Goal: Task Accomplishment & Management: Manage account settings

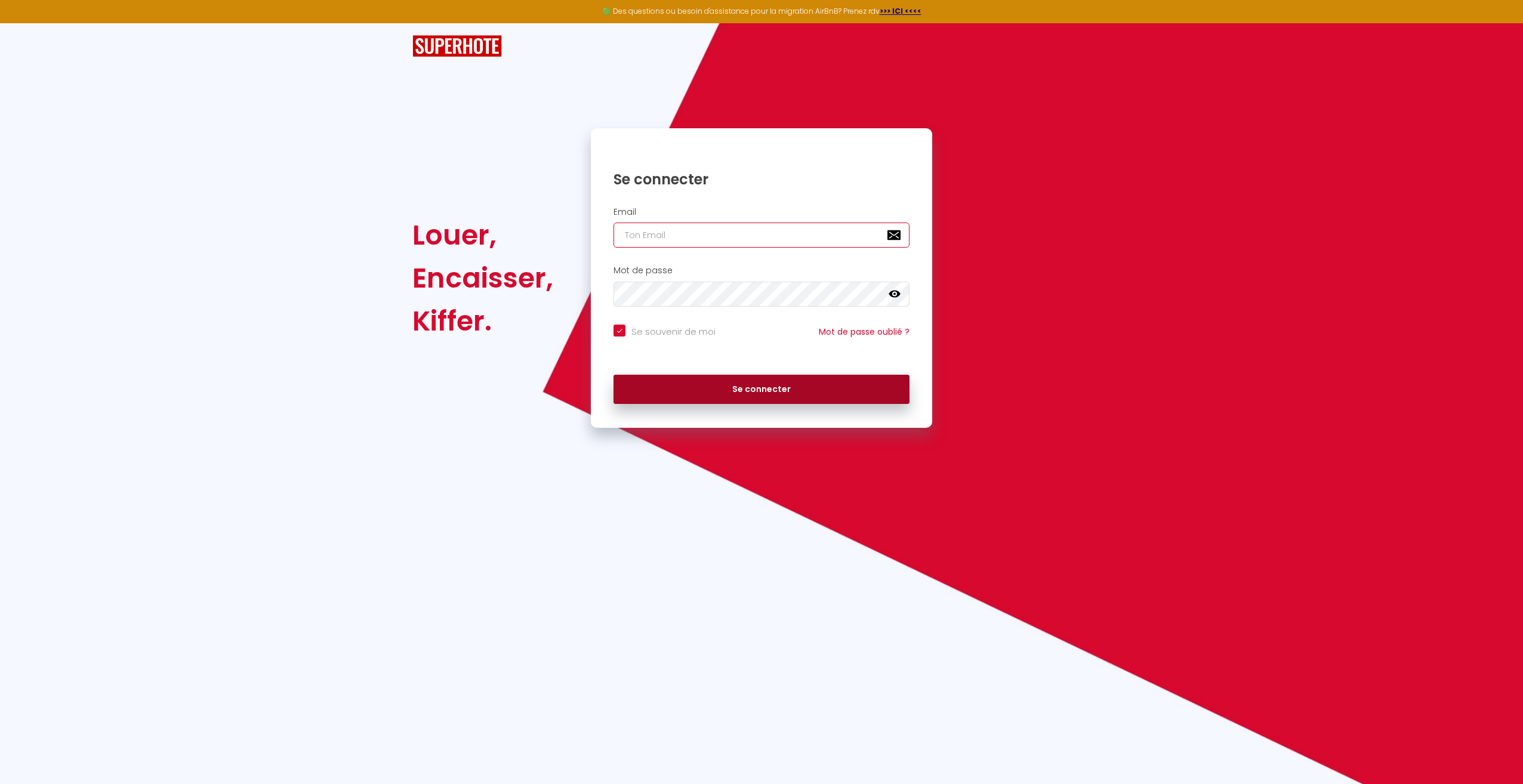
type input "[EMAIL_ADDRESS][DOMAIN_NAME]"
click at [850, 398] on button "Se connecter" at bounding box center [762, 390] width 296 height 30
checkbox input "true"
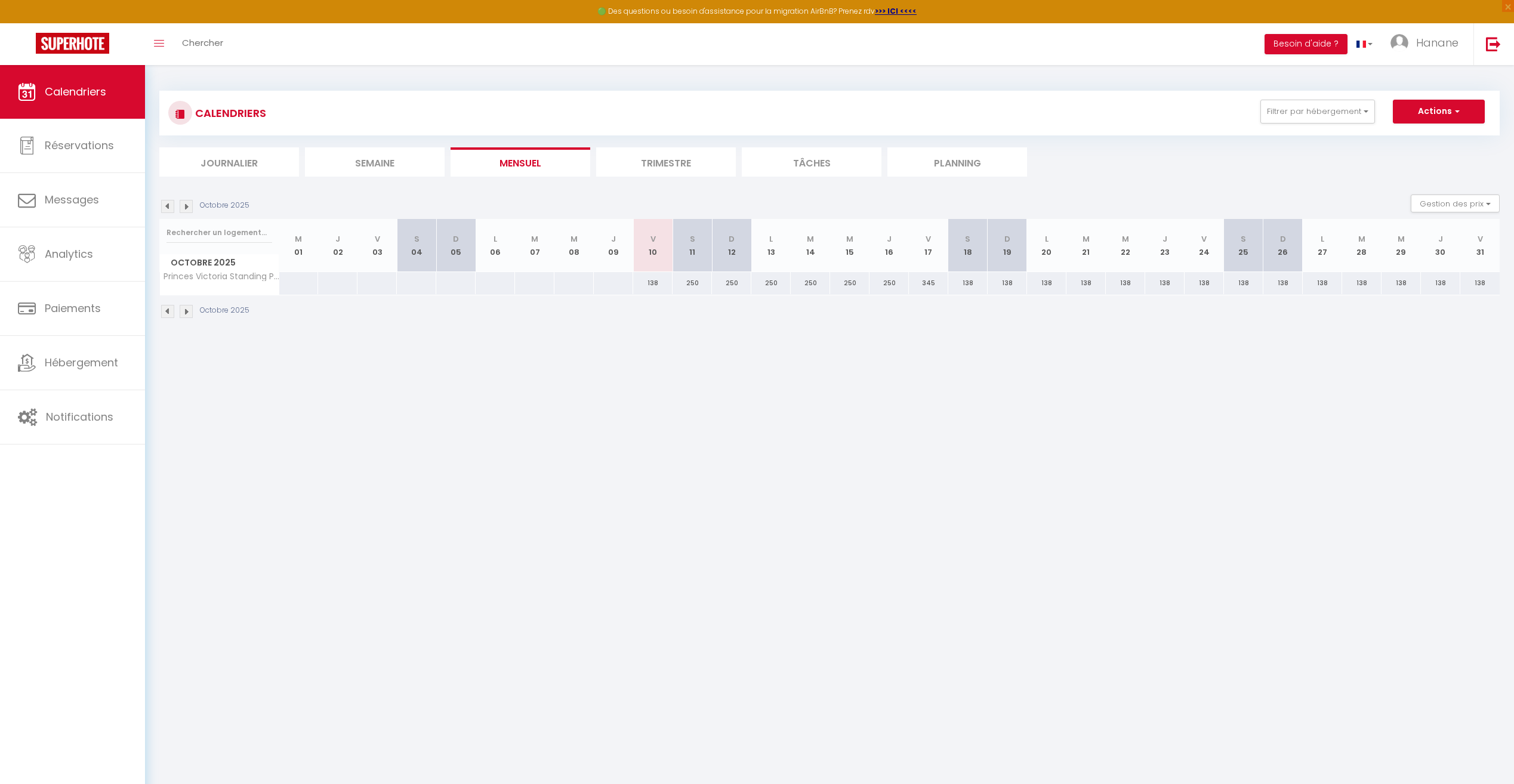
drag, startPoint x: 1282, startPoint y: 686, endPoint x: 1277, endPoint y: 679, distance: 8.6
click at [1281, 684] on body "🟢 Des questions ou besoin d'assistance pour la migration AirBnB? Prenez rdv >>>…" at bounding box center [757, 457] width 1514 height 784
drag, startPoint x: 1119, startPoint y: 389, endPoint x: 1125, endPoint y: 350, distance: 39.5
click at [1123, 378] on body "🟢 Des questions ou besoin d'assistance pour la migration AirBnB? Prenez rdv >>>…" at bounding box center [757, 457] width 1514 height 784
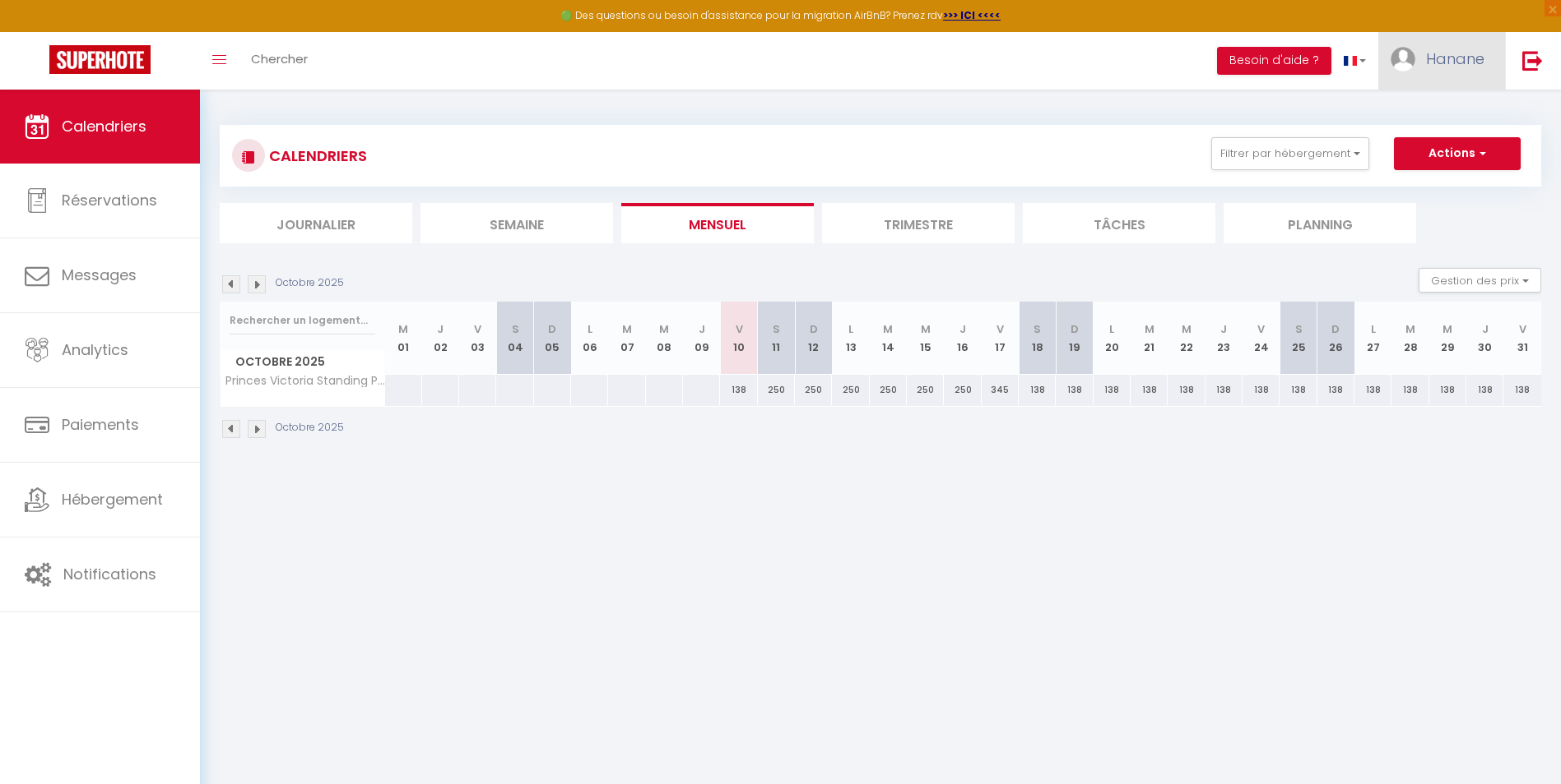
click at [1461, 60] on span "Hanane" at bounding box center [1455, 59] width 59 height 20
click at [1440, 113] on link "Paramètres" at bounding box center [1438, 114] width 122 height 28
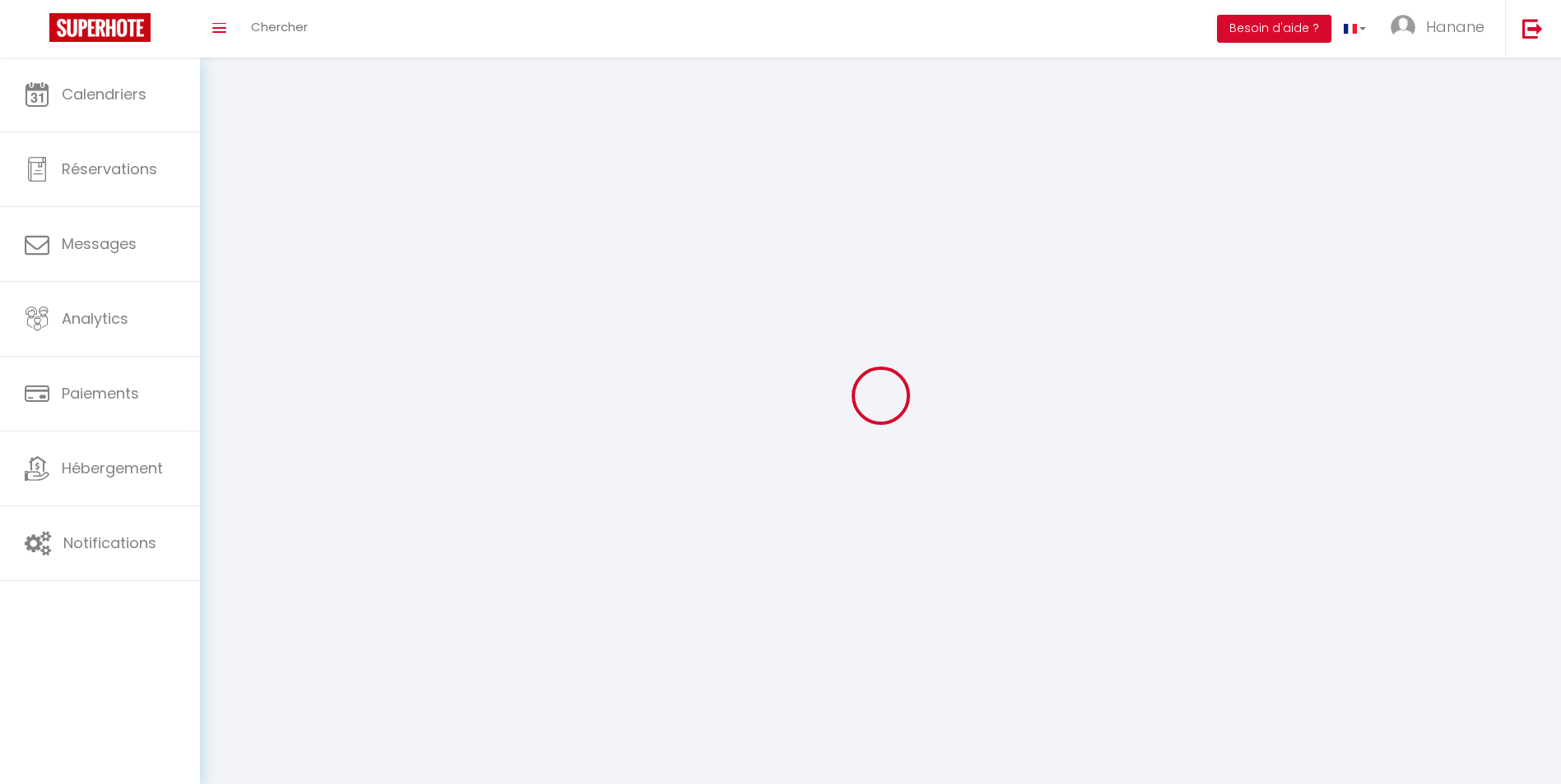
type input "Hanane"
type input "Amimi"
type input "[PHONE_NUMBER]"
type input "[STREET_ADDRESS] Le Beau Soleil A"
type input "06210"
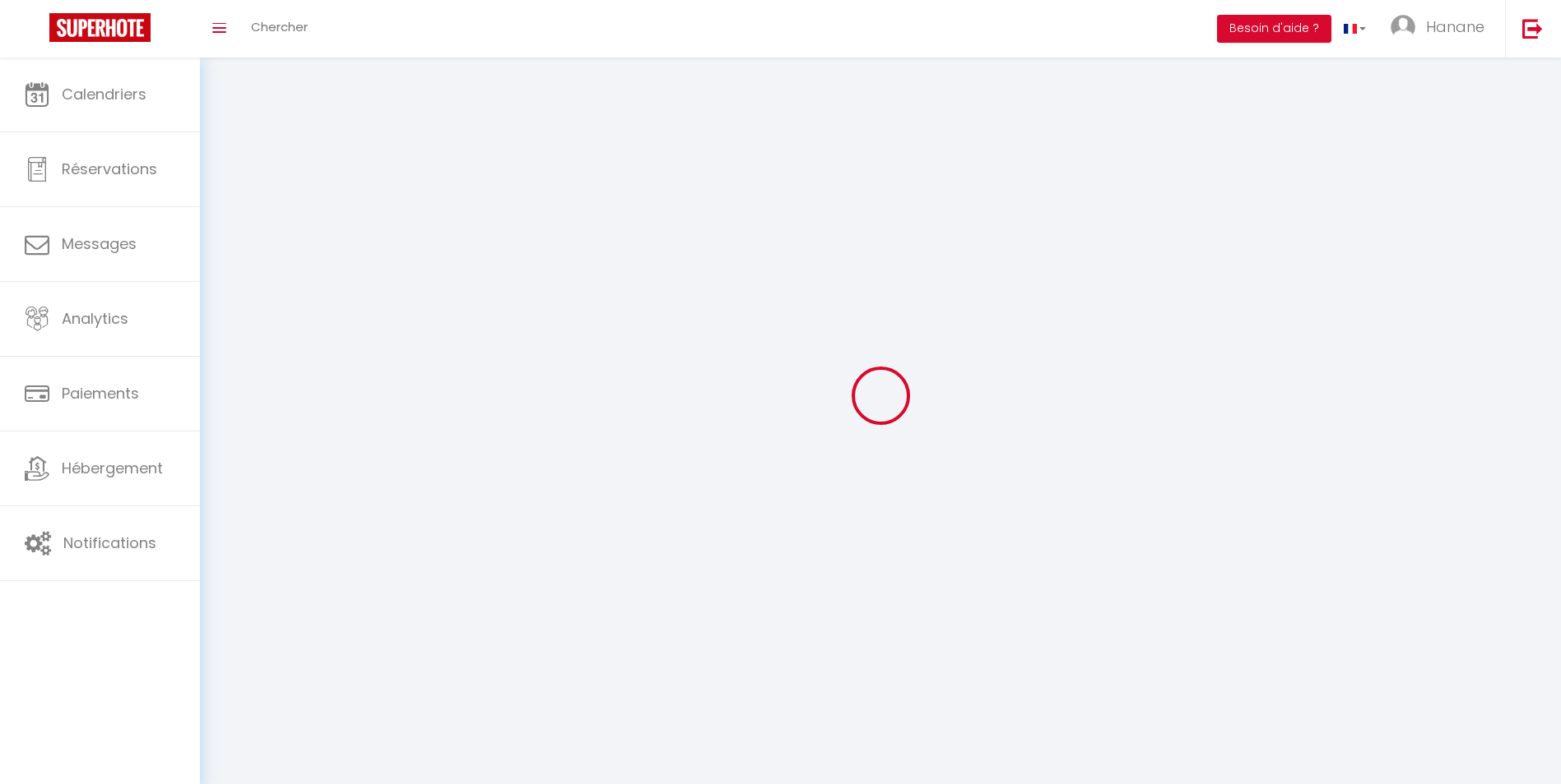
type input "Mandelieu"
type input "3pcZKH4vrH6uCbybqmxOnsTJl"
type input "vNTae27YsY5YStXo8CmYl86PM"
type input "[URL][DOMAIN_NAME]"
select select "28"
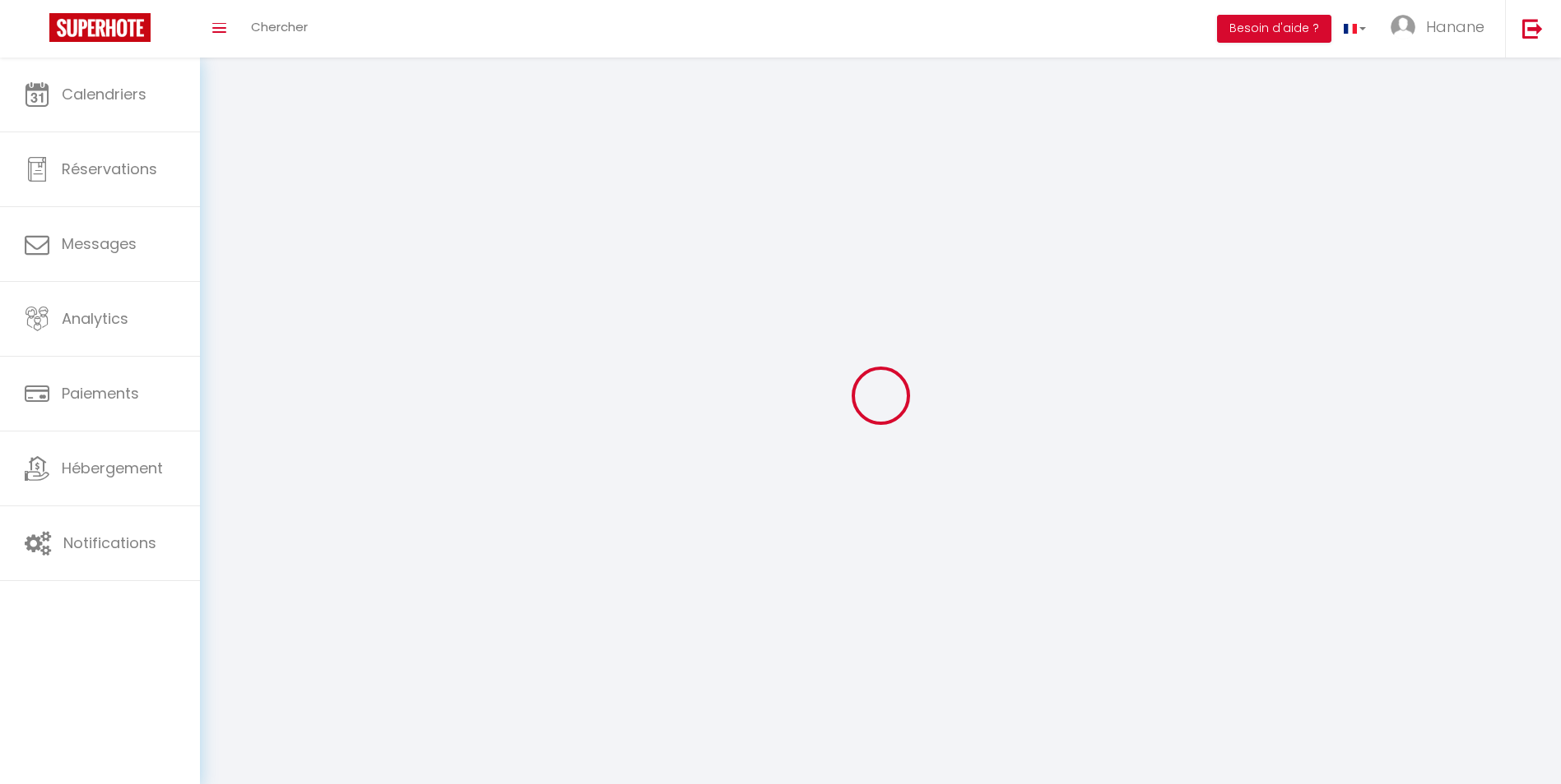
select select "fr"
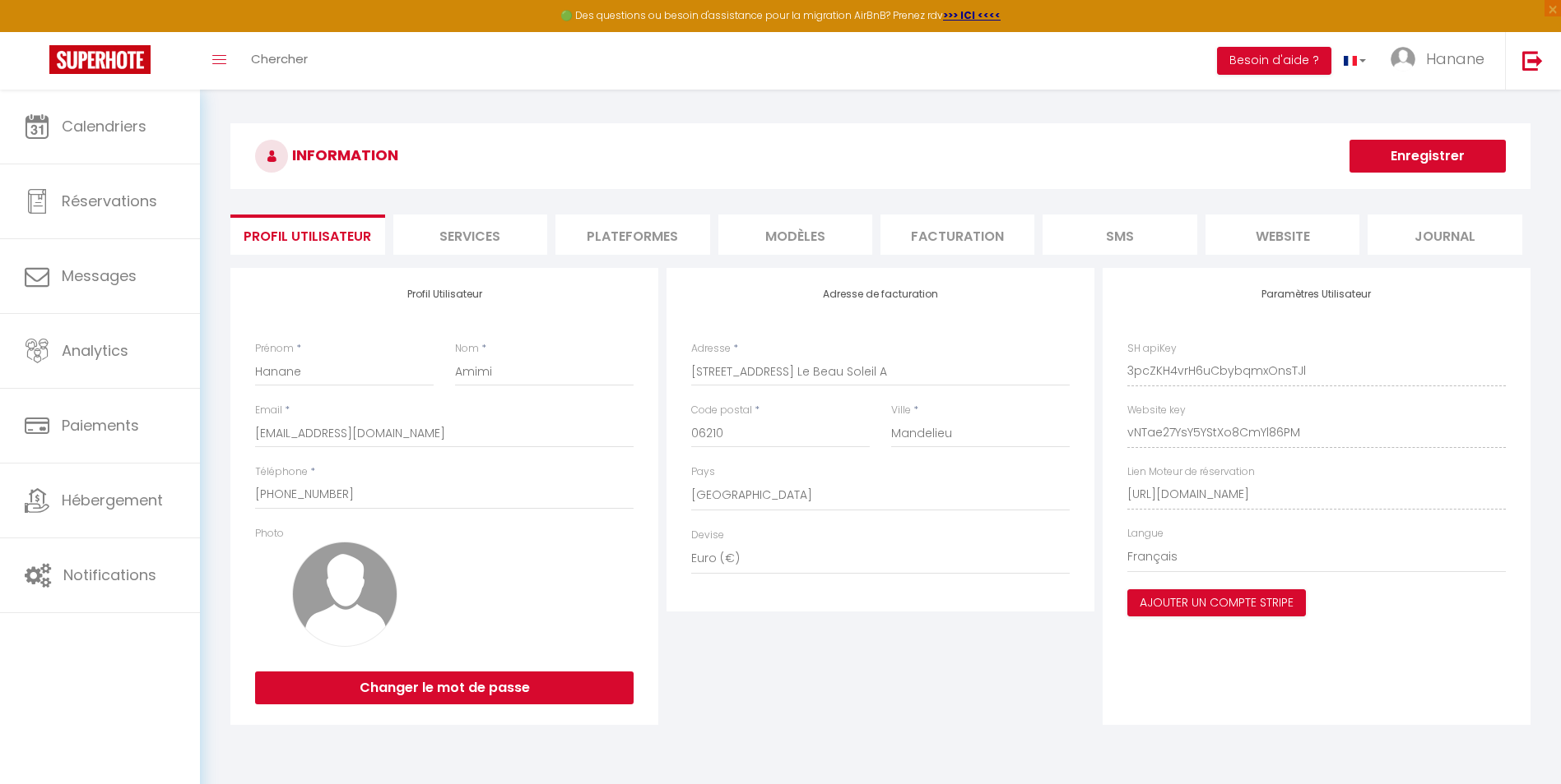
click at [653, 242] on li "Plateformes" at bounding box center [632, 234] width 154 height 40
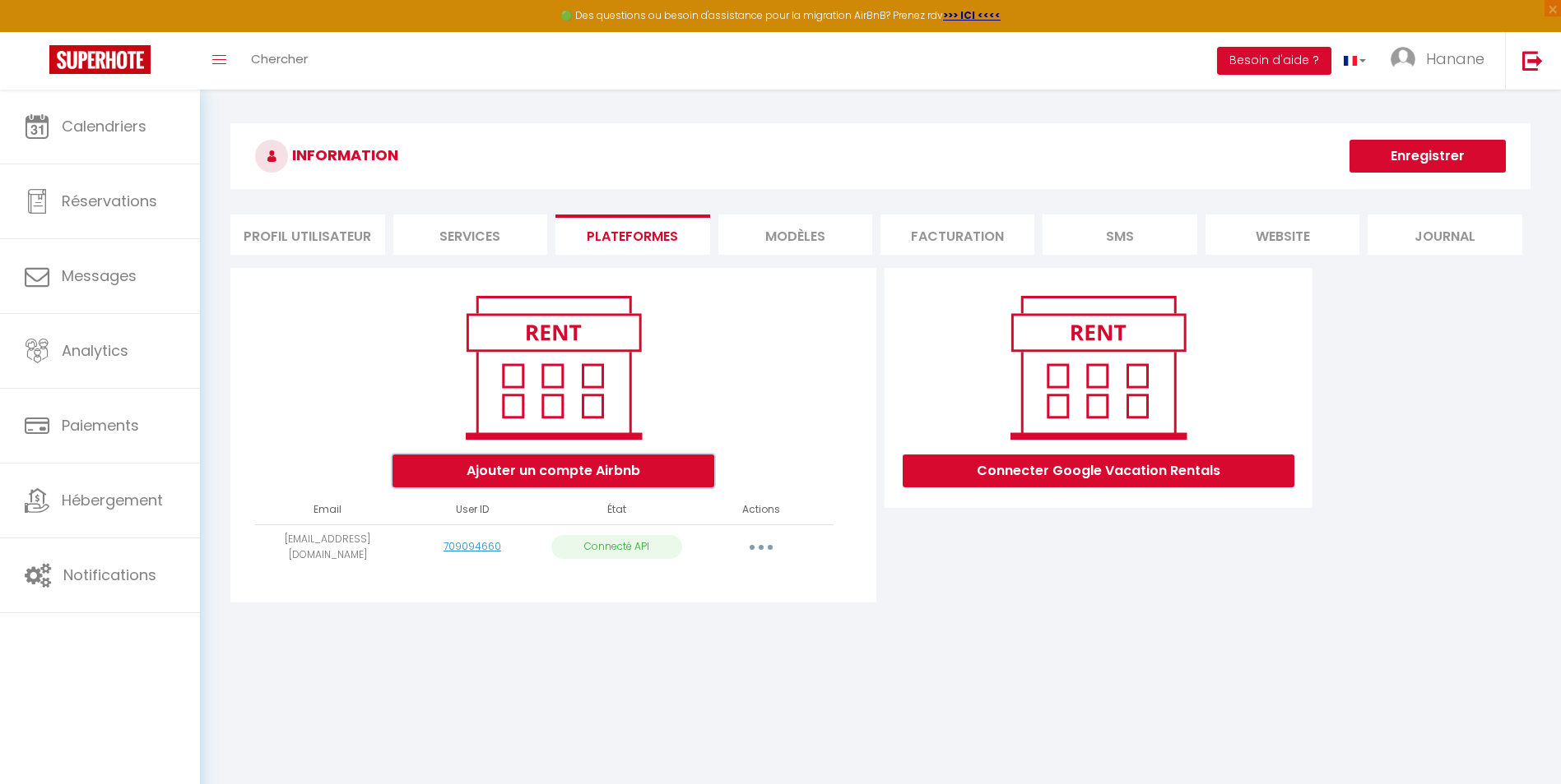
click at [592, 473] on button "Ajouter un compte Airbnb" at bounding box center [553, 471] width 322 height 33
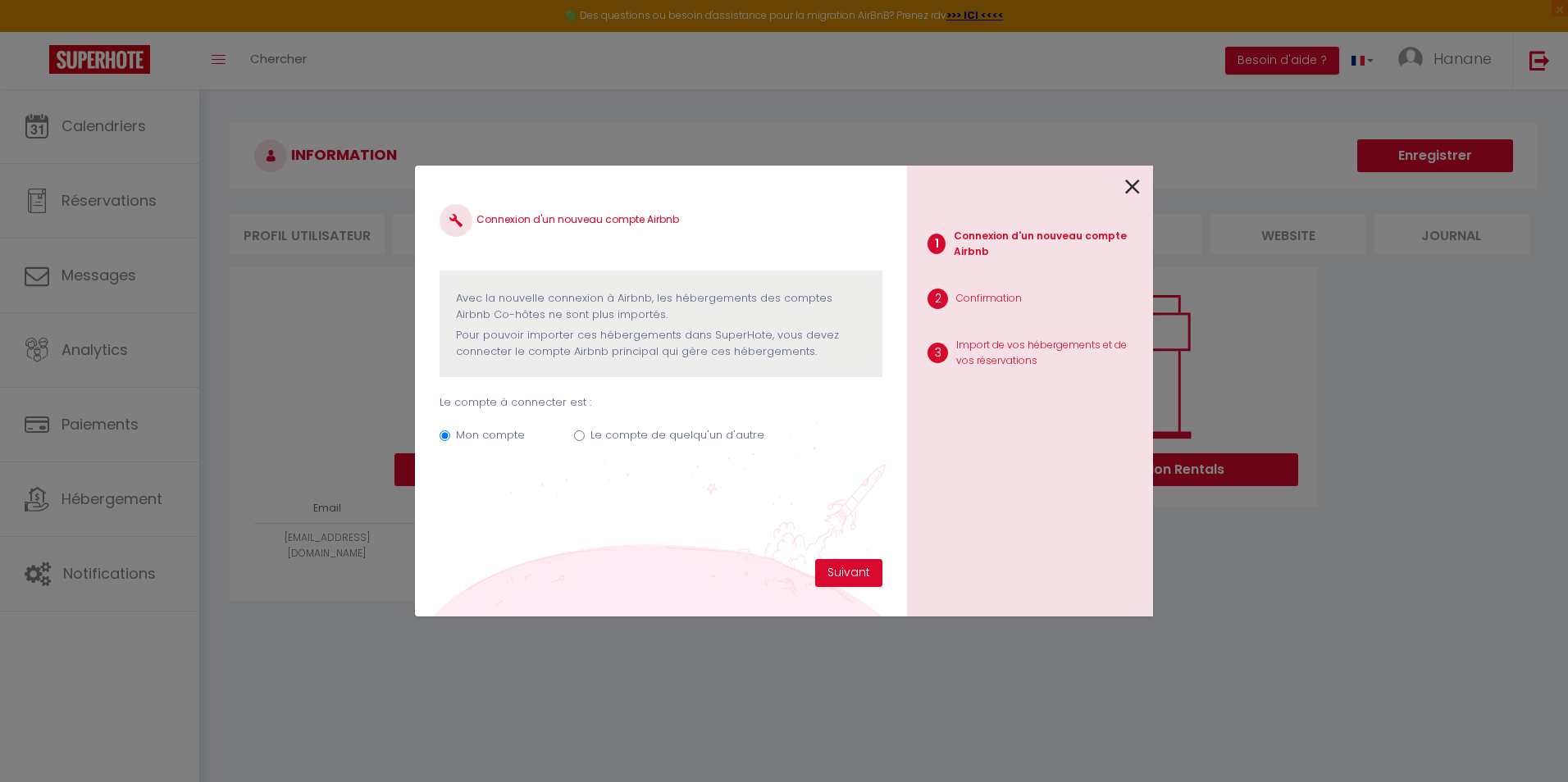
click at [578, 434] on input "Le compte de quelqu'un d'autre" at bounding box center [579, 436] width 11 height 11
radio input "true"
radio input "false"
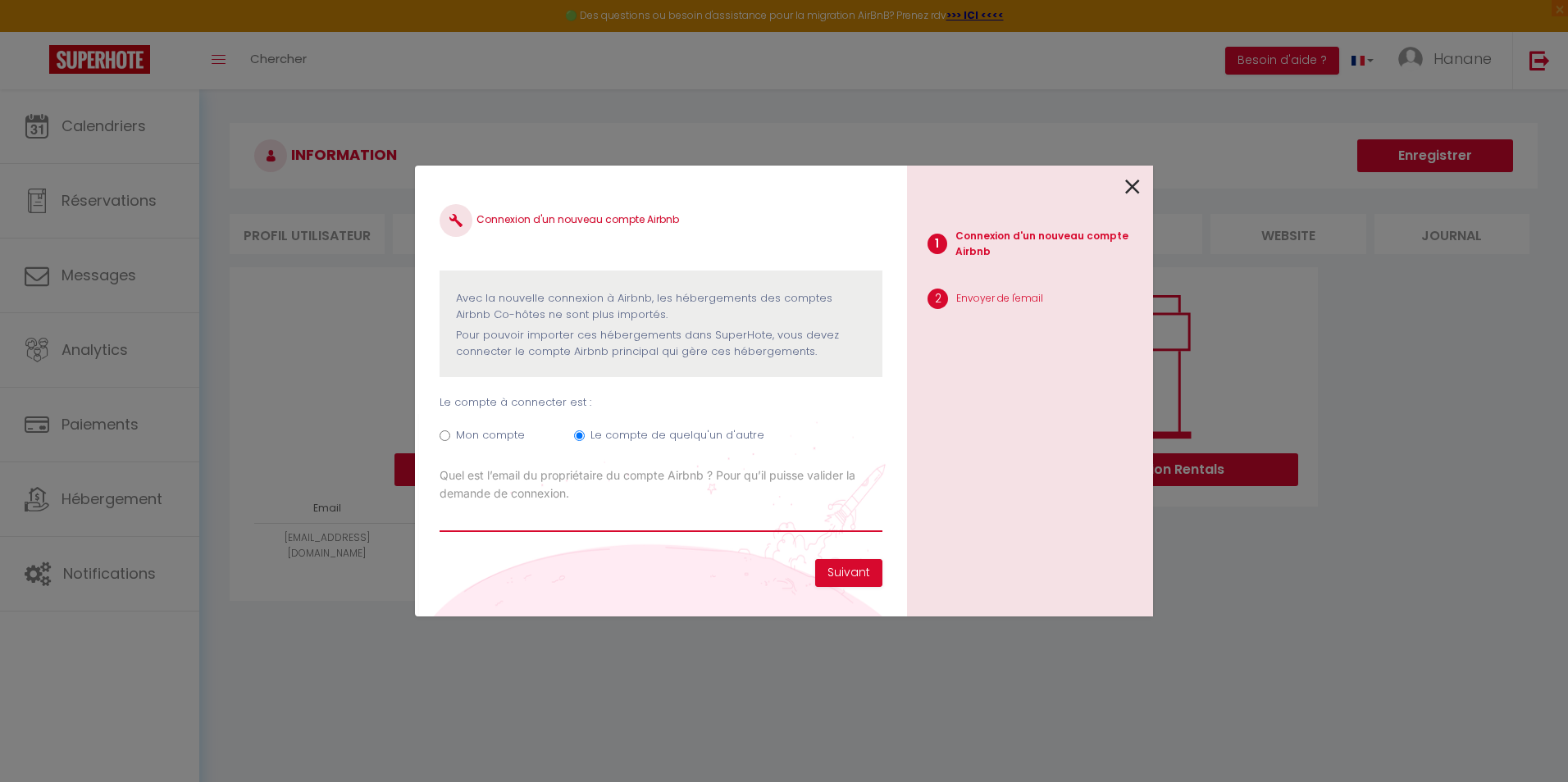
click at [493, 513] on input "Email connexion Airbnb" at bounding box center [660, 517] width 443 height 29
type input "[EMAIL_ADDRESS][DOMAIN_NAME]"
click at [841, 570] on button "Suivant" at bounding box center [848, 573] width 67 height 28
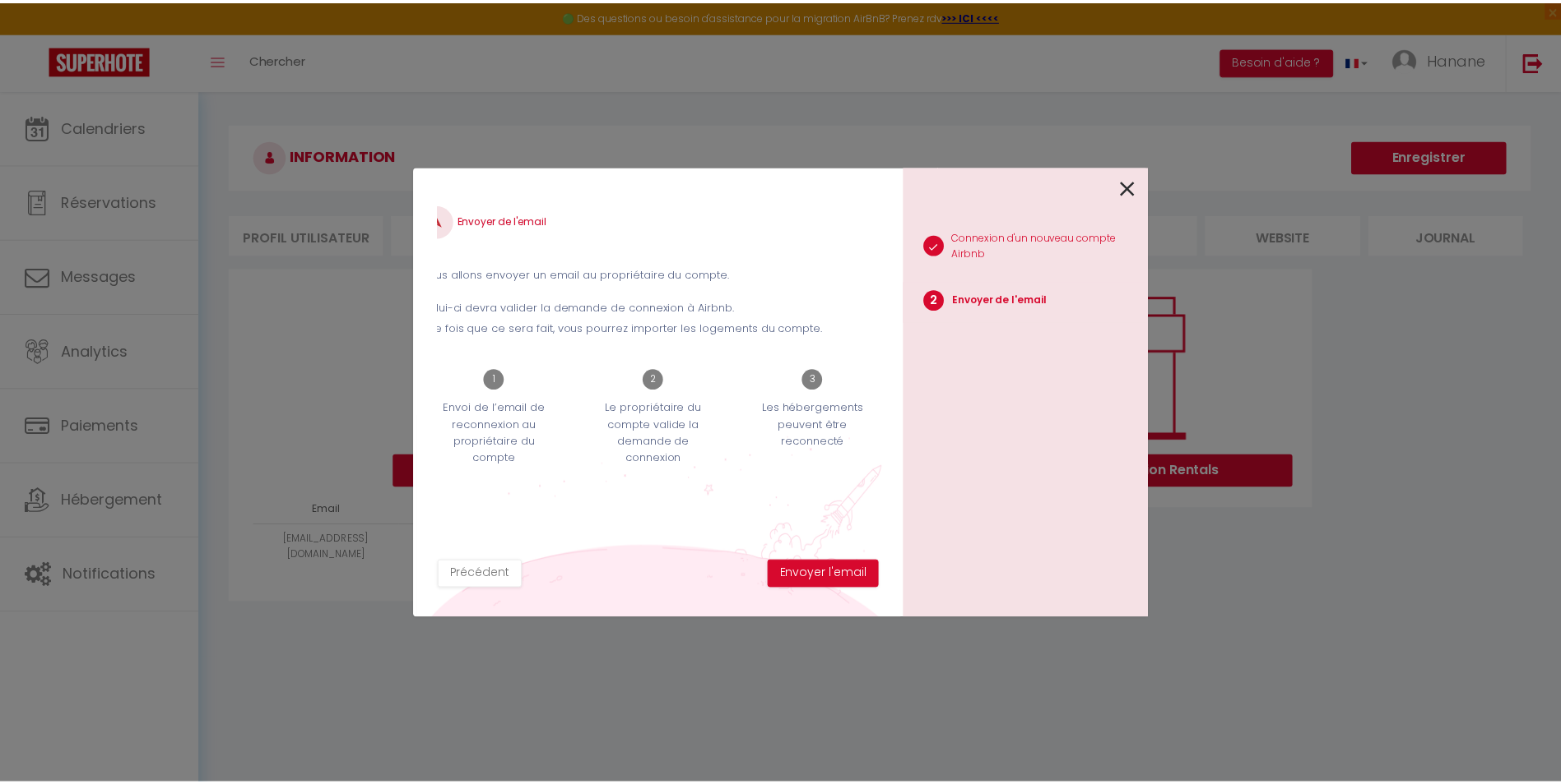
scroll to position [0, 24]
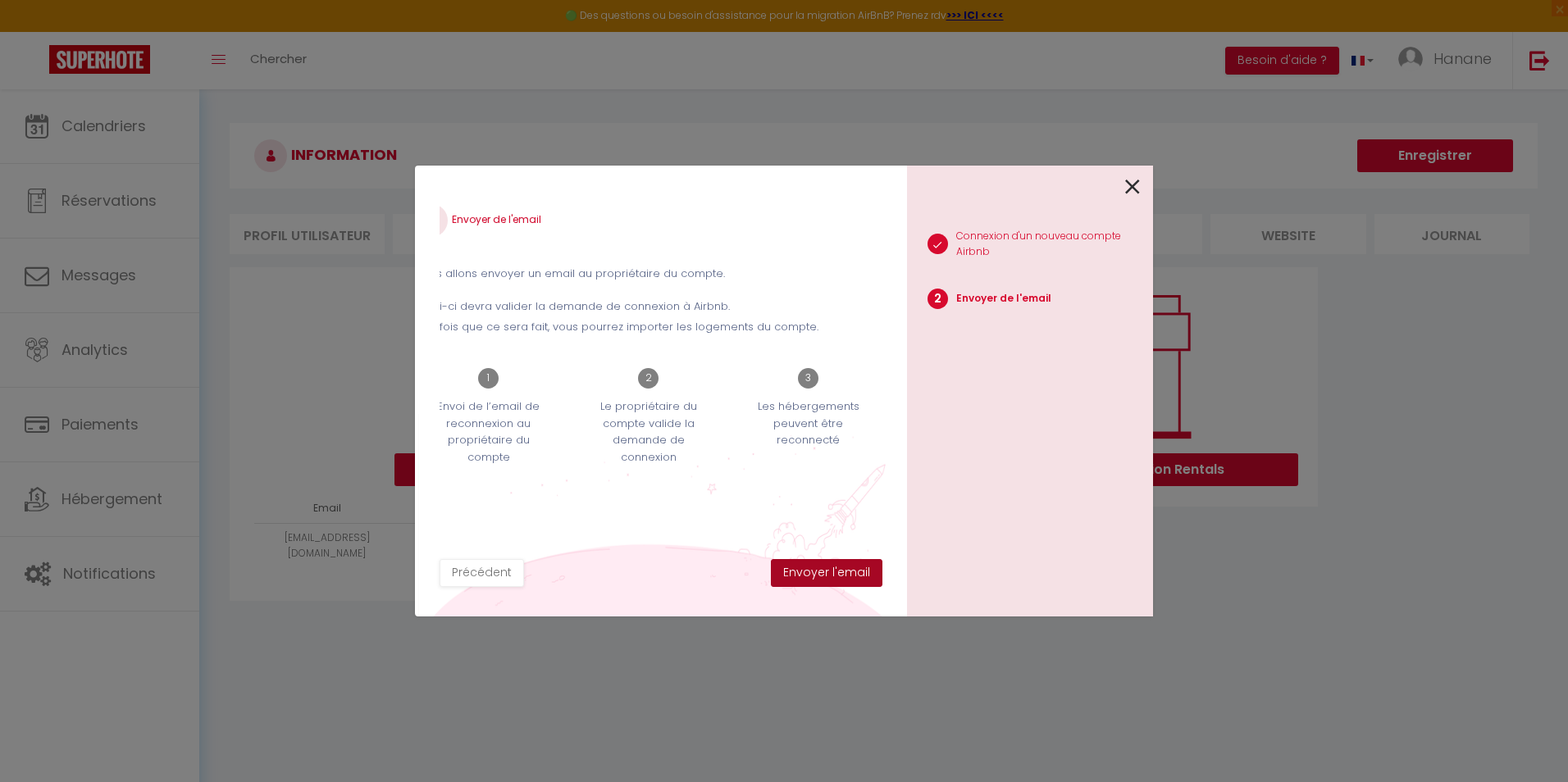
click at [850, 569] on button "Envoyer l'email" at bounding box center [827, 573] width 112 height 28
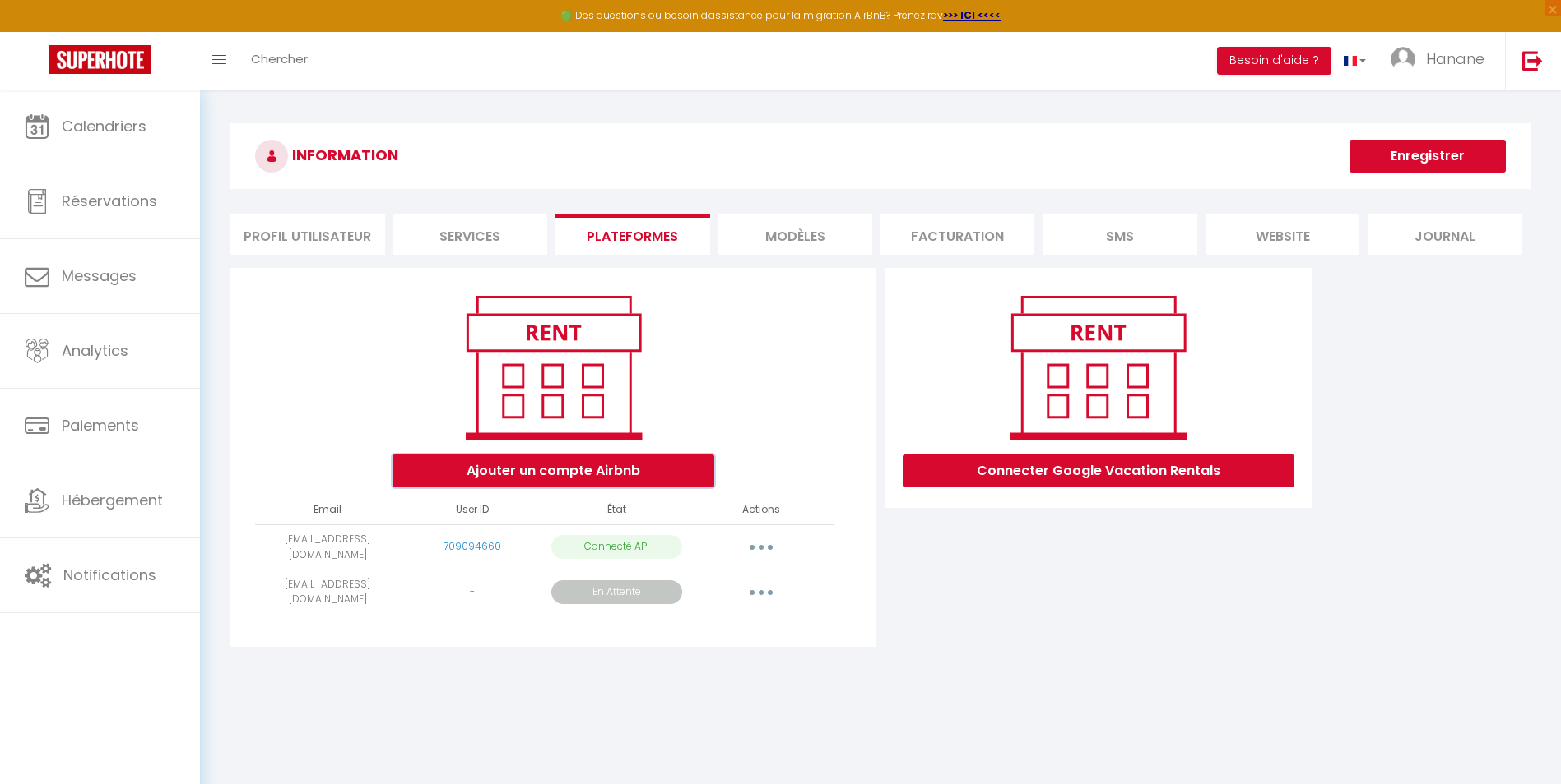
click at [586, 461] on button "Ajouter un compte Airbnb" at bounding box center [553, 471] width 322 height 33
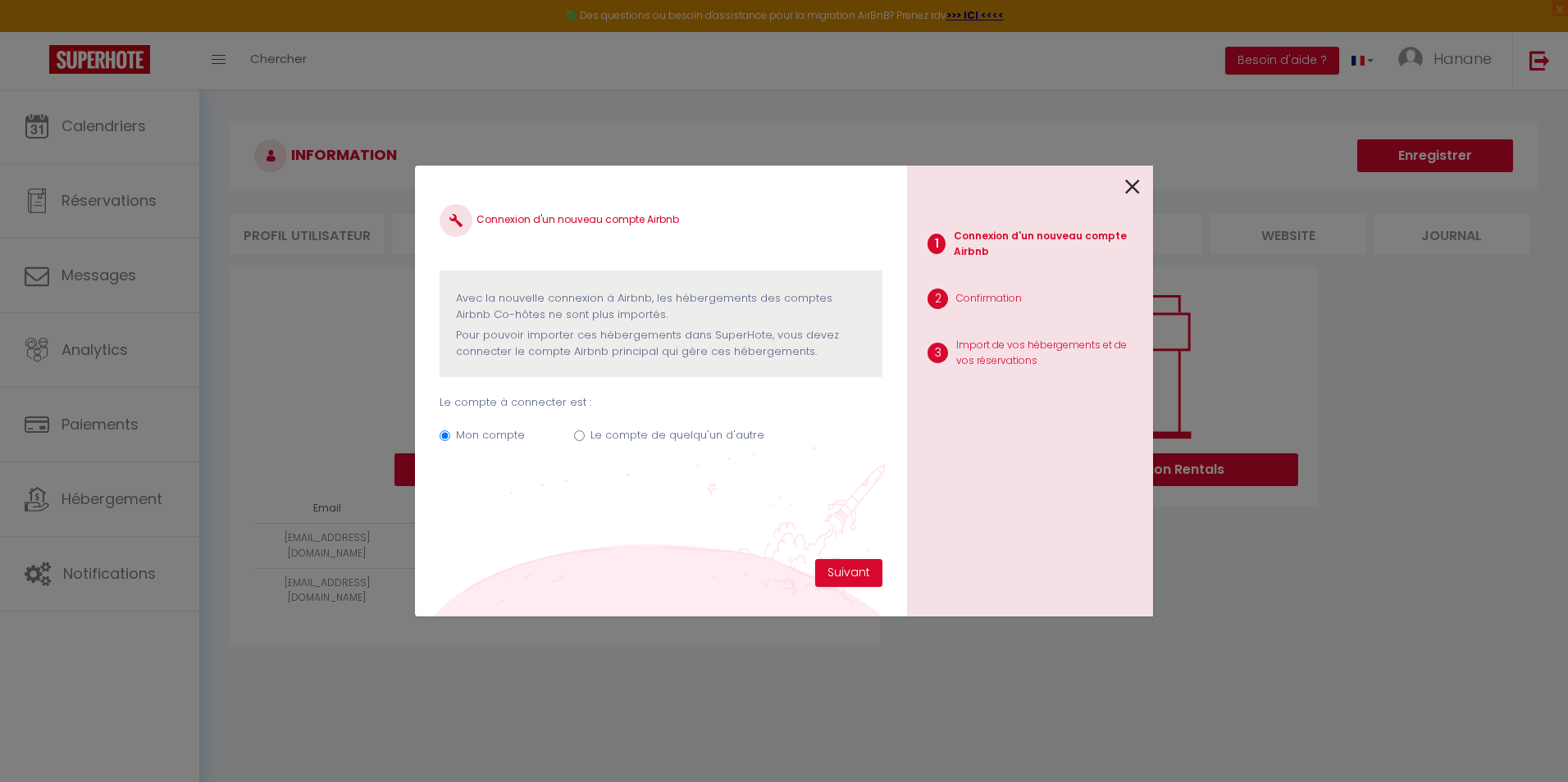
click at [580, 437] on input "Le compte de quelqu'un d'autre" at bounding box center [579, 436] width 11 height 11
radio input "true"
radio input "false"
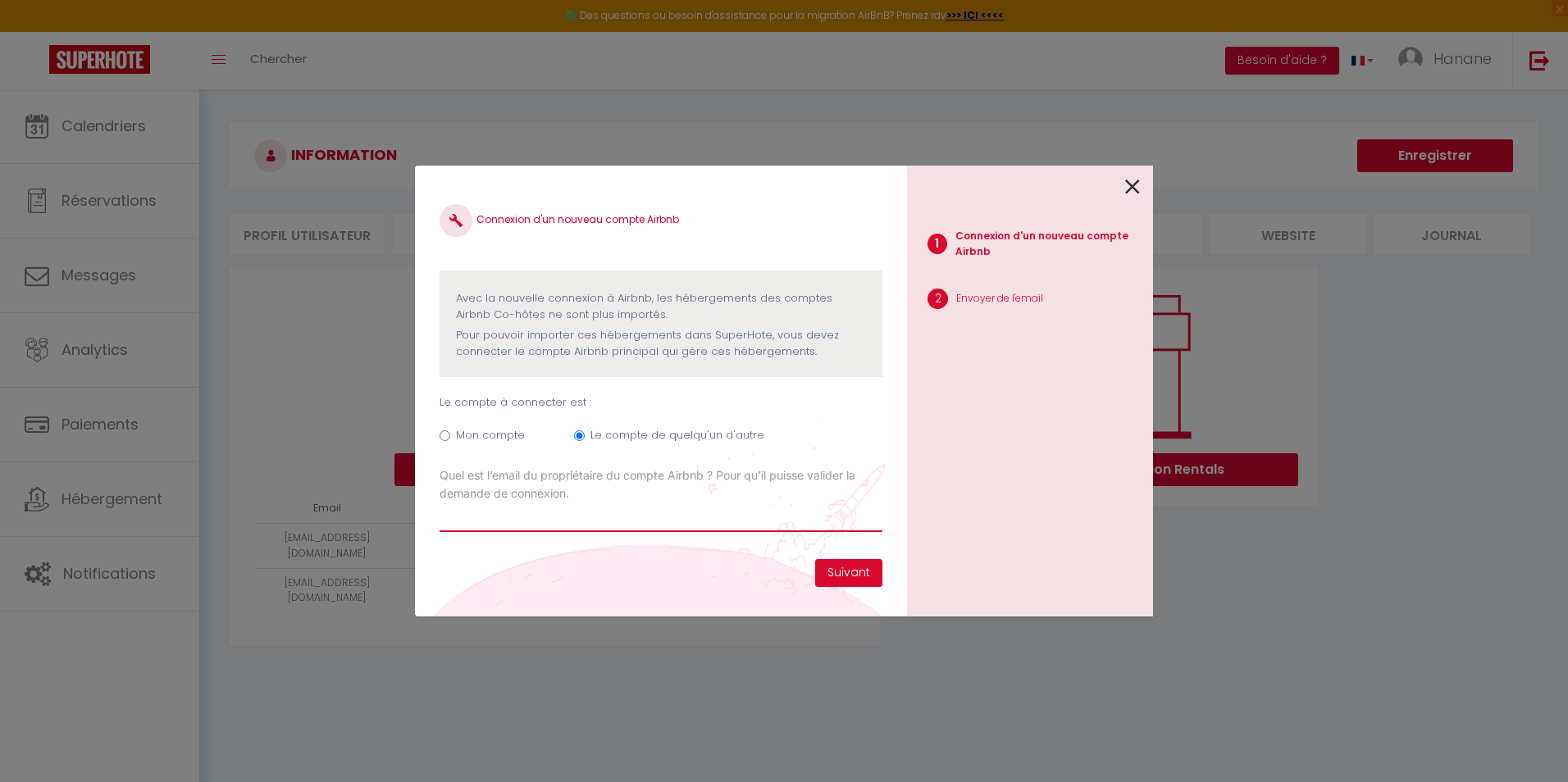
click at [578, 522] on input "Email connexion Airbnb" at bounding box center [660, 517] width 443 height 29
type input "[EMAIL_ADDRESS][DOMAIN_NAME]"
click at [834, 578] on button "Suivant" at bounding box center [848, 573] width 67 height 28
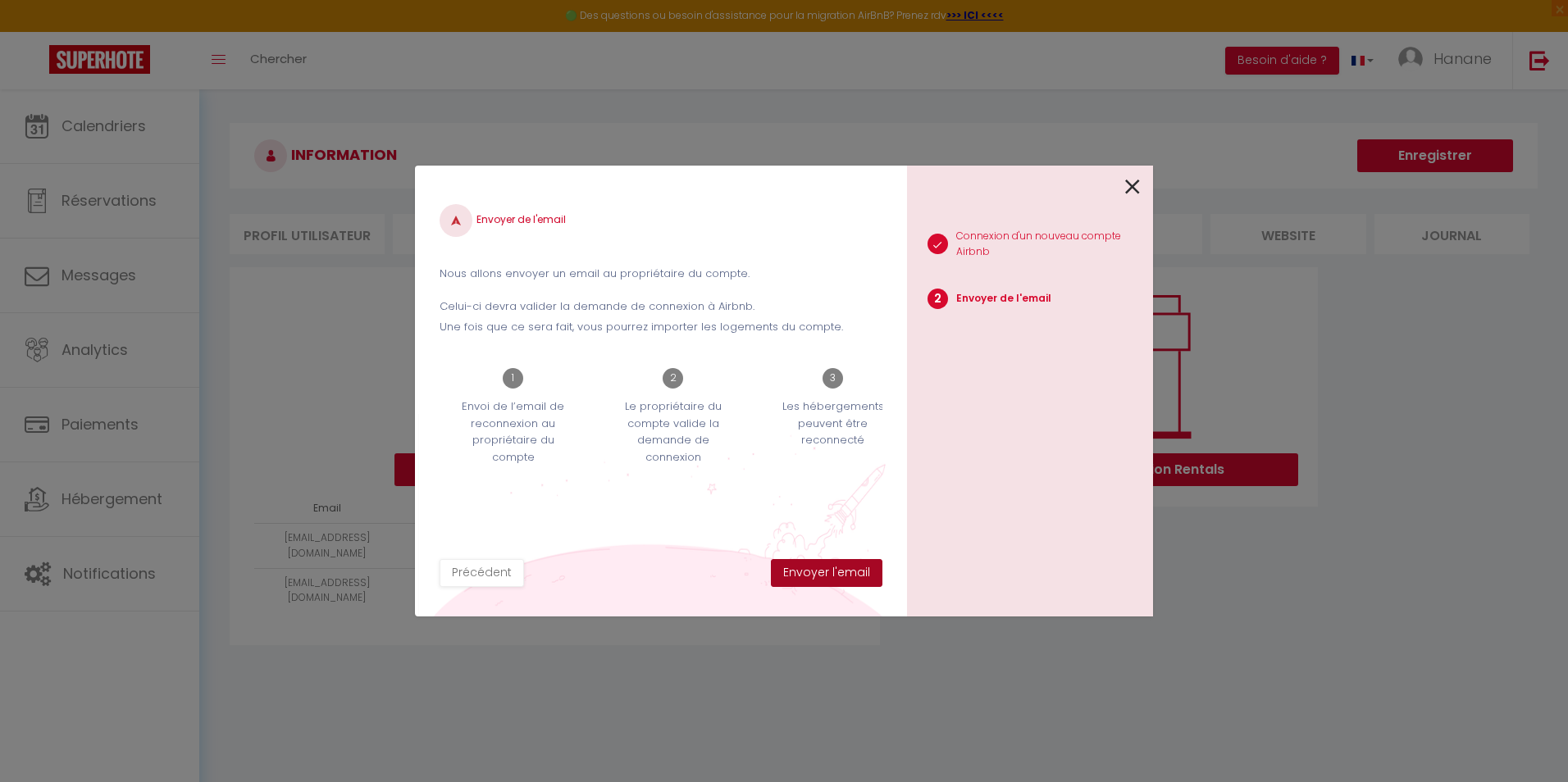
click at [834, 578] on button "Envoyer l'email" at bounding box center [827, 573] width 112 height 28
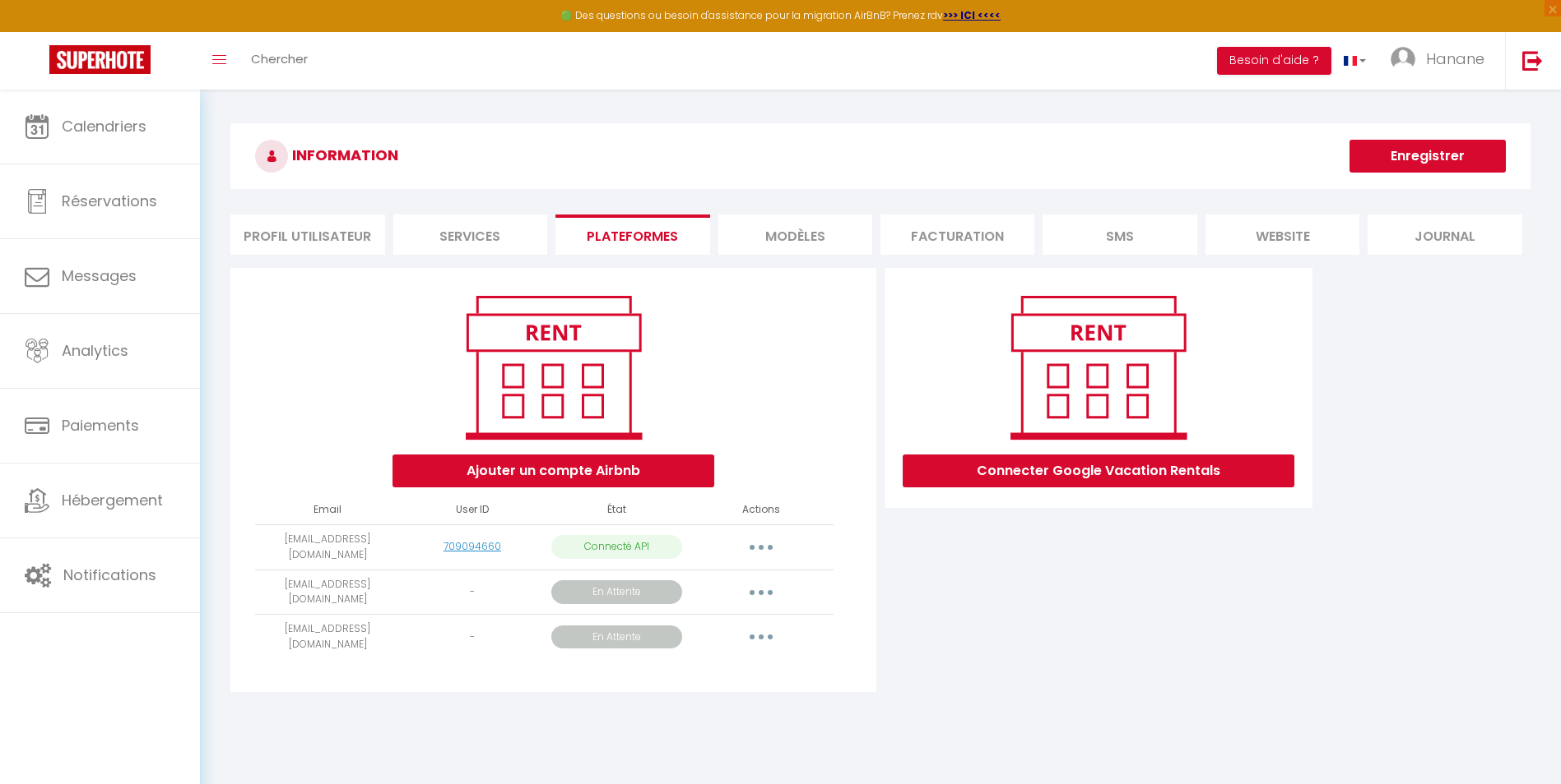
click at [760, 638] on icon "button" at bounding box center [760, 637] width 5 height 5
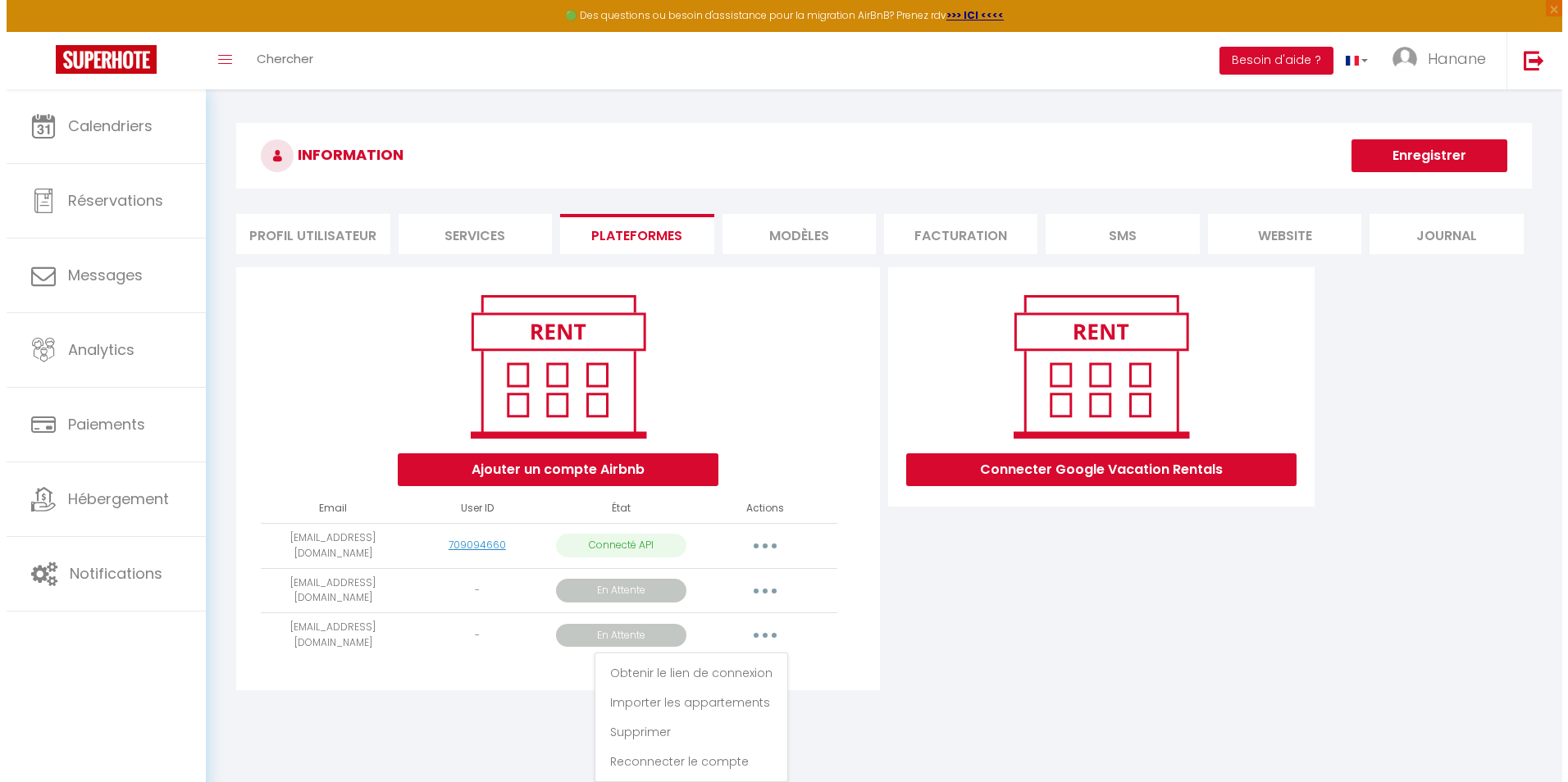
scroll to position [82, 0]
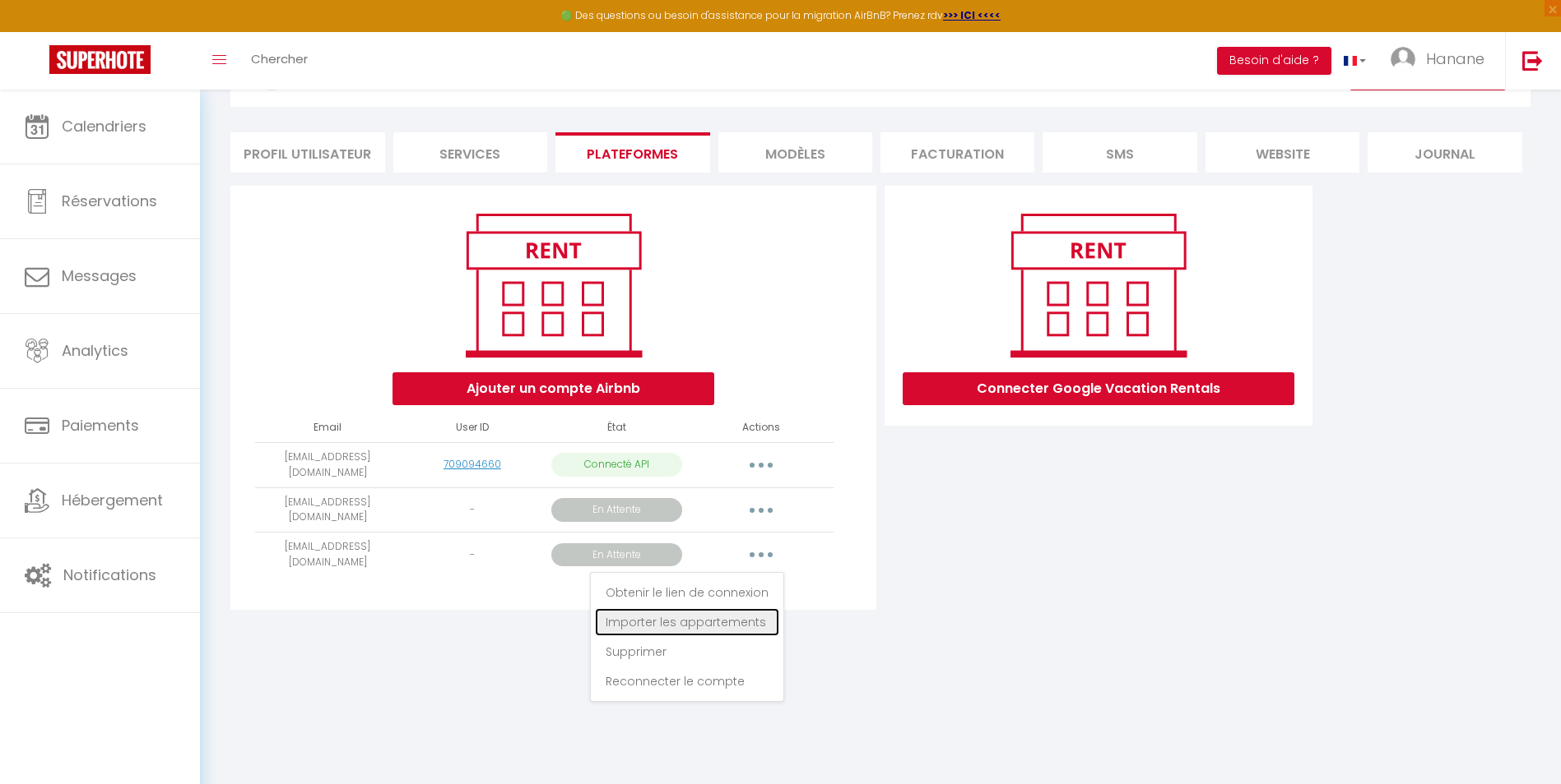
click at [724, 621] on link "Importer les appartements" at bounding box center [687, 622] width 184 height 28
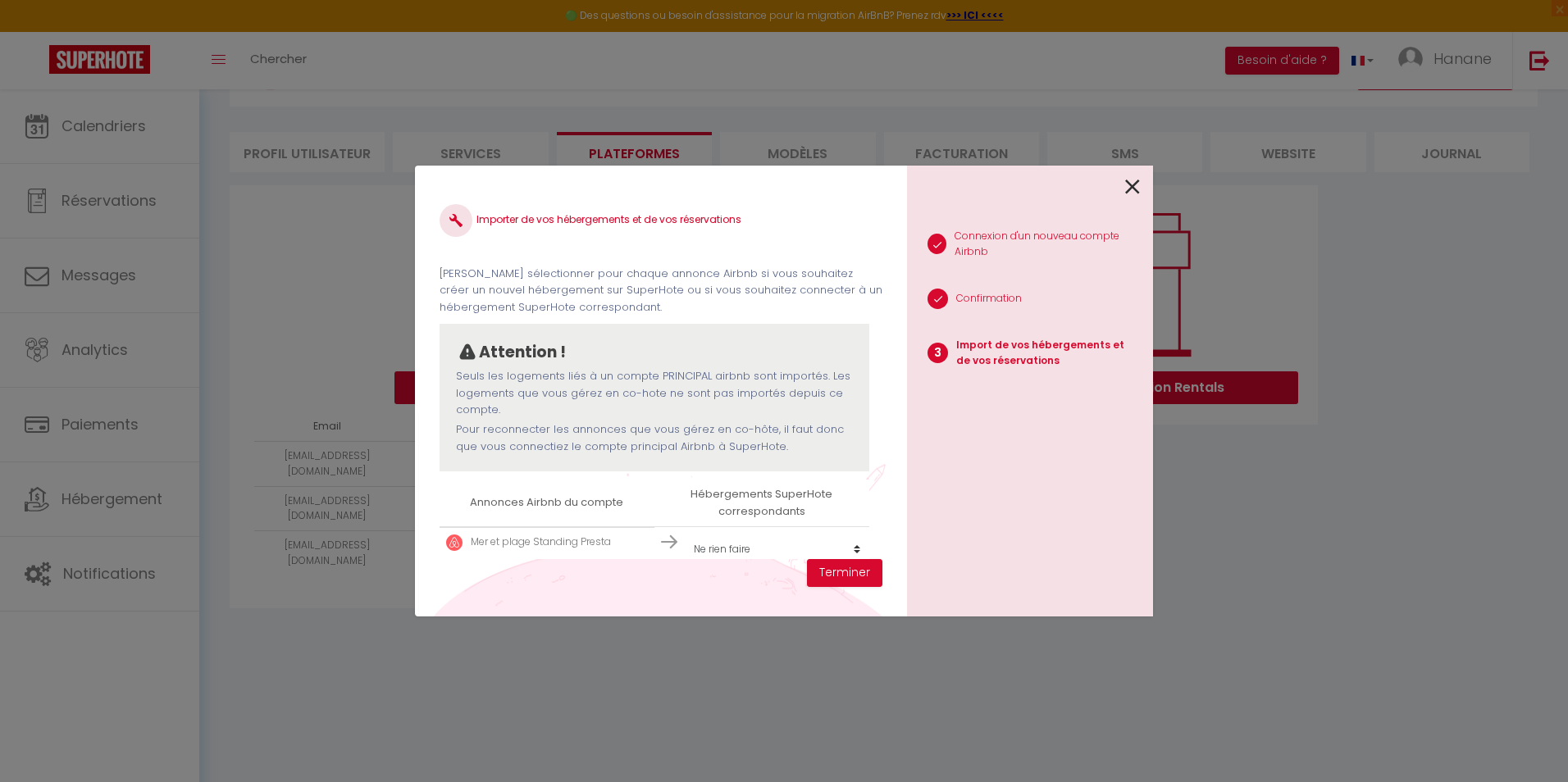
scroll to position [6, 0]
click at [846, 551] on select "Créer un nouvel hébergement Ne rien faire Princes Victoria Standing Presta" at bounding box center [777, 544] width 184 height 31
select select "create_new"
click at [686, 528] on select "Créer un nouvel hébergement Ne rien faire Princes Victoria Standing Presta" at bounding box center [777, 544] width 184 height 31
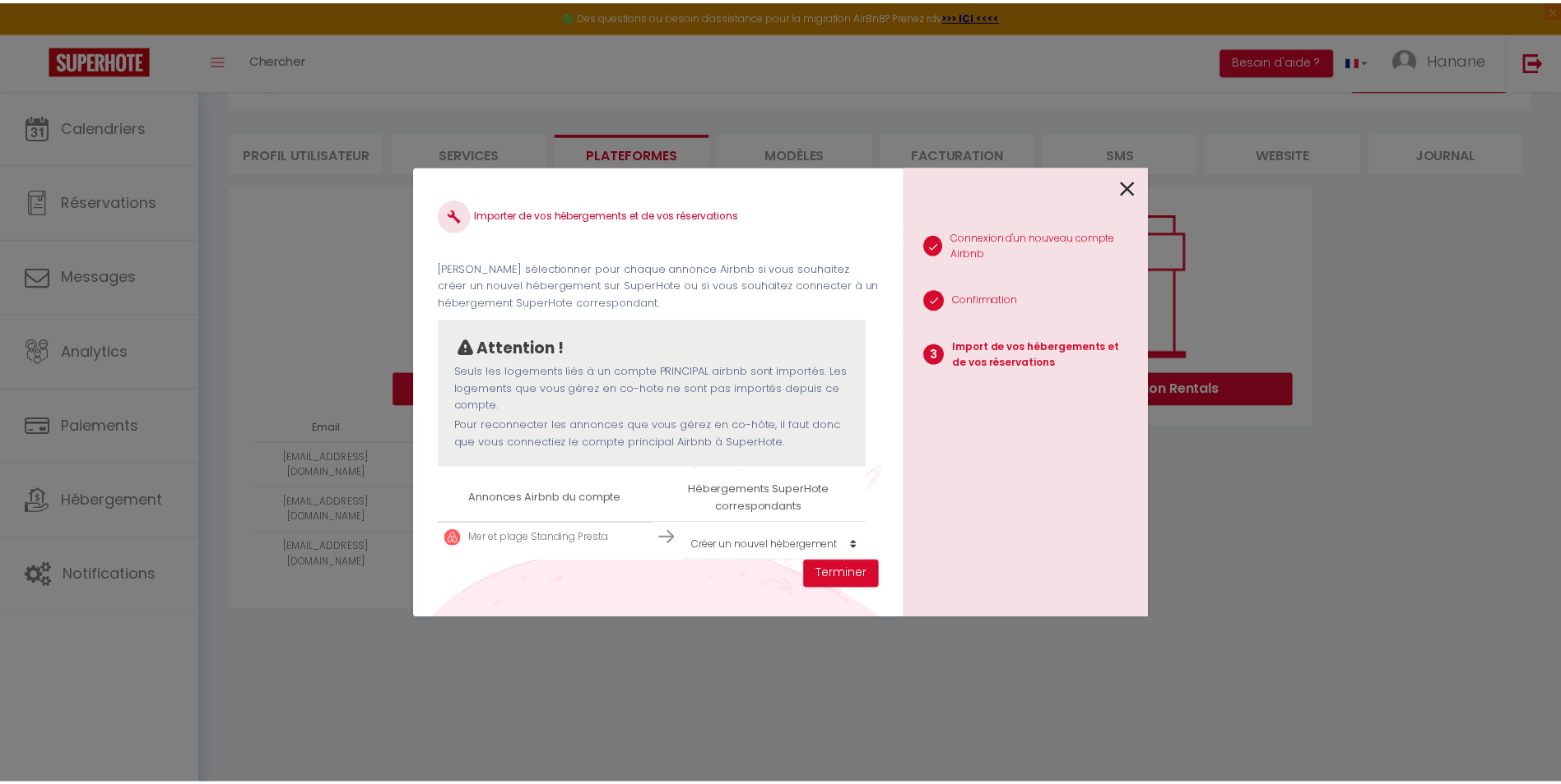
scroll to position [24, 0]
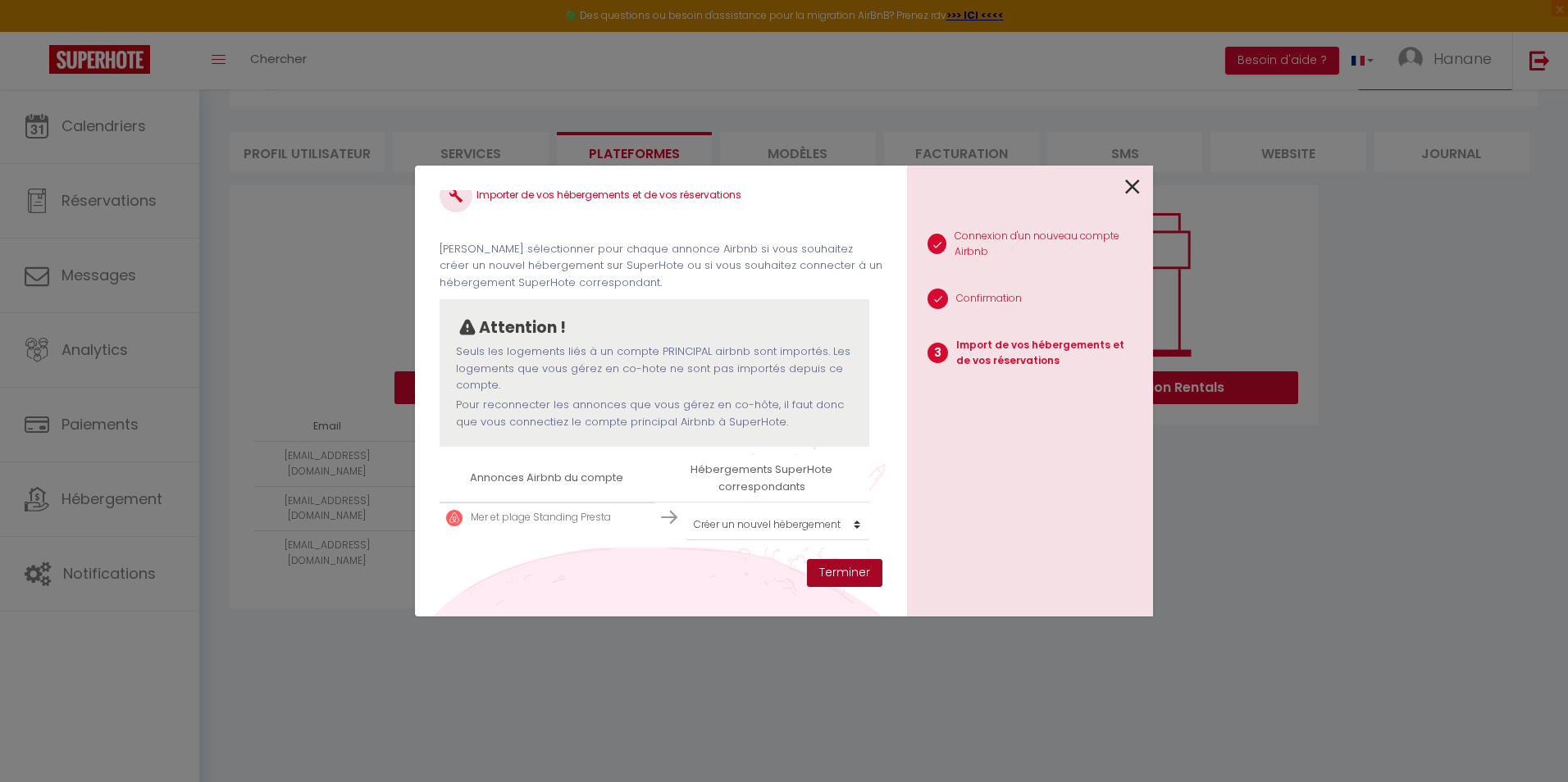
click at [862, 577] on button "Terminer" at bounding box center [845, 573] width 76 height 28
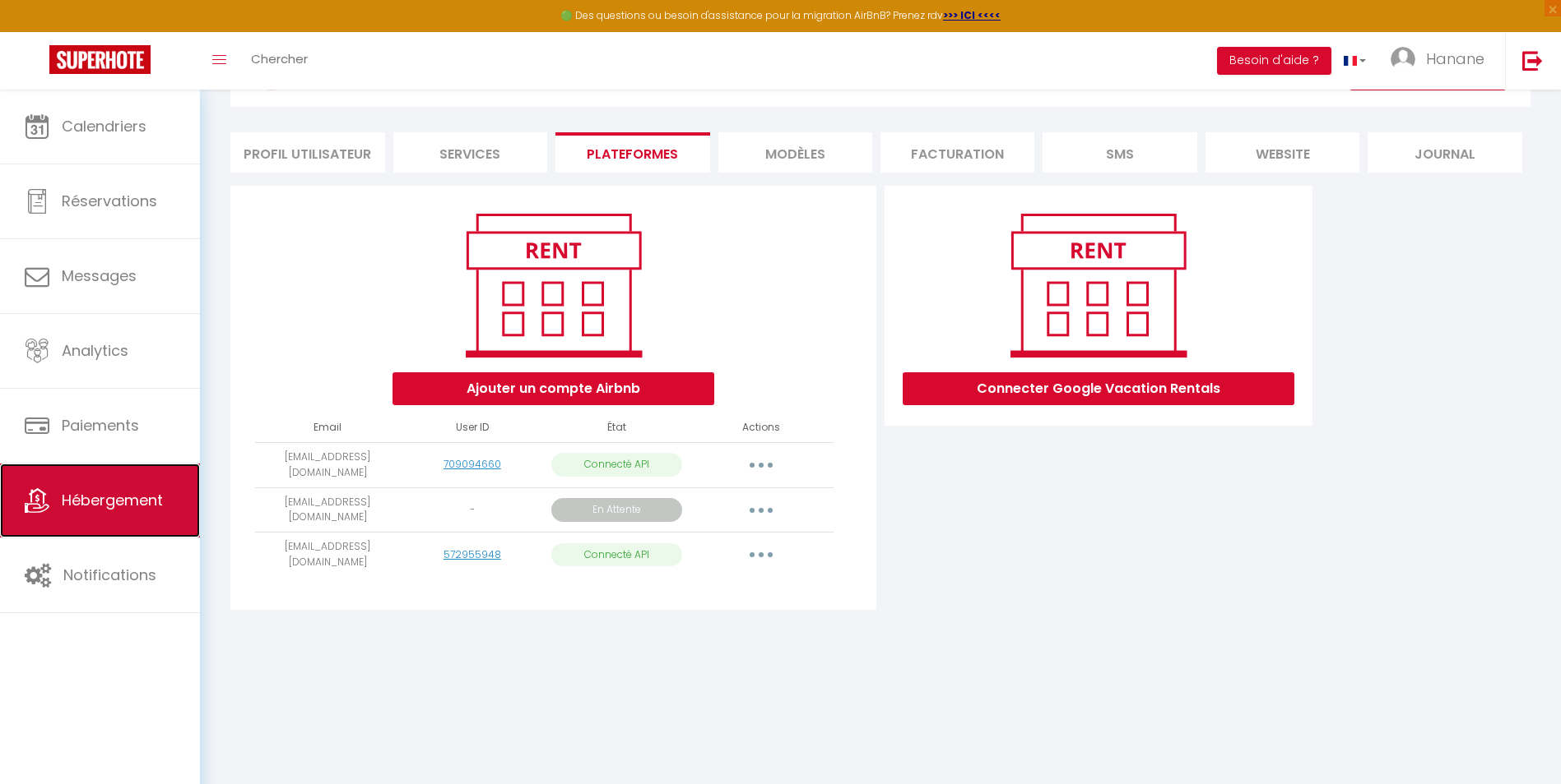
click at [134, 501] on span "Hébergement" at bounding box center [112, 500] width 101 height 20
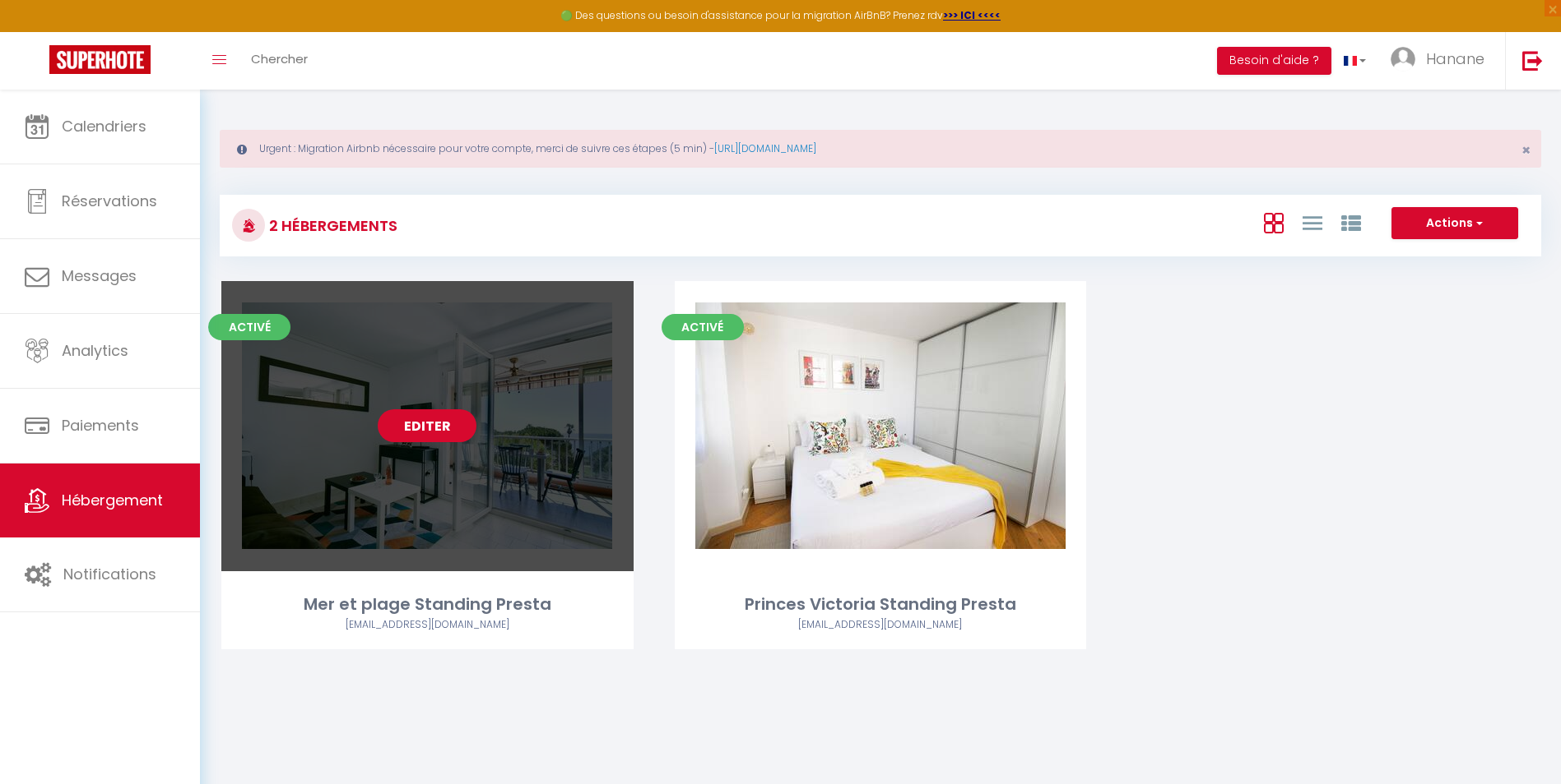
click at [453, 422] on link "Editer" at bounding box center [426, 426] width 99 height 33
select select "3"
select select "2"
select select "1"
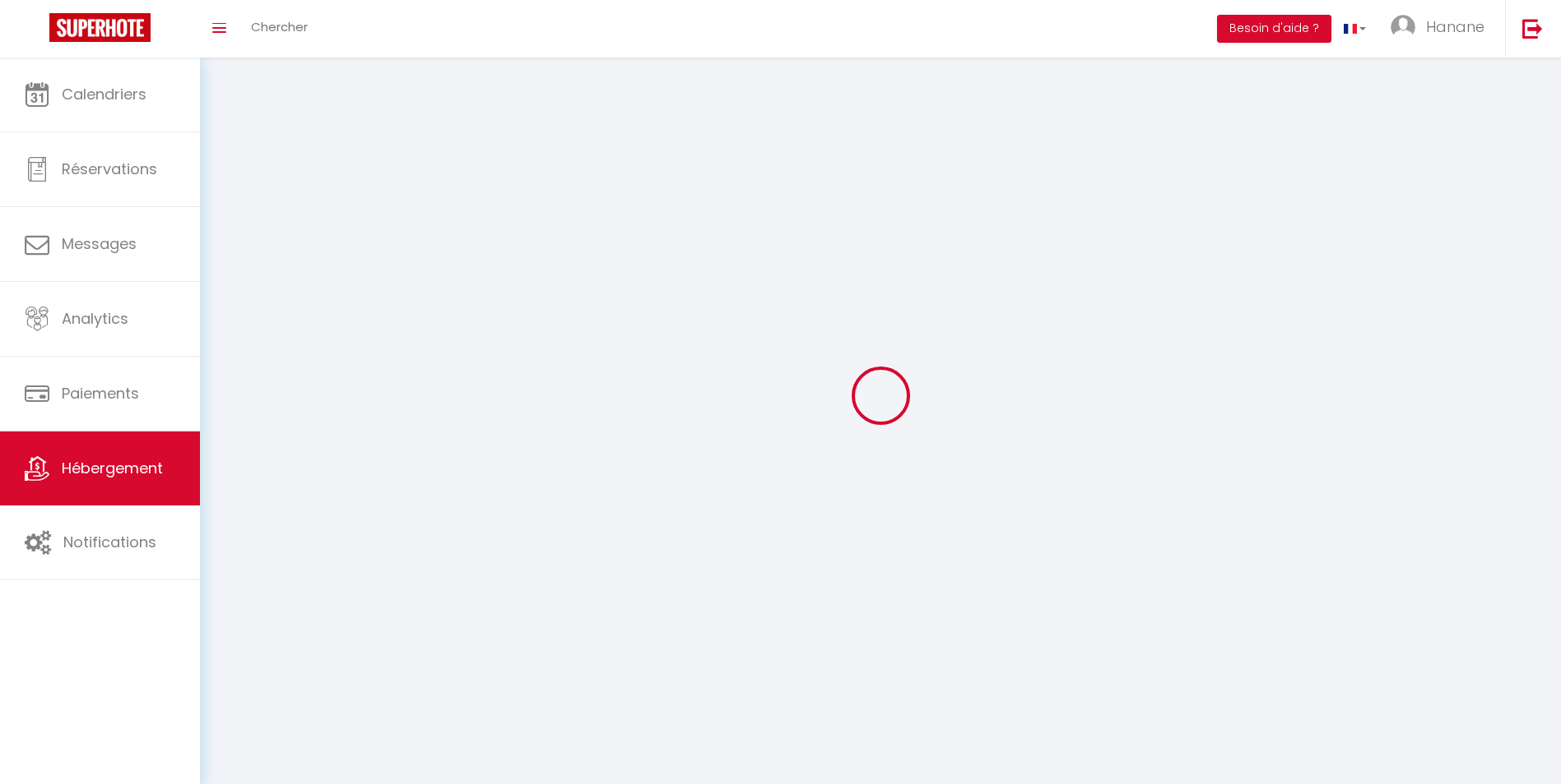
select select
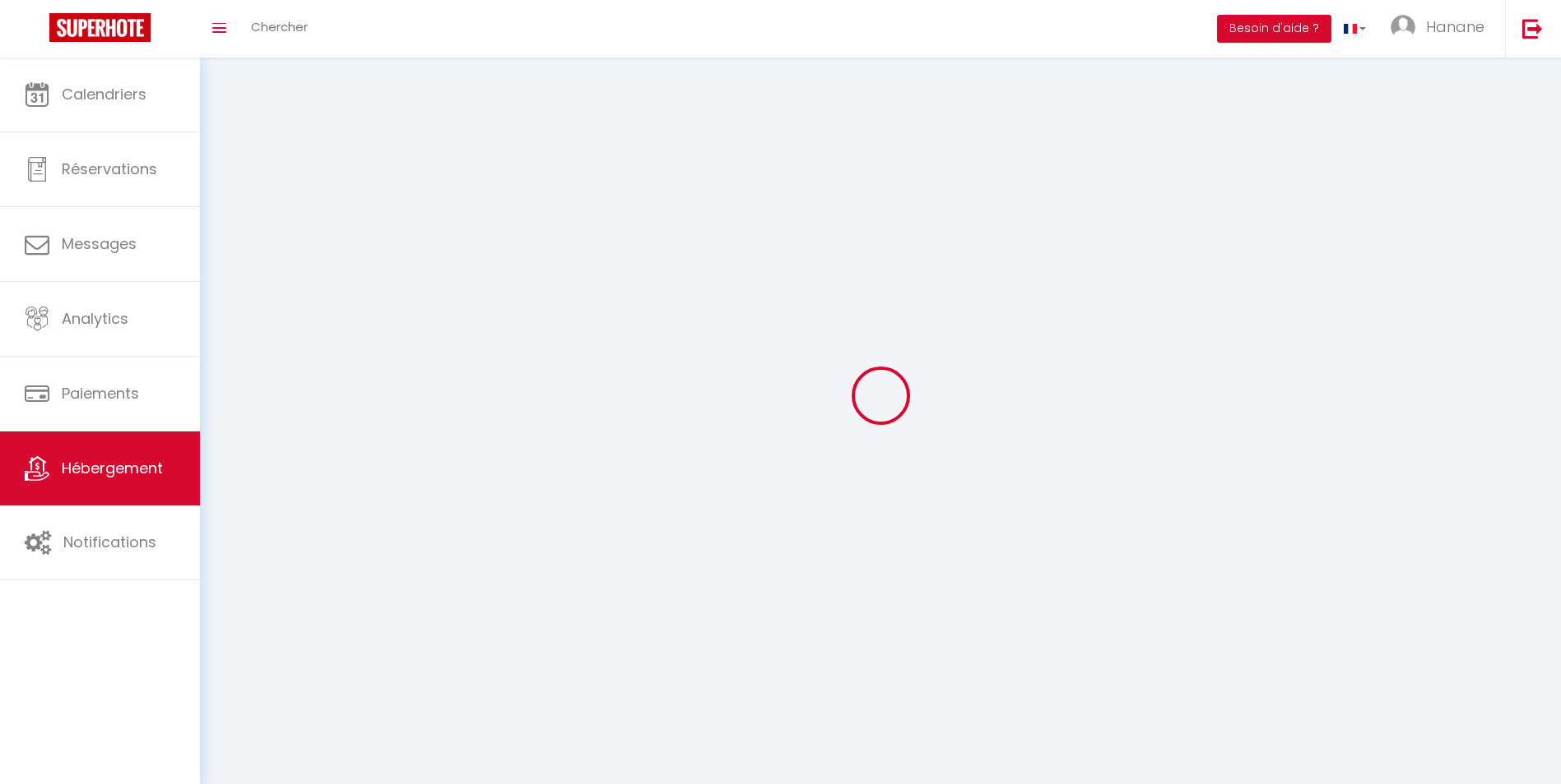
select select
checkbox input "false"
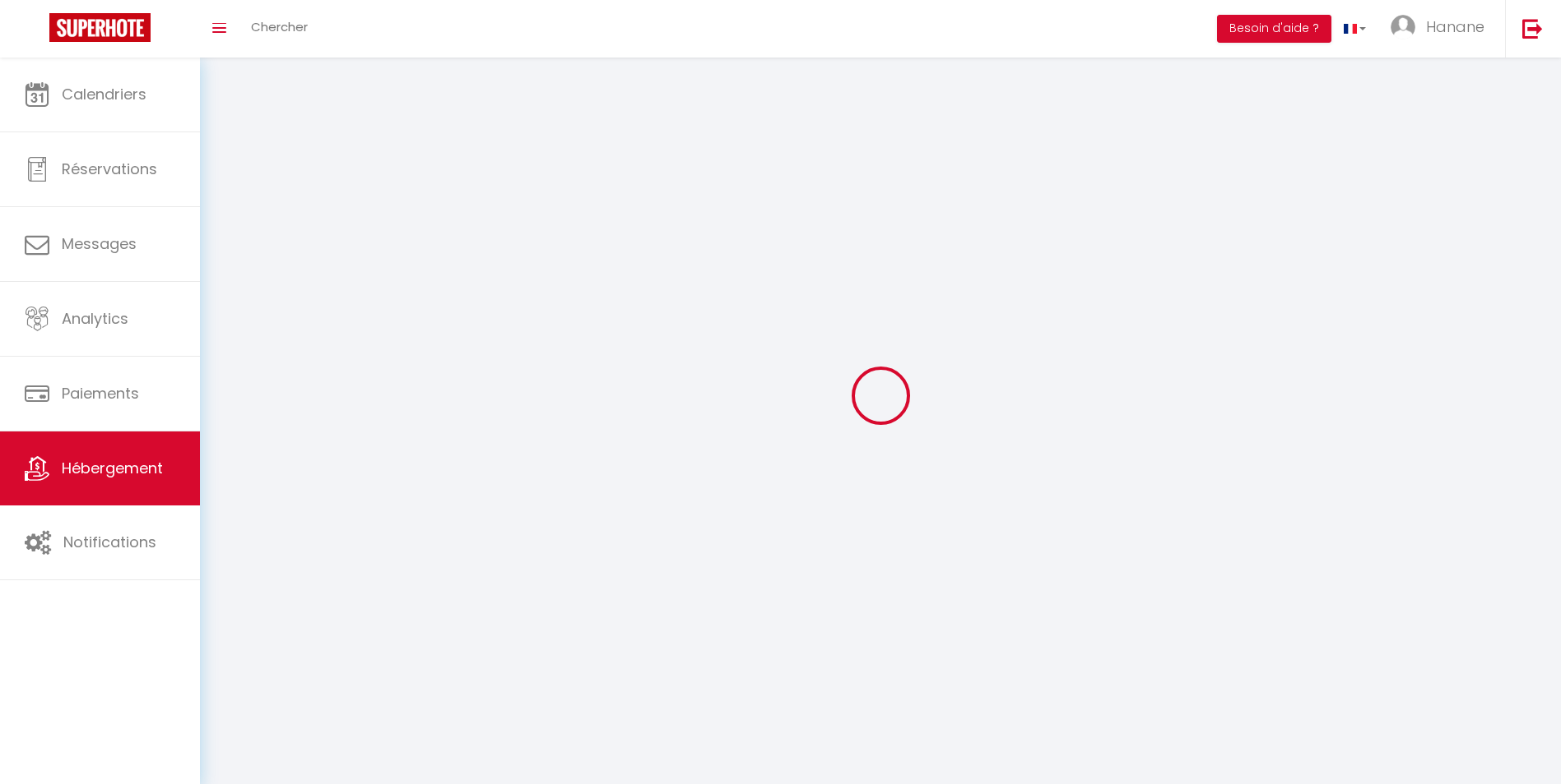
select select
select select "1"
select select "28"
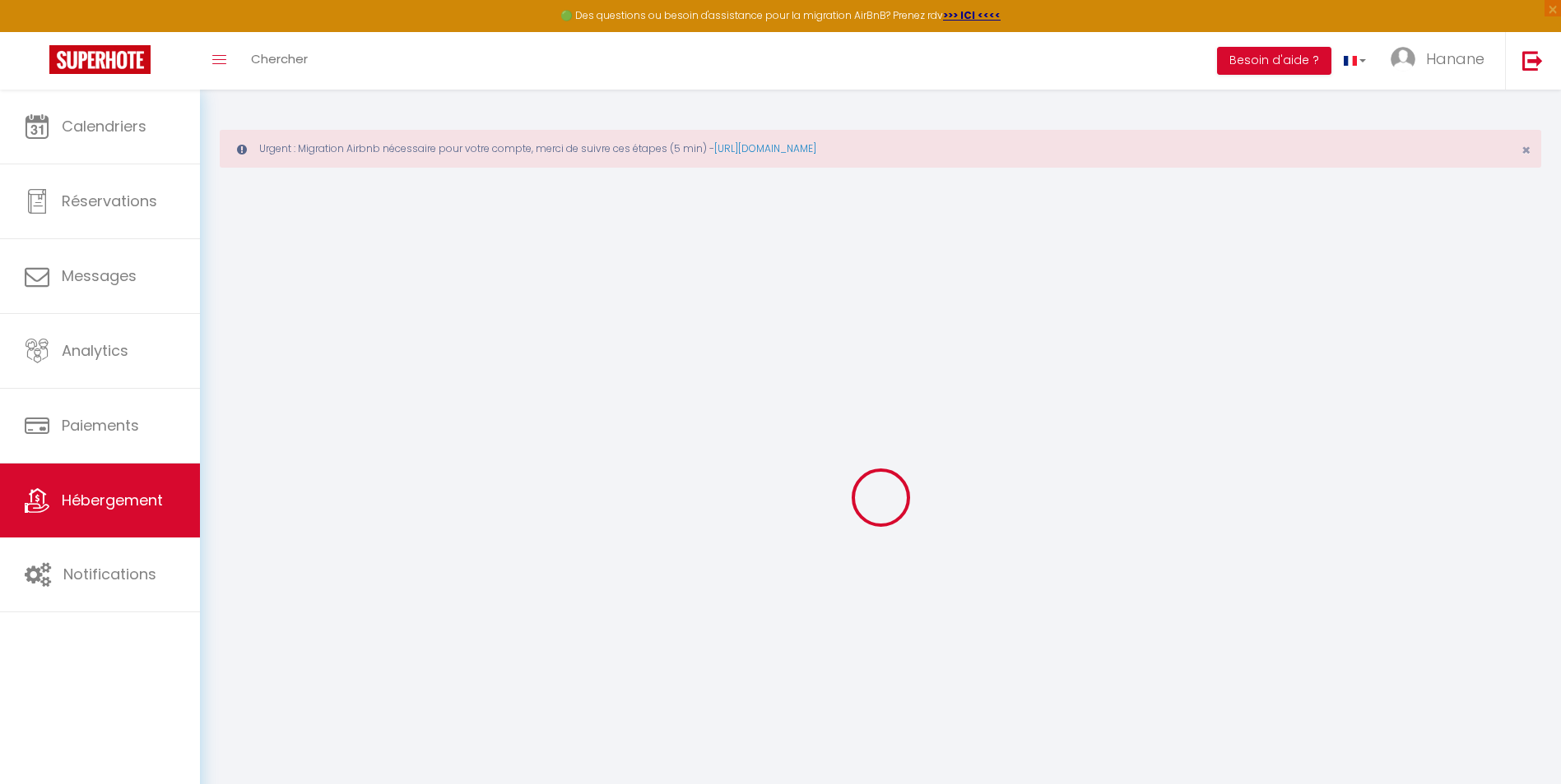
select select
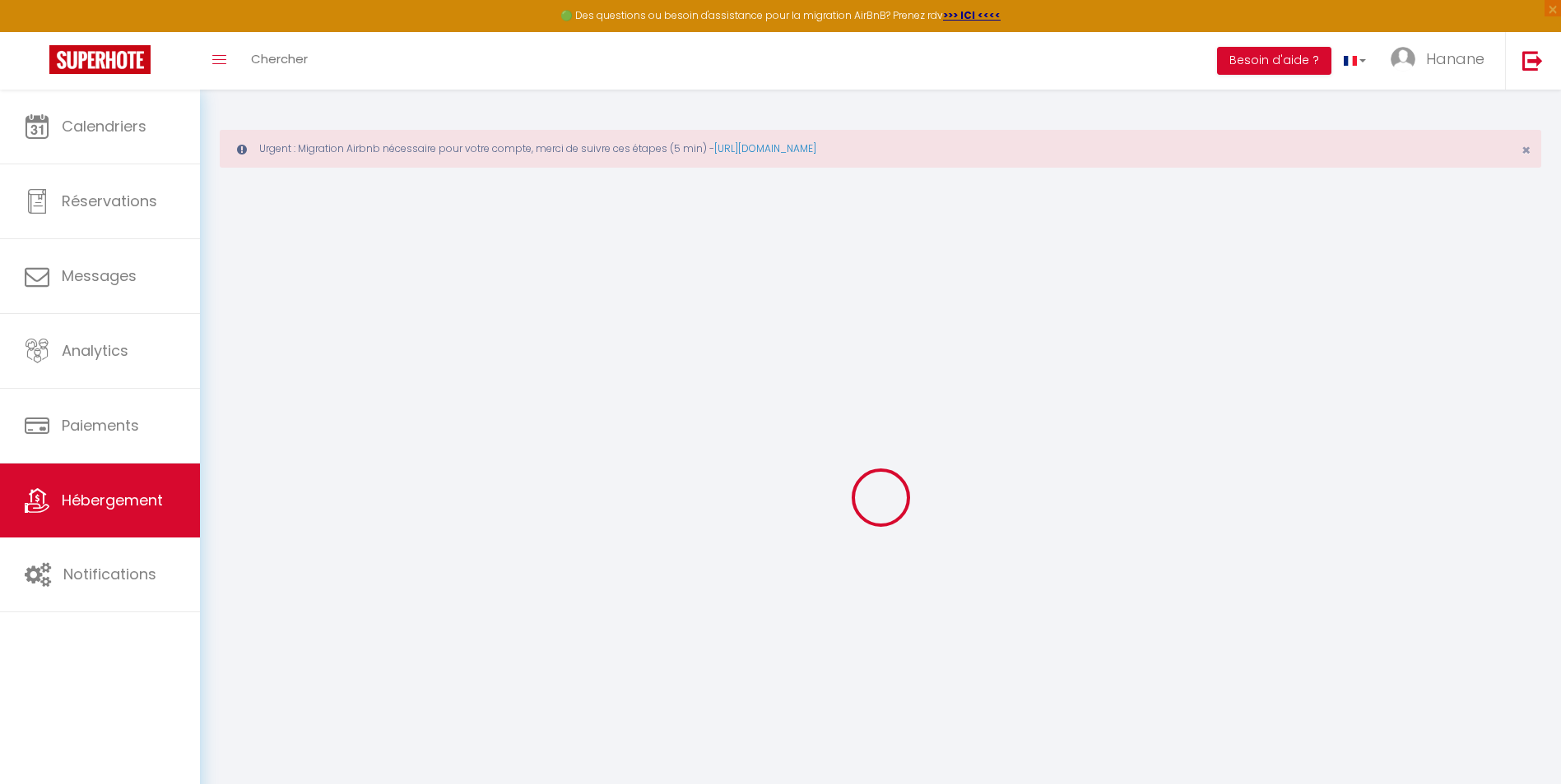
select select
checkbox input "false"
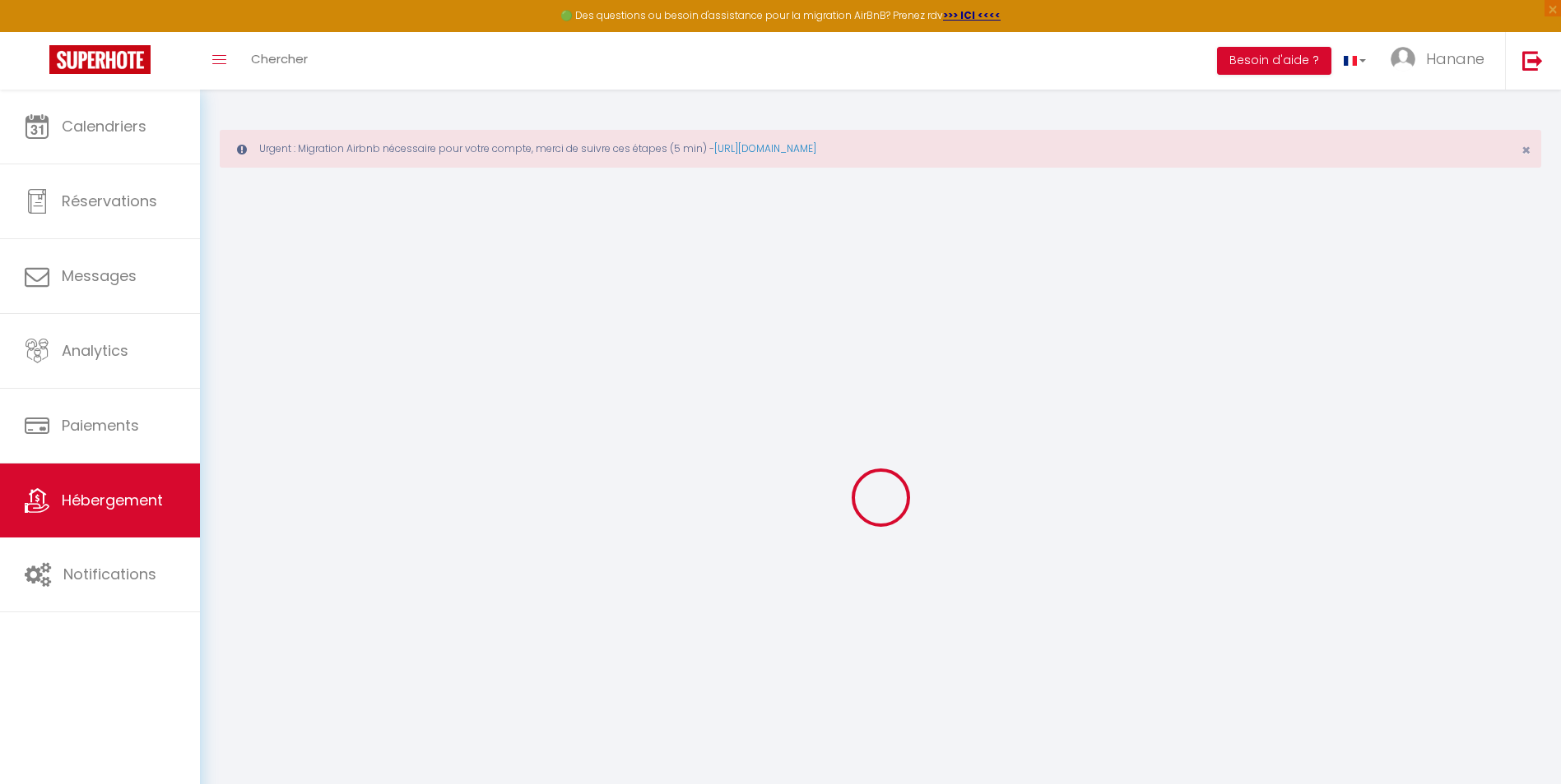
select select
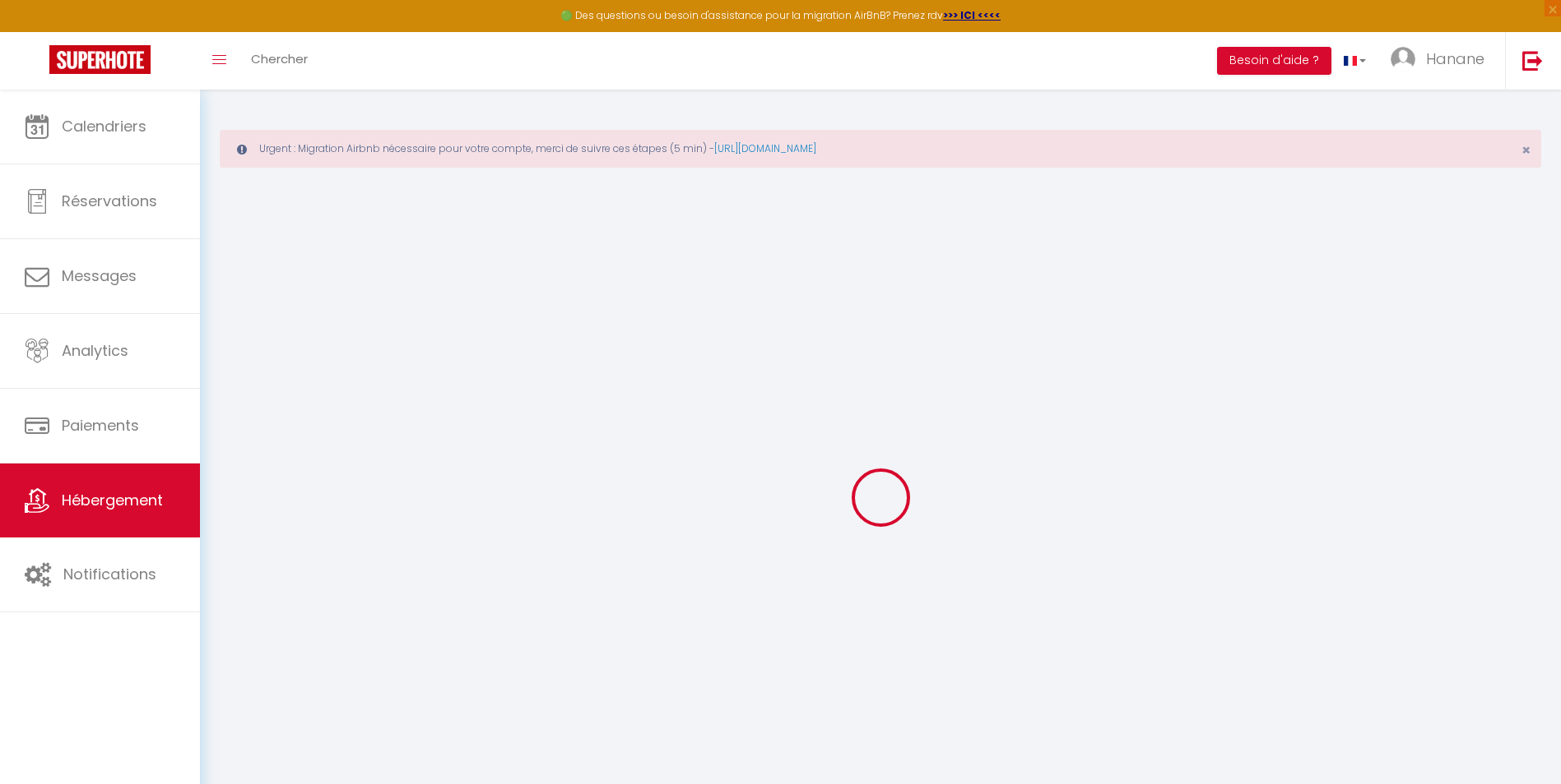
select select
checkbox input "false"
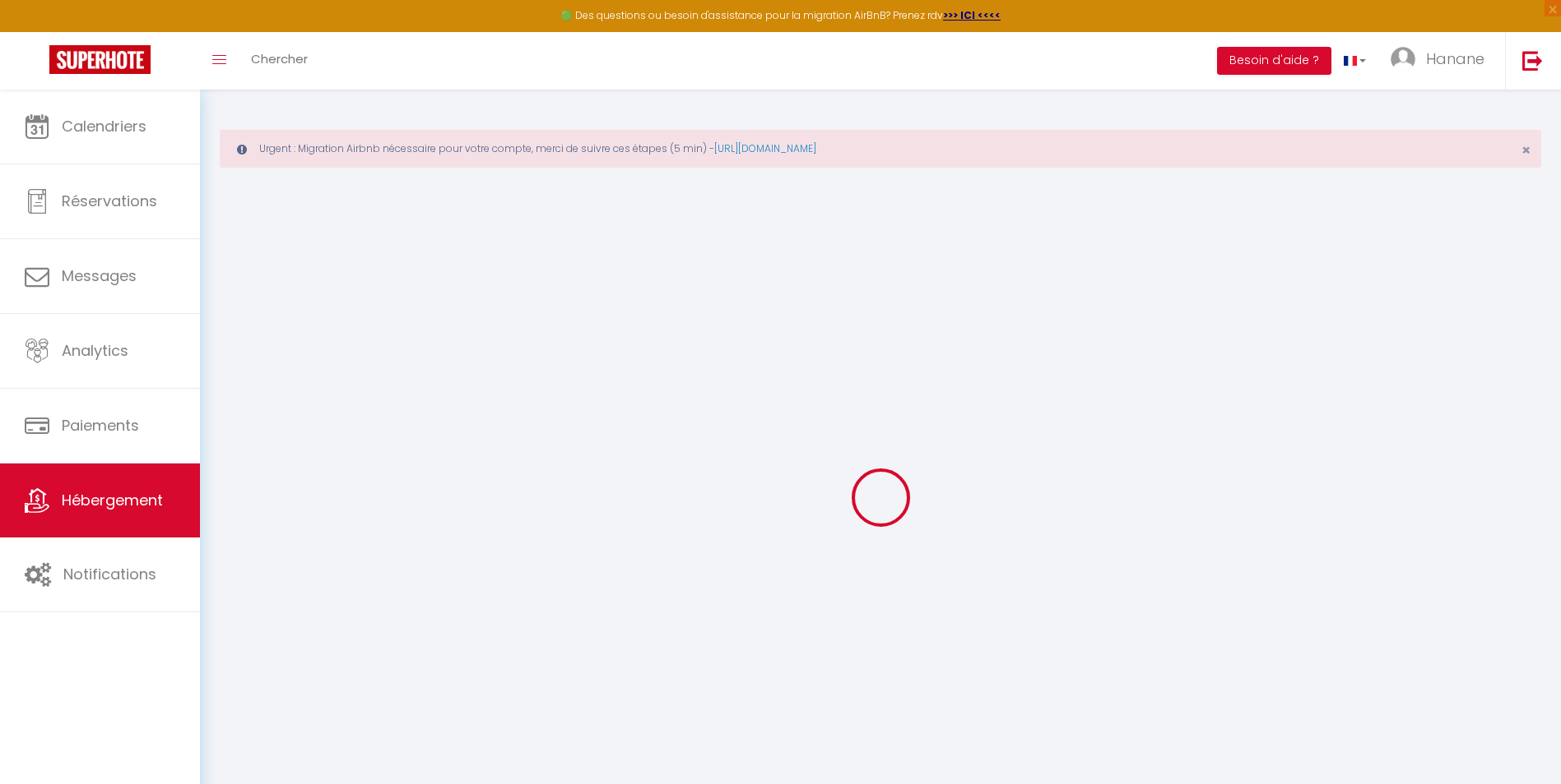
checkbox input "false"
select select
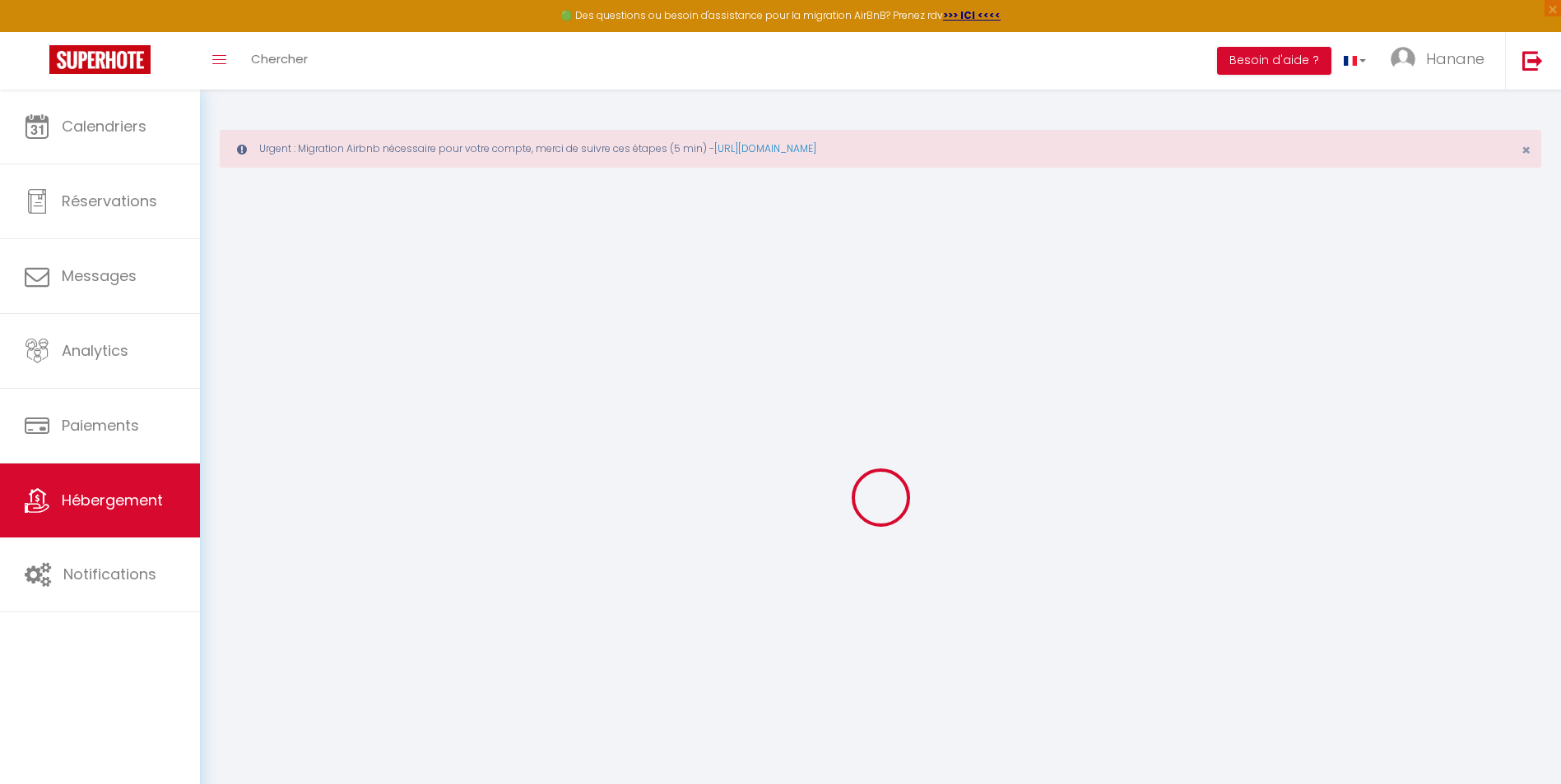
select select
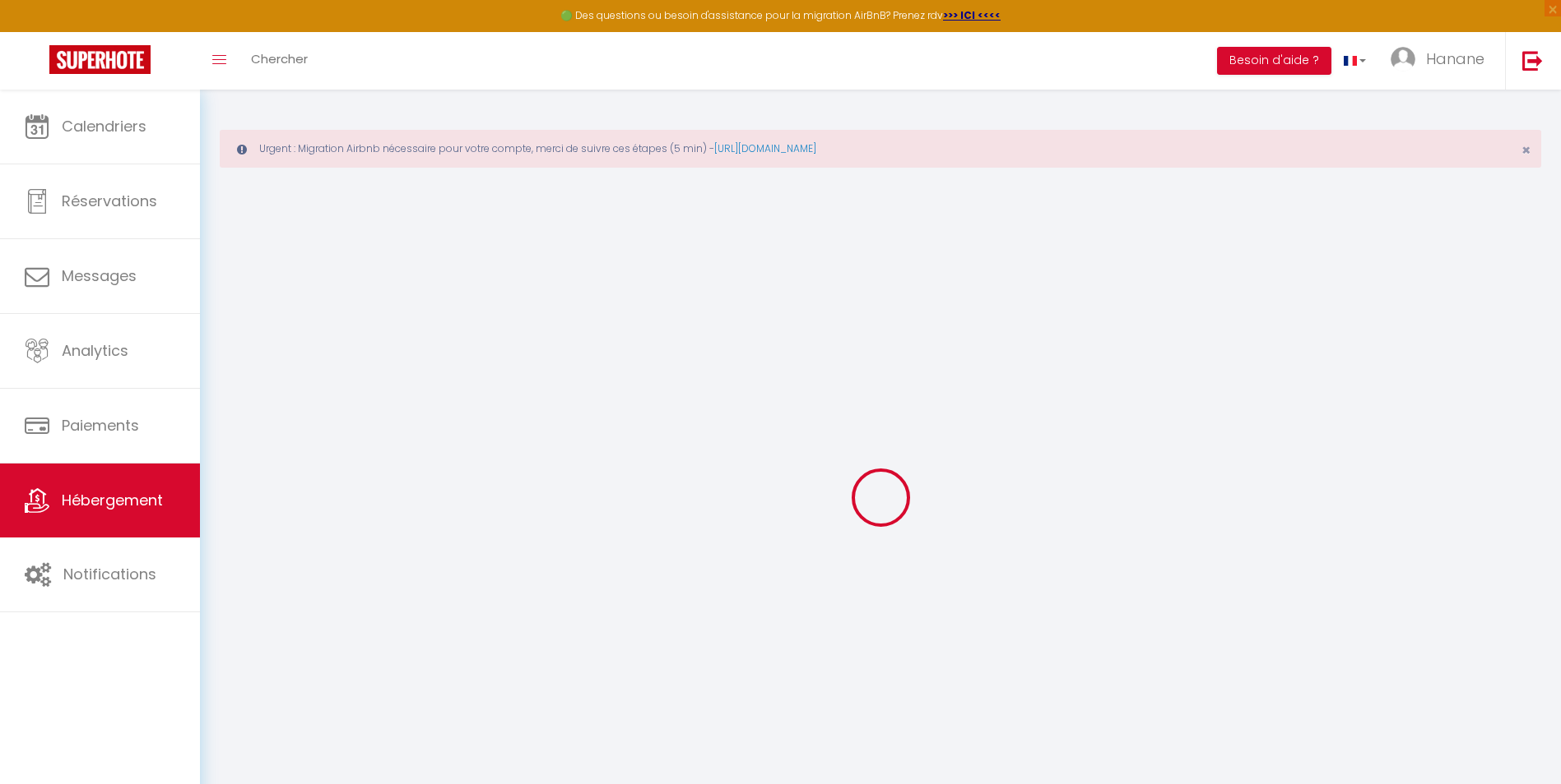
checkbox input "false"
select select
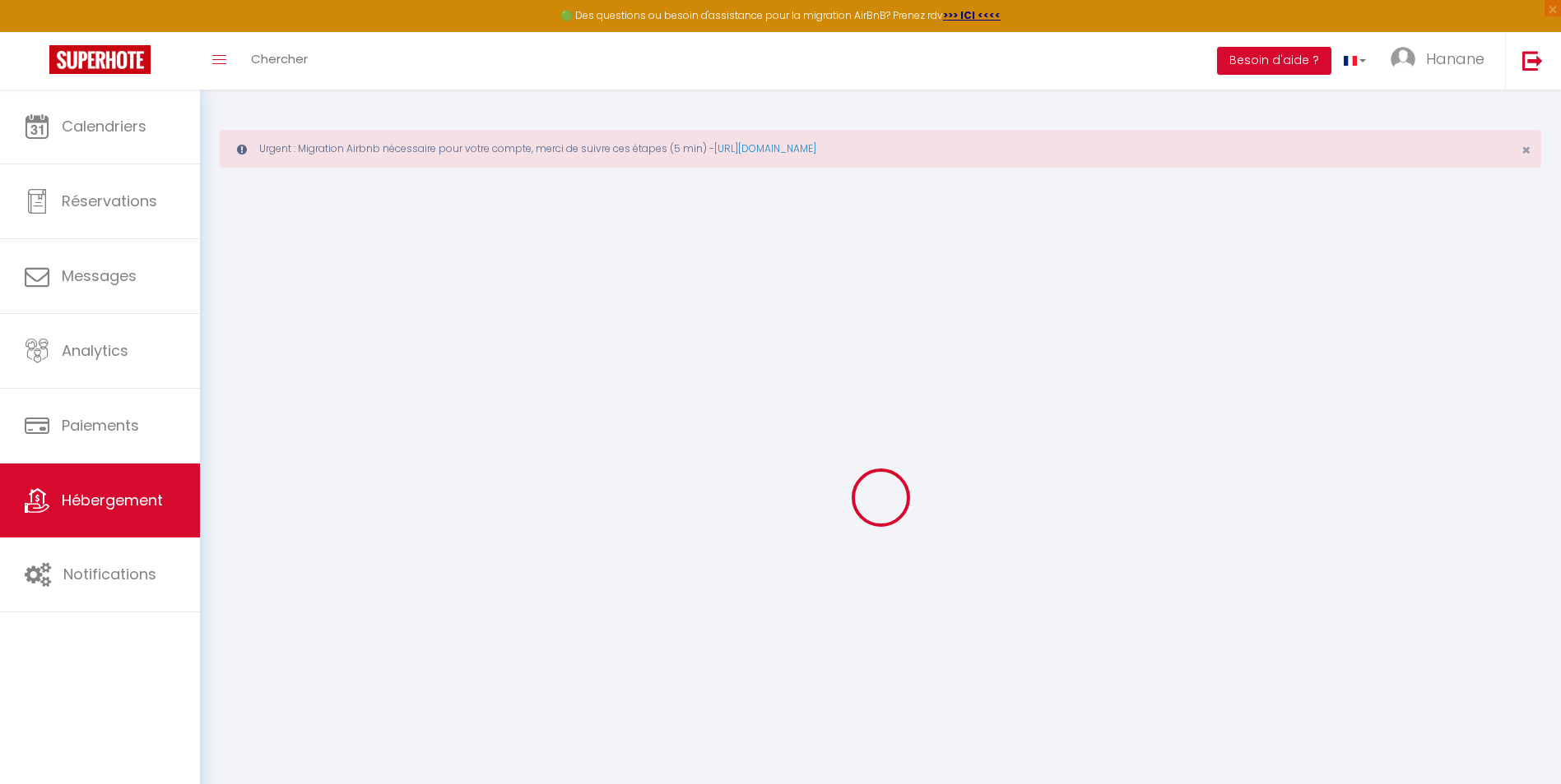
select select
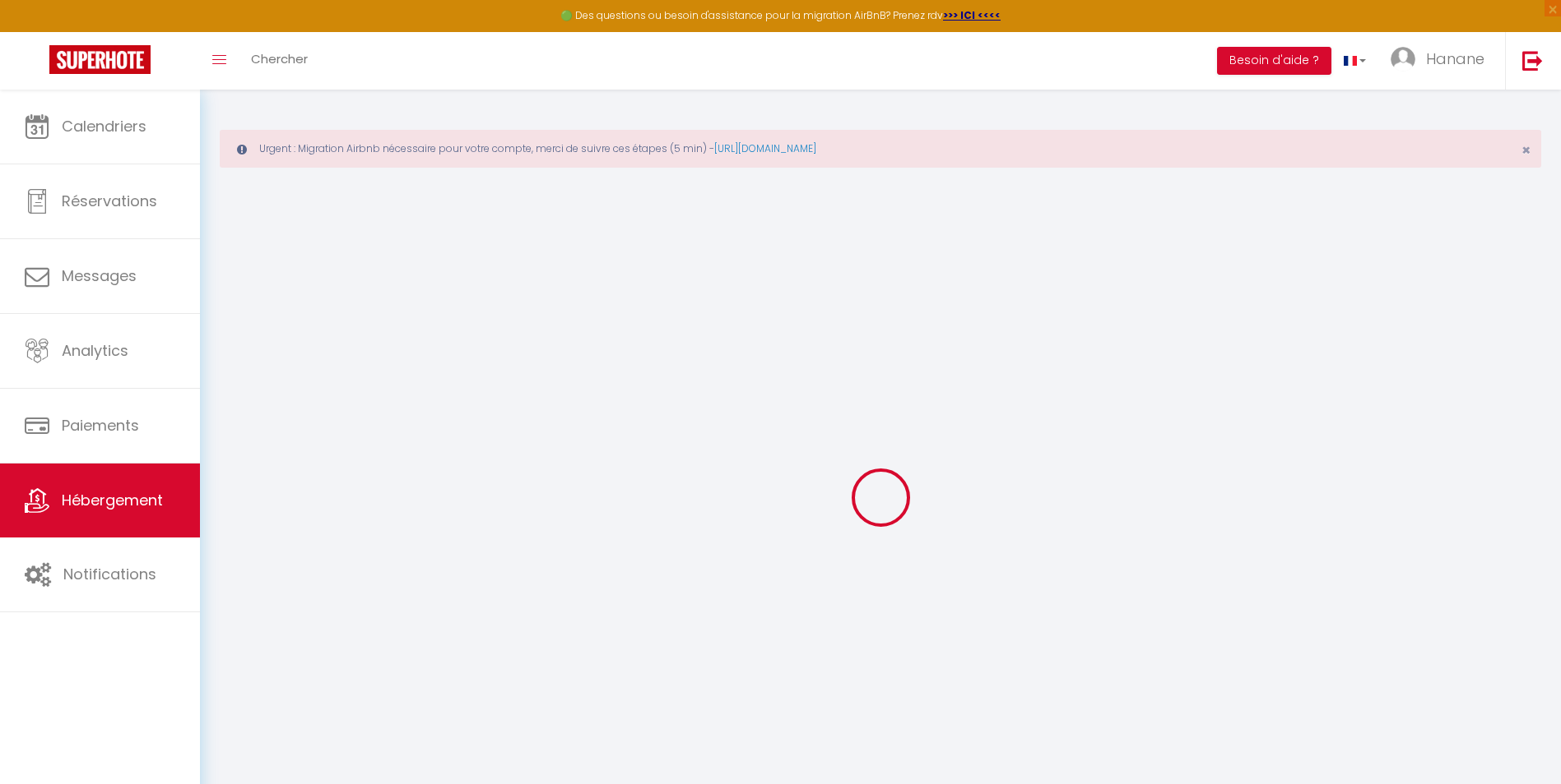
select select
checkbox input "false"
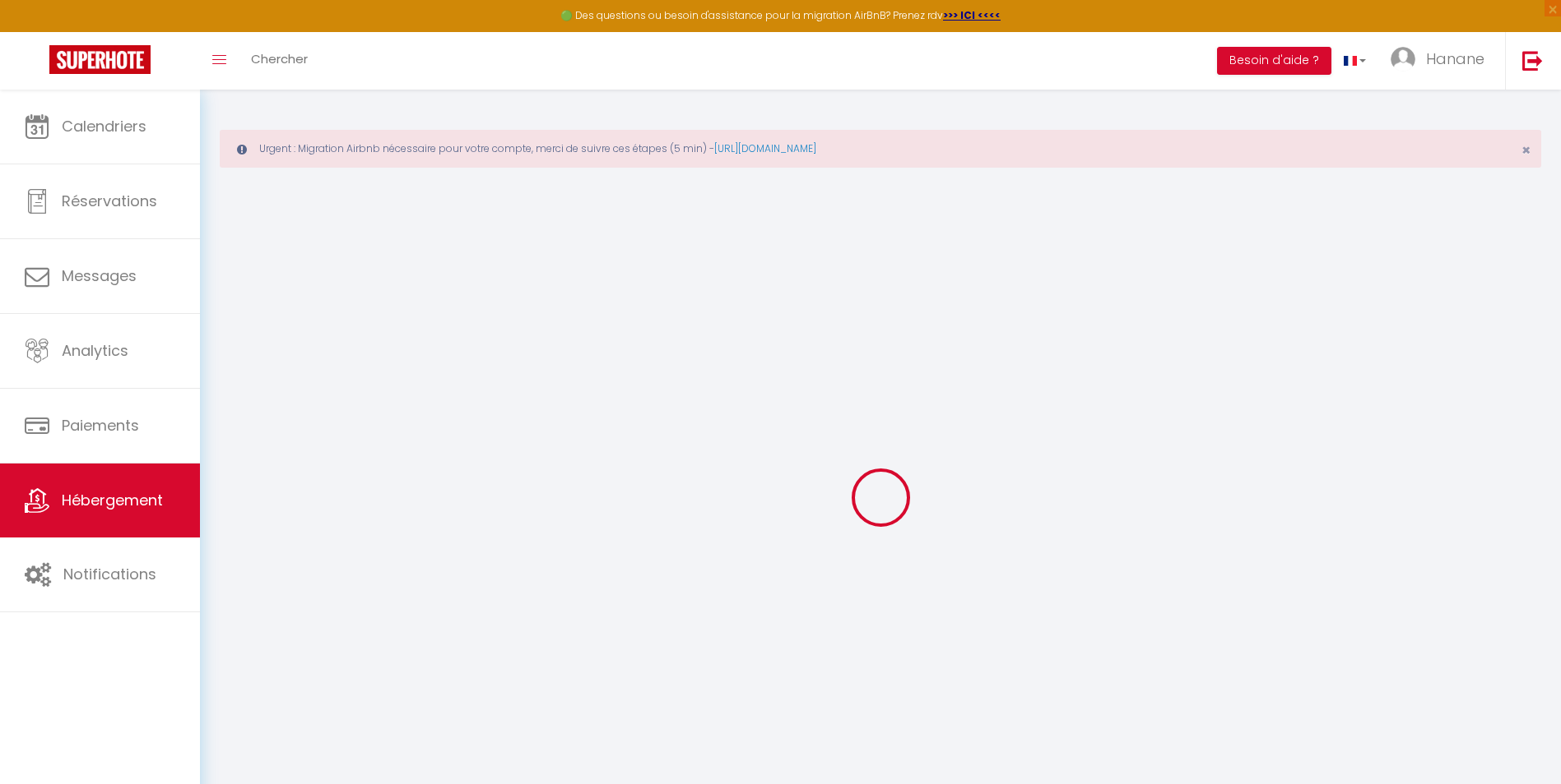
checkbox input "false"
select select
type input "Mer et plage Standing Presta"
type input "3000"
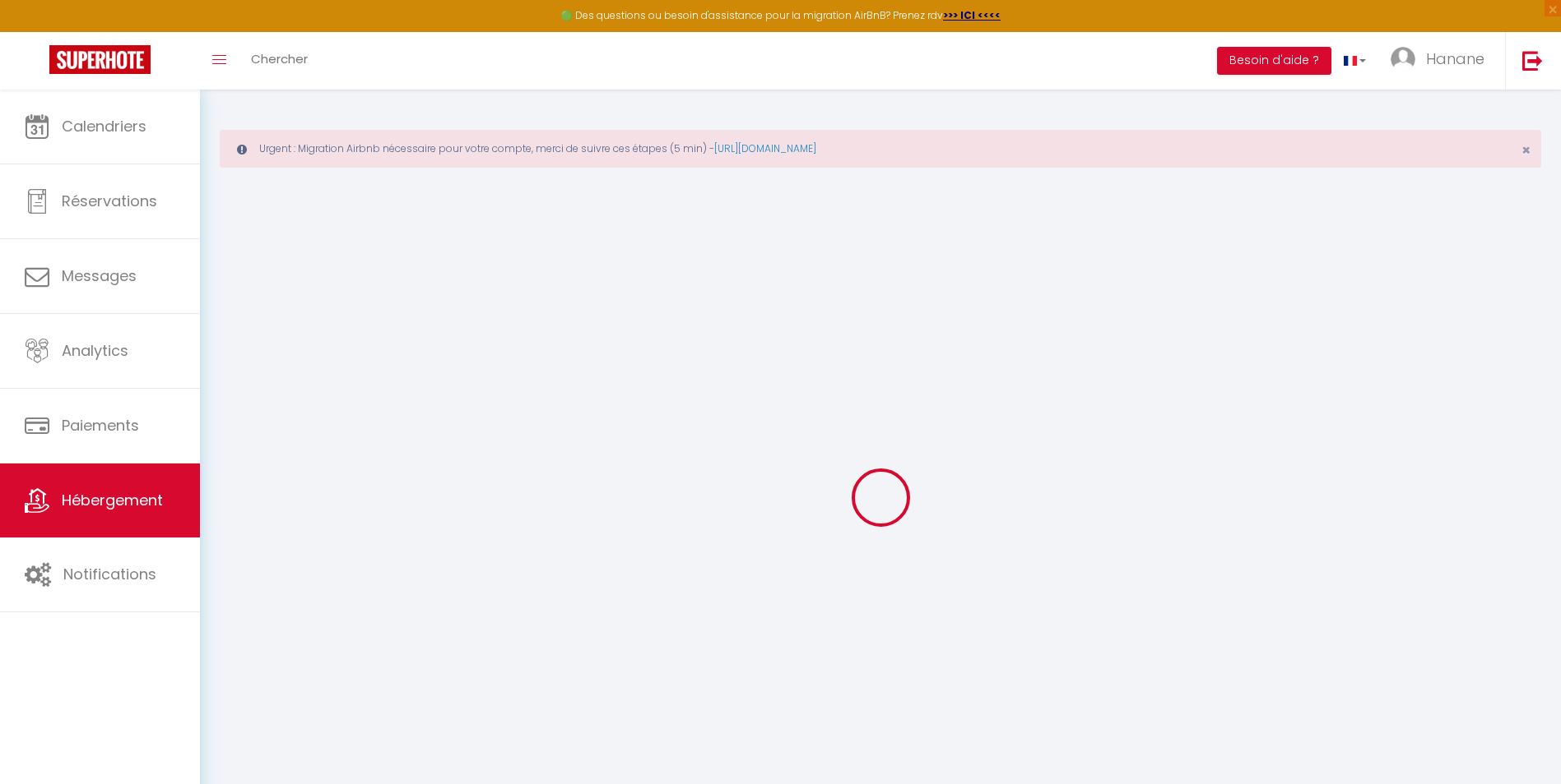
type input "90"
select select
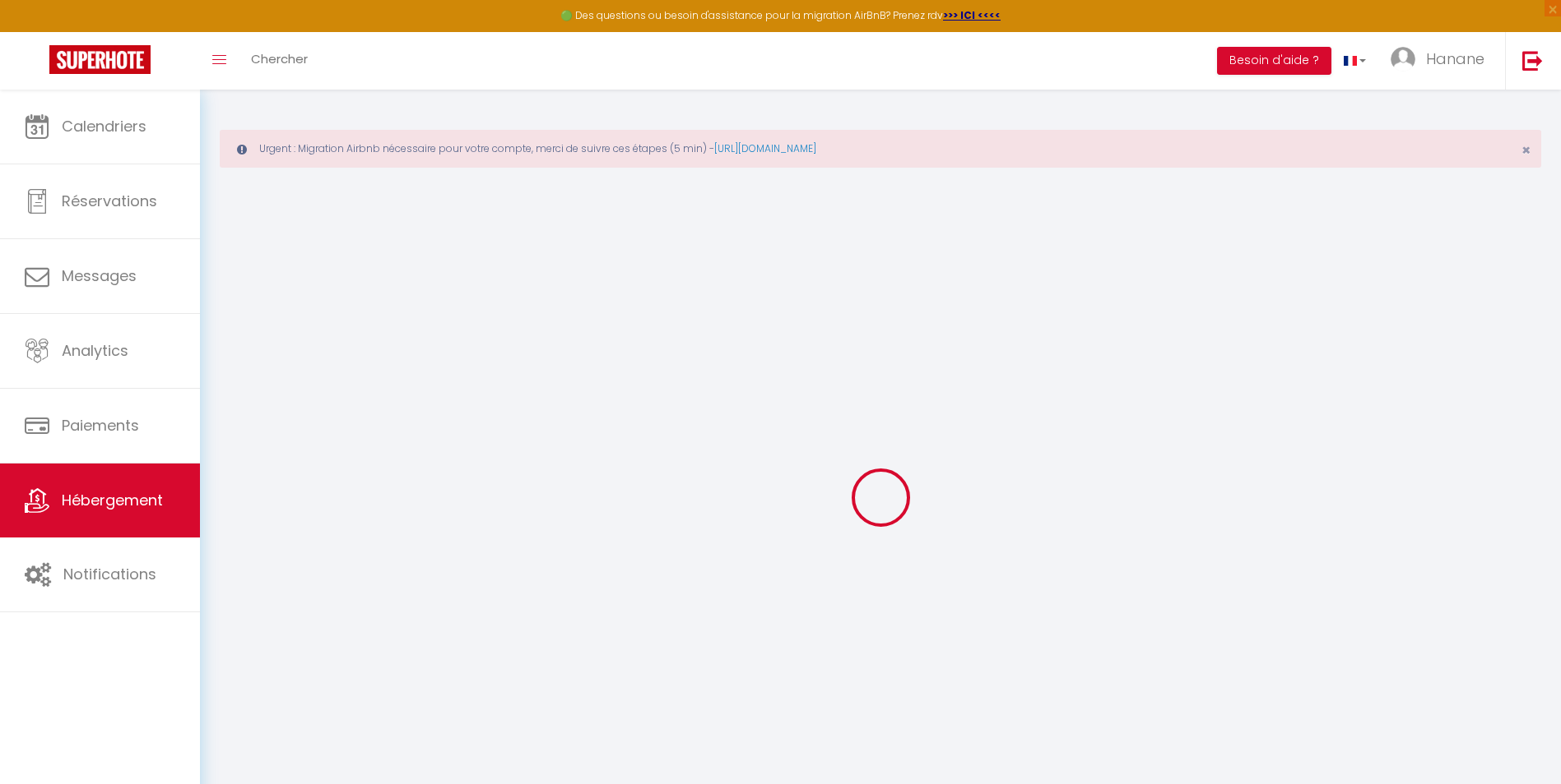
select select
type input "[STREET_ADDRESS][PERSON_NAME]"
type input "06150"
type input "Cannes"
type input "[EMAIL_ADDRESS][DOMAIN_NAME]"
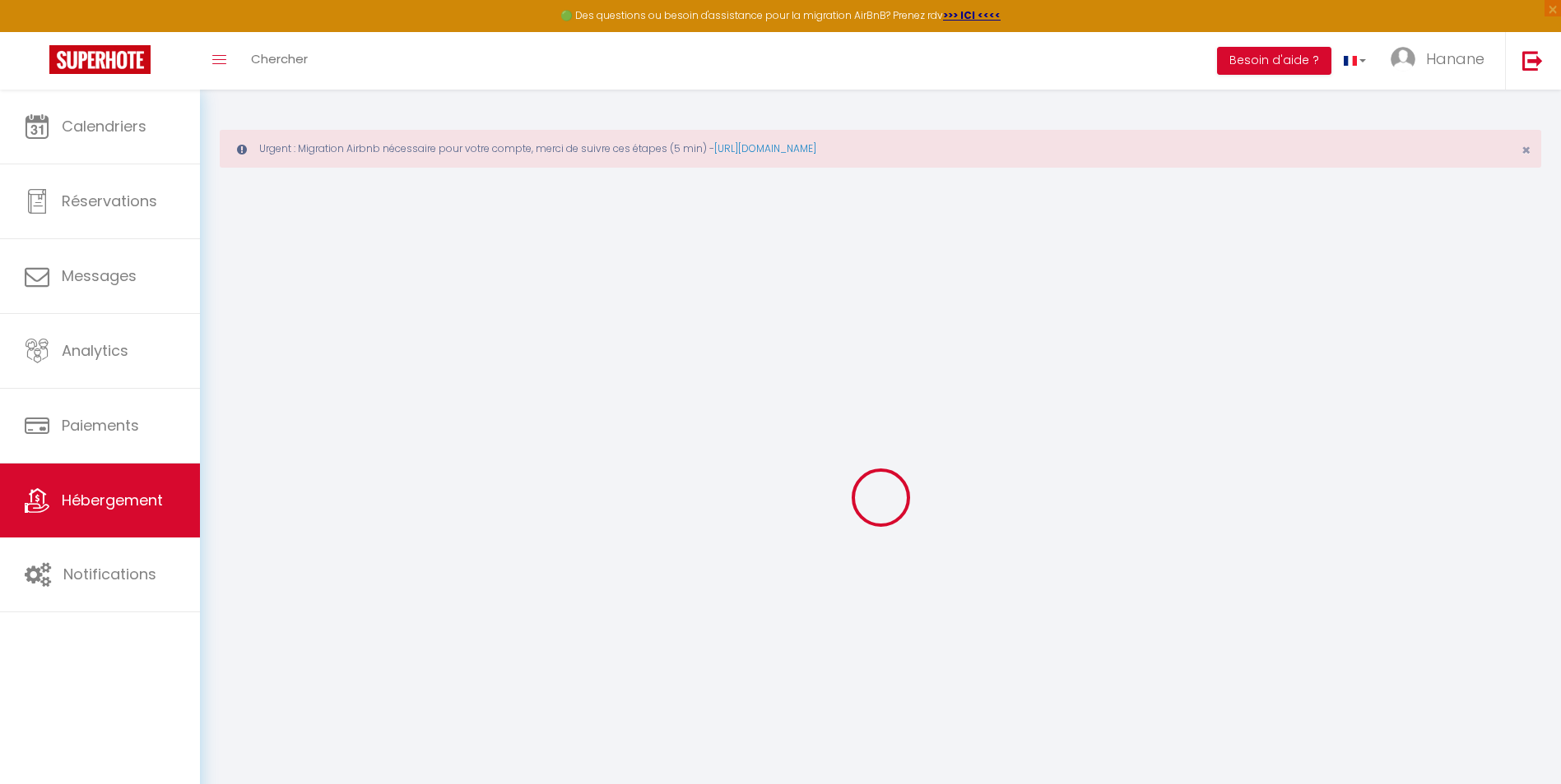
select select
checkbox input "false"
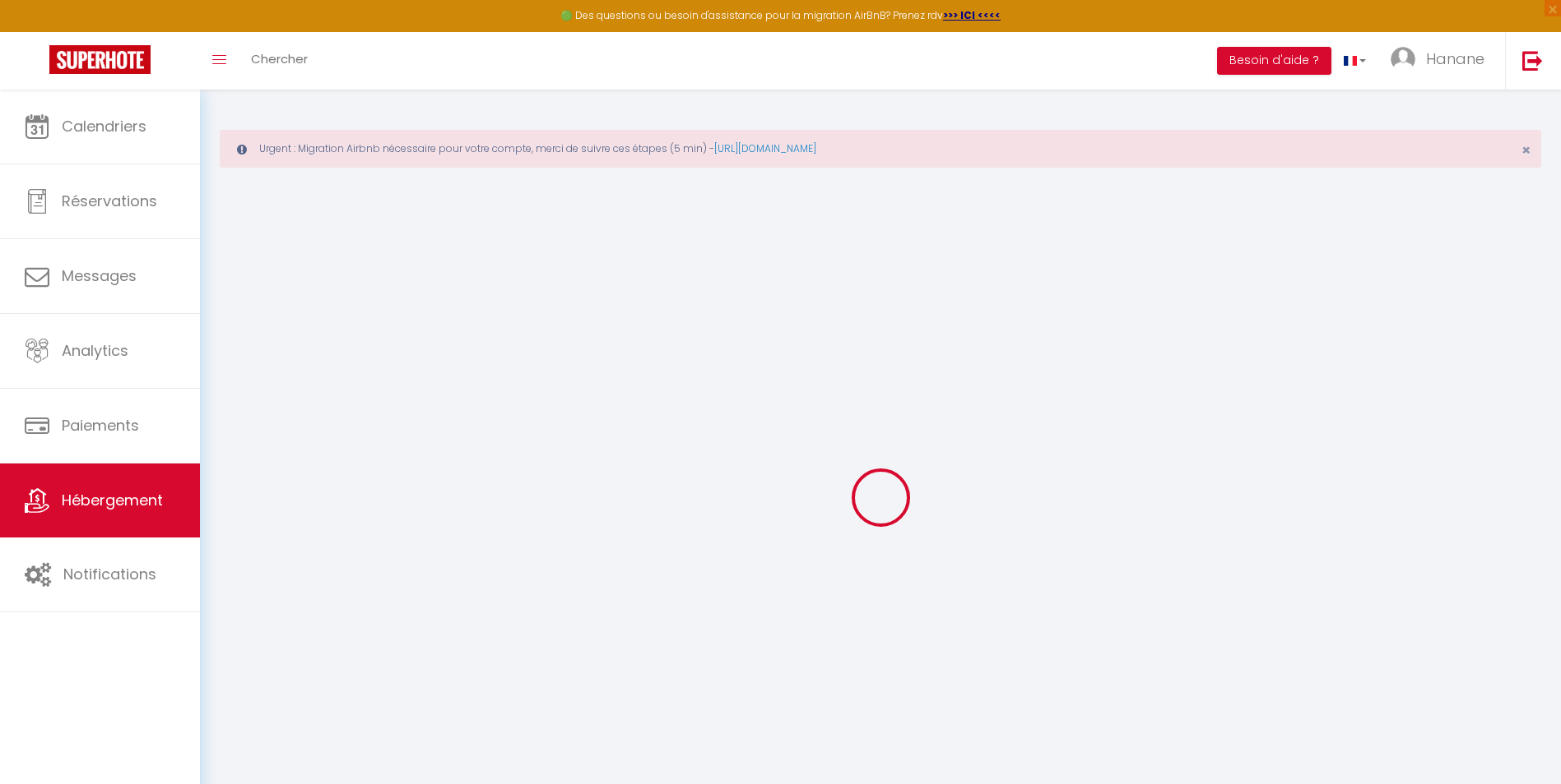
select select
type input "0"
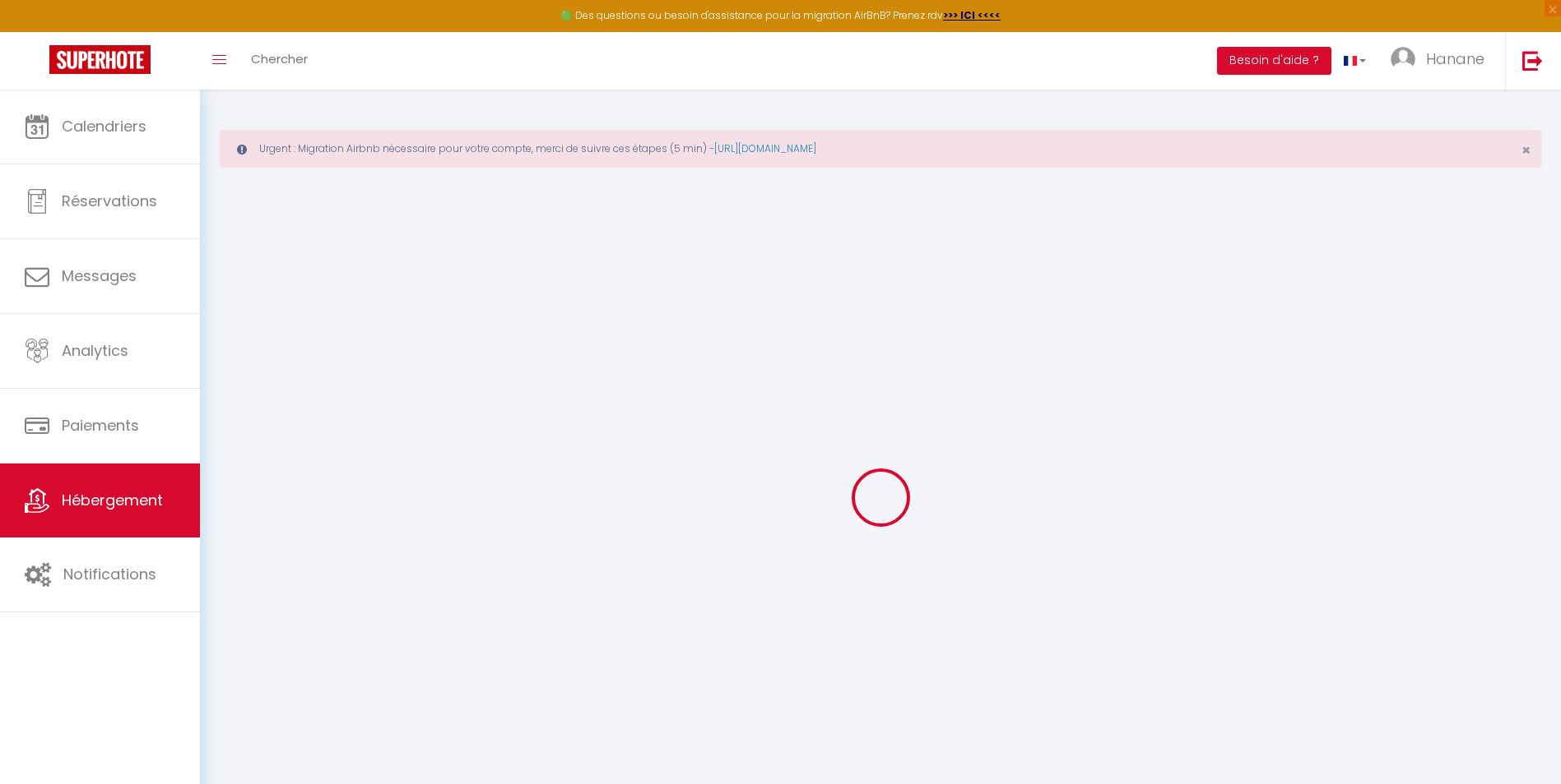
type input "0"
select select
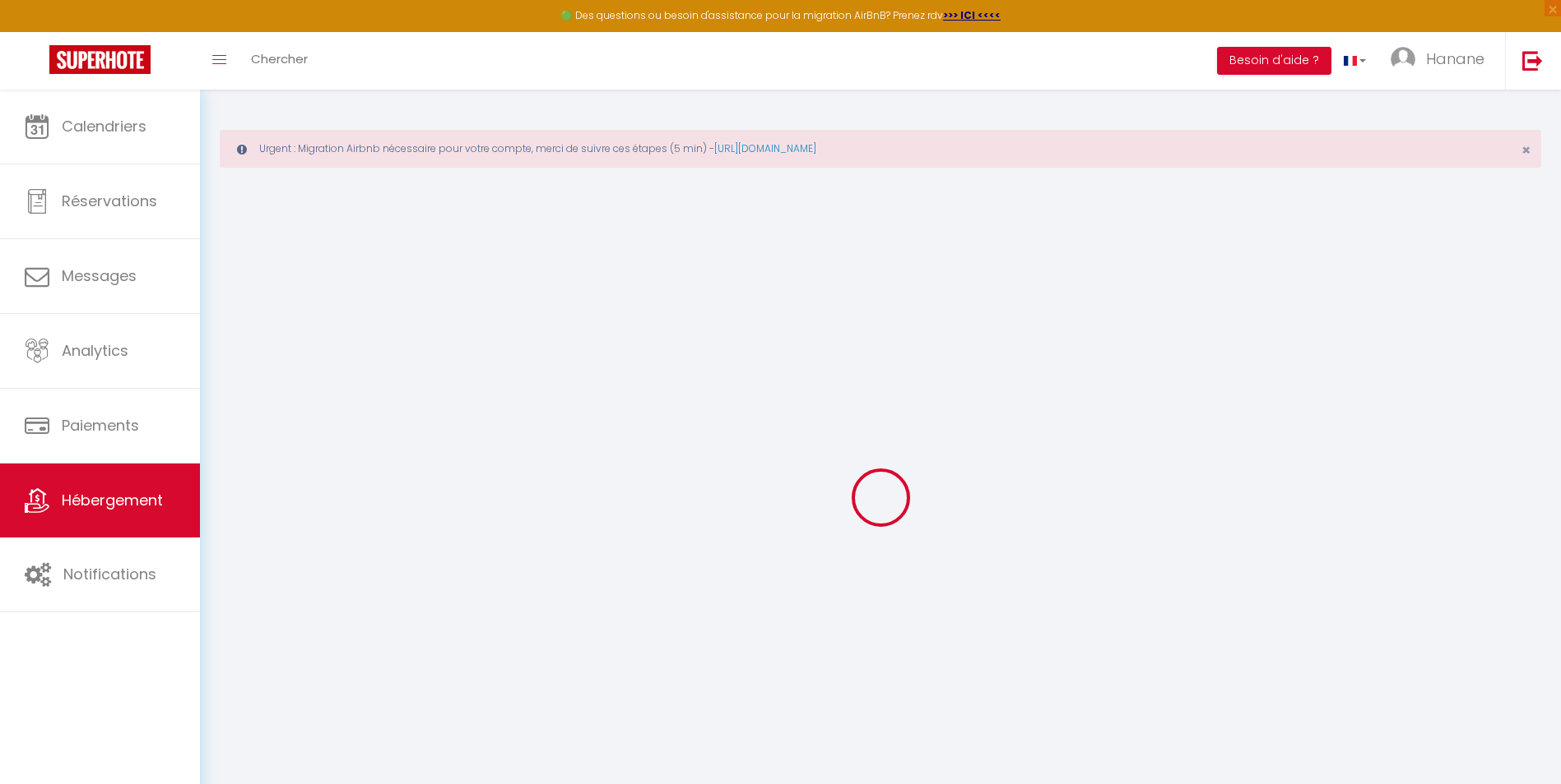
select select
checkbox input "false"
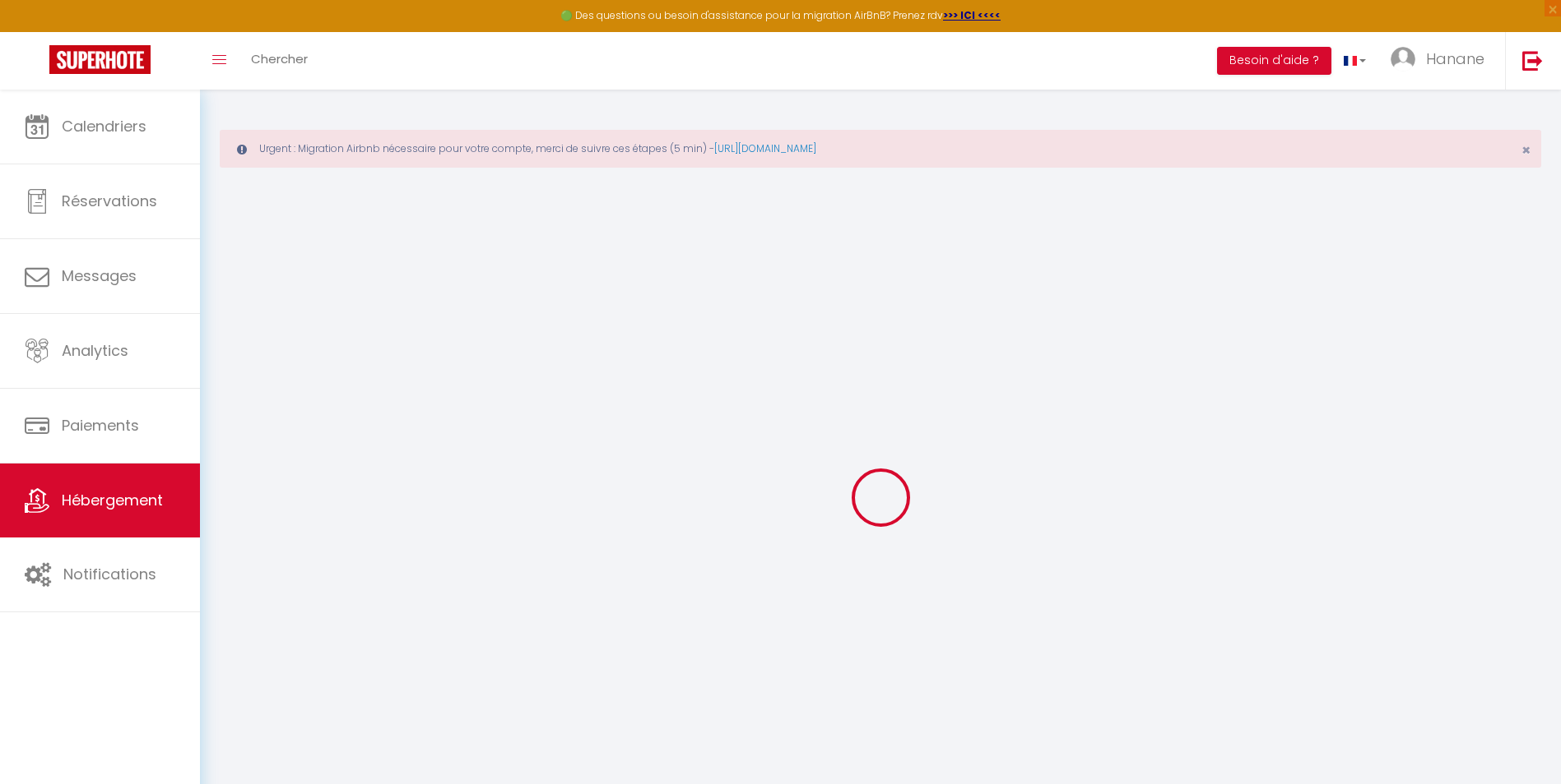
checkbox input "false"
select select
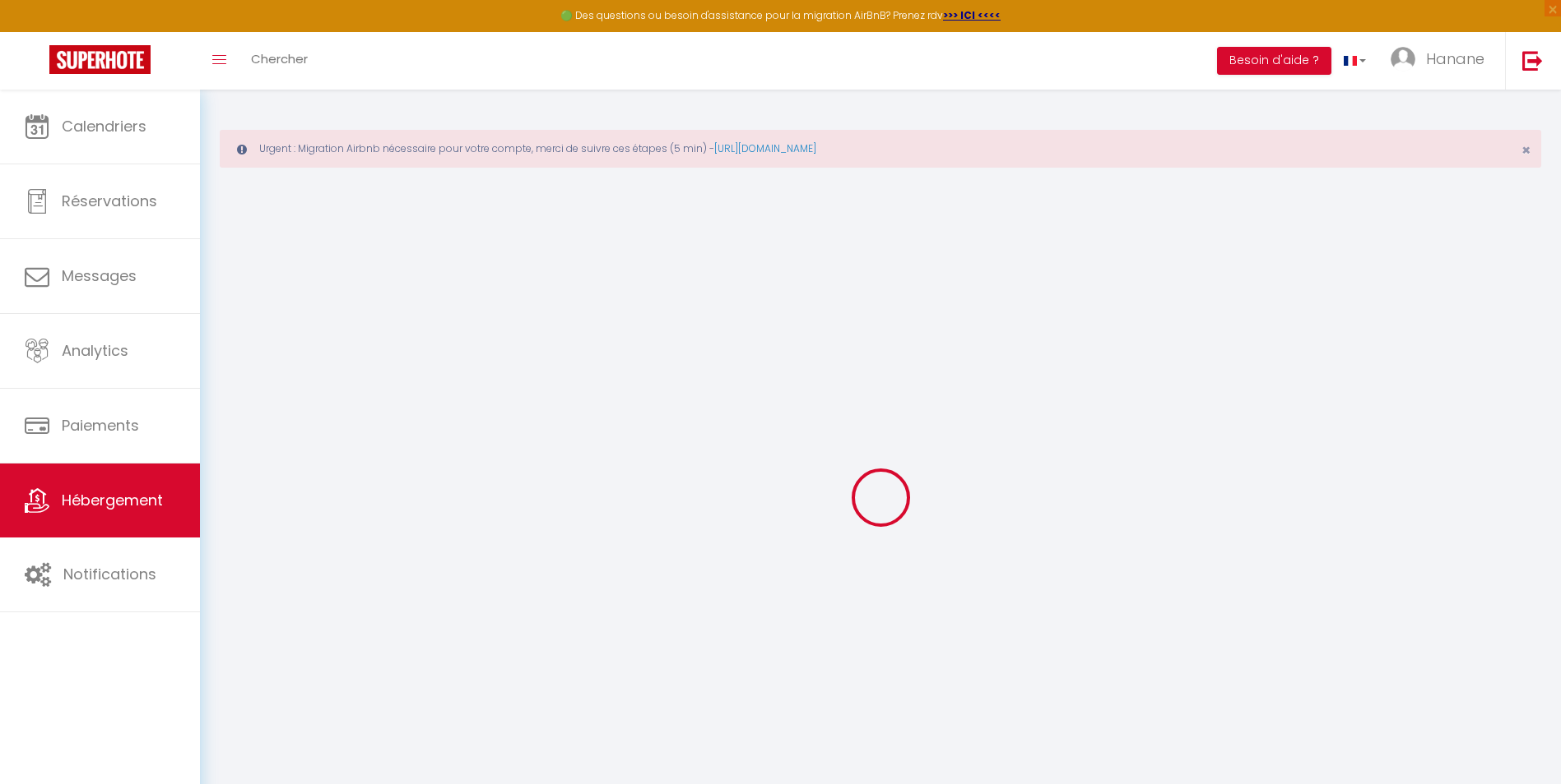
select select
checkbox input "false"
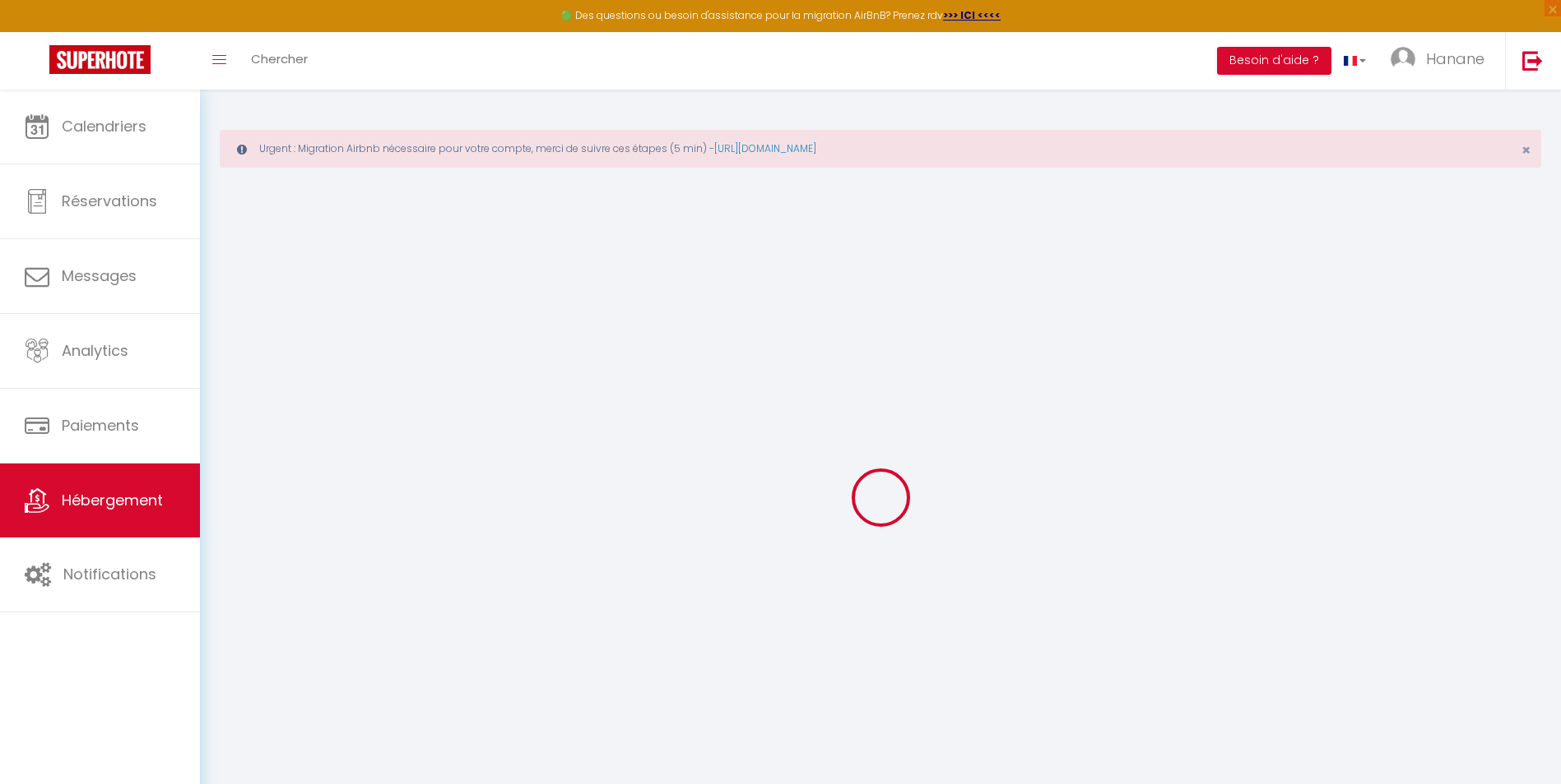
checkbox input "false"
select select "15:00"
select select "23:45"
select select "11:00"
select select "30"
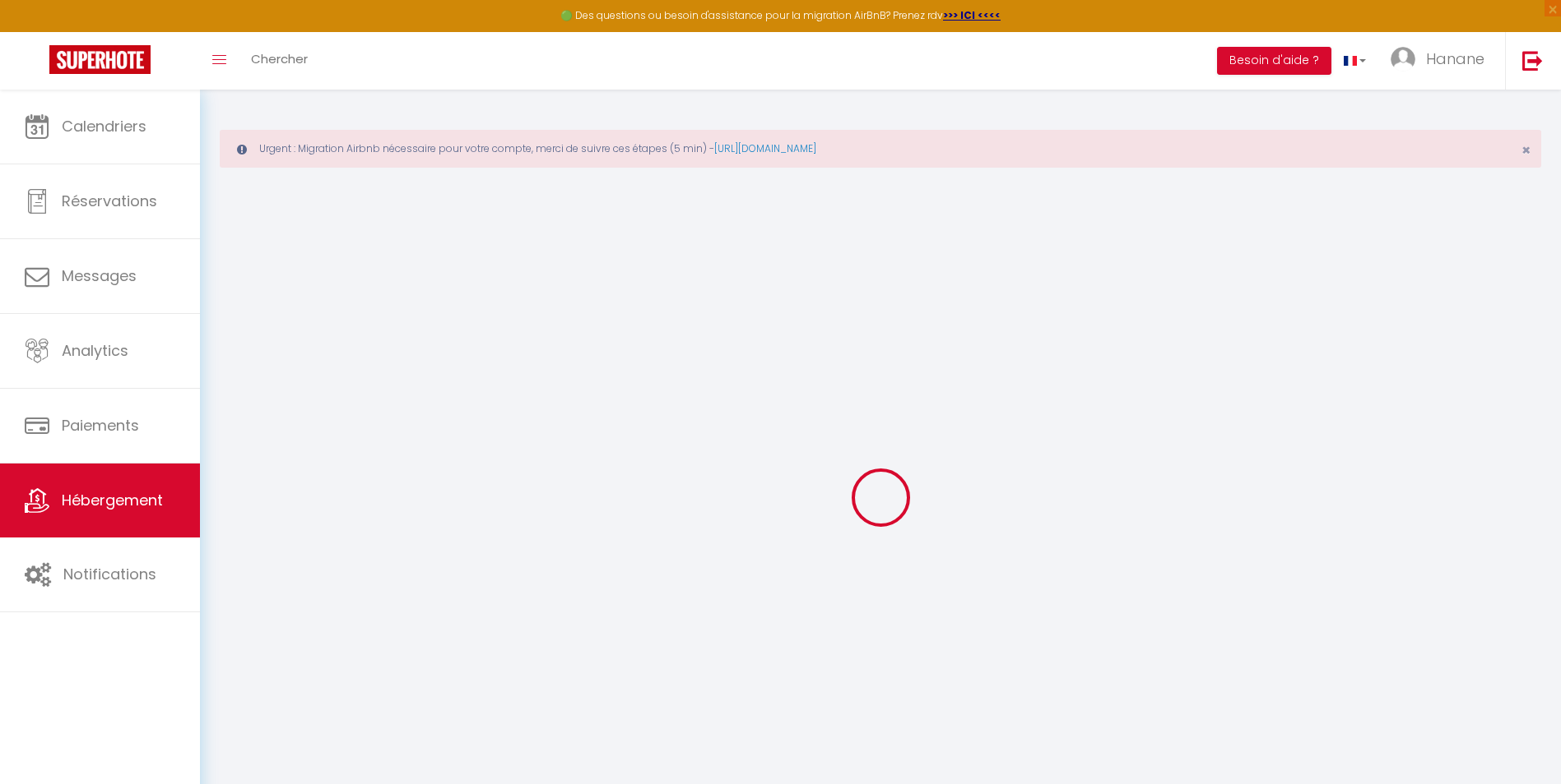
select select "120"
select select
checkbox input "false"
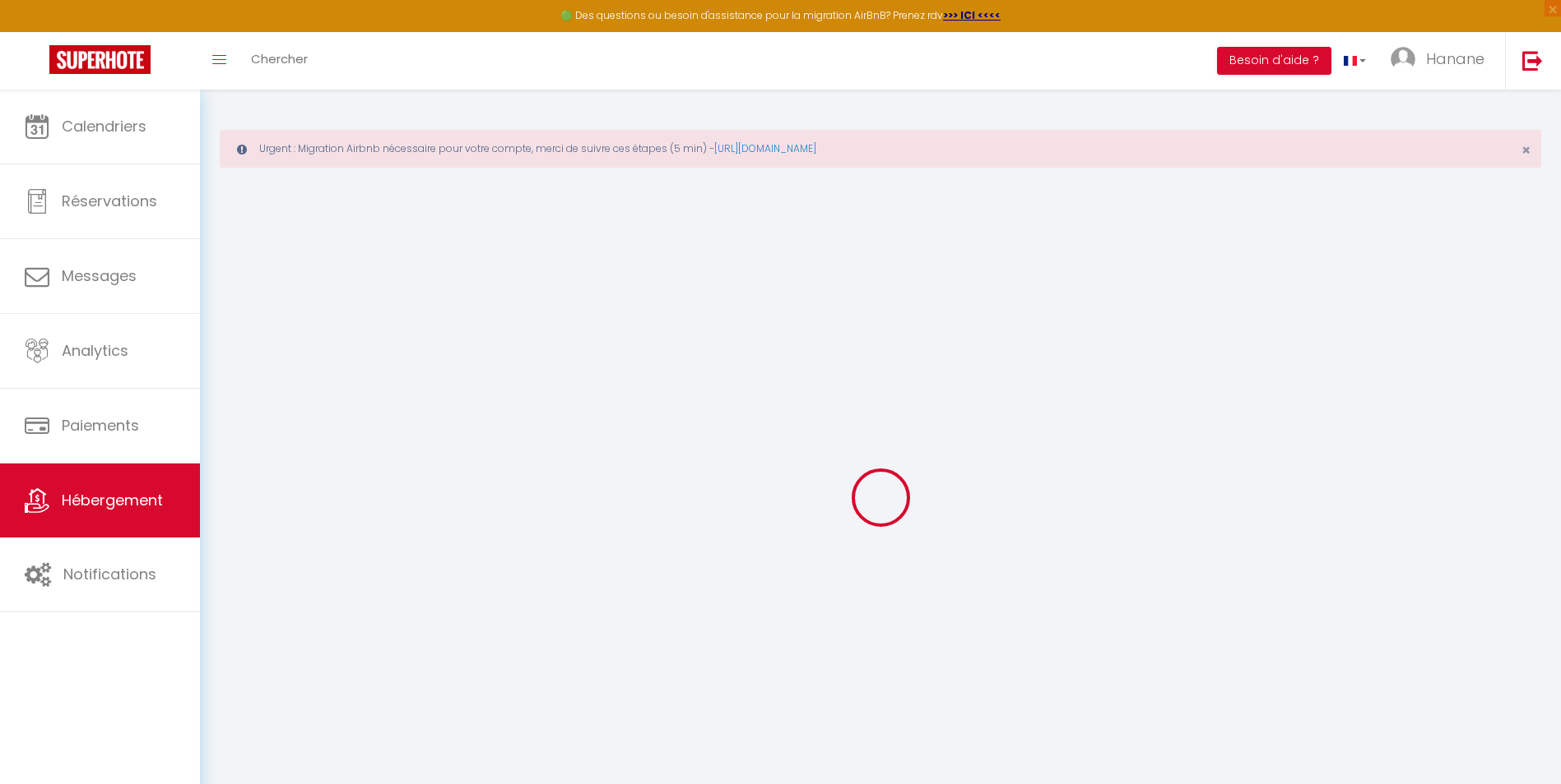
checkbox input "false"
select select "EUR"
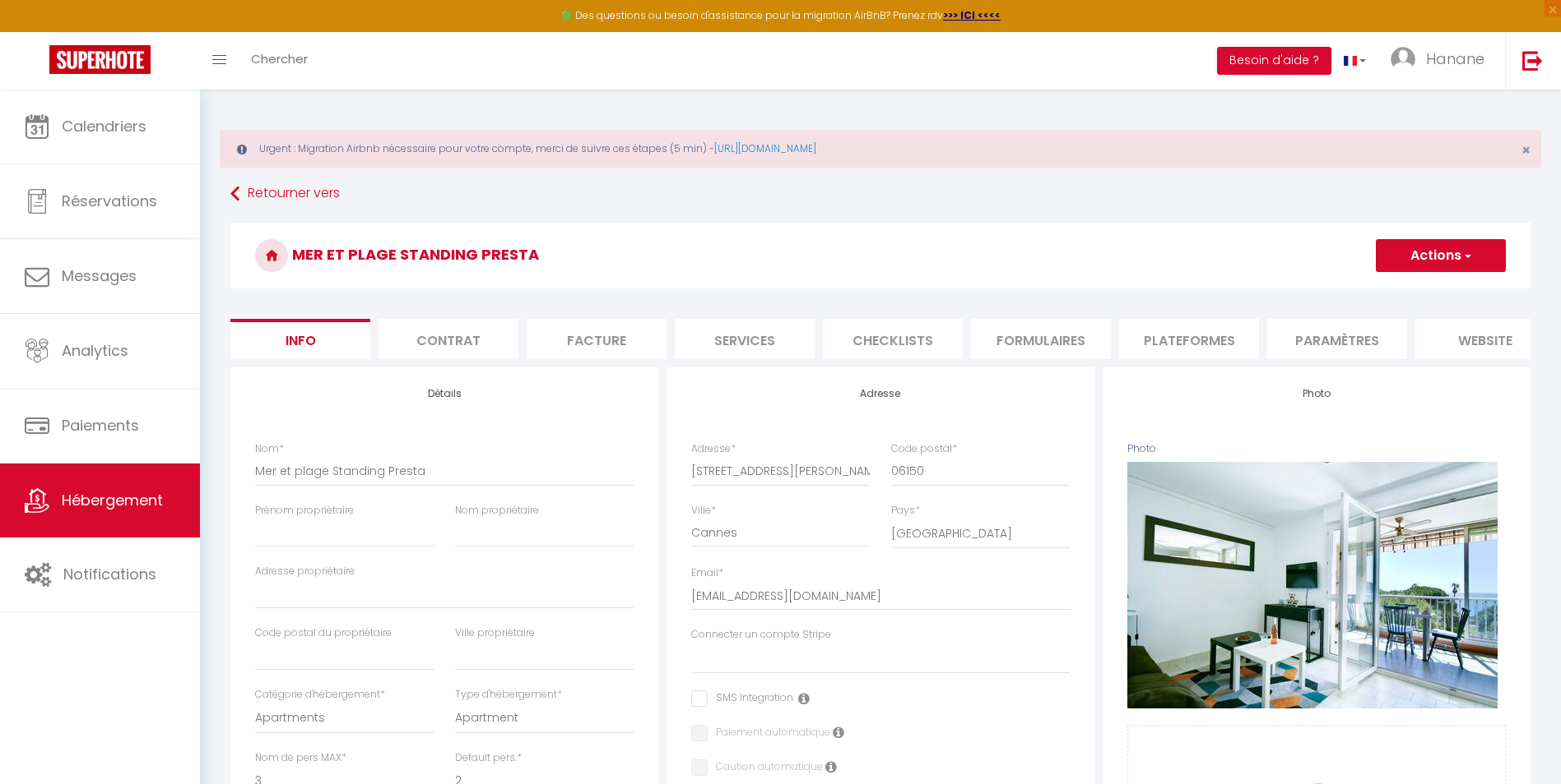
click at [1213, 341] on li "Plateformes" at bounding box center [1188, 338] width 140 height 40
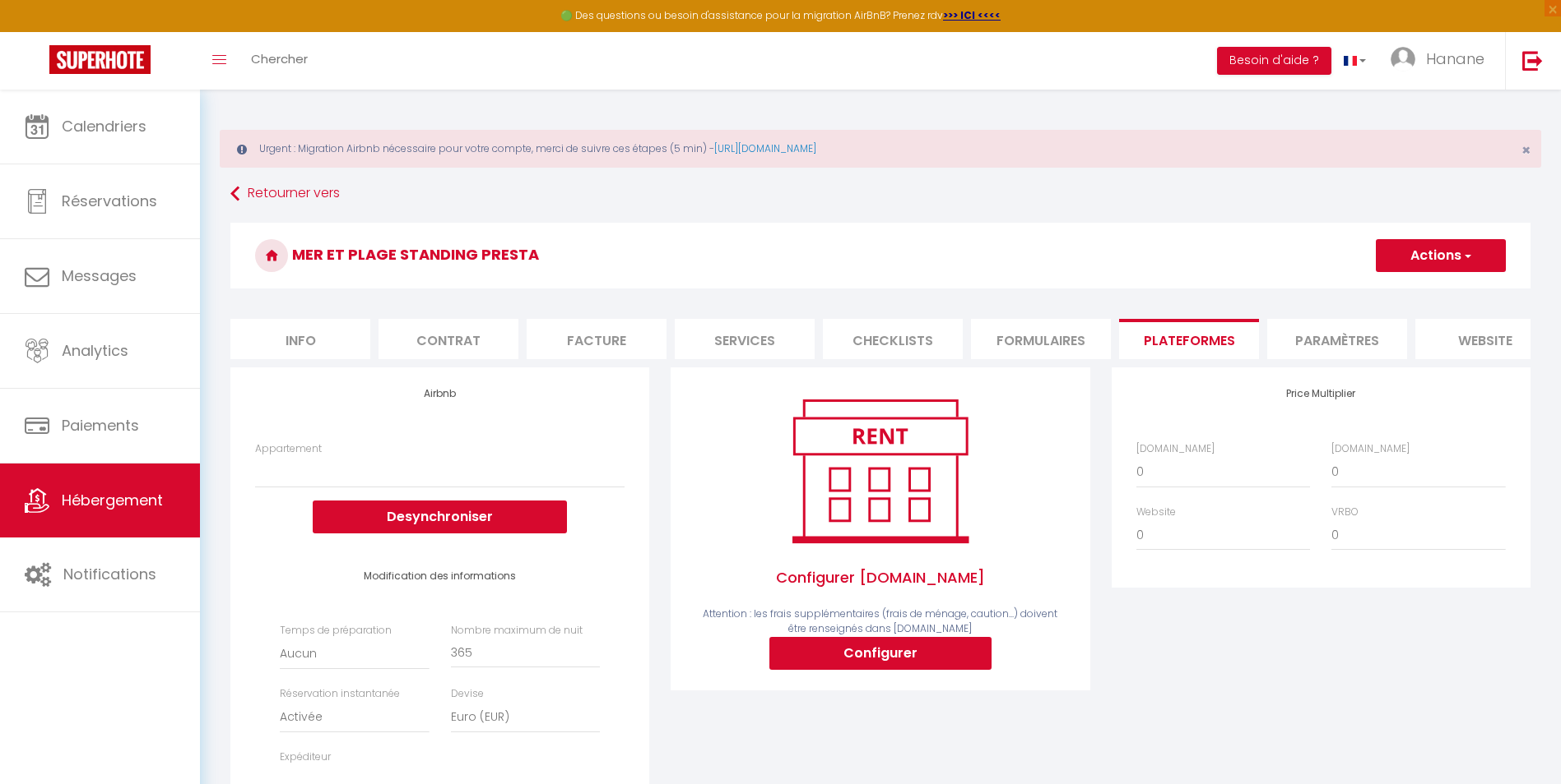
select select
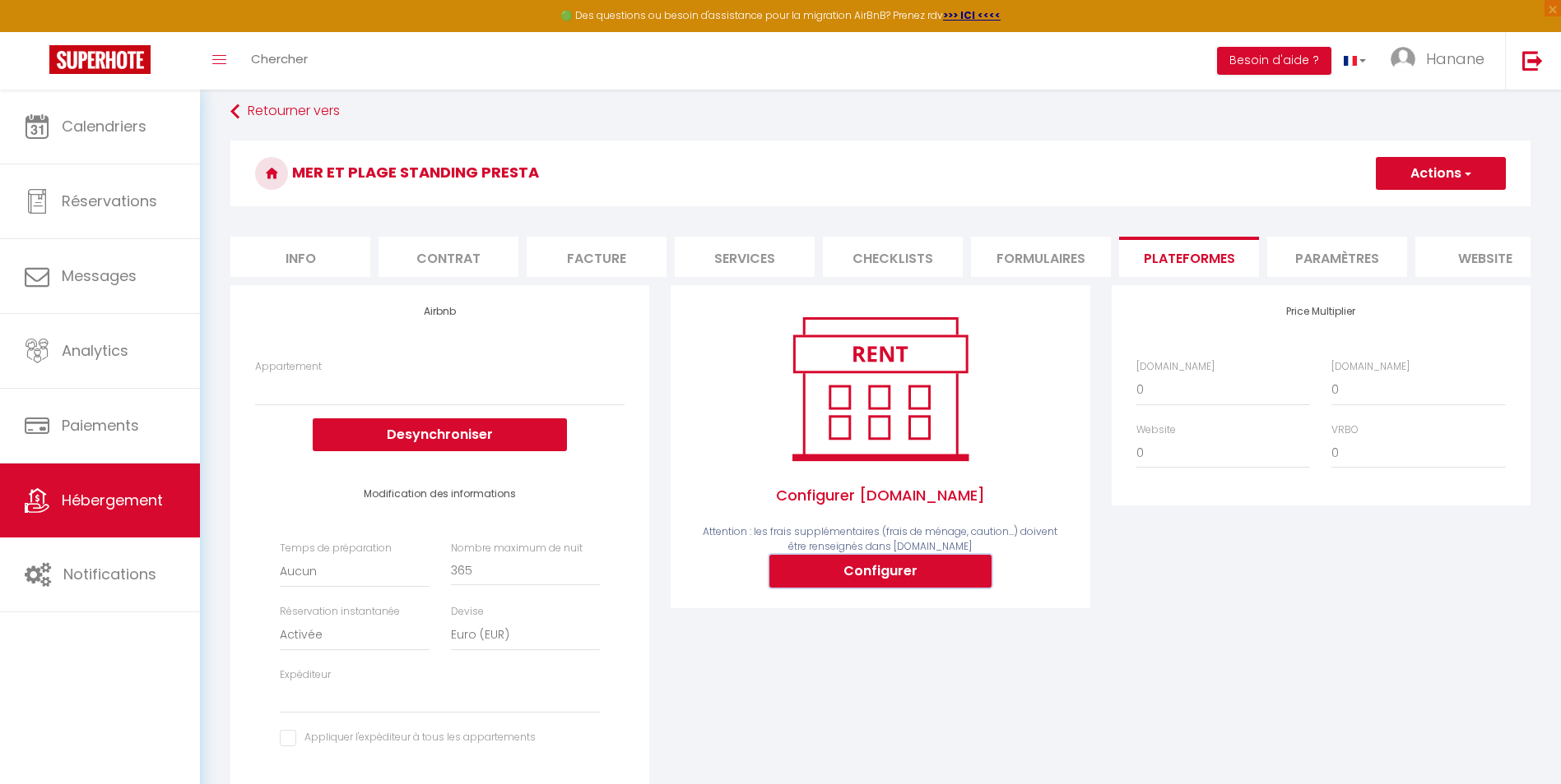
click at [942, 574] on button "Configurer" at bounding box center [880, 571] width 222 height 33
select select
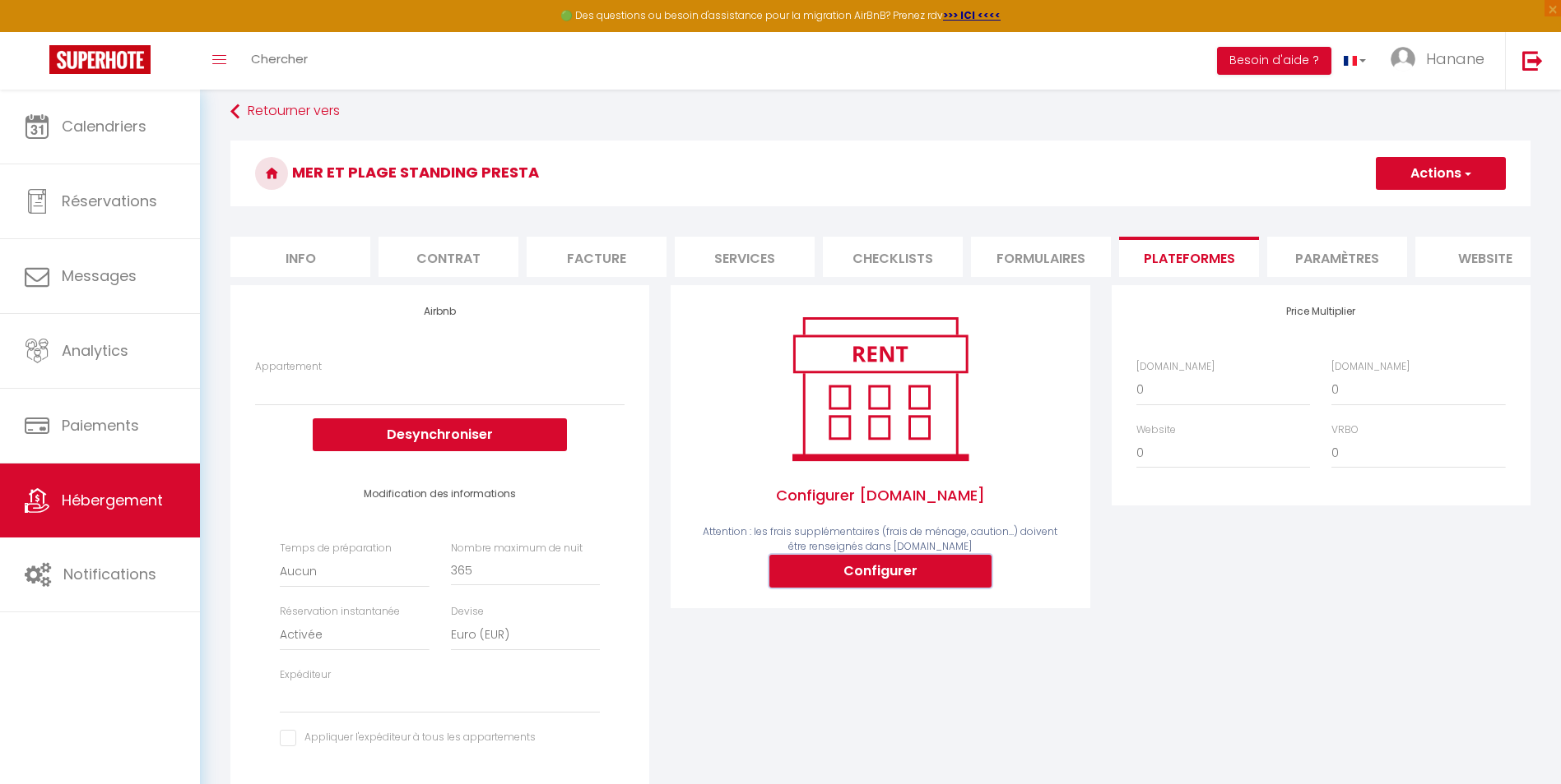
type input "hanane-amimi-7lwnfnc2_property@reply.superhote.com"
type input "contact@standingpresta.com"
select select
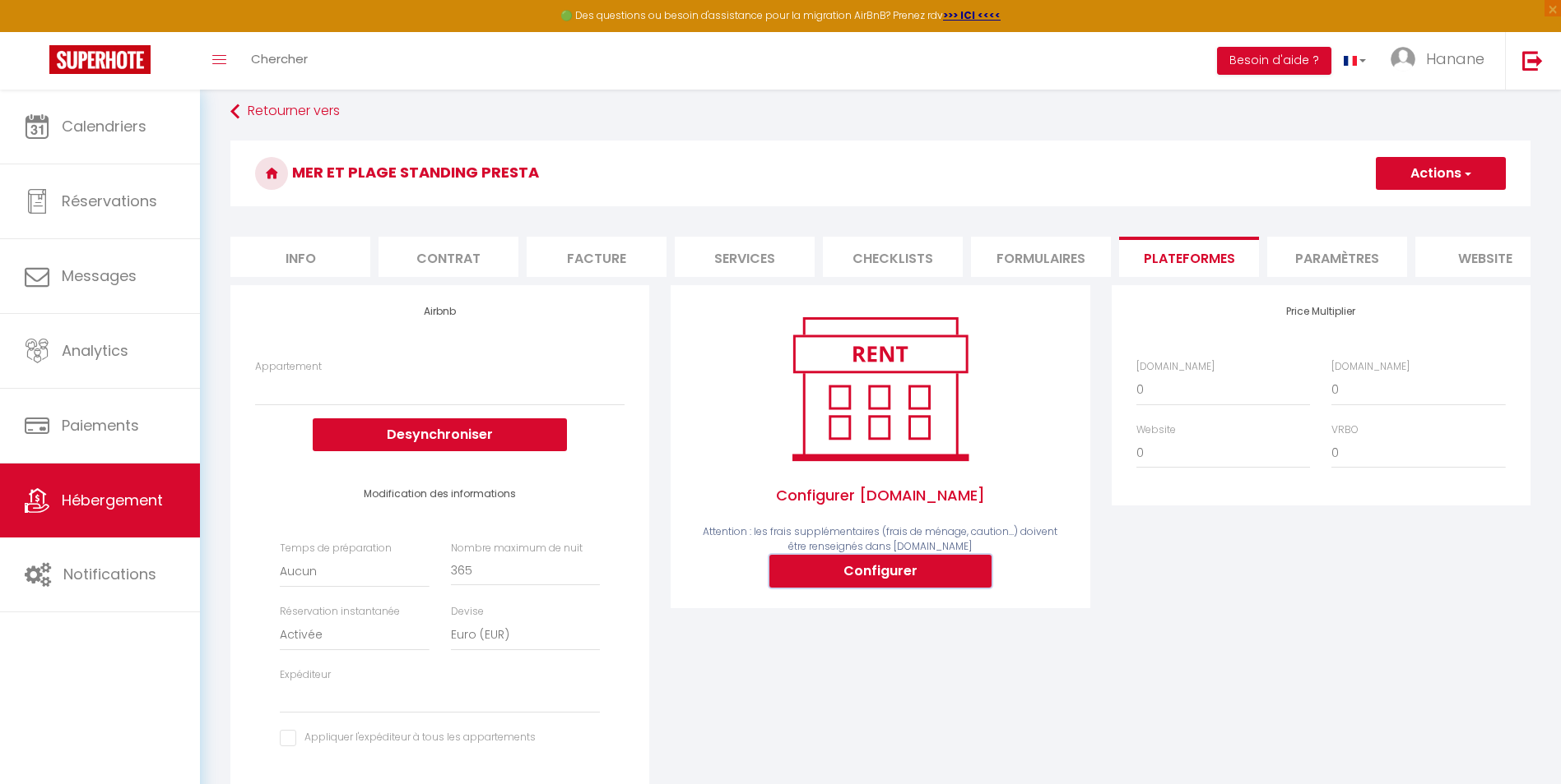
select select
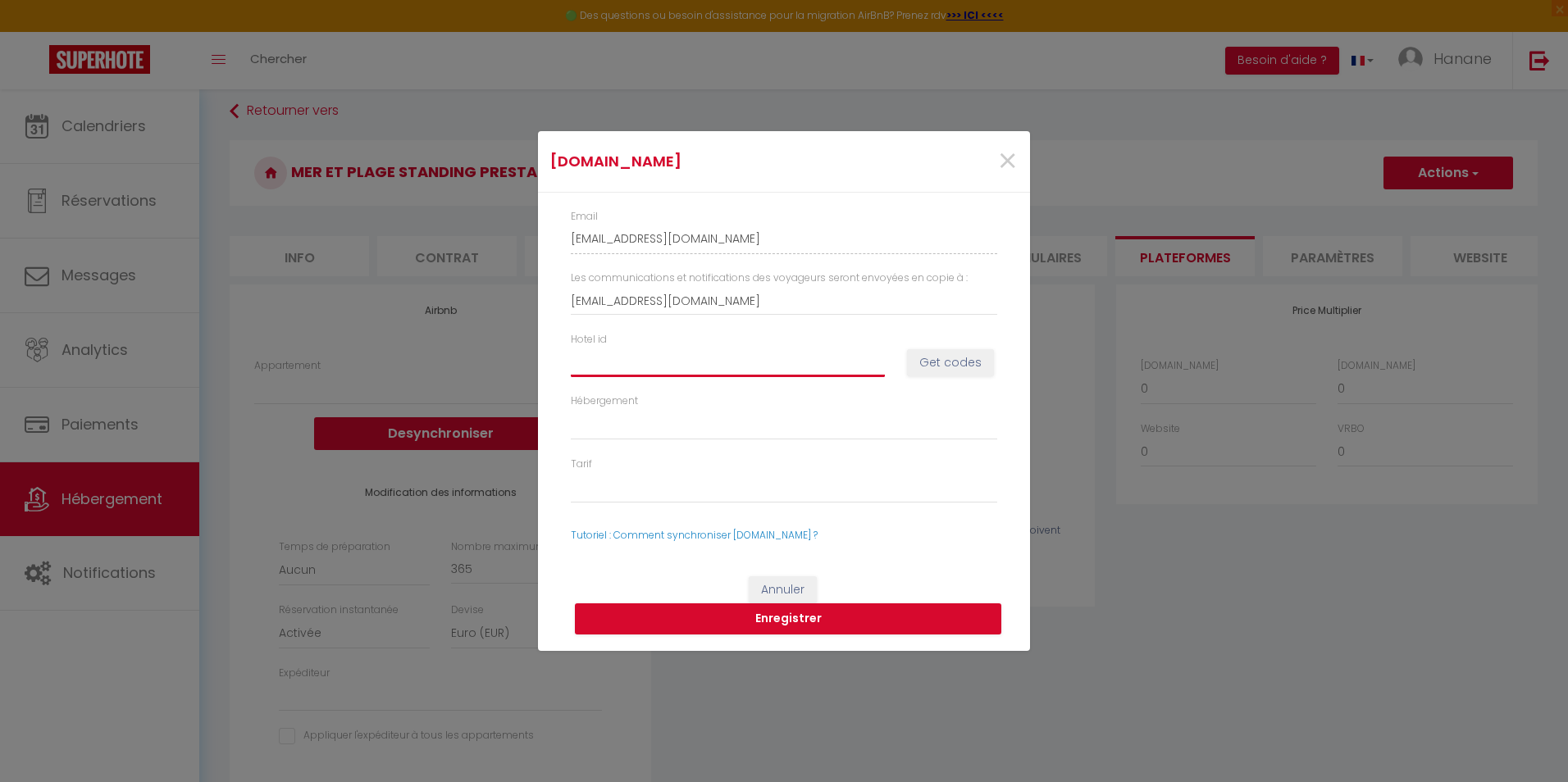
click at [614, 350] on input "Hotel id" at bounding box center [728, 363] width 314 height 29
paste input "11937433"
type input "11937433"
select select
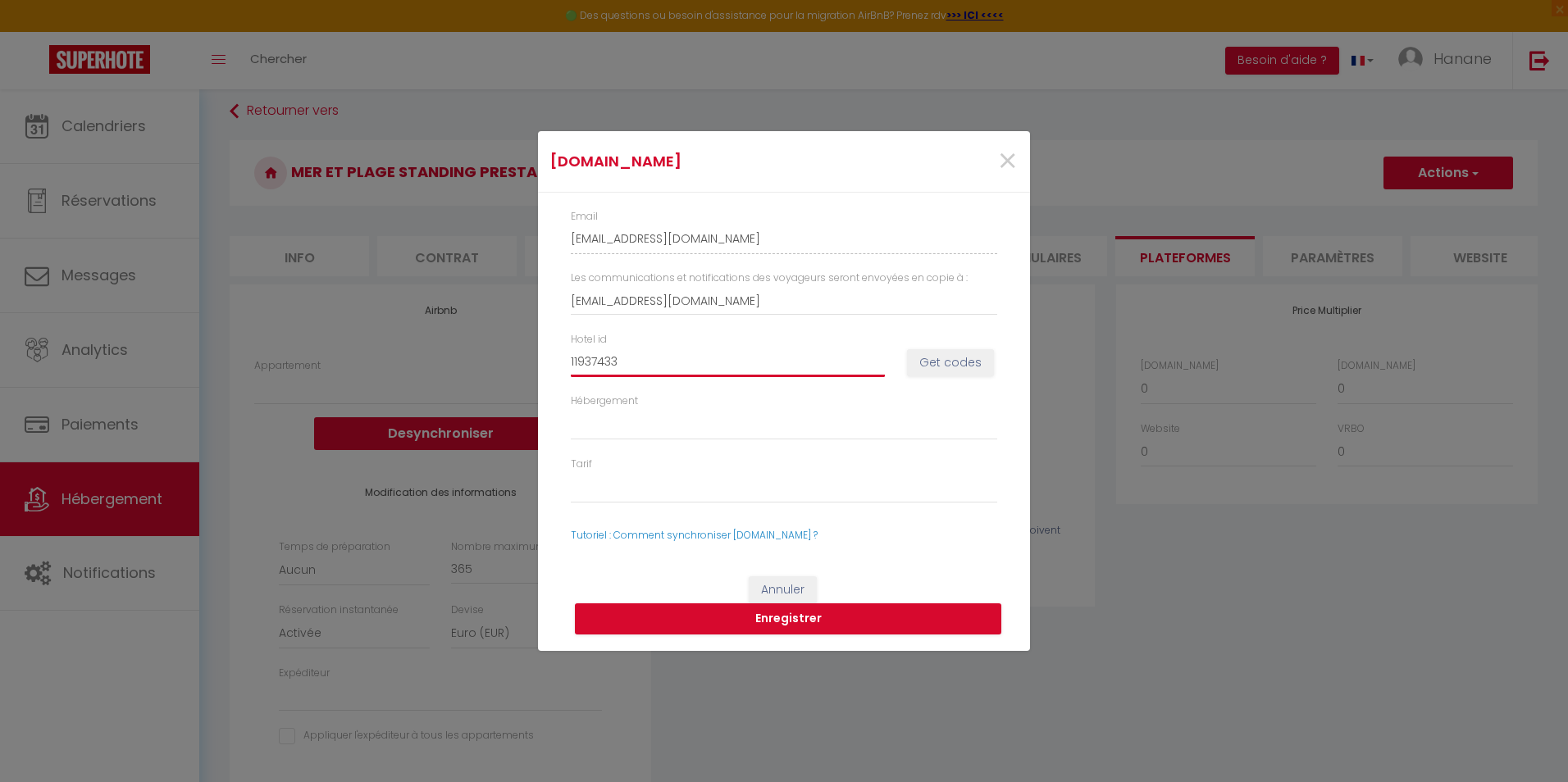
select select
type input "11937433"
click at [962, 364] on button "Get codes" at bounding box center [950, 363] width 87 height 28
select select
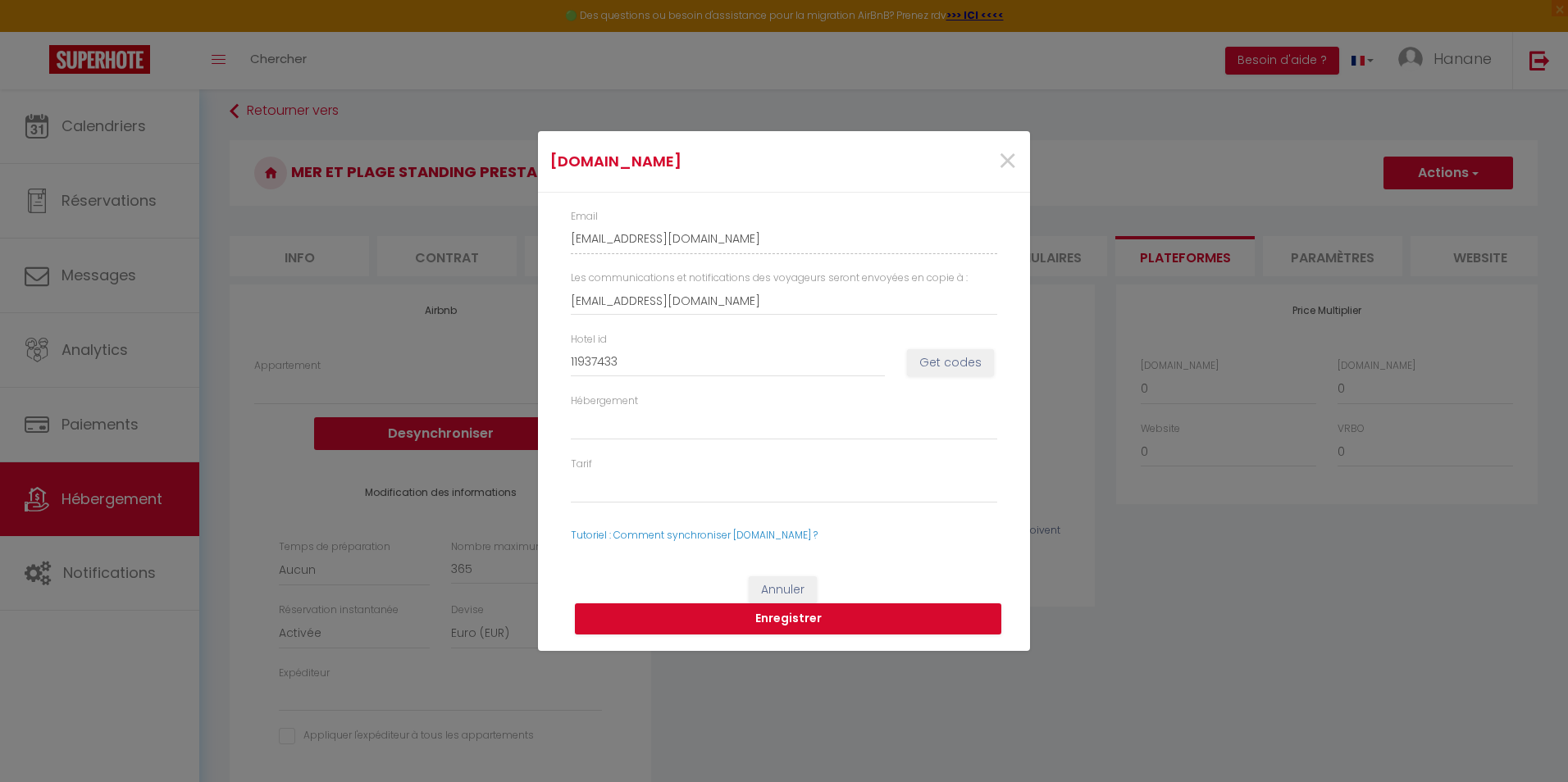
select select
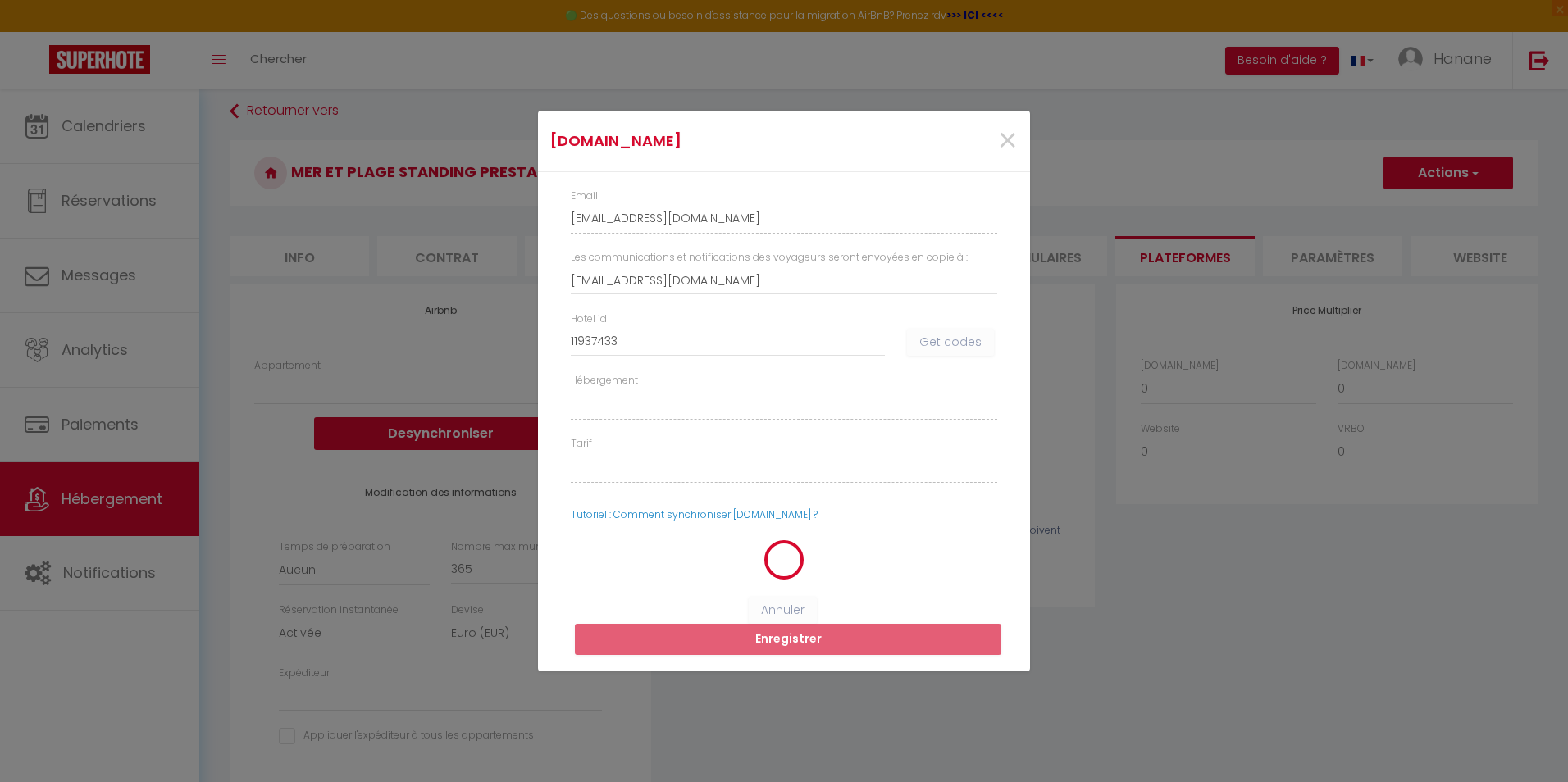
select select
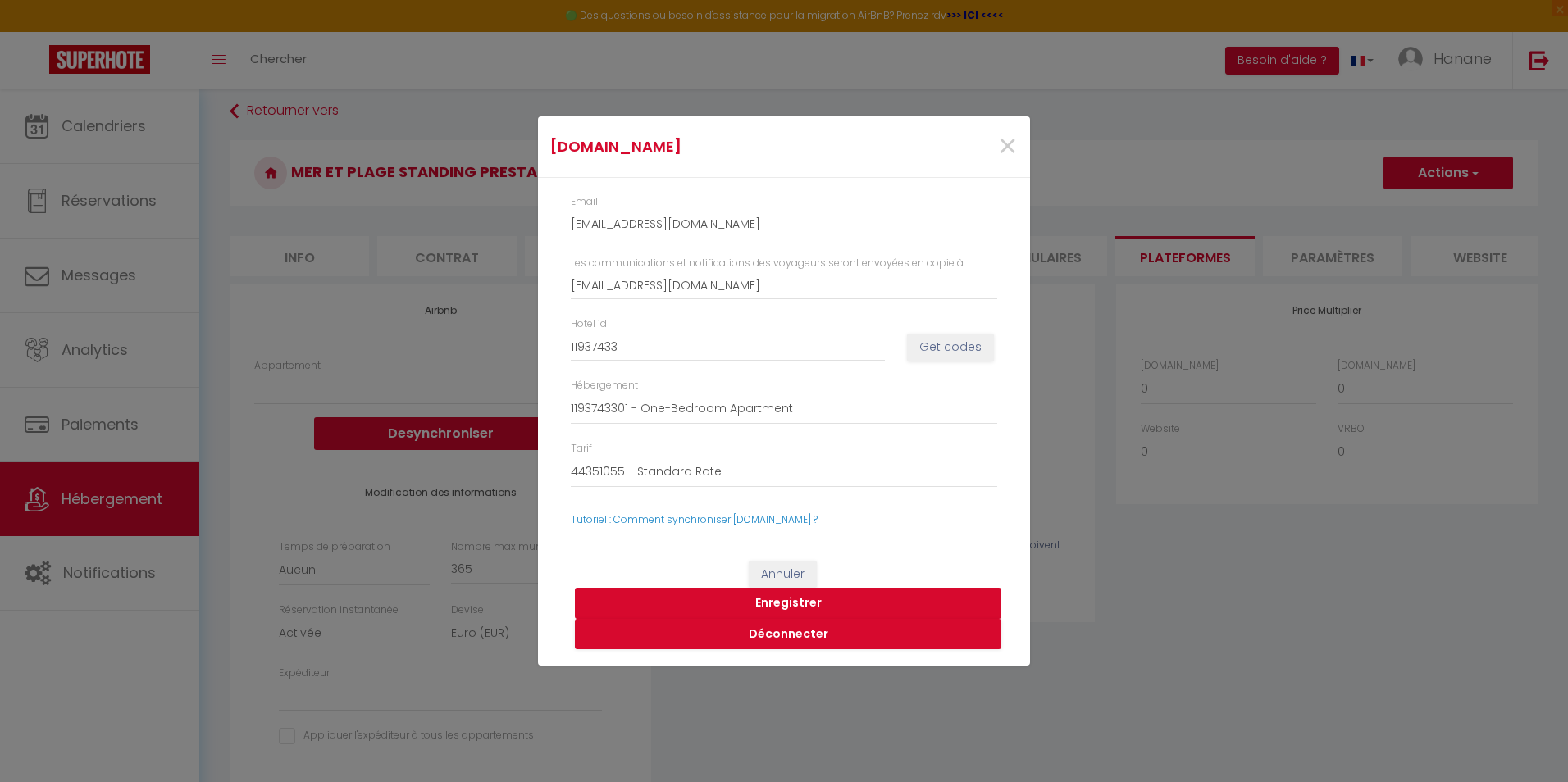
click at [798, 603] on button "Enregistrer" at bounding box center [788, 604] width 426 height 31
select select
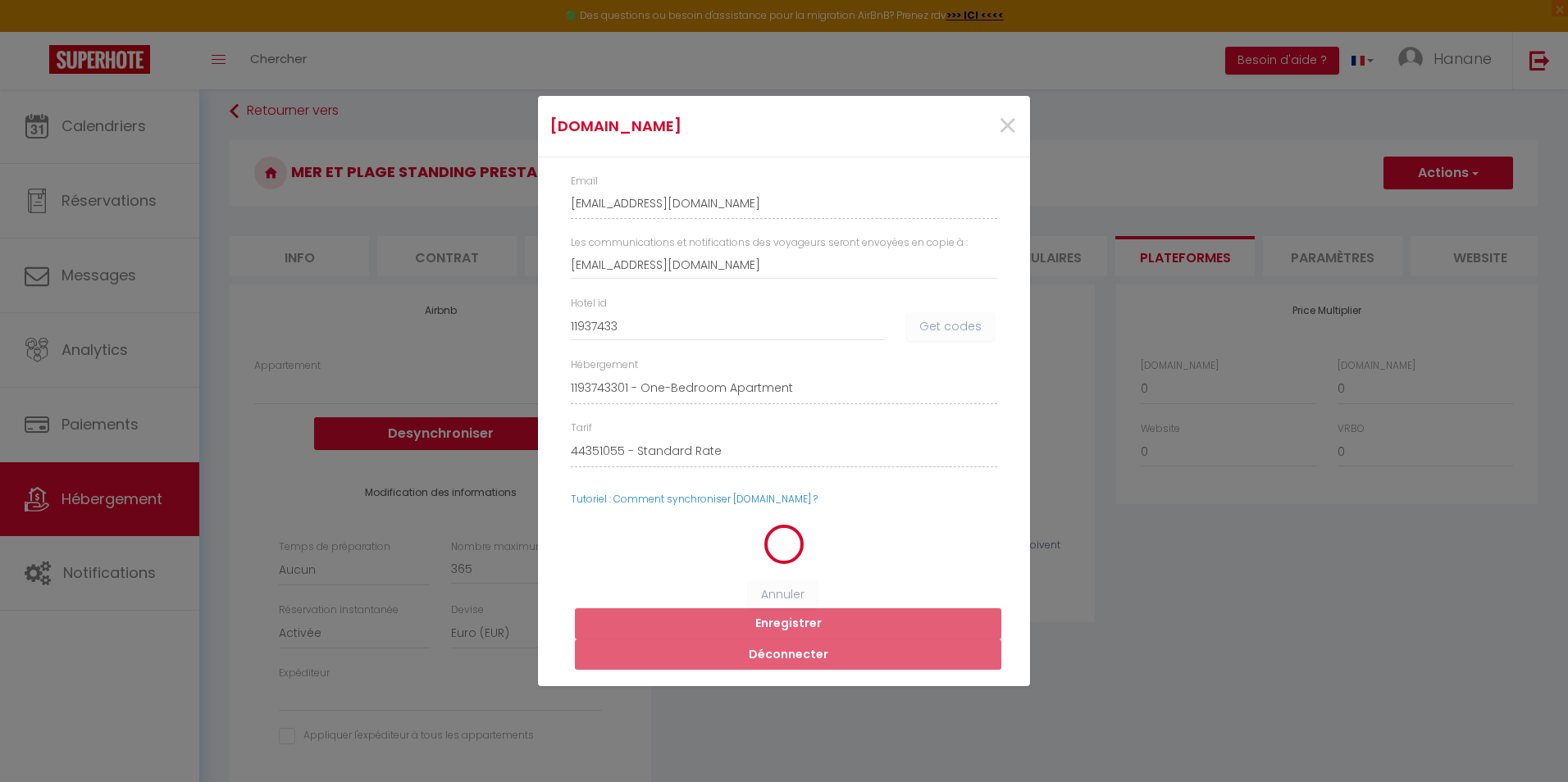
select select
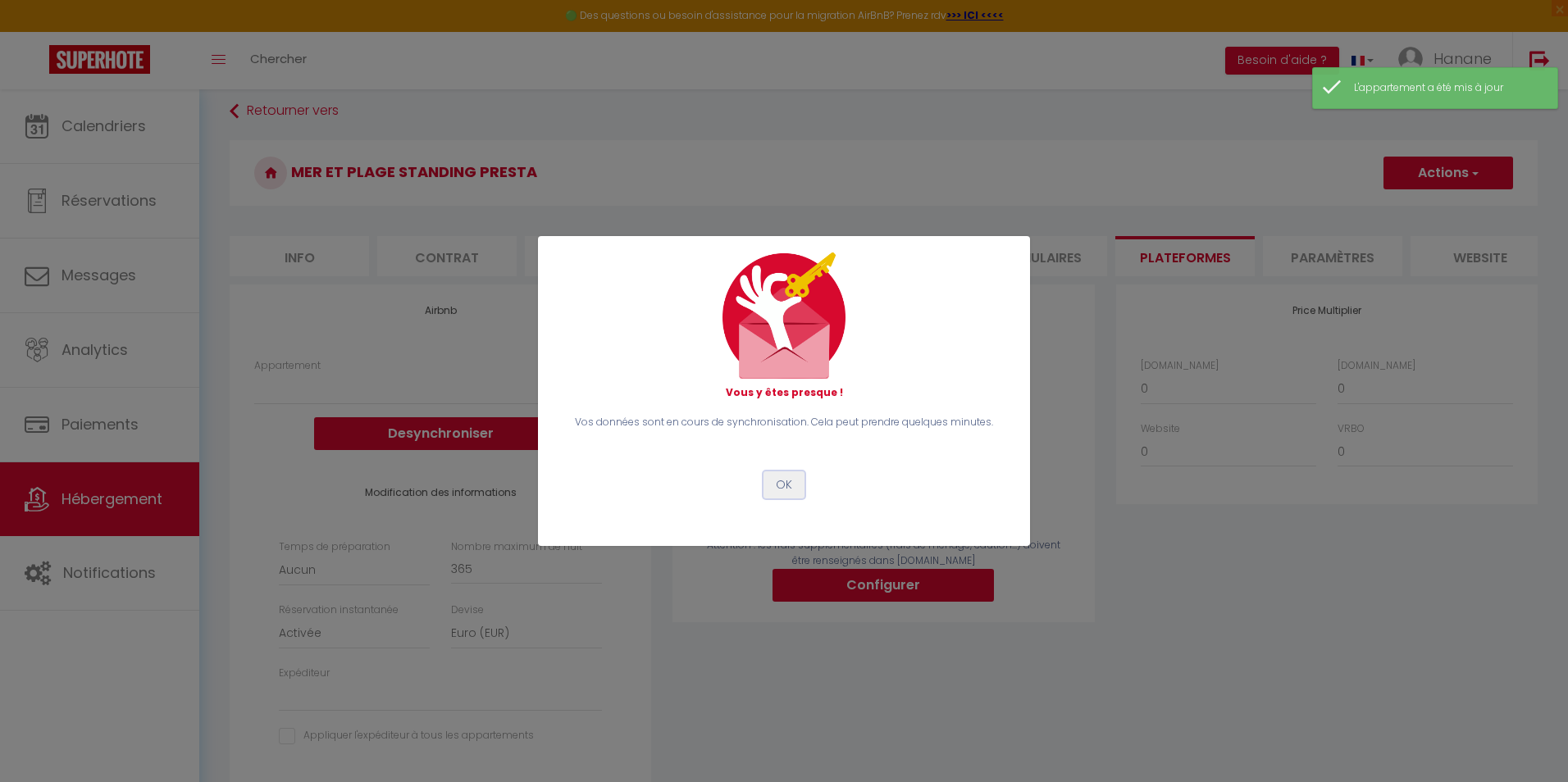
click at [790, 485] on button "OK" at bounding box center [784, 485] width 41 height 28
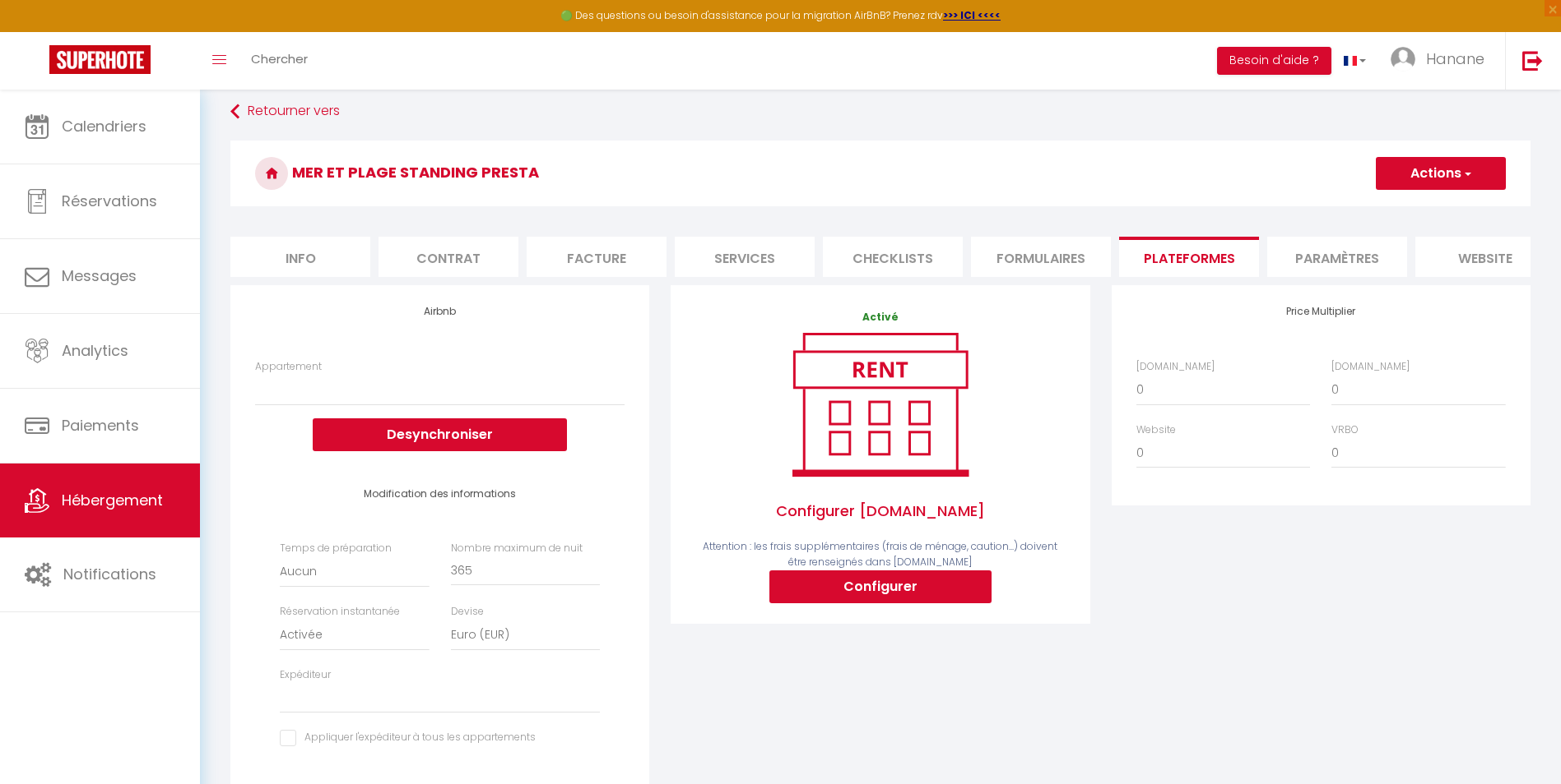
click at [293, 258] on li "Info" at bounding box center [300, 256] width 140 height 40
select select
checkbox input "false"
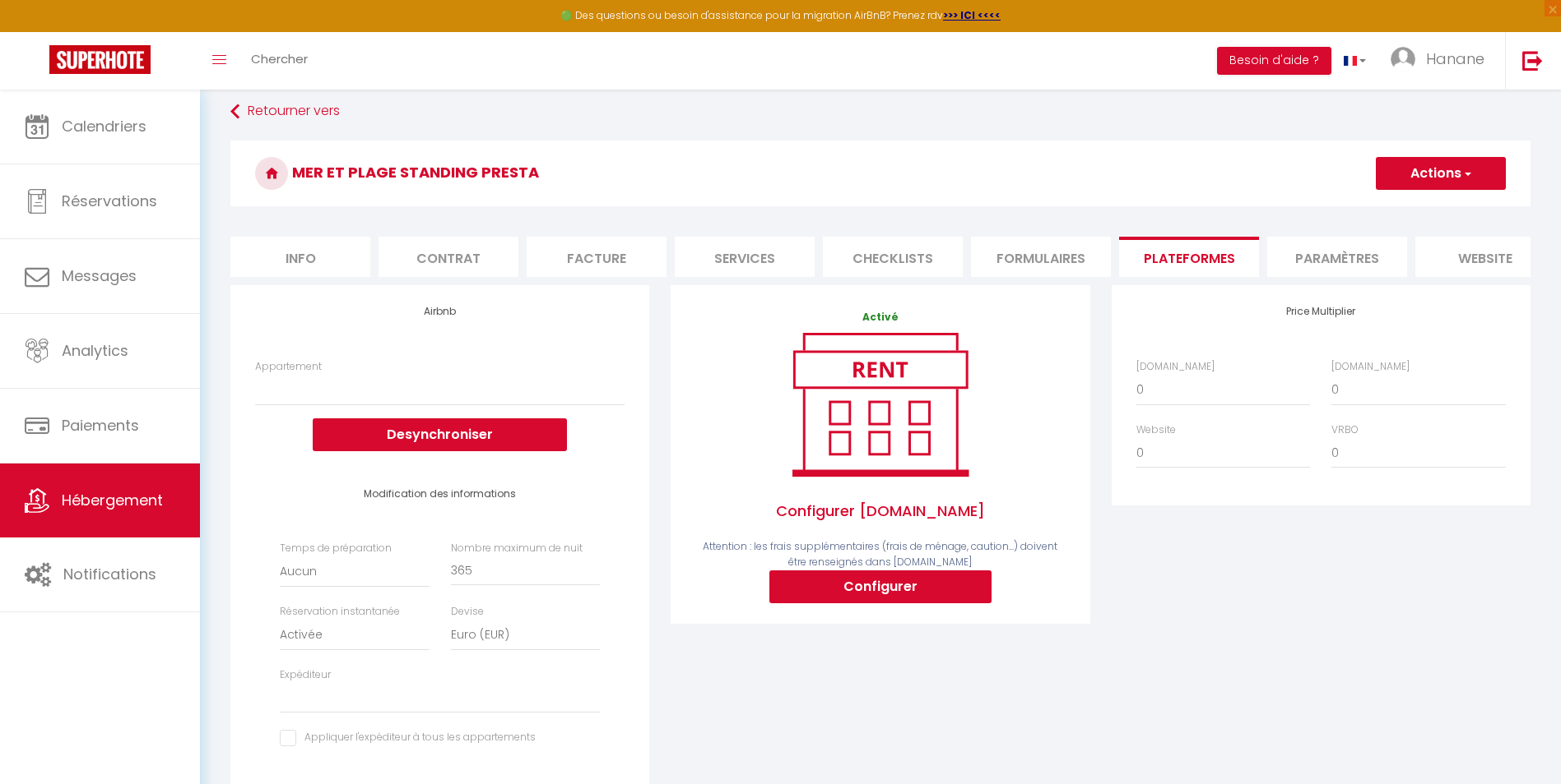
checkbox input "false"
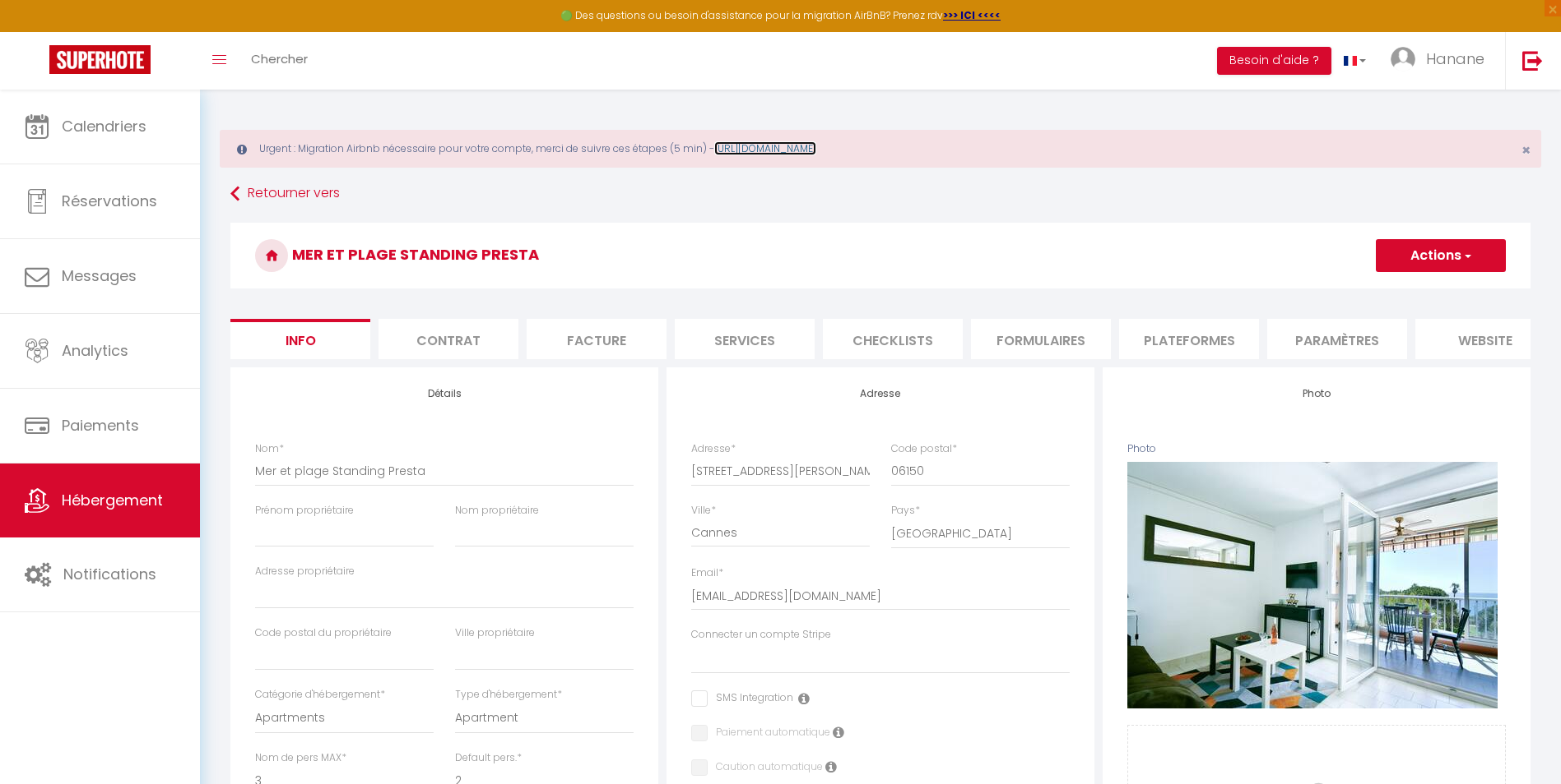
click at [800, 153] on link "https://superhote.com/migration-airbnb" at bounding box center [765, 148] width 102 height 14
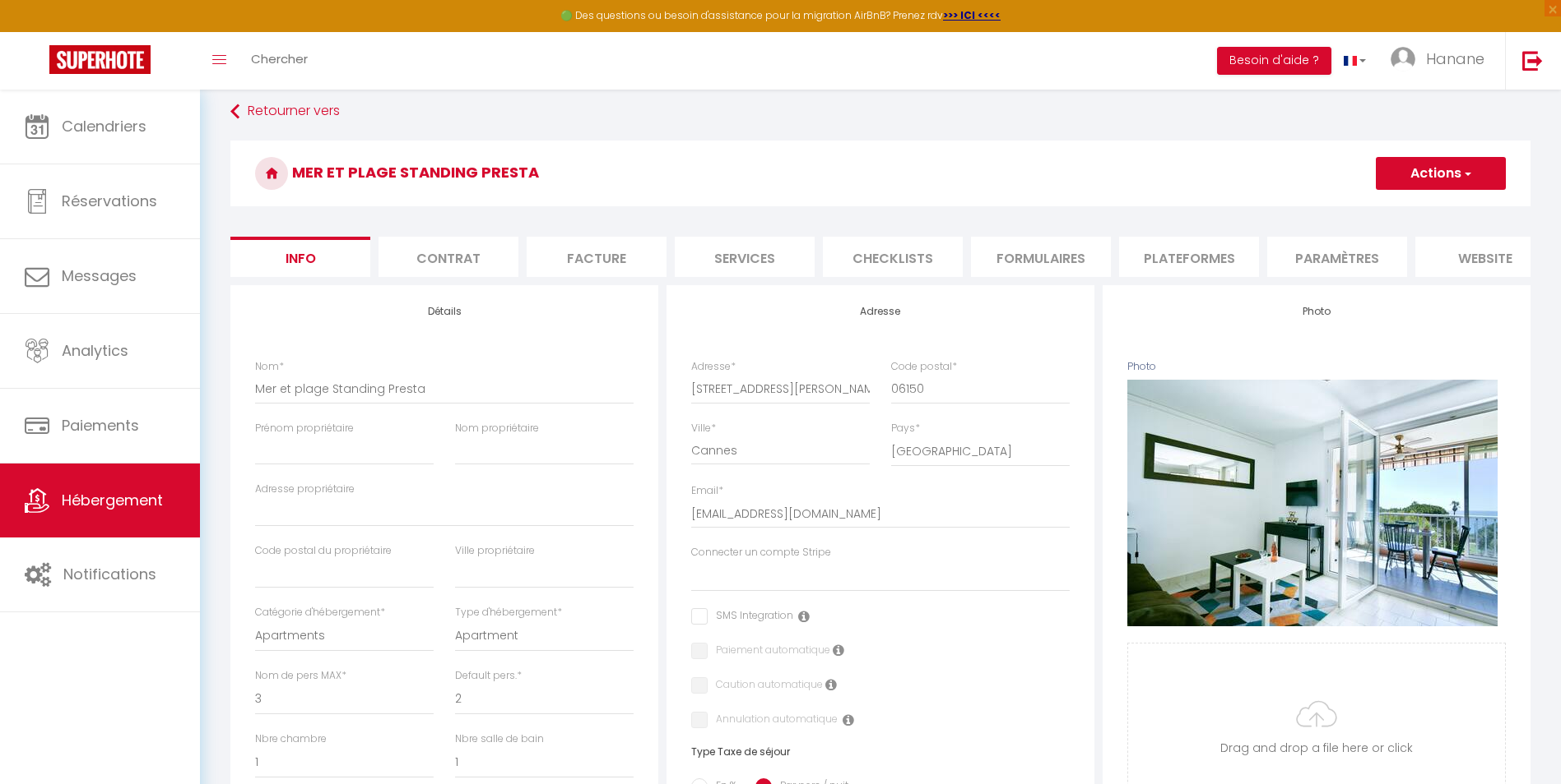
scroll to position [165, 0]
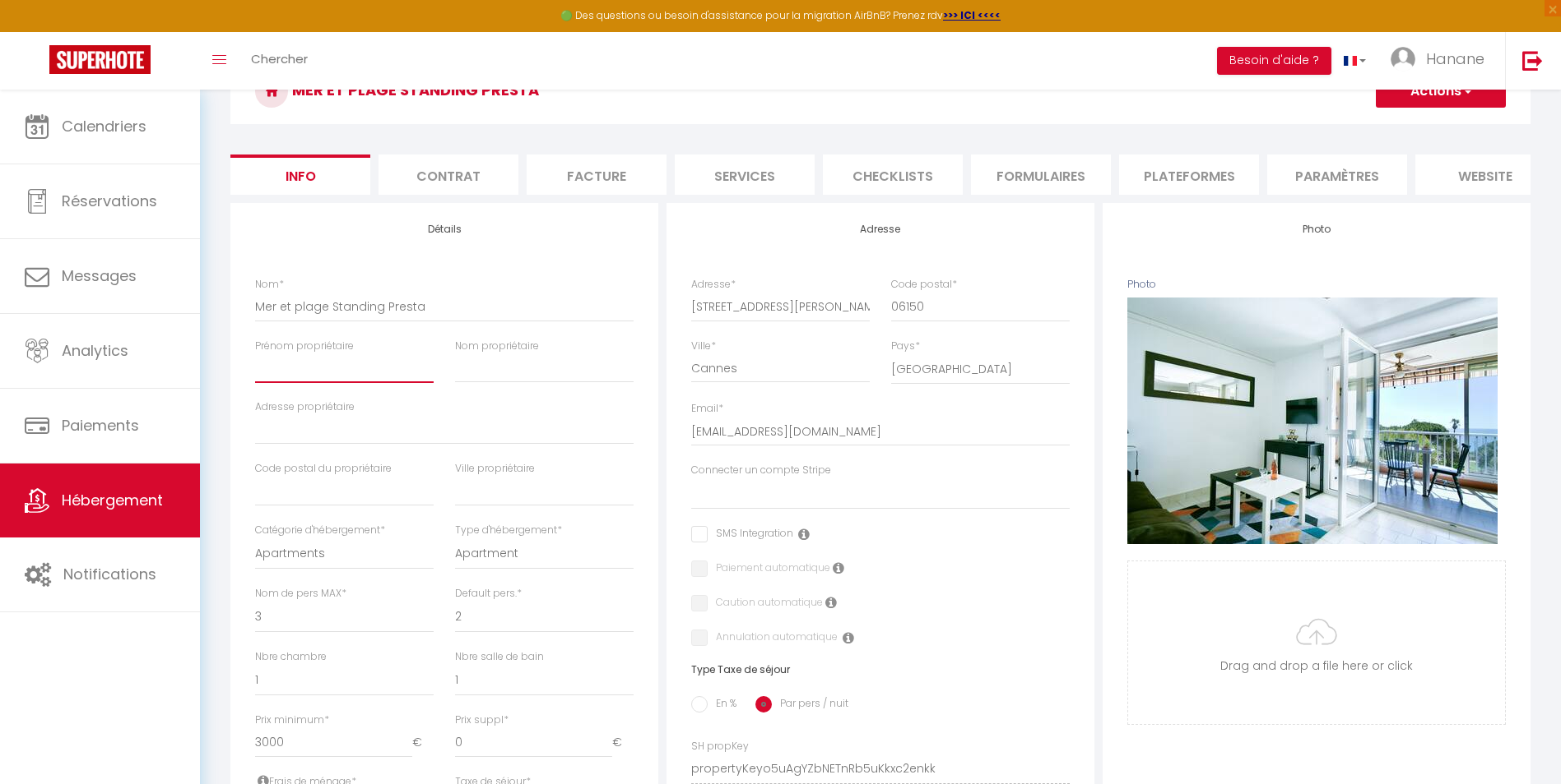
click at [289, 379] on input "Prénom propriétaire" at bounding box center [343, 369] width 179 height 29
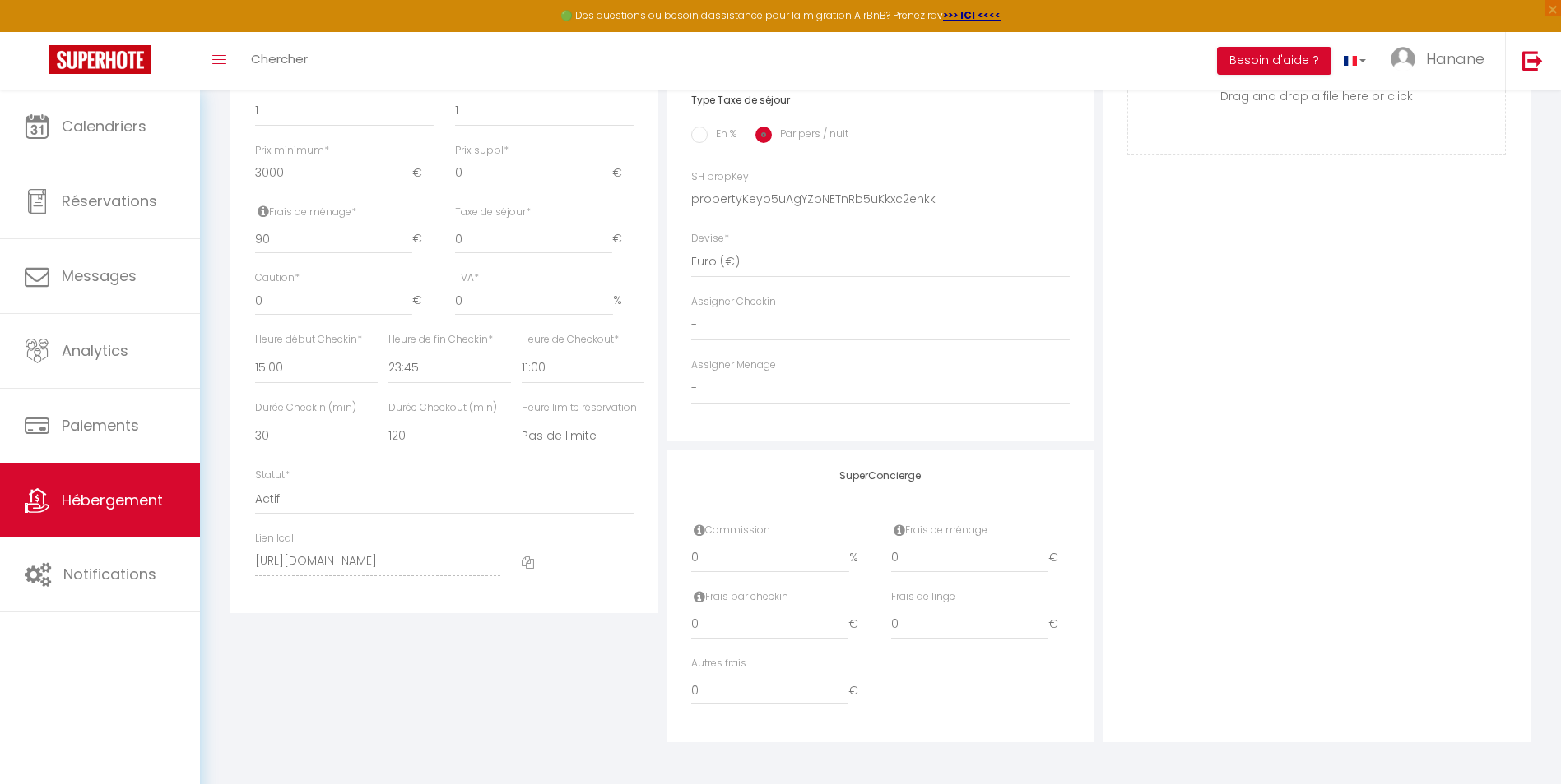
scroll to position [747, 0]
click at [919, 562] on input "0" at bounding box center [969, 558] width 157 height 29
select select
checkbox input "false"
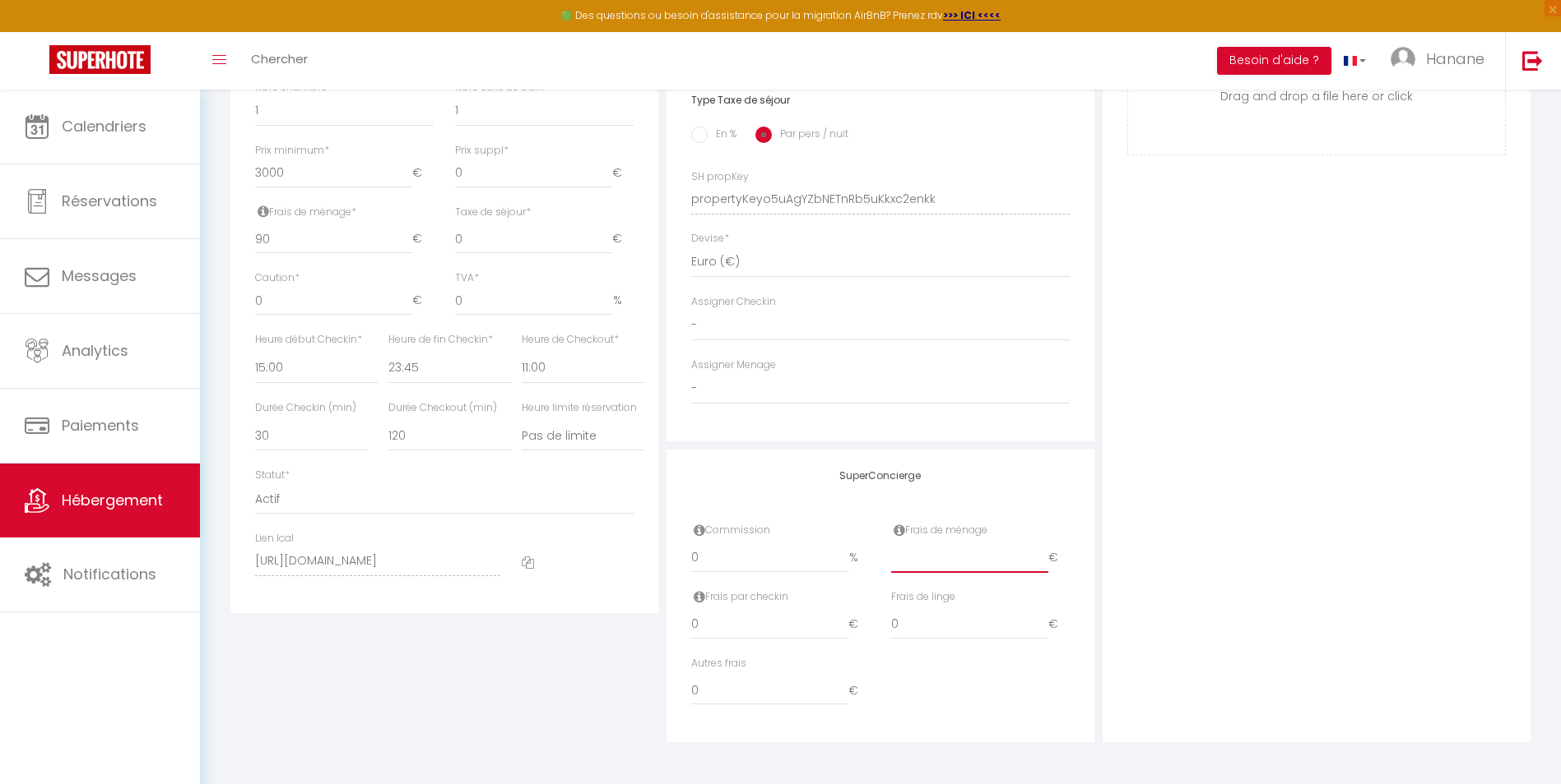
checkbox input "false"
type input "9"
select select
checkbox input "false"
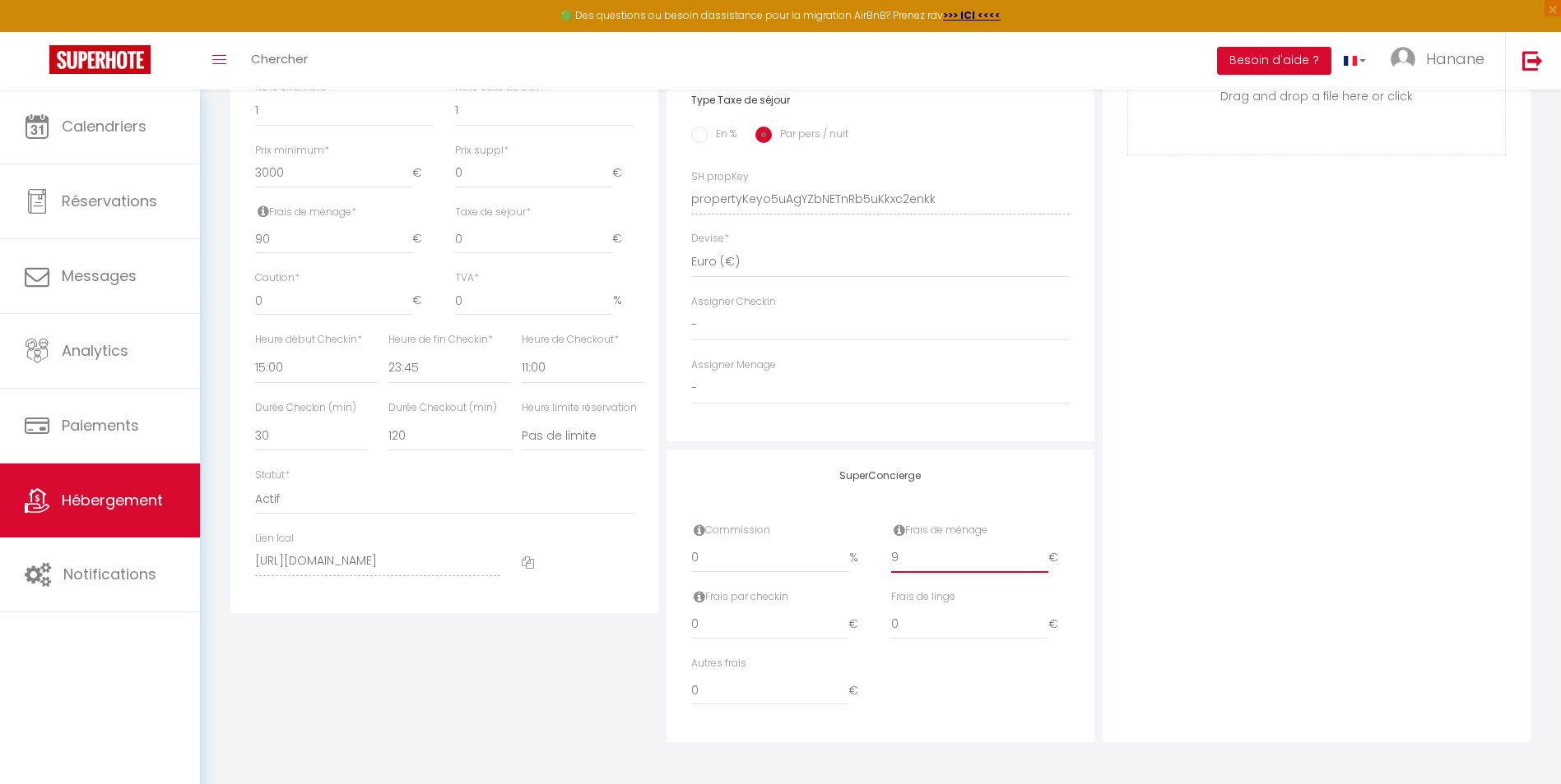
checkbox input "false"
type input "90"
select select
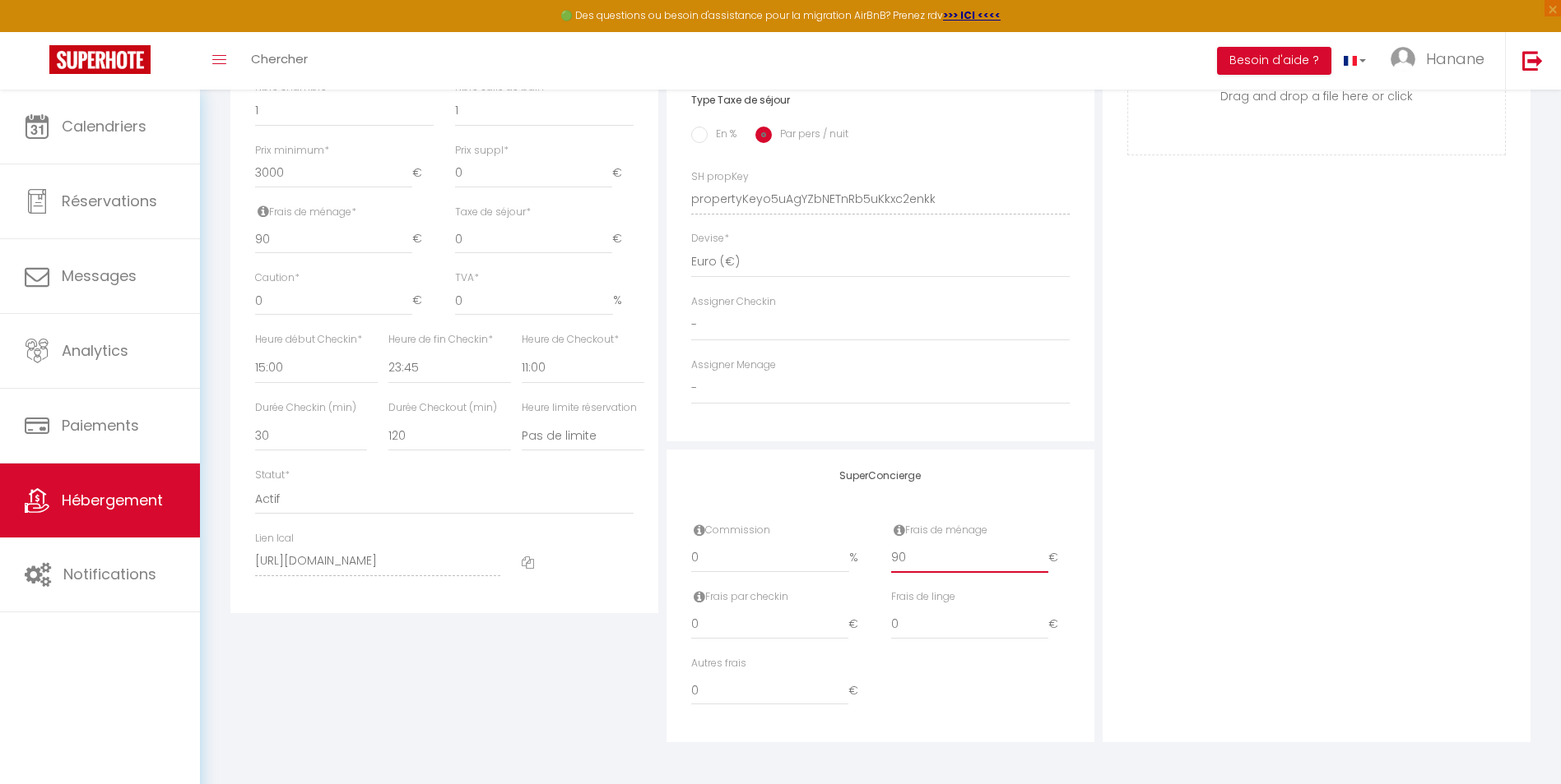
checkbox input "false"
type input "90"
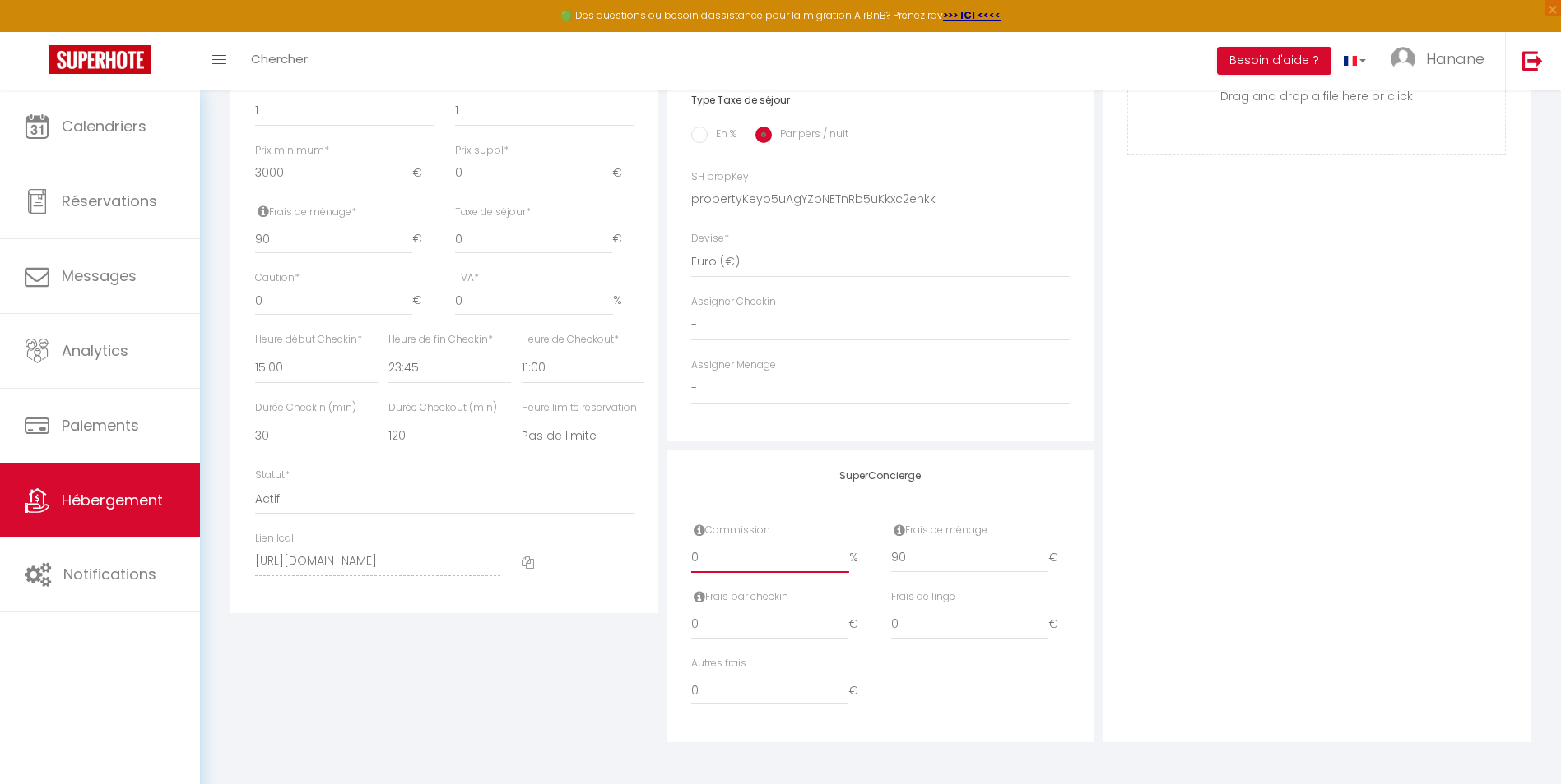
click at [722, 559] on input "0" at bounding box center [770, 558] width 158 height 29
click at [427, 372] on select "00:00 00:15 00:30 00:45 01:00 01:15 01:30 01:45 02:00 02:15 02:30 02:45 03:00" at bounding box center [450, 369] width 123 height 31
select select "21:00"
click at [388, 353] on select "00:00 00:15 00:30 00:45 01:00 01:15 01:30 01:45 02:00 02:15 02:30 02:45 03:00" at bounding box center [450, 369] width 123 height 31
select select
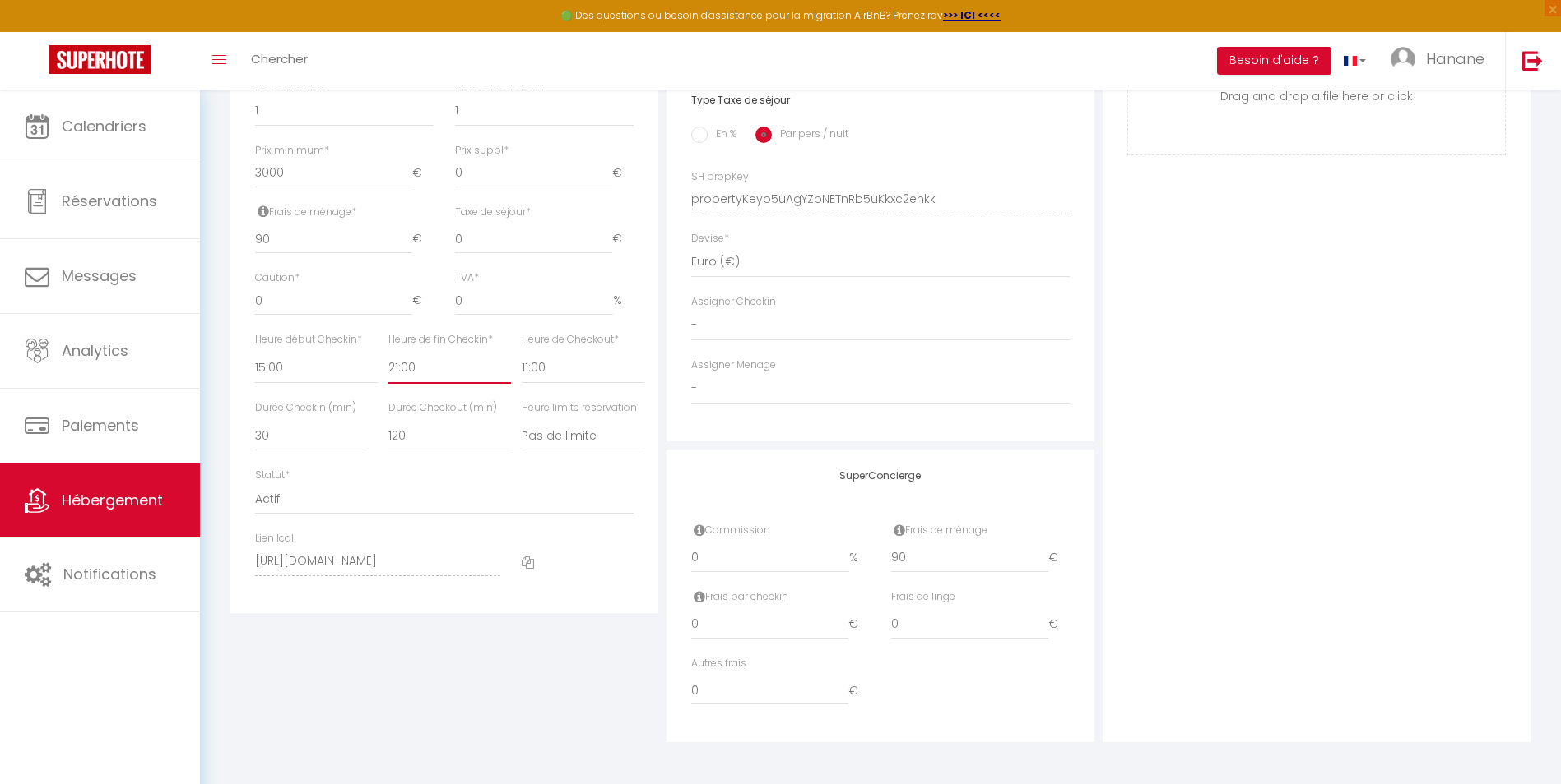
checkbox input "false"
click at [422, 360] on select "00:00 00:15 00:30 00:45 01:00 01:15 01:30 01:45 02:00 02:15 02:30 02:45 03:00" at bounding box center [450, 369] width 123 height 31
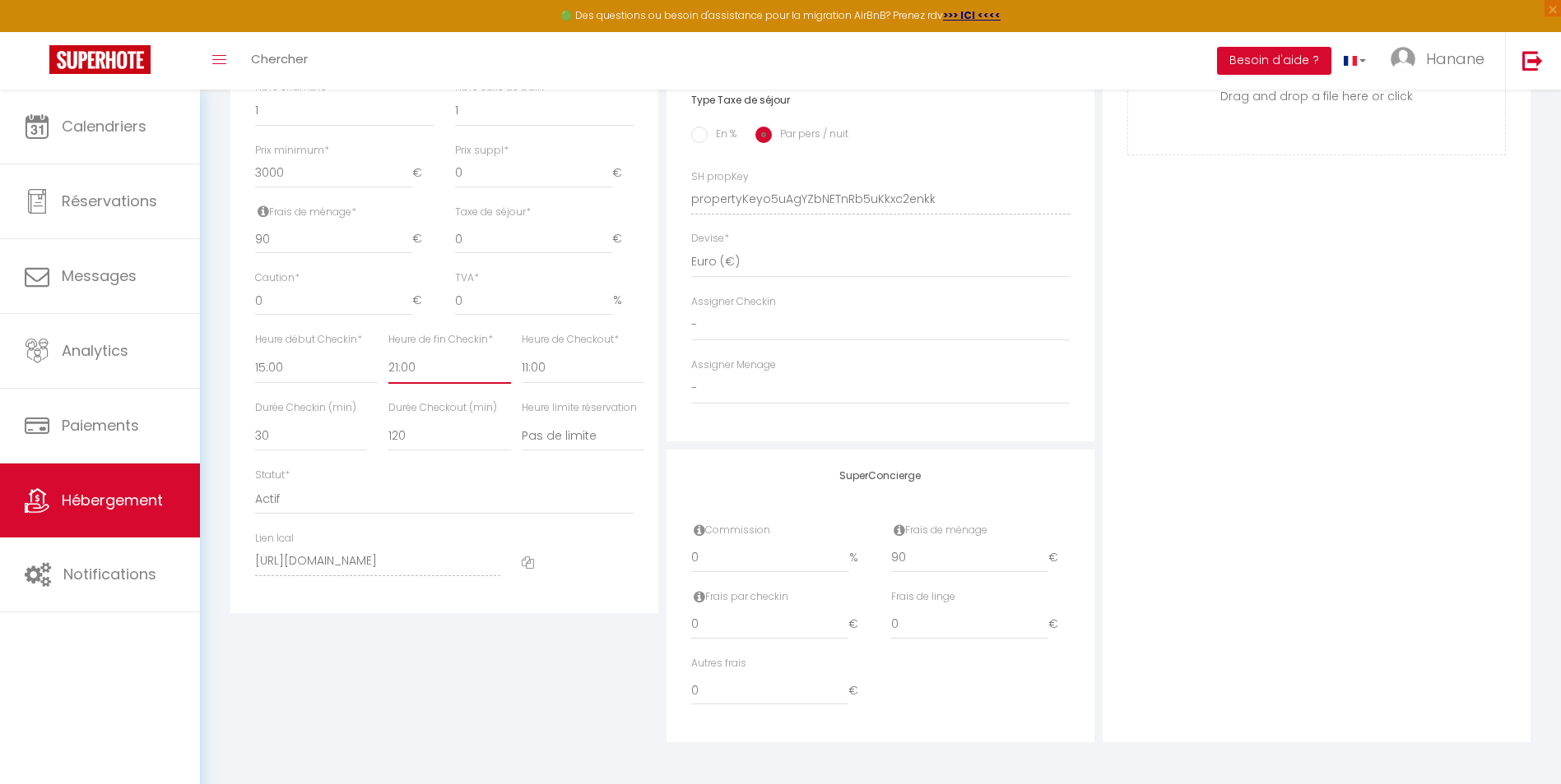
select select "20:00"
click at [388, 353] on select "00:00 00:15 00:30 00:45 01:00 01:15 01:30 01:45 02:00 02:15 02:30 02:45 03:00" at bounding box center [450, 369] width 123 height 31
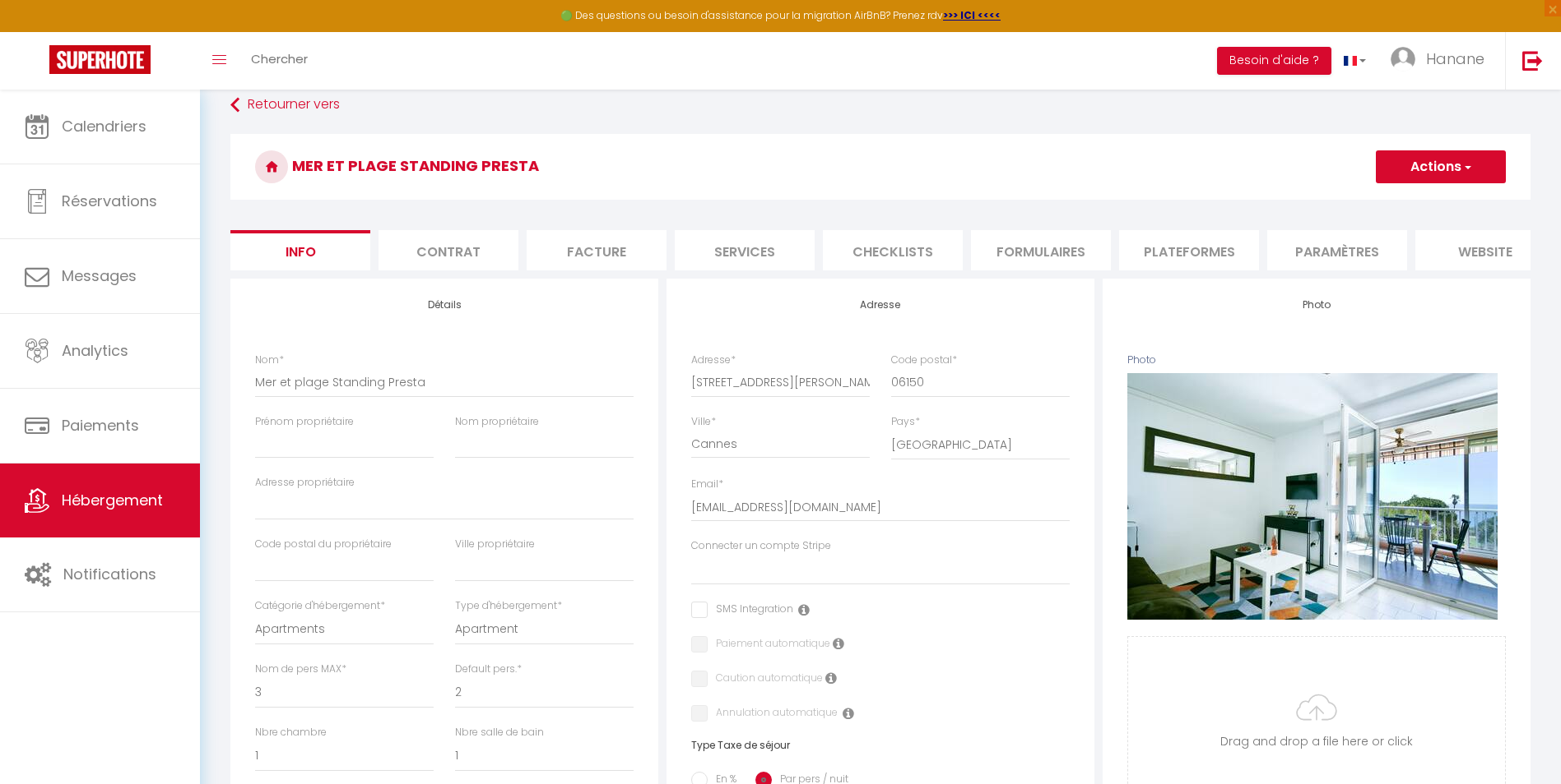
scroll to position [0, 0]
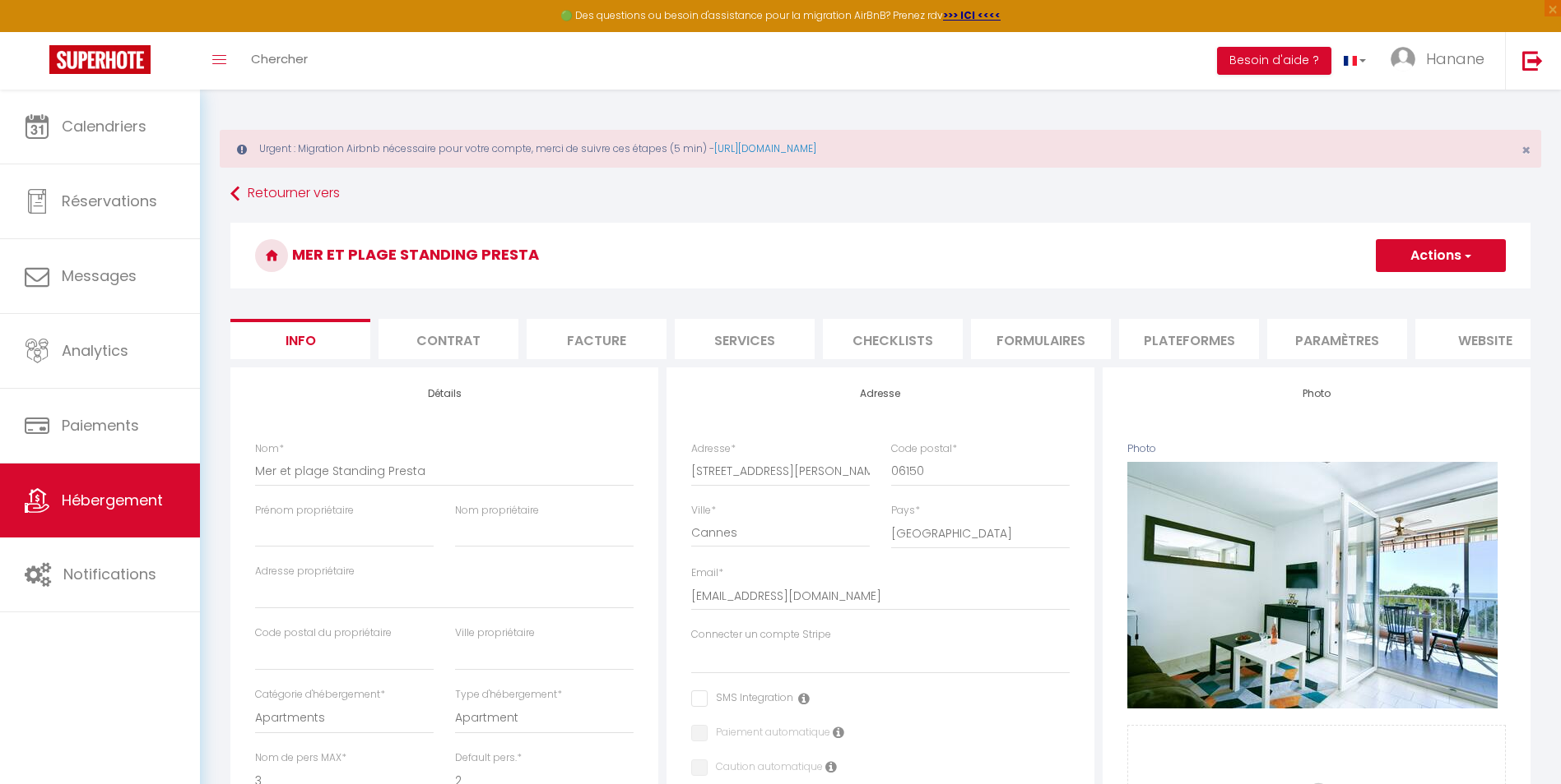
click at [1343, 340] on li "Paramètres" at bounding box center [1337, 338] width 140 height 40
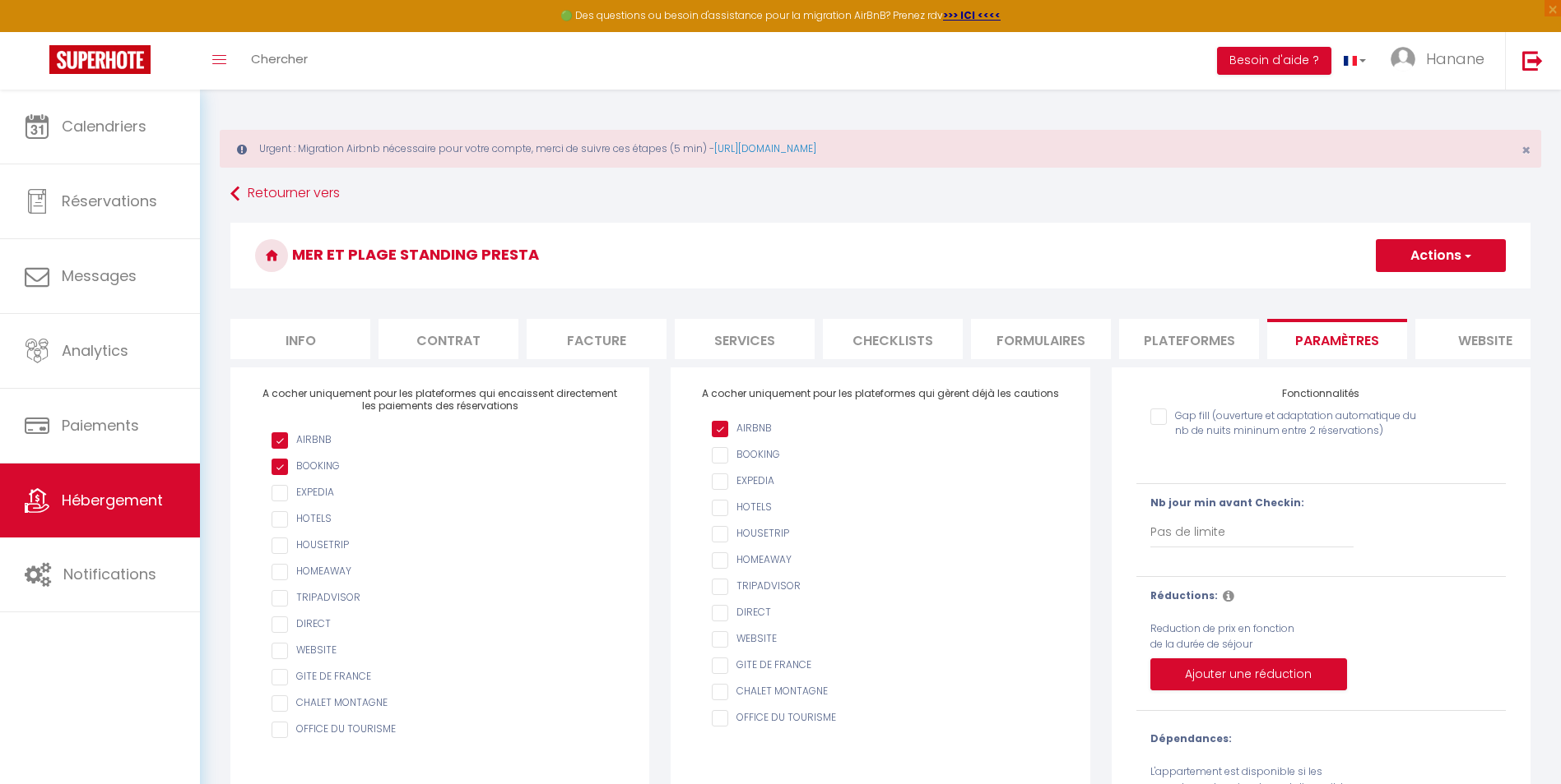
scroll to position [119, 0]
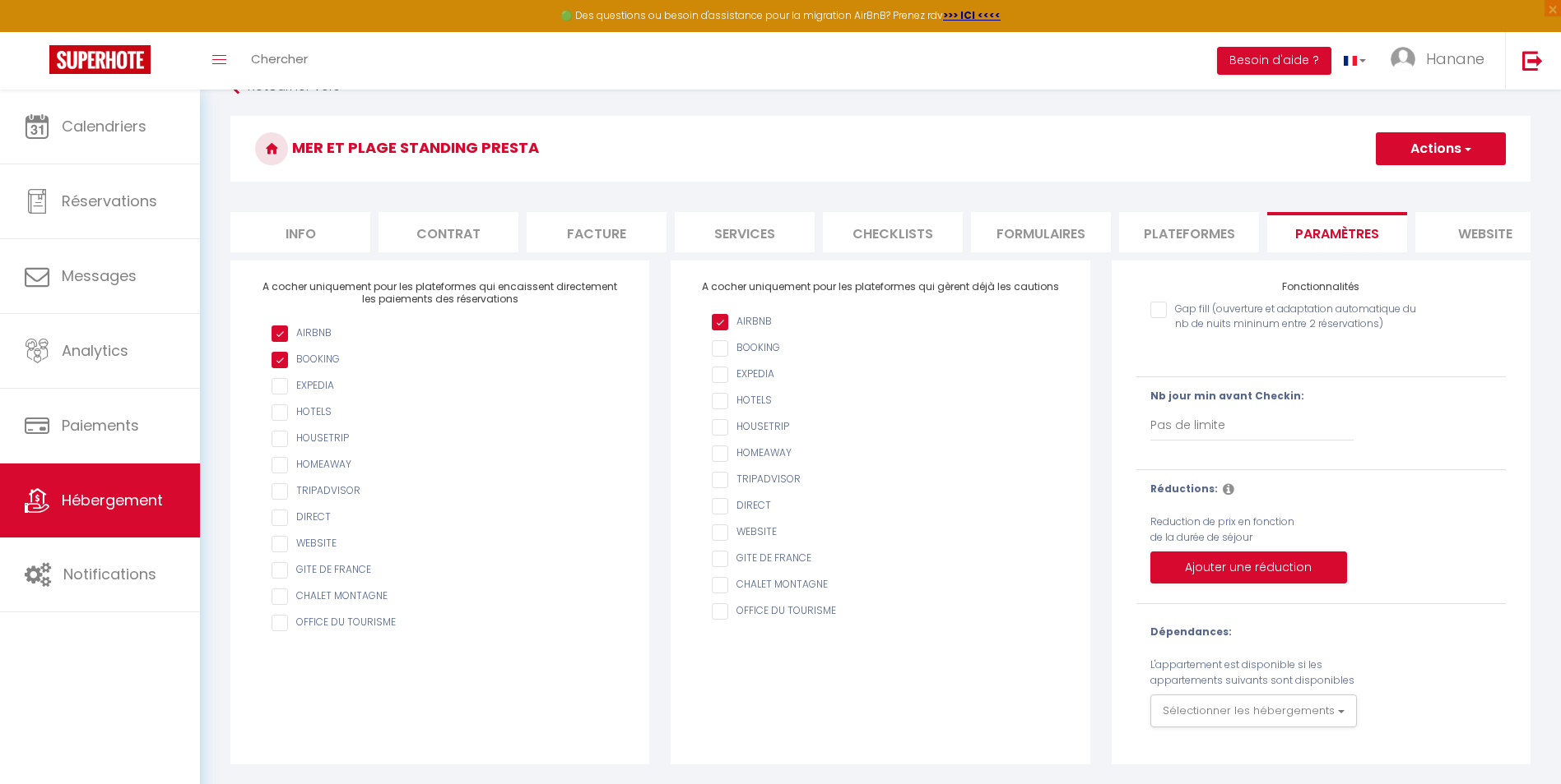
click at [717, 349] on input "AIRBNB" at bounding box center [888, 348] width 353 height 17
click at [1478, 142] on button "Actions" at bounding box center [1440, 149] width 130 height 33
click at [1453, 178] on link "Enregistrer" at bounding box center [1439, 185] width 130 height 21
click at [92, 494] on span "Hébergement" at bounding box center [112, 500] width 101 height 20
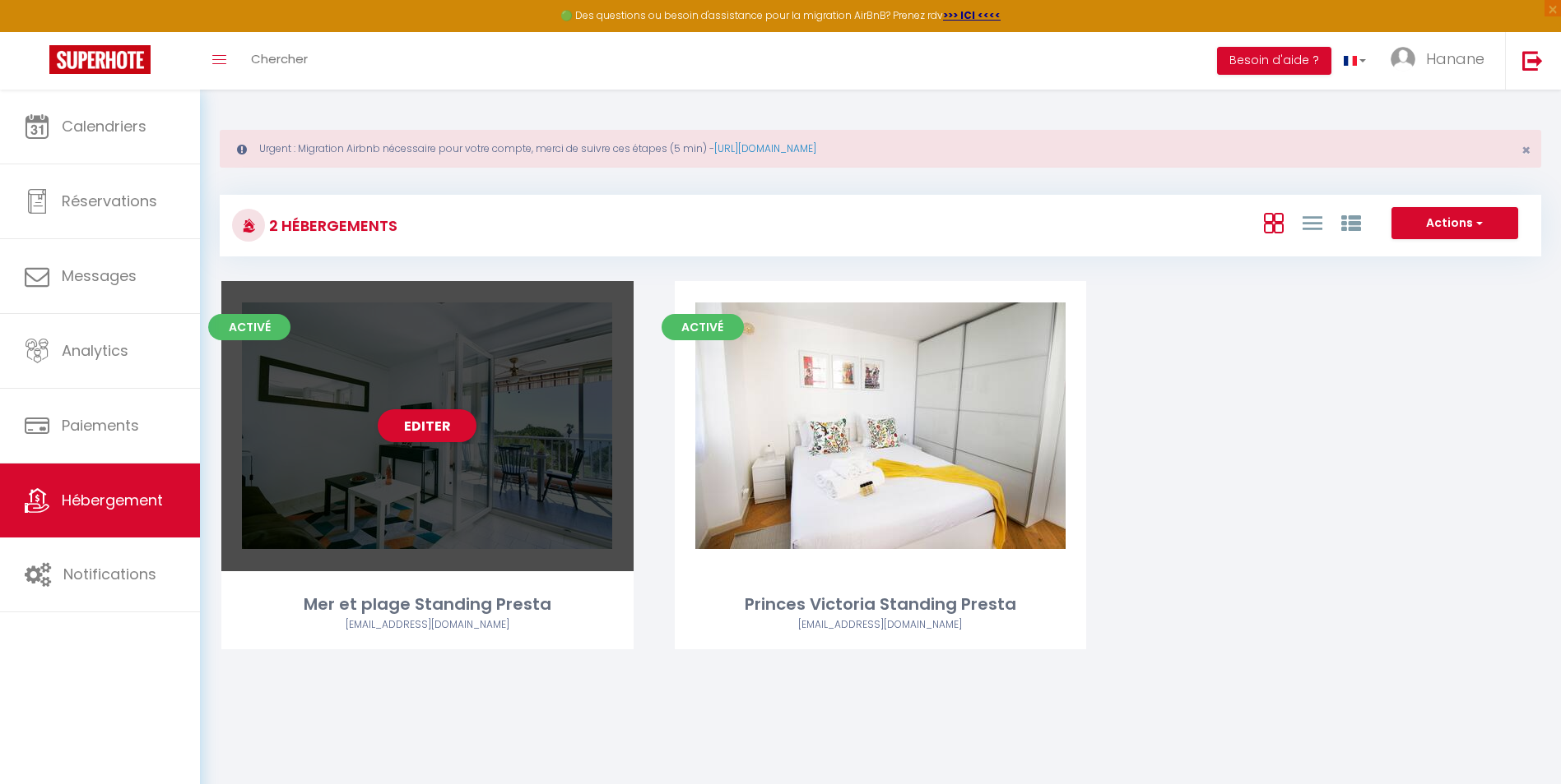
click at [563, 448] on div "Editer" at bounding box center [427, 426] width 412 height 291
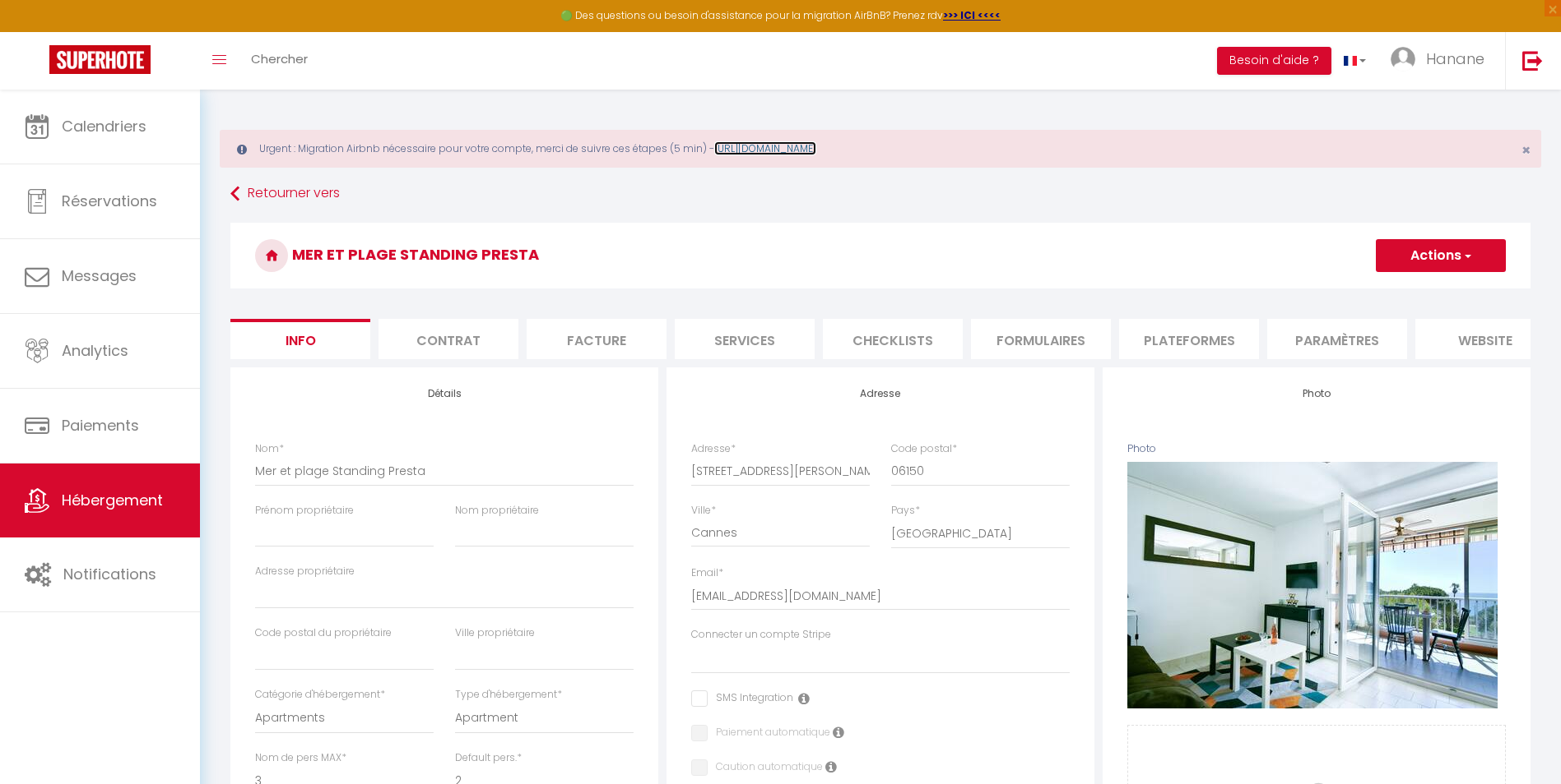
click at [780, 143] on link "https://superhote.com/migration-airbnb" at bounding box center [765, 148] width 102 height 14
click at [1185, 333] on li "Plateformes" at bounding box center [1188, 338] width 140 height 40
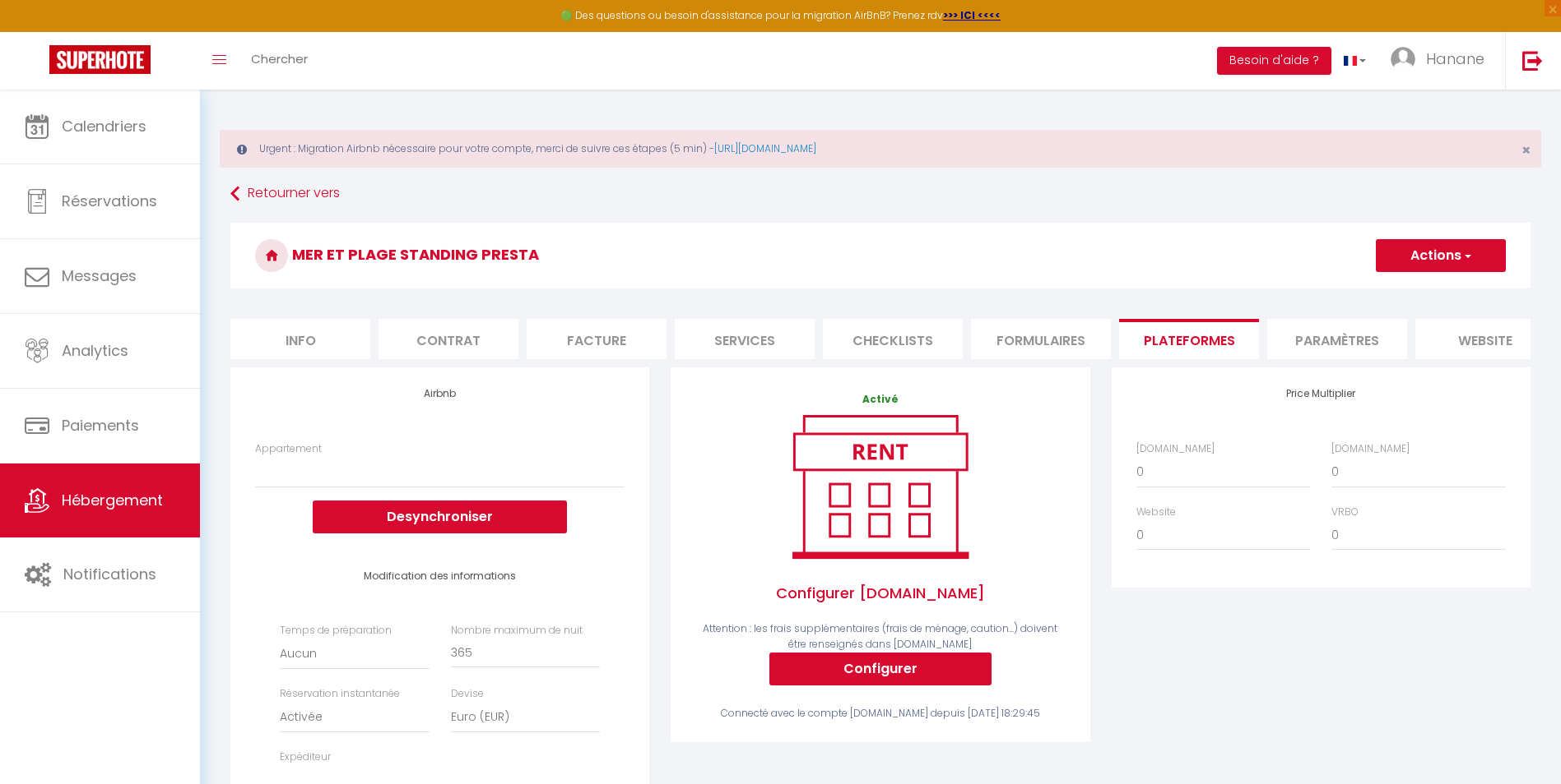
scroll to position [82, 0]
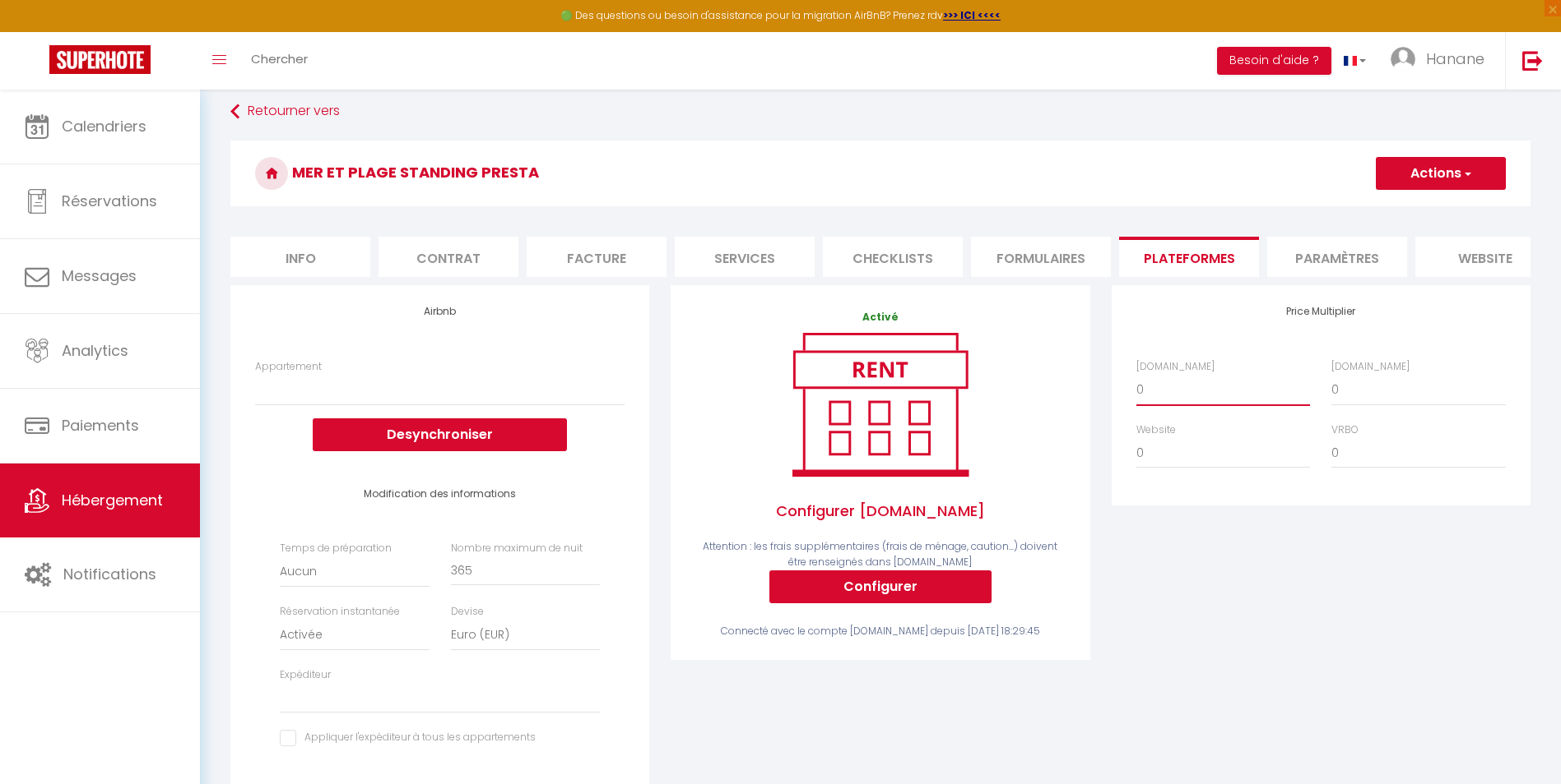
click at [1148, 397] on select "0 + 1 % + 2 % + 3 % + 4 % + 5 % + 6 % + 7 % + 8 % + 9 %" at bounding box center [1223, 390] width 174 height 31
click at [1137, 386] on select "0 + 1 % + 2 % + 3 % + 4 % + 5 % + 6 % + 7 % + 8 % + 9 %" at bounding box center [1223, 390] width 174 height 31
click at [1354, 402] on select "0 + 1 % + 2 % + 3 % + 4 % + 5 % + 6 % + 7 % + 8 % + 9 %" at bounding box center [1418, 390] width 174 height 31
click at [1331, 386] on select "0 + 1 % + 2 % + 3 % + 4 % + 5 % + 6 % + 7 % + 8 % + 9 %" at bounding box center [1418, 390] width 174 height 31
click at [1164, 457] on select "0 + 1 % + 2 % + 3 % + 4 % + 5 % + 6 % + 7 % + 8 % + 9 %" at bounding box center [1223, 453] width 174 height 31
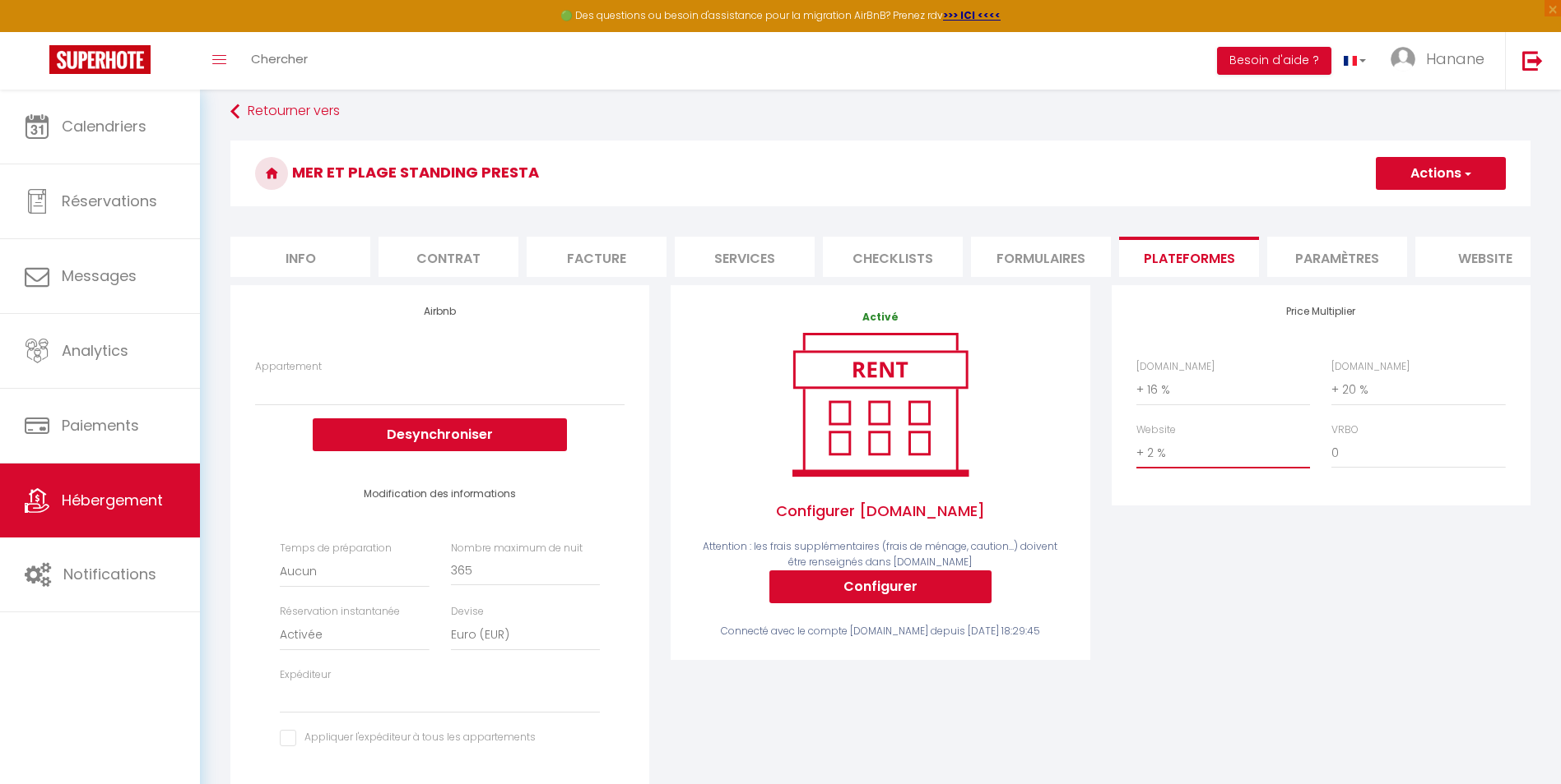
click at [1137, 450] on select "0 + 1 % + 2 % + 3 % + 4 % + 5 % + 6 % + 7 % + 8 % + 9 %" at bounding box center [1223, 453] width 174 height 31
click at [1475, 167] on button "Actions" at bounding box center [1440, 174] width 130 height 33
click at [1450, 219] on link "Enregistrer" at bounding box center [1439, 210] width 130 height 21
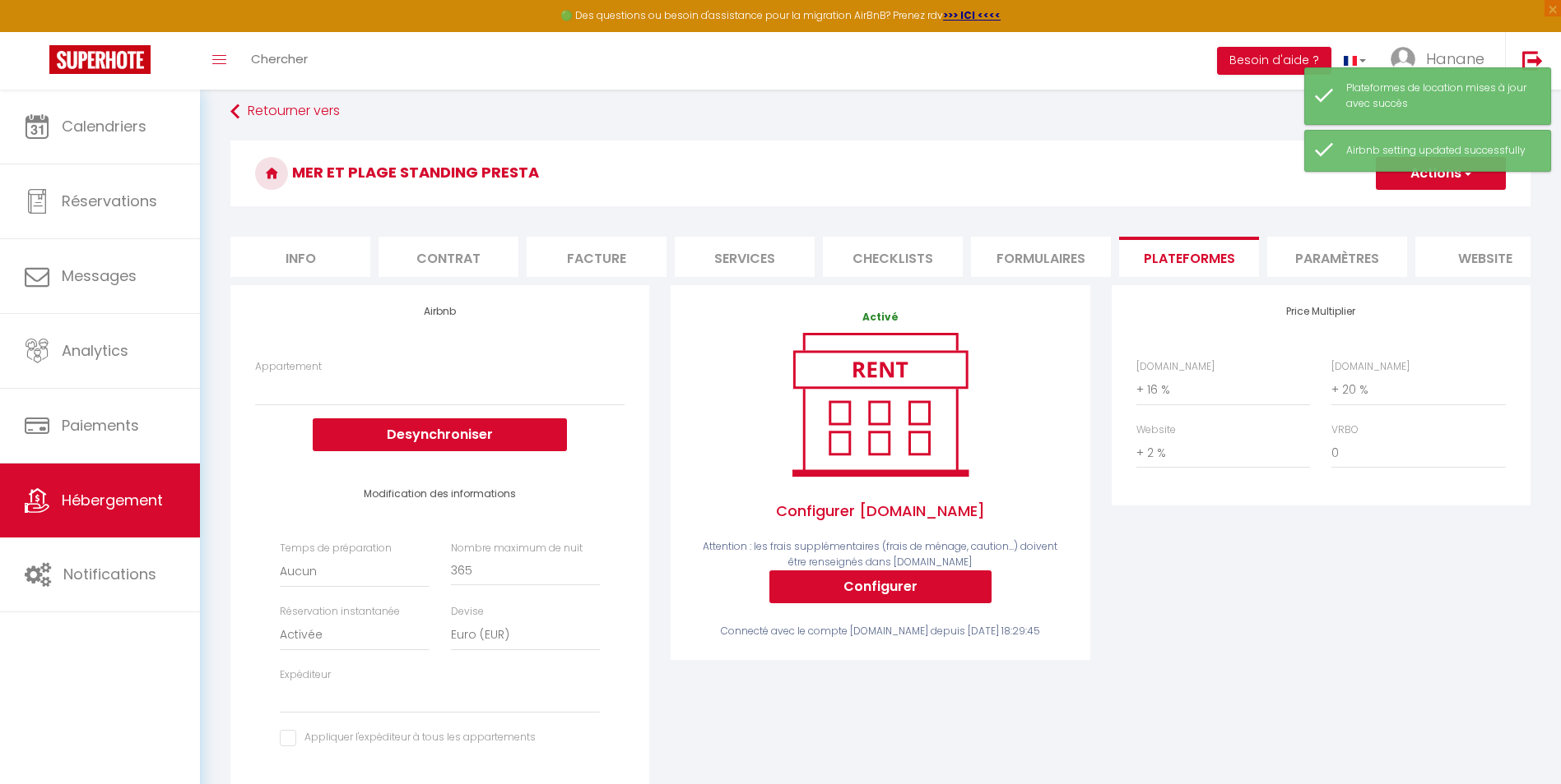
click at [303, 254] on li "Info" at bounding box center [300, 256] width 140 height 40
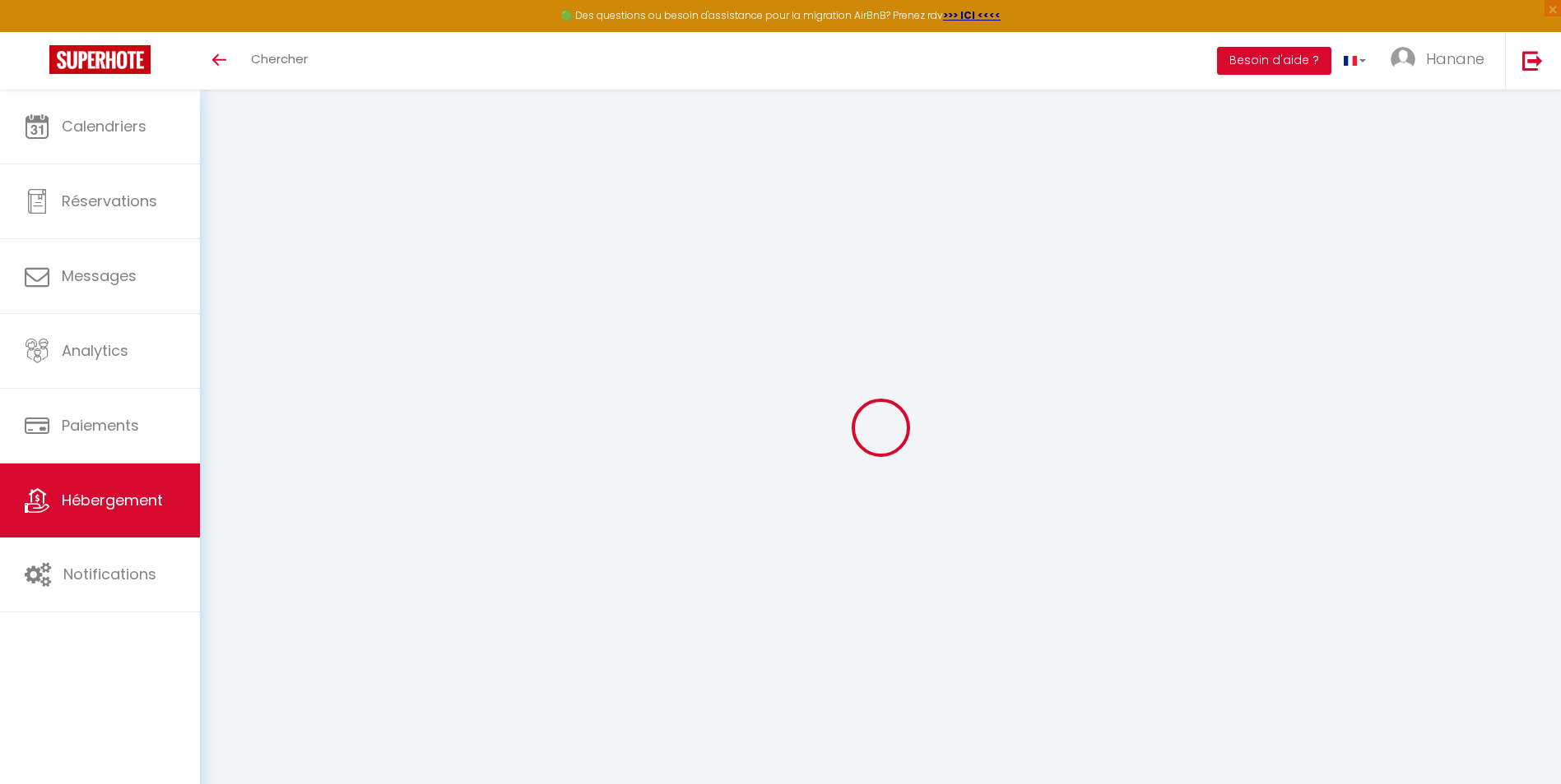
select select
checkbox input "false"
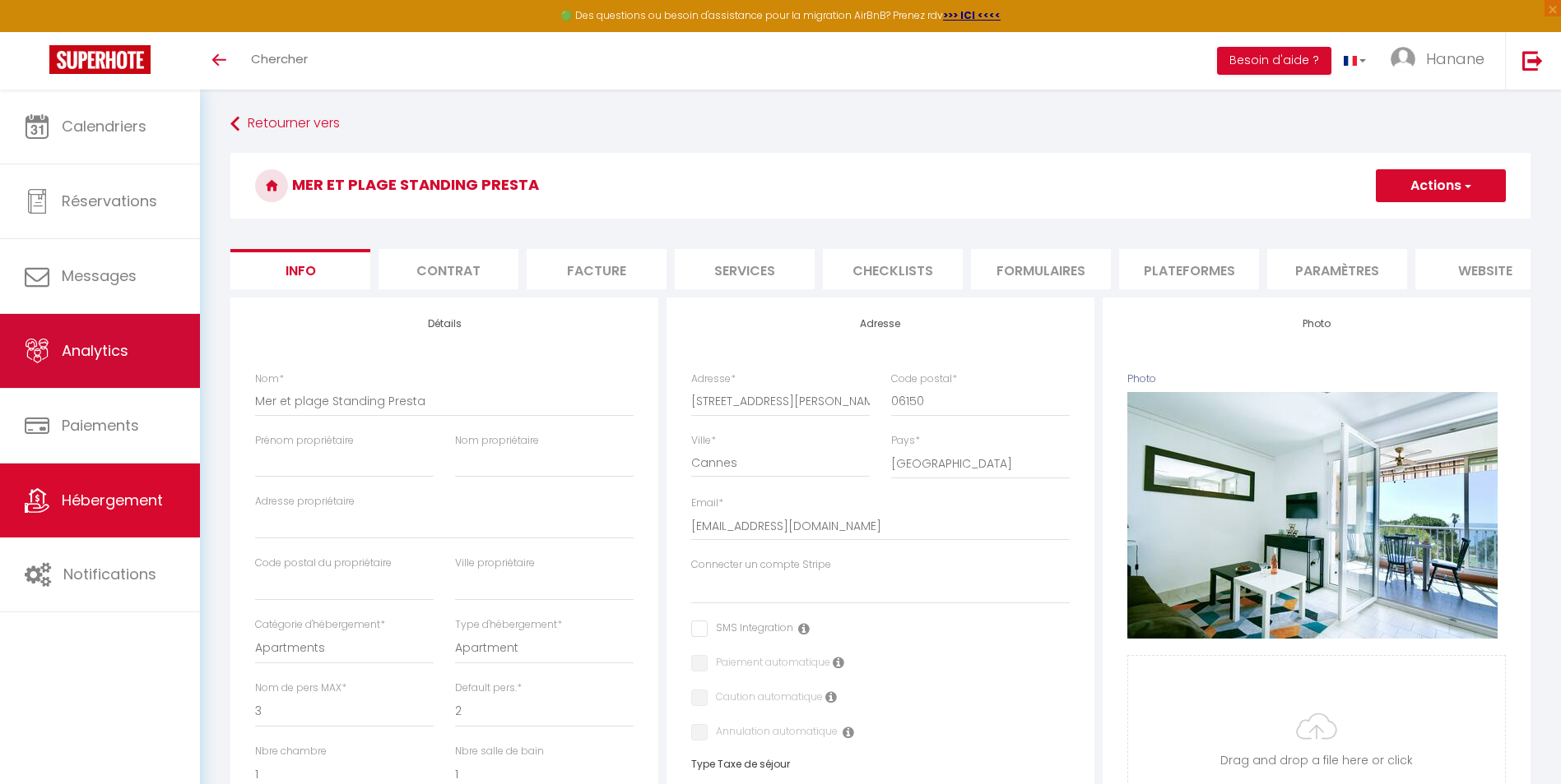
click at [117, 356] on span "Analytics" at bounding box center [95, 350] width 66 height 20
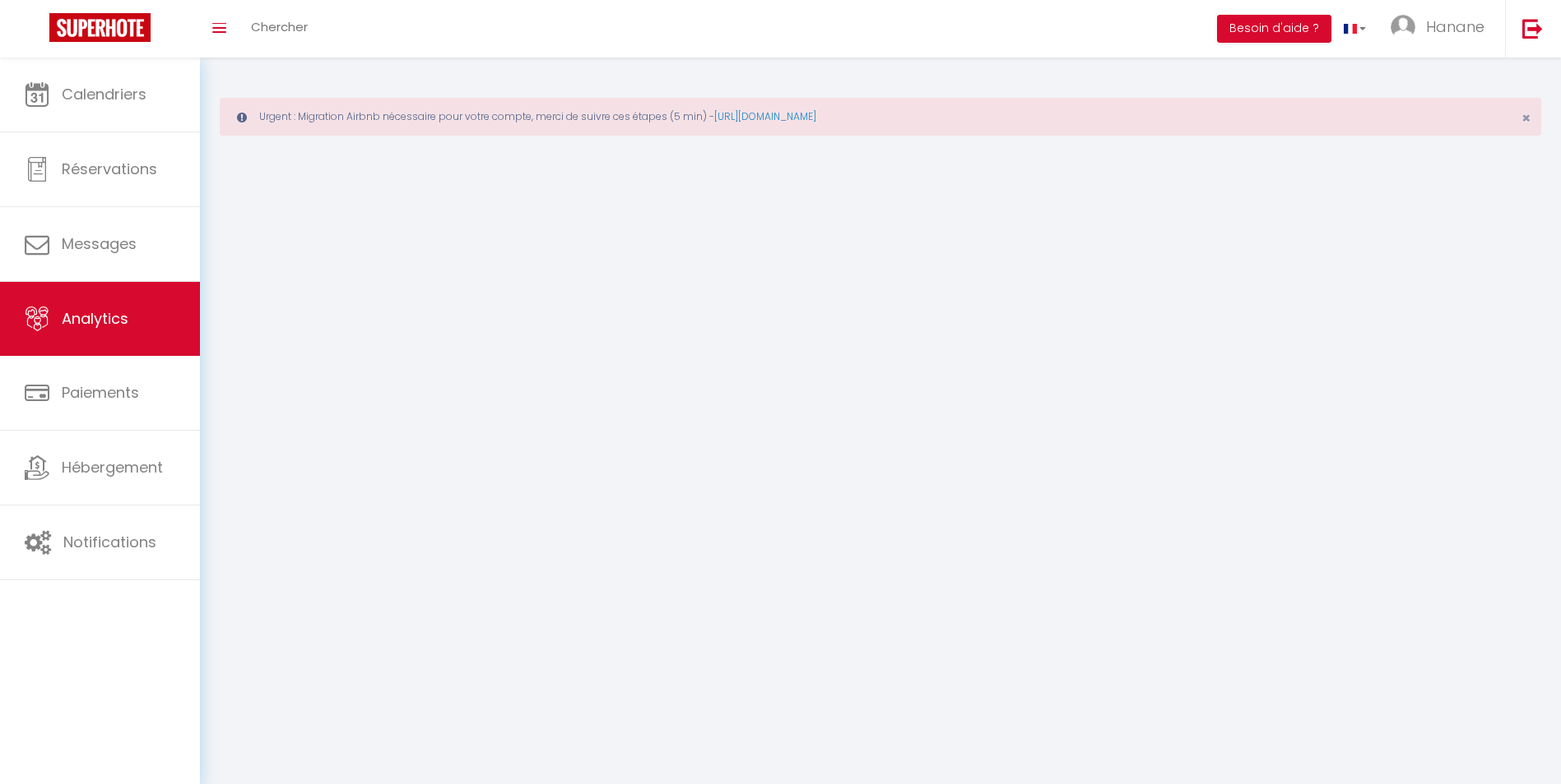
select select "2025"
select select "10"
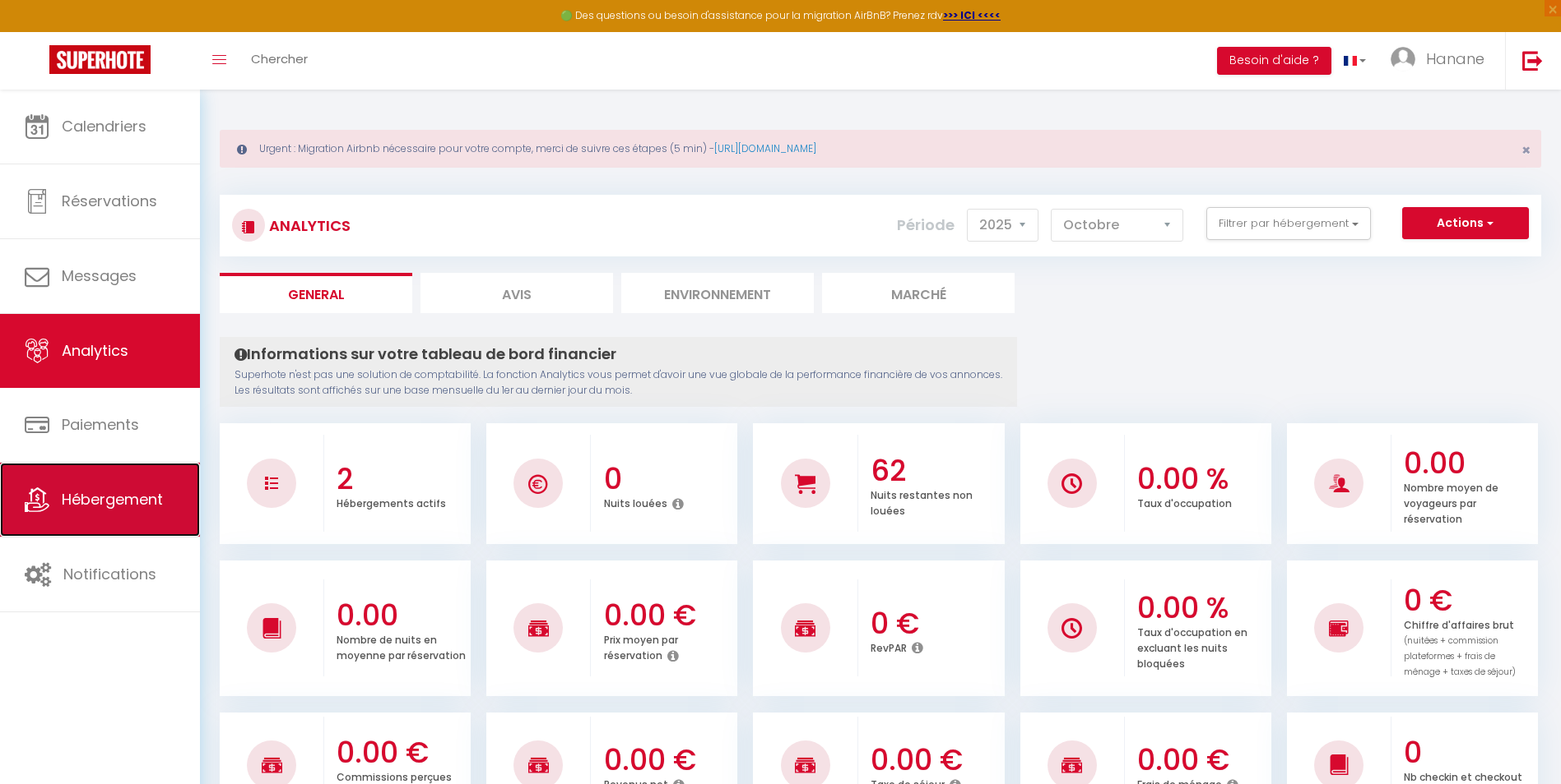
click at [137, 484] on link "Hébergement" at bounding box center [100, 500] width 200 height 74
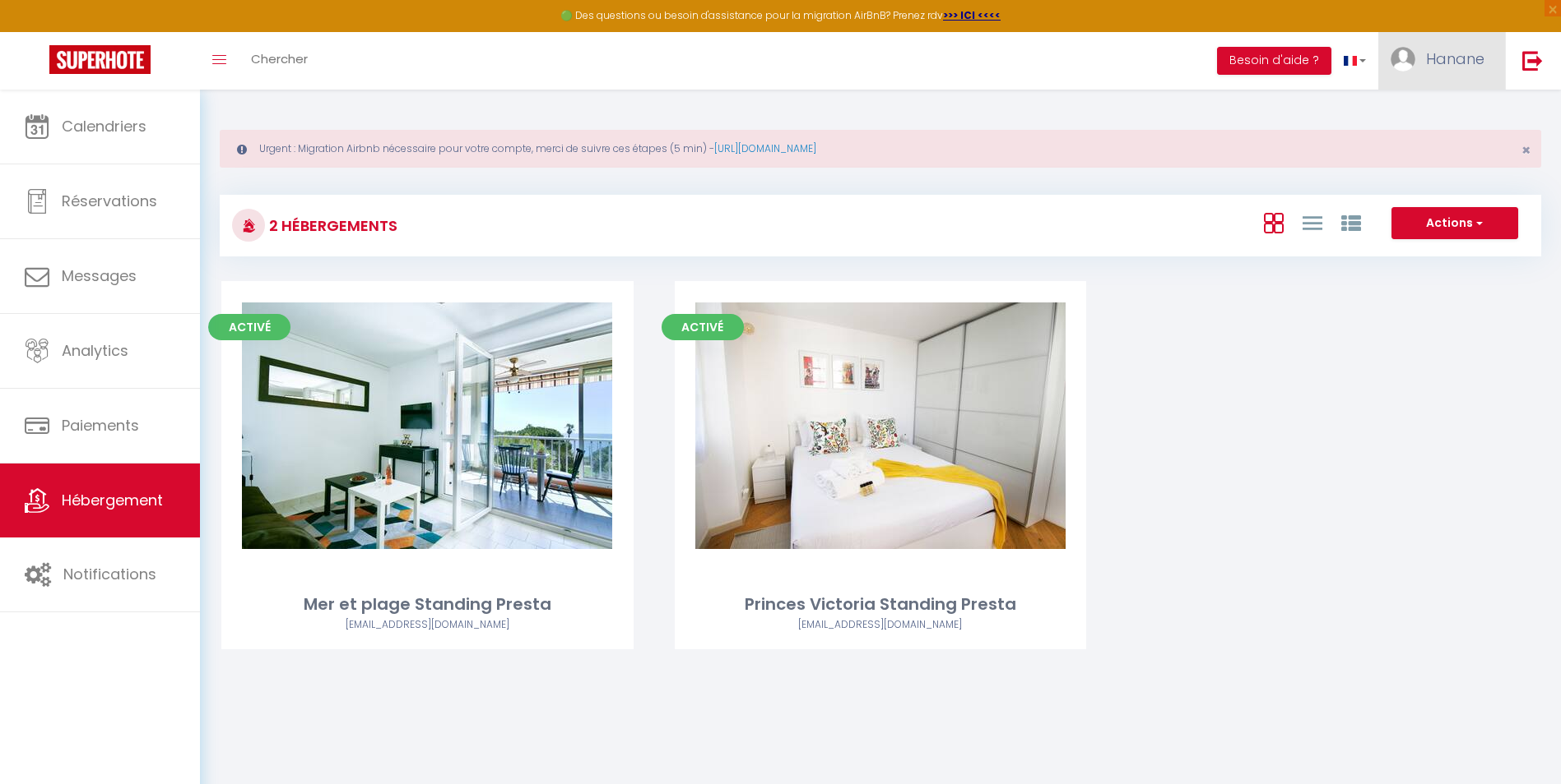
click at [1466, 66] on span "Hanane" at bounding box center [1455, 59] width 59 height 20
click at [1423, 111] on link "Paramètres" at bounding box center [1438, 114] width 122 height 28
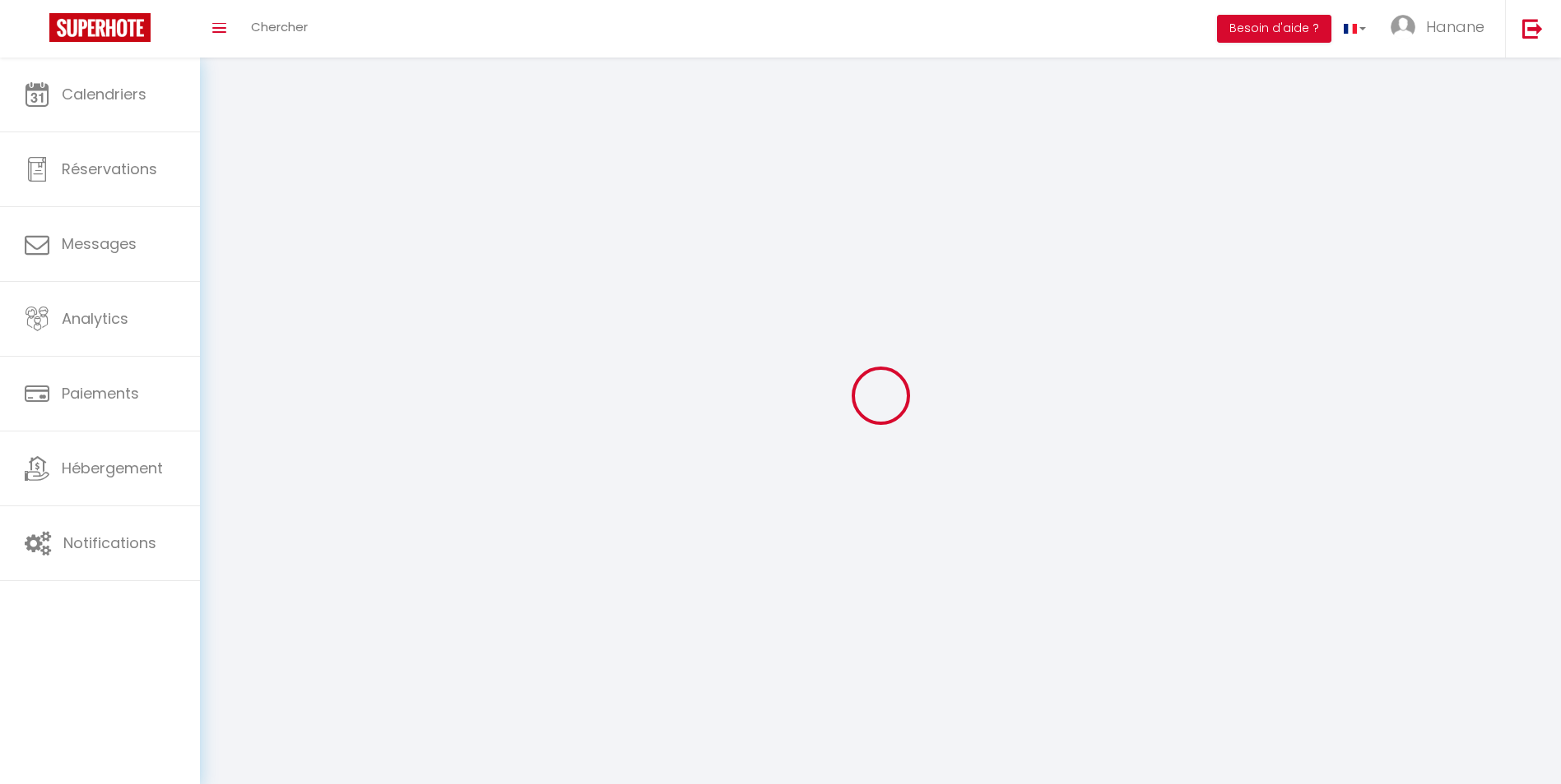
type input "Hanane"
type input "Amimi"
type input "[PHONE_NUMBER]"
type input "[STREET_ADDRESS] Le Beau Soleil A"
type input "06210"
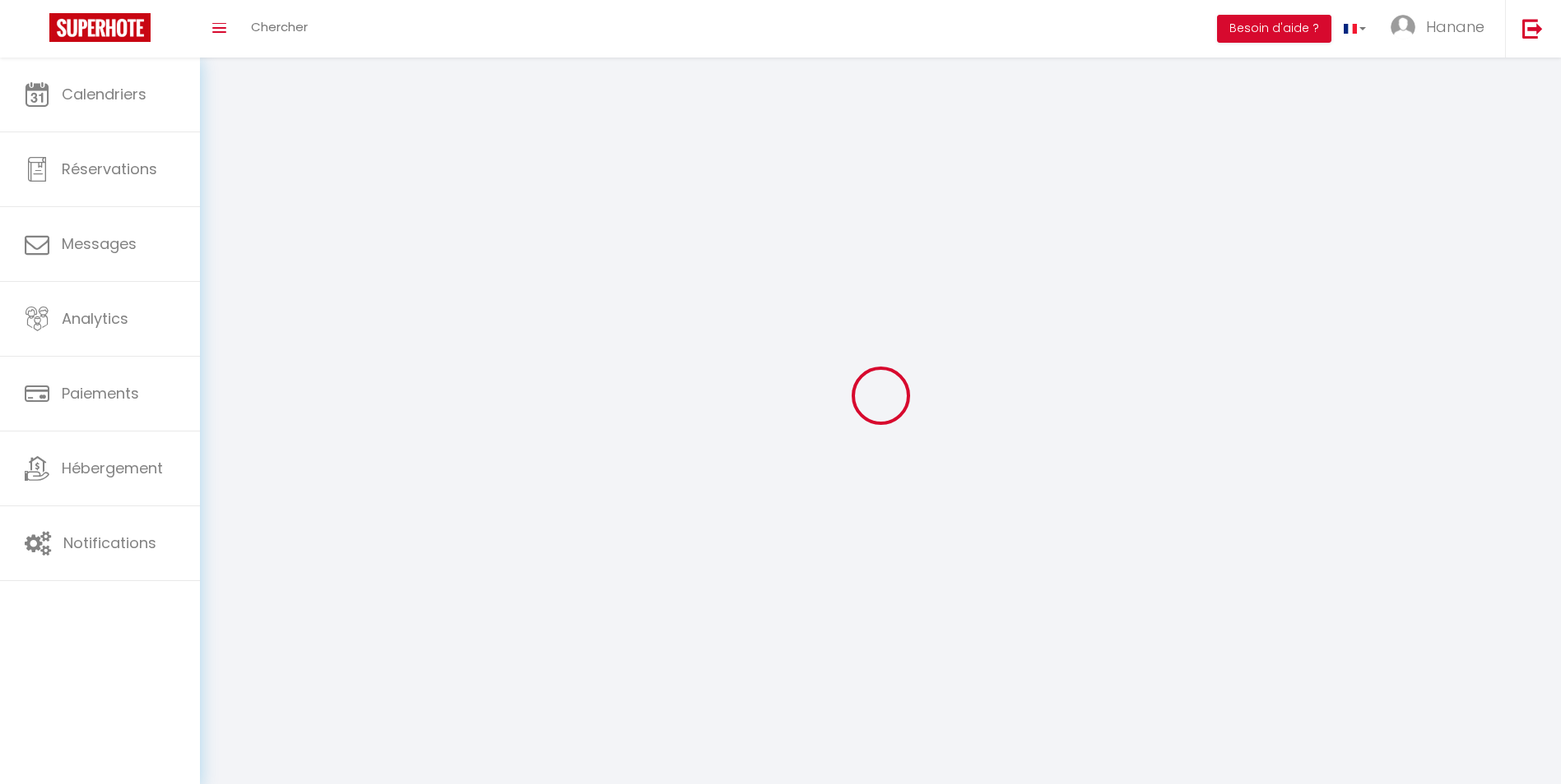
type input "Mandelieu"
type input "3pcZKH4vrH6uCbybqmxOnsTJl"
type input "vNTae27YsY5YStXo8CmYl86PM"
type input "[URL][DOMAIN_NAME]"
select select "28"
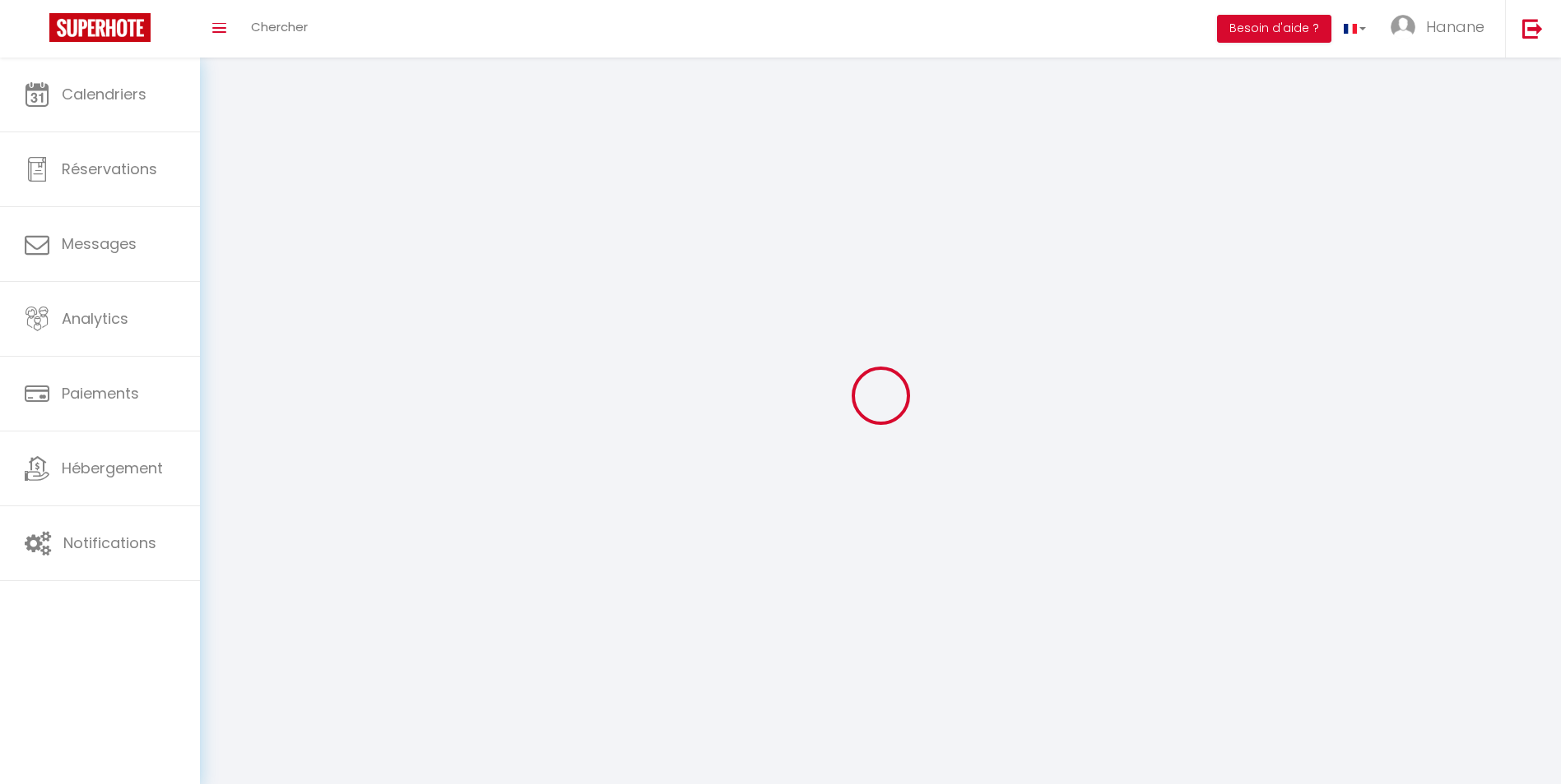
select select "fr"
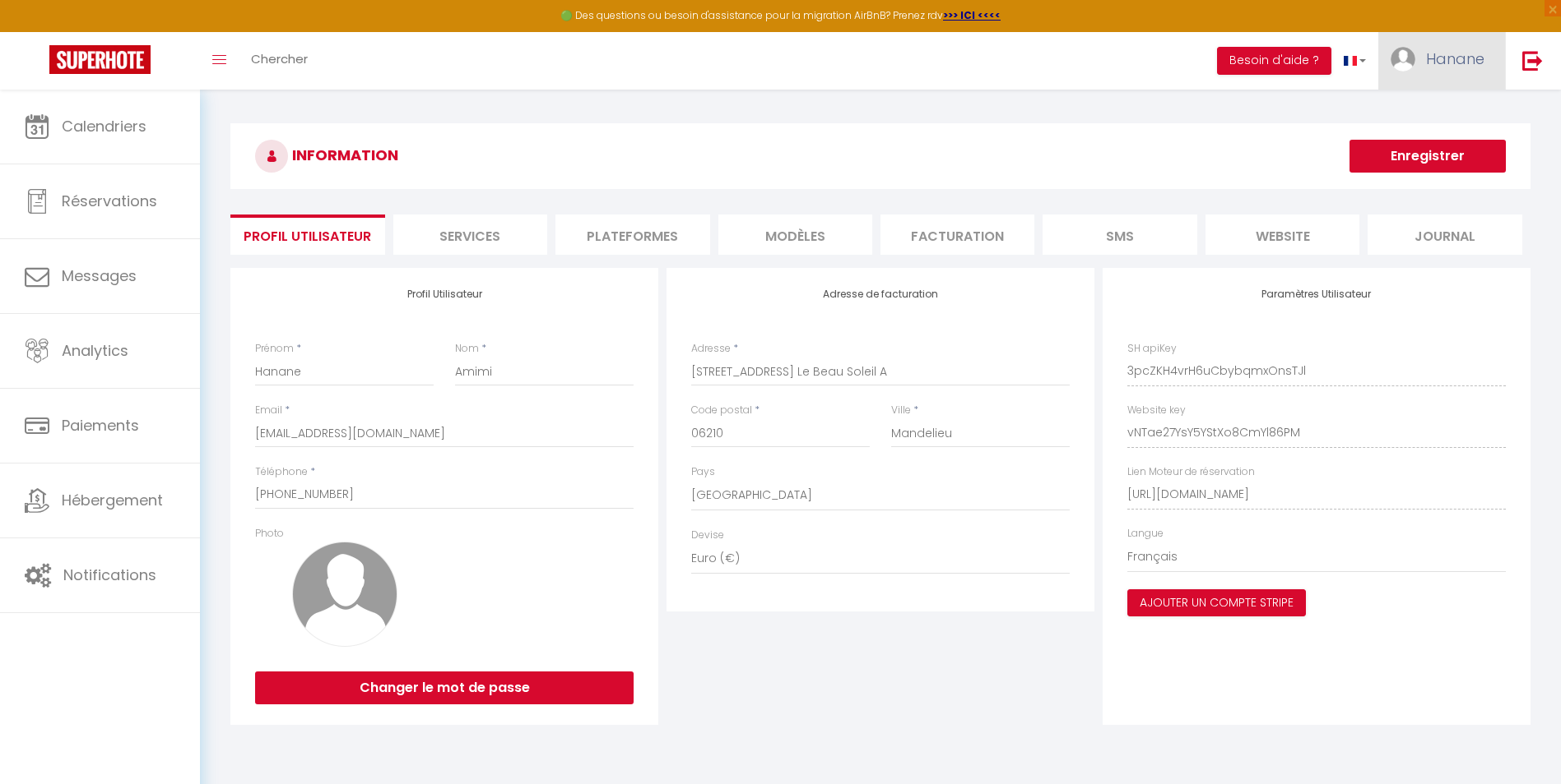
click at [1478, 60] on span "Hanane" at bounding box center [1455, 59] width 59 height 20
click at [942, 237] on li "Facturation" at bounding box center [957, 234] width 154 height 40
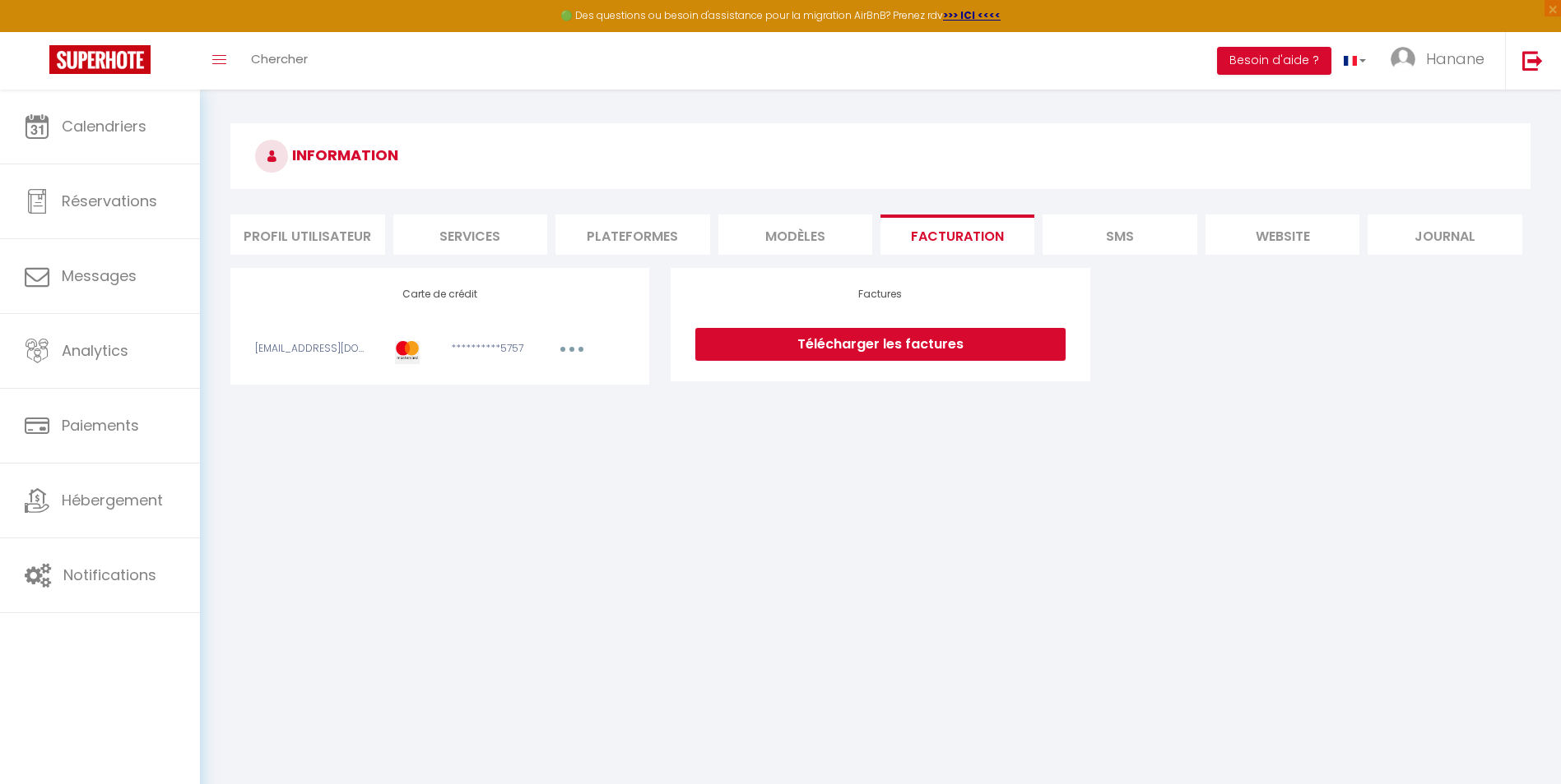
click at [632, 241] on li "Plateformes" at bounding box center [632, 234] width 154 height 40
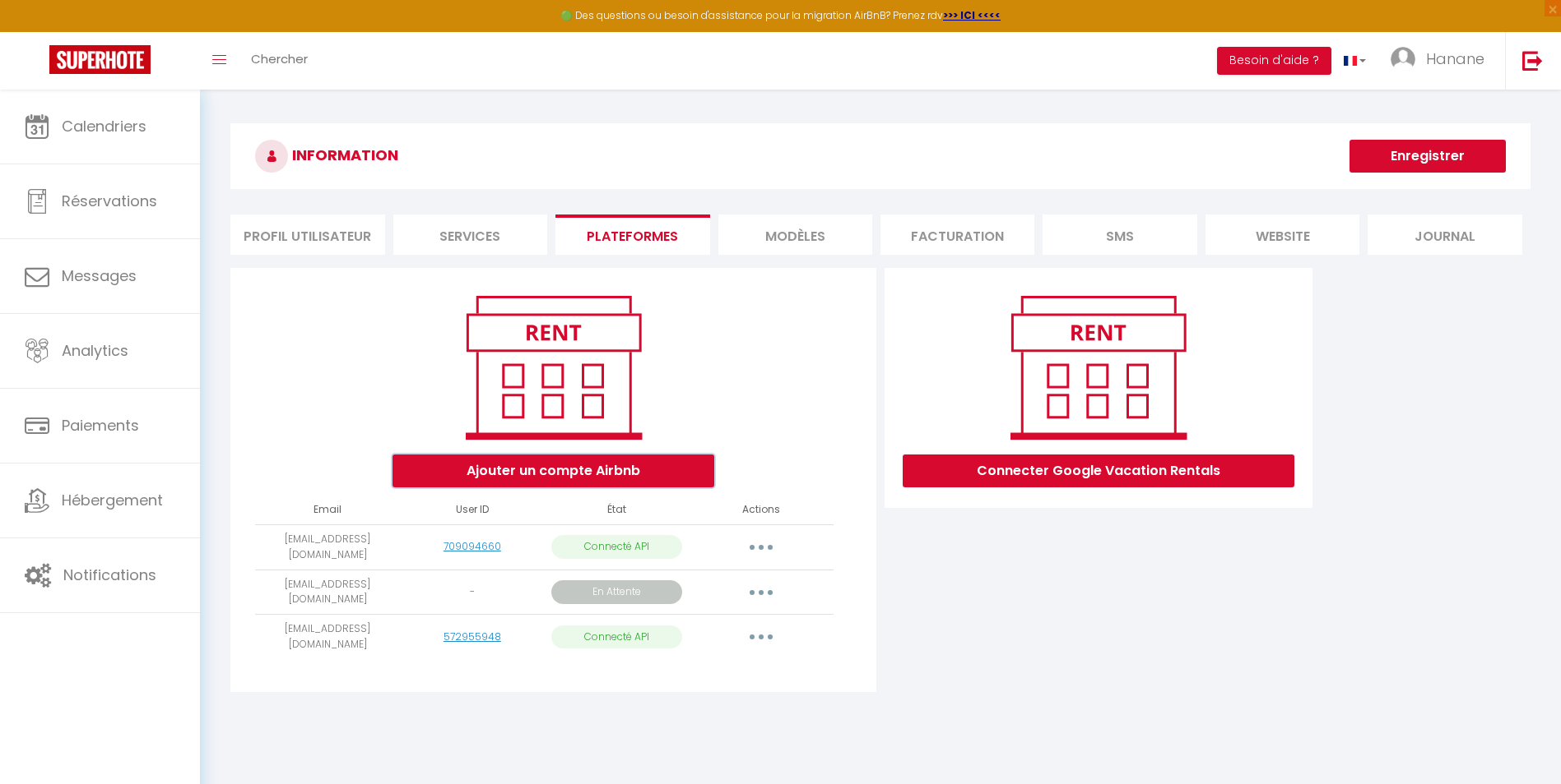
click at [654, 468] on button "Ajouter un compte Airbnb" at bounding box center [553, 471] width 322 height 33
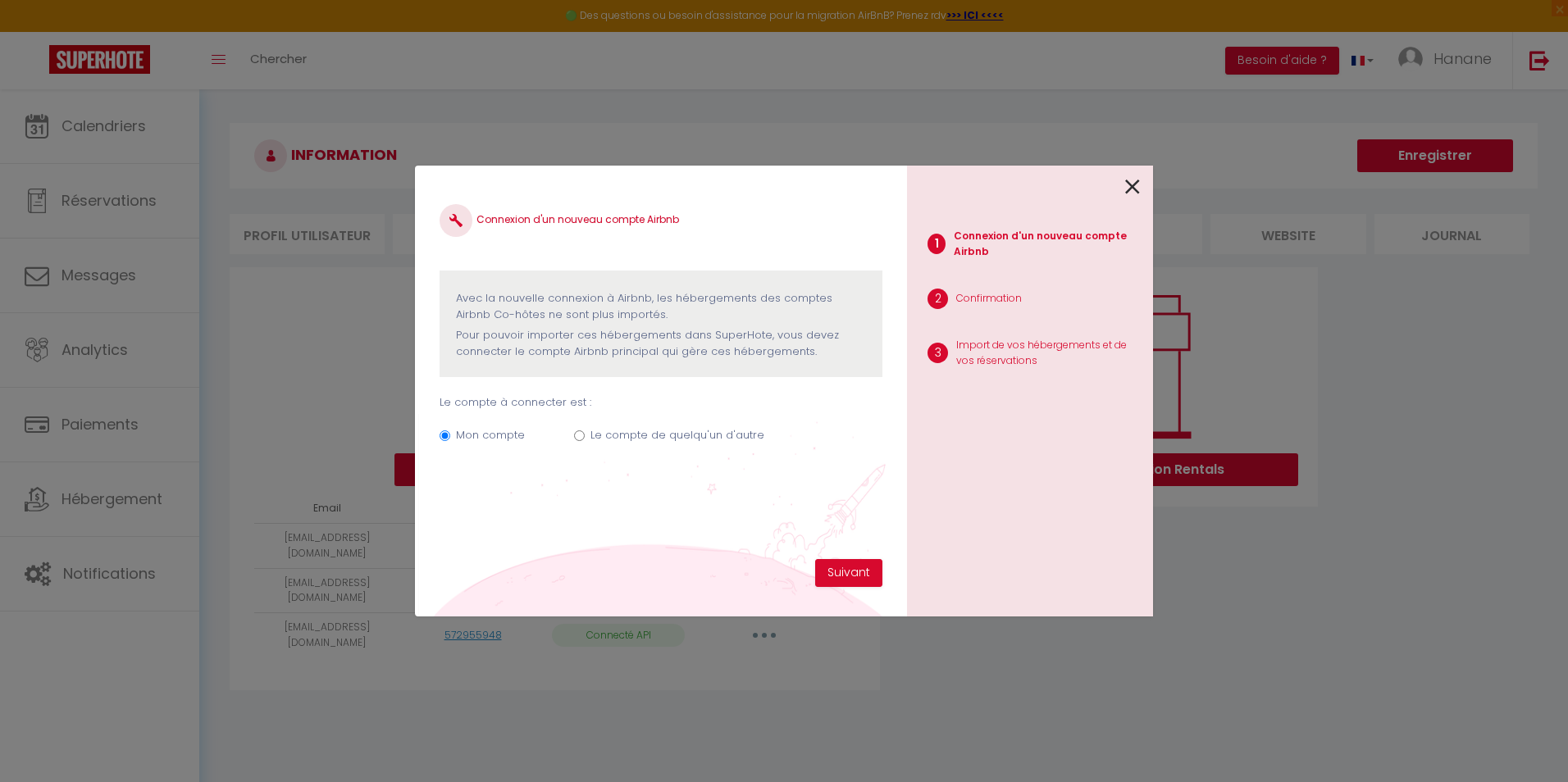
click at [578, 435] on input "Le compte de quelqu'un d'autre" at bounding box center [579, 436] width 11 height 11
radio input "true"
radio input "false"
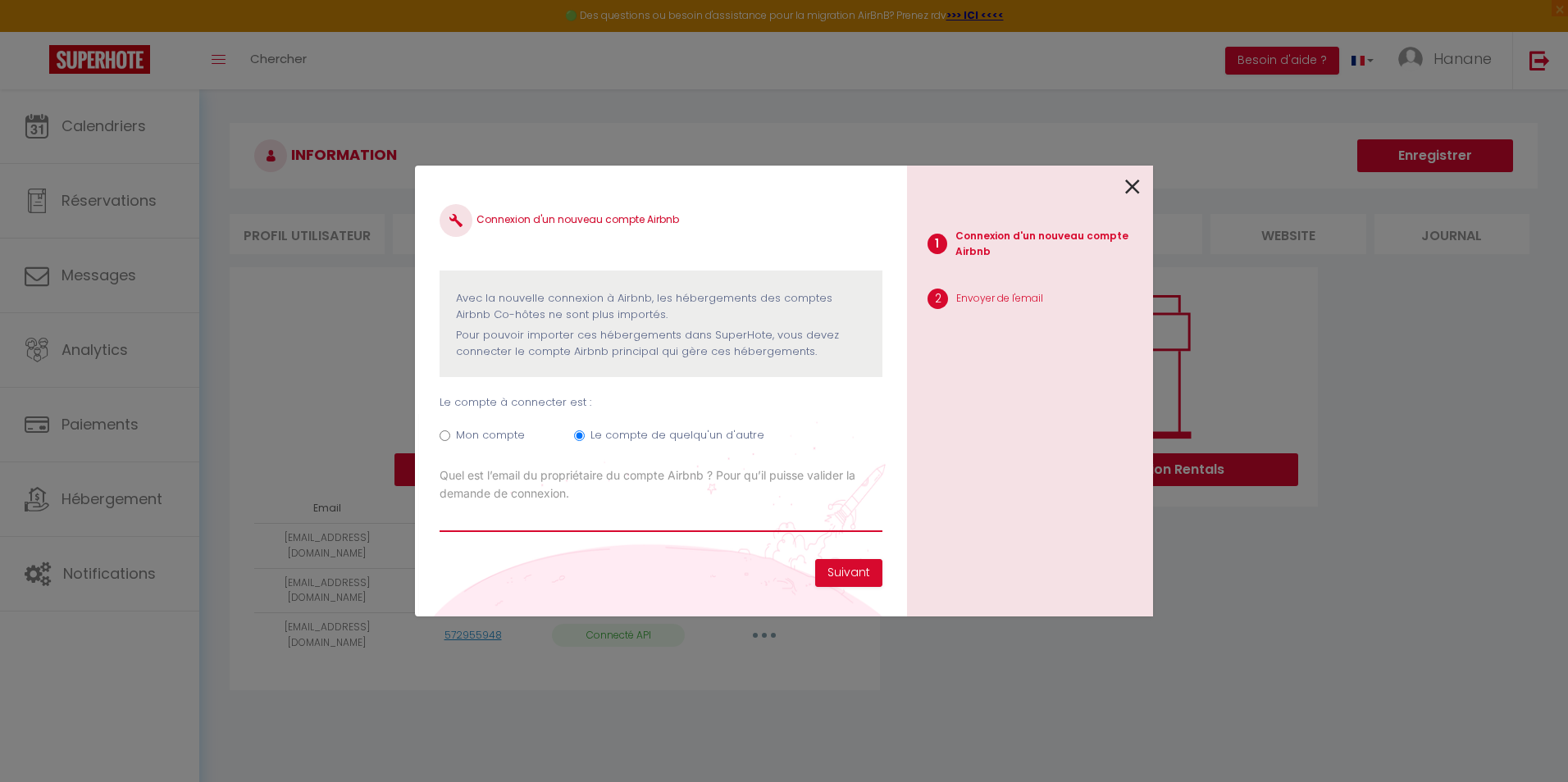
click at [477, 523] on input "Email connexion Airbnb" at bounding box center [660, 517] width 443 height 29
type input "[EMAIL_ADDRESS][DOMAIN_NAME]"
click at [856, 573] on button "Suivant" at bounding box center [848, 573] width 67 height 28
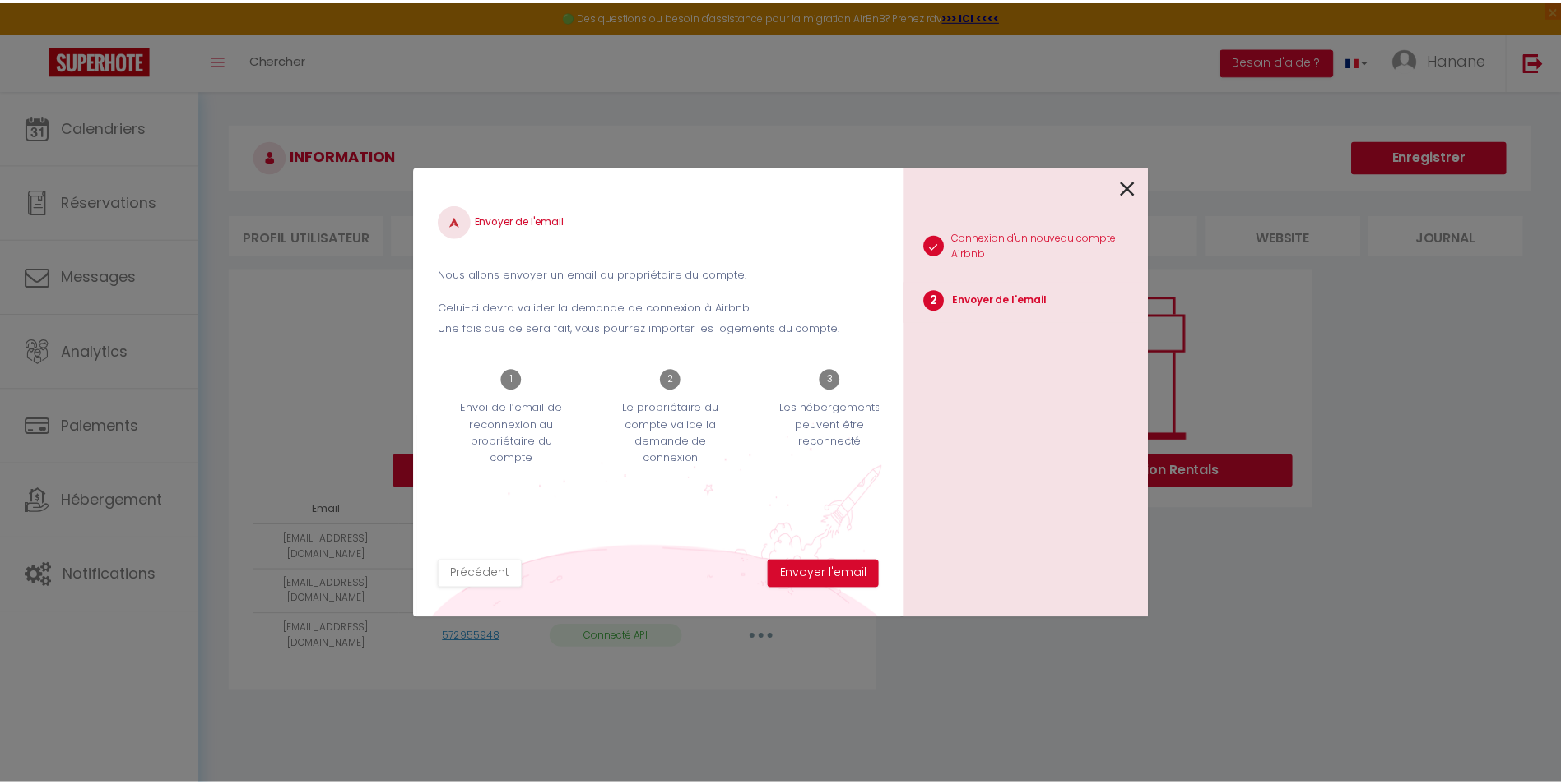
scroll to position [0, 24]
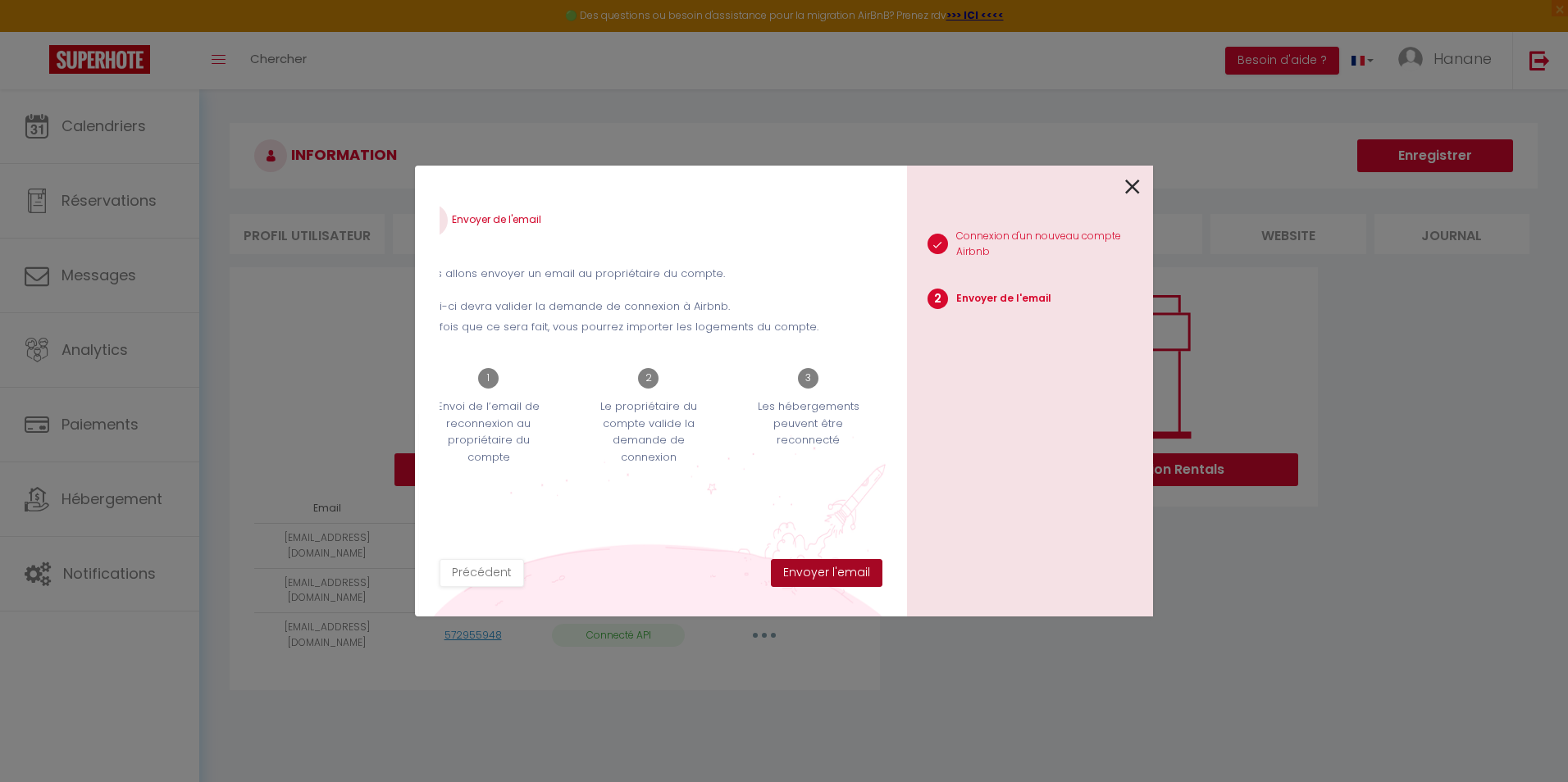
click at [820, 574] on button "Envoyer l'email" at bounding box center [827, 573] width 112 height 28
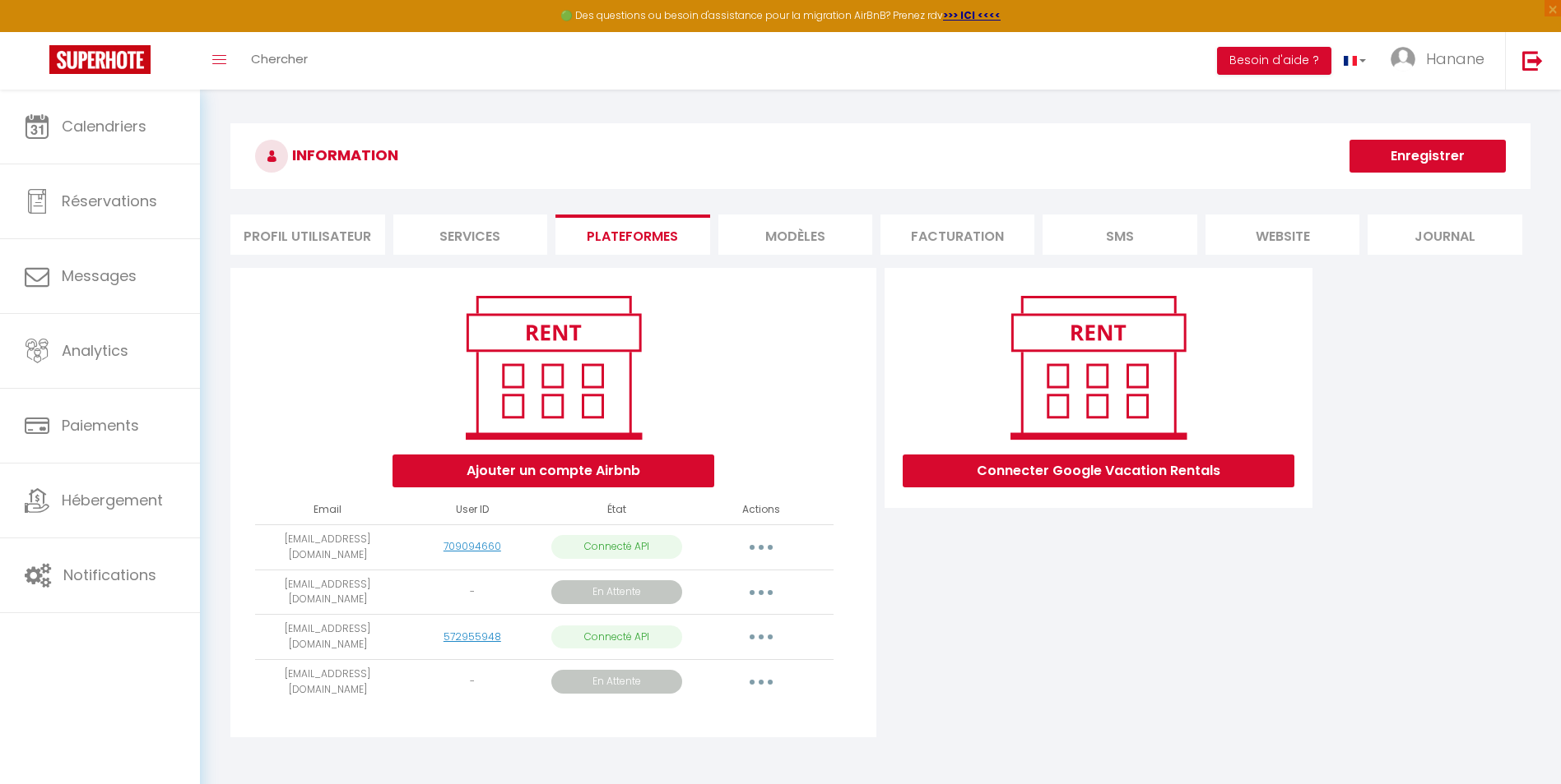
click at [762, 686] on button "button" at bounding box center [760, 682] width 46 height 26
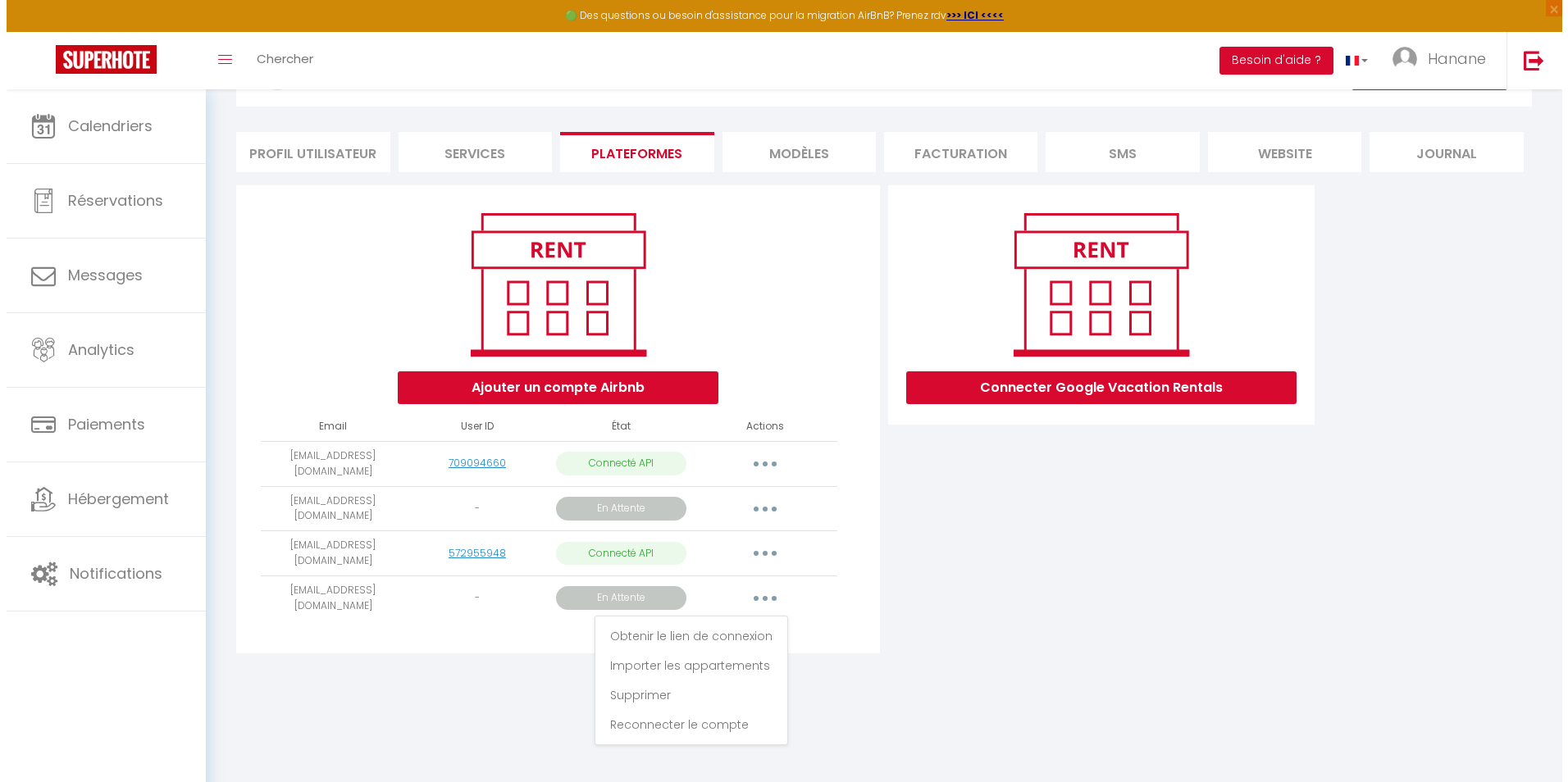
scroll to position [89, 0]
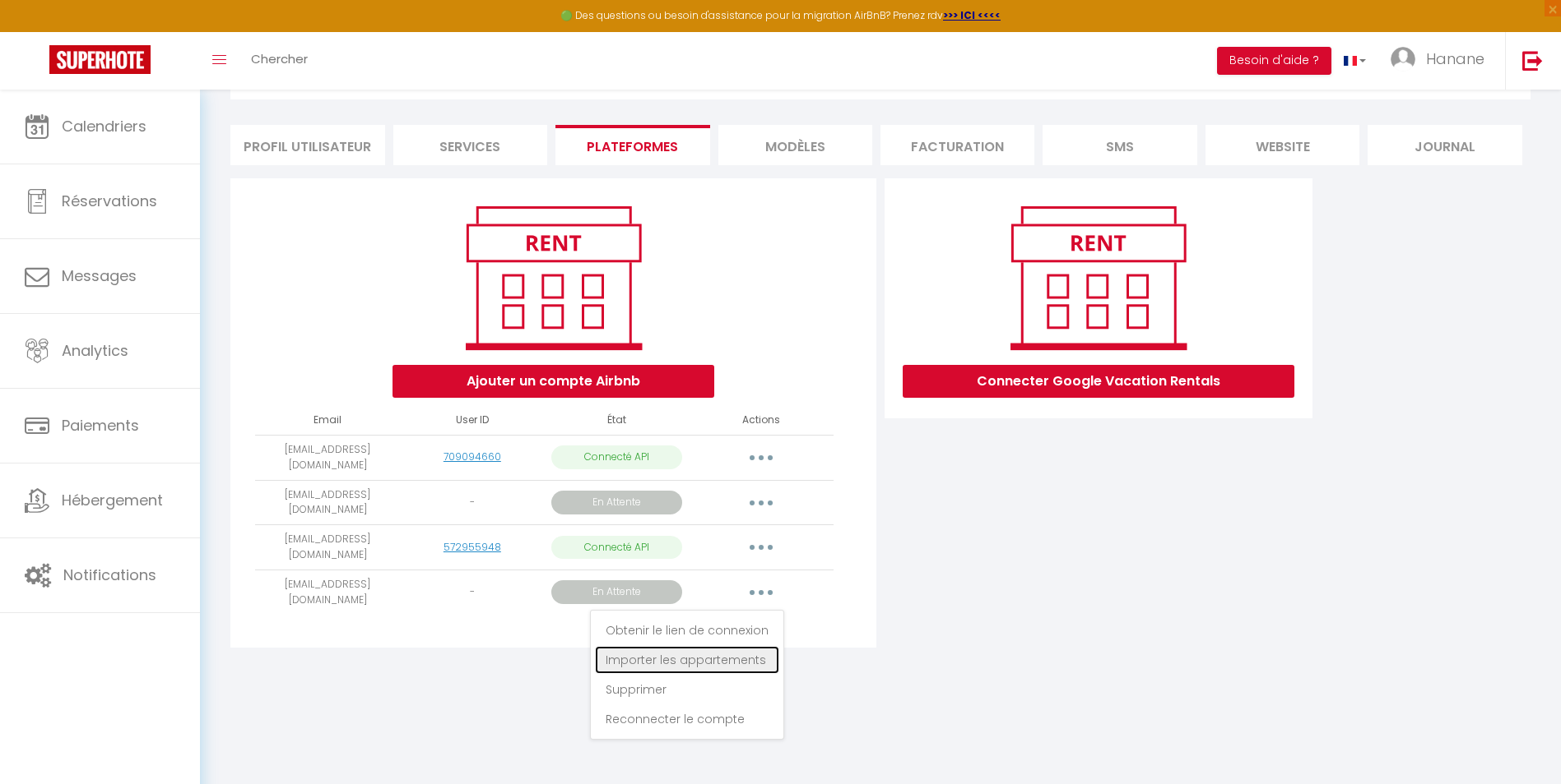
click at [714, 658] on link "Importer les appartements" at bounding box center [687, 660] width 184 height 28
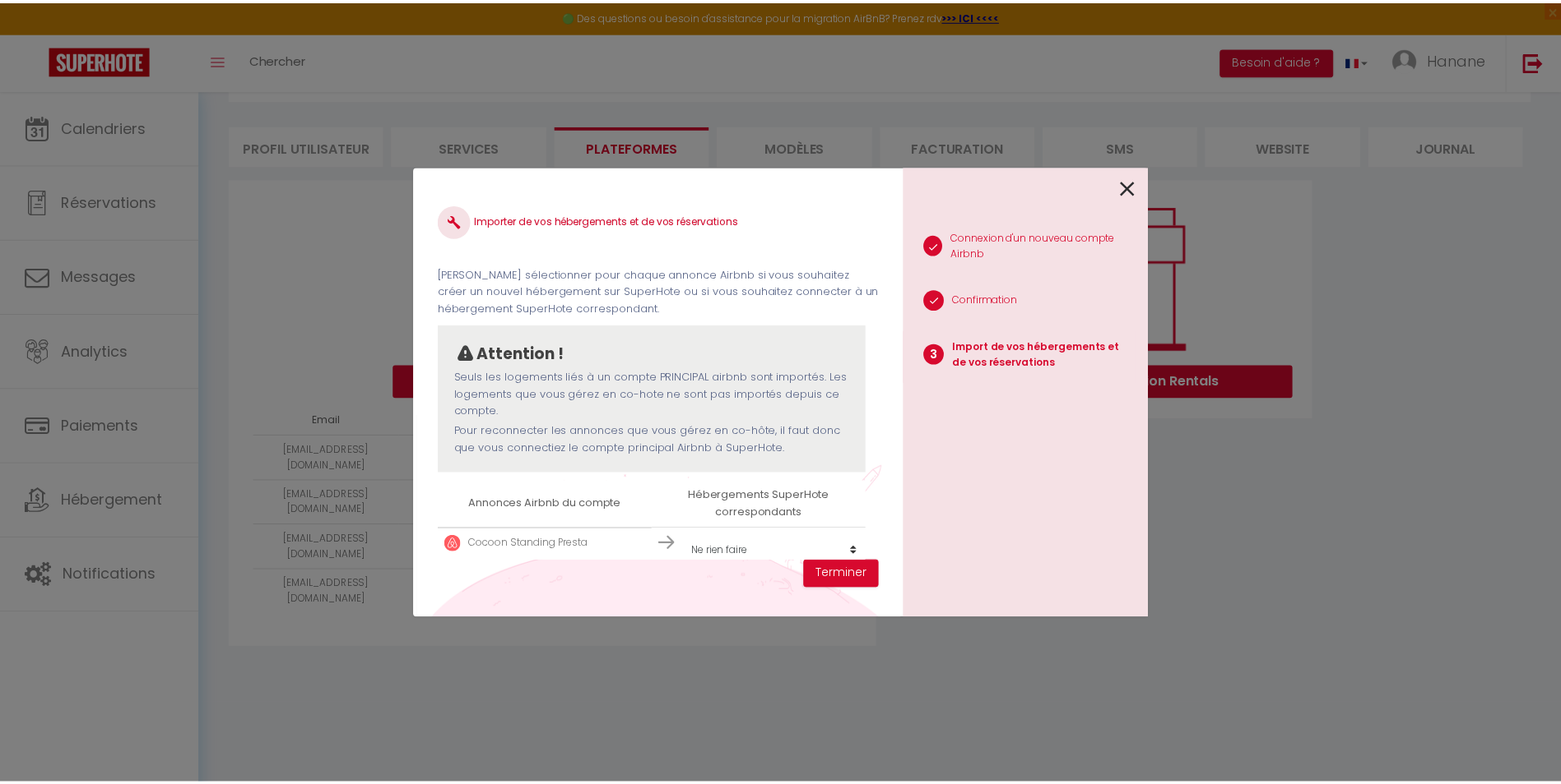
scroll to position [24, 0]
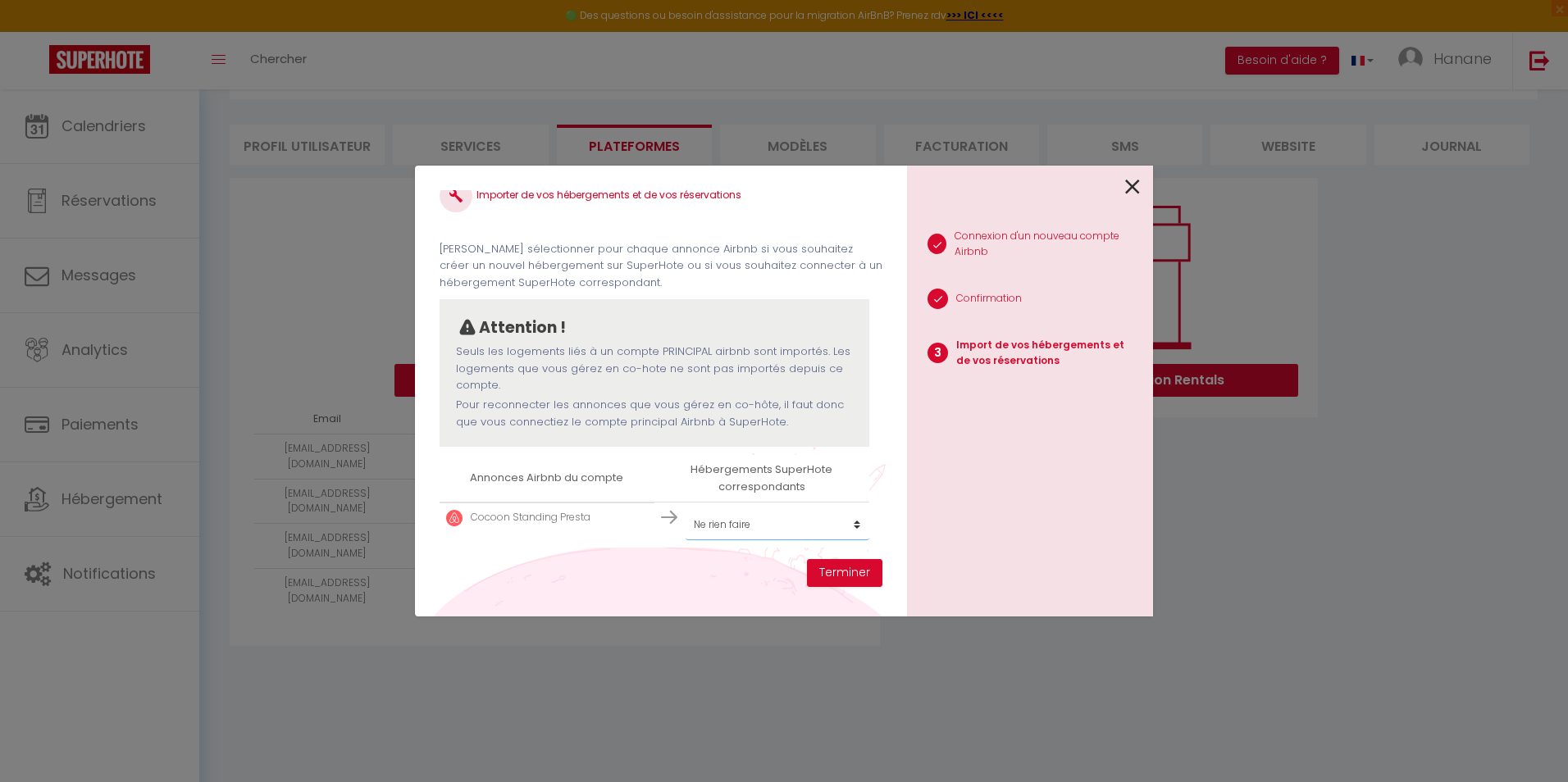
click at [851, 526] on select "Créer un nouvel hébergement Ne rien faire Mer et plage Standing Presta Princes …" at bounding box center [777, 525] width 184 height 31
select select "create_new"
click at [686, 510] on select "Créer un nouvel hébergement Ne rien faire Mer et plage Standing Presta Princes …" at bounding box center [777, 525] width 184 height 31
click at [838, 568] on button "Terminer" at bounding box center [845, 573] width 76 height 28
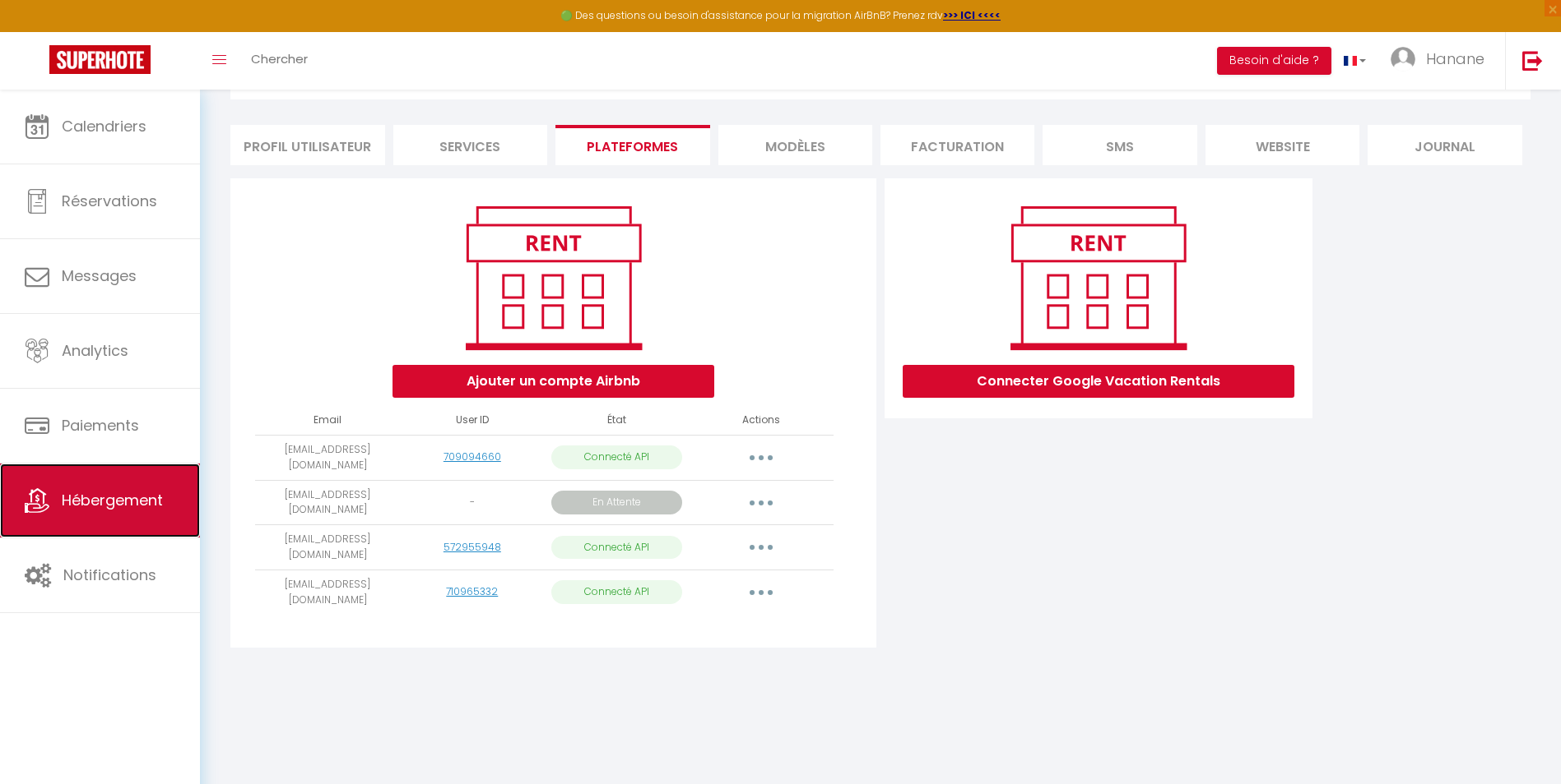
click at [120, 507] on span "Hébergement" at bounding box center [112, 500] width 101 height 20
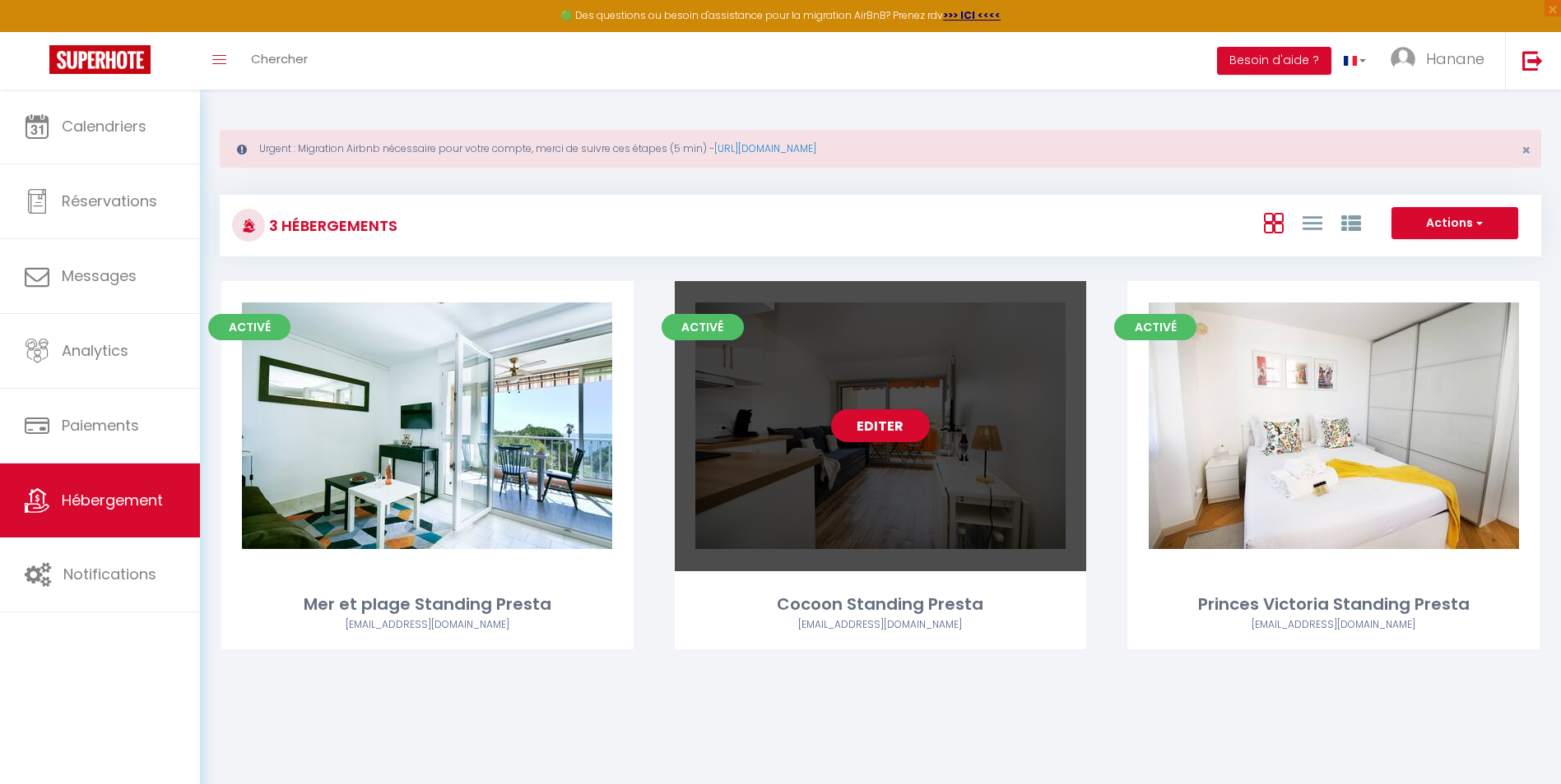
click at [1043, 496] on div "Editer" at bounding box center [880, 426] width 412 height 291
select select "3"
select select "2"
select select "1"
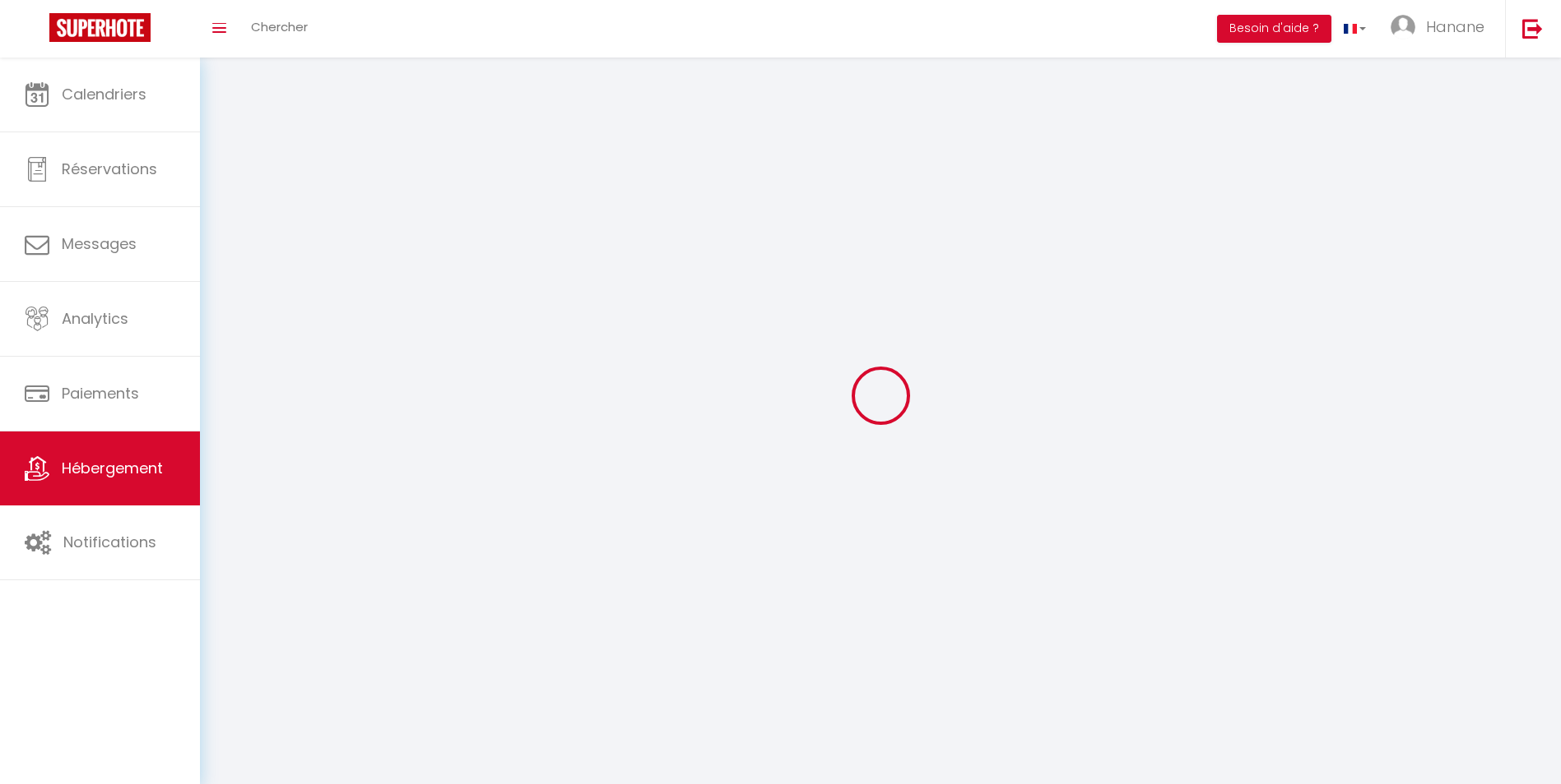
select select
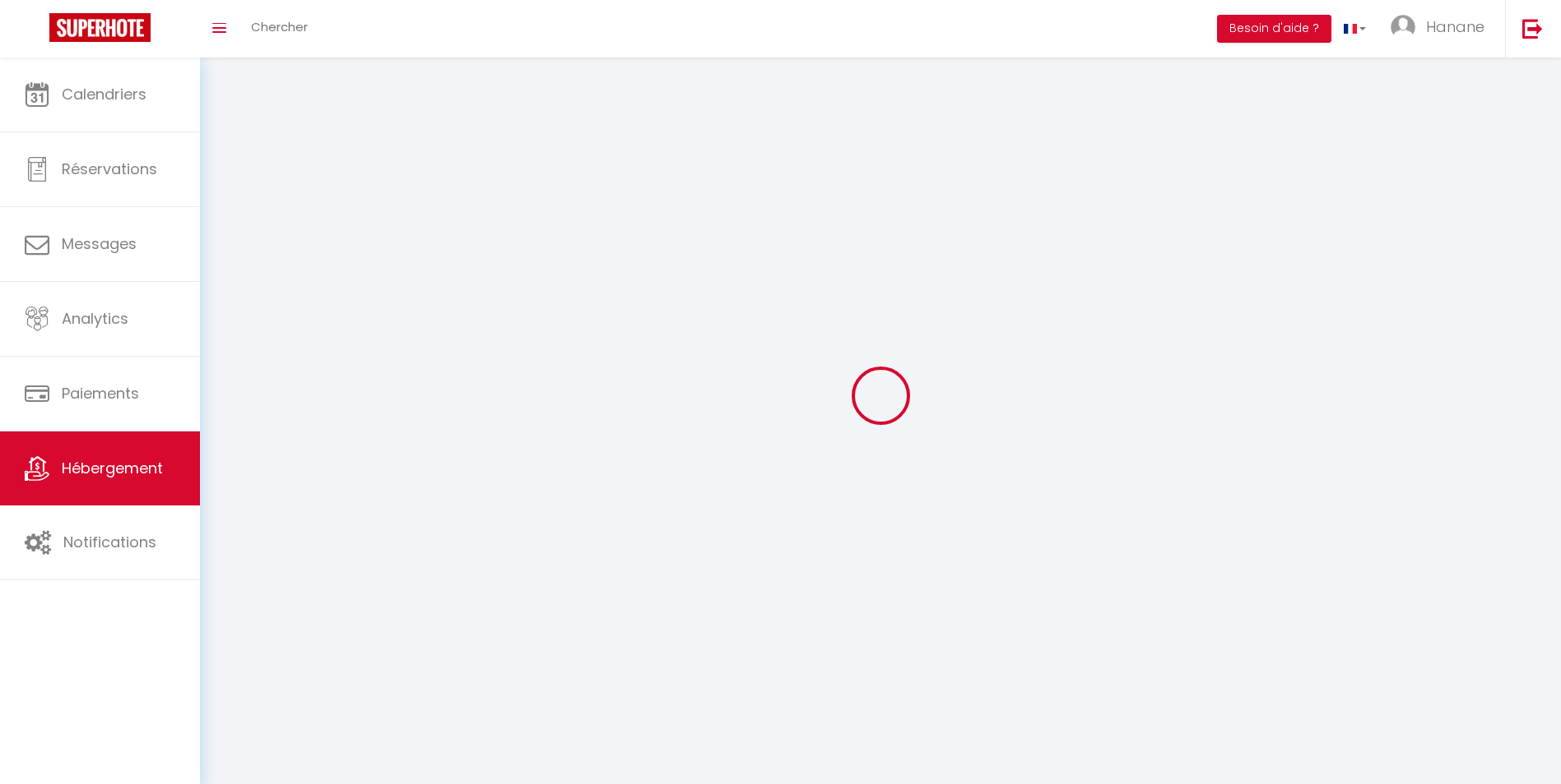
select select
checkbox input "false"
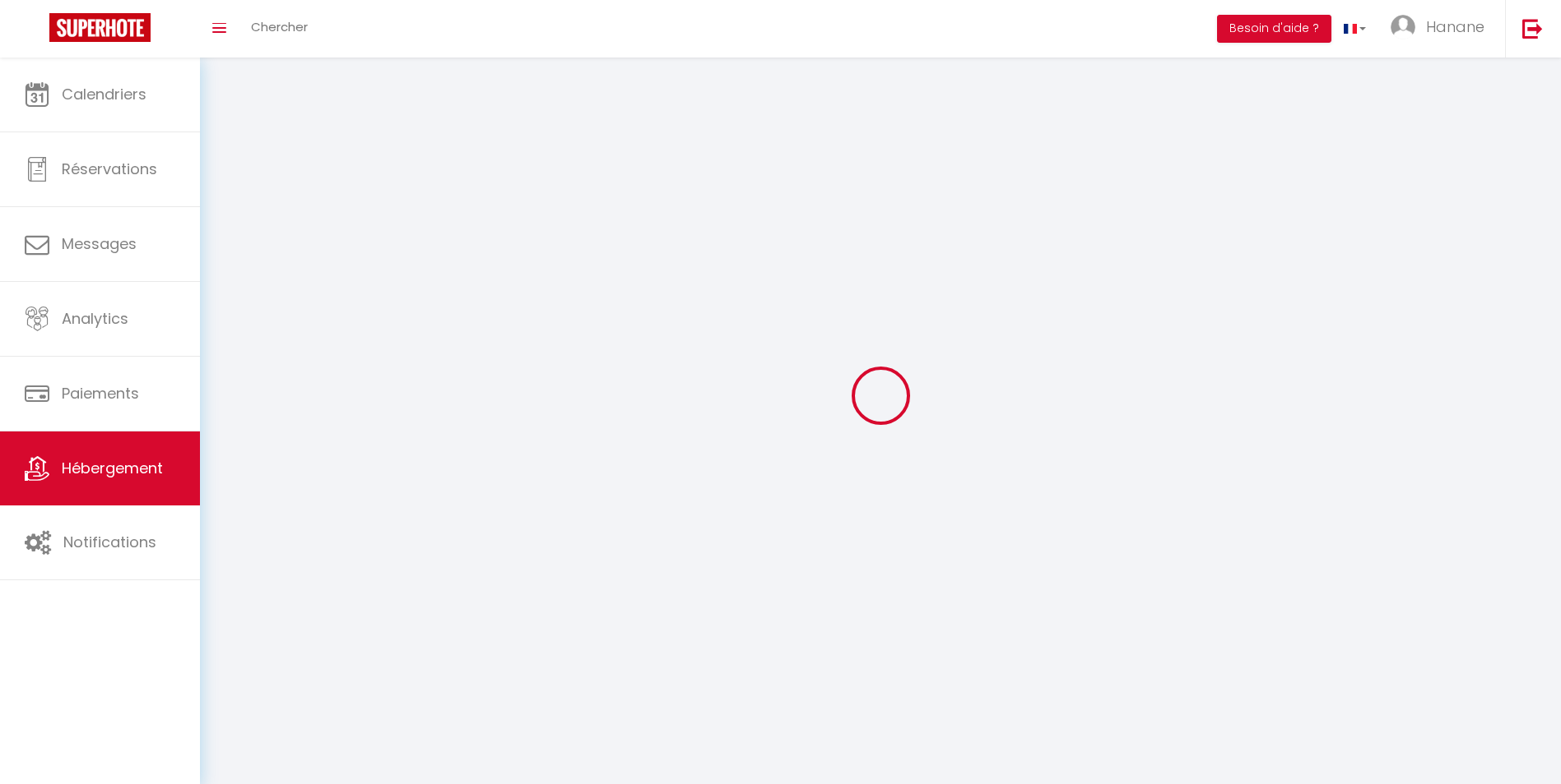
select select
select select "1"
select select "28"
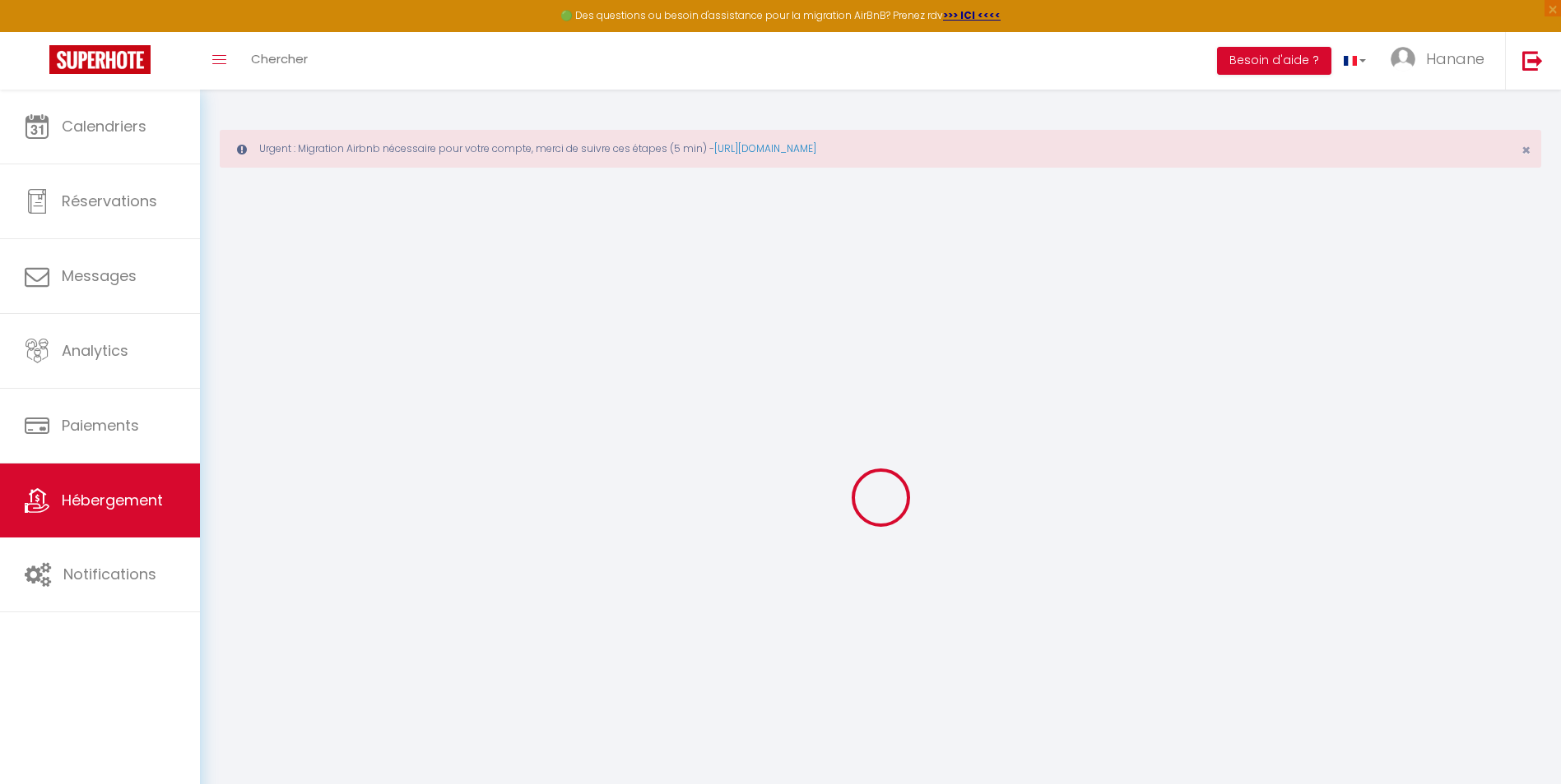
select select
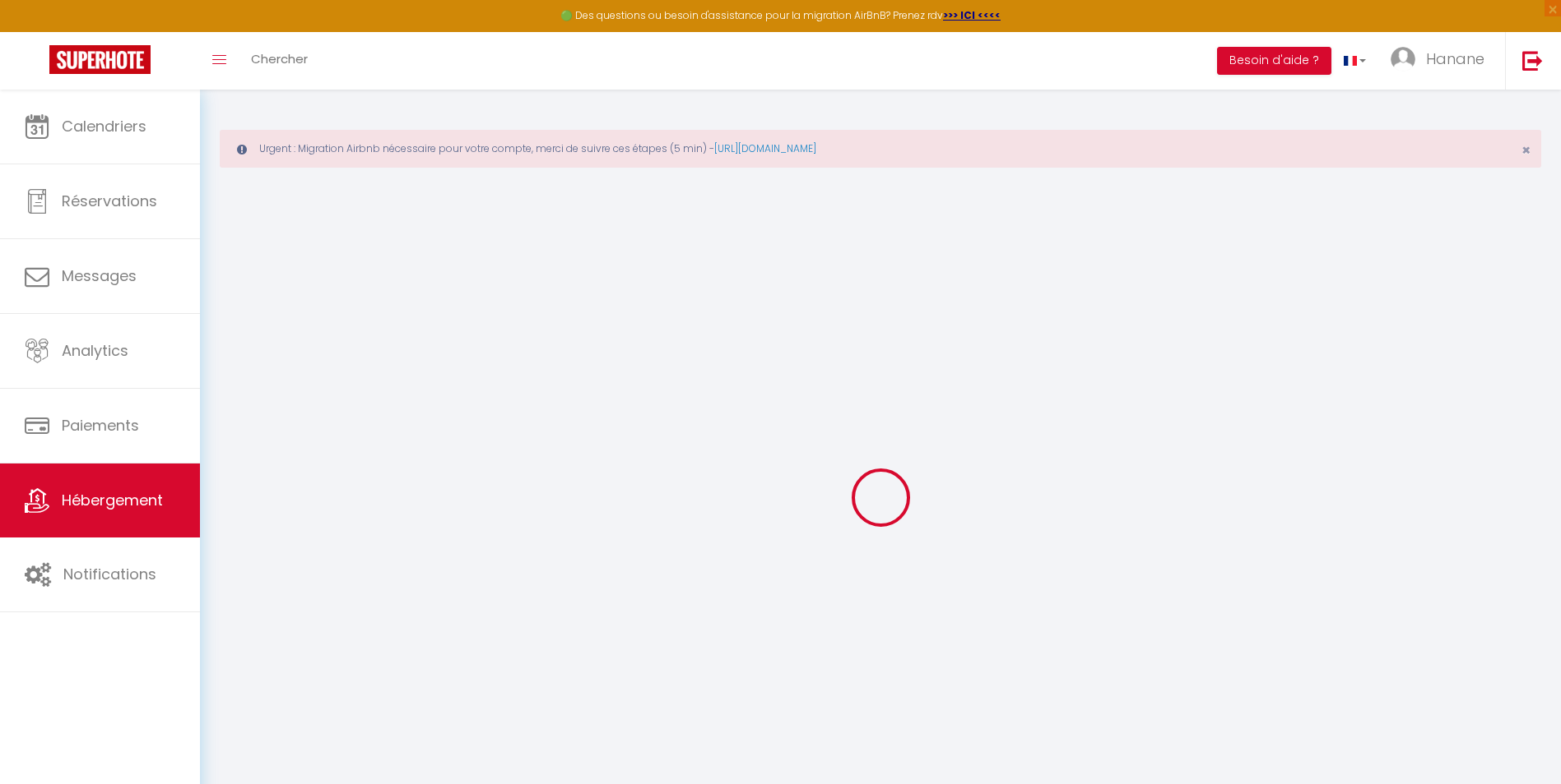
select select
checkbox input "false"
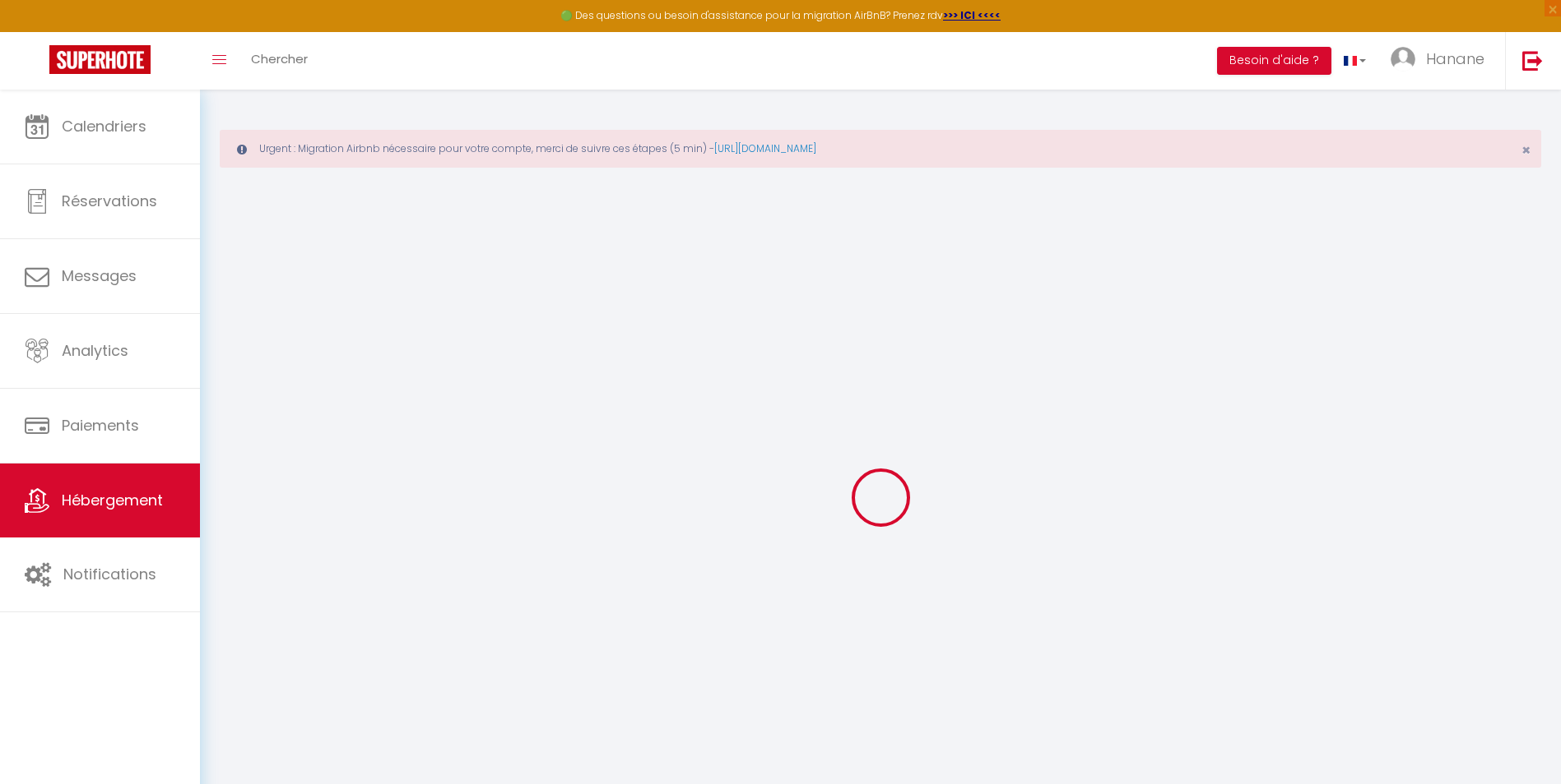
select select
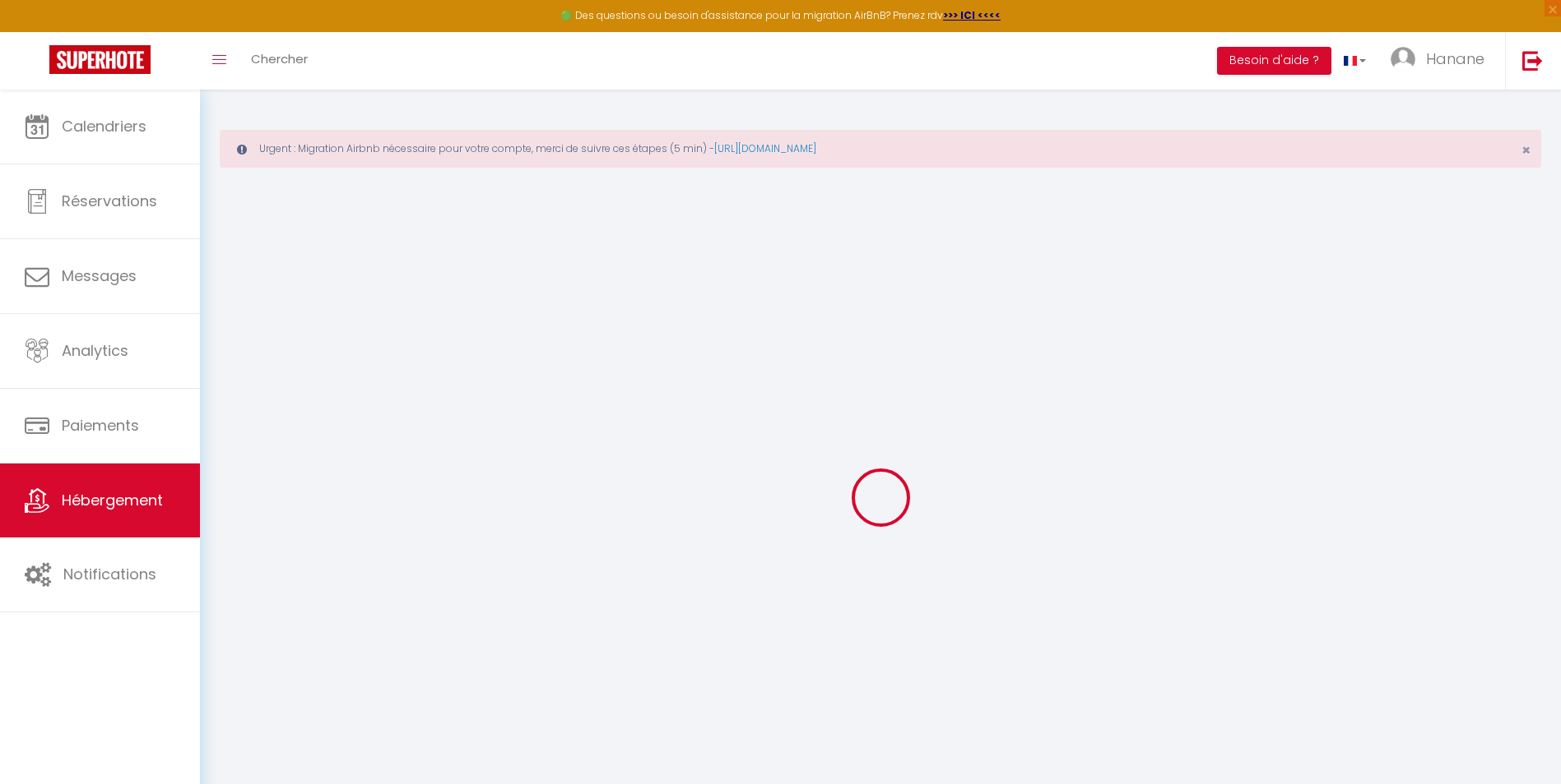
select select
checkbox input "false"
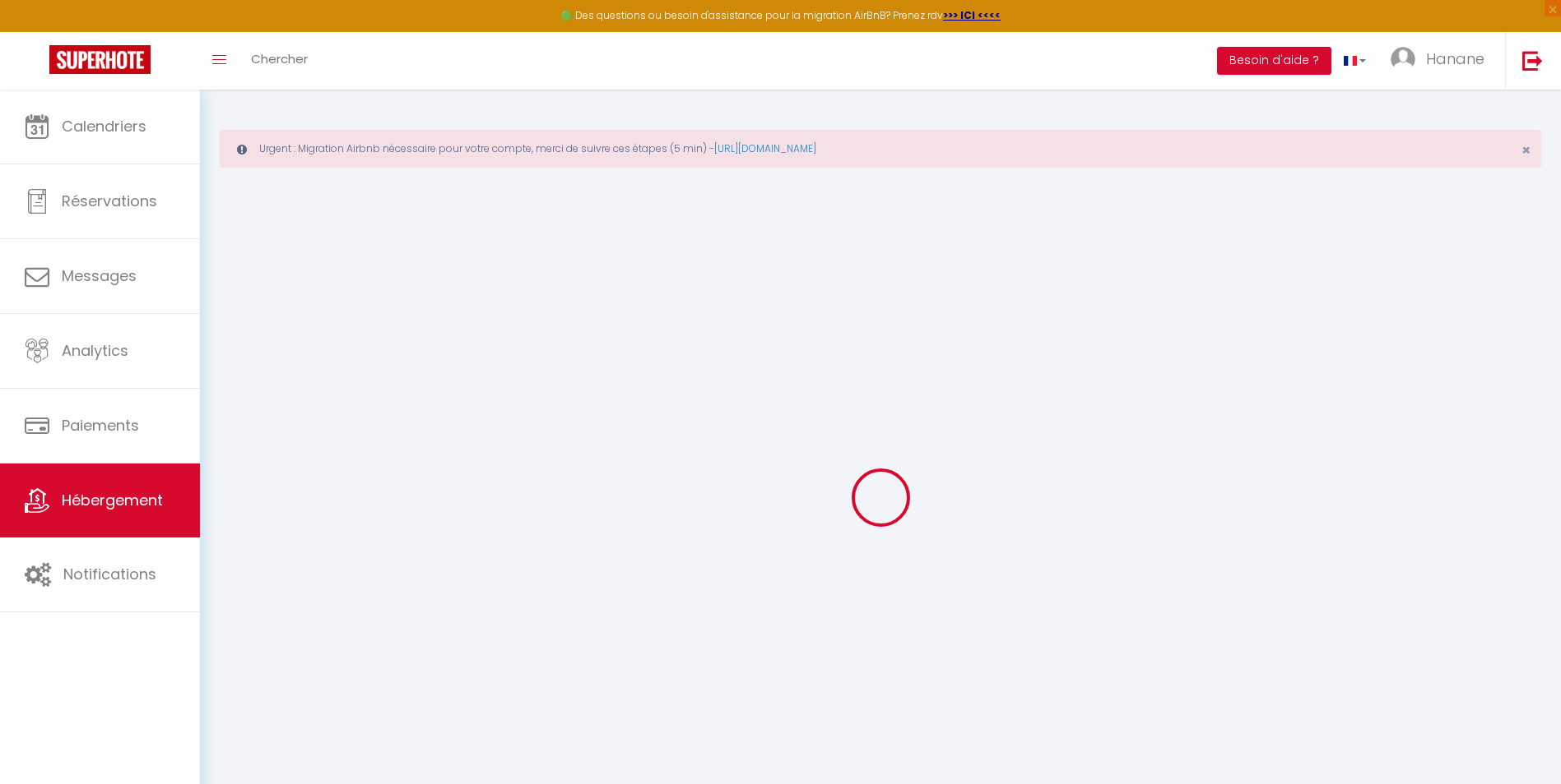
checkbox input "false"
select select
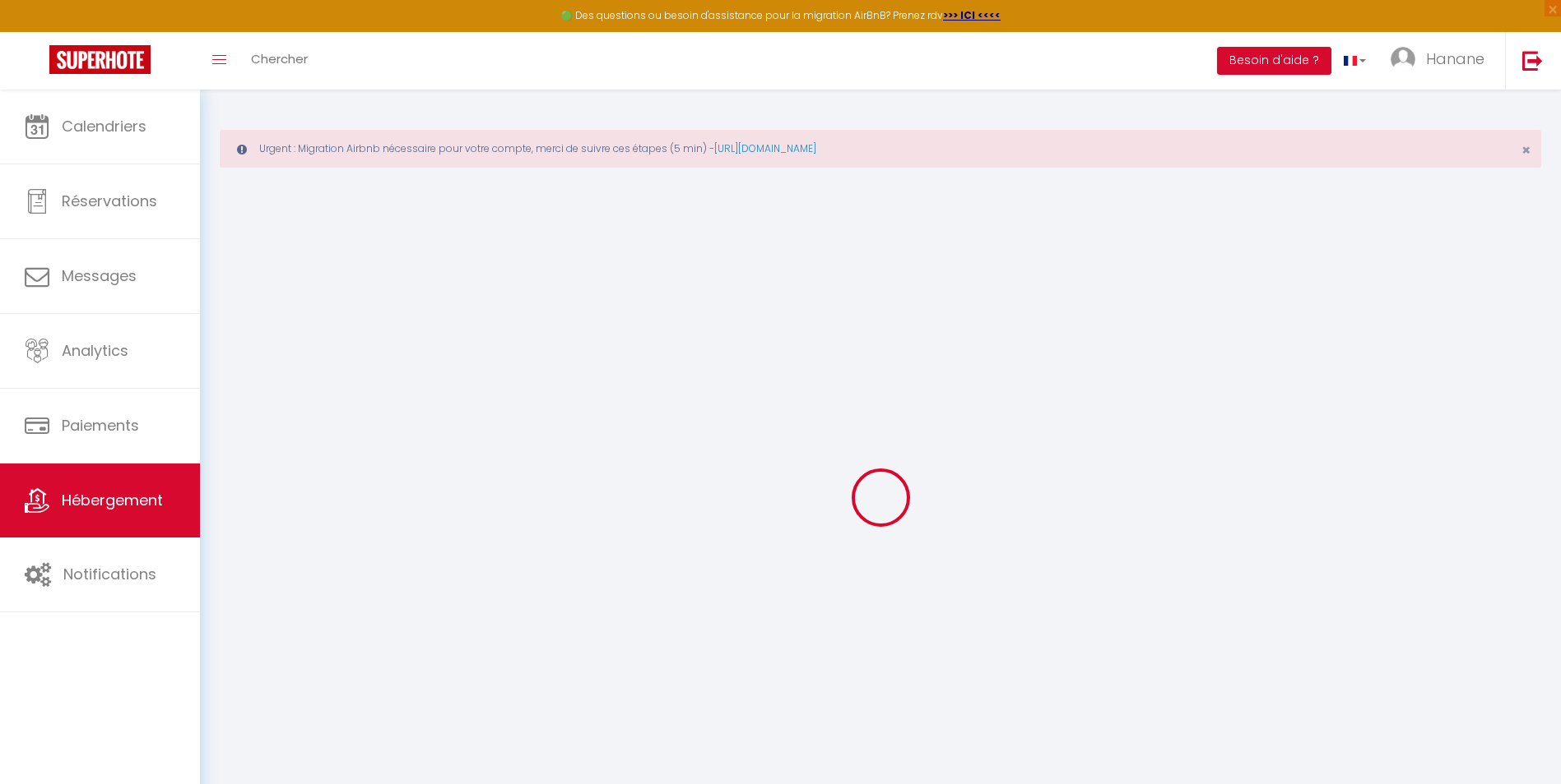
select select
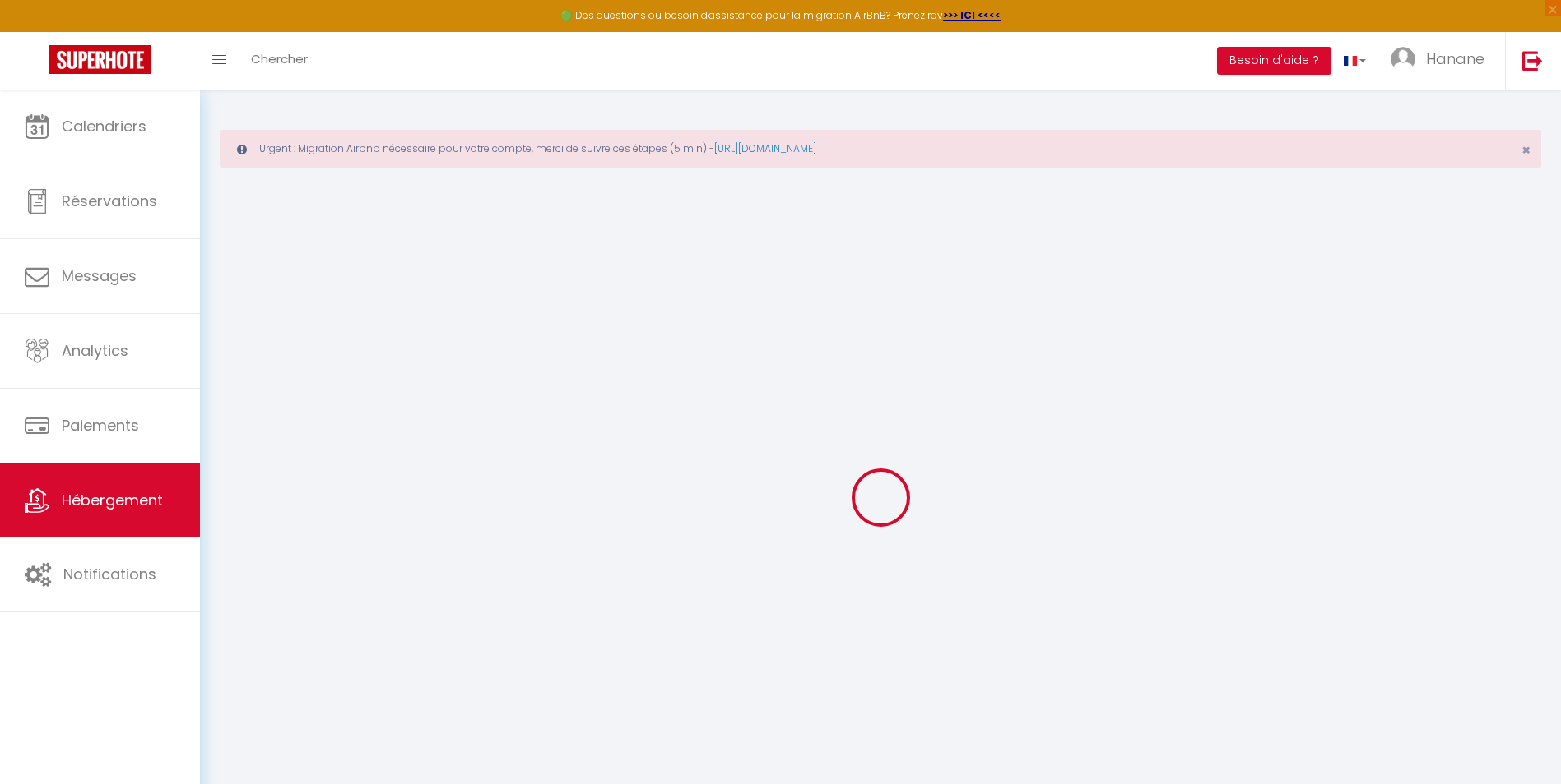
checkbox input "false"
select select
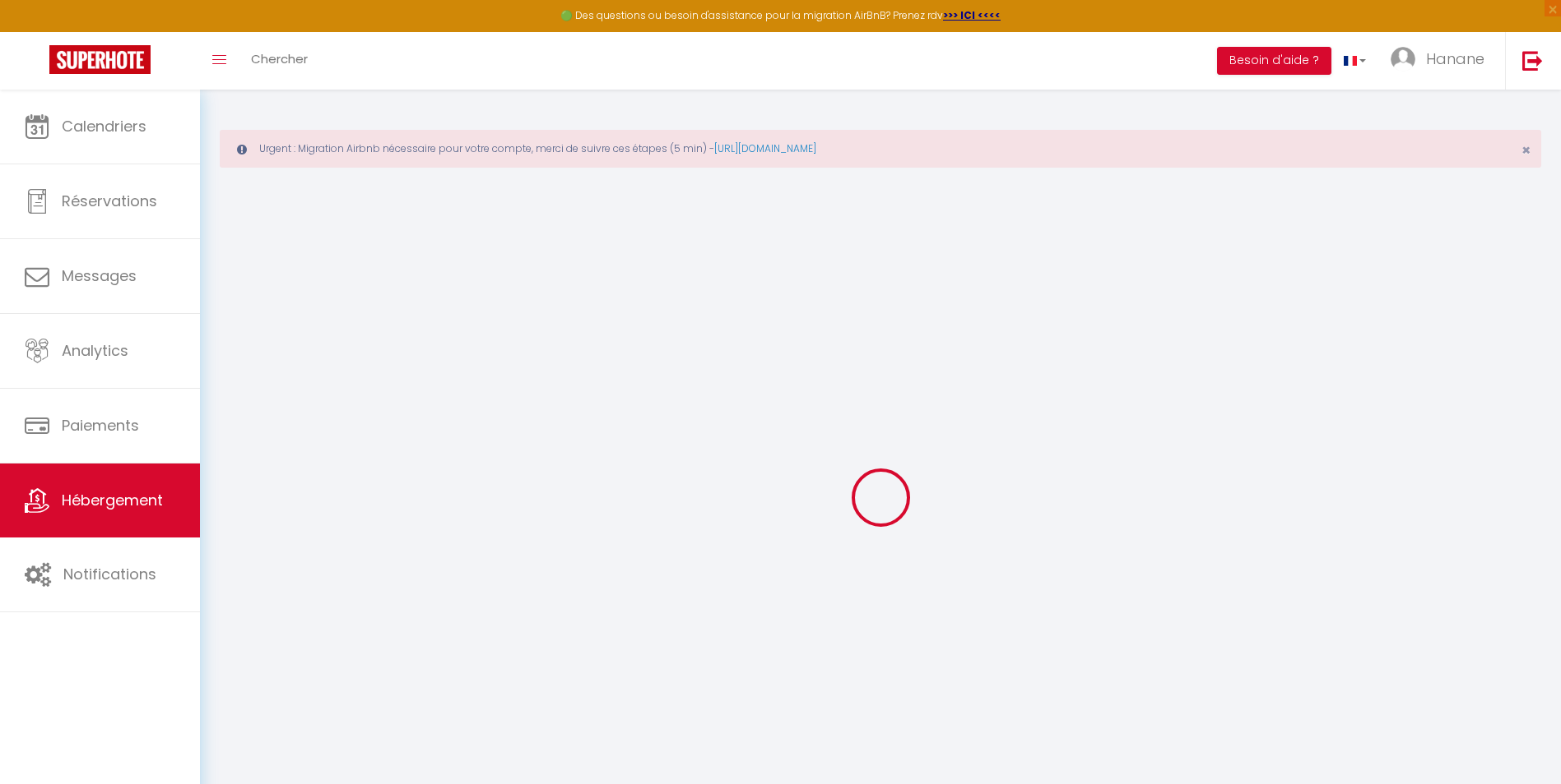
select select
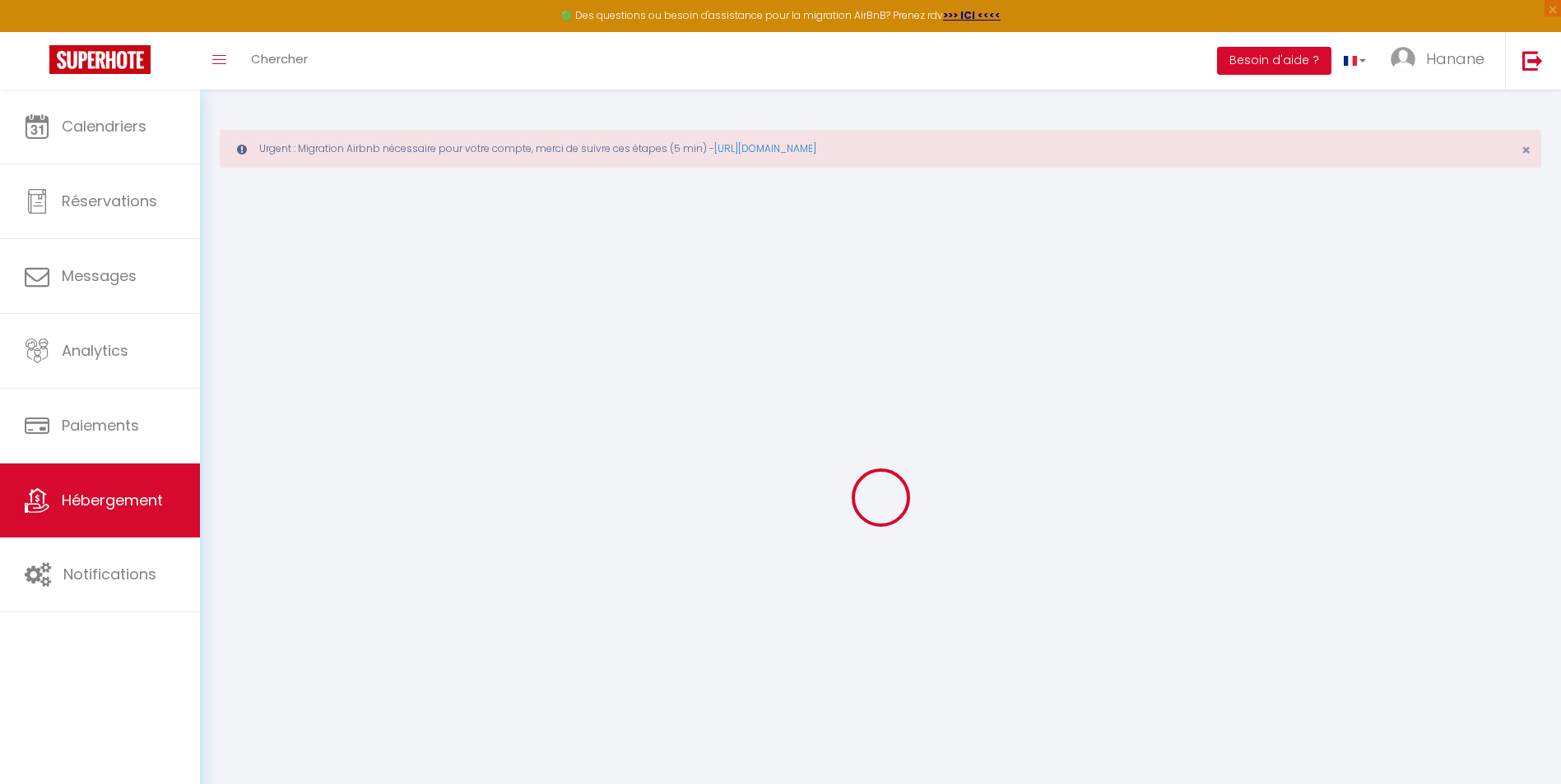
select select
checkbox input "false"
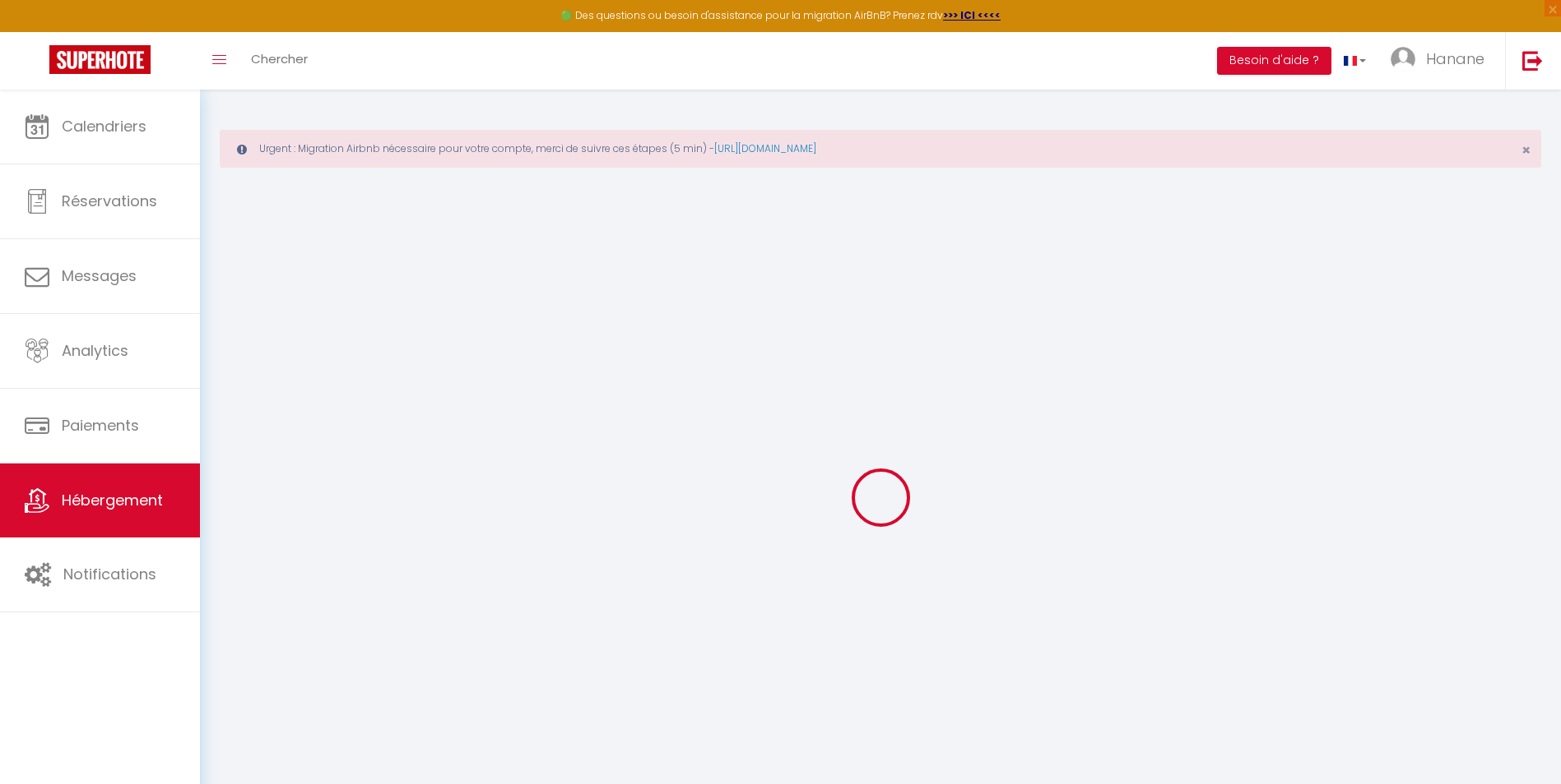
checkbox input "false"
select select
type input "Cocoon Standing Presta"
select select "2"
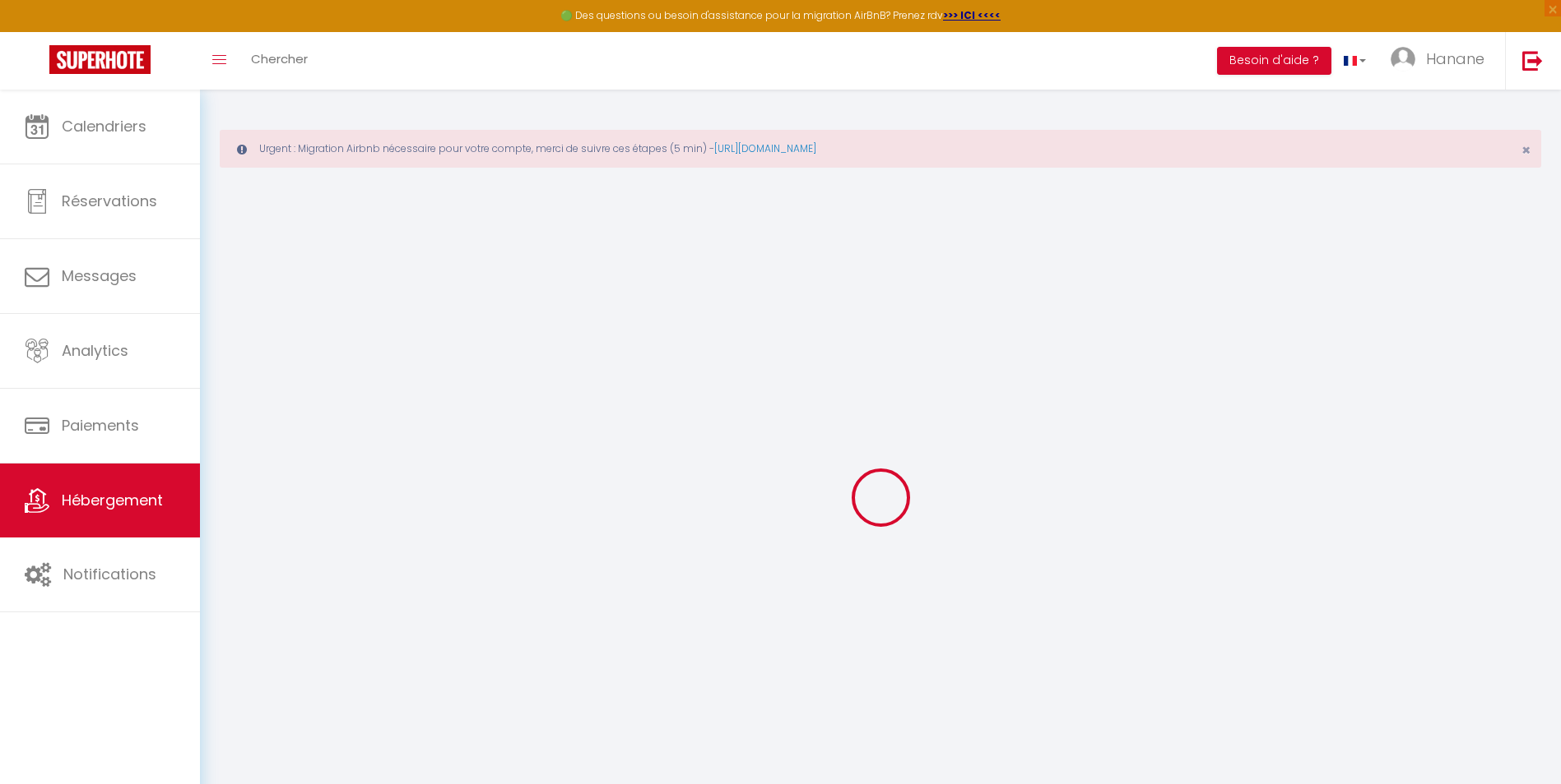
select select "0"
type input "3000"
type input "80"
select select
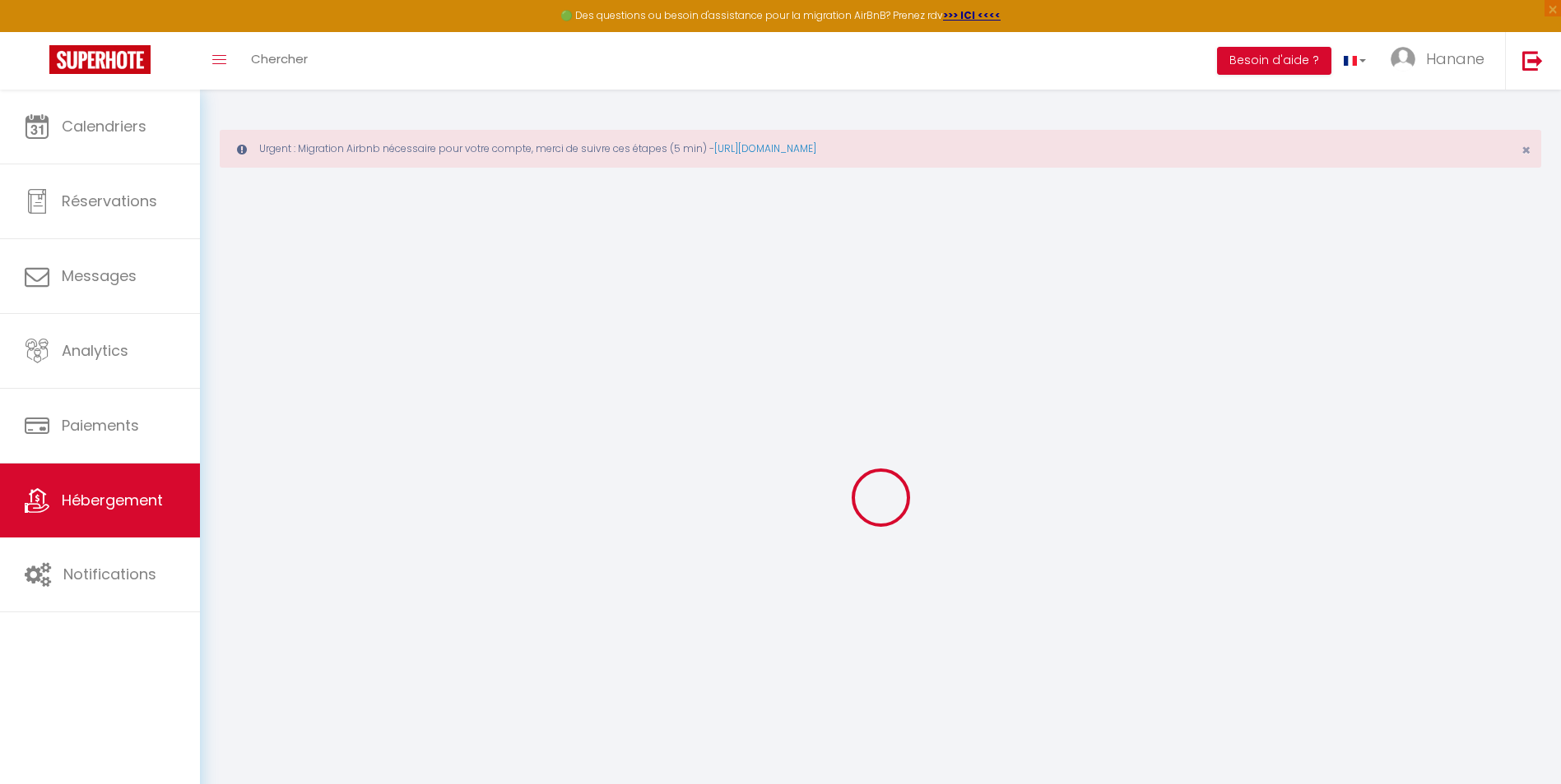
select select
type input "[STREET_ADDRESS][PERSON_NAME]"
type input "06210"
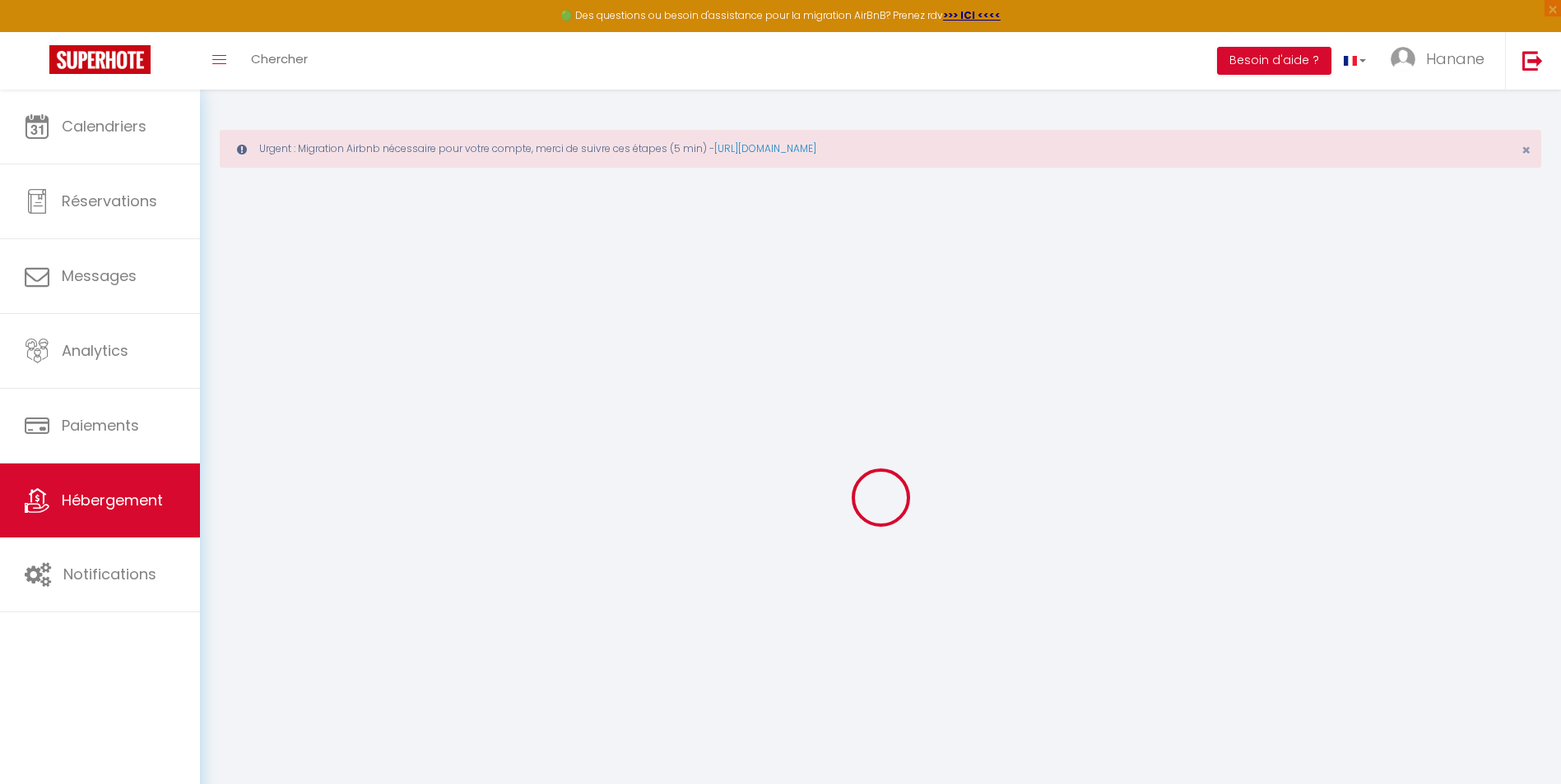
type input "Mandelieu-La Napoule"
type input "[EMAIL_ADDRESS][DOMAIN_NAME]"
select select
checkbox input "false"
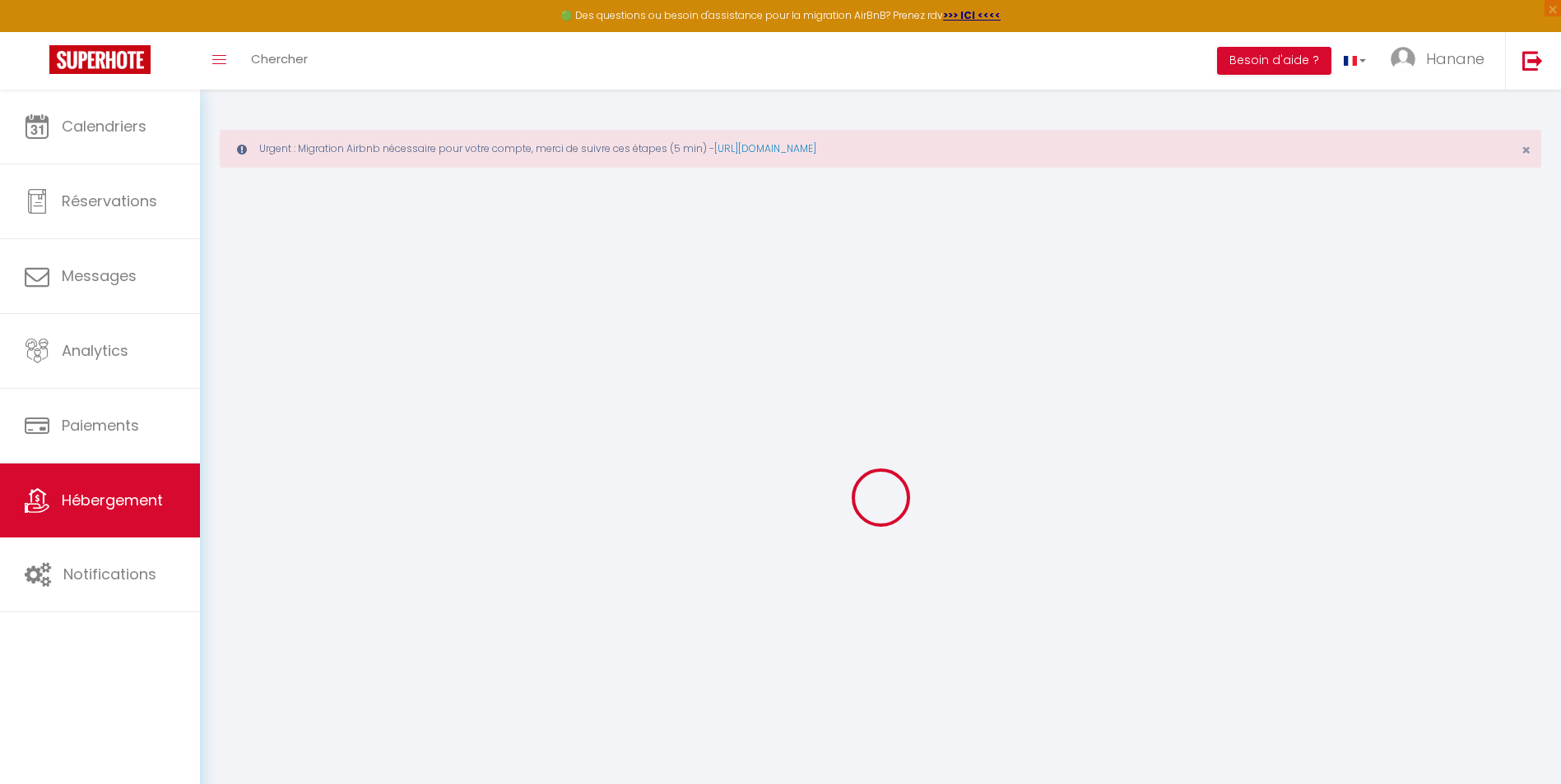
checkbox input "false"
select select
type input "0"
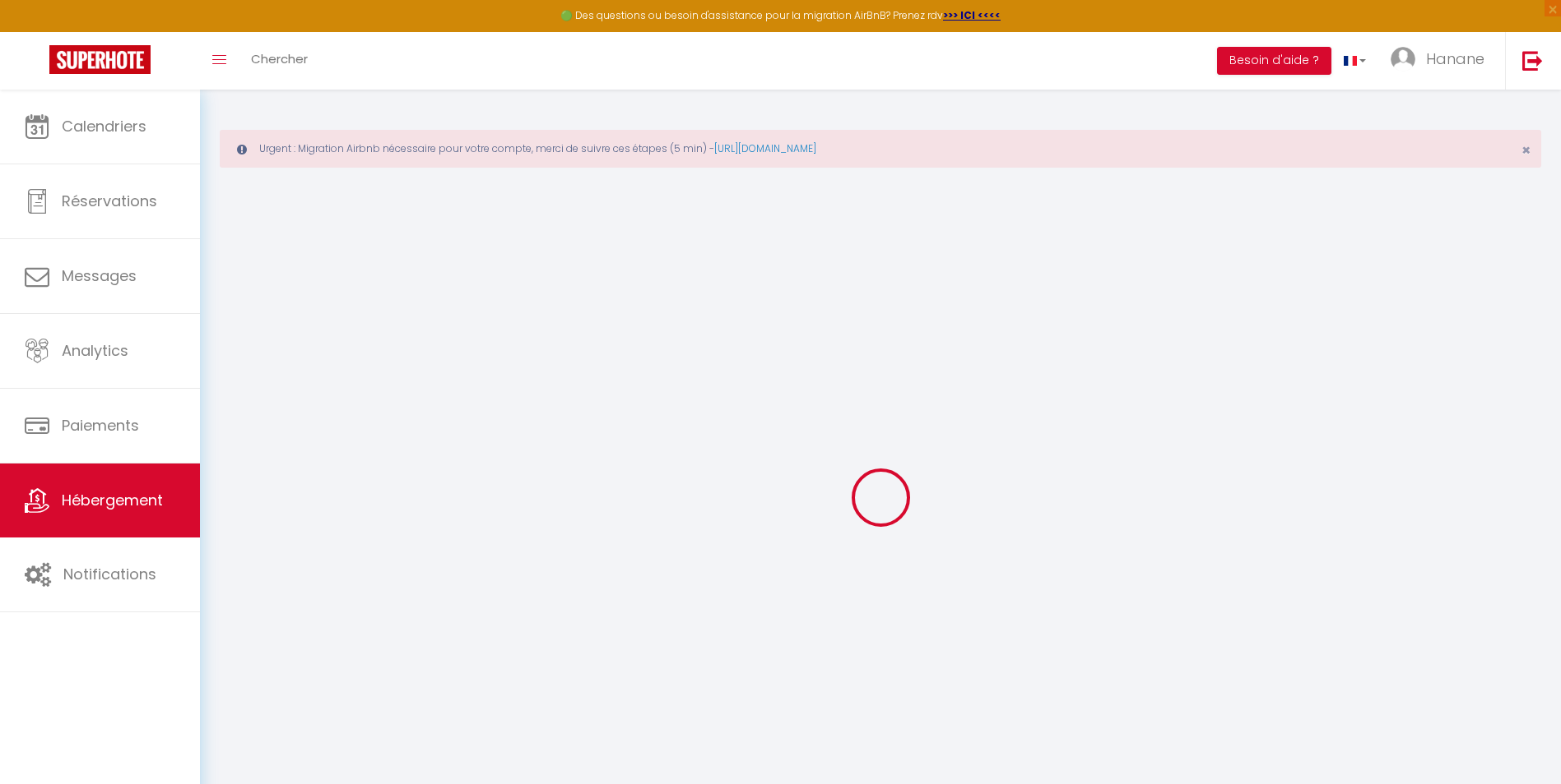
type input "0"
select select
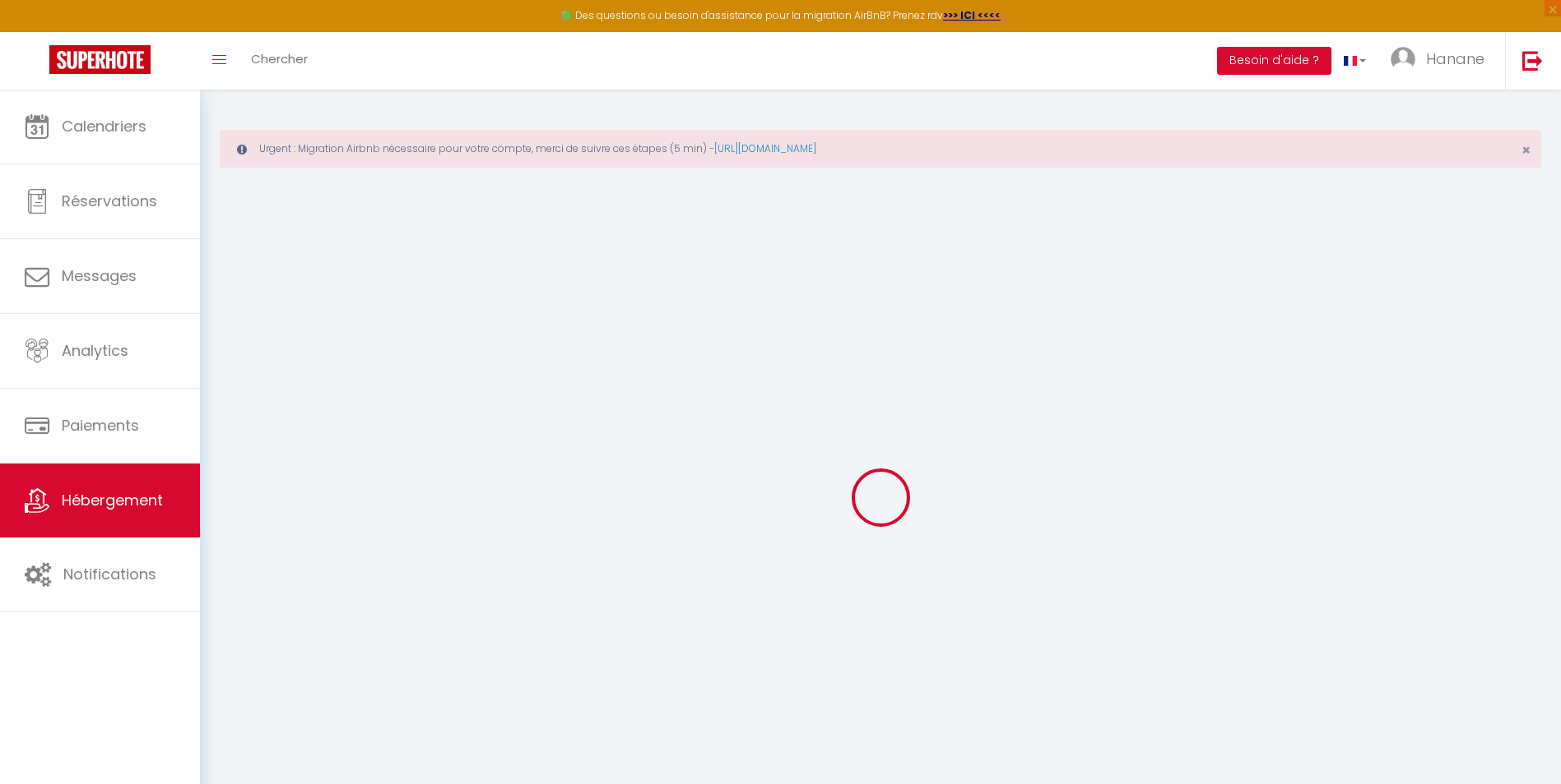
select select
checkbox input "false"
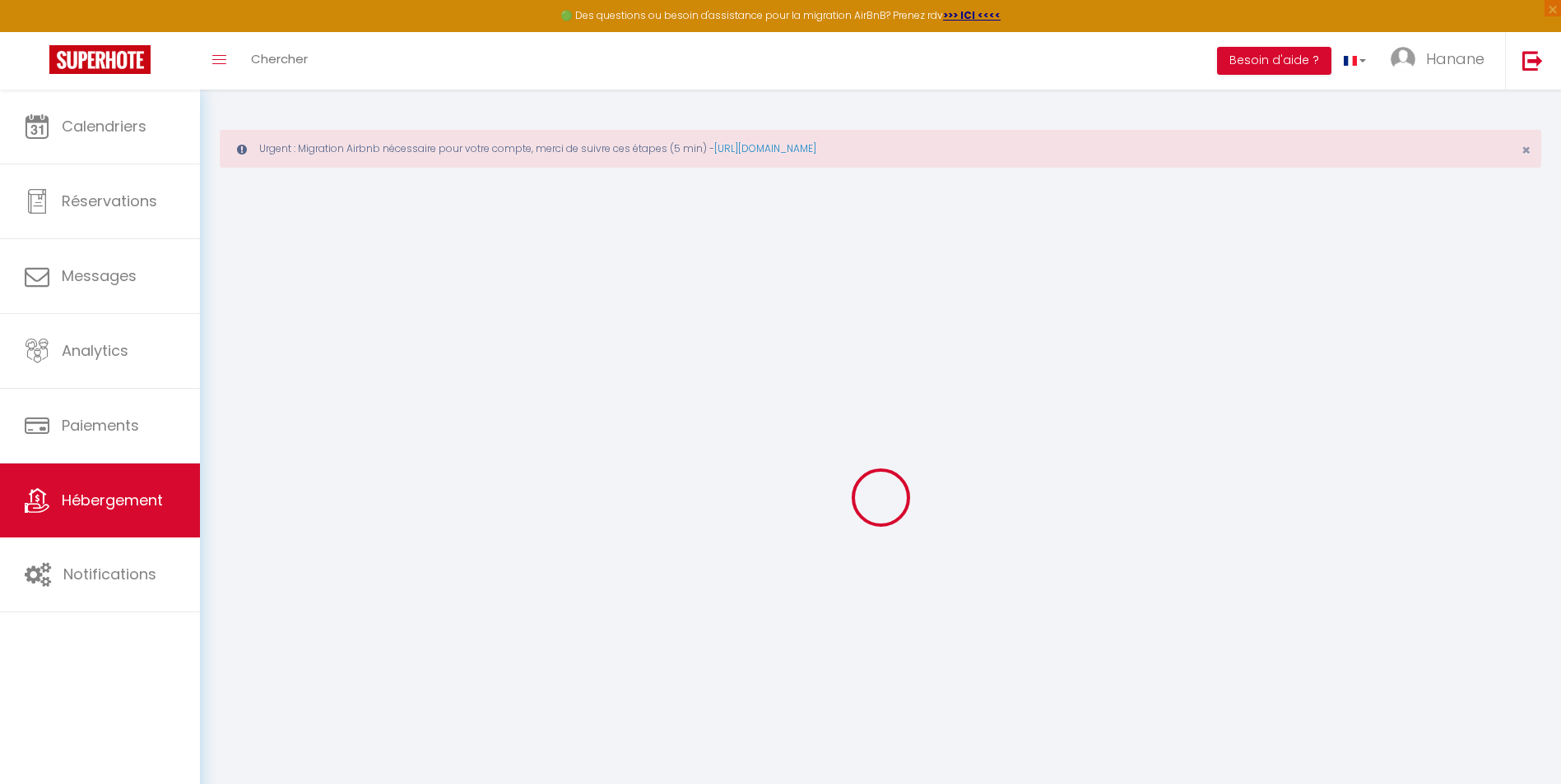
checkbox input "false"
select select
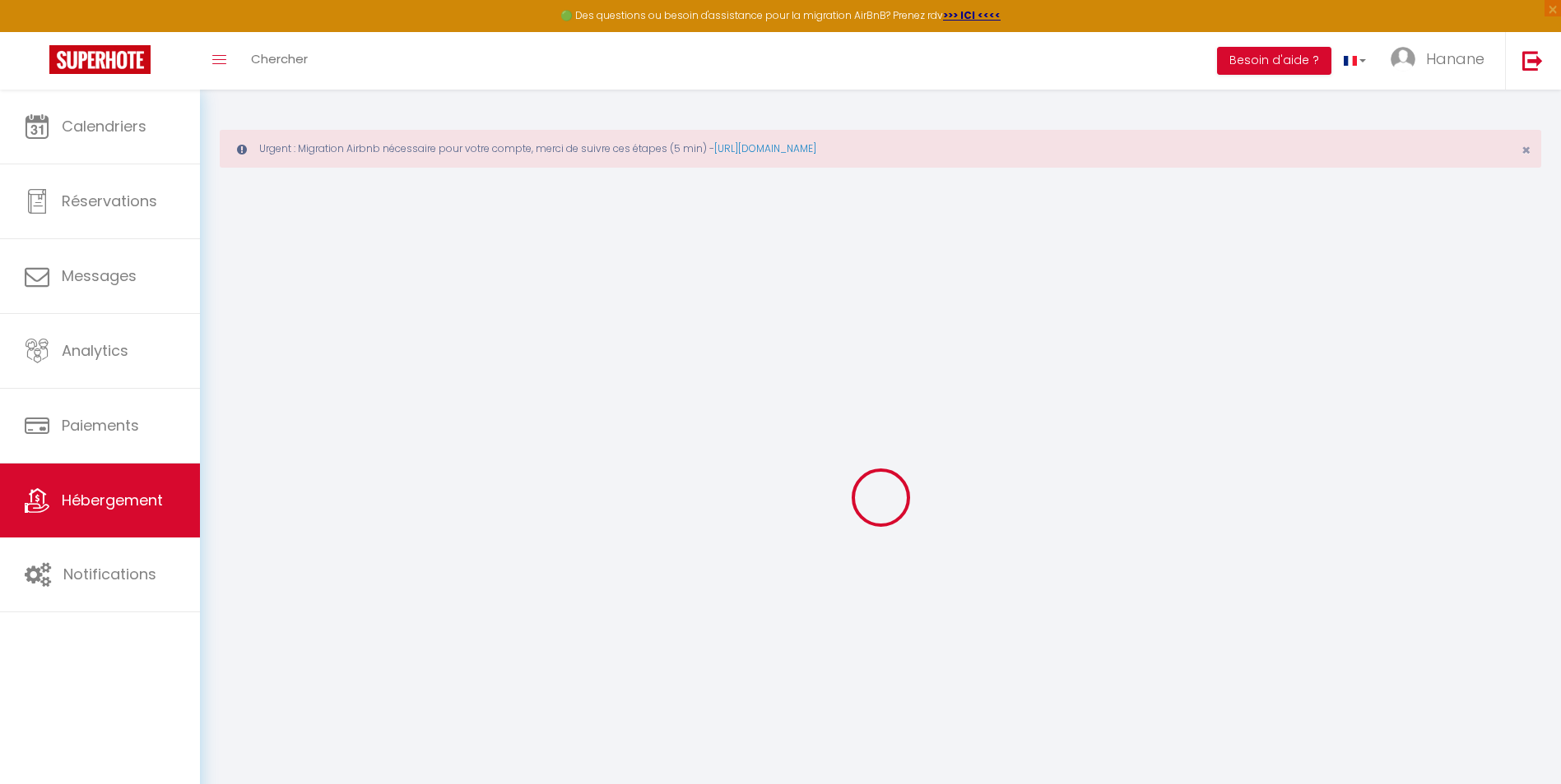
select select
checkbox input "false"
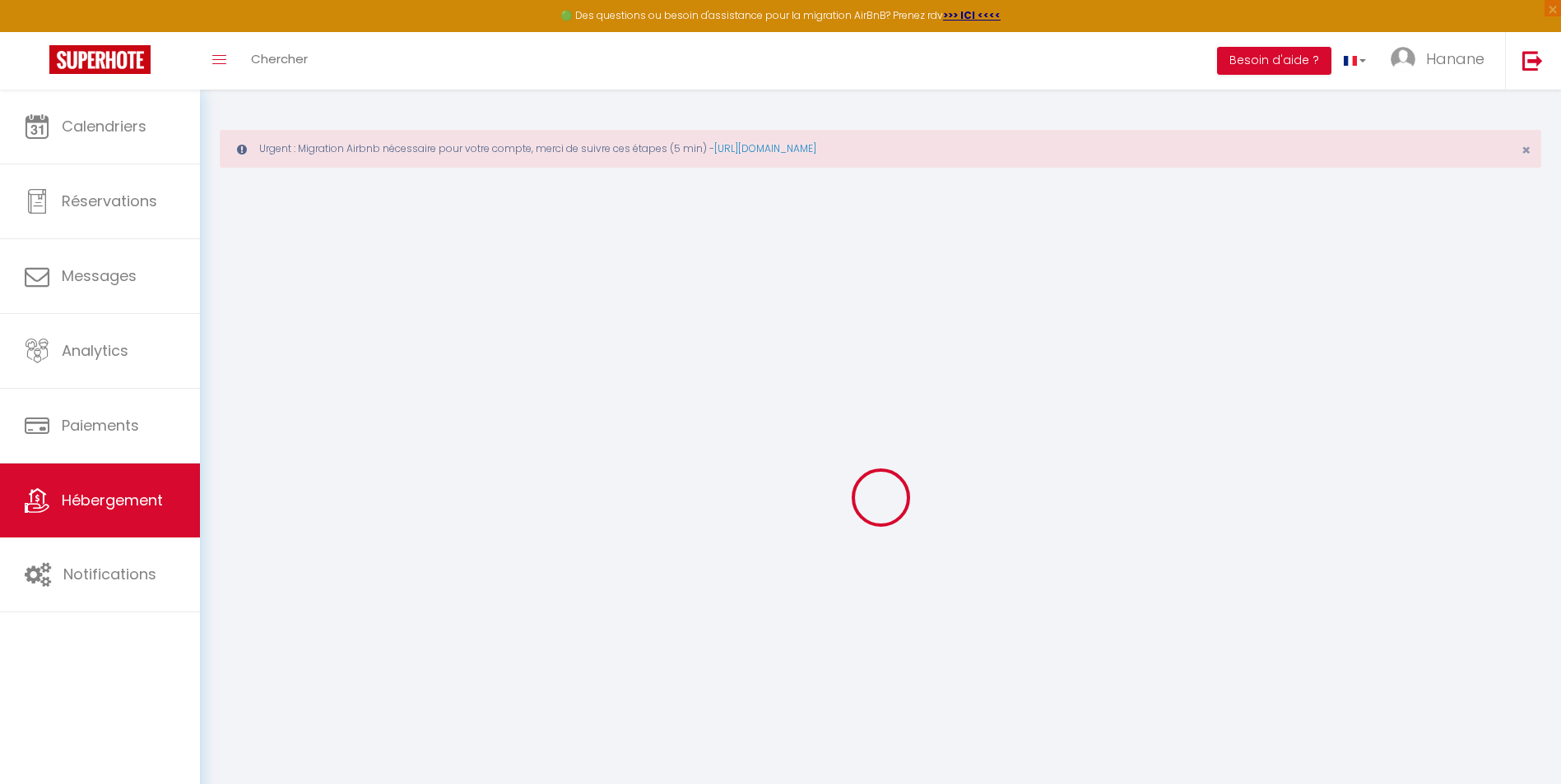
checkbox input "false"
select select
checkbox input "false"
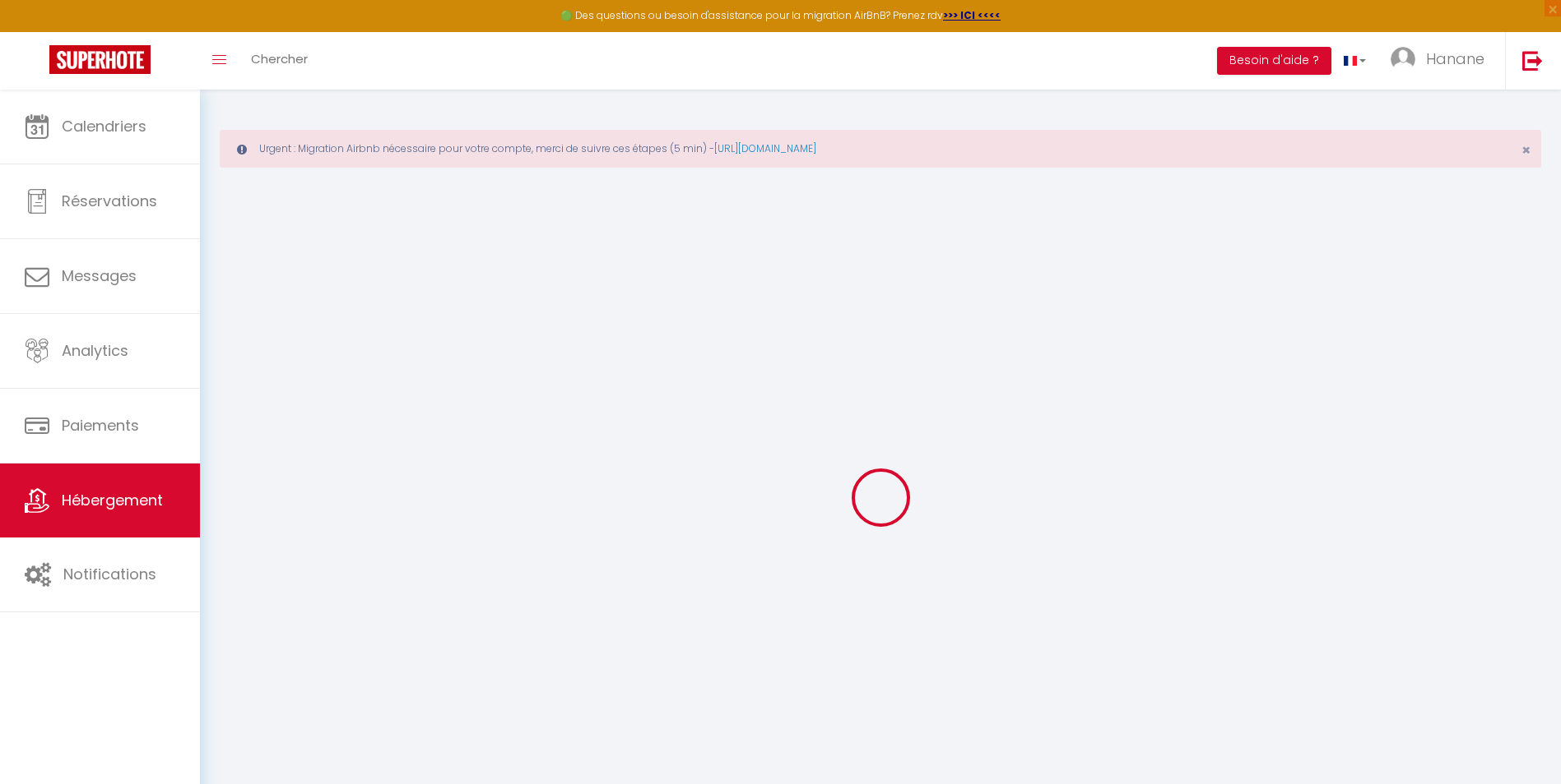
checkbox input "false"
select select "15:00"
select select "23:45"
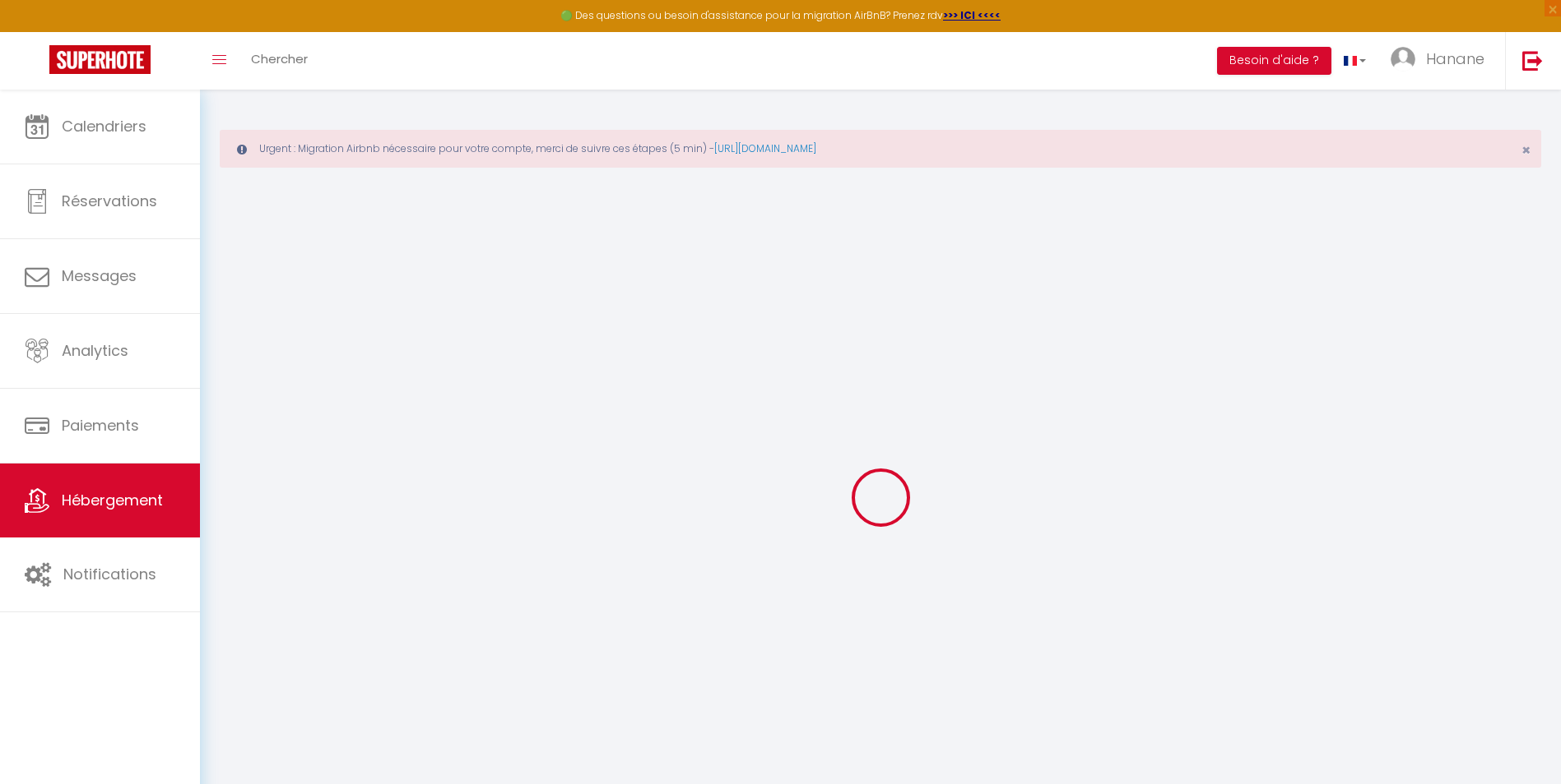
select select "11:00"
select select "30"
select select "120"
select select
checkbox input "false"
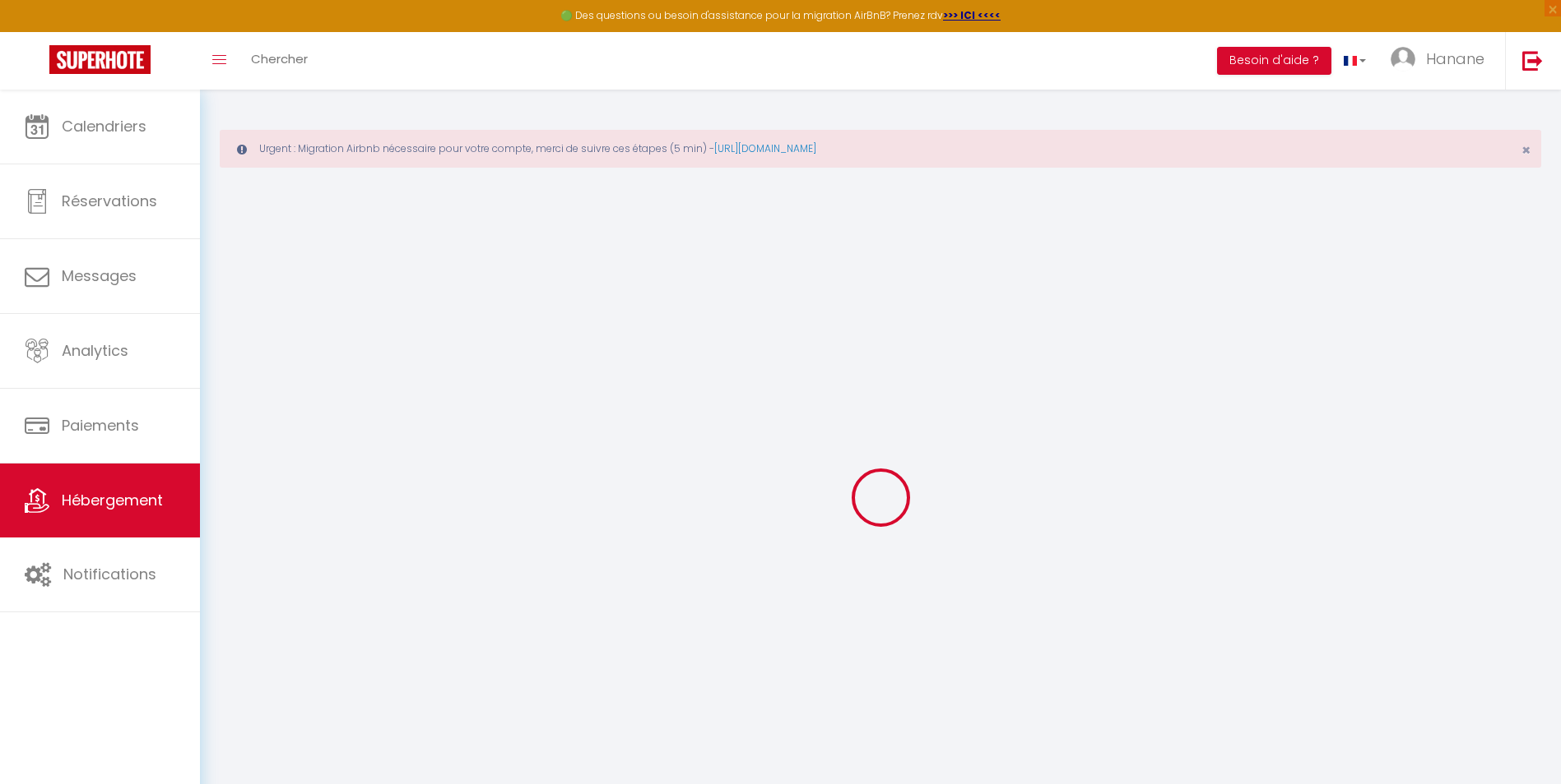
checkbox input "false"
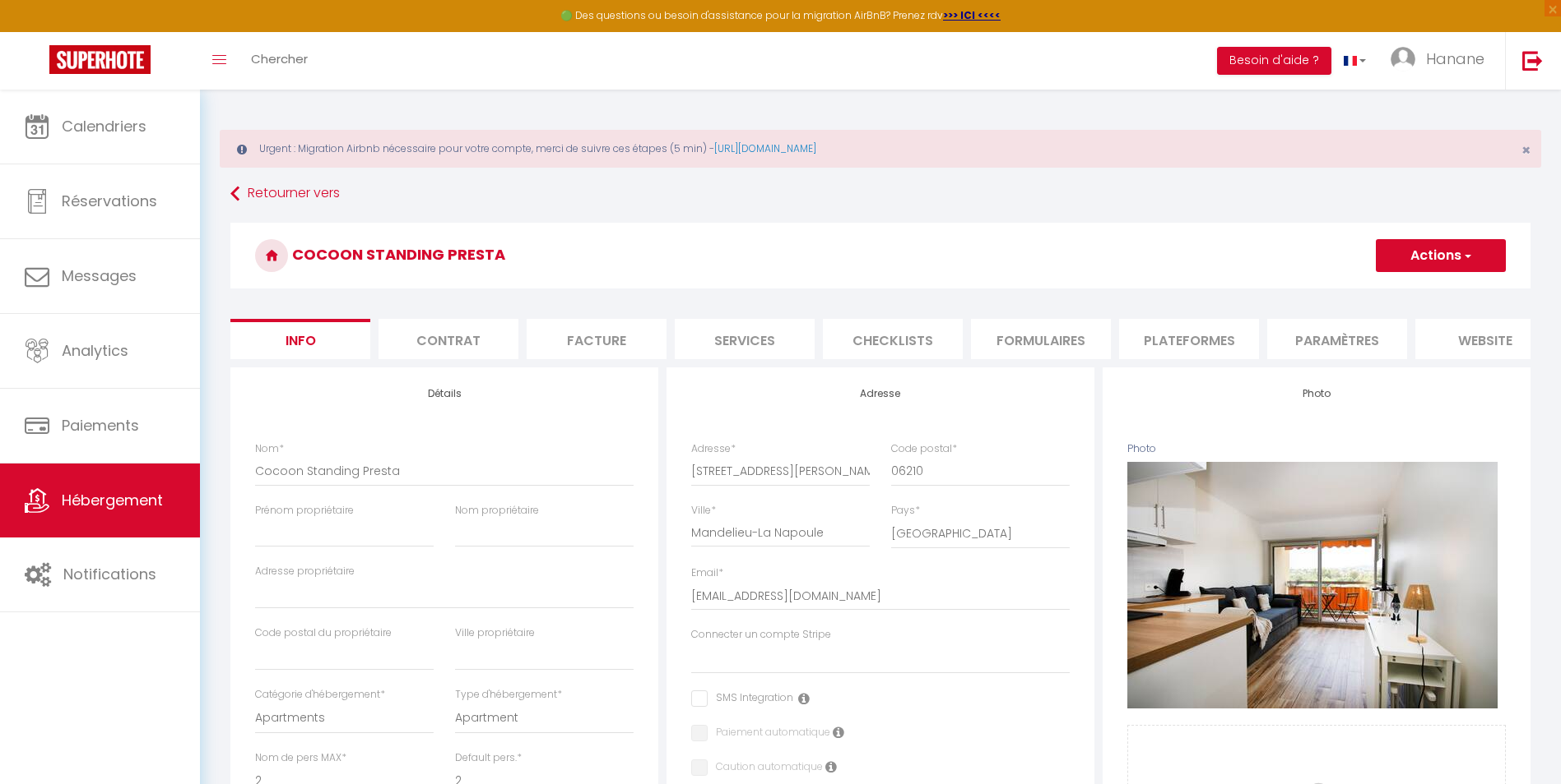
select select
checkbox input "false"
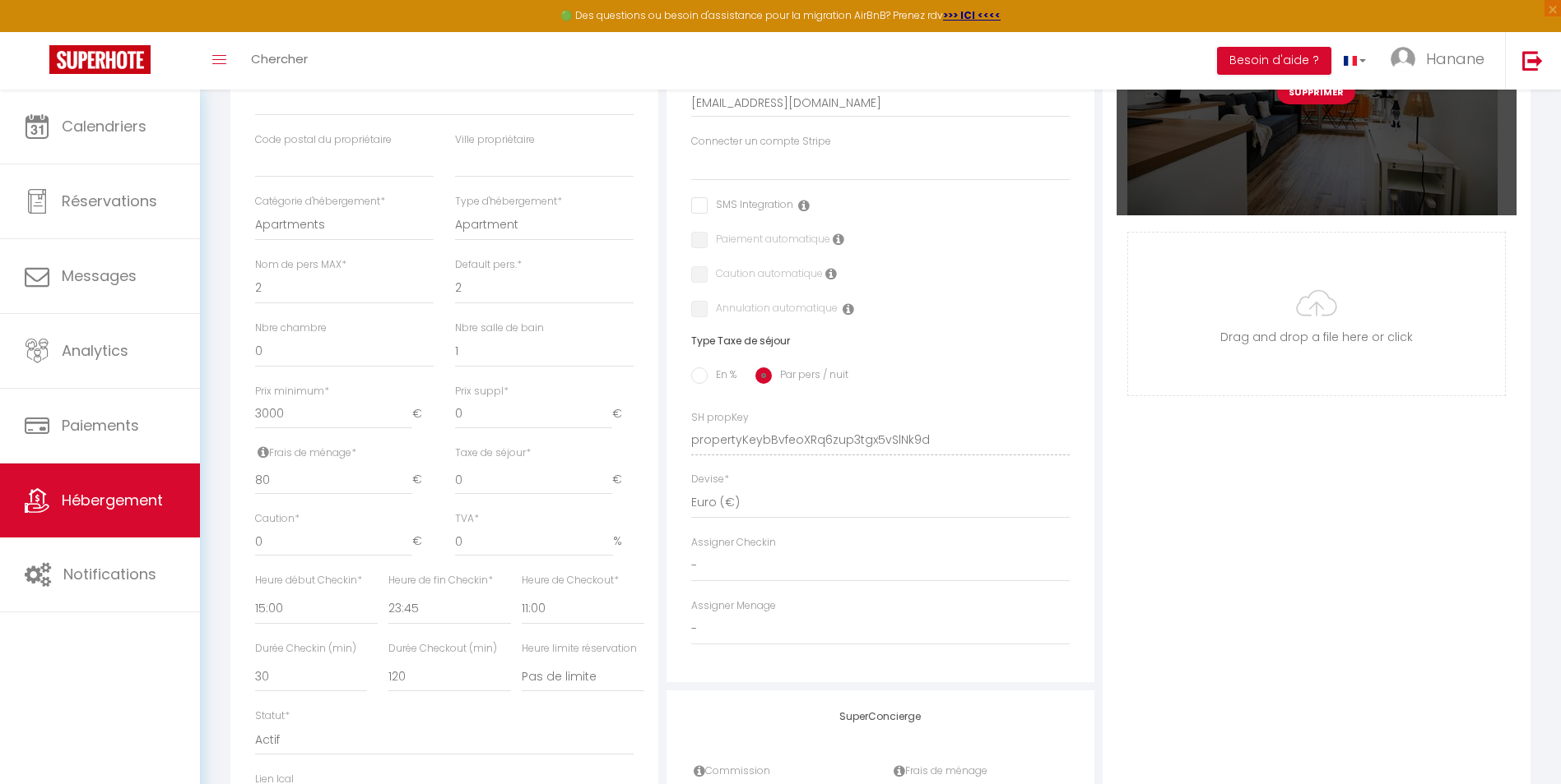
scroll to position [740, 0]
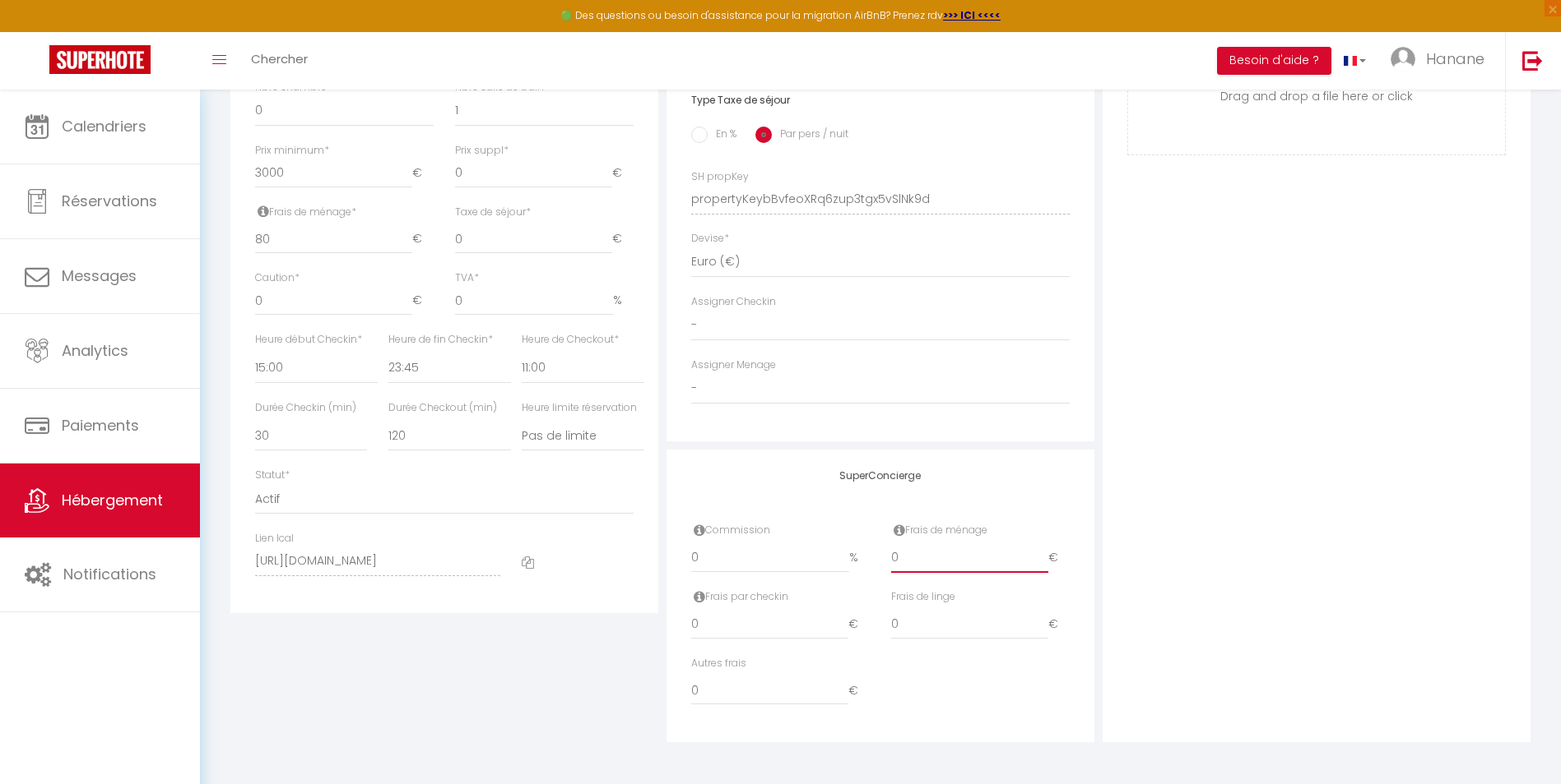
click at [942, 568] on input "0" at bounding box center [969, 558] width 157 height 29
select select
checkbox input "false"
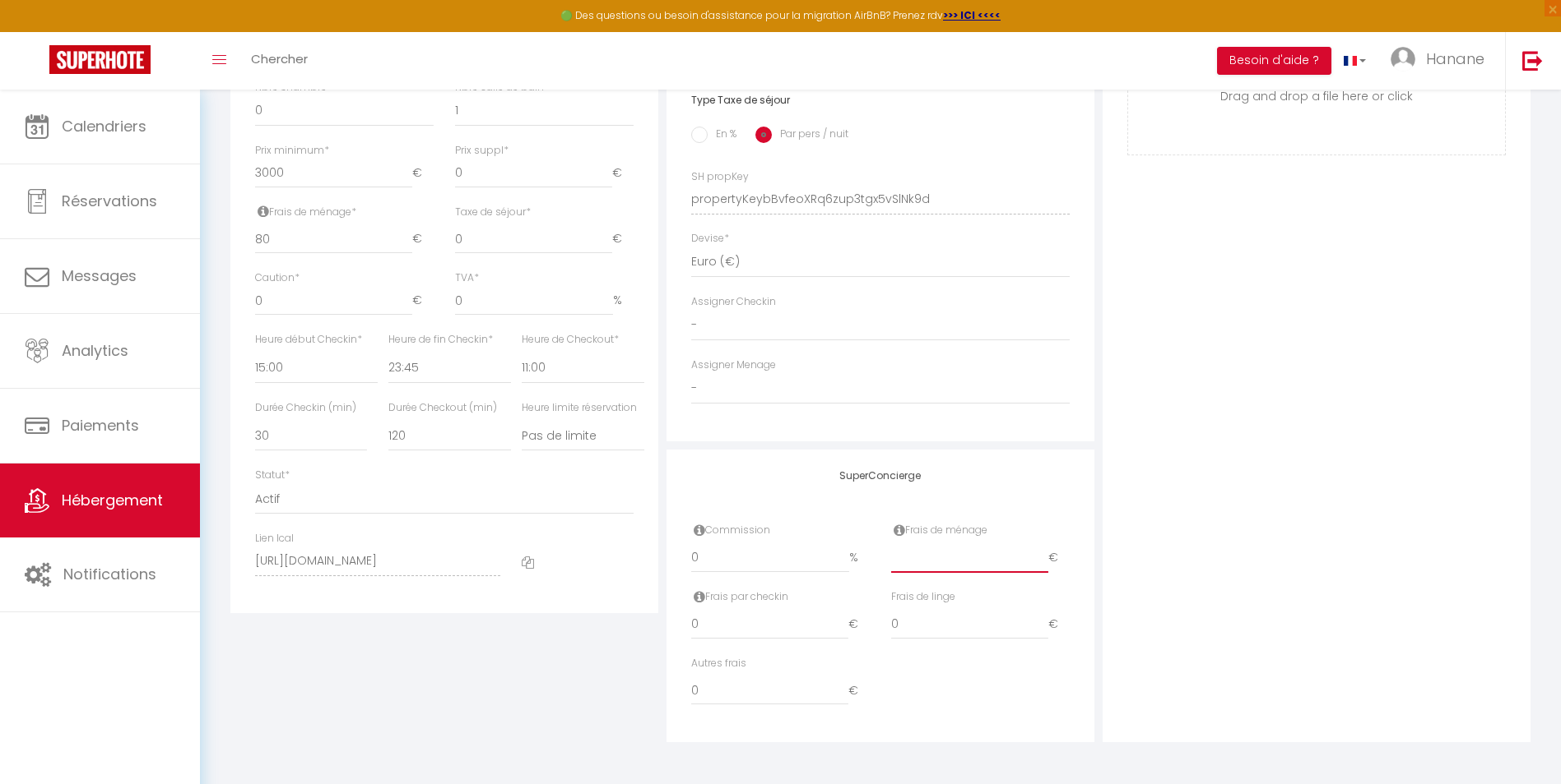
checkbox input "false"
type input "9"
select select
checkbox input "false"
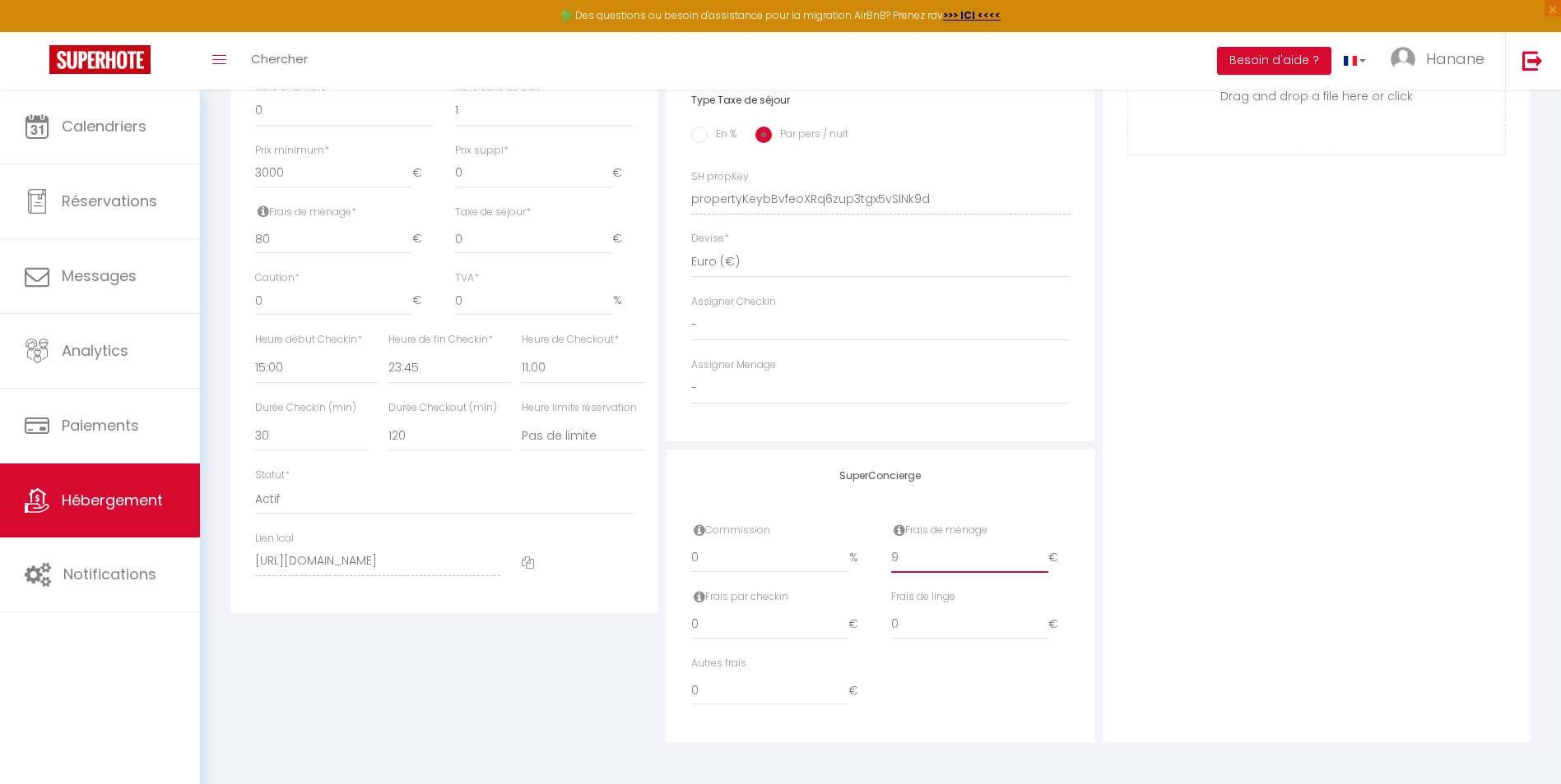
checkbox input "false"
type input "90"
select select
checkbox input "false"
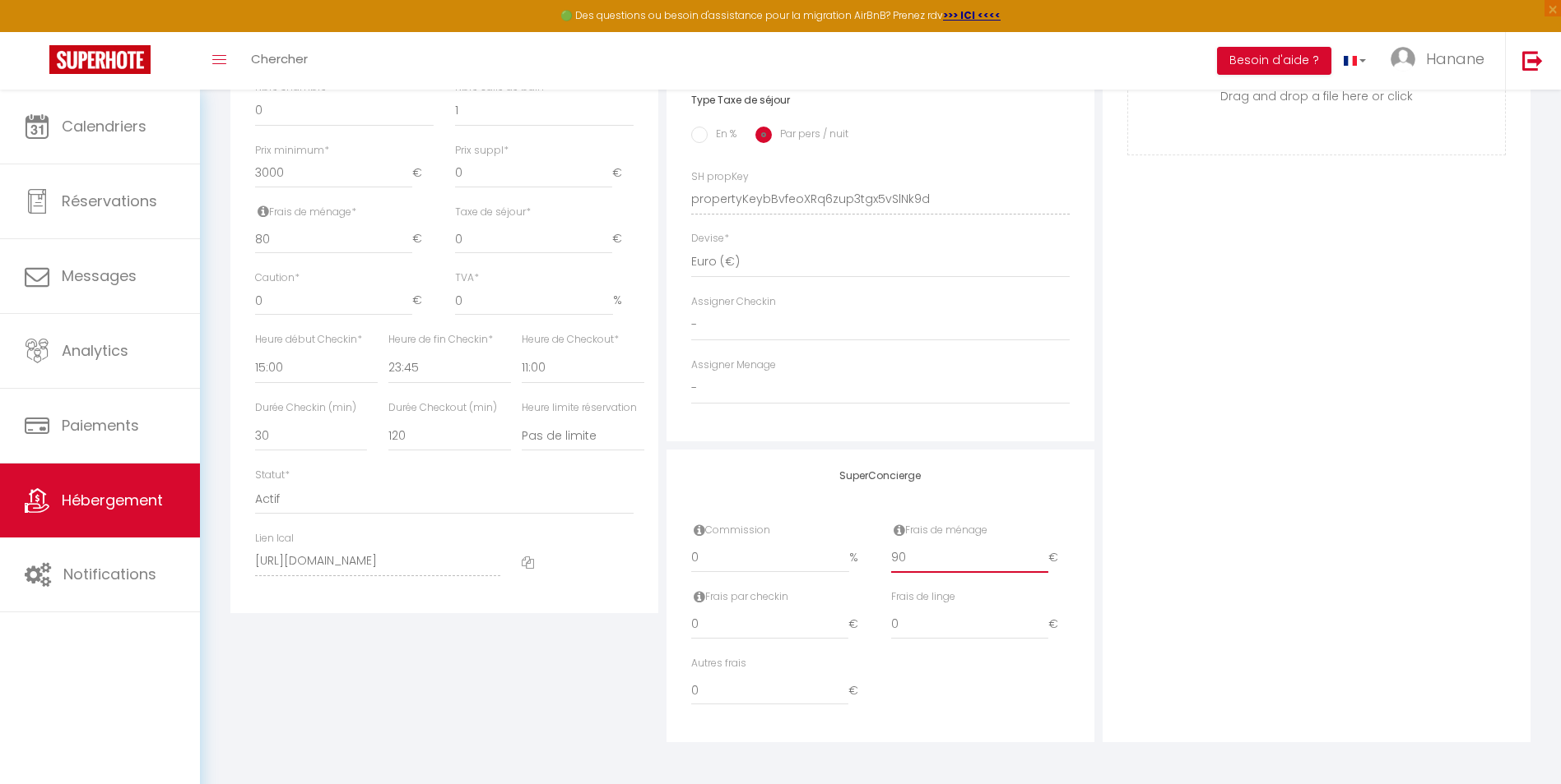
checkbox input "false"
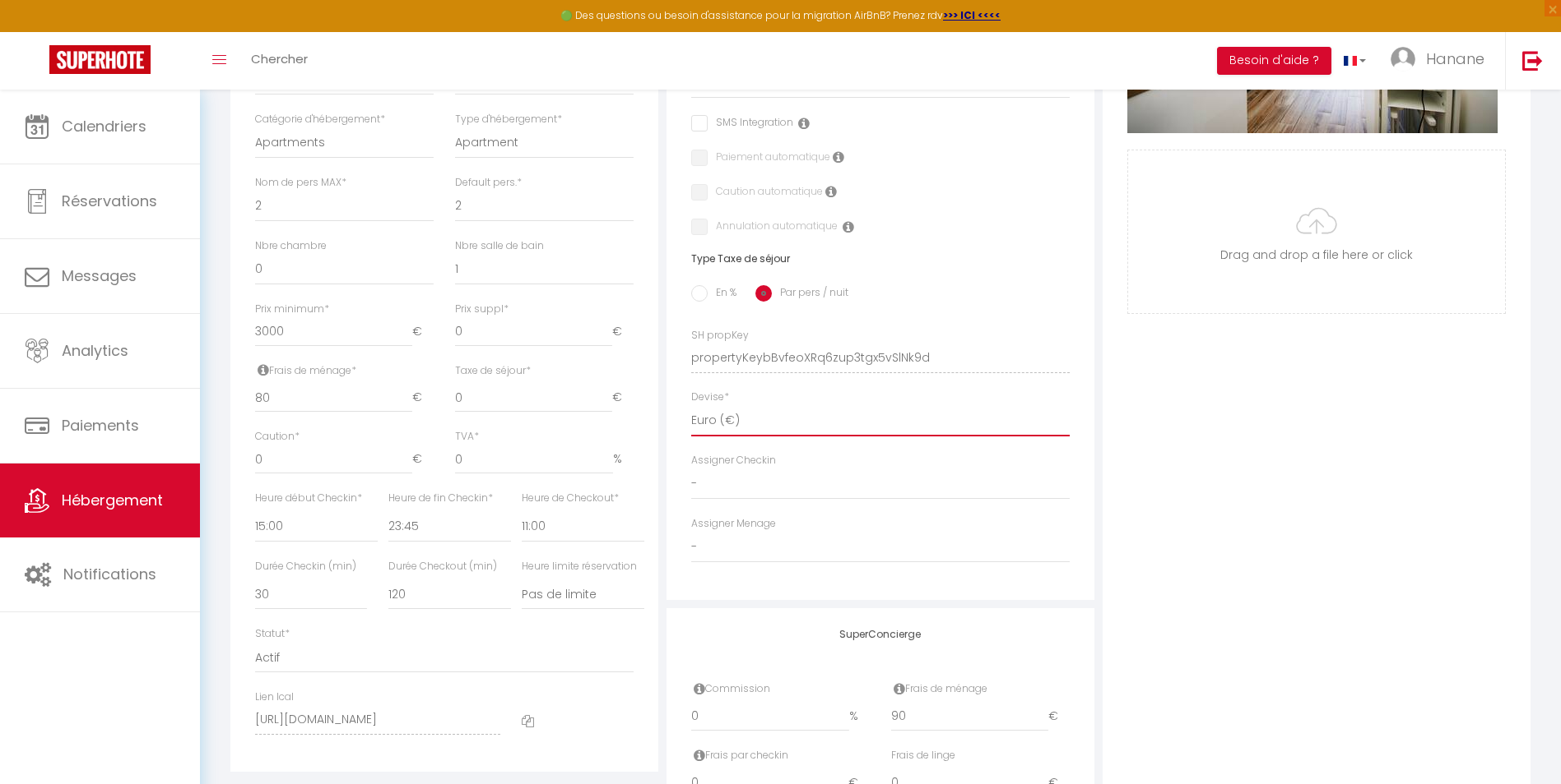
click at [754, 425] on select "United Arab Emirates dirham (د.إ) Afghan afghani (Af) Swazi lilangeni (L) Armen…" at bounding box center [880, 421] width 379 height 31
click at [760, 425] on select "United Arab Emirates dirham (د.إ) Afghan afghani (Af) Swazi lilangeni (L) Armen…" at bounding box center [880, 421] width 379 height 31
click at [920, 729] on input "90" at bounding box center [969, 717] width 157 height 29
type input "9"
select select
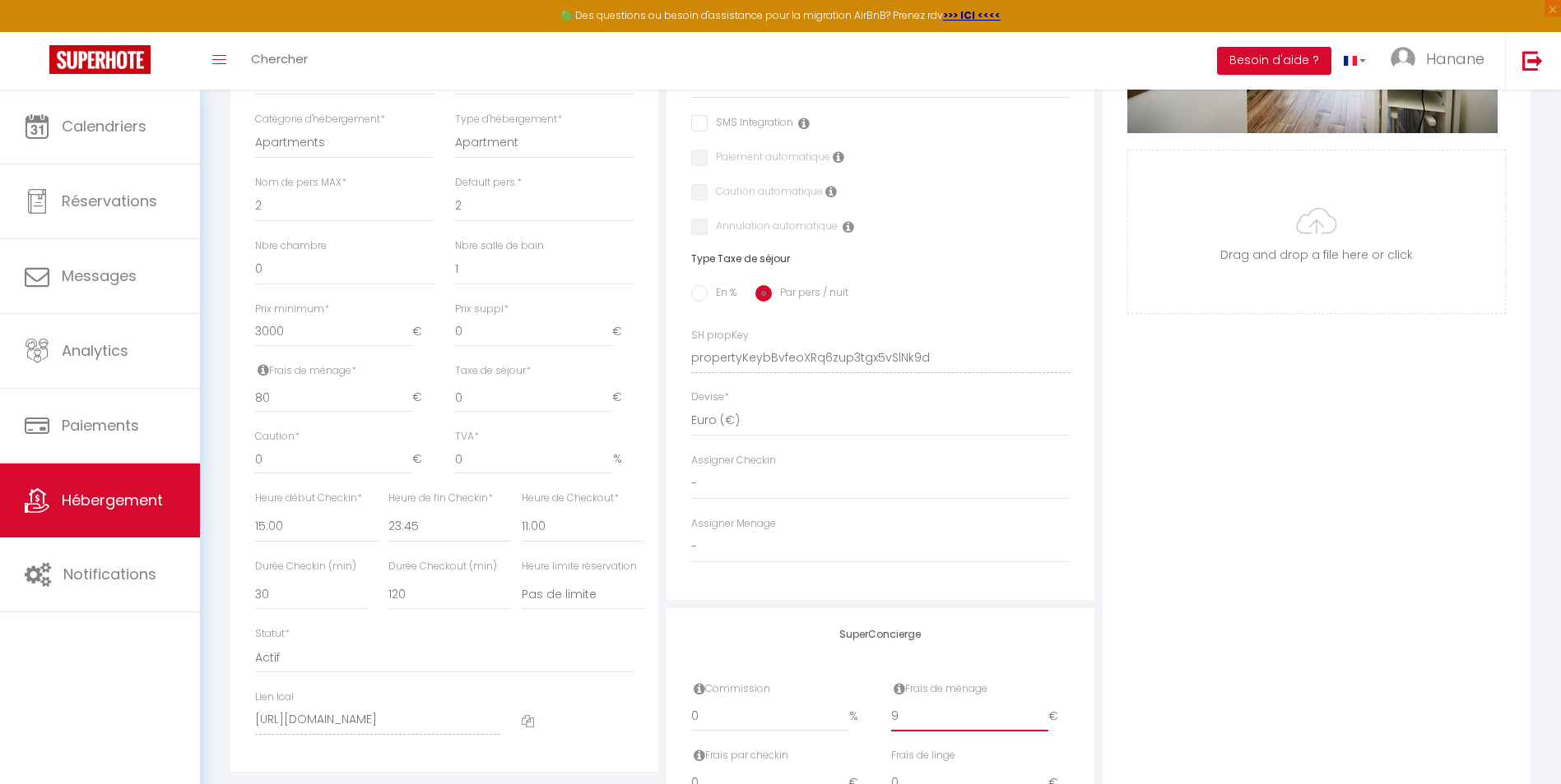
checkbox input "false"
select select
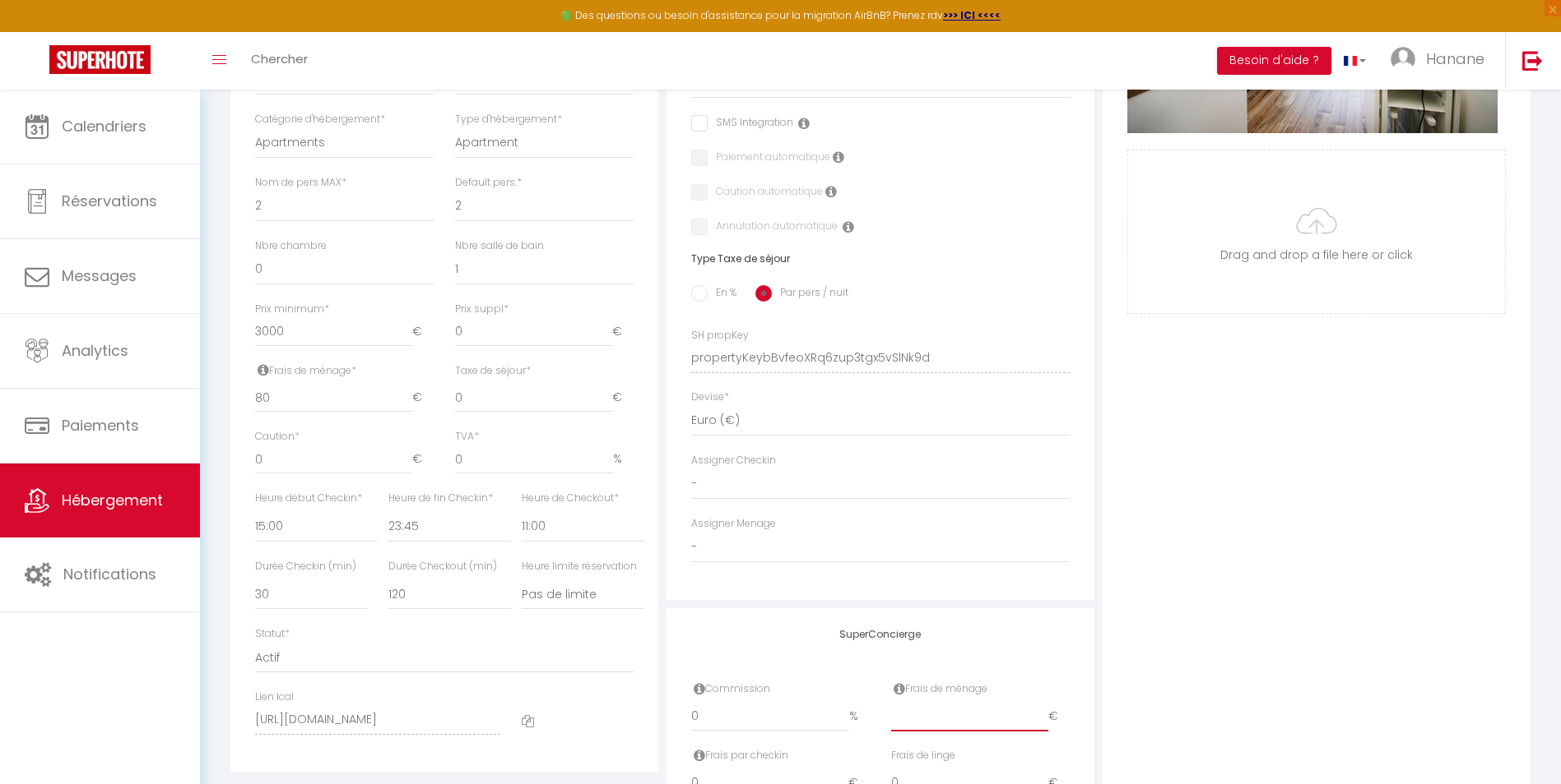
checkbox input "false"
type input "8"
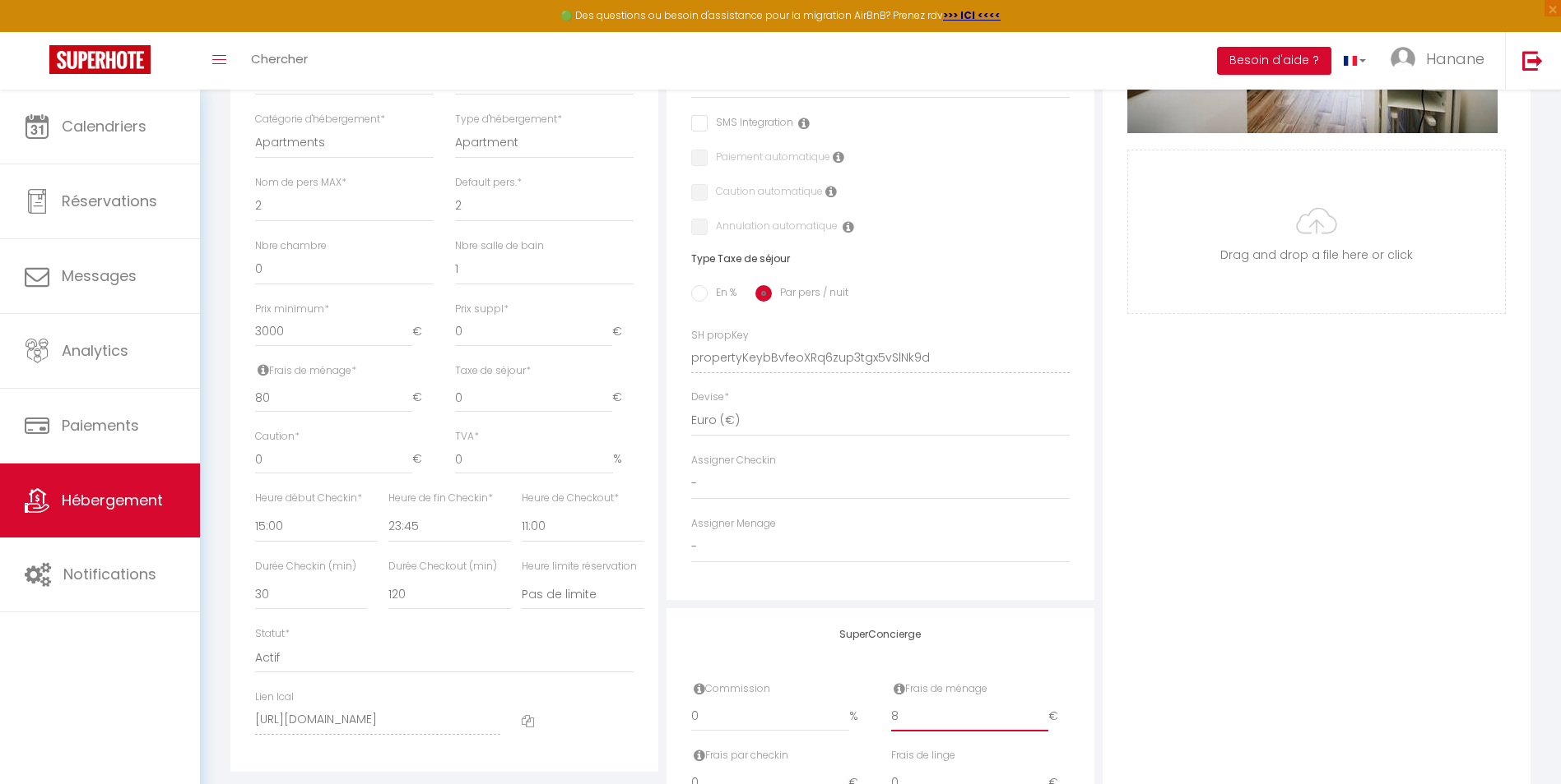
select select
checkbox input "false"
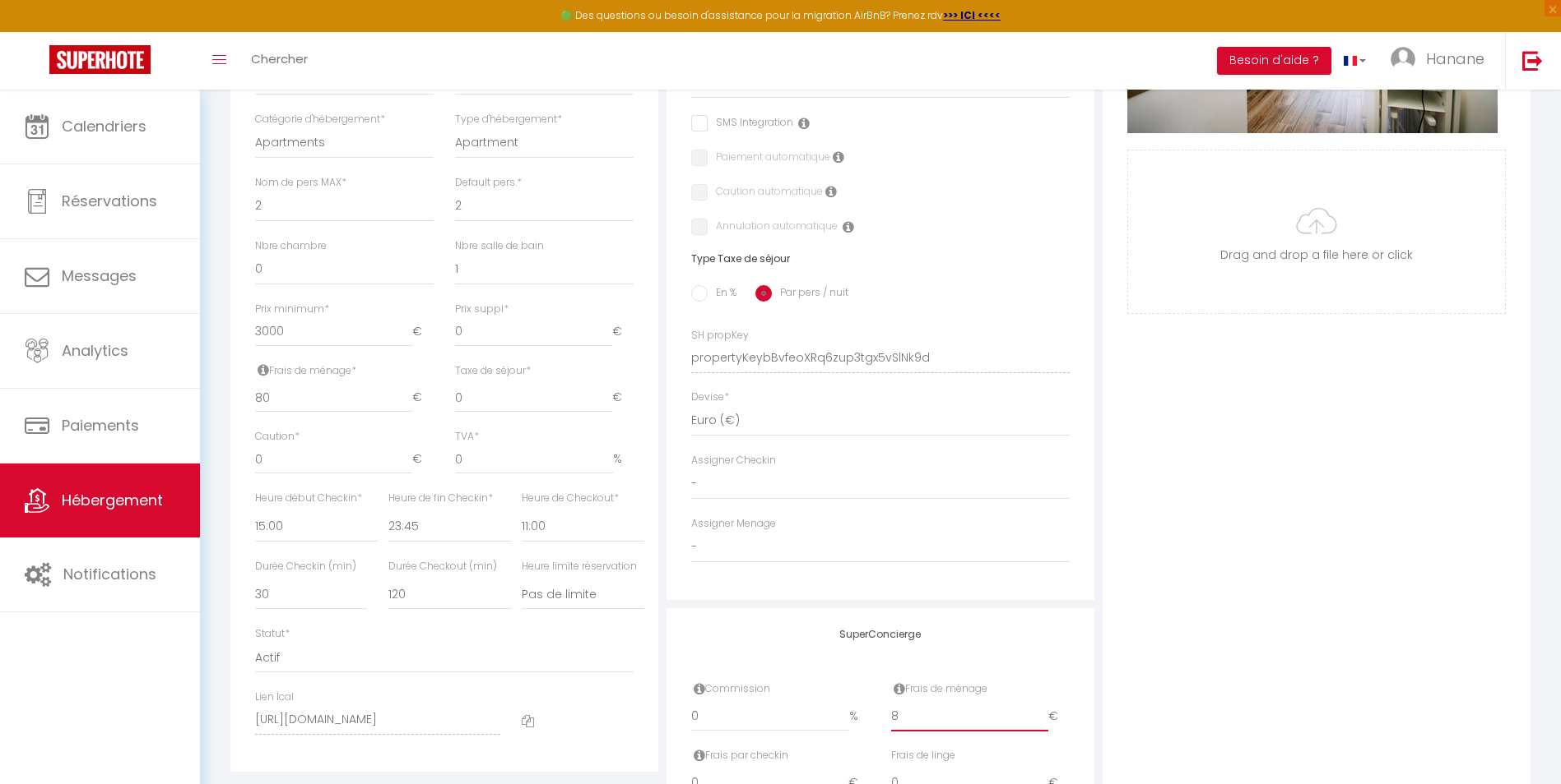
type input "80"
select select
checkbox input "false"
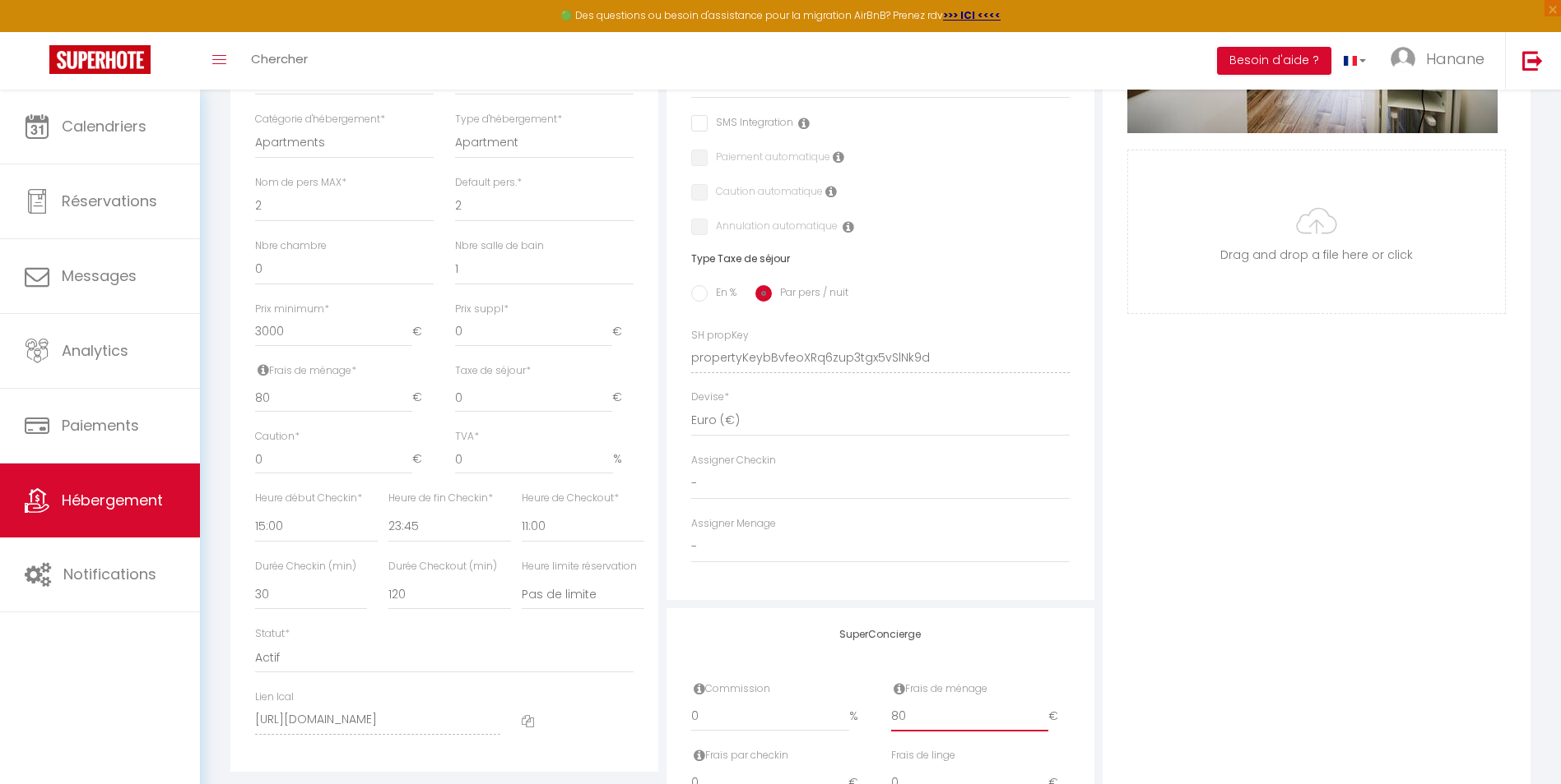
checkbox input "false"
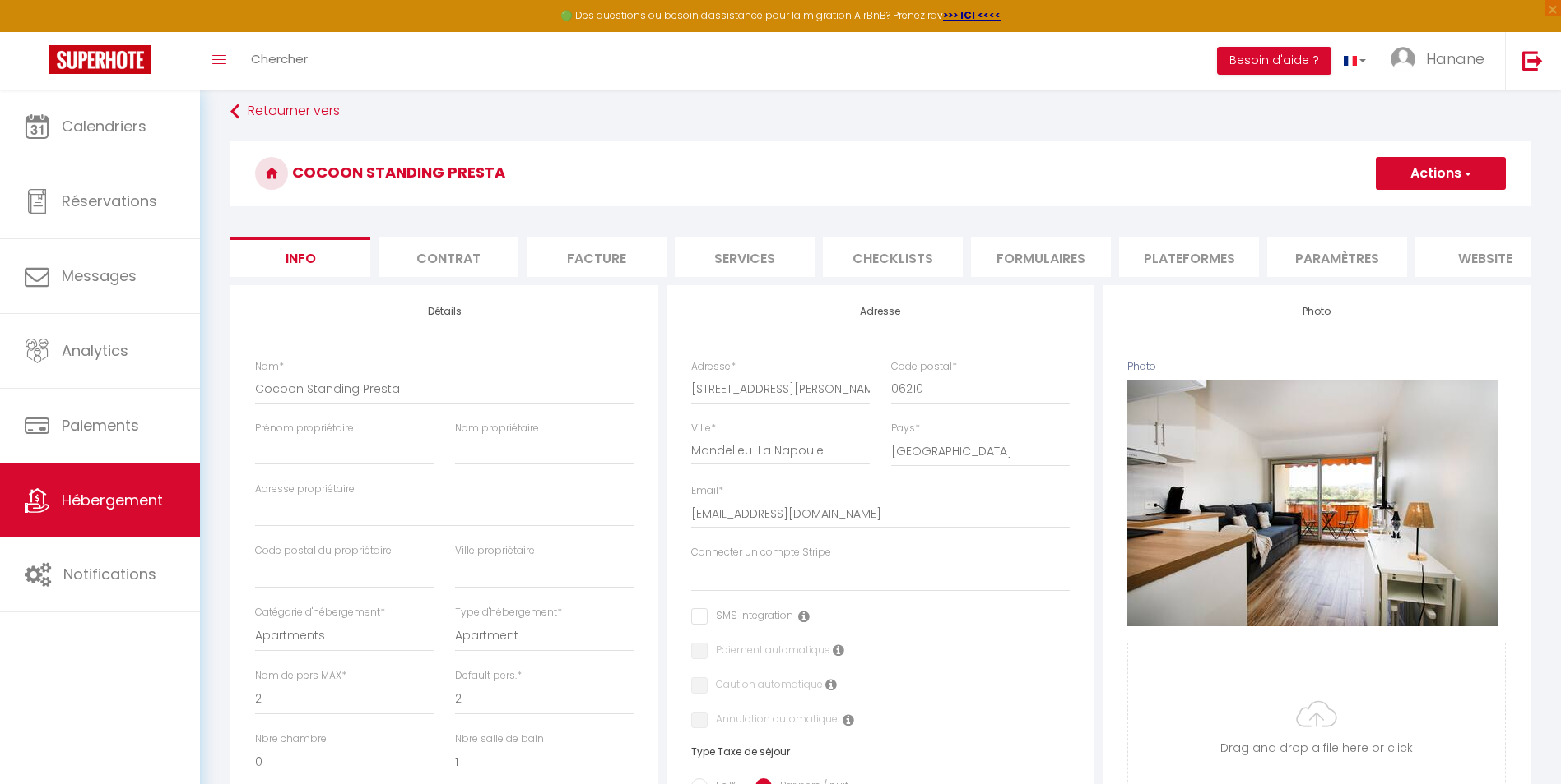
scroll to position [0, 0]
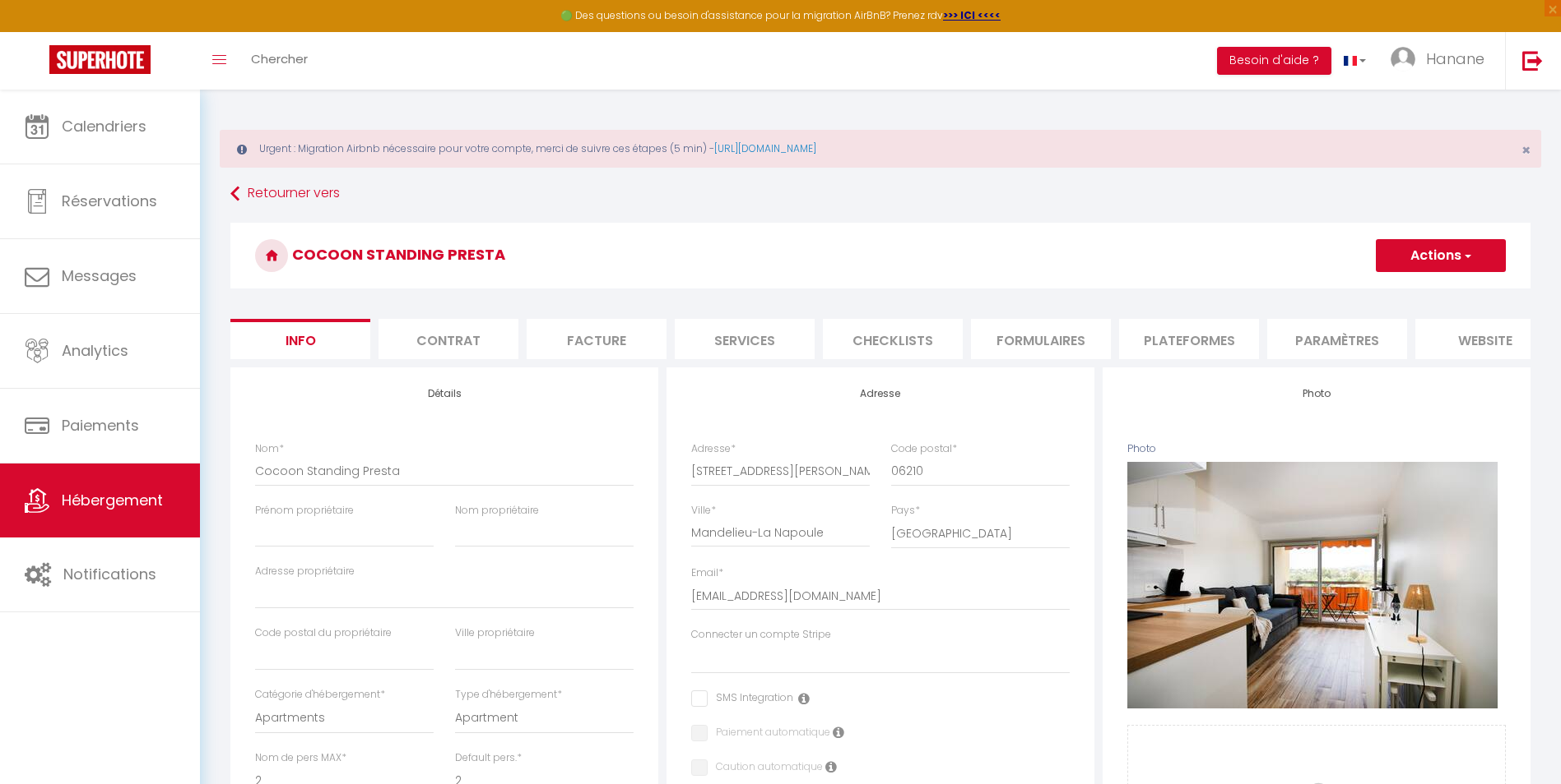
type input "80"
click at [1504, 342] on li "website" at bounding box center [1484, 338] width 140 height 40
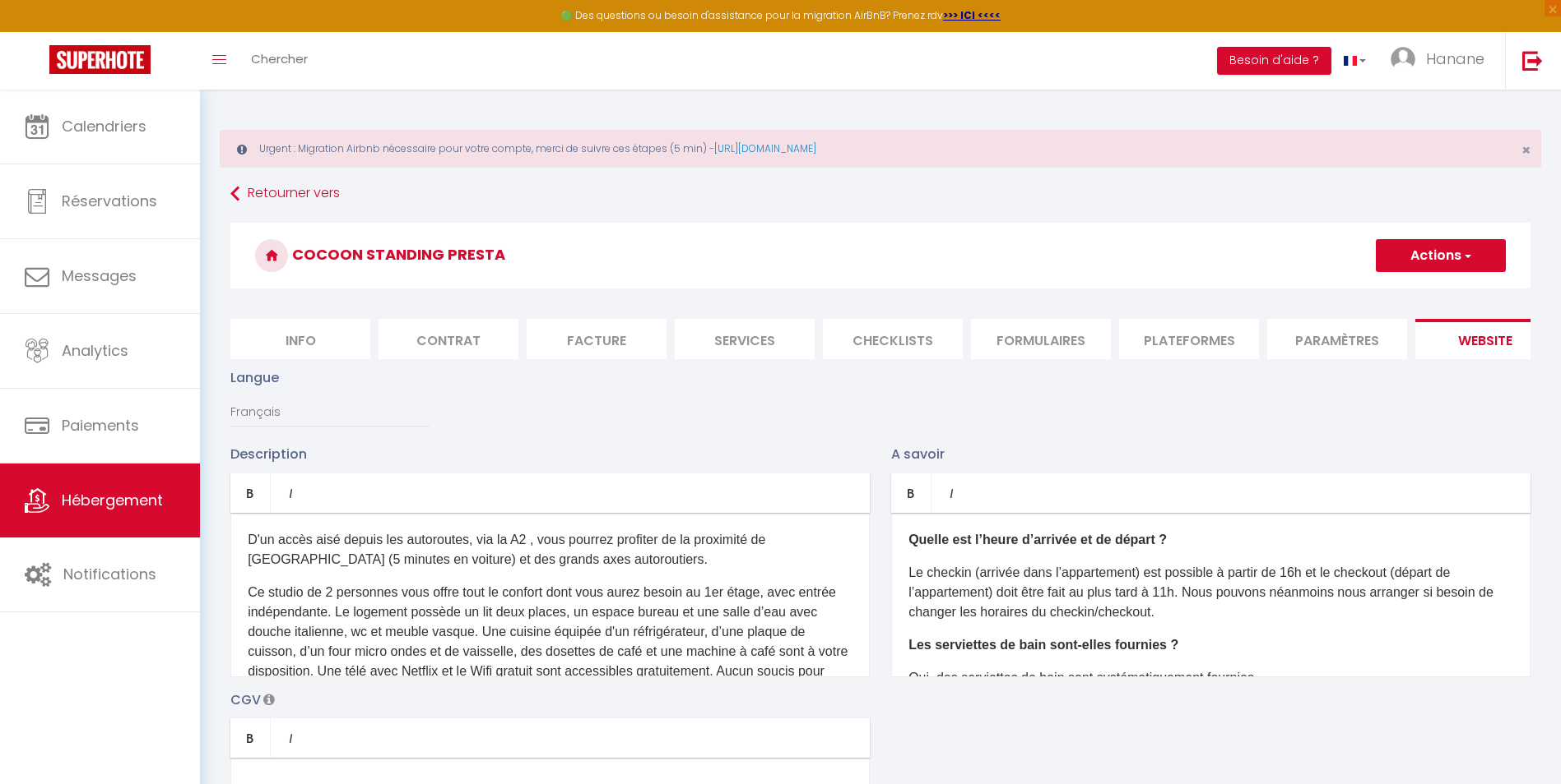
scroll to position [82, 0]
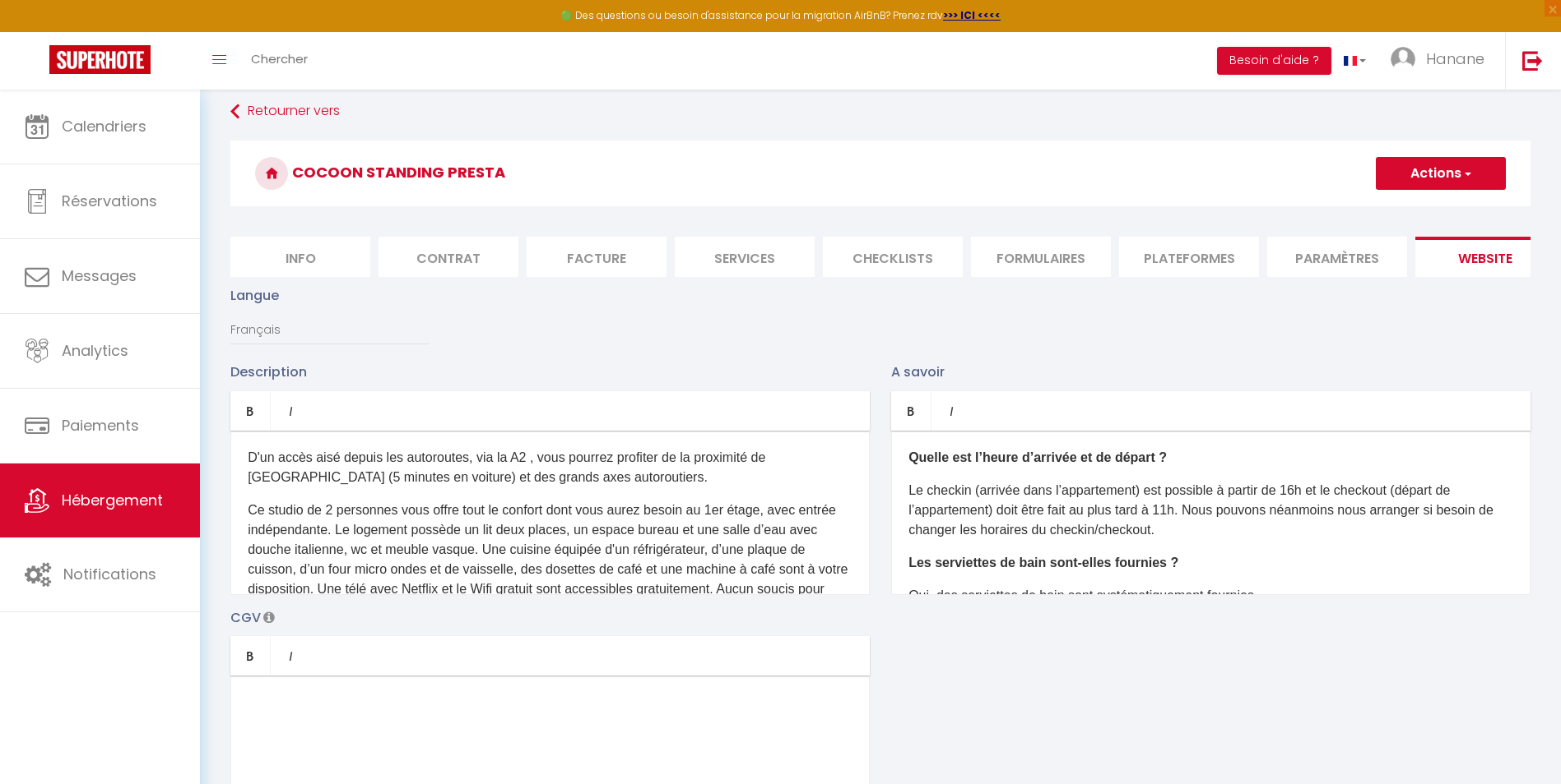
click at [1021, 259] on li "Formulaires" at bounding box center [1040, 256] width 140 height 40
select select
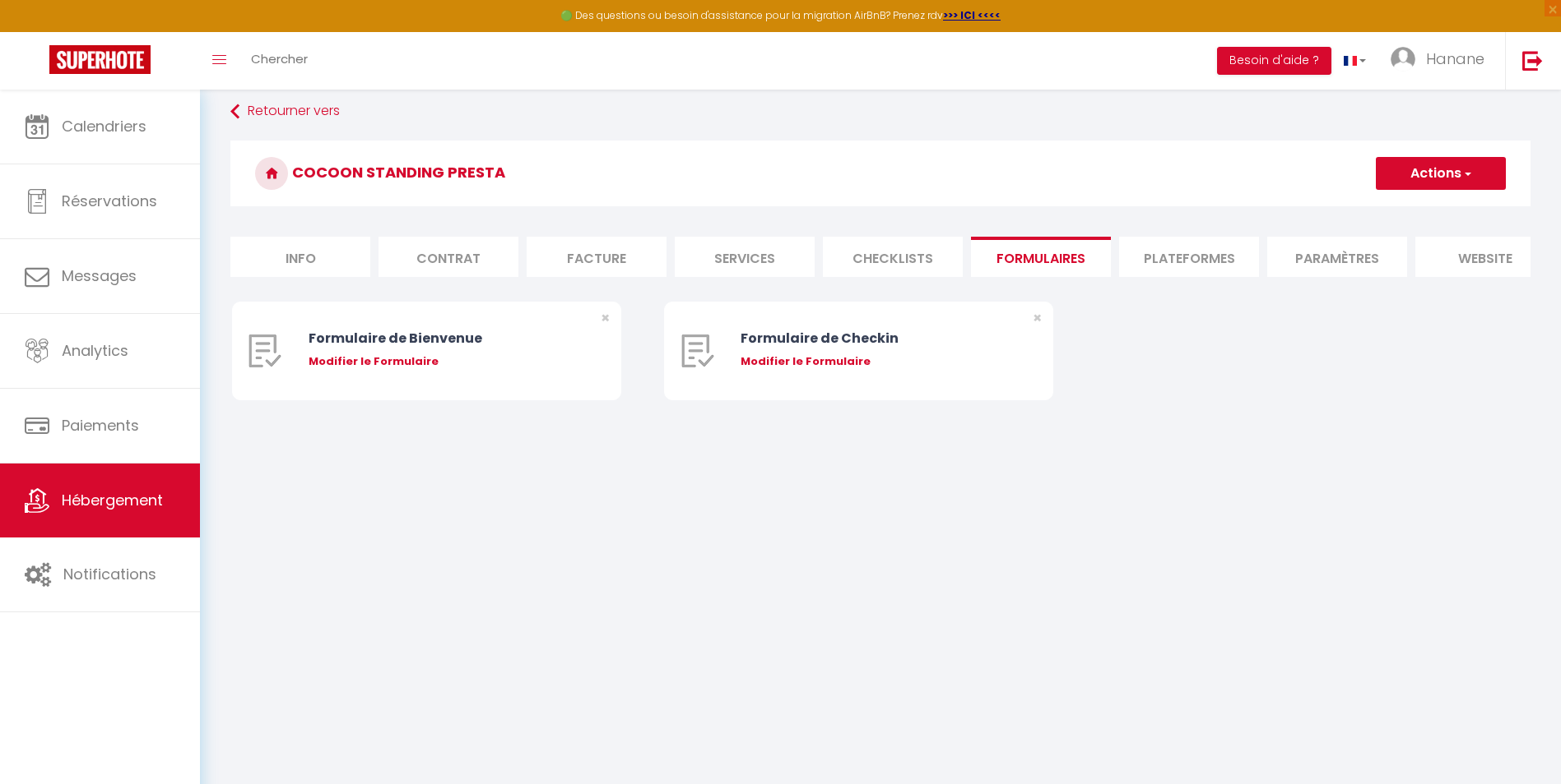
click at [1206, 259] on li "Plateformes" at bounding box center [1188, 256] width 140 height 40
select select
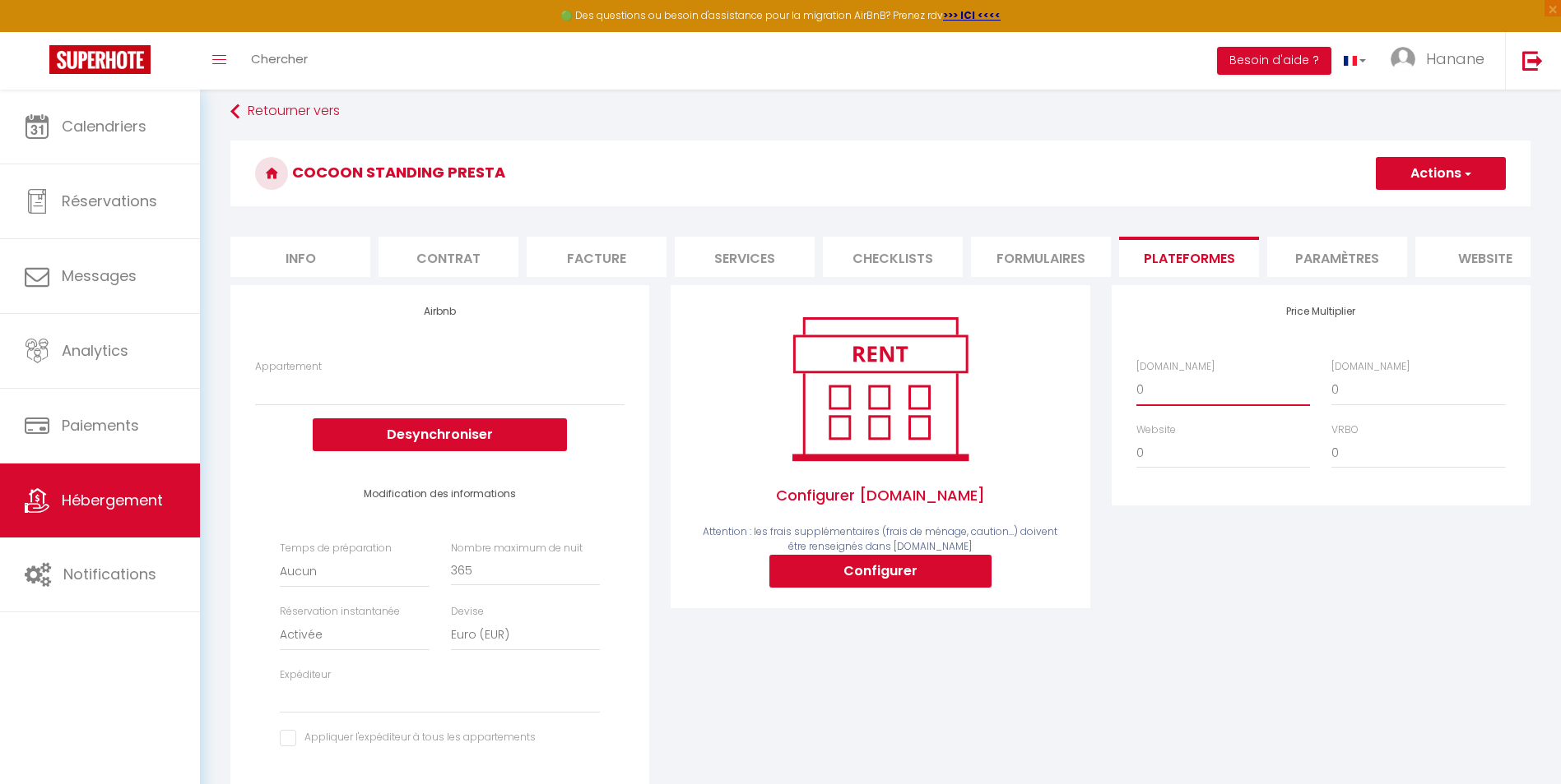
click at [1164, 405] on select "0 + 1 % + 2 % + 3 % + 4 % + 5 % + 6 % + 7 % + 8 % + 9 %" at bounding box center [1223, 390] width 174 height 31
click at [1137, 386] on select "0 + 1 % + 2 % + 3 % + 4 % + 5 % + 6 % + 7 % + 8 % + 9 %" at bounding box center [1223, 390] width 174 height 31
click at [1373, 404] on select "0 + 1 % + 2 % + 3 % + 4 % + 5 % + 6 % + 7 % + 8 % + 9 %" at bounding box center [1418, 390] width 174 height 31
click at [1331, 386] on select "0 + 1 % + 2 % + 3 % + 4 % + 5 % + 6 % + 7 % + 8 % + 9 %" at bounding box center [1418, 390] width 174 height 31
click at [1477, 176] on button "Actions" at bounding box center [1440, 174] width 130 height 33
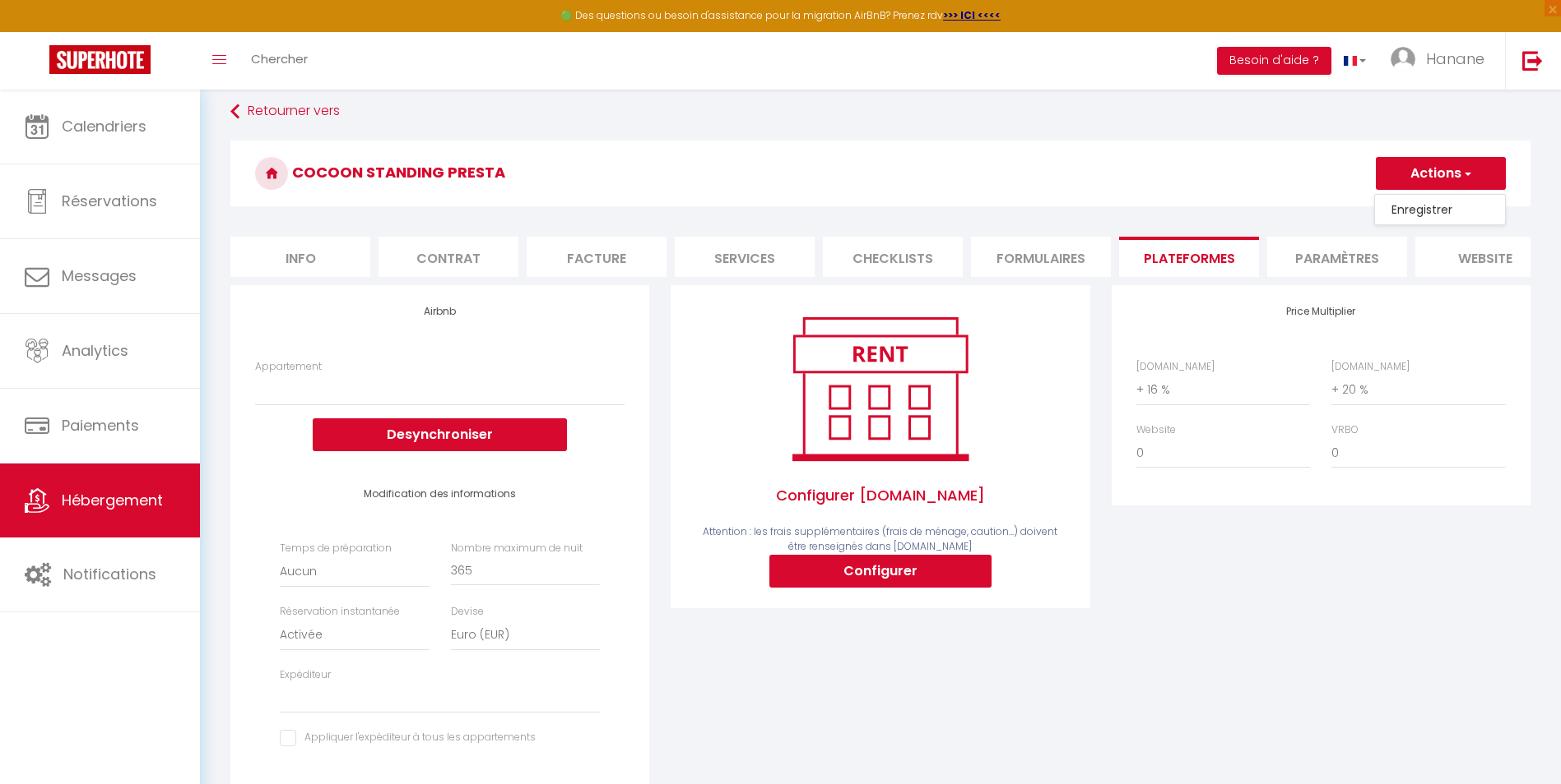
click at [1441, 213] on link "Enregistrer" at bounding box center [1439, 210] width 130 height 21
click at [297, 255] on li "Info" at bounding box center [300, 256] width 140 height 40
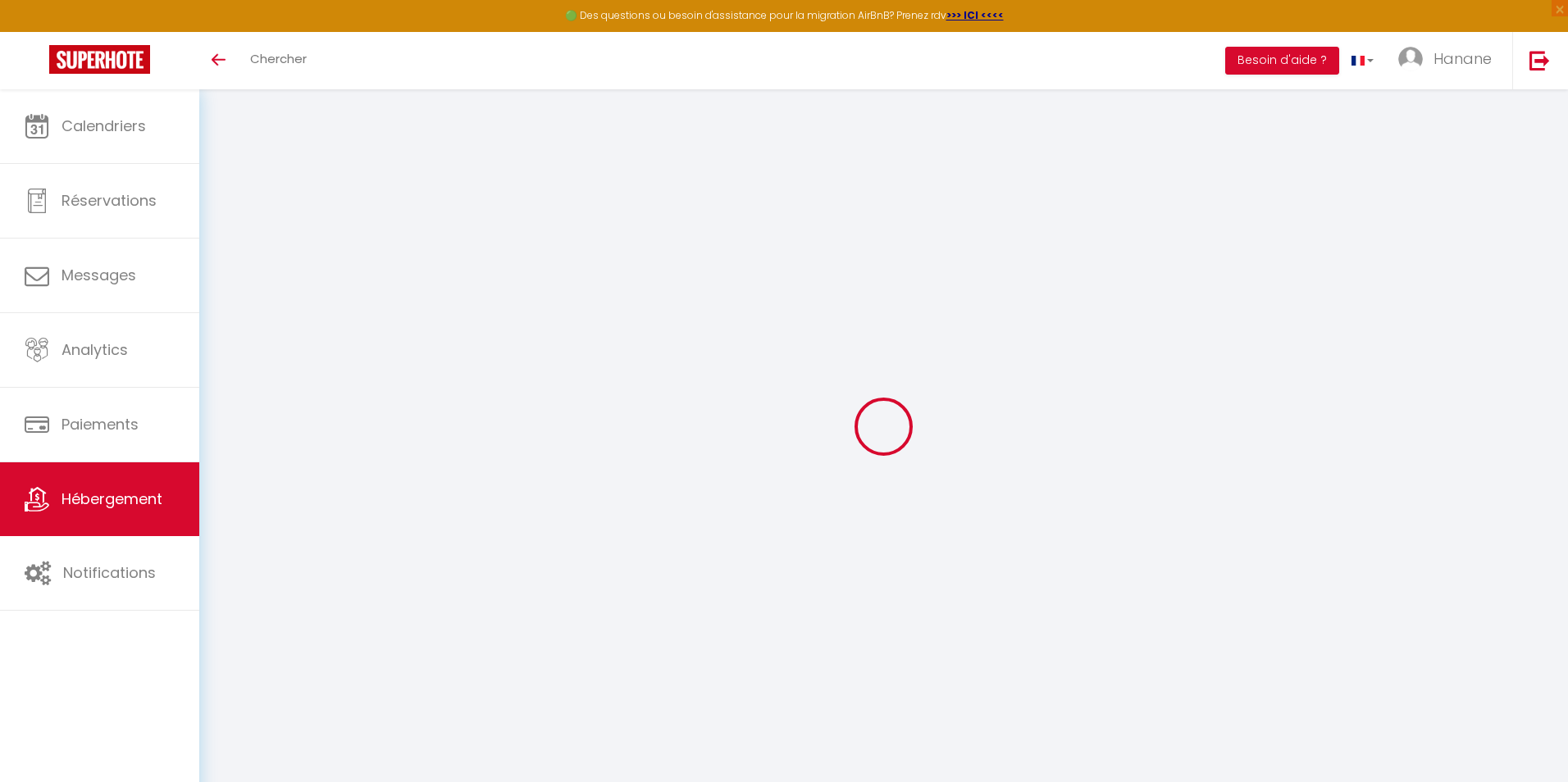
select select "3"
select select "2"
select select "1"
select select "28"
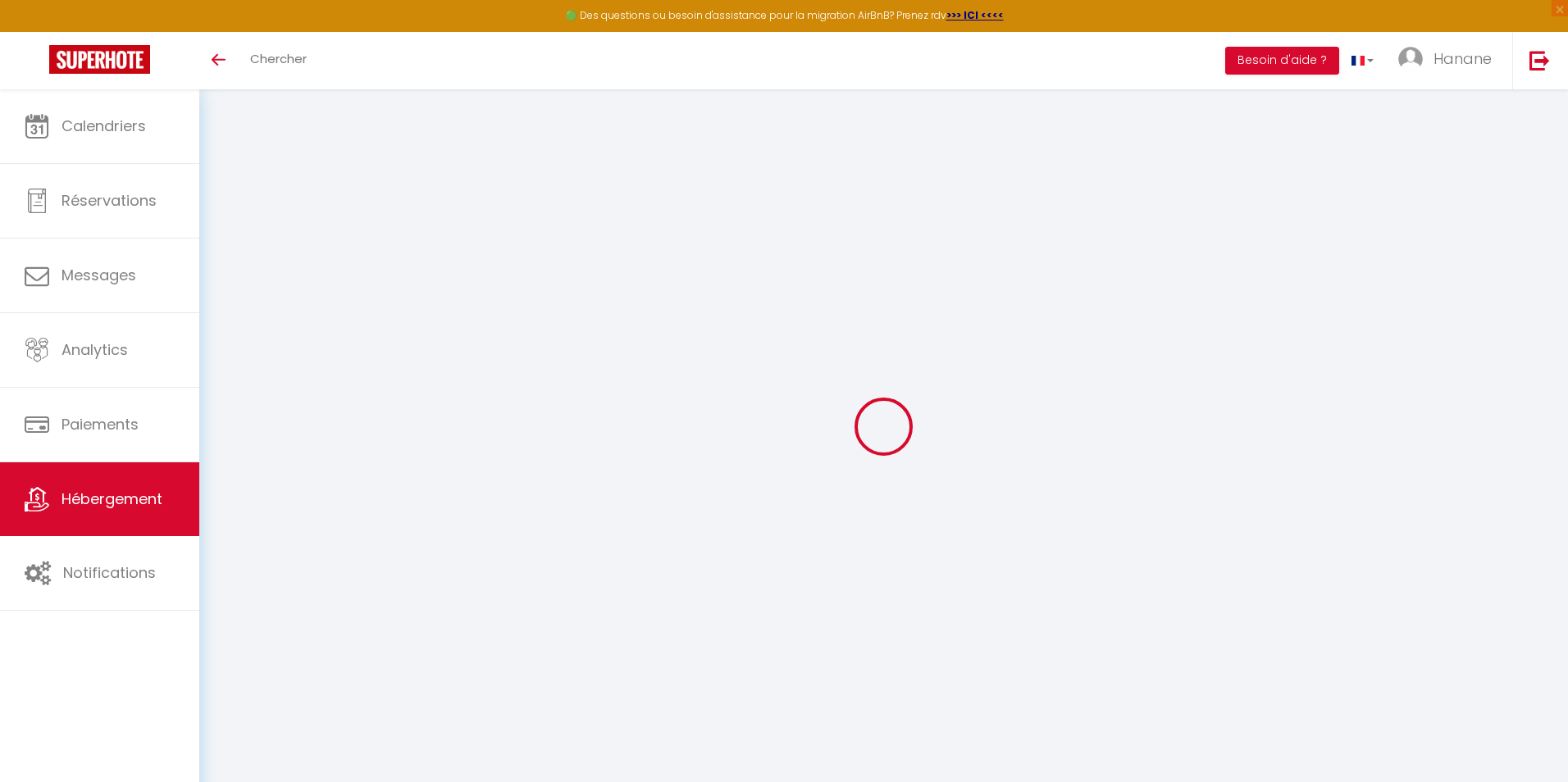
select select
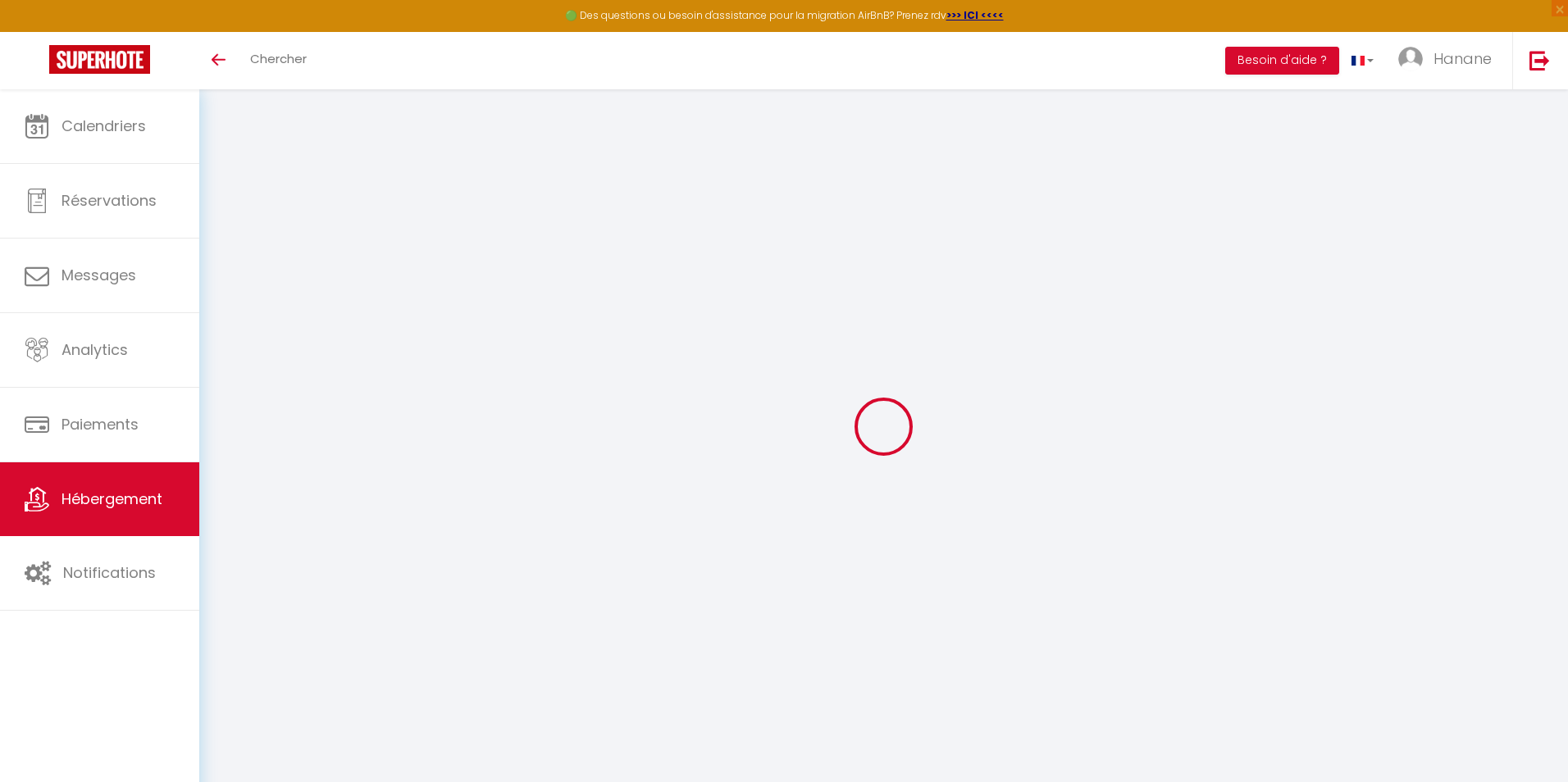
select select
checkbox input "false"
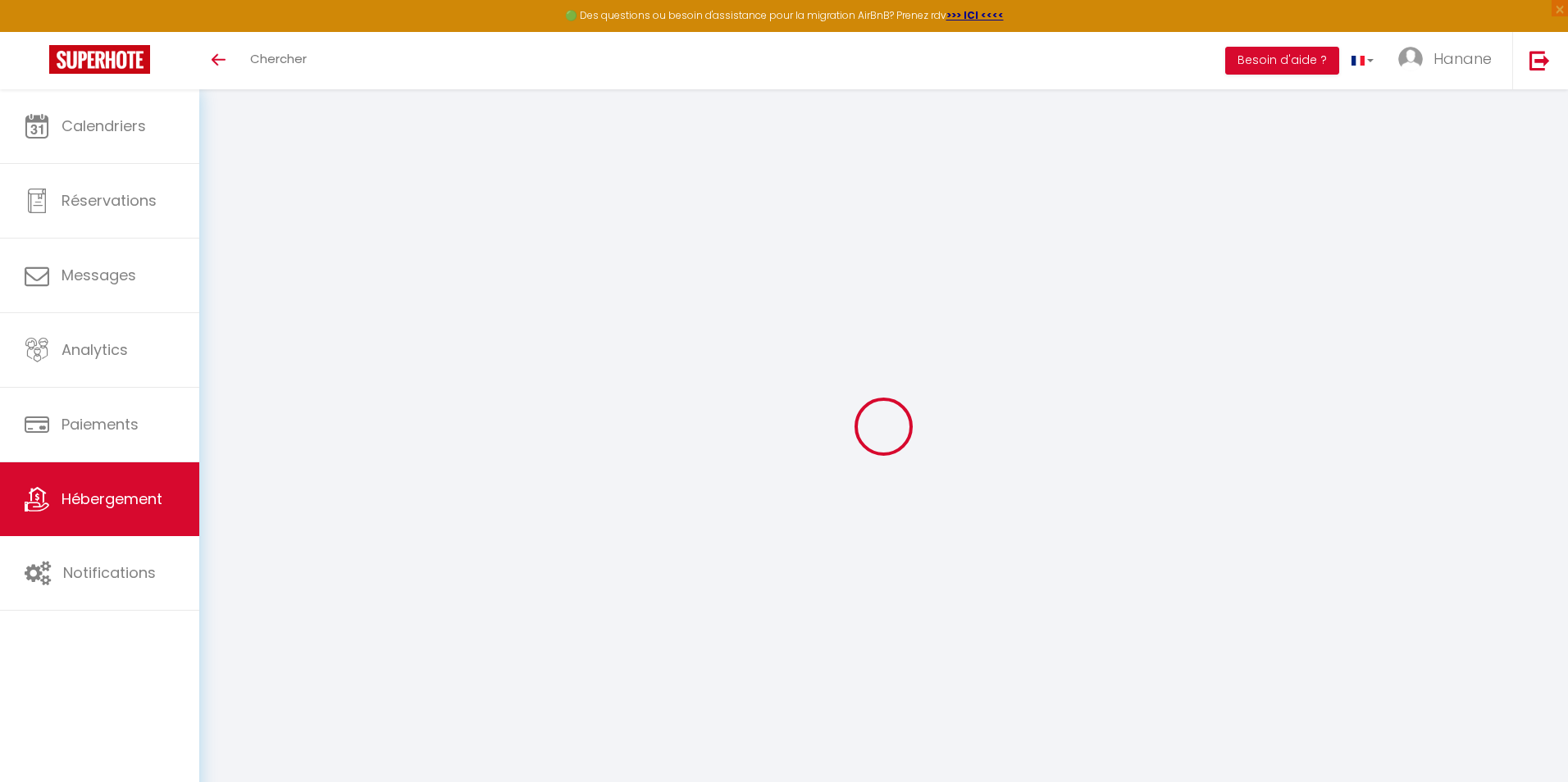
select select
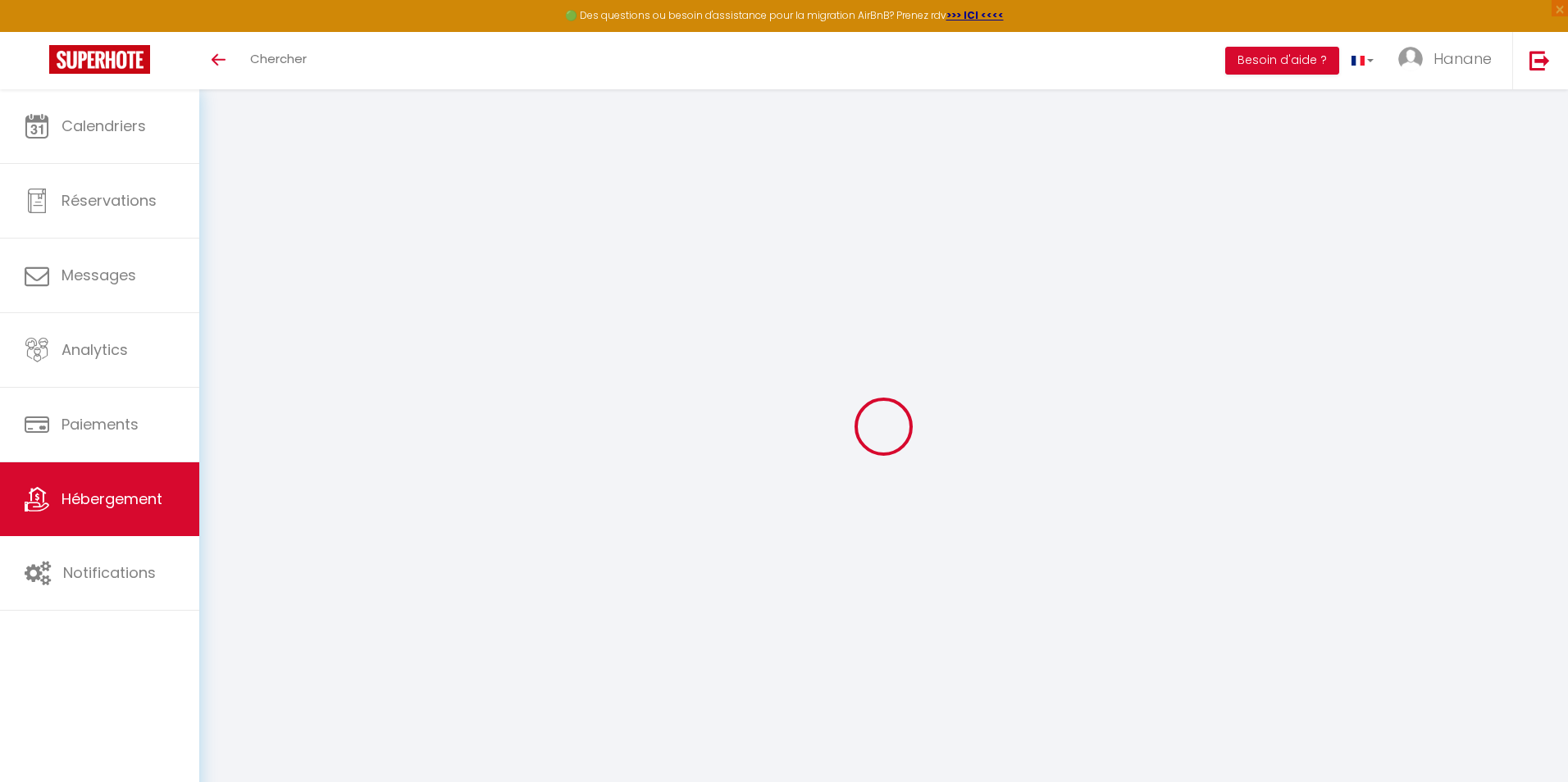
select select
checkbox input "false"
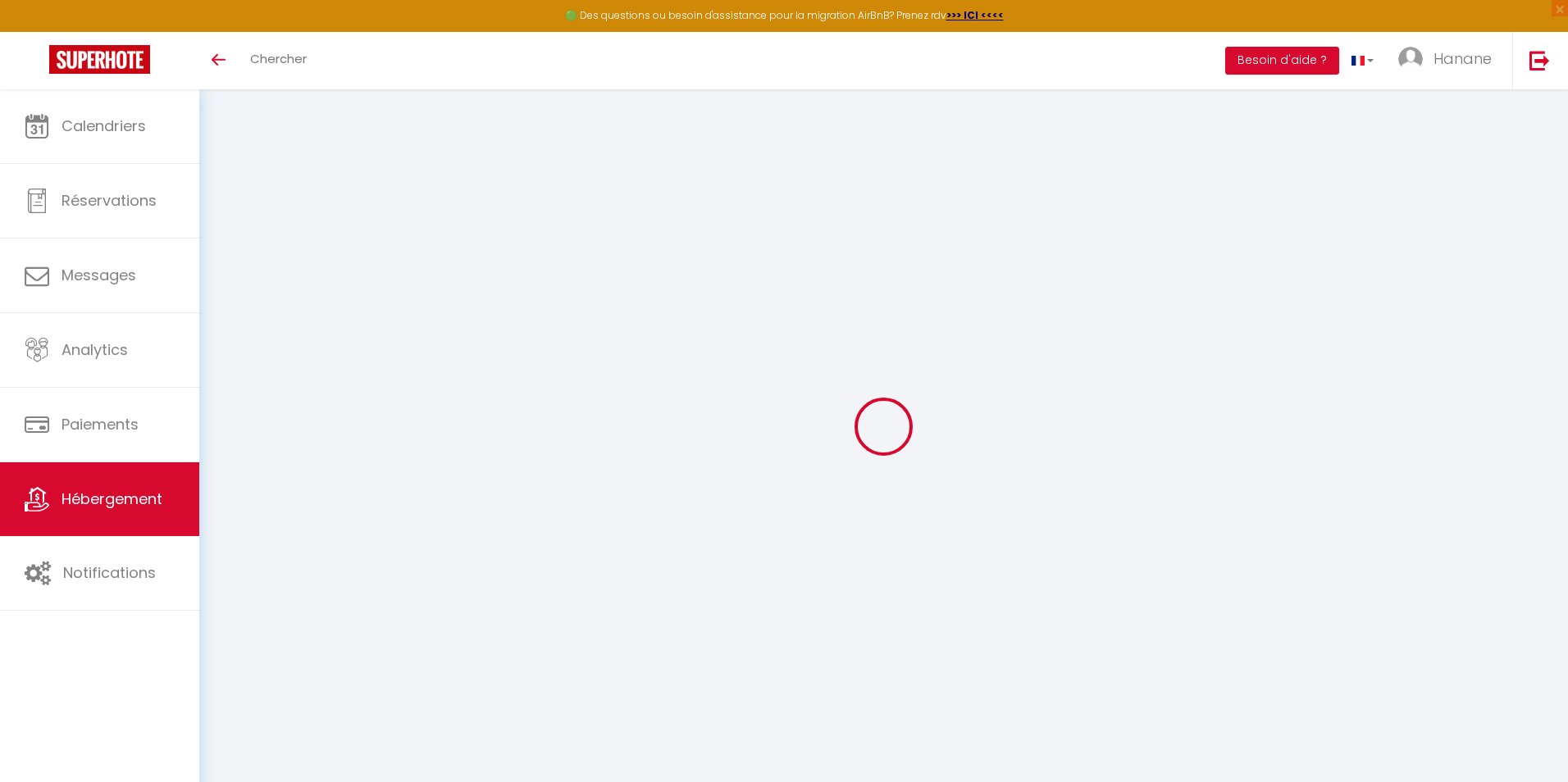
checkbox input "false"
select select
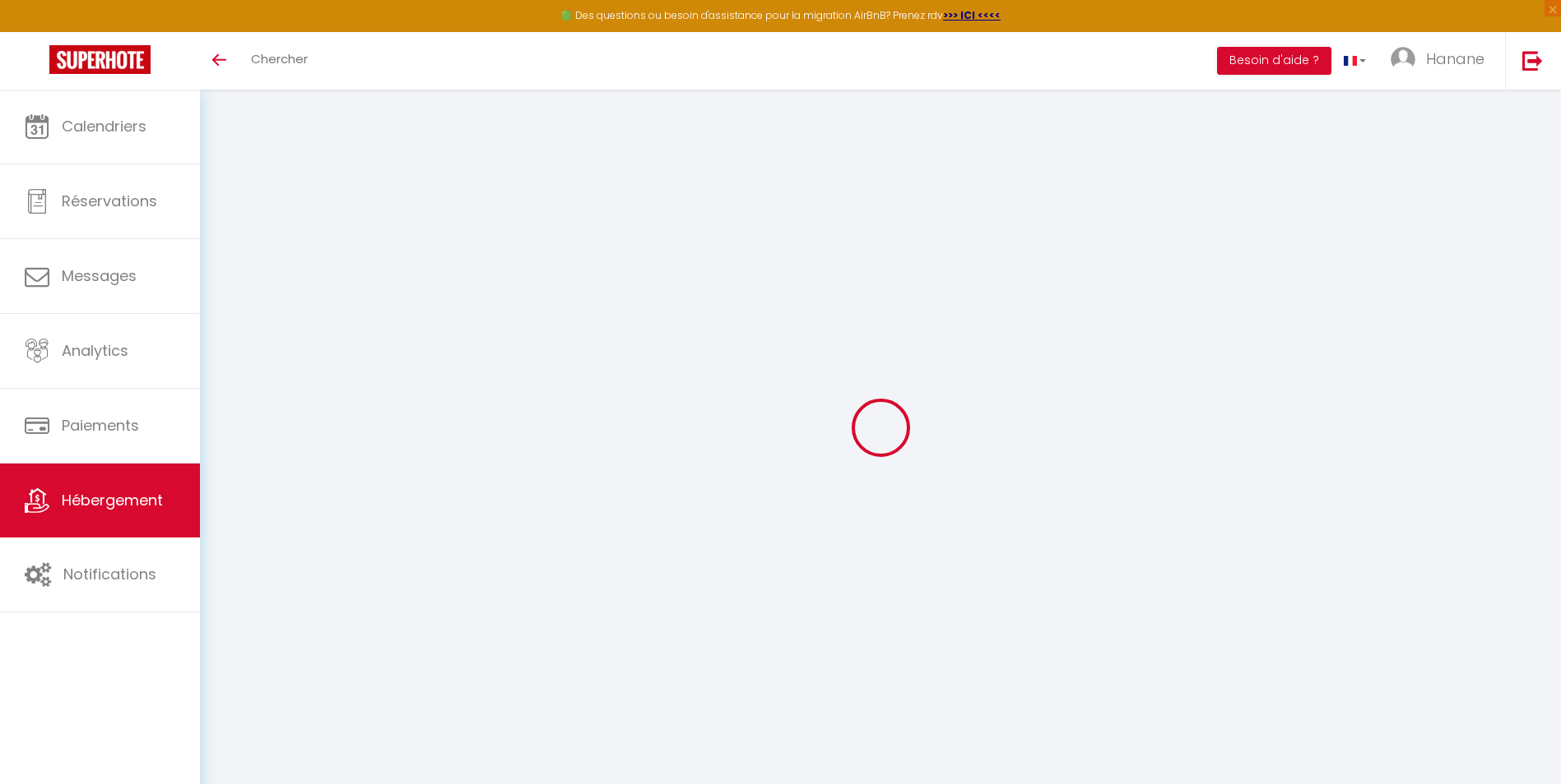
select select
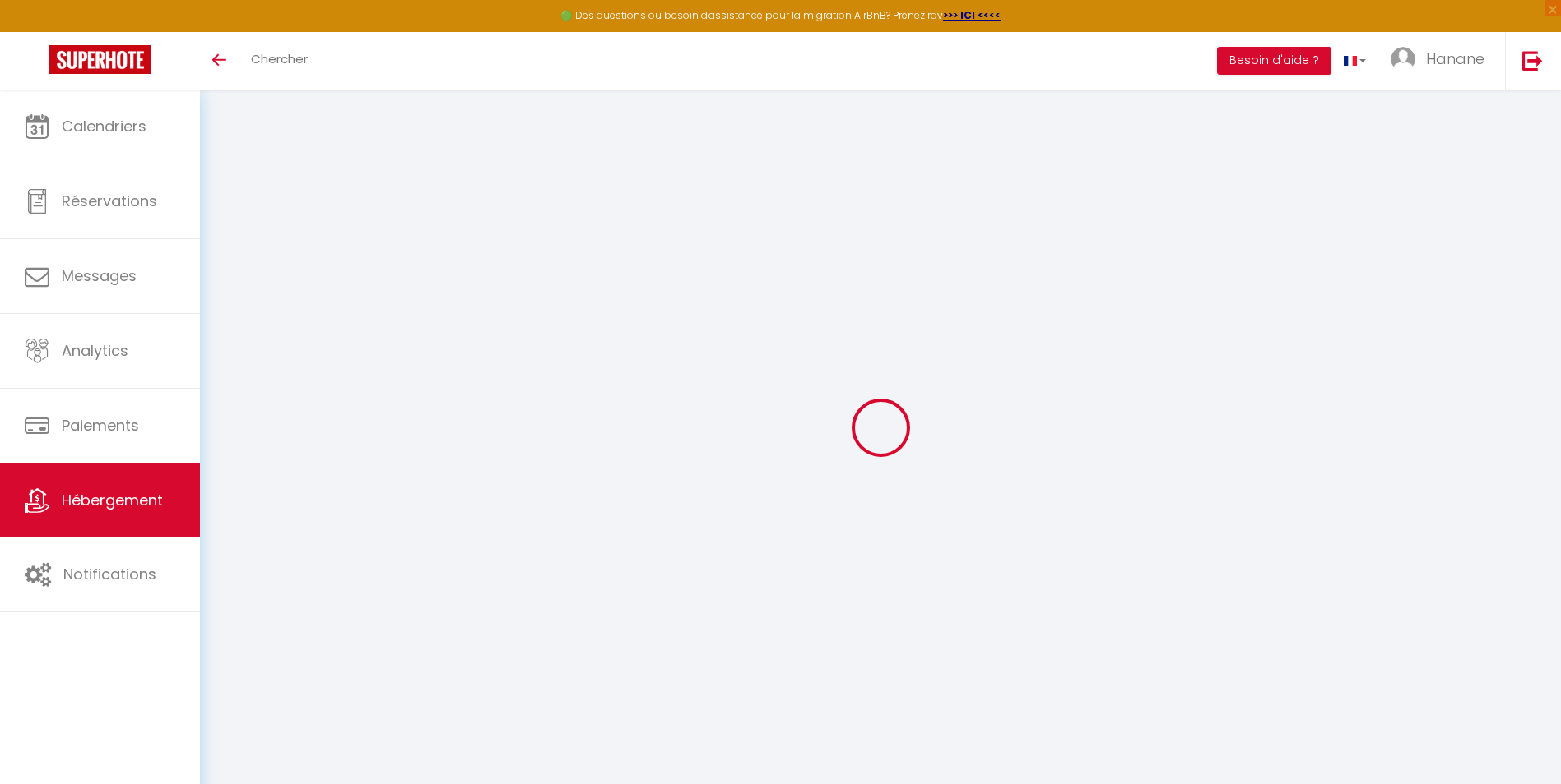
checkbox input "false"
select select
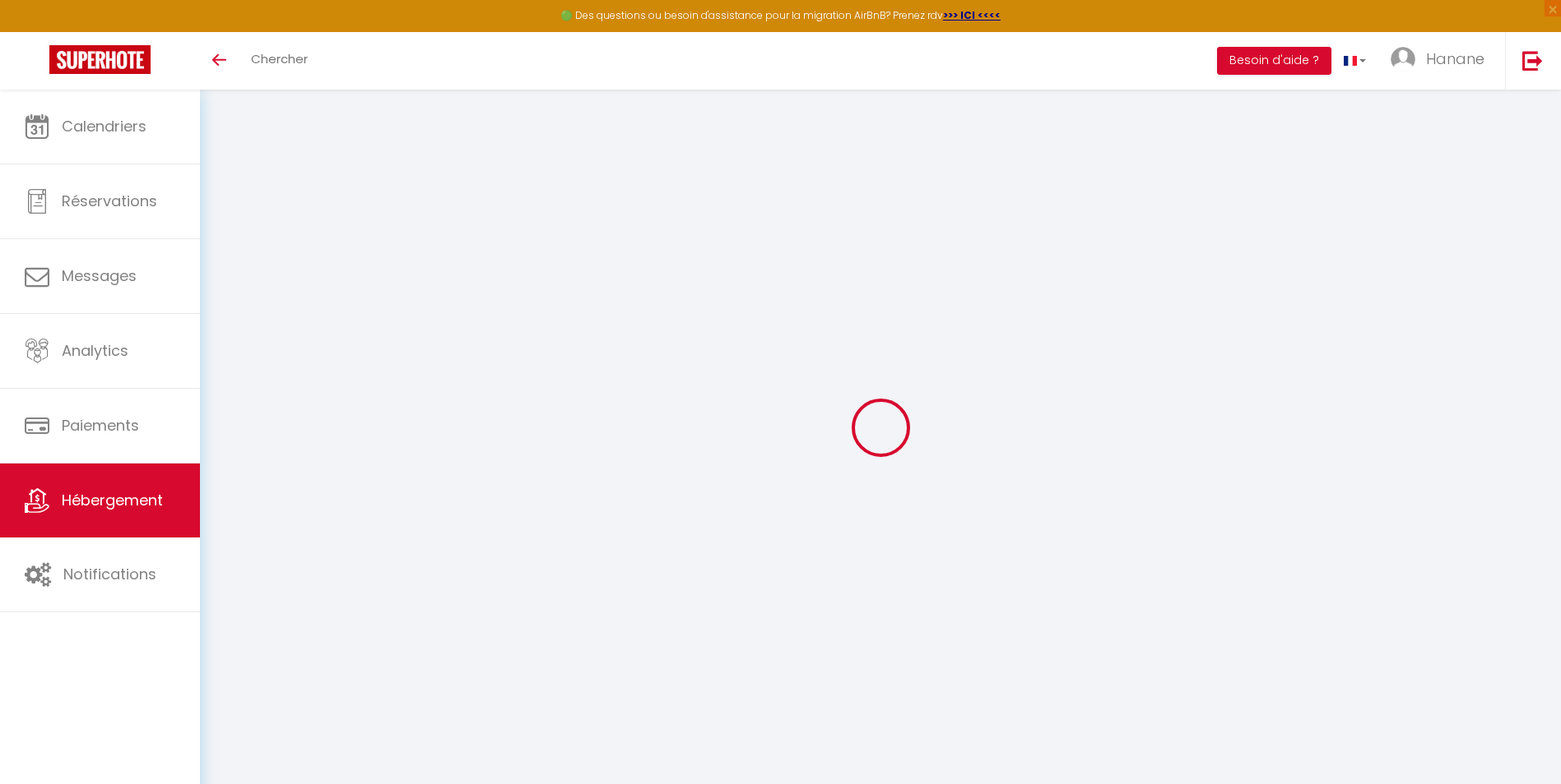
select select
type input "Cocoon Standing Presta"
select select "2"
select select "0"
type input "3000"
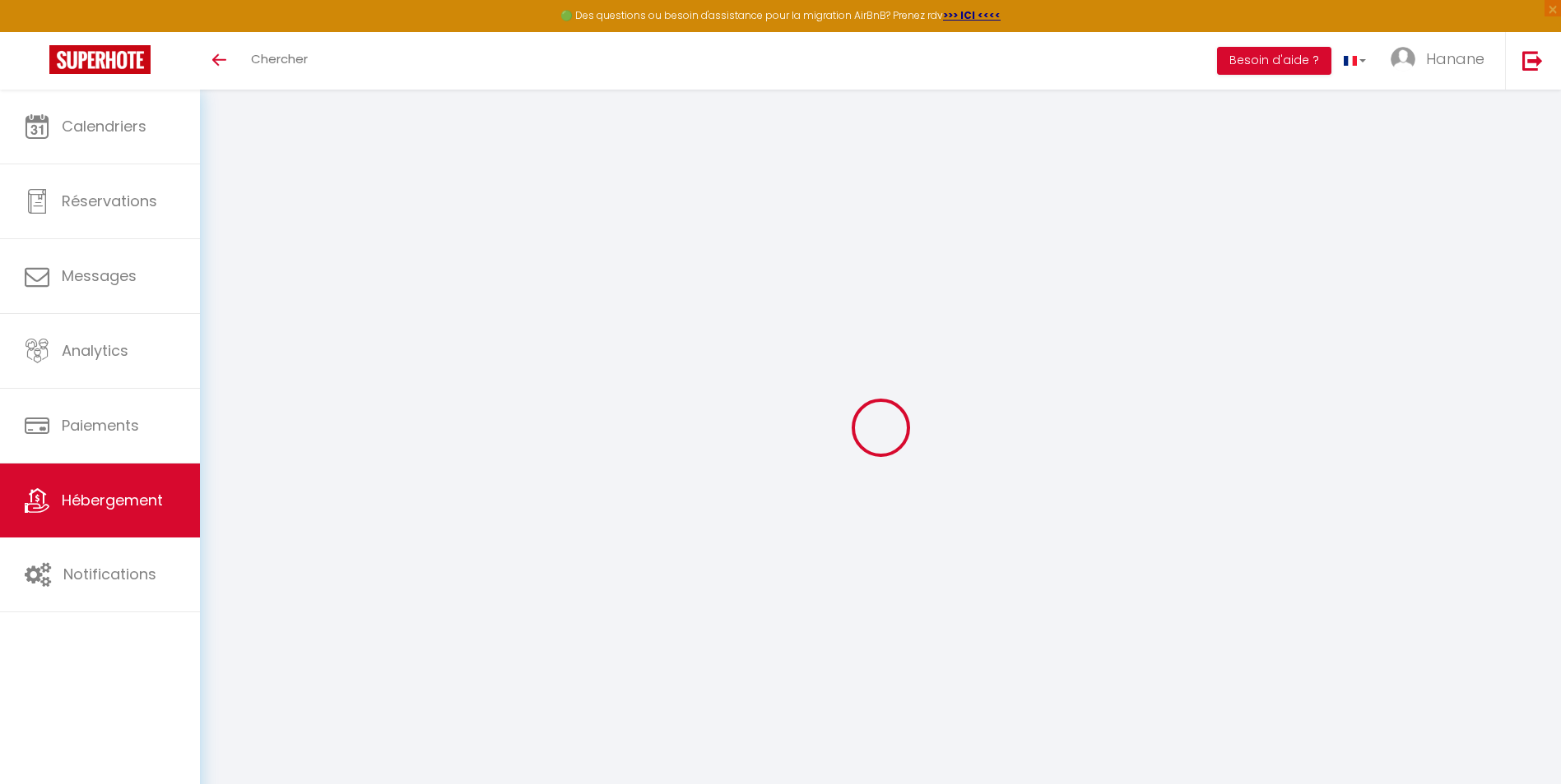
type input "80"
select select
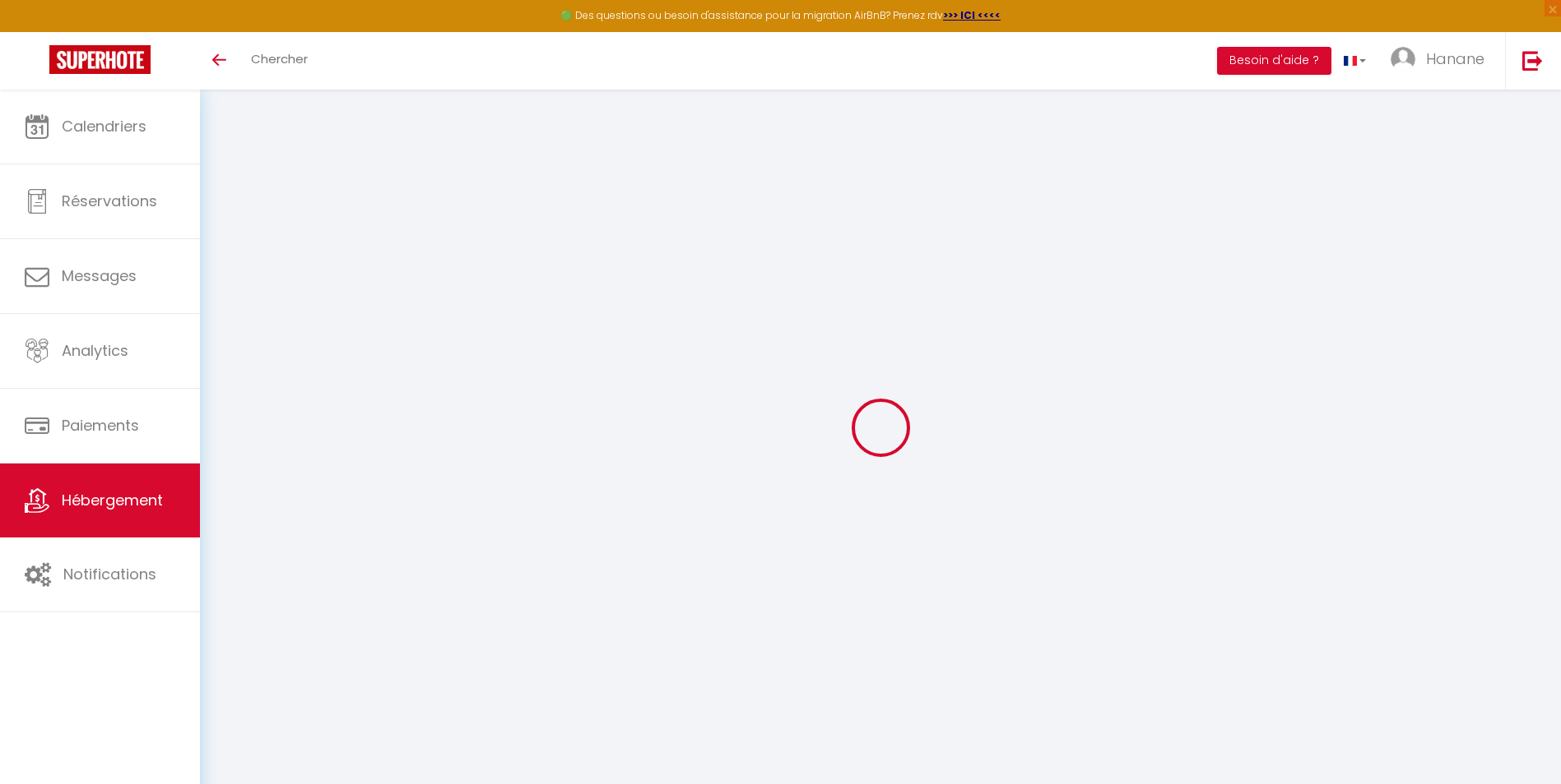
select select
type input "[STREET_ADDRESS][PERSON_NAME]"
type input "06210"
type input "Mandelieu-La Napoule"
type input "[EMAIL_ADDRESS][DOMAIN_NAME]"
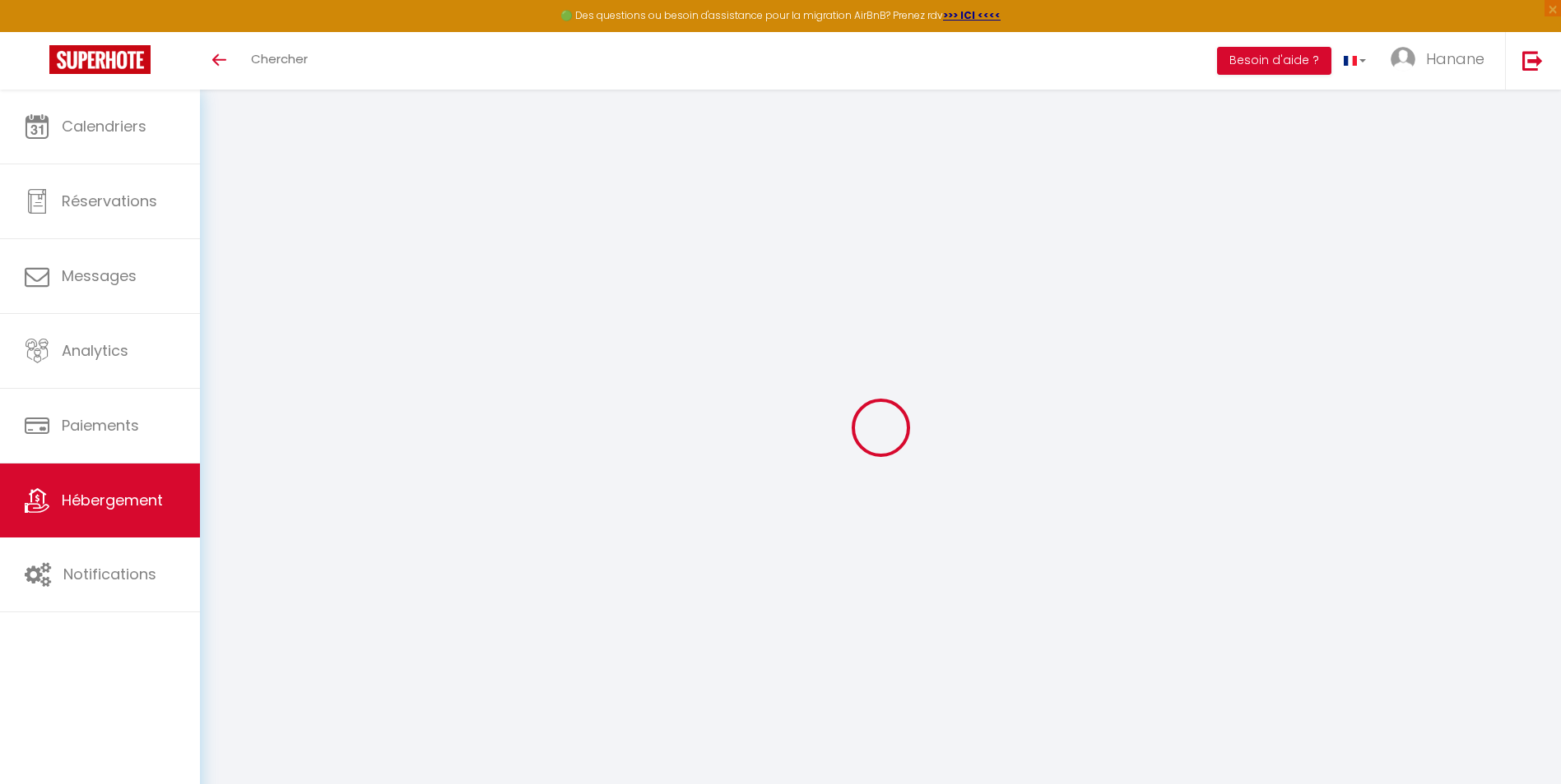
select select
checkbox input "false"
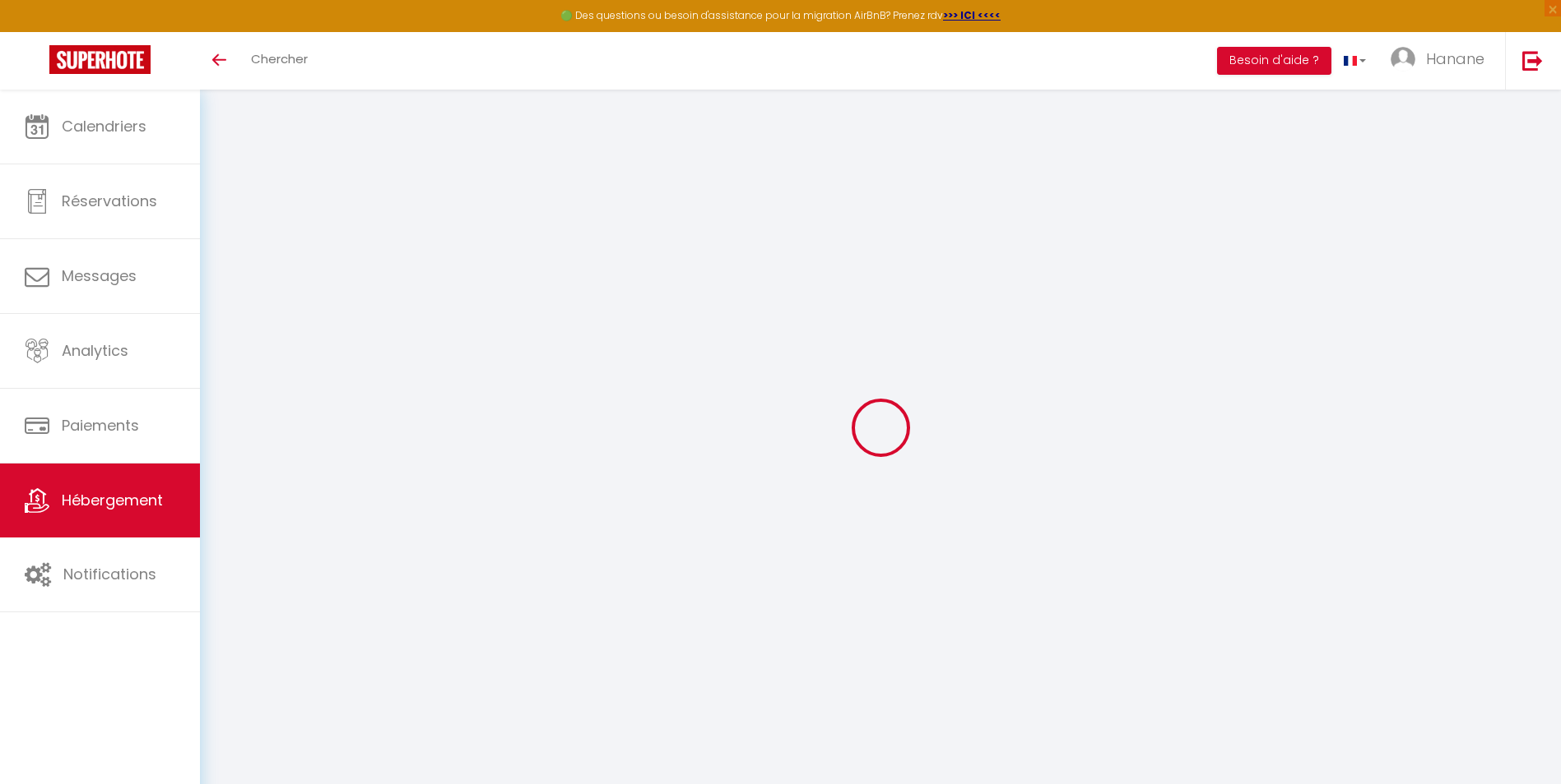
select select
type input "0"
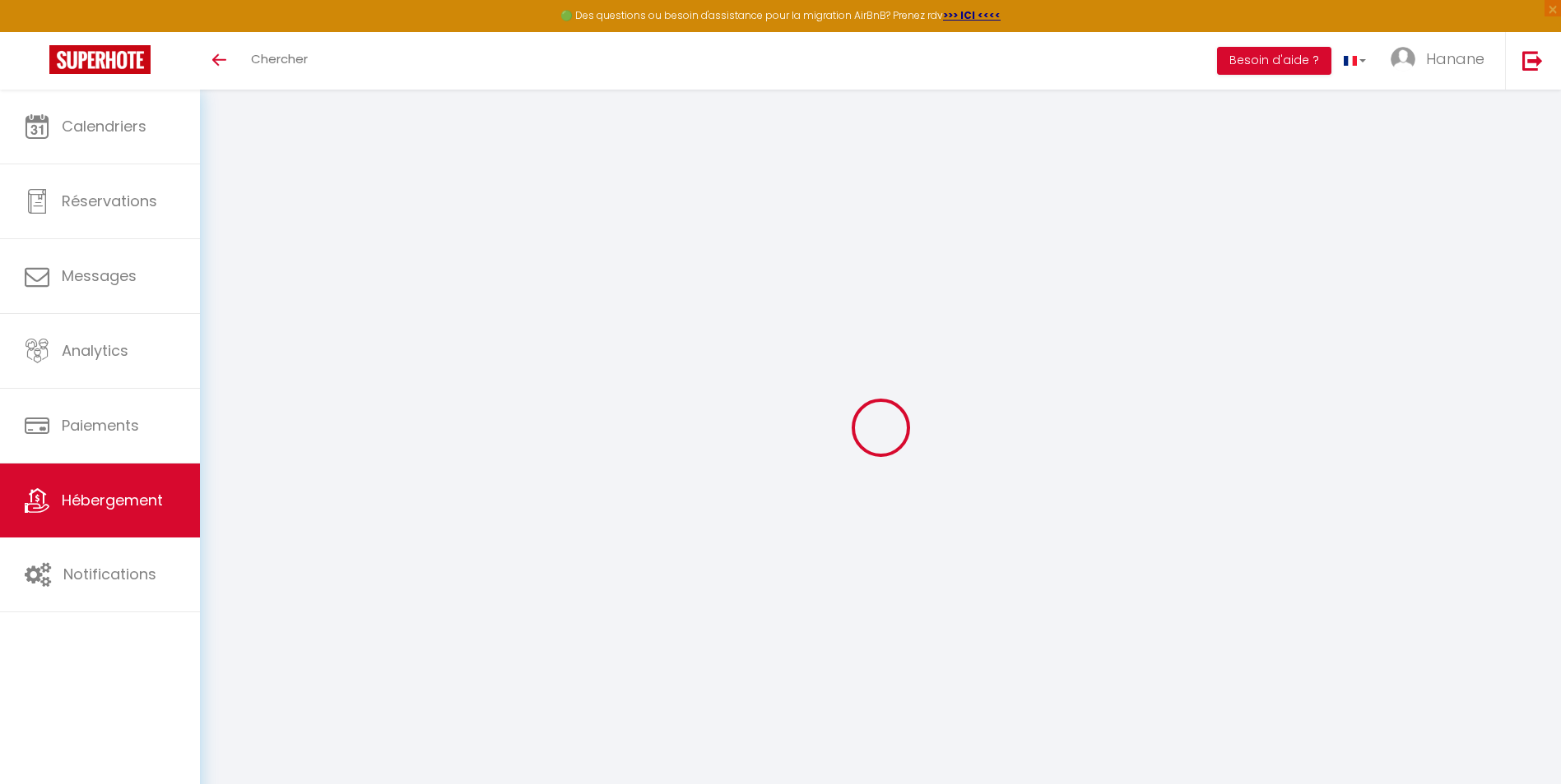
type input "0"
select select
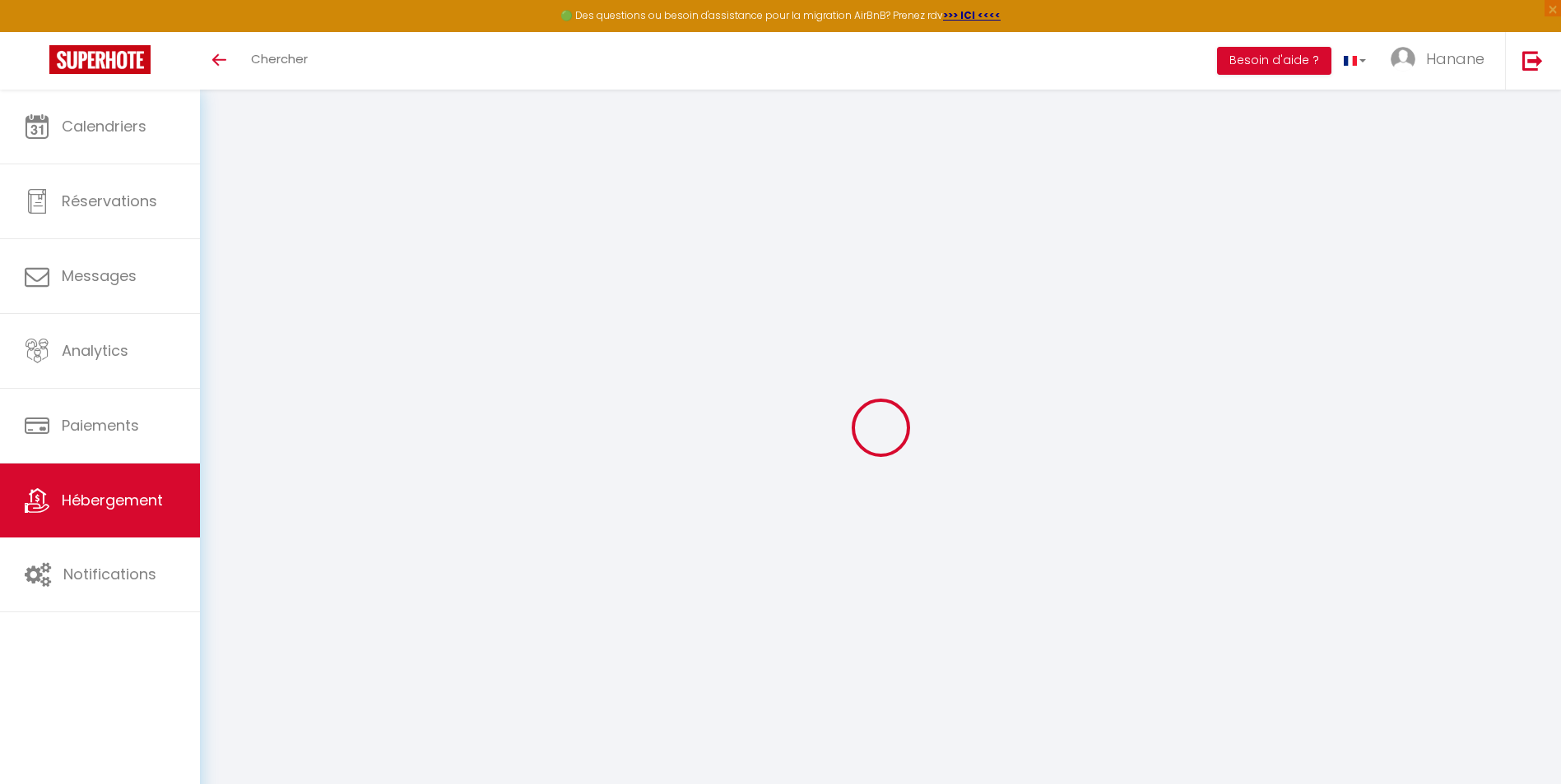
select select
checkbox input "false"
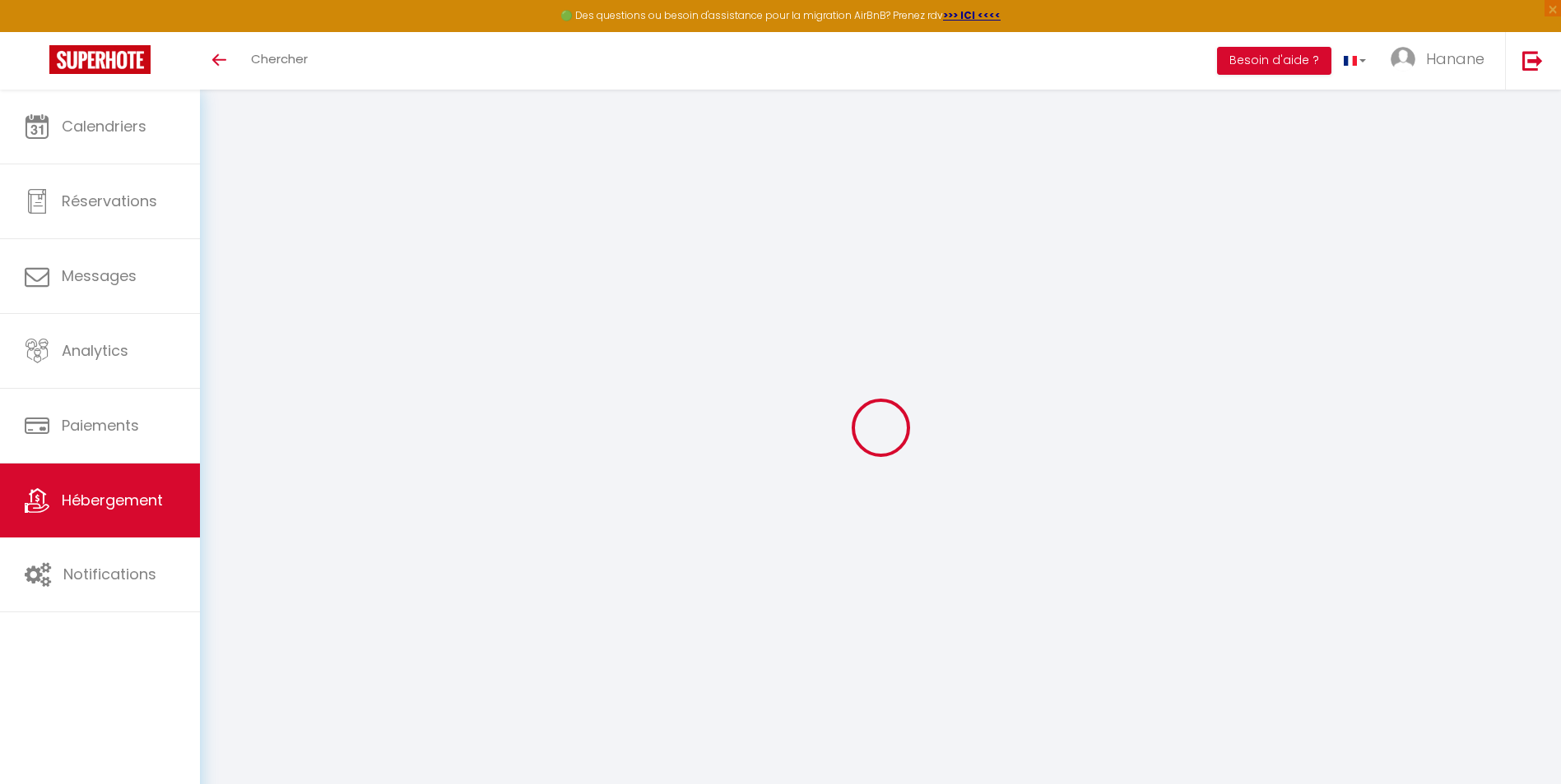
checkbox input "false"
select select
checkbox input "false"
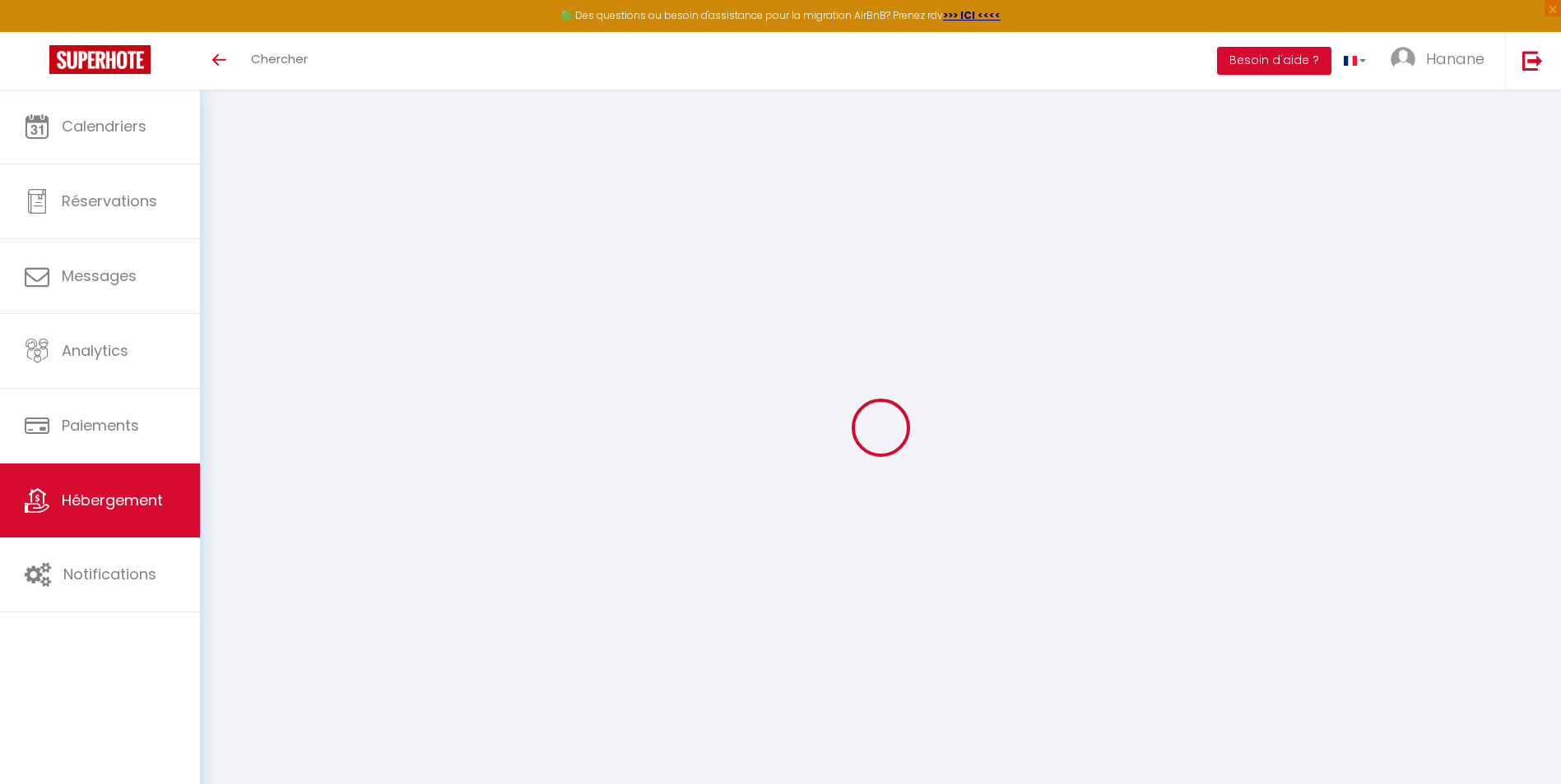
checkbox input "false"
select select "15:00"
select select "23:45"
select select "11:00"
select select "30"
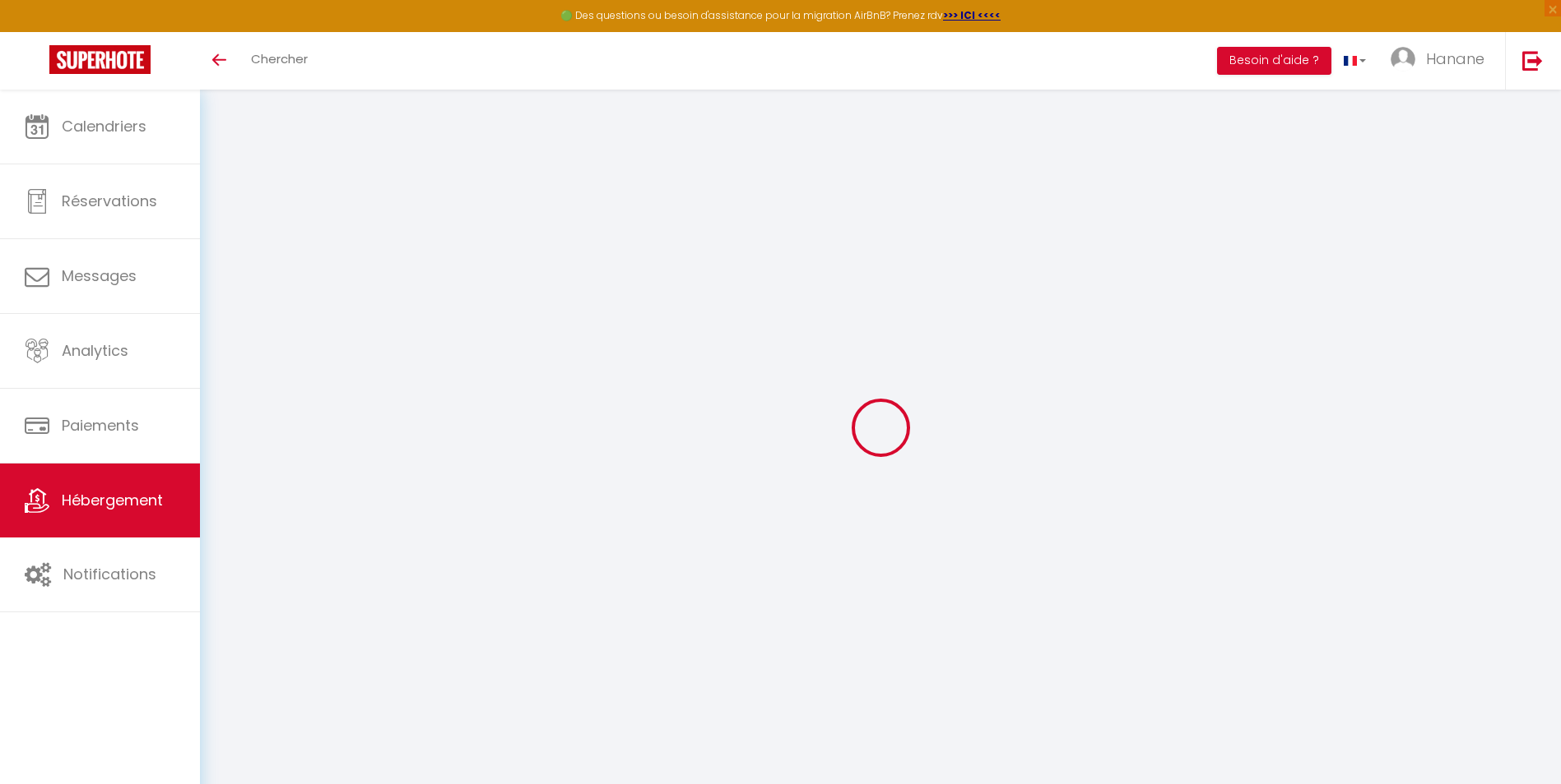
select select "120"
select select
checkbox input "false"
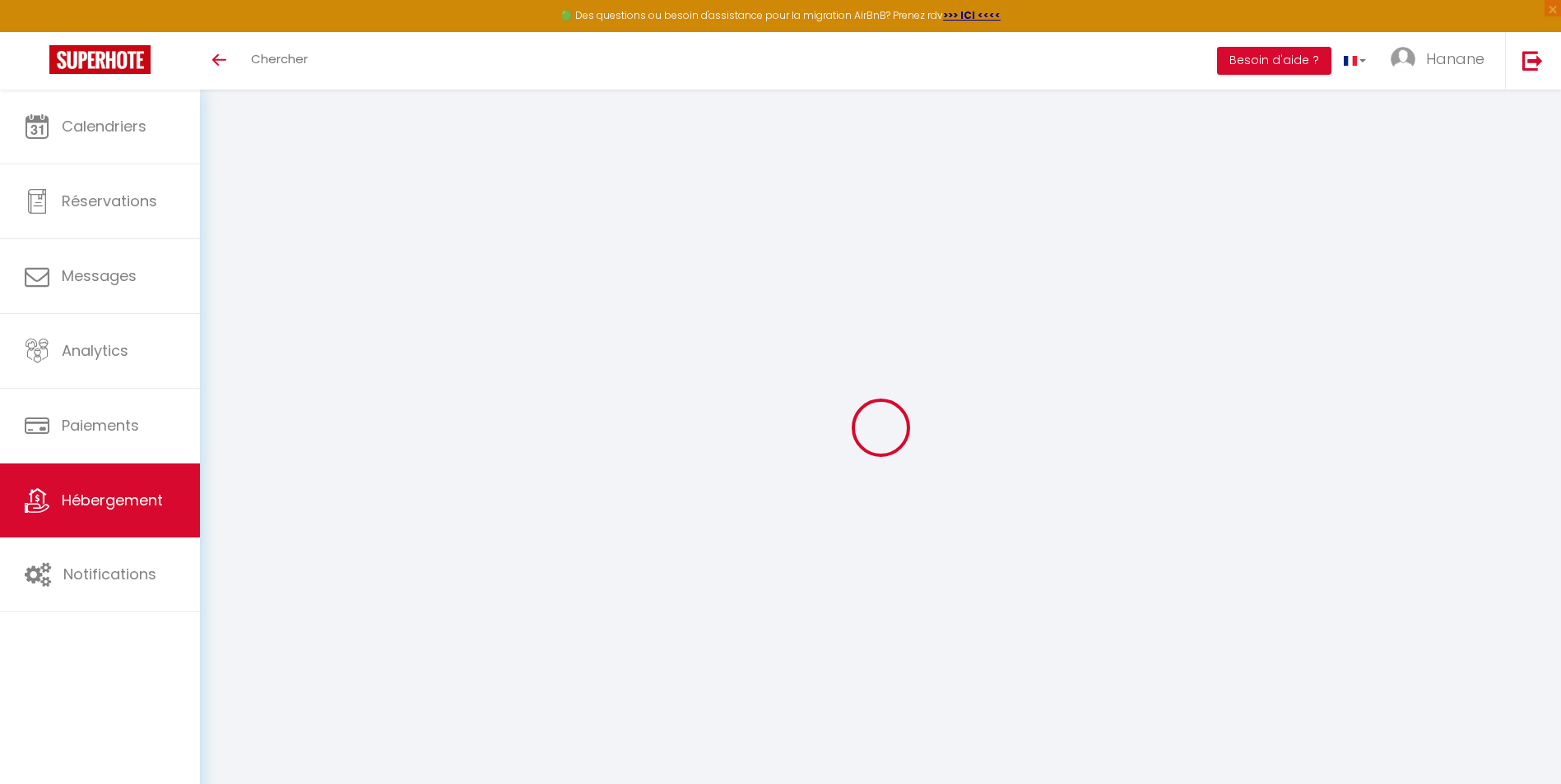
checkbox input "false"
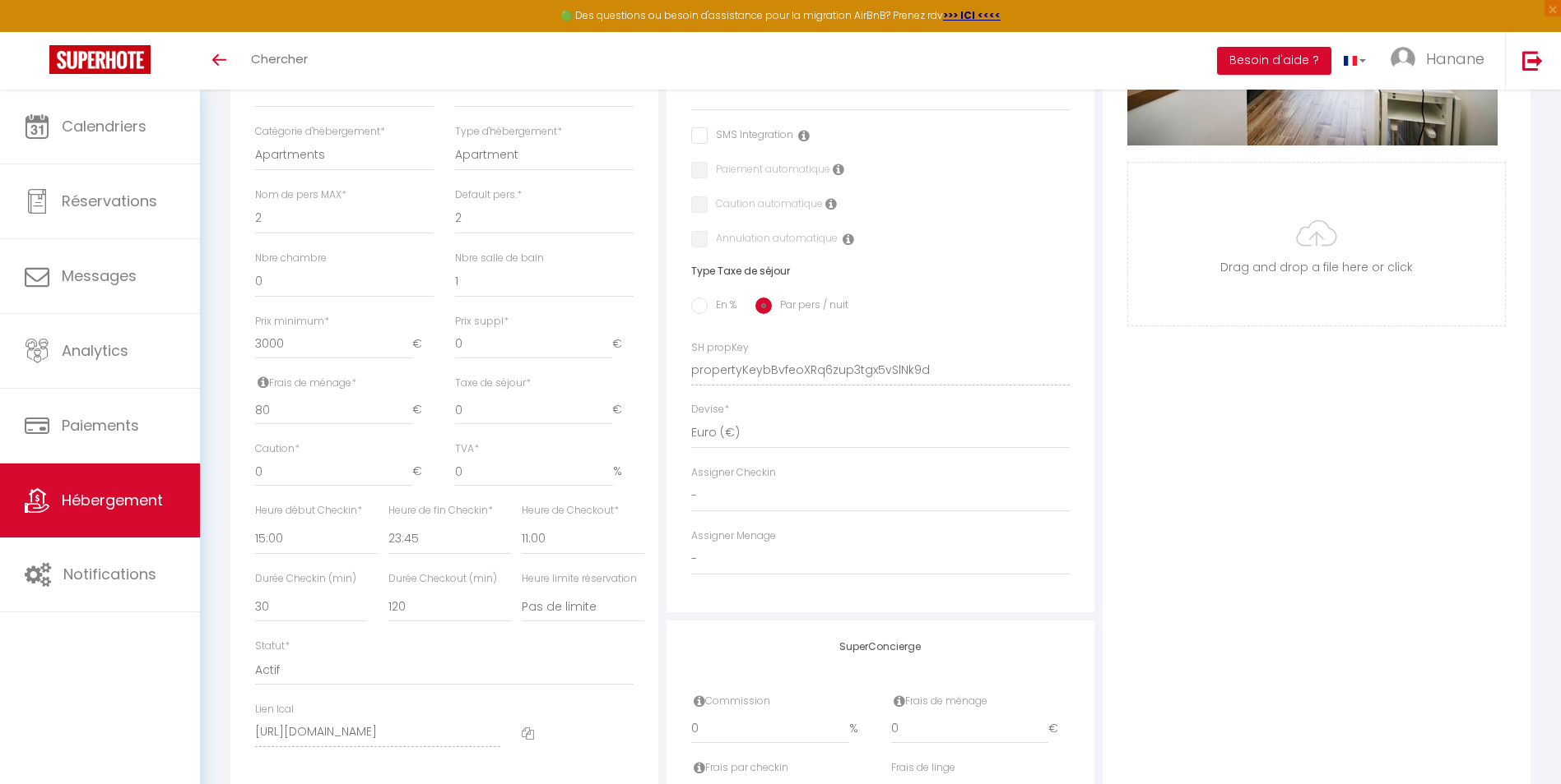
scroll to position [677, 0]
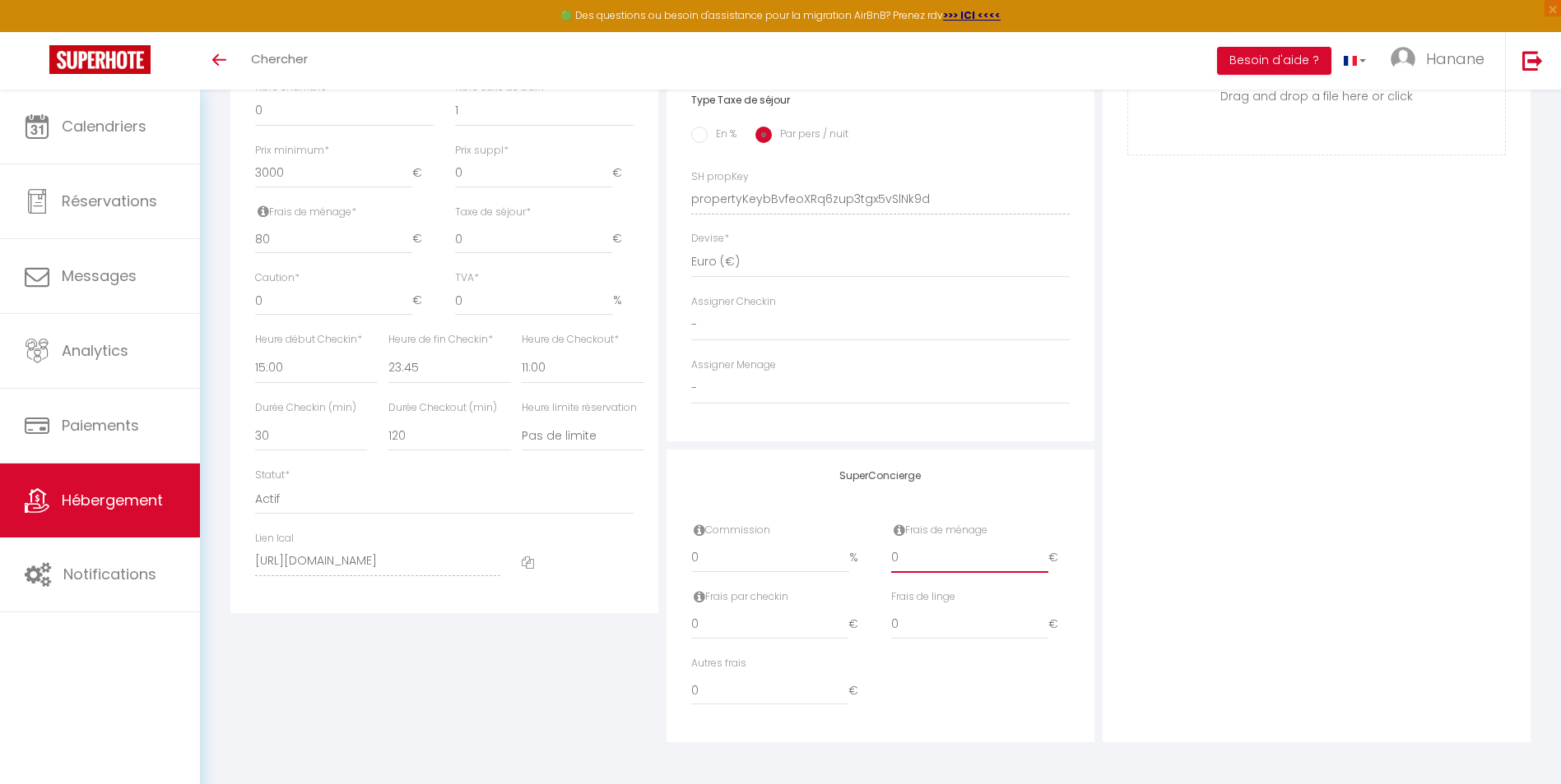
click at [907, 558] on input "0" at bounding box center [969, 558] width 157 height 29
select select
checkbox input "false"
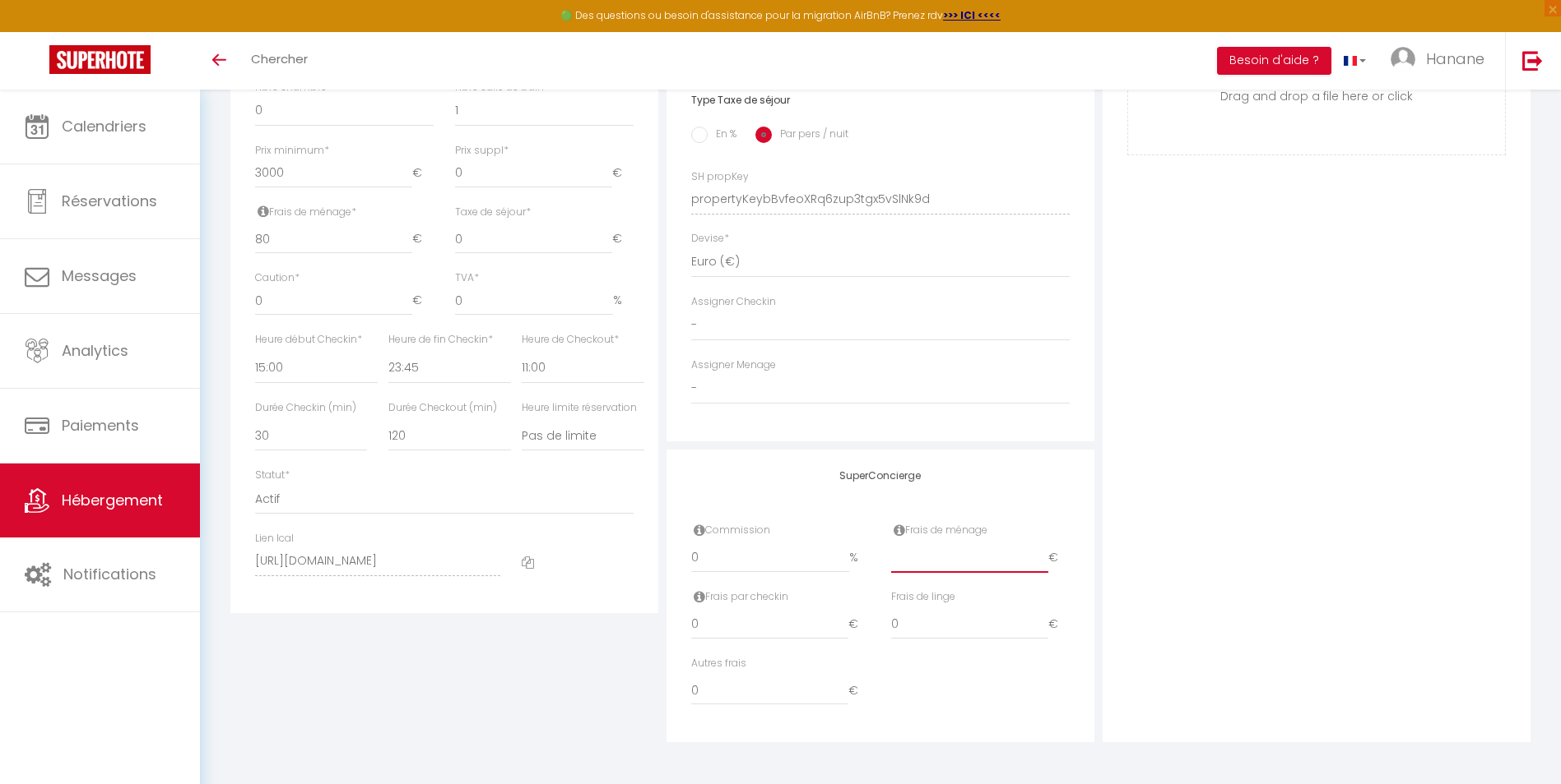
checkbox input "false"
type input "8"
select select
checkbox input "false"
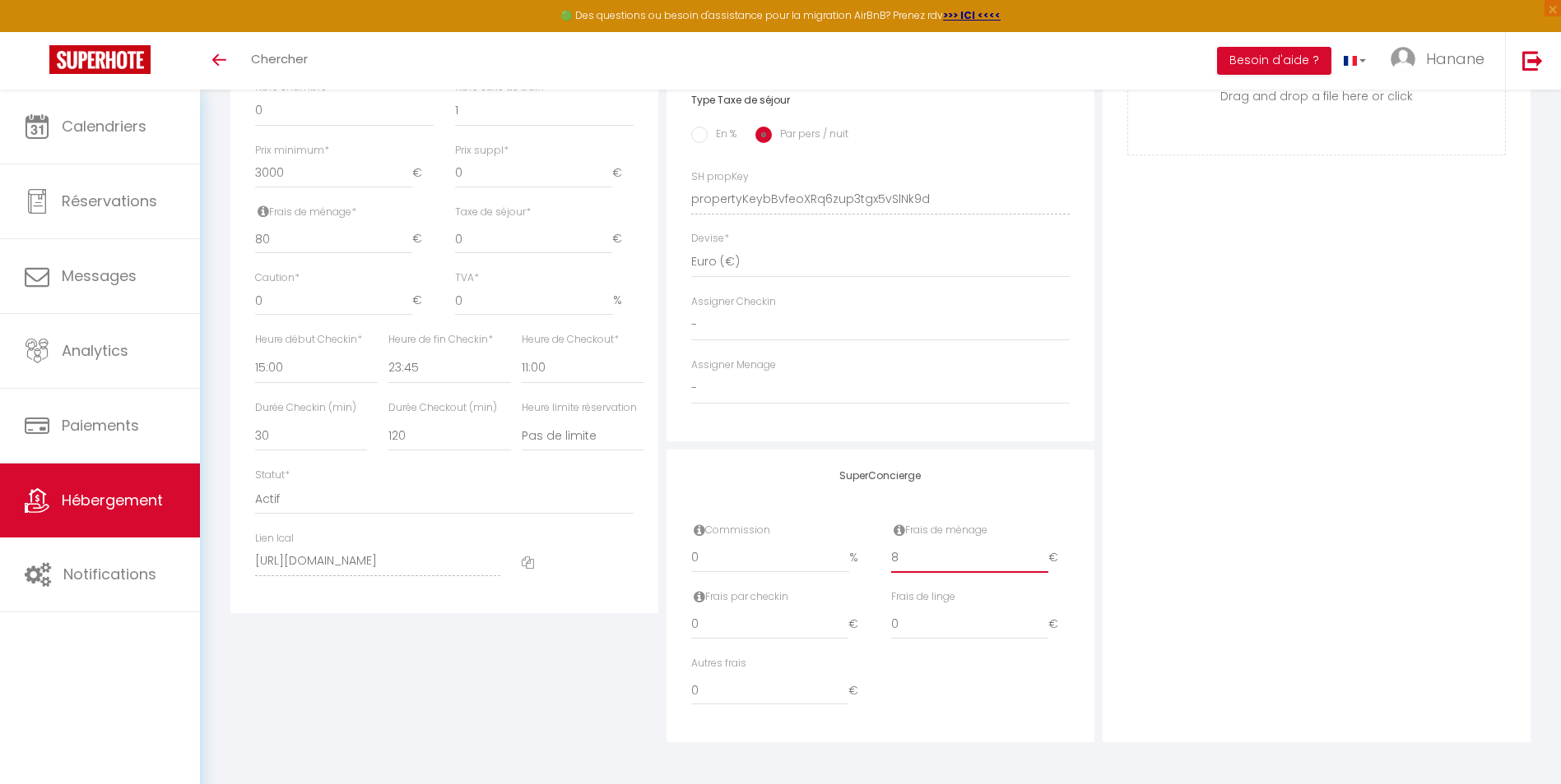
checkbox input "false"
type input "80"
select select
checkbox input "false"
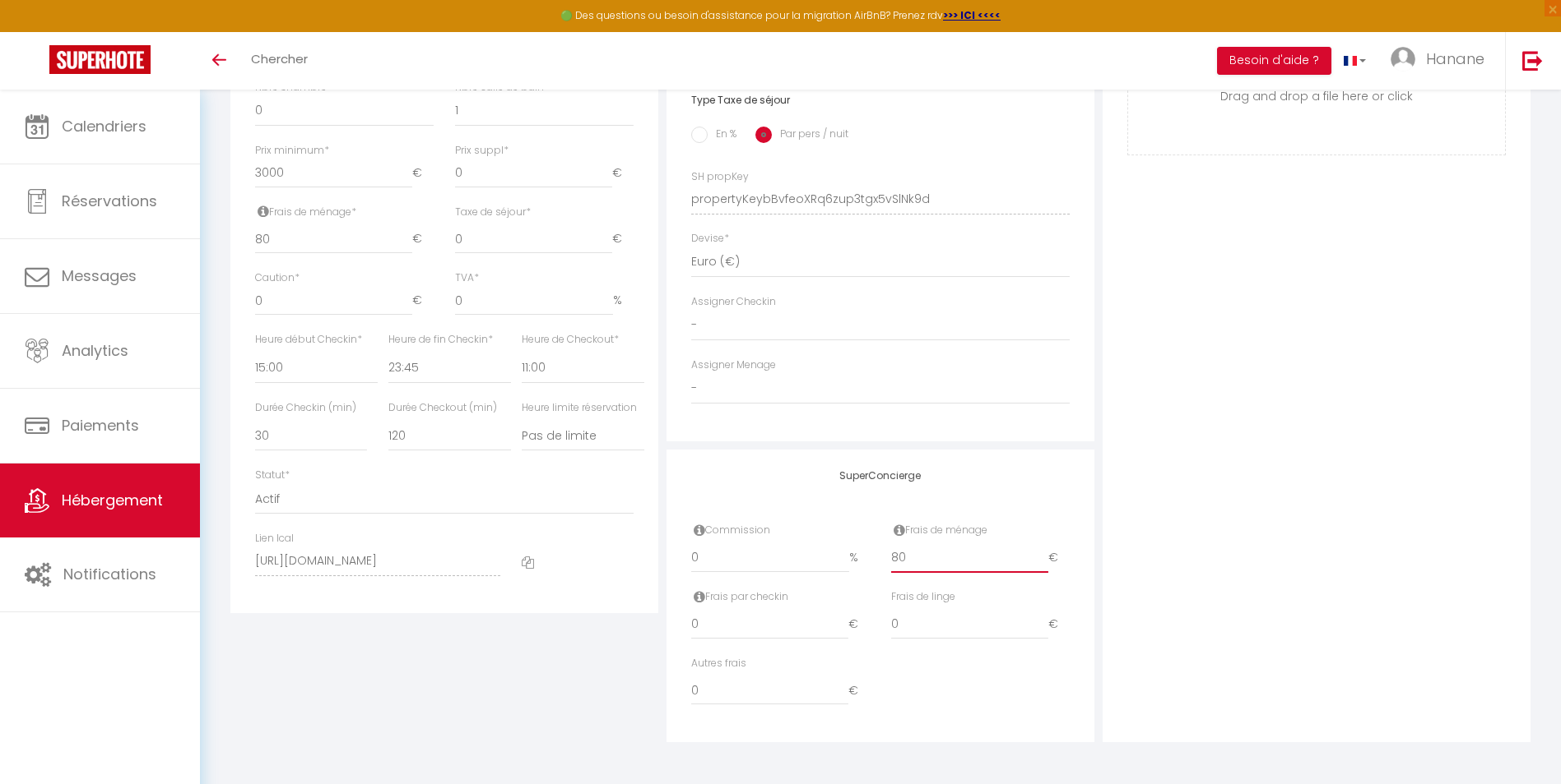
checkbox input "false"
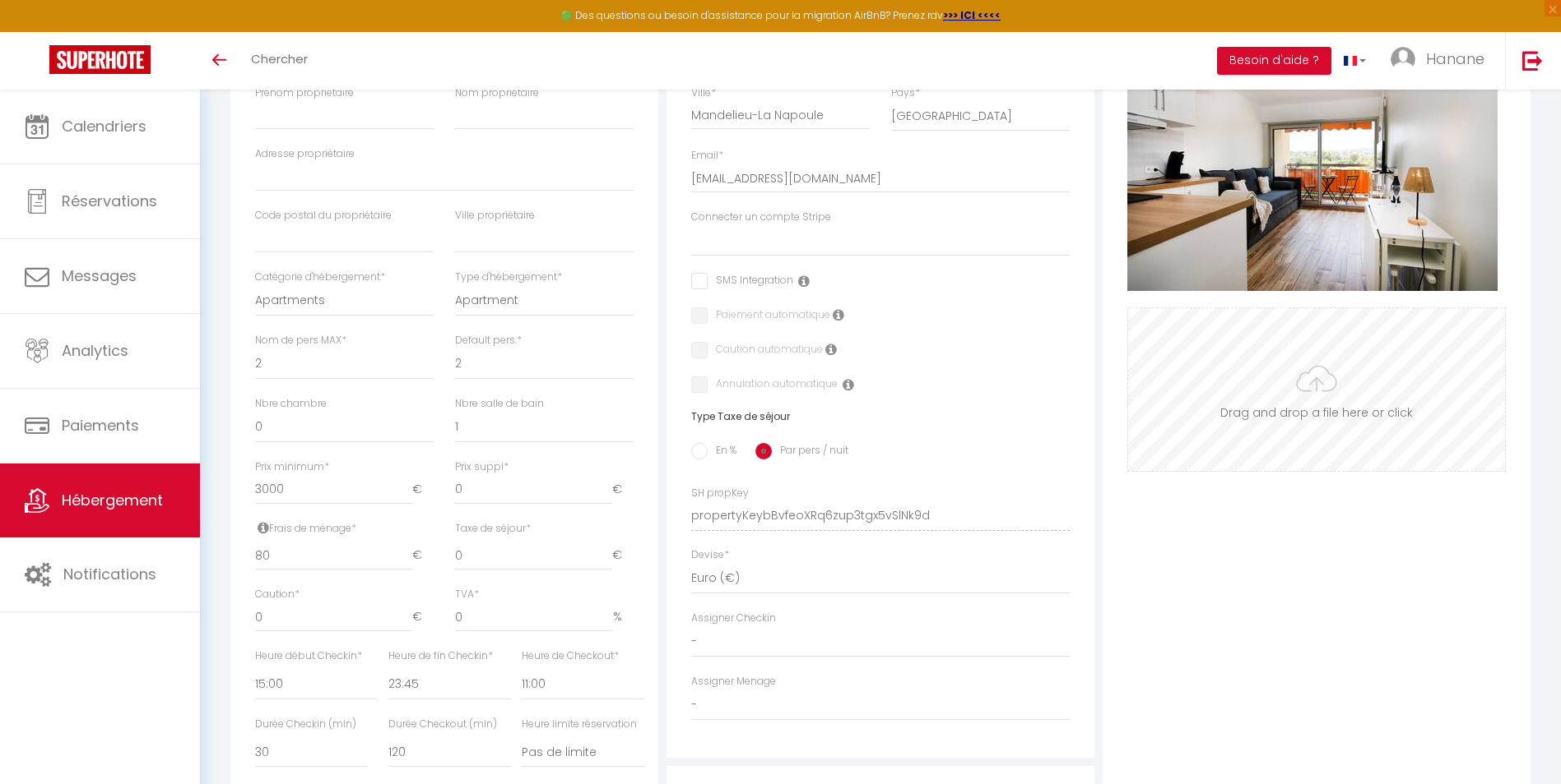
scroll to position [19, 0]
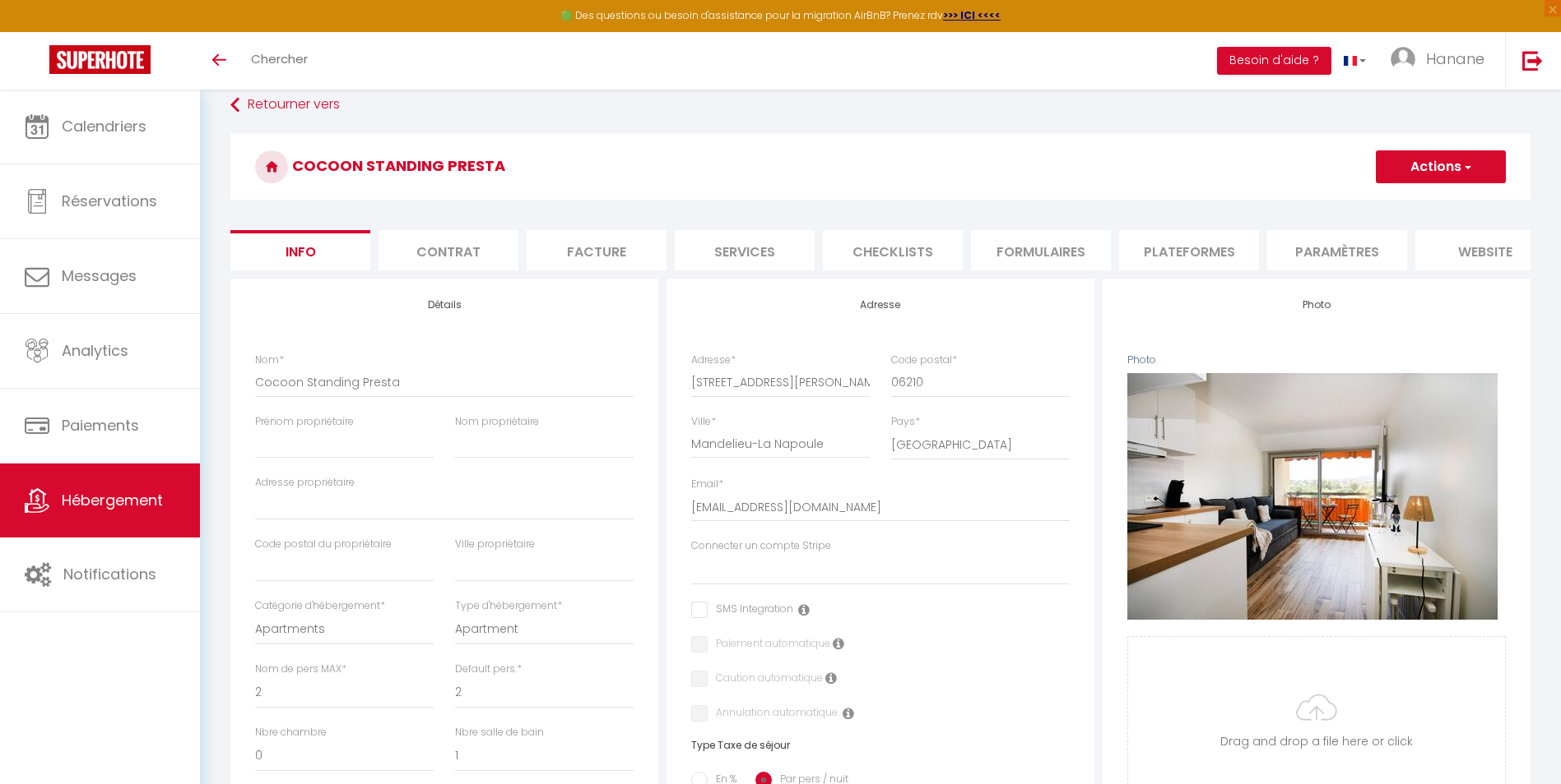
type input "80"
click at [1442, 160] on button "Actions" at bounding box center [1440, 167] width 130 height 33
click at [1394, 199] on input "Enregistrer" at bounding box center [1376, 203] width 60 height 17
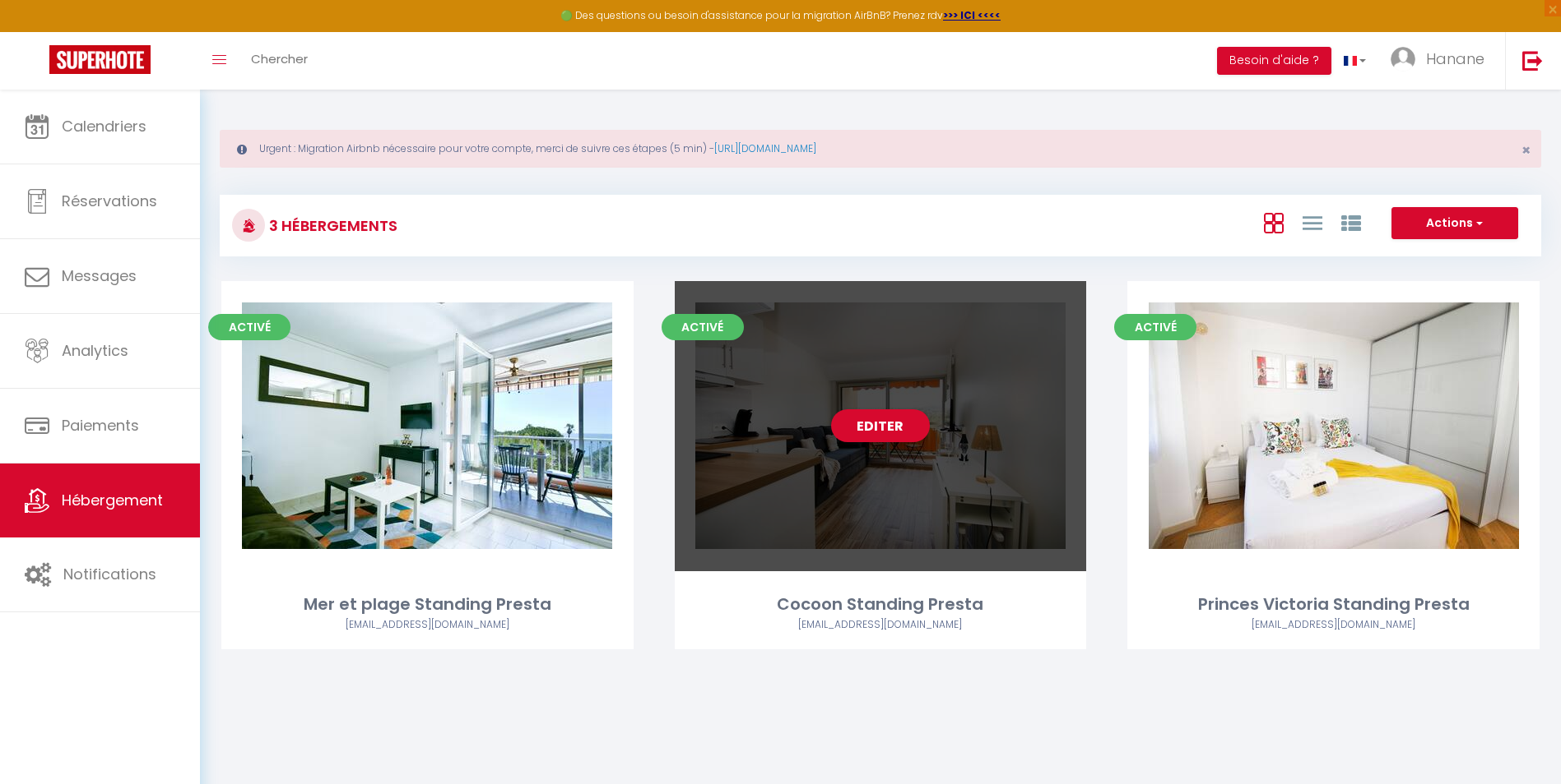
click at [979, 485] on div "Editer" at bounding box center [880, 426] width 412 height 291
click at [906, 432] on link "Editer" at bounding box center [880, 426] width 99 height 33
select select "3"
select select "2"
select select "1"
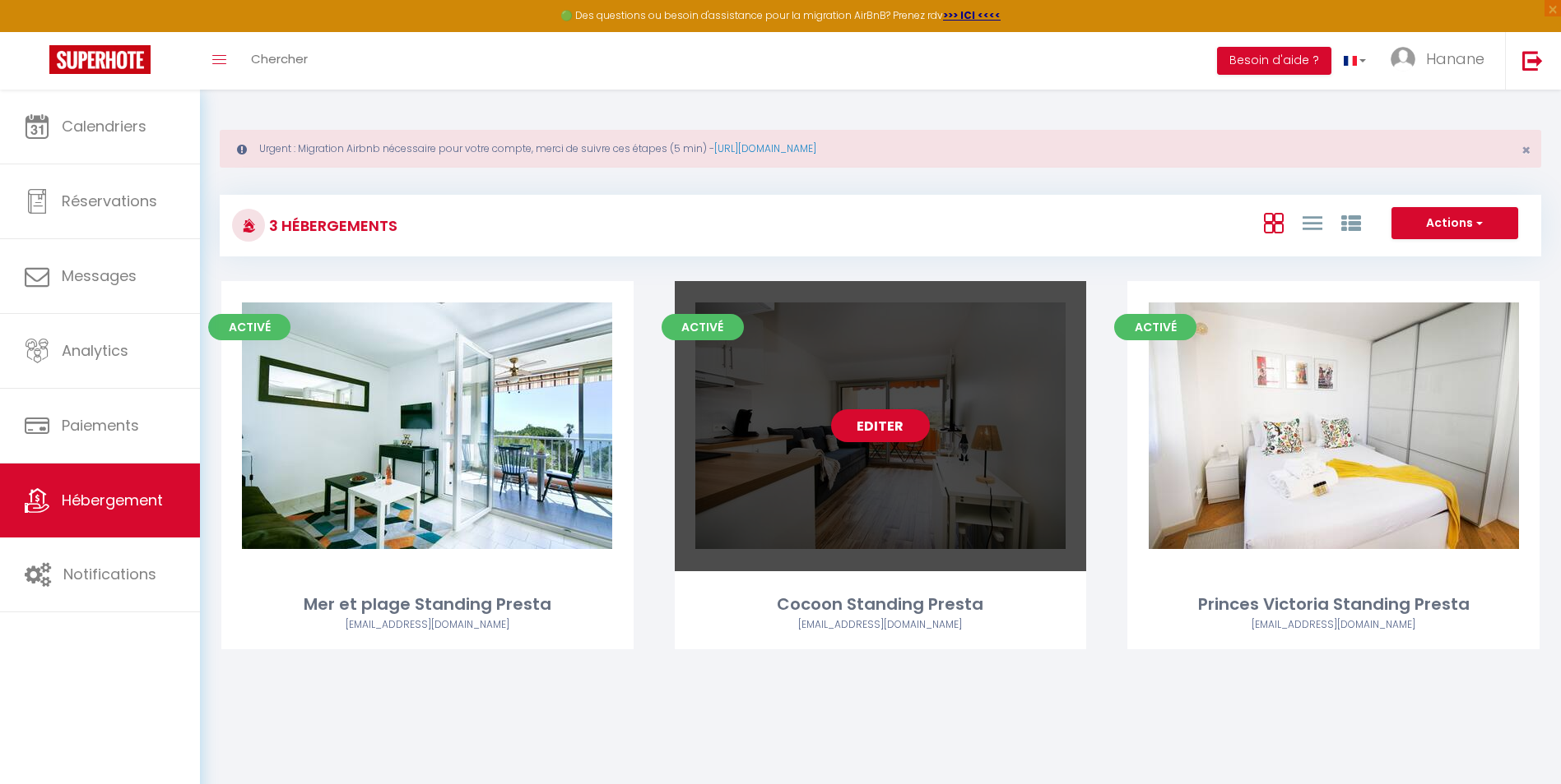
select select "1"
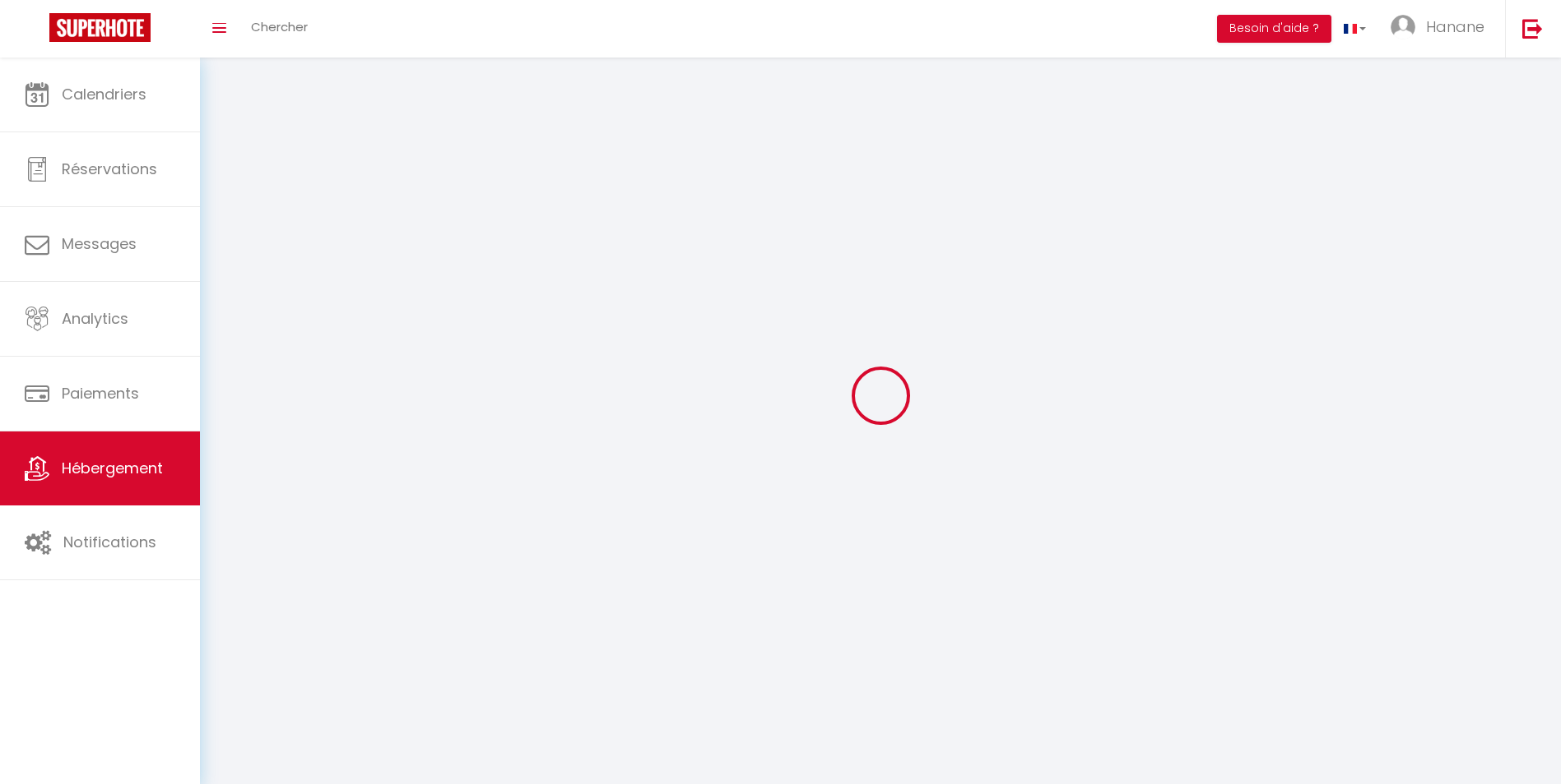
select select
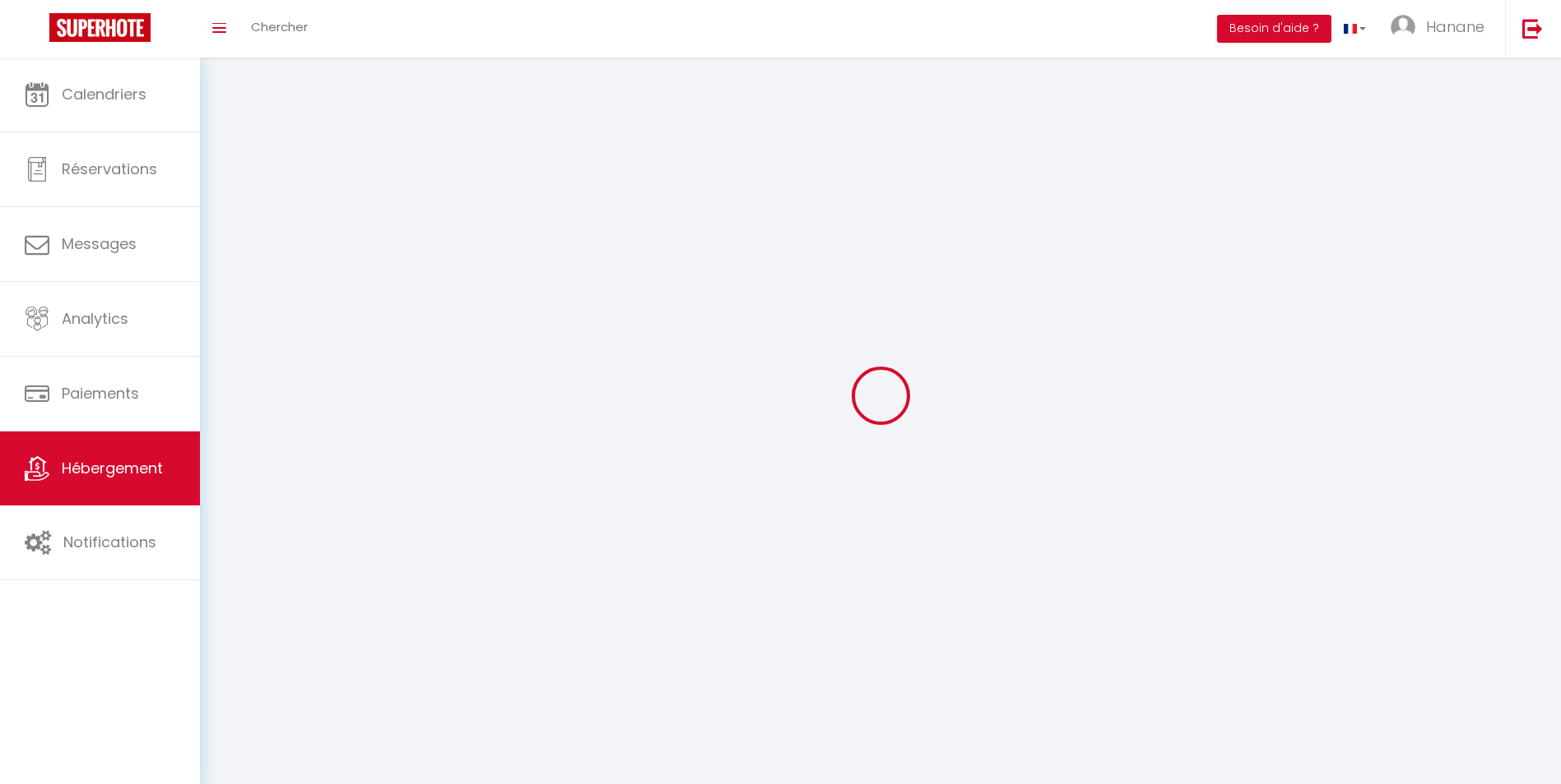
select select
checkbox input "false"
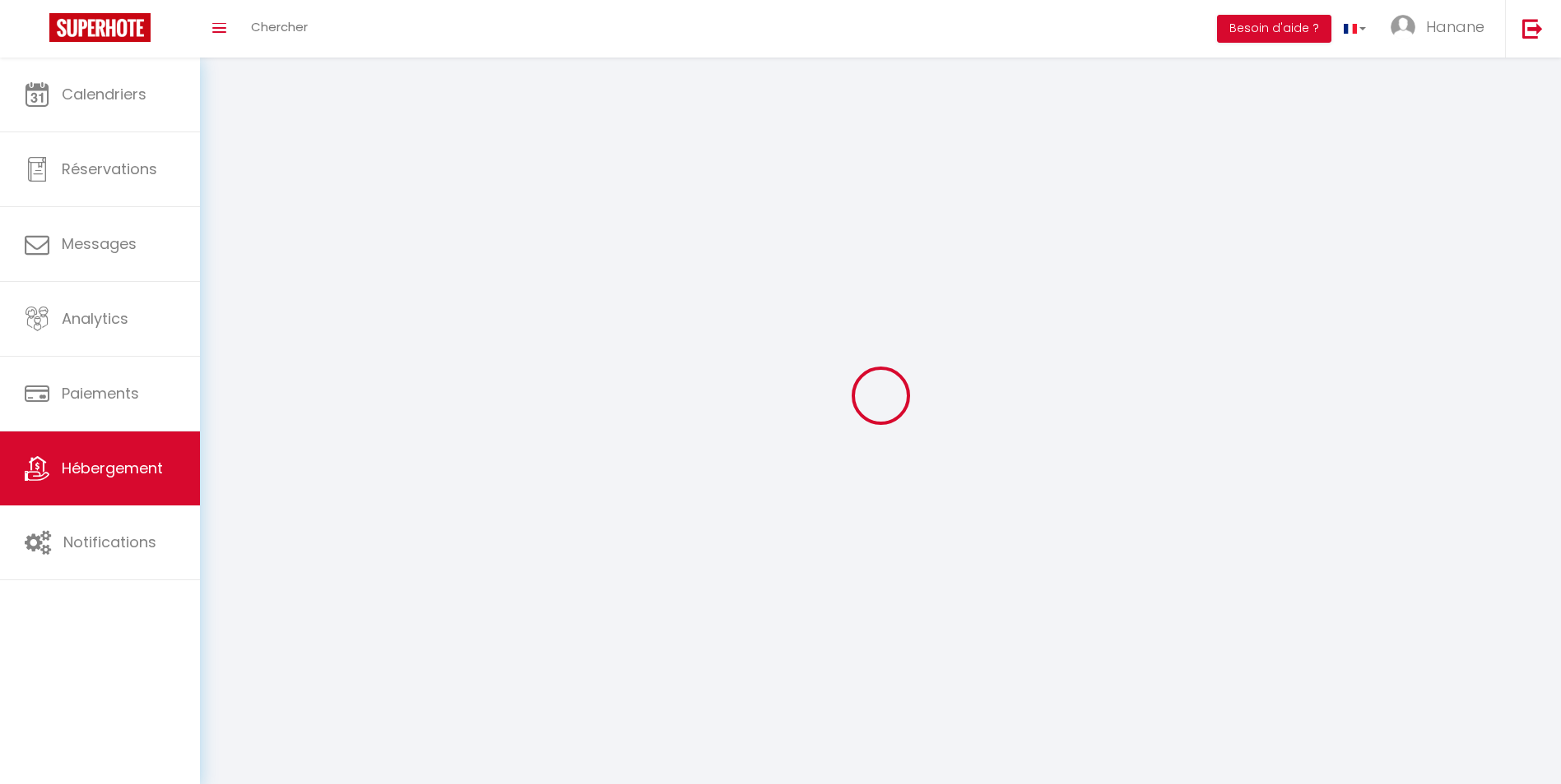
select select
select select "1"
select select "28"
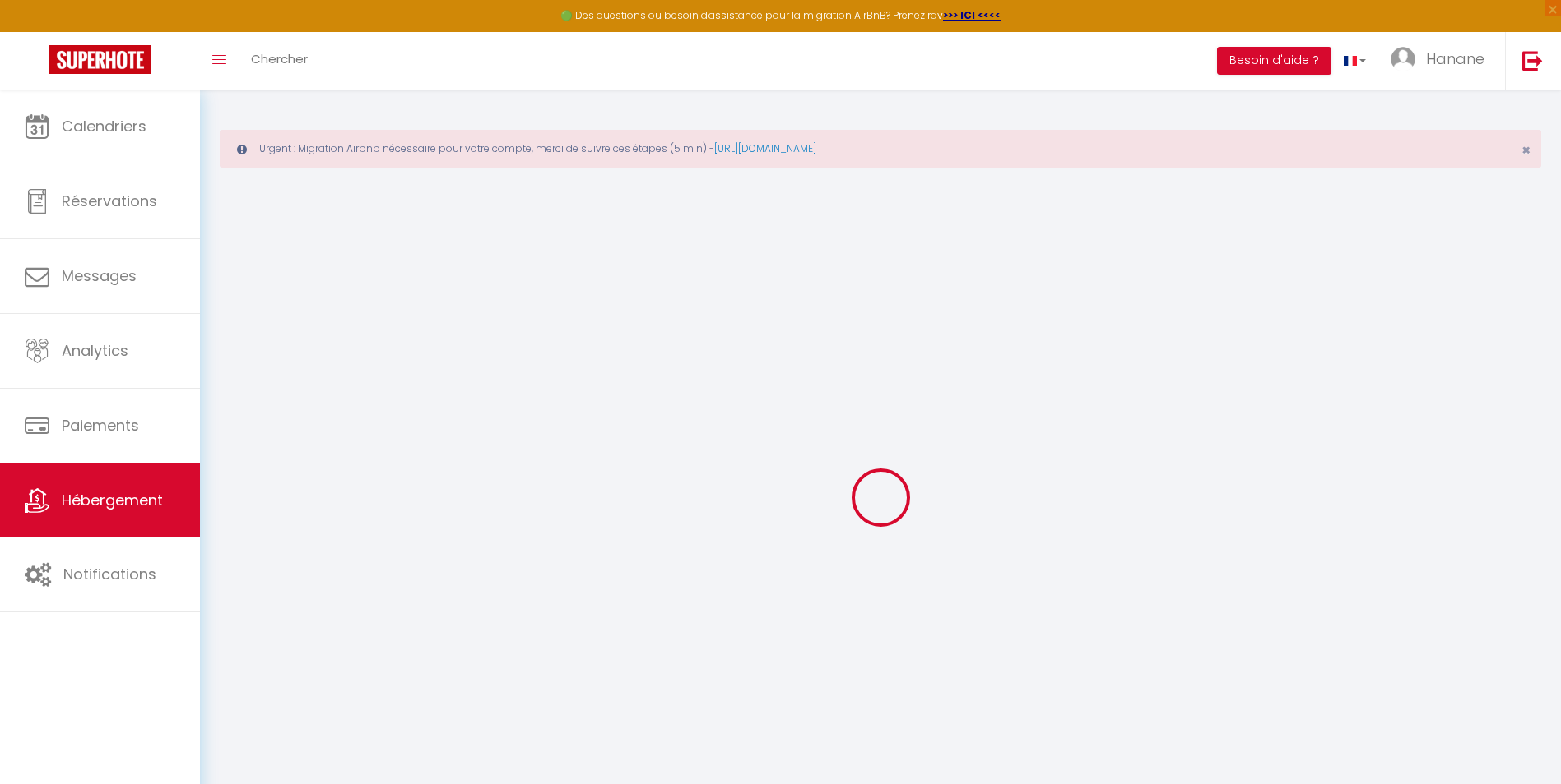
select select
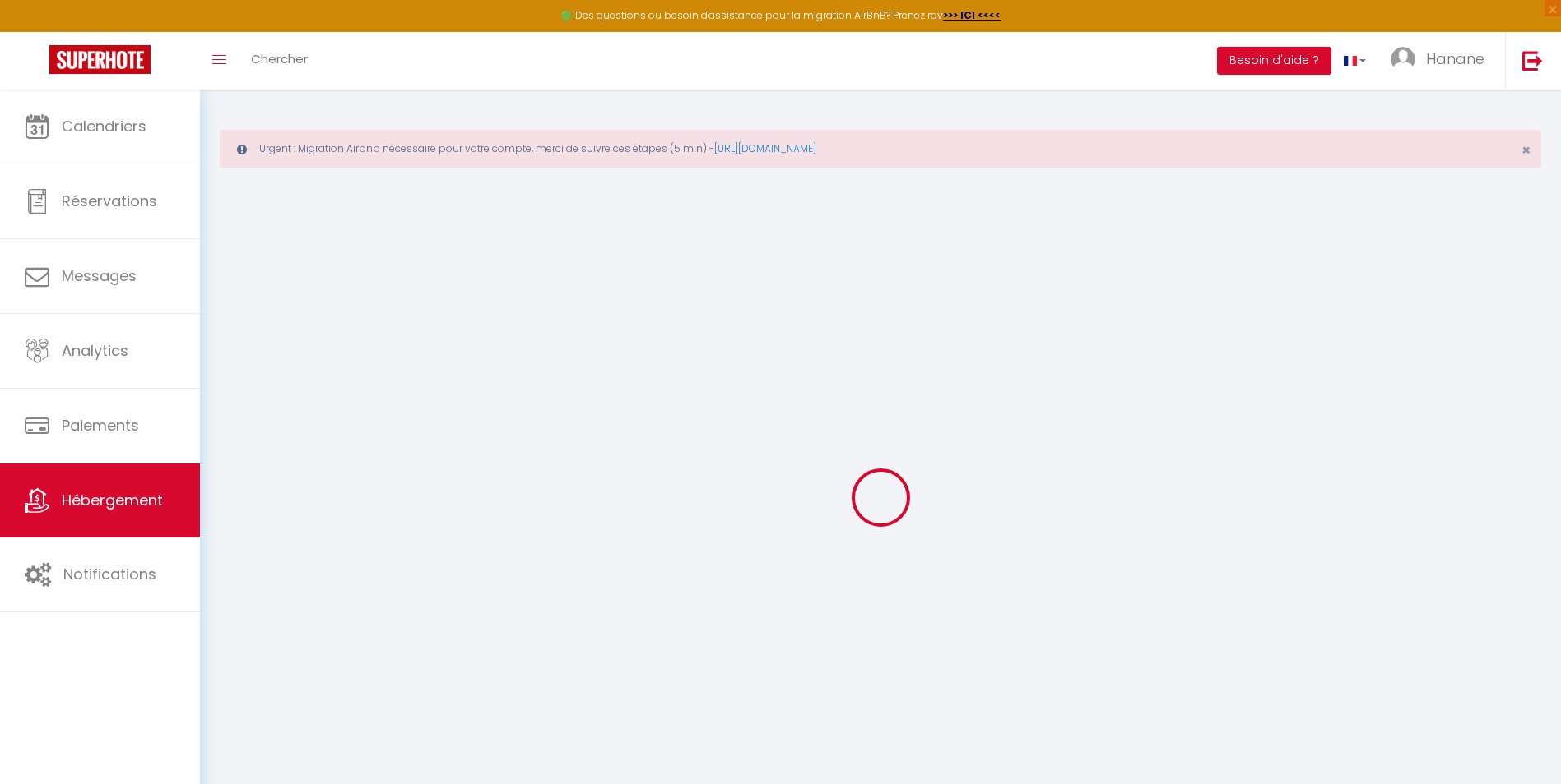
select select
checkbox input "false"
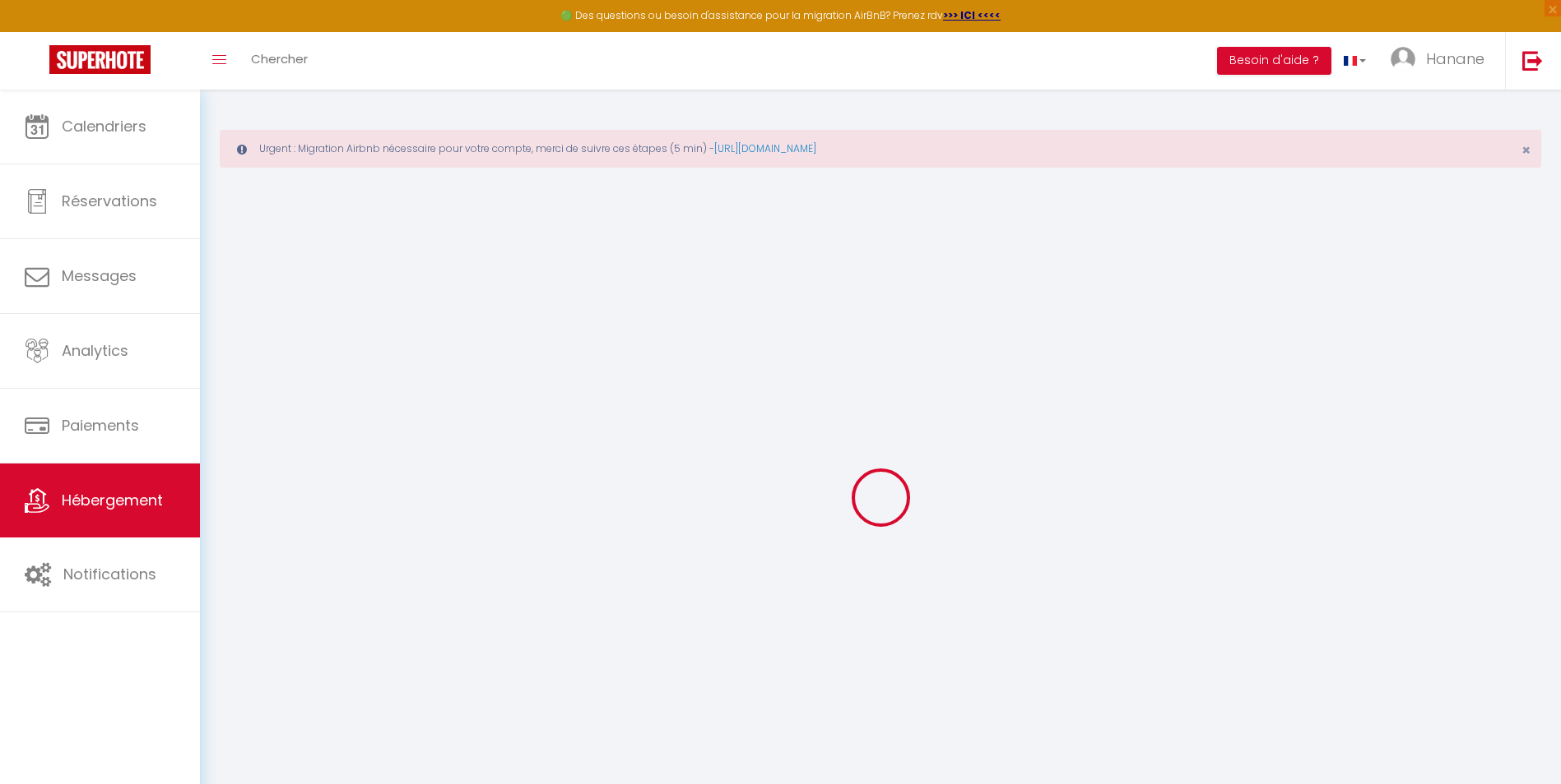
select select
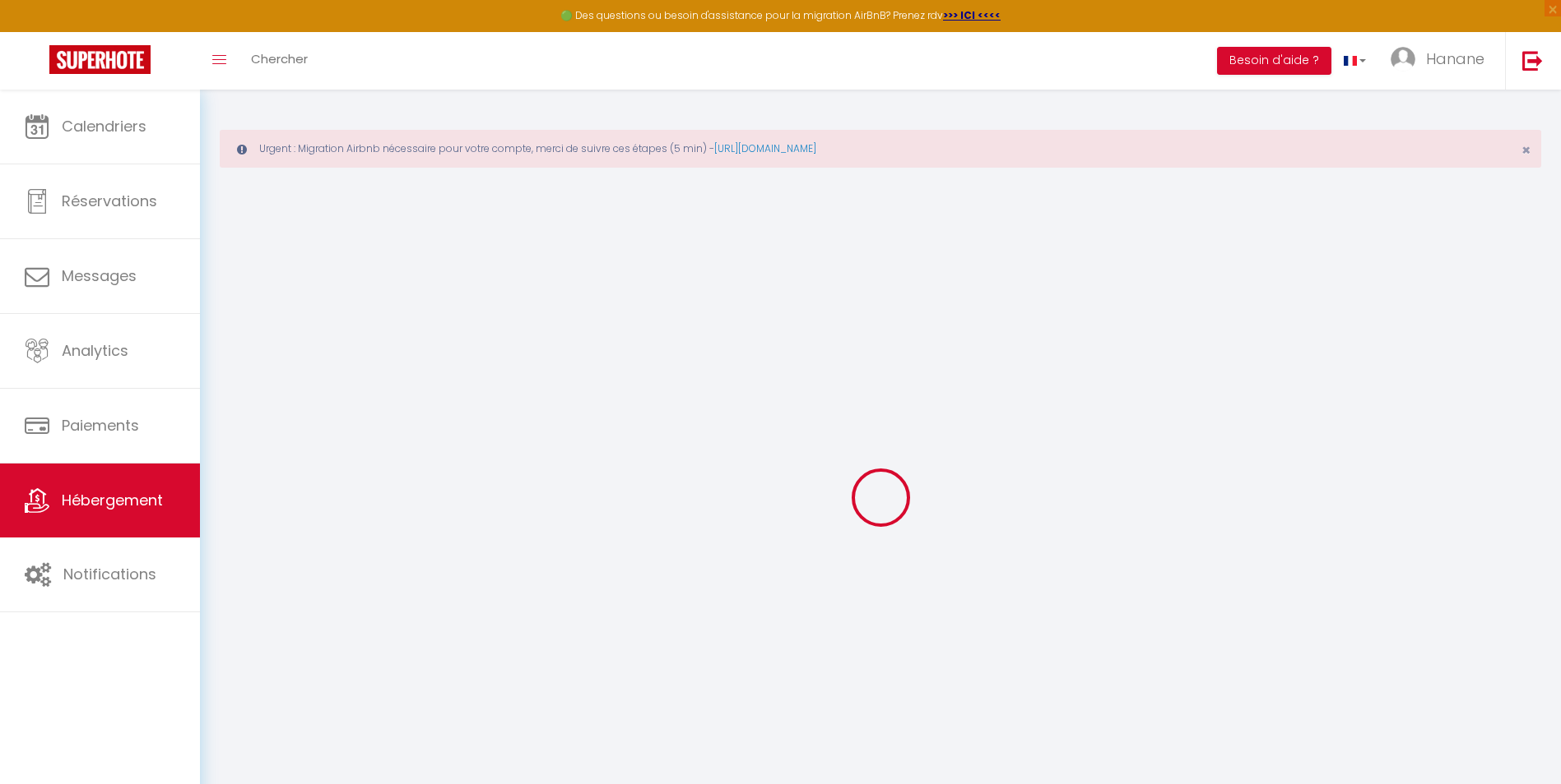
select select
checkbox input "false"
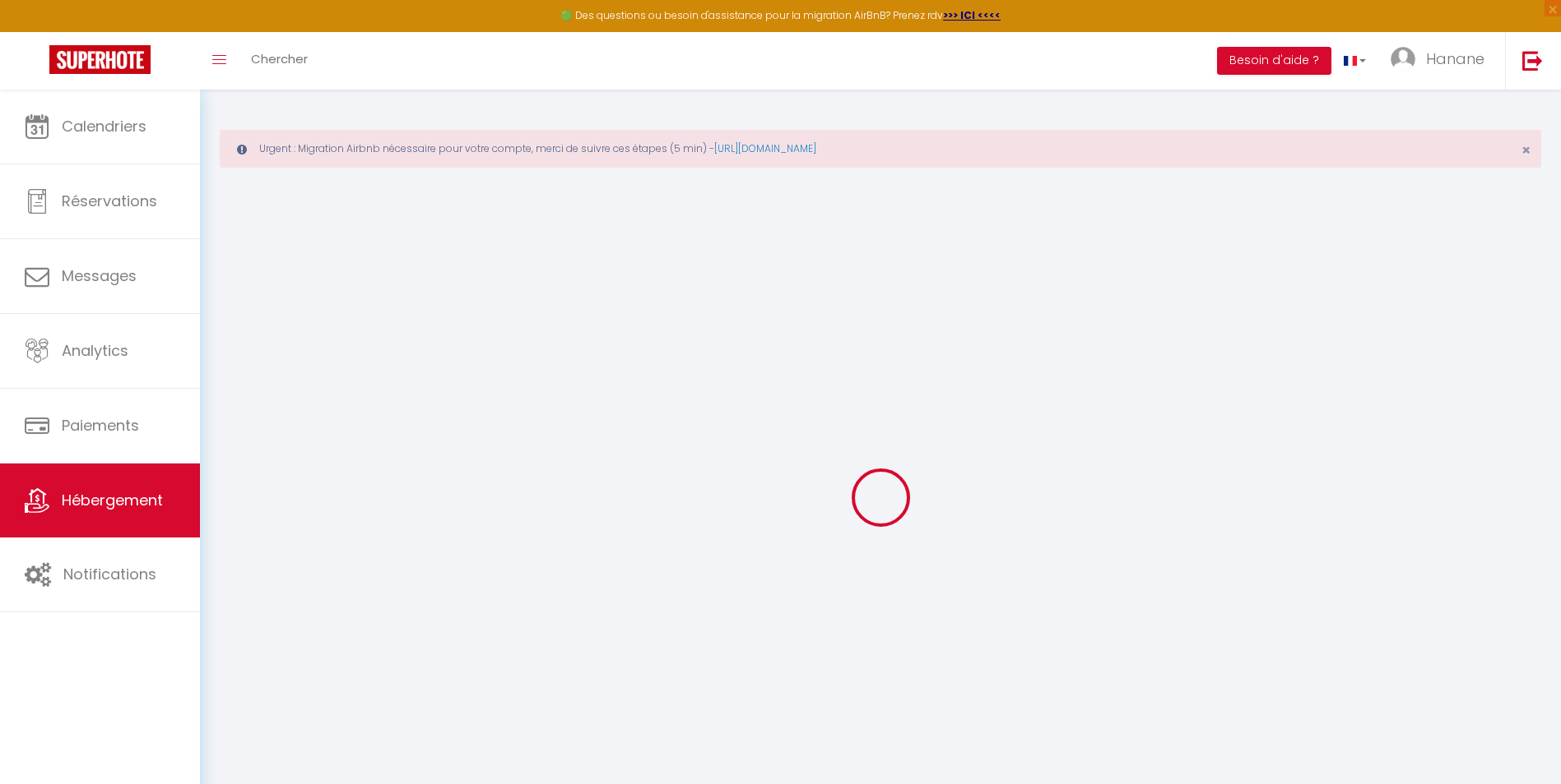
checkbox input "false"
select select
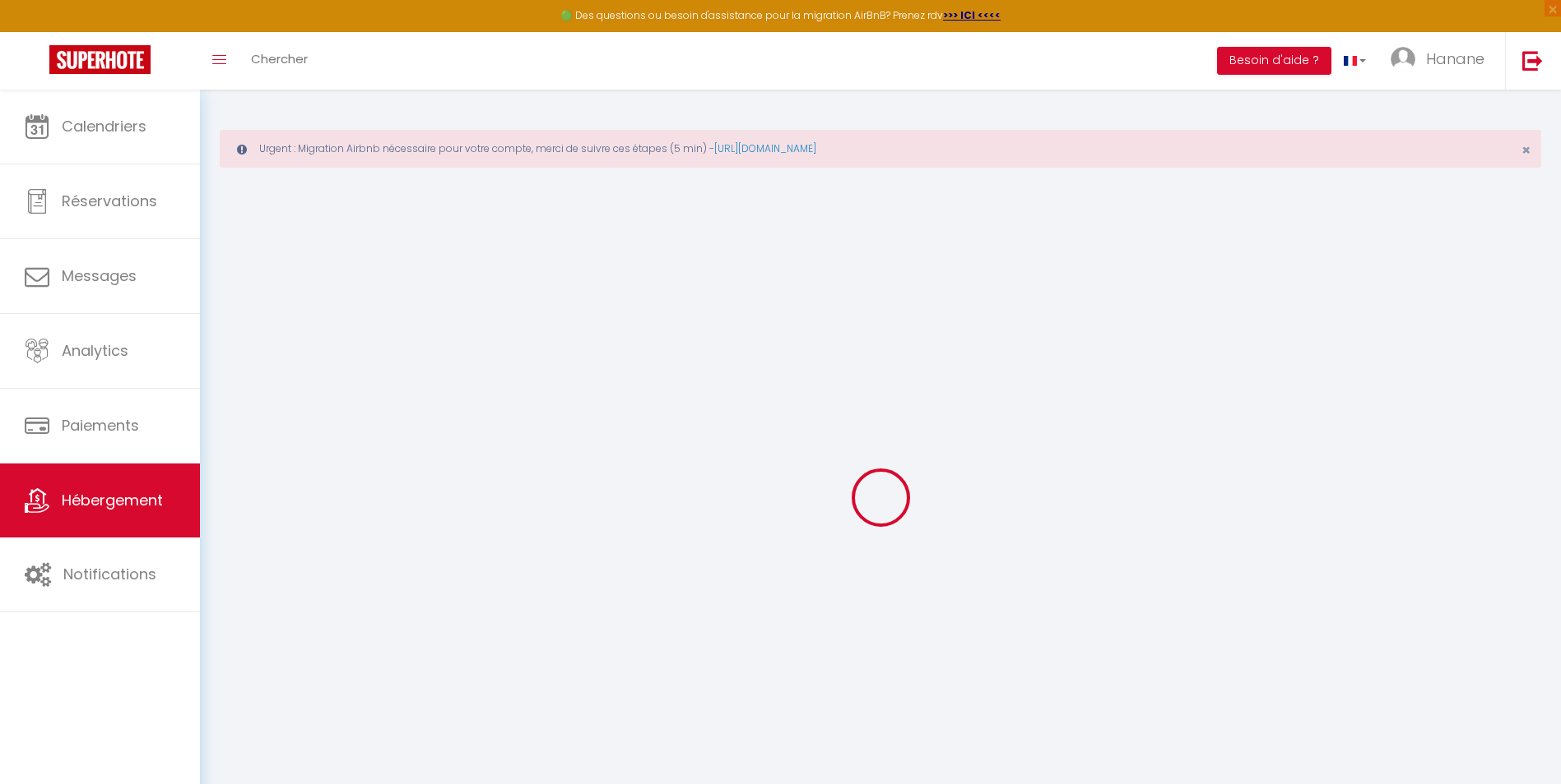
select select
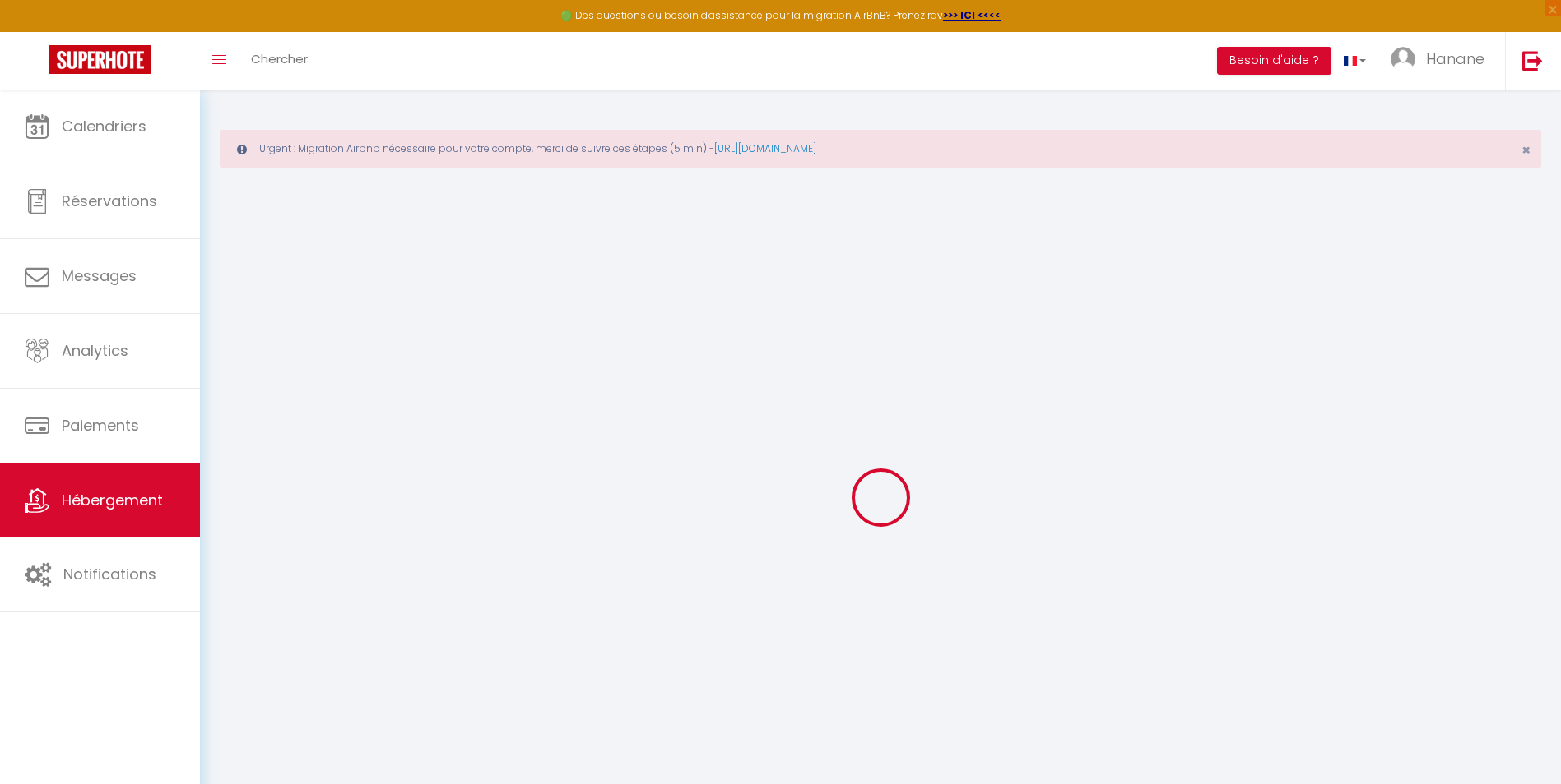
checkbox input "false"
select select
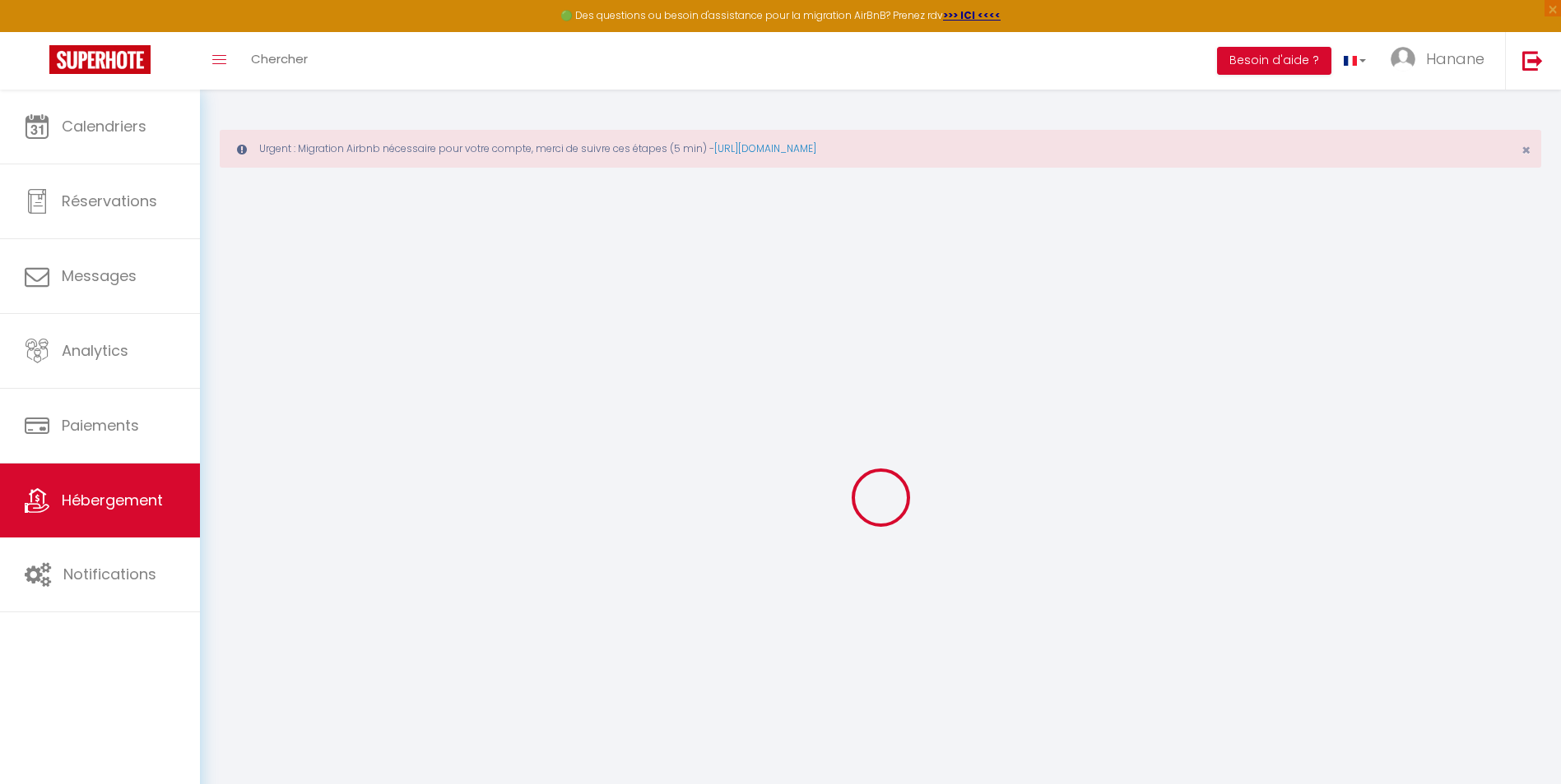
select select
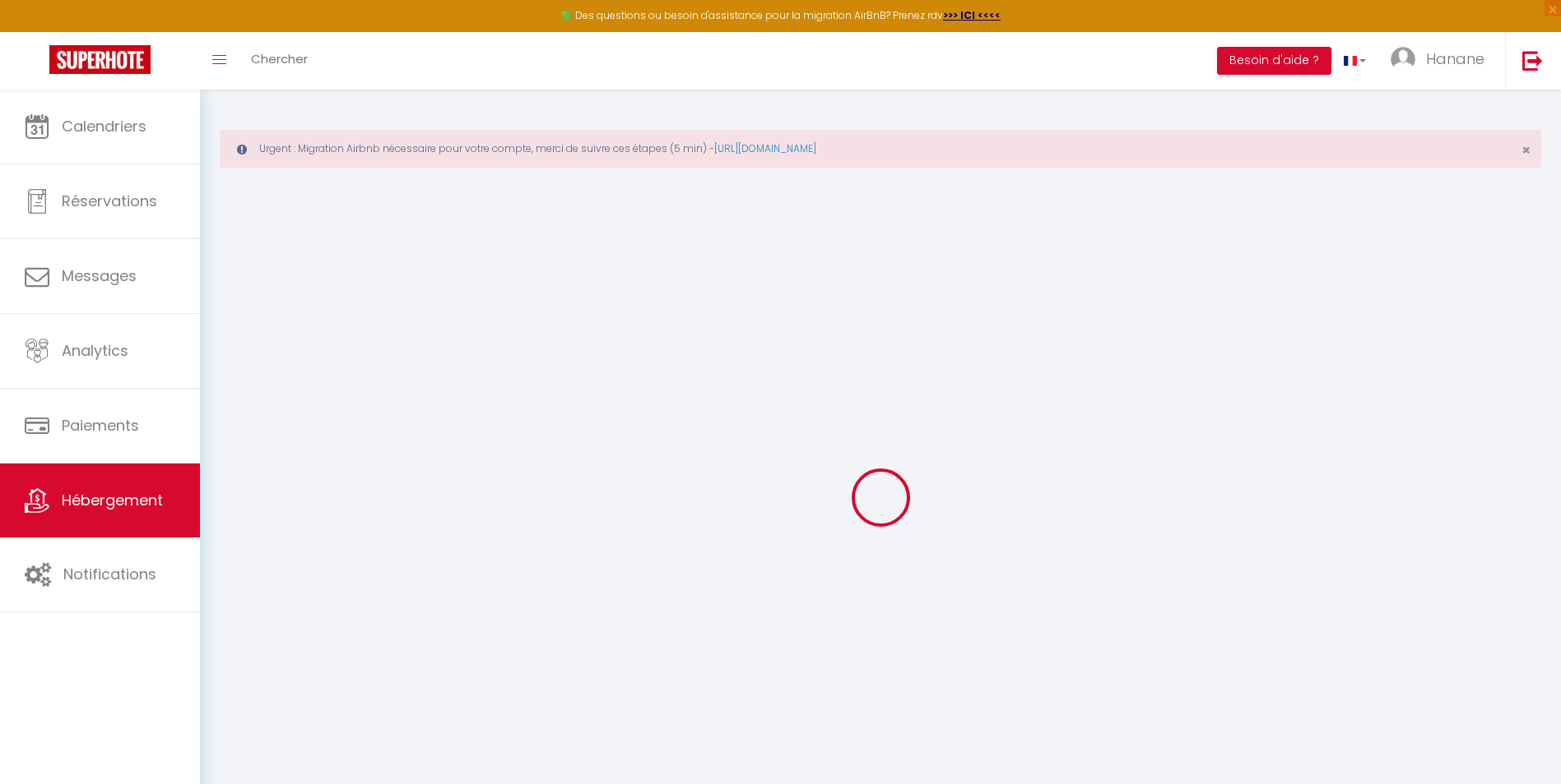
select select
checkbox input "false"
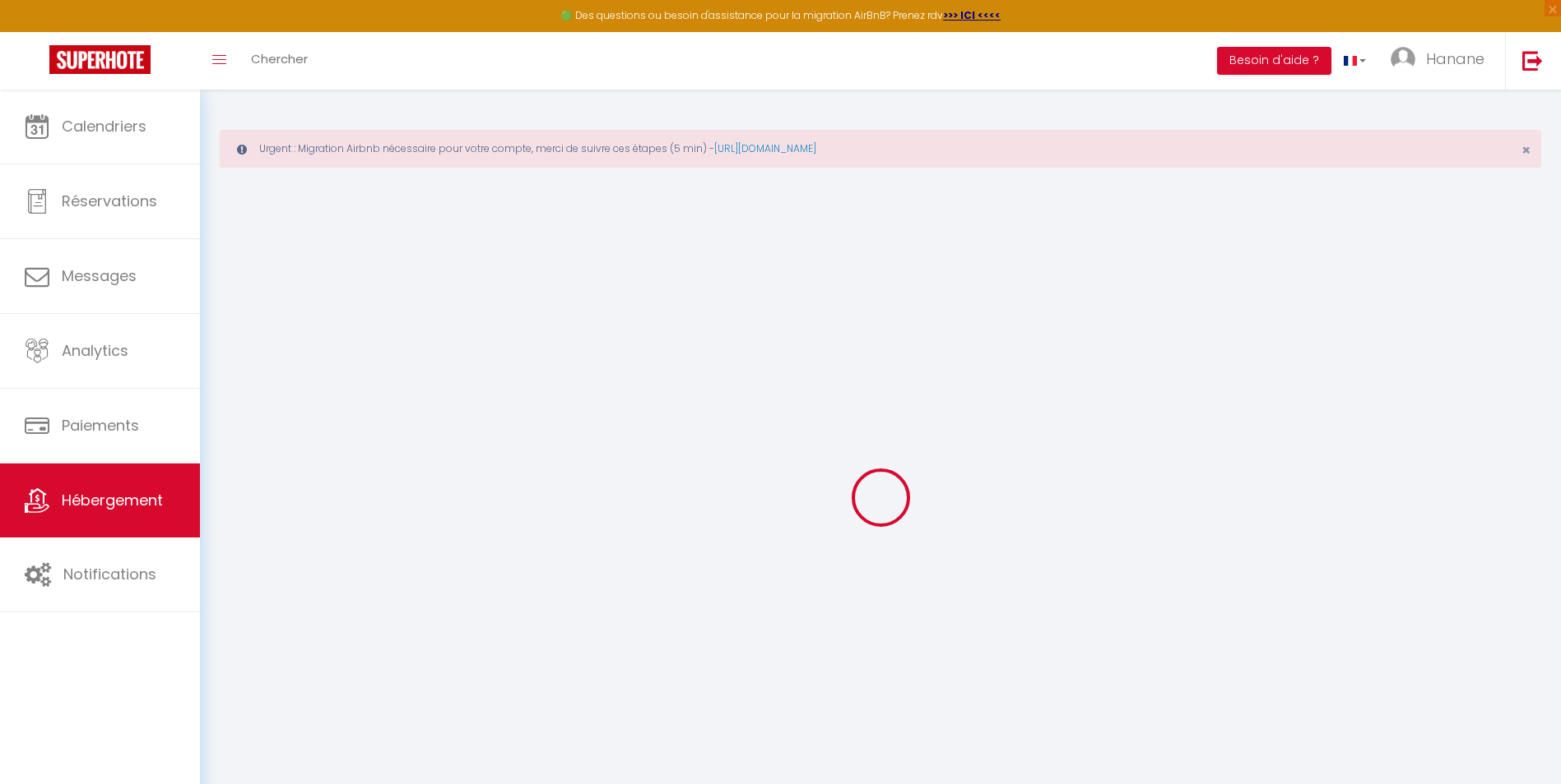
checkbox input "false"
select select
type input "Cocoon Standing Presta"
select select "2"
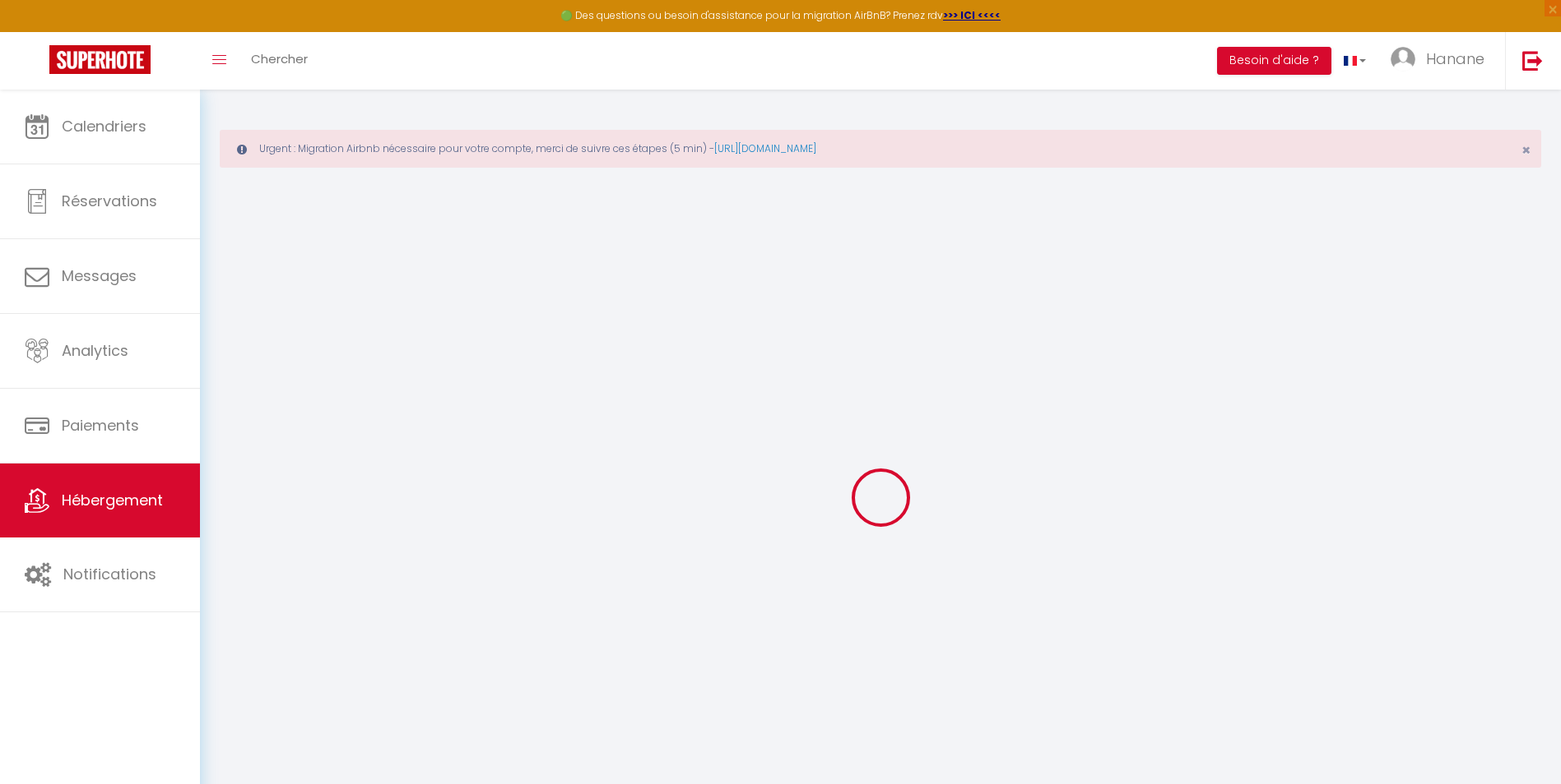
select select "0"
type input "3000"
type input "80"
select select
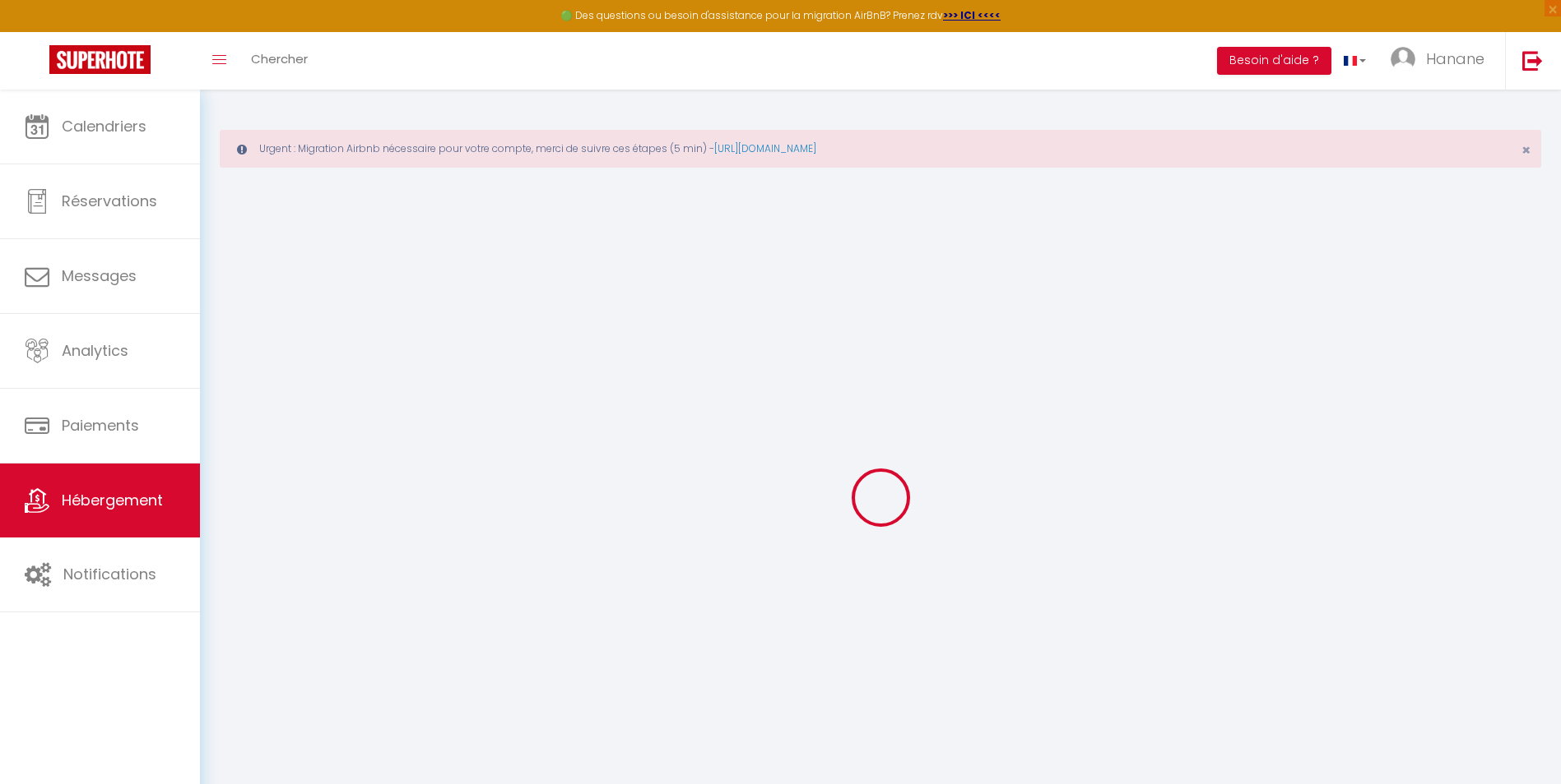
select select
type input "401 Allée Jacques Cartier"
type input "06210"
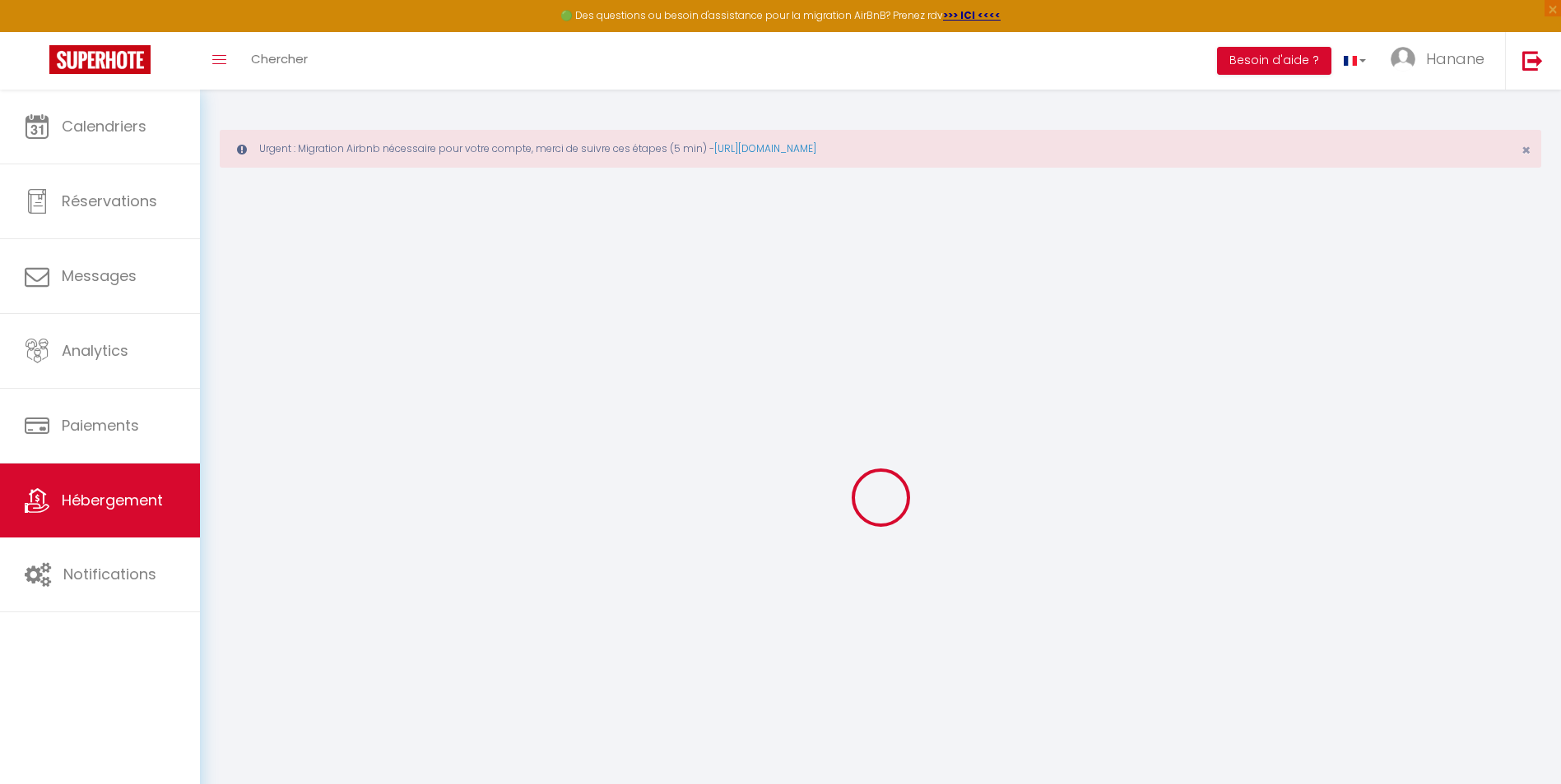
type input "Mandelieu-La Napoule"
type input "[EMAIL_ADDRESS][DOMAIN_NAME]"
select select
checkbox input "false"
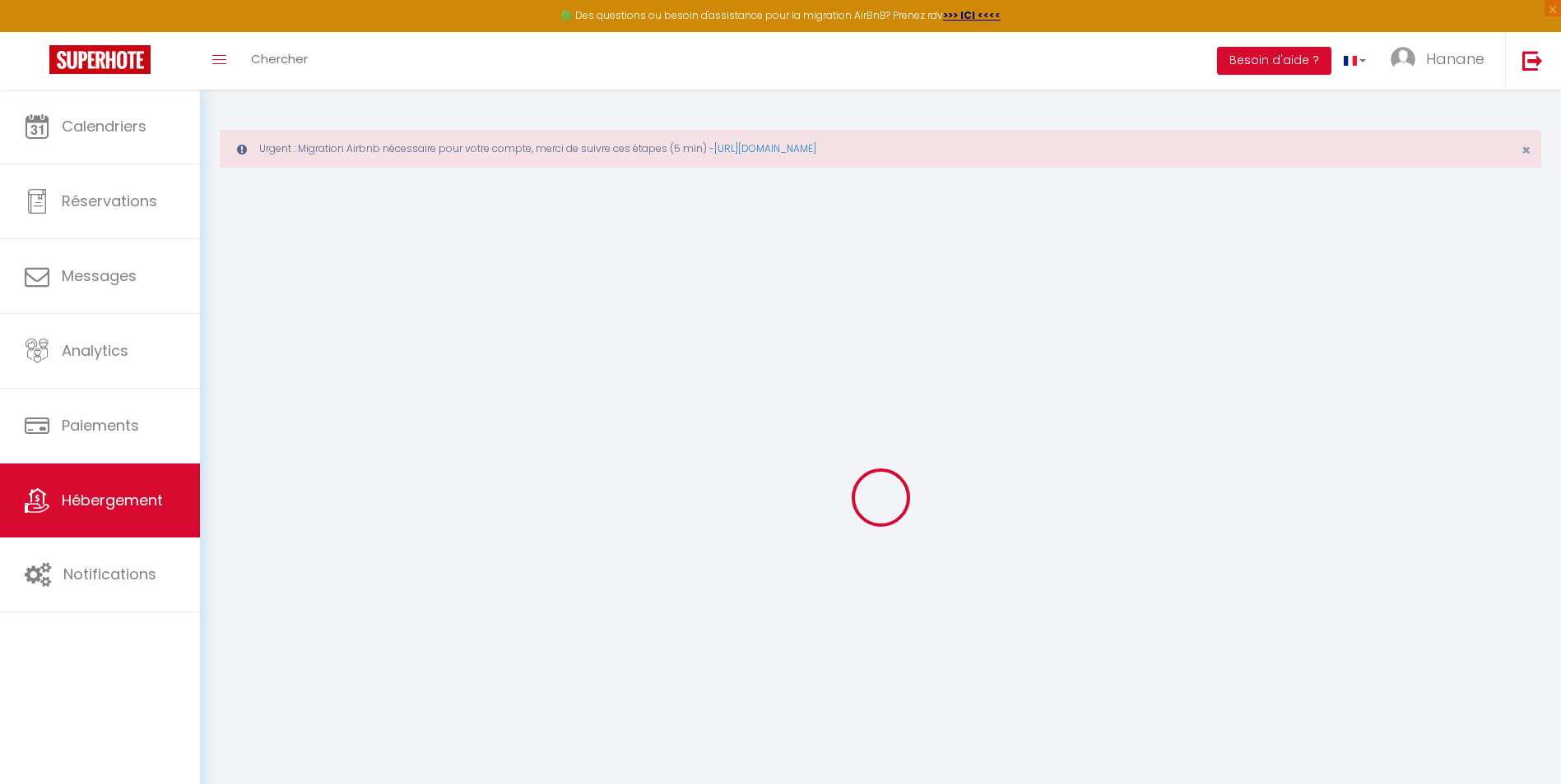
checkbox input "false"
select select
type input "0"
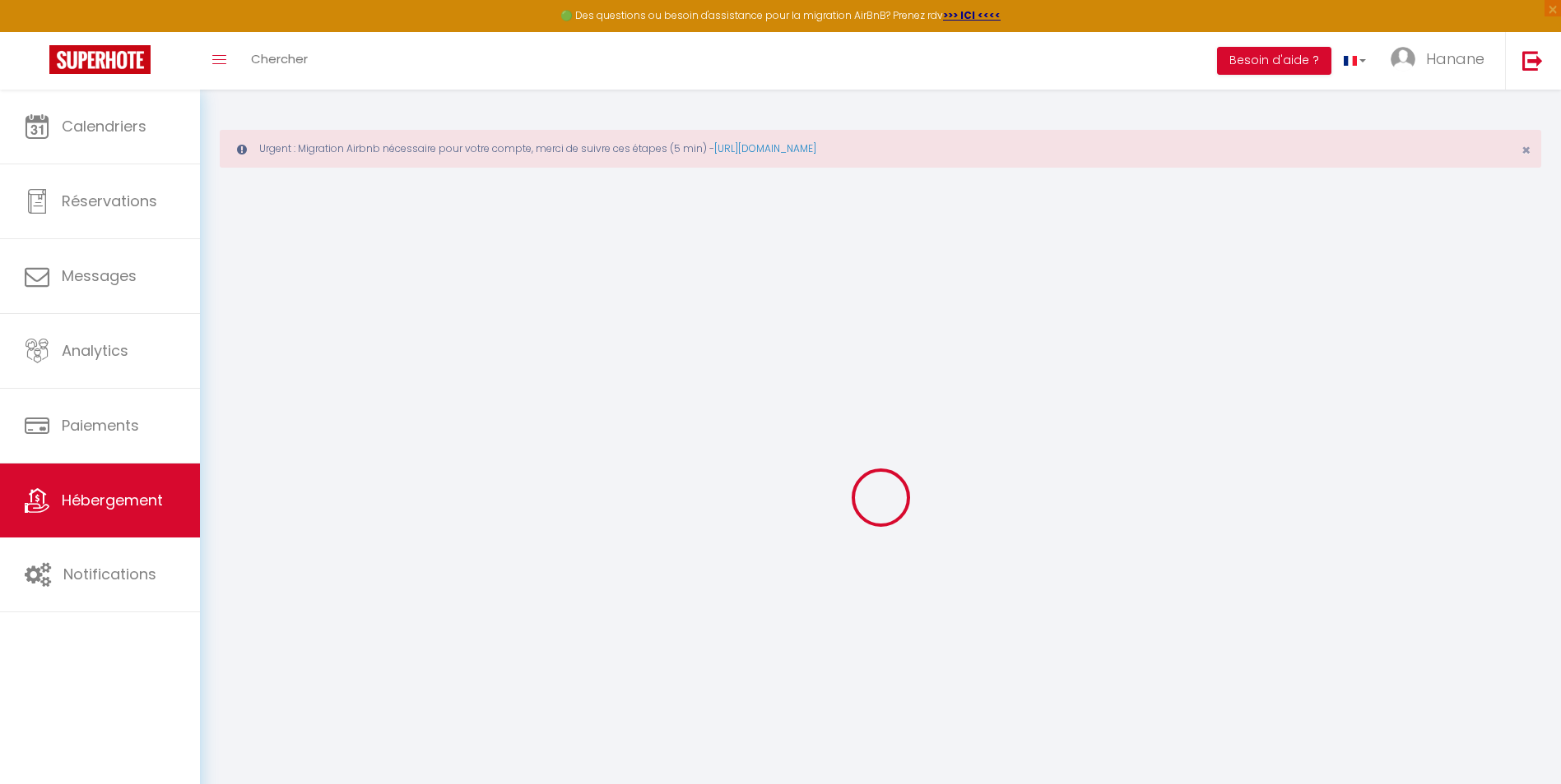
type input "80"
type input "0"
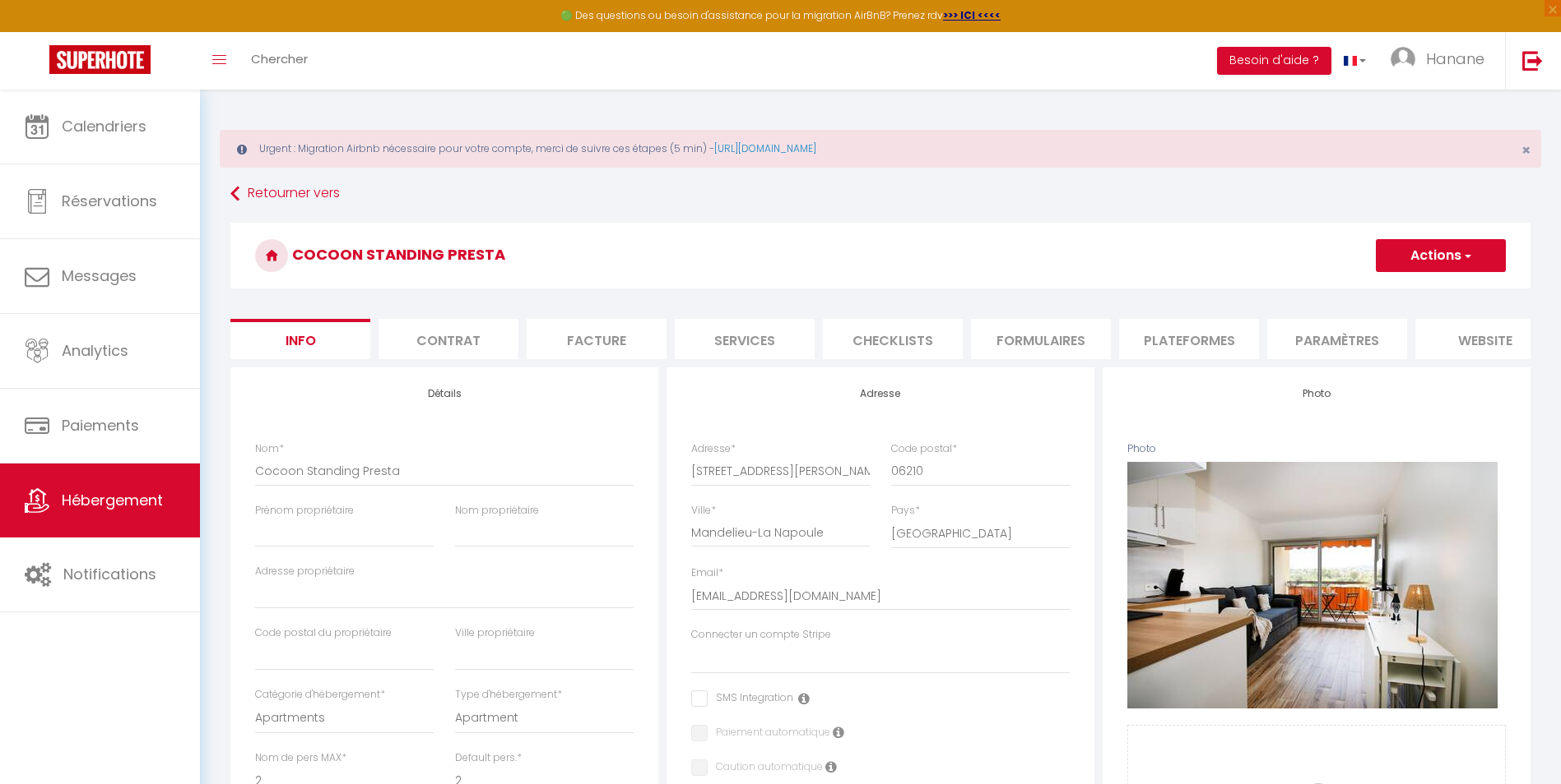
click at [1159, 333] on li "Plateformes" at bounding box center [1188, 338] width 140 height 40
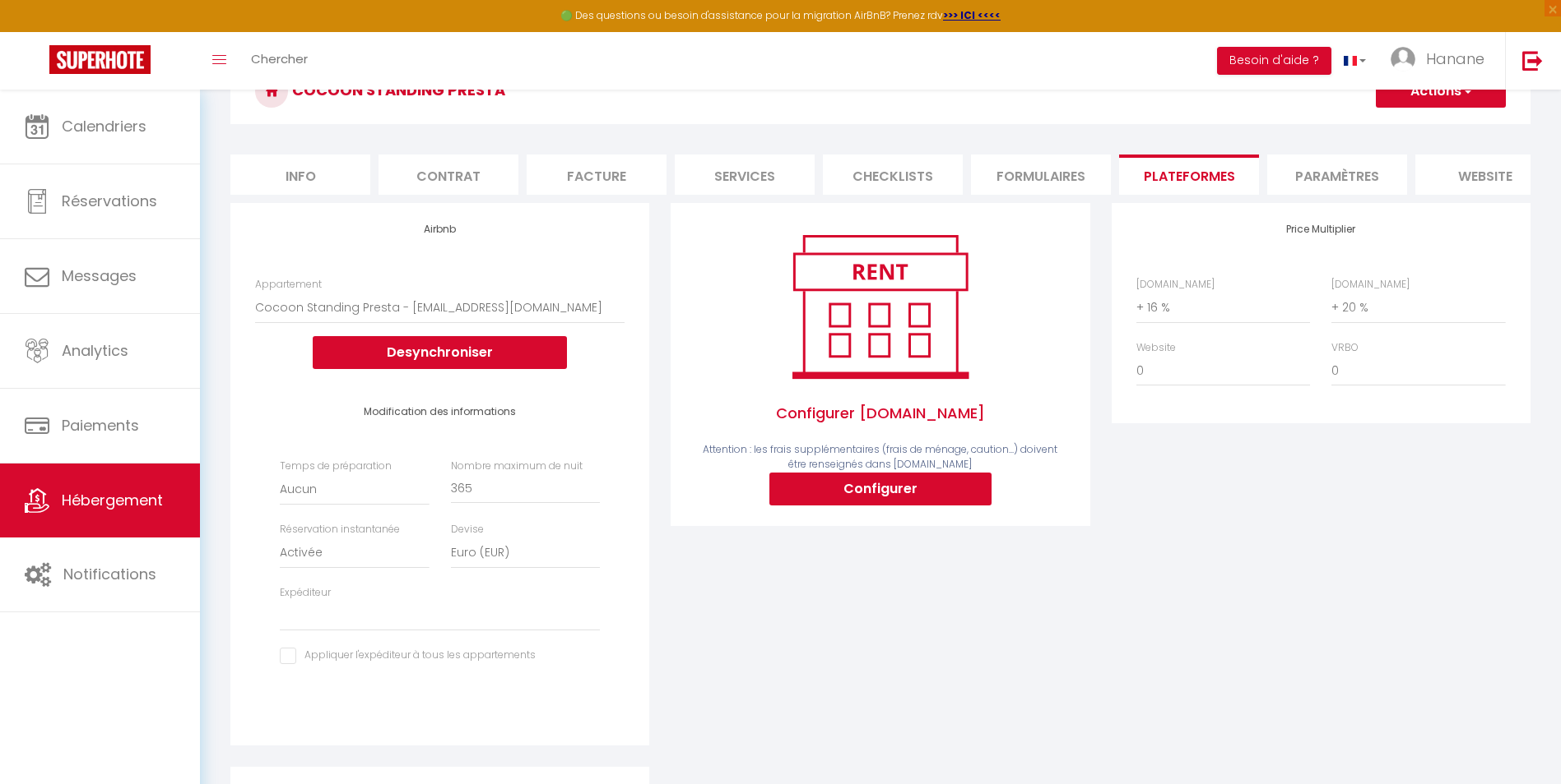
scroll to position [82, 0]
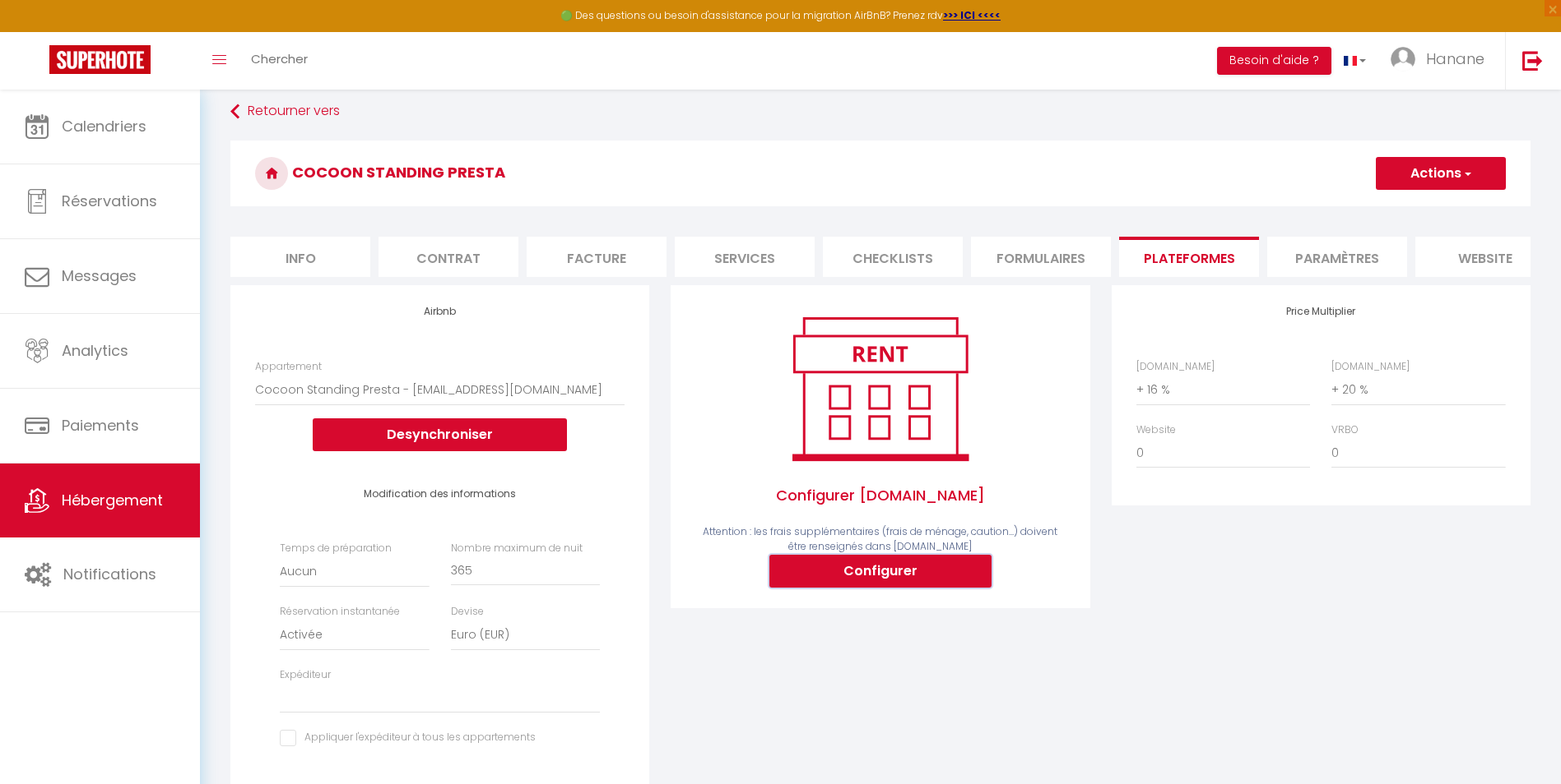
click at [972, 565] on button "Configurer" at bounding box center [880, 571] width 222 height 33
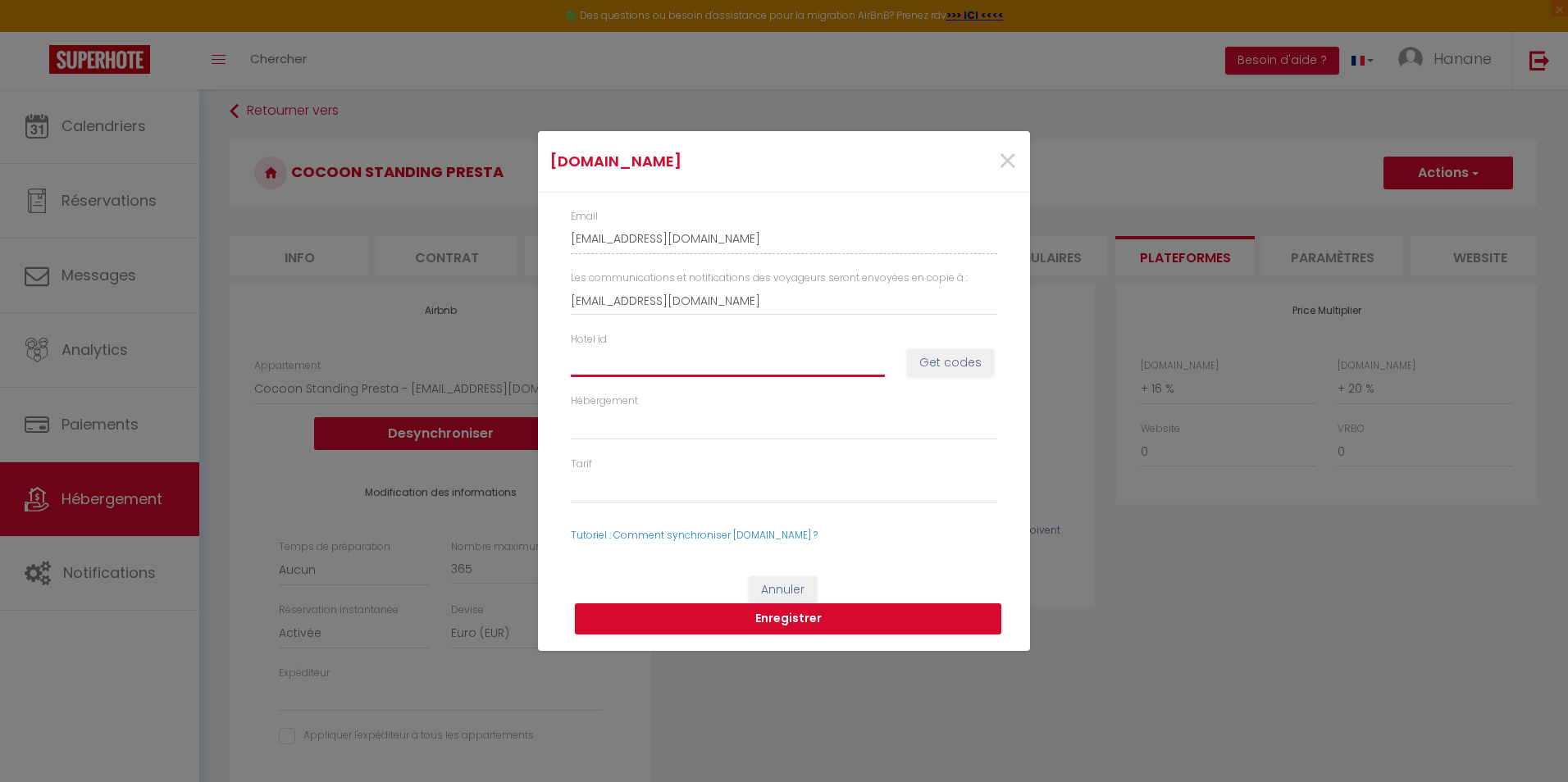
click at [616, 356] on input "Hotel id" at bounding box center [728, 363] width 314 height 29
paste input "14736306"
click at [966, 361] on button "Get codes" at bounding box center [950, 363] width 87 height 28
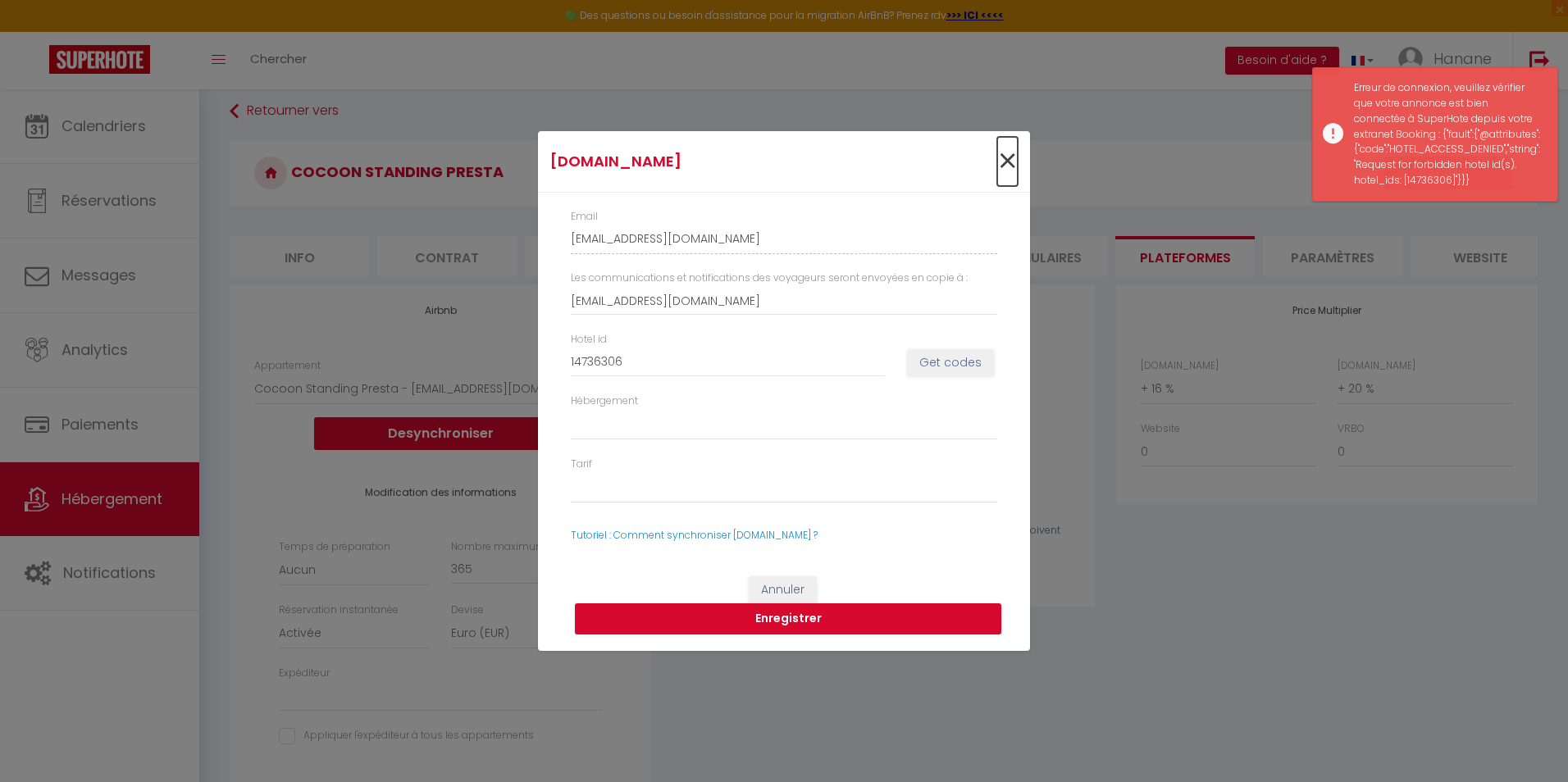
click at [1014, 160] on span "×" at bounding box center [1007, 161] width 20 height 50
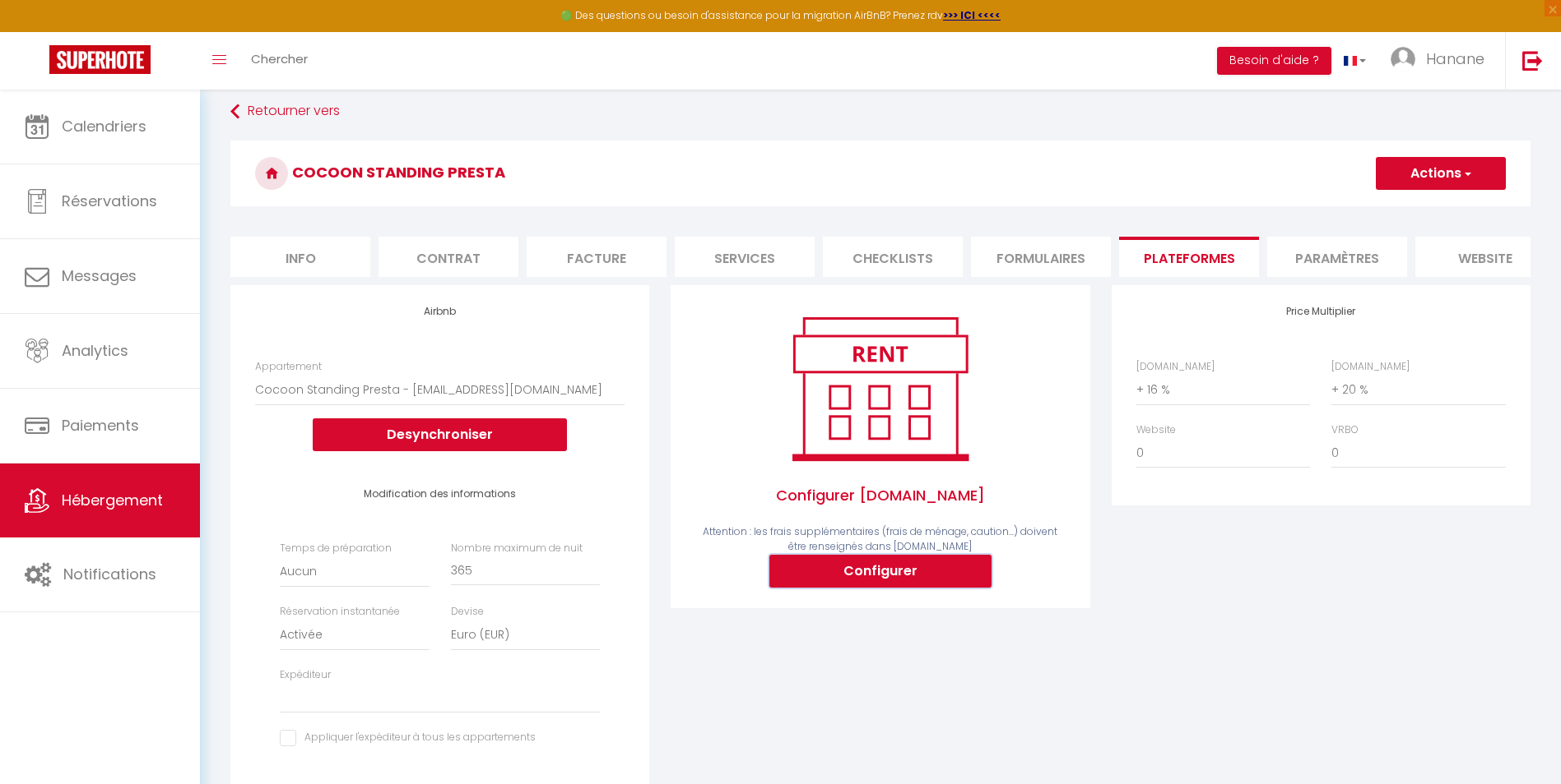
click at [968, 564] on button "Configurer" at bounding box center [880, 571] width 222 height 33
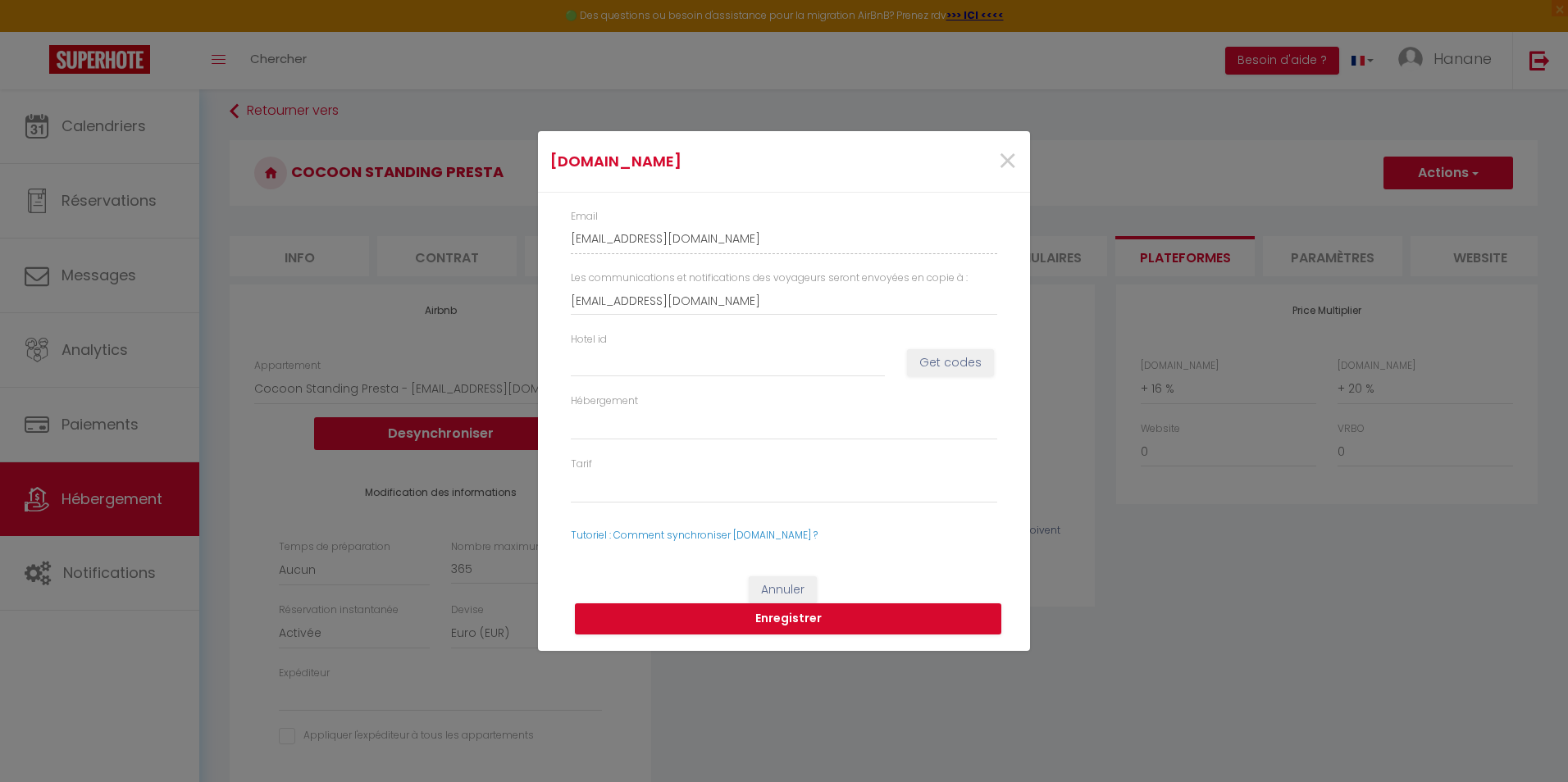
click at [652, 343] on div "Hotel id" at bounding box center [729, 355] width 337 height 45
click at [634, 358] on input "Hotel id" at bounding box center [728, 363] width 314 height 29
paste input "14736306"
click at [960, 364] on button "Get codes" at bounding box center [950, 363] width 87 height 28
click at [825, 624] on button "Enregistrer" at bounding box center [788, 620] width 426 height 31
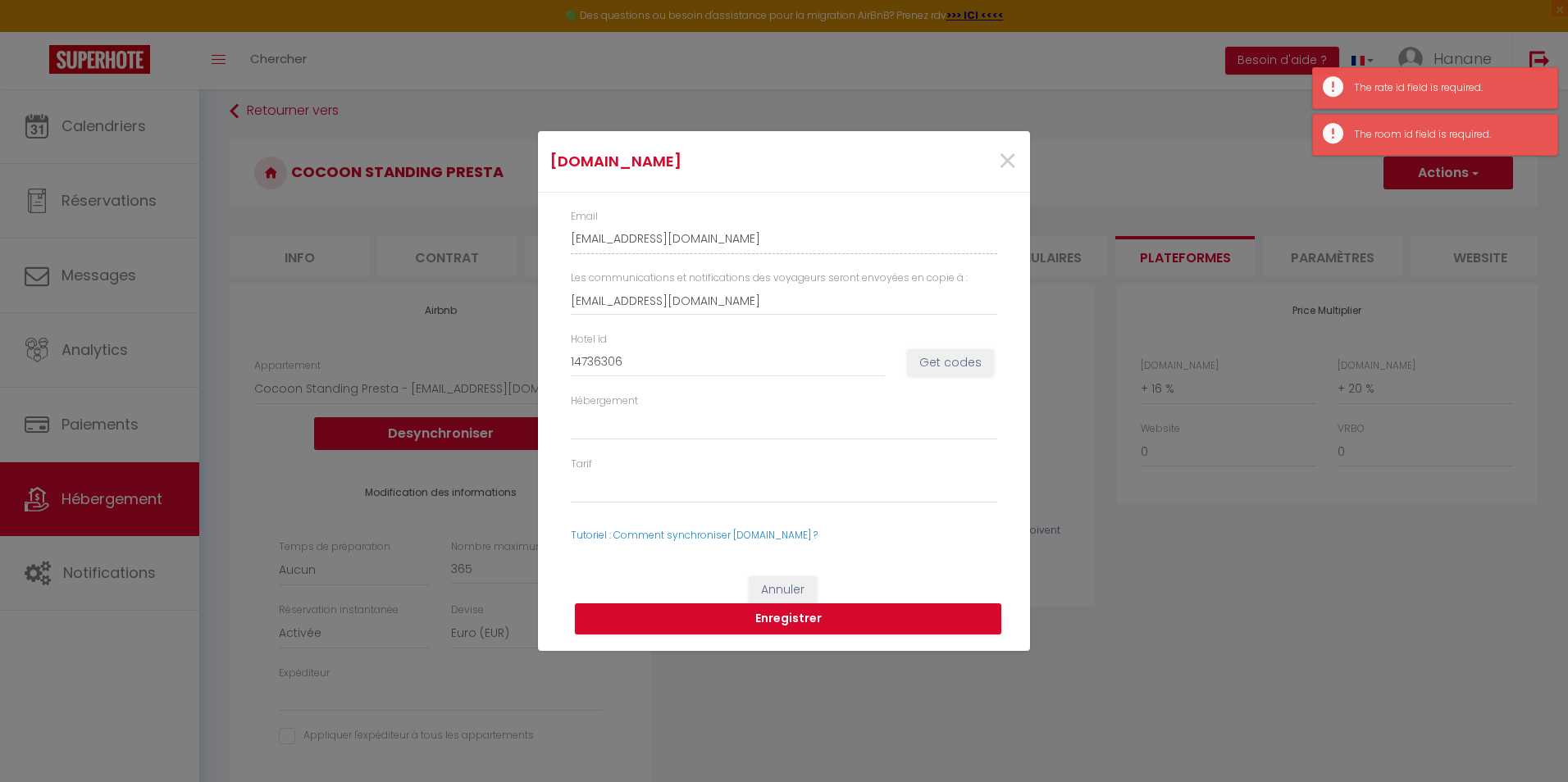
click at [1028, 152] on div "Booking.com ×" at bounding box center [784, 161] width 492 height 61
click at [1013, 162] on span "×" at bounding box center [1007, 161] width 20 height 50
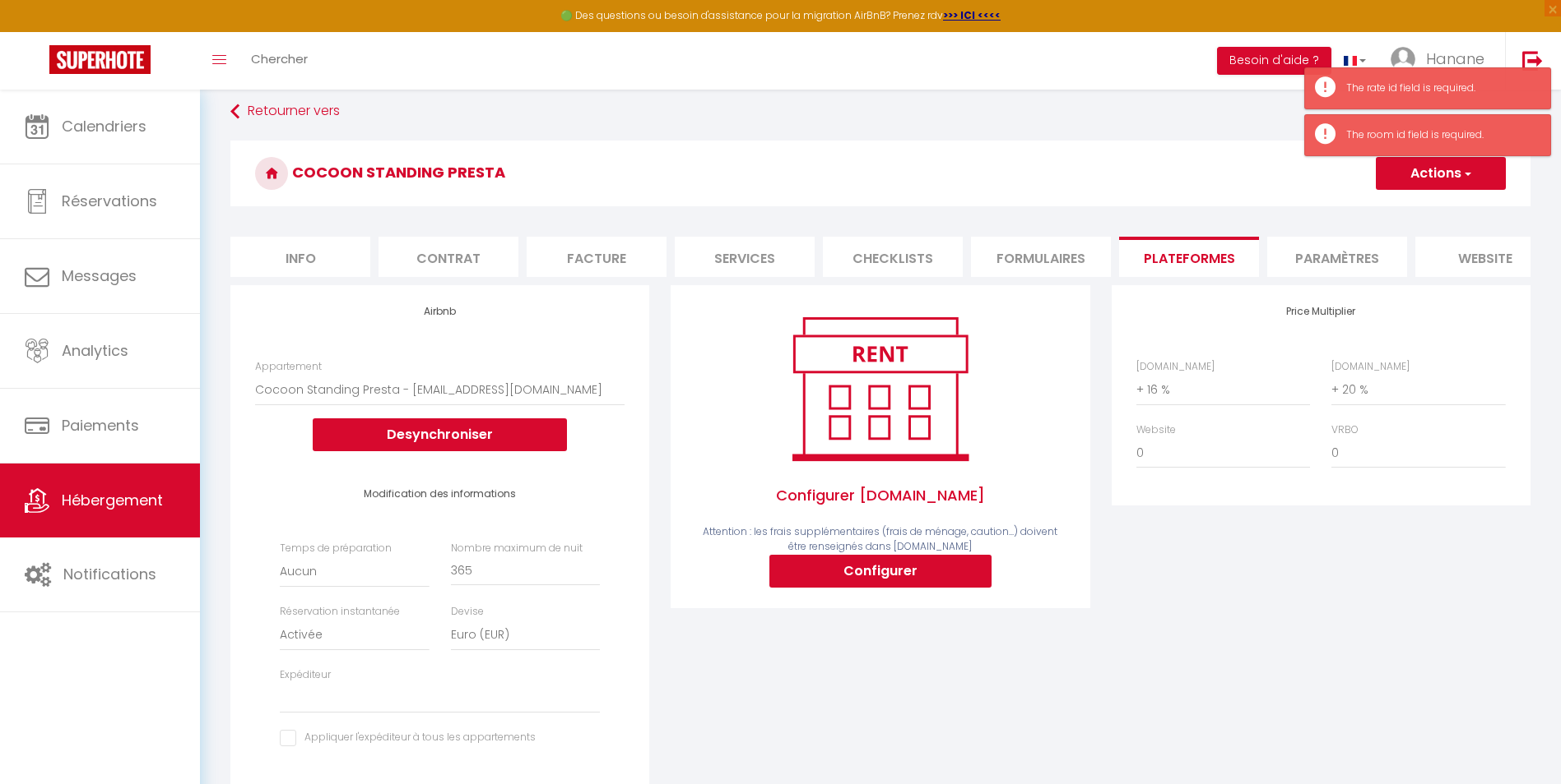
scroll to position [165, 0]
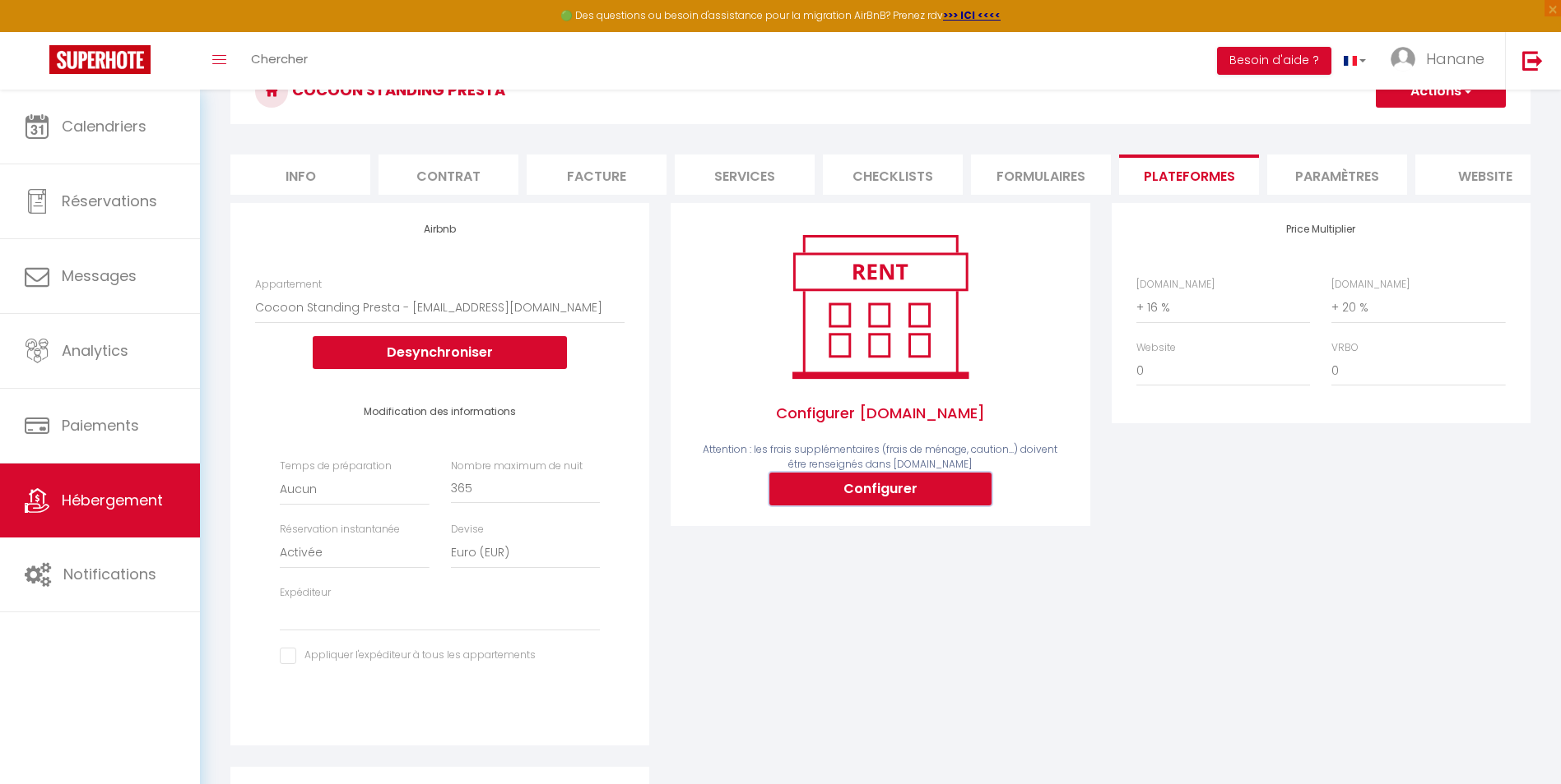
click at [940, 491] on button "Configurer" at bounding box center [880, 490] width 222 height 33
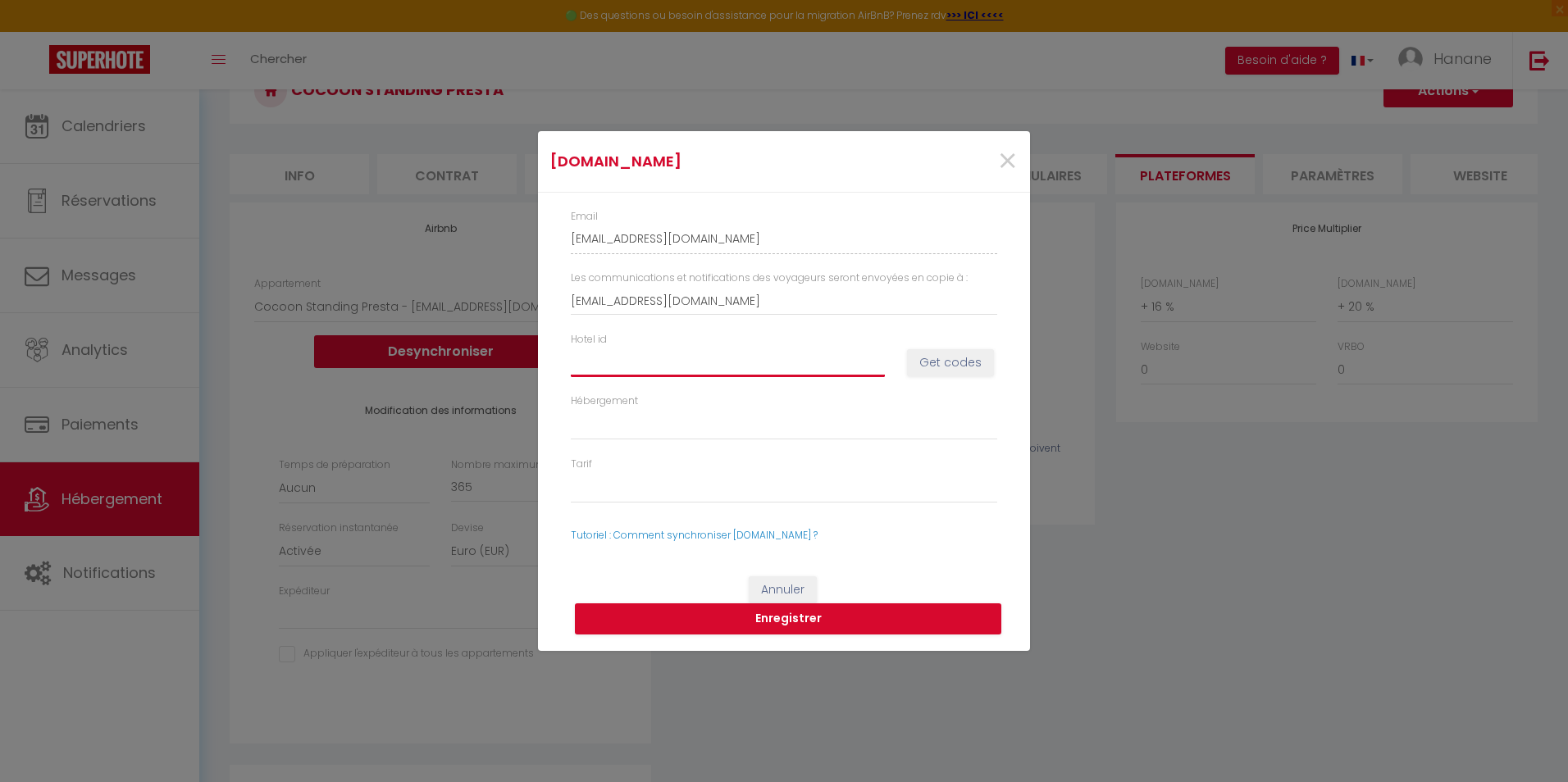
click at [611, 367] on input "Hotel id" at bounding box center [728, 363] width 314 height 29
paste input "14736306"
click at [968, 360] on button "Get codes" at bounding box center [950, 363] width 87 height 28
drag, startPoint x: 1189, startPoint y: 592, endPoint x: 1197, endPoint y: 575, distance: 18.8
click at [1191, 590] on div "Booking.com × Email hanane-amimi-6faqcshh_property@reply.superhote.com Les comm…" at bounding box center [784, 391] width 1568 height 782
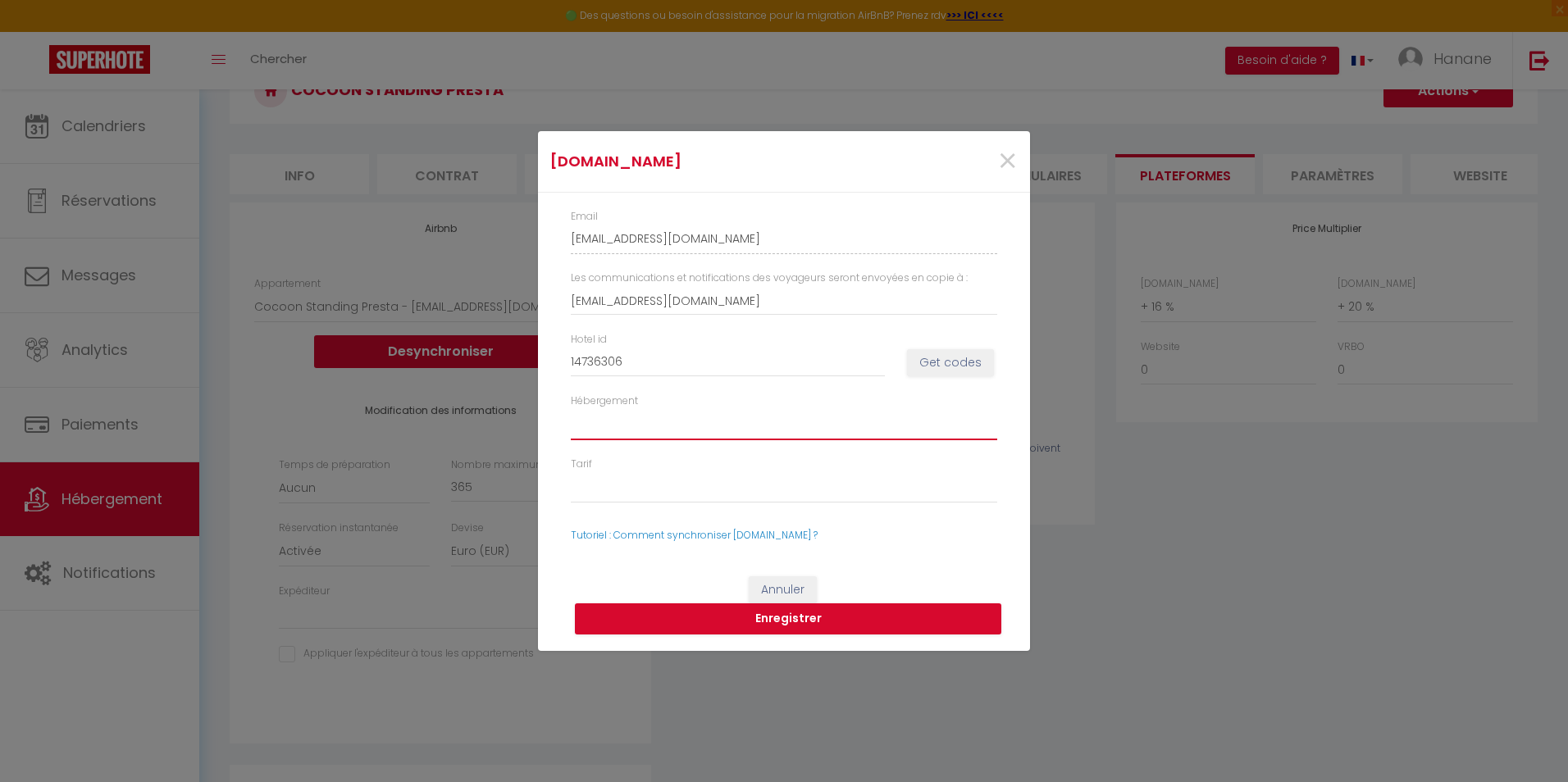
click at [602, 409] on select "Hébergement" at bounding box center [784, 425] width 426 height 31
click at [602, 432] on select "Hébergement" at bounding box center [784, 425] width 426 height 31
click at [604, 423] on select "Hébergement" at bounding box center [784, 425] width 426 height 31
click at [966, 362] on button "Get codes" at bounding box center [950, 363] width 87 height 28
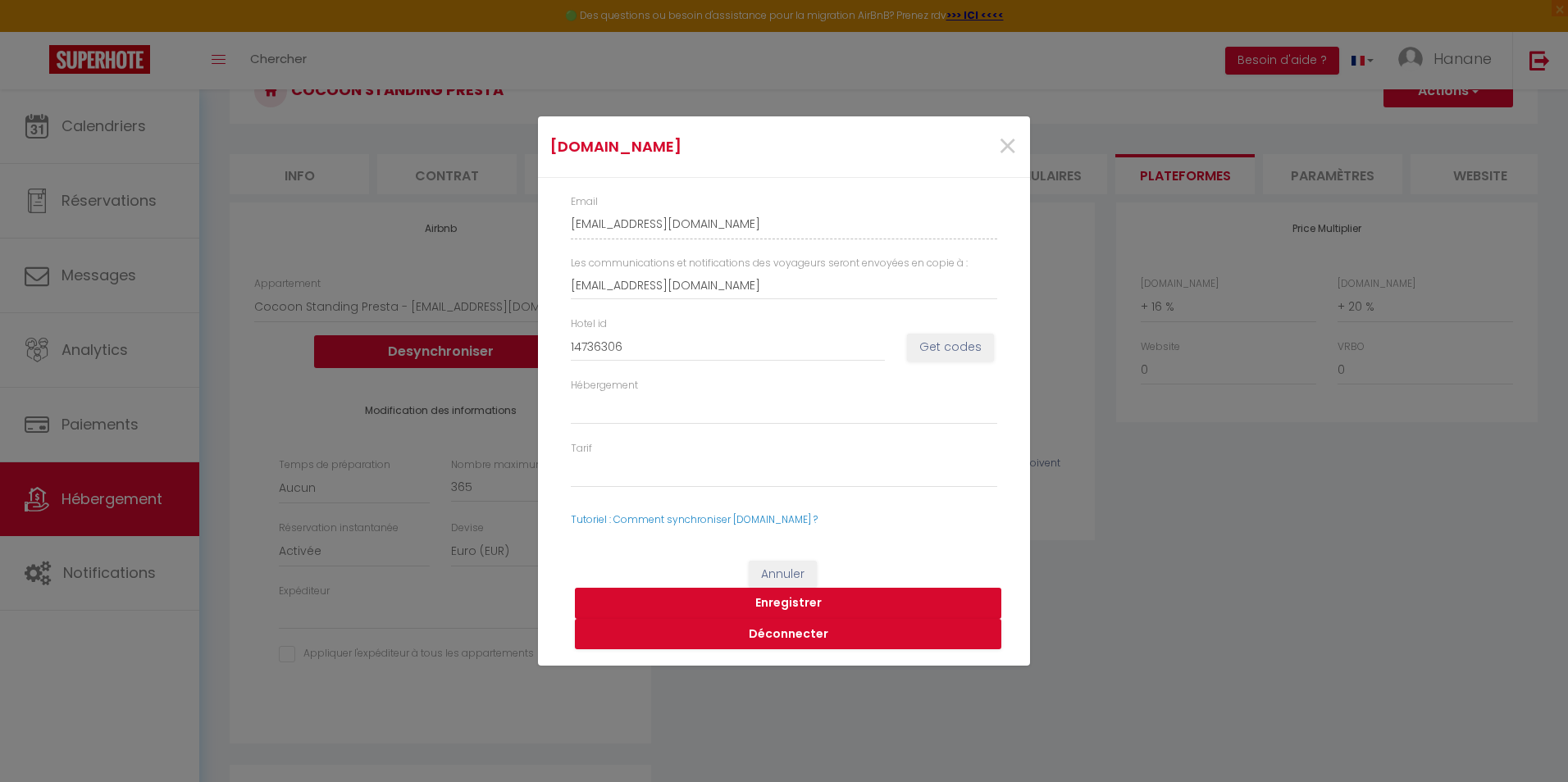
click at [793, 597] on button "Enregistrer" at bounding box center [788, 604] width 426 height 31
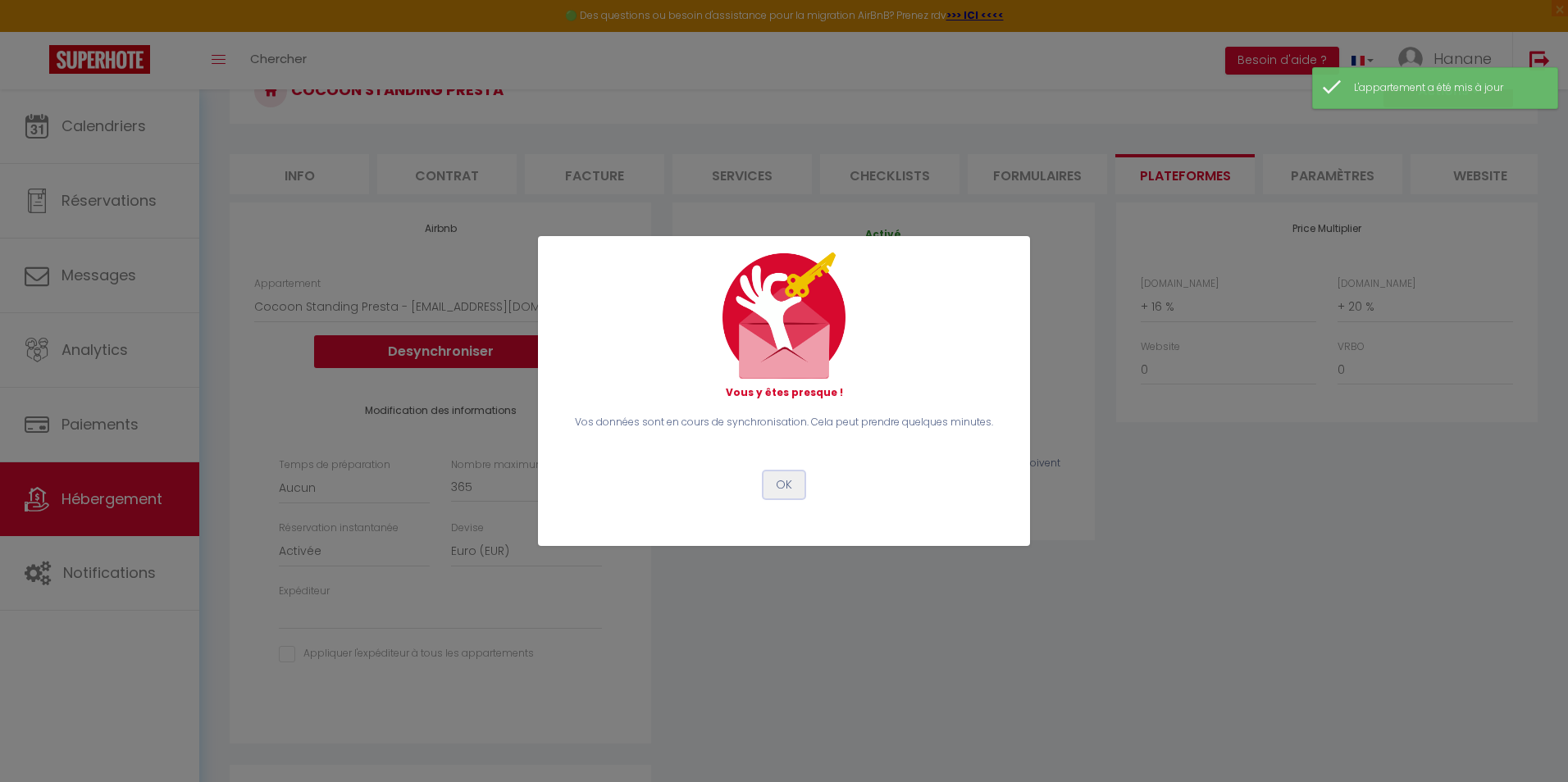
click at [797, 485] on button "OK" at bounding box center [784, 485] width 41 height 28
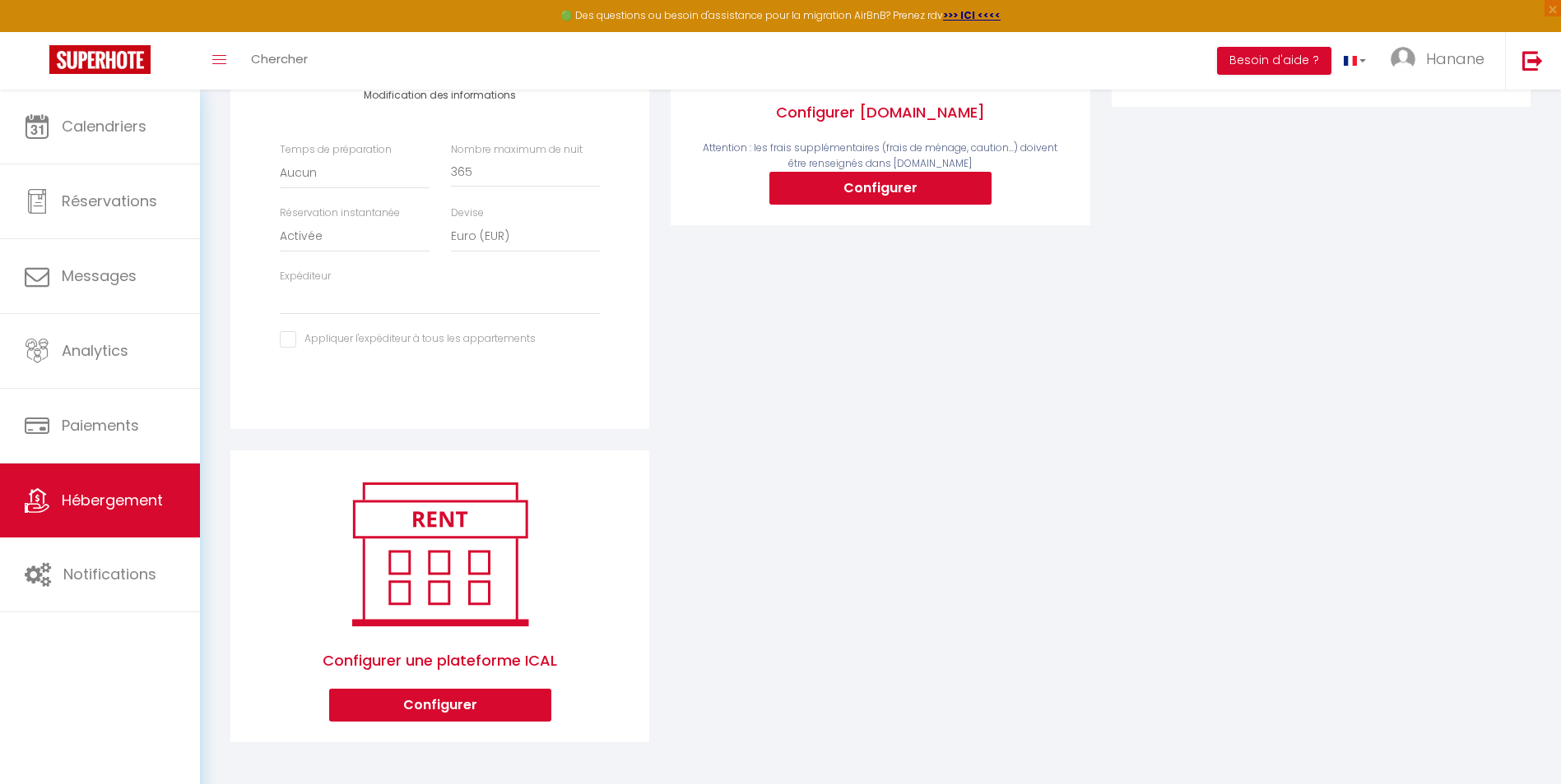
scroll to position [329, 0]
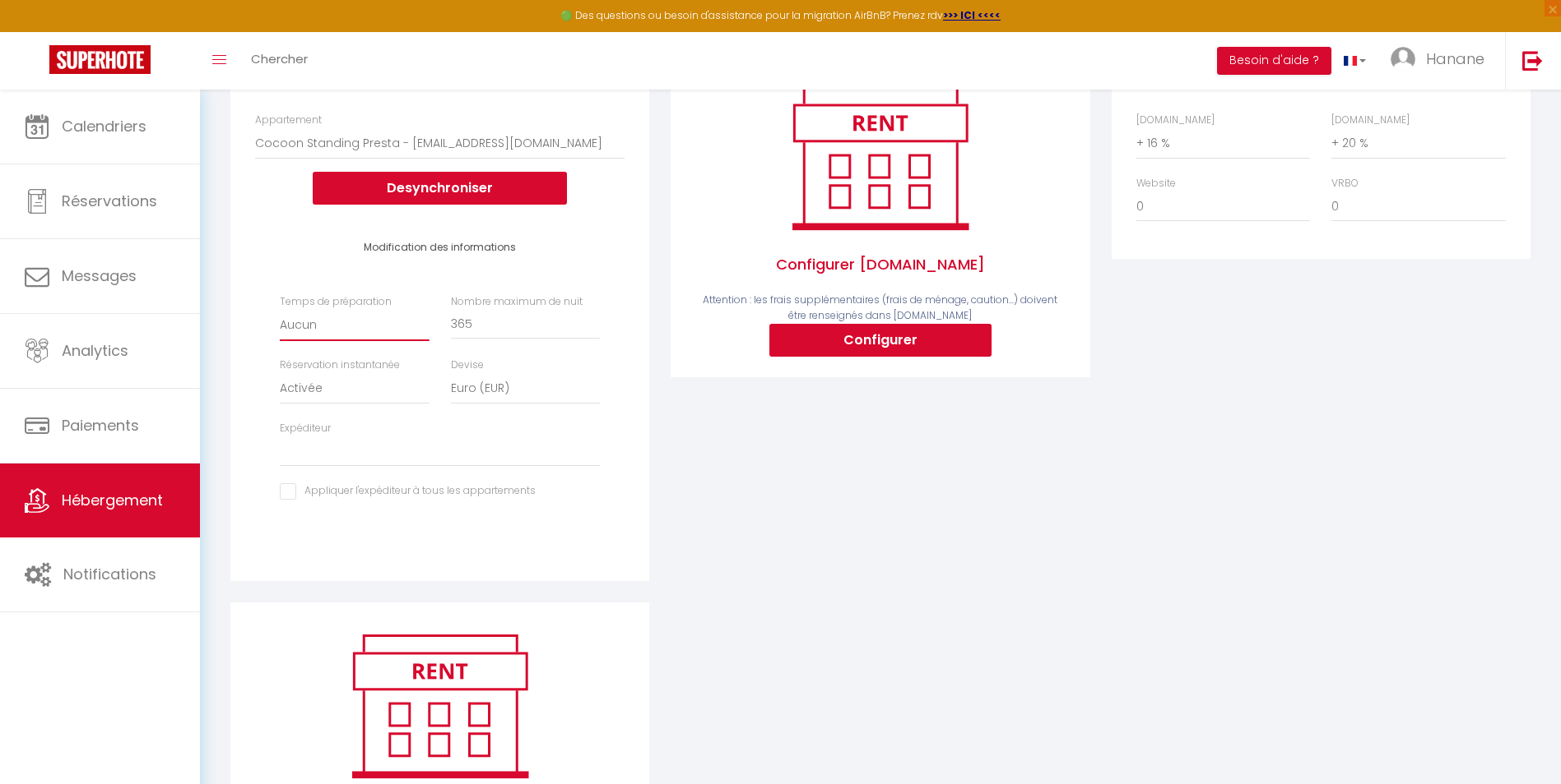
click at [310, 333] on select "Aucun 1 nuit avant et après chaque réservation 2 nuits avant et après chaque ré…" at bounding box center [354, 326] width 149 height 31
click at [280, 322] on select "Aucun 1 nuit avant et après chaque réservation 2 nuits avant et après chaque ré…" at bounding box center [354, 326] width 149 height 31
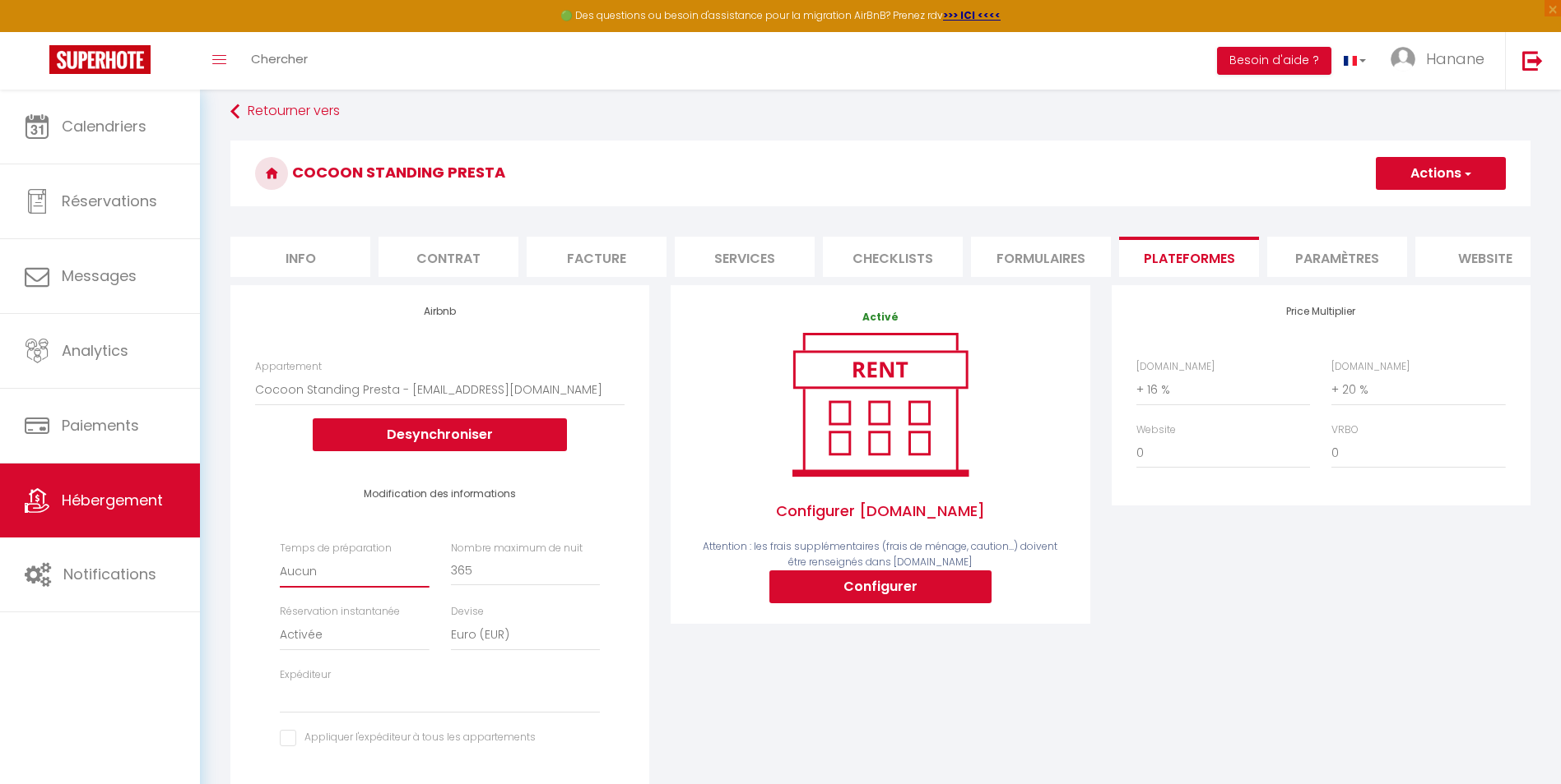
scroll to position [0, 0]
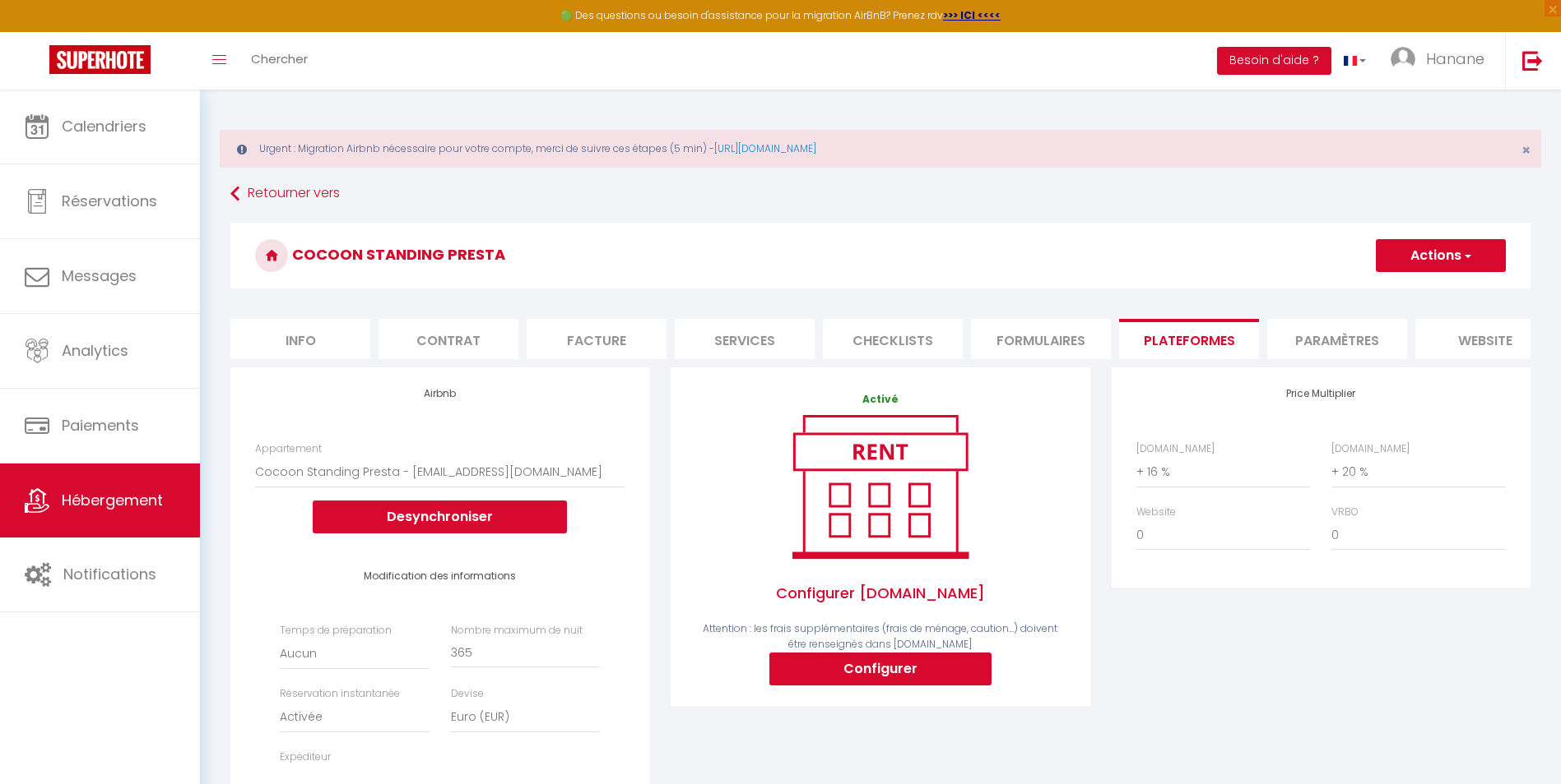
click at [1465, 251] on span "button" at bounding box center [1466, 255] width 11 height 17
click at [1445, 290] on link "Enregistrer" at bounding box center [1439, 292] width 130 height 21
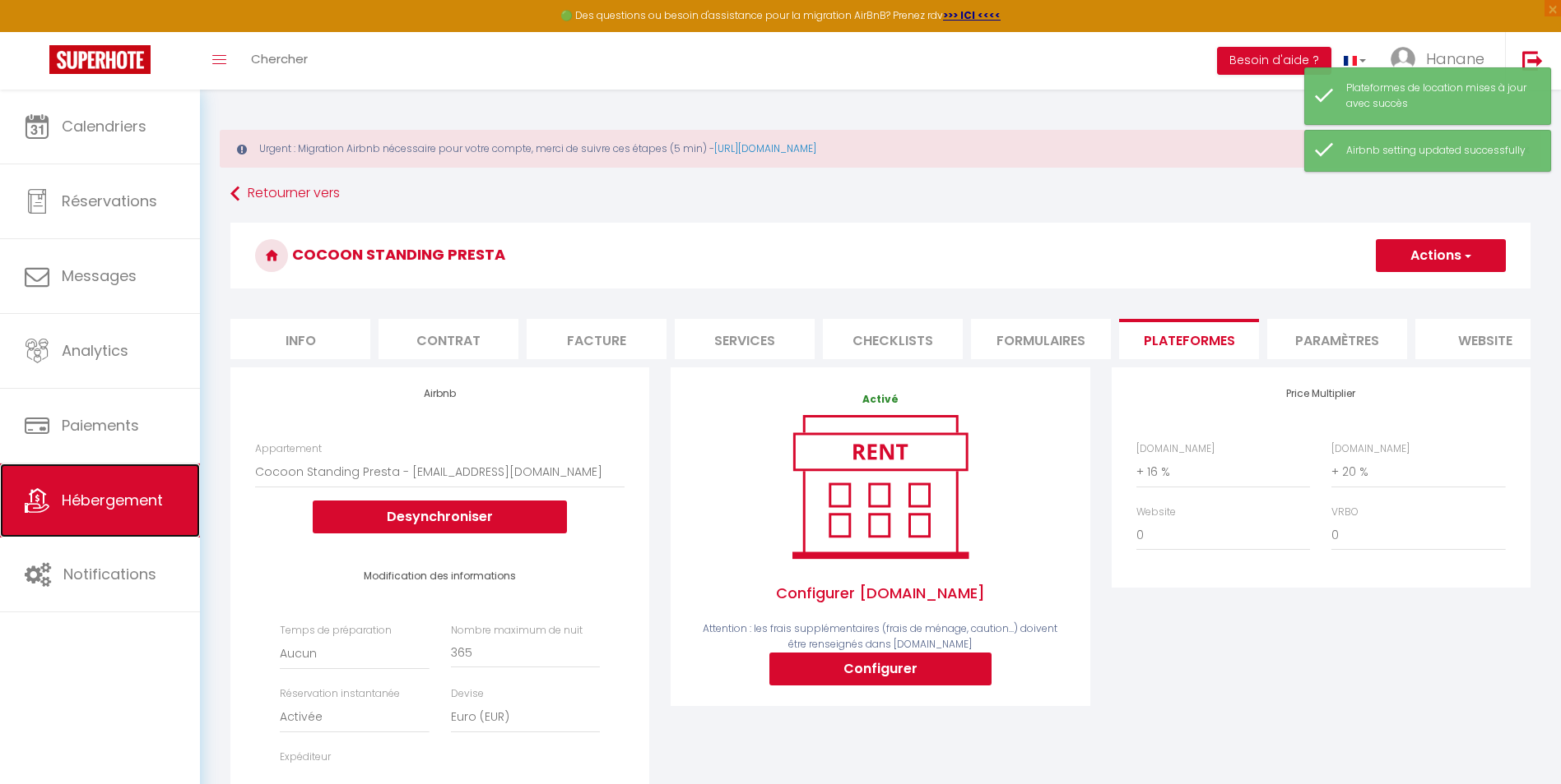
click at [115, 490] on span "Hébergement" at bounding box center [112, 500] width 101 height 20
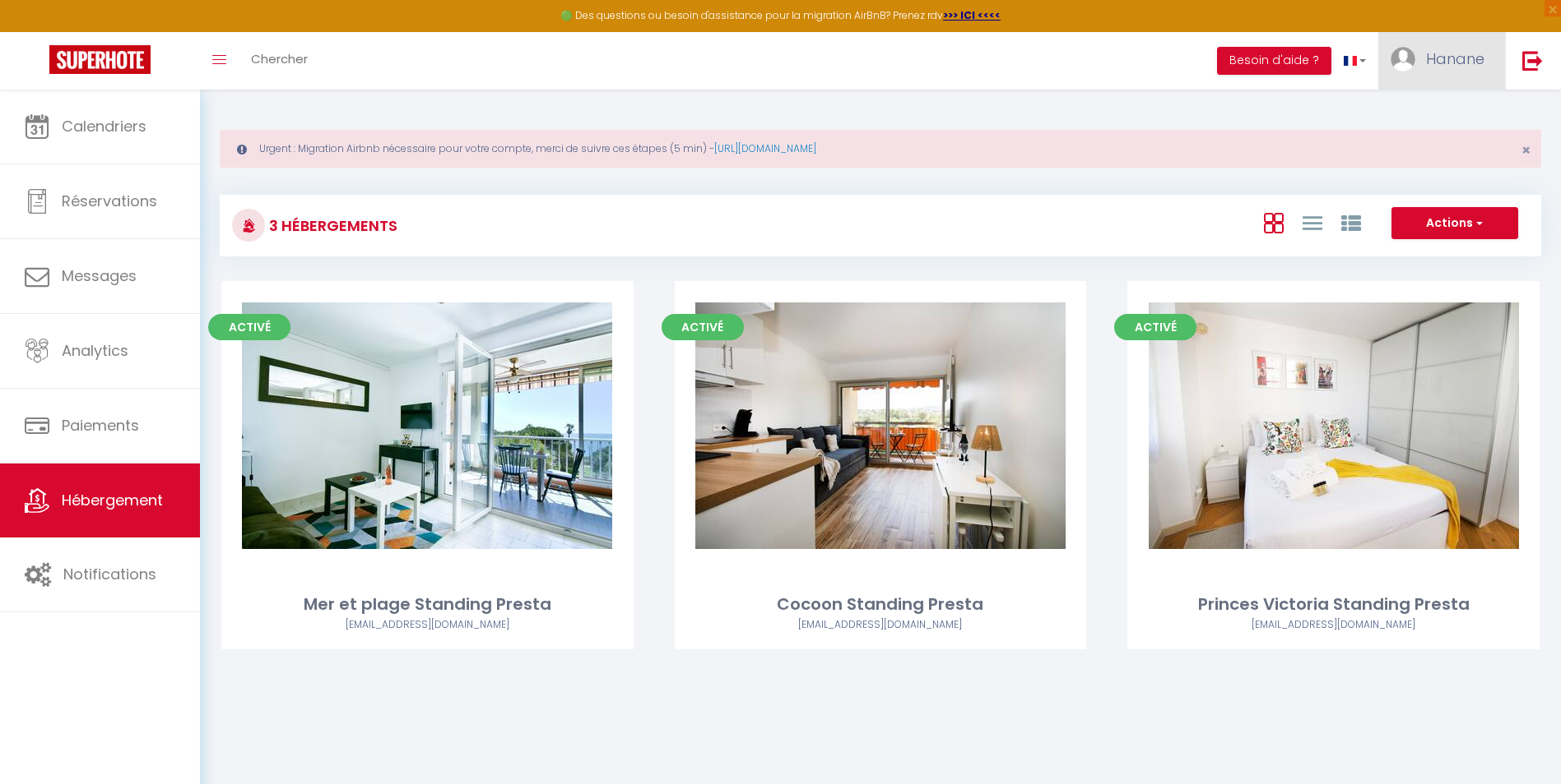
click at [1467, 49] on span "Hanane" at bounding box center [1455, 59] width 59 height 20
click at [1446, 113] on link "Paramètres" at bounding box center [1438, 114] width 122 height 28
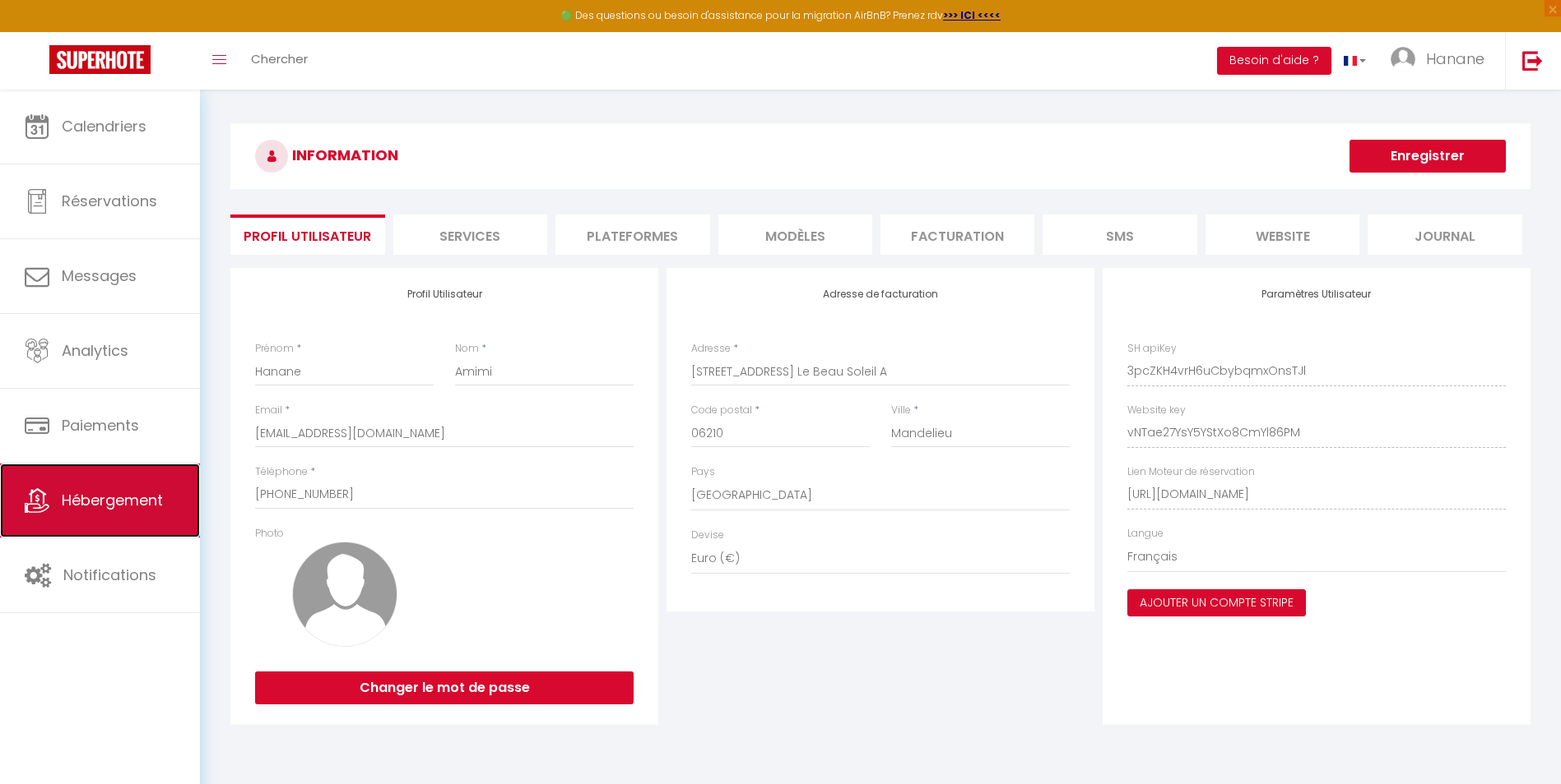
click at [90, 504] on span "Hébergement" at bounding box center [112, 500] width 101 height 20
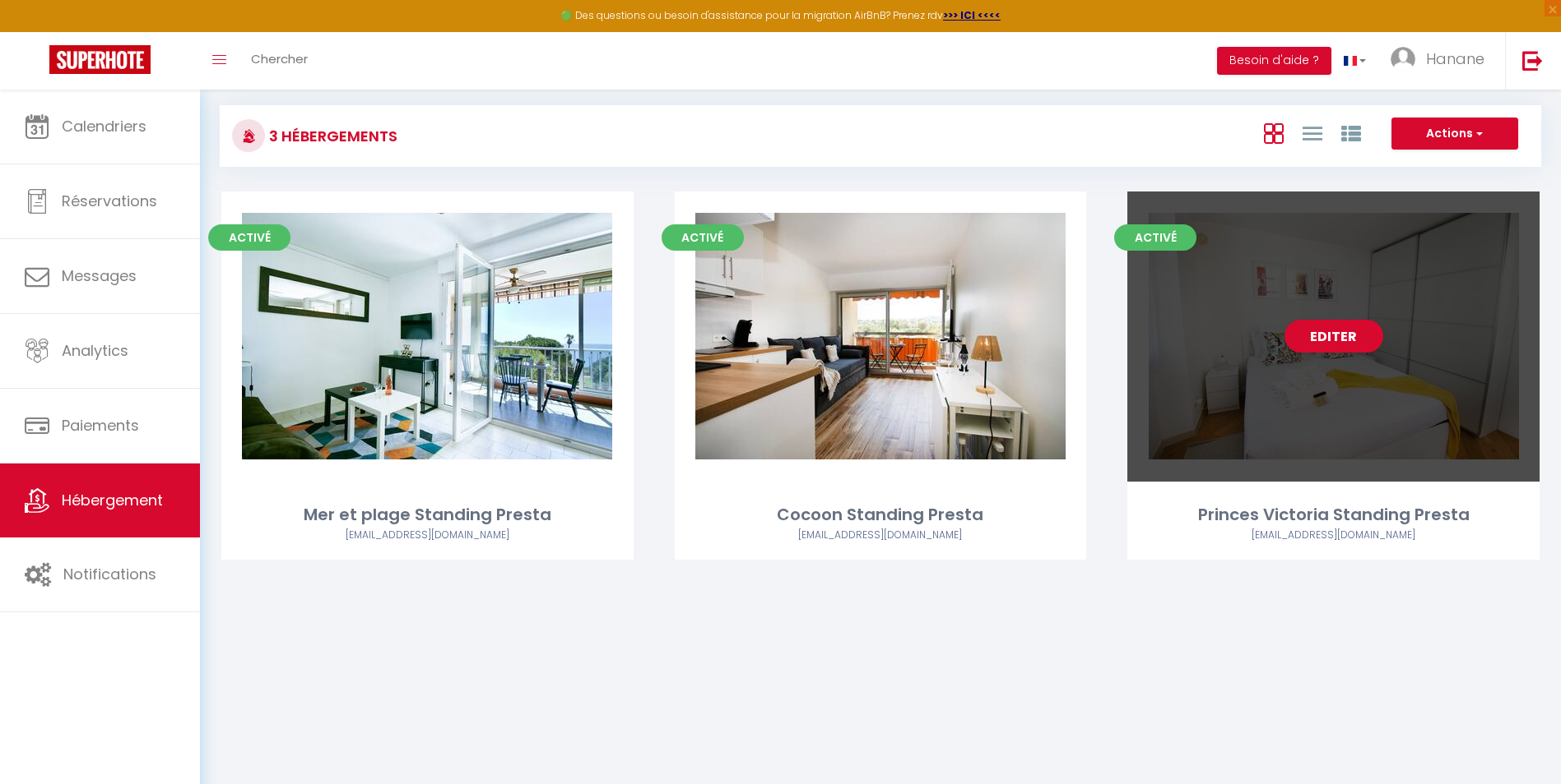
scroll to position [8, 0]
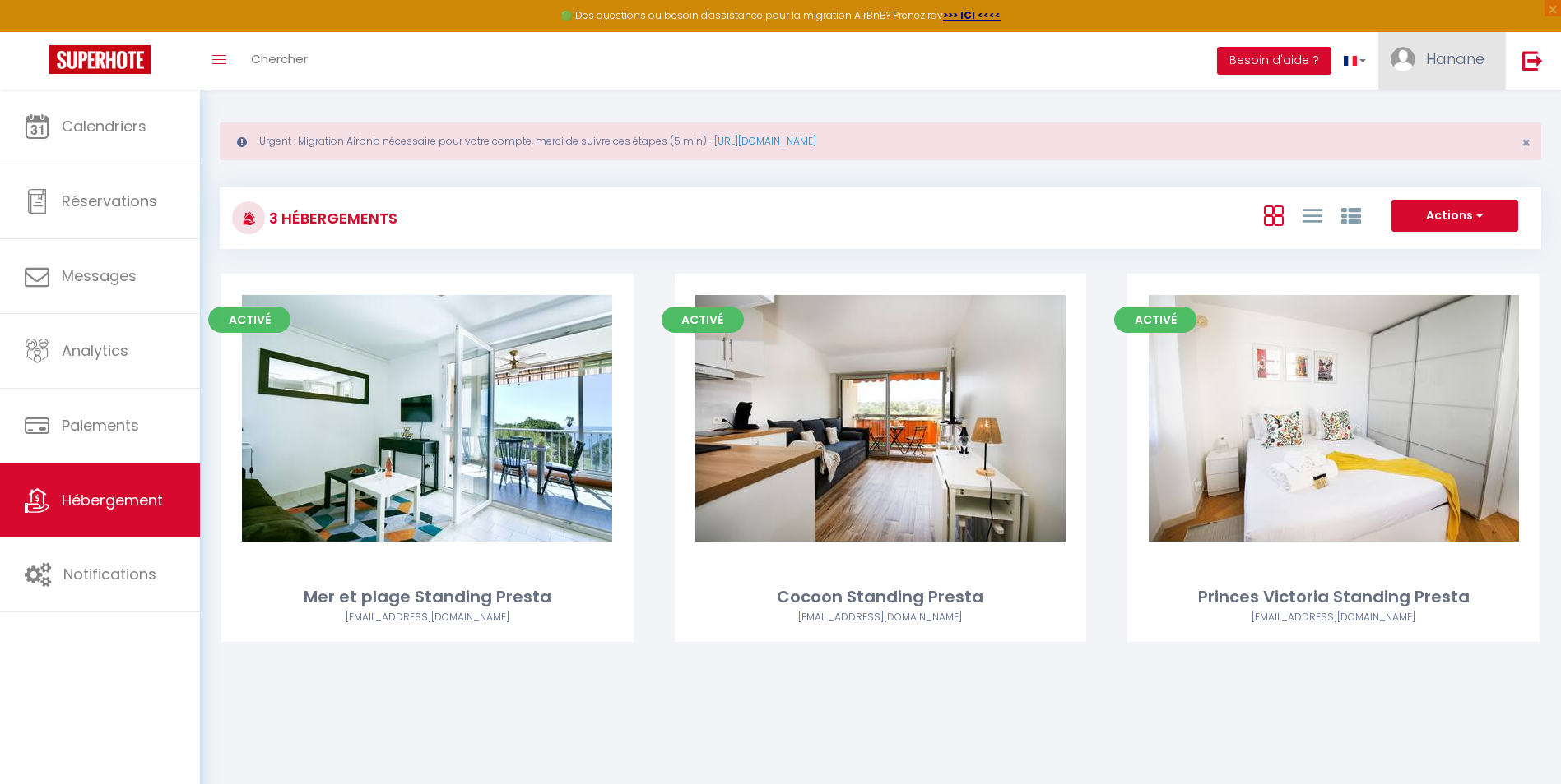
click at [1456, 57] on span "Hanane" at bounding box center [1455, 59] width 59 height 20
click at [1441, 109] on link "Paramètres" at bounding box center [1438, 114] width 122 height 28
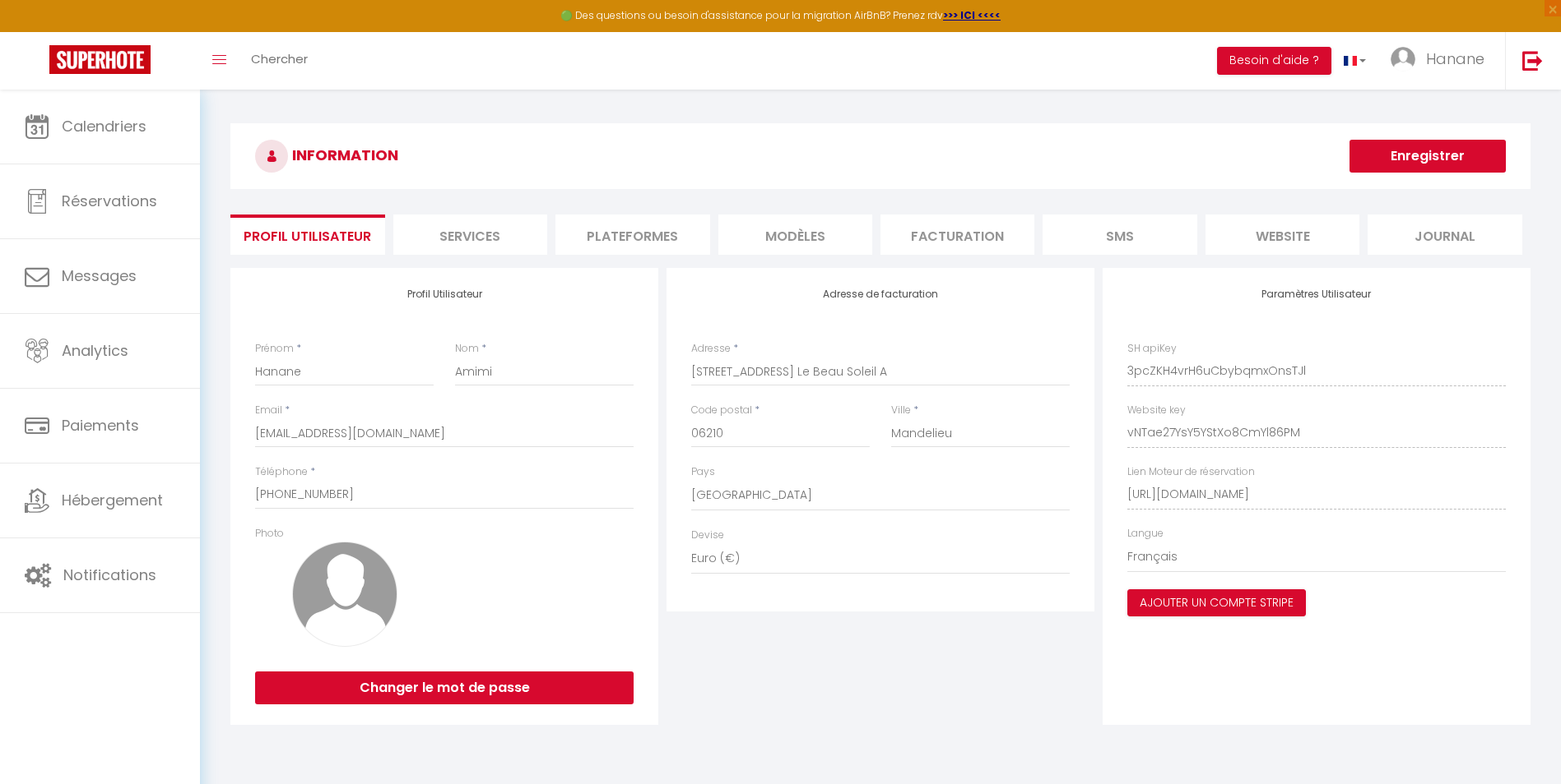
click at [601, 233] on li "Plateformes" at bounding box center [632, 234] width 154 height 40
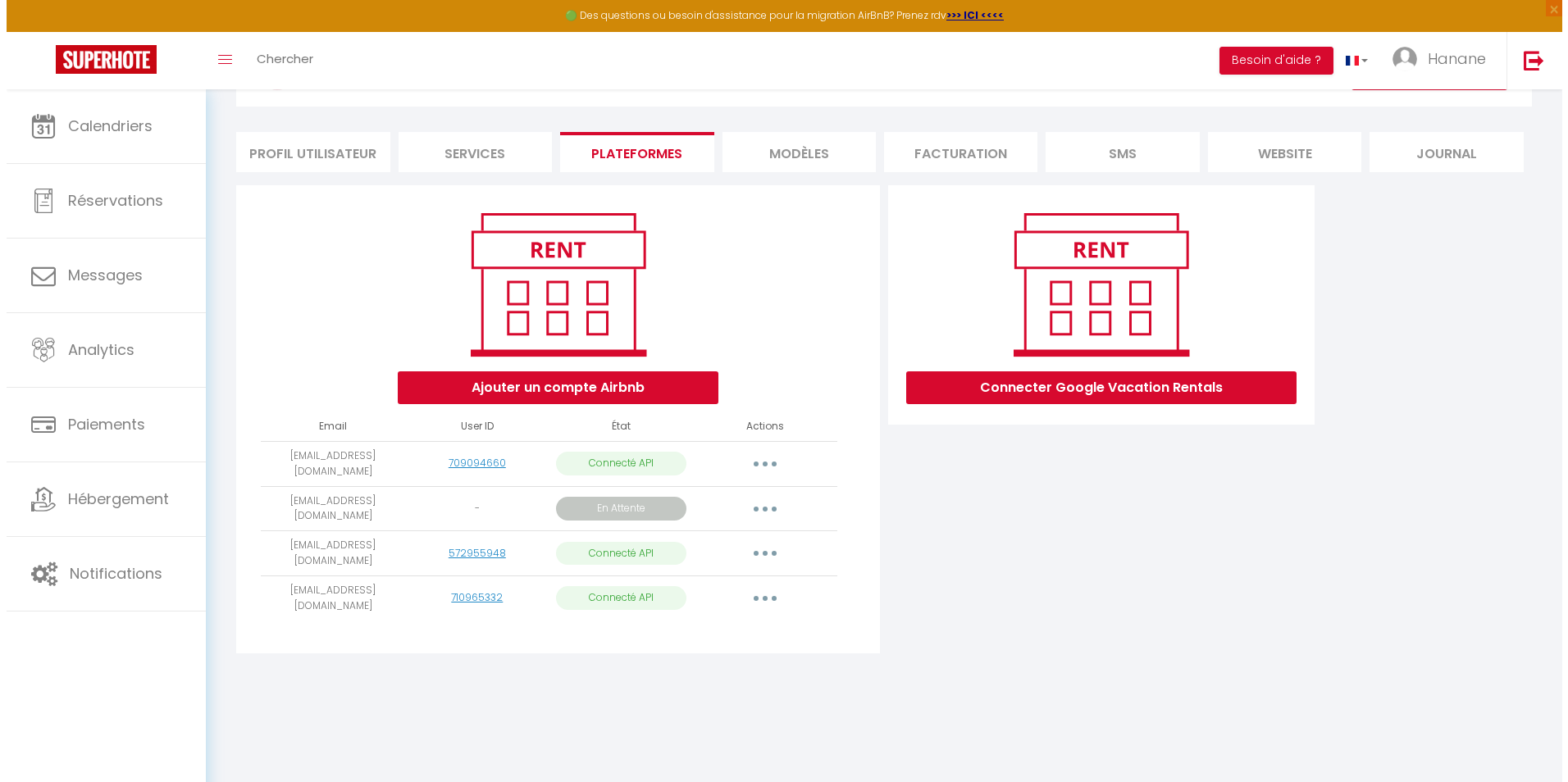
scroll to position [89, 0]
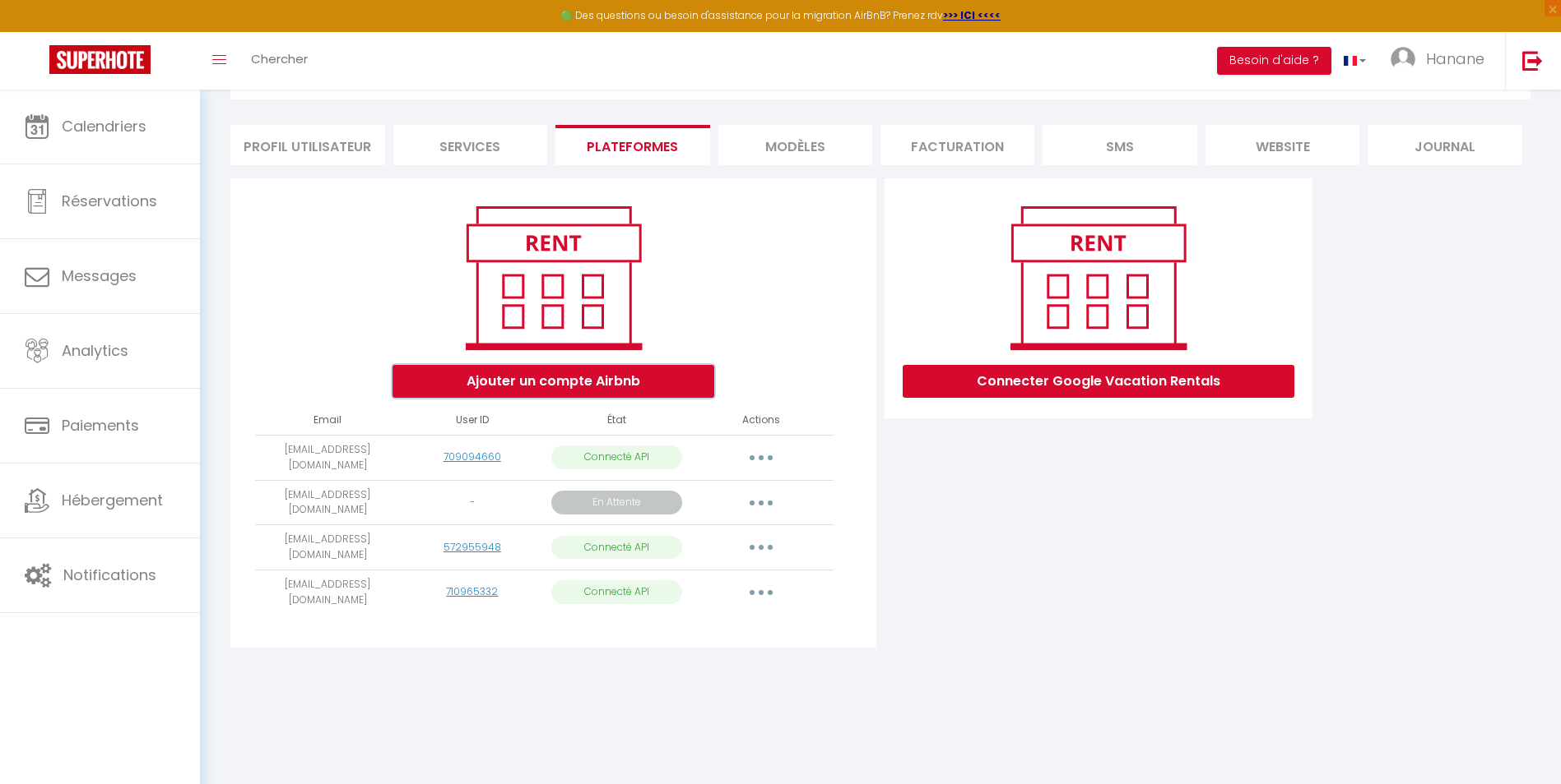
click at [589, 375] on button "Ajouter un compte Airbnb" at bounding box center [553, 381] width 322 height 33
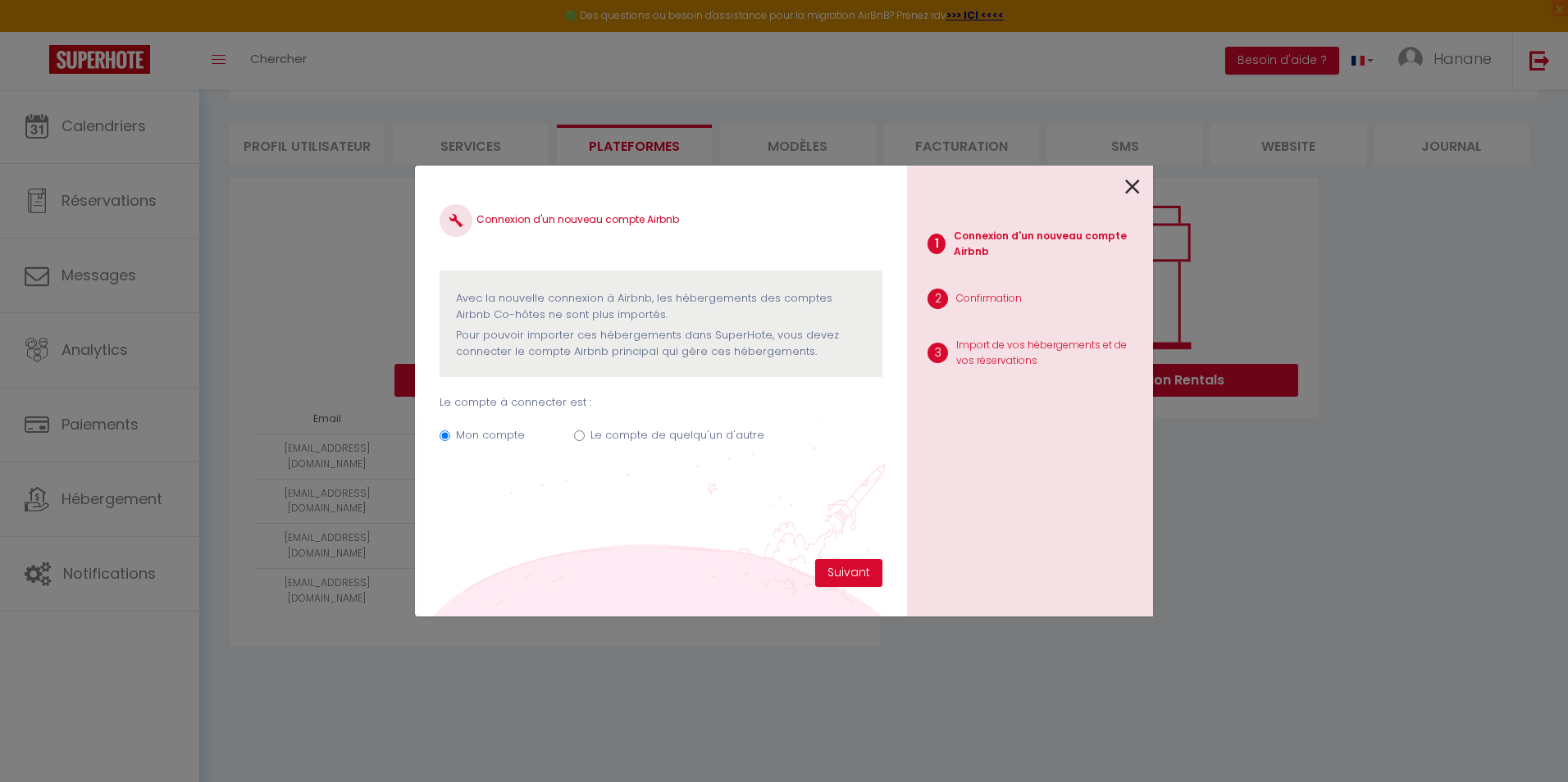
click at [574, 440] on input "Le compte de quelqu'un d'autre" at bounding box center [579, 436] width 11 height 11
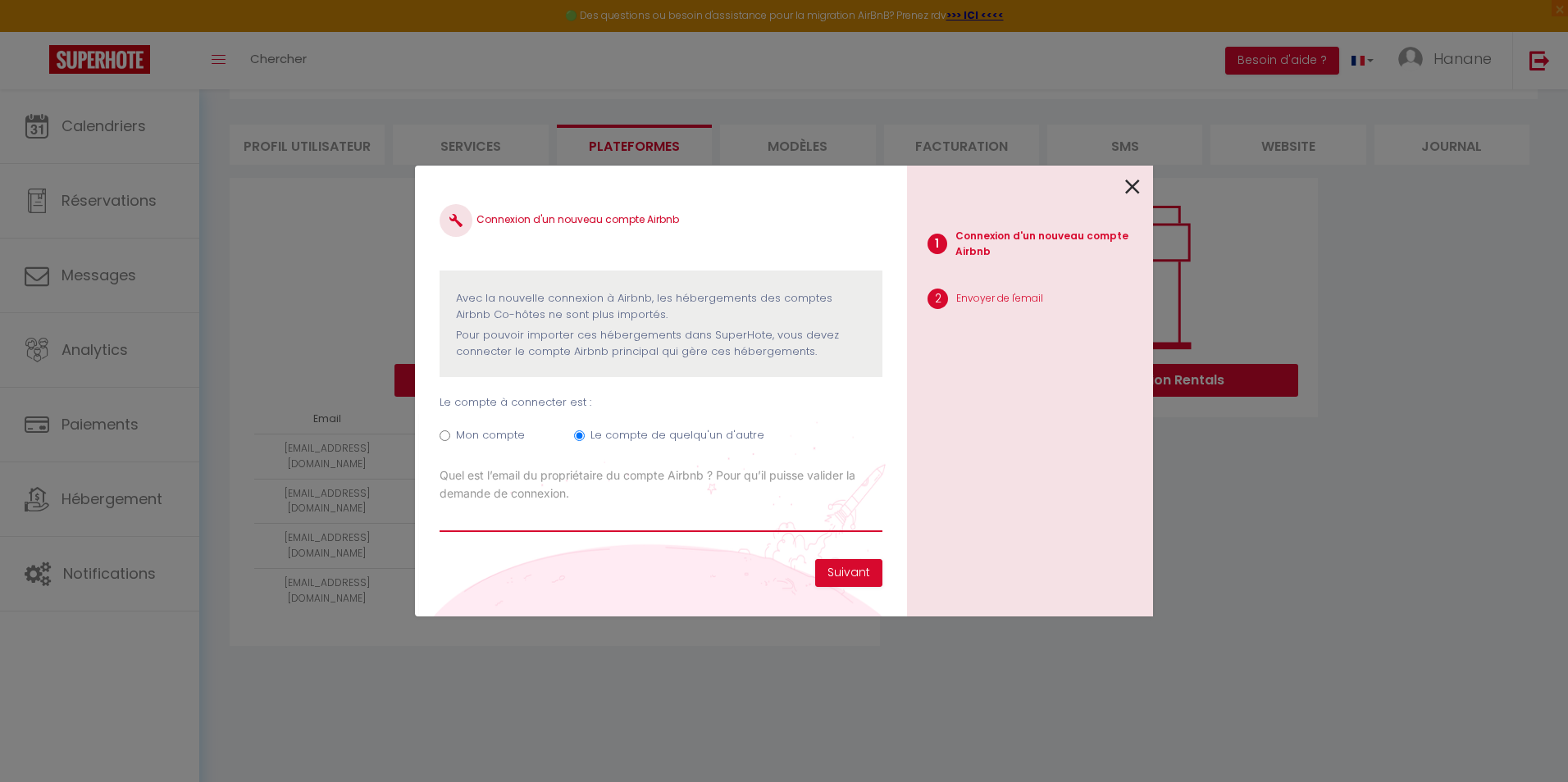
click at [550, 520] on input "Email connexion Airbnb" at bounding box center [660, 517] width 443 height 29
click at [858, 578] on button "Suivant" at bounding box center [848, 573] width 67 height 28
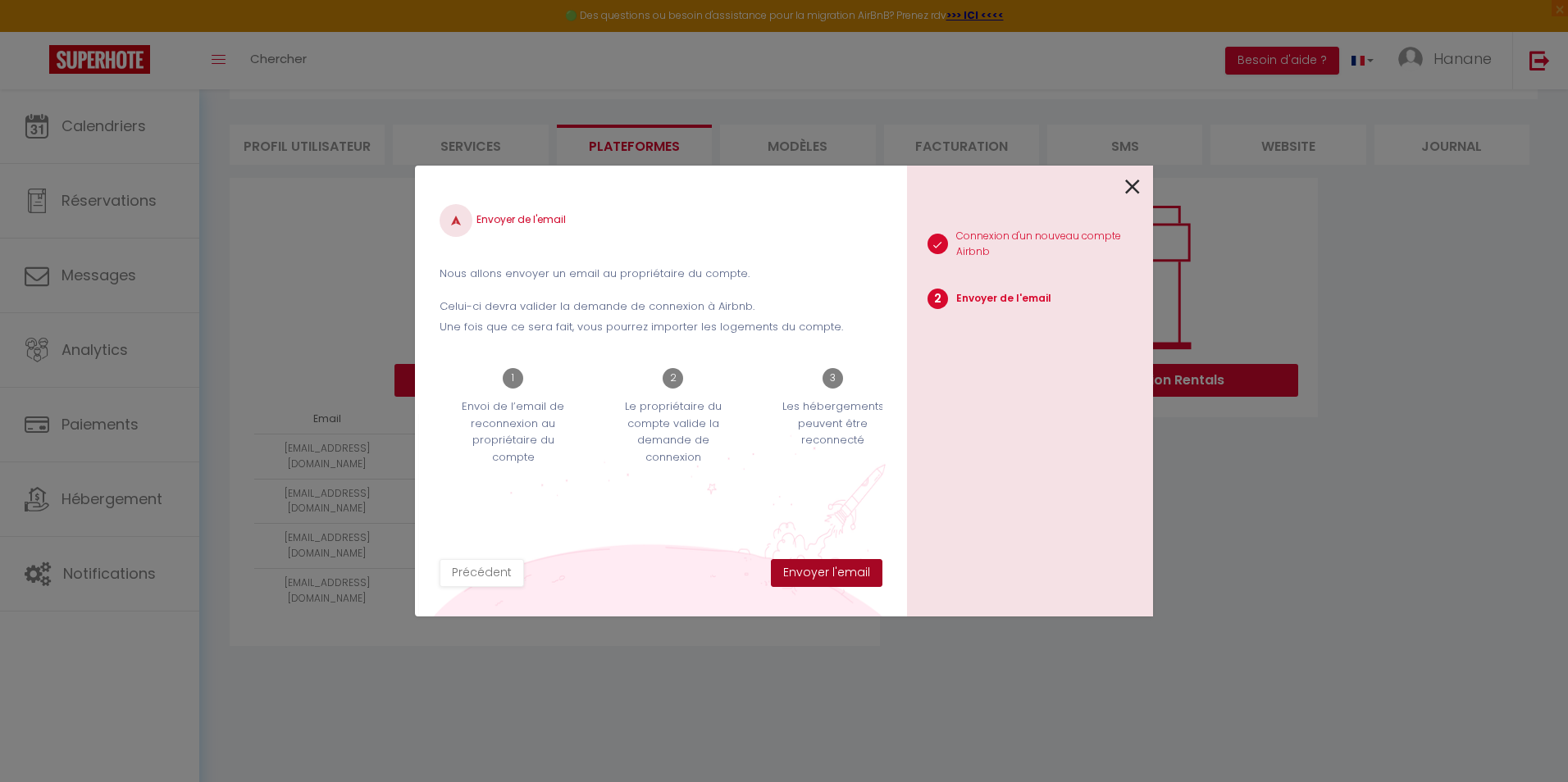
click at [845, 571] on button "Envoyer l'email" at bounding box center [827, 573] width 112 height 28
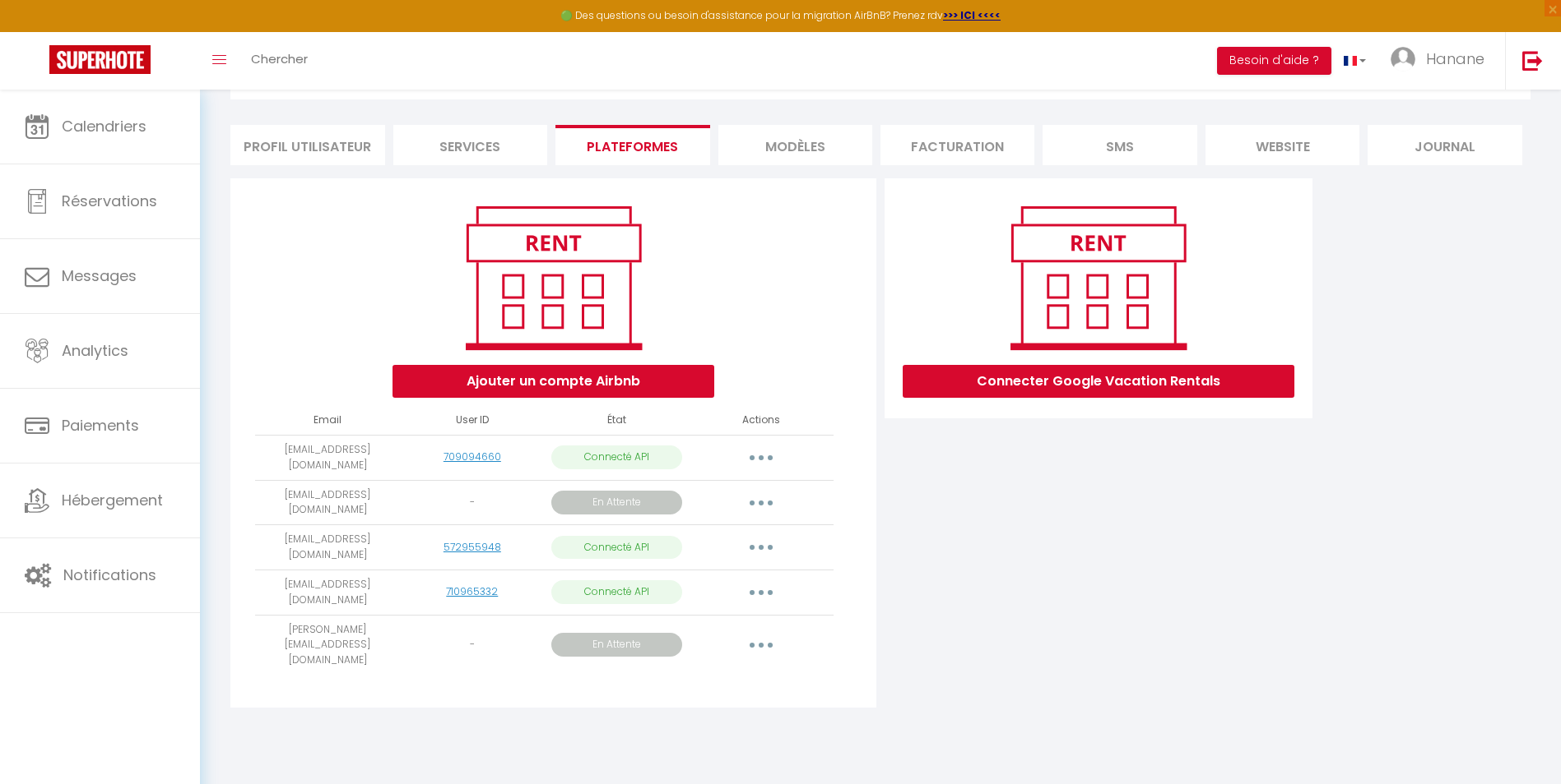
click at [757, 635] on button "button" at bounding box center [760, 645] width 46 height 26
click at [716, 703] on link "Importer les appartements" at bounding box center [687, 713] width 184 height 28
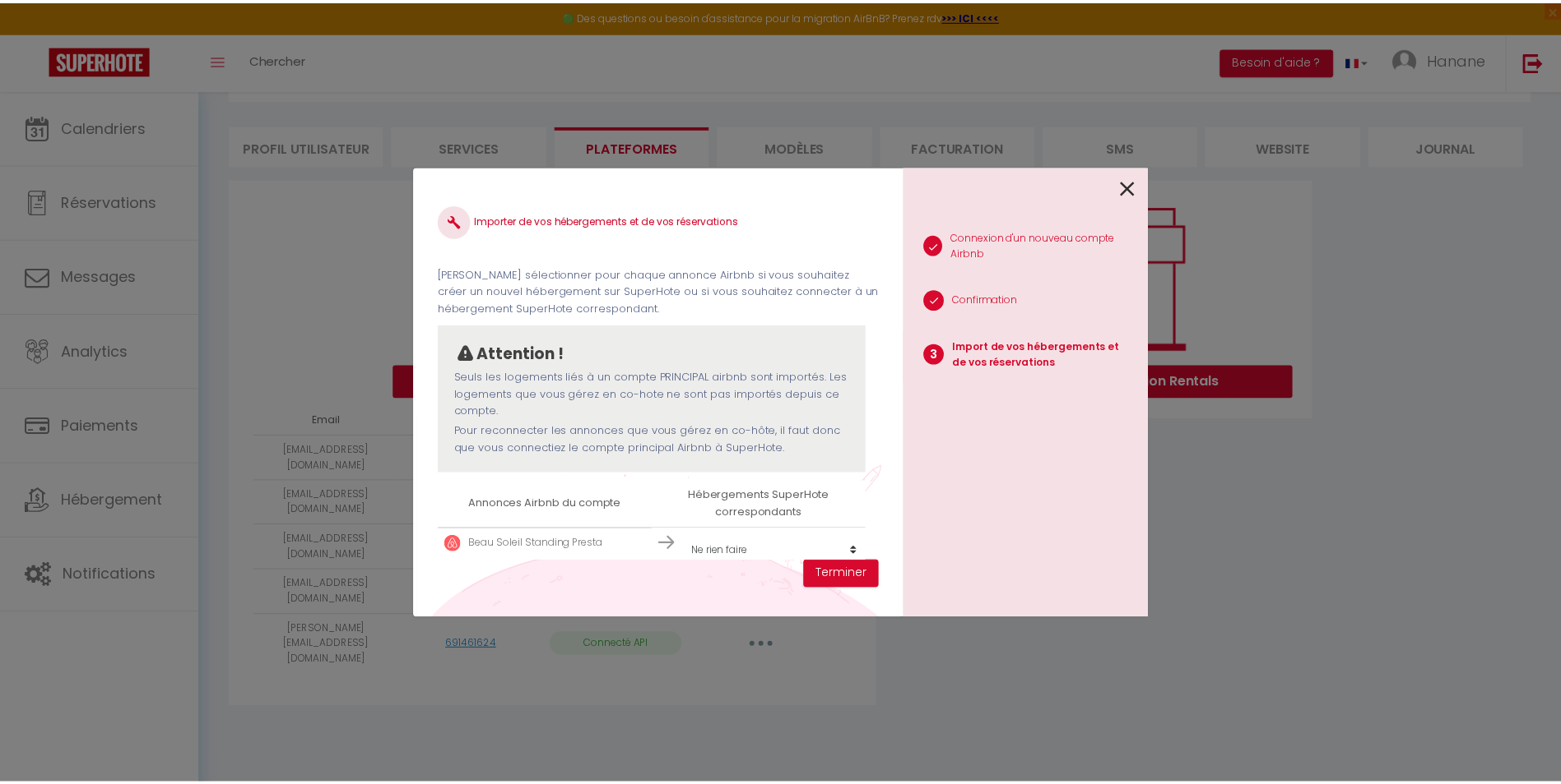
scroll to position [6, 0]
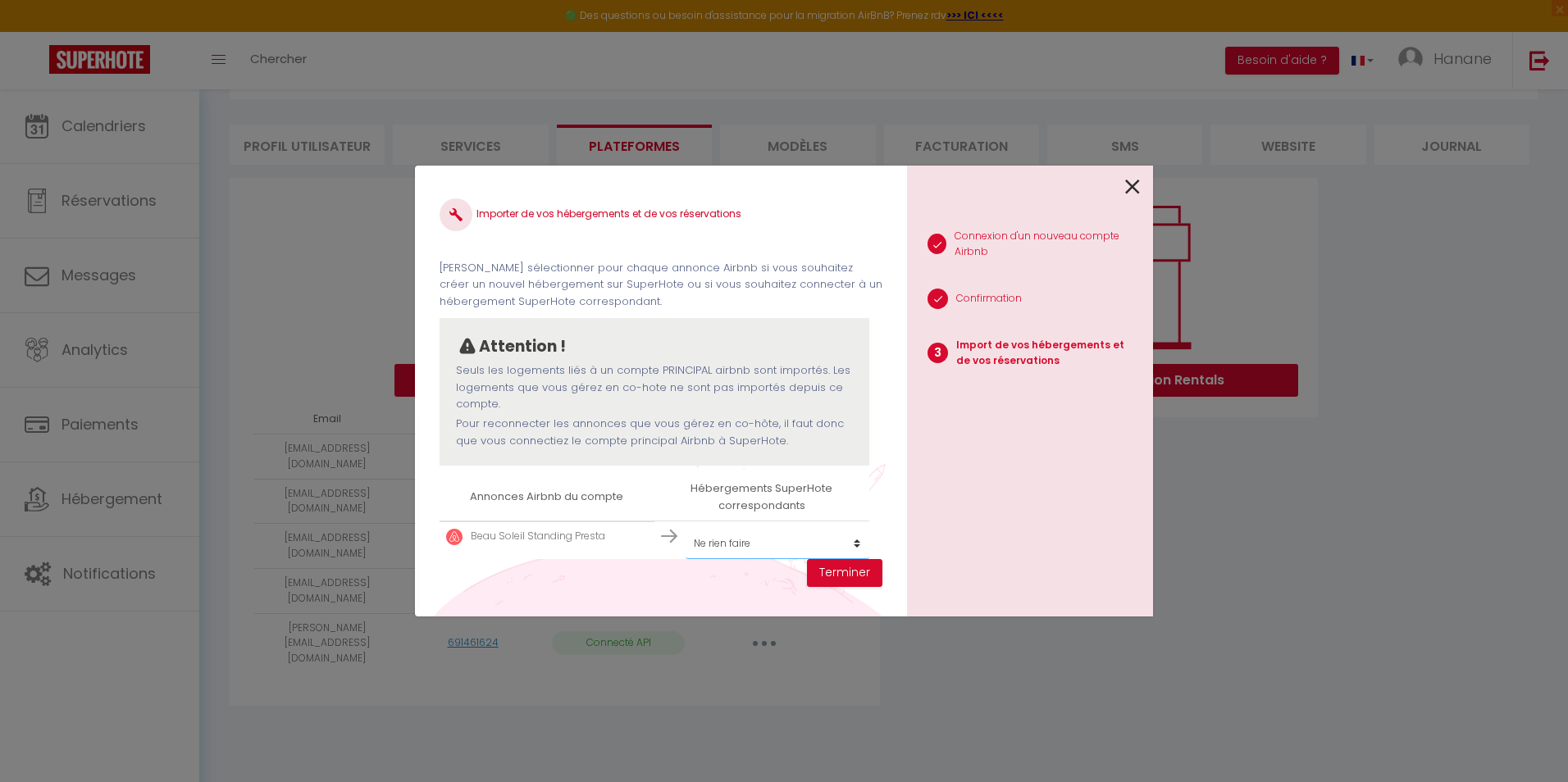
click at [839, 545] on select "Créer un nouvel hébergement Ne rien faire Mer et plage Standing Presta Cocoon S…" at bounding box center [777, 544] width 184 height 31
click at [686, 528] on select "Créer un nouvel hébergement Ne rien faire Mer et plage Standing Presta Cocoon S…" at bounding box center [777, 544] width 184 height 31
click at [860, 573] on button "Terminer" at bounding box center [845, 573] width 76 height 28
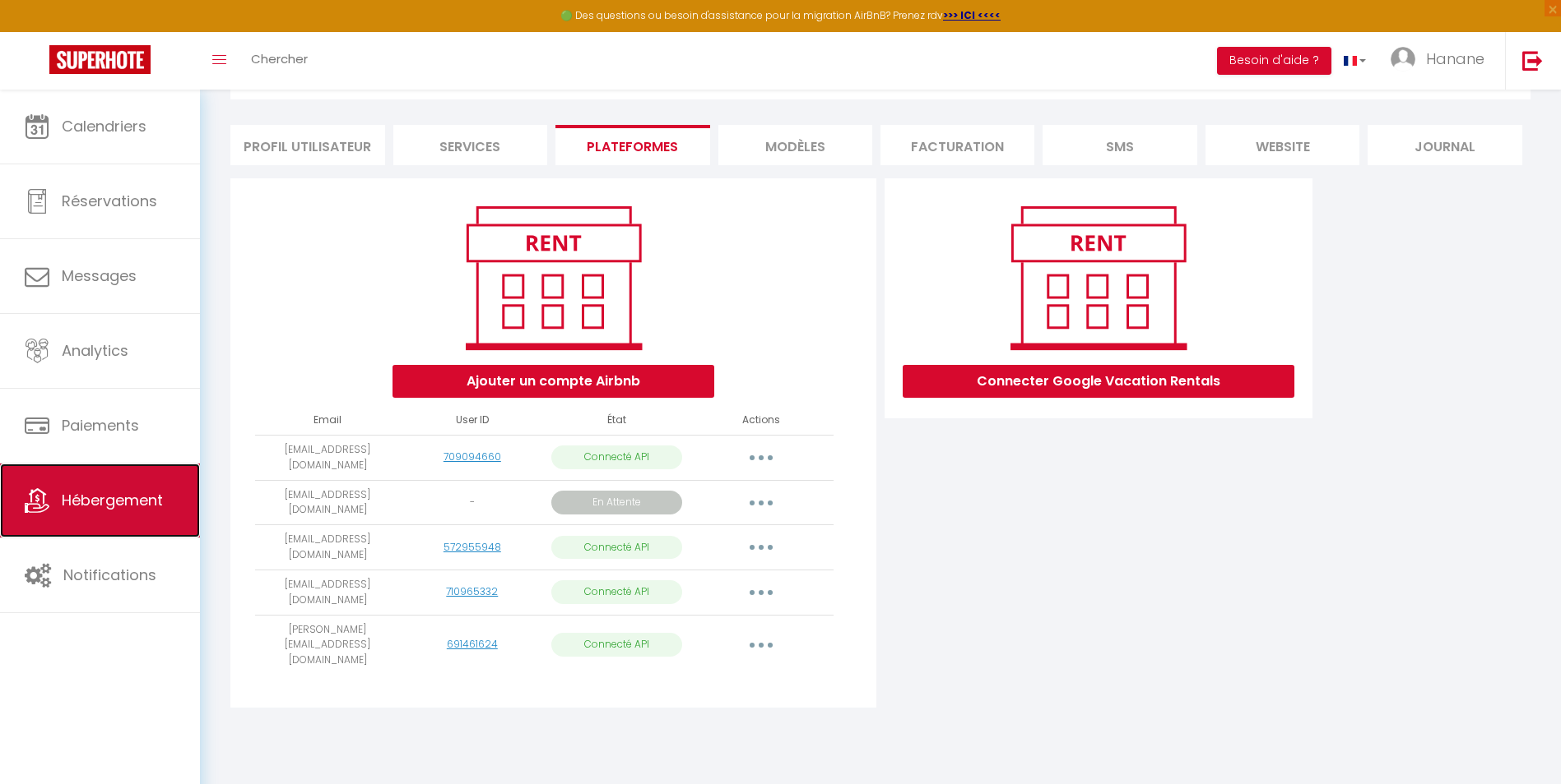
click at [98, 512] on link "Hébergement" at bounding box center [100, 501] width 200 height 74
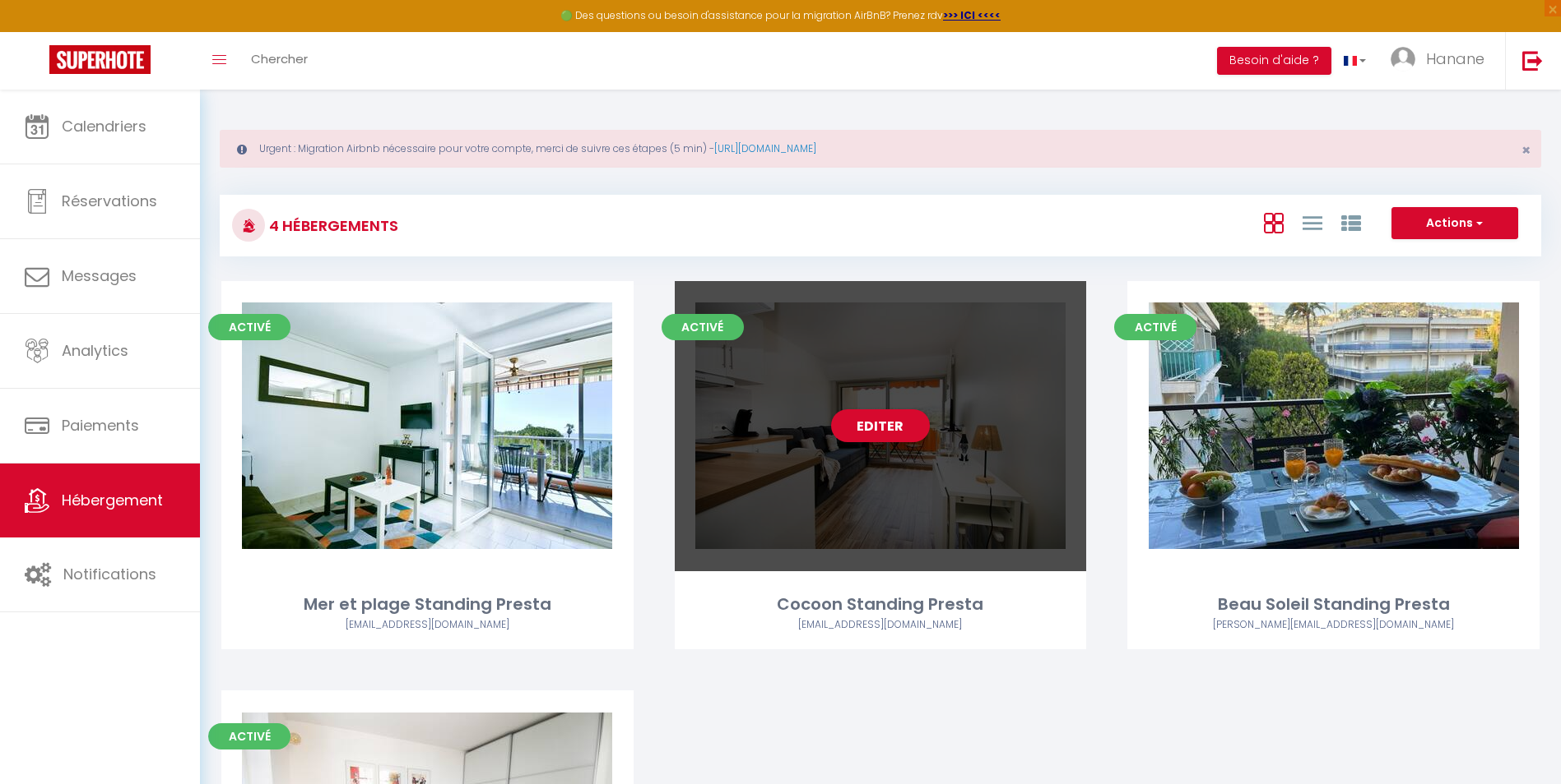
scroll to position [82, 0]
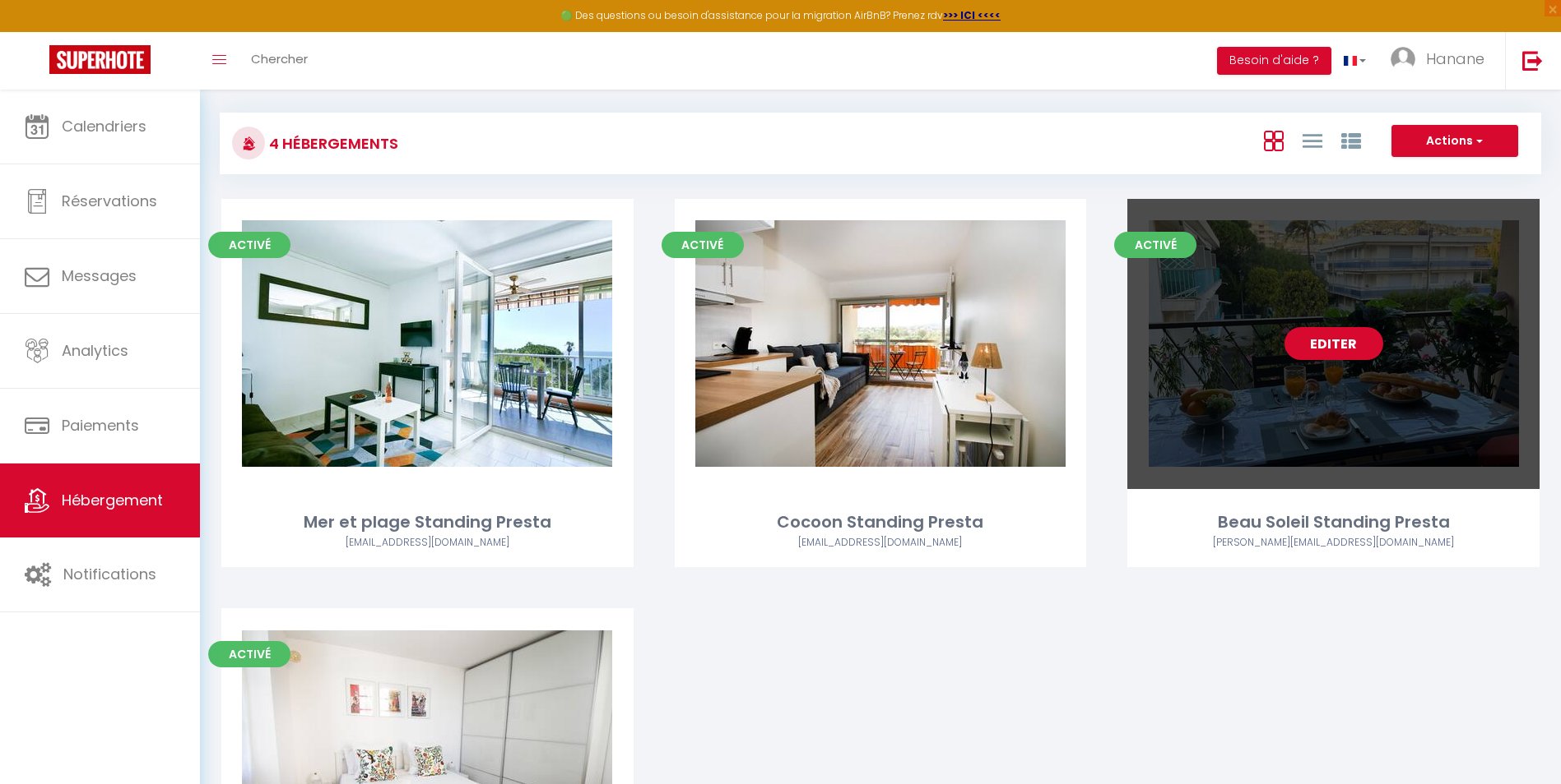
click at [1368, 342] on link "Editer" at bounding box center [1333, 344] width 99 height 33
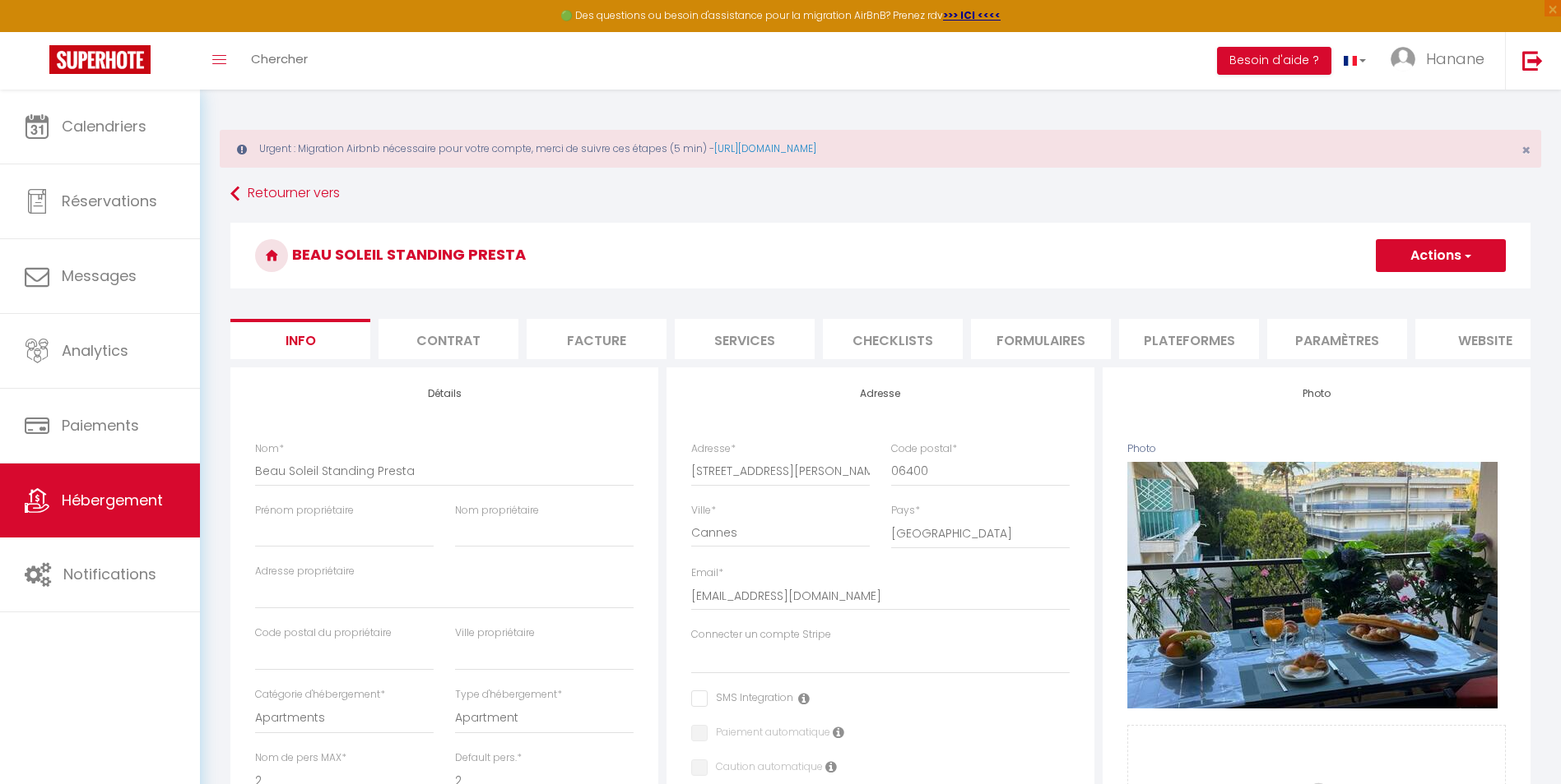
click at [1216, 338] on li "Plateformes" at bounding box center [1188, 338] width 140 height 40
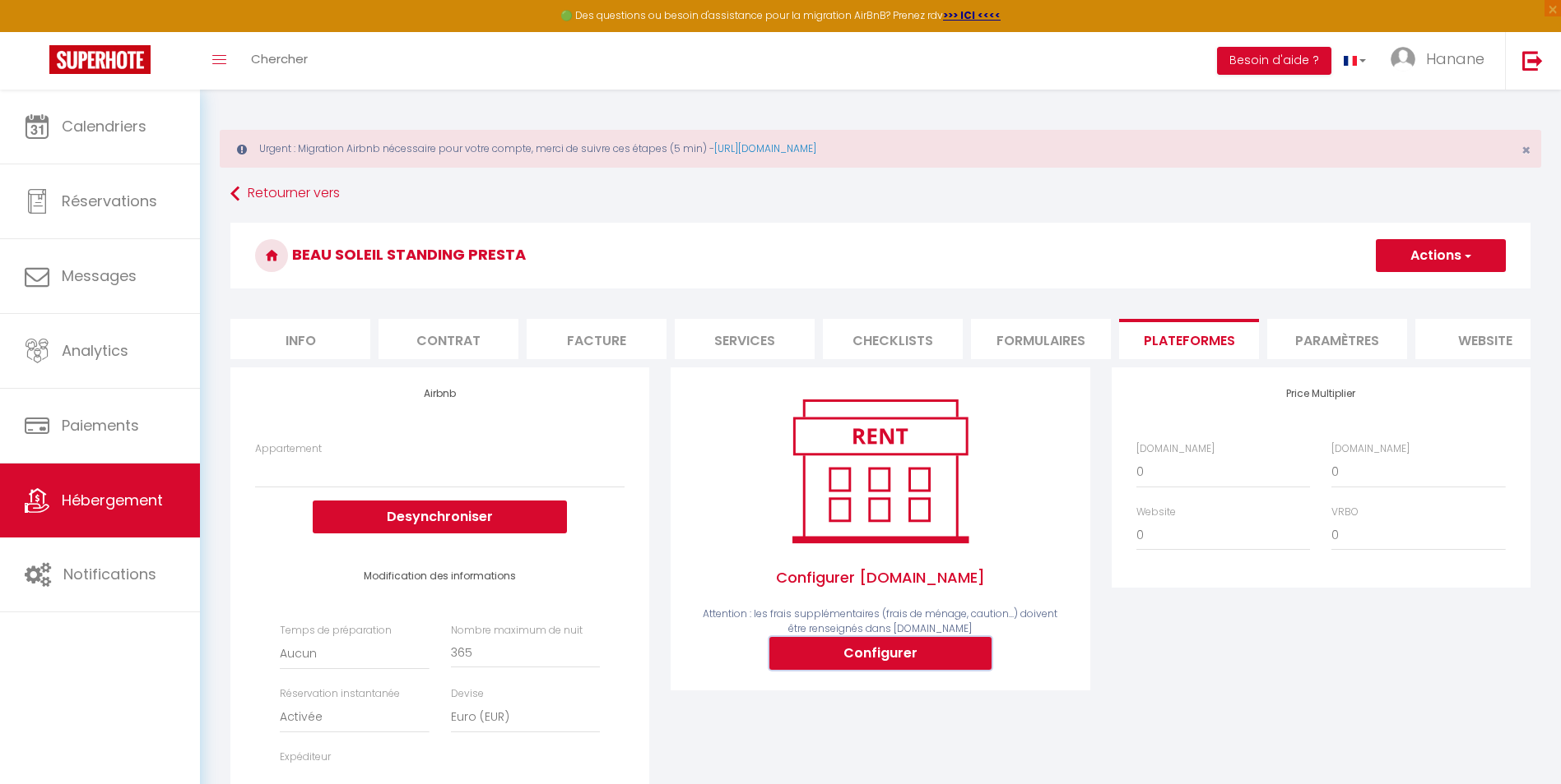
click at [947, 650] on button "Configurer" at bounding box center [880, 654] width 222 height 33
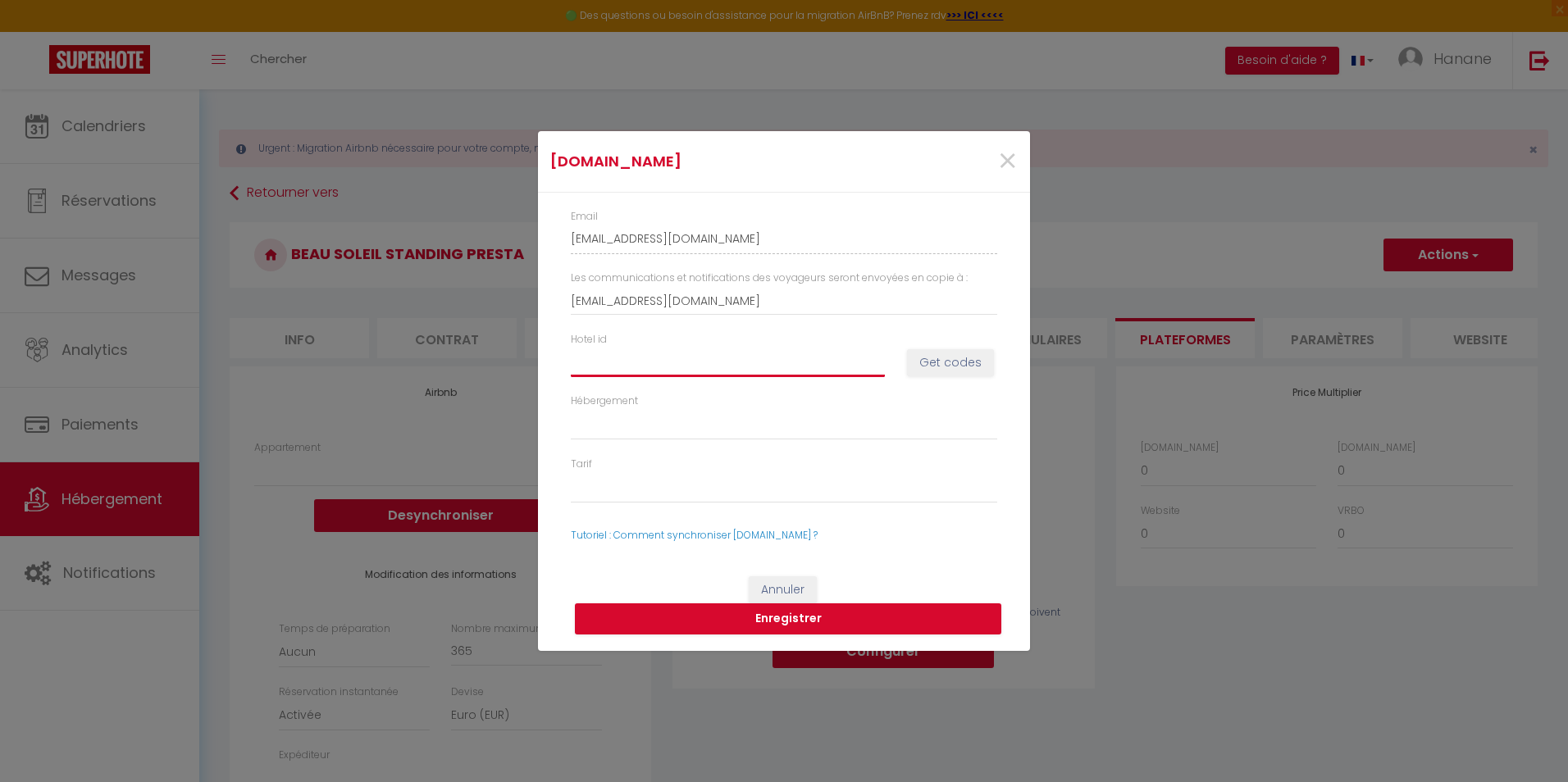
click at [598, 367] on input "Hotel id" at bounding box center [728, 363] width 314 height 29
paste input "12445331"
click at [959, 365] on button "Get codes" at bounding box center [950, 363] width 87 height 28
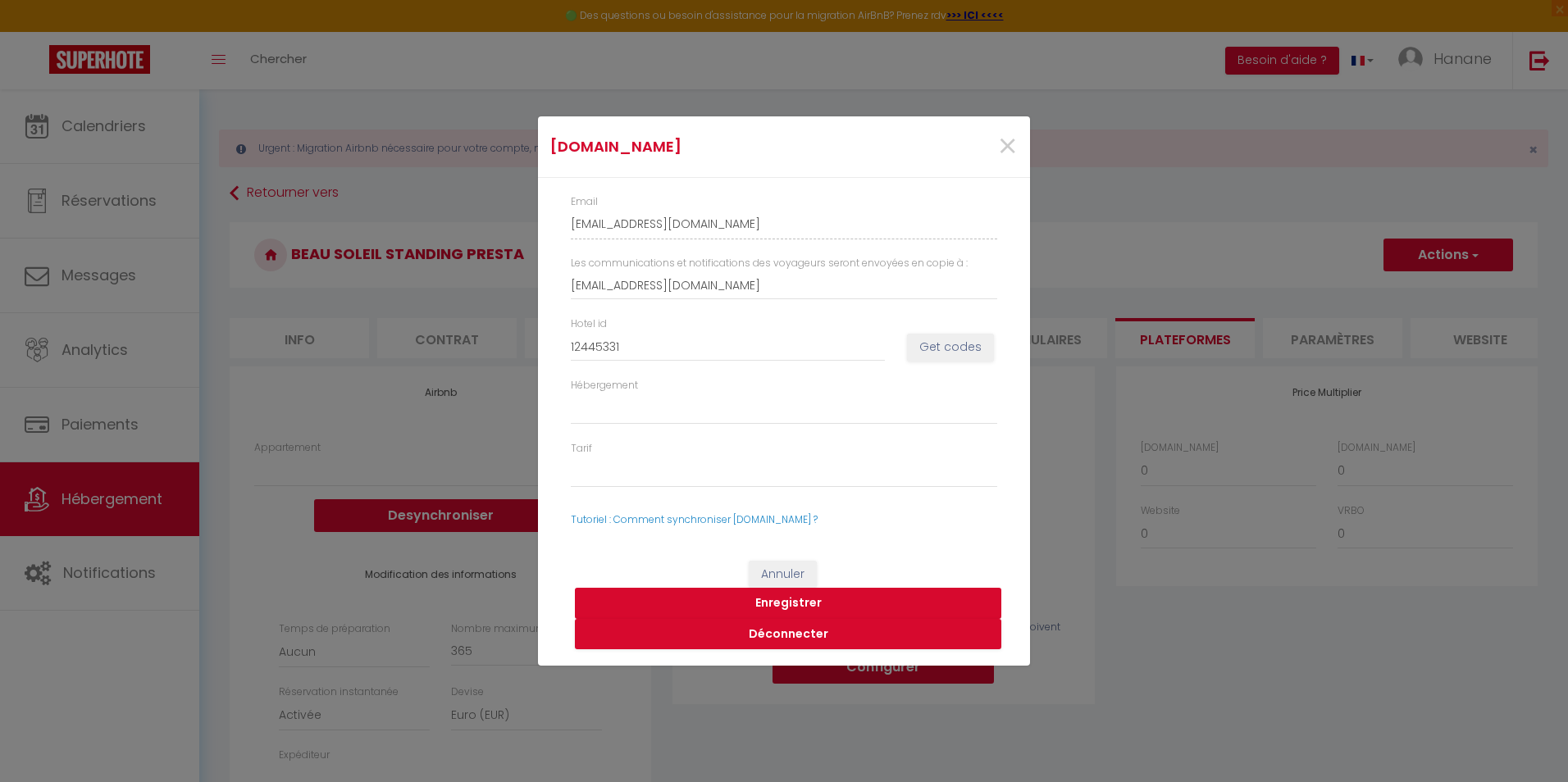
click at [787, 600] on button "Enregistrer" at bounding box center [788, 604] width 426 height 31
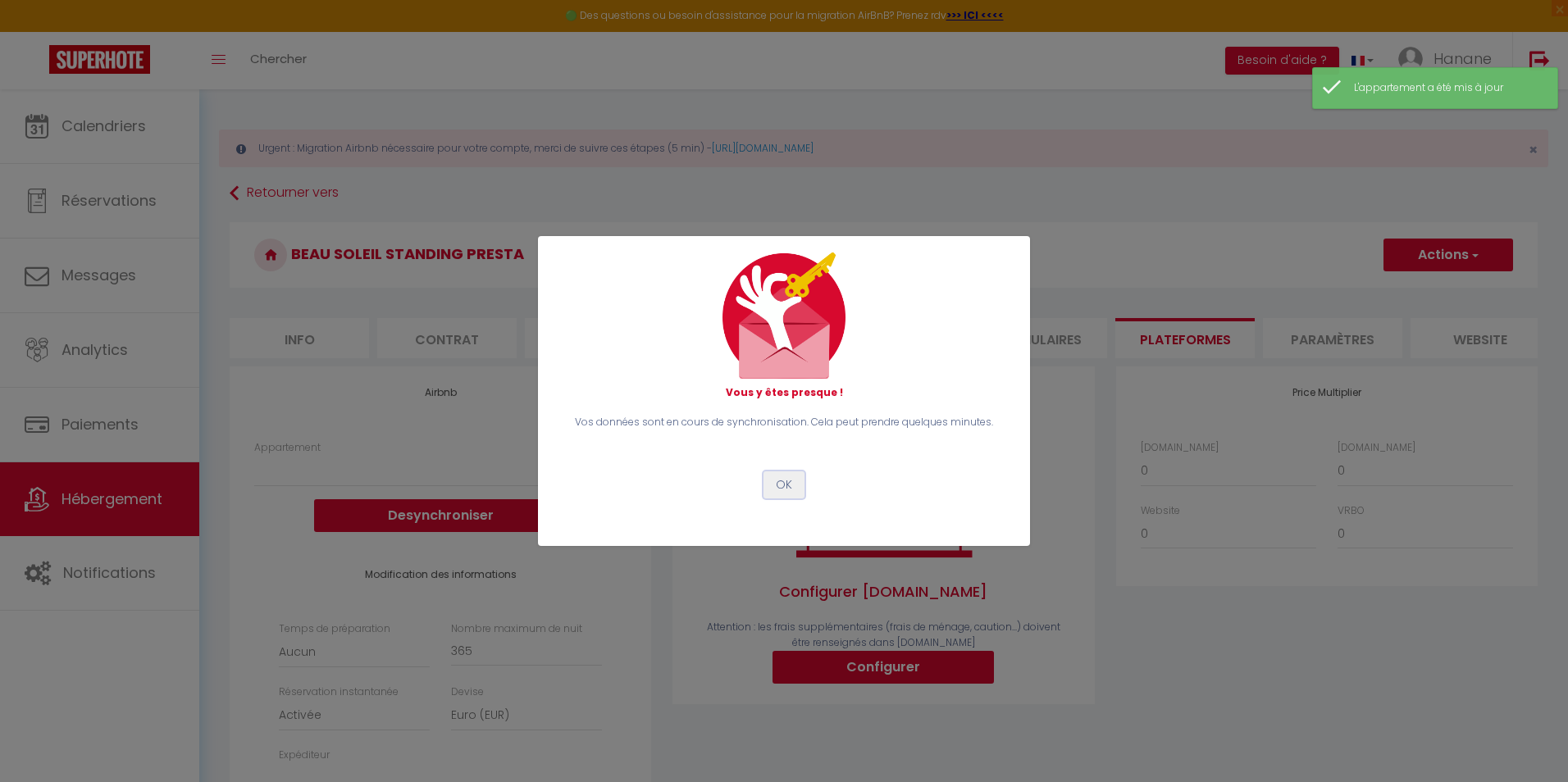
click at [782, 481] on button "OK" at bounding box center [784, 485] width 41 height 28
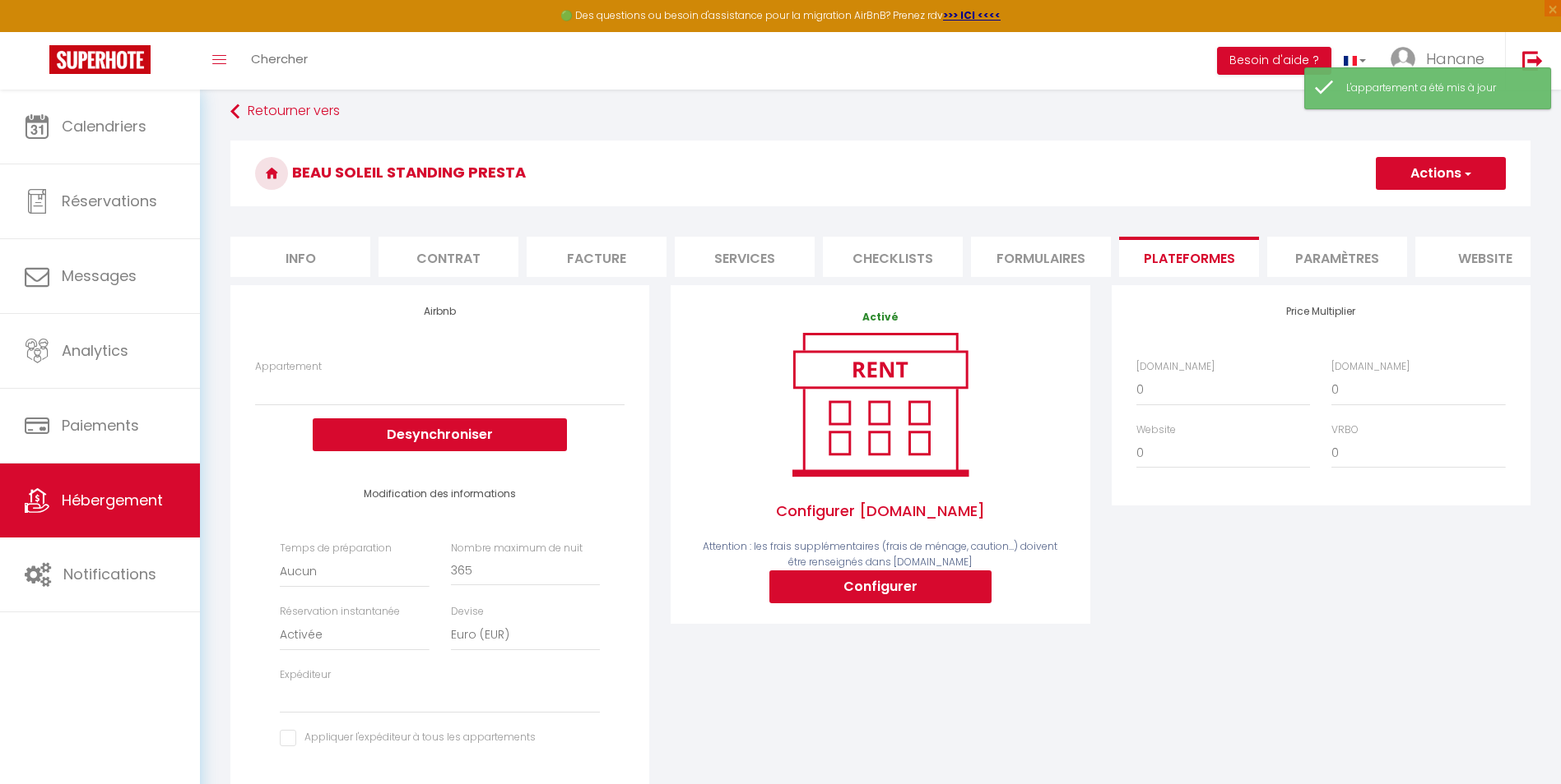
scroll to position [165, 0]
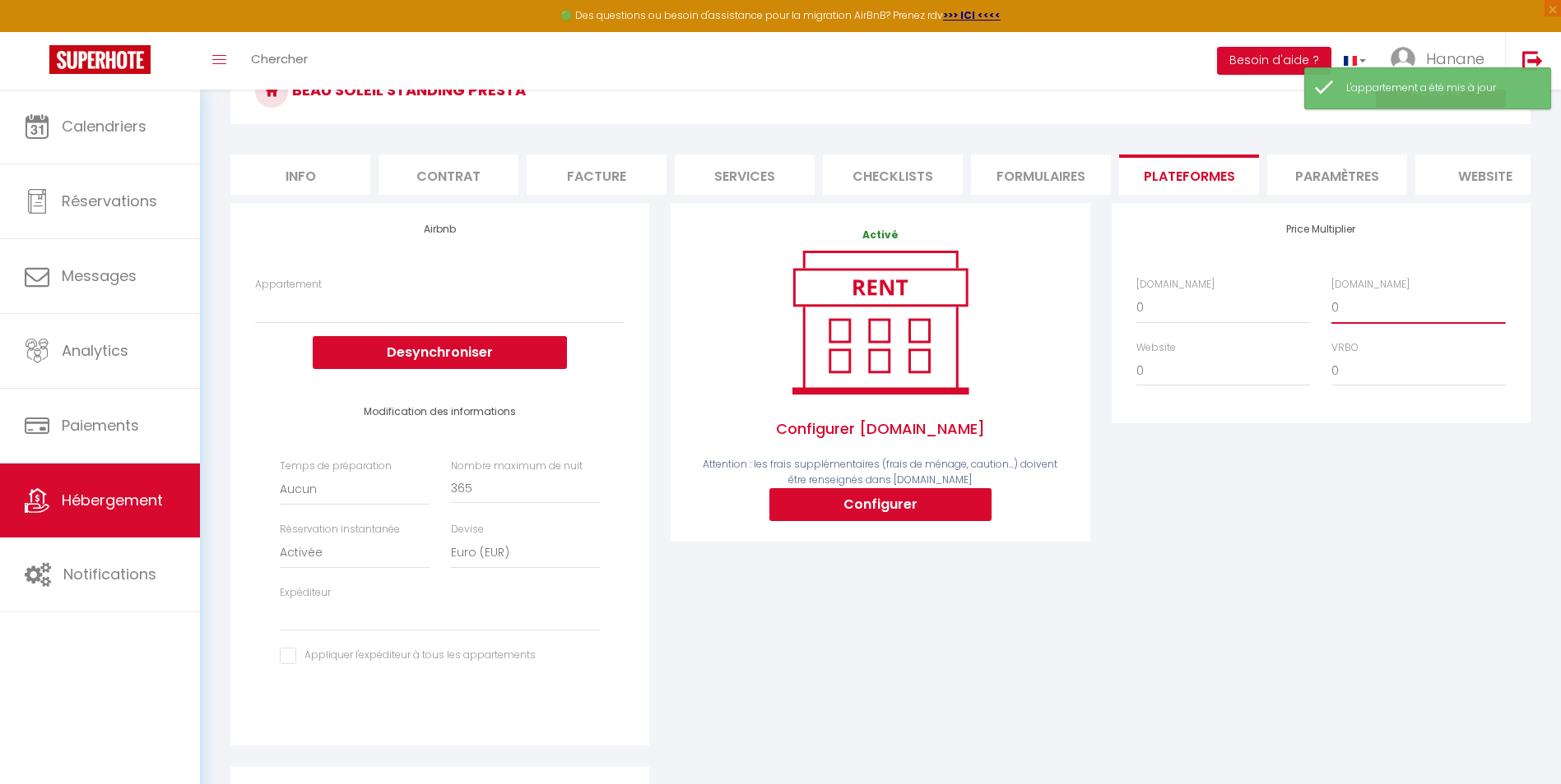
click at [1362, 316] on select "0 + 1 % + 2 % + 3 % + 4 % + 5 % + 6 % + 7 % + 8 % + 9 %" at bounding box center [1418, 307] width 174 height 31
click at [1331, 304] on select "0 + 1 % + 2 % + 3 % + 4 % + 5 % + 6 % + 7 % + 8 % + 9 %" at bounding box center [1418, 307] width 174 height 31
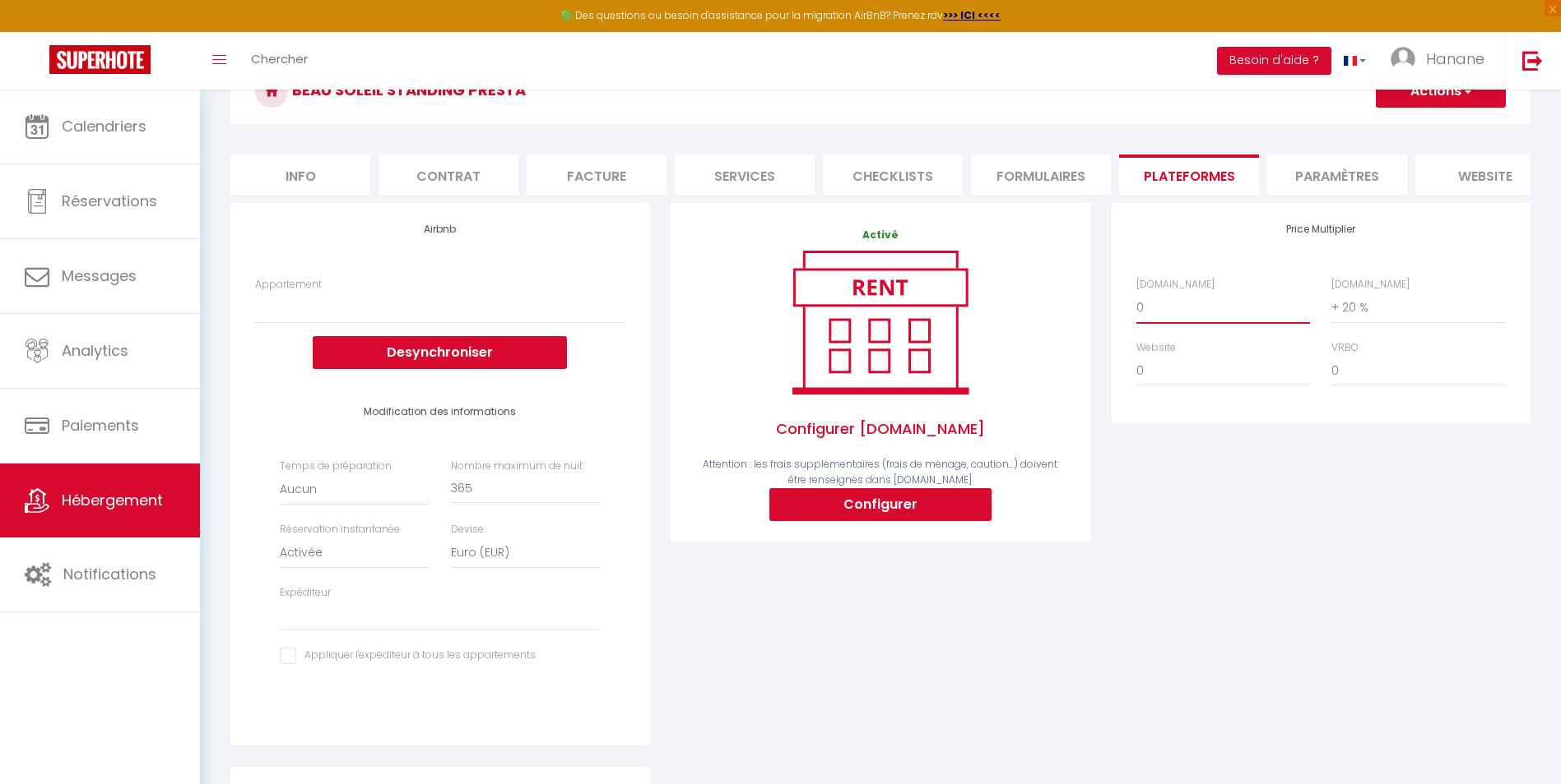
click at [1172, 323] on select "0 + 1 % + 2 % + 3 % + 4 % + 5 % + 6 % + 7 % + 8 % + 9 %" at bounding box center [1223, 307] width 174 height 31
click at [1137, 304] on select "0 + 1 % + 2 % + 3 % + 4 % + 5 % + 6 % + 7 % + 8 % + 9 %" at bounding box center [1223, 307] width 174 height 31
click at [1159, 386] on select "0 + 1 % + 2 % + 3 % + 4 % + 5 % + 6 % + 7 % + 8 % + 9 %" at bounding box center [1223, 371] width 174 height 31
click at [1137, 368] on select "0 + 1 % + 2 % + 3 % + 4 % + 5 % + 6 % + 7 % + 8 % + 9 %" at bounding box center [1223, 371] width 174 height 31
click at [1152, 585] on div "Price Multiplier Airbnb.com 0 + 1 % + 2 % + 3 % + 4 % + 5 % + 6 % + 7 %" at bounding box center [1320, 485] width 440 height 564
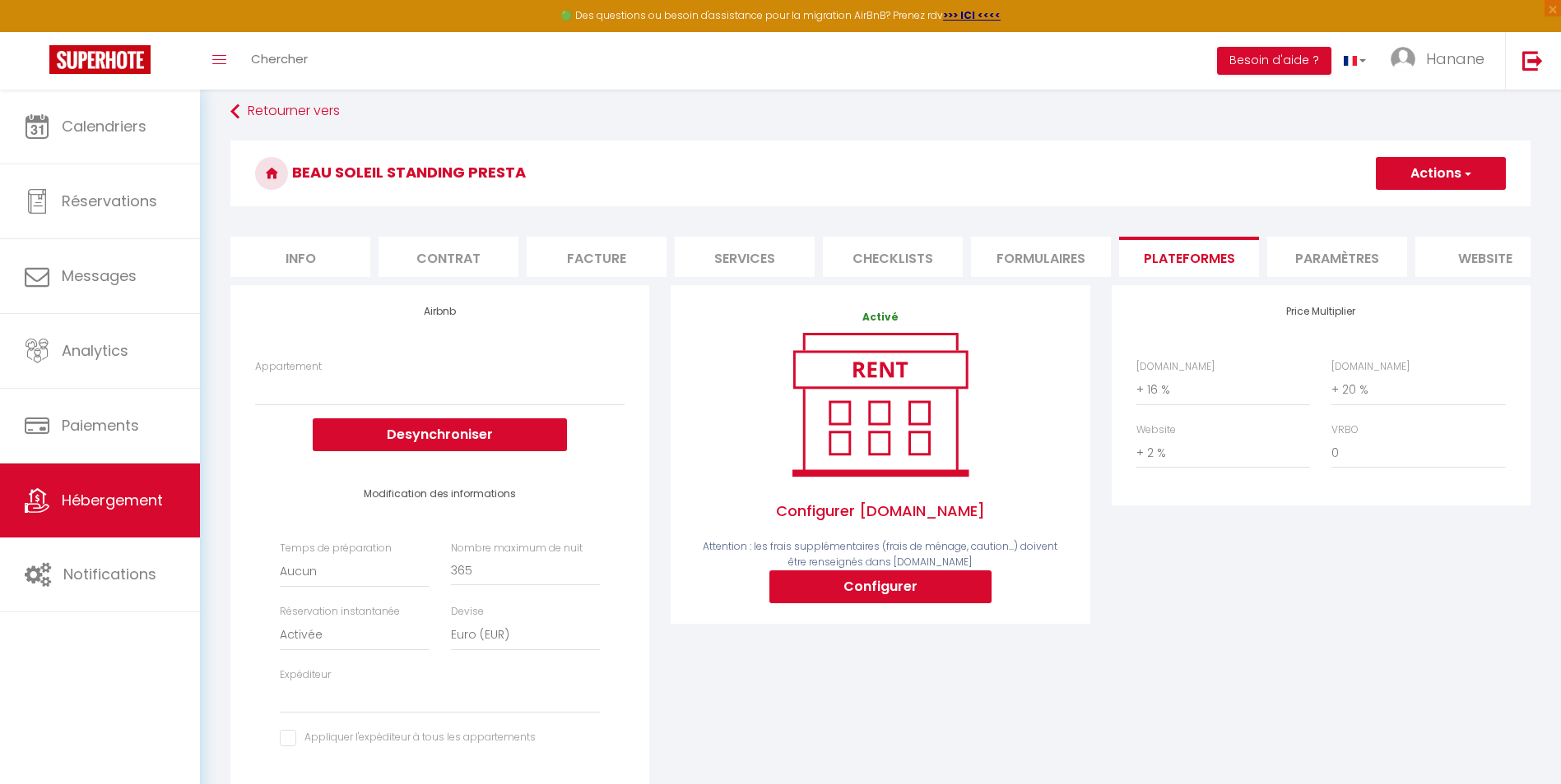
scroll to position [0, 0]
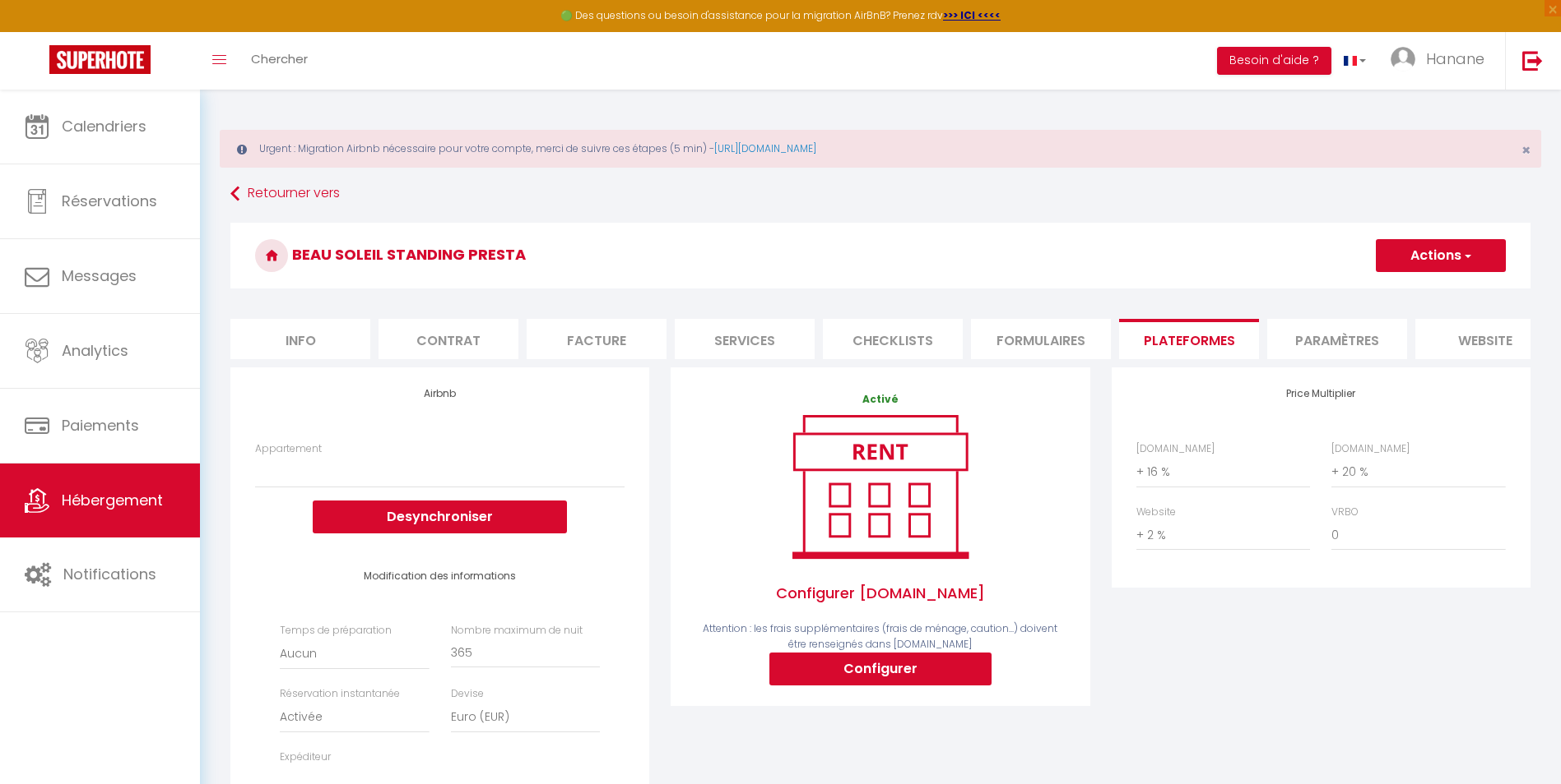
click at [1475, 345] on li "website" at bounding box center [1484, 338] width 140 height 40
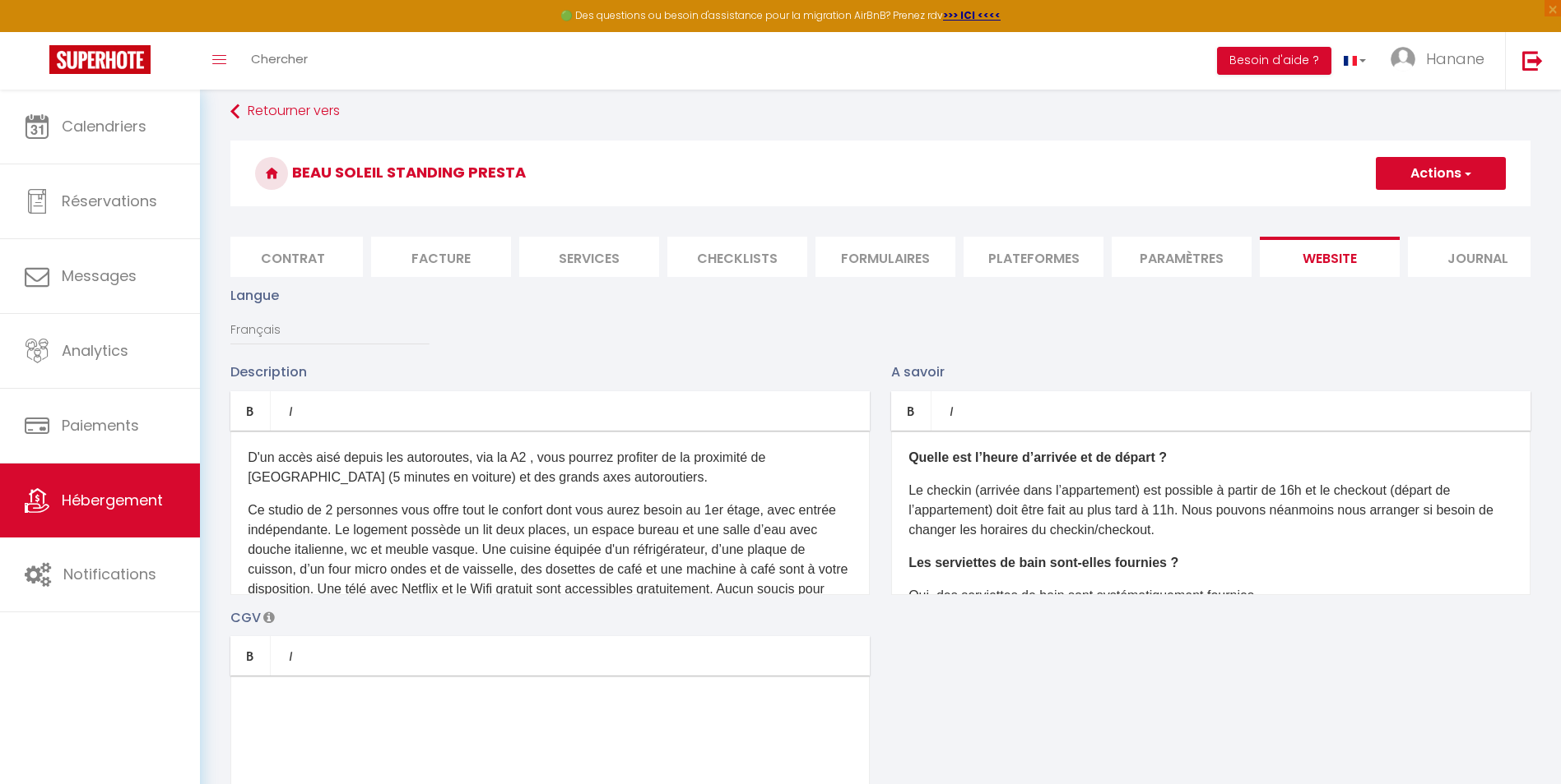
scroll to position [0, 181]
click at [1421, 264] on li "Journal" at bounding box center [1452, 256] width 140 height 40
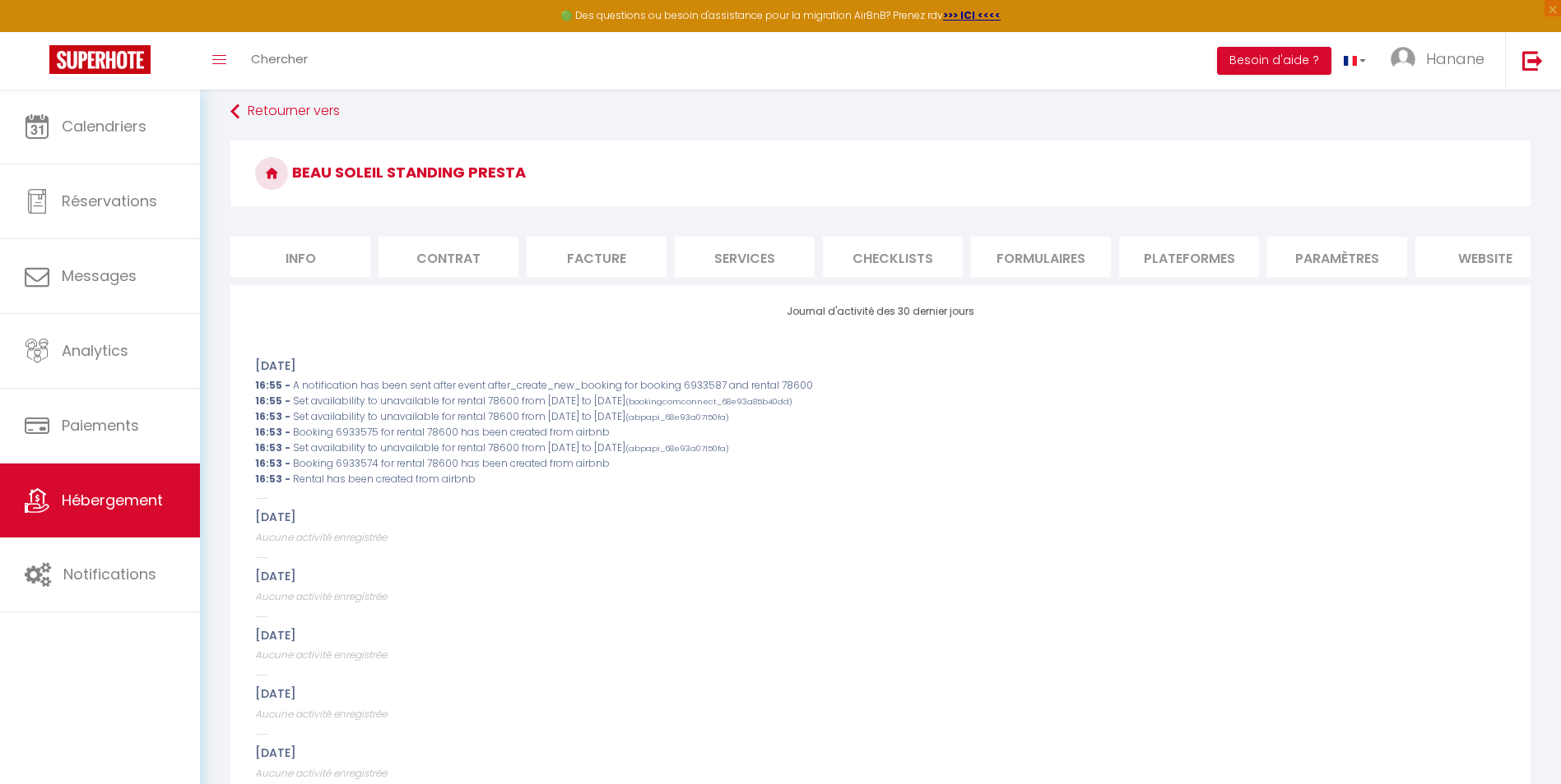
click at [309, 258] on li "Info" at bounding box center [300, 256] width 140 height 40
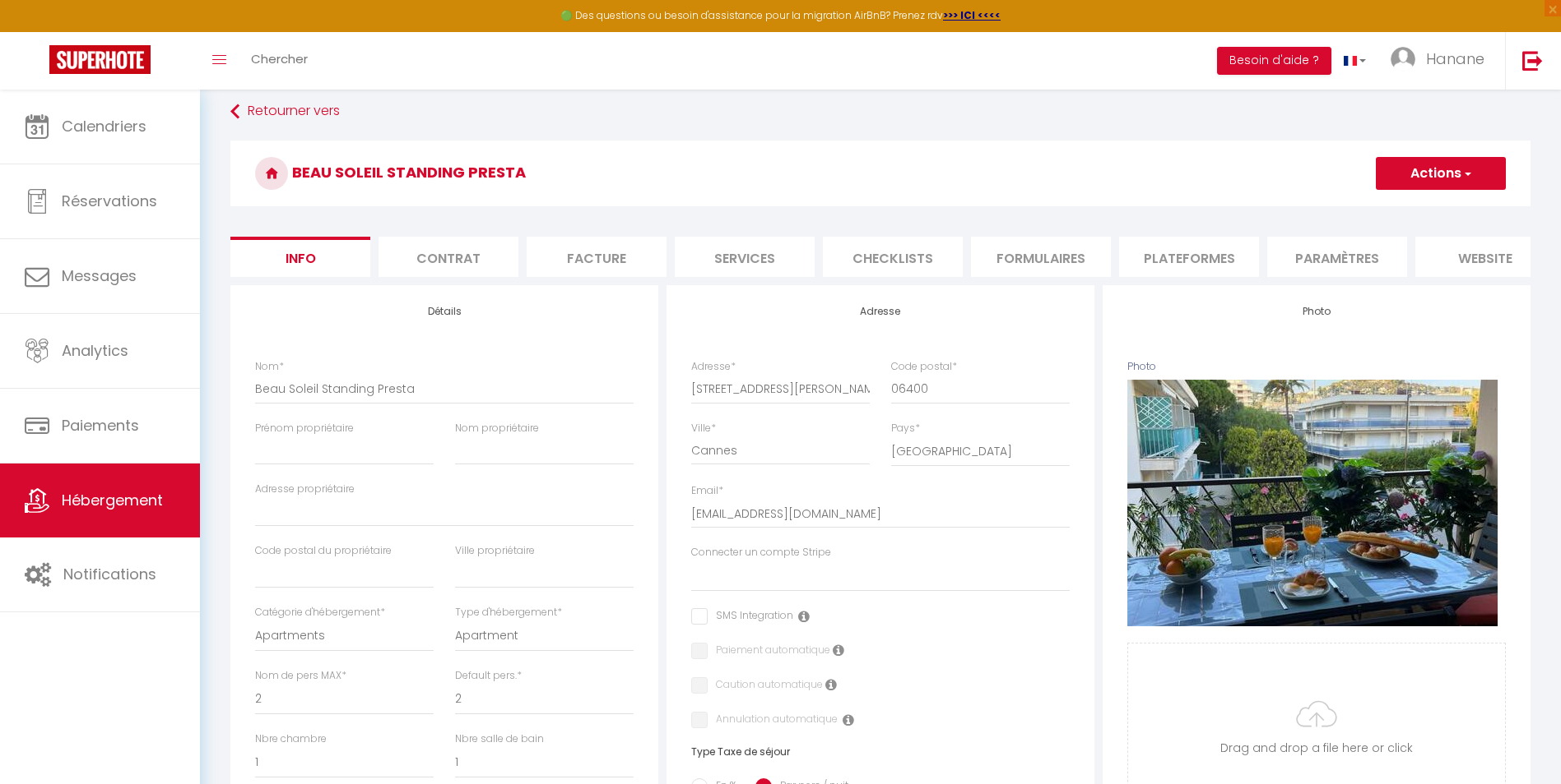
click at [1475, 161] on button "Actions" at bounding box center [1440, 174] width 130 height 33
click at [1397, 212] on input "Enregistrer" at bounding box center [1376, 210] width 60 height 17
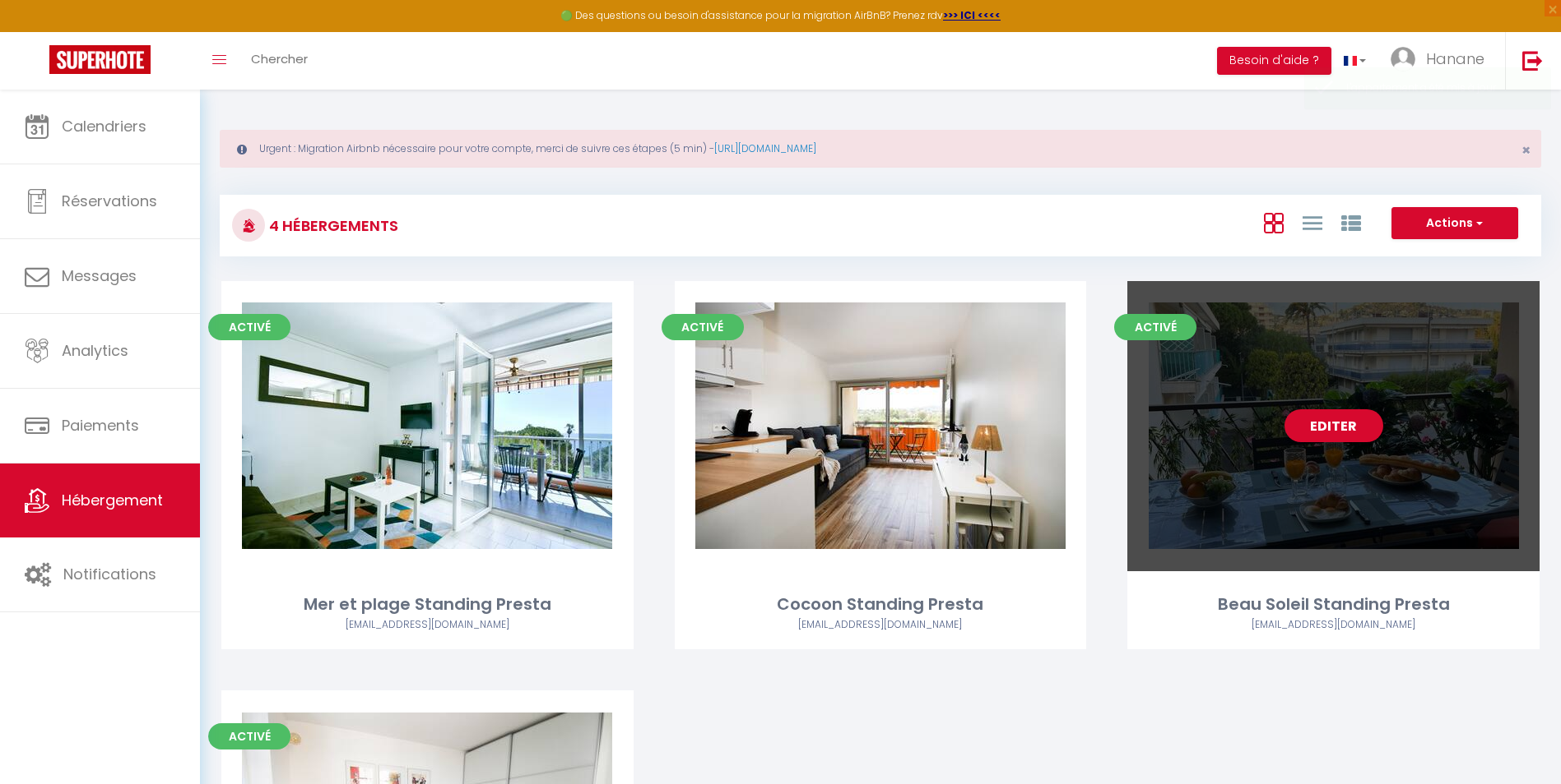
click at [1446, 483] on div "Editer" at bounding box center [1333, 426] width 412 height 291
click at [1362, 428] on link "Editer" at bounding box center [1333, 426] width 99 height 33
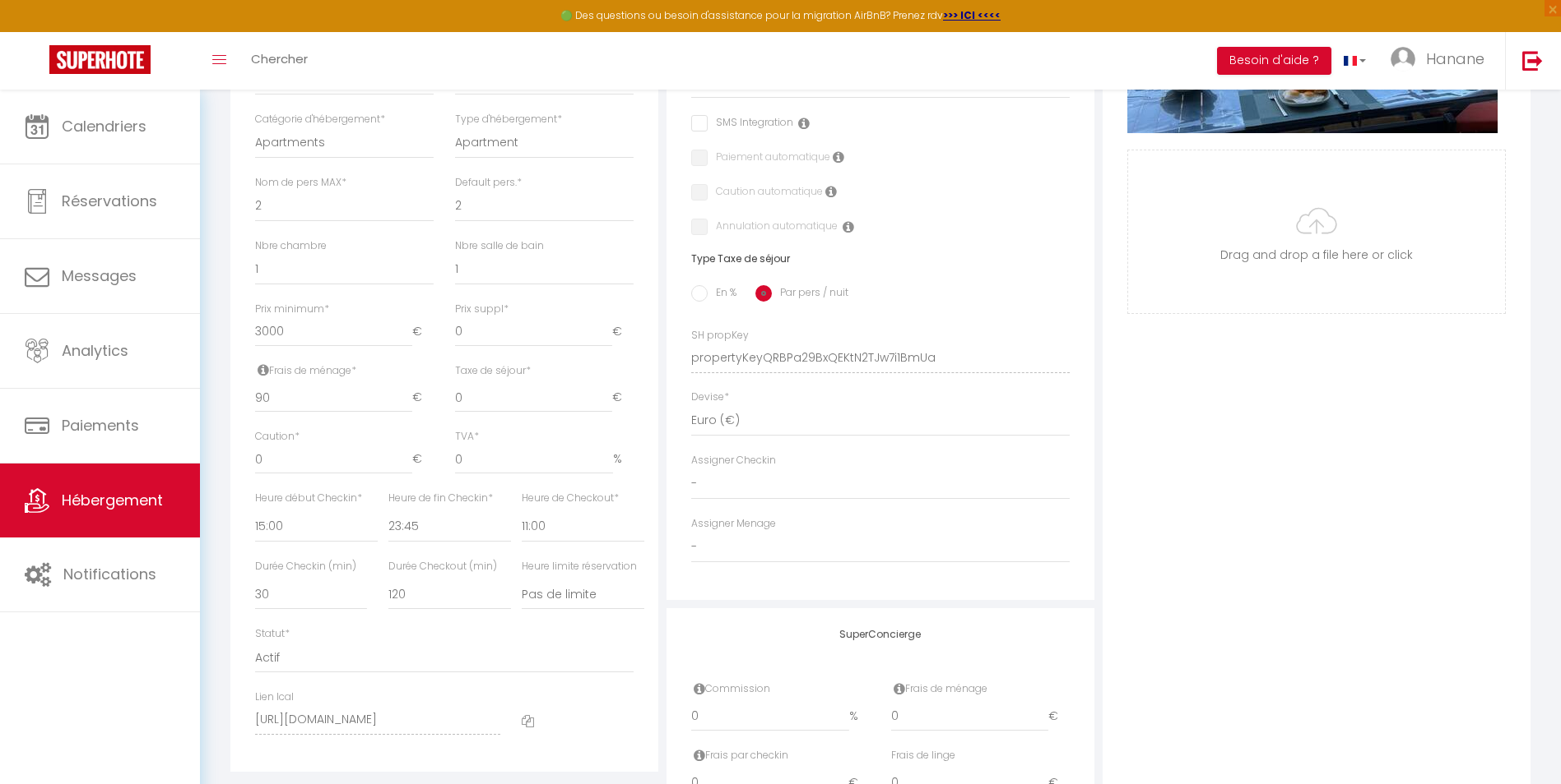
scroll to position [658, 0]
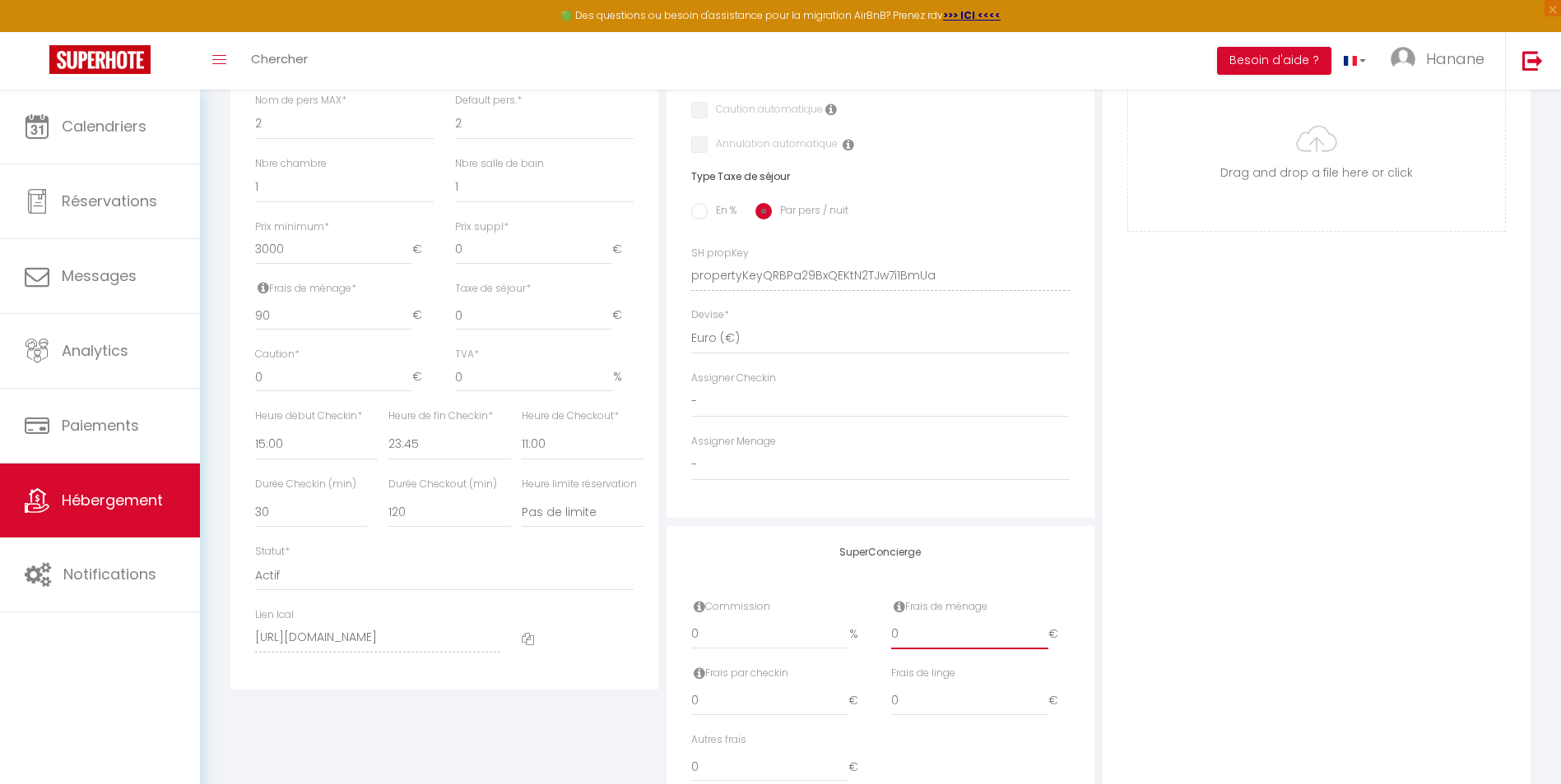
click at [930, 644] on input "0" at bounding box center [969, 635] width 157 height 29
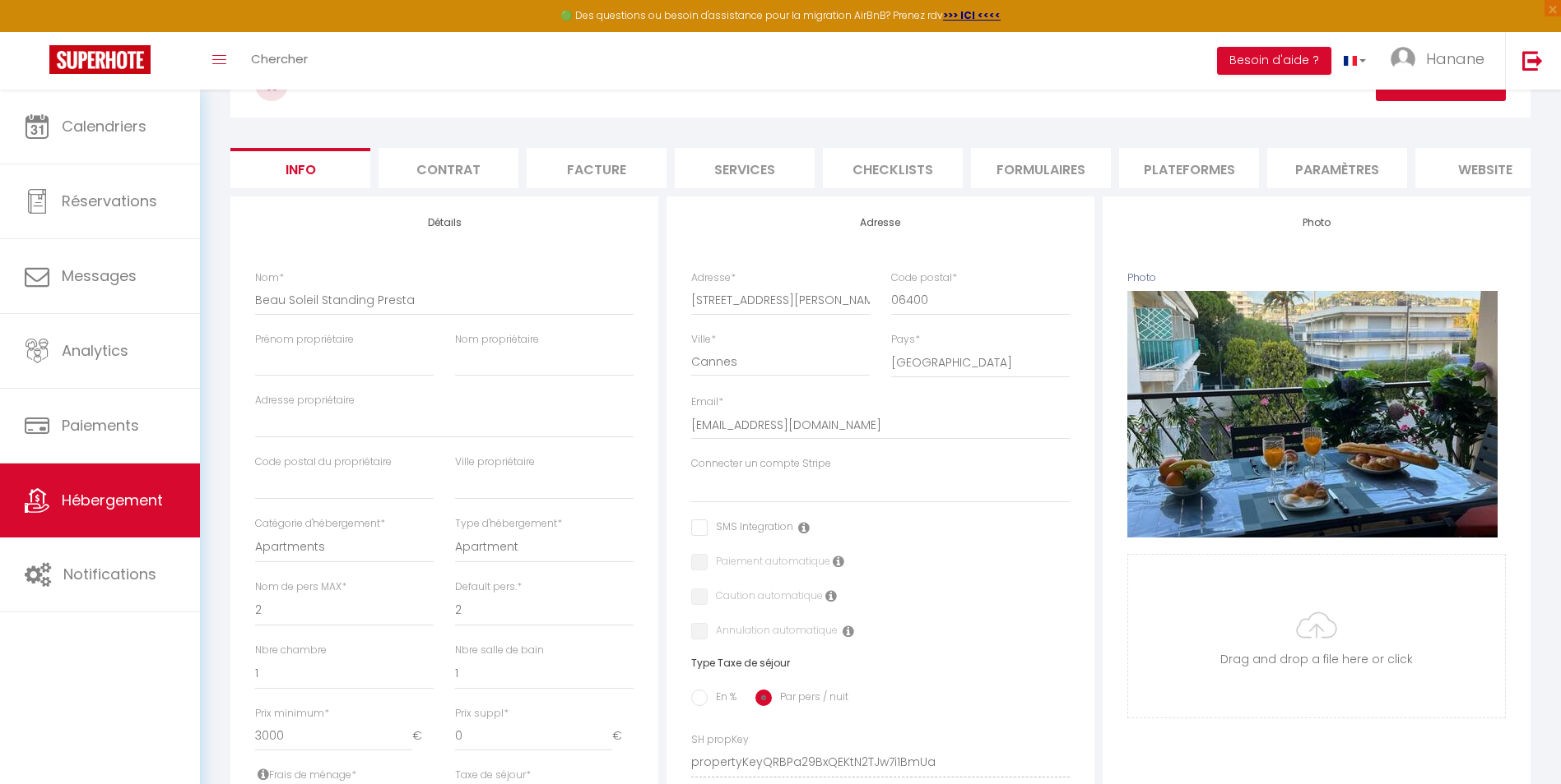
scroll to position [7, 0]
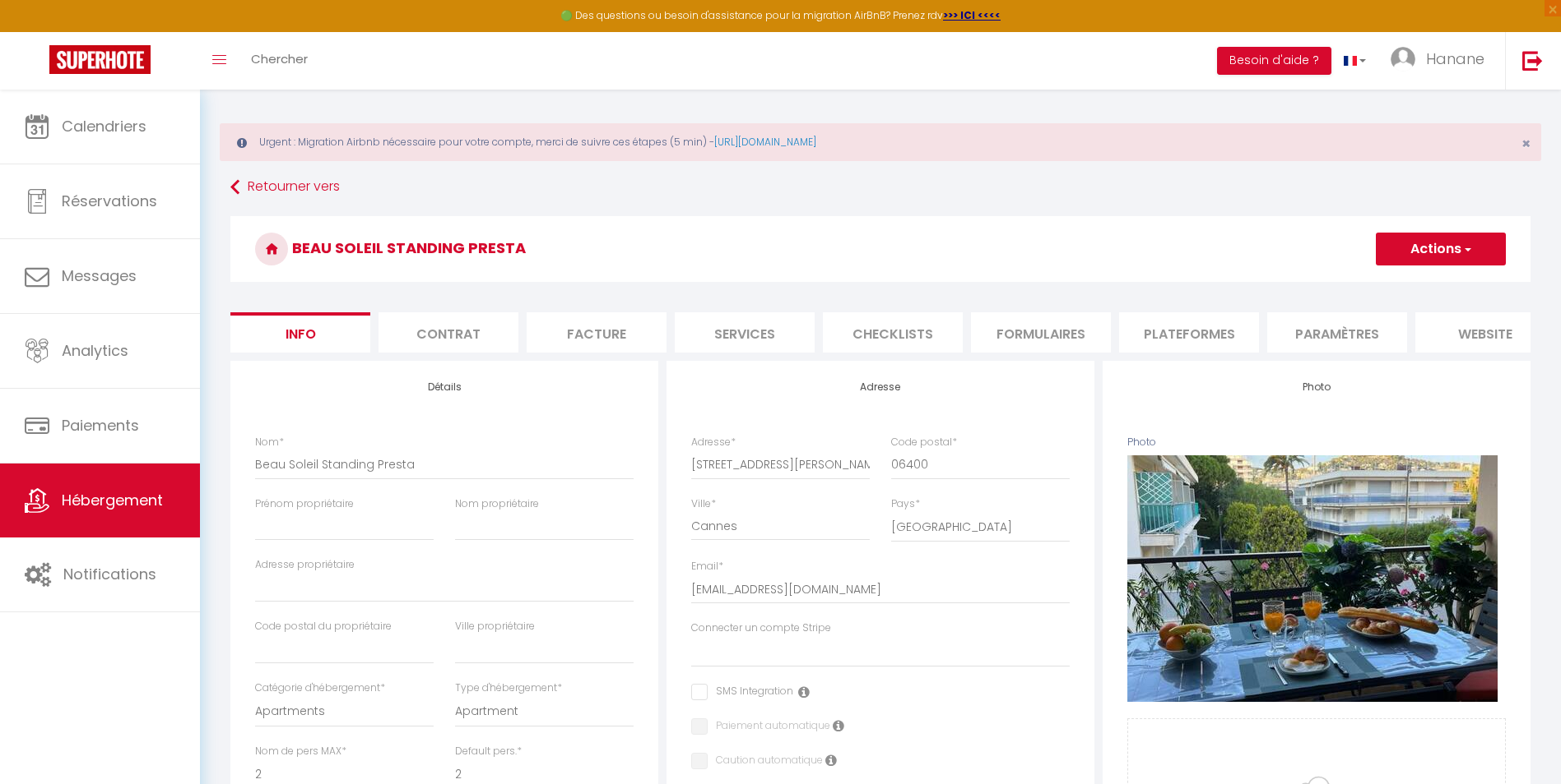
click at [1459, 244] on button "Actions" at bounding box center [1440, 250] width 130 height 33
click at [1392, 289] on input "Enregistrer" at bounding box center [1376, 285] width 60 height 17
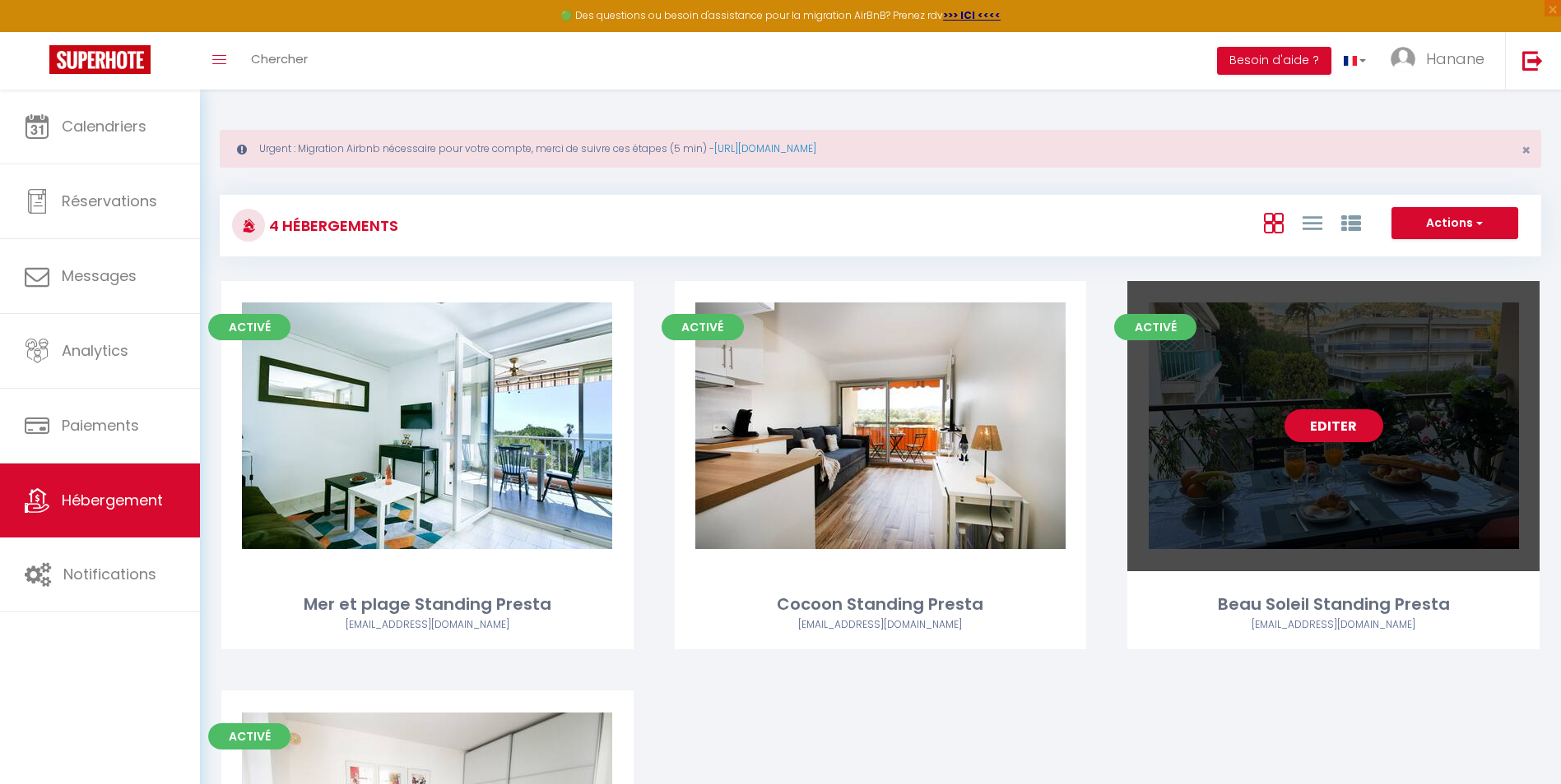
click at [1341, 431] on link "Editer" at bounding box center [1333, 426] width 99 height 33
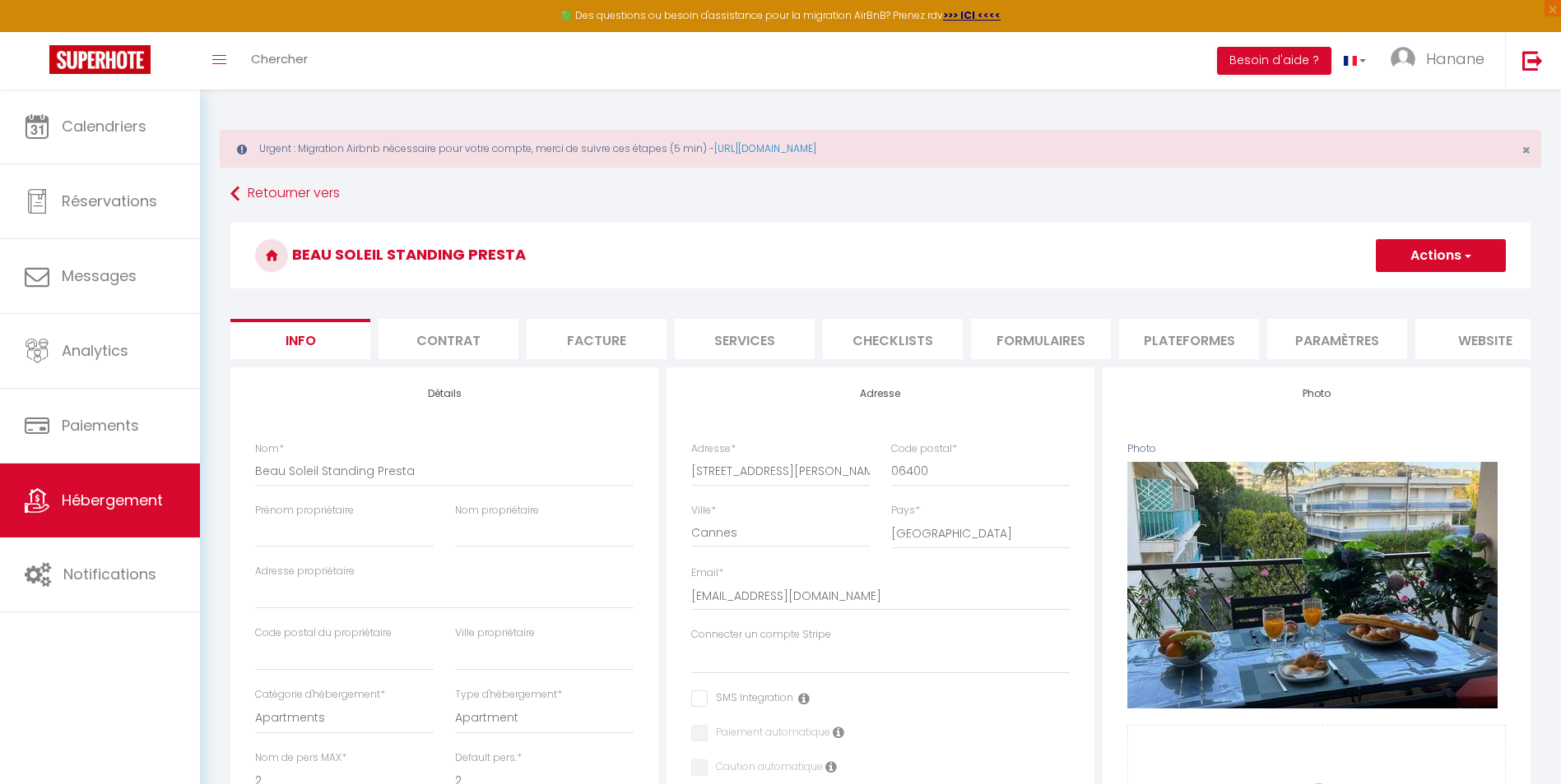
click at [1210, 332] on li "Plateformes" at bounding box center [1188, 338] width 140 height 40
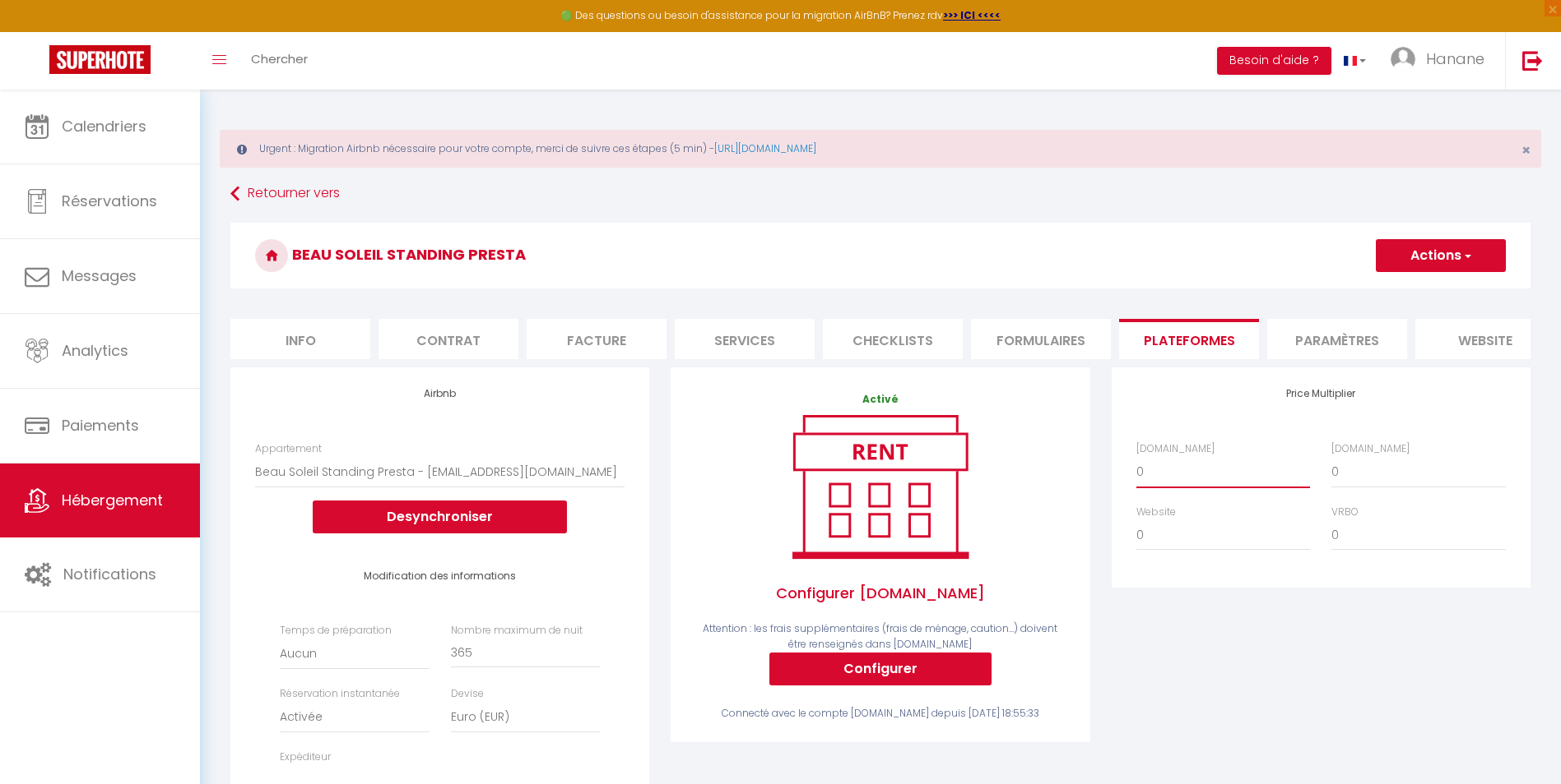
click at [1195, 488] on select "0 + 1 % + 2 % + 3 % + 4 % + 5 % + 6 % + 7 % + 8 % + 9 %" at bounding box center [1223, 472] width 174 height 31
click at [1137, 469] on select "0 + 1 % + 2 % + 3 % + 4 % + 5 % + 6 % + 7 % + 8 % + 9 %" at bounding box center [1223, 472] width 174 height 31
click at [1405, 476] on select "0 + 1 % + 2 % + 3 % + 4 % + 5 % + 6 % + 7 % + 8 % + 9 %" at bounding box center [1418, 472] width 174 height 31
click at [1331, 469] on select "0 + 1 % + 2 % + 3 % + 4 % + 5 % + 6 % + 7 % + 8 % + 9 %" at bounding box center [1418, 472] width 174 height 31
click at [1448, 244] on button "Actions" at bounding box center [1440, 255] width 130 height 33
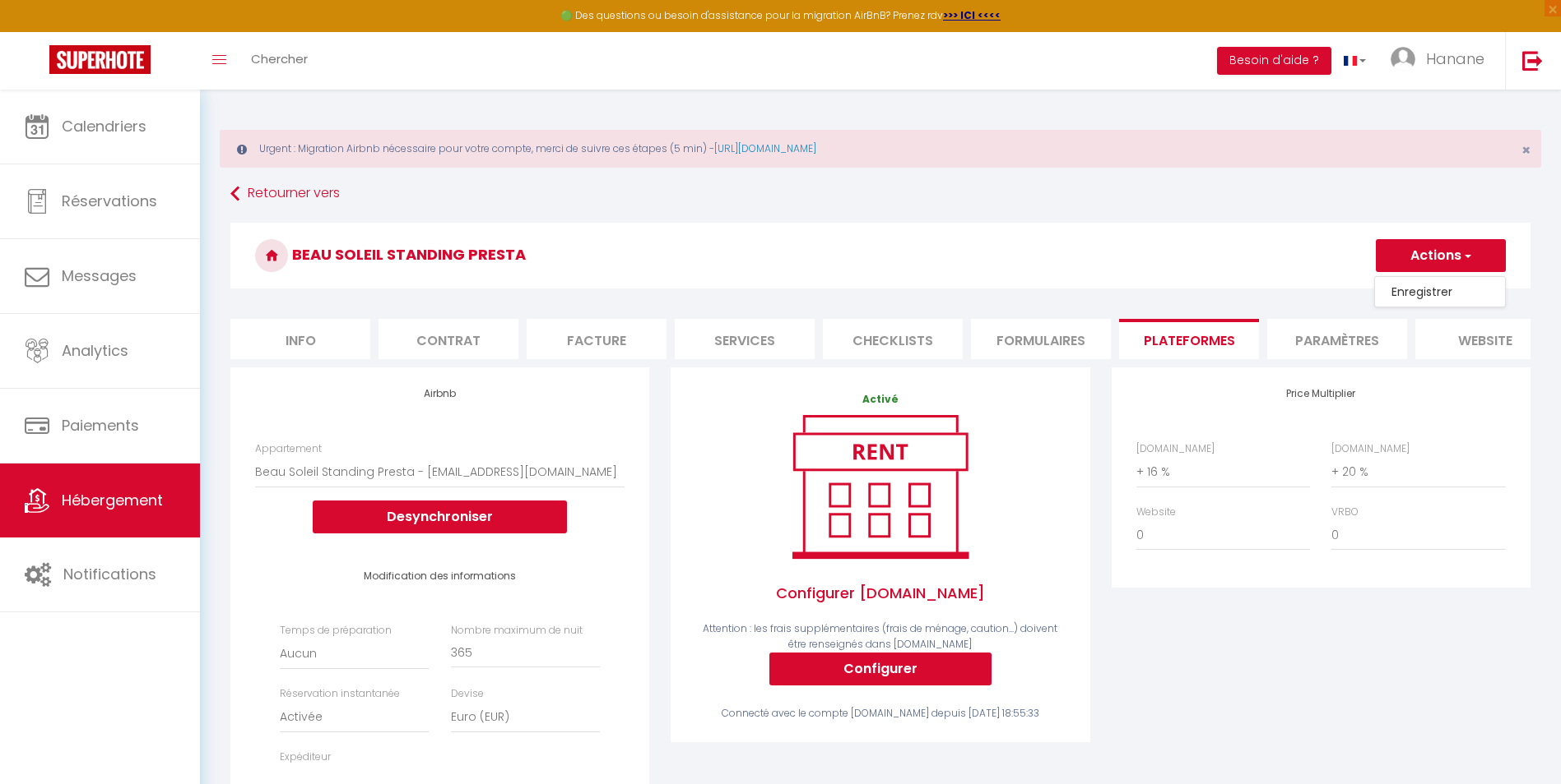
click at [1421, 291] on link "Enregistrer" at bounding box center [1439, 292] width 130 height 21
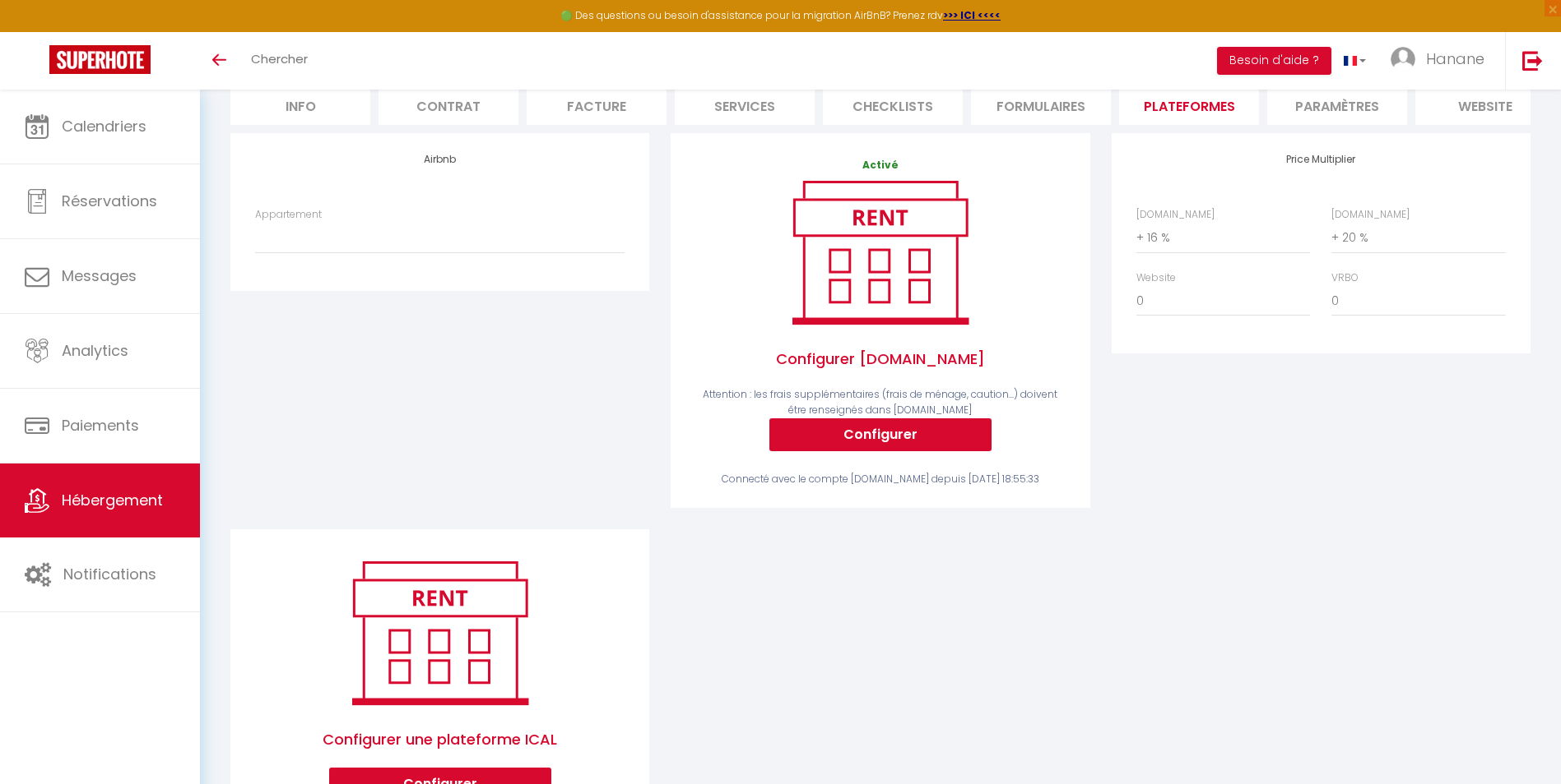
scroll to position [240, 0]
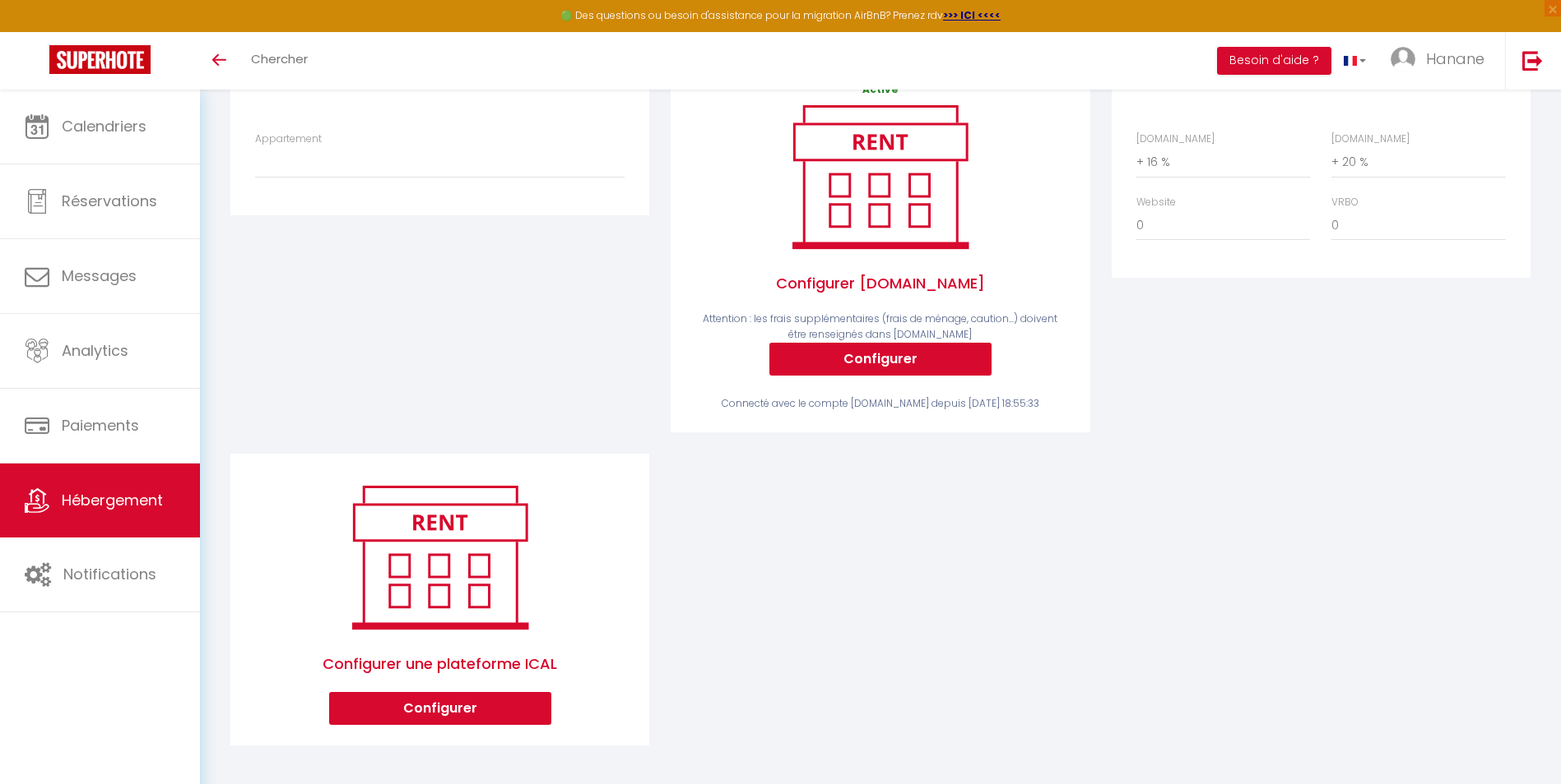
click at [109, 500] on span "Hébergement" at bounding box center [112, 500] width 101 height 20
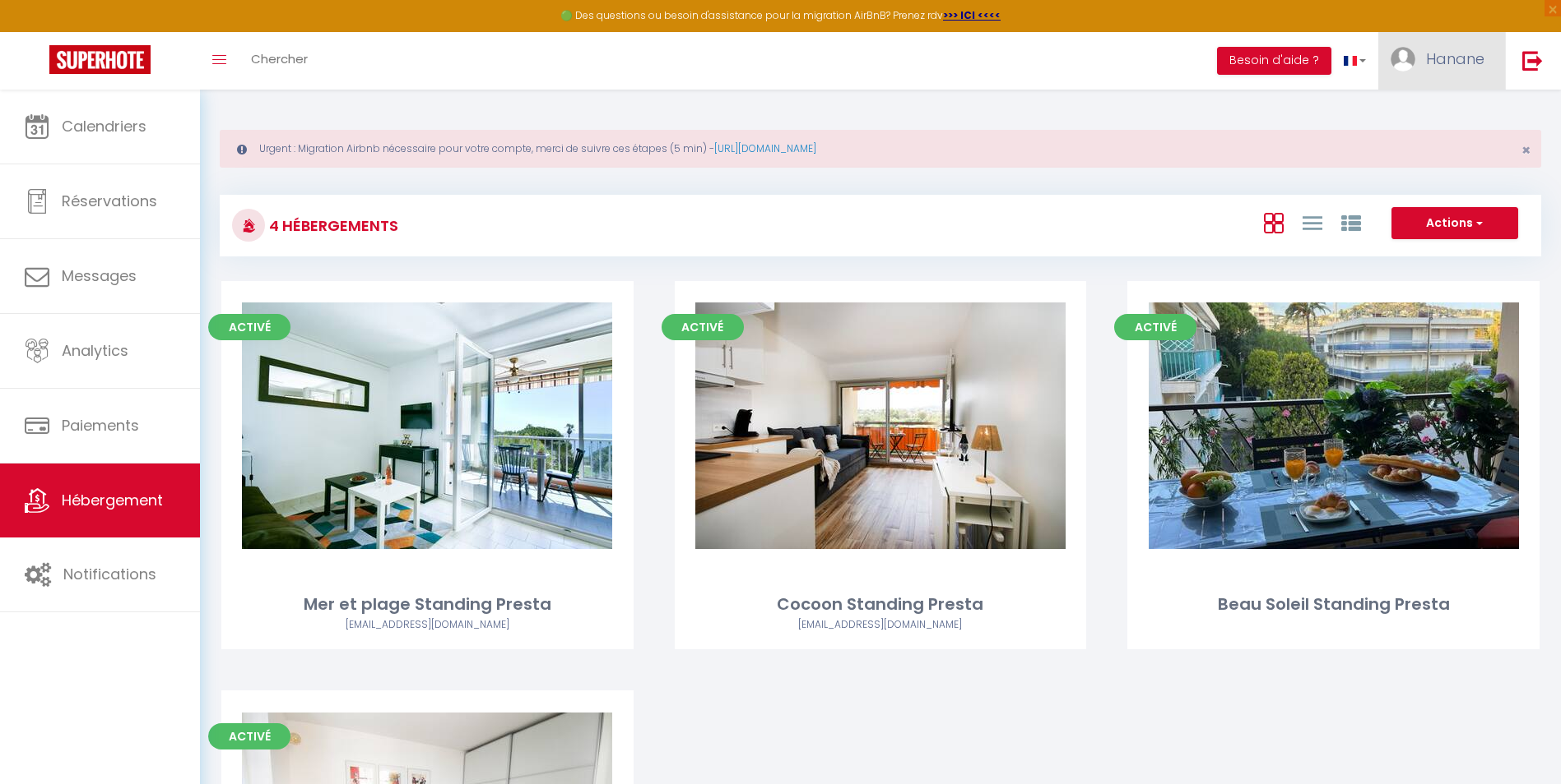
click at [1461, 56] on span "Hanane" at bounding box center [1455, 59] width 59 height 20
click at [1452, 108] on link "Paramètres" at bounding box center [1438, 114] width 122 height 28
select select "28"
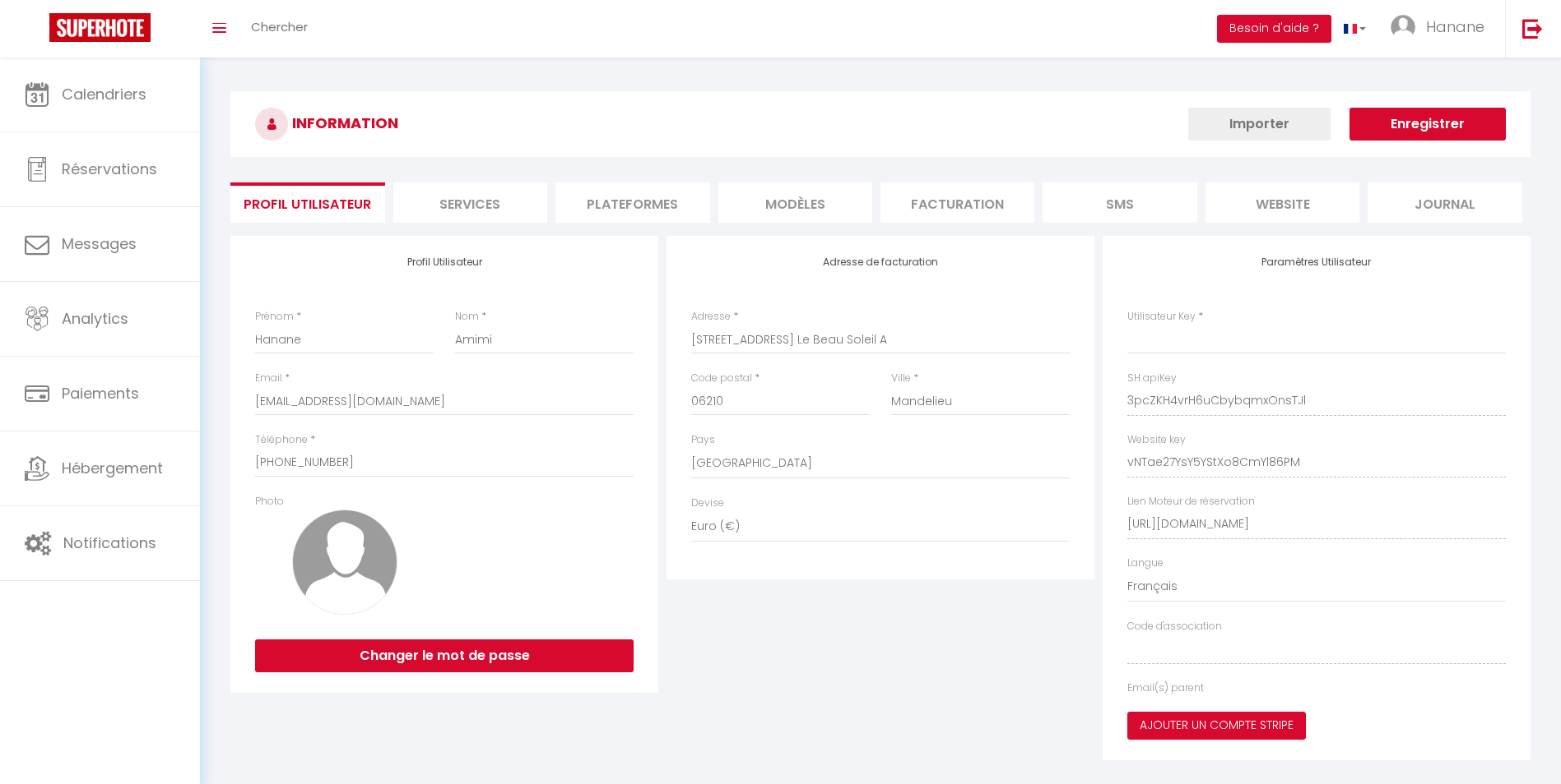
select select "fr"
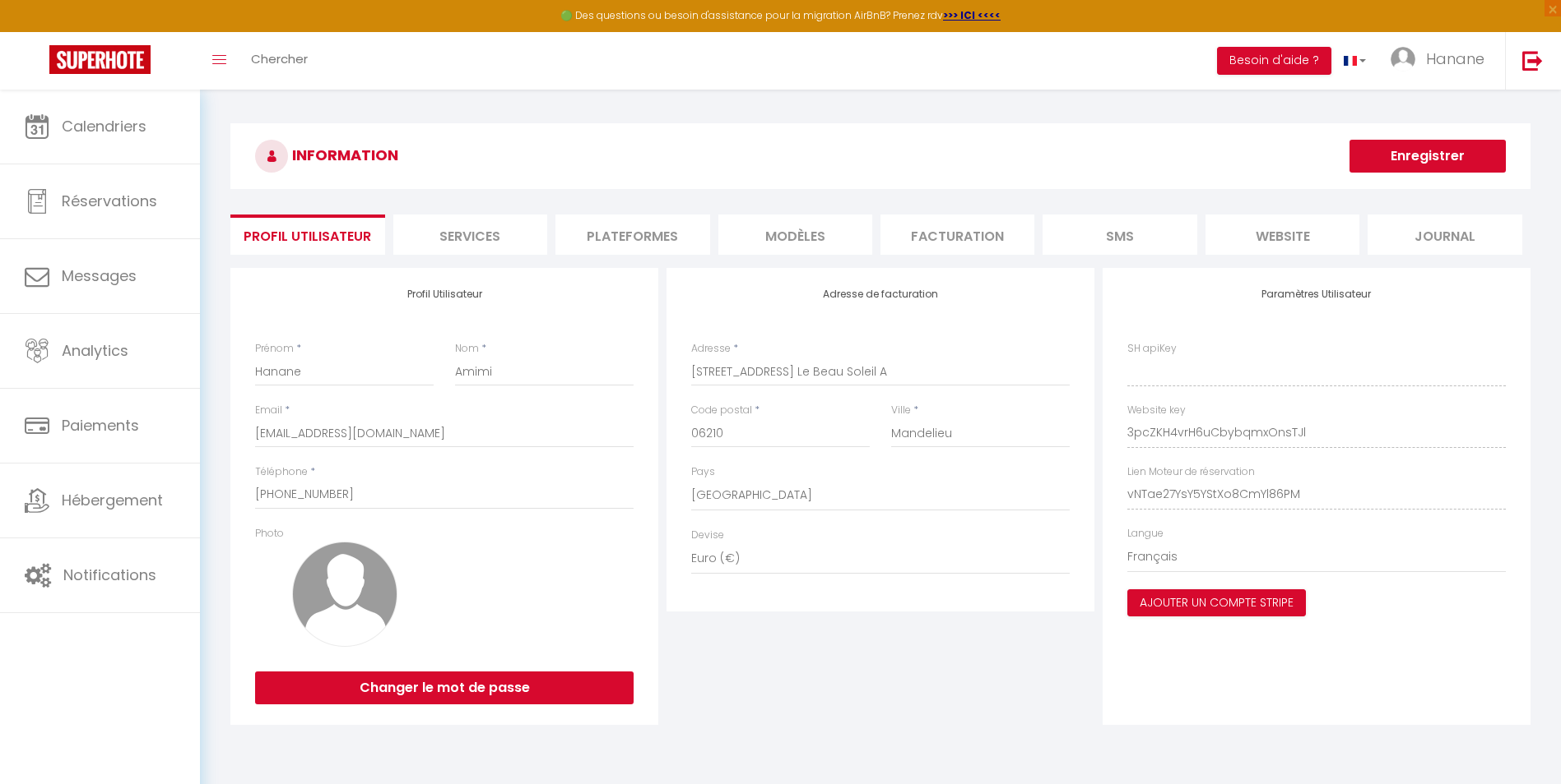
type input "3pcZKH4vrH6uCbybqmxOnsTJl"
type input "vNTae27YsY5YStXo8CmYl86PM"
type input "[URL][DOMAIN_NAME]"
click at [654, 231] on li "Plateformes" at bounding box center [632, 234] width 154 height 40
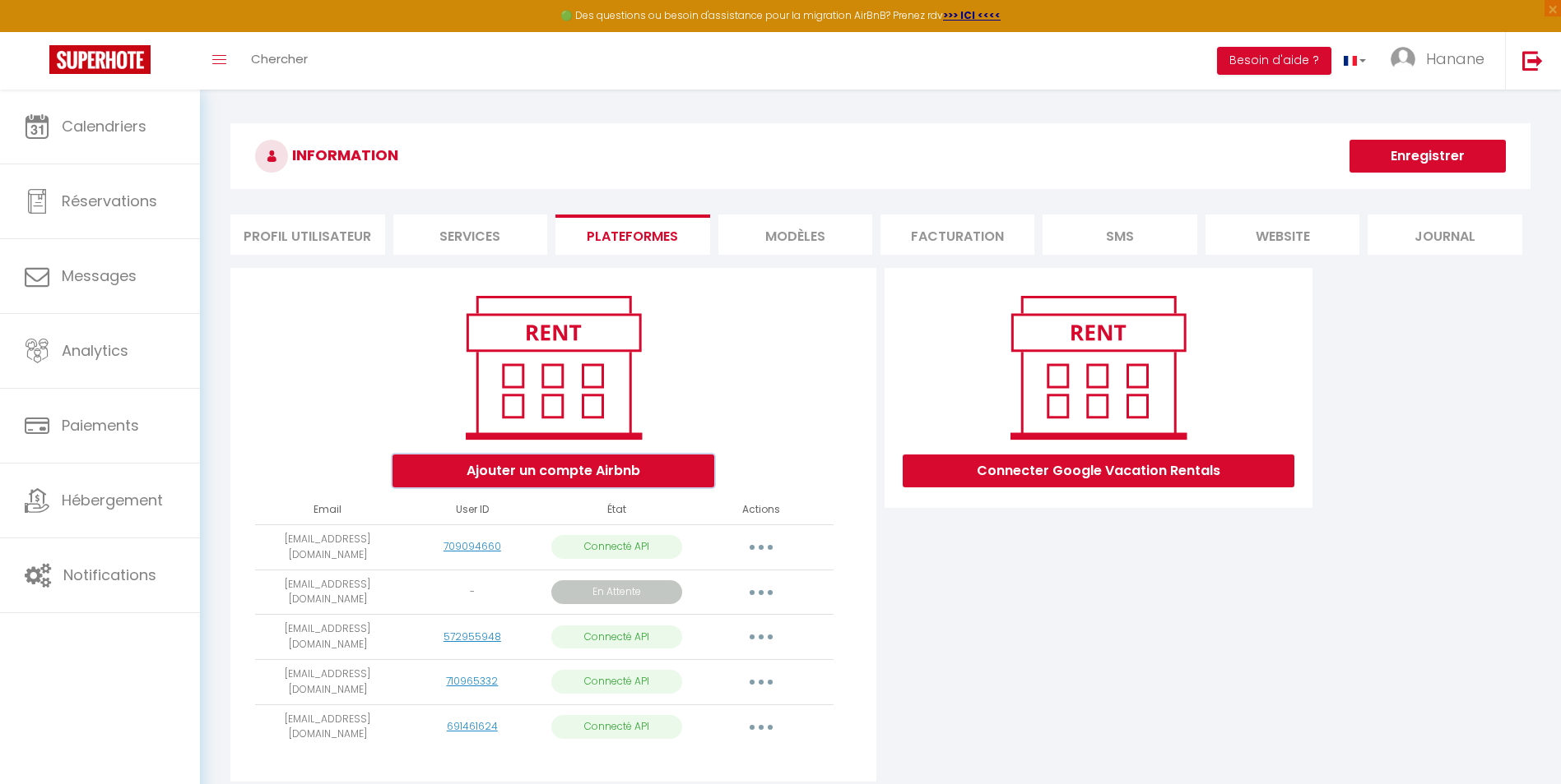
click at [631, 467] on button "Ajouter un compte Airbnb" at bounding box center [553, 471] width 322 height 33
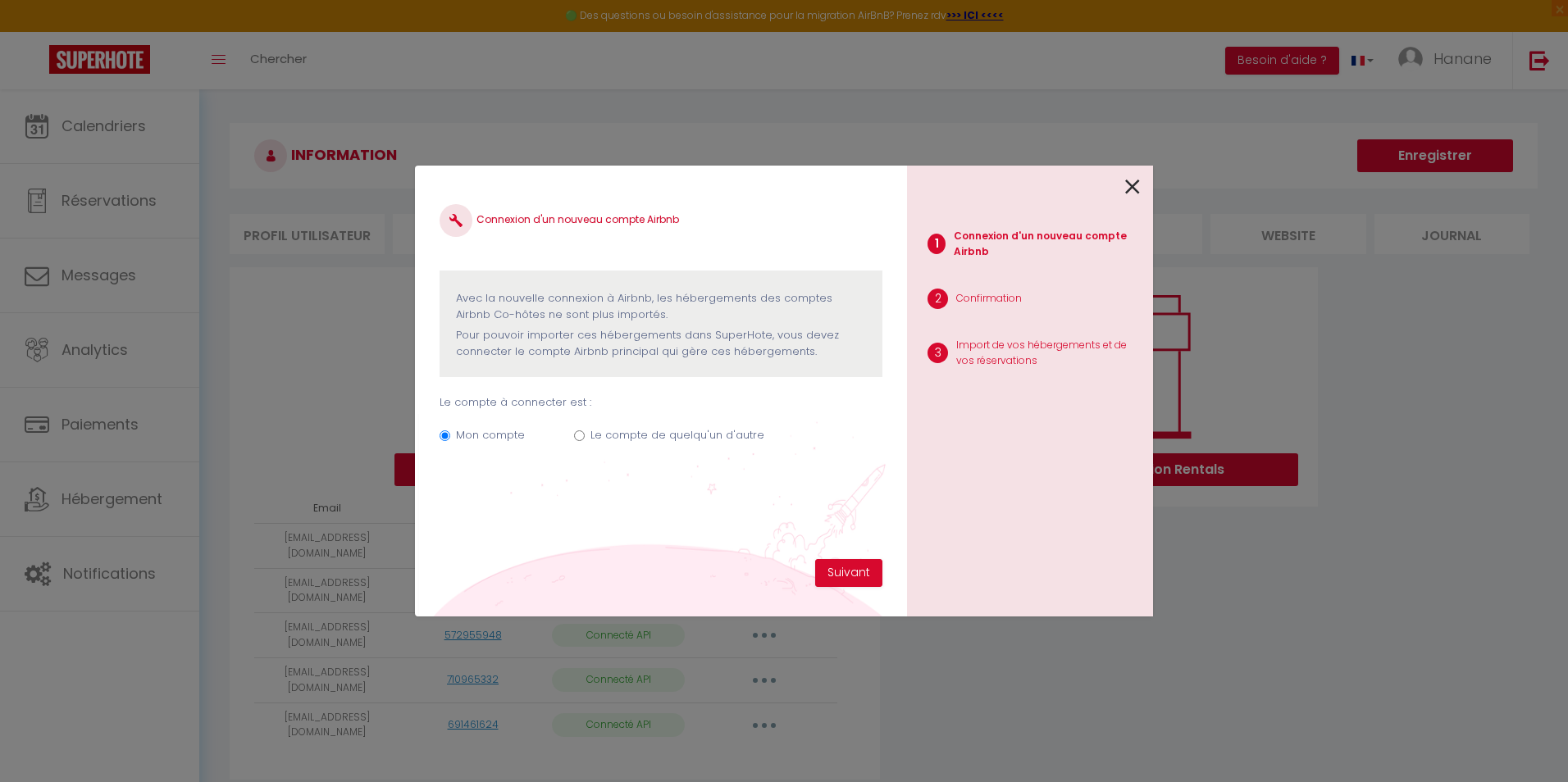
click at [578, 432] on input "Le compte de quelqu'un d'autre" at bounding box center [579, 436] width 11 height 11
radio input "true"
radio input "false"
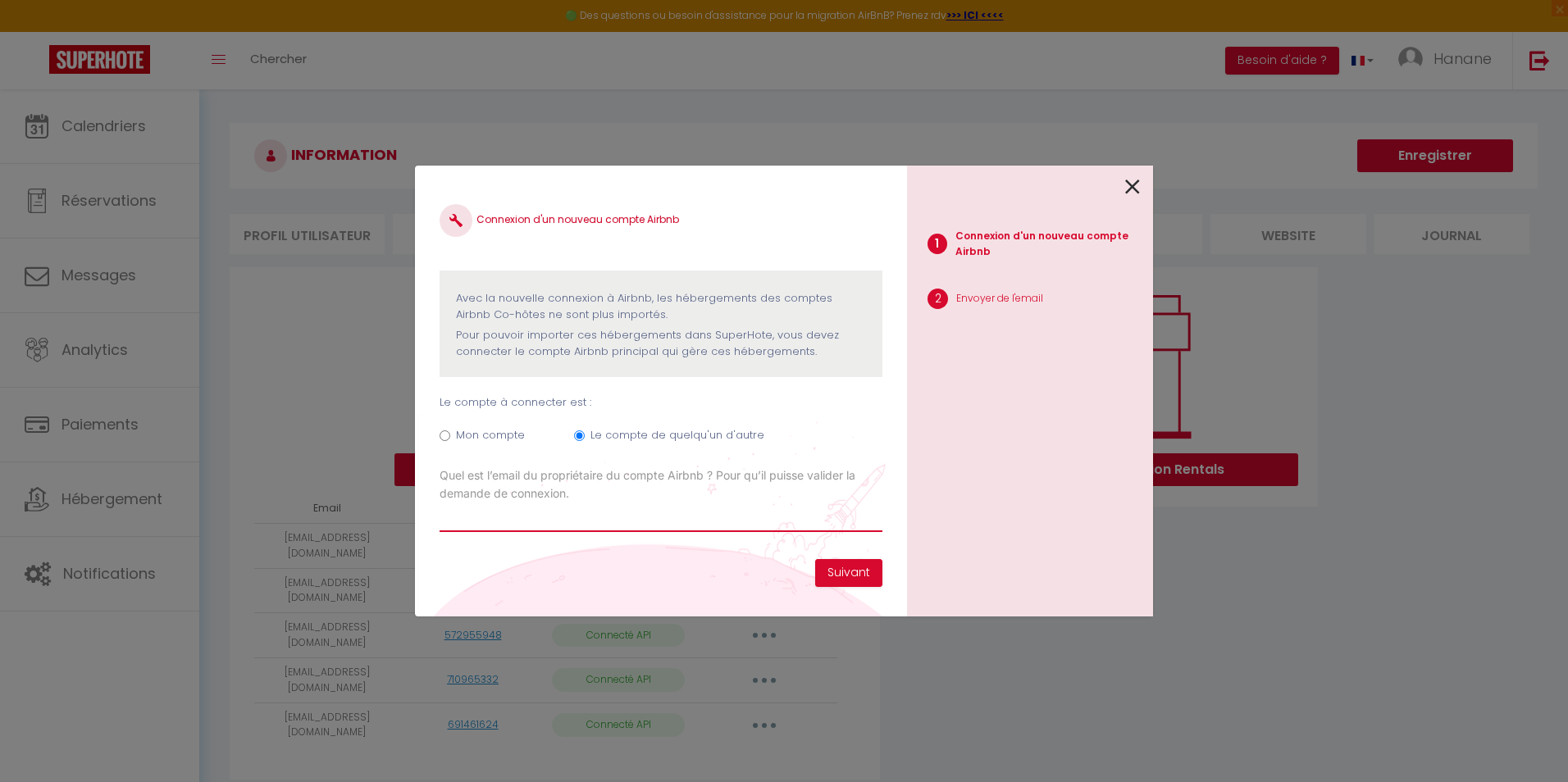
click at [579, 509] on input "Email connexion Airbnb" at bounding box center [660, 517] width 443 height 29
type input "grandlarge@standingpresta.com"
click at [864, 567] on button "Suivant" at bounding box center [848, 573] width 67 height 28
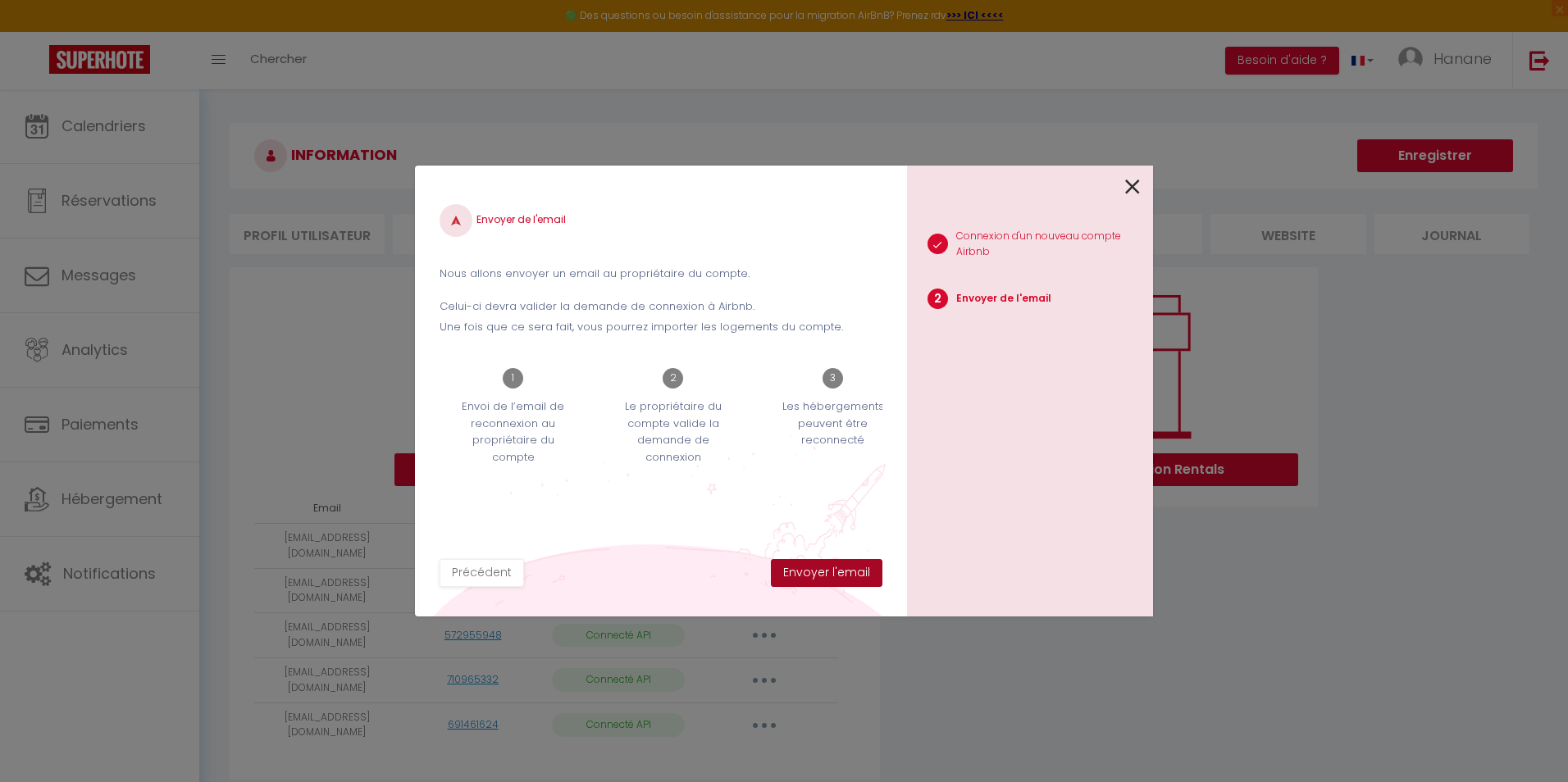
click at [846, 578] on button "Envoyer l'email" at bounding box center [827, 573] width 112 height 28
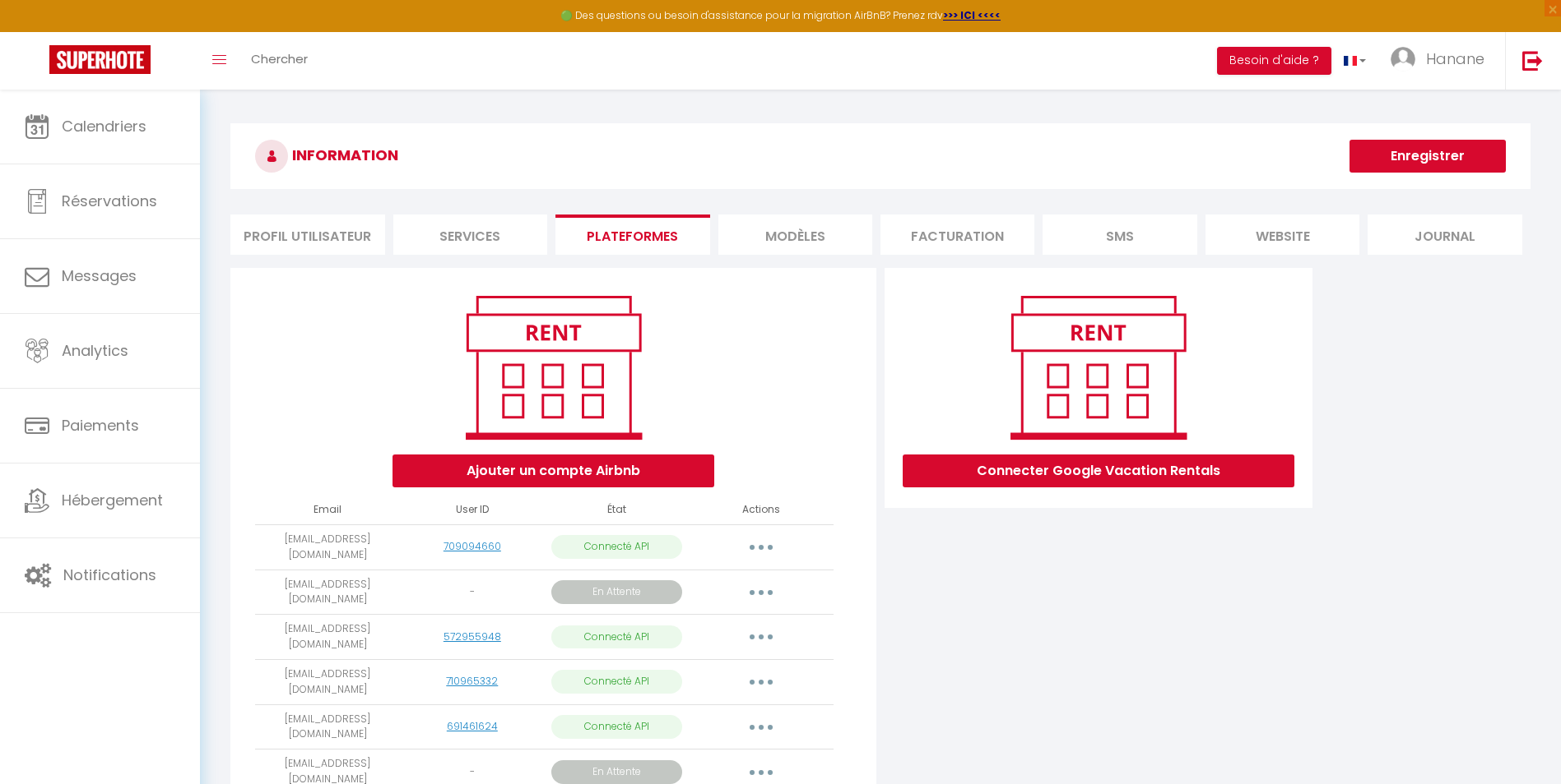
scroll to position [98, 0]
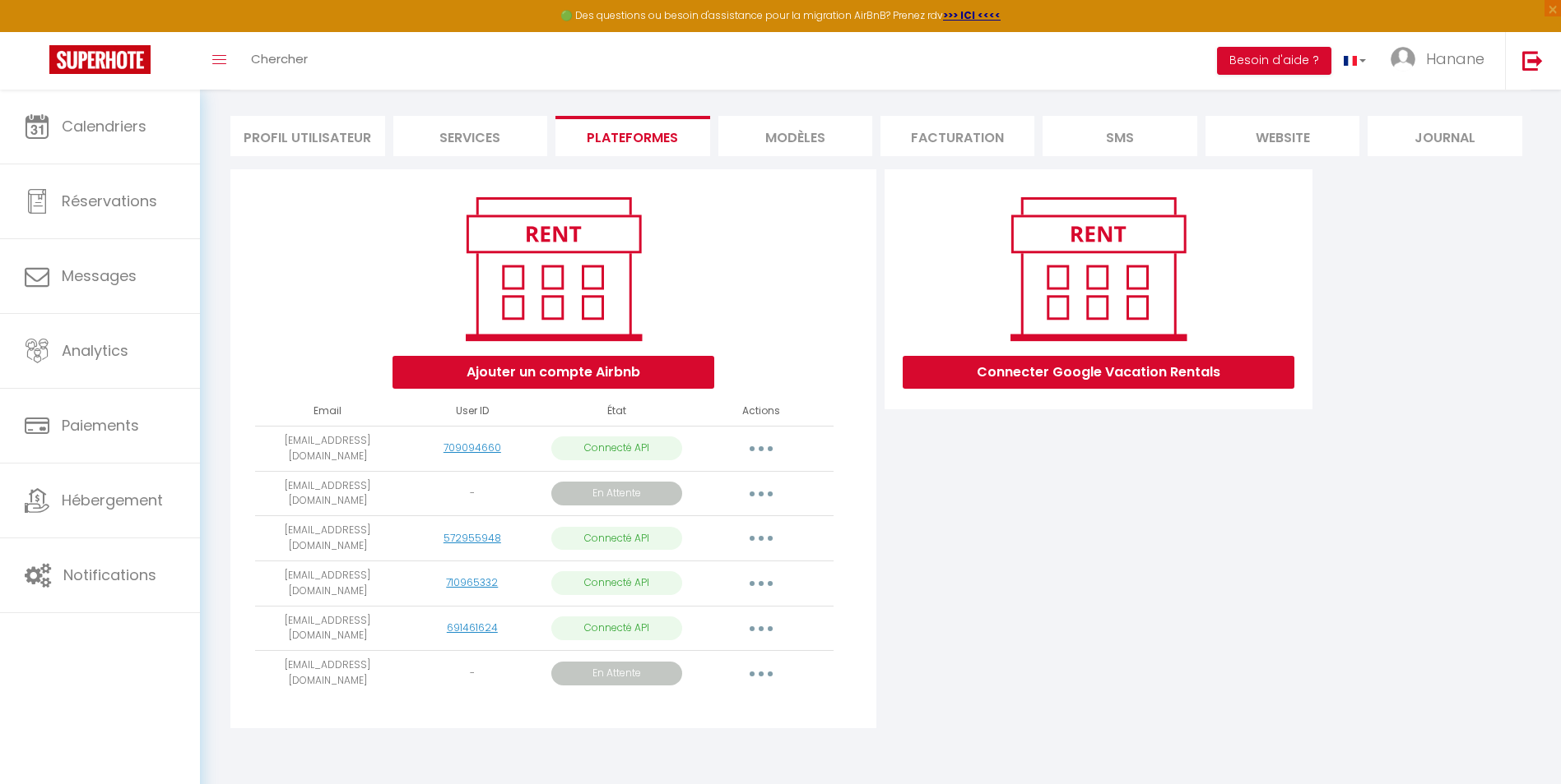
click at [771, 675] on button "button" at bounding box center [760, 673] width 46 height 26
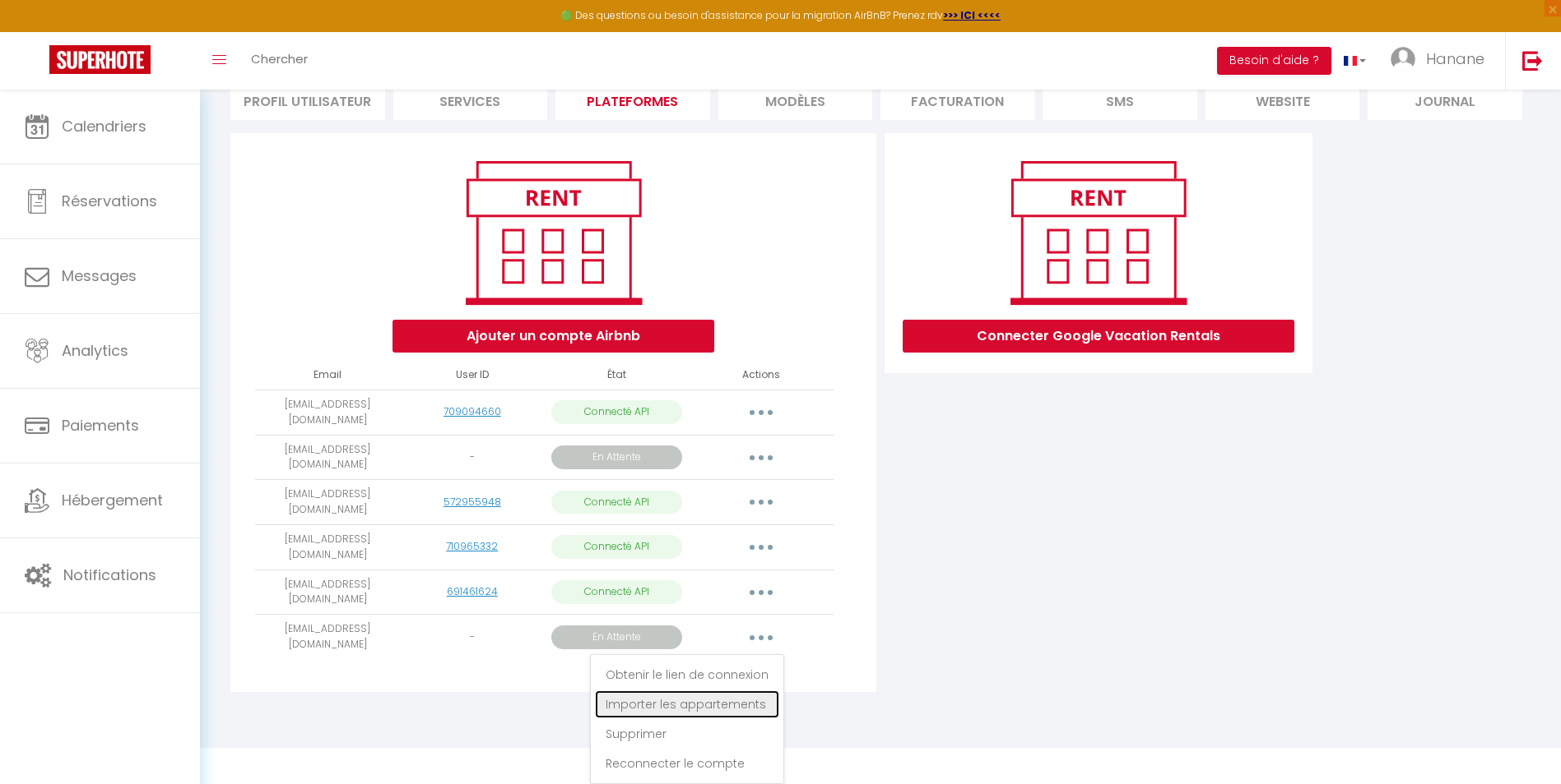
click at [727, 706] on link "Importer les appartements" at bounding box center [687, 704] width 184 height 28
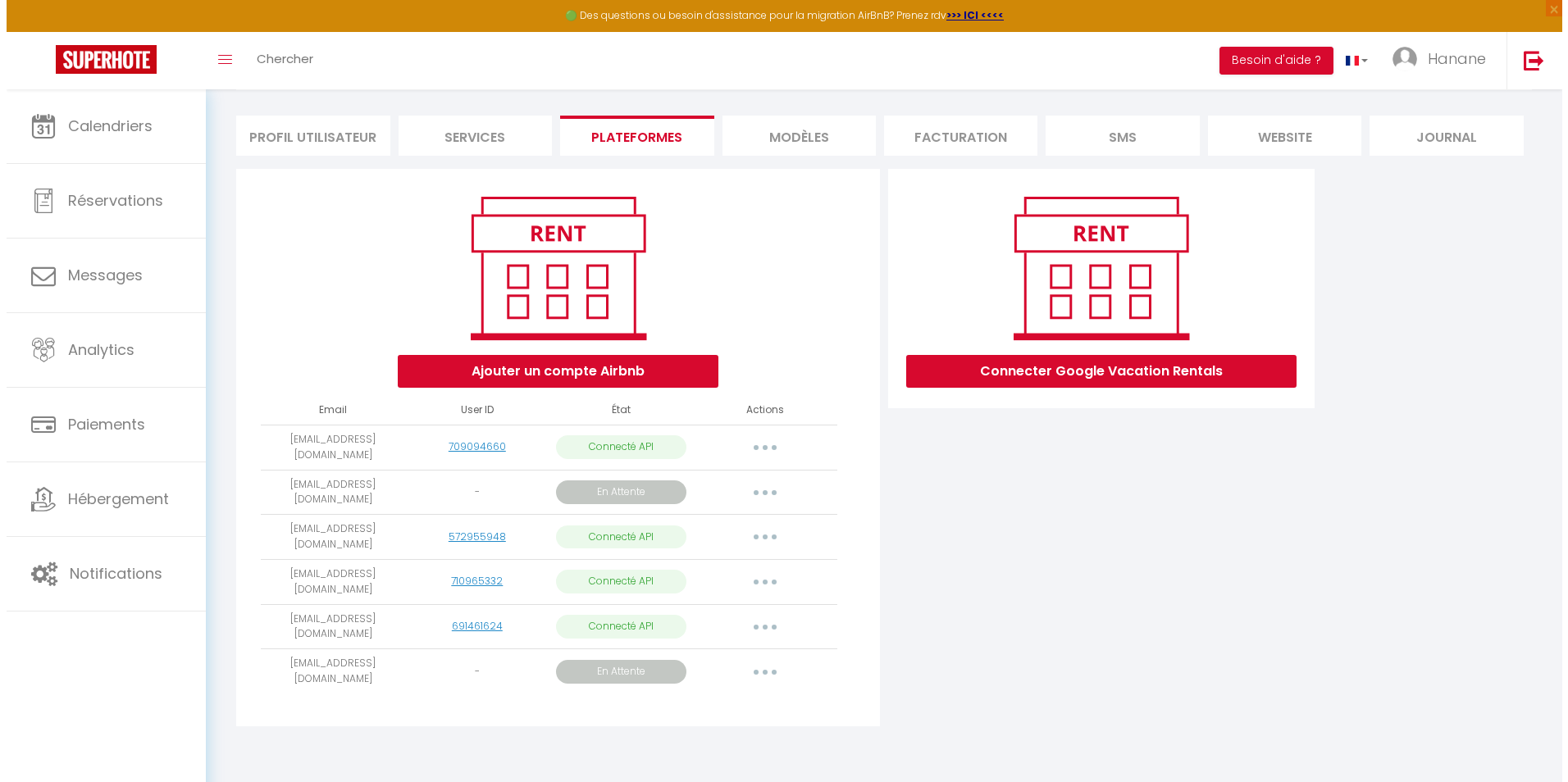
scroll to position [98, 0]
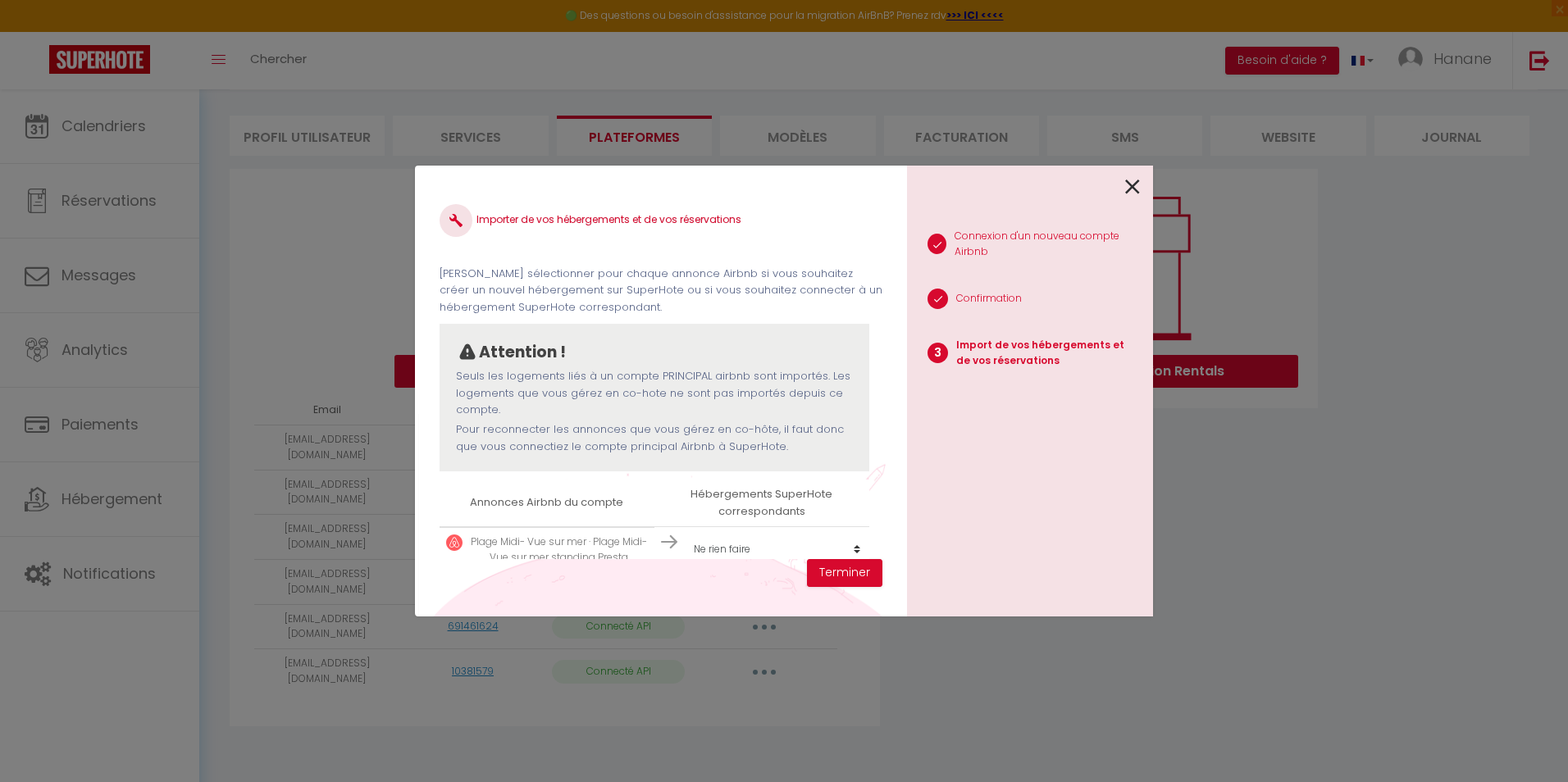
click at [848, 547] on select "Créer un nouvel hébergement Ne rien faire Mer et plage Standing Presta Cocoon S…" at bounding box center [777, 550] width 184 height 31
select select "create_new"
click at [686, 528] on select "Créer un nouvel hébergement Ne rien faire Mer et plage Standing Presta Cocoon S…" at bounding box center [777, 544] width 184 height 31
click at [860, 567] on button "Terminer" at bounding box center [845, 573] width 76 height 28
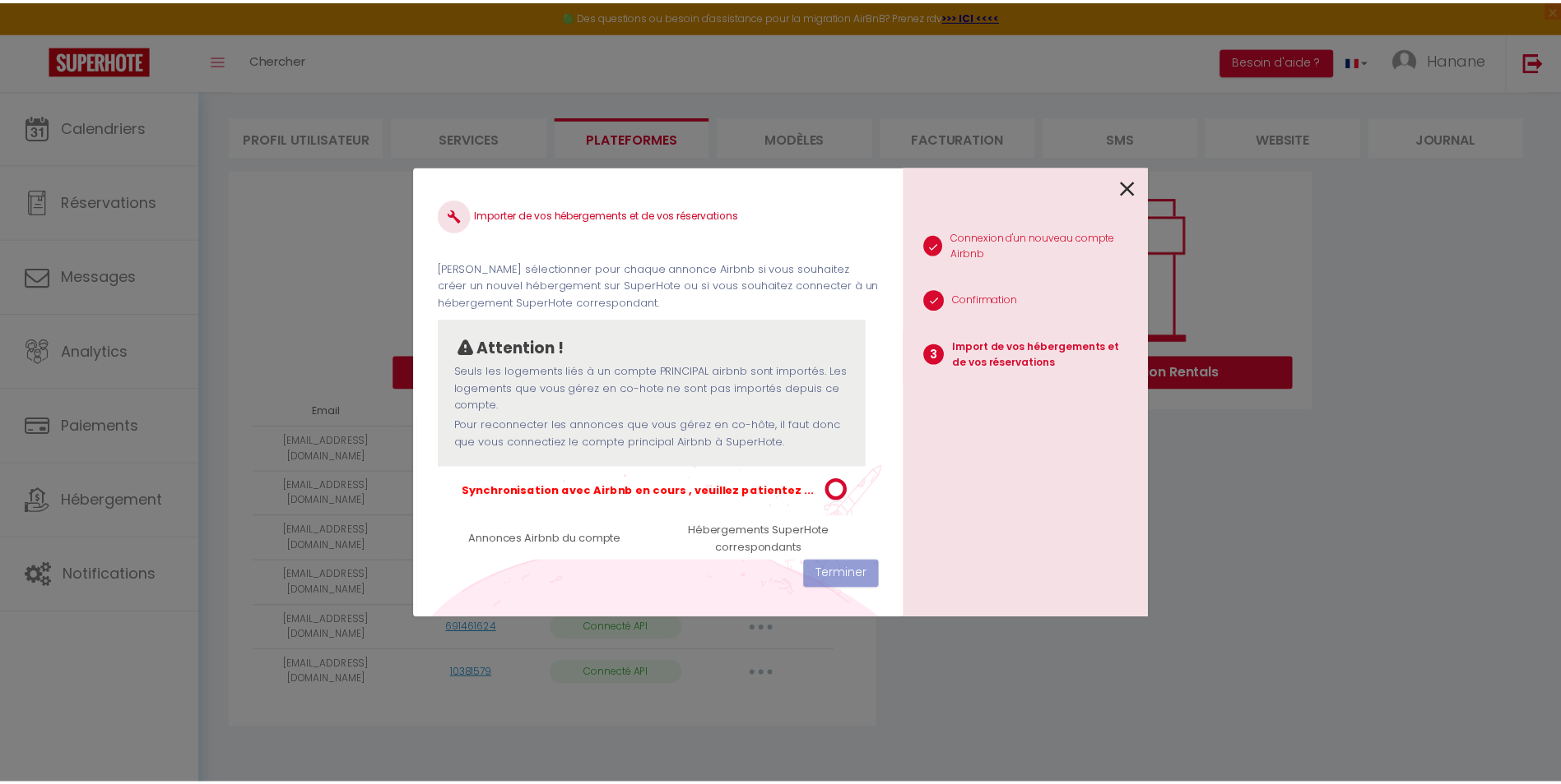
scroll to position [66, 0]
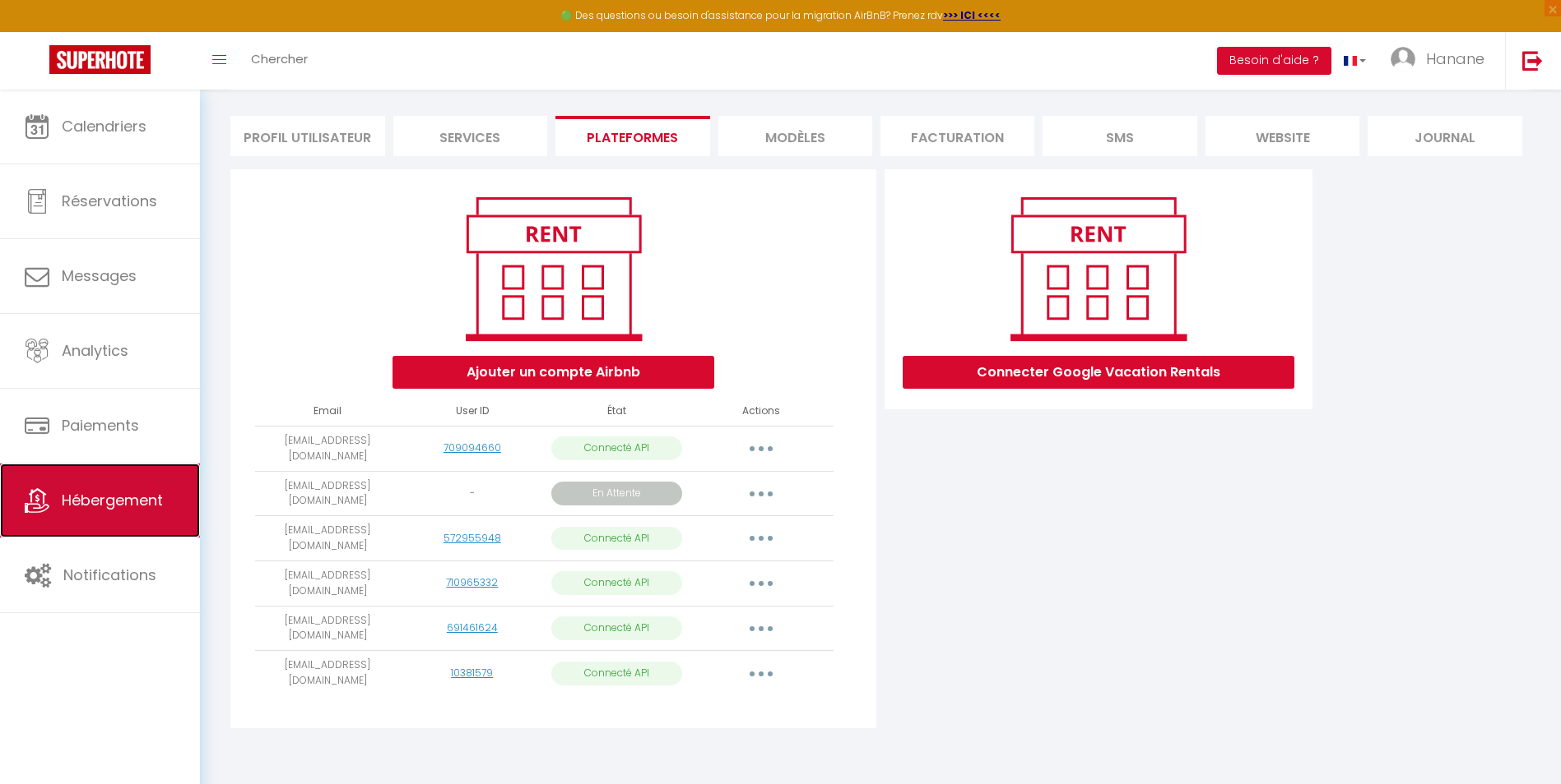
click at [128, 502] on span "Hébergement" at bounding box center [112, 500] width 101 height 20
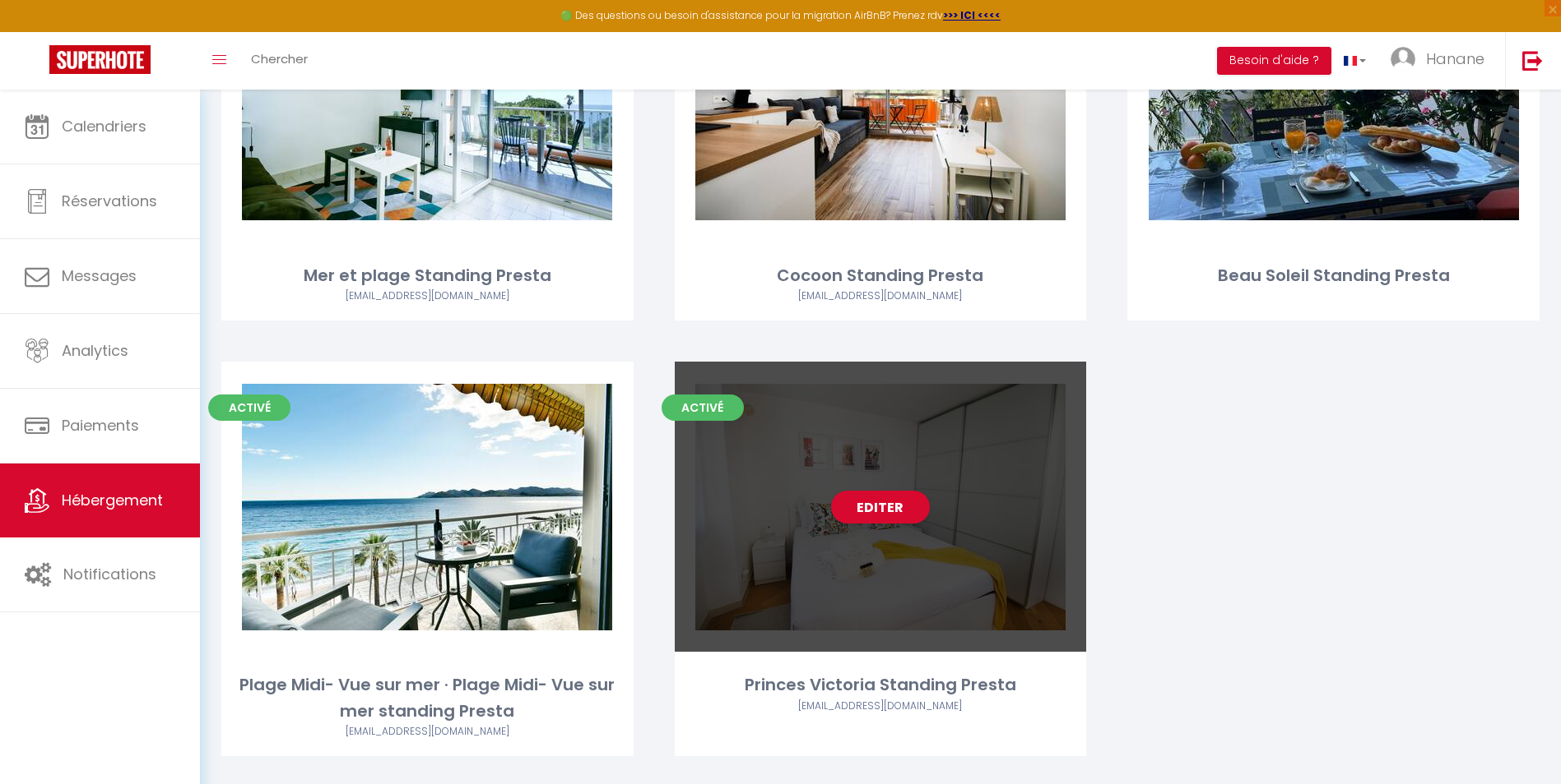
scroll to position [362, 0]
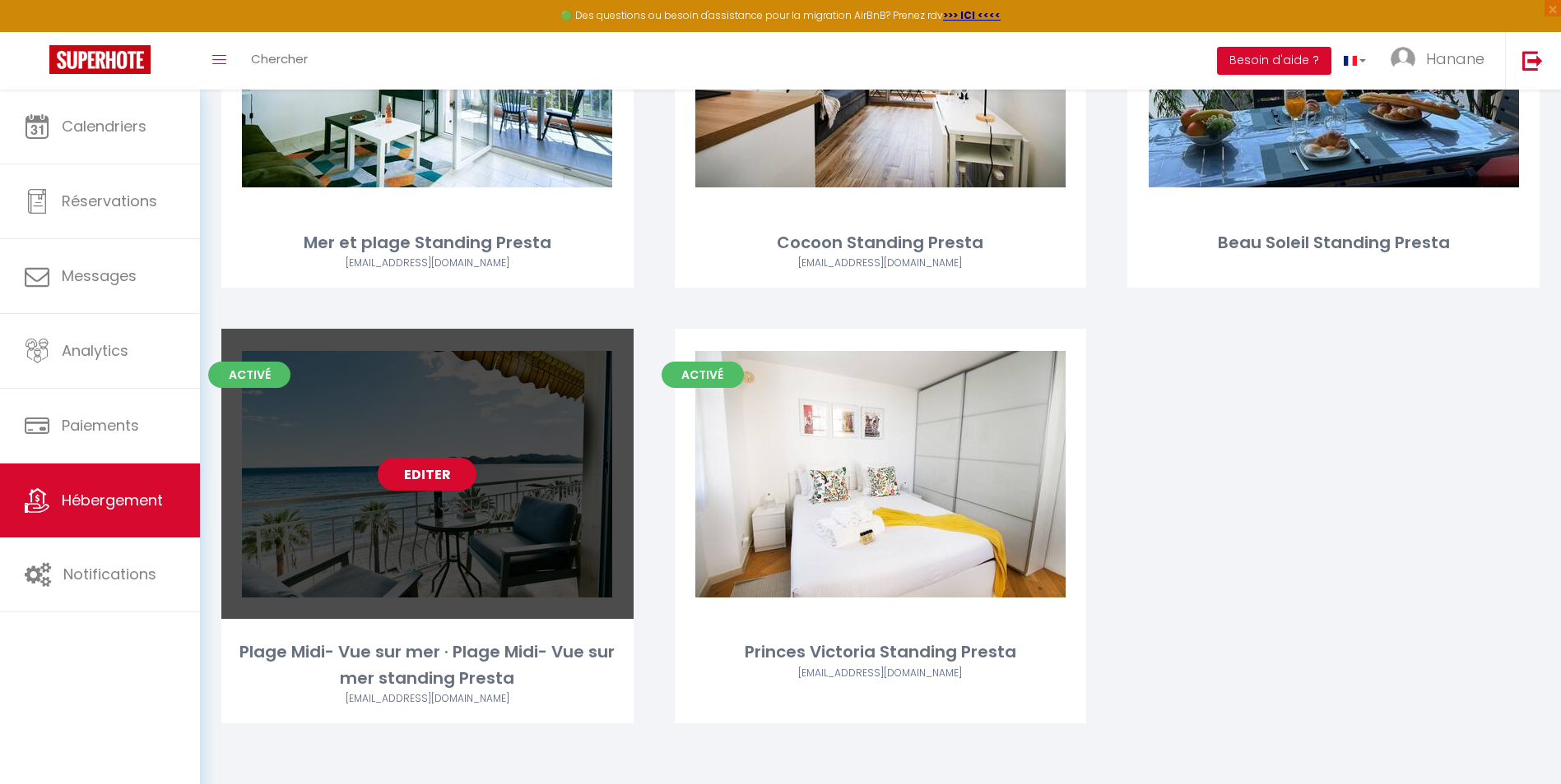
click at [454, 478] on link "Editer" at bounding box center [426, 475] width 99 height 33
select select "3"
select select "2"
select select "1"
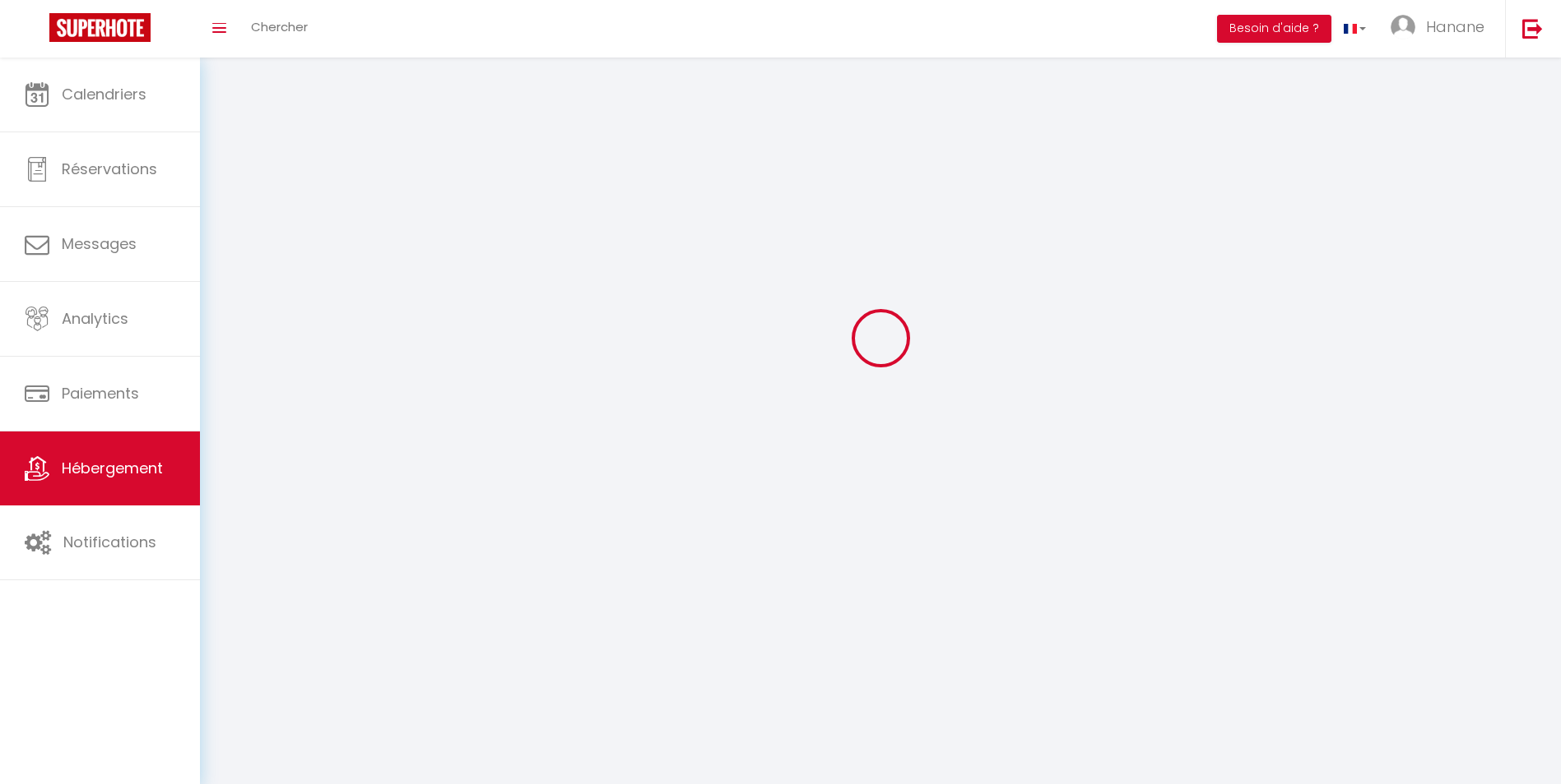
select select
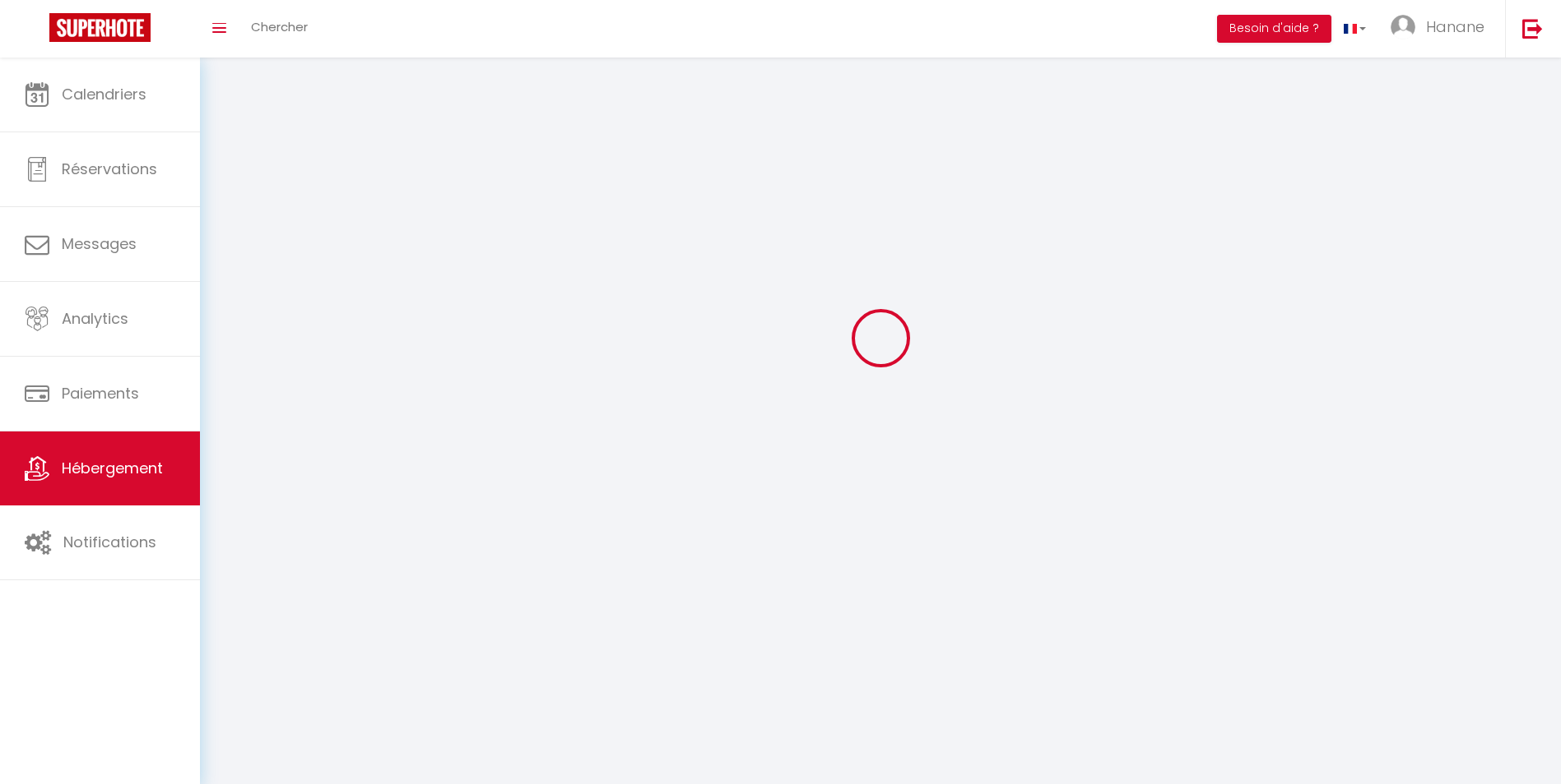
select select
checkbox input "false"
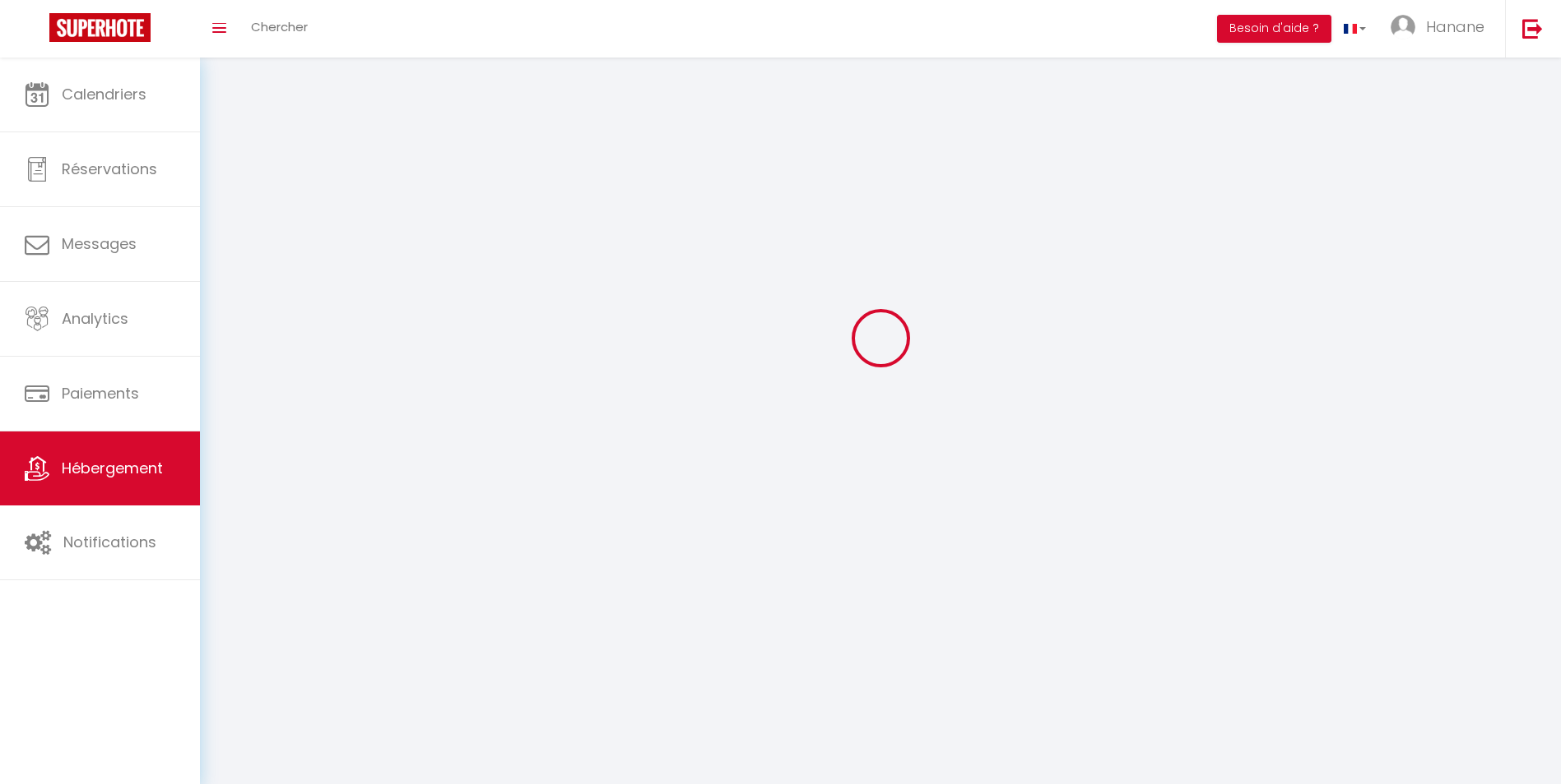
select select
select select "1"
select select "28"
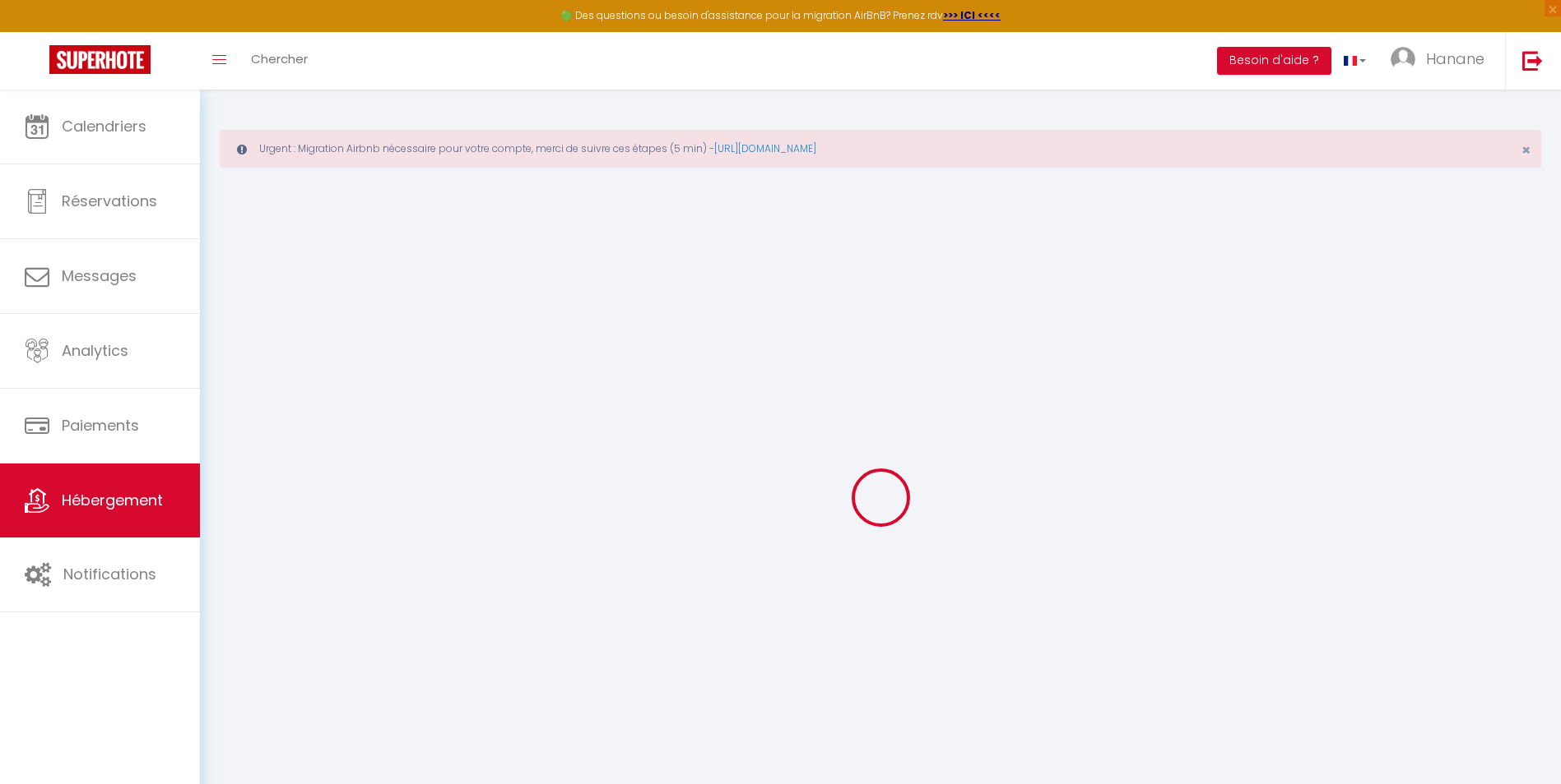
select select
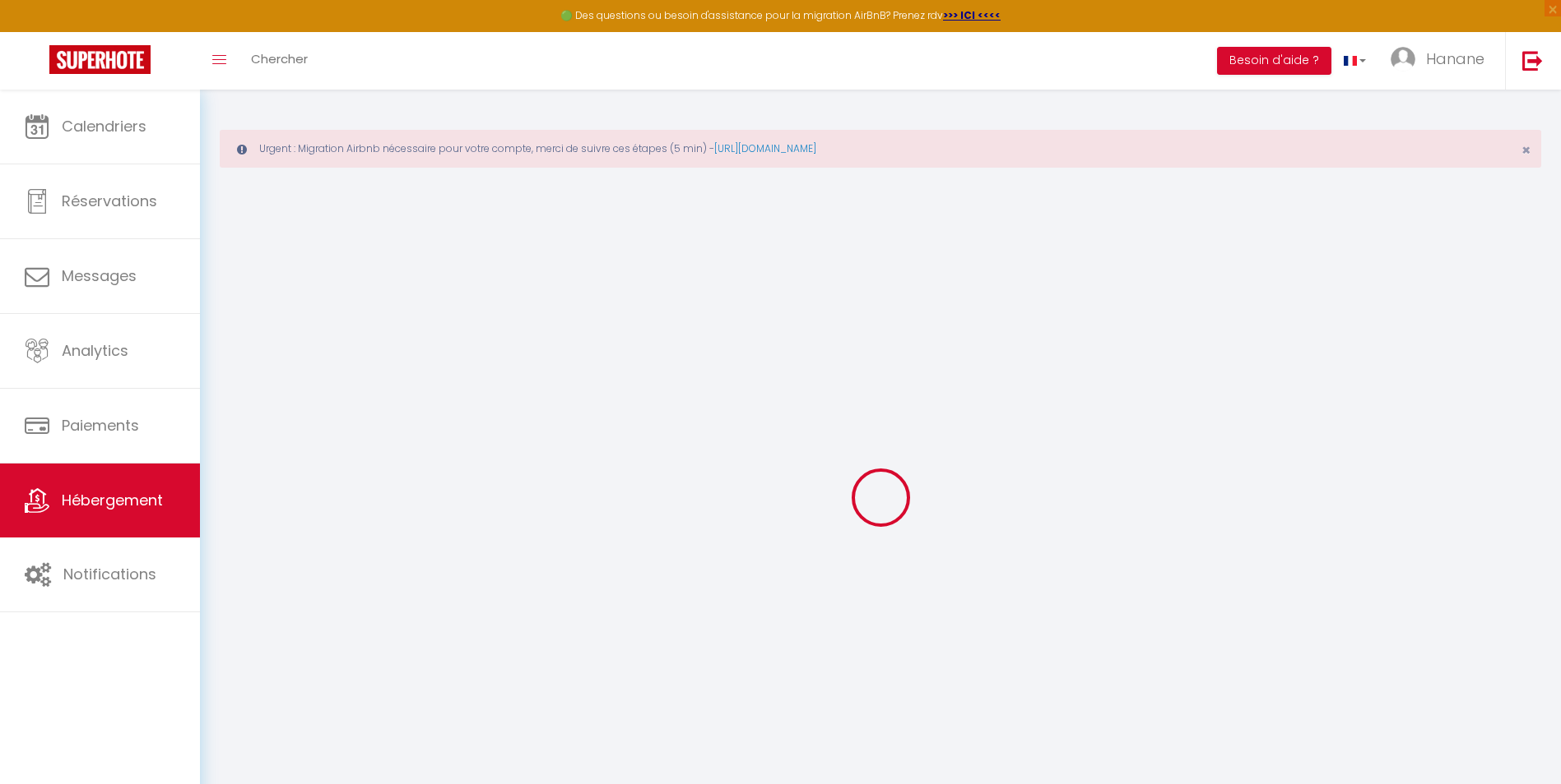
select select
checkbox input "false"
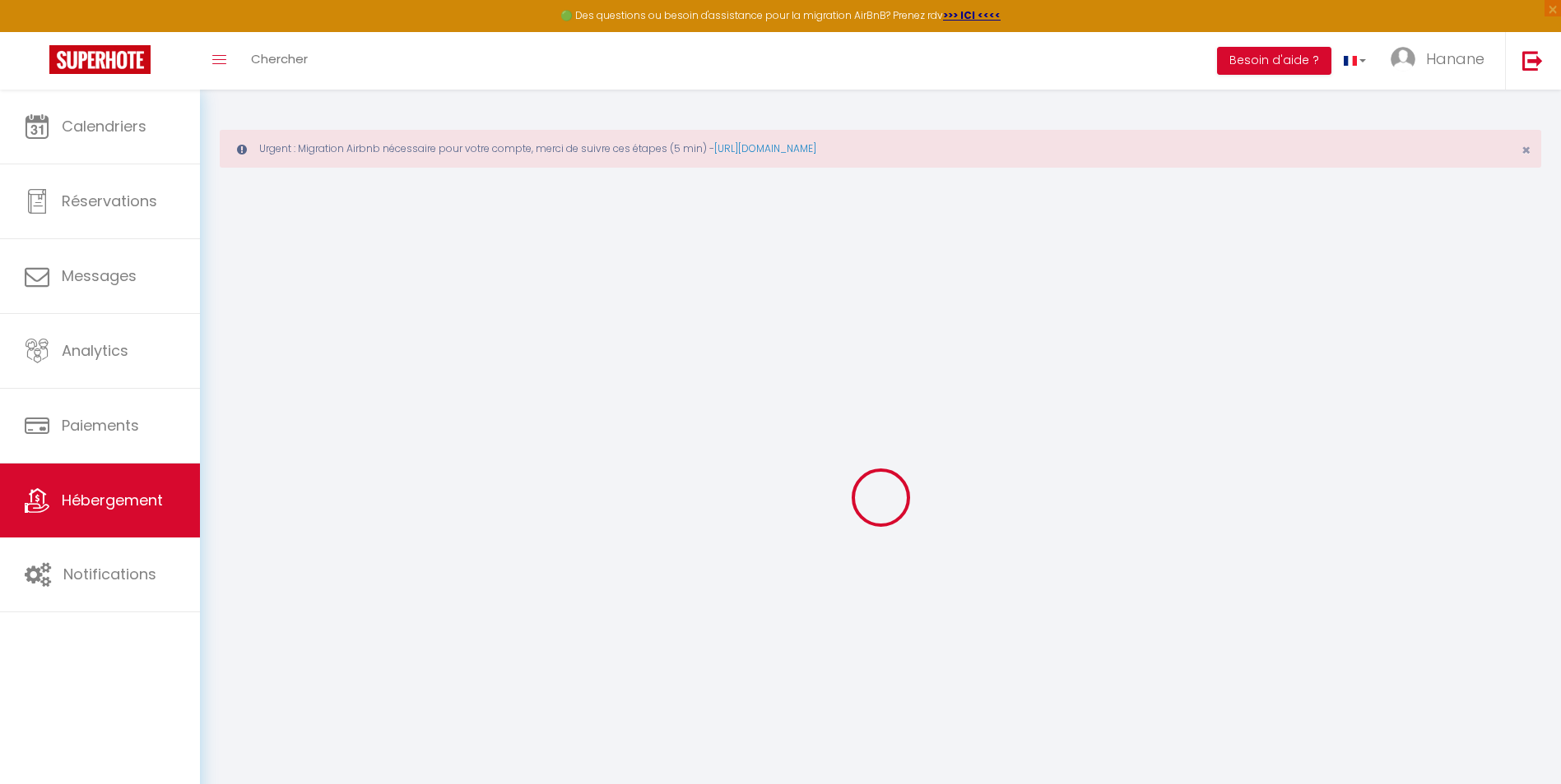
select select
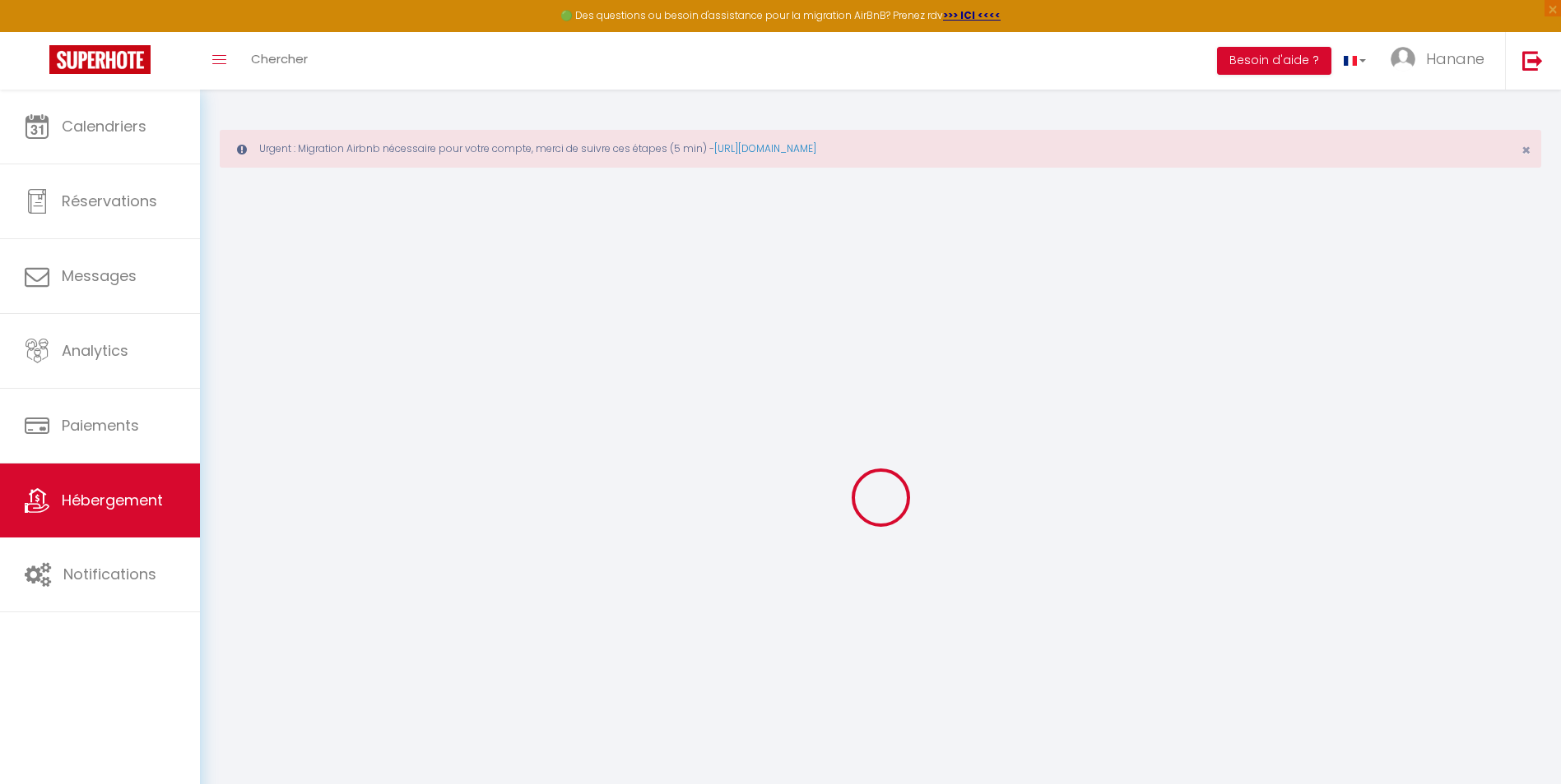
select select
checkbox input "false"
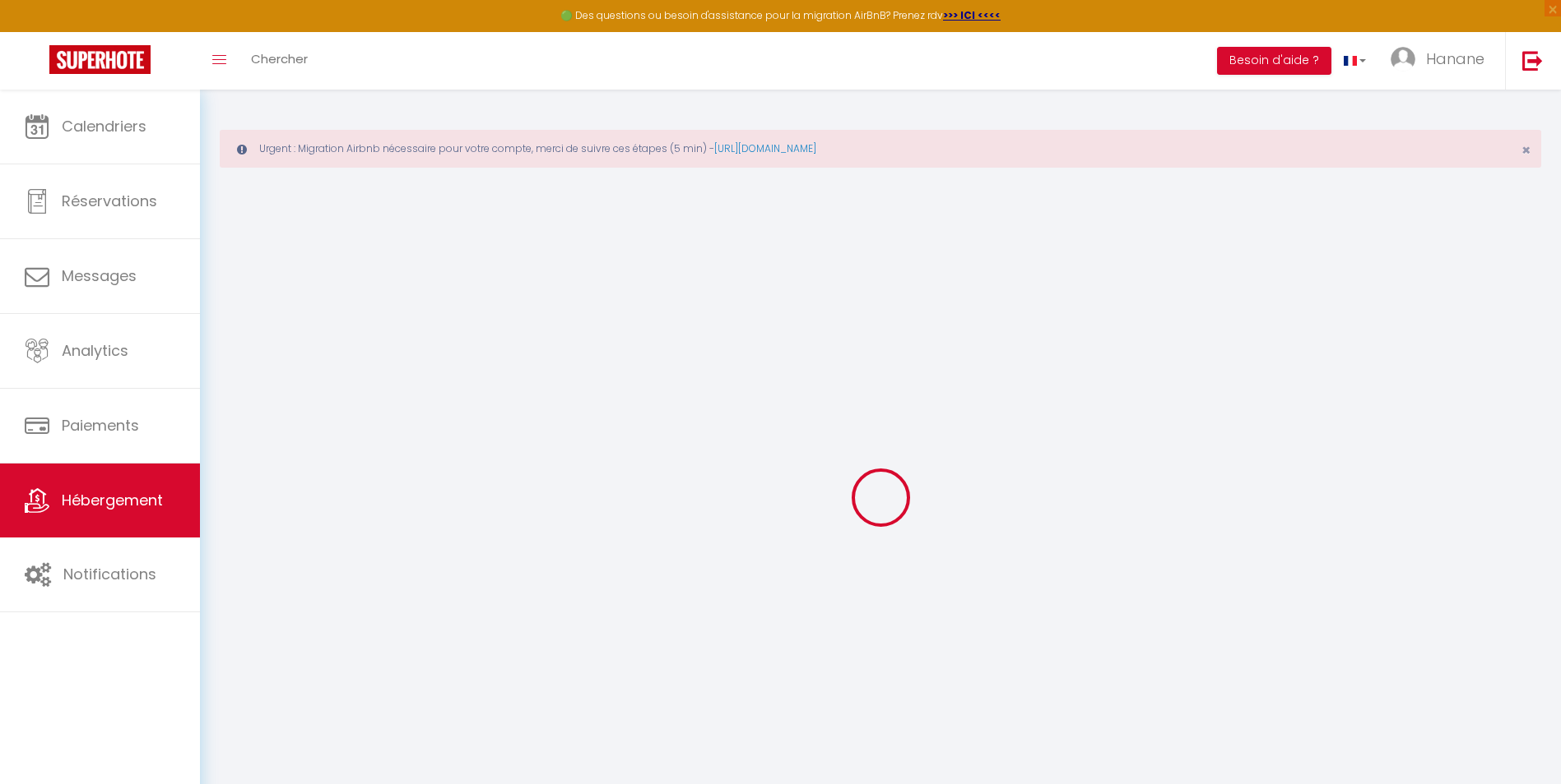
checkbox input "false"
select select
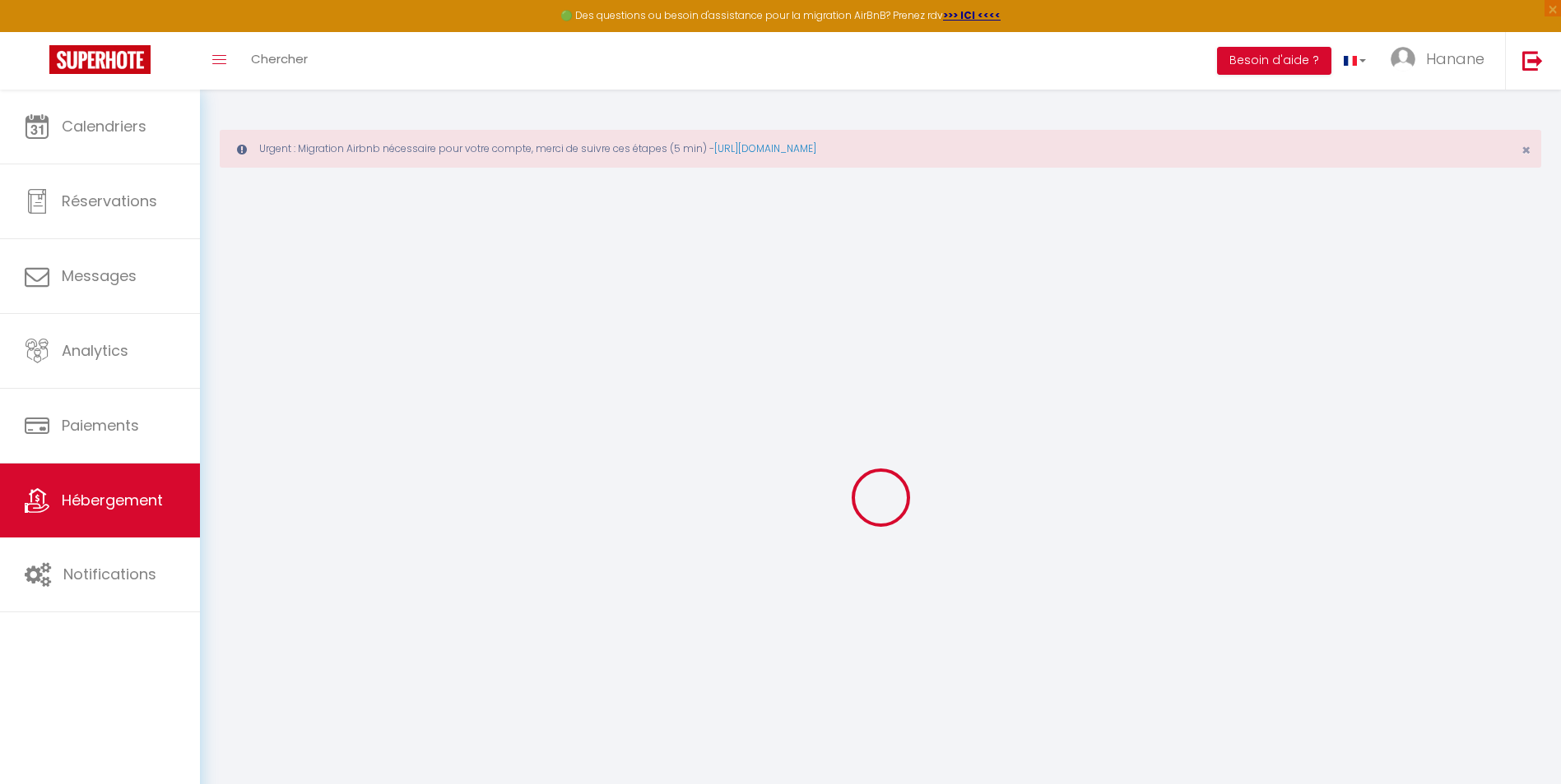
select select
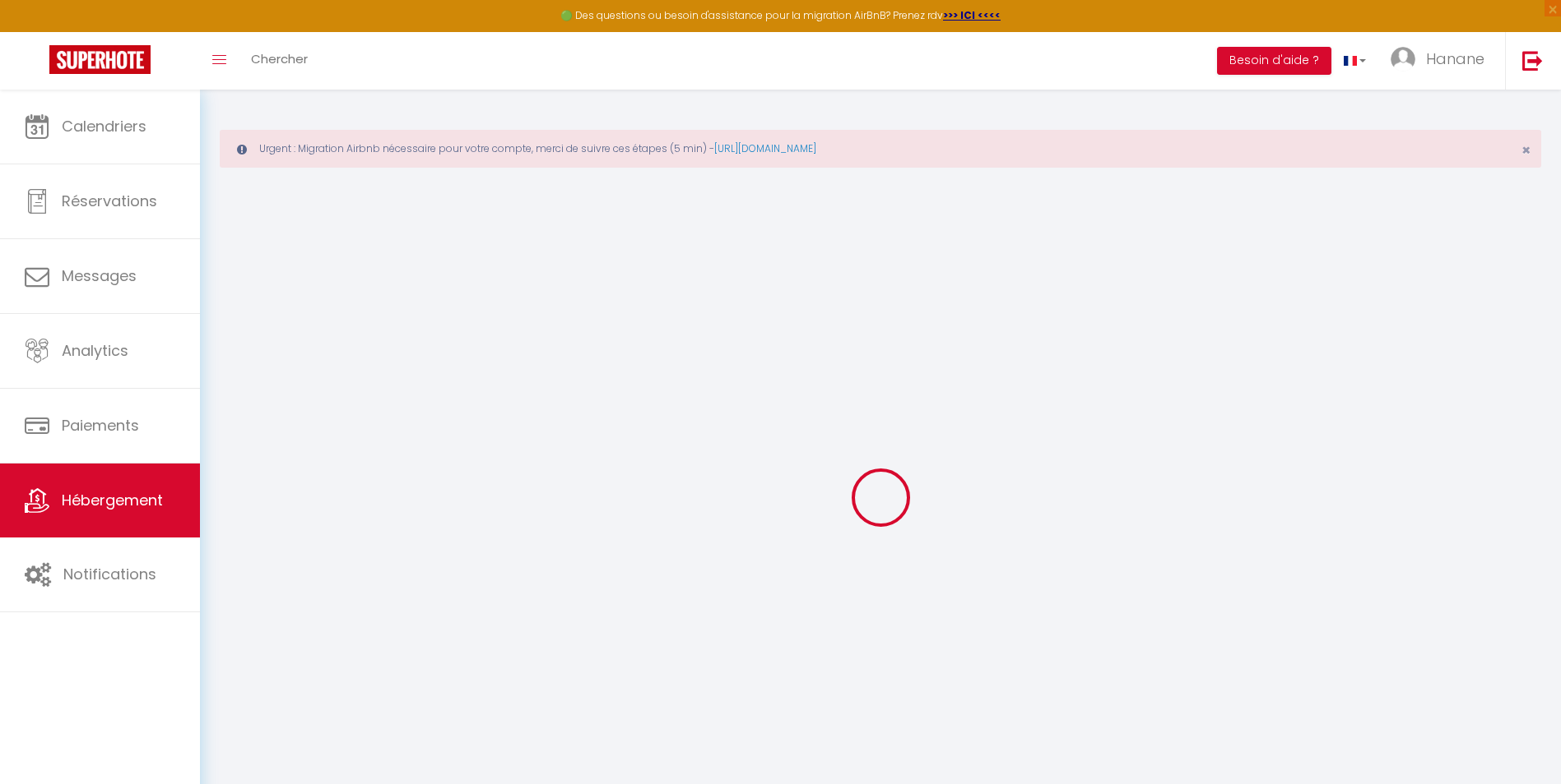
checkbox input "false"
select select
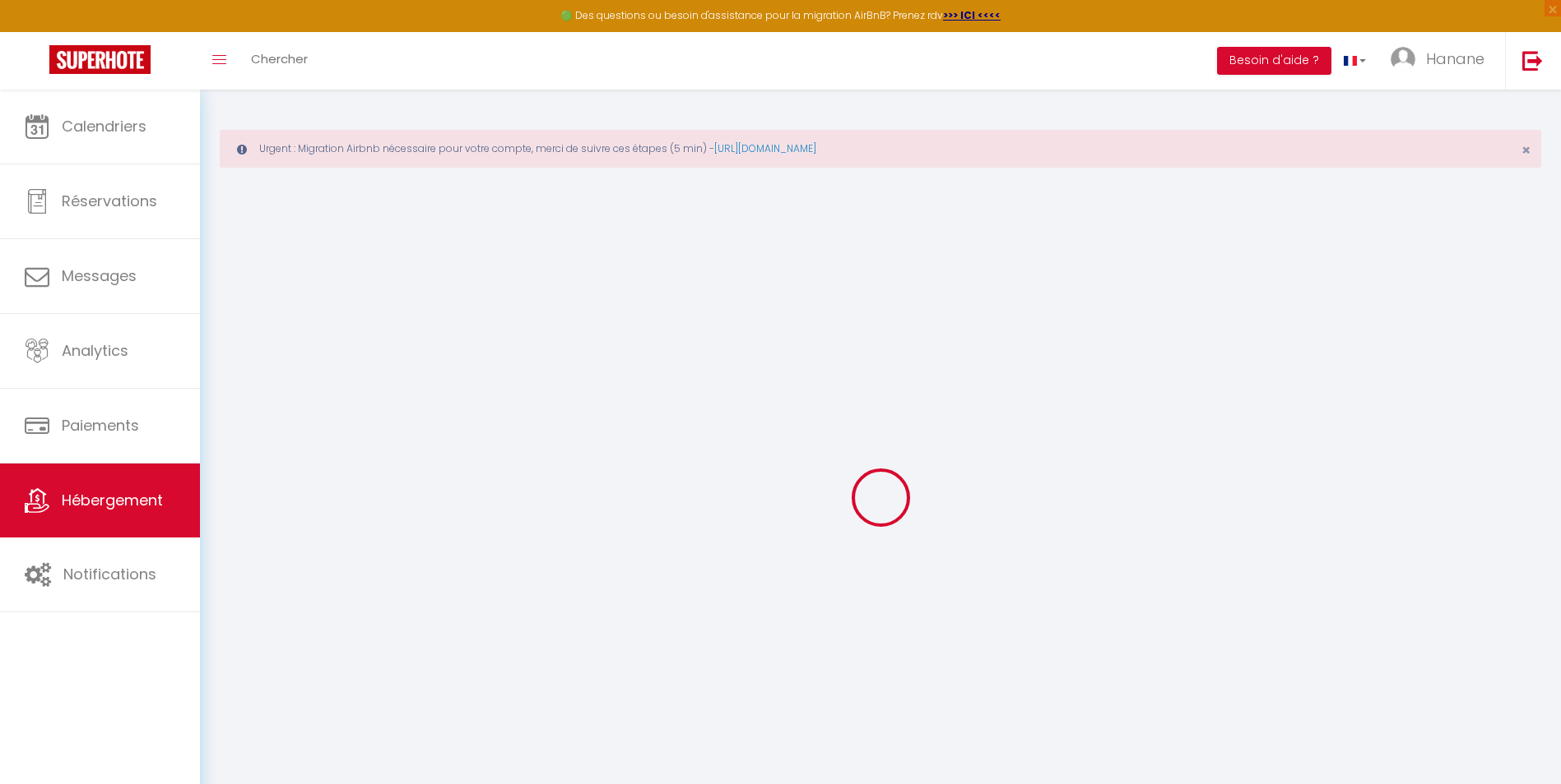
select select
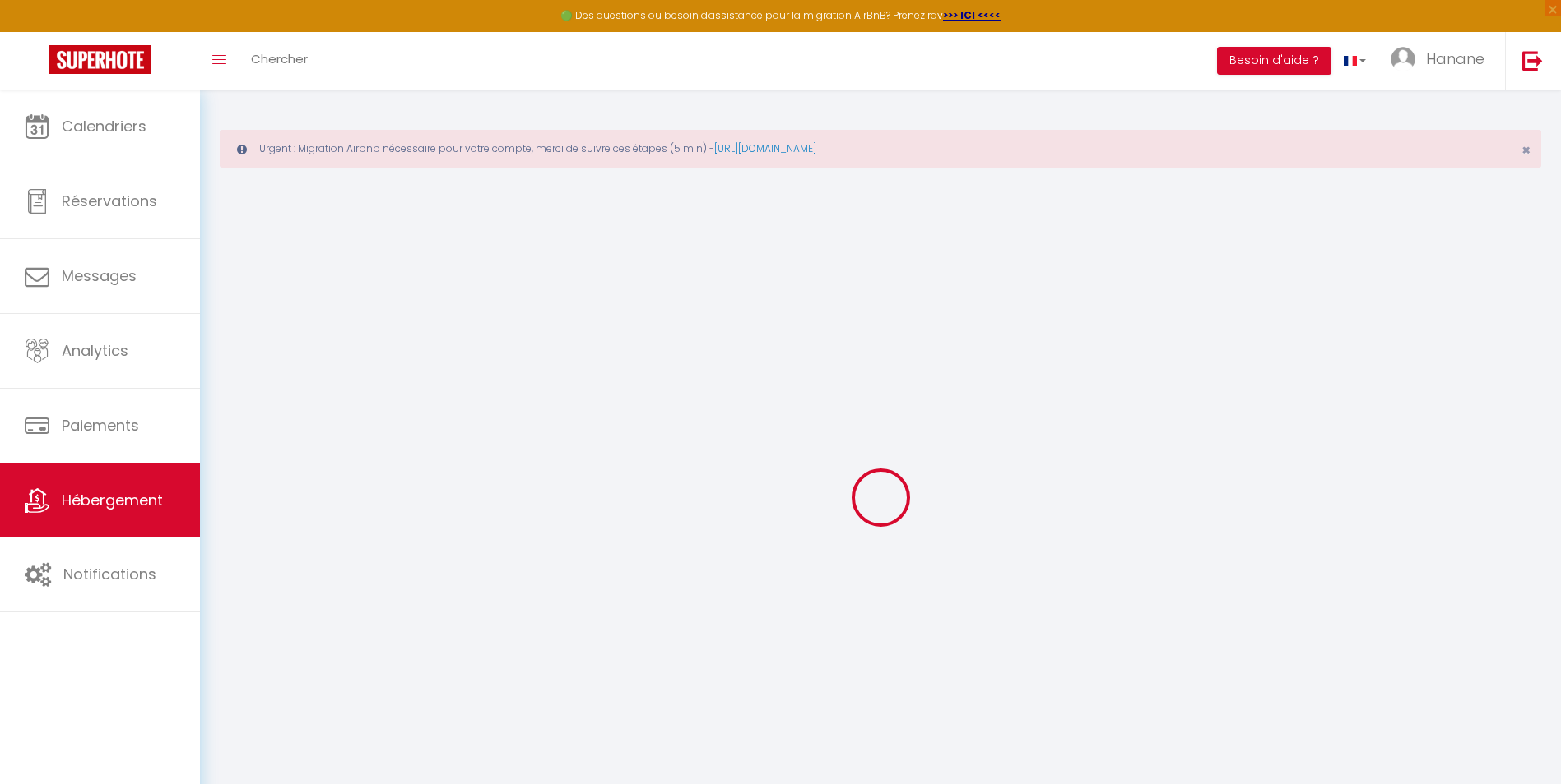
select select
checkbox input "false"
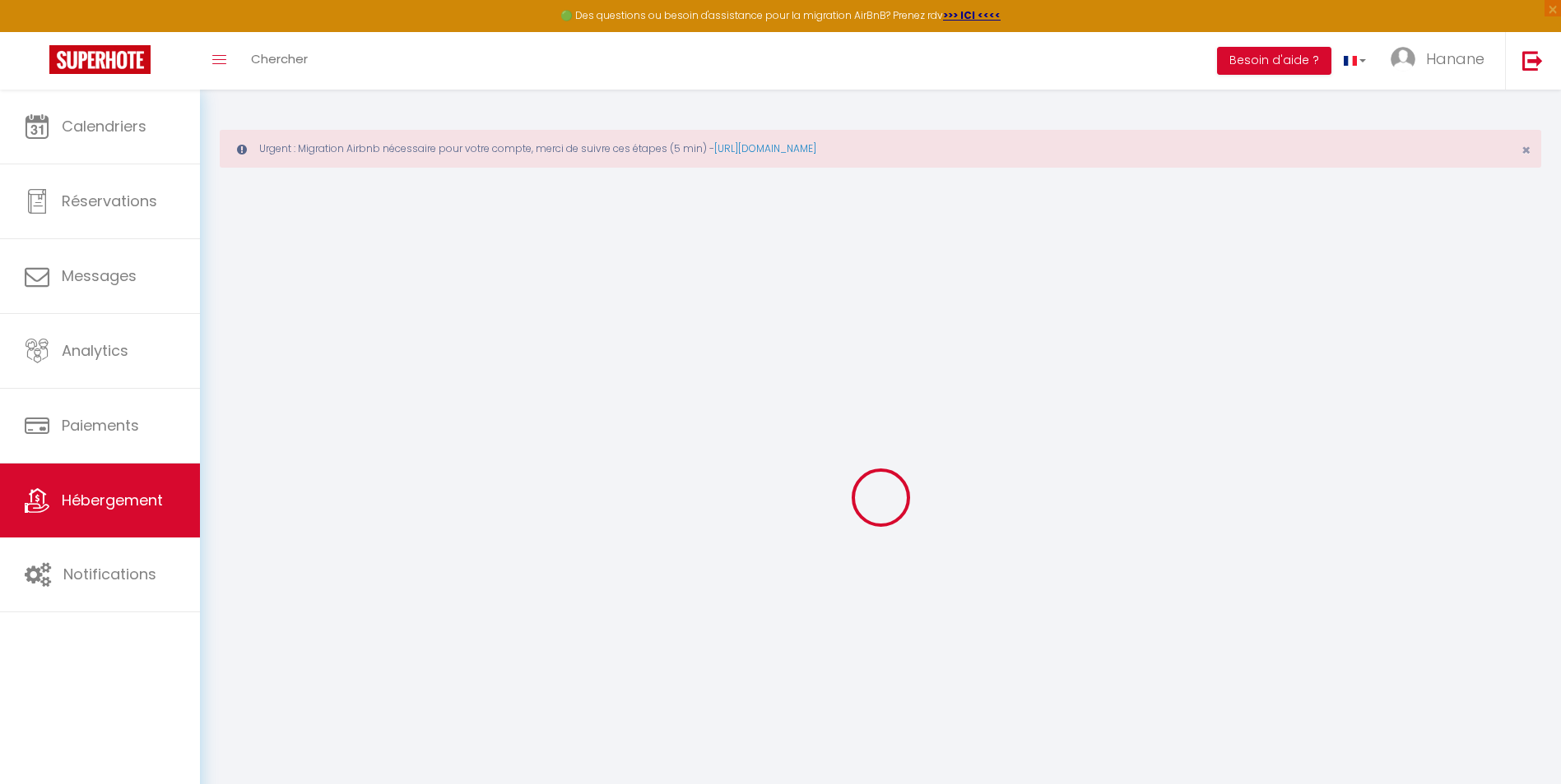
checkbox input "false"
select select
type input "Plage Midi- Vue sur mer · Plage Midi- Vue sur mer standing Presta"
select select "2"
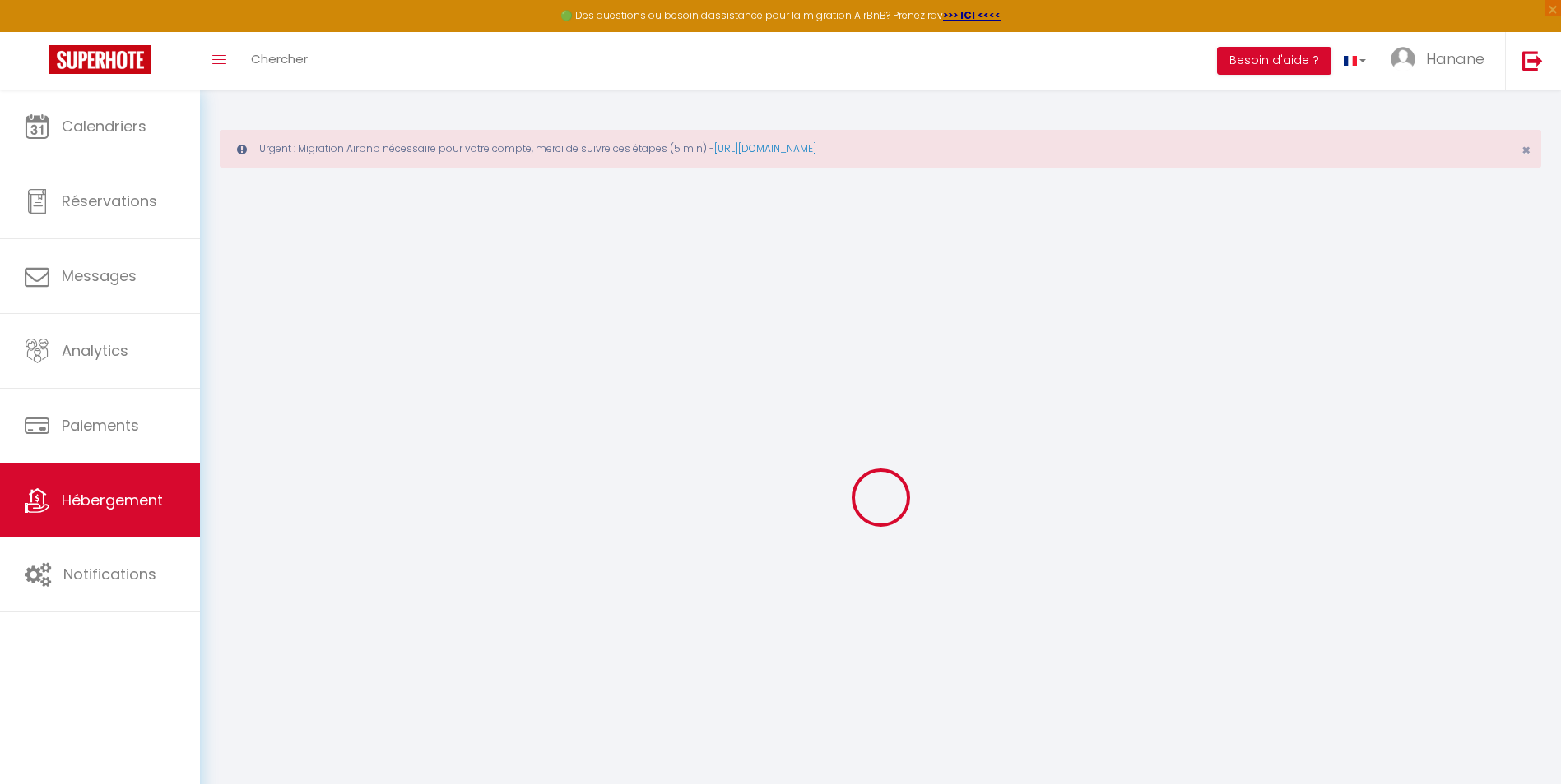
type input "3000"
type input "100"
select select
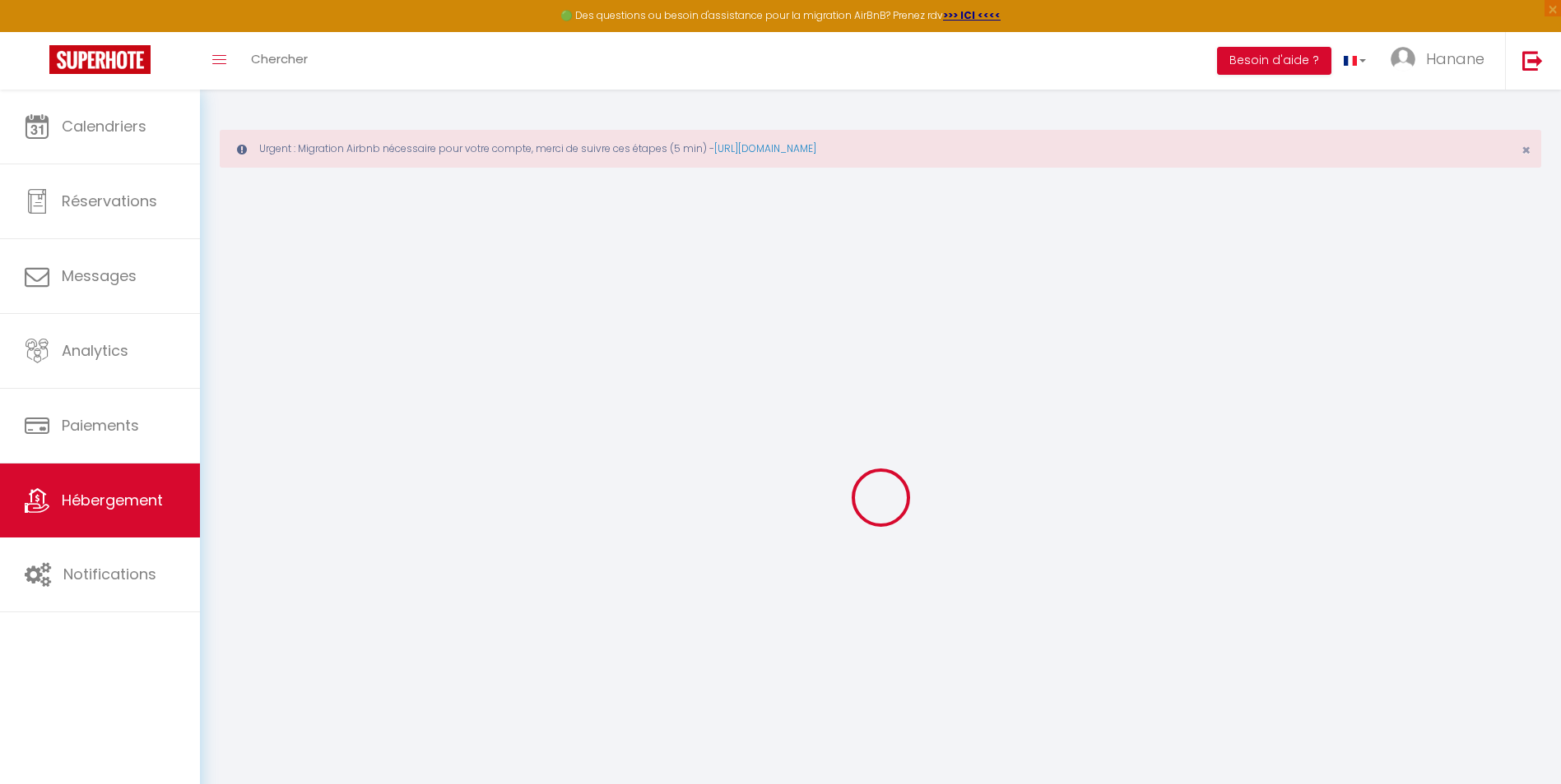
select select
type input "6 Blvd de Midi Louise Moreau"
type input "06400"
type input "Cannes"
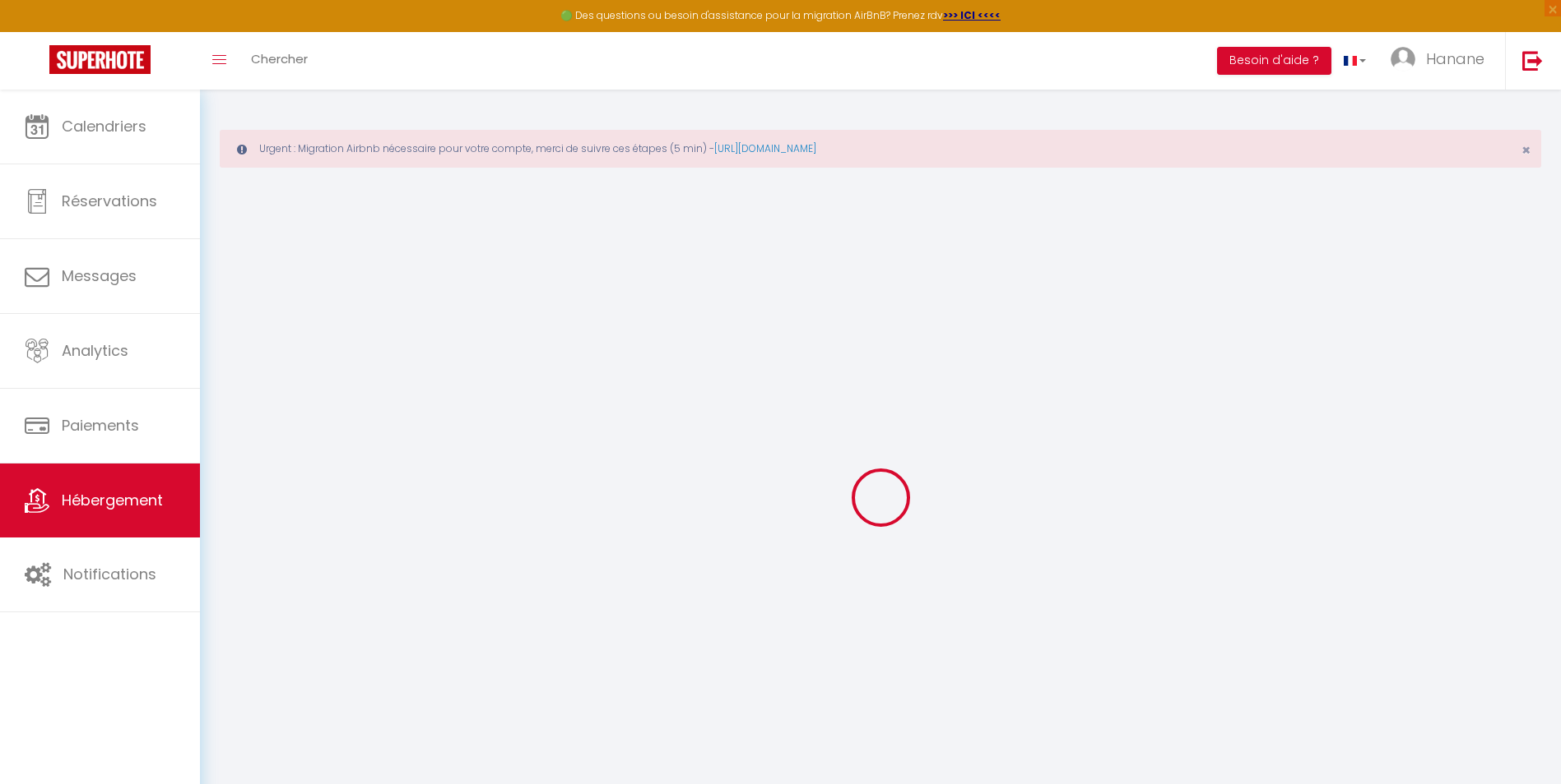
type input "[EMAIL_ADDRESS][DOMAIN_NAME]"
select select
checkbox input "false"
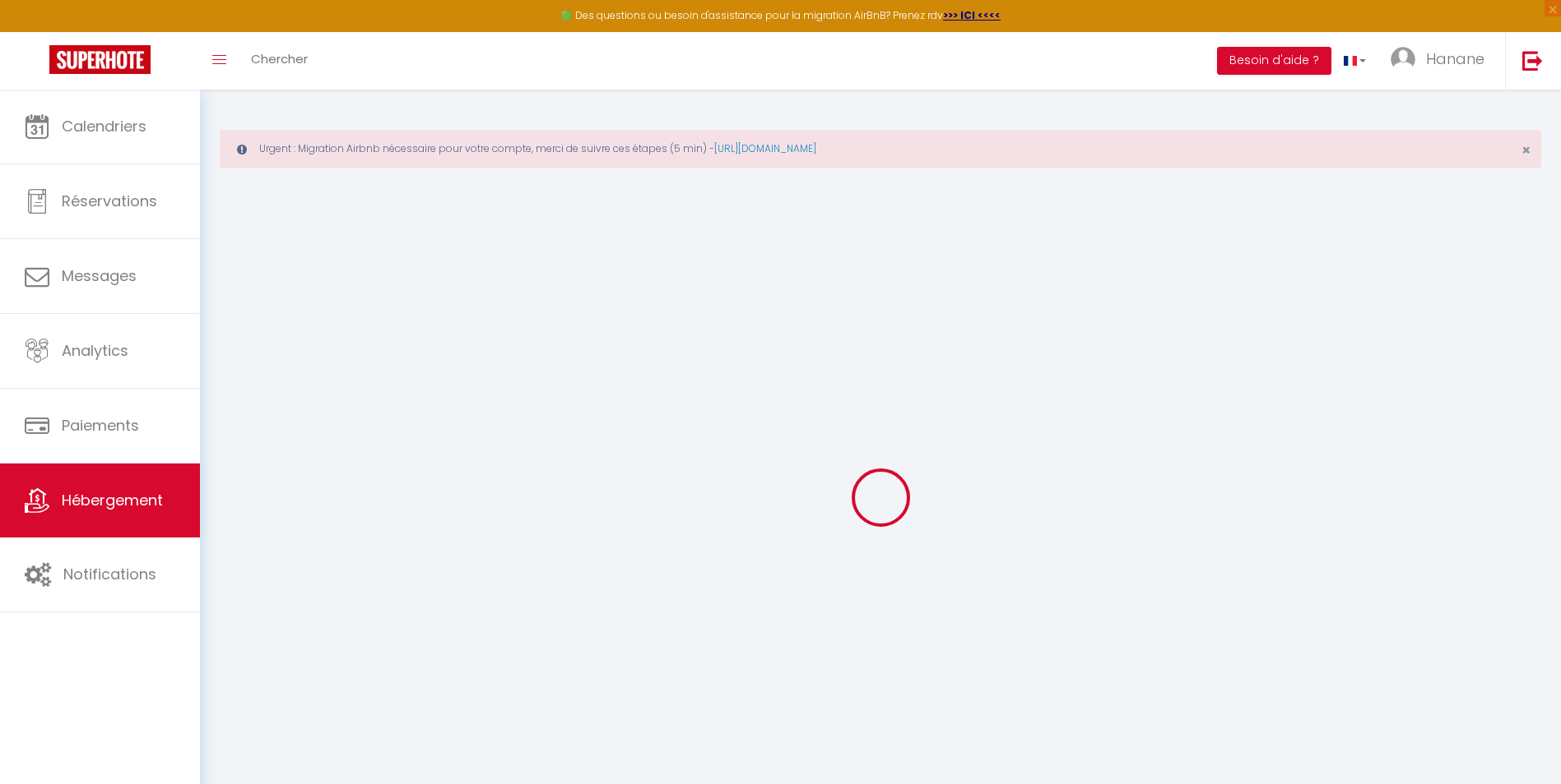
checkbox input "false"
select select
type input "0"
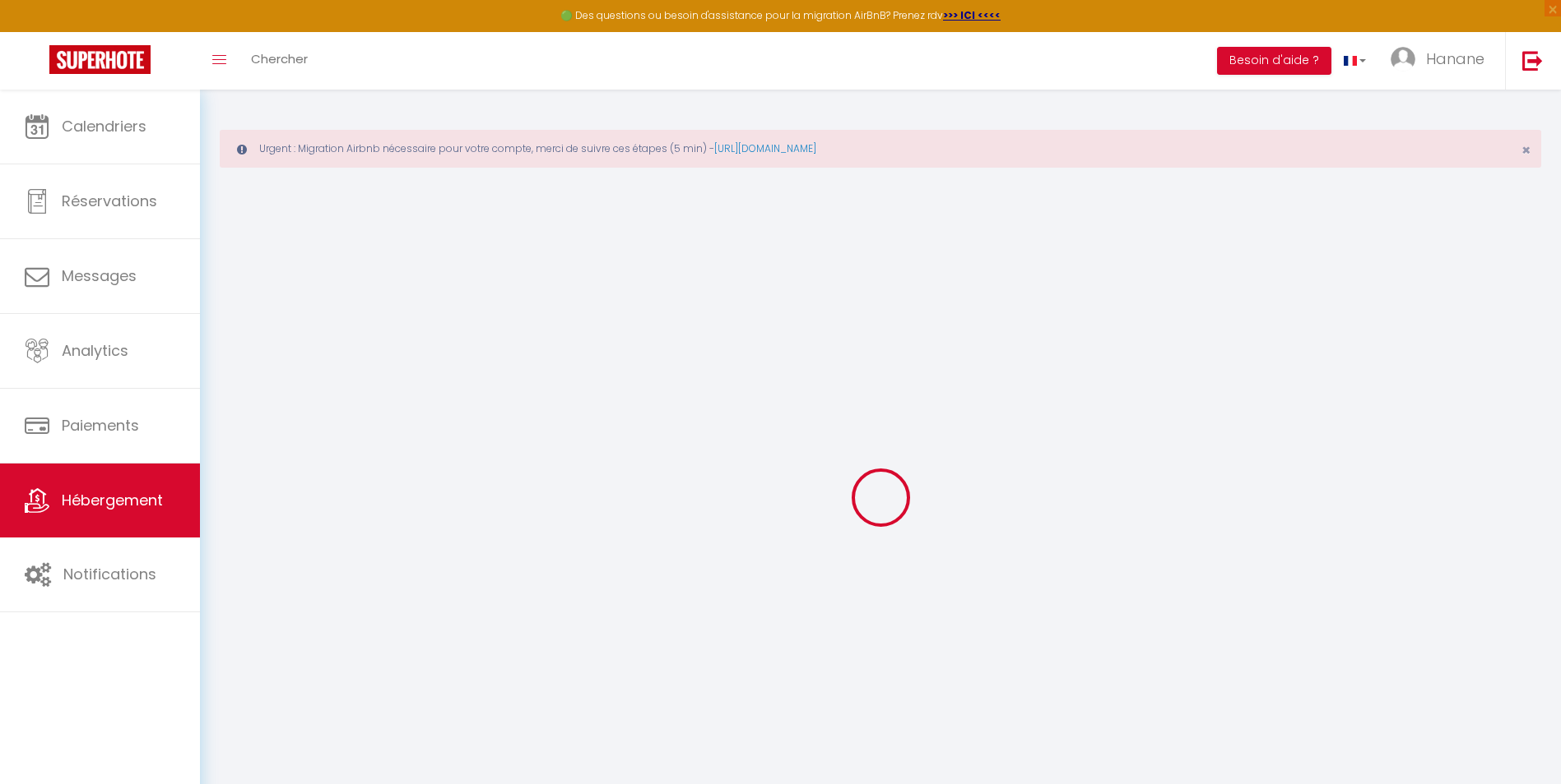
type input "0"
select select
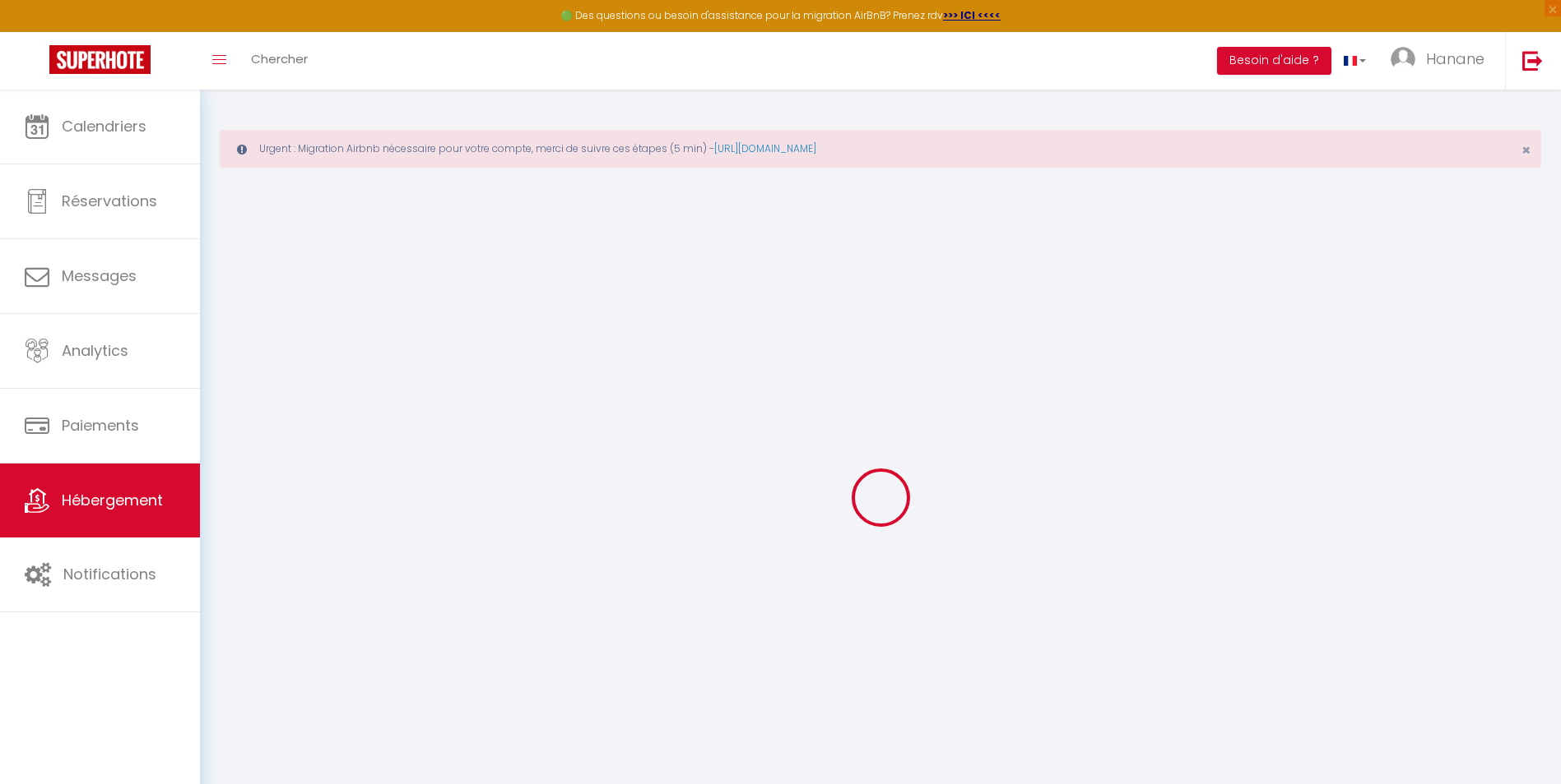
select select
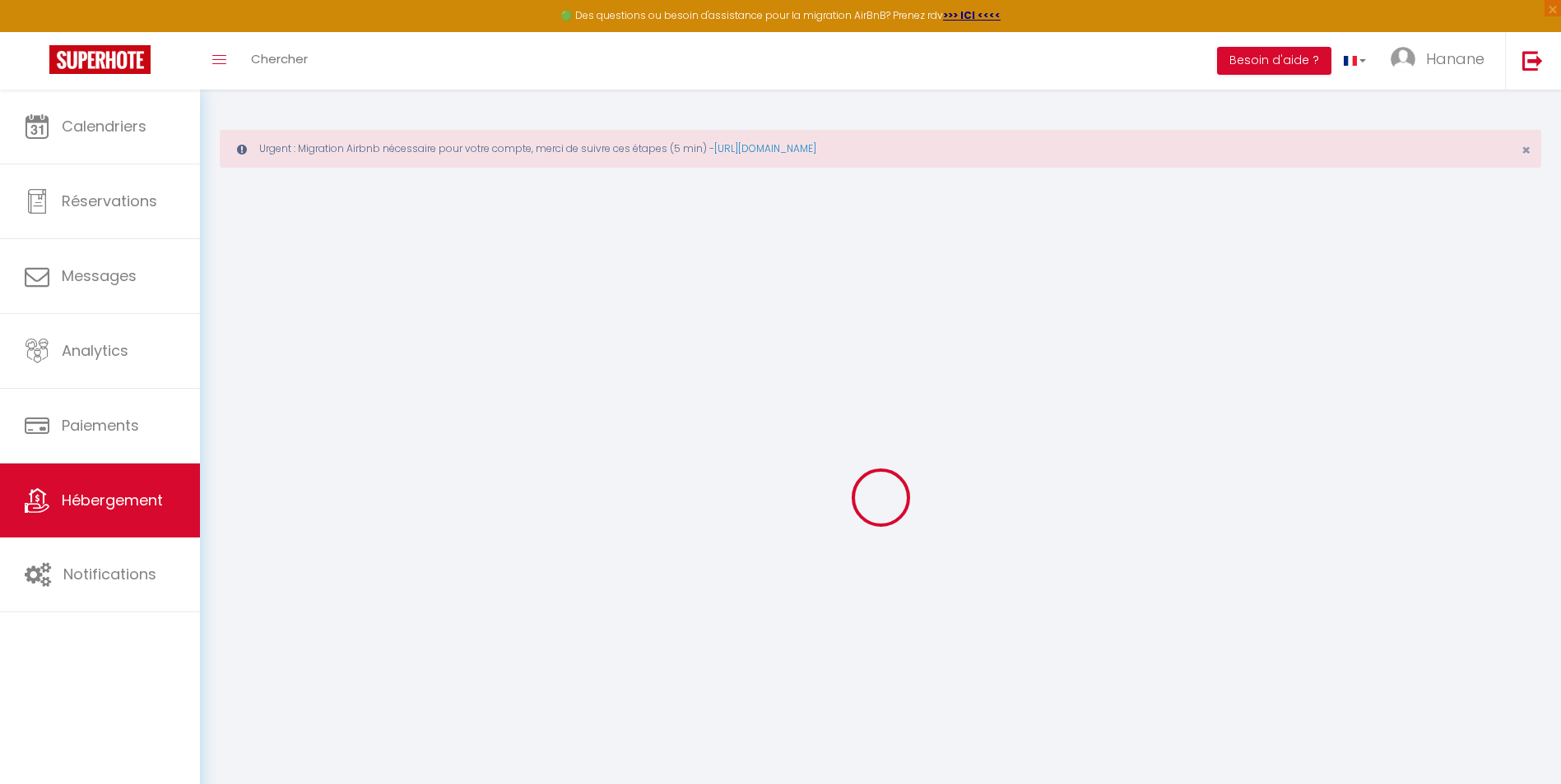
select select
checkbox input "false"
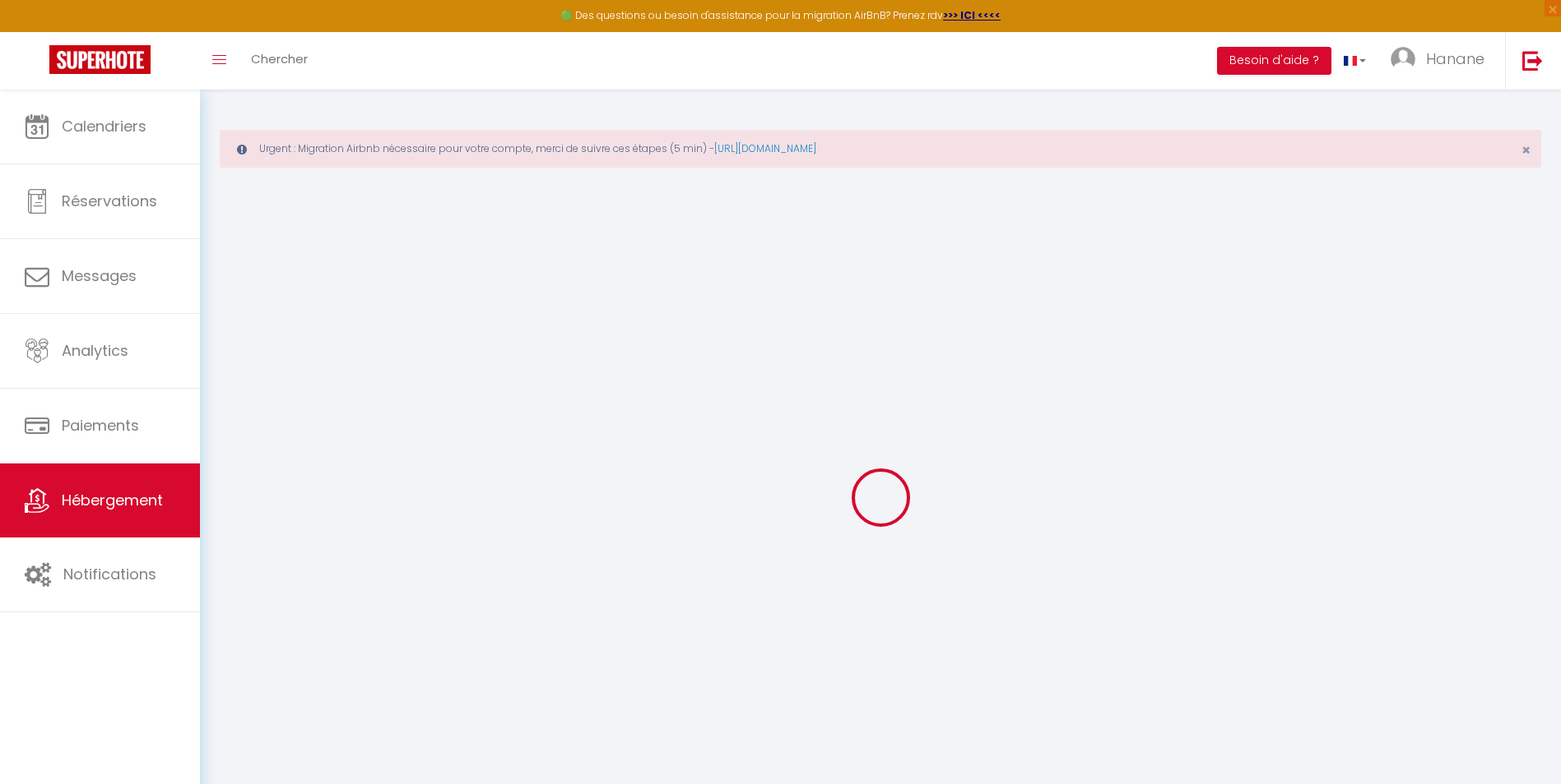
select select
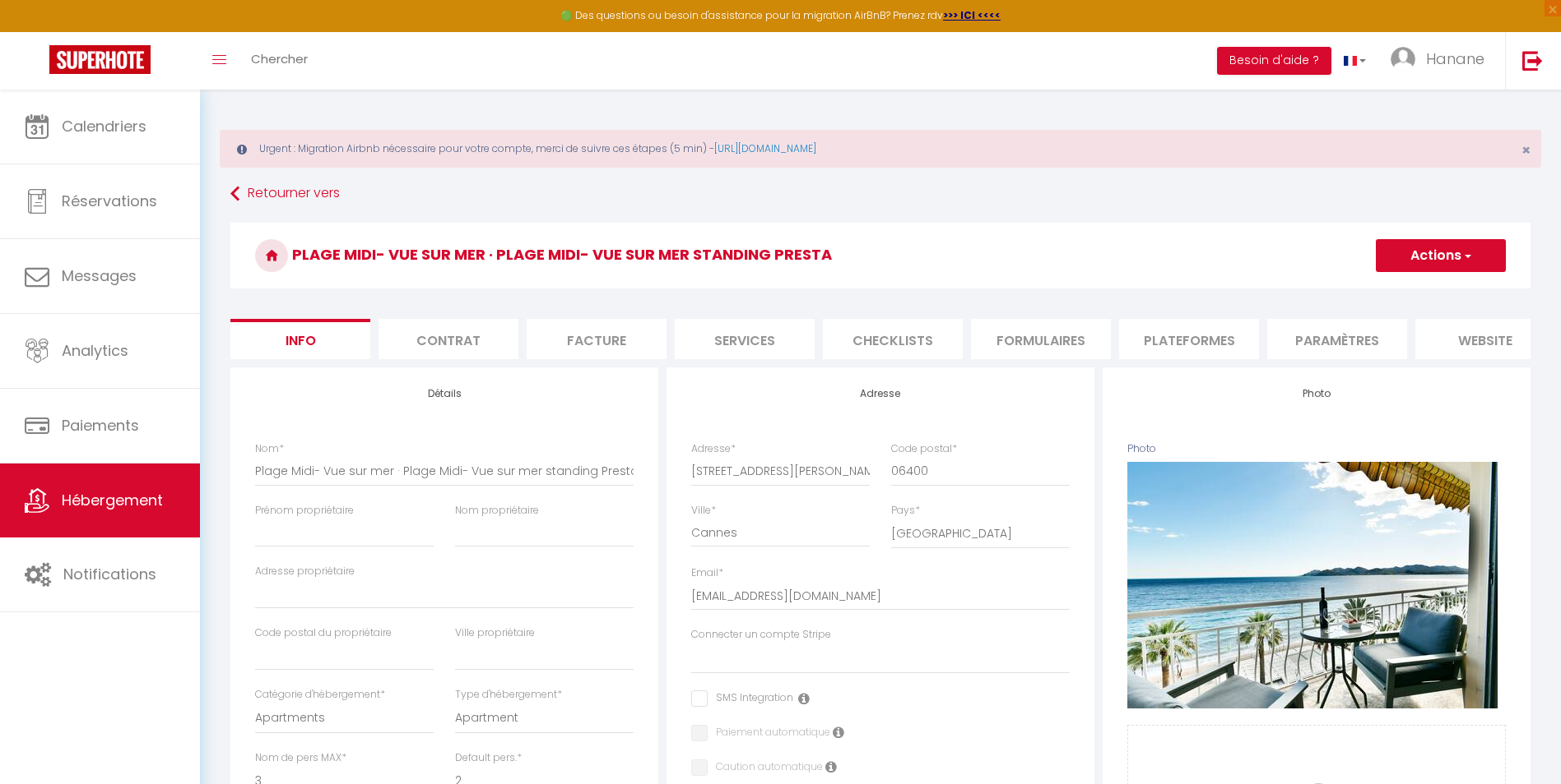
select select
checkbox input "false"
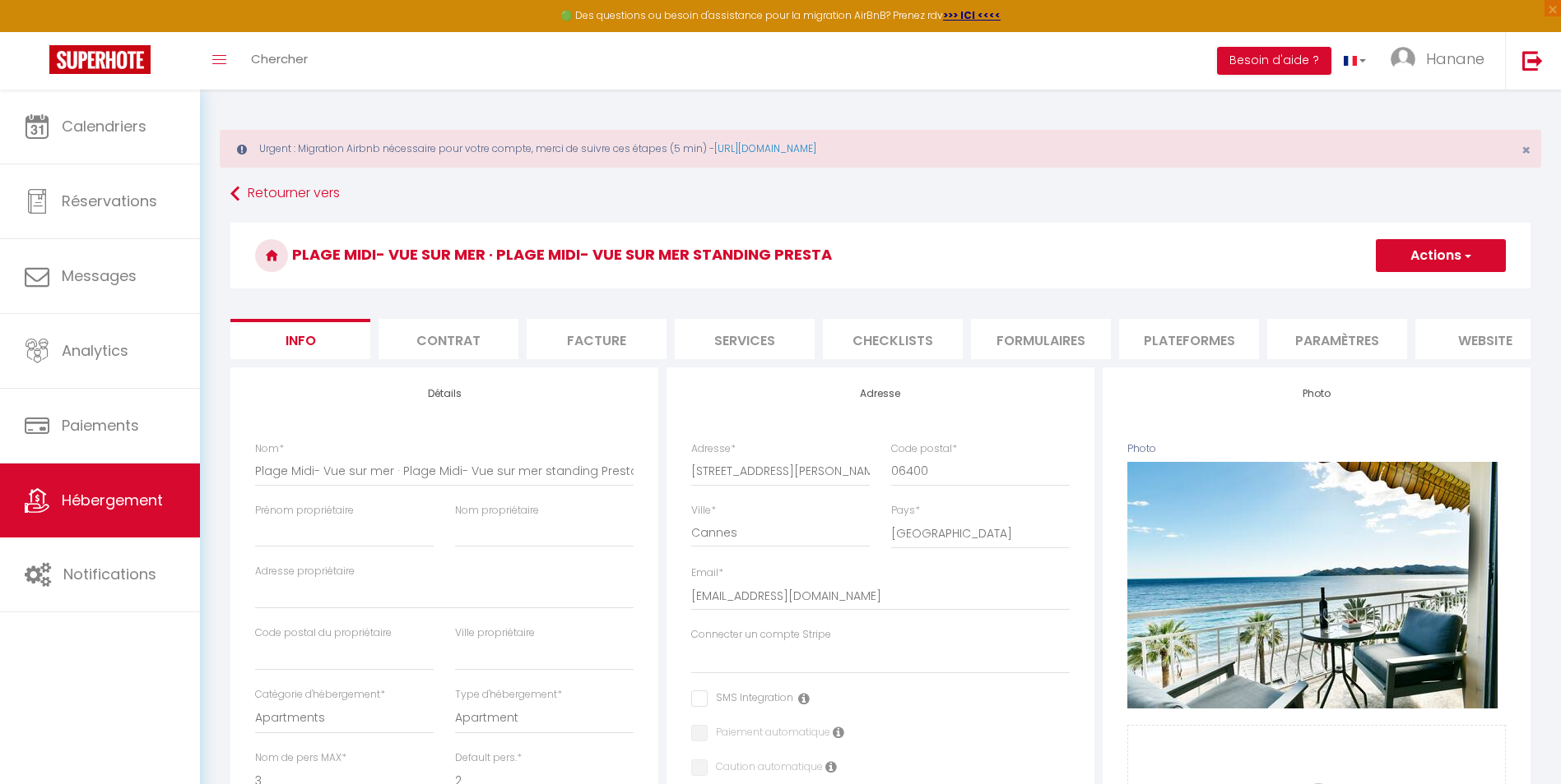
select select
select select "EUR"
select select
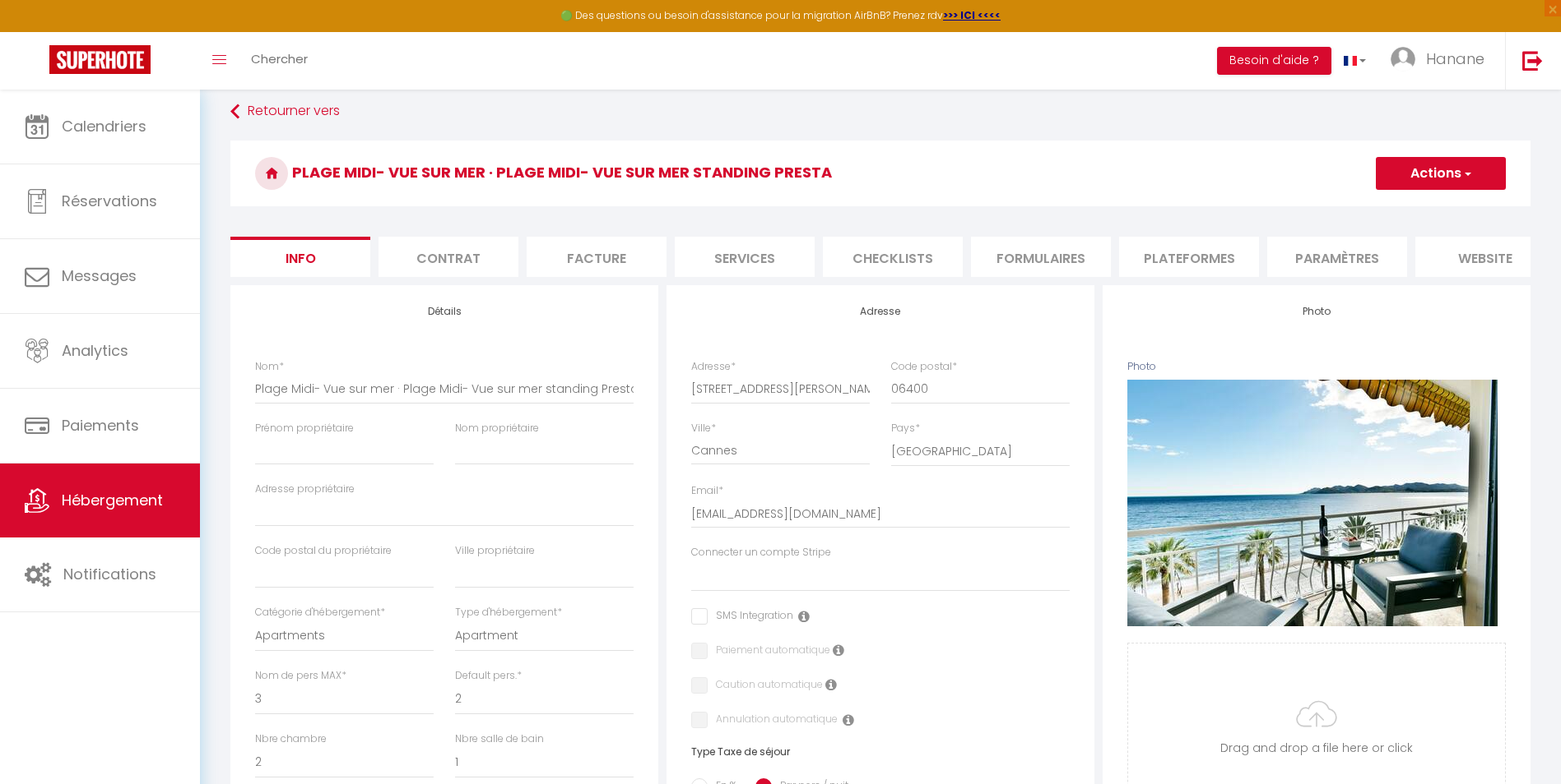
click at [1199, 256] on li "Plateformes" at bounding box center [1188, 256] width 140 height 40
select select
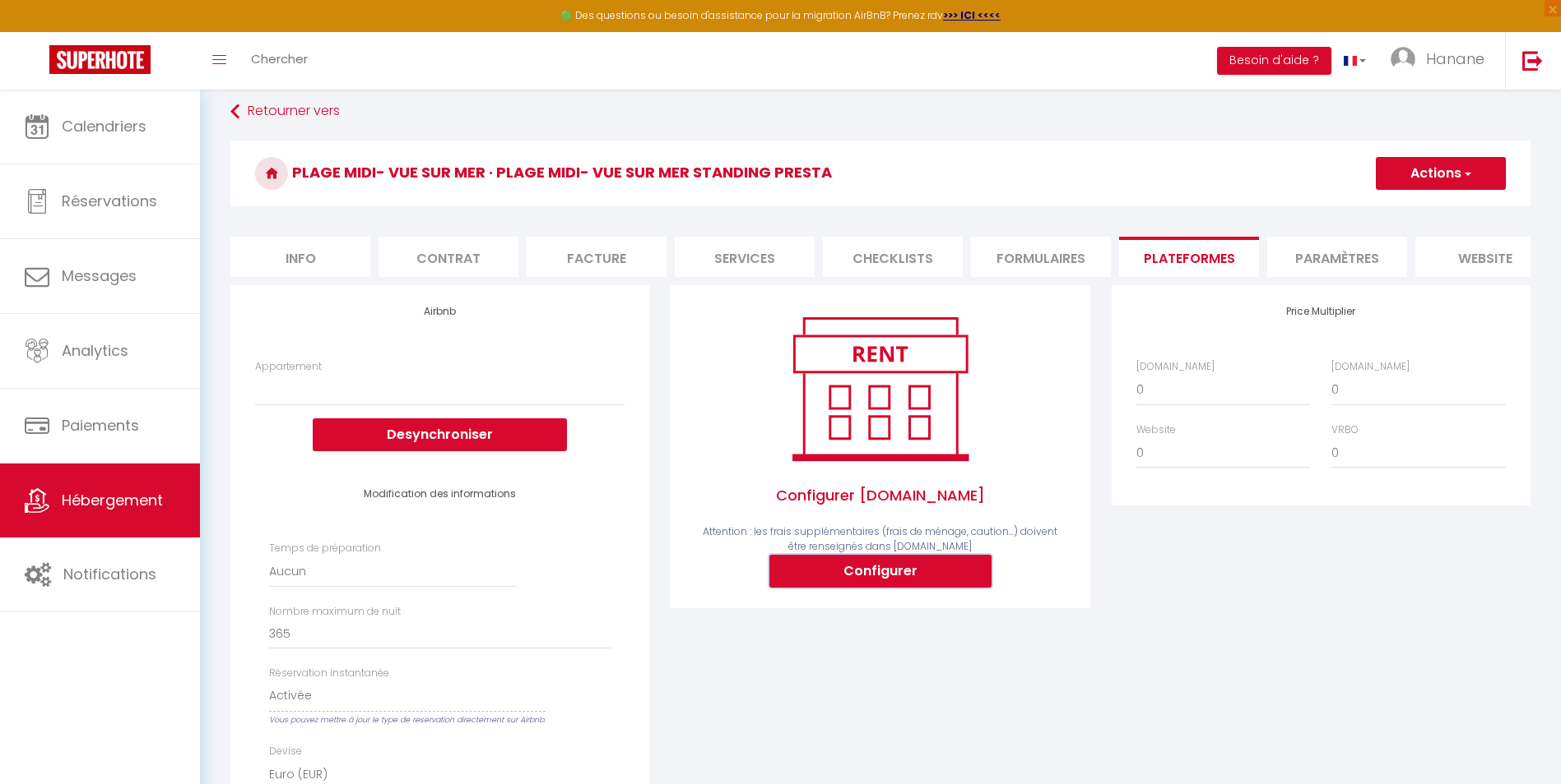
click at [991, 574] on button "Configurer" at bounding box center [880, 571] width 222 height 33
select select
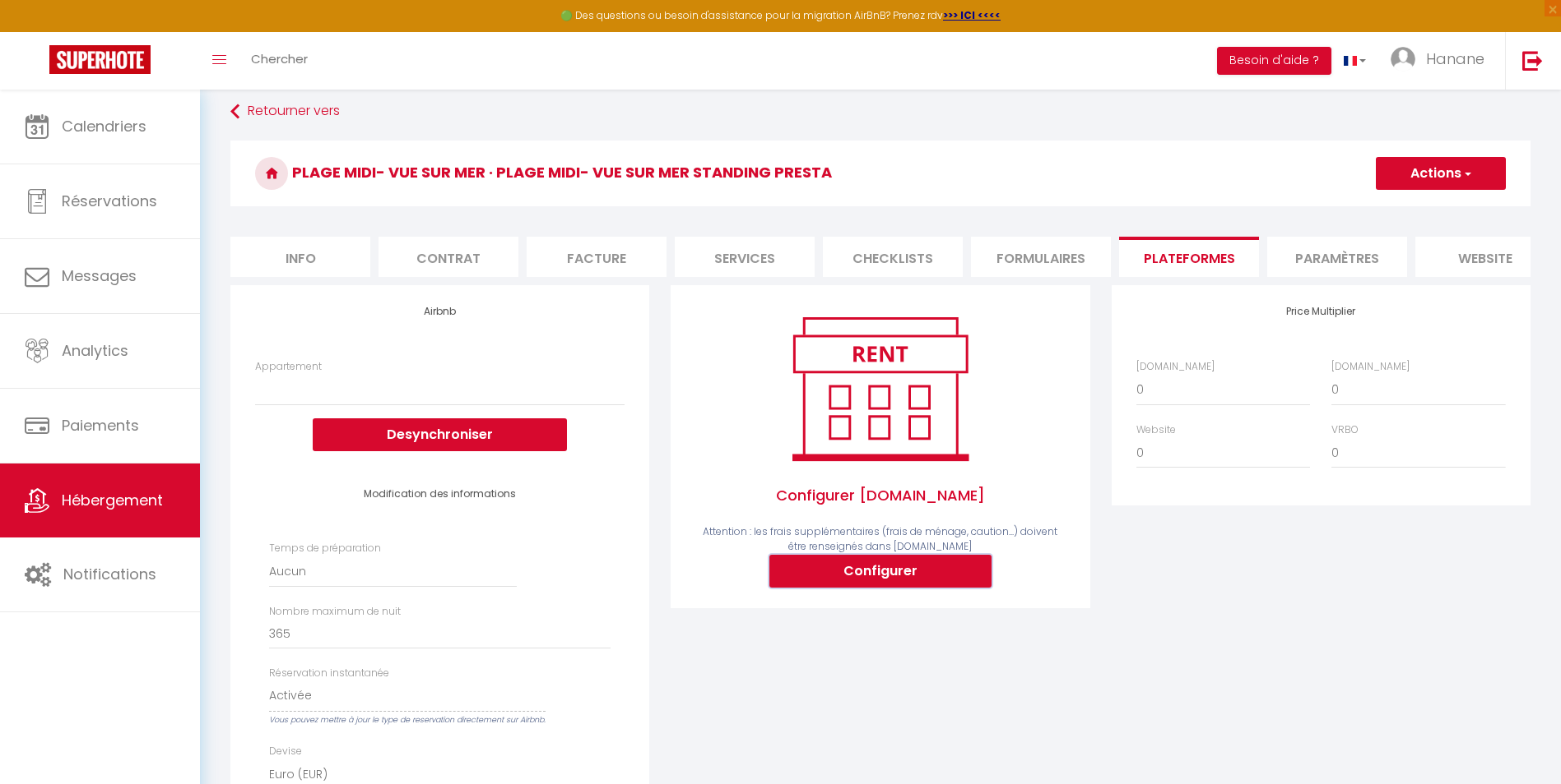
type input "hanane-amimi-5t0fqage_property@reply.superhote.com"
type input "[EMAIL_ADDRESS][DOMAIN_NAME]"
select select
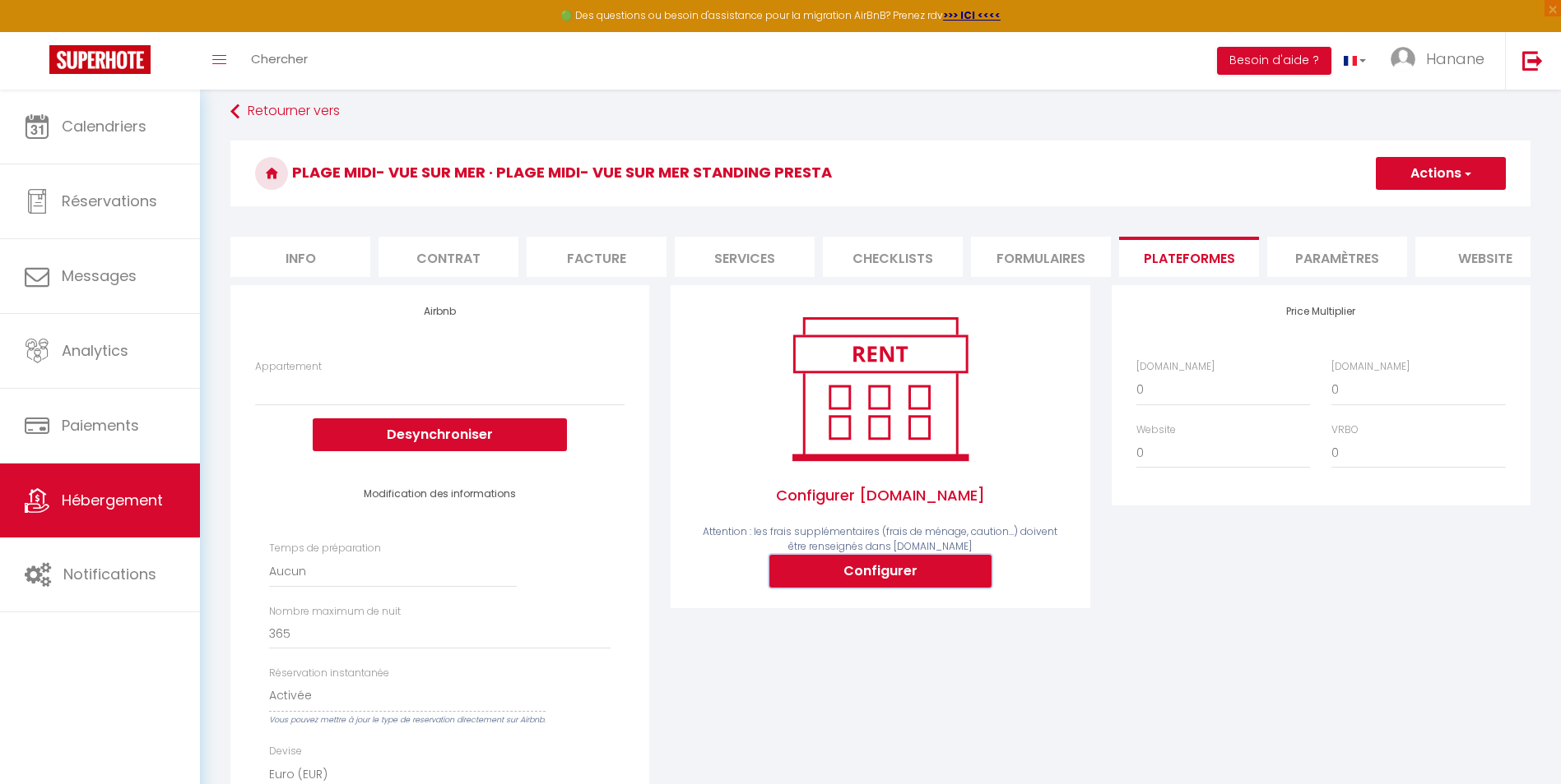
select select
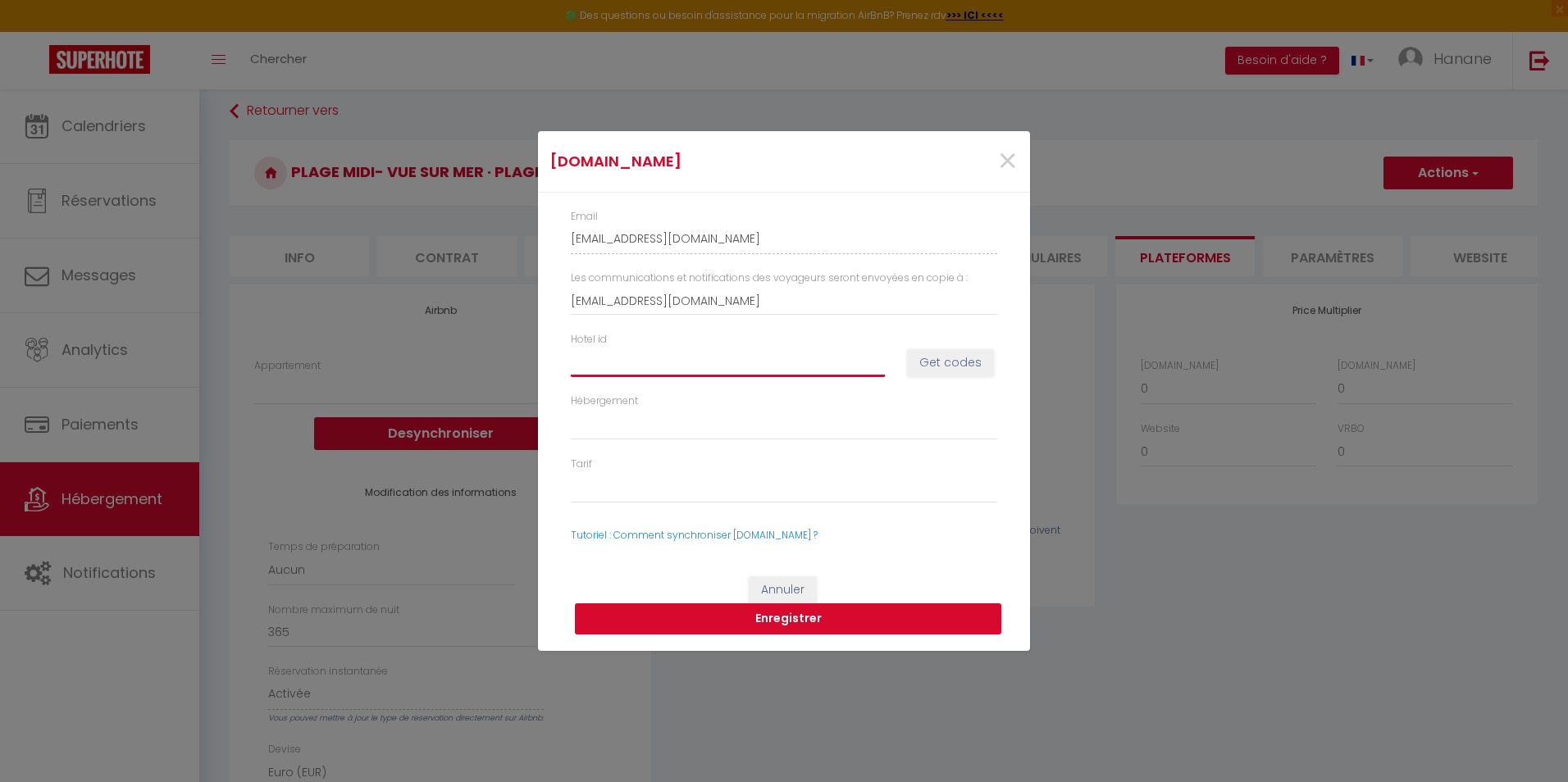
click at [610, 363] on input "Hotel id" at bounding box center [728, 363] width 314 height 29
paste input "3175719"
type input "3175719"
select select
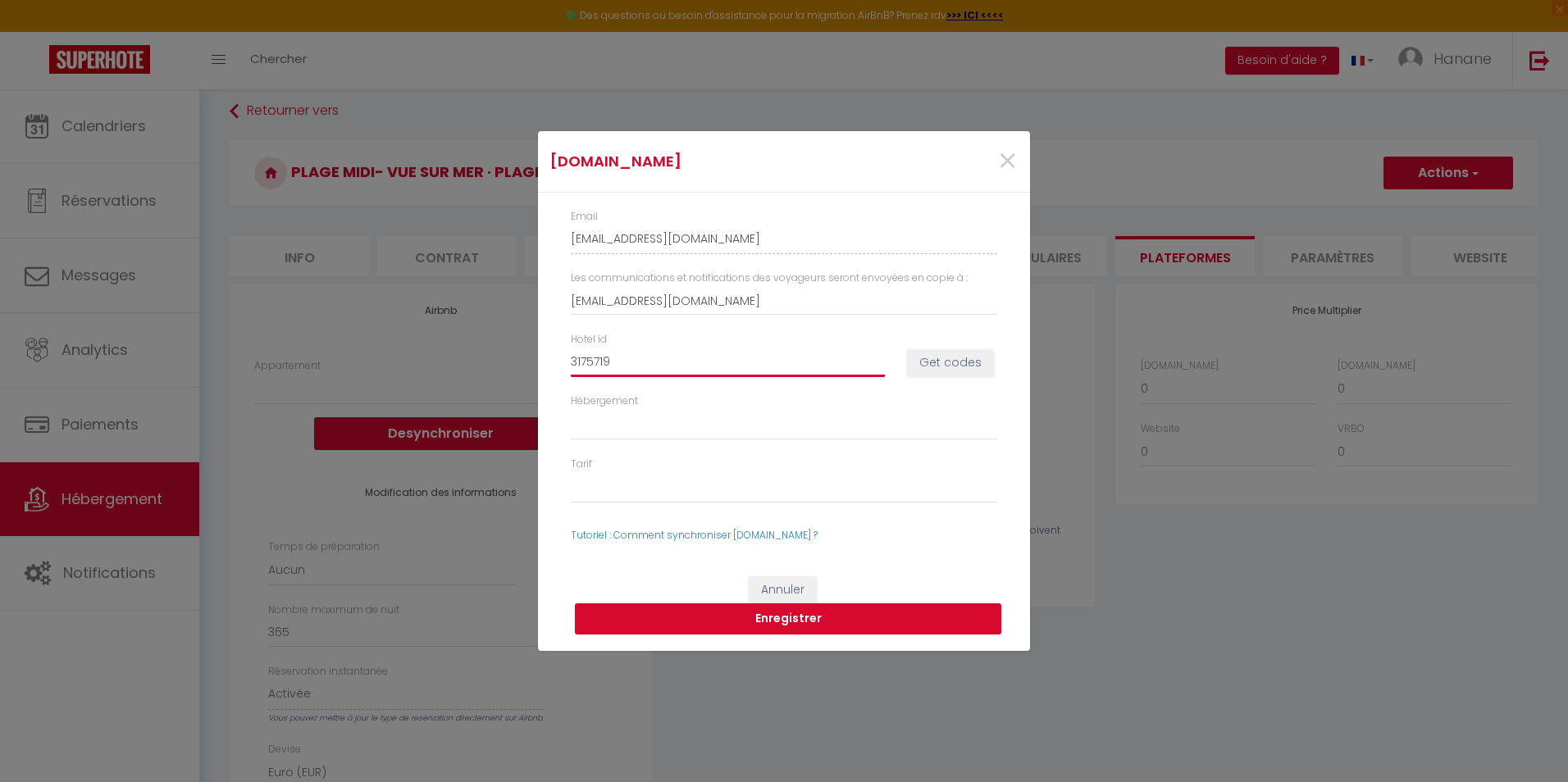
select select
type input "3175719"
click at [938, 359] on button "Get codes" at bounding box center [950, 363] width 87 height 28
select select
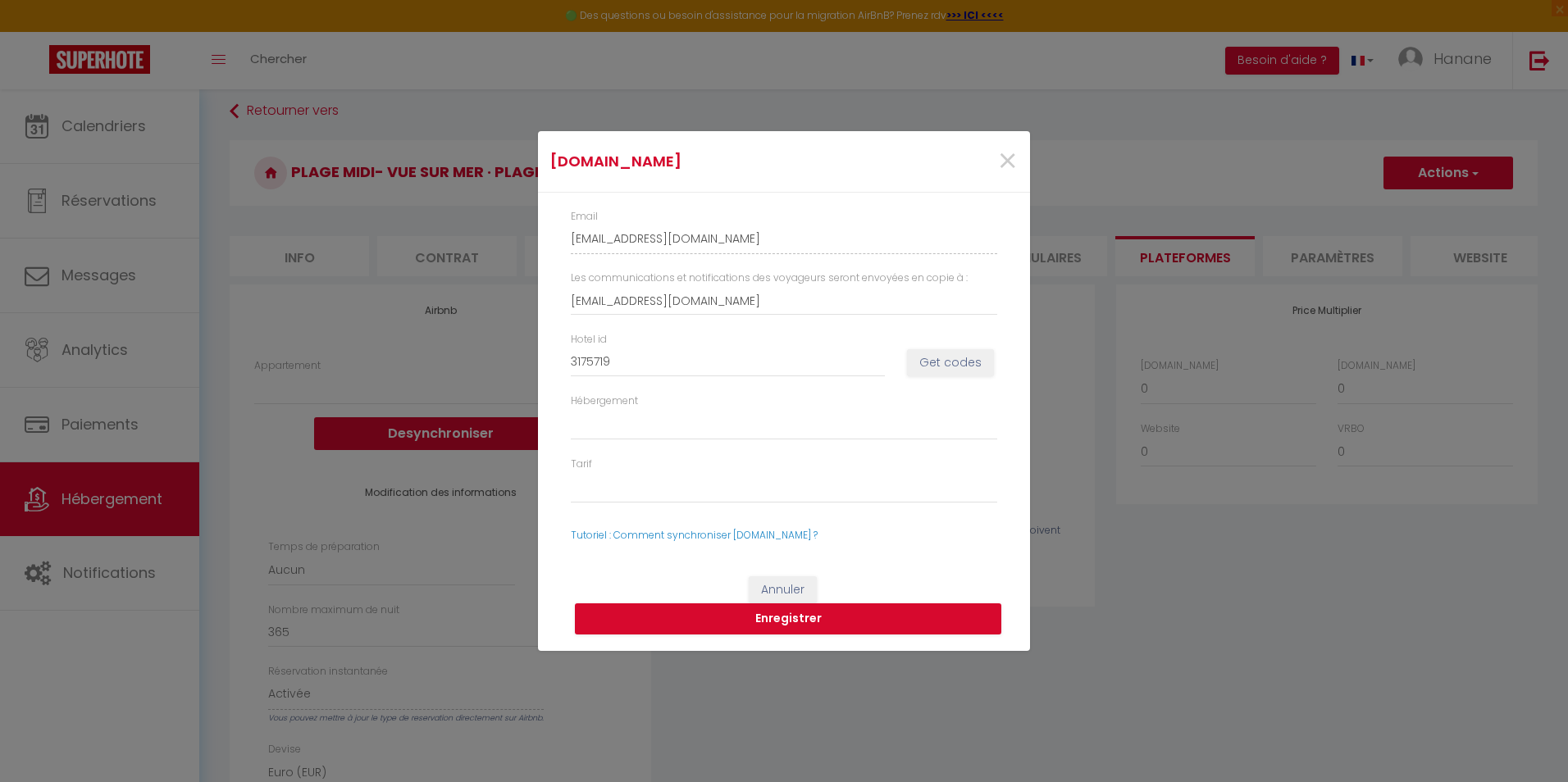
select select
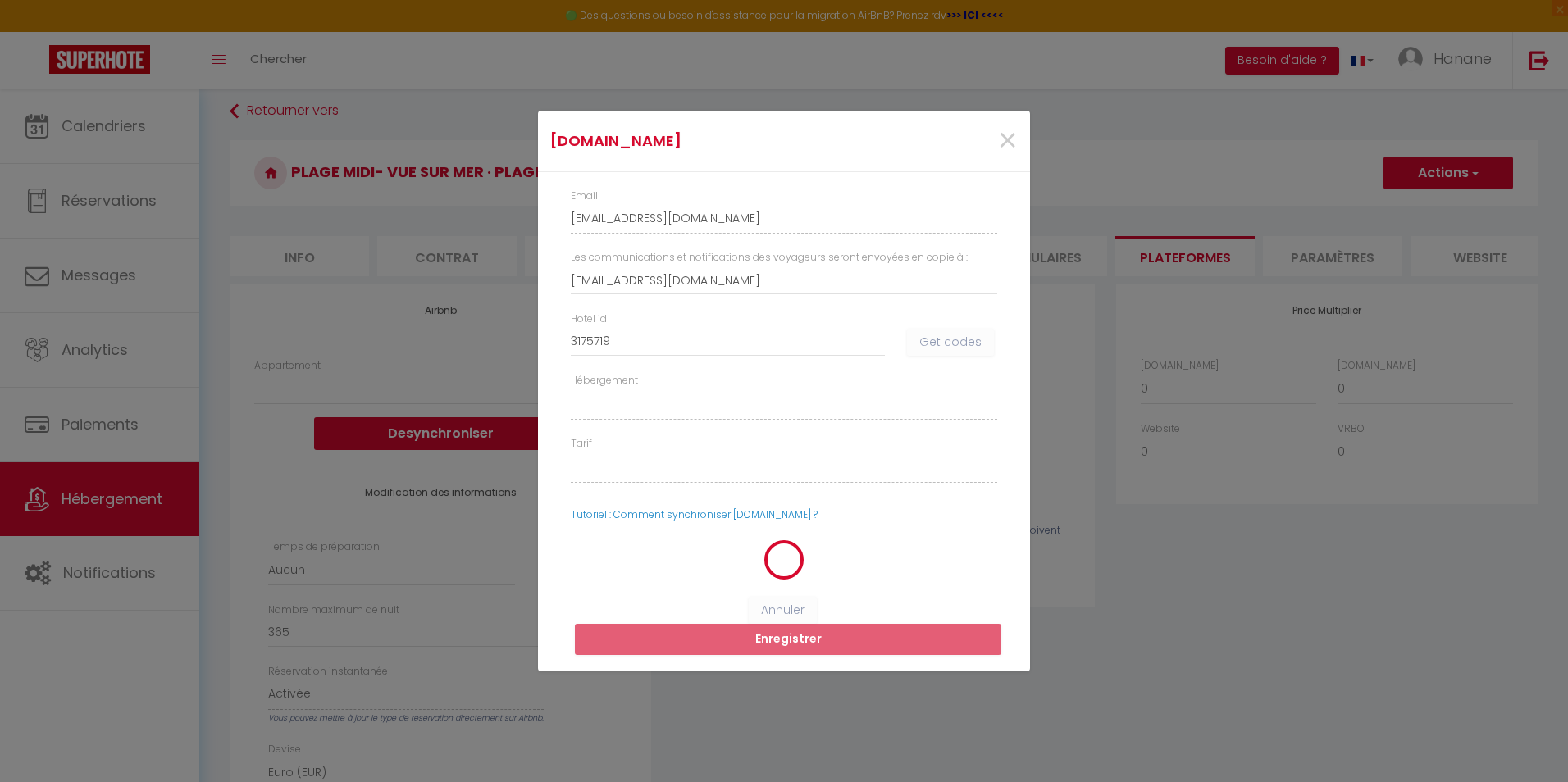
select select
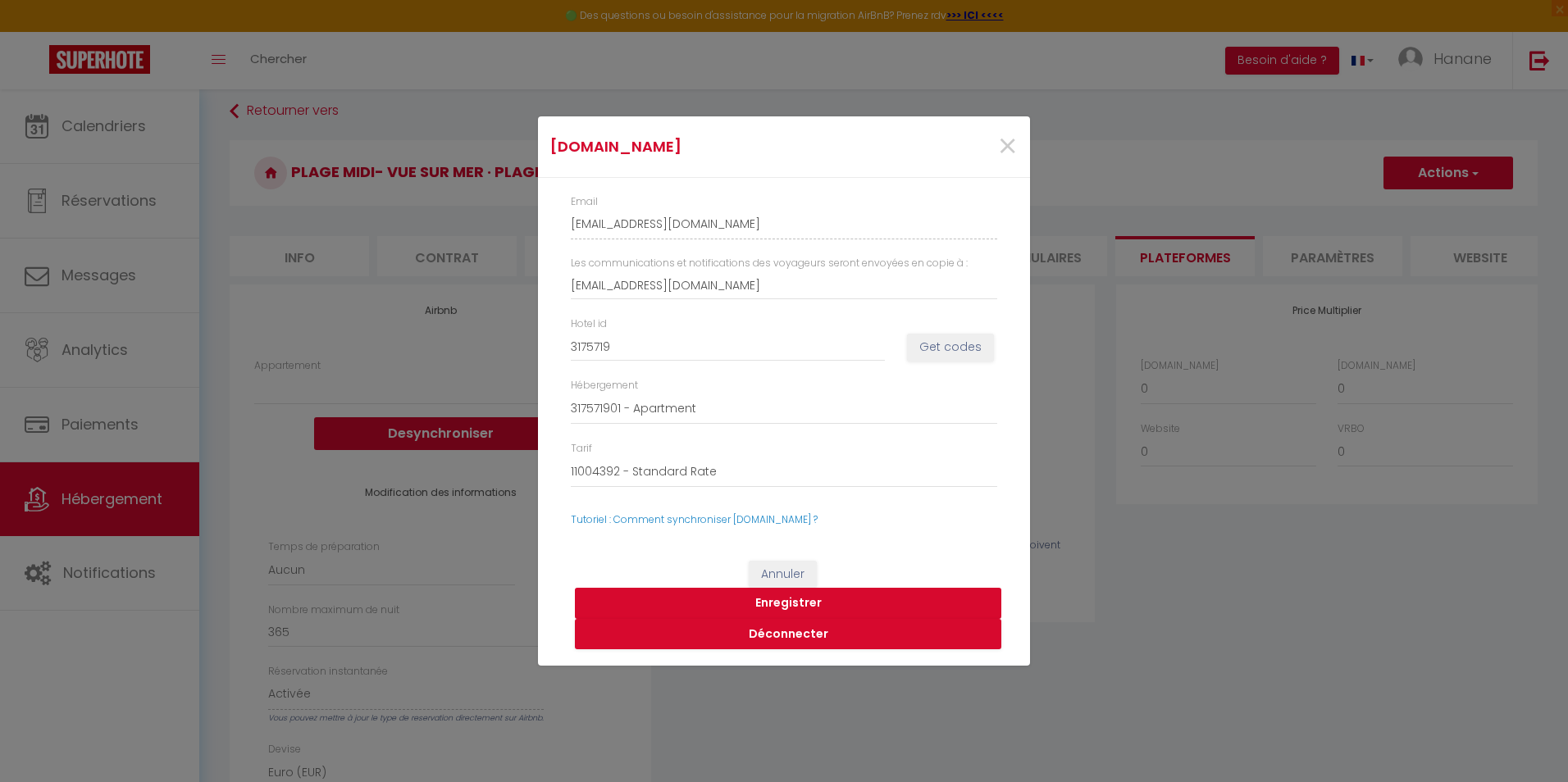
click at [800, 602] on button "Enregistrer" at bounding box center [788, 604] width 426 height 31
select select
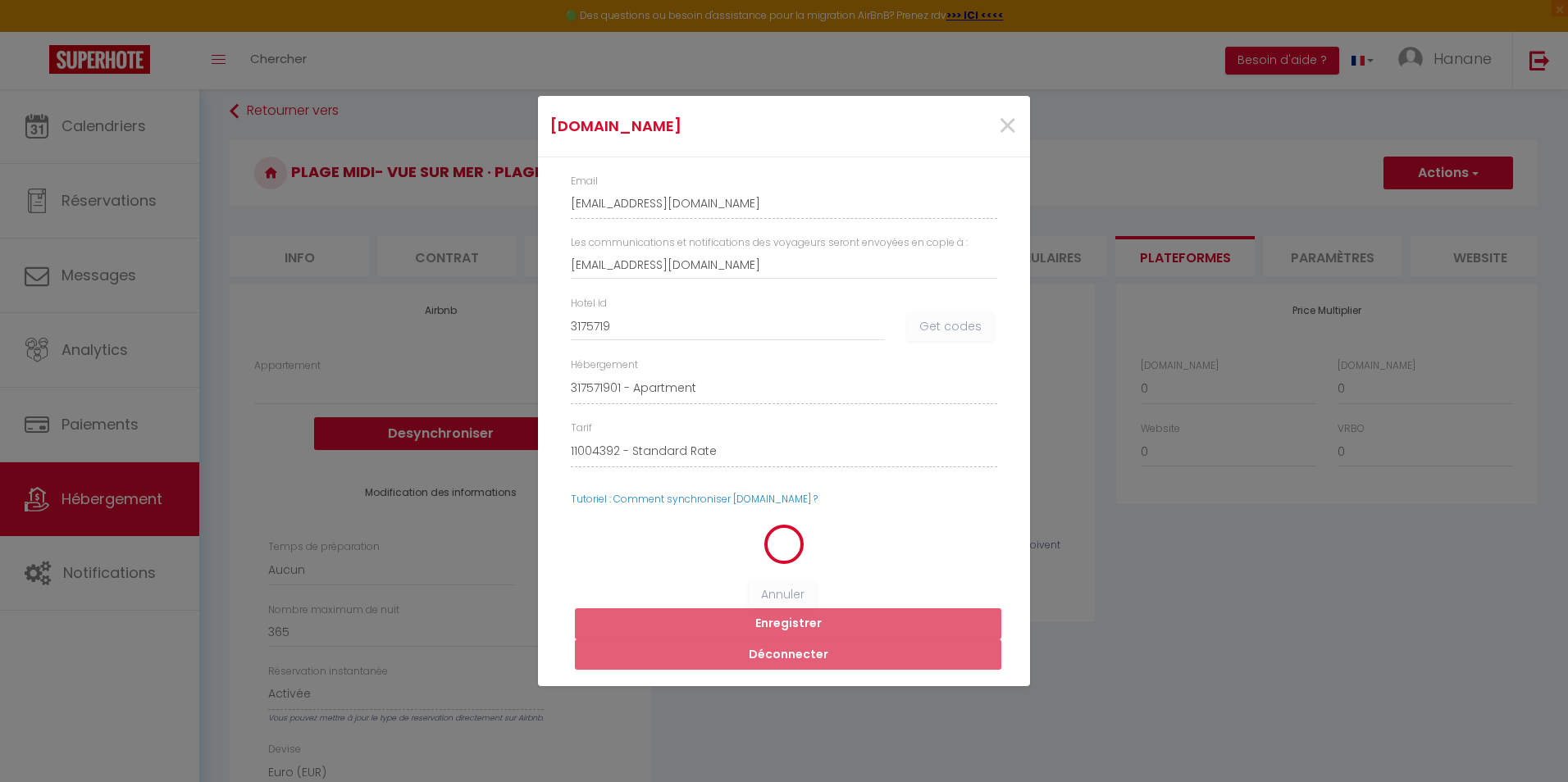
select select
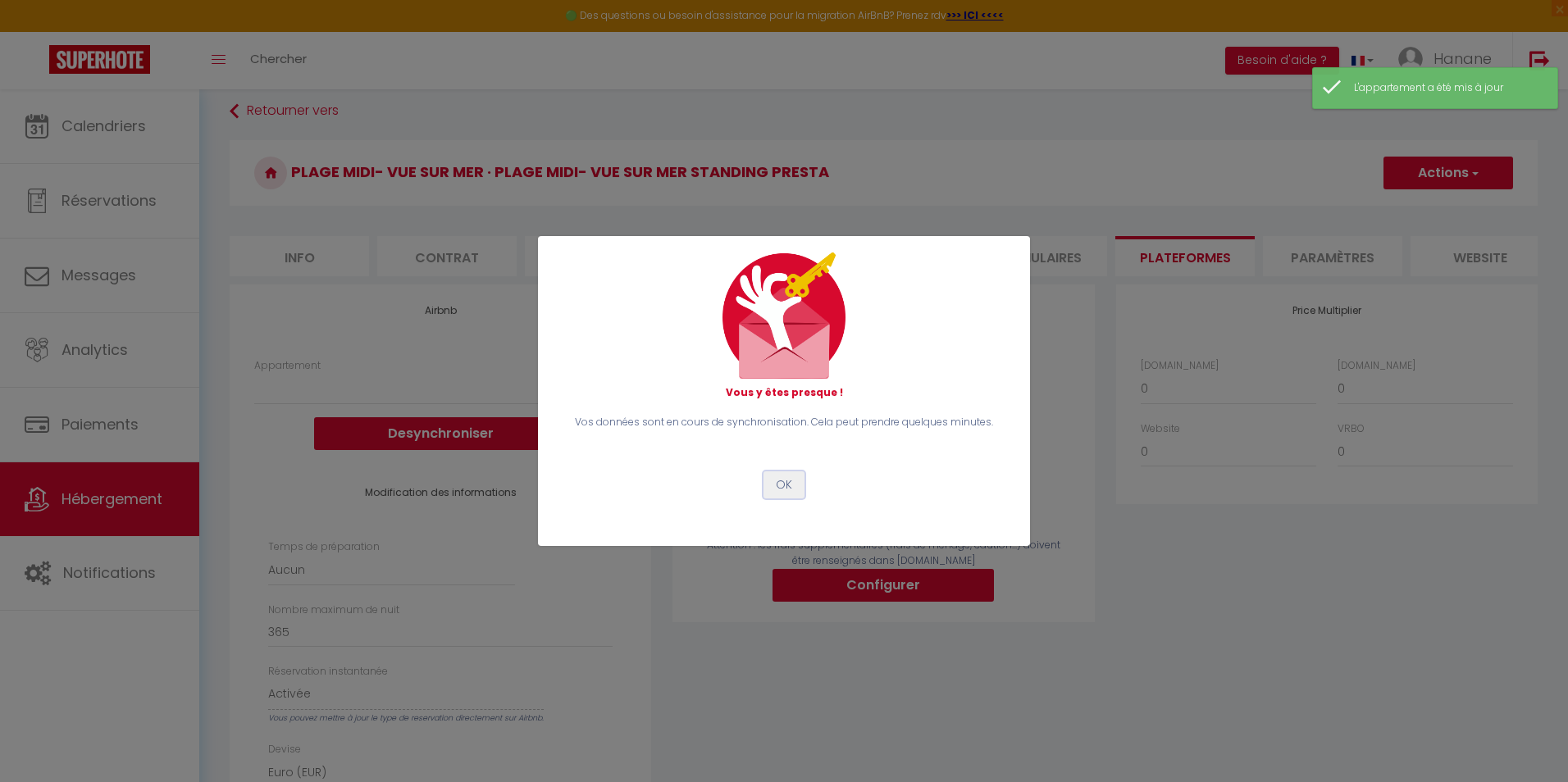
click at [777, 482] on button "OK" at bounding box center [784, 485] width 41 height 28
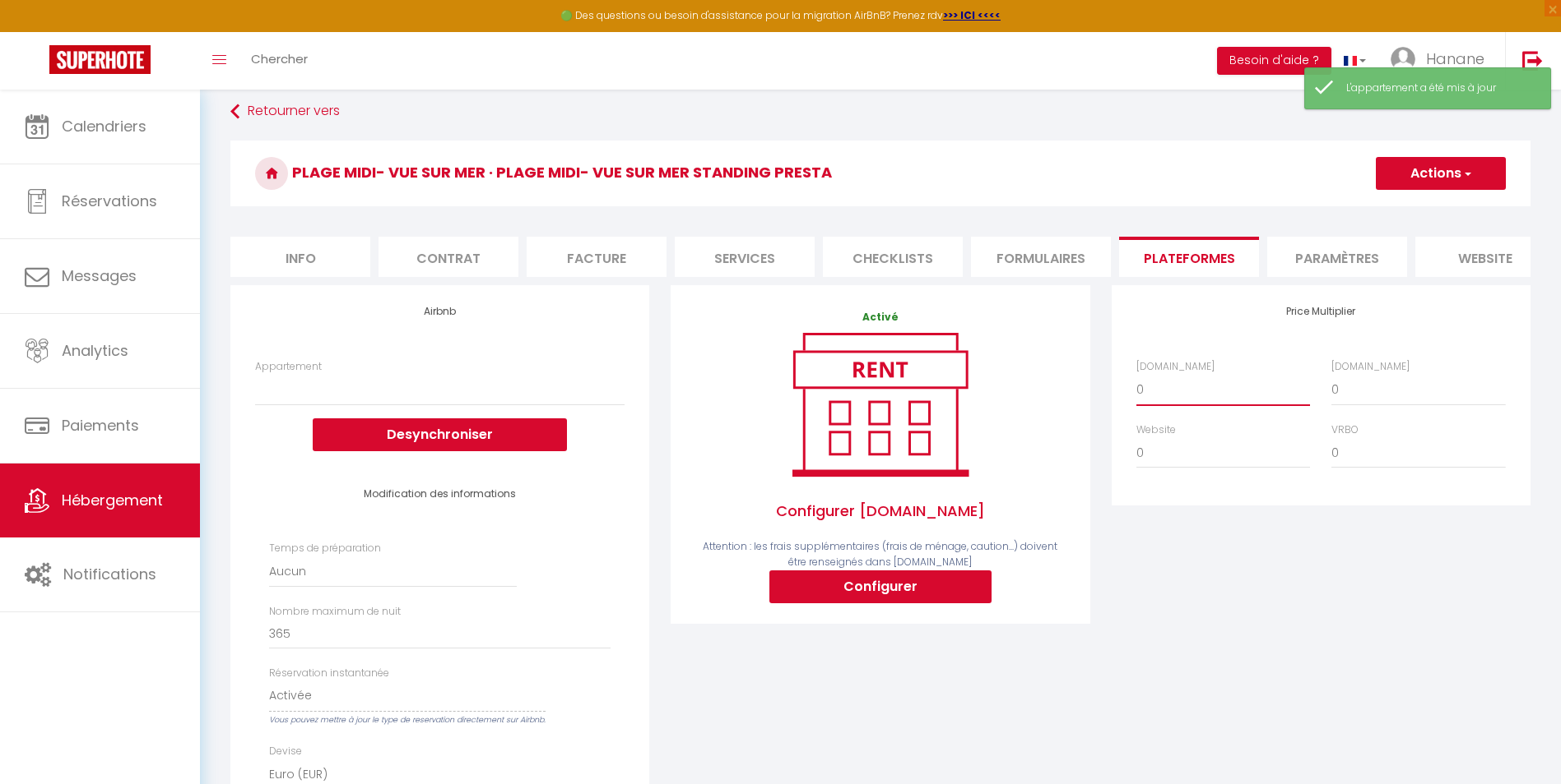
click at [1164, 396] on select "0 + 1 % + 2 % + 3 % + 4 % + 5 % + 6 % + 7 % + 8 % + 9 %" at bounding box center [1223, 390] width 174 height 31
select select "+ 16 %"
click at [1137, 386] on select "0 + 1 % + 2 % + 3 % + 4 % + 5 % + 6 % + 7 % + 8 % + 9 %" at bounding box center [1223, 390] width 174 height 31
select select
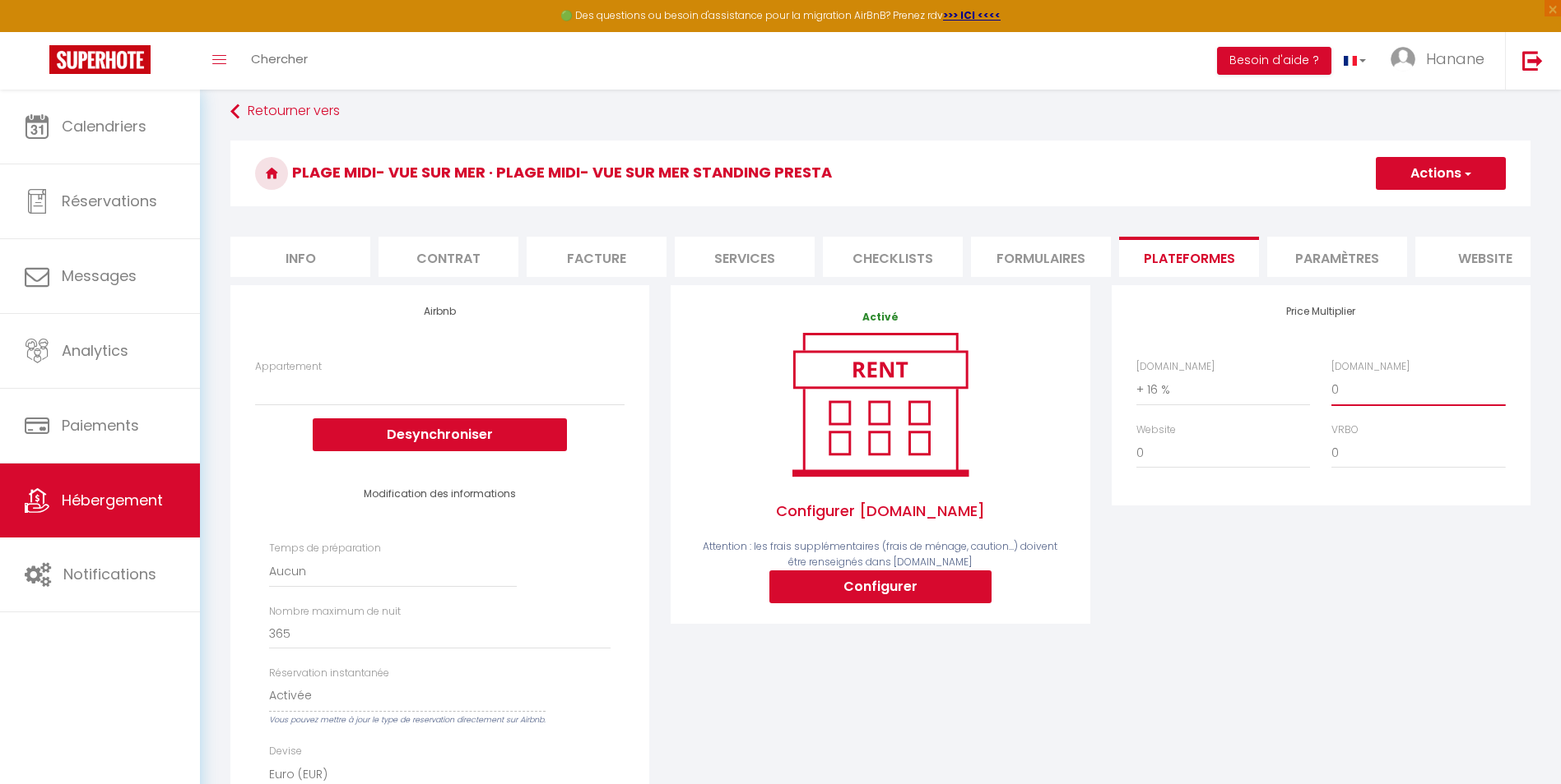
click at [1349, 406] on select "0 + 1 % + 2 % + 3 % + 4 % + 5 % + 6 % + 7 % + 8 % + 9 %" at bounding box center [1418, 390] width 174 height 31
select select "+ 20 %"
click at [1331, 386] on select "0 + 1 % + 2 % + 3 % + 4 % + 5 % + 6 % + 7 % + 8 % + 9 %" at bounding box center [1418, 390] width 174 height 31
select select
click at [1468, 170] on span "button" at bounding box center [1466, 173] width 11 height 17
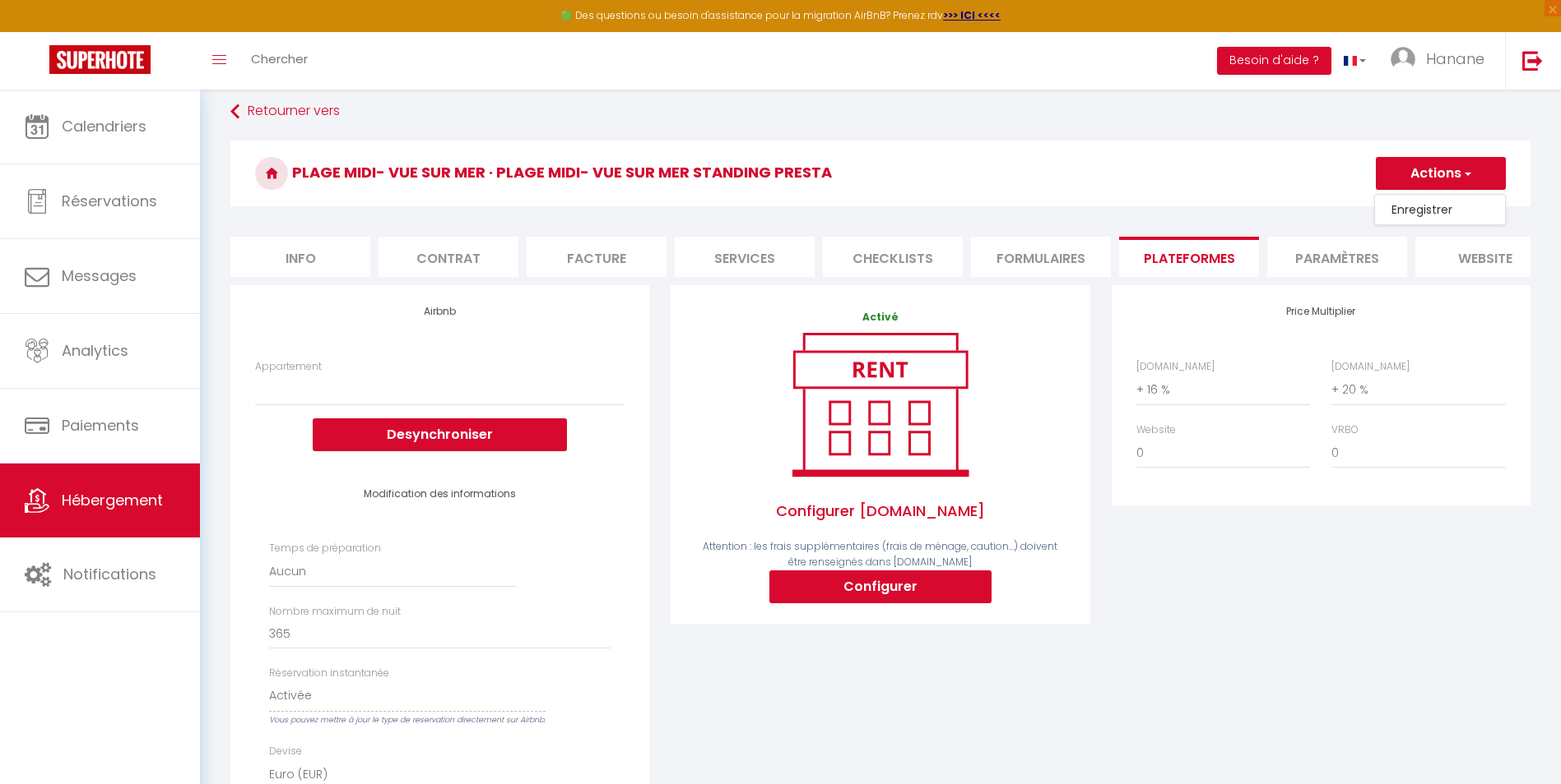
click at [1454, 213] on link "Enregistrer" at bounding box center [1439, 210] width 130 height 21
select select
select select "EUR"
select select
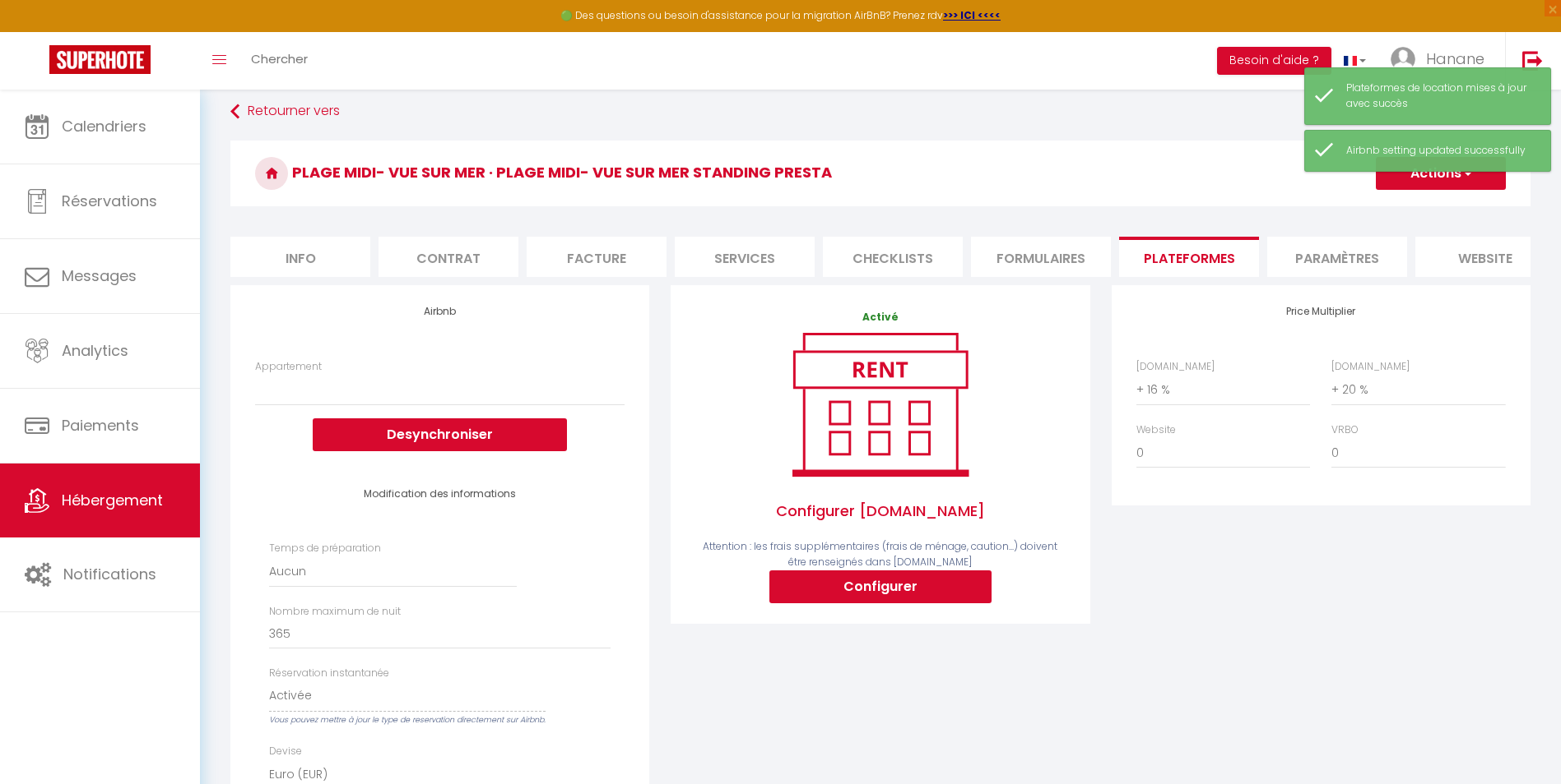
click at [343, 259] on li "Info" at bounding box center [300, 256] width 140 height 40
select select
checkbox input "false"
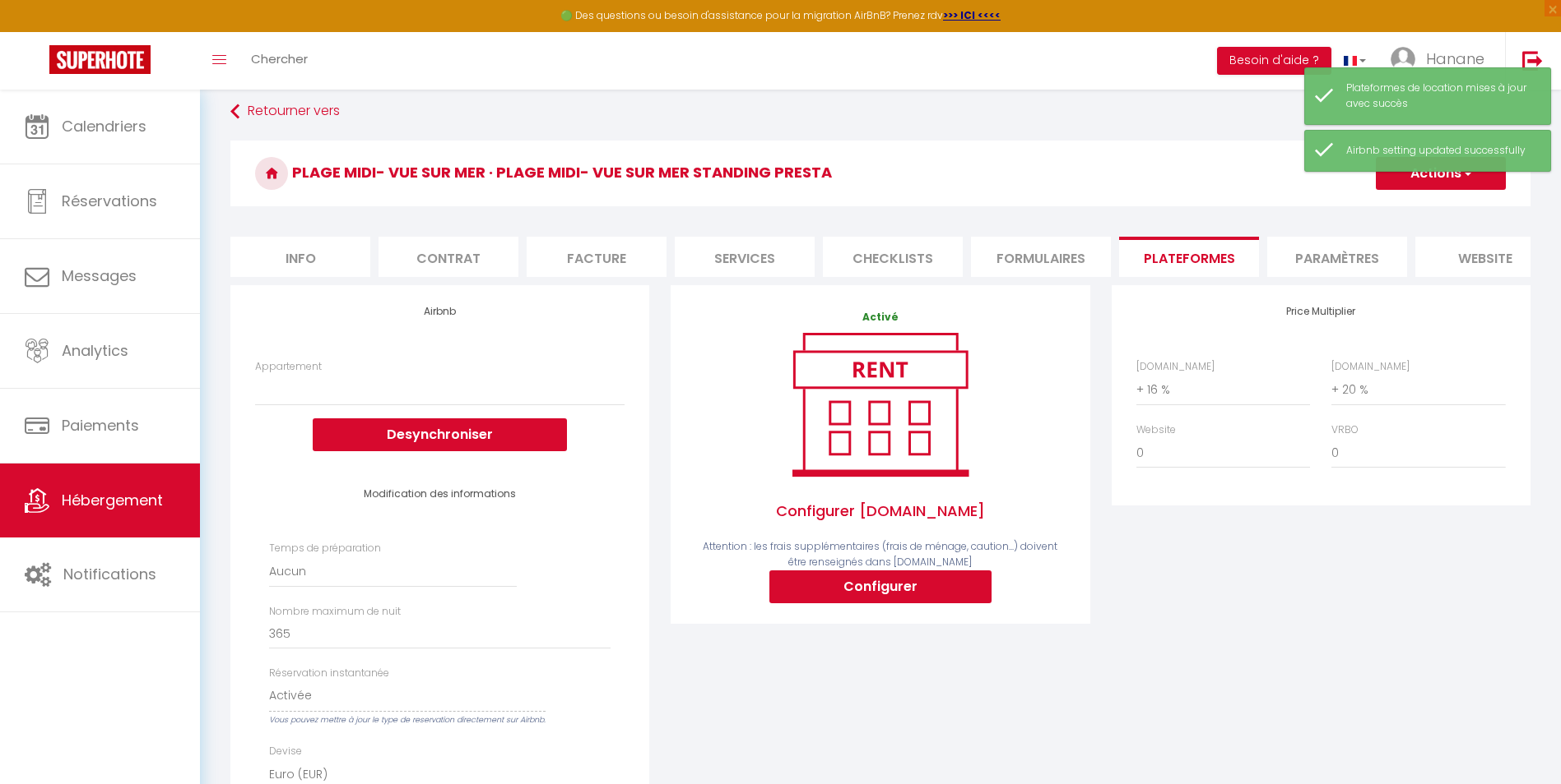
checkbox input "false"
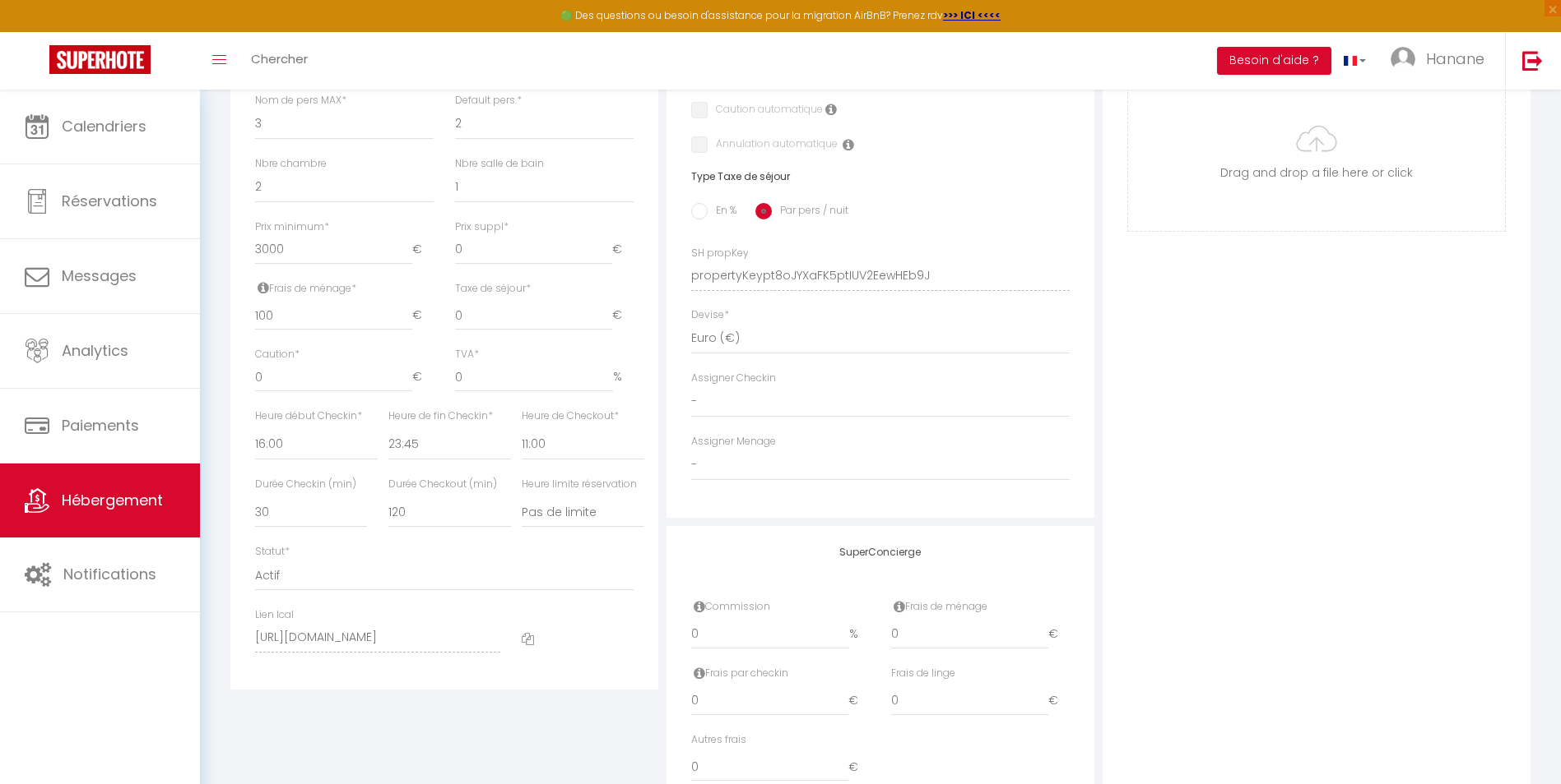
scroll to position [740, 0]
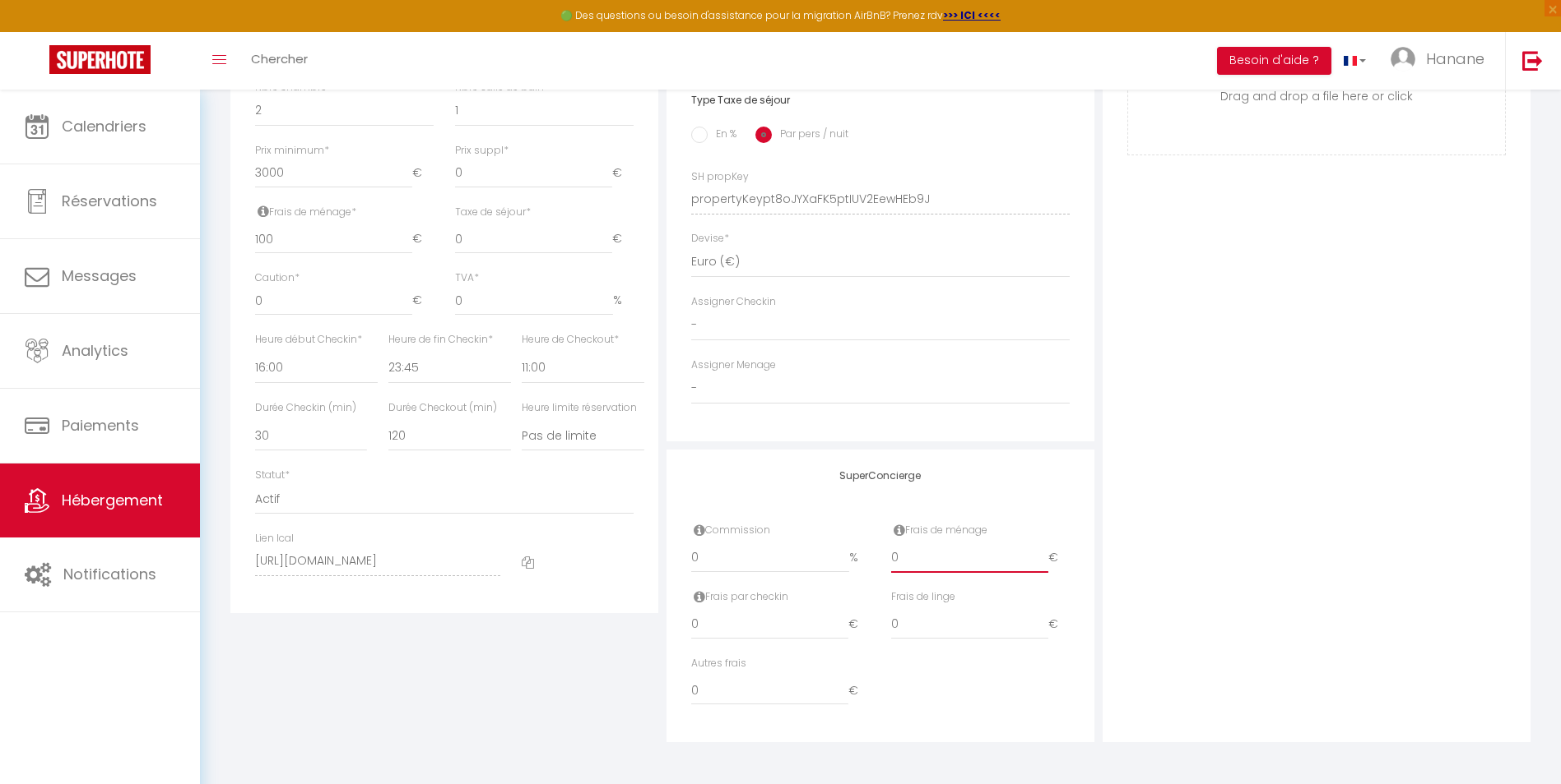
click at [917, 562] on input "0" at bounding box center [969, 558] width 157 height 29
select select
checkbox input "false"
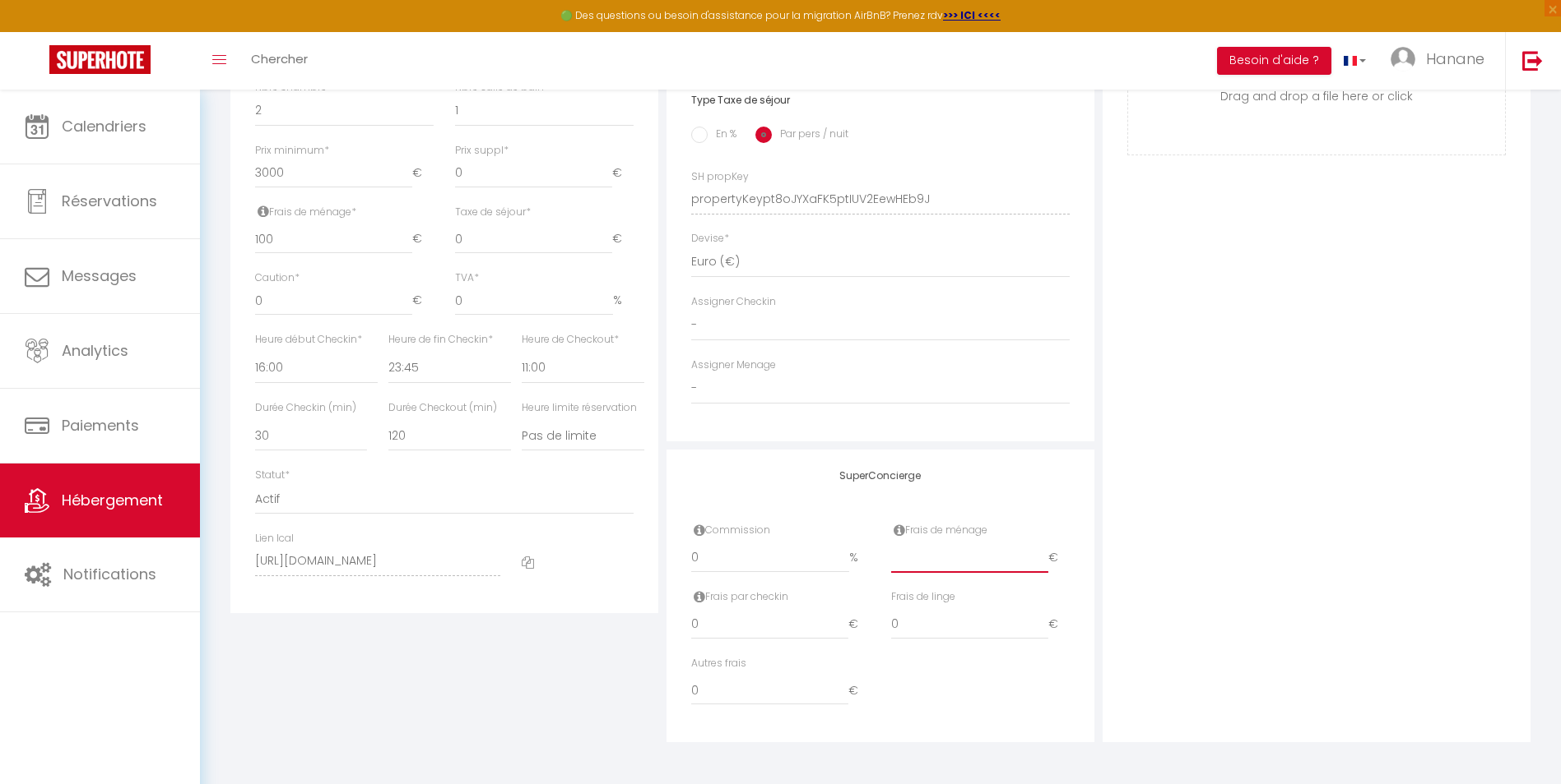
checkbox input "false"
type input "1"
select select
checkbox input "false"
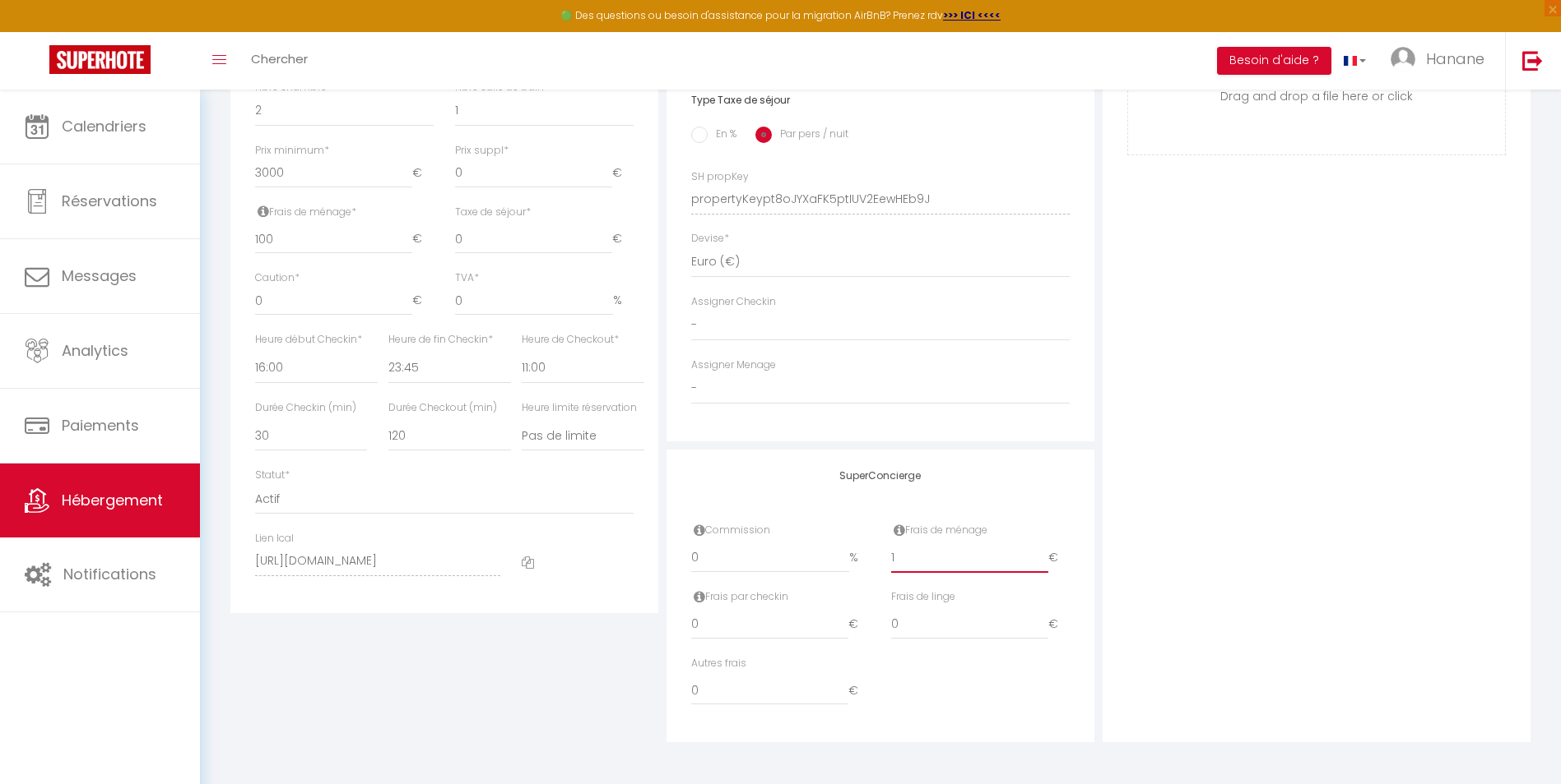
checkbox input "false"
type input "10"
select select
checkbox input "false"
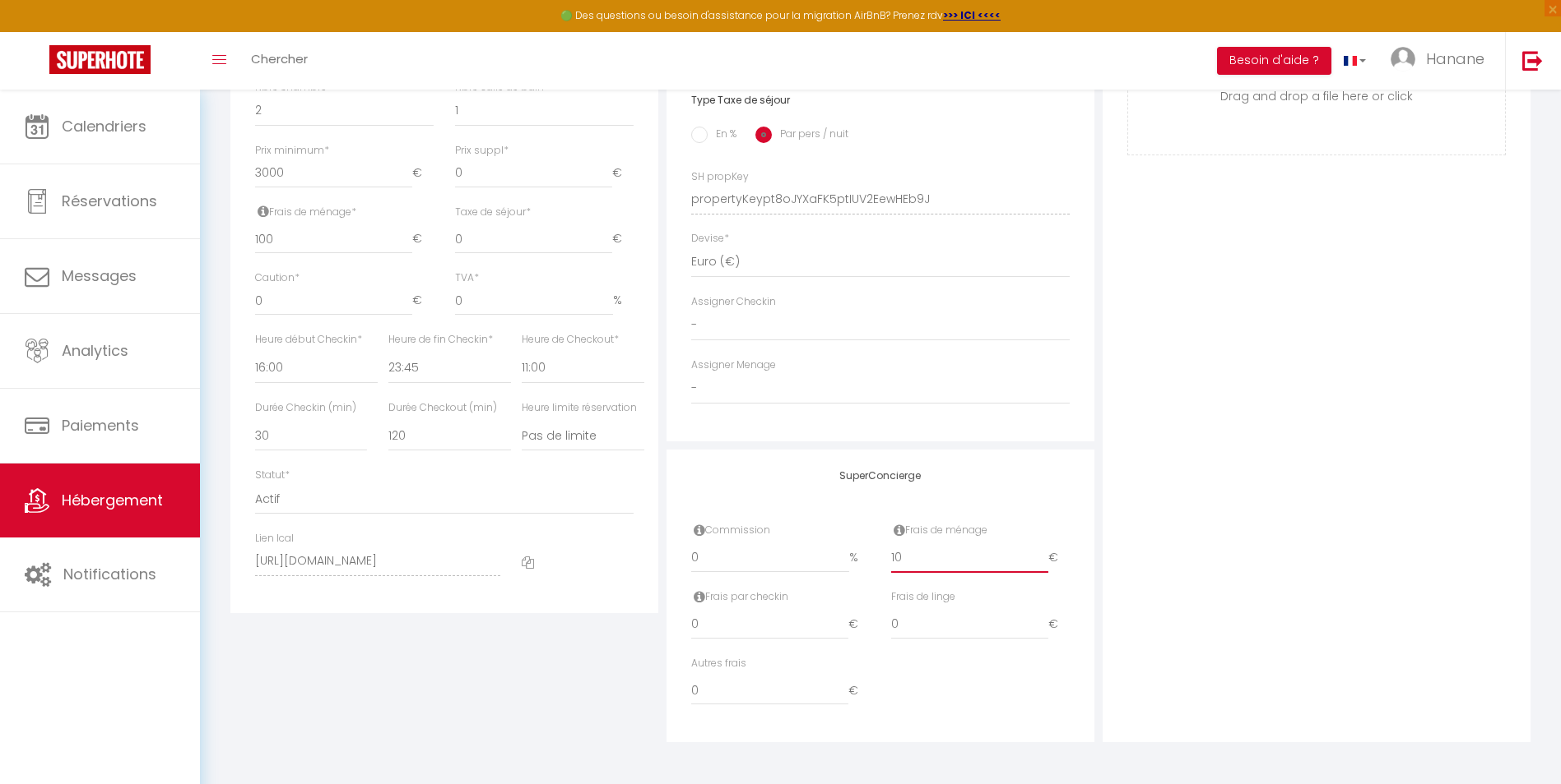
checkbox input "false"
type input "100"
select select
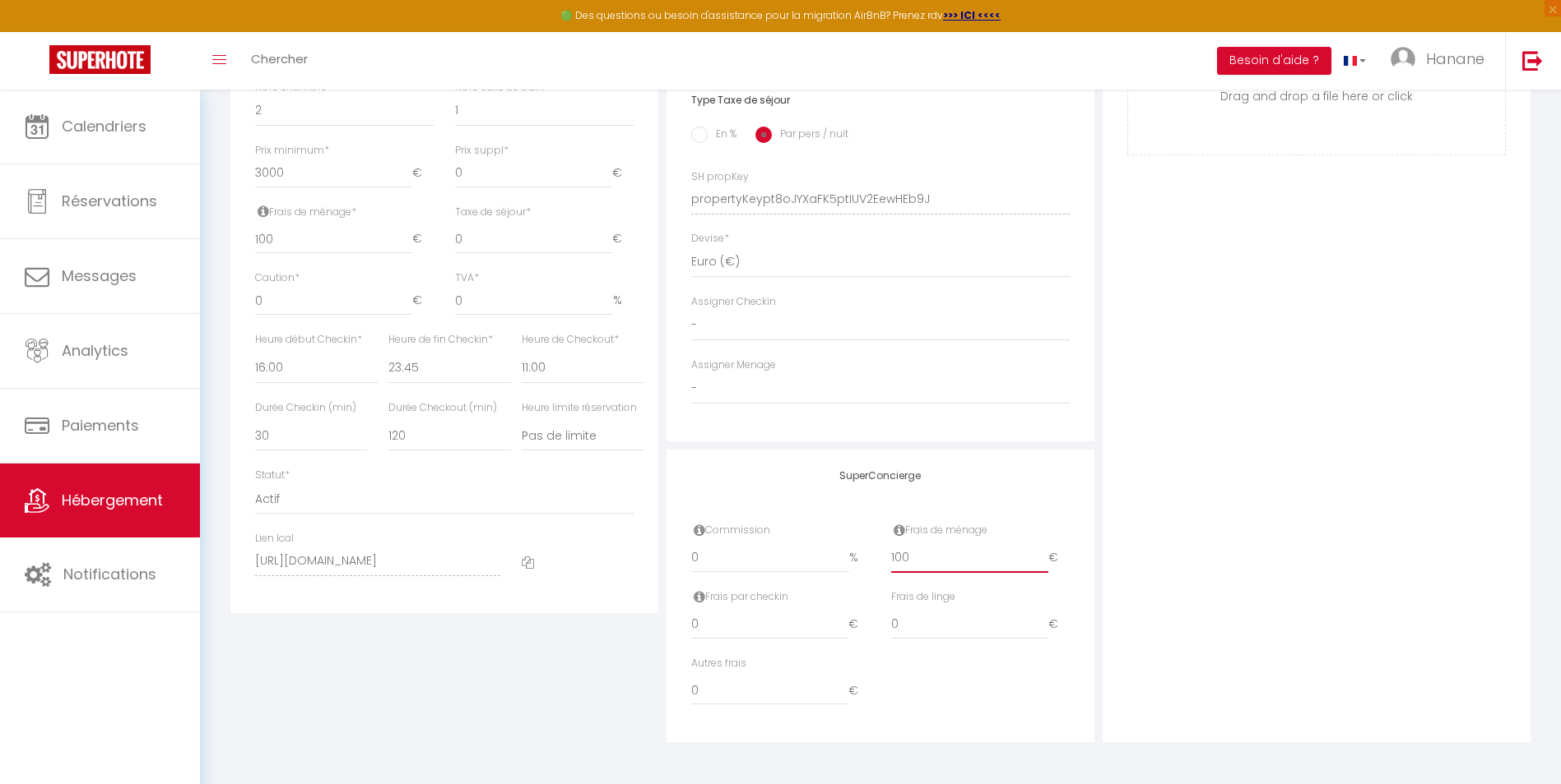
checkbox input "false"
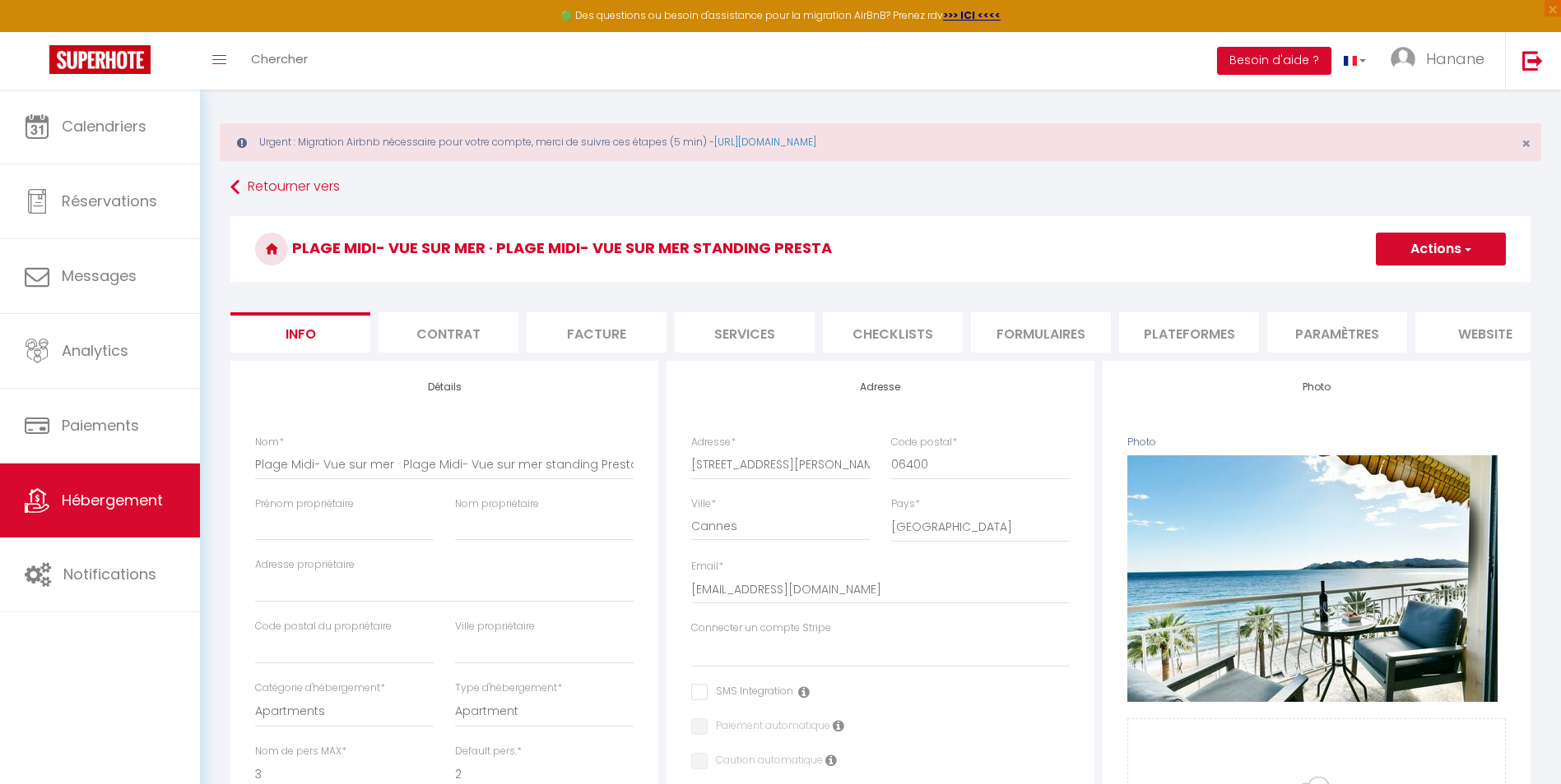
scroll to position [0, 0]
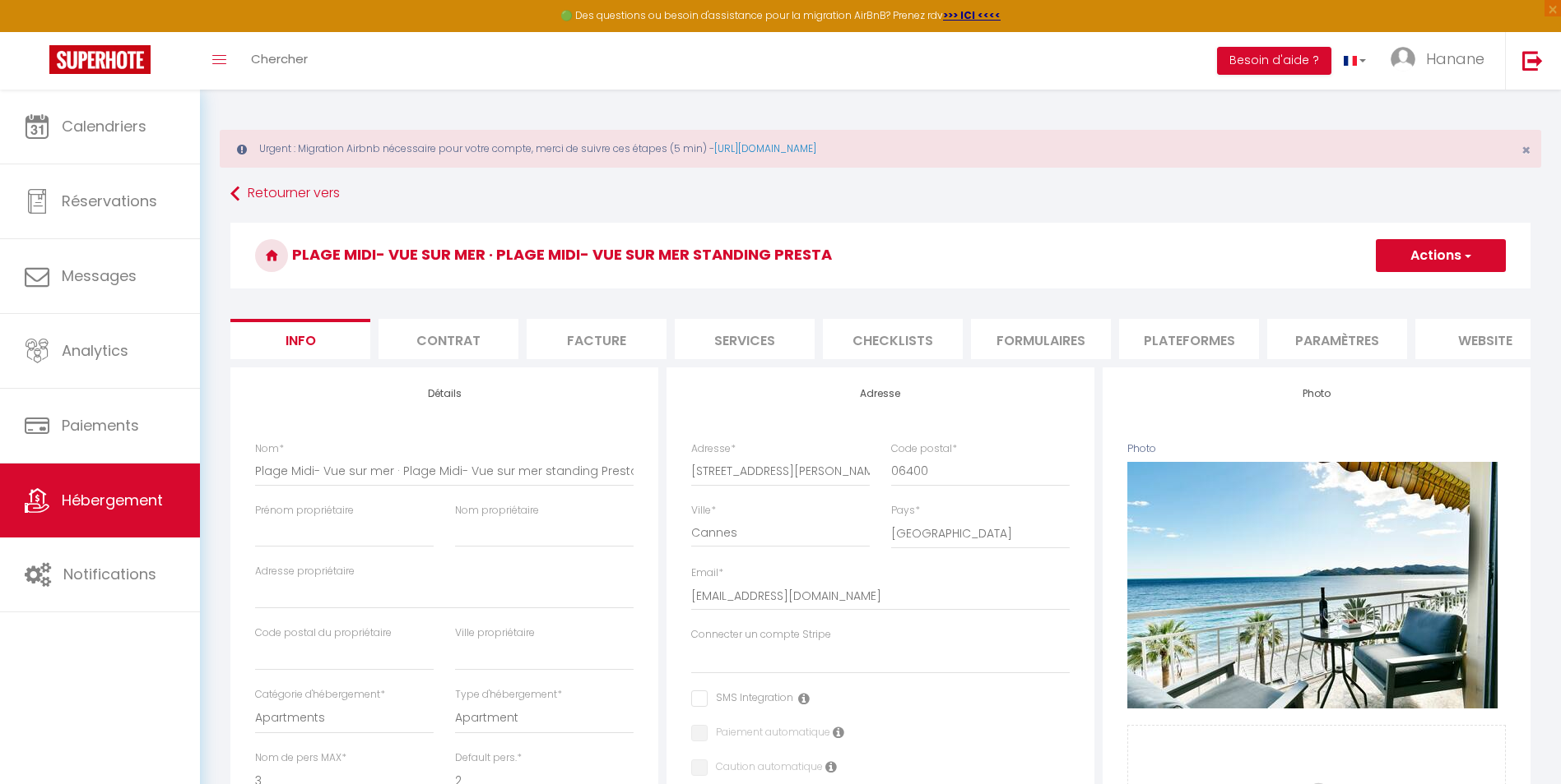
type input "100"
click at [1477, 251] on button "Actions" at bounding box center [1440, 255] width 130 height 33
click at [1394, 294] on input "Enregistrer" at bounding box center [1376, 292] width 60 height 17
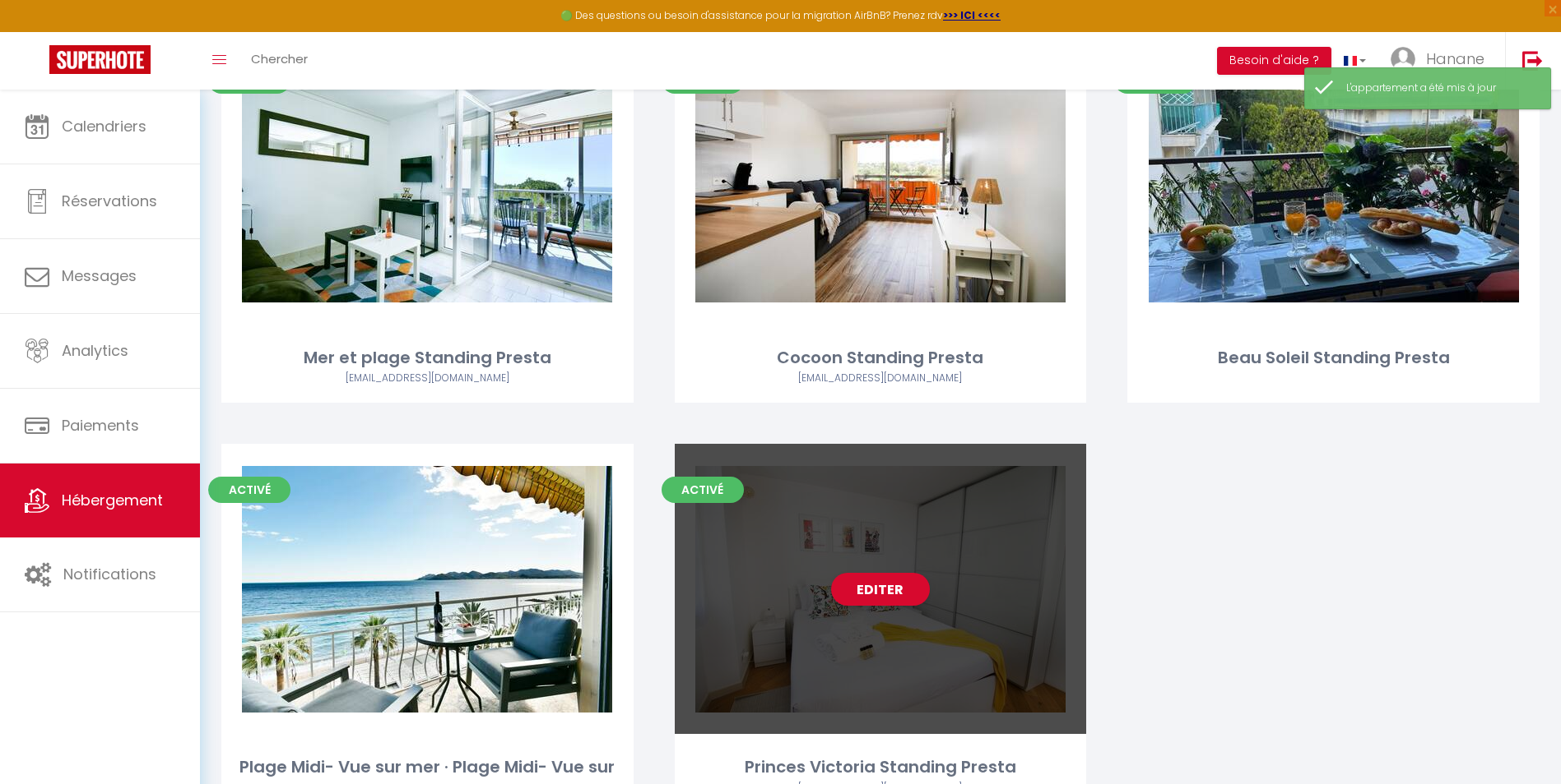
scroll to position [362, 0]
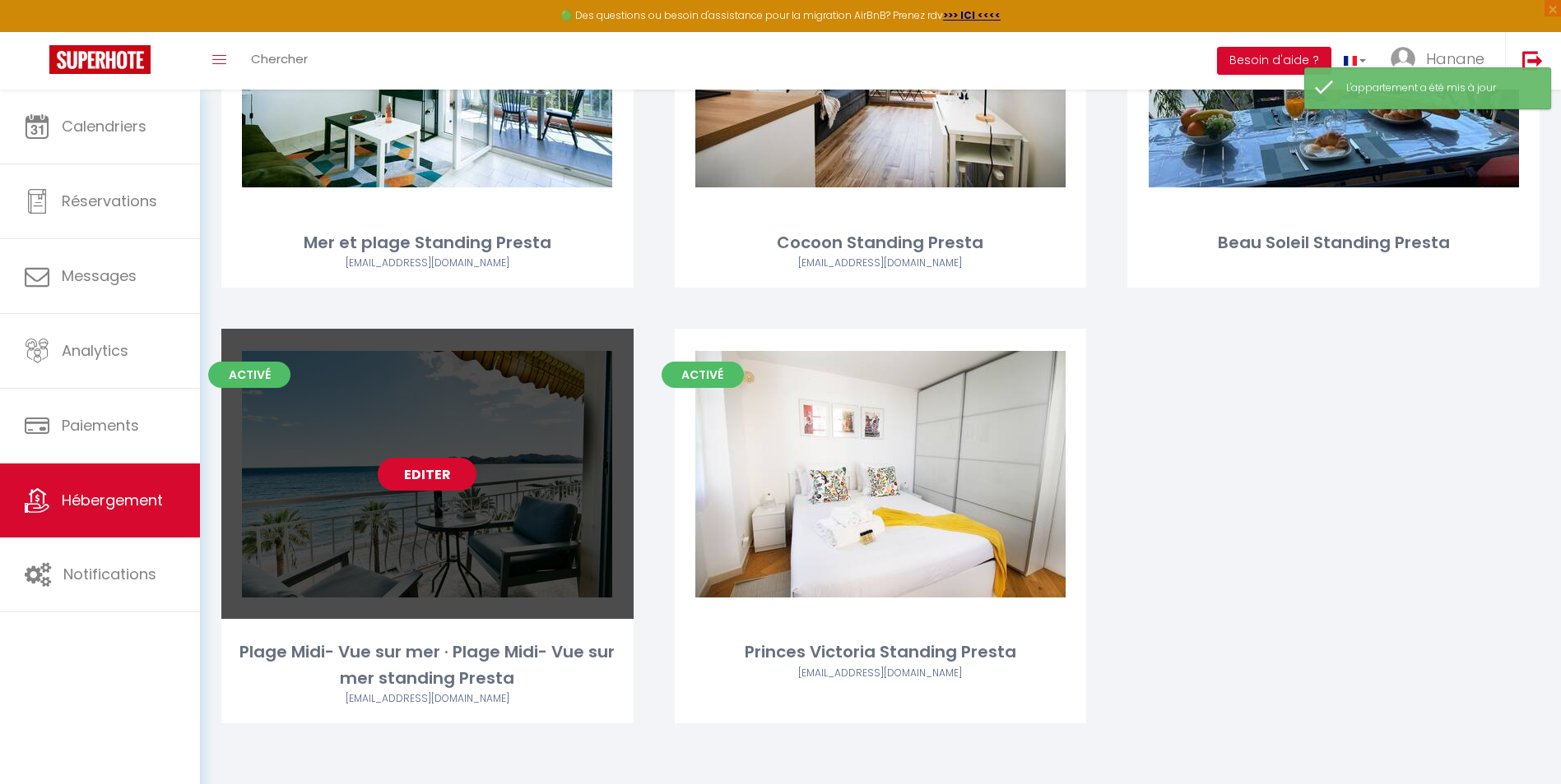
click at [399, 483] on link "Editer" at bounding box center [426, 475] width 99 height 33
select select "3"
select select "2"
select select "1"
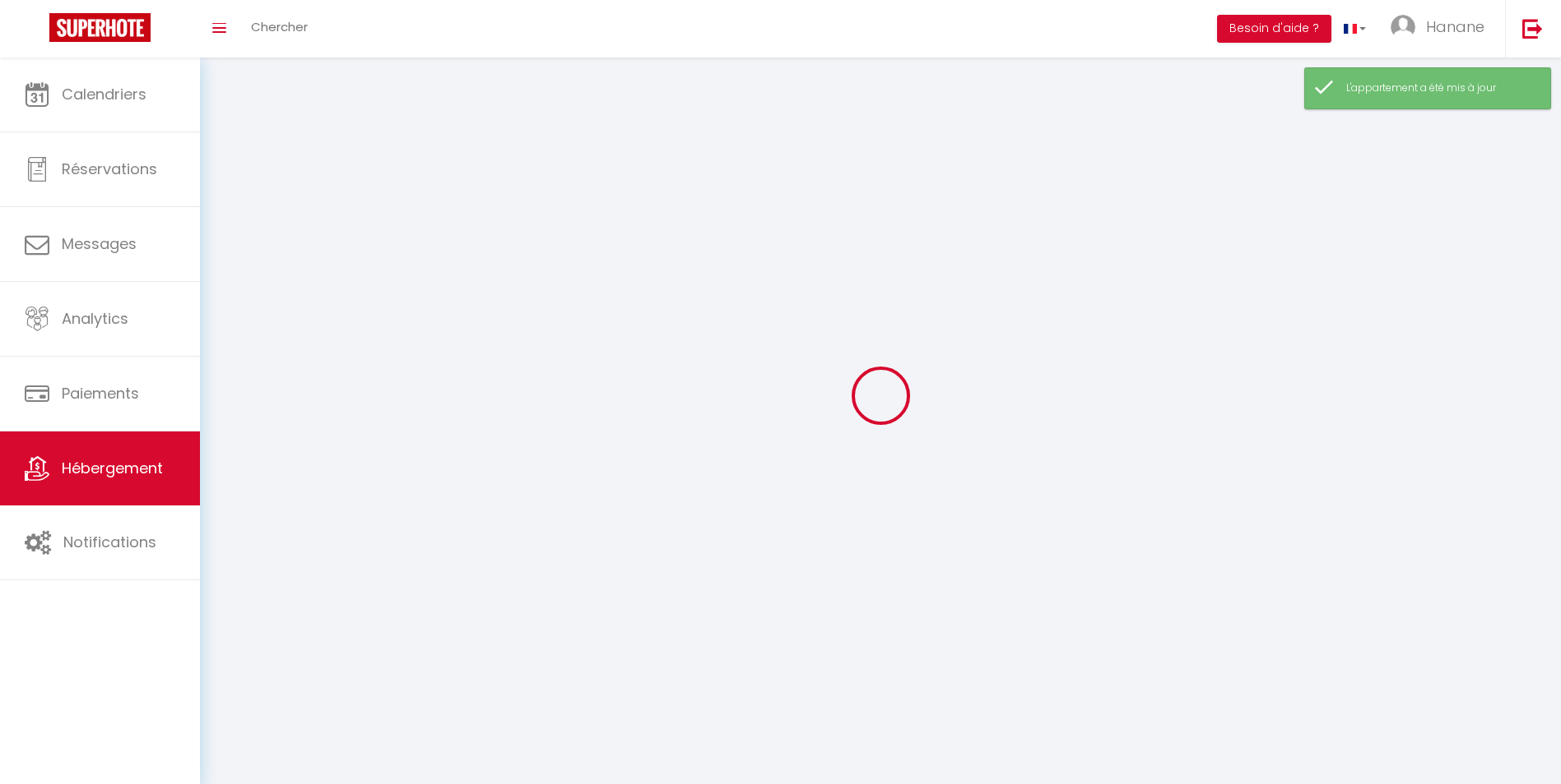
select select
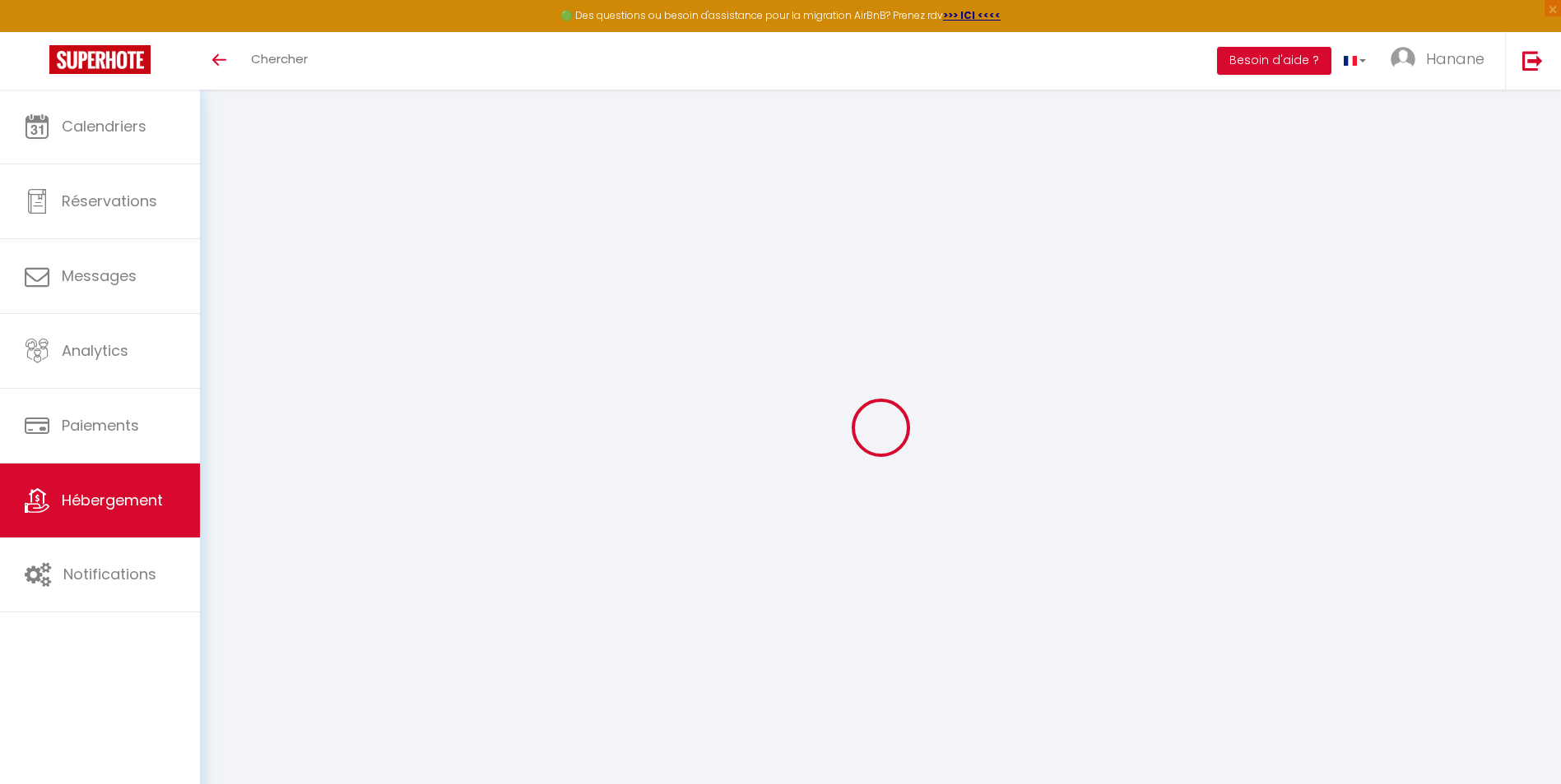
select select
checkbox input "false"
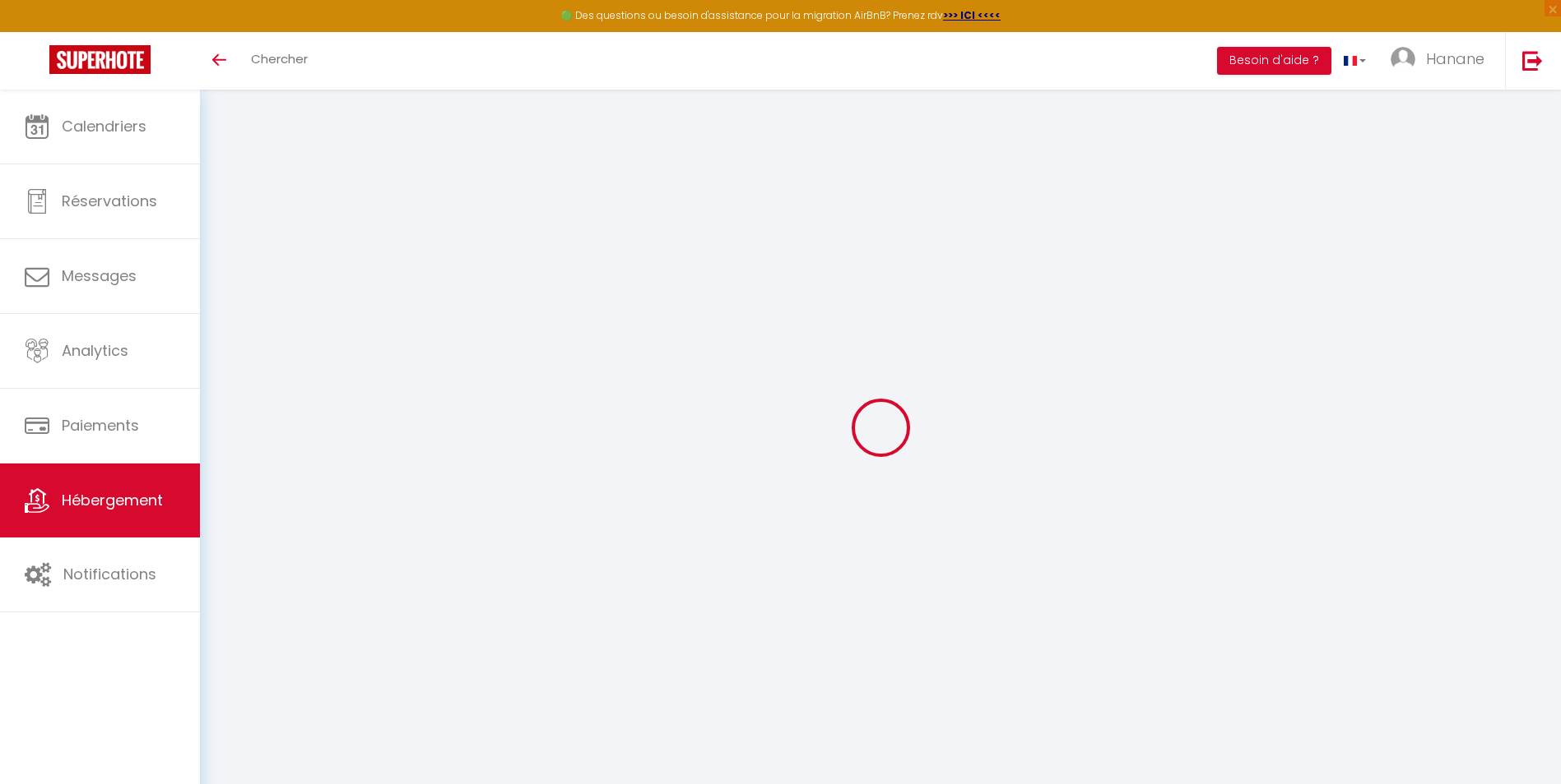
select select "16:00"
select select "23:45"
select select "11:00"
select select "30"
select select "120"
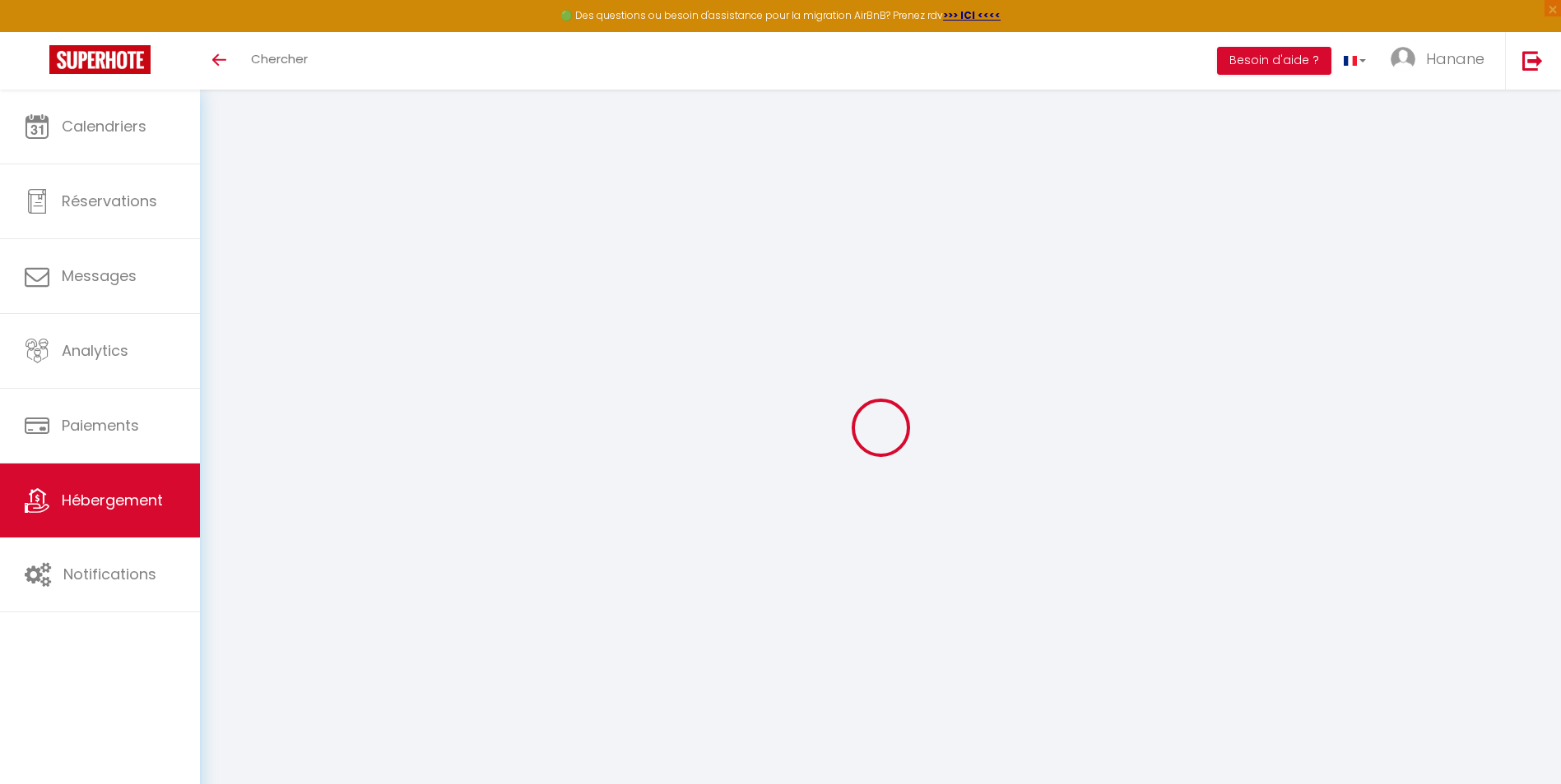
select select
checkbox input "false"
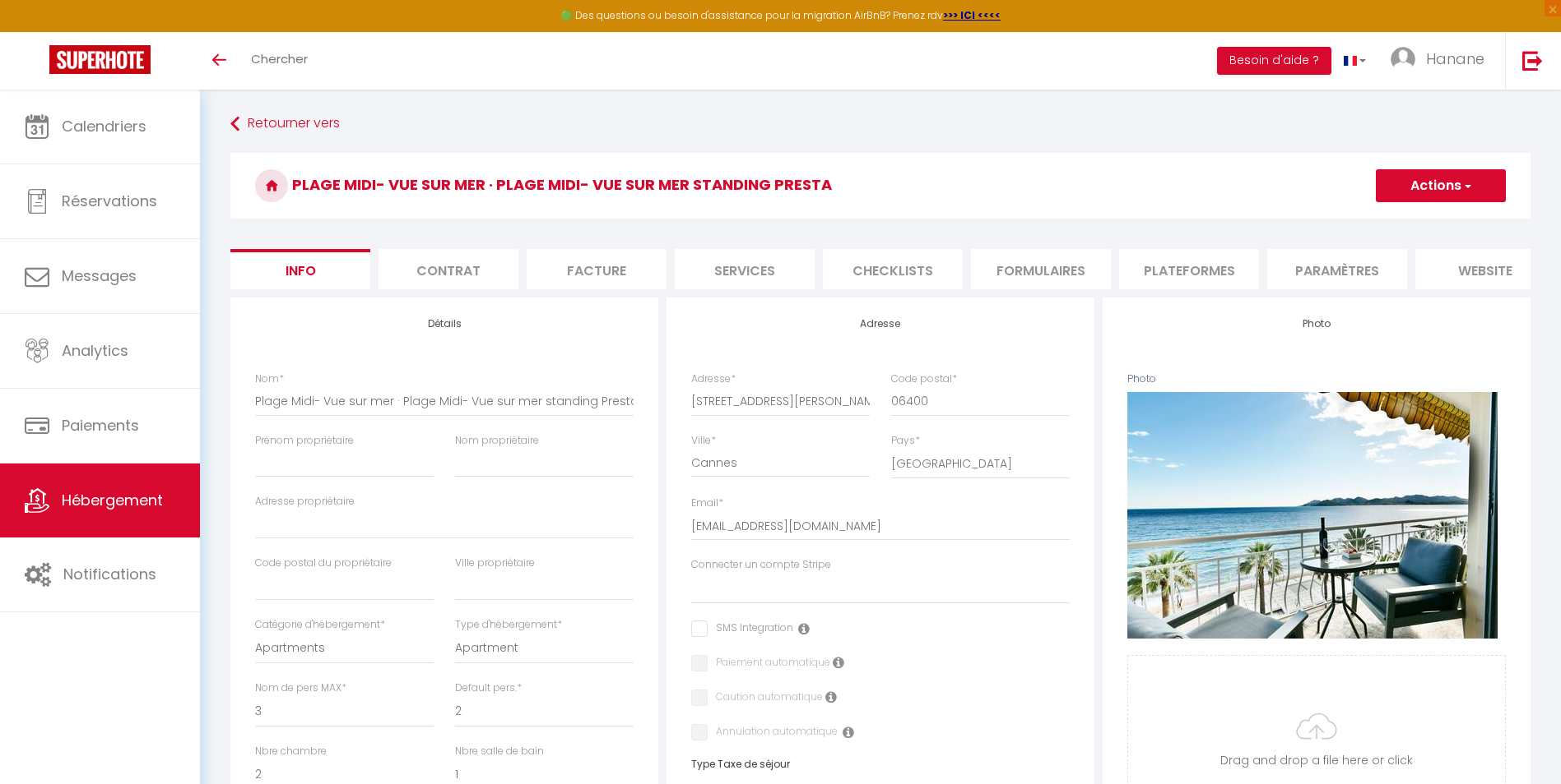
click at [1192, 266] on li "Plateformes" at bounding box center [1188, 269] width 140 height 40
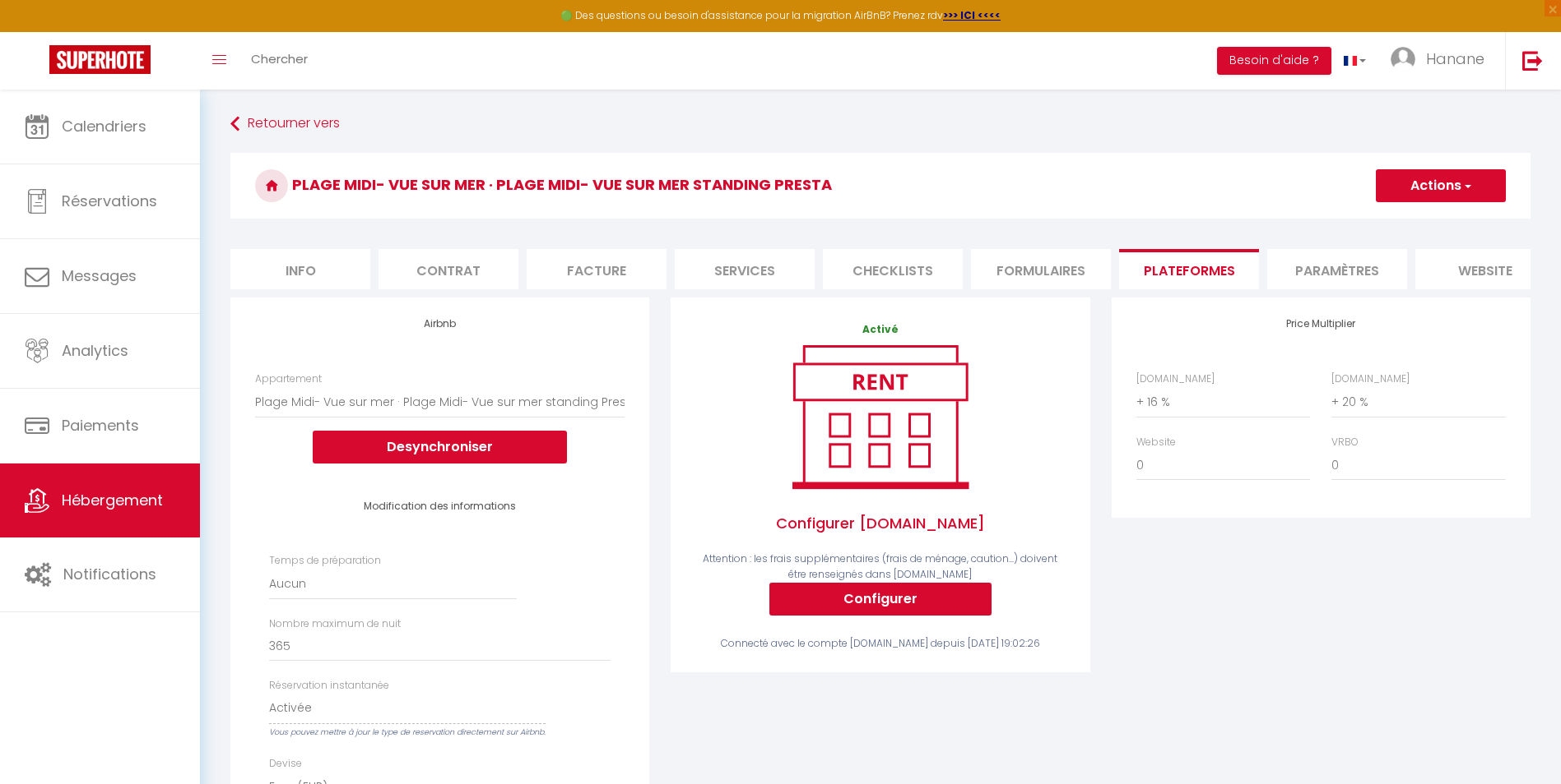
select select
click at [1261, 649] on div "Price Multiplier [DOMAIN_NAME] 0 + 1 % + 2 % + 3 % + 4 % + 5 % + 6 % + 7 %" at bounding box center [1320, 649] width 440 height 704
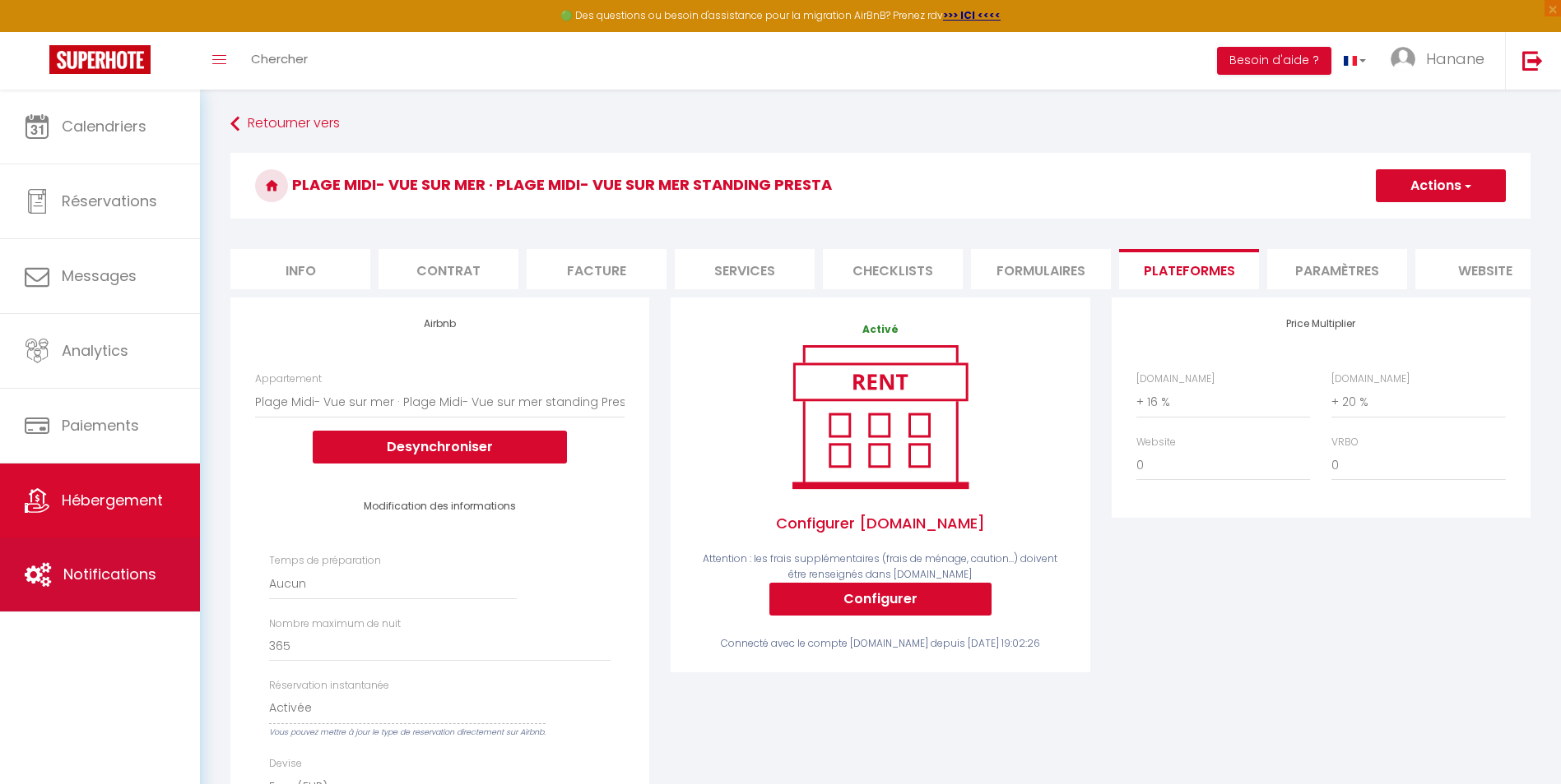
click at [122, 568] on span "Notifications" at bounding box center [109, 573] width 93 height 20
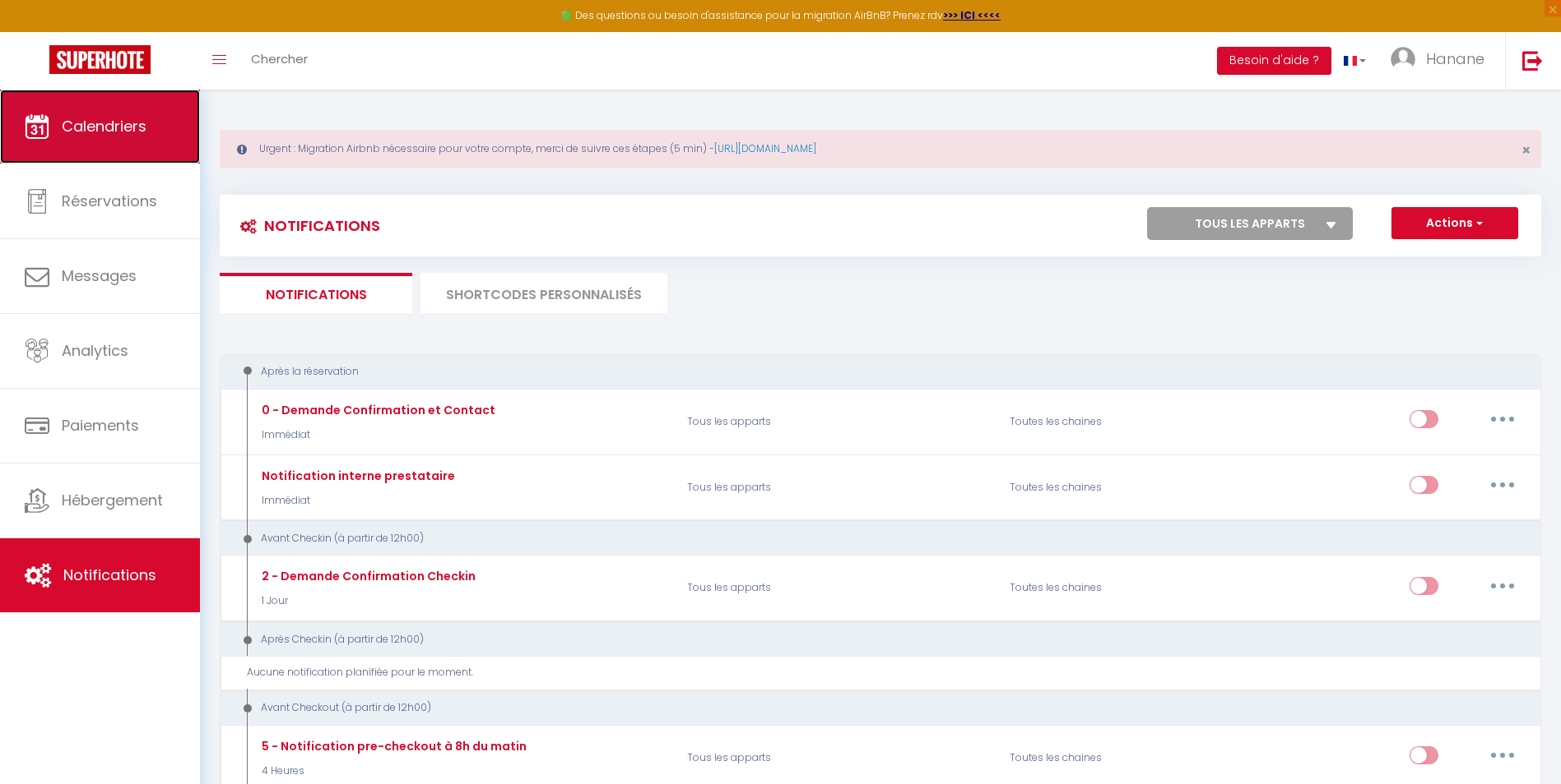
click at [129, 131] on span "Calendriers" at bounding box center [103, 126] width 85 height 20
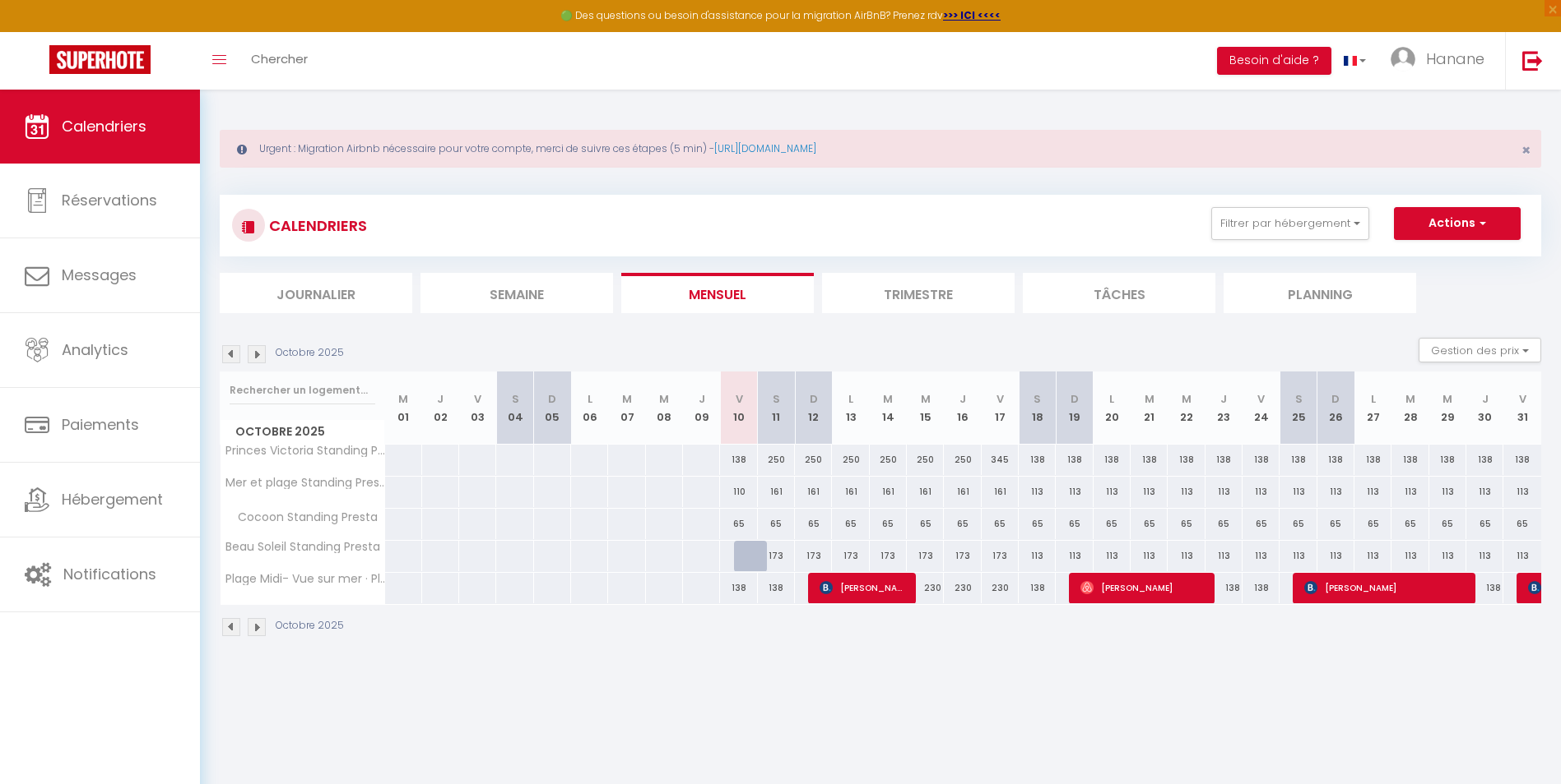
click at [1173, 288] on li "Tâches" at bounding box center [1118, 293] width 192 height 40
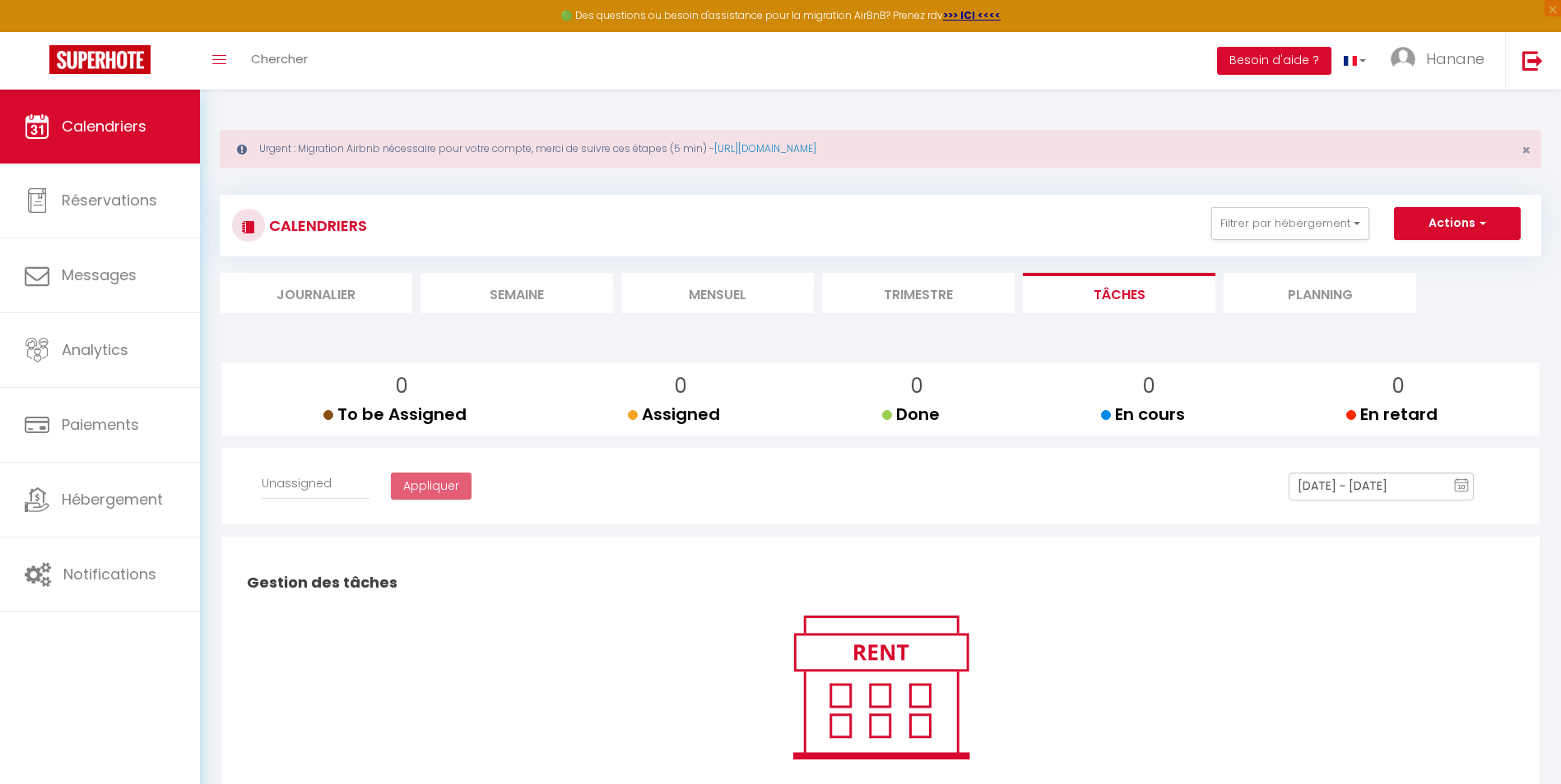
select select
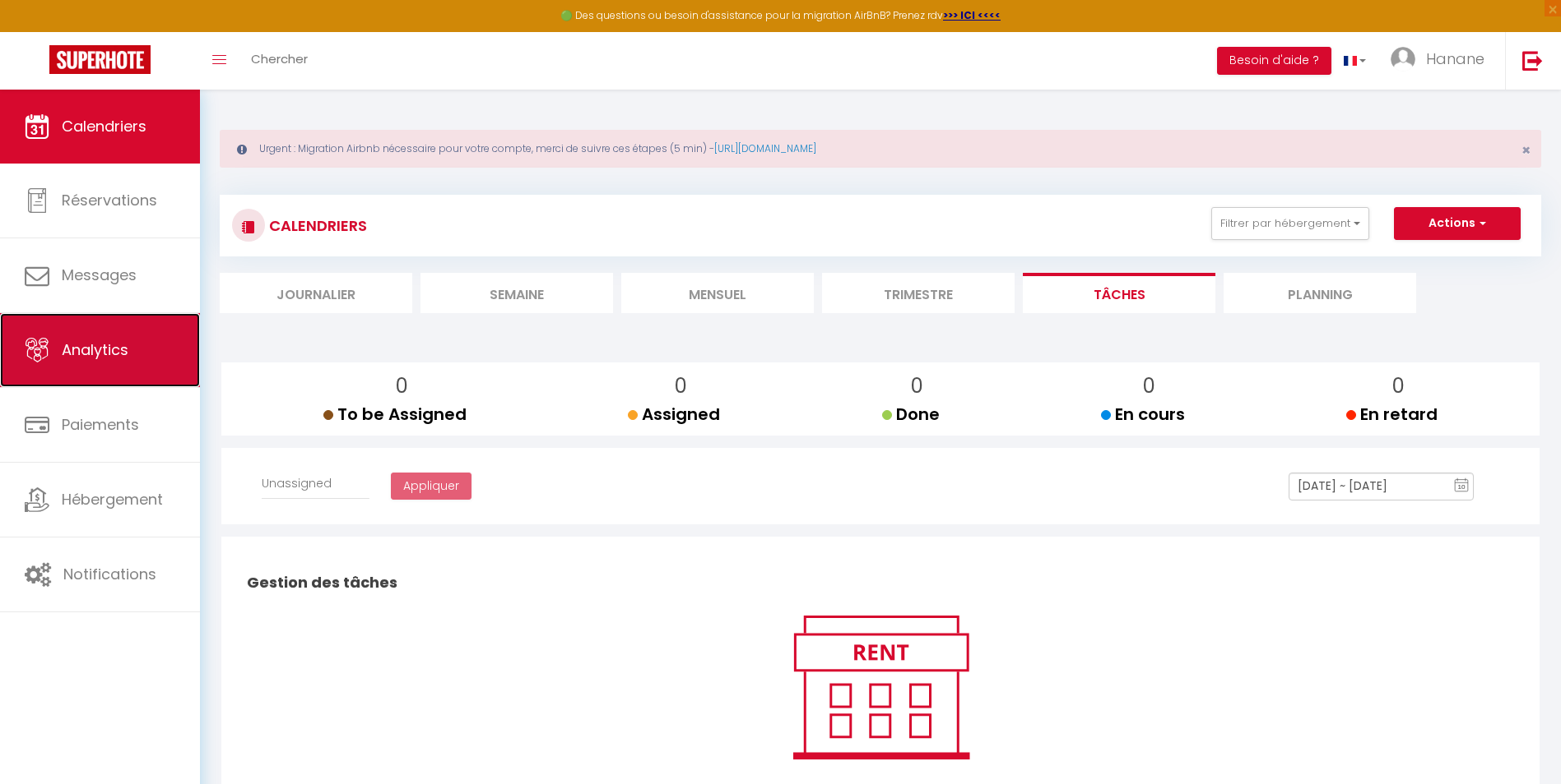
click at [113, 336] on link "Analytics" at bounding box center [100, 350] width 200 height 74
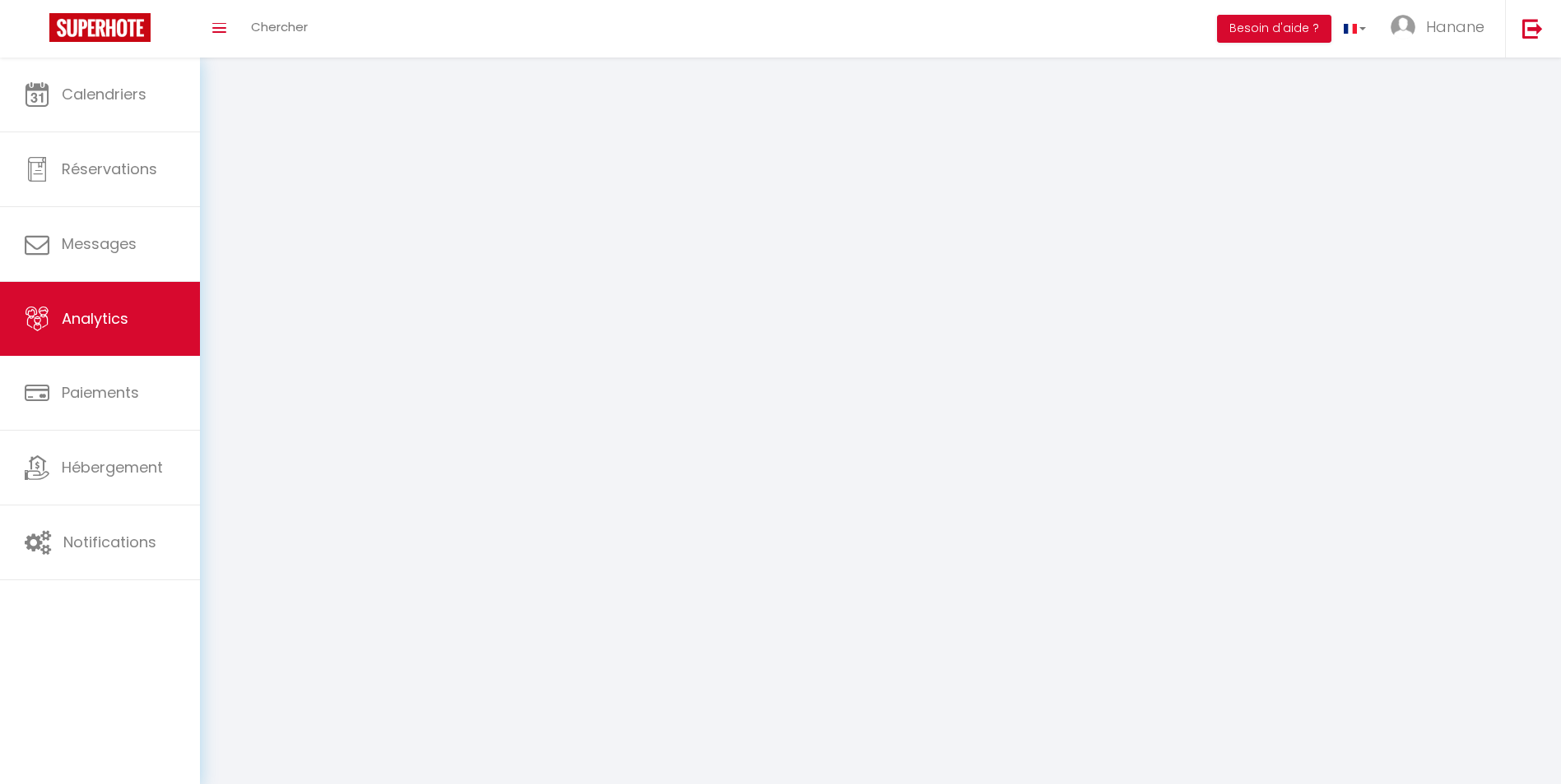
select select "2025"
select select "10"
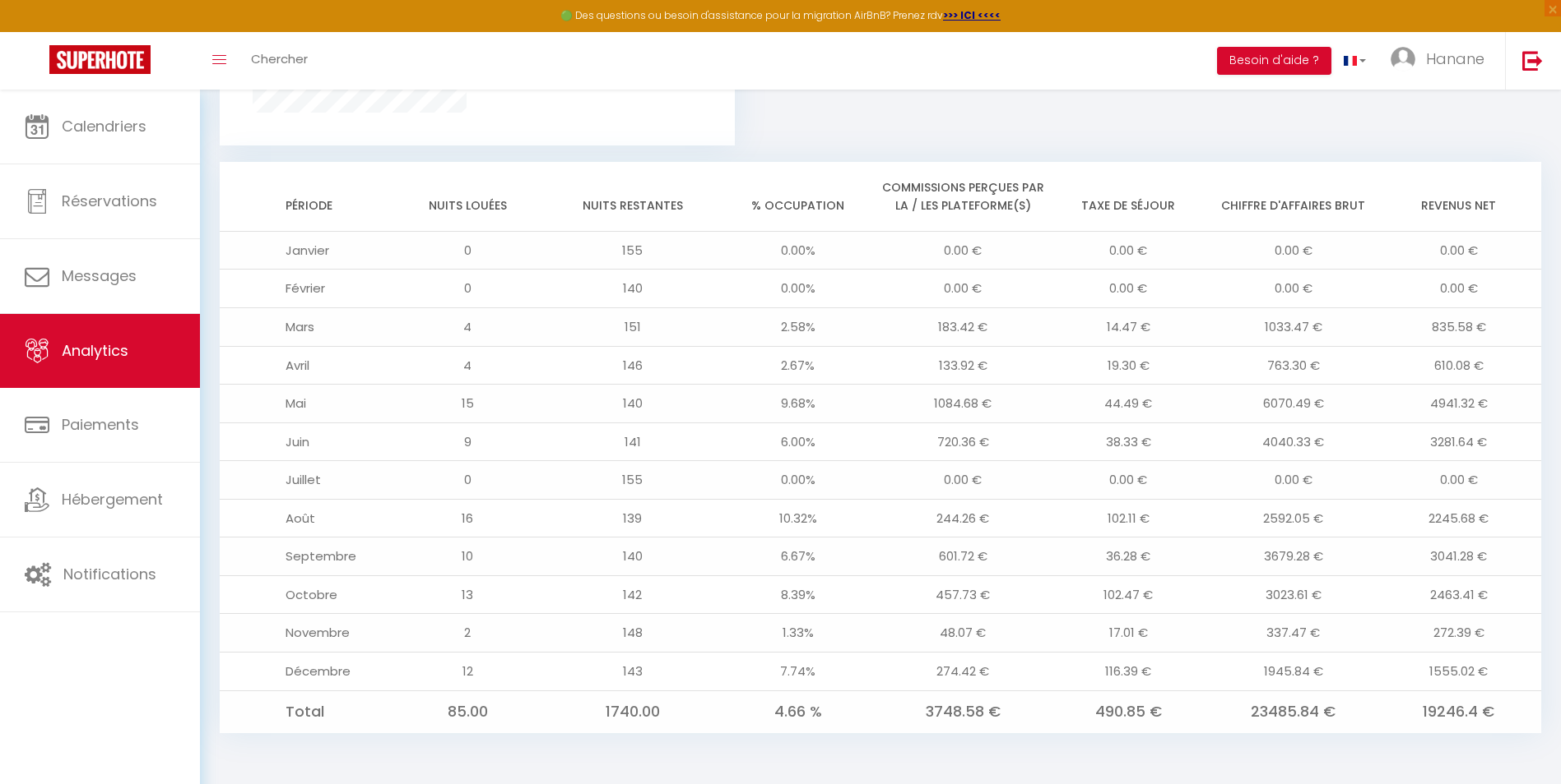
scroll to position [667, 0]
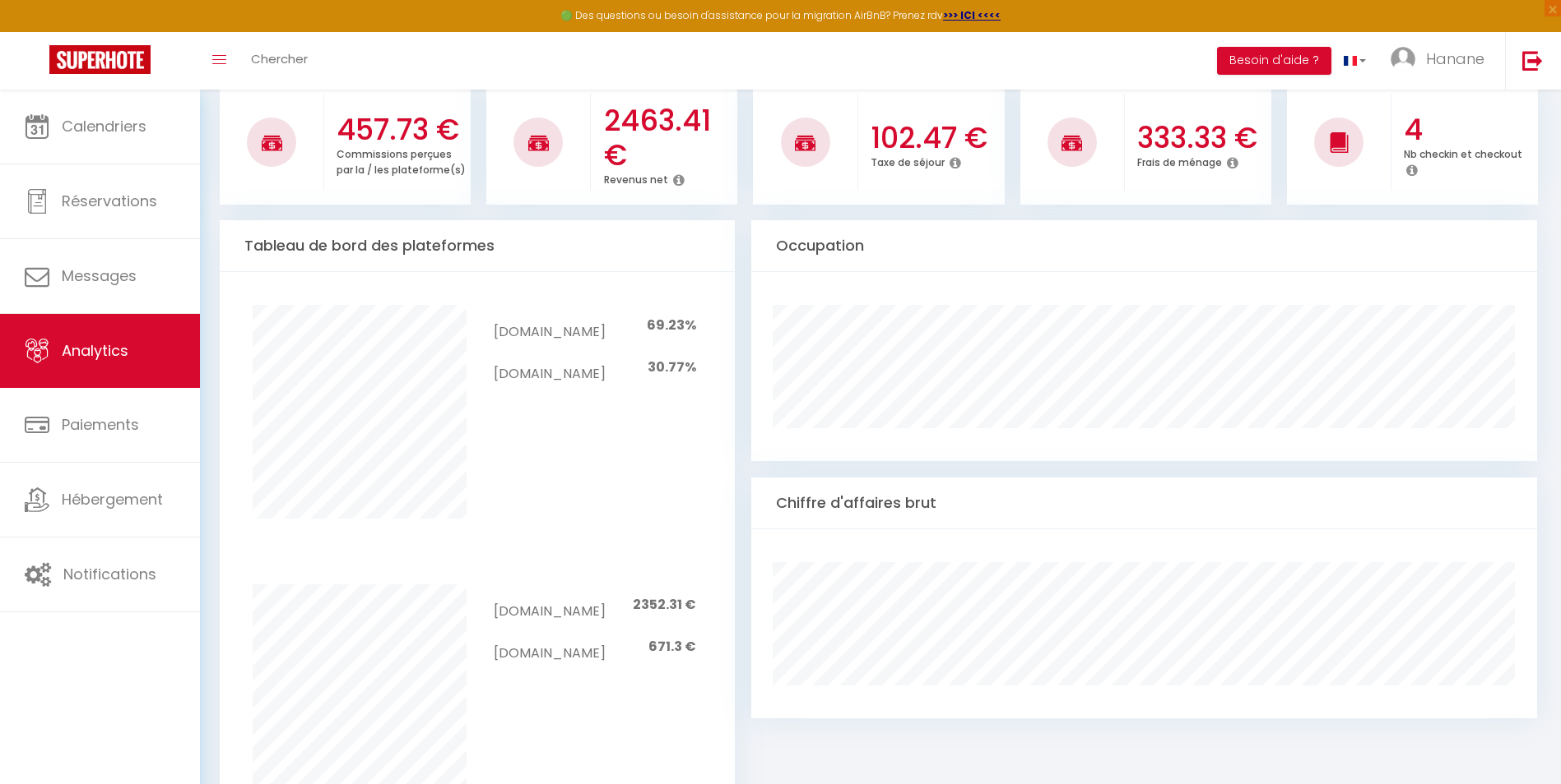
click at [1549, 90] on div "Urgent : Migration Airbnb nécessaire pour votre compte, merci de suivre ces éta…" at bounding box center [880, 439] width 1361 height 2032
click at [1550, 89] on link at bounding box center [1532, 60] width 55 height 58
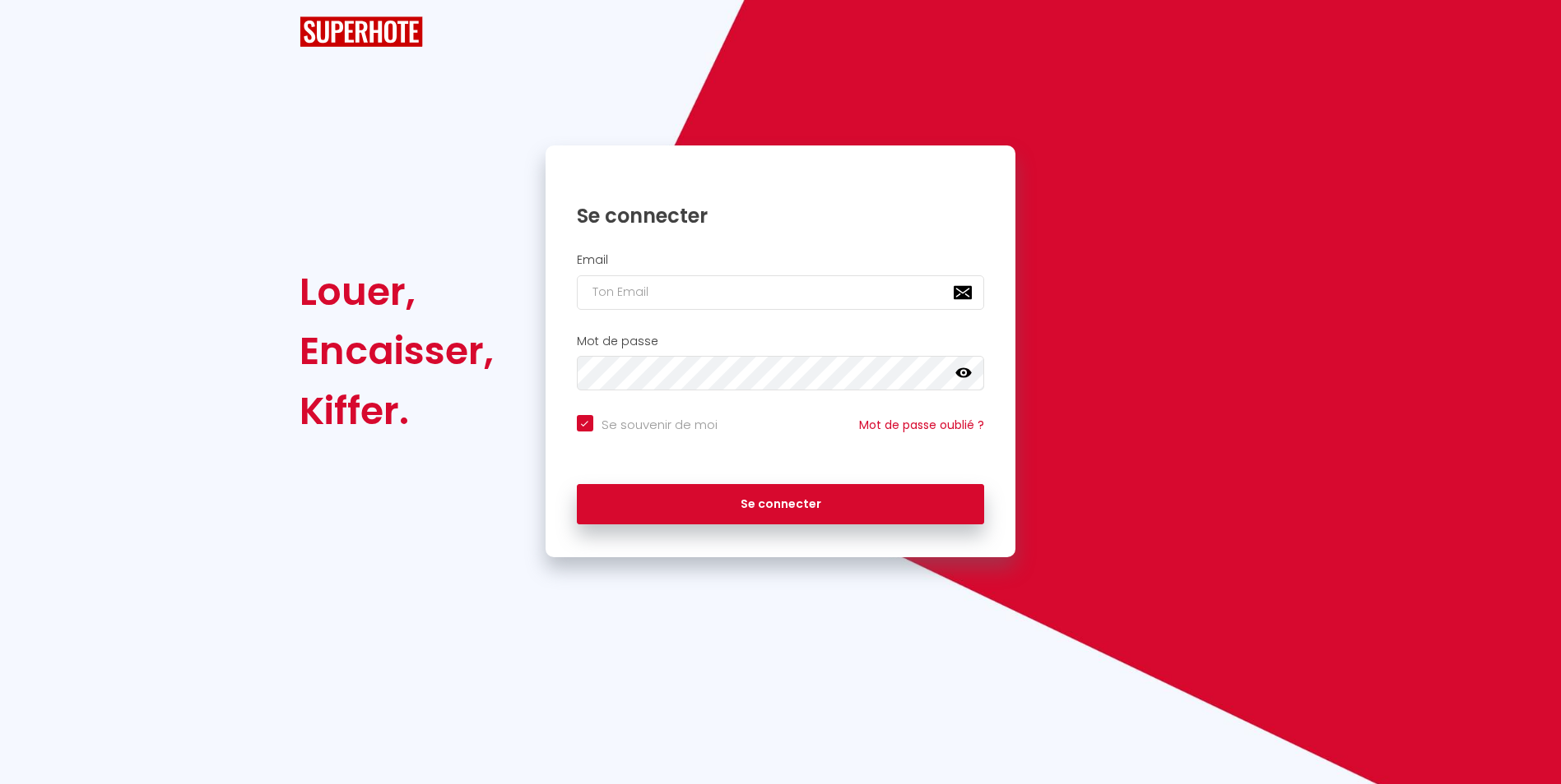
checkbox input "true"
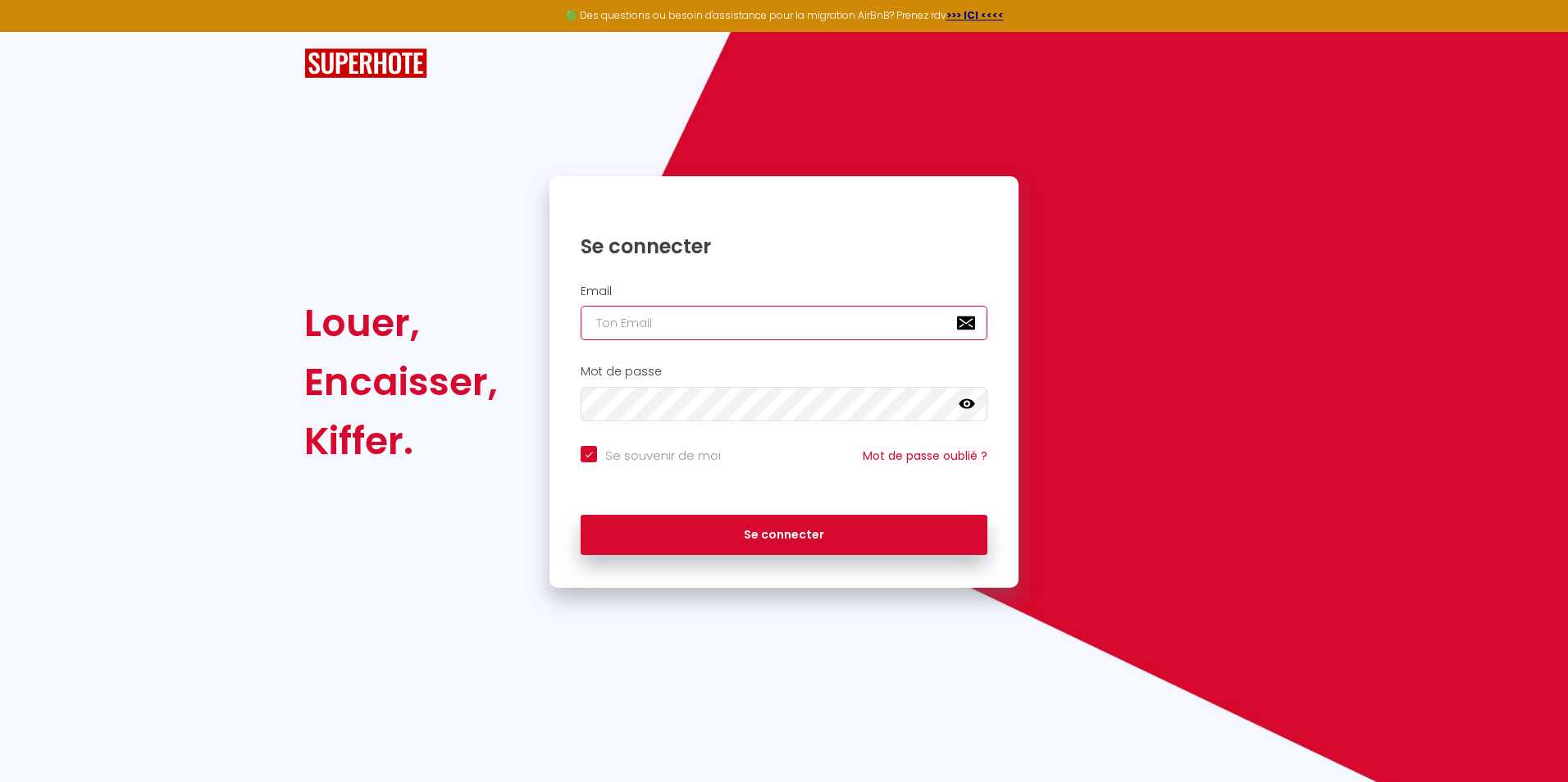
type input "[EMAIL_ADDRESS][DOMAIN_NAME]"
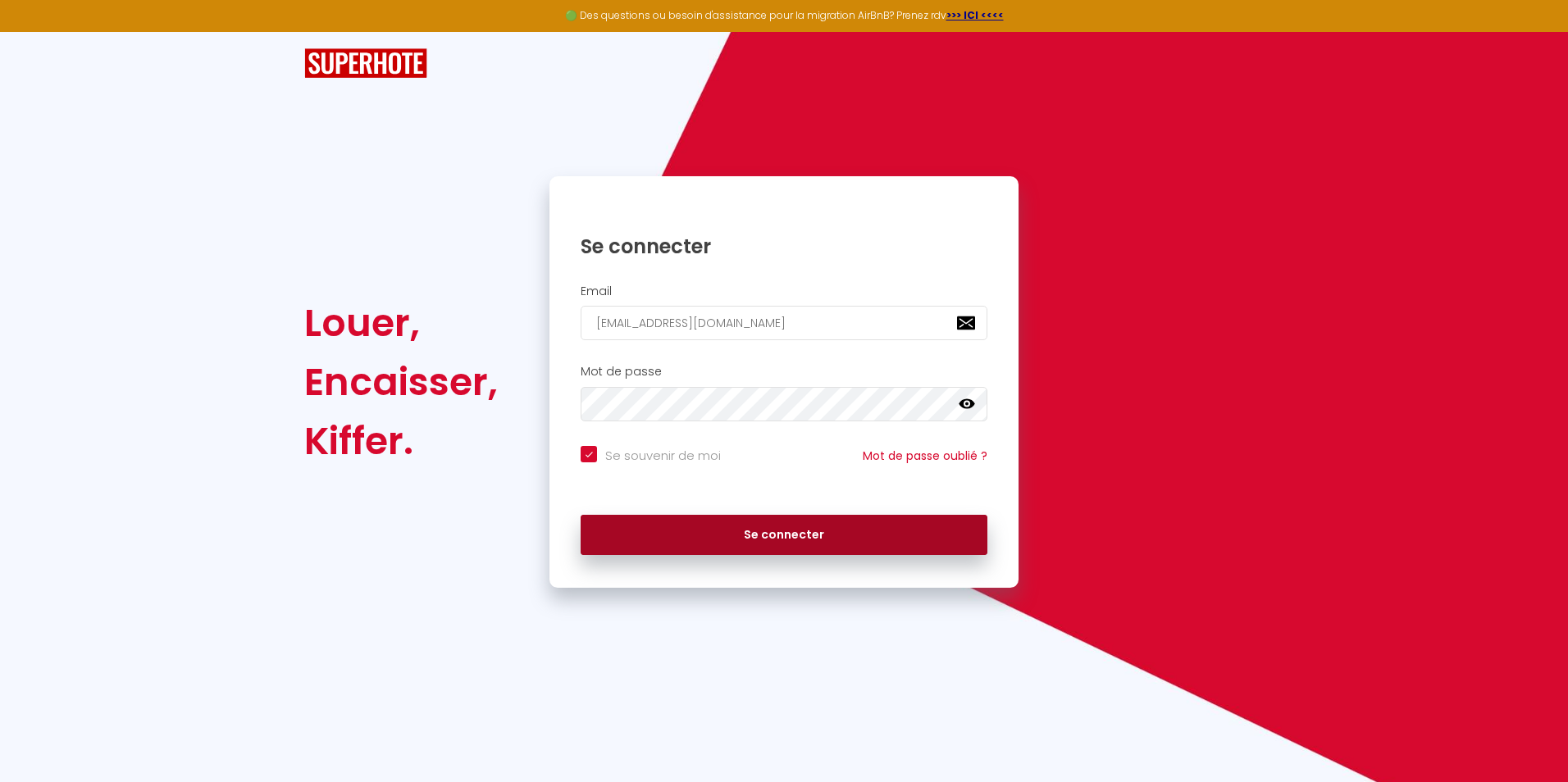
click at [797, 539] on button "Se connecter" at bounding box center [784, 536] width 407 height 41
checkbox input "true"
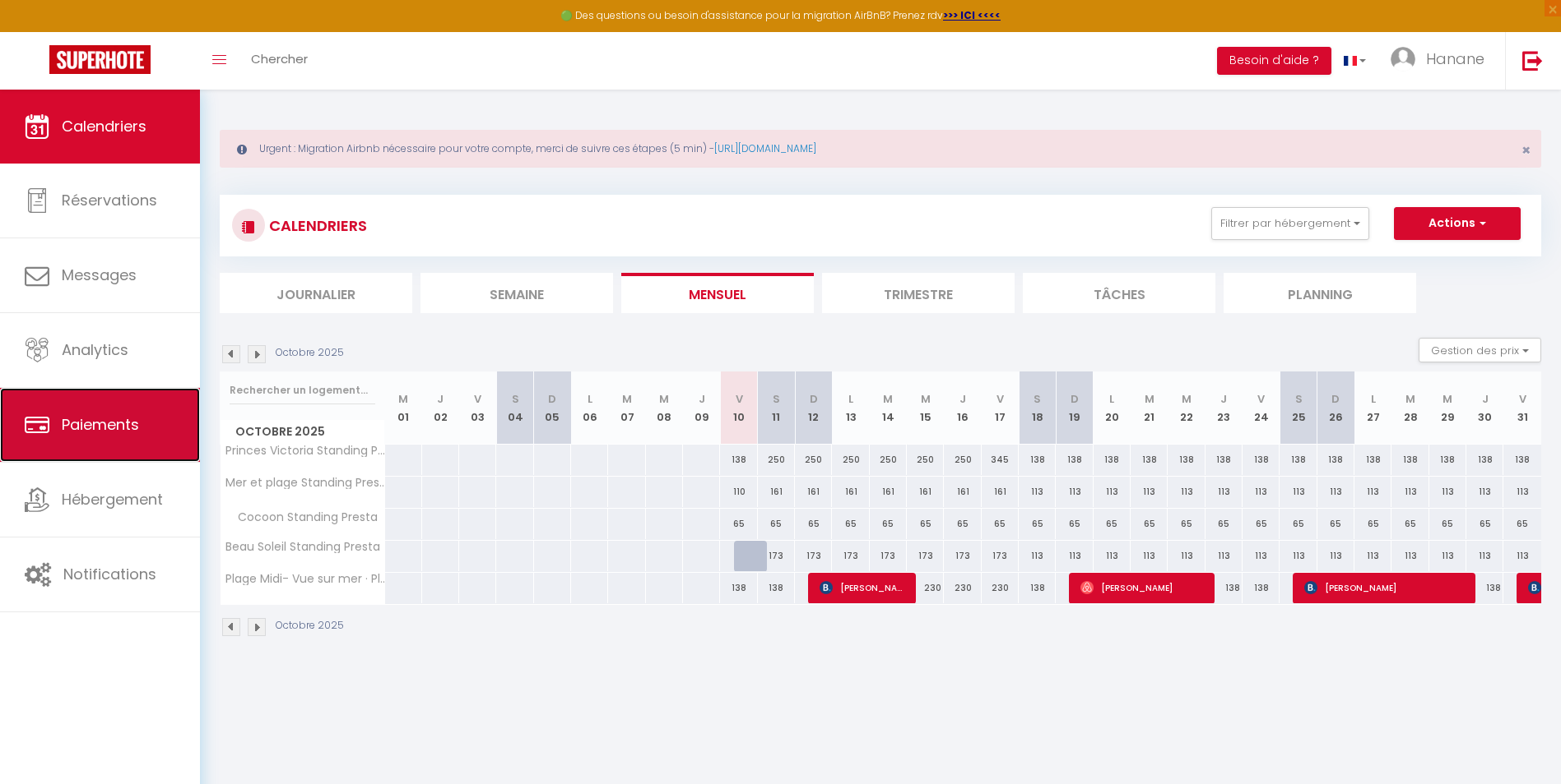
click at [103, 428] on span "Paiements" at bounding box center [100, 424] width 77 height 20
select select "2"
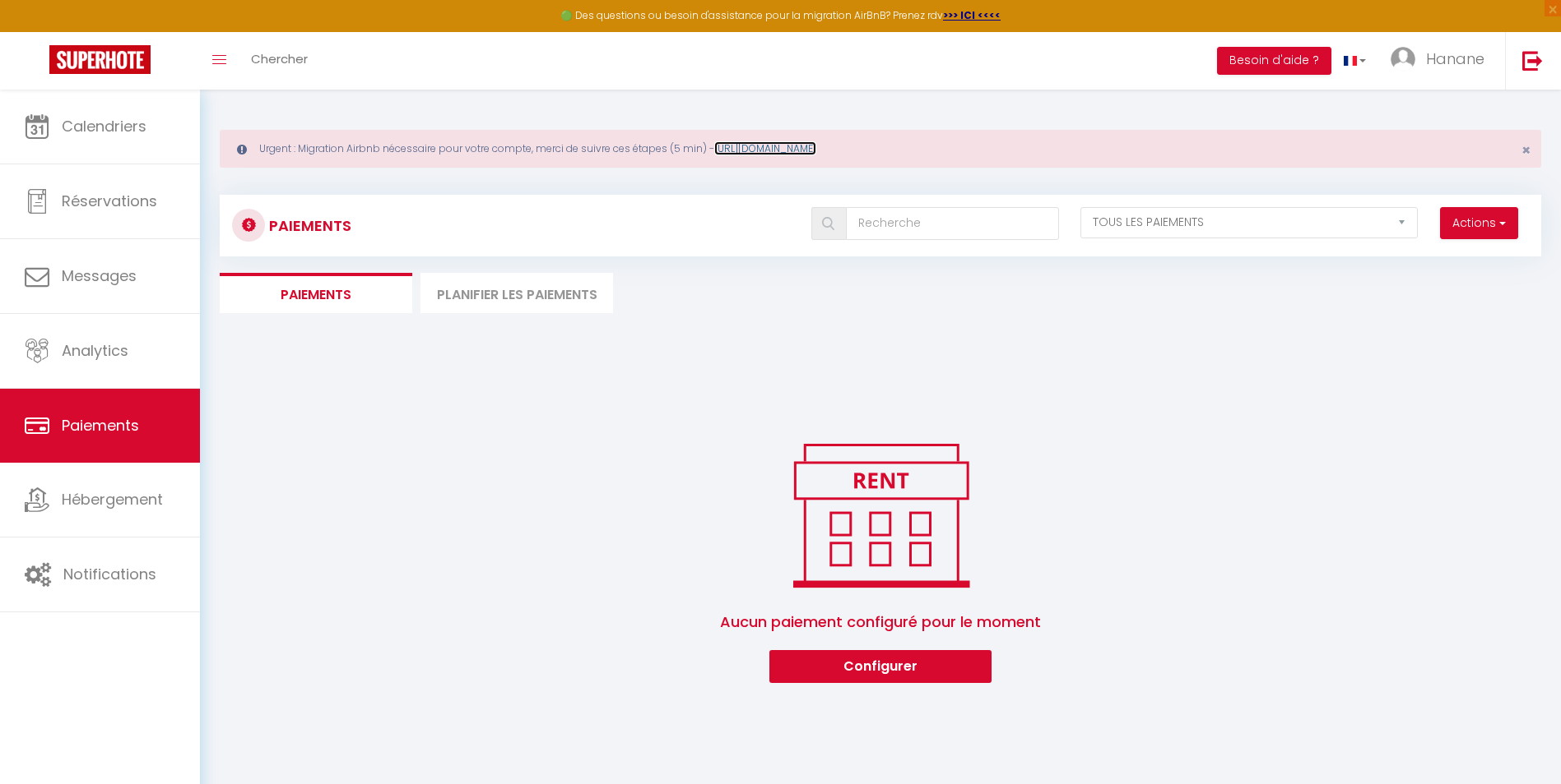
click at [750, 149] on link "[URL][DOMAIN_NAME]" at bounding box center [765, 148] width 102 height 14
click at [510, 296] on li "Planifier les paiements" at bounding box center [516, 293] width 192 height 40
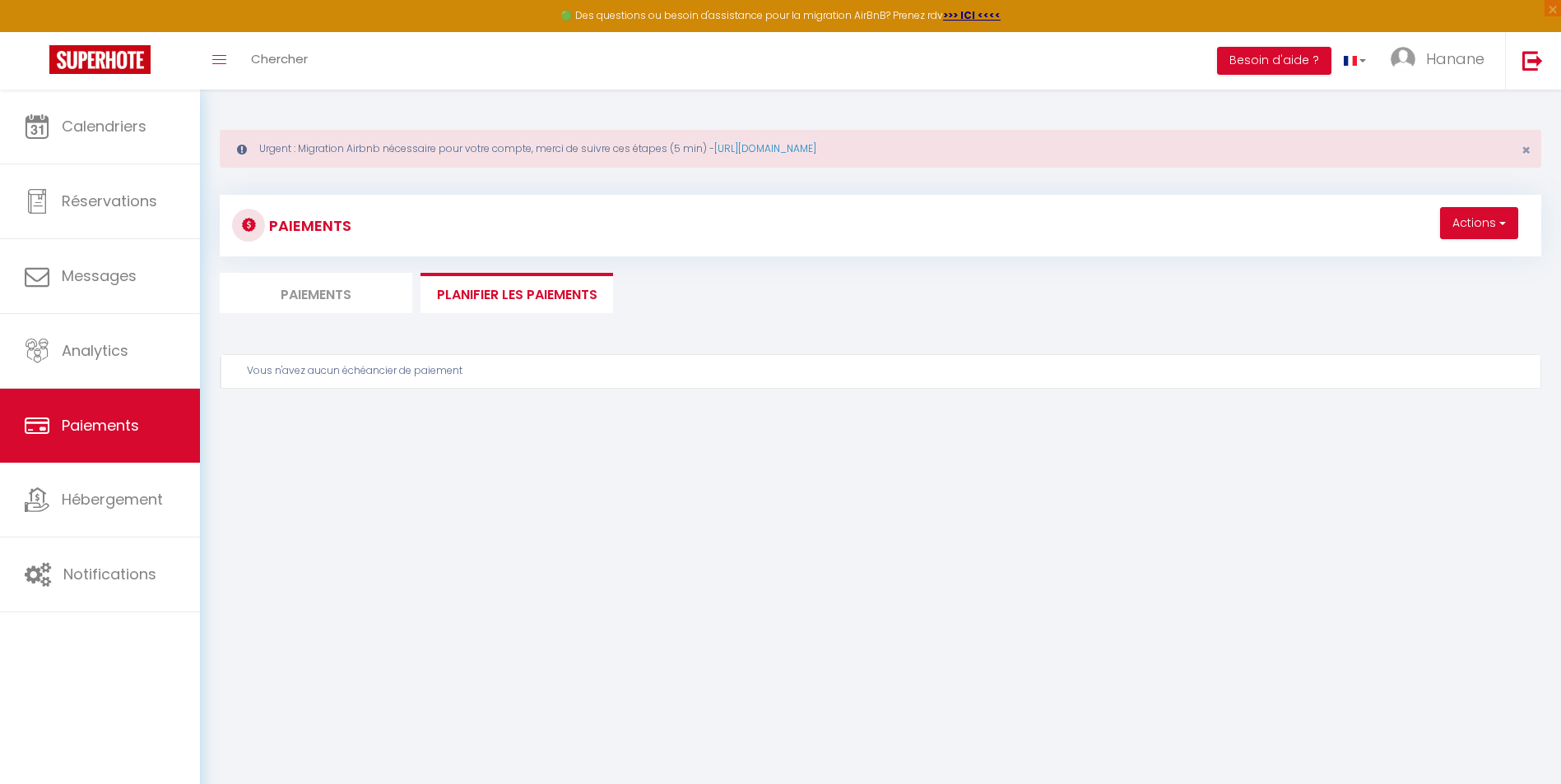
click at [339, 304] on li "Paiements" at bounding box center [315, 293] width 192 height 40
select select "2"
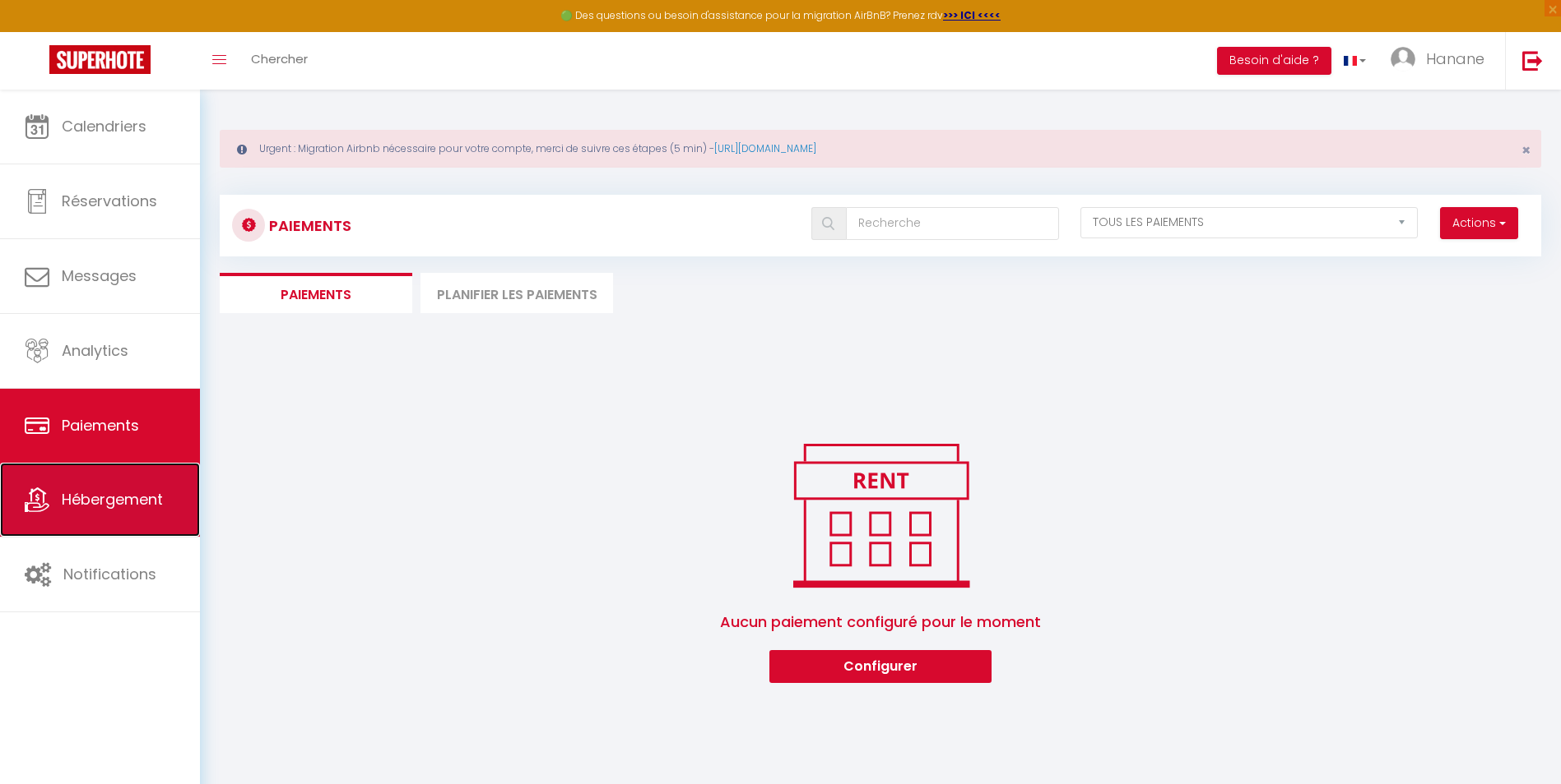
click at [103, 501] on span "Hébergement" at bounding box center [112, 499] width 101 height 20
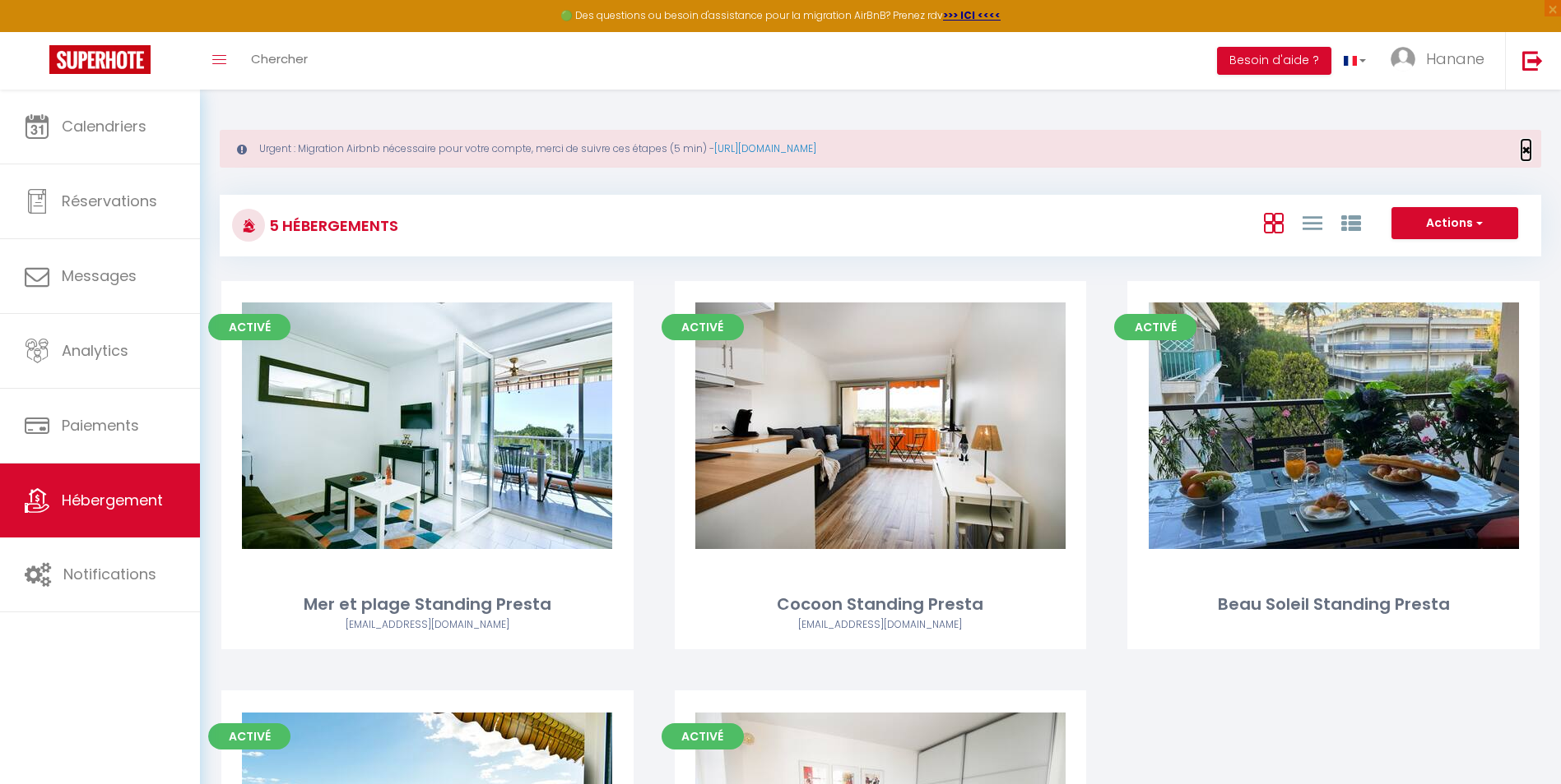
click at [1530, 147] on span "×" at bounding box center [1525, 149] width 9 height 20
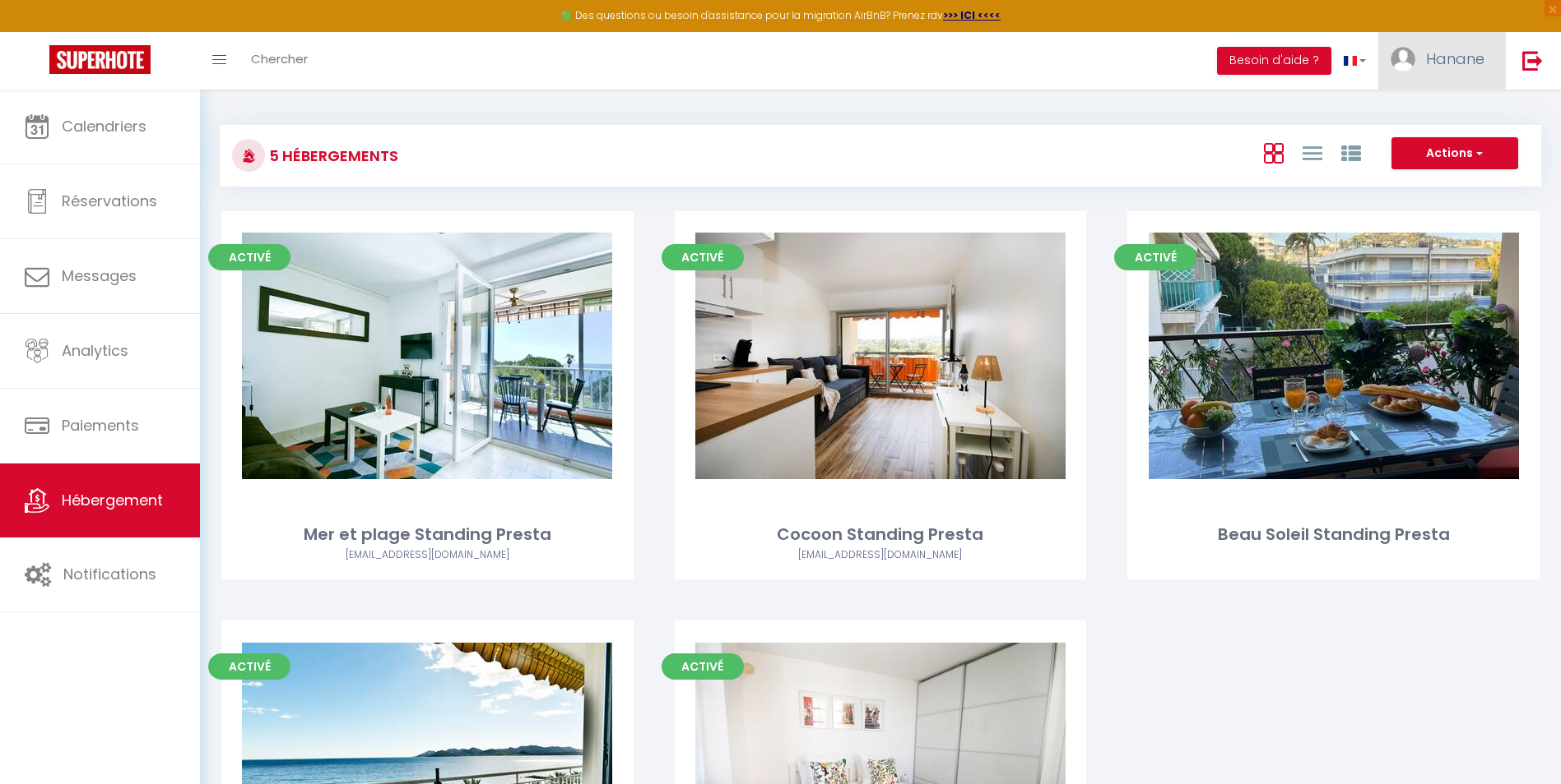
click at [1458, 68] on link "Hanane" at bounding box center [1441, 60] width 127 height 58
click at [1423, 145] on link "Équipe" at bounding box center [1438, 143] width 122 height 28
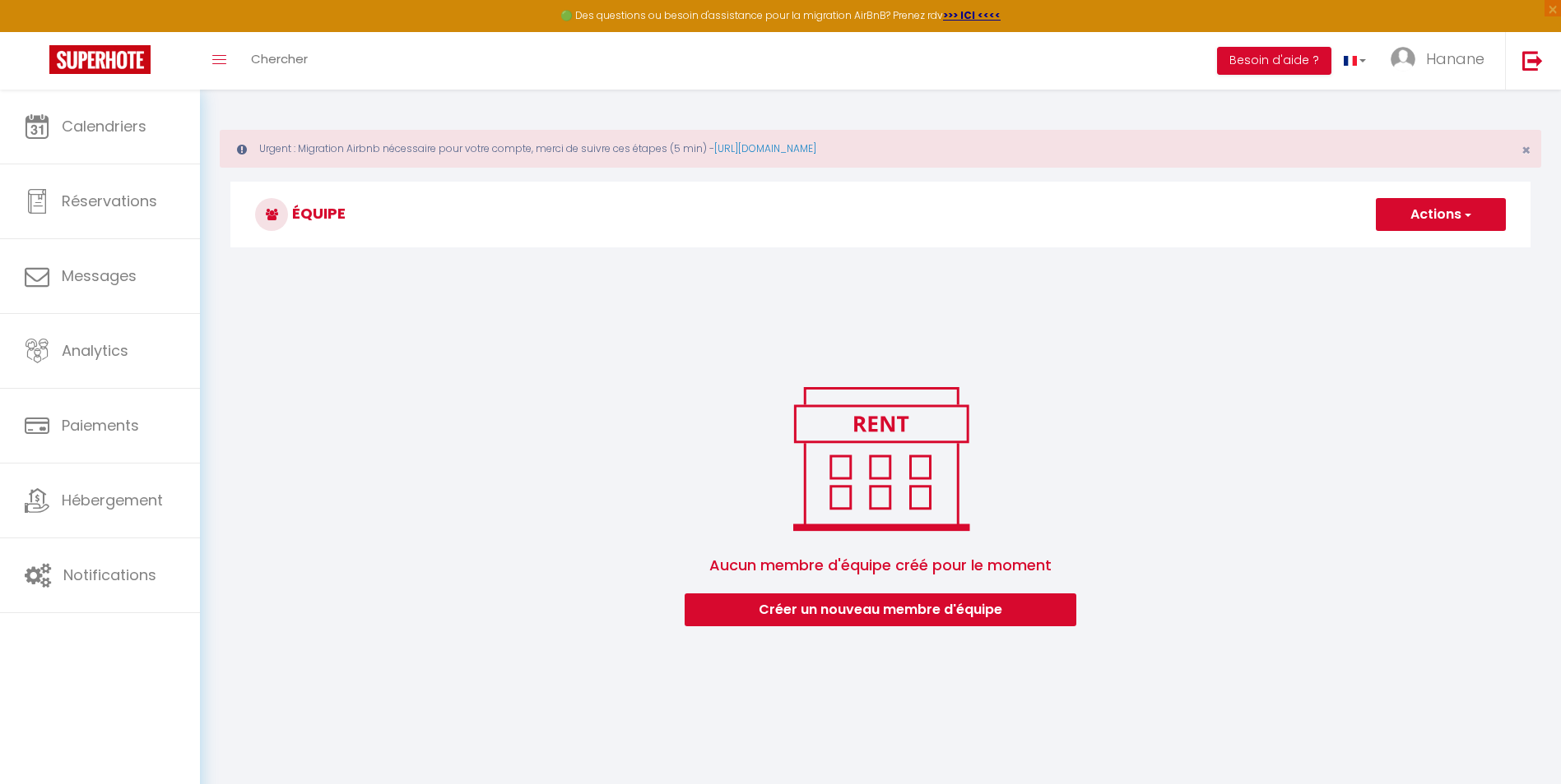
click at [1449, 209] on button "Actions" at bounding box center [1440, 215] width 130 height 33
click at [1340, 405] on div "Aucun membre d'équipe créé pour le moment [PERSON_NAME] un nouveau membre d'équ…" at bounding box center [880, 503] width 1300 height 247
click at [859, 610] on button "Créer un nouveau membre d'équipe" at bounding box center [880, 610] width 391 height 33
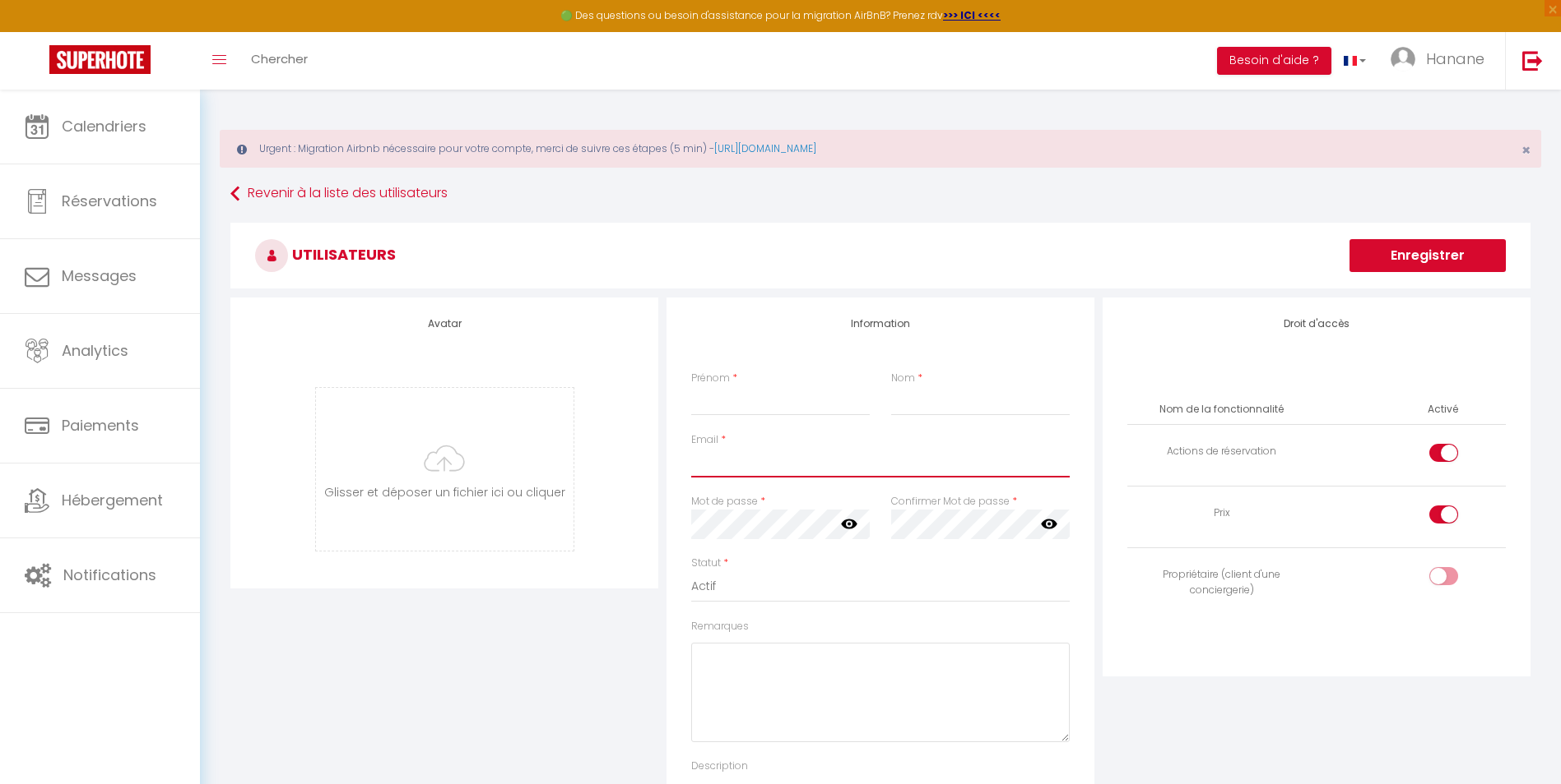
type input "[EMAIL_ADDRESS][DOMAIN_NAME]"
click at [848, 524] on icon at bounding box center [849, 525] width 17 height 10
click at [848, 524] on icon at bounding box center [849, 524] width 17 height 17
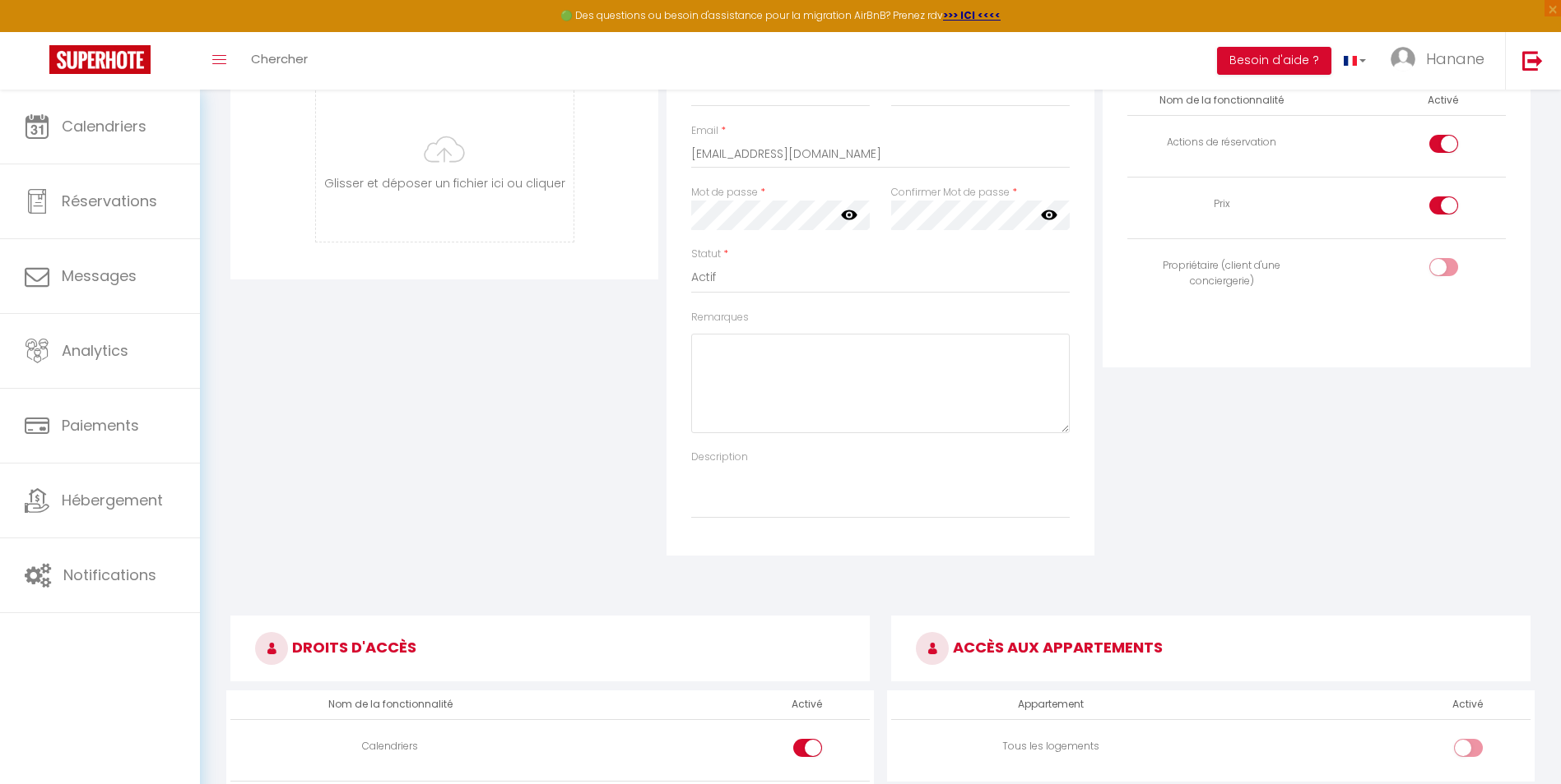
scroll to position [62, 0]
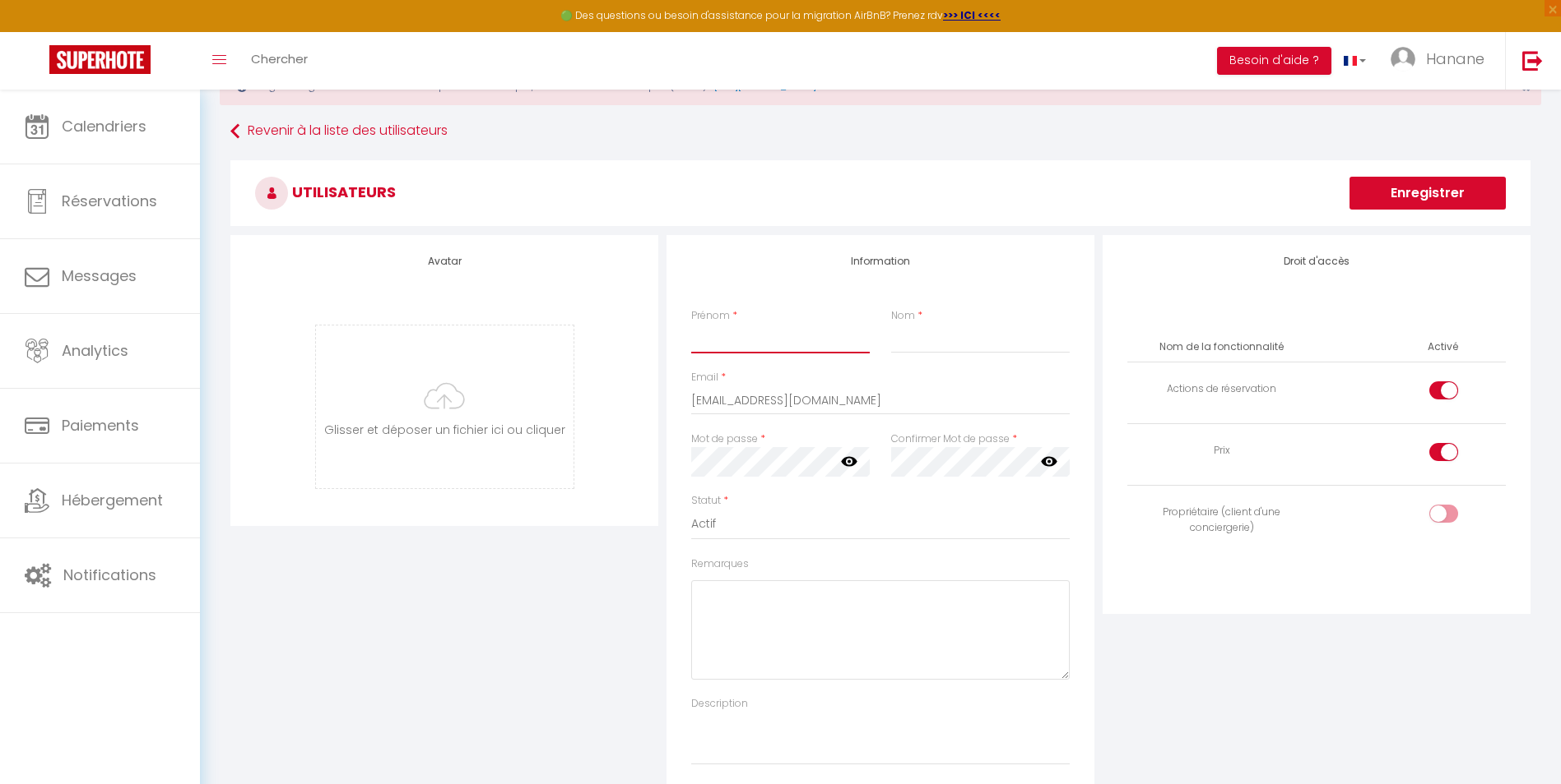
click at [721, 337] on input "Prénom" at bounding box center [780, 338] width 179 height 29
click at [493, 689] on div "Avatar [PERSON_NAME] et déposer un fichier ici ou cliquer Ooops, something wron…" at bounding box center [444, 519] width 436 height 568
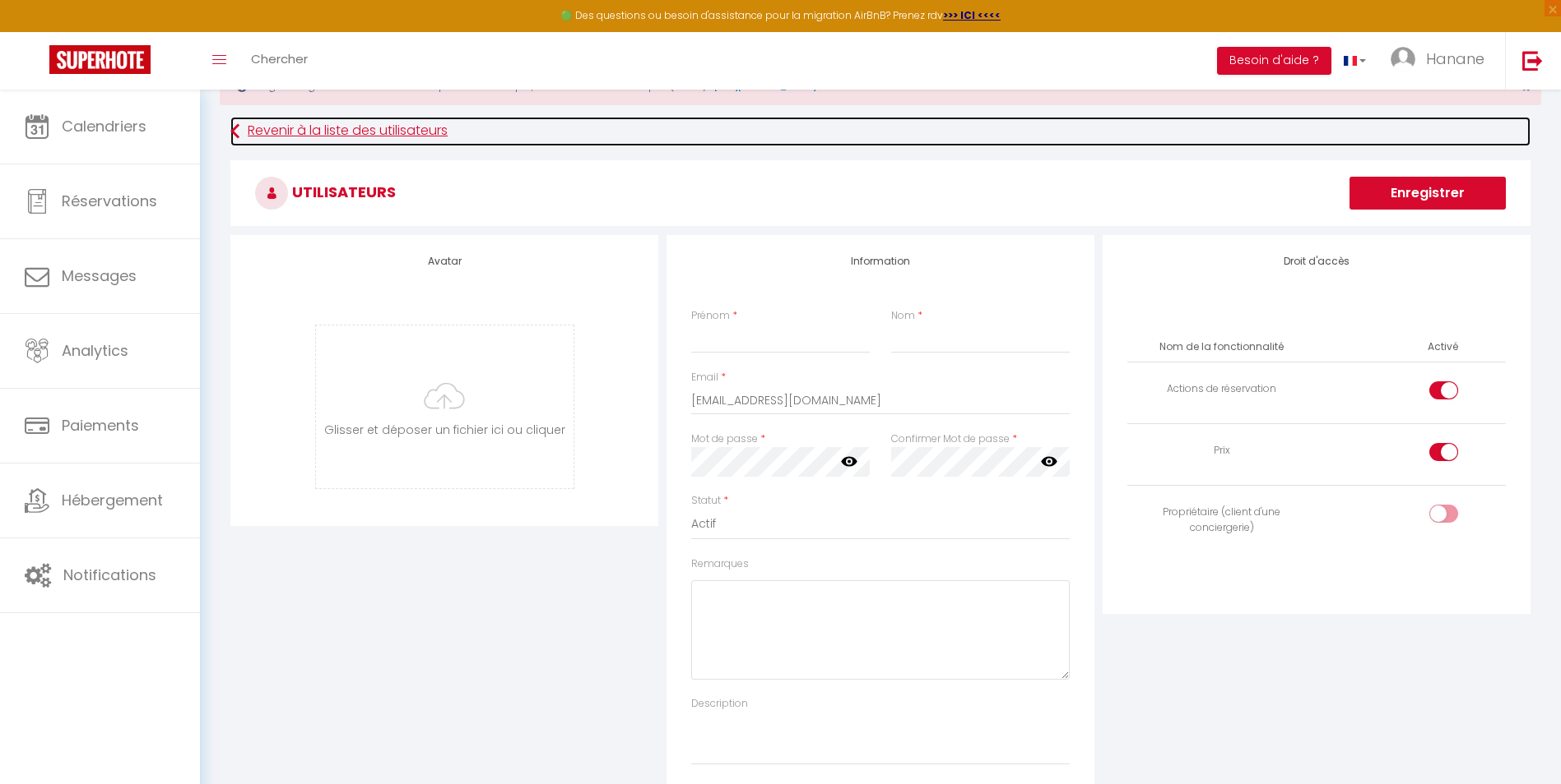
click at [272, 129] on link "Revenir à la liste des utilisateurs" at bounding box center [880, 132] width 1300 height 29
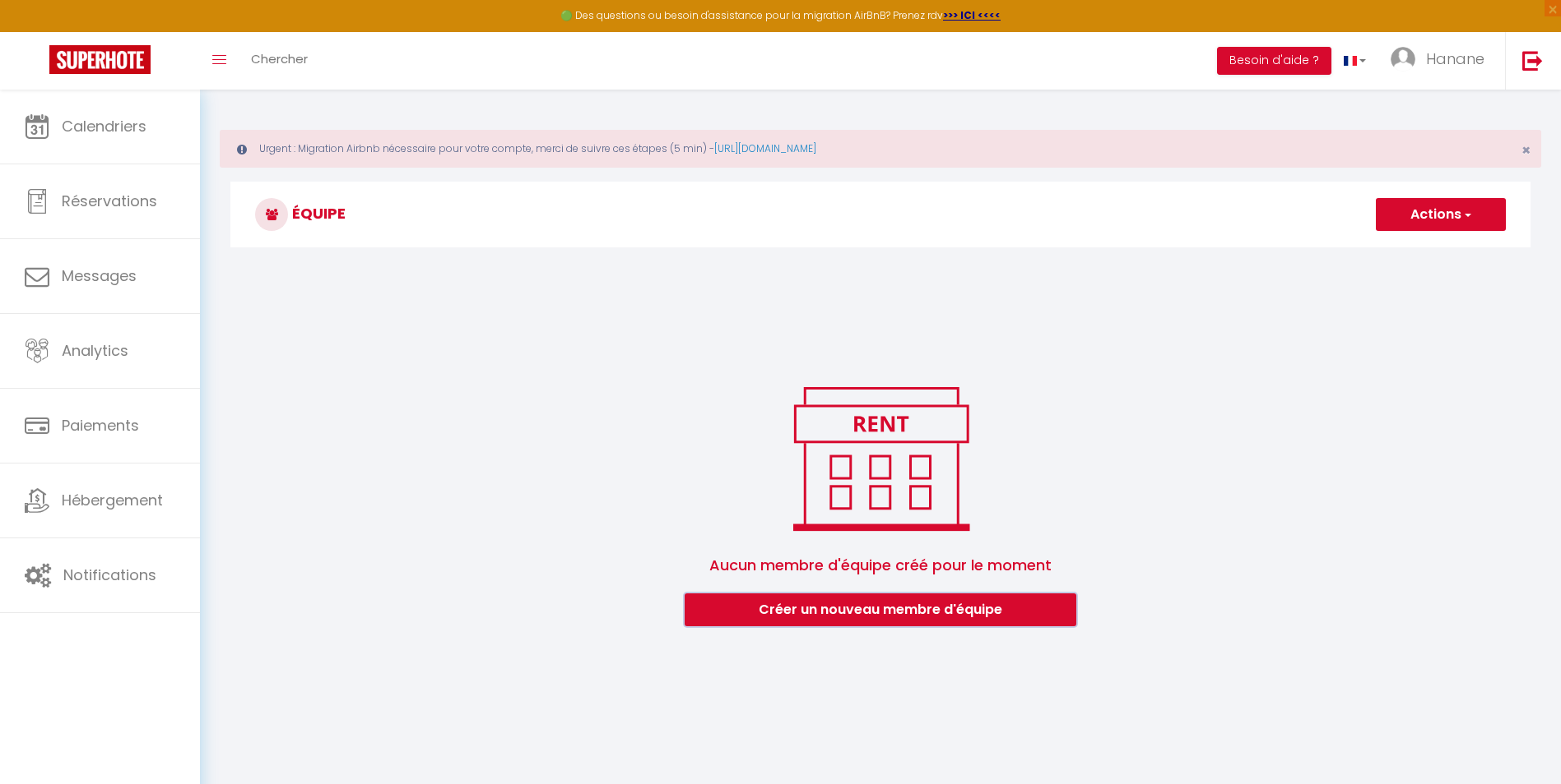
click at [986, 619] on button "Créer un nouveau membre d'équipe" at bounding box center [880, 610] width 391 height 33
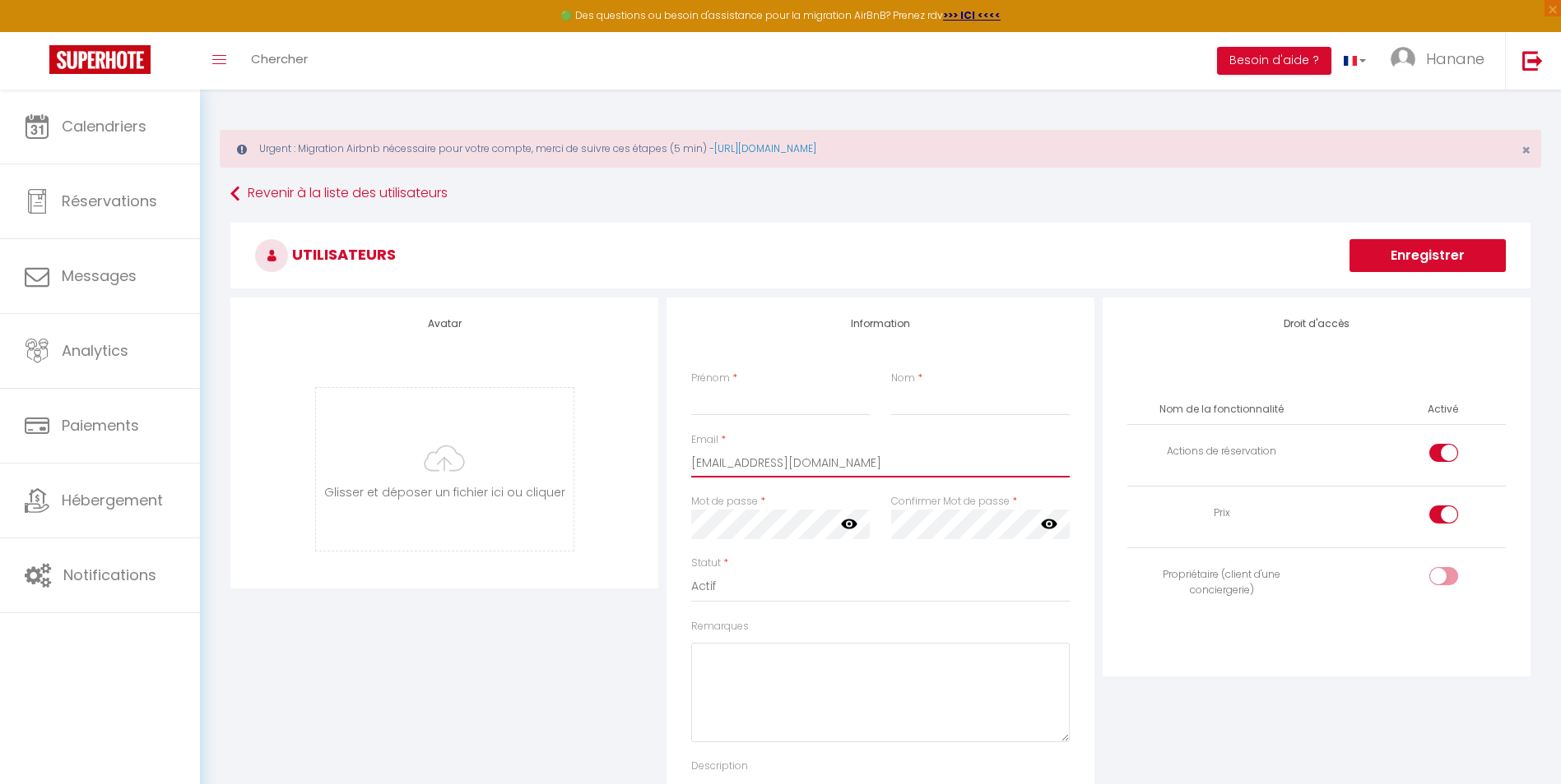
click at [871, 463] on input "[EMAIL_ADDRESS][DOMAIN_NAME]" at bounding box center [880, 463] width 379 height 29
click at [737, 461] on input "[EMAIL_ADDRESS][DOMAIN_NAME]" at bounding box center [880, 463] width 379 height 29
drag, startPoint x: 866, startPoint y: 459, endPoint x: 638, endPoint y: 469, distance: 228.2
click at [638, 469] on div "Avatar [PERSON_NAME] et déposer un fichier ici ou cliquer Ooops, something wron…" at bounding box center [880, 581] width 1308 height 568
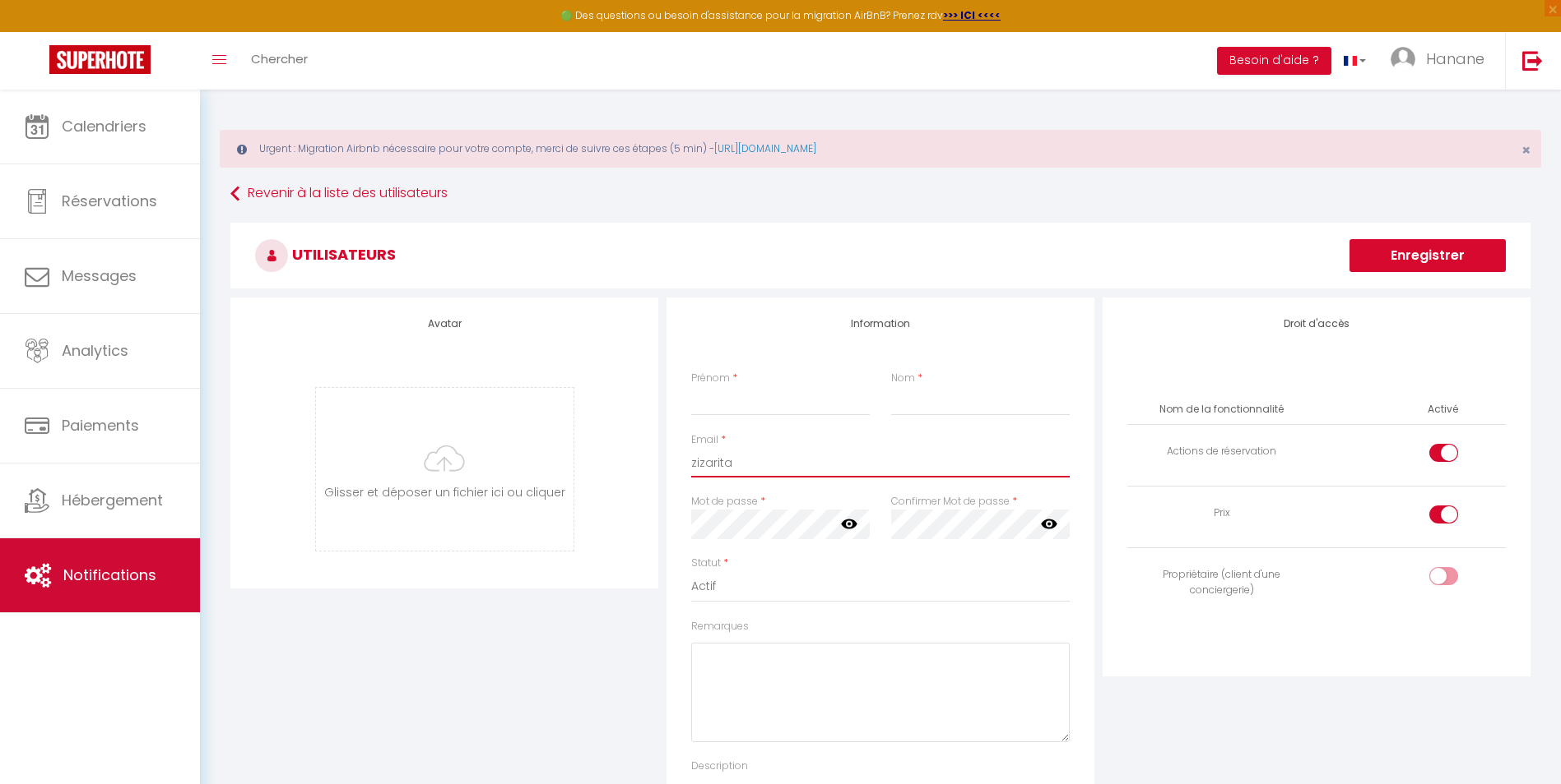
type input "zizarita"
click at [107, 570] on span "Notifications" at bounding box center [109, 574] width 93 height 20
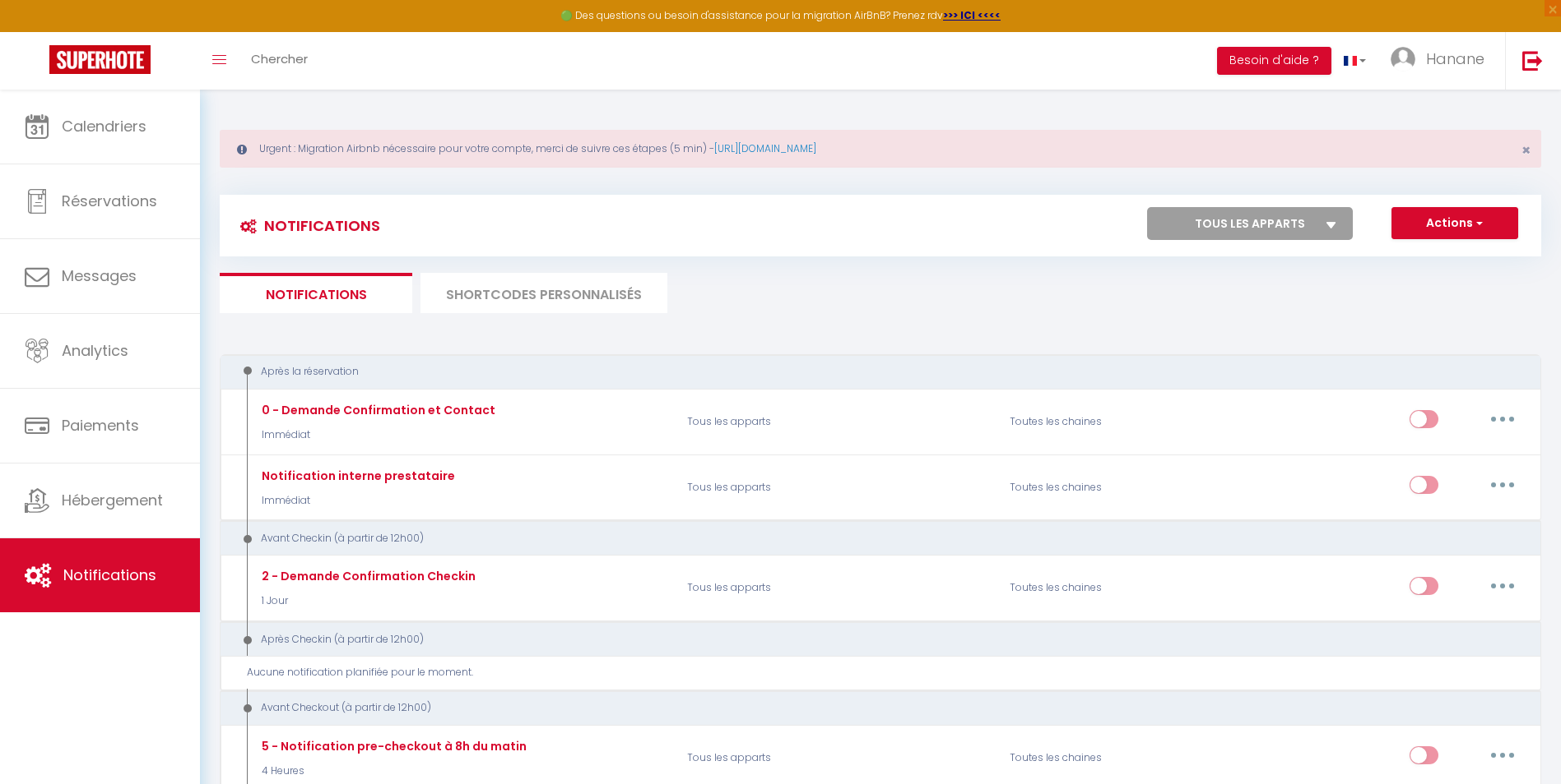
click at [522, 297] on li "SHORTCODES PERSONNALISÉS" at bounding box center [543, 293] width 247 height 40
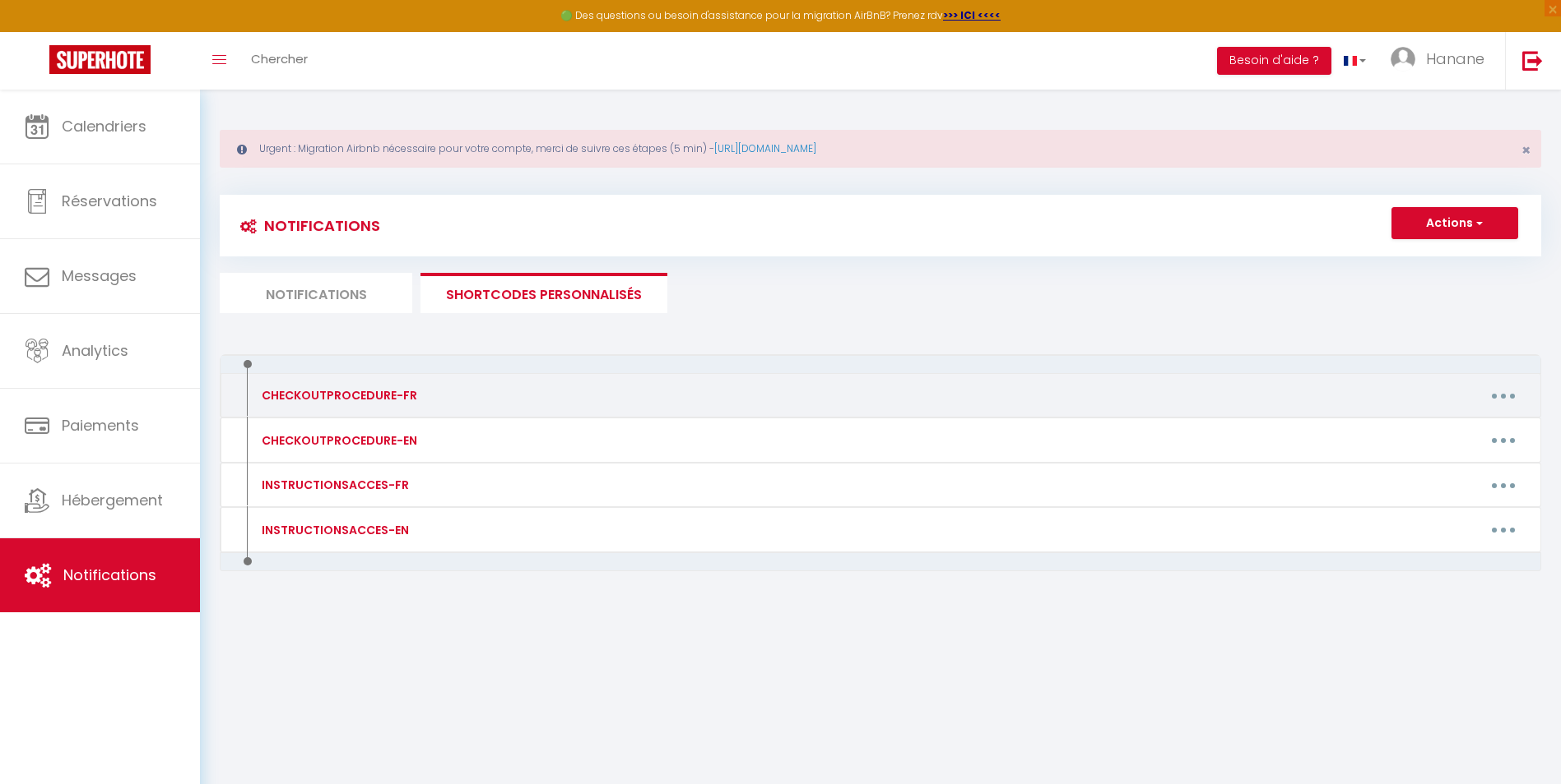
click at [1507, 394] on button "button" at bounding box center [1502, 395] width 46 height 26
click at [1438, 433] on link "Editer" at bounding box center [1460, 433] width 122 height 28
type input "CHECKOUTPROCEDURE-FR"
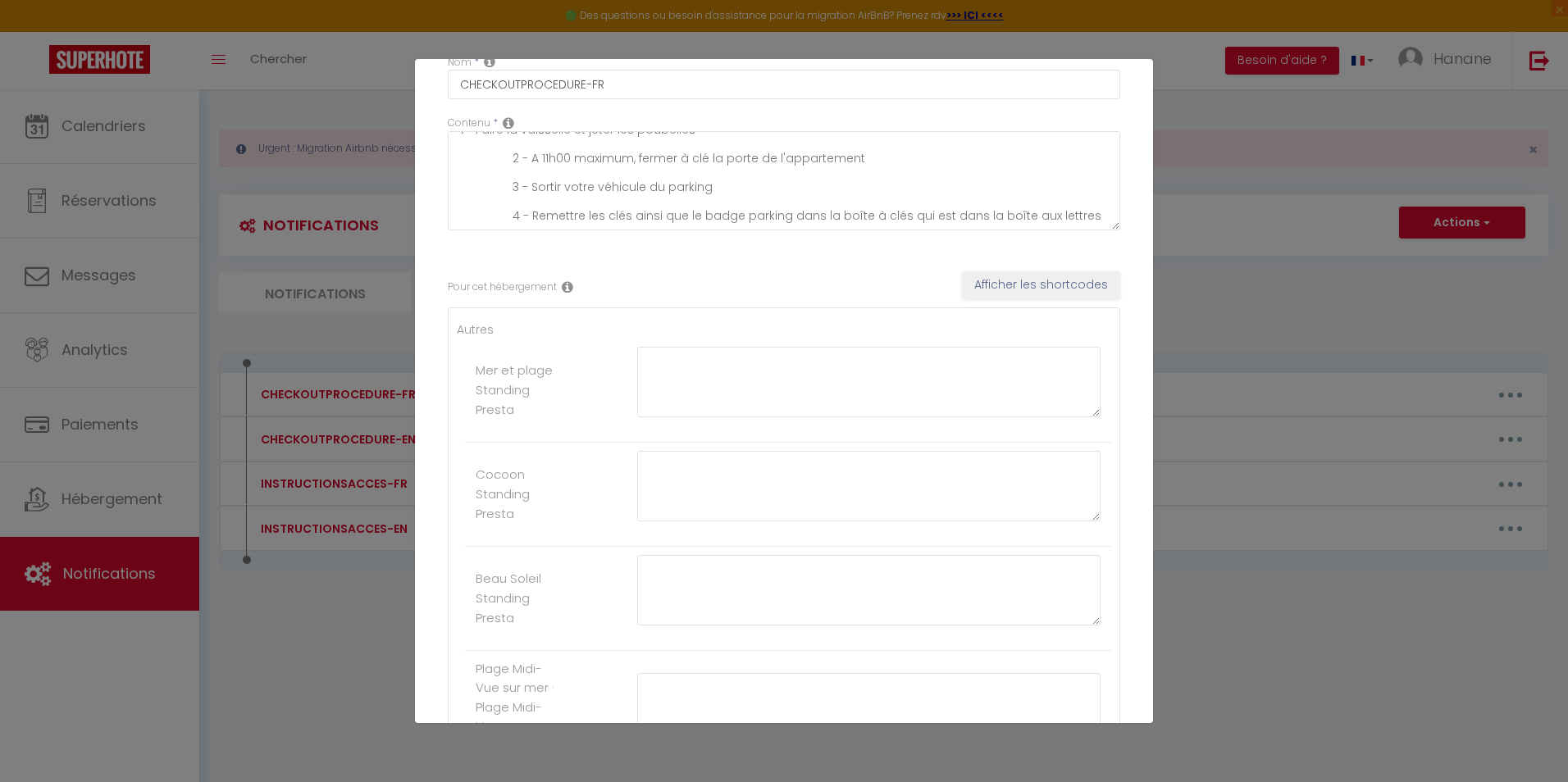
scroll to position [164, 0]
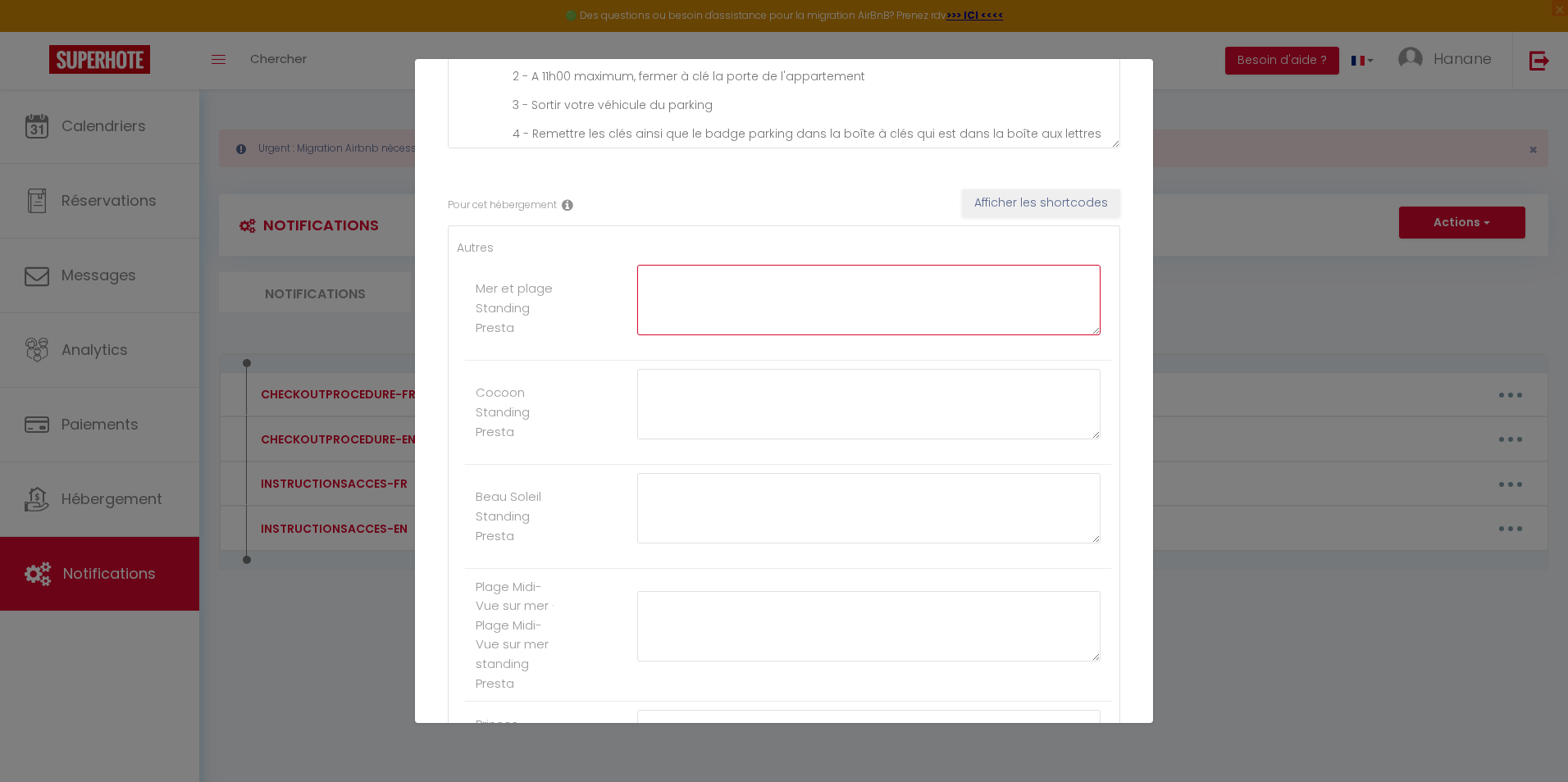
click at [707, 289] on textarea at bounding box center [869, 300] width 463 height 71
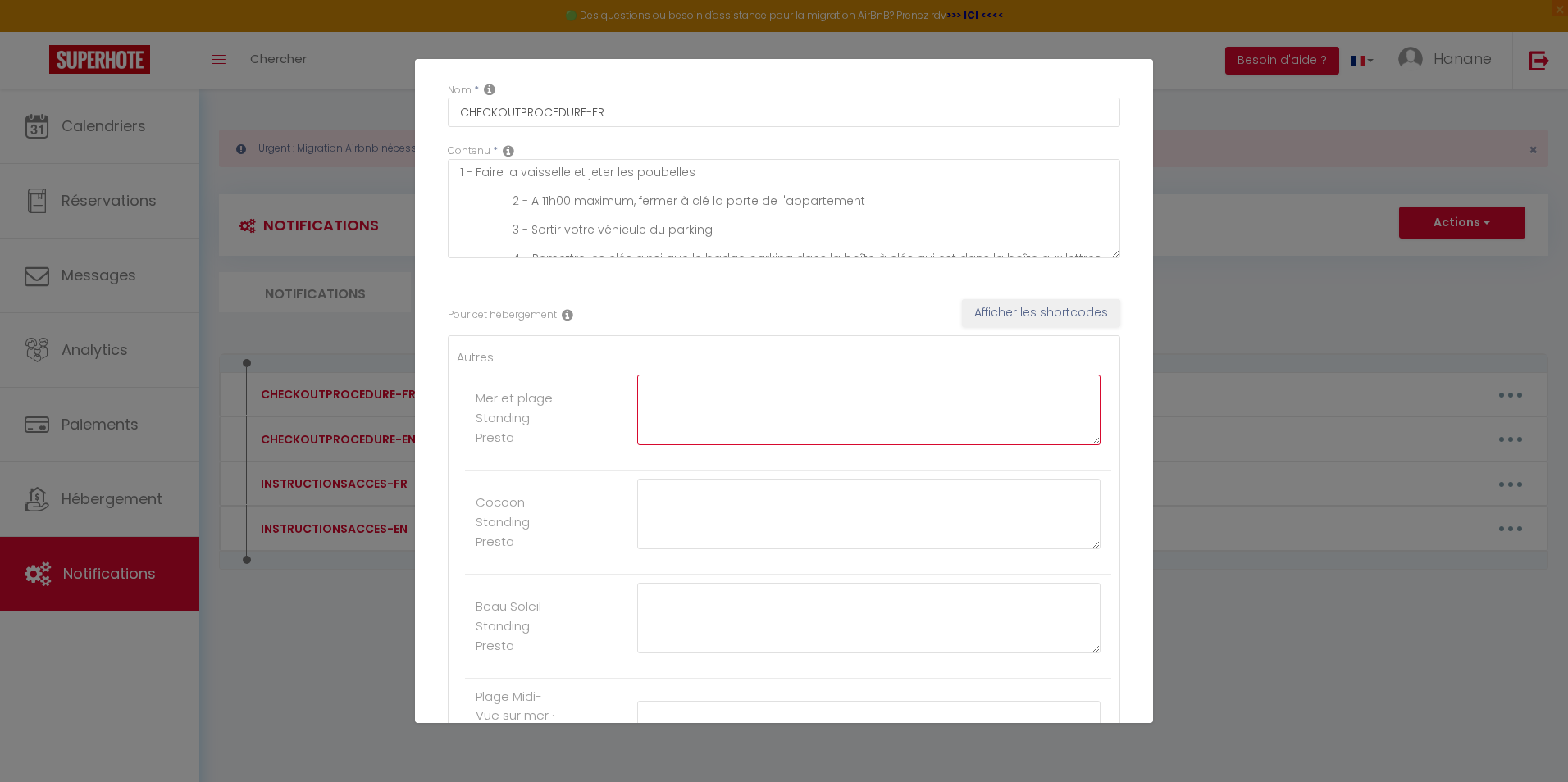
scroll to position [0, 0]
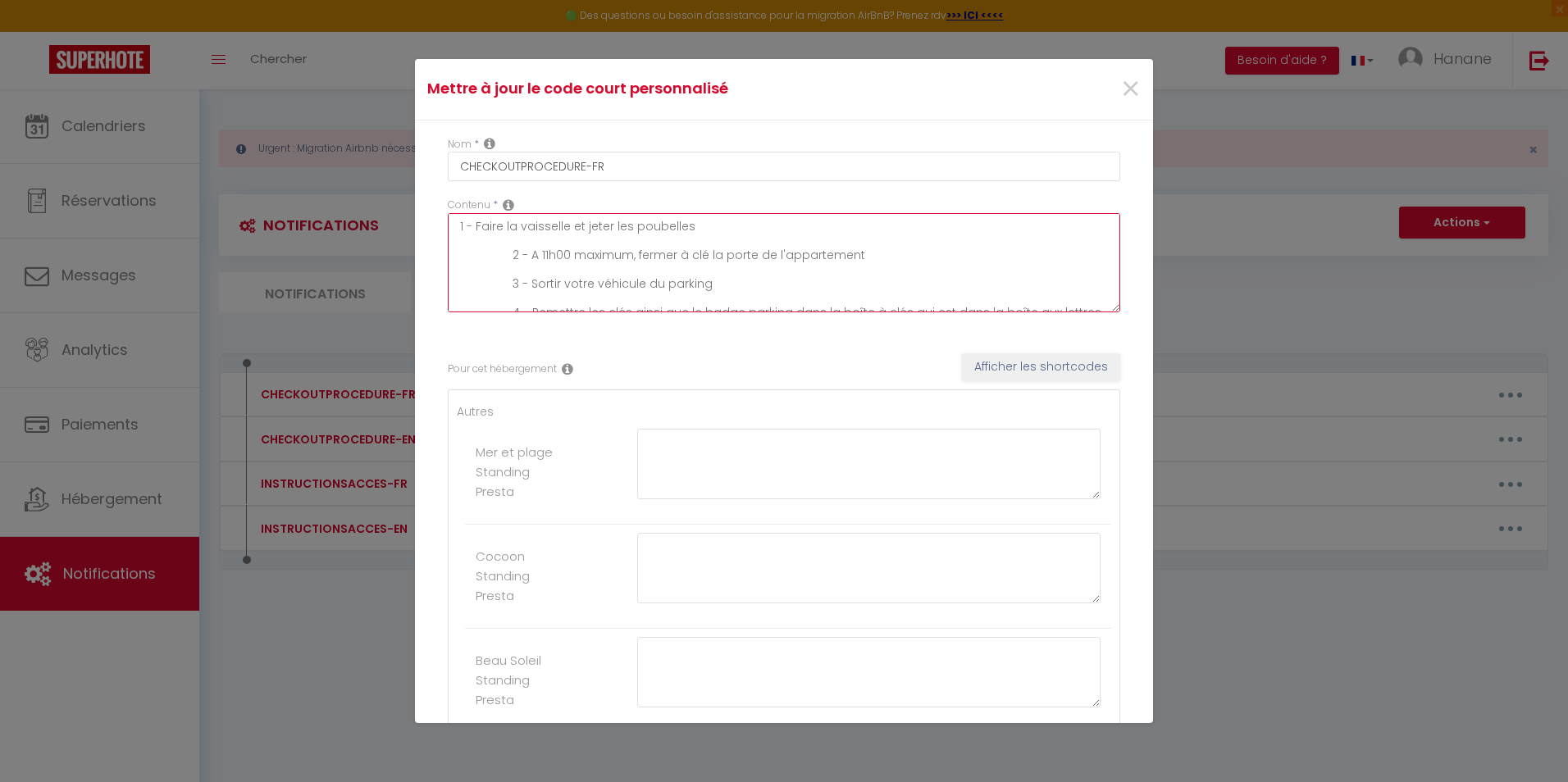
drag, startPoint x: 854, startPoint y: 253, endPoint x: 633, endPoint y: 256, distance: 221.0
click at [633, 256] on textarea "1 - Faire la vaisselle et jeter les poubelles 2 - A 11h00 maximum, fermer à clé…" at bounding box center [783, 263] width 672 height 99
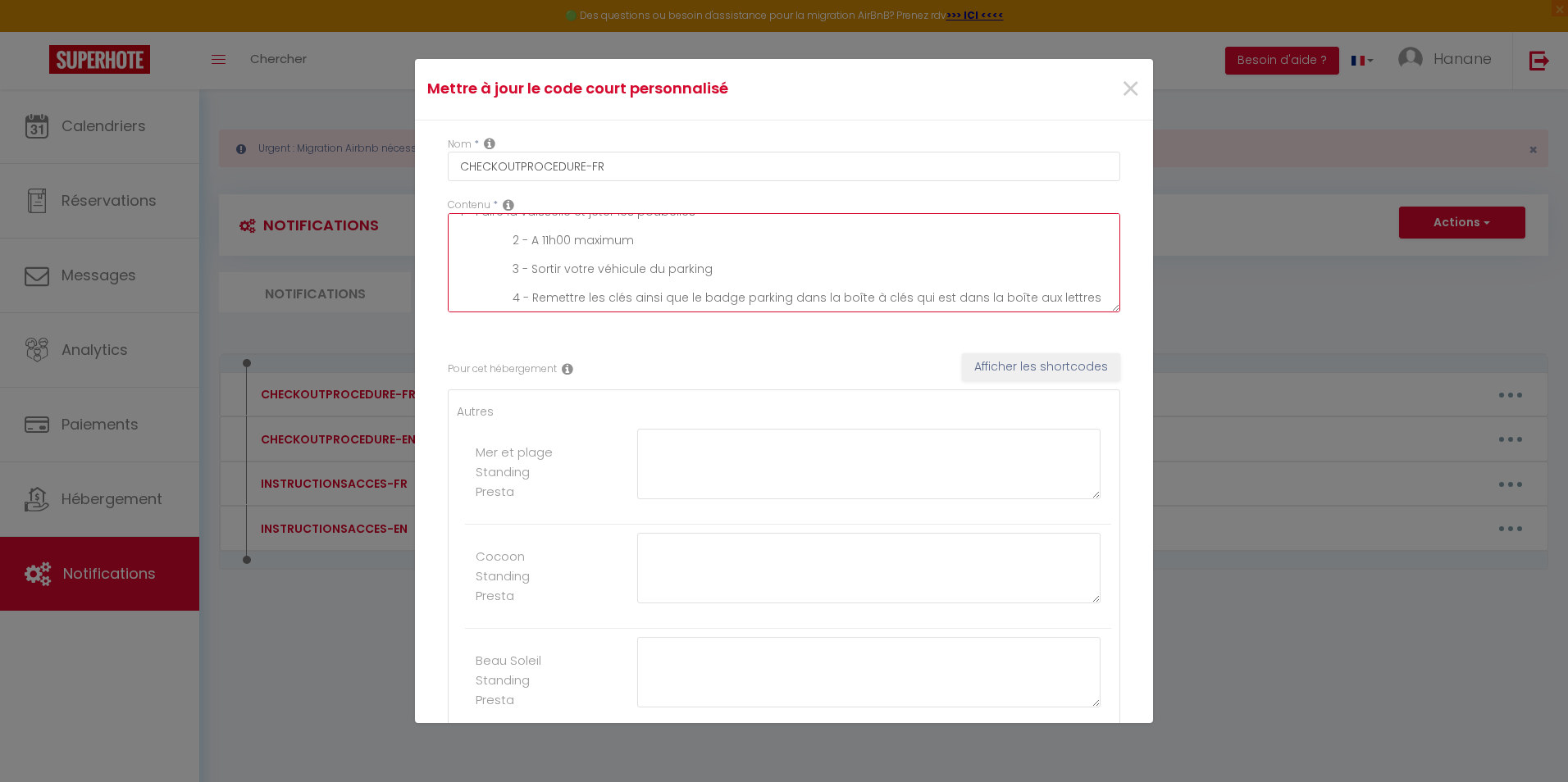
drag, startPoint x: 705, startPoint y: 268, endPoint x: 530, endPoint y: 273, distance: 175.1
click at [530, 273] on textarea "1 - Faire la vaisselle et jeter les poubelles 2 - A 11h00 maximum 3 - Sortir vo…" at bounding box center [783, 263] width 672 height 99
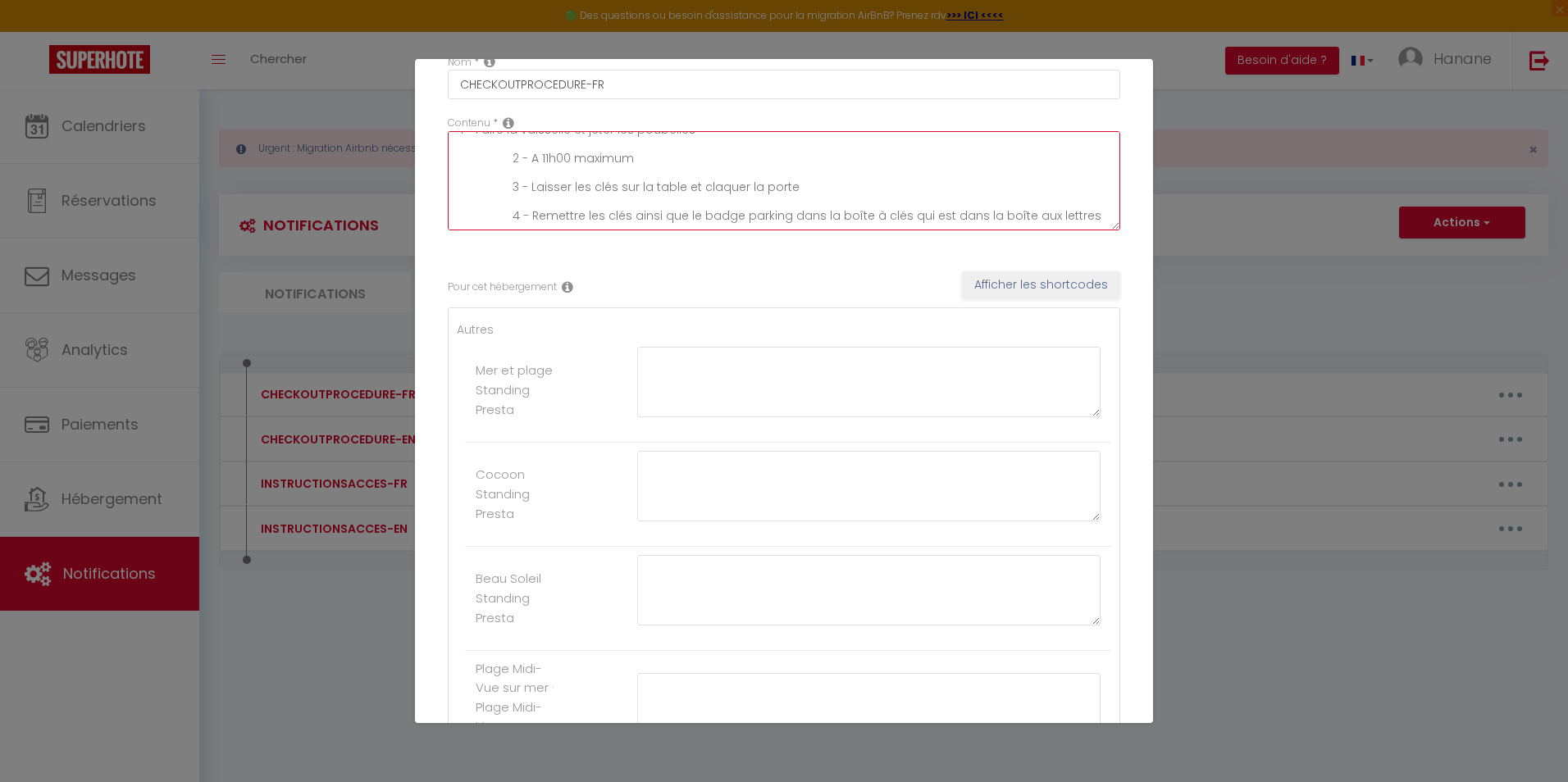
scroll to position [0, 0]
click at [458, 144] on textarea "1 - Faire la vaisselle et jeter les poubelles 2 - A 11h00 maximum 3 - Laisser l…" at bounding box center [783, 181] width 672 height 99
drag, startPoint x: 529, startPoint y: 201, endPoint x: 786, endPoint y: 208, distance: 257.1
click at [786, 208] on textarea "1 - Faire la vaisselle et jeter les poubelles 2 - A 11h00 maximum 3 - Laisser l…" at bounding box center [783, 181] width 672 height 99
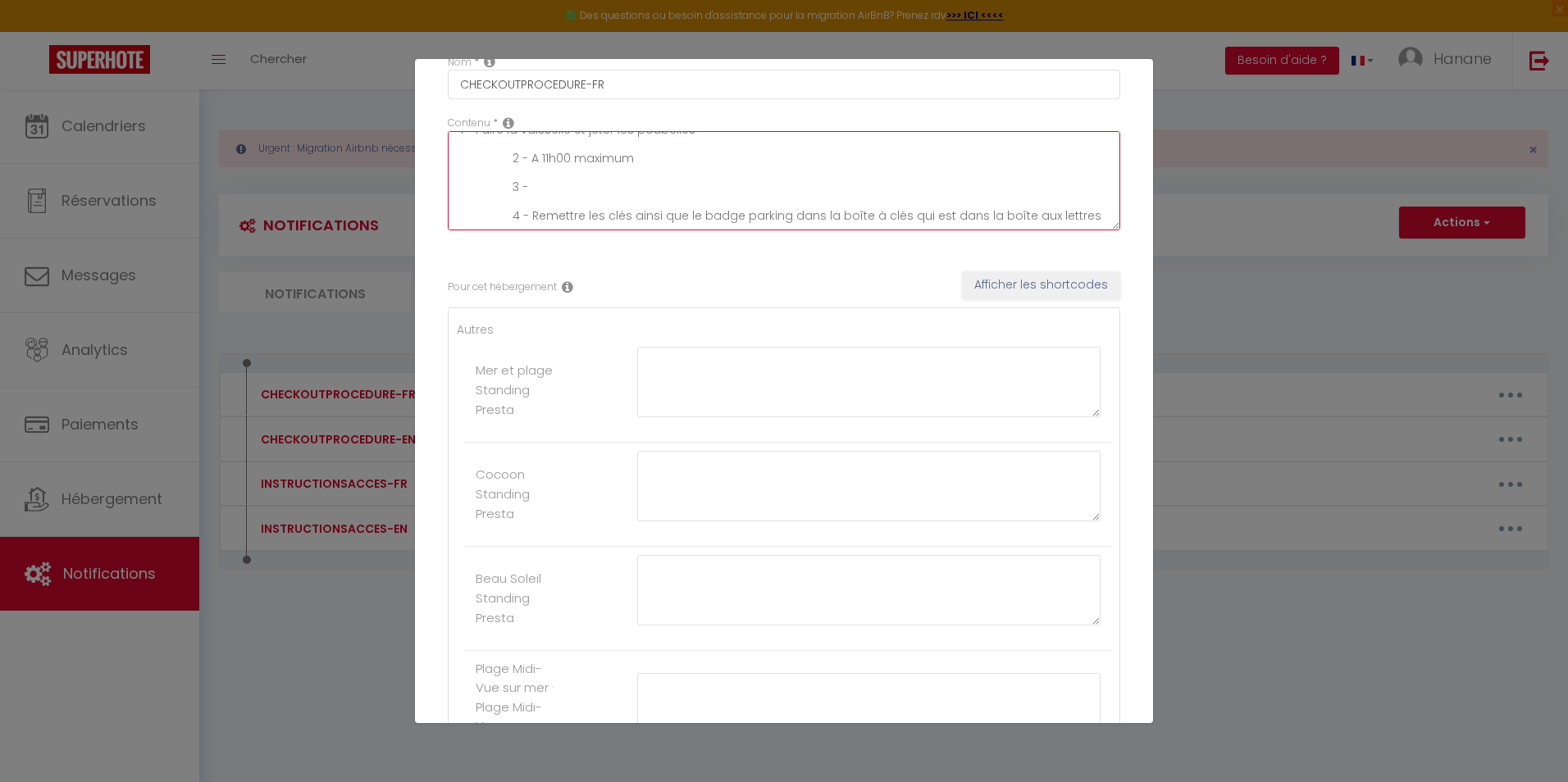
drag, startPoint x: 531, startPoint y: 214, endPoint x: 1110, endPoint y: 214, distance: 579.0
click at [1110, 214] on div "Contenu * 1 - Faire la vaisselle et jeter les poubelles 2 - A 11h00 maximum 3 -…" at bounding box center [783, 181] width 694 height 131
paste textarea "Laisser les clés sur la table et claquer la porte"
click at [541, 186] on textarea "1 - Faire la vaisselle et jeter les poubelles 2 - A 11h00 maximum 3 - 4 - Laiss…" at bounding box center [783, 181] width 672 height 99
drag, startPoint x: 536, startPoint y: 210, endPoint x: 822, endPoint y: 214, distance: 286.0
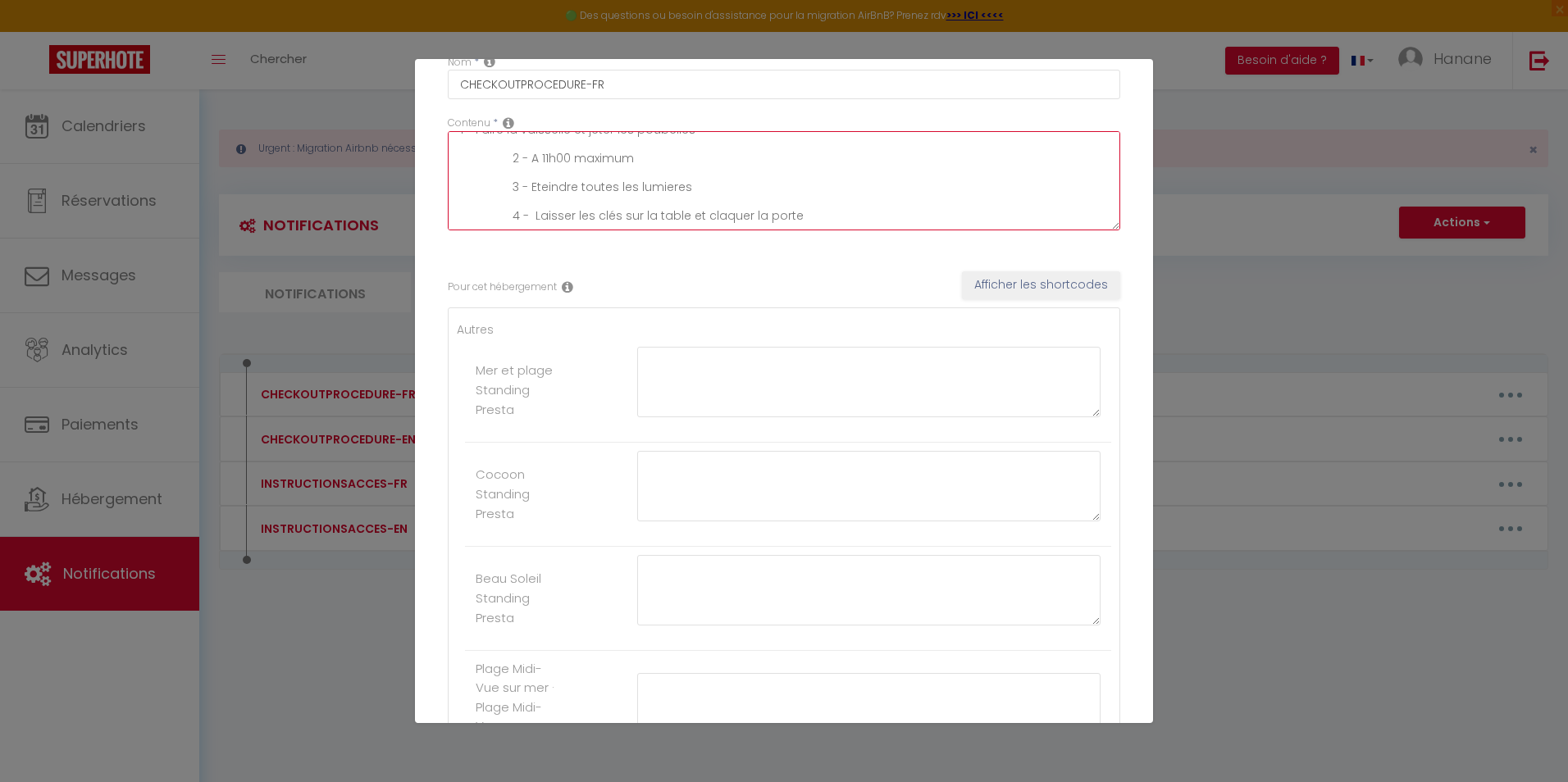
click at [822, 214] on textarea "1 - Faire la vaisselle et jeter les poubelles 2 - A 11h00 maximum 3 - Eteindre …" at bounding box center [783, 181] width 672 height 99
click at [756, 217] on textarea "1 - Faire la vaisselle et jeter les poubelles 2 - A 11h00 maximum 3 - Eteindre …" at bounding box center [783, 181] width 672 height 99
click at [562, 217] on textarea "1 - Faire la vaisselle et jeter les poubelles 2 - A 11h00 maximum 3 - Eteindre …" at bounding box center [783, 181] width 672 height 99
click at [0, 0] on lt-em "Éteindre" at bounding box center [0, 0] width 0 height 0
click at [555, 193] on textarea "1 - Faire la vaisselle et jeter les poubelles 2 - A 11h00 maximum 3 - Eteindre …" at bounding box center [783, 181] width 672 height 99
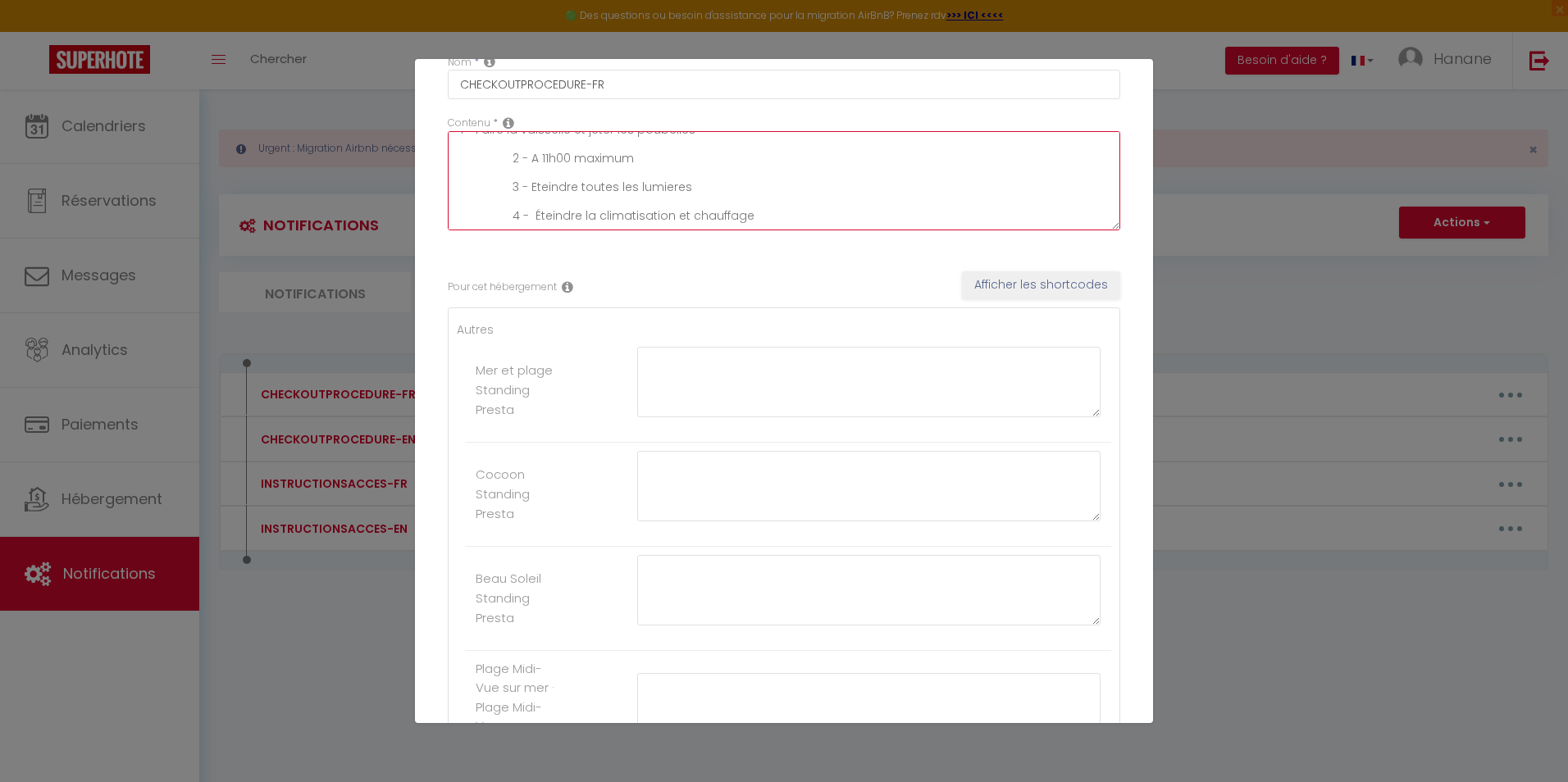
click at [0, 0] on lt-span "Éteindre" at bounding box center [0, 0] width 0 height 0
click at [656, 192] on textarea "1 - Faire la vaisselle et jeter les poubelles 2 - A 11h00 maximum 3 - Éteindre …" at bounding box center [783, 181] width 672 height 99
click at [0, 0] on lt-span "lumières" at bounding box center [0, 0] width 0 height 0
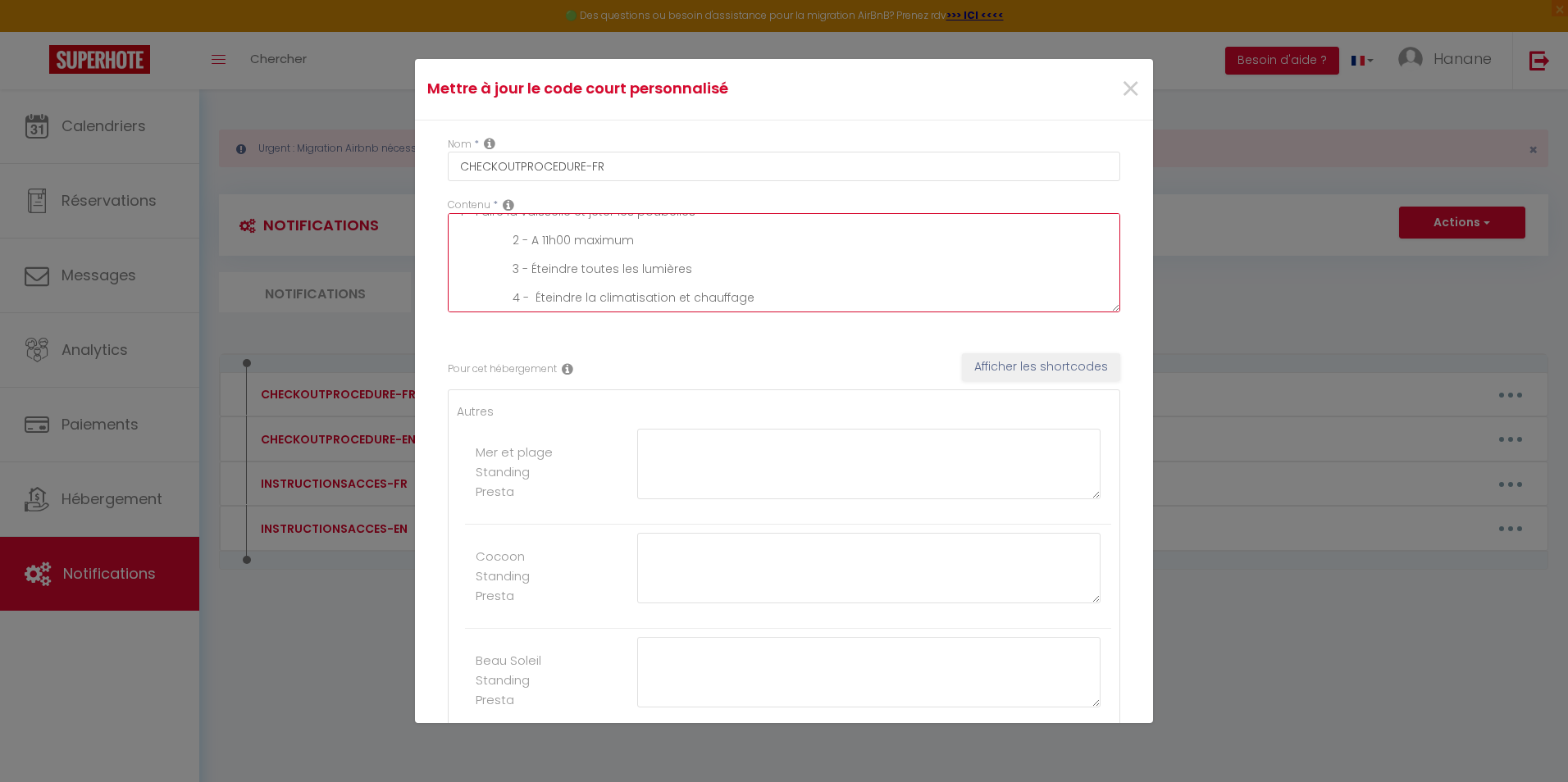
click at [693, 267] on textarea "1 - Faire la vaisselle et jeter les poubelles 2 - A 11h00 maximum 3 - Éteindre …" at bounding box center [783, 263] width 672 height 99
drag, startPoint x: 636, startPoint y: 274, endPoint x: 582, endPoint y: 274, distance: 54.0
click at [582, 274] on textarea "1 - Faire la vaisselle et jeter les poubelles 2 - A 11h00 maximum 3 - Éteindre …" at bounding box center [783, 263] width 672 height 99
click at [653, 271] on textarea "1 - Faire la vaisselle et jeter les poubelles 2 - A 11h00 maximum 3 - Éteindre …" at bounding box center [783, 263] width 672 height 99
drag, startPoint x: 758, startPoint y: 299, endPoint x: 534, endPoint y: 302, distance: 224.0
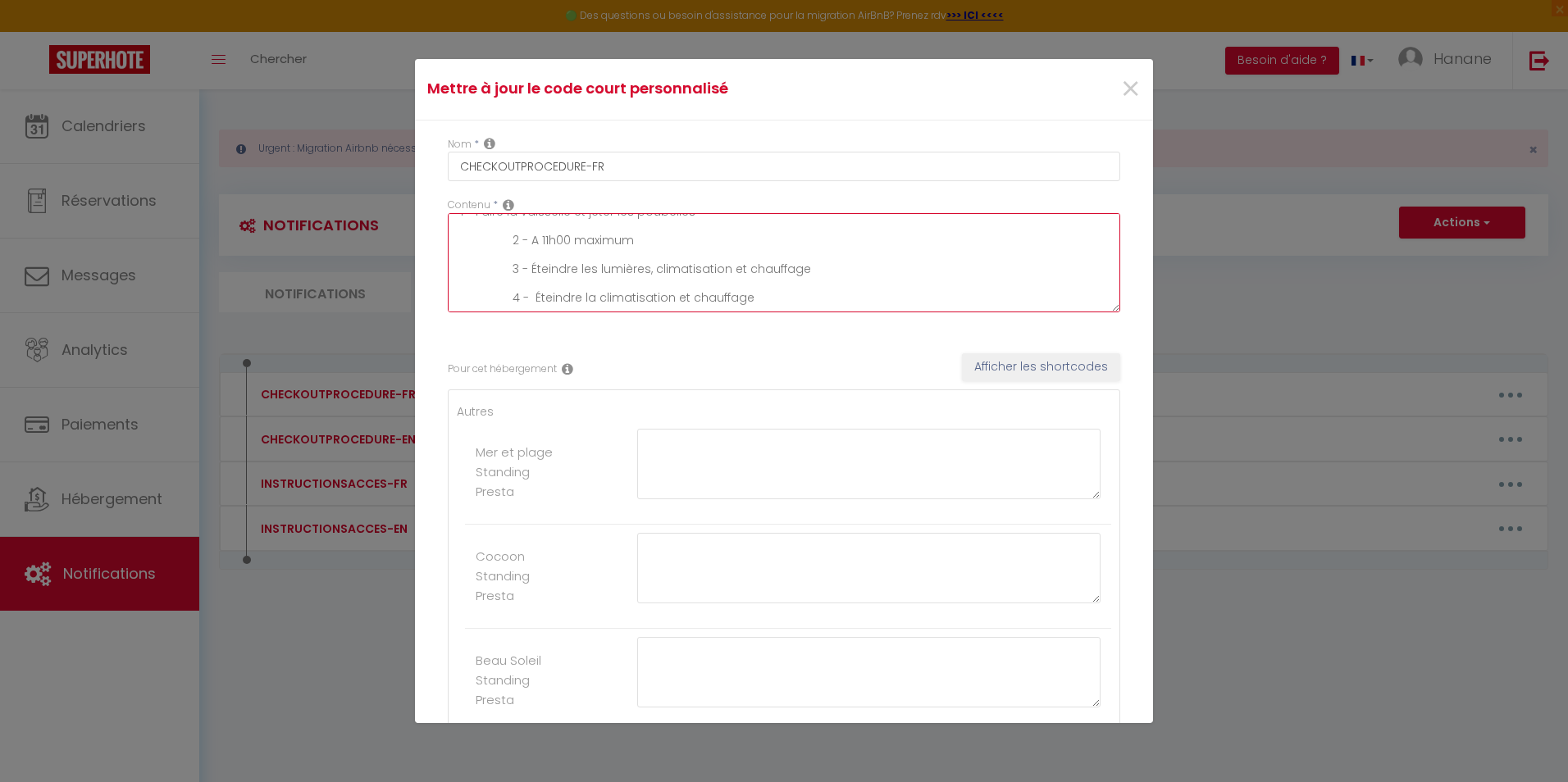
click at [534, 302] on textarea "1 - Faire la vaisselle et jeter les poubelles 2 - A 11h00 maximum 3 - Éteindre …" at bounding box center [783, 263] width 672 height 99
click at [552, 244] on textarea "1 - Faire la vaisselle et jeter les poubelles 2 - A 11h00 maximum 3 - Éteindre …" at bounding box center [783, 263] width 672 height 99
click at [562, 244] on textarea "1 - Faire la vaisselle et jeter les poubelles 2 - A 11h00 maximum 3 - Éteindre …" at bounding box center [783, 263] width 672 height 99
click at [0, 0] on lt-em "11 h 00" at bounding box center [0, 0] width 0 height 0
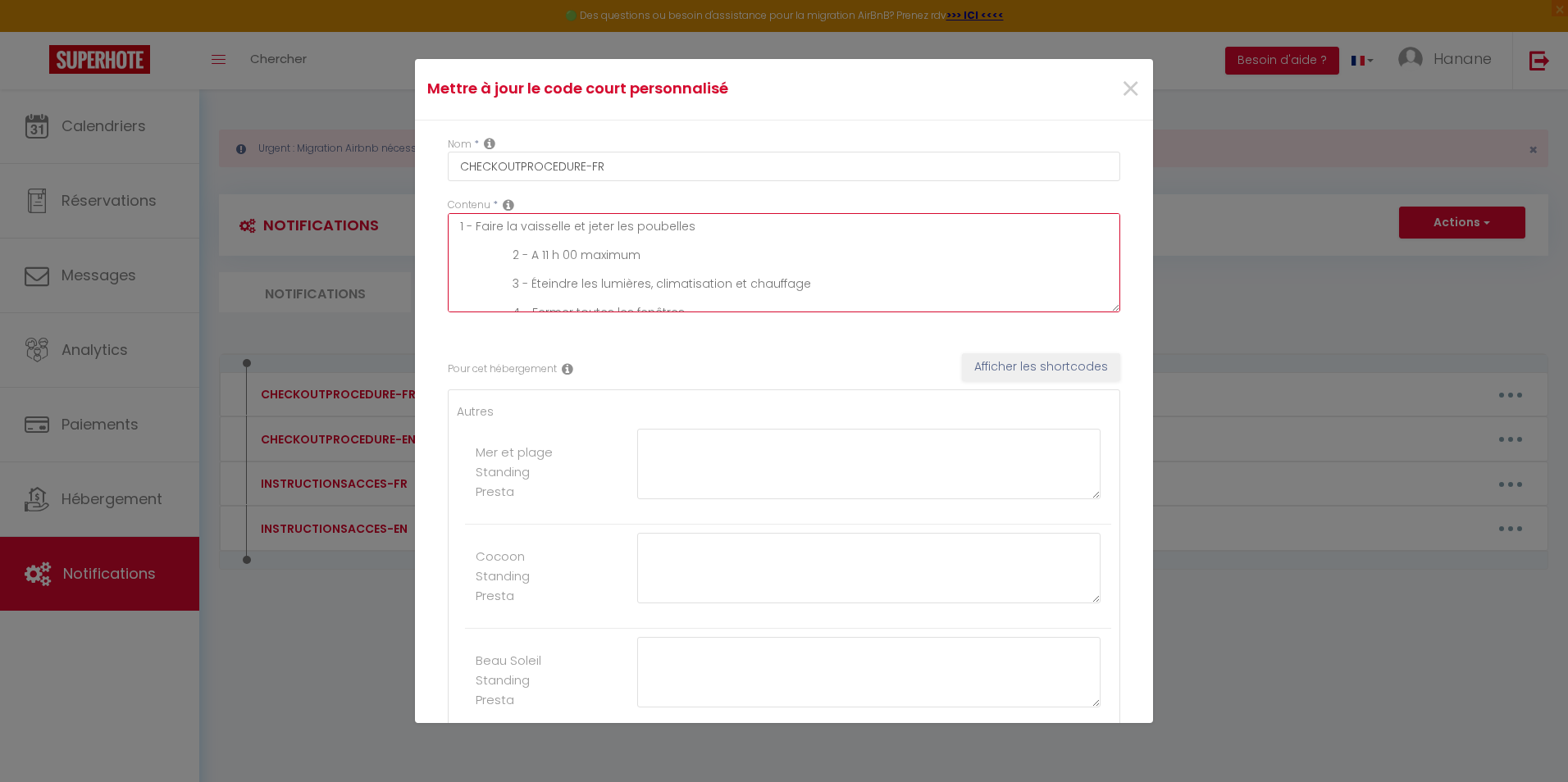
click at [536, 255] on textarea "1 - Faire la vaisselle et jeter les poubelles 2 - A 11 h 00 maximum 3 - Éteindr…" at bounding box center [783, 263] width 672 height 99
click at [684, 253] on textarea "1 - Faire la vaisselle et jeter les poubelles 2 - Départ à 11 h 00 maximum 3 - …" at bounding box center [783, 263] width 672 height 99
drag, startPoint x: 692, startPoint y: 295, endPoint x: 472, endPoint y: 199, distance: 240.0
click at [472, 199] on div "Contenu * 1 - Faire la vaisselle et jeter les poubelles 2 - Départ à 11 h 00 ma…" at bounding box center [783, 255] width 672 height 115
type textarea "1 - Faire la vaisselle et jeter les poubelles 2 - Départ à 11 h 00 maximum 3 - …"
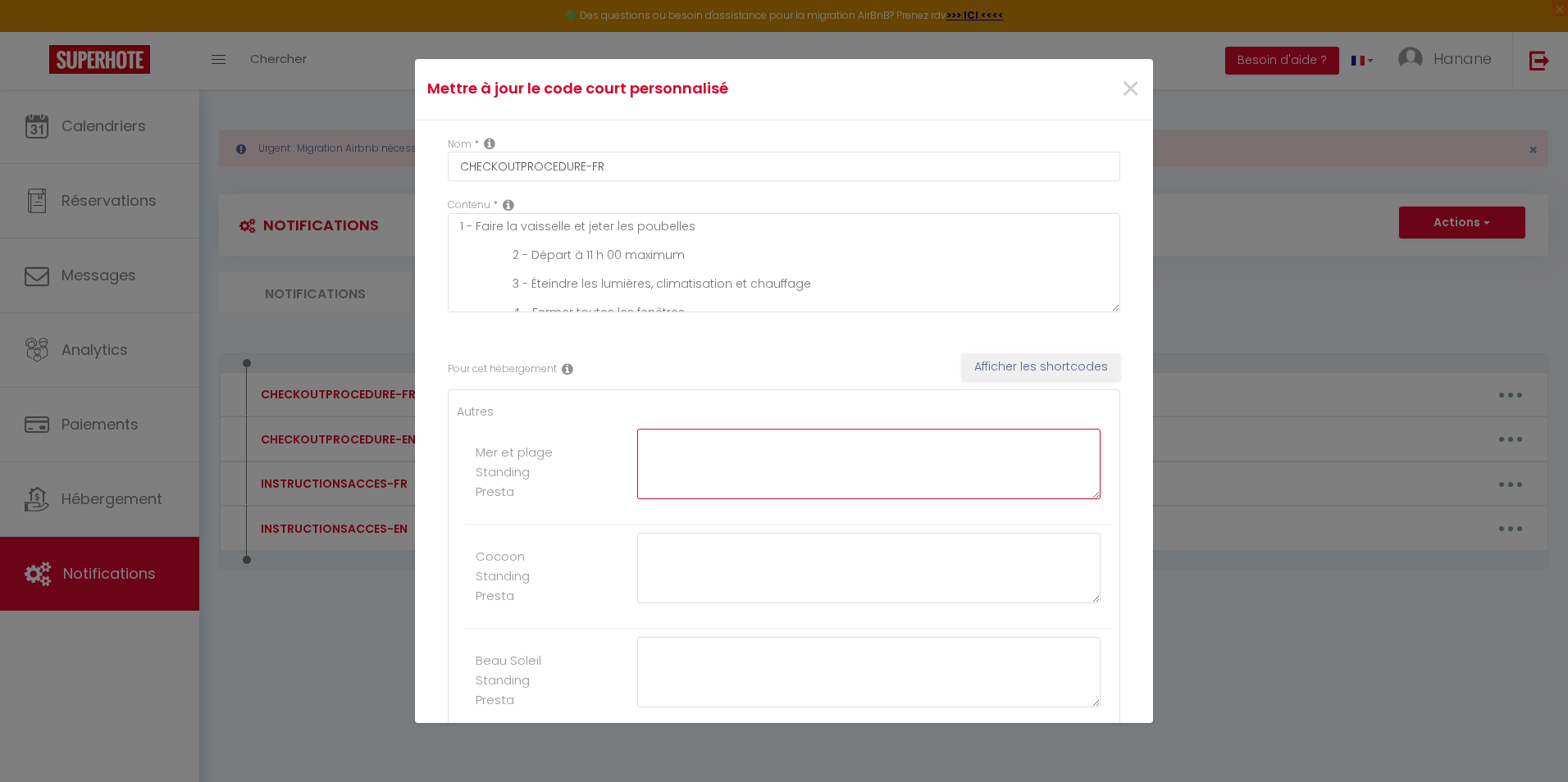
click at [677, 450] on textarea at bounding box center [869, 464] width 463 height 71
paste textarea "1 - Faire la vaisselle et jeter les poubelles 2 - Départ à 11 h 00 maximum 3 - …"
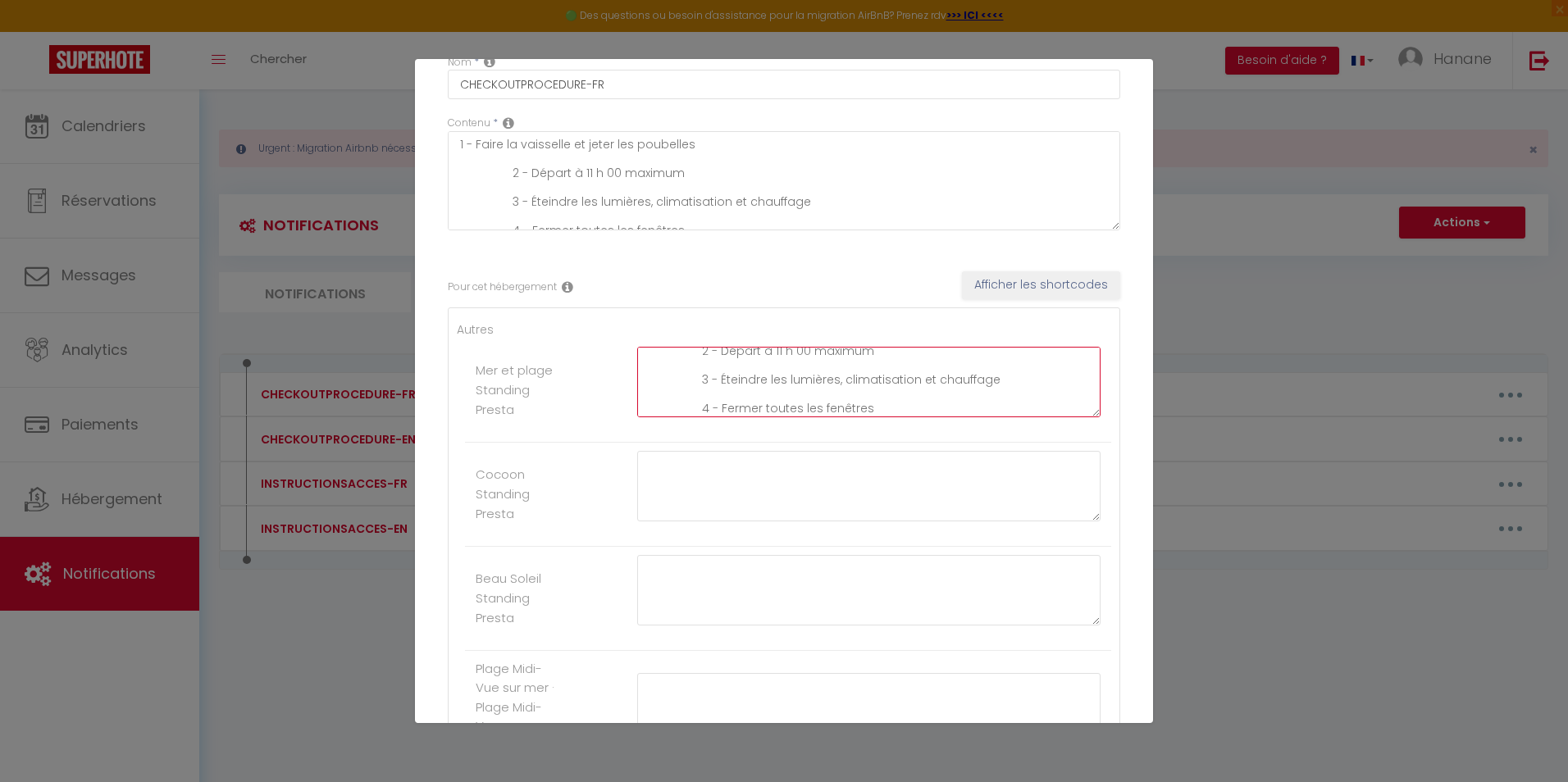
type textarea "1 - Faire la vaisselle et jeter les poubelles 2 - Départ à 11 h 00 maximum 3 - …"
click at [690, 482] on textarea at bounding box center [869, 486] width 463 height 71
paste textarea "1 - Faire la vaisselle et jeter les poubelles 2 - Départ à 11 h 00 maximum 3 - …"
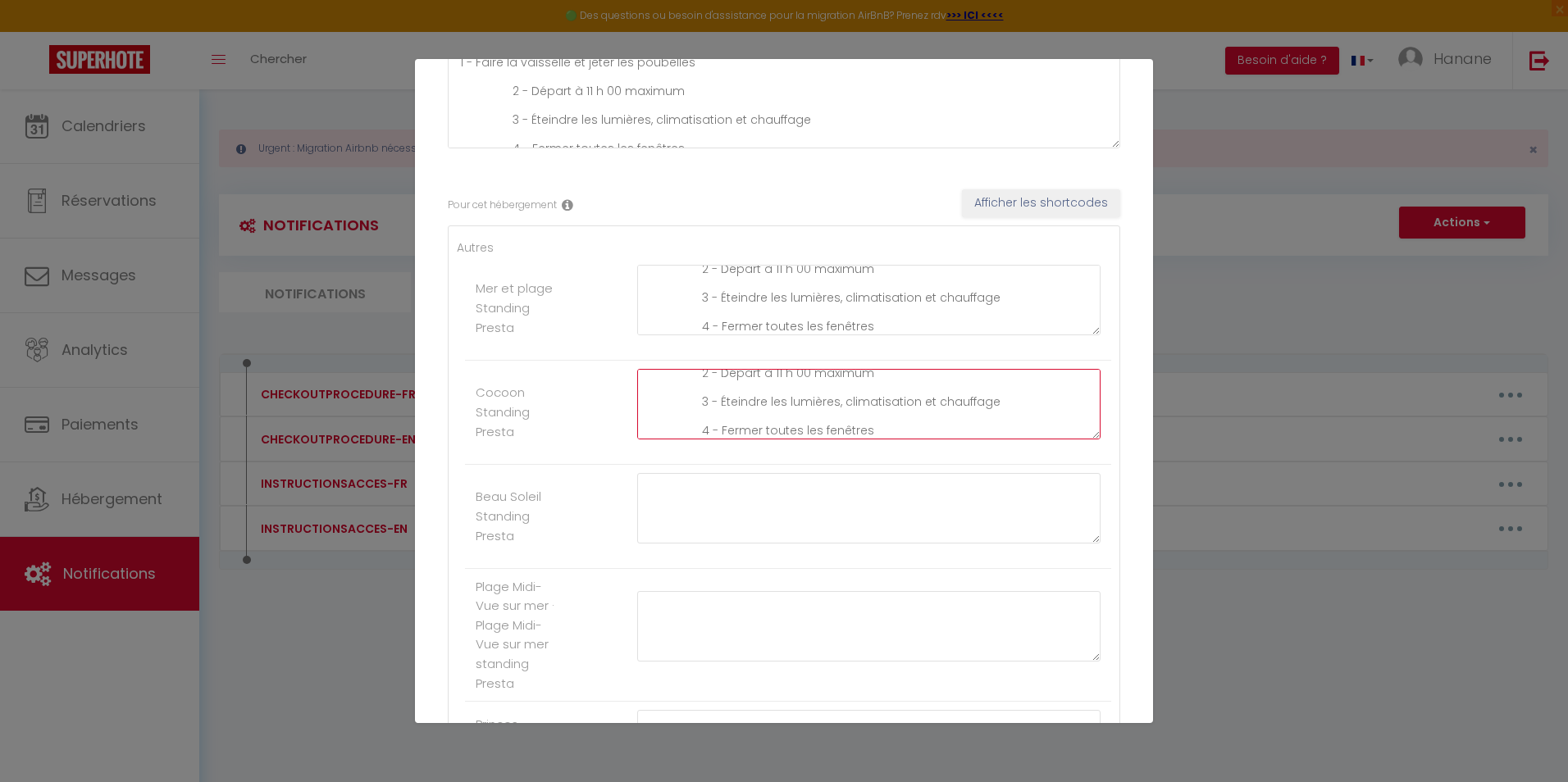
scroll to position [246, 0]
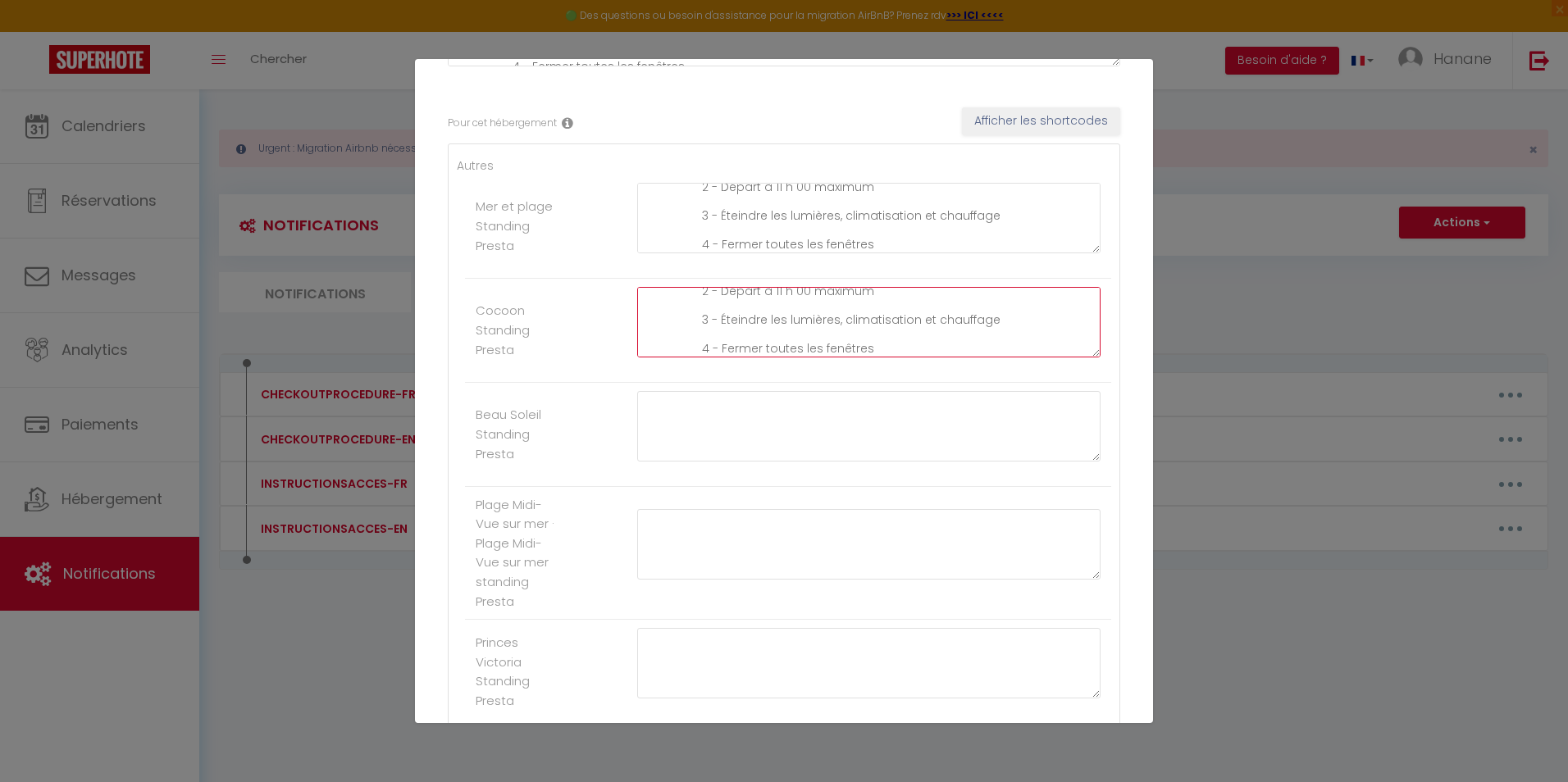
type textarea "1 - Faire la vaisselle et jeter les poubelles 2 - Départ à 11 h 00 maximum 3 - …"
click at [680, 418] on textarea at bounding box center [869, 426] width 463 height 71
paste textarea "1 - Faire la vaisselle et jeter les poubelles 2 - Départ à 11 h 00 maximum 3 - …"
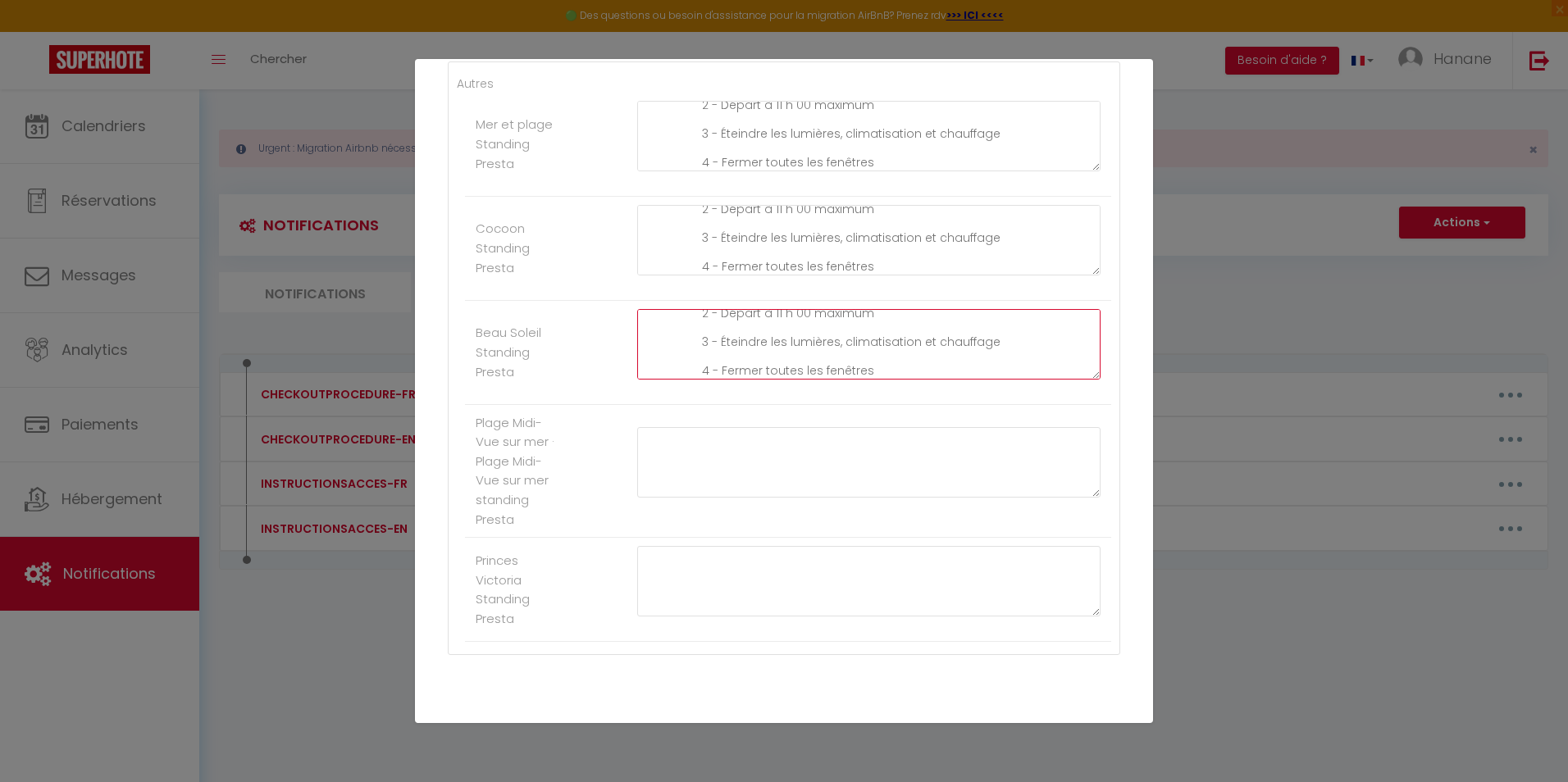
scroll to position [382, 0]
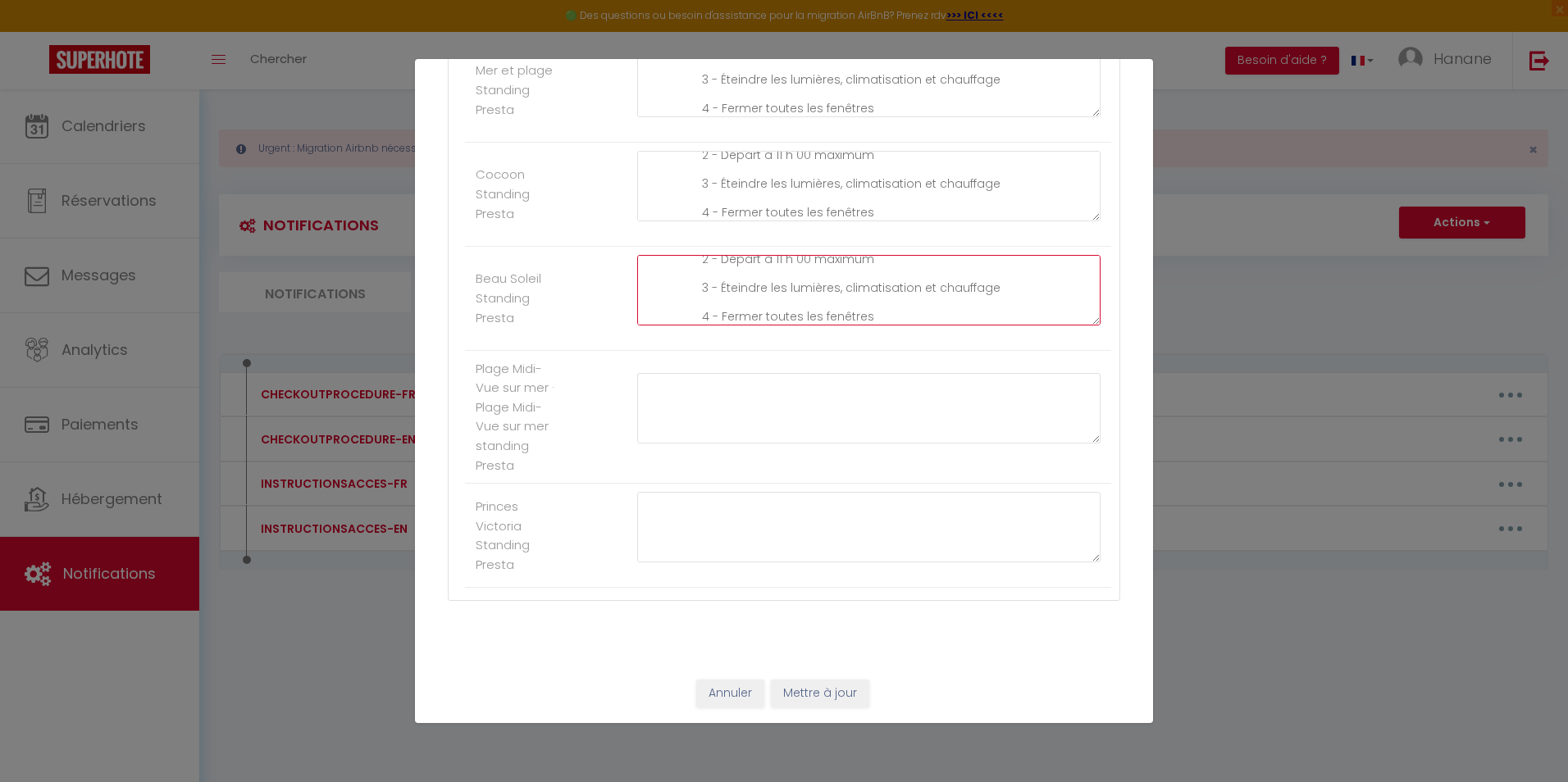
type textarea "1 - Faire la vaisselle et jeter les poubelles 2 - Départ à 11 h 00 maximum 3 - …"
click at [831, 695] on button "Mettre à jour" at bounding box center [820, 693] width 98 height 28
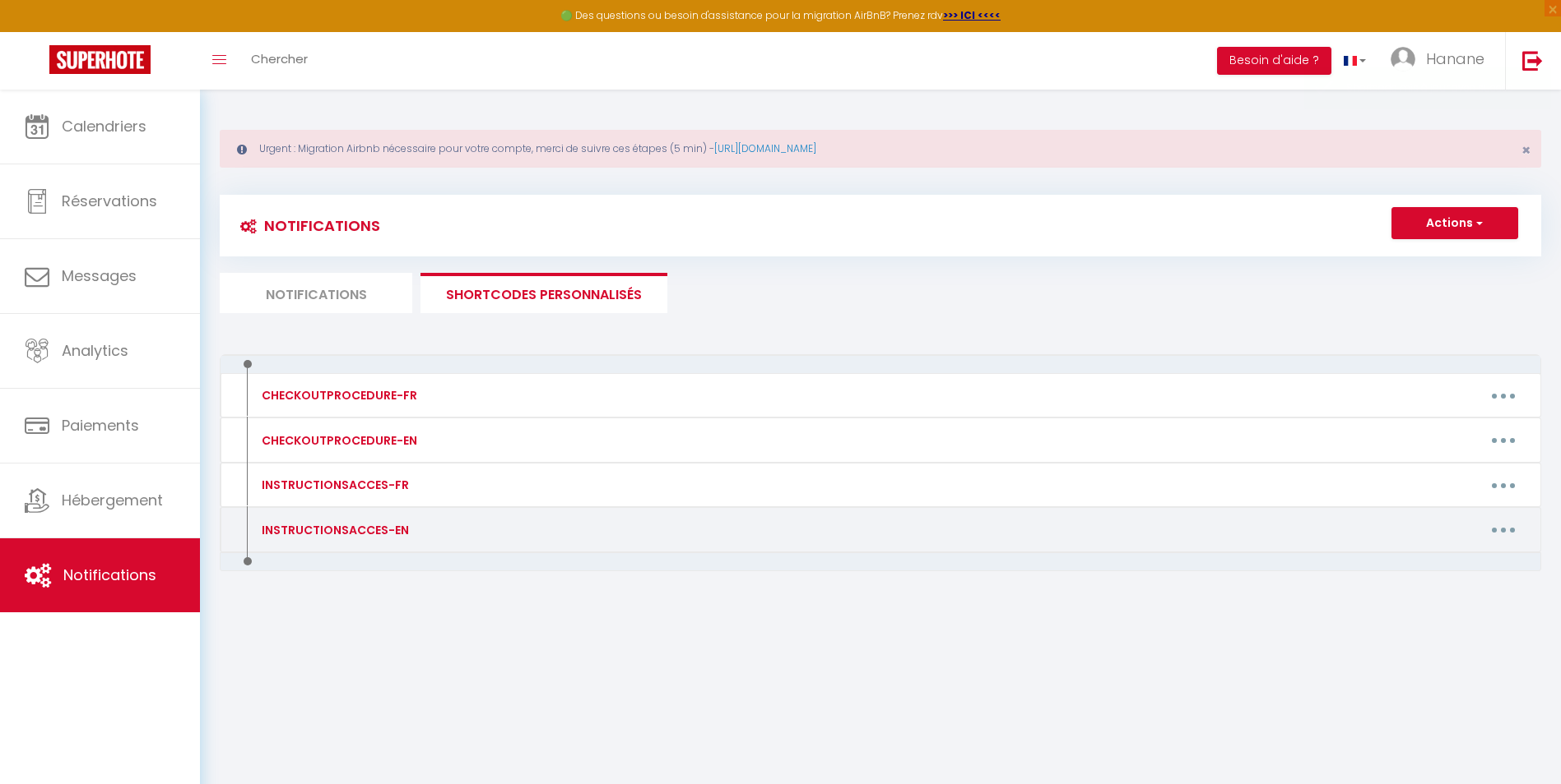
click at [1503, 528] on icon "button" at bounding box center [1502, 529] width 5 height 5
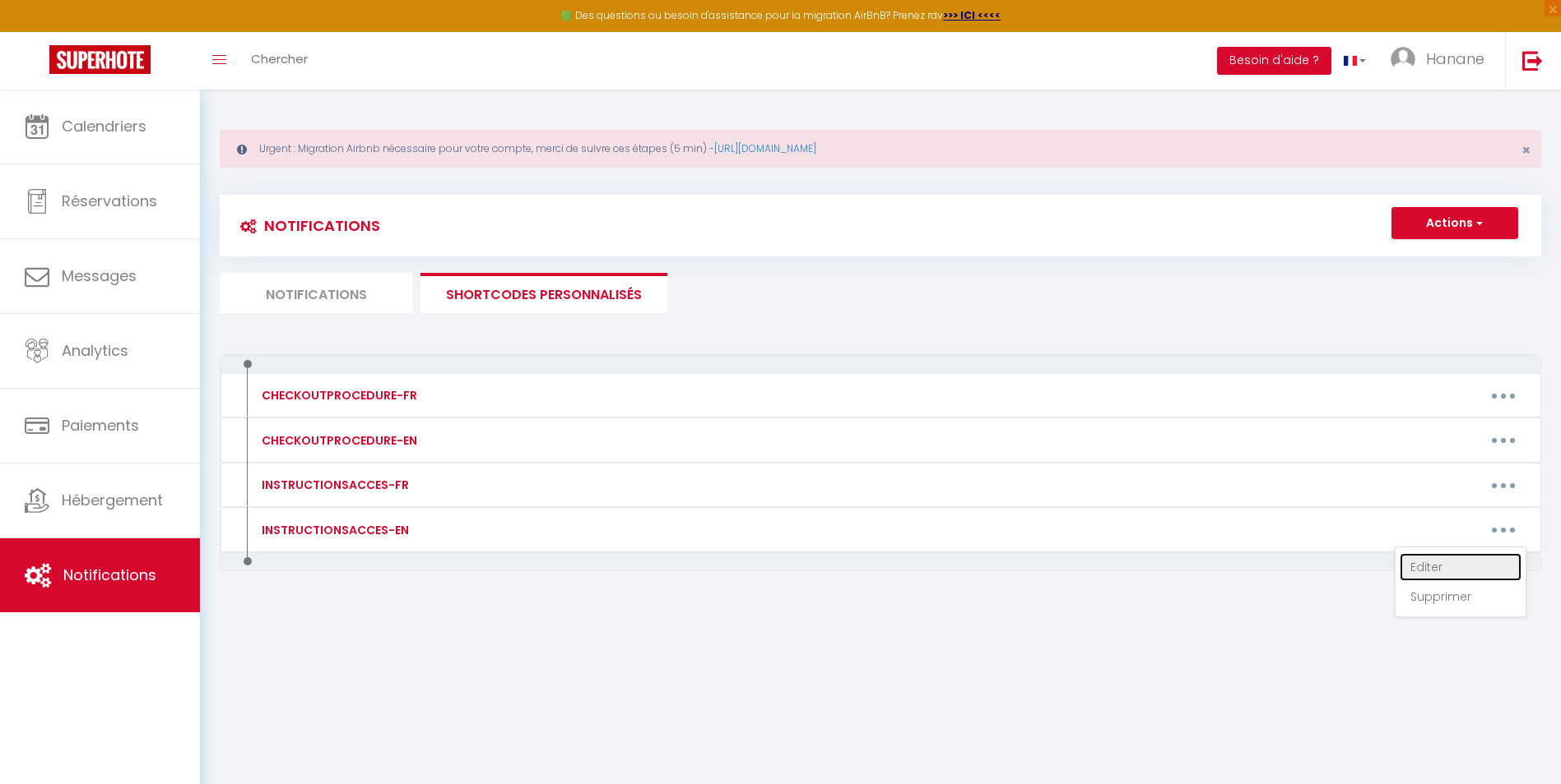
click at [1420, 568] on link "Editer" at bounding box center [1460, 568] width 122 height 28
type input "INSTRUCTIONSACCES-EN"
type textarea "All you have to do is to come with your suitcases, everything you need is provi…"
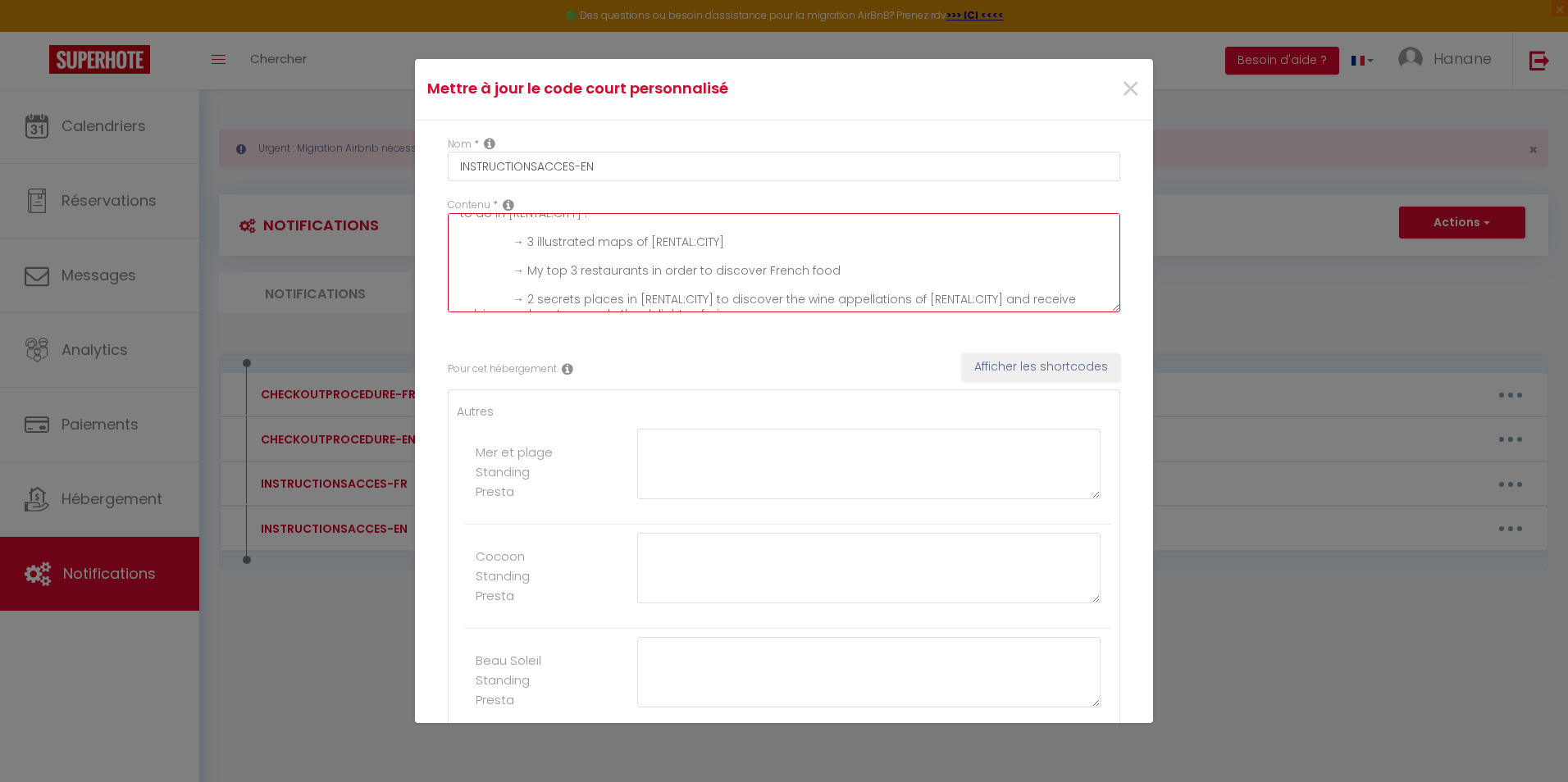
scroll to position [144, 0]
drag, startPoint x: 463, startPoint y: 224, endPoint x: 1096, endPoint y: 329, distance: 641.6
click at [1096, 329] on div "Nom * INSTRUCTIONSACCES-EN Contenu * All you have to do is to come with your su…" at bounding box center [784, 584] width 738 height 926
click at [1096, 196] on div at bounding box center [1096, 196] width 0 height 0
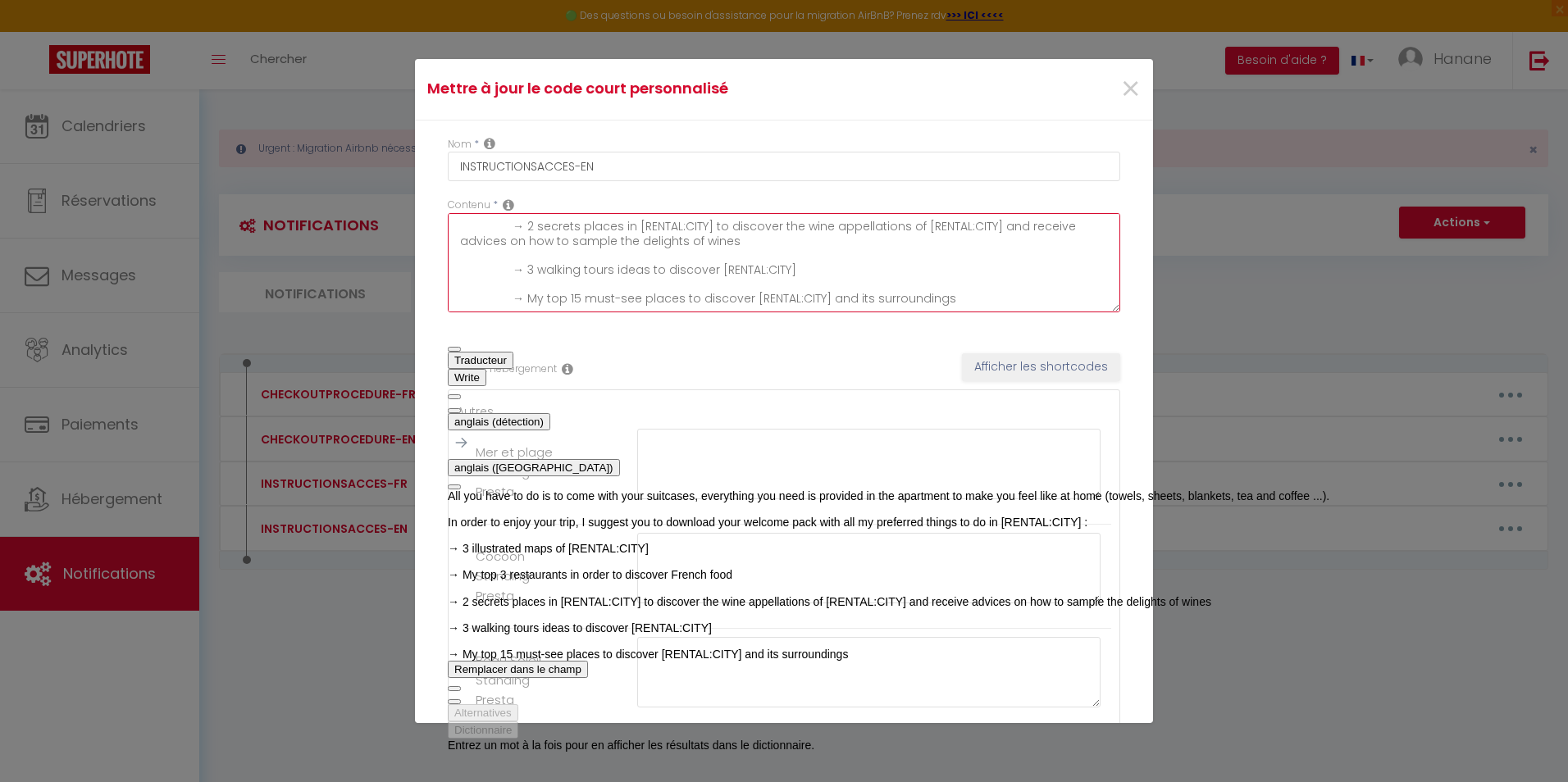
click at [621, 459] on button "anglais ([GEOGRAPHIC_DATA])" at bounding box center [533, 468] width 172 height 18
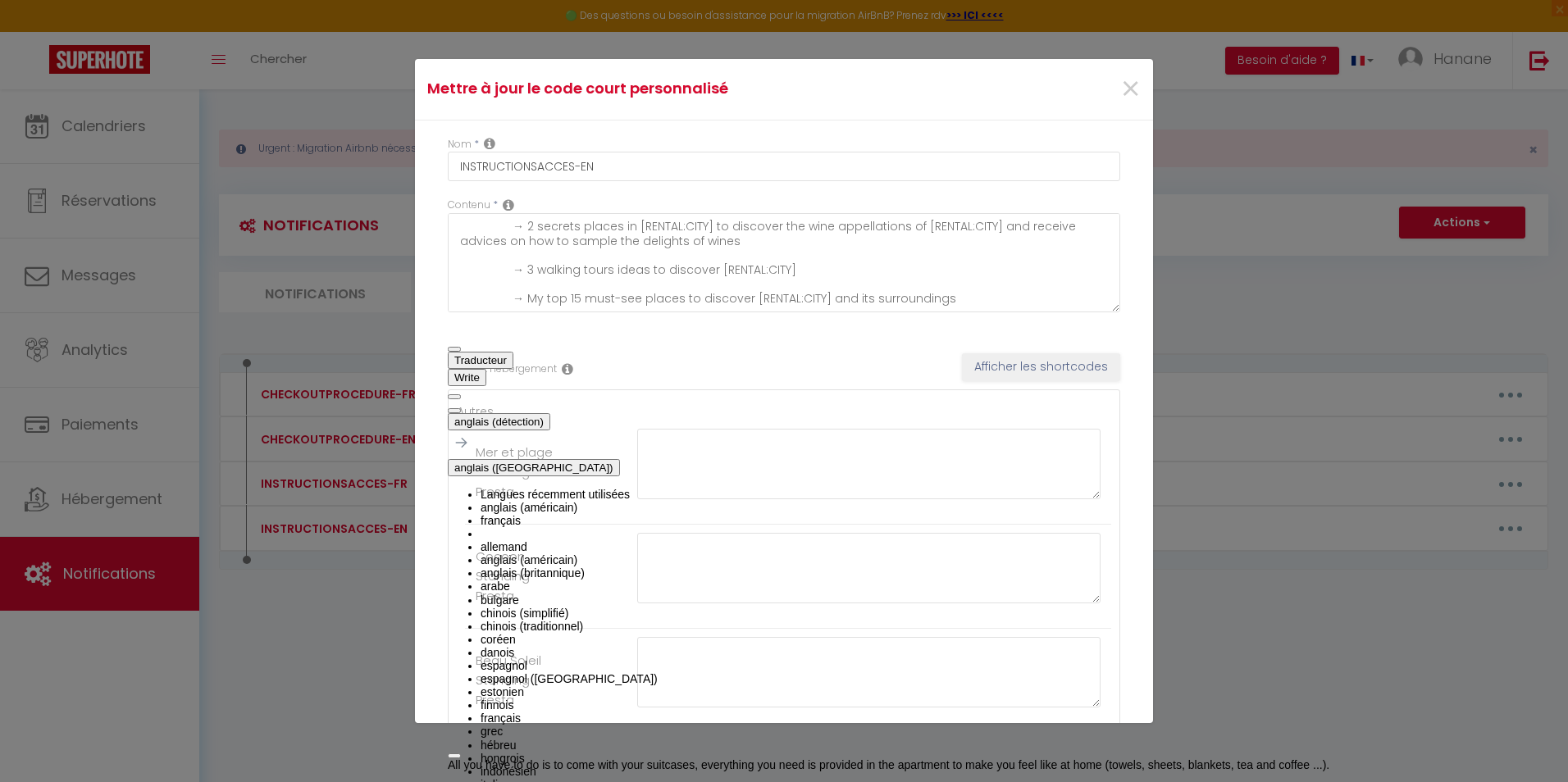
click at [674, 515] on li "français" at bounding box center [905, 520] width 849 height 13
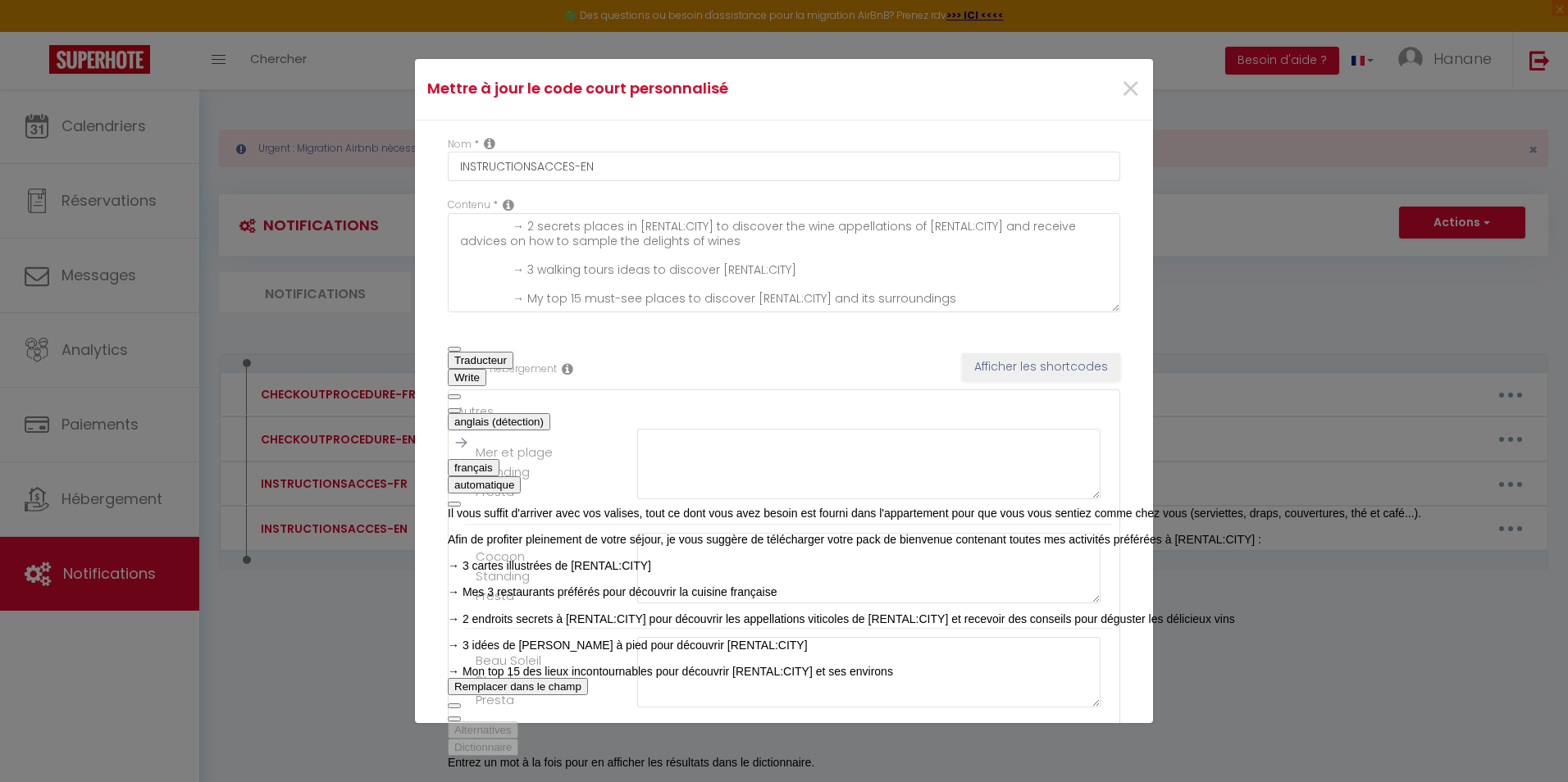
scroll to position [103, 0]
click at [461, 409] on button at bounding box center [453, 410] width 13 height 5
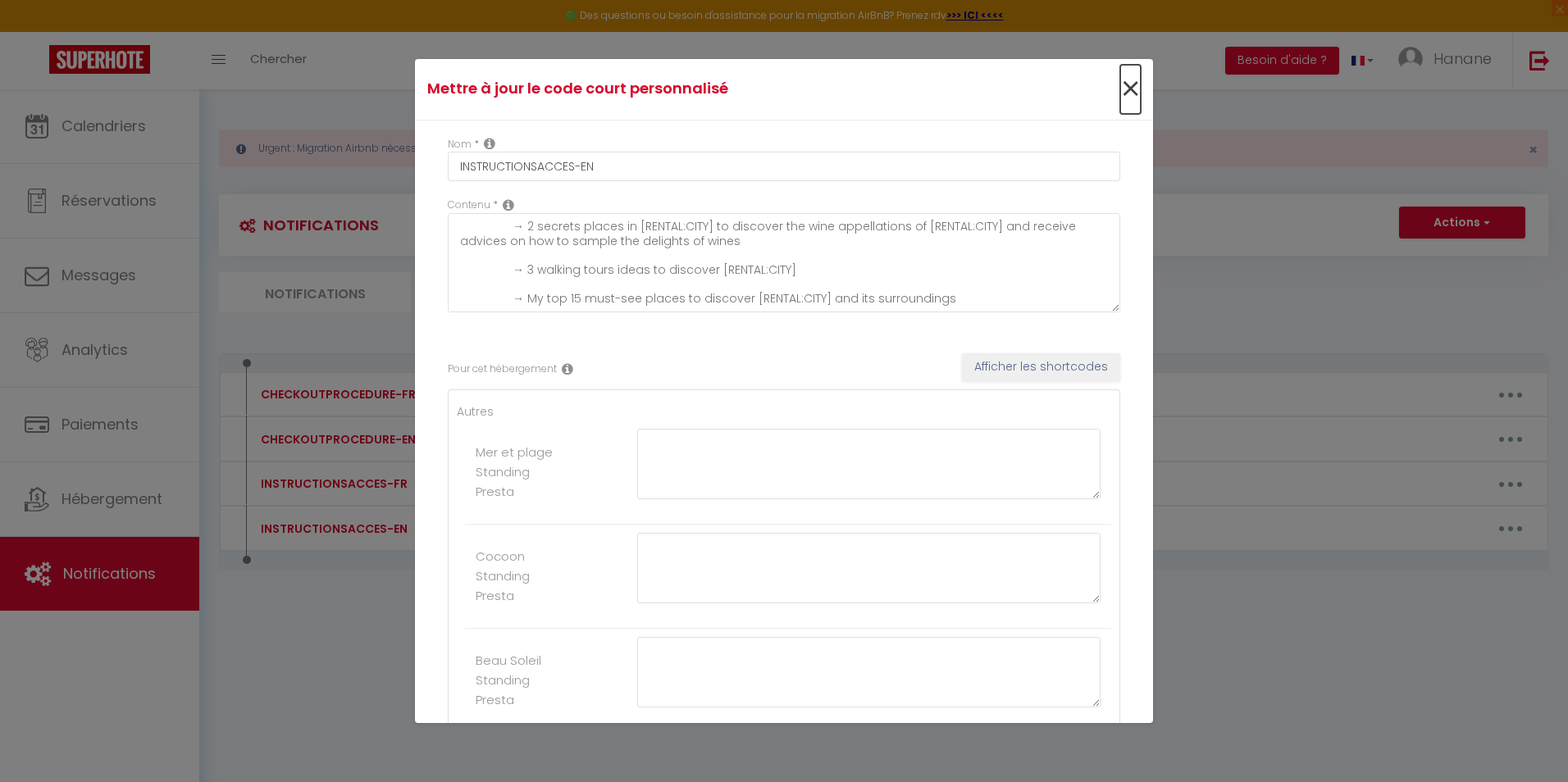
click at [1125, 85] on span "×" at bounding box center [1130, 89] width 20 height 50
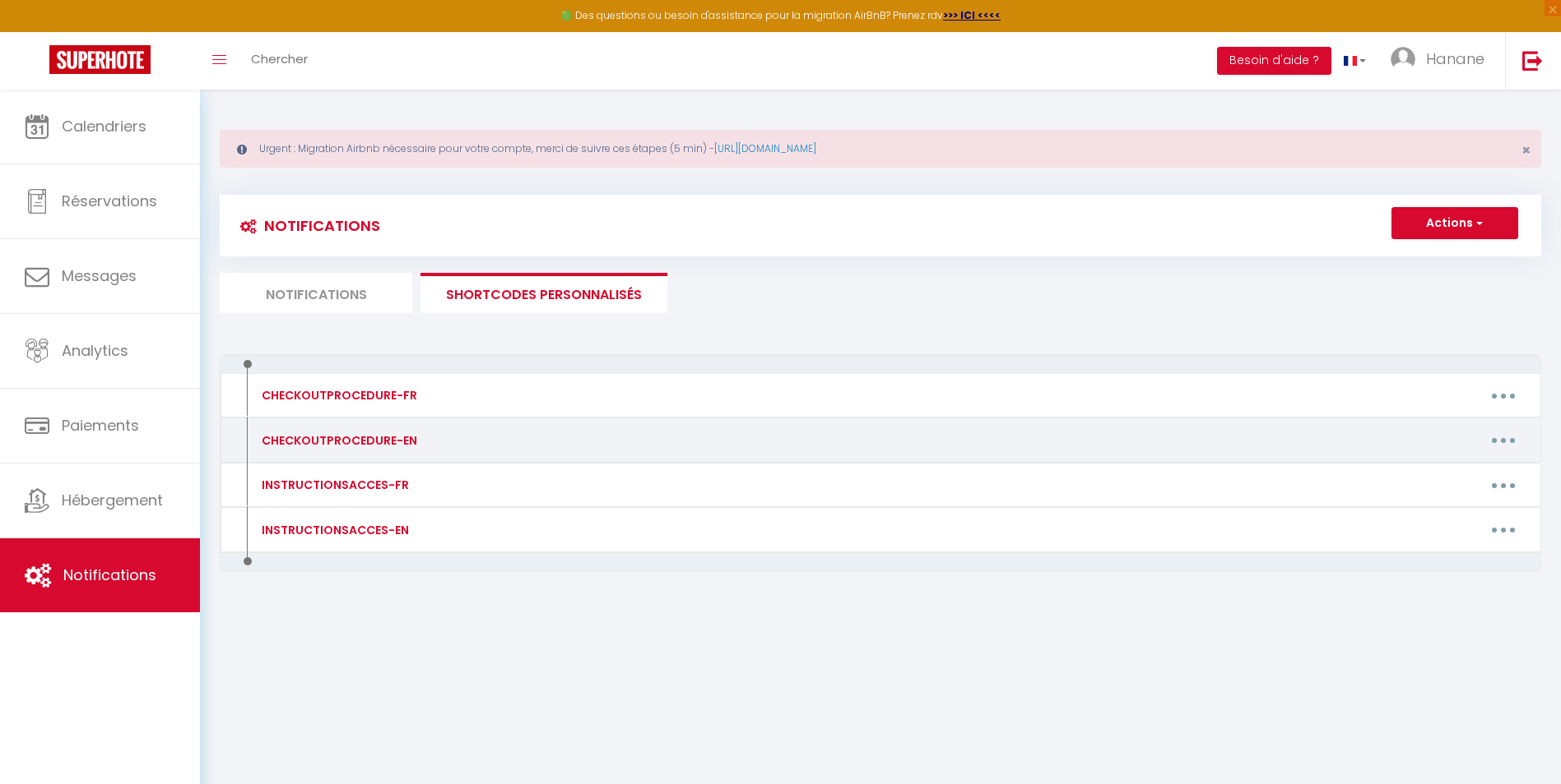
click at [1499, 434] on button "button" at bounding box center [1502, 440] width 46 height 26
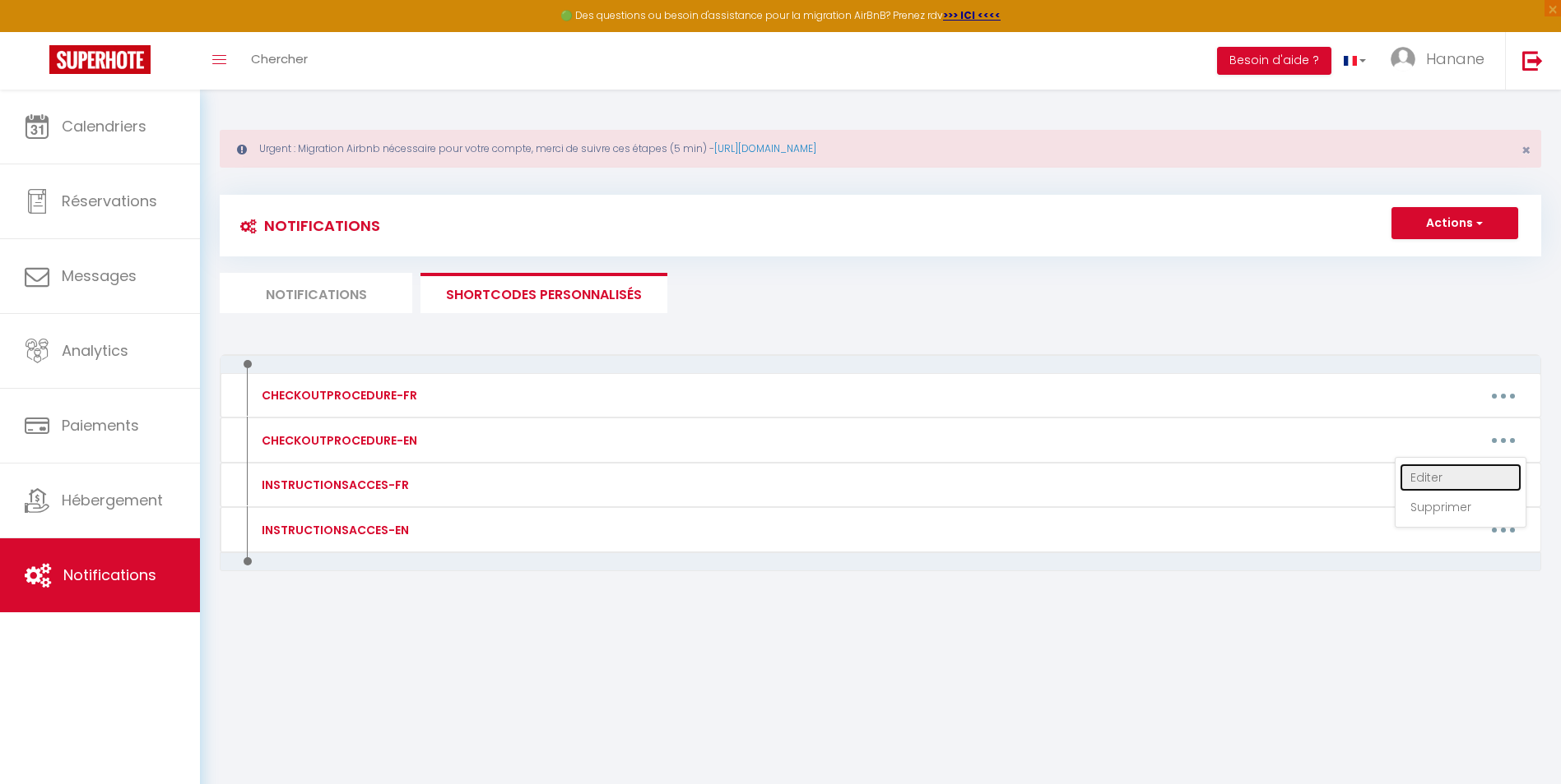
click at [1425, 471] on link "Editer" at bounding box center [1460, 478] width 122 height 28
type input "CHECKOUTPROCEDURE-EN"
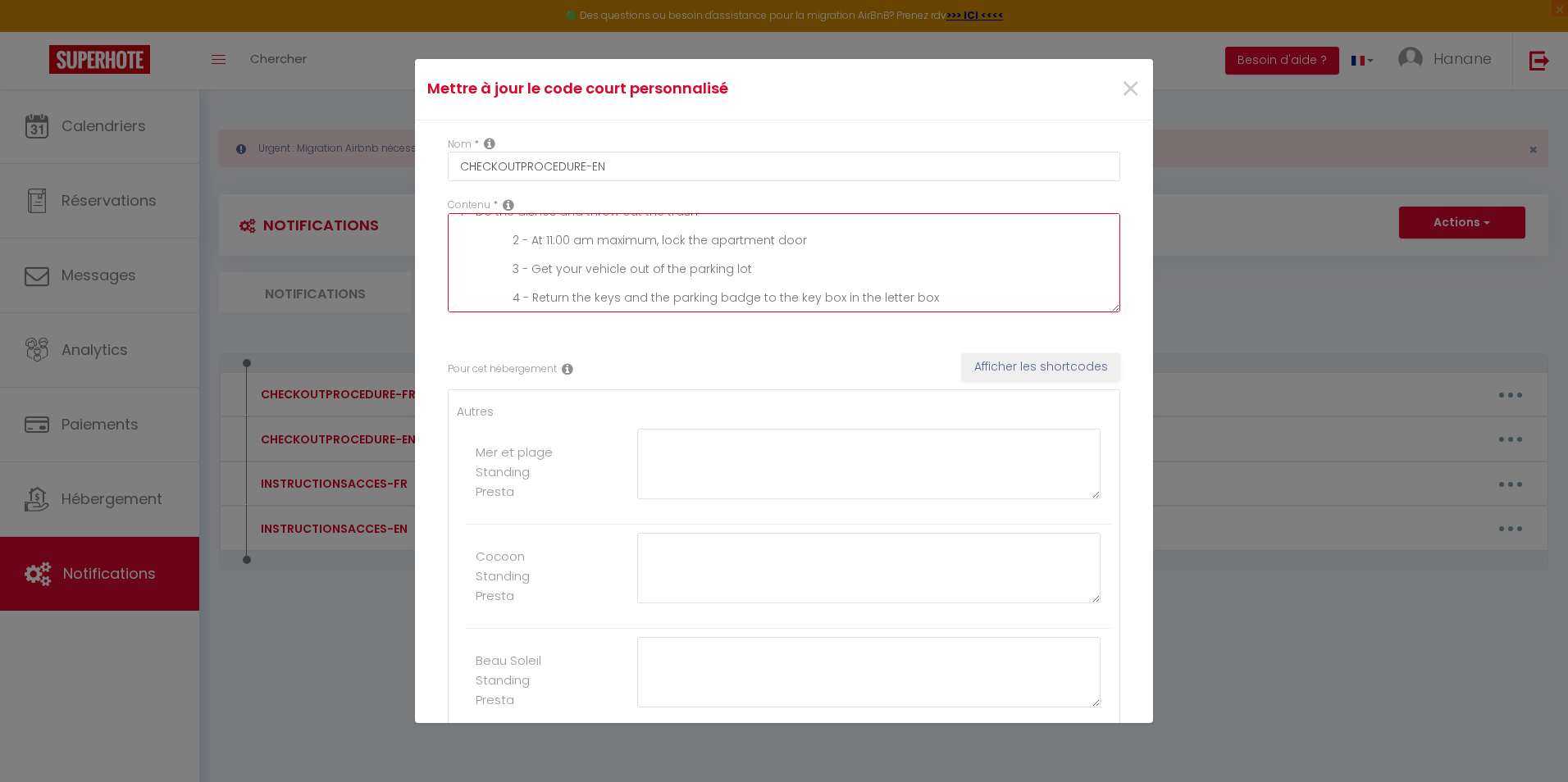
scroll to position [0, 0]
drag, startPoint x: 898, startPoint y: 295, endPoint x: 456, endPoint y: 214, distance: 449.4
click at [456, 214] on textarea "1 - Do the dishes and throw out the trash 2 - At 11:00 am maximum, lock the apa…" at bounding box center [783, 263] width 672 height 99
paste textarea "1 - Faire la vaisselle et jeter les poubelles 2 - Départ à 11 h 00 maximum 3 - …"
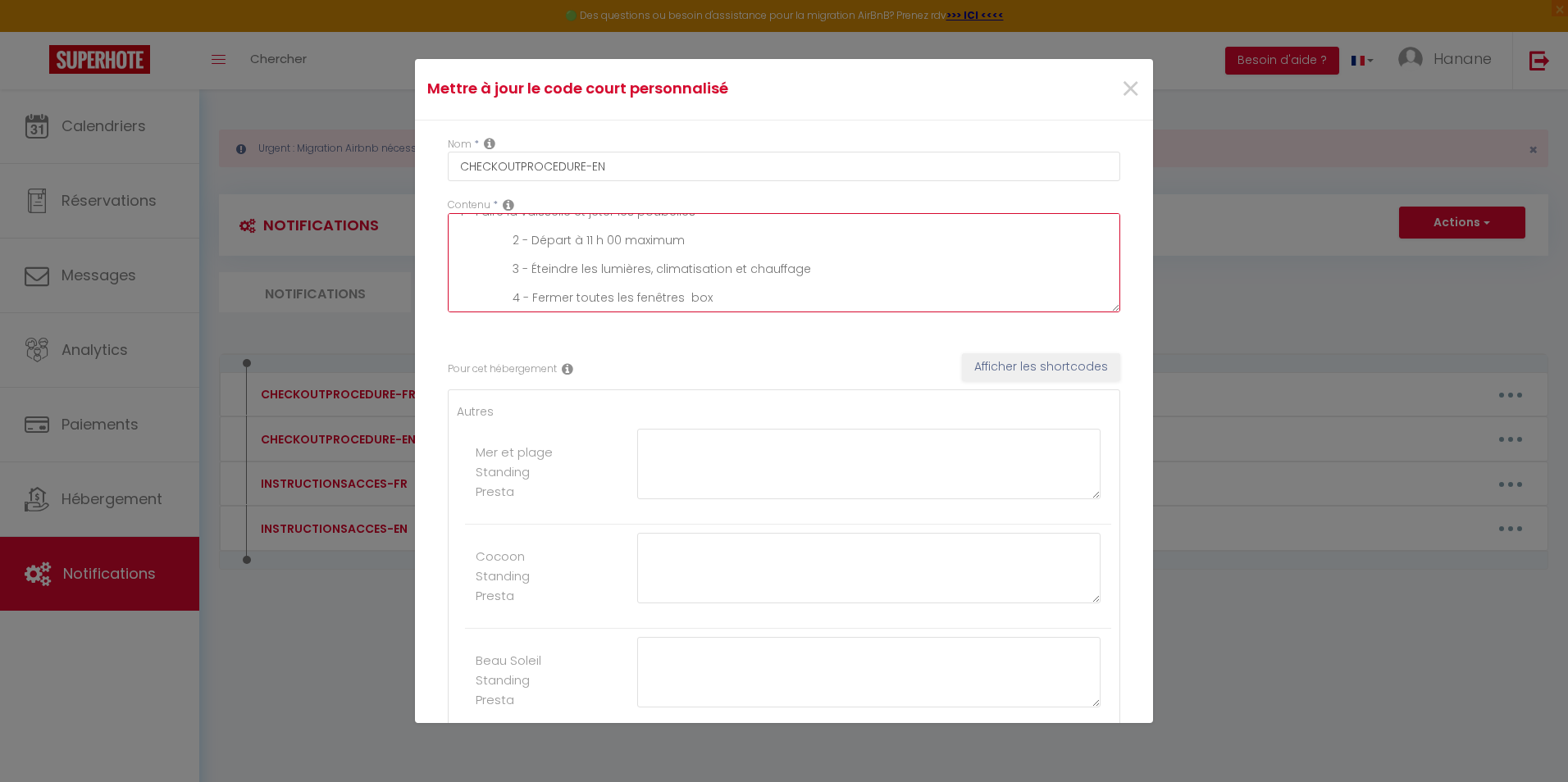
drag, startPoint x: 721, startPoint y: 299, endPoint x: 692, endPoint y: 302, distance: 29.2
click at [692, 302] on textarea "1 - Faire la vaisselle et jeter les poubelles 2 - Départ à 11 h 00 maximum 3 - …" at bounding box center [783, 263] width 672 height 99
drag, startPoint x: 677, startPoint y: 300, endPoint x: 625, endPoint y: 296, distance: 52.2
click at [624, 298] on textarea "1 - Faire la vaisselle et jeter les poubelles 2 - Départ à 11 h 00 maximum 3 - …" at bounding box center [783, 263] width 672 height 99
click at [691, 296] on textarea "1 - Faire la vaisselle et jeter les poubelles 2 - Départ à 11 h 00 maximum 3 - …" at bounding box center [783, 263] width 672 height 99
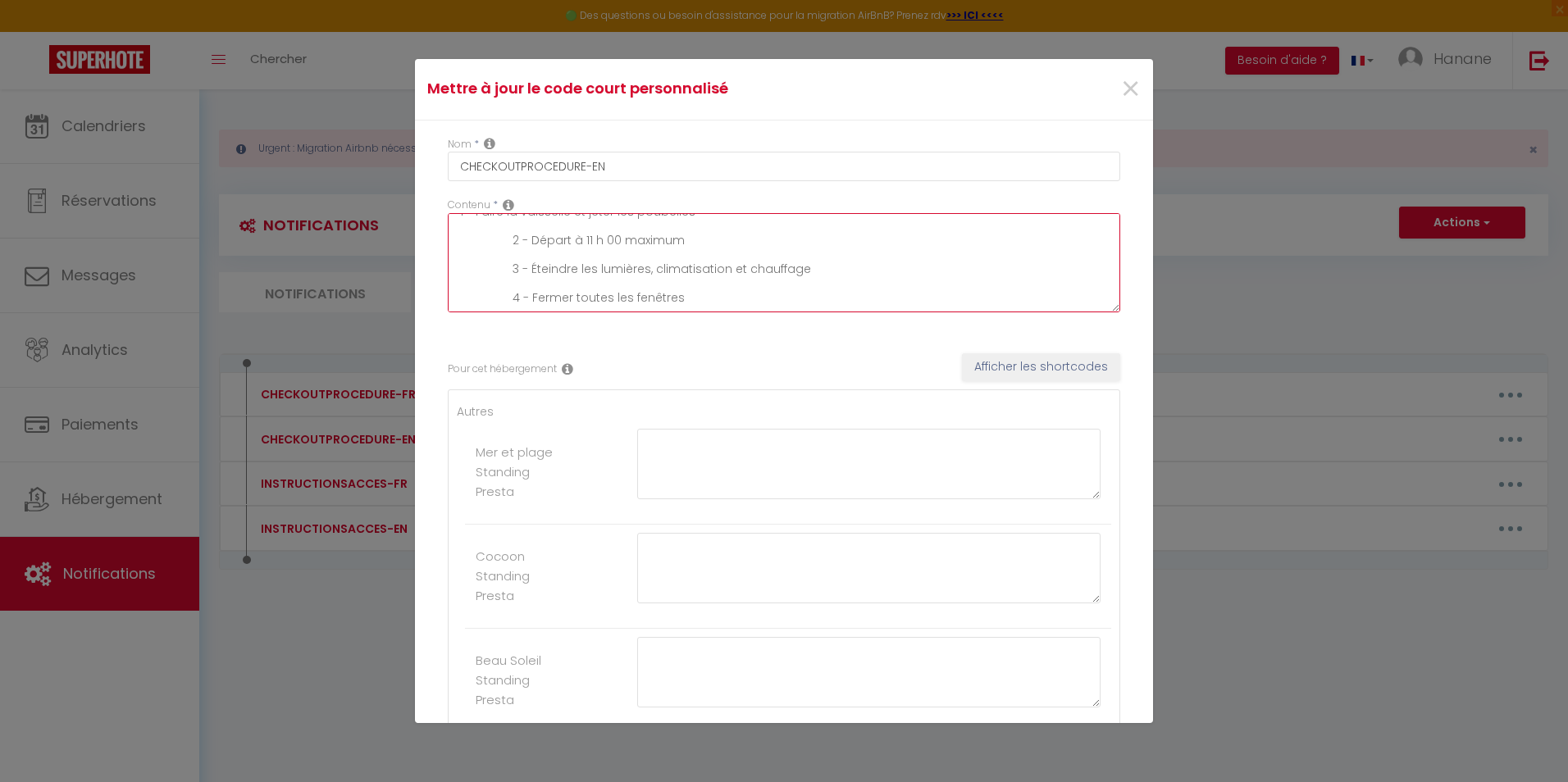
scroll to position [0, 0]
drag, startPoint x: 683, startPoint y: 296, endPoint x: 481, endPoint y: 223, distance: 214.8
click at [481, 223] on textarea "1 - Faire la vaisselle et jeter les poubelles 2 - Départ à 11 h 00 maximum 3 - …" at bounding box center [783, 263] width 672 height 99
click at [481, 196] on div at bounding box center [481, 196] width 0 height 0
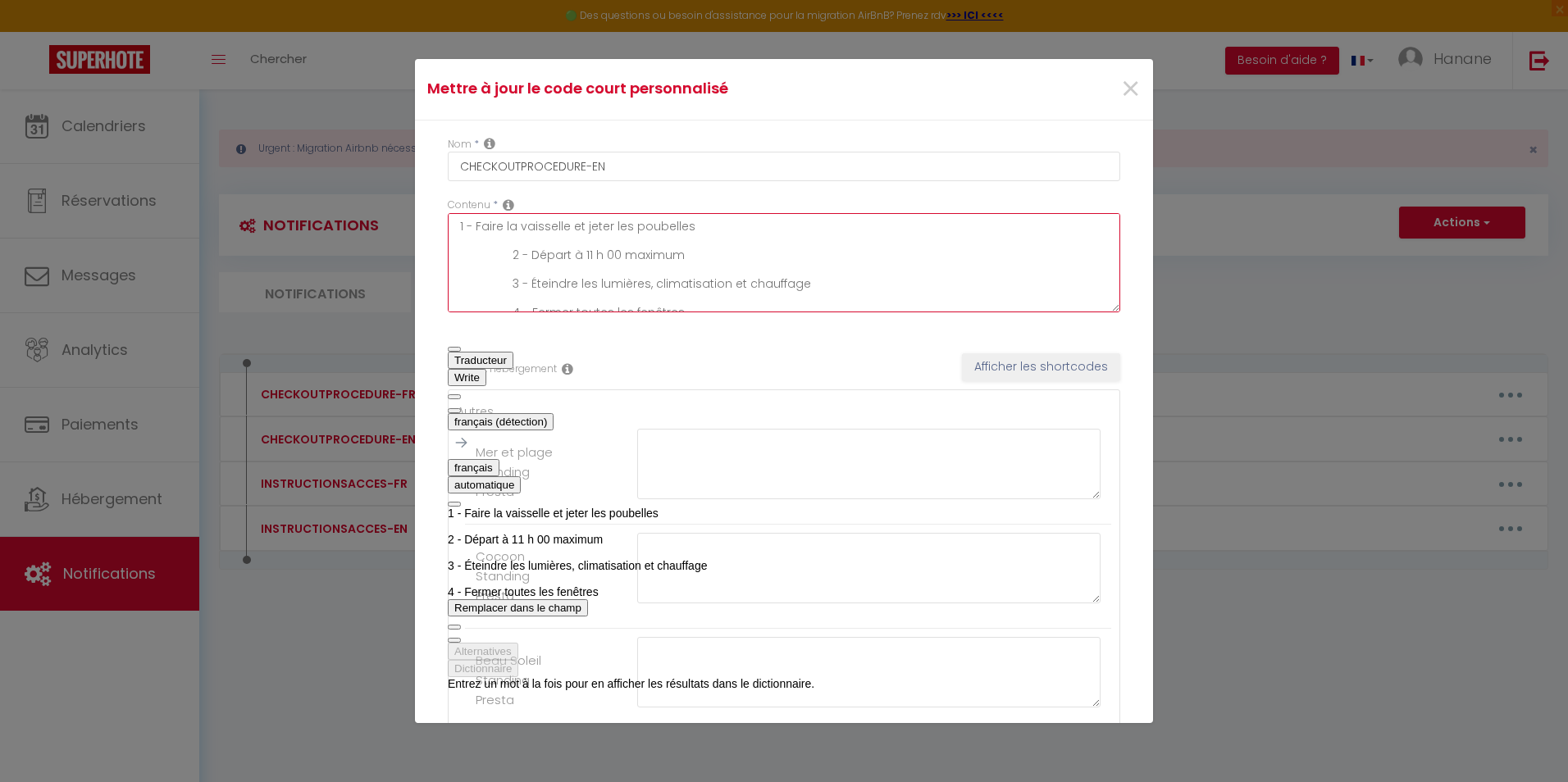
click at [520, 477] on button "automatique" at bounding box center [483, 485] width 73 height 18
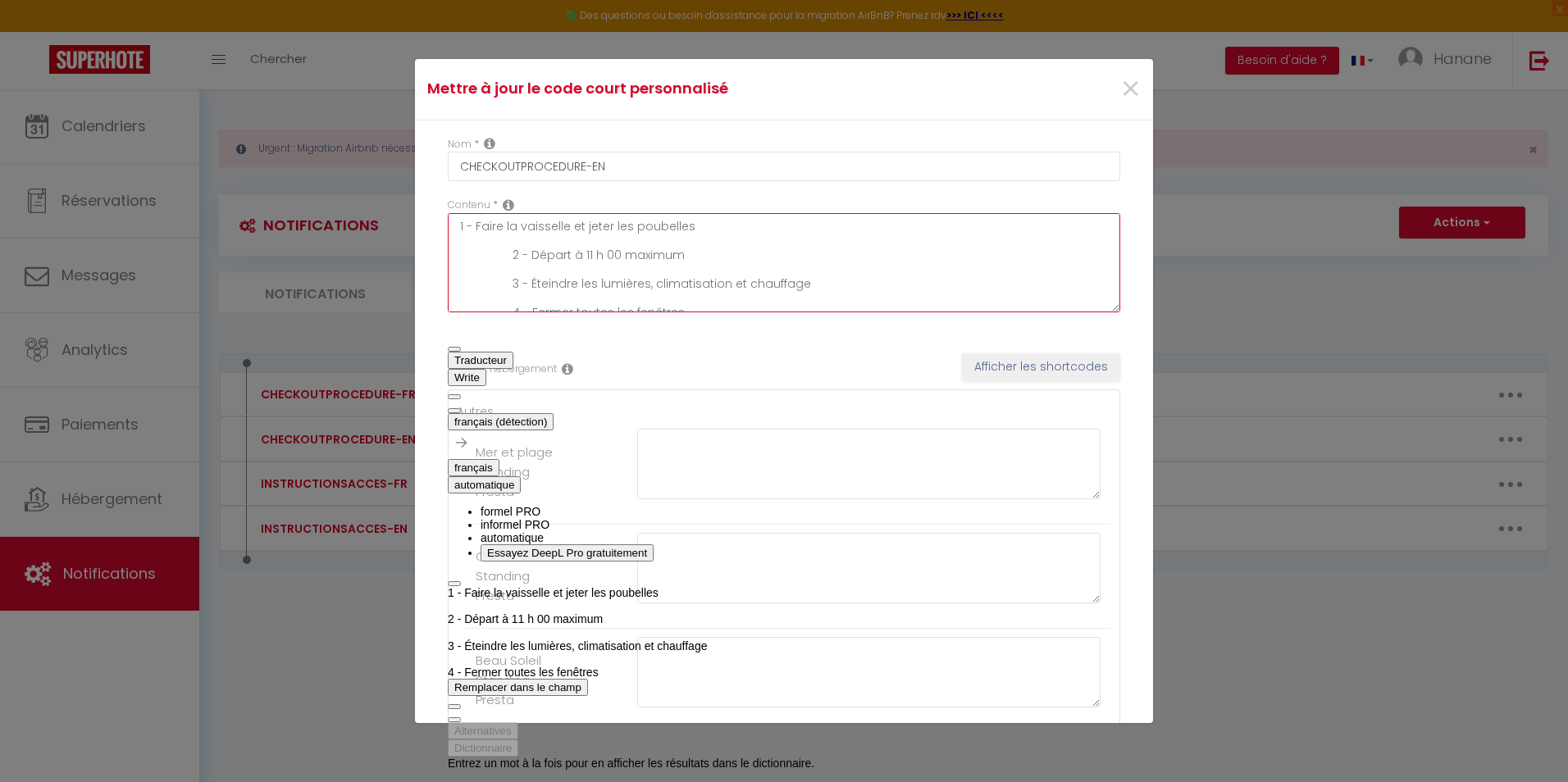
click at [500, 459] on button "français" at bounding box center [473, 468] width 52 height 18
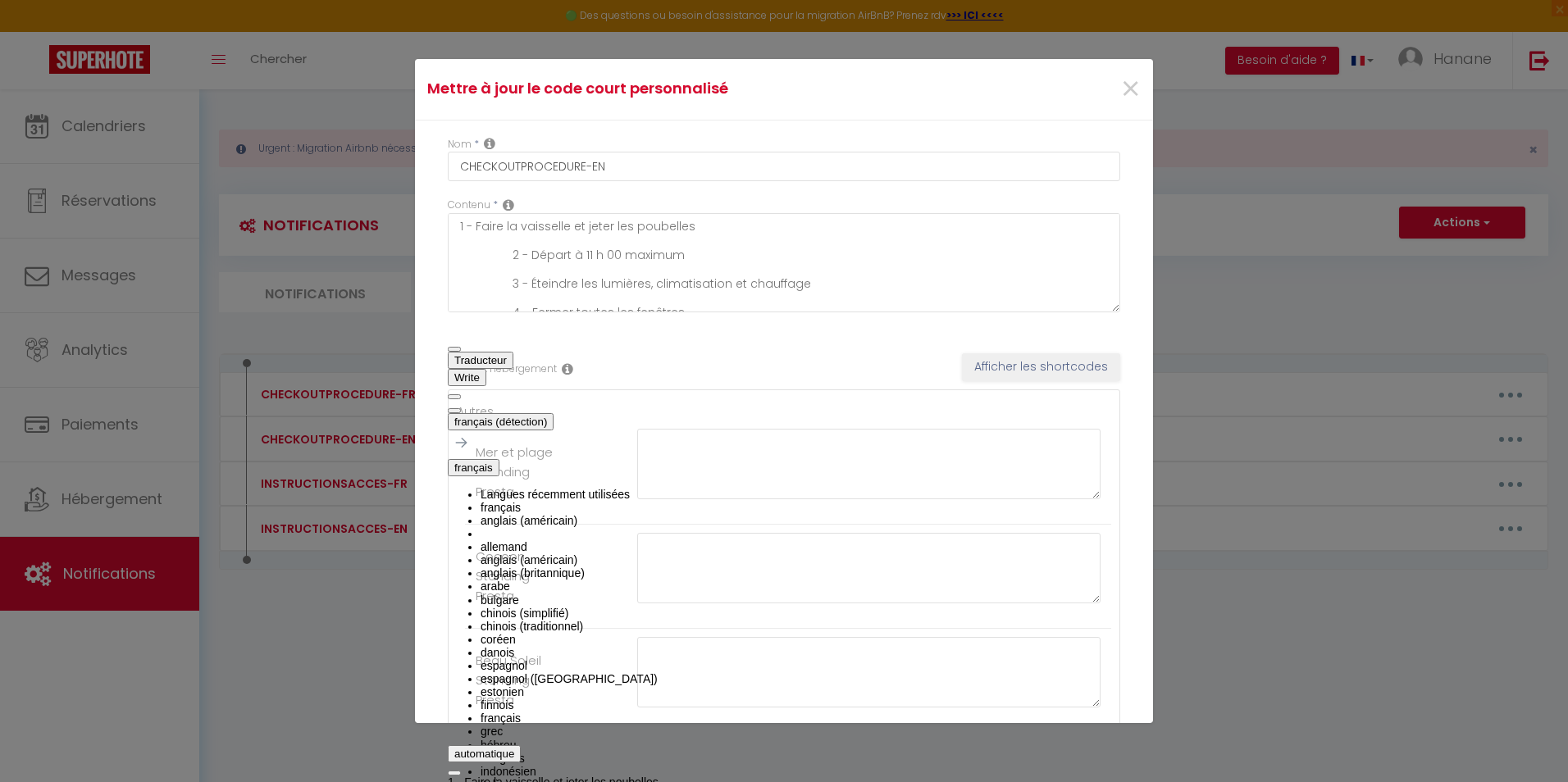
click at [692, 515] on li "anglais (américain)" at bounding box center [647, 520] width 334 height 13
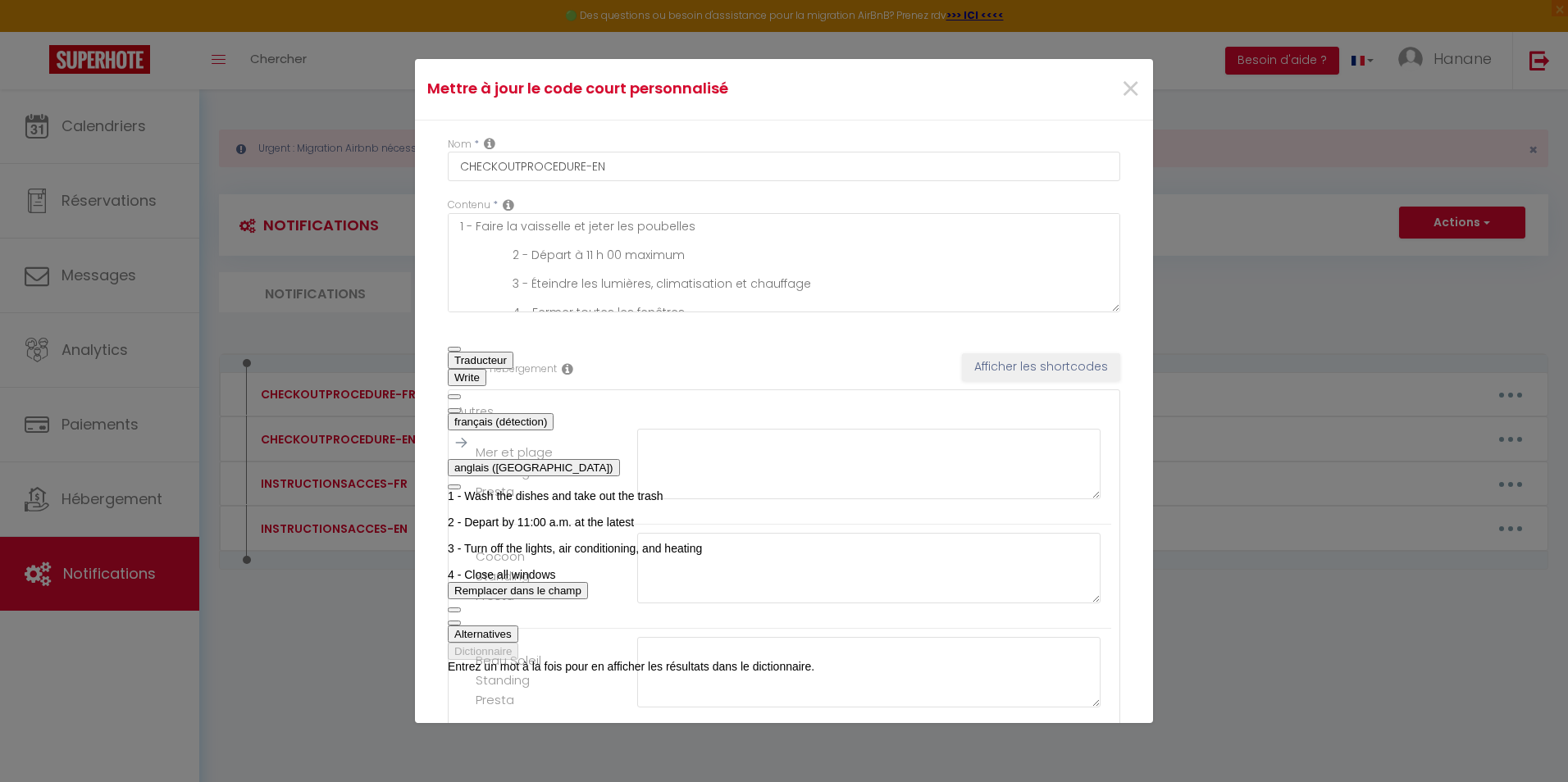
click at [572, 589] on button "Remplacer dans le champ" at bounding box center [517, 591] width 140 height 18
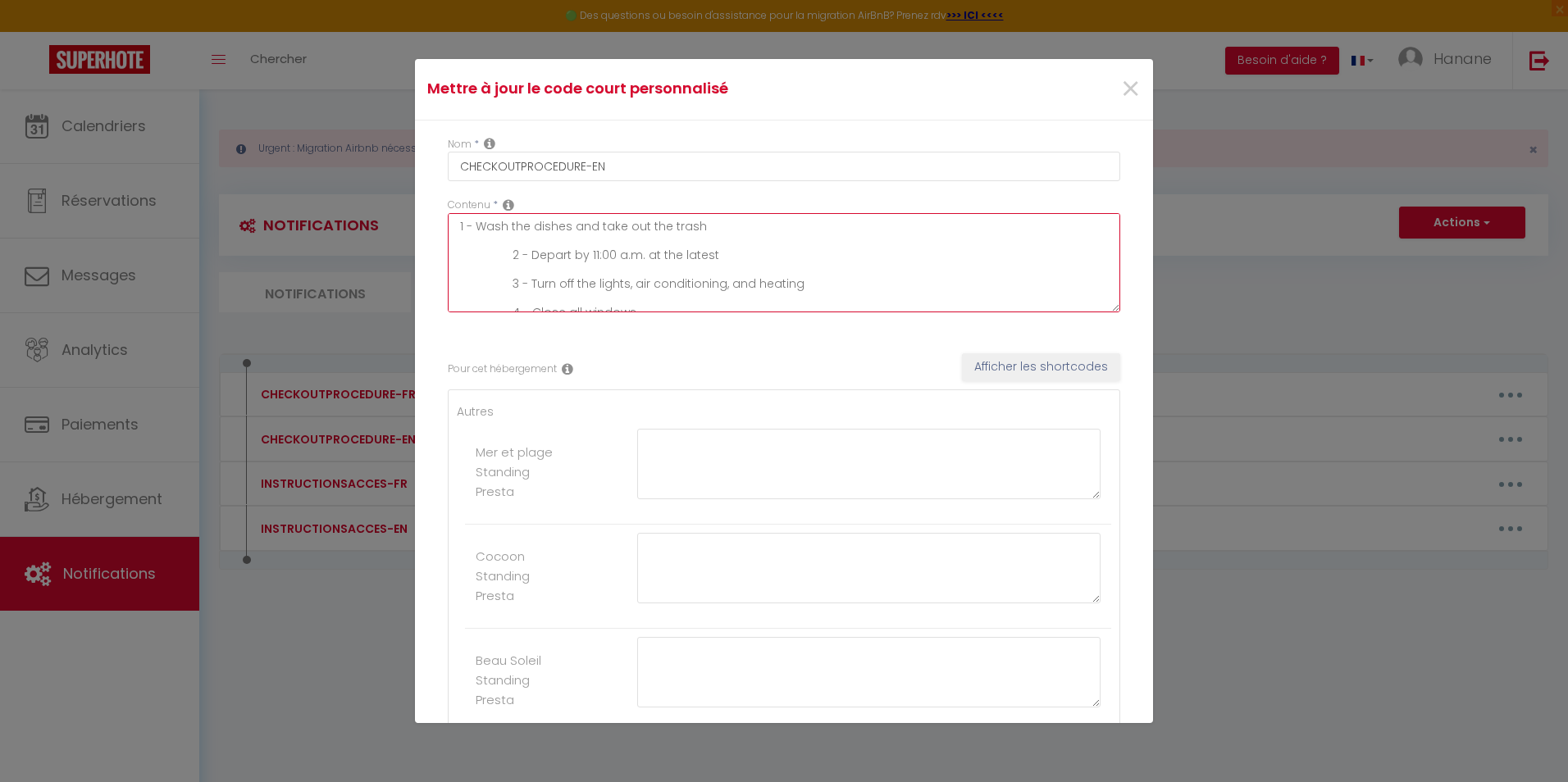
click at [500, 223] on textarea "1 - Wash the dishes and take out the trash 2 - Depart by 11:00 a.m. at the late…" at bounding box center [783, 263] width 672 height 99
drag, startPoint x: 642, startPoint y: 296, endPoint x: 501, endPoint y: 197, distance: 172.3
click at [501, 197] on div "Contenu * 1 - Wash the dishes and take out the trash 2 - Depart by 11:00 a.m. a…" at bounding box center [783, 255] width 672 height 115
type textarea "1 - Wash the dishes and take out the trash 2 - Depart by 11:00 a.m. at the late…"
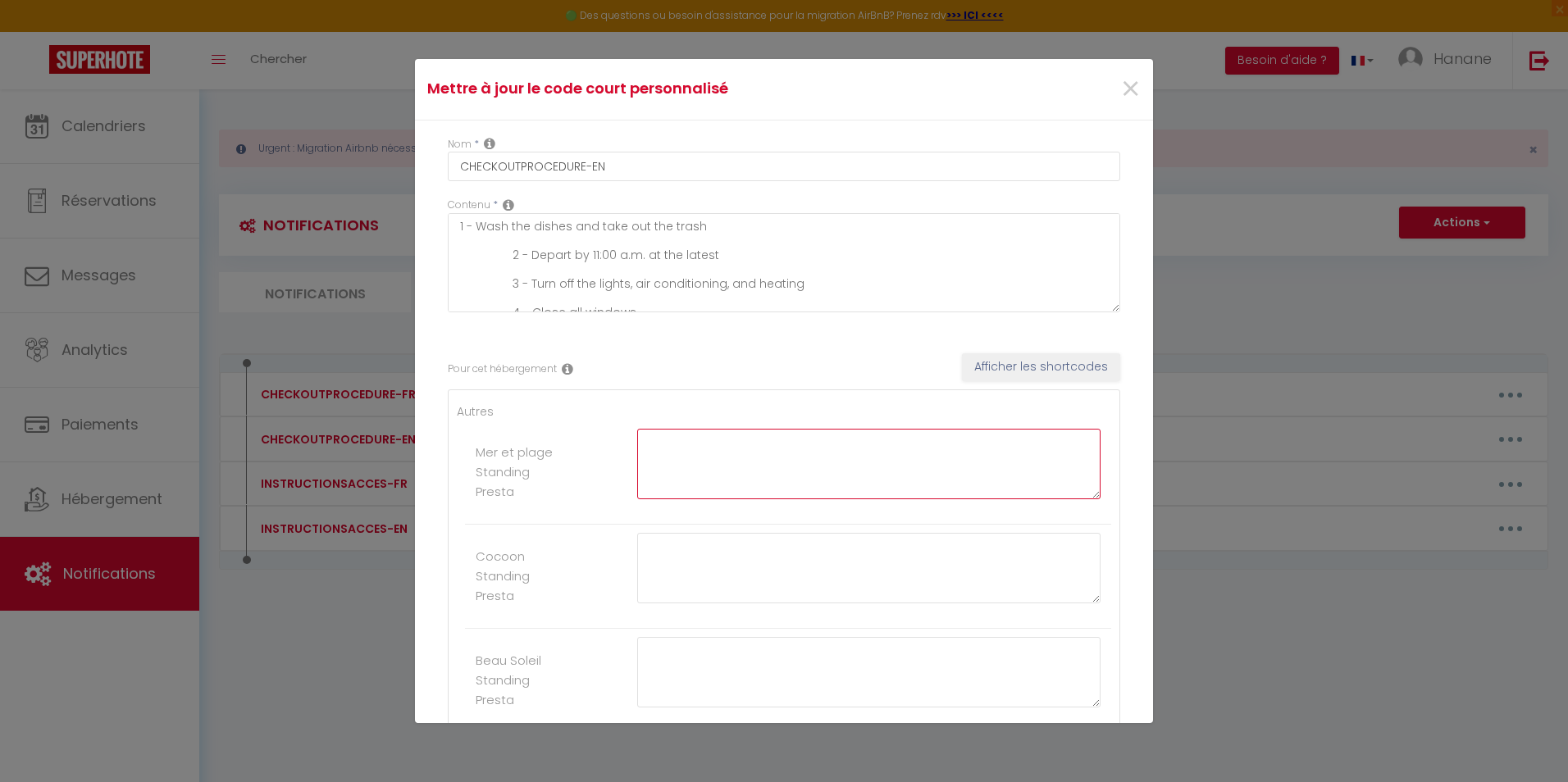
click at [681, 460] on textarea at bounding box center [869, 464] width 463 height 71
paste textarea "1 - Wash the dishes and take out the trash 2 - Depart by 11:00 a.m. at the late…"
type textarea "1 - Wash the dishes and take out the trash 2 - Depart by 11:00 a.m. at the late…"
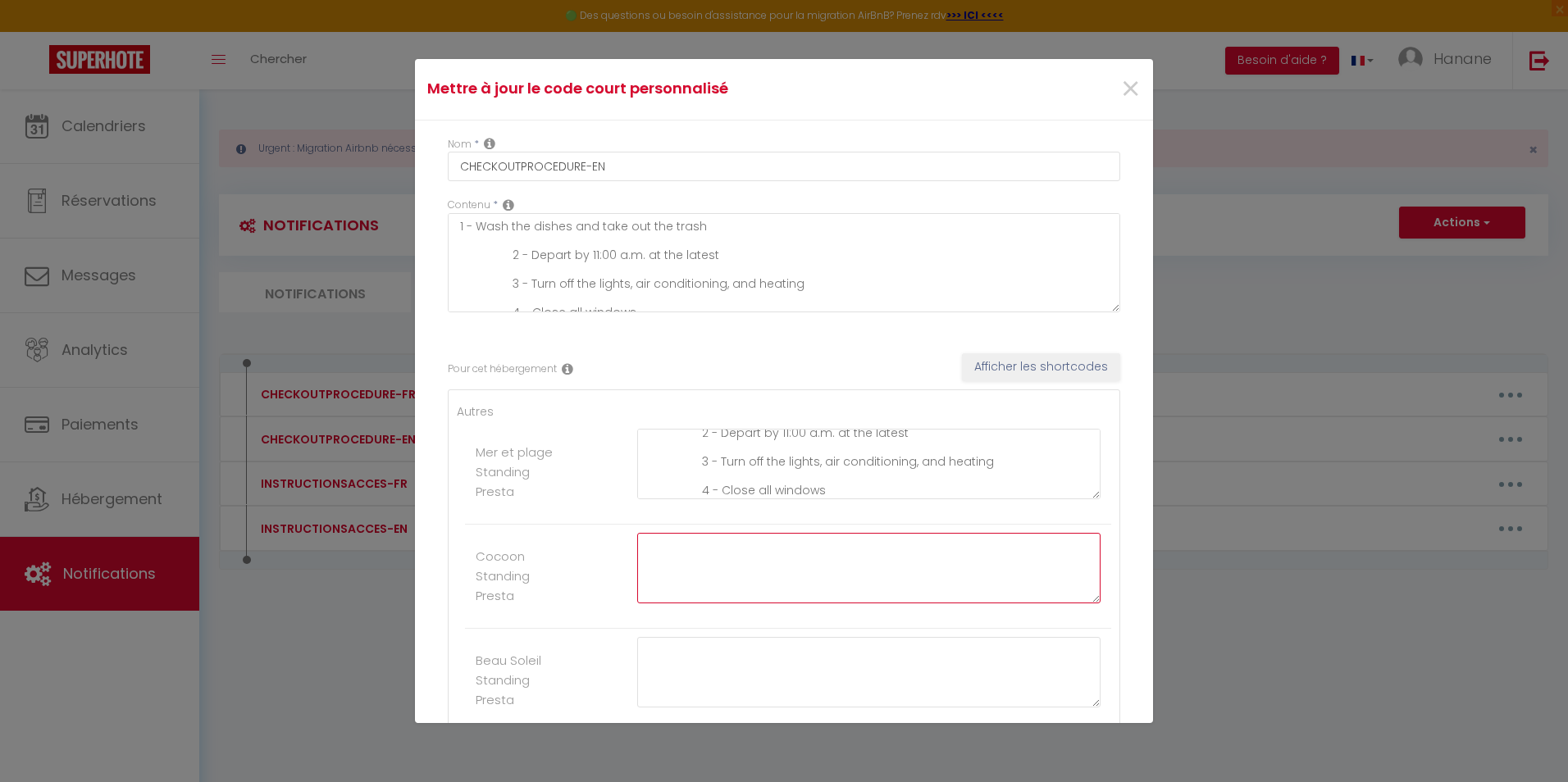
click at [667, 562] on textarea at bounding box center [869, 568] width 463 height 71
paste textarea "1 - Wash the dishes and take out the trash 2 - Depart by 11:00 a.m. at the late…"
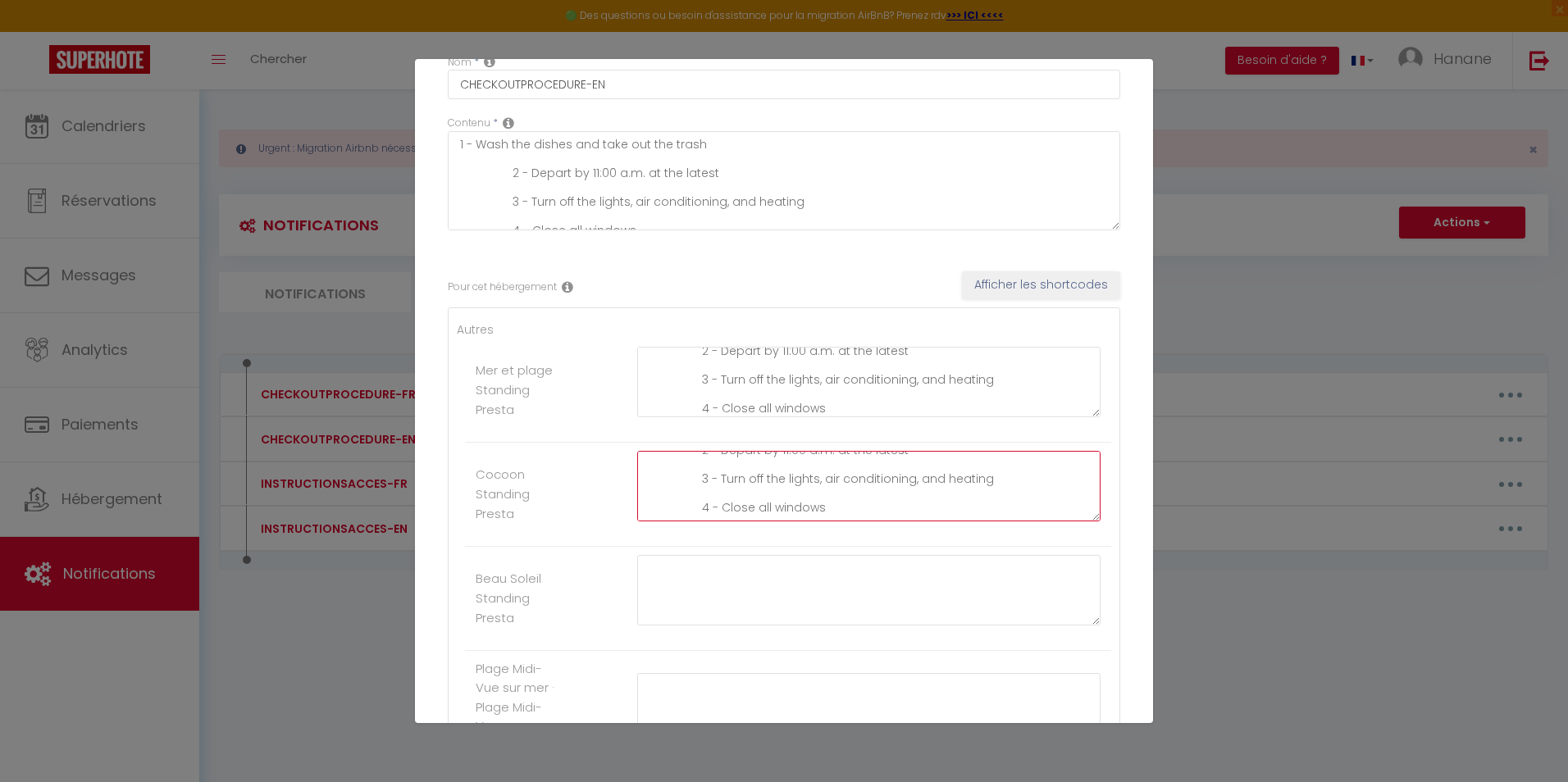
type textarea "1 - Wash the dishes and take out the trash 2 - Depart by 11:00 a.m. at the late…"
click at [726, 595] on textarea at bounding box center [869, 590] width 463 height 71
paste textarea "1 - Wash the dishes and take out the trash 2 - Depart by 11:00 a.m. at the late…"
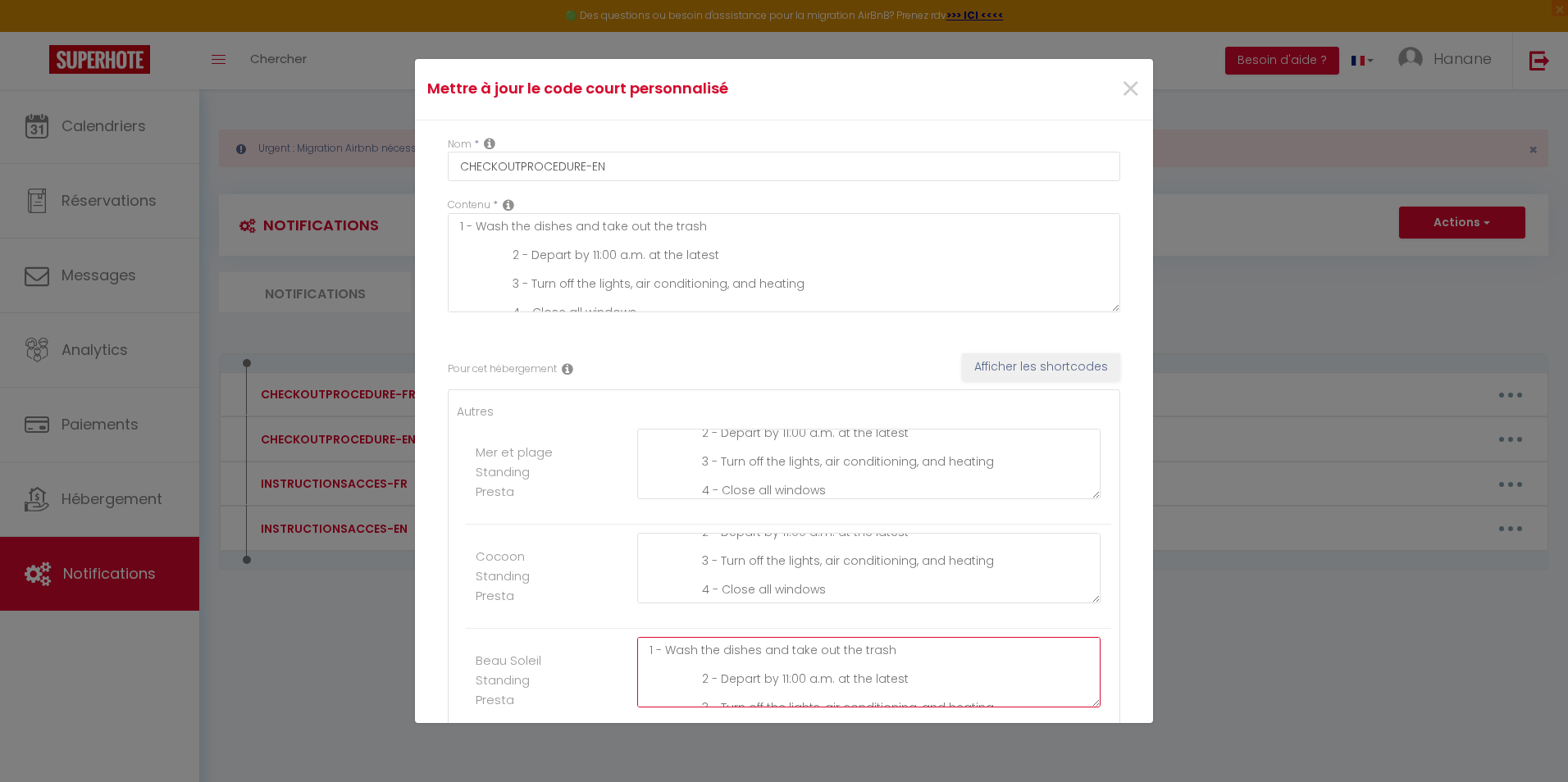
scroll to position [0, 0]
type textarea "1 - Wash the dishes and take out the trash 2 - Depart by 11:00 a.m. at the late…"
click at [646, 443] on textarea "1 - Wash the dishes and take out the trash 2 - Depart by 11:00 a.m. at the late…" at bounding box center [869, 464] width 463 height 71
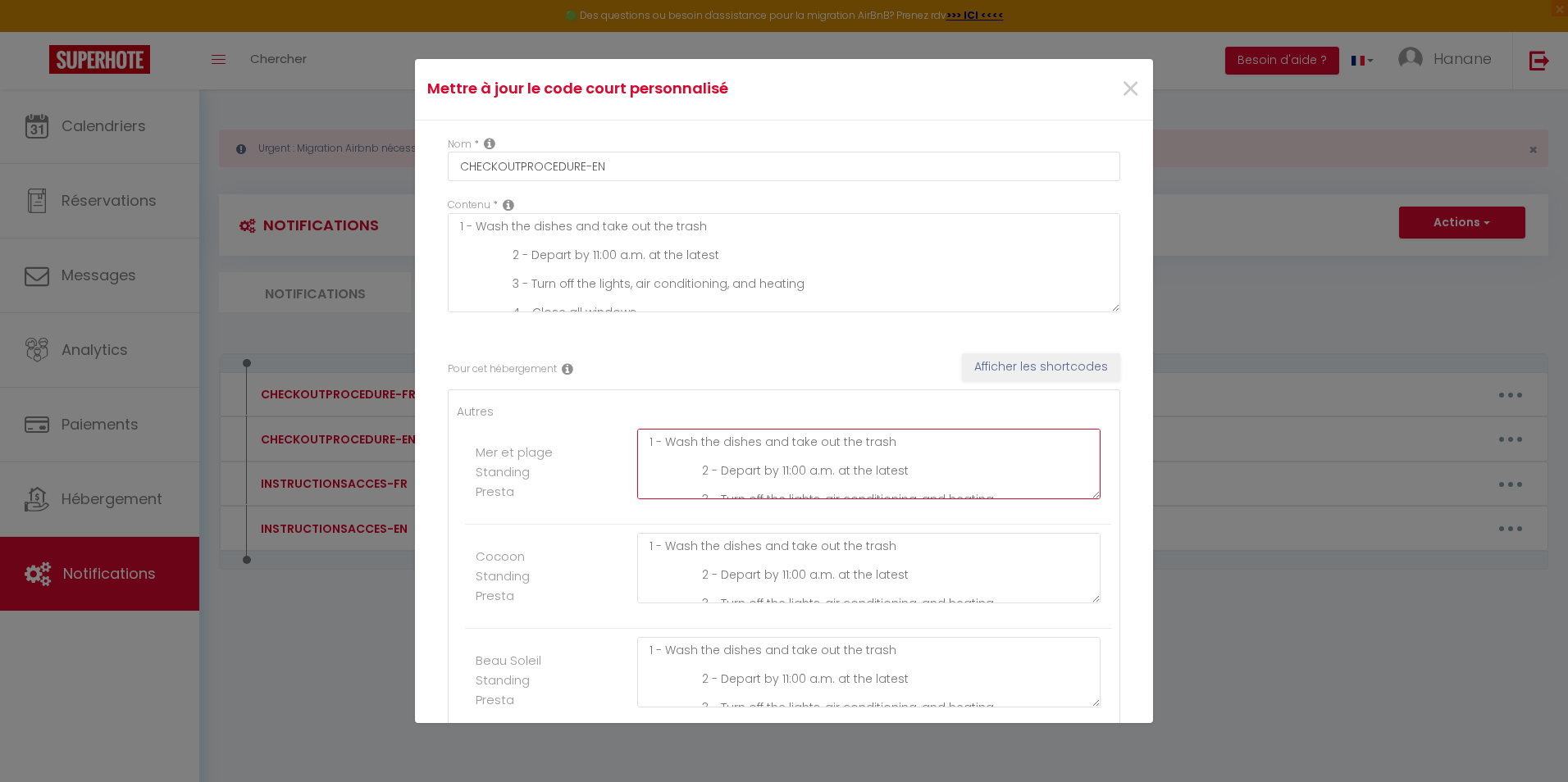
type textarea "1 - Wash the dishes and take out the trash 2 - Depart by 11:00 a.m. at the late…"
click at [650, 546] on textarea "1 - Wash the dishes and take out the trash 2 - Depart by 11:00 a.m. at the late…" at bounding box center [869, 568] width 463 height 71
type textarea "1 - Wash the dishes and take out the trash 2 - Depart by 11:00 a.m. at the late…"
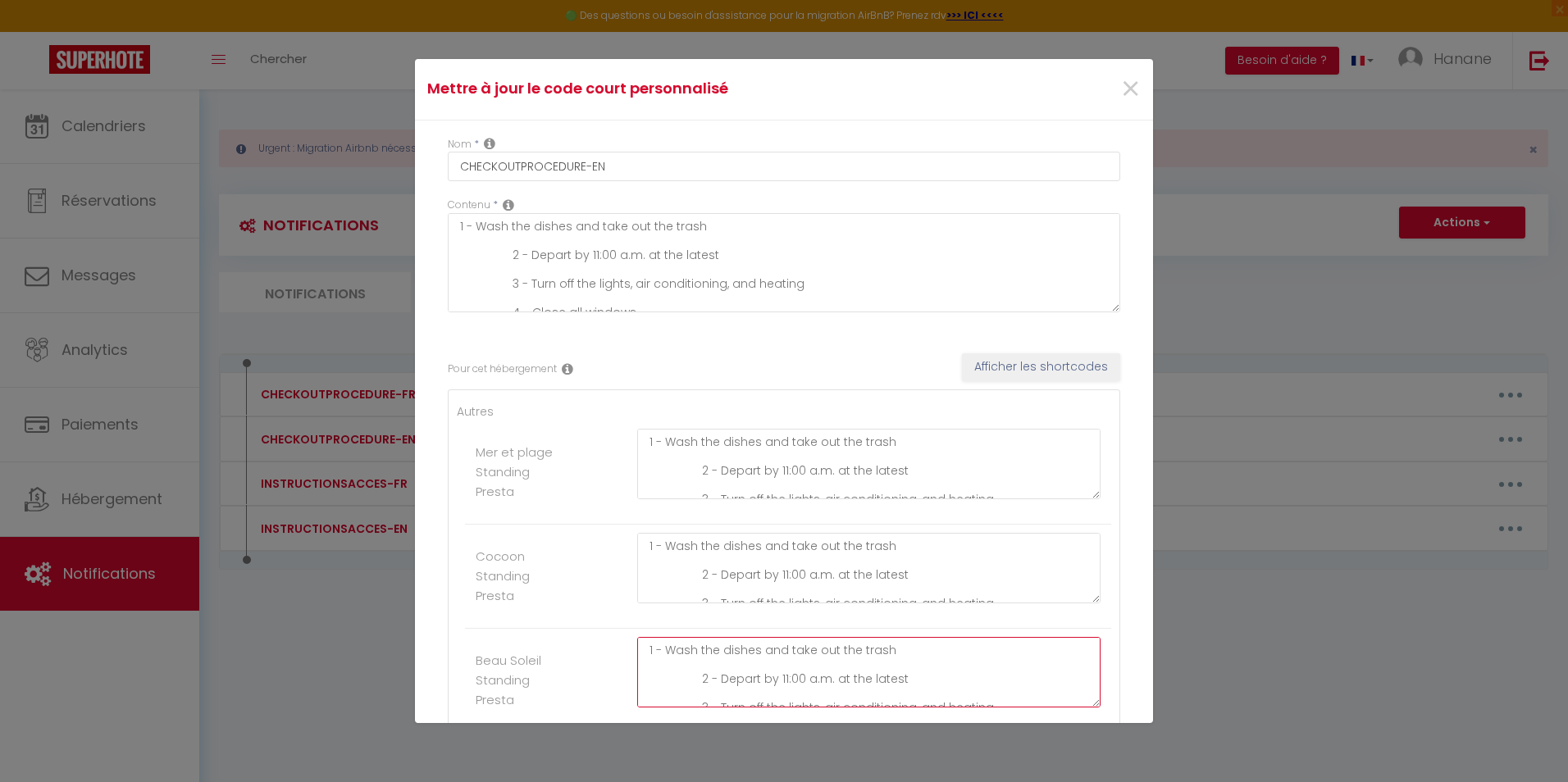
click at [647, 657] on textarea "1 - Wash the dishes and take out the trash 2 - Depart by 11:00 a.m. at the late…" at bounding box center [869, 672] width 463 height 71
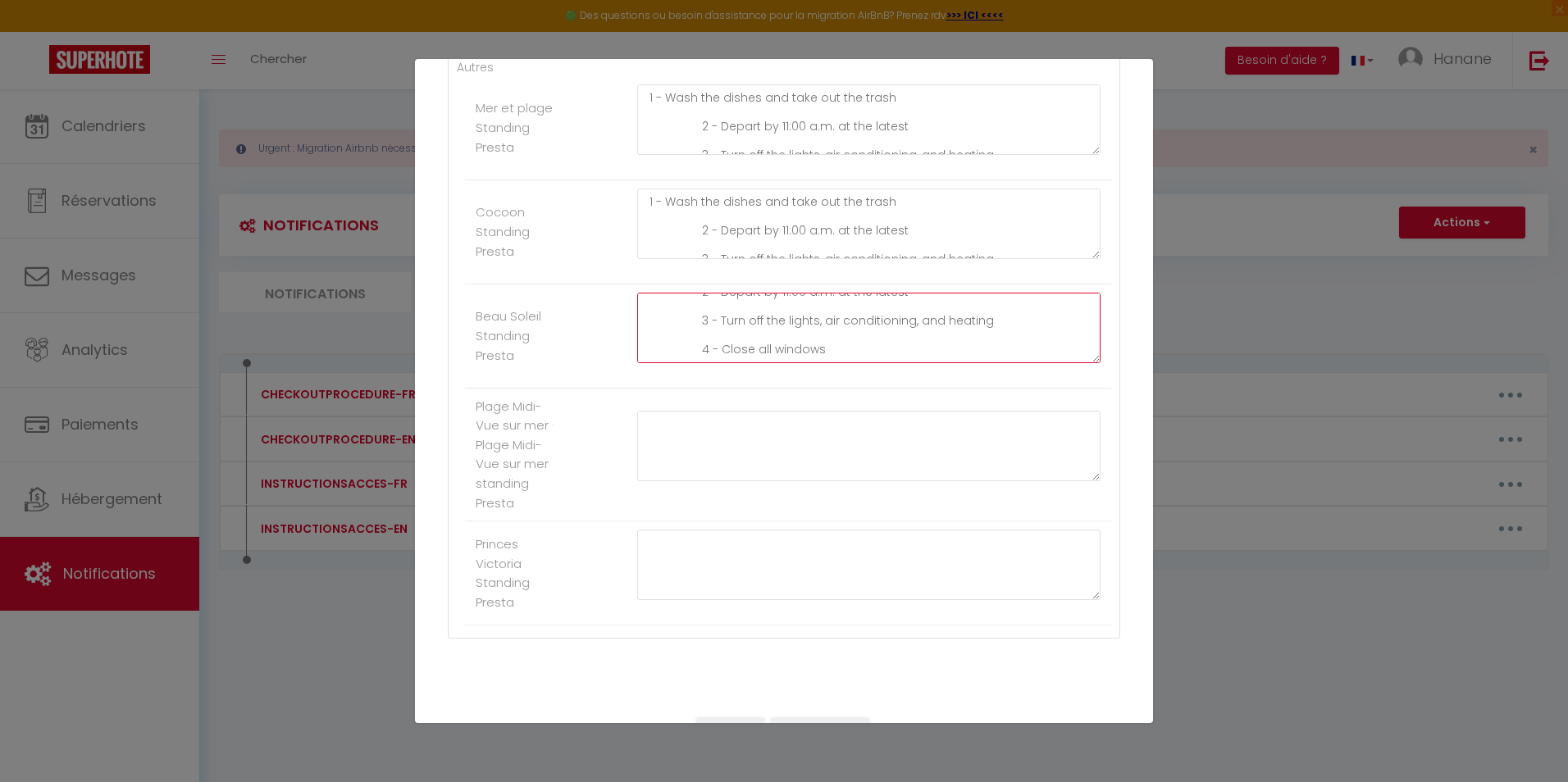
scroll to position [382, 0]
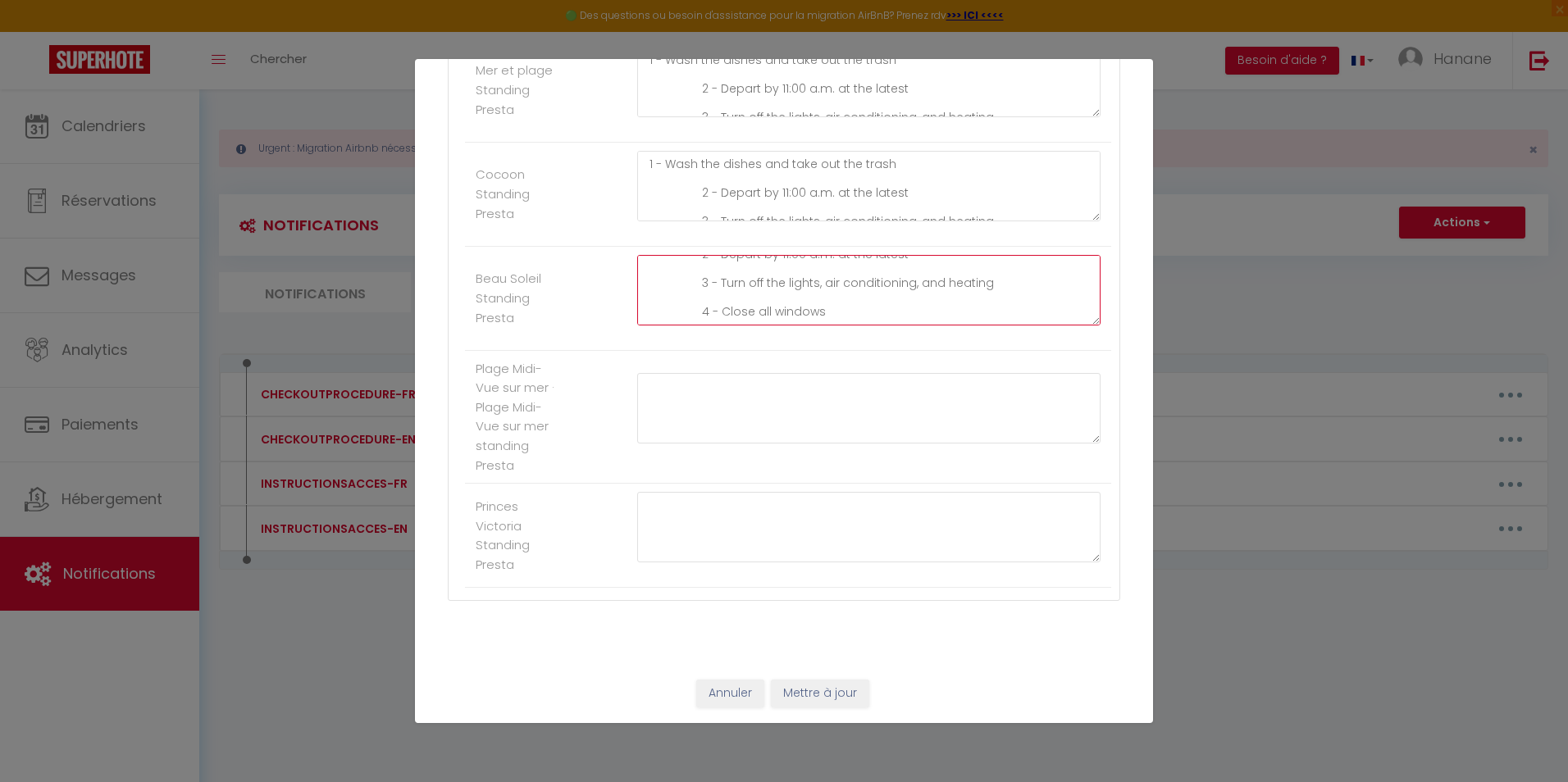
type textarea "1 - Wash the dishes and take out the trash 2 - Depart by 11:00 a.m. at the late…"
click at [816, 698] on button "Mettre à jour" at bounding box center [820, 693] width 98 height 28
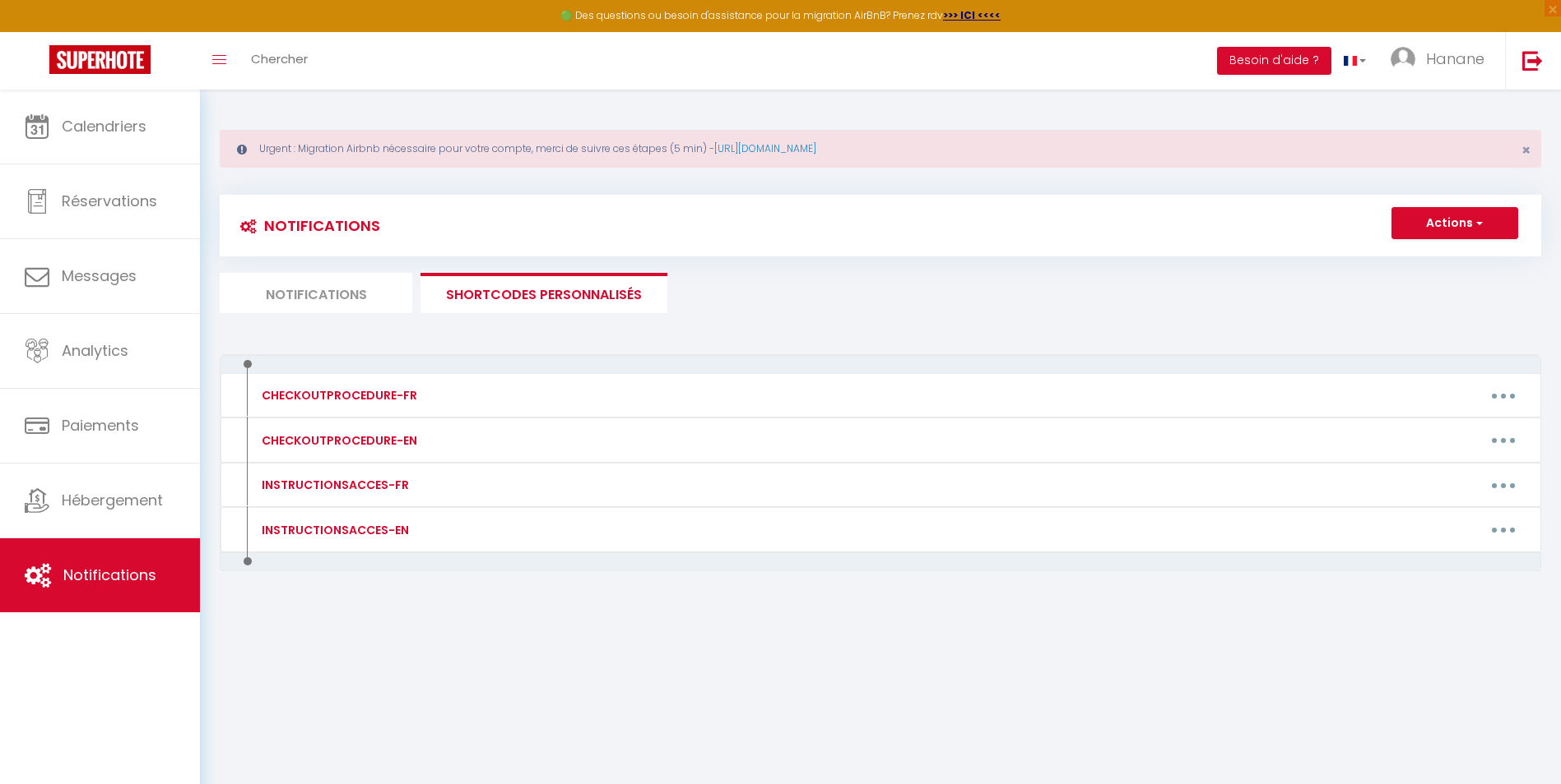
click at [562, 292] on li "SHORTCODES PERSONNALISÉS" at bounding box center [543, 293] width 247 height 40
click at [364, 296] on li "Notifications" at bounding box center [315, 293] width 192 height 40
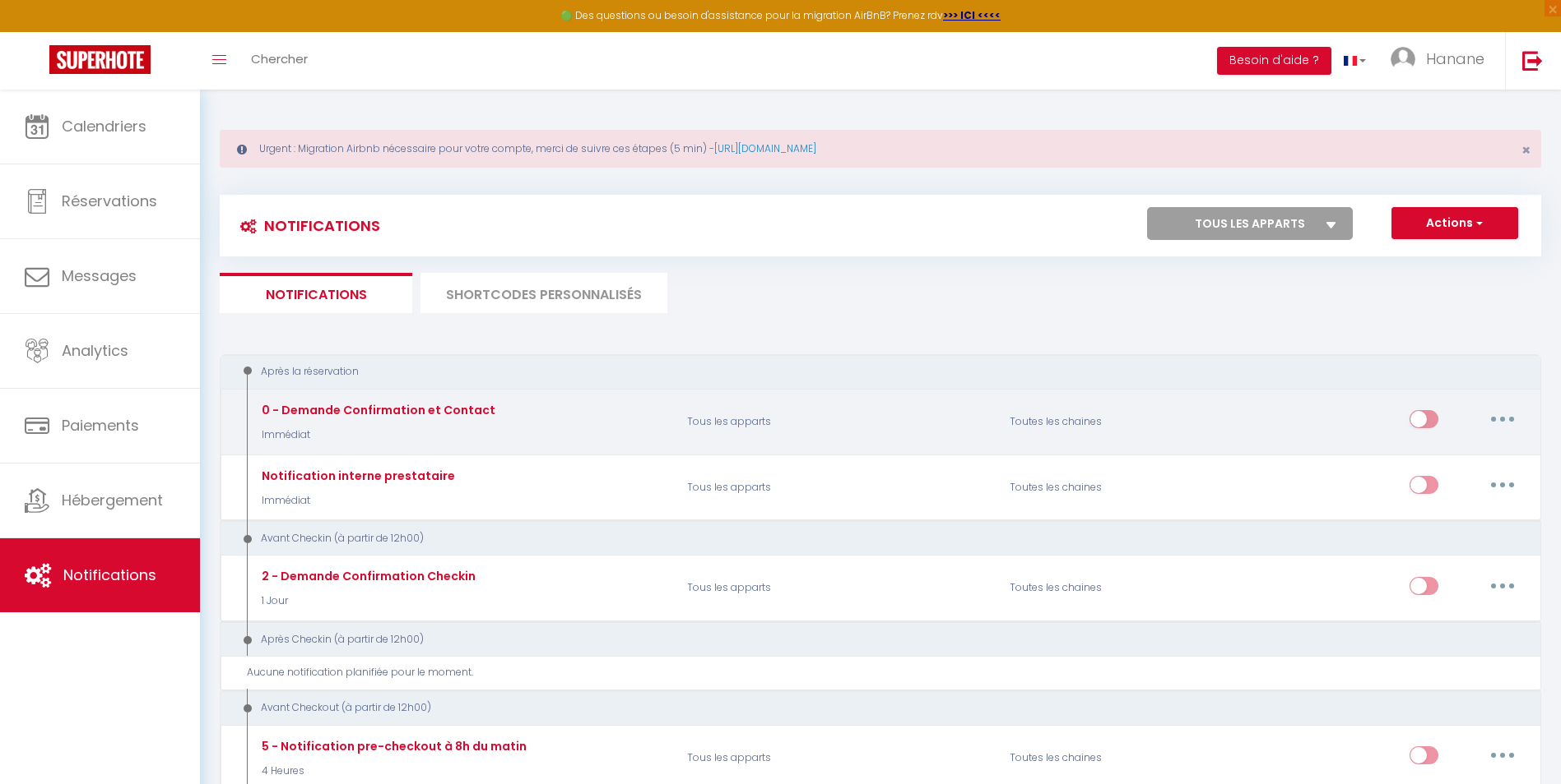
click at [1501, 417] on icon "button" at bounding box center [1501, 419] width 5 height 5
click at [1427, 453] on link "Editer" at bounding box center [1460, 457] width 122 height 28
type input "0 - Demande Confirmation et Contact"
select select "Immédiat"
select select "if_booking_is_paid"
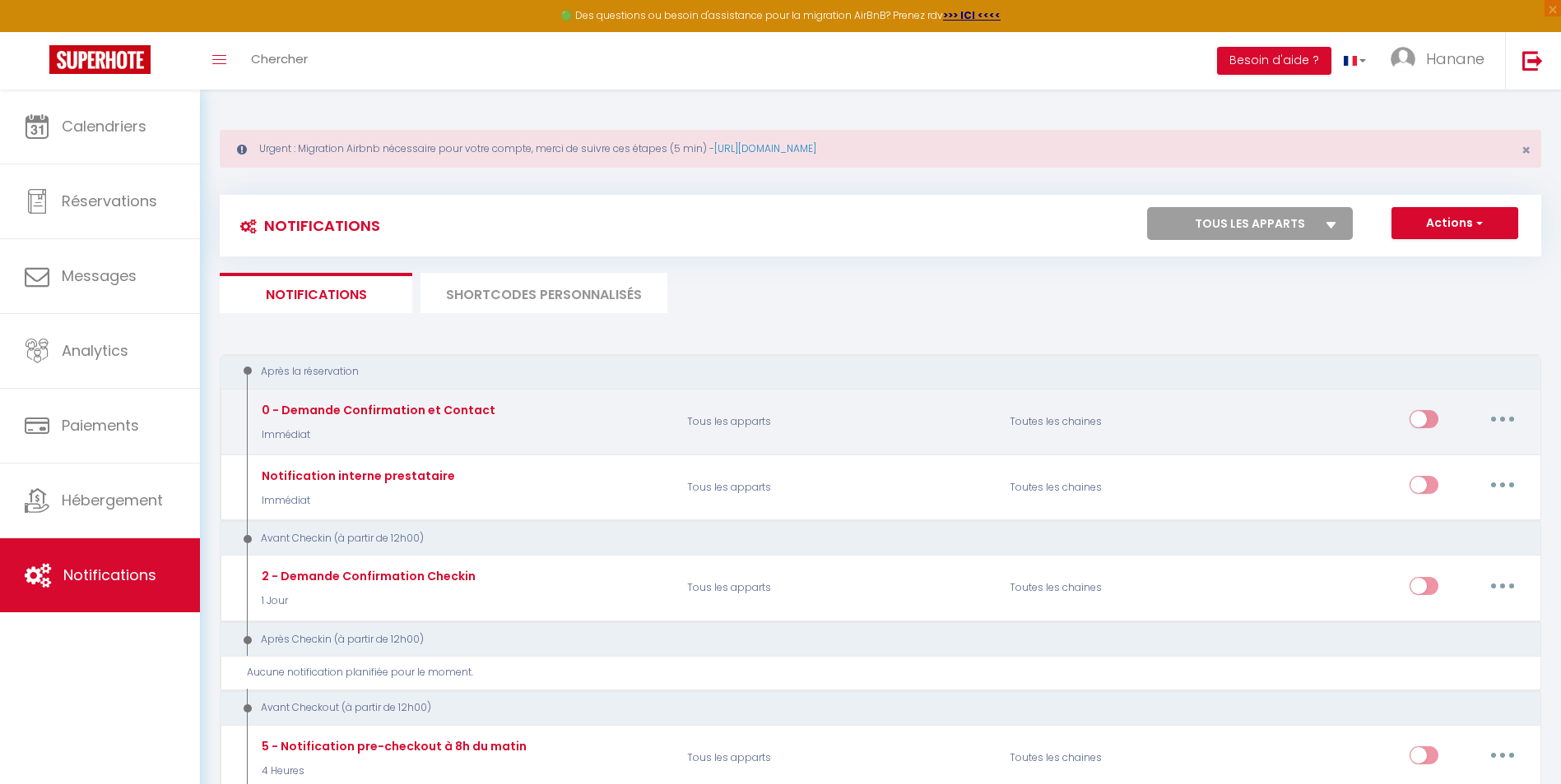
checkbox input "true"
checkbox input "false"
radio input "true"
type input "Merci de confirmer votre réservation - [BOOKING:ID] - [GUEST:FIRST_NAME] [GUEST…"
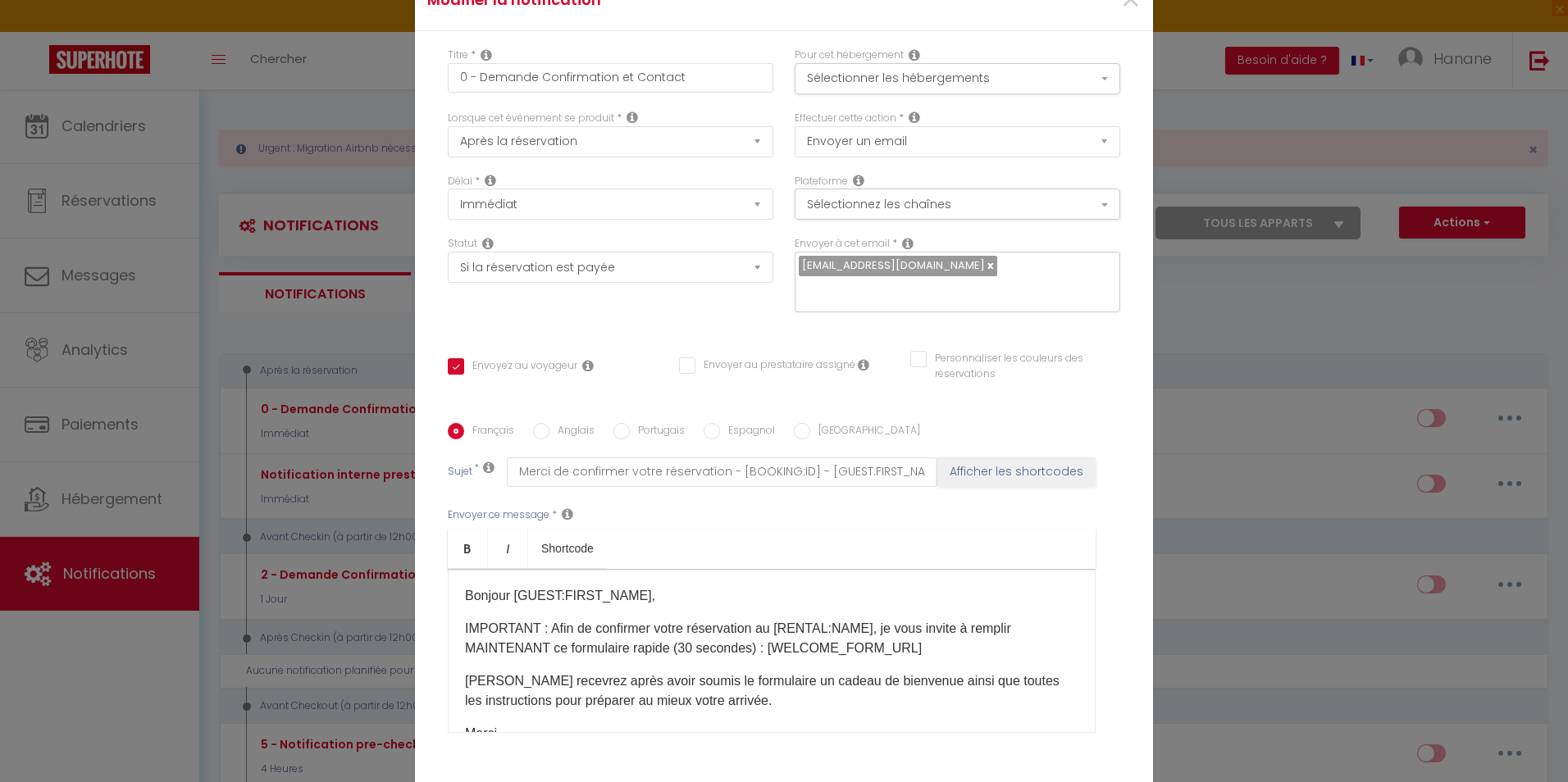
scroll to position [77, 0]
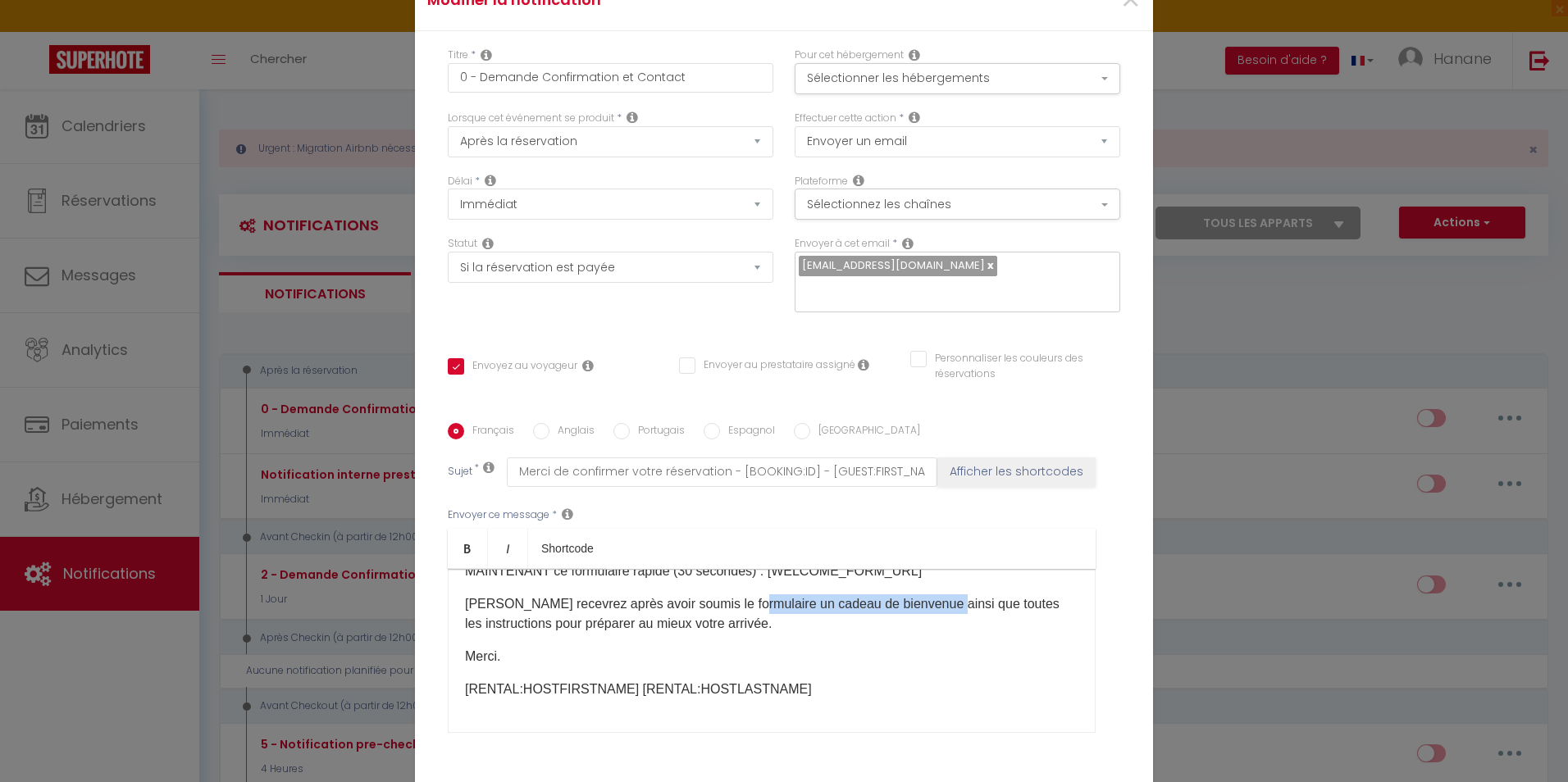
drag, startPoint x: 932, startPoint y: 605, endPoint x: 738, endPoint y: 608, distance: 194.0
click at [738, 608] on p "Vous recevrez après avoir soumis le formulaire un cadeau de bienvenue ainsi que…" at bounding box center [771, 614] width 614 height 39
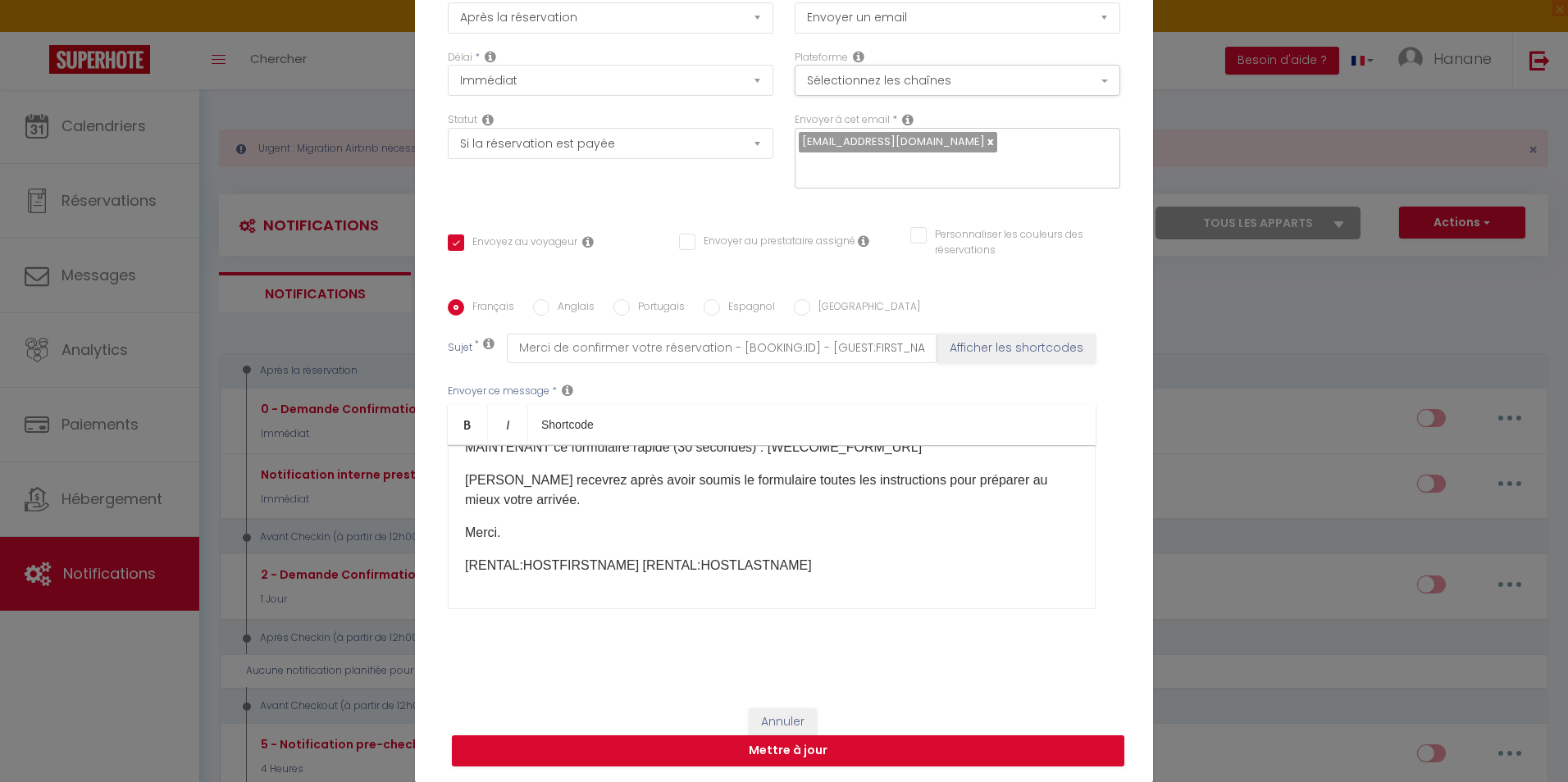
scroll to position [0, 0]
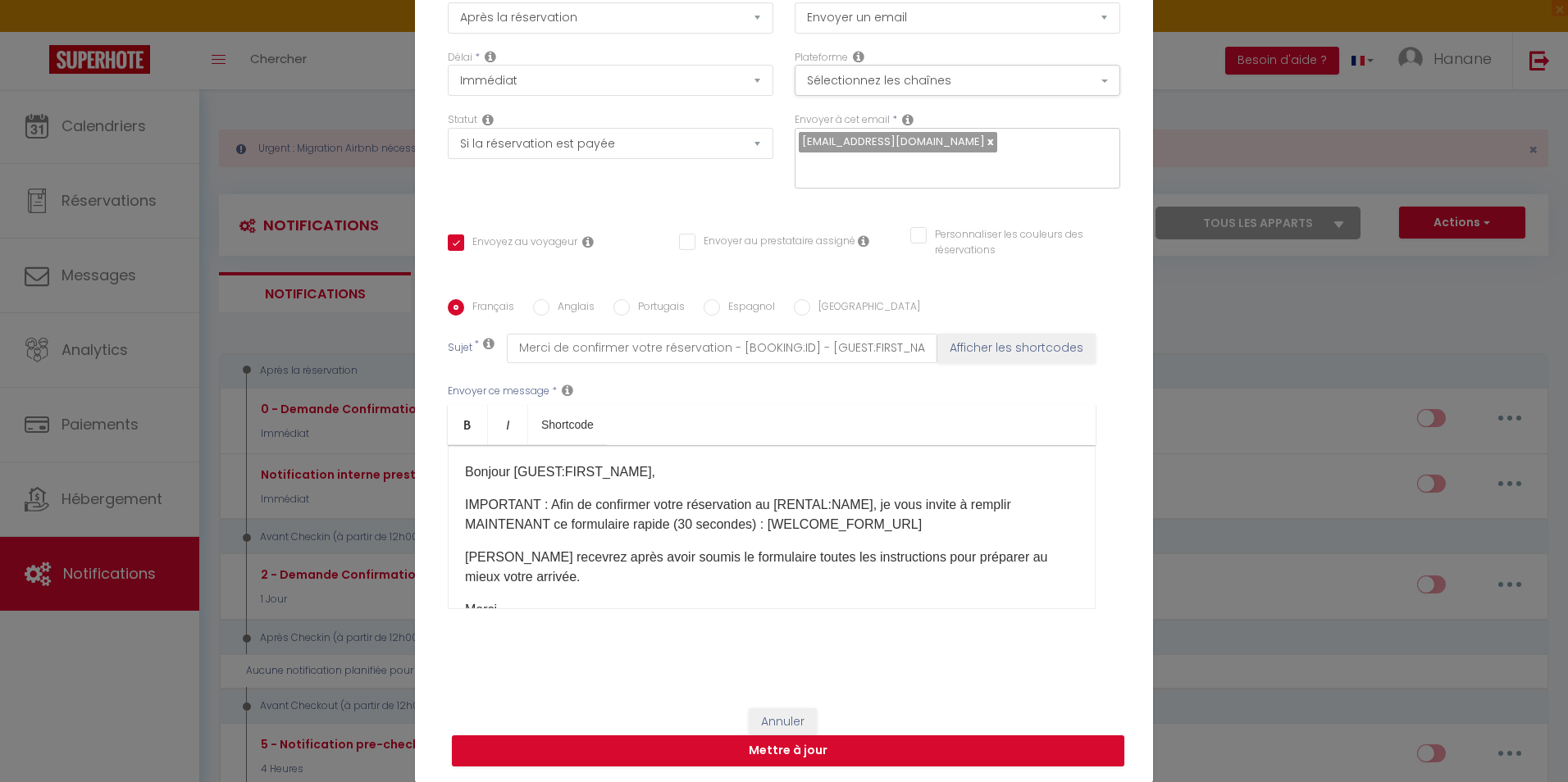
click at [535, 506] on p "IMPORTANT : Afin de confirmer votre réservation au [RENTAL:NAME], je vous invit…" at bounding box center [771, 515] width 614 height 39
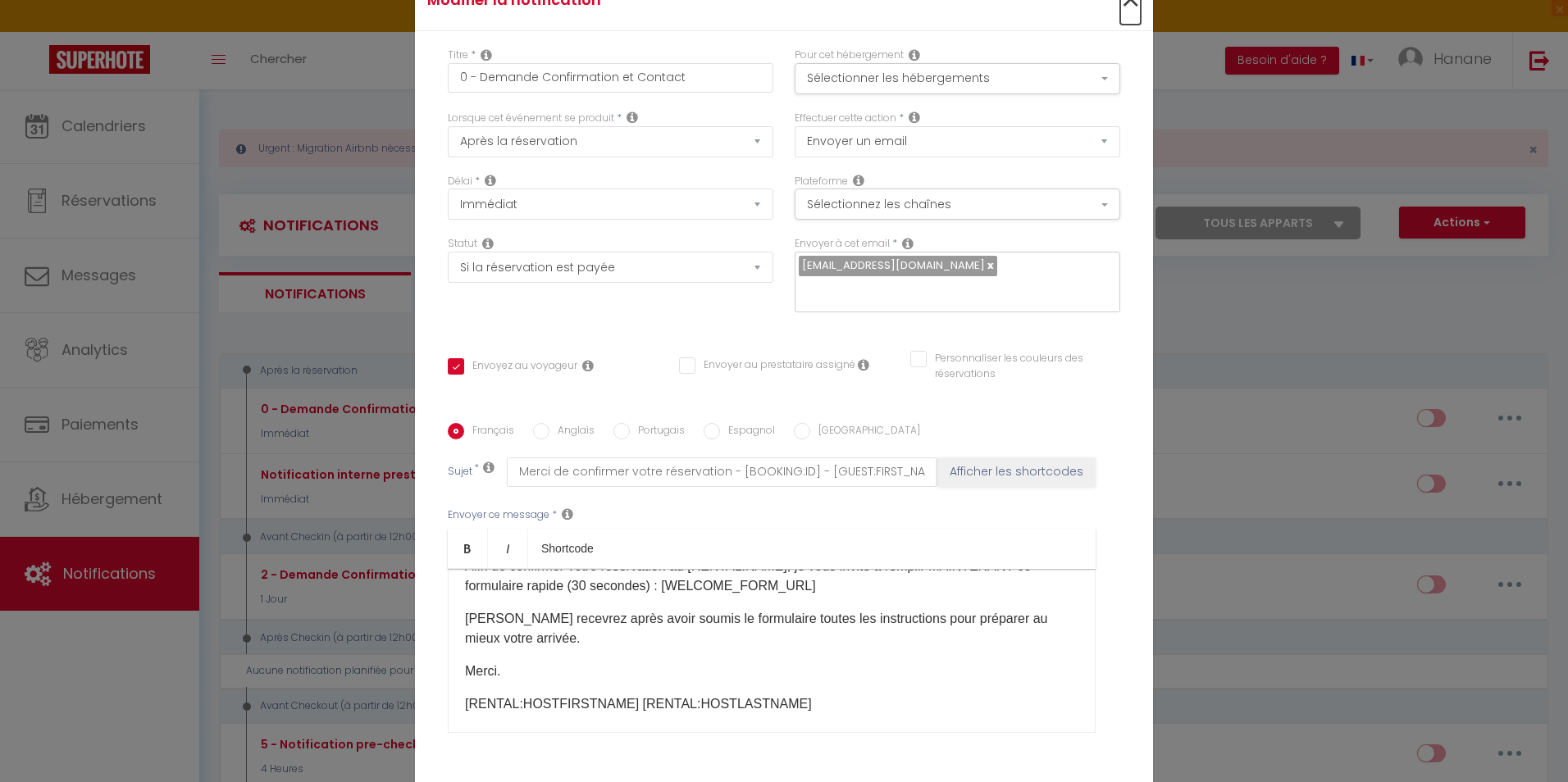
click at [1126, 7] on span "×" at bounding box center [1130, 0] width 20 height 50
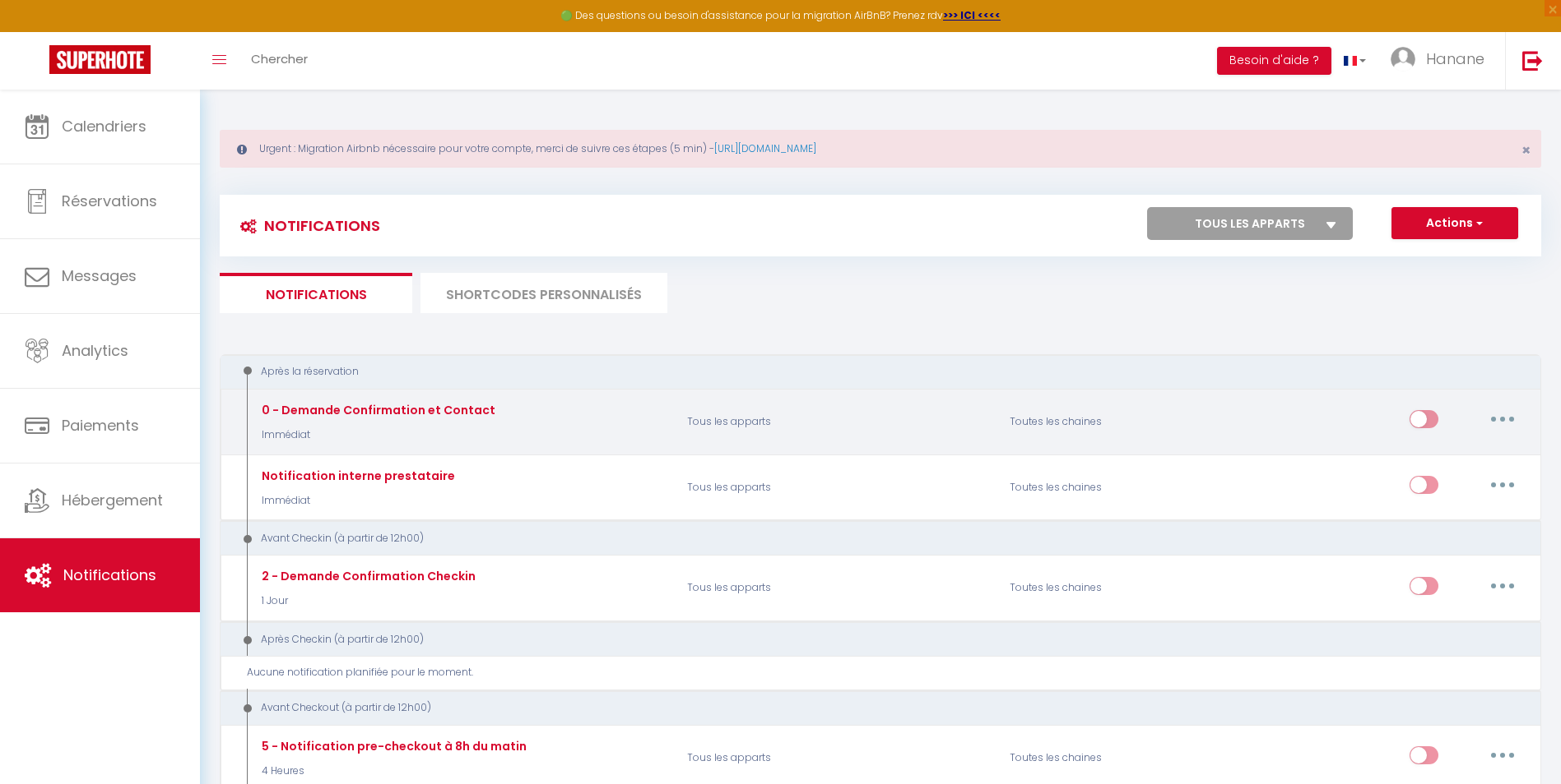
click at [1505, 416] on button "button" at bounding box center [1501, 419] width 46 height 26
click at [1441, 455] on link "Editer" at bounding box center [1460, 457] width 122 height 28
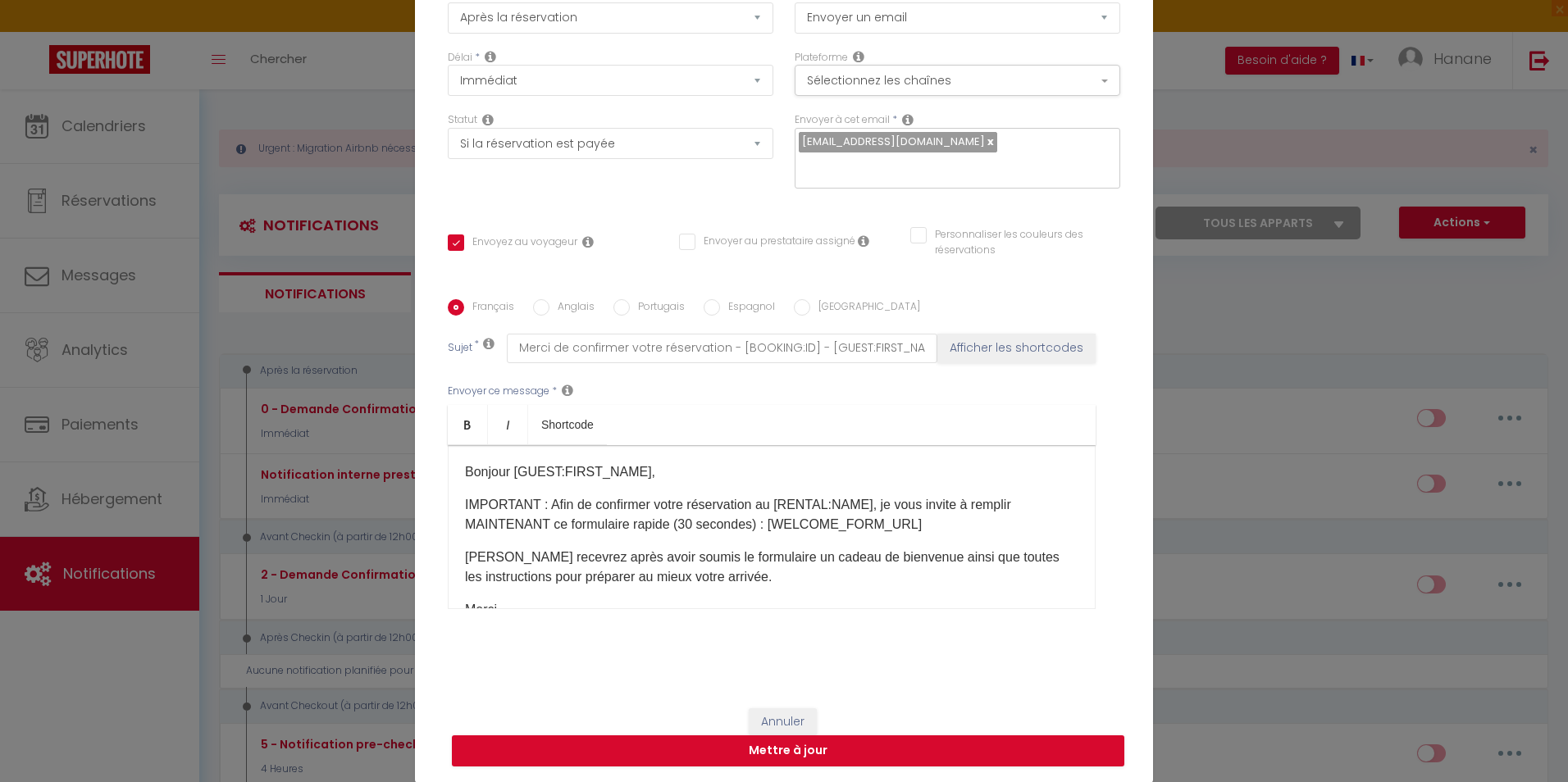
click at [646, 474] on p "Bonjour [GUEST:FIRST_NAME]," at bounding box center [771, 473] width 614 height 19
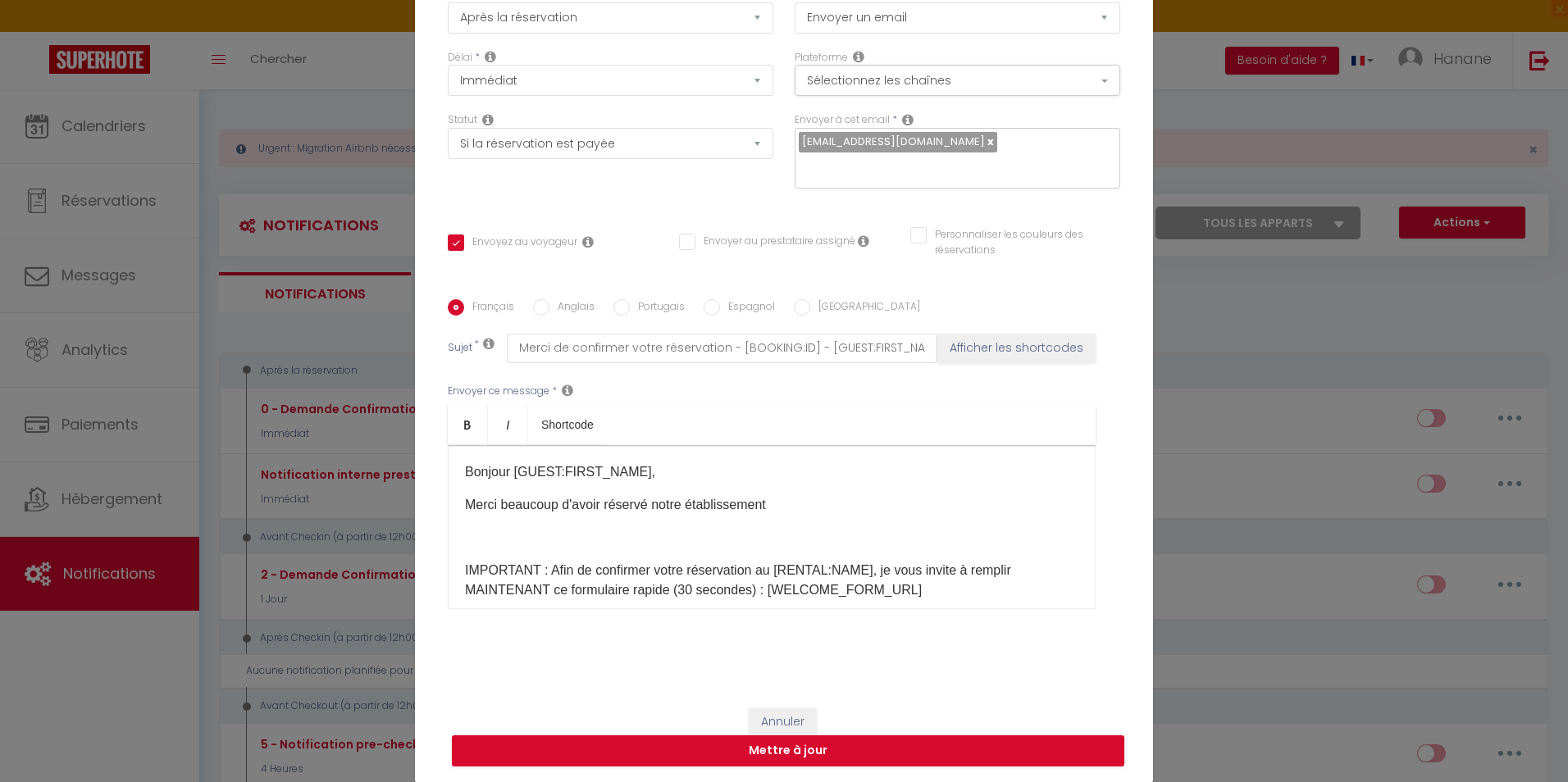
click at [495, 540] on p "Merci beaucoup d'avoir réservé notre établissement ​" at bounding box center [771, 521] width 614 height 53
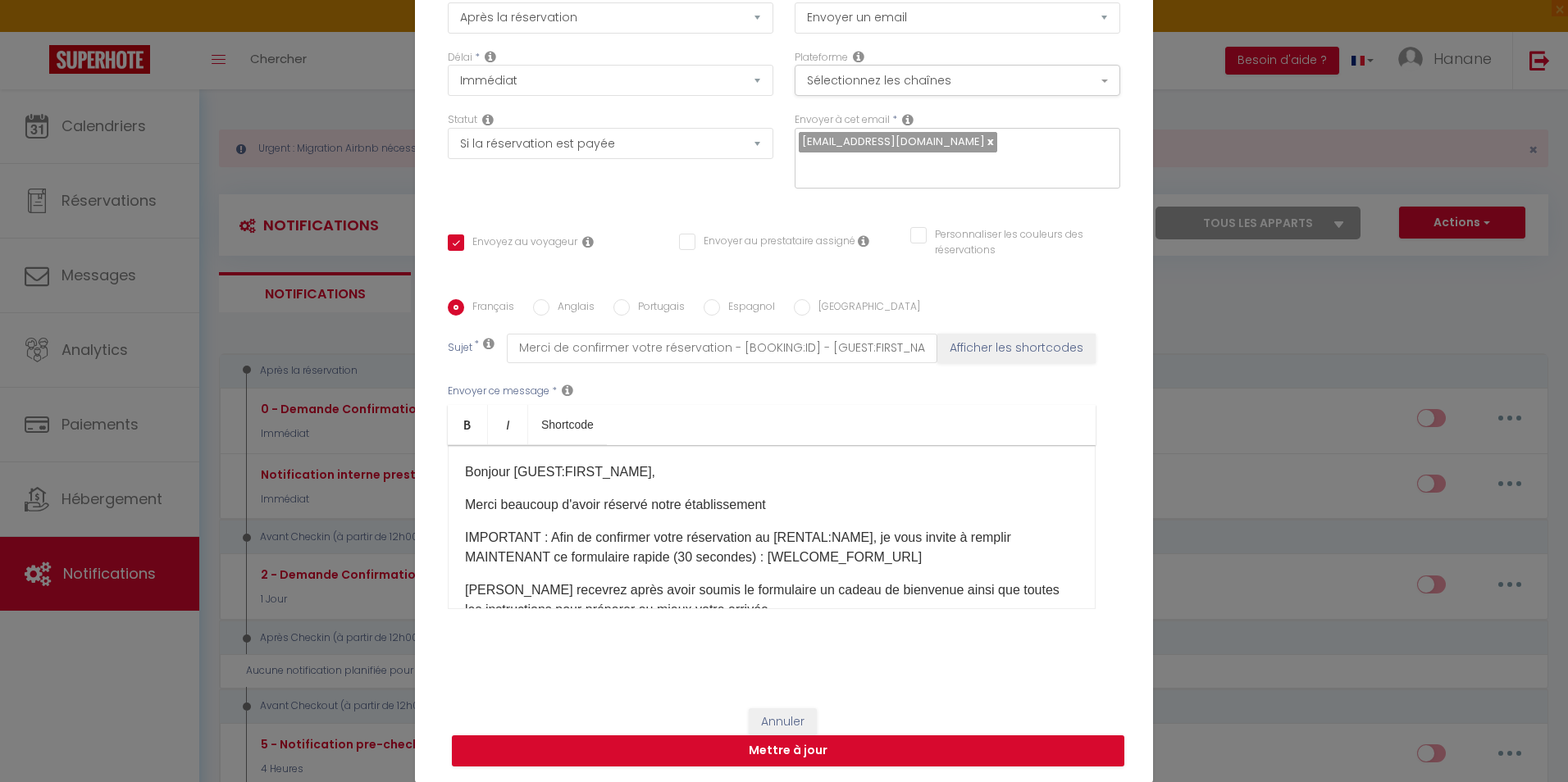
click at [456, 523] on div "Bonjour [GUEST:FIRST_NAME], Merci beaucoup d'avoir réservé notre établissement …" at bounding box center [771, 527] width 648 height 164
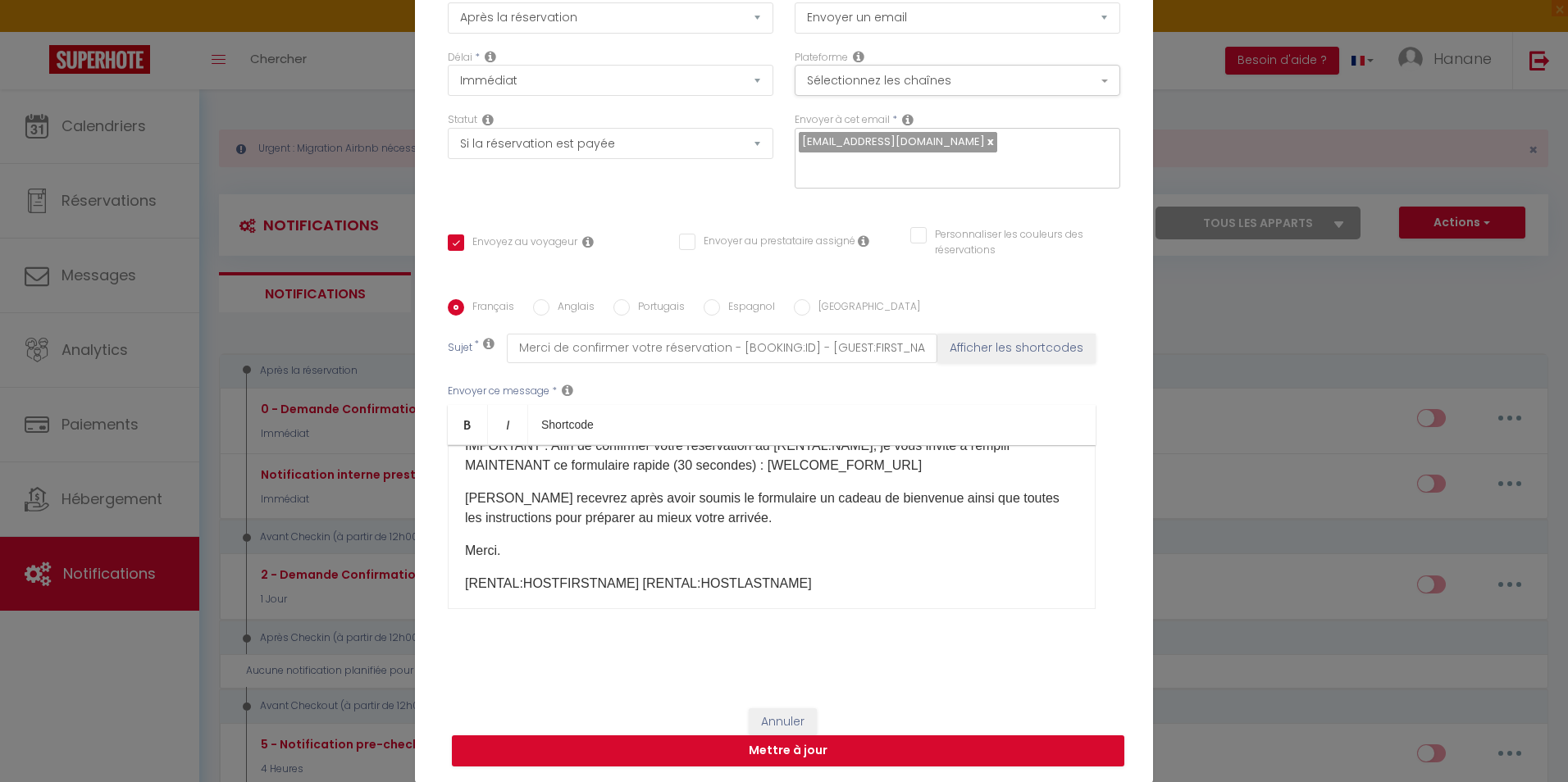
scroll to position [101, 0]
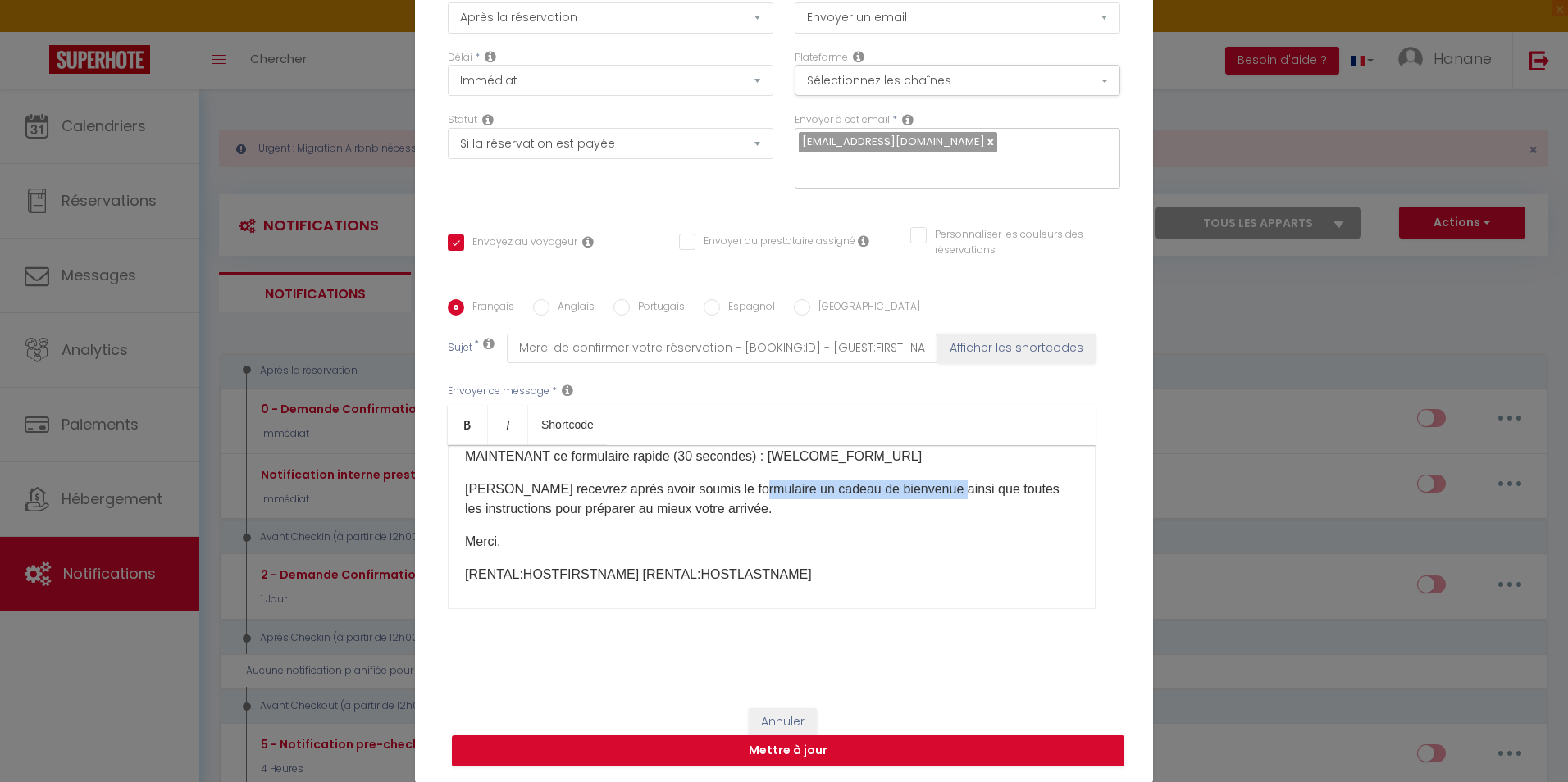
drag, startPoint x: 739, startPoint y: 492, endPoint x: 933, endPoint y: 496, distance: 194.0
click at [933, 496] on p "Vous recevrez après avoir soumis le formulaire un cadeau de bienvenue ainsi que…" at bounding box center [771, 499] width 614 height 39
click at [733, 487] on p "Vous recevrez après avoir soumis le formulaire toutes les instructions pour pré…" at bounding box center [771, 499] width 614 height 39
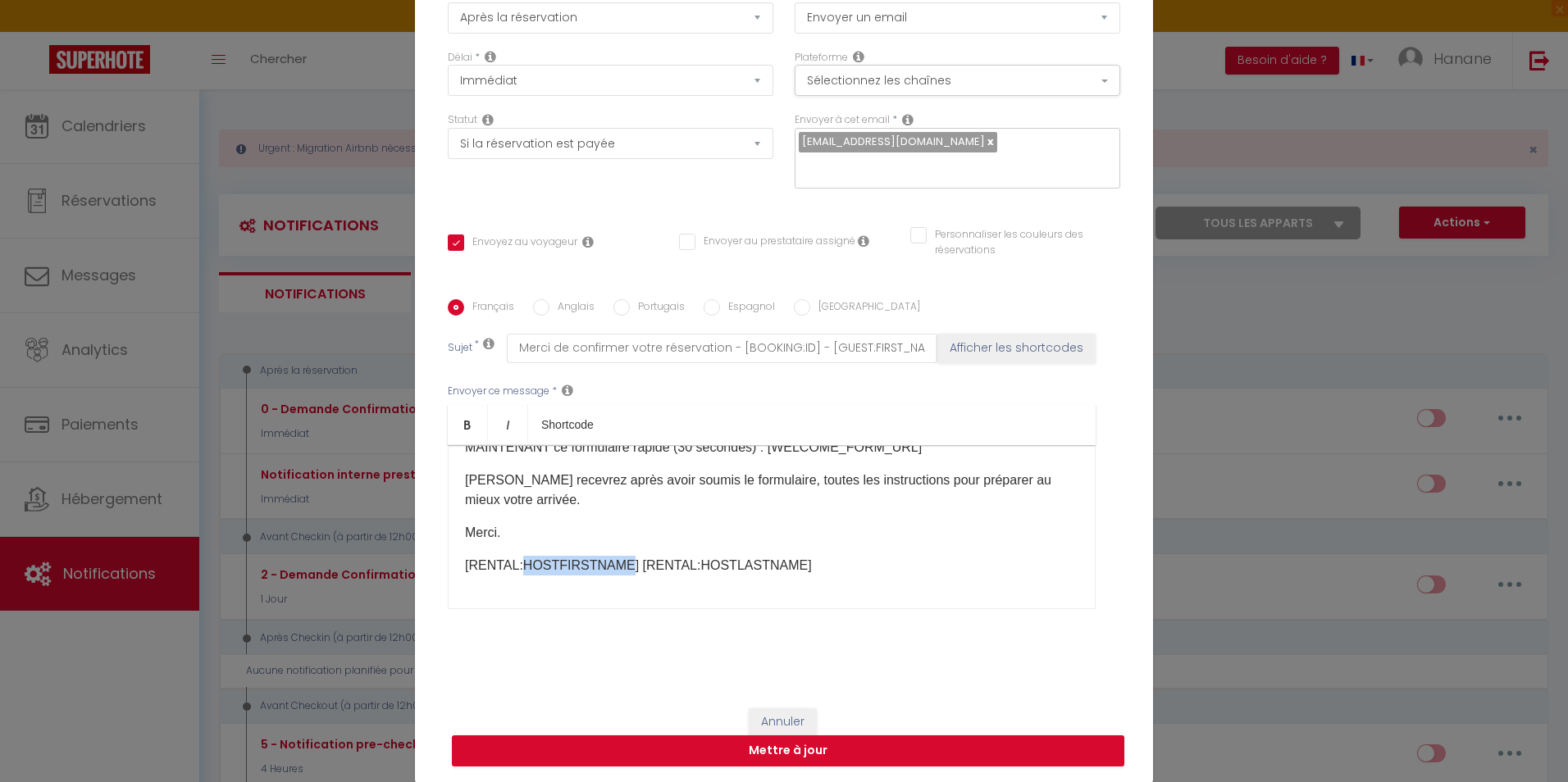
drag, startPoint x: 513, startPoint y: 564, endPoint x: 604, endPoint y: 568, distance: 91.1
click at [604, 568] on p "[RENTAL:HOSTFIRSTNAME] [RENTAL:HOSTLASTNAME]" at bounding box center [771, 566] width 614 height 19
drag, startPoint x: 714, startPoint y: 562, endPoint x: 625, endPoint y: 568, distance: 89.2
click at [625, 568] on p "[RENTAL:Standing] [RENTAL:HOSTLASTNAME]" at bounding box center [771, 566] width 614 height 19
drag, startPoint x: 879, startPoint y: 560, endPoint x: 872, endPoint y: 555, distance: 8.6
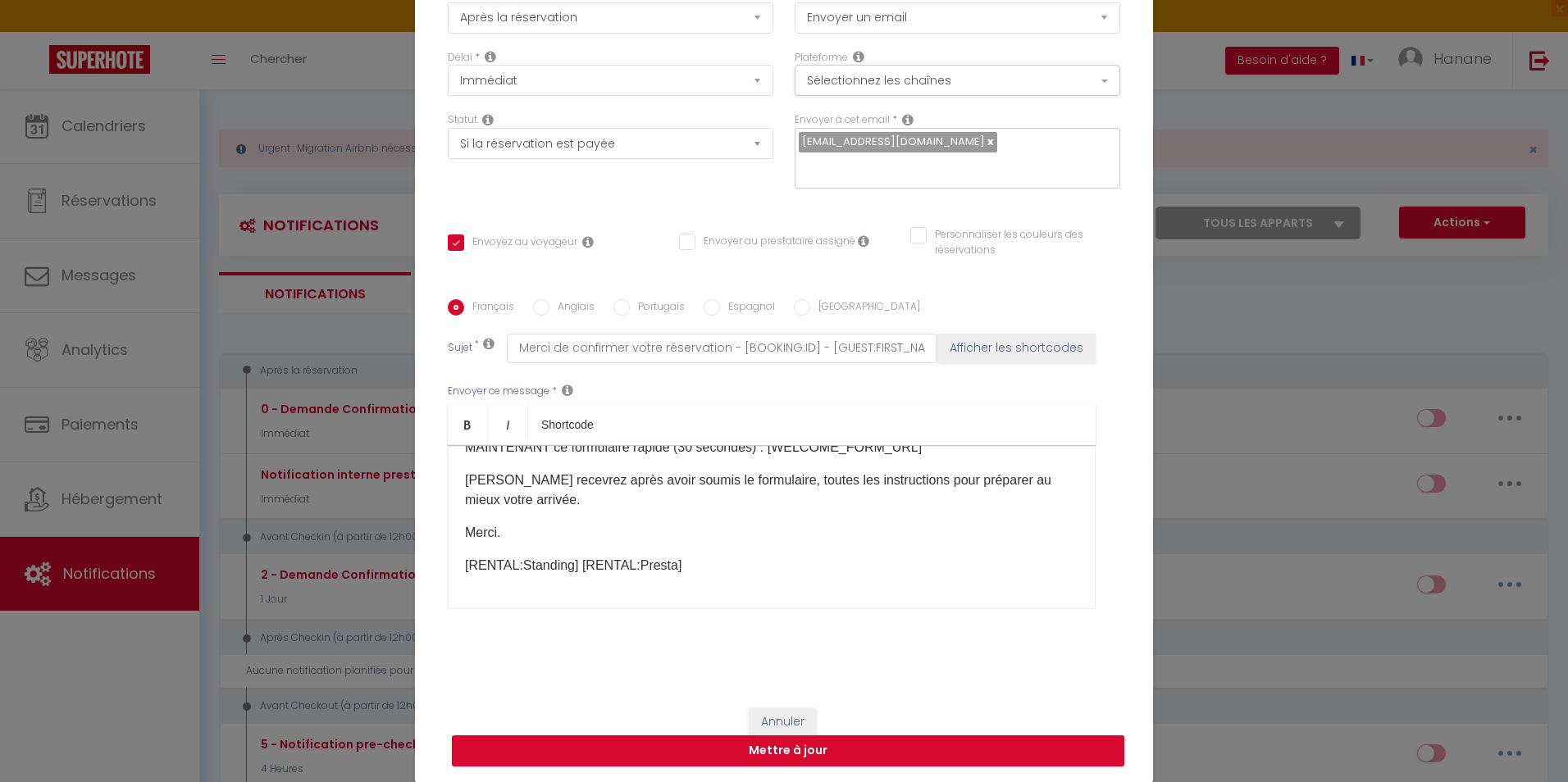
click at [876, 557] on p "[RENTAL:Standing] [RENTAL:Presta]" at bounding box center [771, 566] width 614 height 19
click at [531, 485] on p "Vous recevrez après avoir soumis le formulaire, toutes les instructions pour pr…" at bounding box center [771, 490] width 614 height 39
click at [0, 0] on lt-span "recevrez ," at bounding box center [0, 0] width 0 height 0
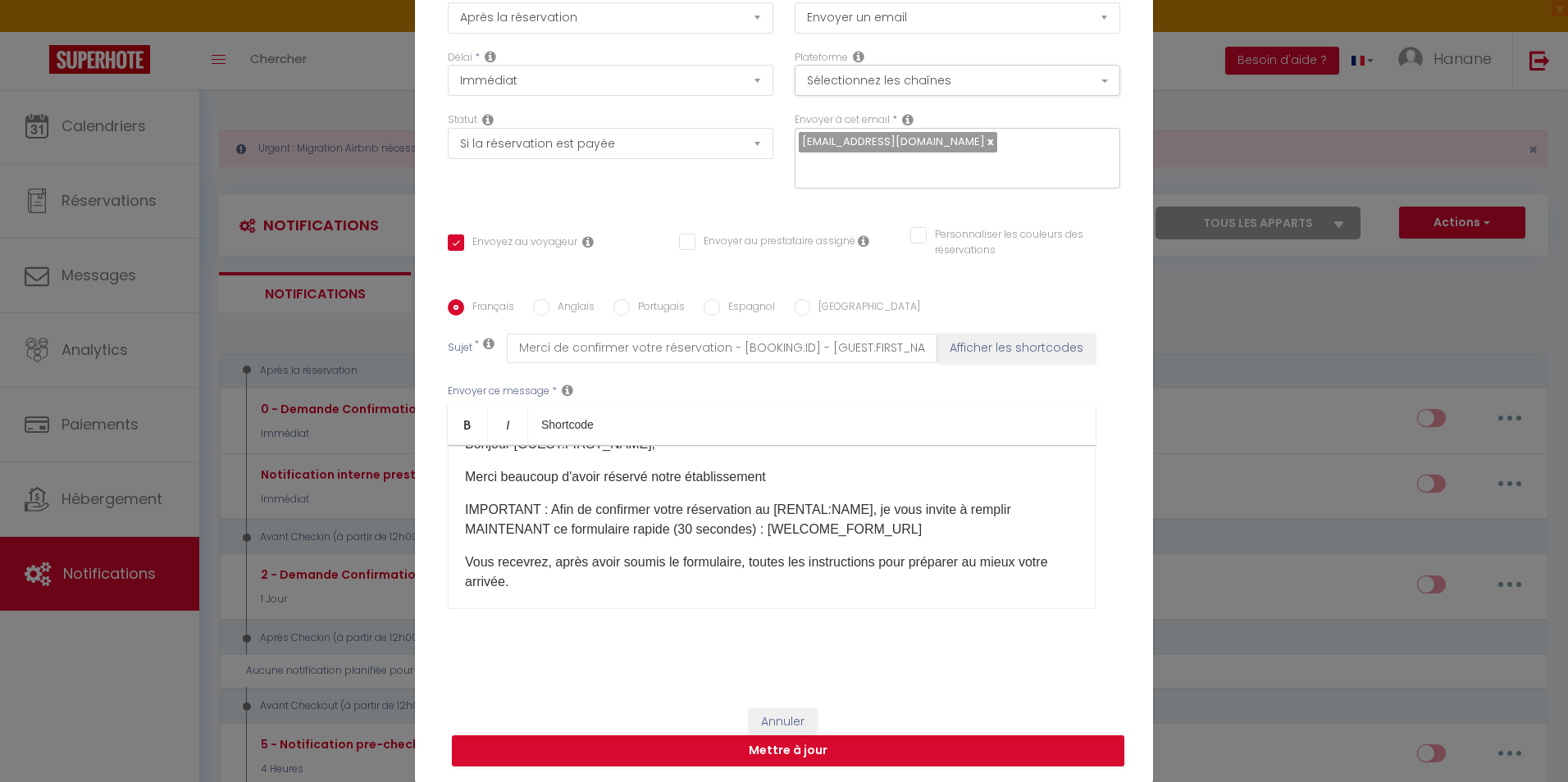
scroll to position [0, 0]
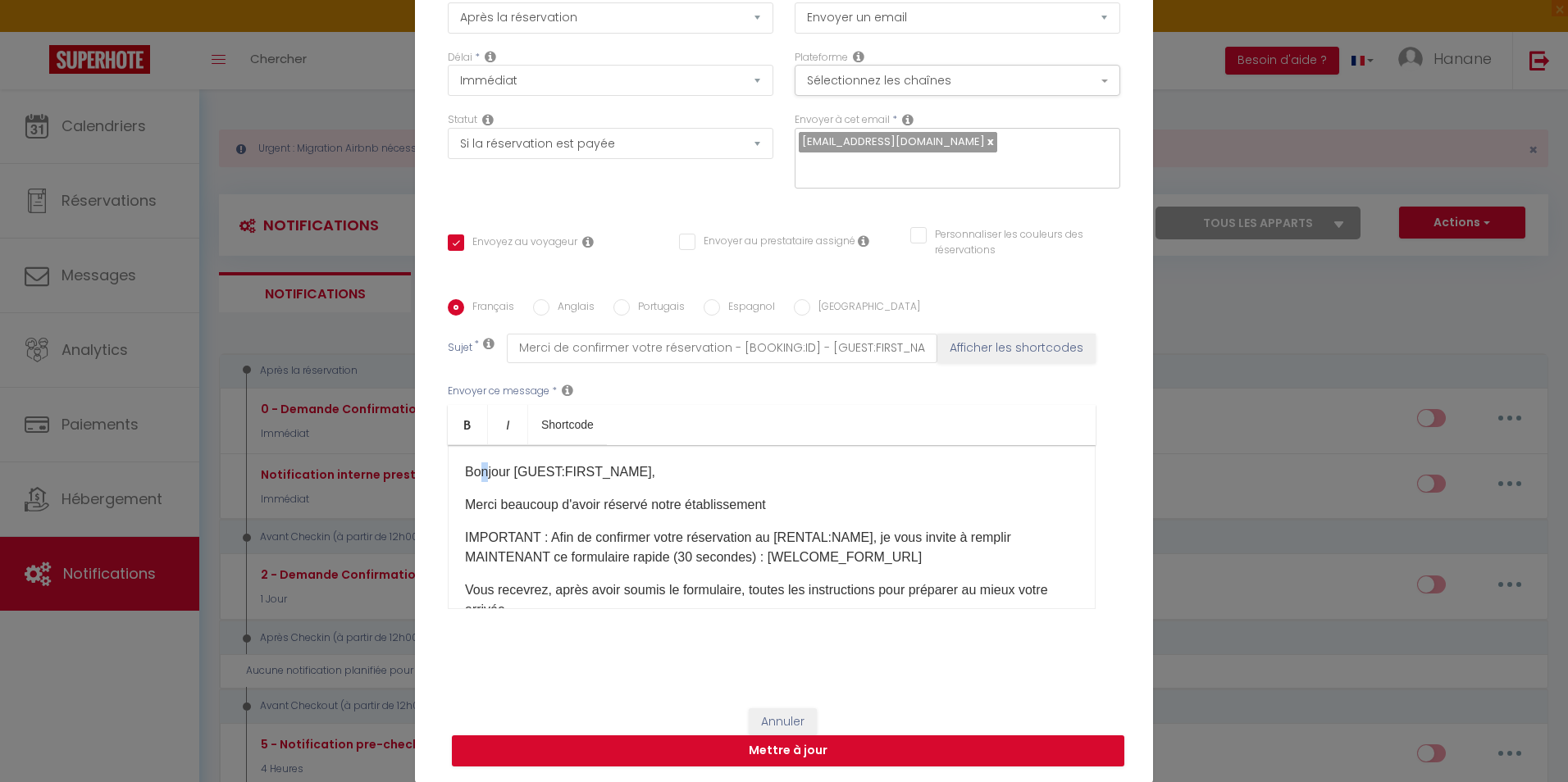
click at [479, 478] on p "Bonjour [GUEST:FIRST_NAME]," at bounding box center [771, 473] width 614 height 19
click at [454, 481] on div "Bonjour [GUEST:FIRST_NAME], Merci beaucoup d'avoir réservé notre établissement …" at bounding box center [771, 527] width 648 height 164
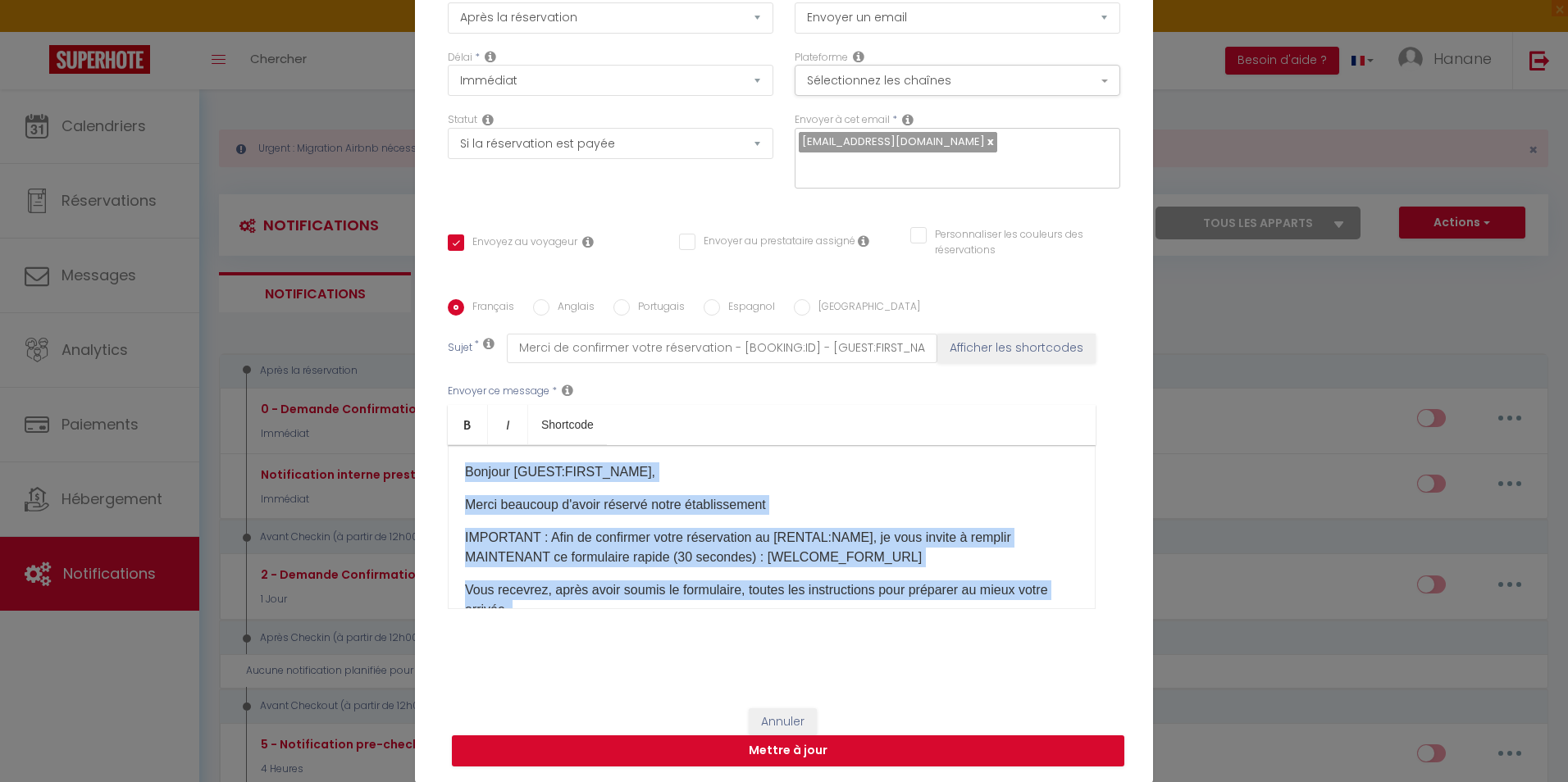
scroll to position [110, 0]
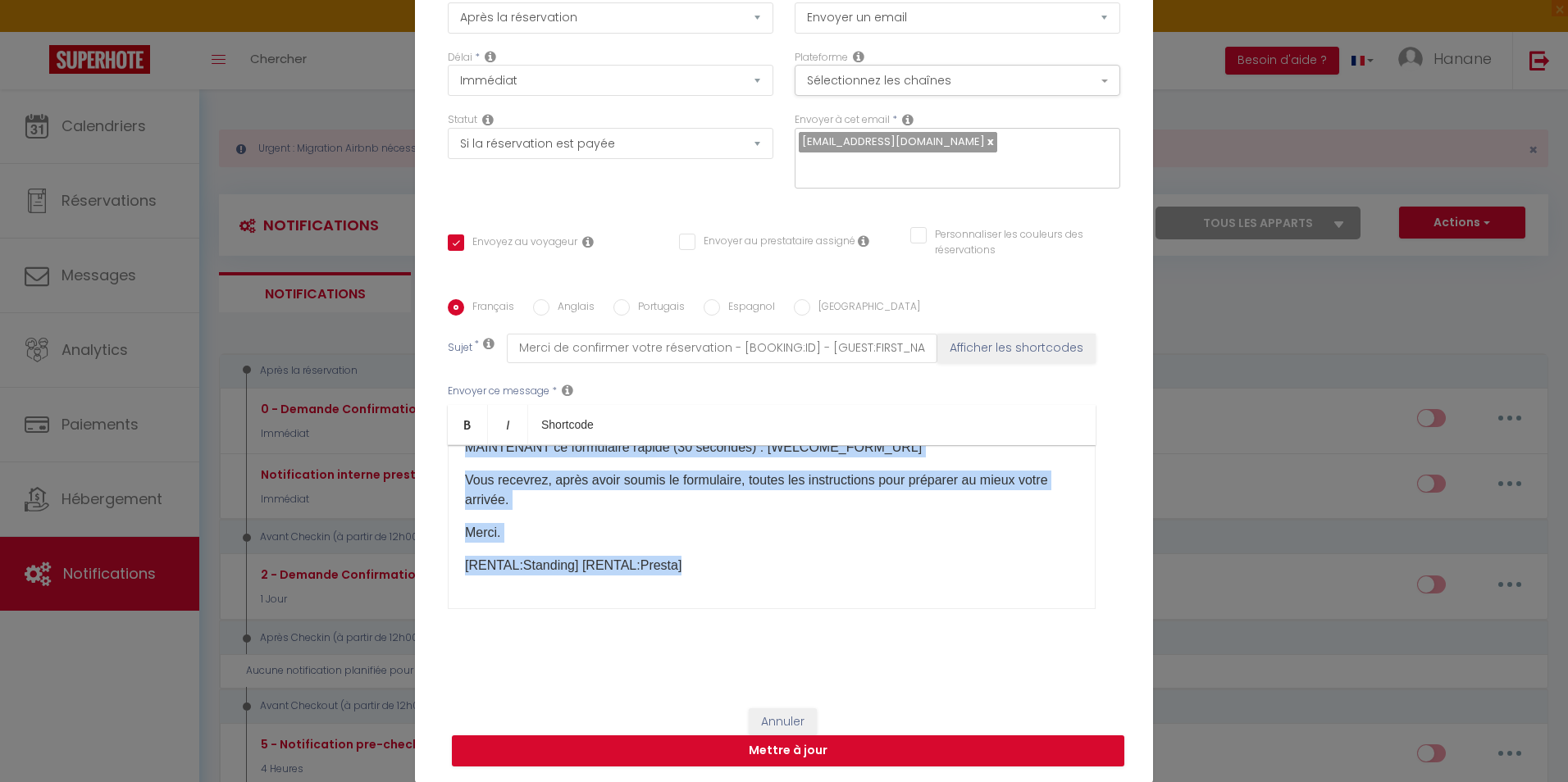
drag, startPoint x: 452, startPoint y: 473, endPoint x: 1039, endPoint y: 609, distance: 602.5
click at [1039, 609] on div "Bonjour [GUEST:FIRST_NAME], Merci beaucoup d'avoir réservé notre établissement …" at bounding box center [771, 527] width 648 height 164
click at [662, 574] on div at bounding box center [662, 574] width 0 height 0
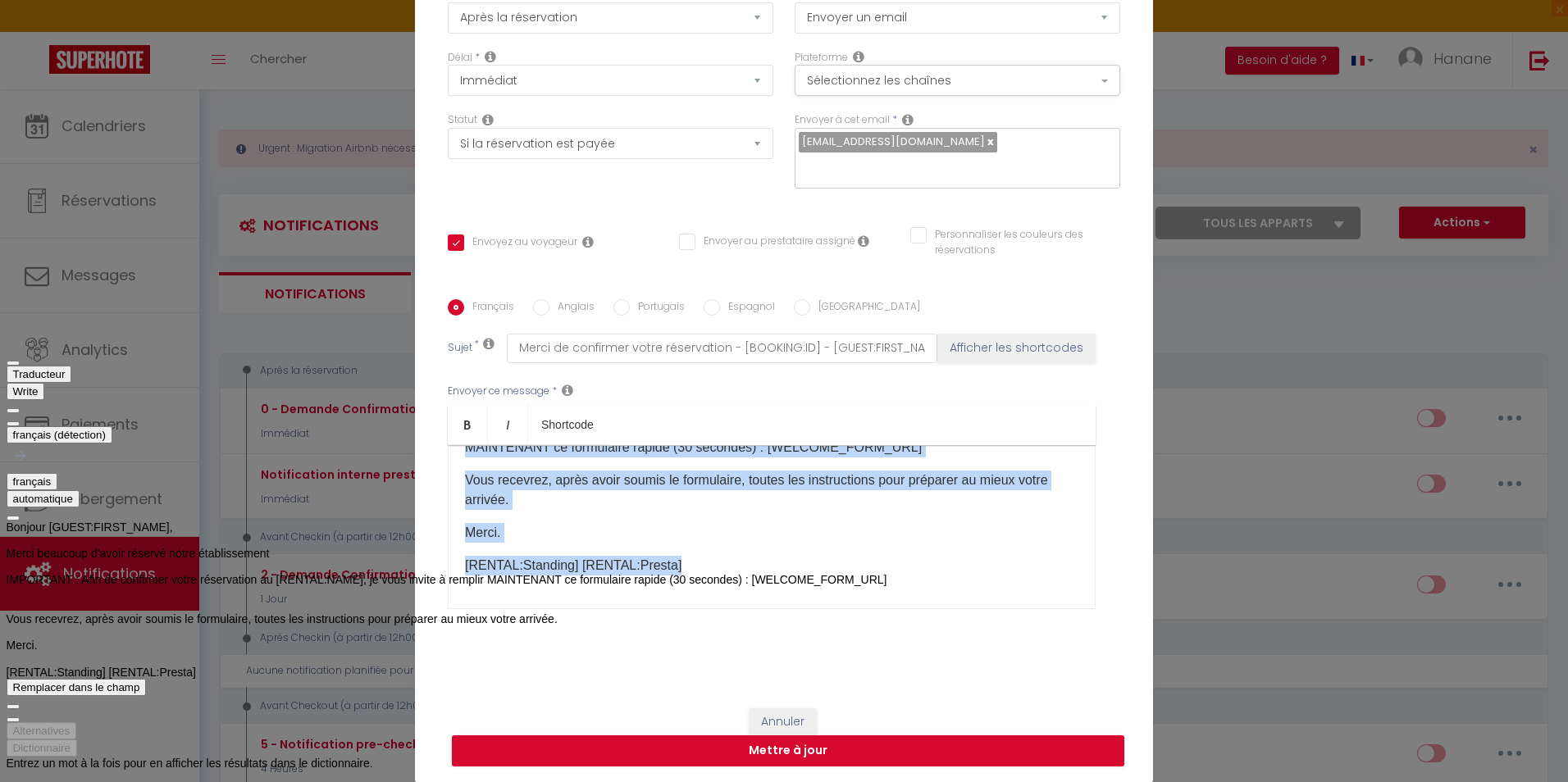
click at [58, 474] on button "français" at bounding box center [32, 482] width 52 height 18
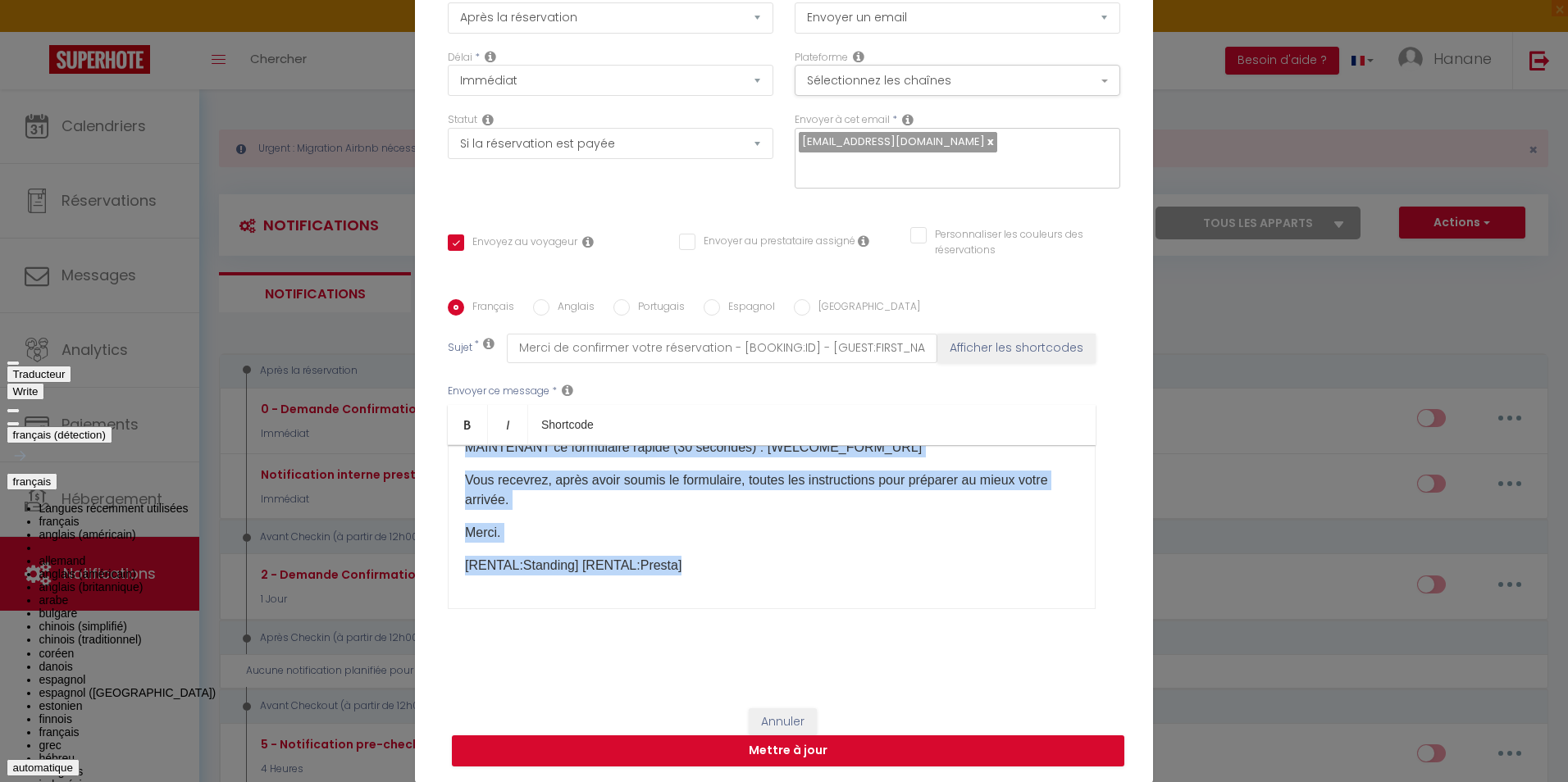
click at [249, 528] on li "anglais (américain)" at bounding box center [463, 534] width 848 height 13
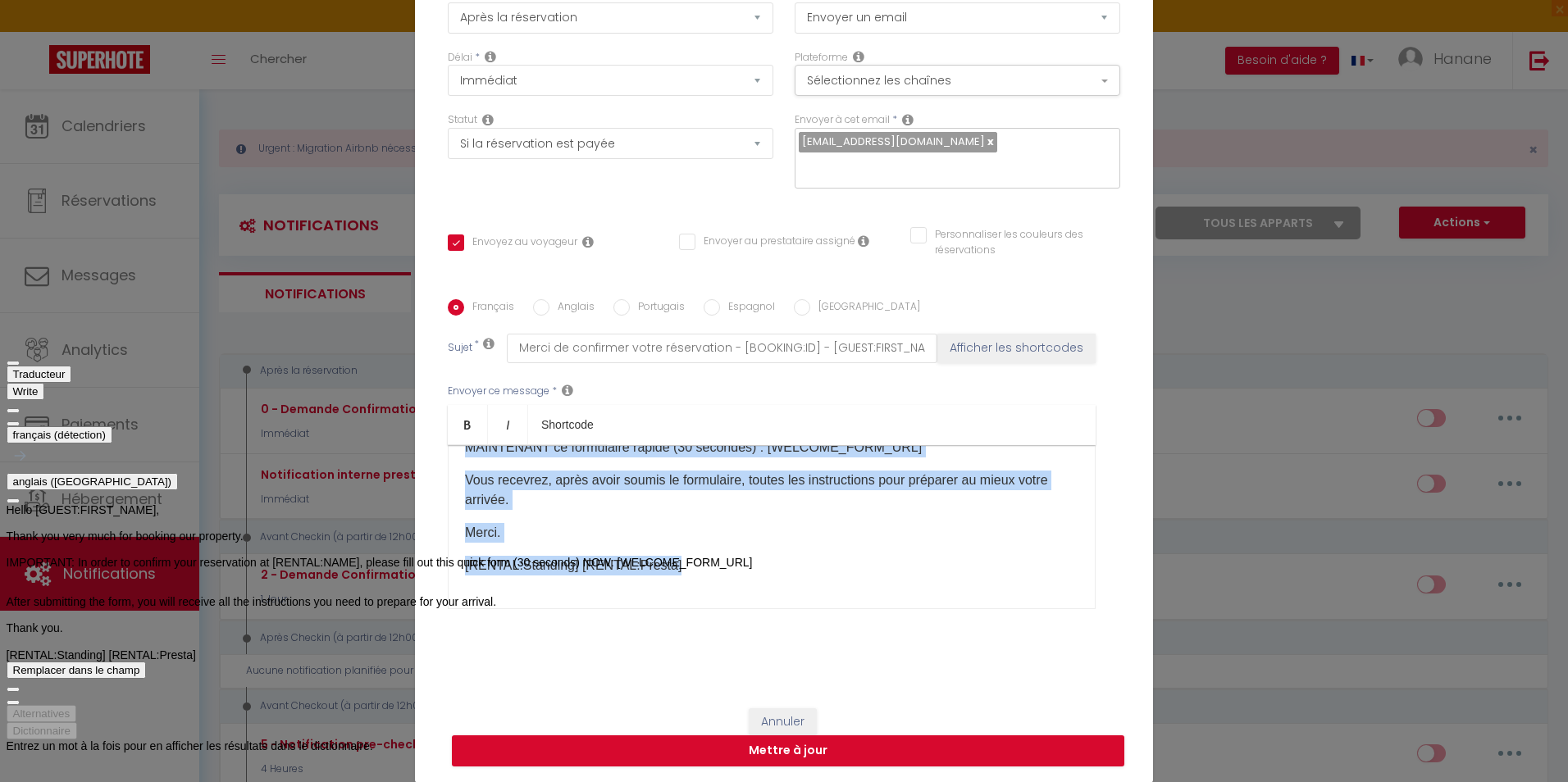
scroll to position [12, 0]
click at [13, 703] on span "button" at bounding box center [13, 703] width 0 height 0
click at [537, 308] on input "Anglais" at bounding box center [541, 307] width 17 height 17
radio input "true"
checkbox input "true"
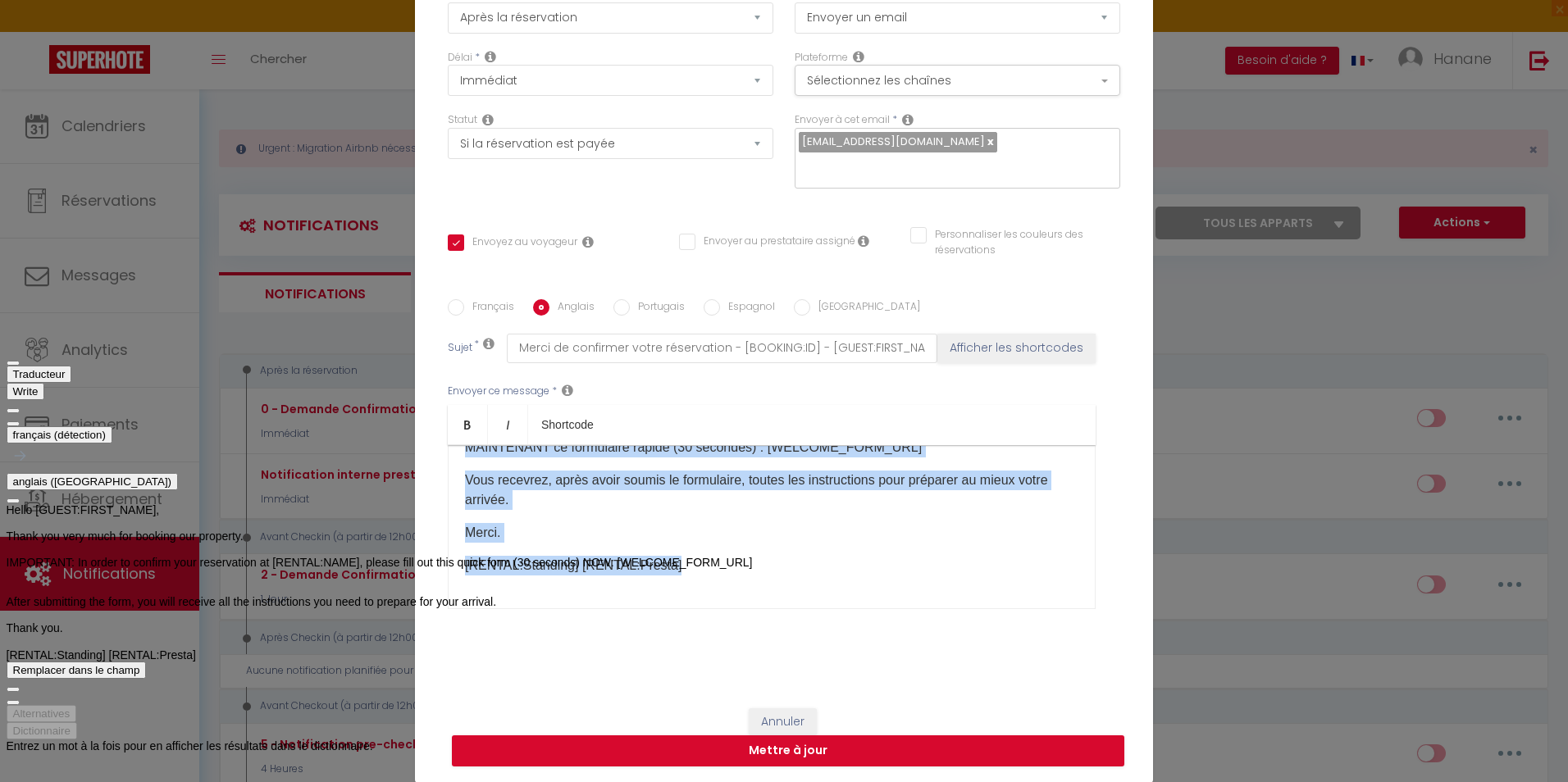
checkbox input "false"
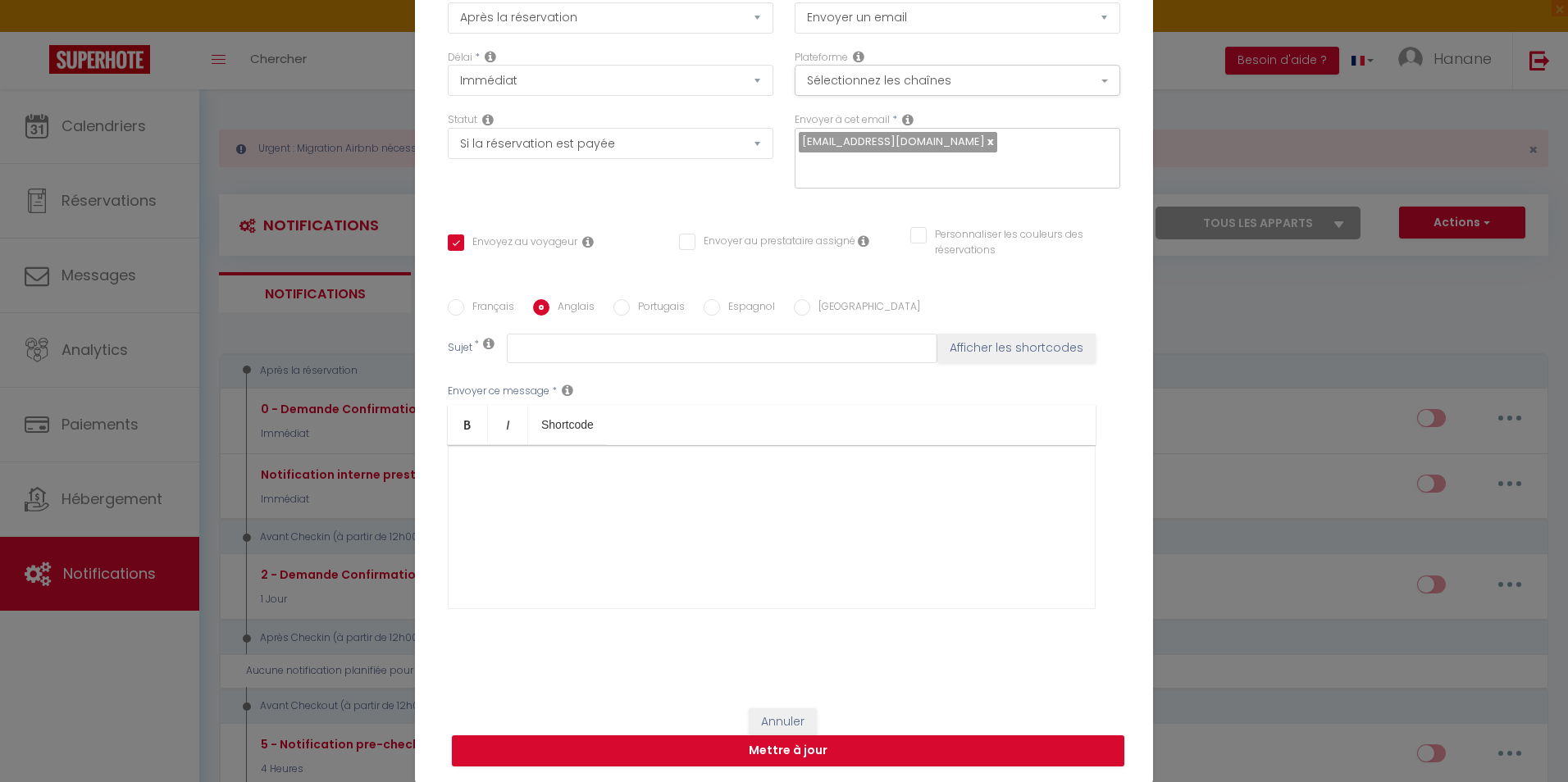
scroll to position [0, 0]
click at [484, 500] on div at bounding box center [771, 527] width 648 height 164
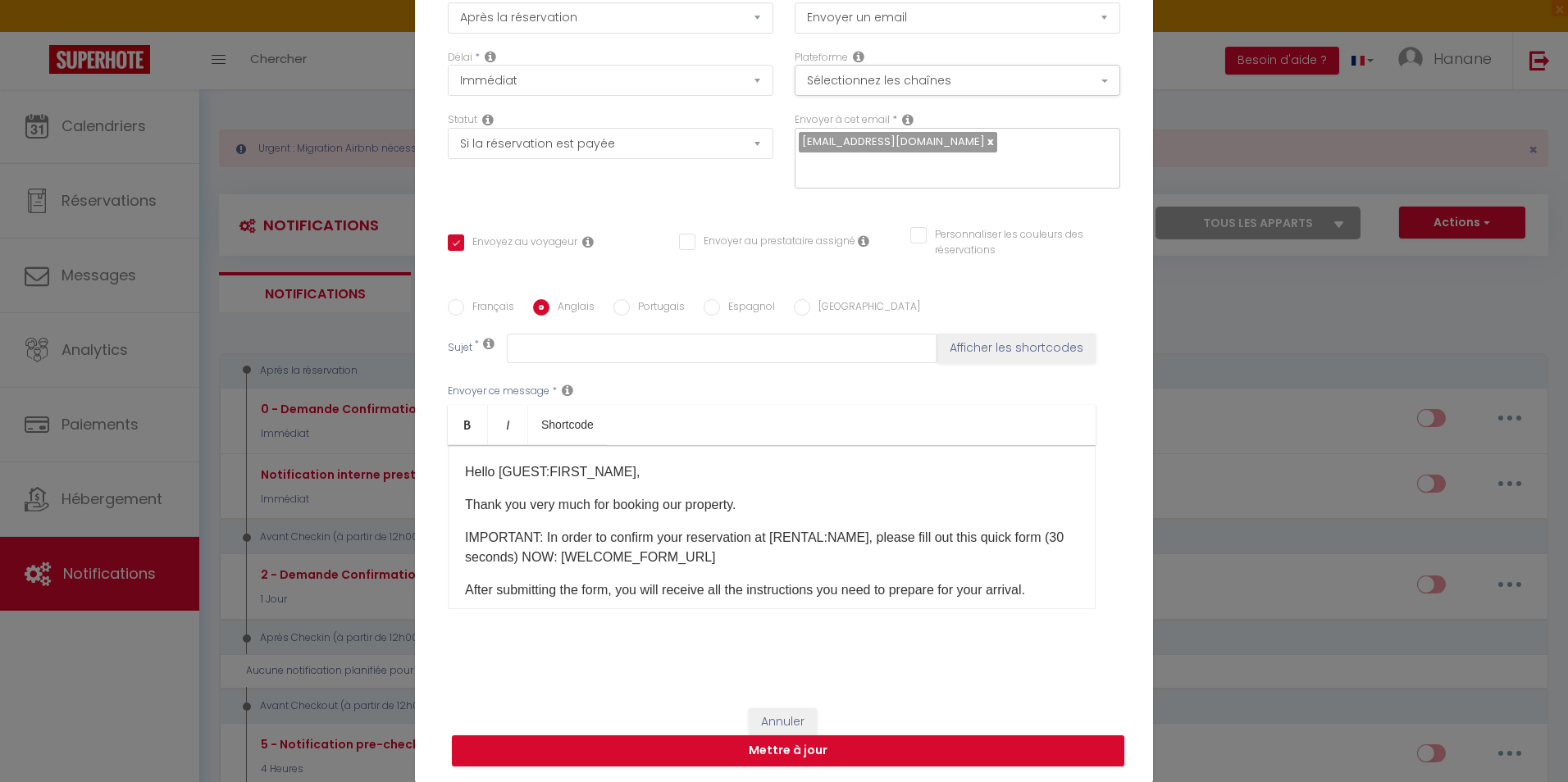
click at [452, 305] on input "Français" at bounding box center [455, 307] width 17 height 17
radio input "true"
checkbox input "true"
checkbox input "false"
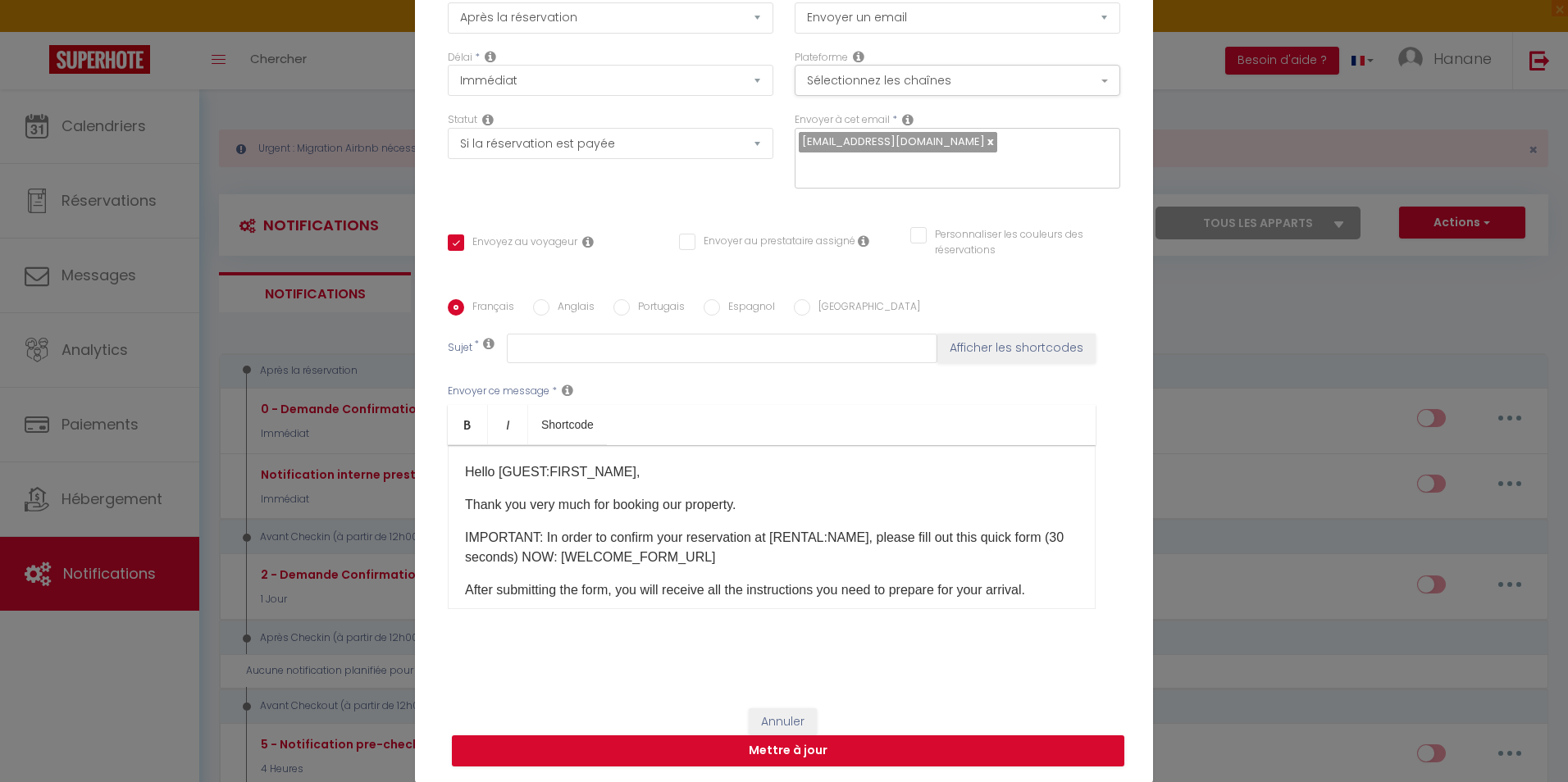
type input "Merci de confirmer votre réservation - [BOOKING:ID] - [GUEST:FIRST_NAME] [GUEST…"
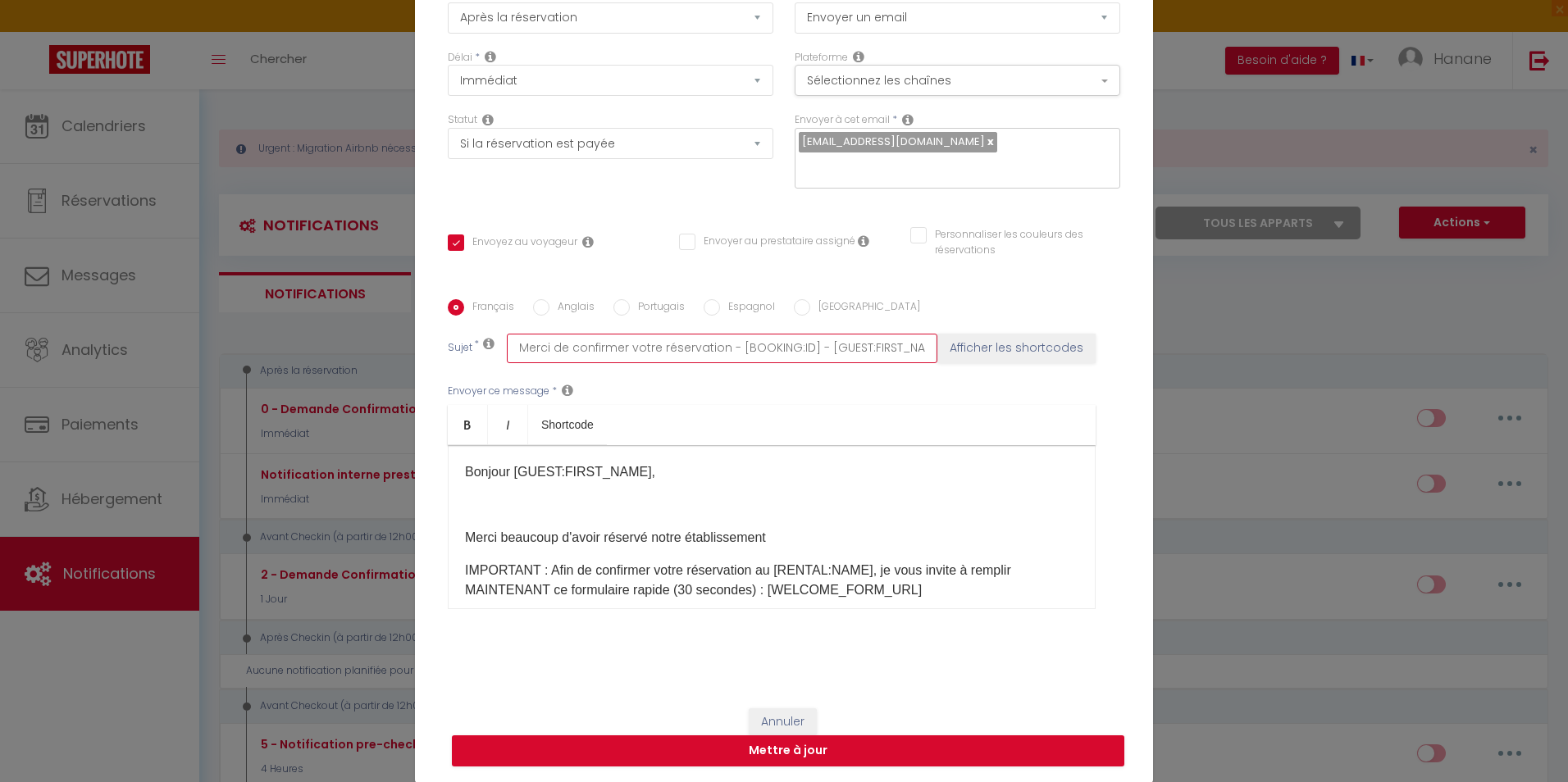
scroll to position [0, 210]
drag, startPoint x: 510, startPoint y: 346, endPoint x: 1066, endPoint y: 385, distance: 557.4
click at [1076, 391] on div "Français Anglais Portugais Espagnol Italien Sujet * Merci de confirmer votre ré…" at bounding box center [784, 465] width 681 height 331
click at [756, 401] on div "Envoyer ce message * Bold Italic Shortcode Rich text editor Bonjour [GUEST:FIRS…" at bounding box center [783, 497] width 672 height 267
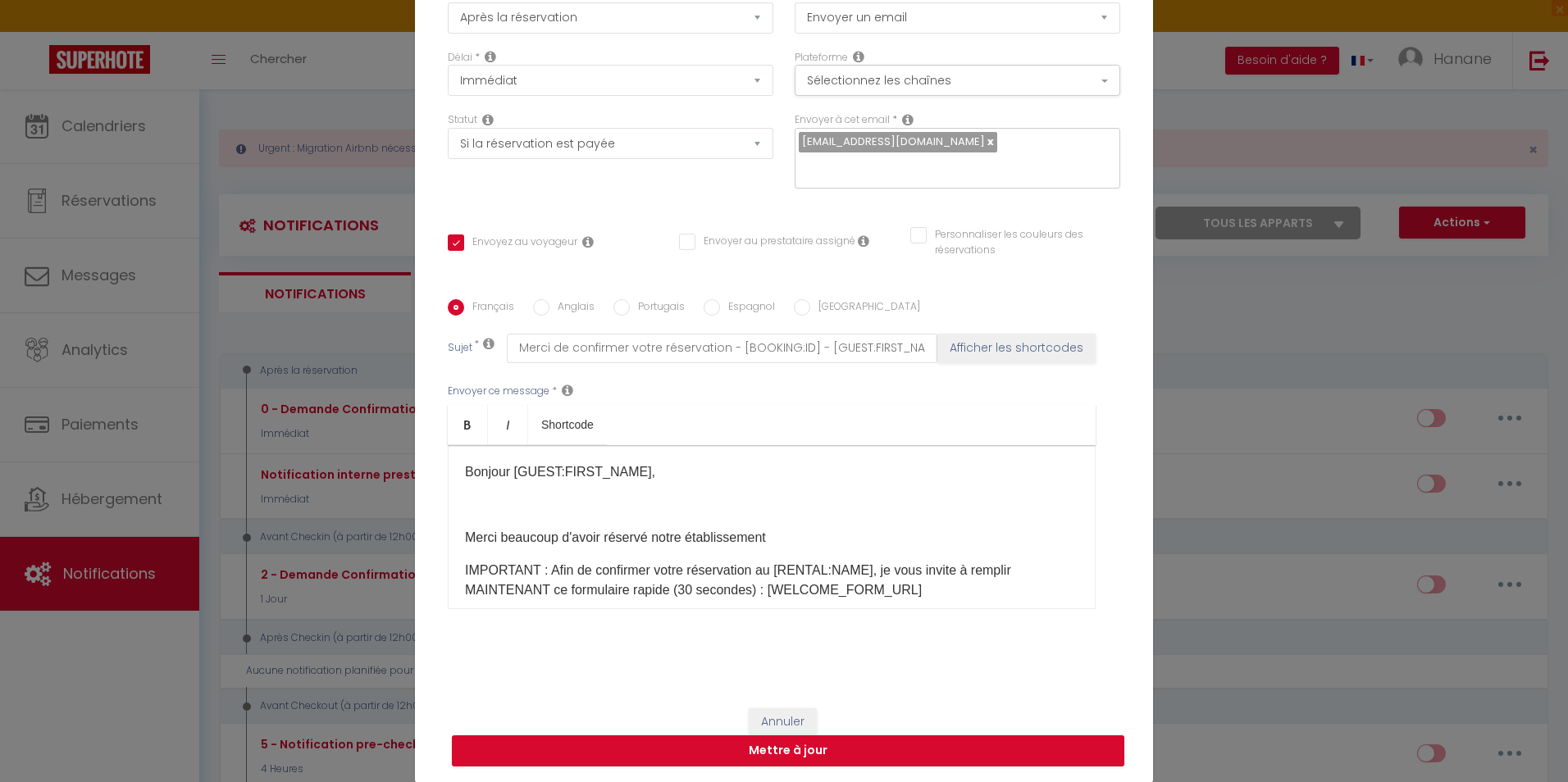
click at [542, 301] on input "Anglais" at bounding box center [541, 307] width 17 height 17
radio input "true"
checkbox input "true"
checkbox input "false"
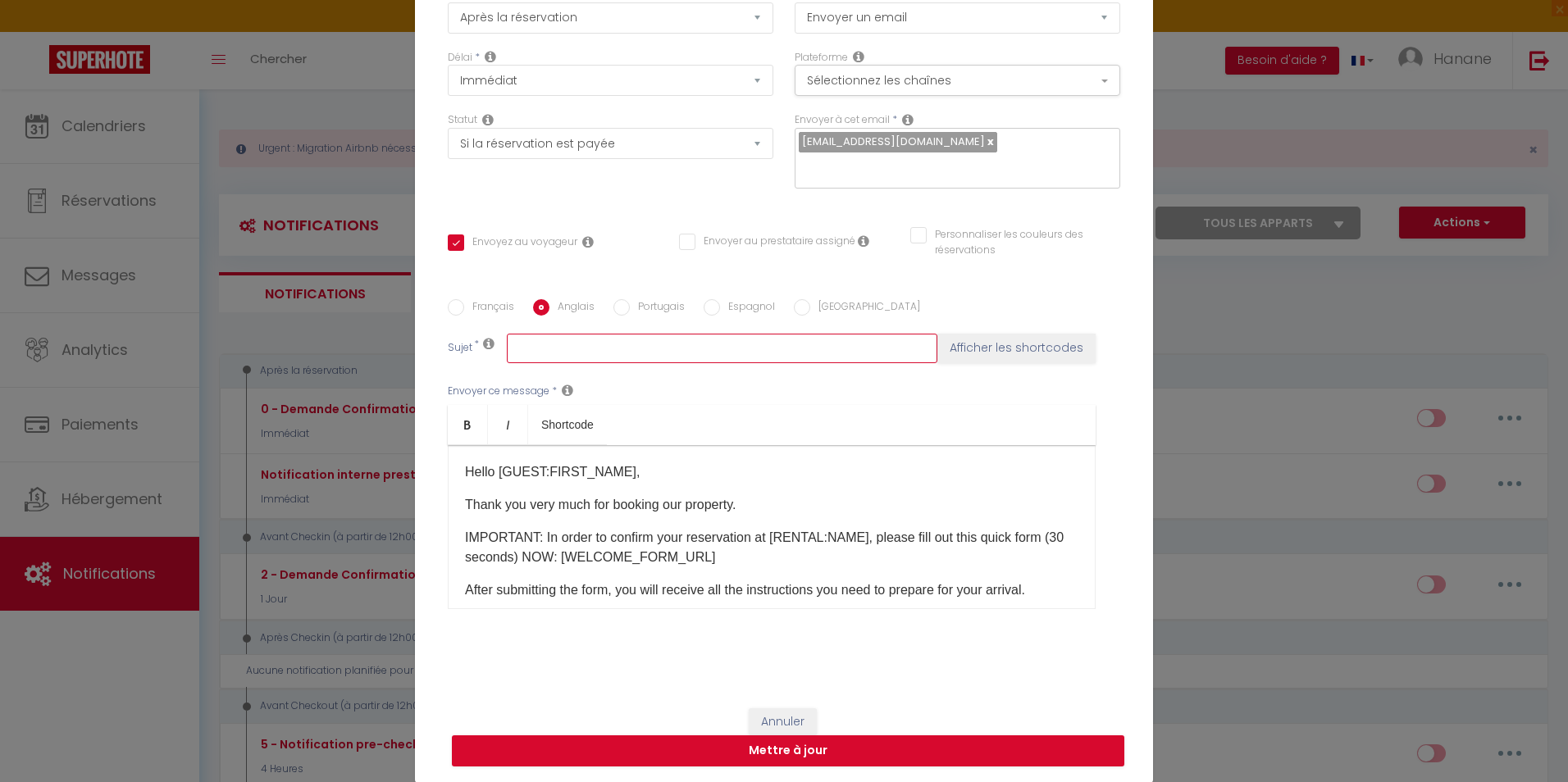
click at [608, 344] on input "text" at bounding box center [722, 348] width 431 height 29
paste input "Merci de confirmer votre réservation - [BOOKING:ID] - [GUEST:FIRST_NAME] [GUEST…"
type input "Merci de confirmer votre réservation - [BOOKING:ID] - [GUEST:FIRST_NAME] [GUEST…"
checkbox input "true"
checkbox input "false"
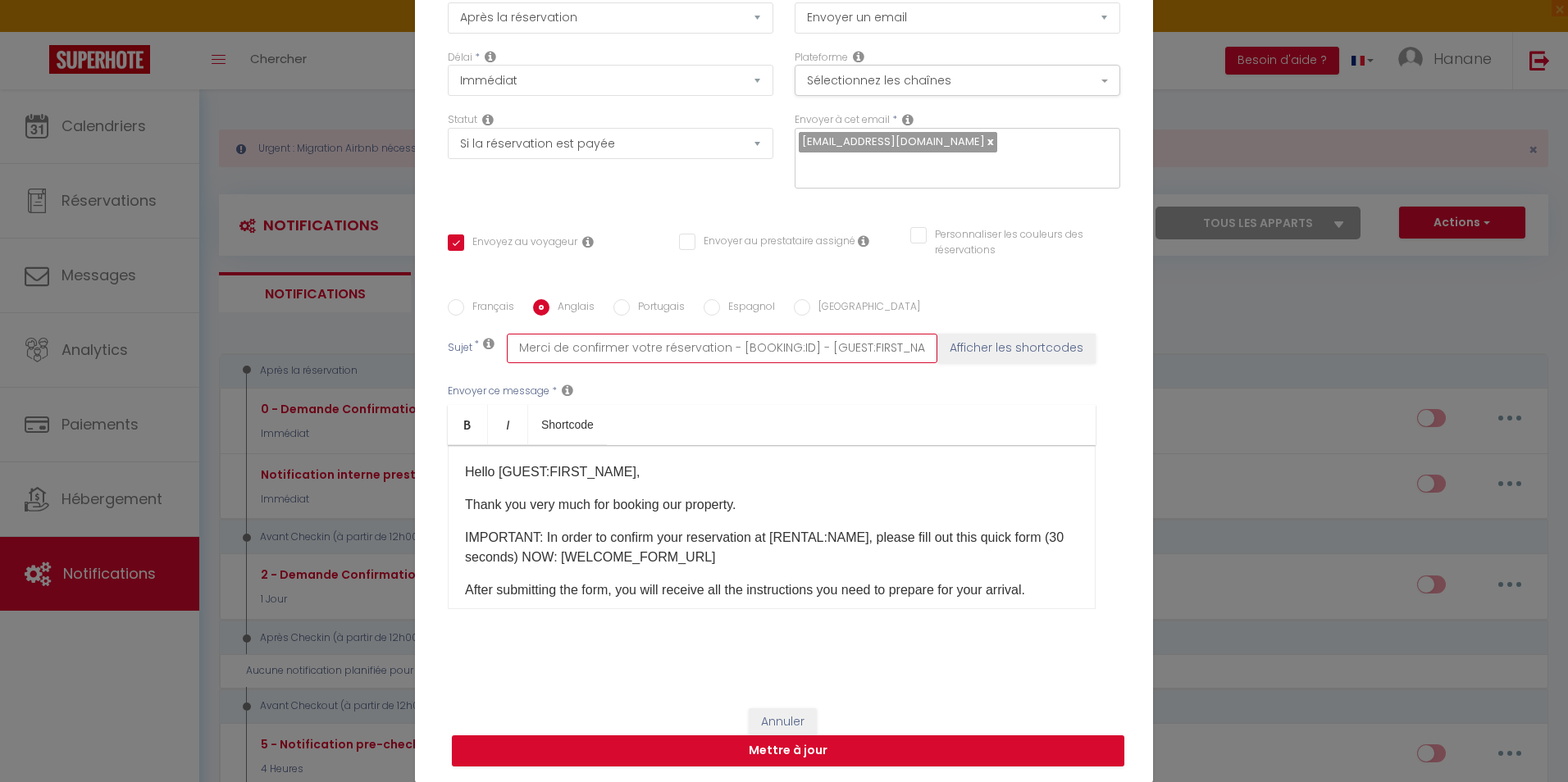
checkbox input "false"
click at [517, 348] on input "Merci de confirmer votre réservation - [BOOKING:ID] - [GUEST:FIRST_NAME] [GUEST…" at bounding box center [722, 348] width 431 height 29
drag, startPoint x: 725, startPoint y: 349, endPoint x: 484, endPoint y: 352, distance: 241.0
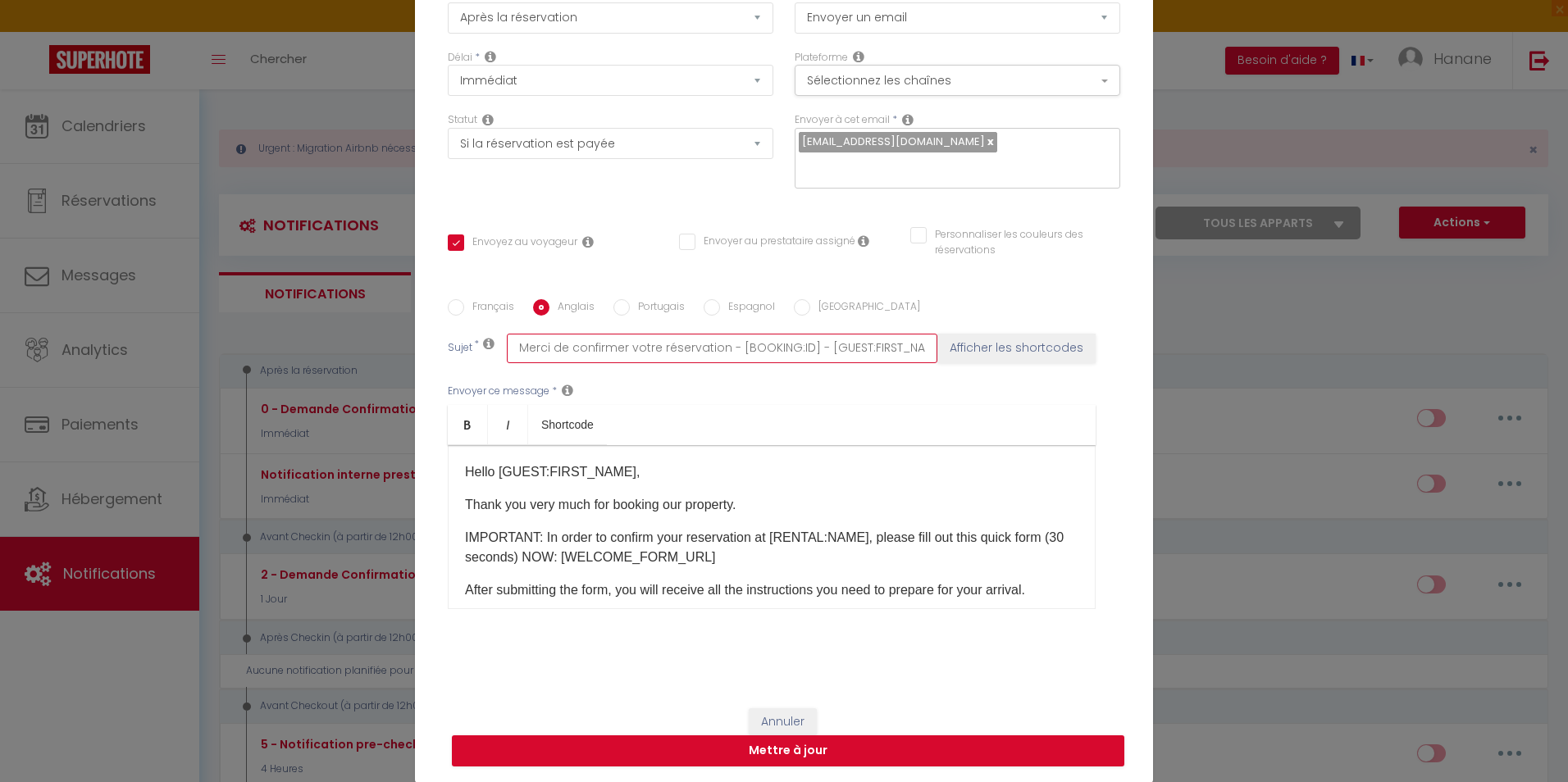
click at [484, 352] on div "Sujet * Merci de confirmer votre réservation - [BOOKING:ID] - [GUEST:FIRST_NAME…" at bounding box center [783, 348] width 672 height 29
drag, startPoint x: 670, startPoint y: 349, endPoint x: 637, endPoint y: 409, distance: 68.5
click at [636, 420] on ul "Bold Italic Shortcode" at bounding box center [771, 425] width 648 height 40
drag, startPoint x: 717, startPoint y: 346, endPoint x: 512, endPoint y: 345, distance: 205.0
click at [512, 345] on input "Merci de confirmer votre réservation - [BOOKING:ID] - [GUEST:FIRST_NAME] [GUEST…" at bounding box center [722, 348] width 431 height 29
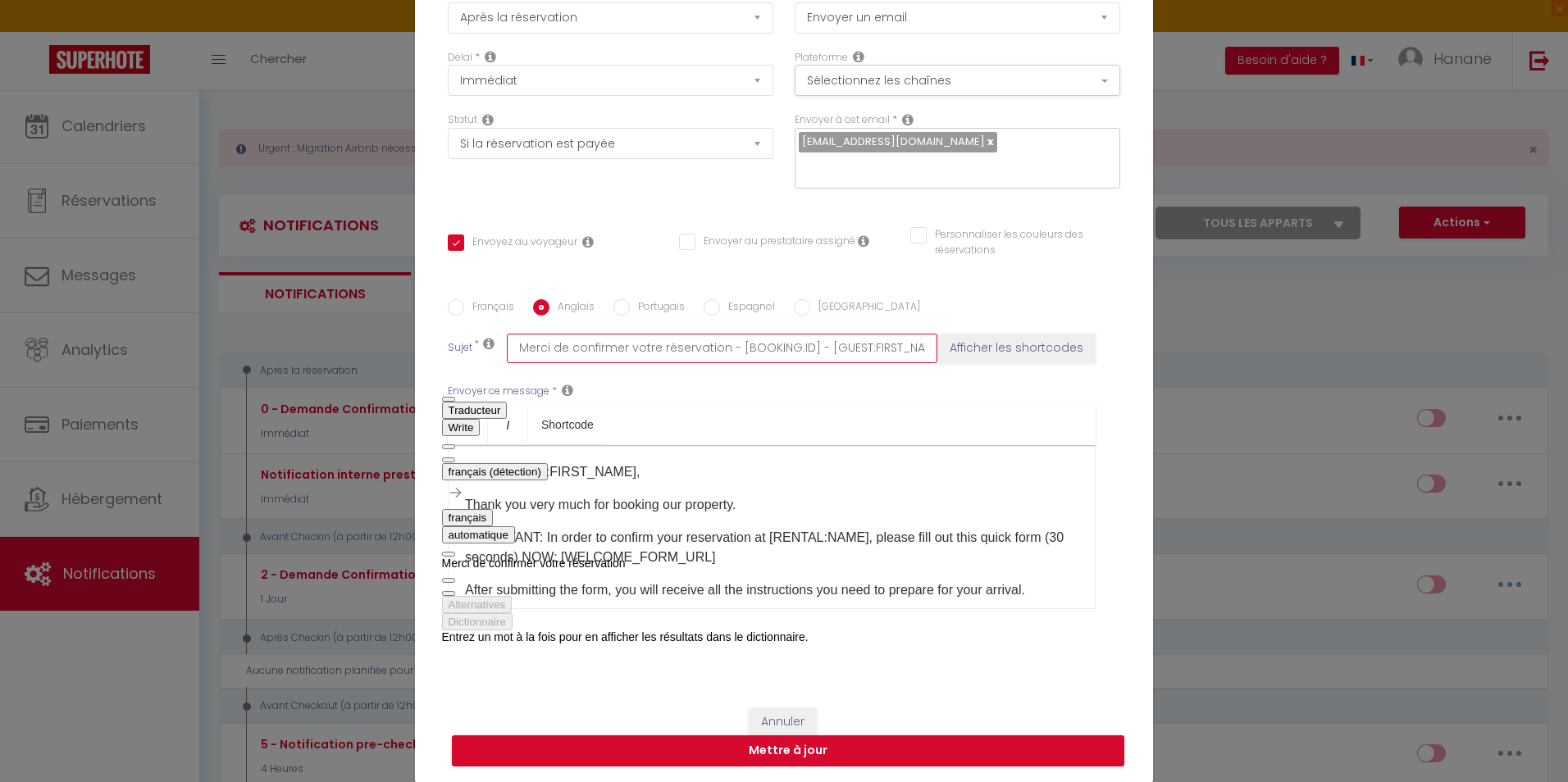
click at [494, 510] on button "français" at bounding box center [468, 518] width 52 height 18
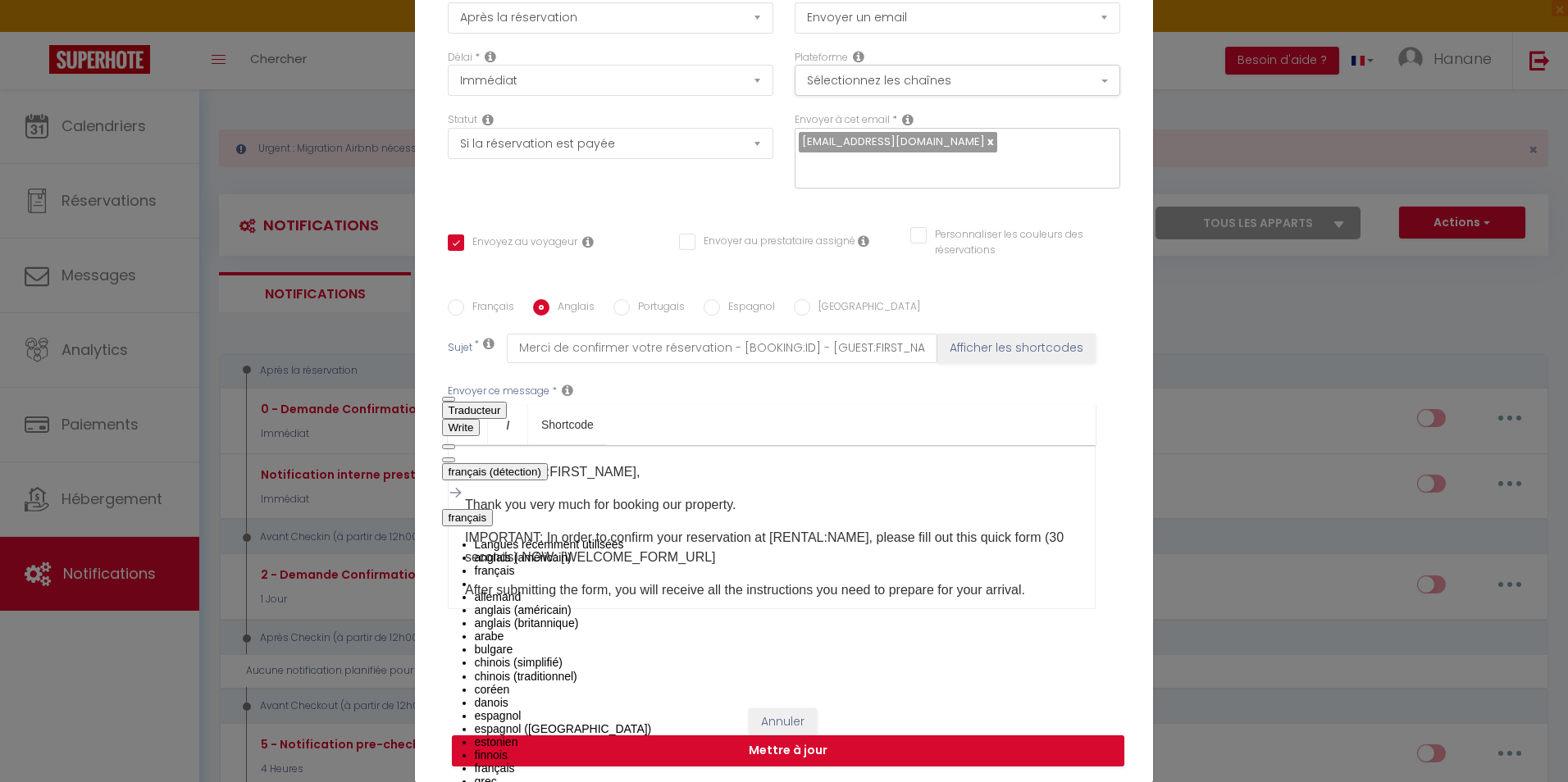
click at [667, 551] on li "anglais (américain)" at bounding box center [641, 557] width 334 height 13
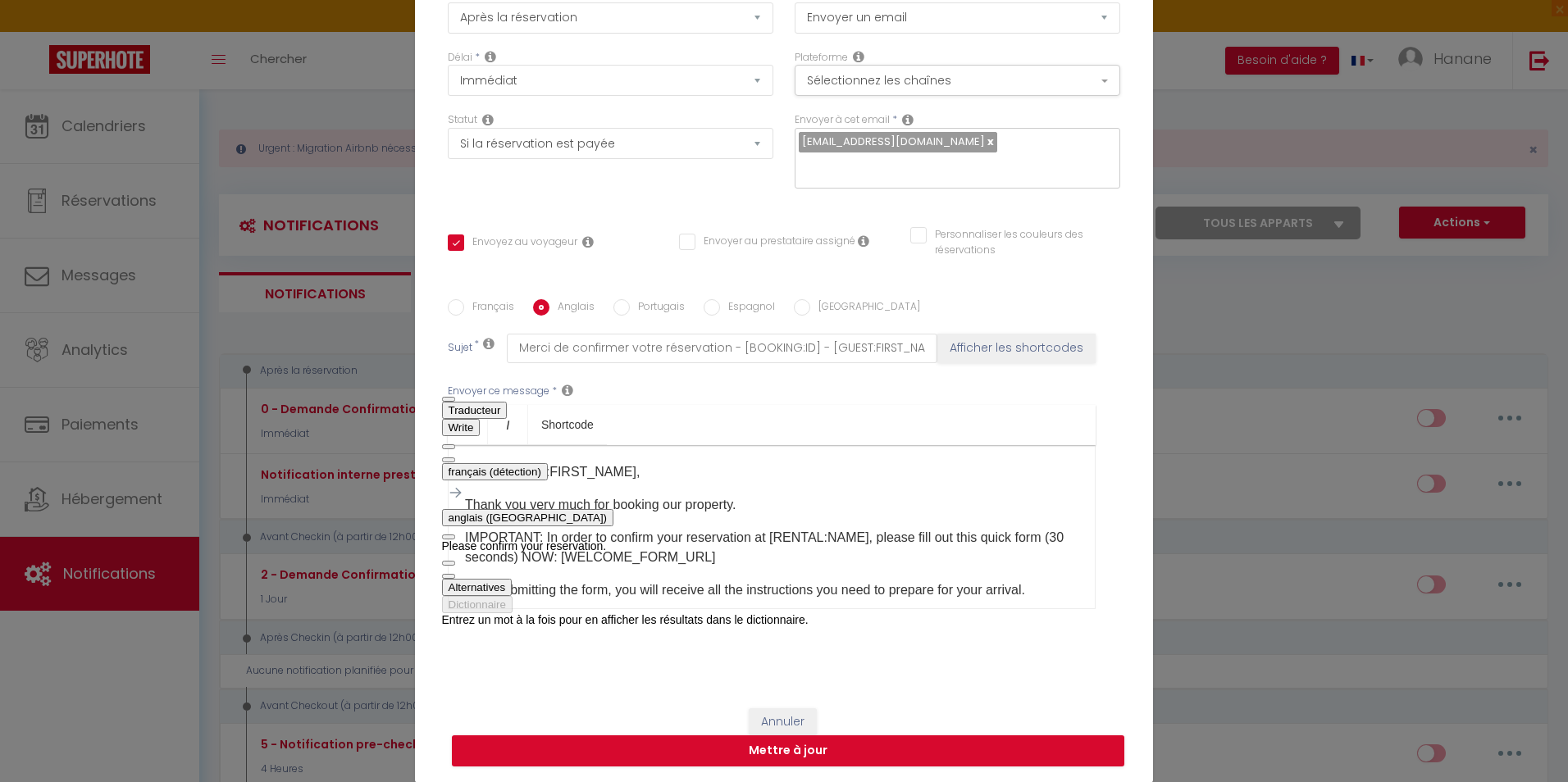
click at [448, 577] on span "button" at bounding box center [448, 577] width 0 height 0
paste input "Please confirm your reservation."
type input "Please confirm your reservation. - [BOOKING:ID] - [GUEST:FIRST_NAME] [GUEST:LAS…"
checkbox input "true"
checkbox input "false"
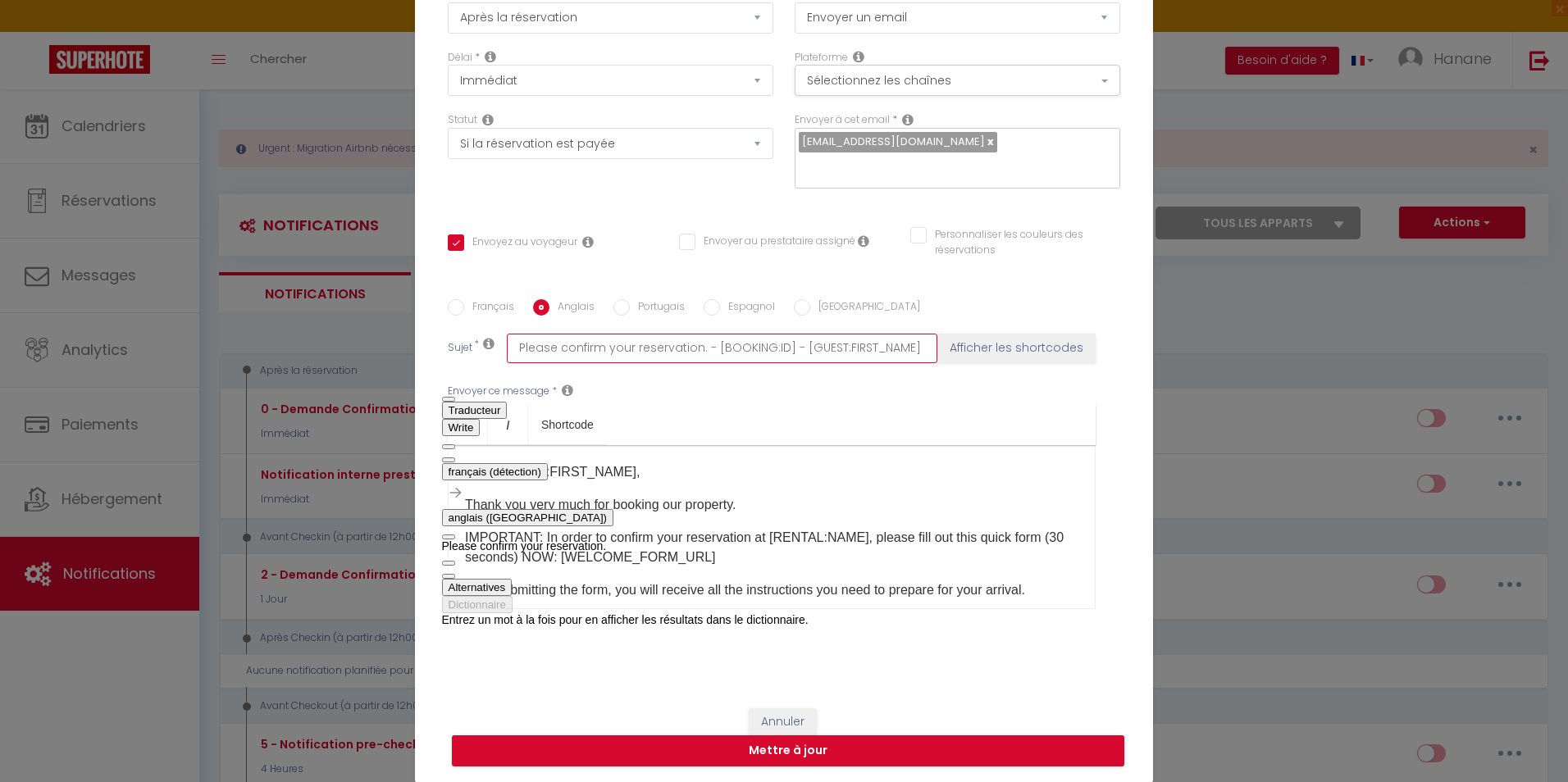
checkbox input "false"
click at [799, 345] on input "Please confirm your reservation. - [BOOKING:ID] - [GUEST:FIRST_NAME] [GUEST:LAS…" at bounding box center [722, 348] width 431 height 29
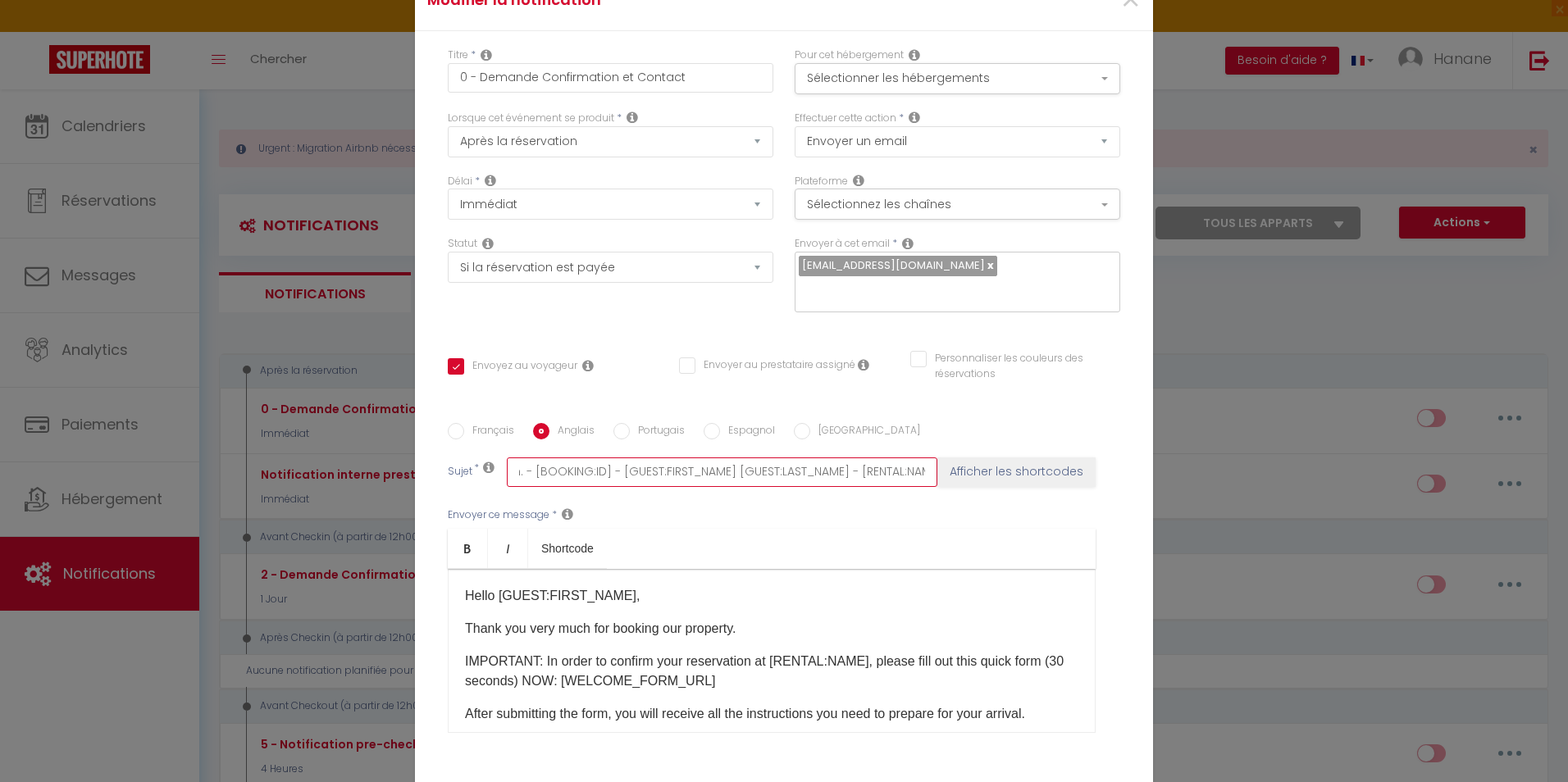
scroll to position [124, 0]
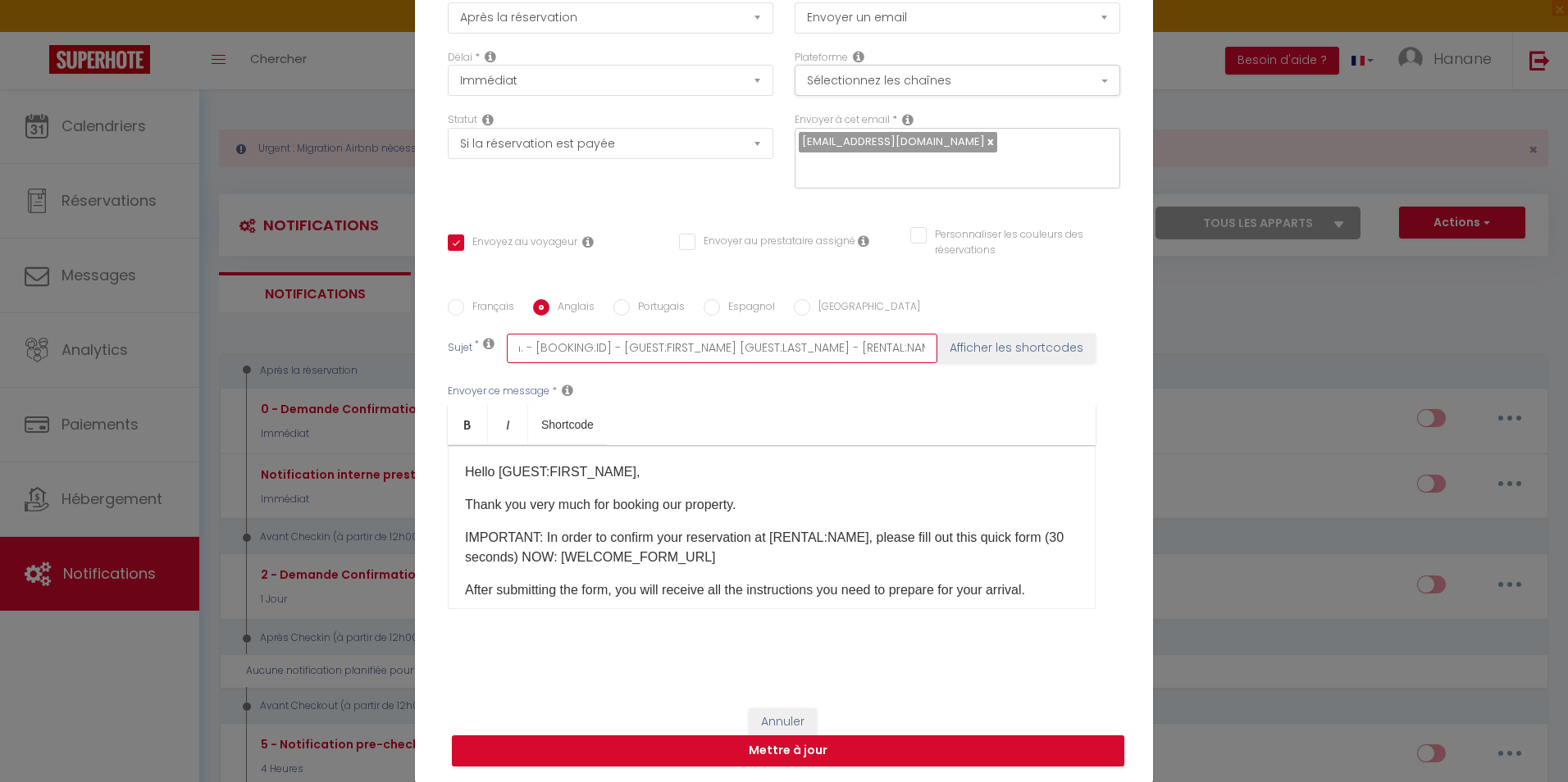
type input "Please confirm your reservation. - [BOOKING:ID] - [GUEST:FIRST_NAME] [GUEST:LAS…"
click at [454, 302] on input "Français" at bounding box center [455, 307] width 17 height 17
radio input "true"
checkbox input "true"
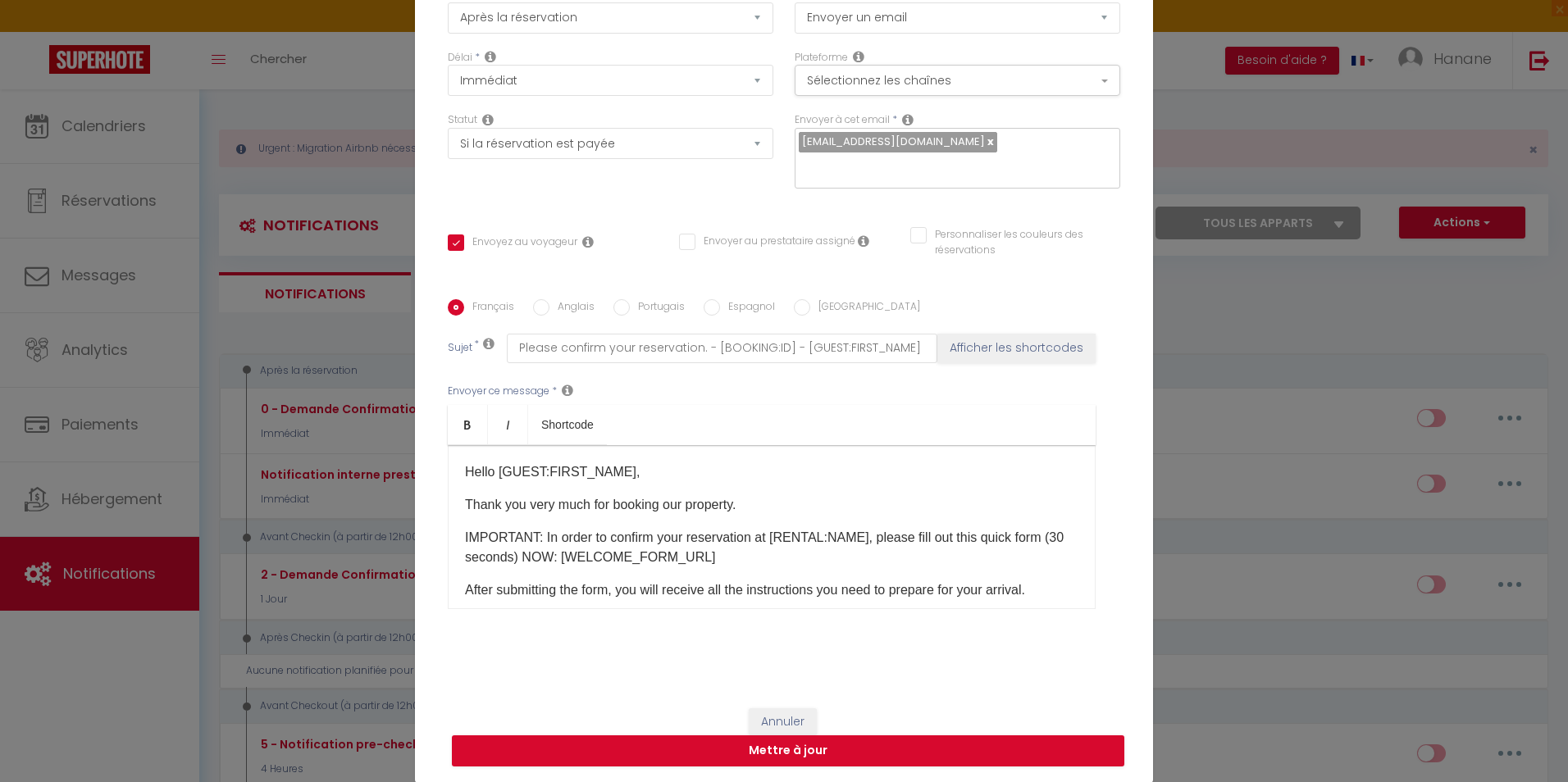
checkbox input "false"
type input "Merci de confirmer votre réservation - [BOOKING:ID] - [GUEST:FIRST_NAME] [GUEST…"
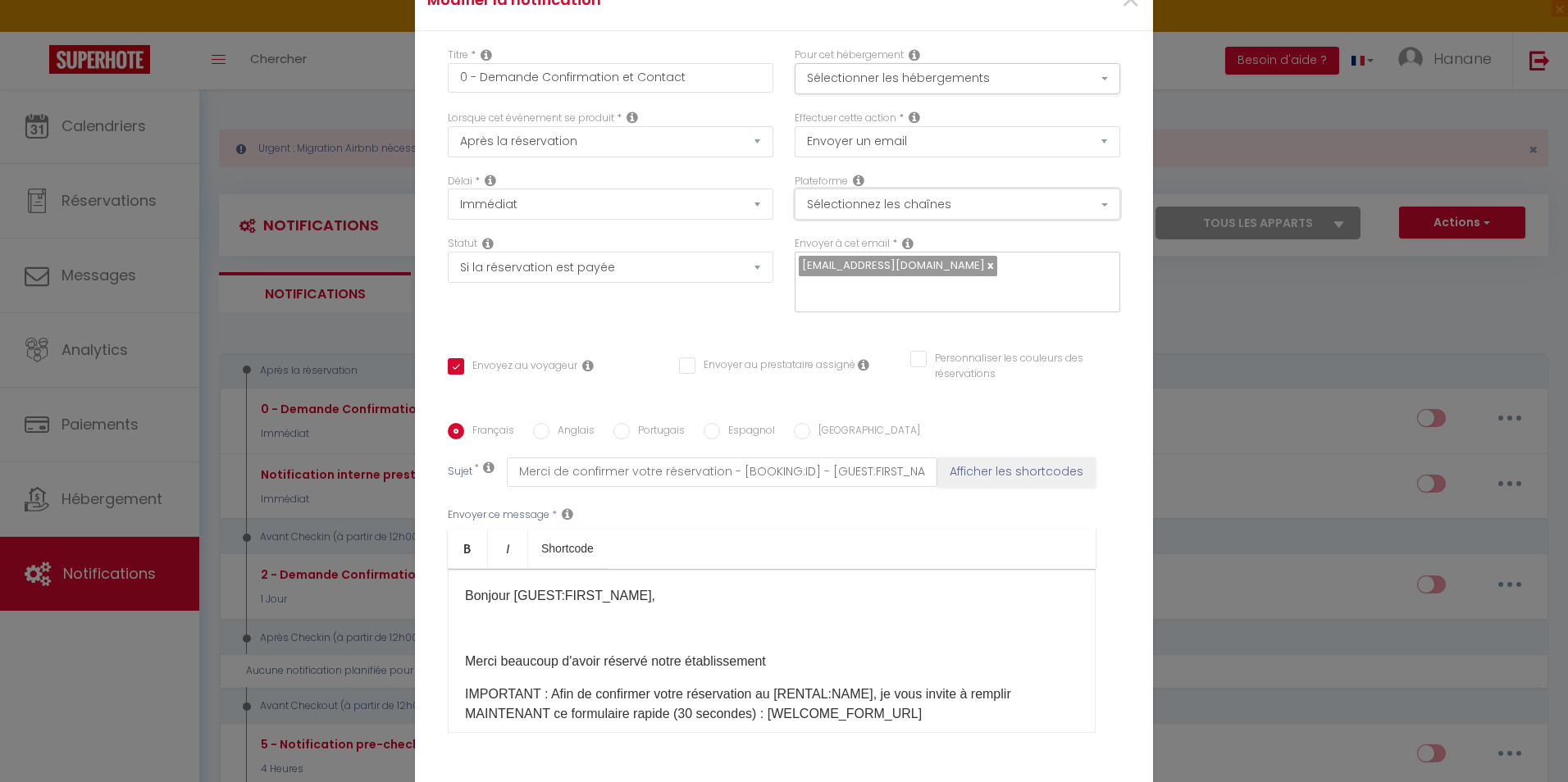
click at [1101, 197] on button "Sélectionnez les chaînes" at bounding box center [957, 204] width 326 height 31
click at [1094, 140] on select "Envoyer un email Envoyer un SMS Envoyer une notification push" at bounding box center [957, 142] width 326 height 31
click at [1097, 72] on button "Sélectionner les hébergements" at bounding box center [957, 79] width 326 height 31
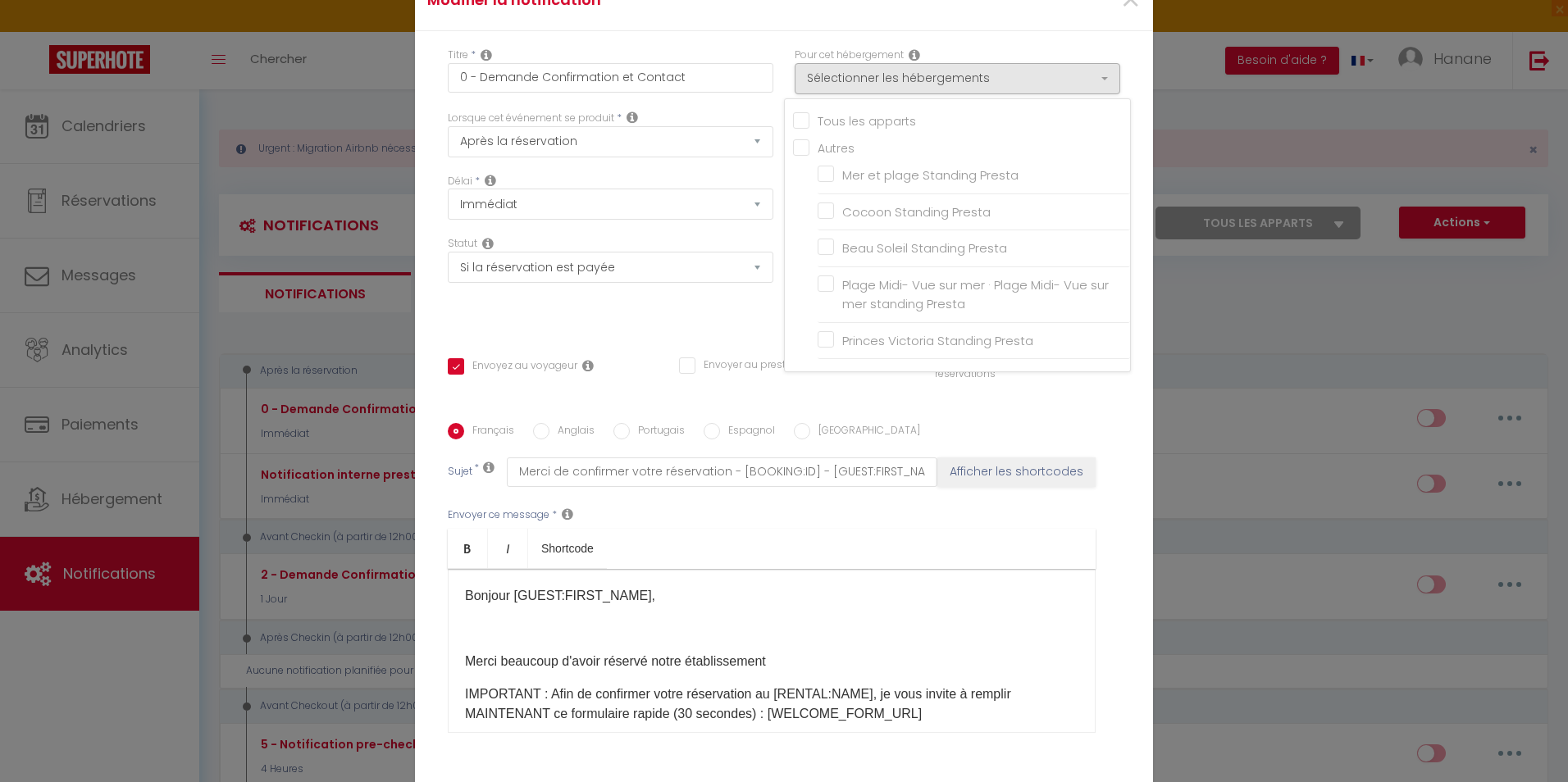
click at [793, 122] on input "Tous les apparts" at bounding box center [961, 120] width 338 height 17
checkbox input "true"
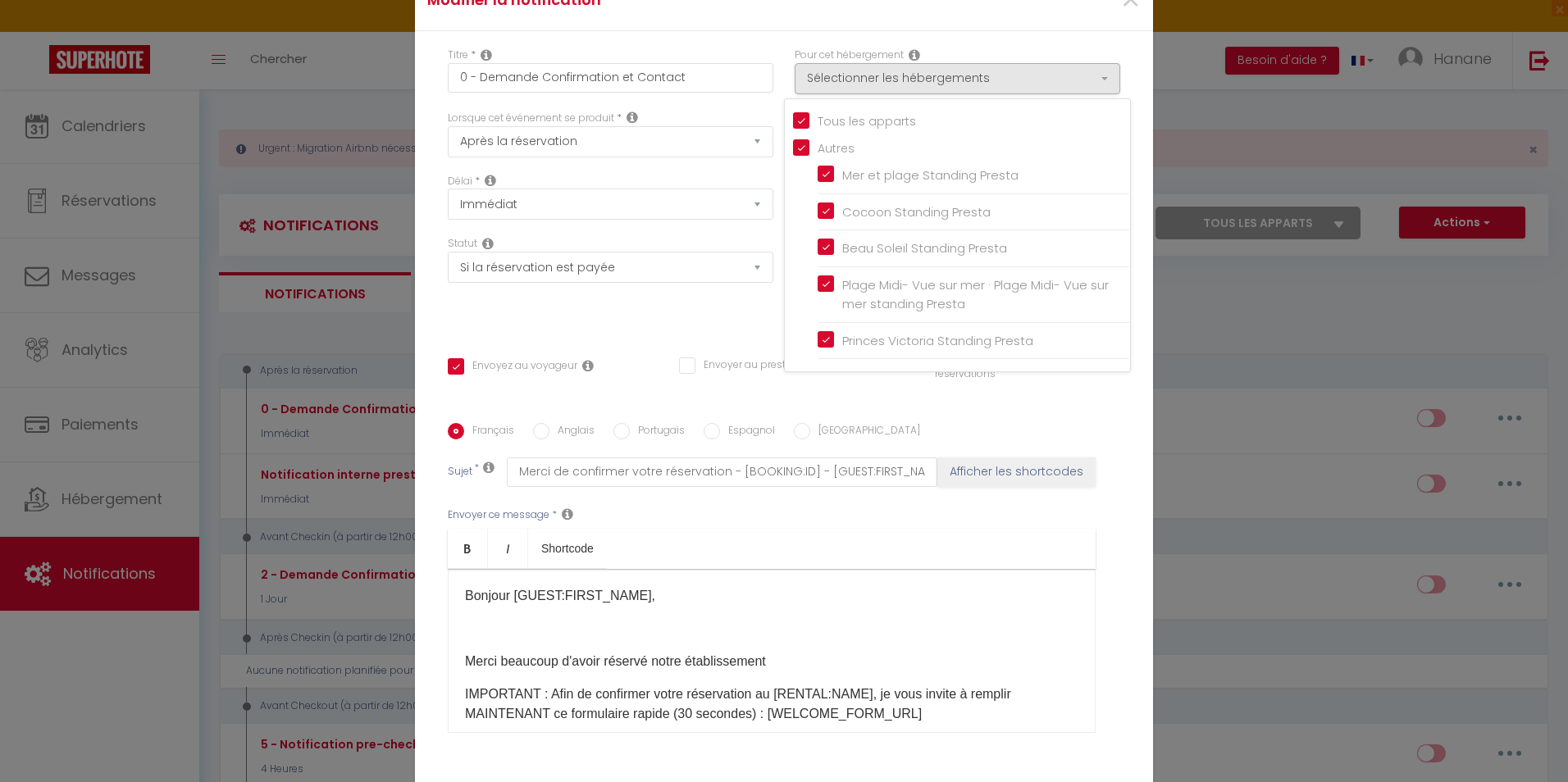
checkbox input "true"
checkbox input "false"
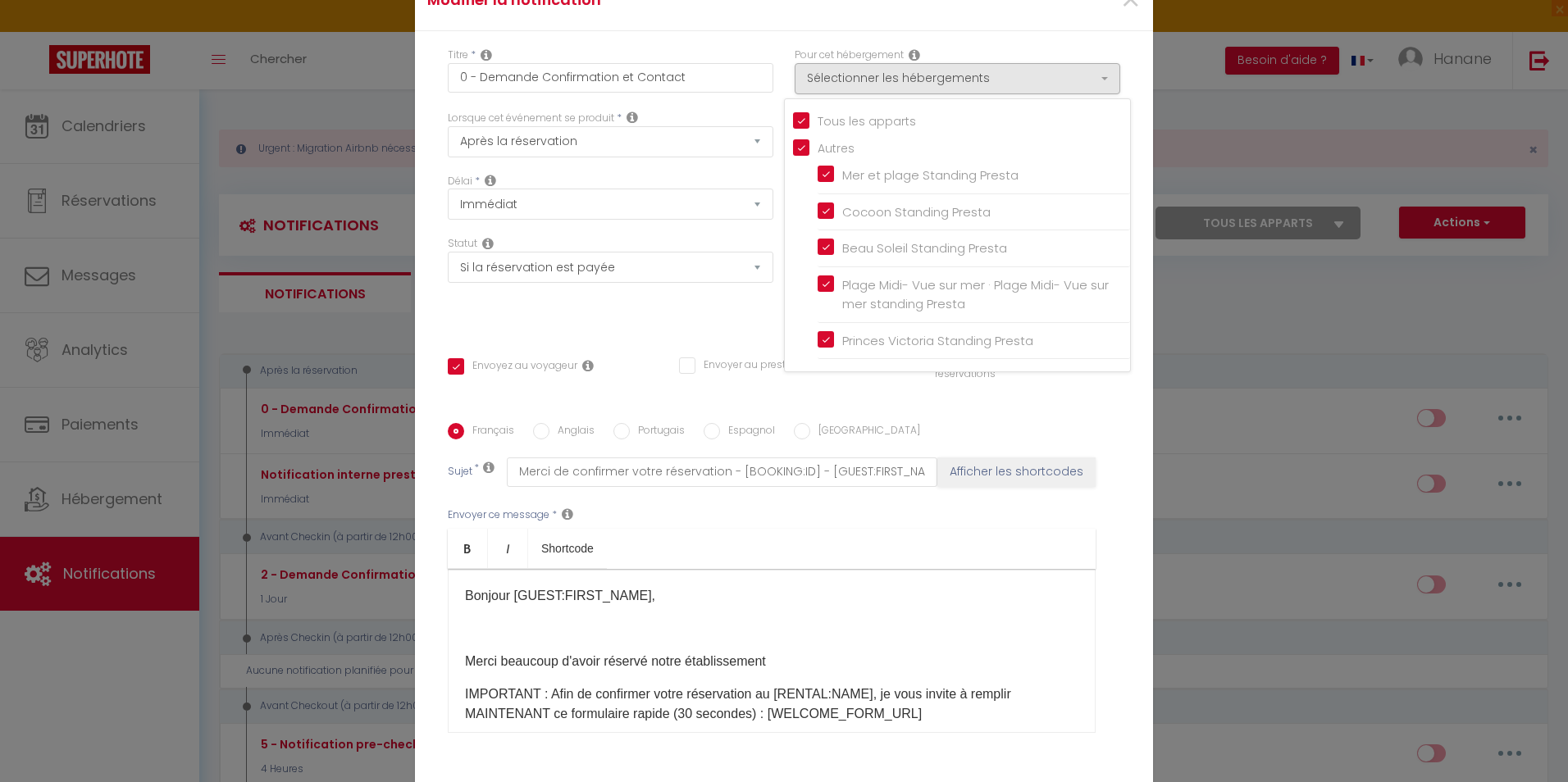
checkbox input "false"
click at [942, 421] on div "Français Anglais Portugais Espagnol Italien Sujet * Merci de confirmer votre ré…" at bounding box center [783, 588] width 672 height 379
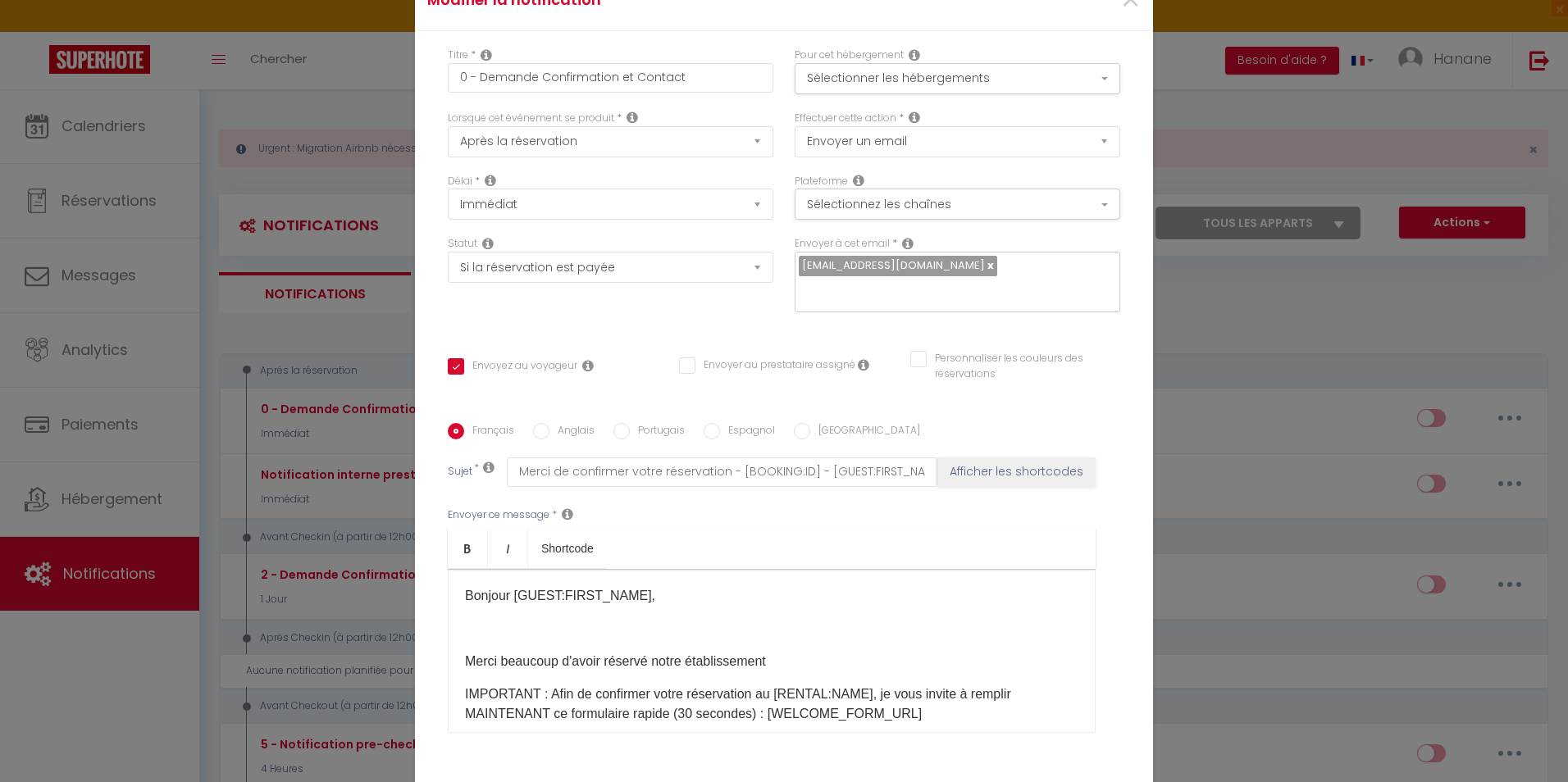
click at [903, 243] on icon at bounding box center [909, 243] width 12 height 13
click at [903, 246] on icon at bounding box center [909, 243] width 12 height 13
drag, startPoint x: 981, startPoint y: 299, endPoint x: 981, endPoint y: 283, distance: 16.0
click at [981, 298] on input "text" at bounding box center [953, 291] width 309 height 21
click at [1016, 279] on div "[EMAIL_ADDRESS][DOMAIN_NAME]" at bounding box center [957, 282] width 326 height 60
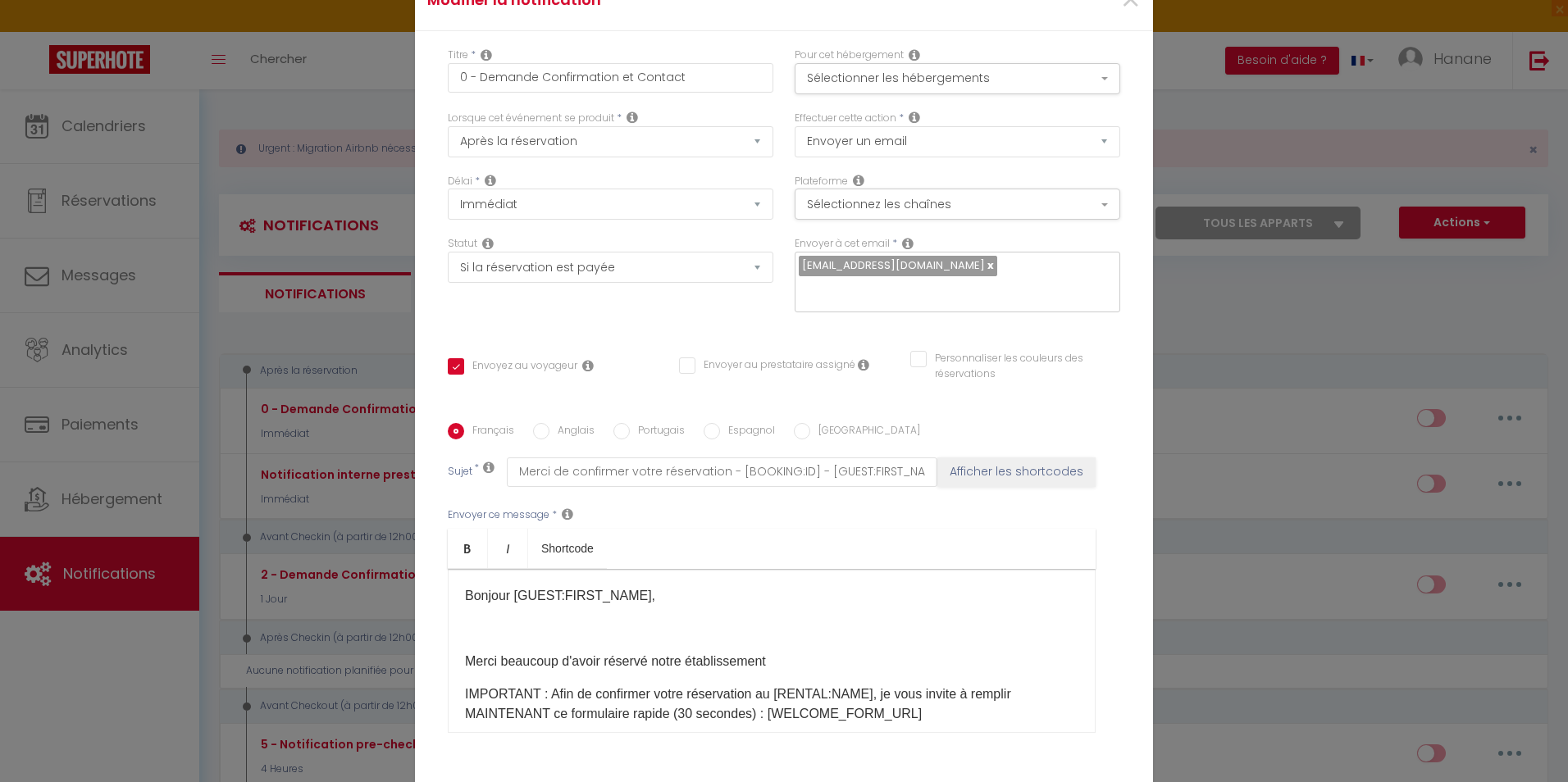
click at [837, 266] on span "[EMAIL_ADDRESS][DOMAIN_NAME]" at bounding box center [894, 266] width 183 height 16
click at [837, 264] on span "[EMAIL_ADDRESS][DOMAIN_NAME]" at bounding box center [894, 266] width 183 height 16
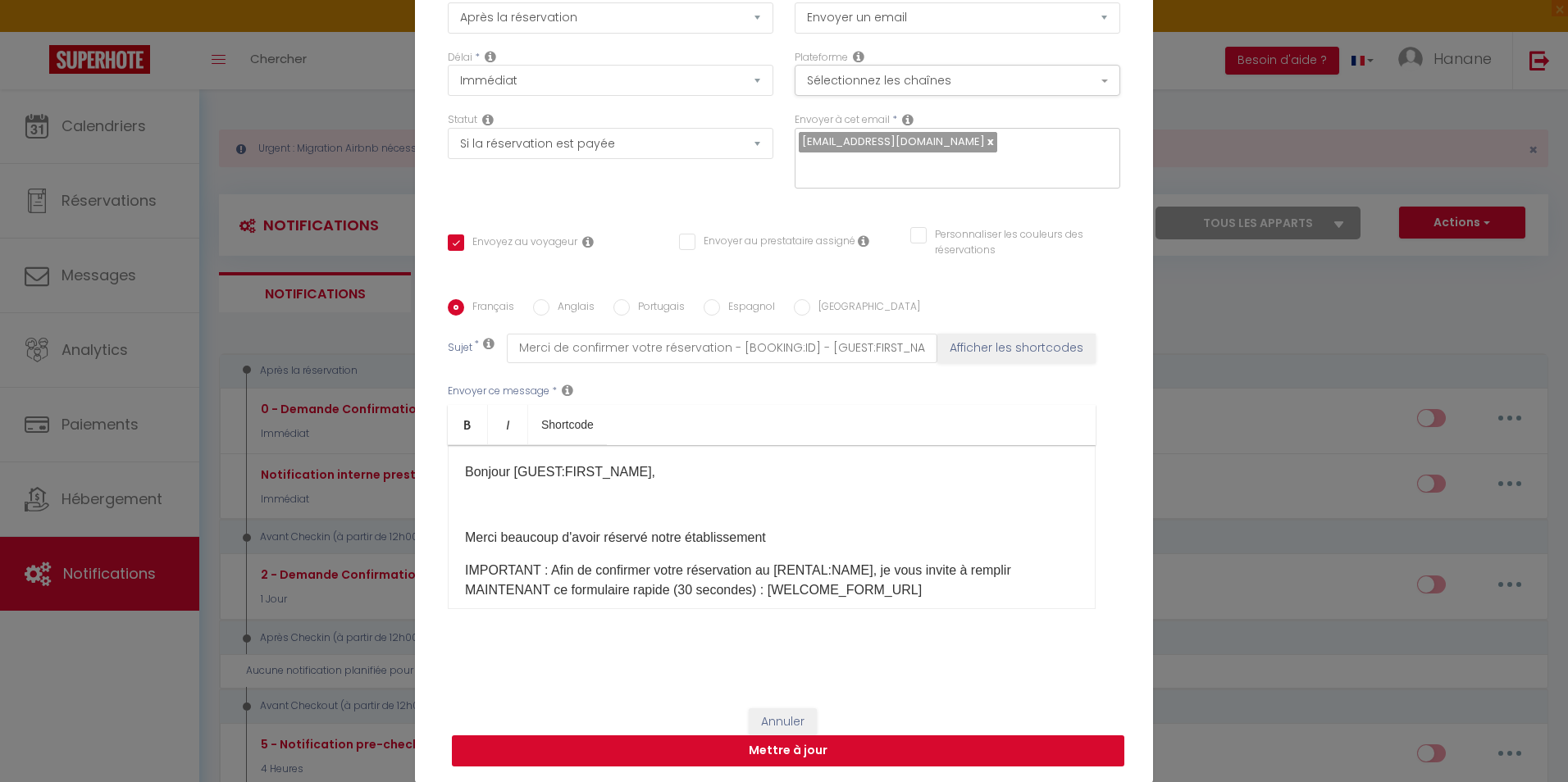
click at [860, 748] on button "Mettre à jour" at bounding box center [788, 751] width 672 height 31
checkbox input "true"
checkbox input "false"
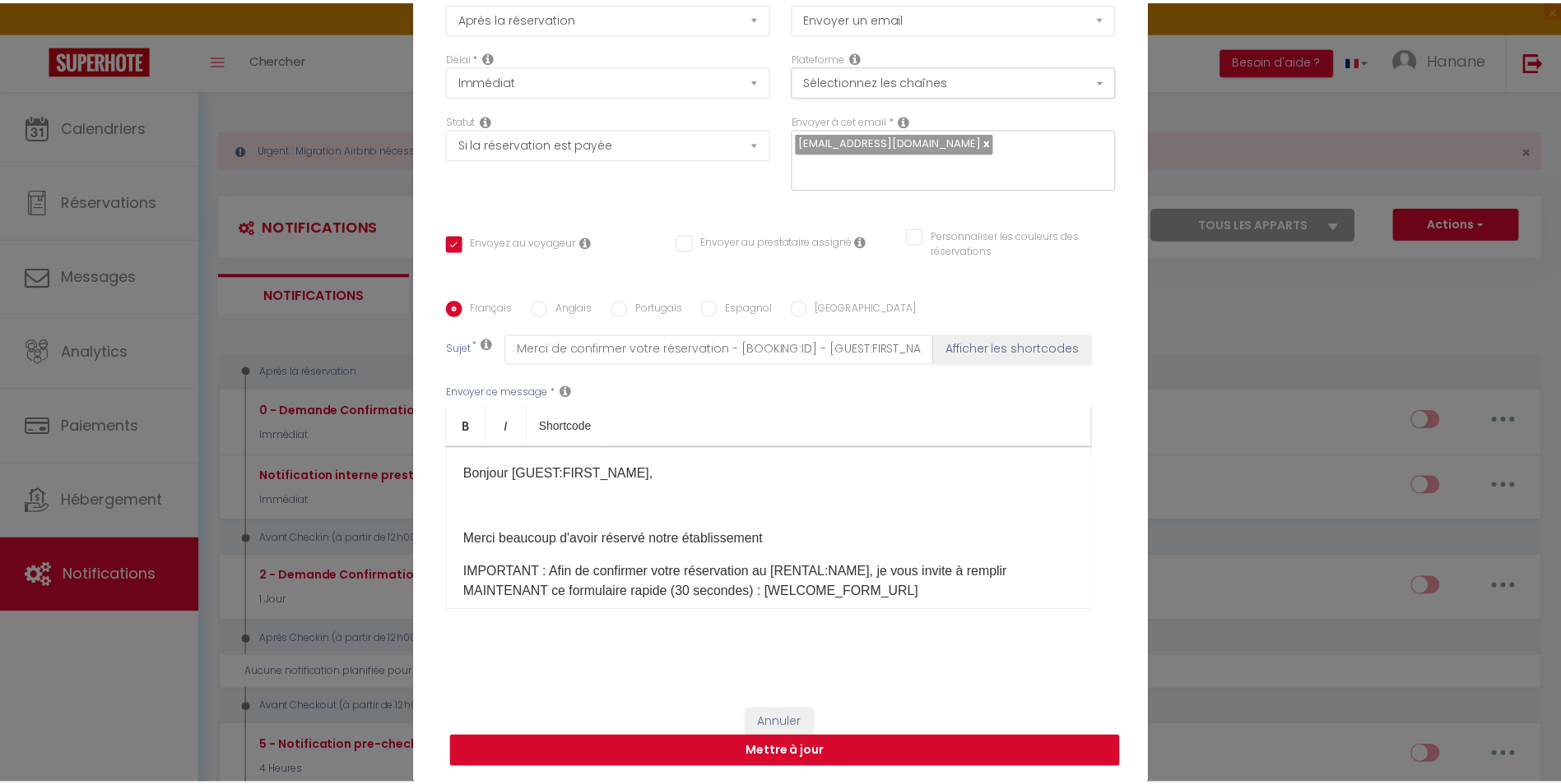
scroll to position [116, 0]
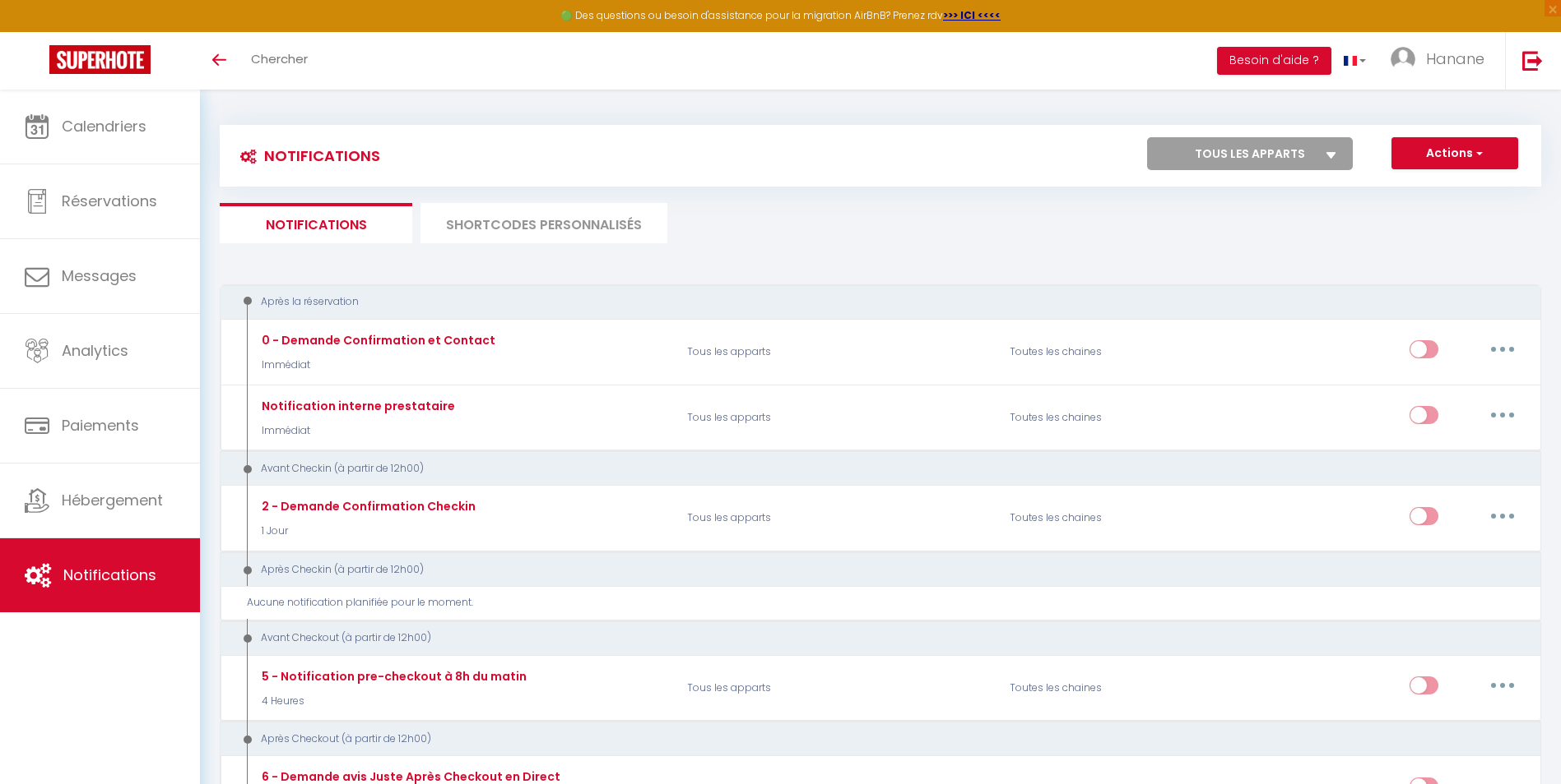
select select
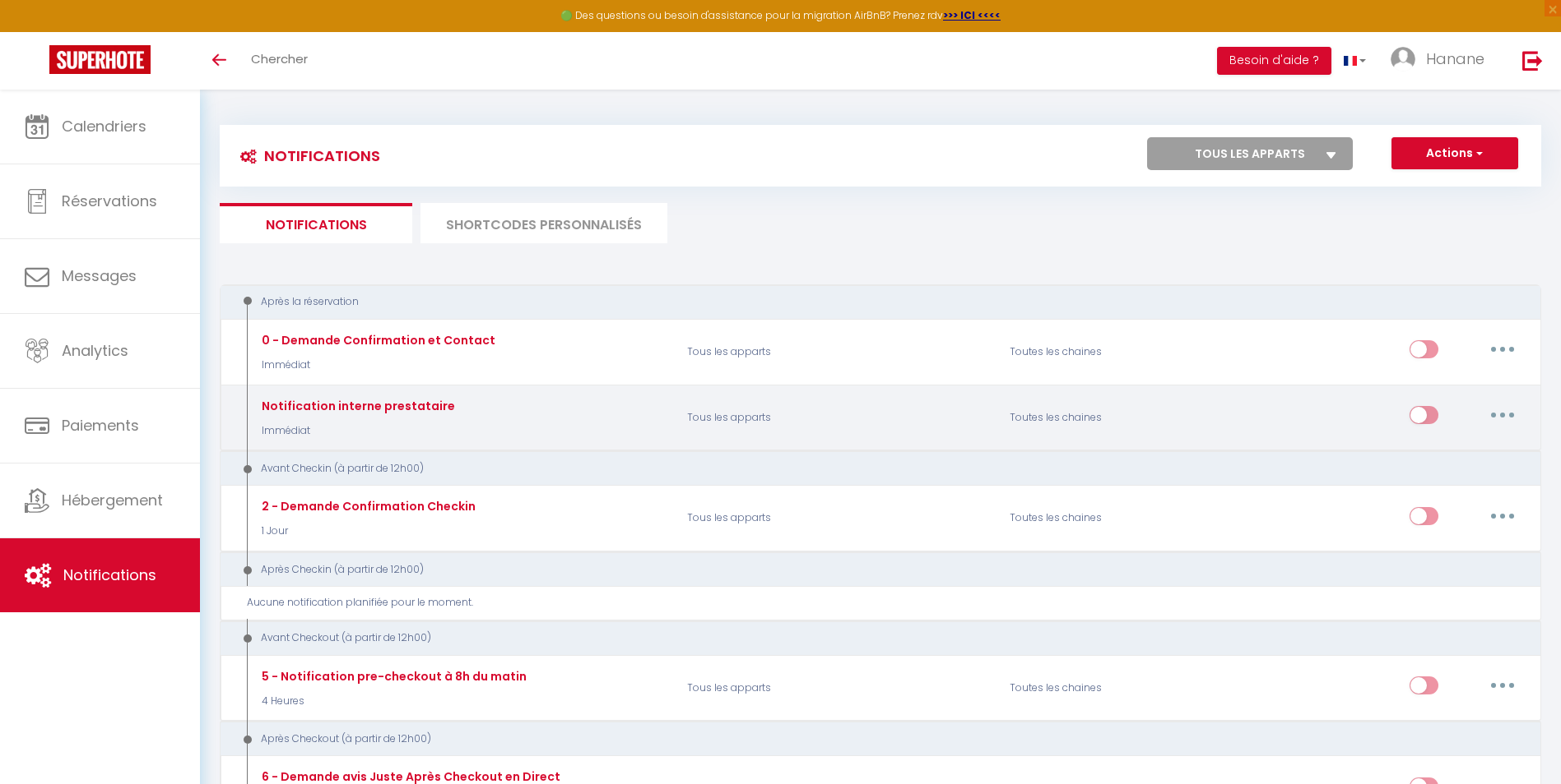
click at [1505, 412] on button "button" at bounding box center [1501, 414] width 46 height 26
click at [1441, 449] on link "Editer" at bounding box center [1460, 452] width 122 height 28
type input "Notification interne prestataire"
select select "Immédiat"
select select
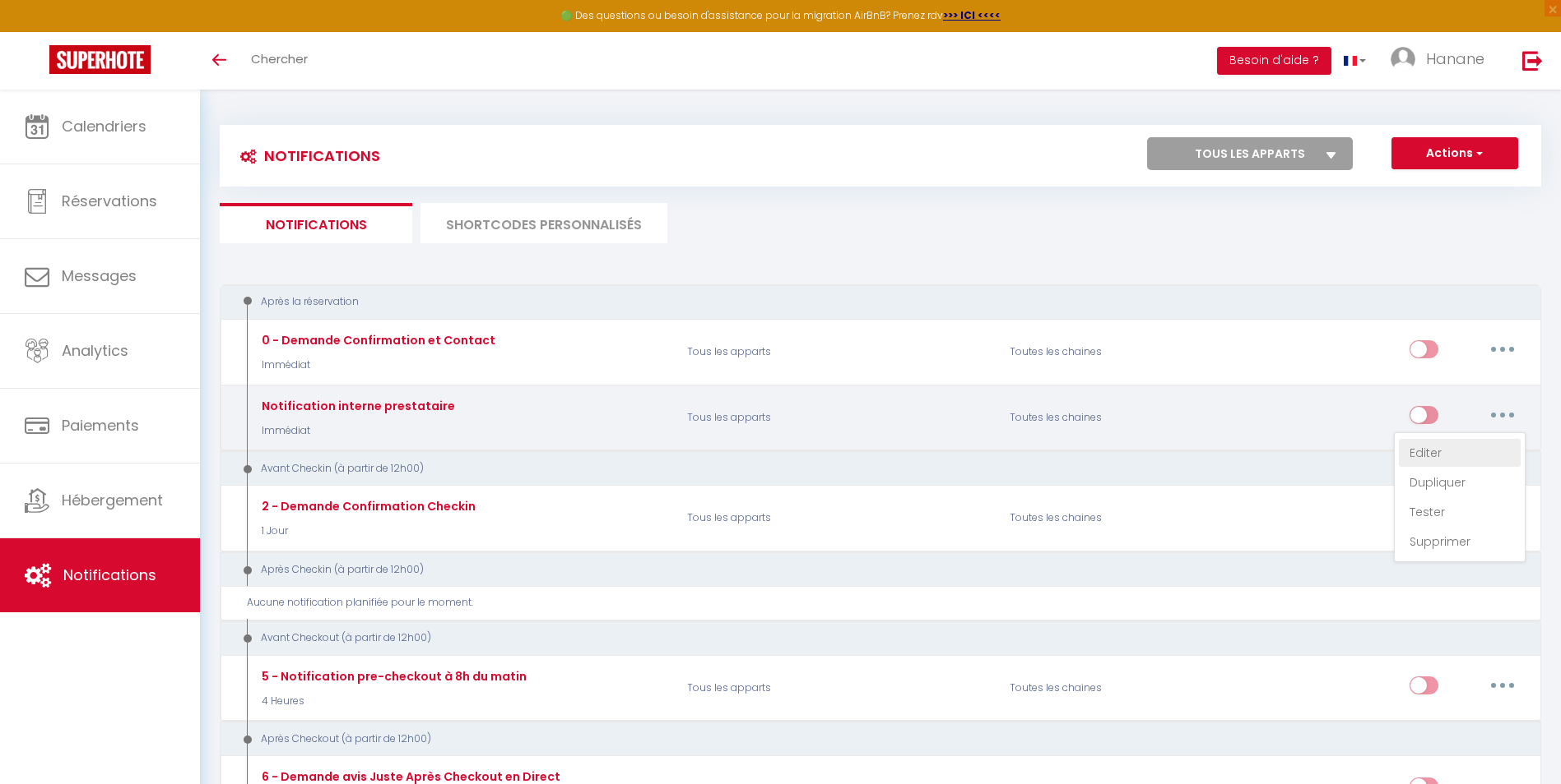
checkbox input "false"
radio input "true"
type input "Nouvelle réservation - [RENTAL:NAME] - [GUEST:NAME] - [CHECKING:DD-MM-YYYY] au …"
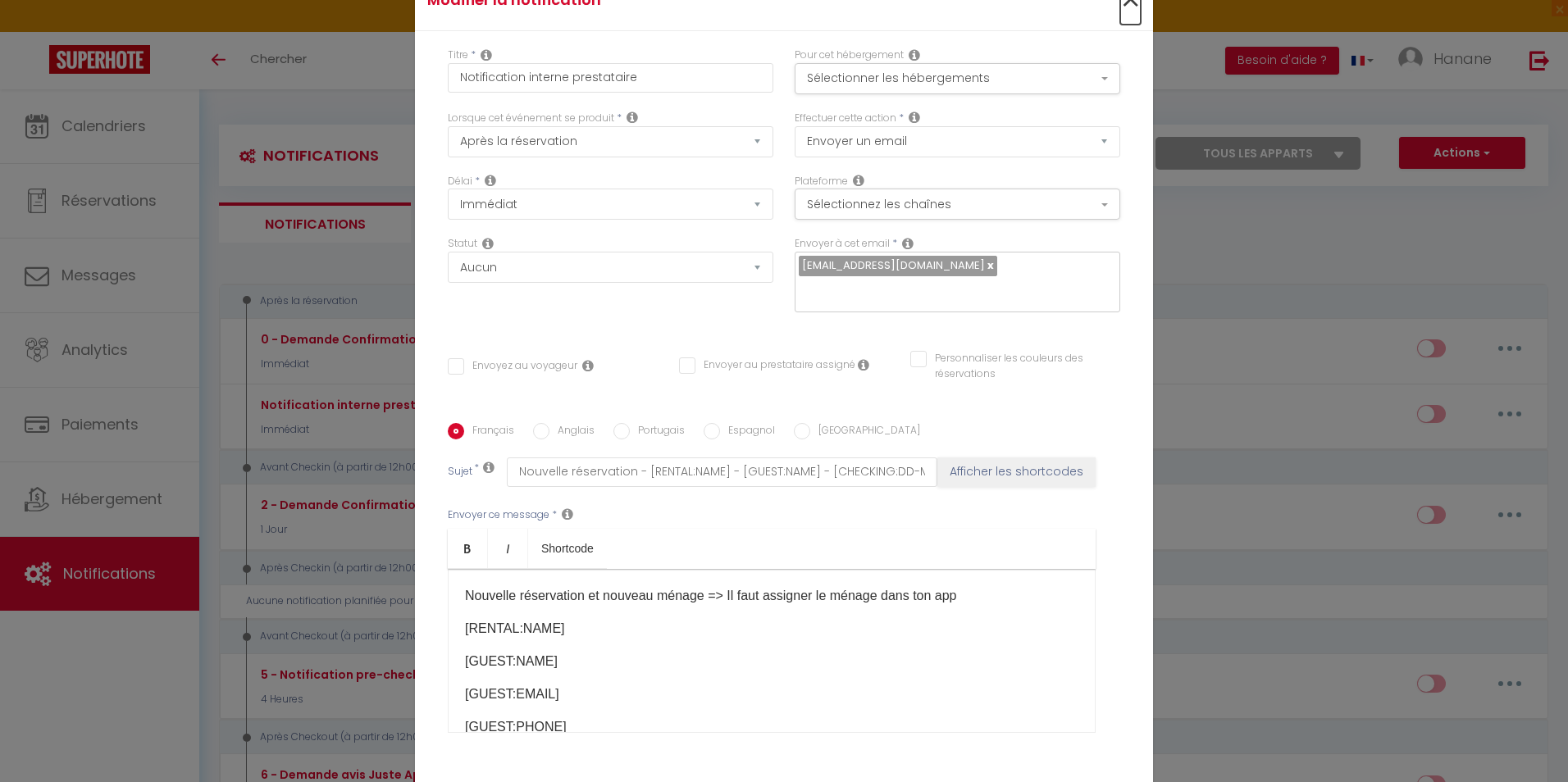
click at [1133, 2] on span "×" at bounding box center [1130, 0] width 20 height 50
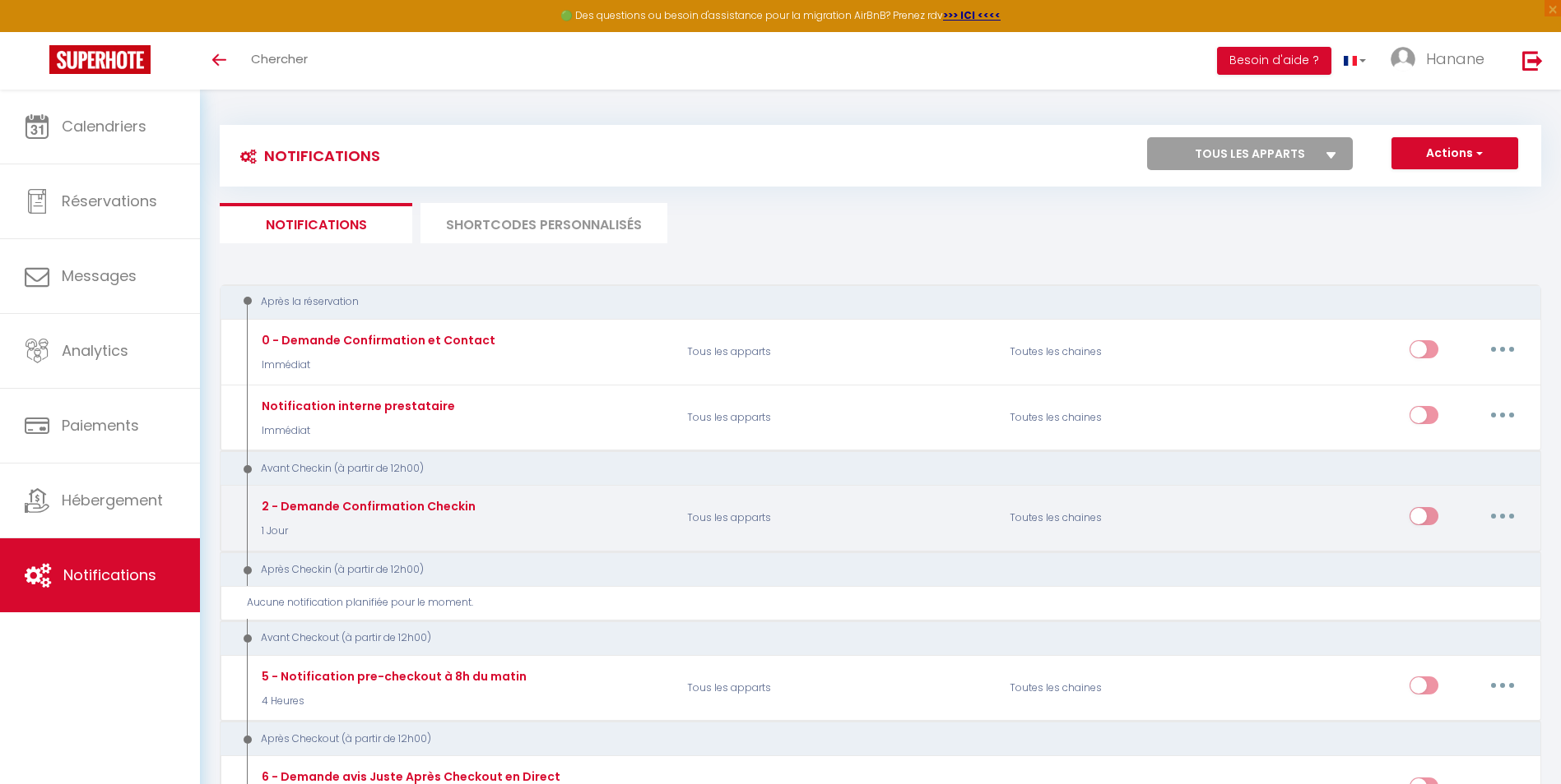
click at [1498, 510] on button "button" at bounding box center [1501, 516] width 46 height 26
click at [1432, 553] on link "Editer" at bounding box center [1460, 553] width 122 height 28
type input "2 - Demande Confirmation Checkin"
select select "1 Jour"
select select "if_booking_is_paid"
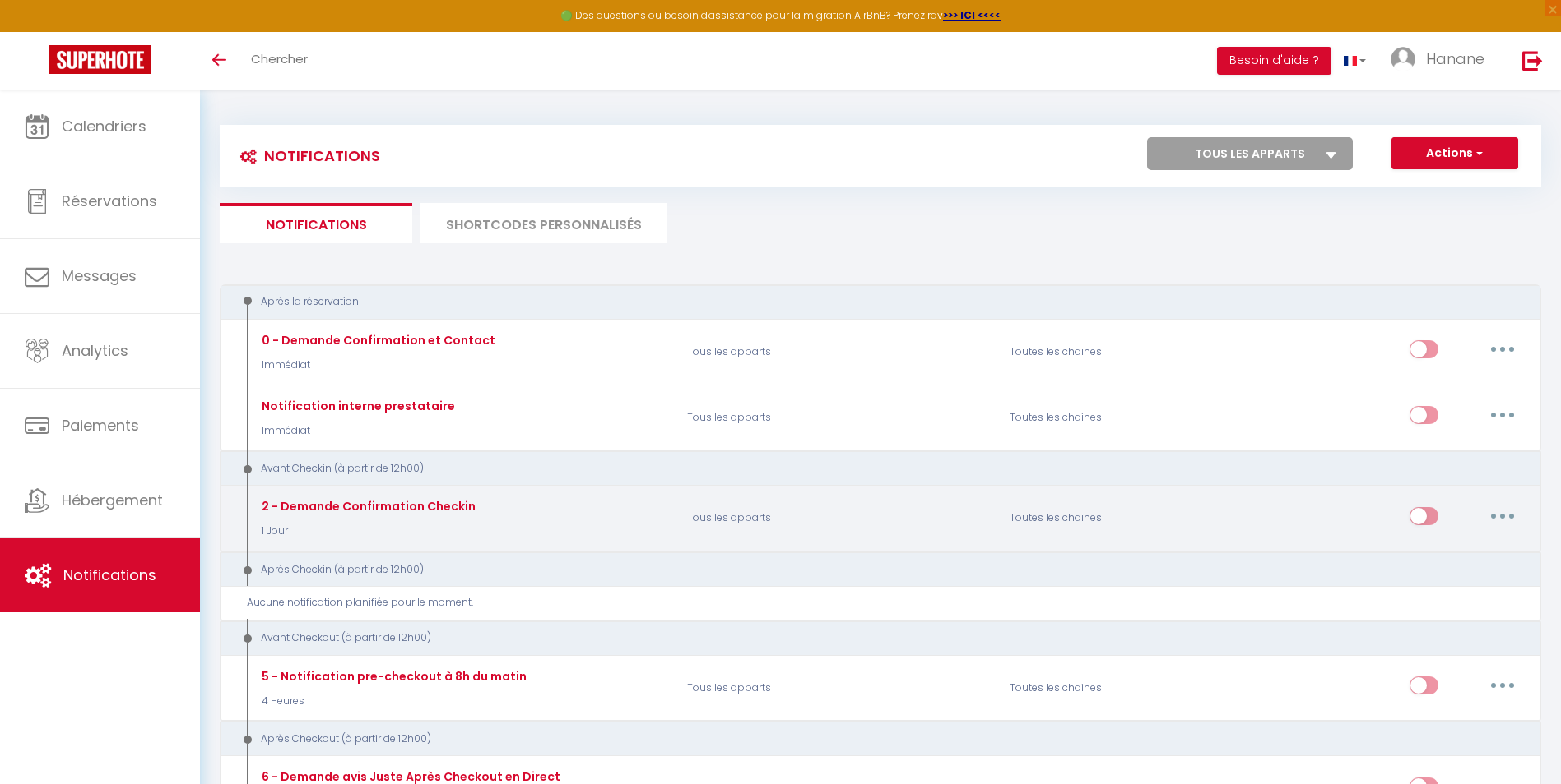
checkbox input "true"
checkbox input "false"
type input "Procédure pour le checkin - [RENTAL:NAME]"
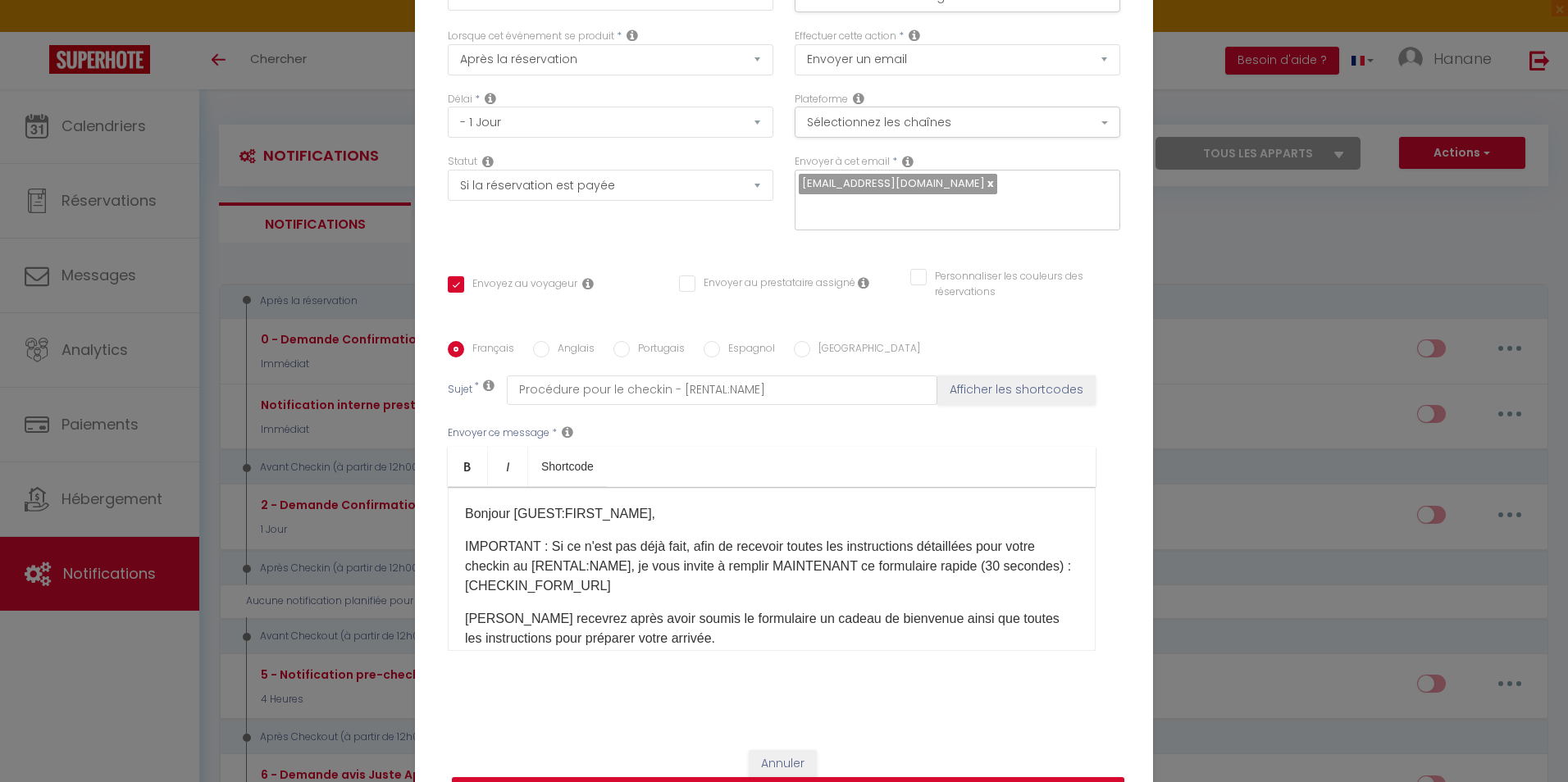
scroll to position [82, 0]
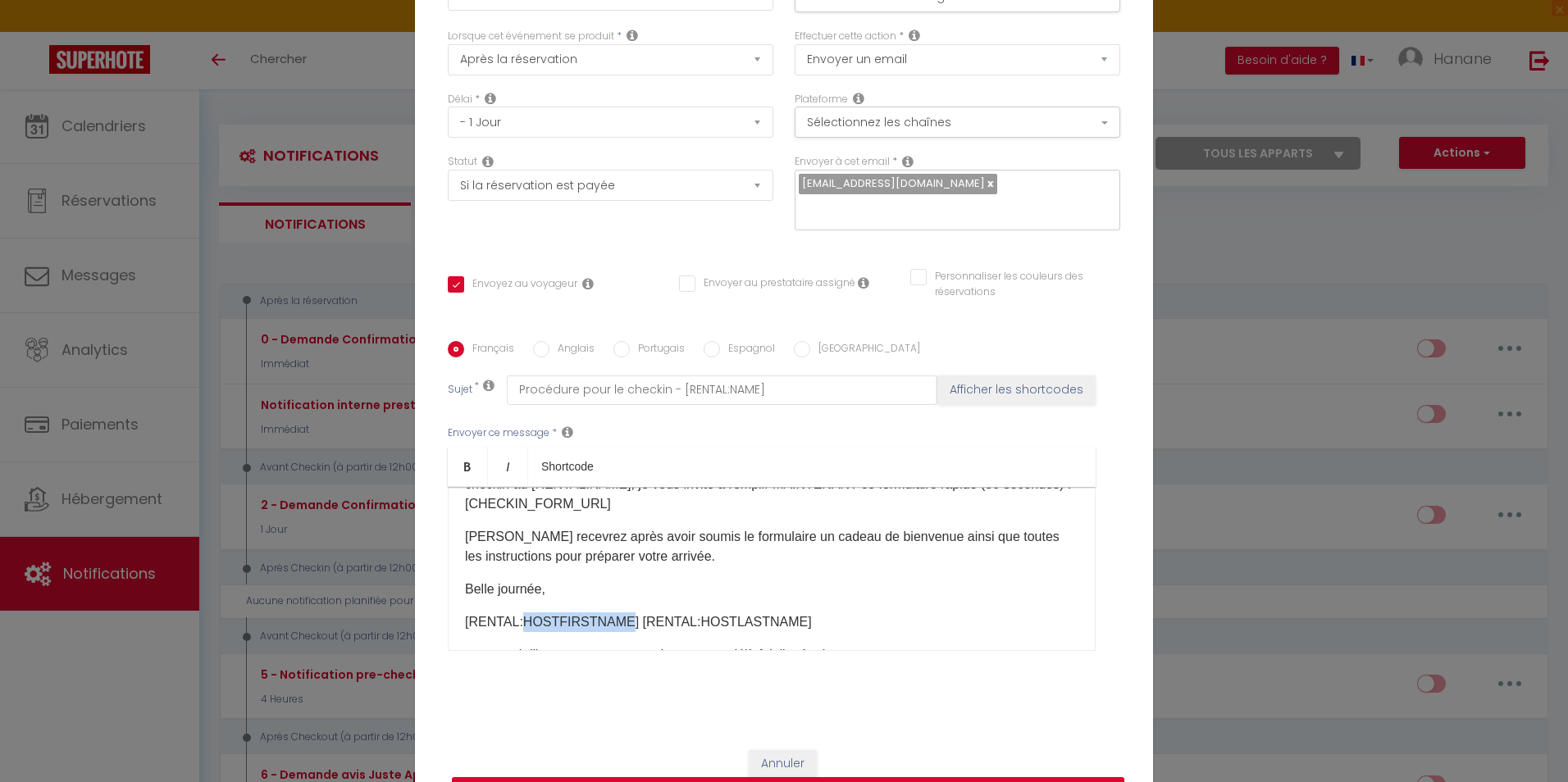
drag, startPoint x: 603, startPoint y: 621, endPoint x: 517, endPoint y: 627, distance: 86.2
click at [513, 627] on p "[RENTAL:HOSTFIRSTNAME] [RENTAL:HOSTLASTNAME]" at bounding box center [771, 622] width 614 height 19
drag, startPoint x: 711, startPoint y: 620, endPoint x: 625, endPoint y: 621, distance: 86.0
click at [625, 621] on p "[RENTAL:Standing] [RENTAL:HOSTLASTNAME]" at bounding box center [771, 622] width 614 height 19
click at [732, 601] on div "Bonjour [GUEST:FIRST_NAME], IMPORTANT : Si ce n'est pas déjà fait, afin de rece…" at bounding box center [771, 569] width 648 height 164
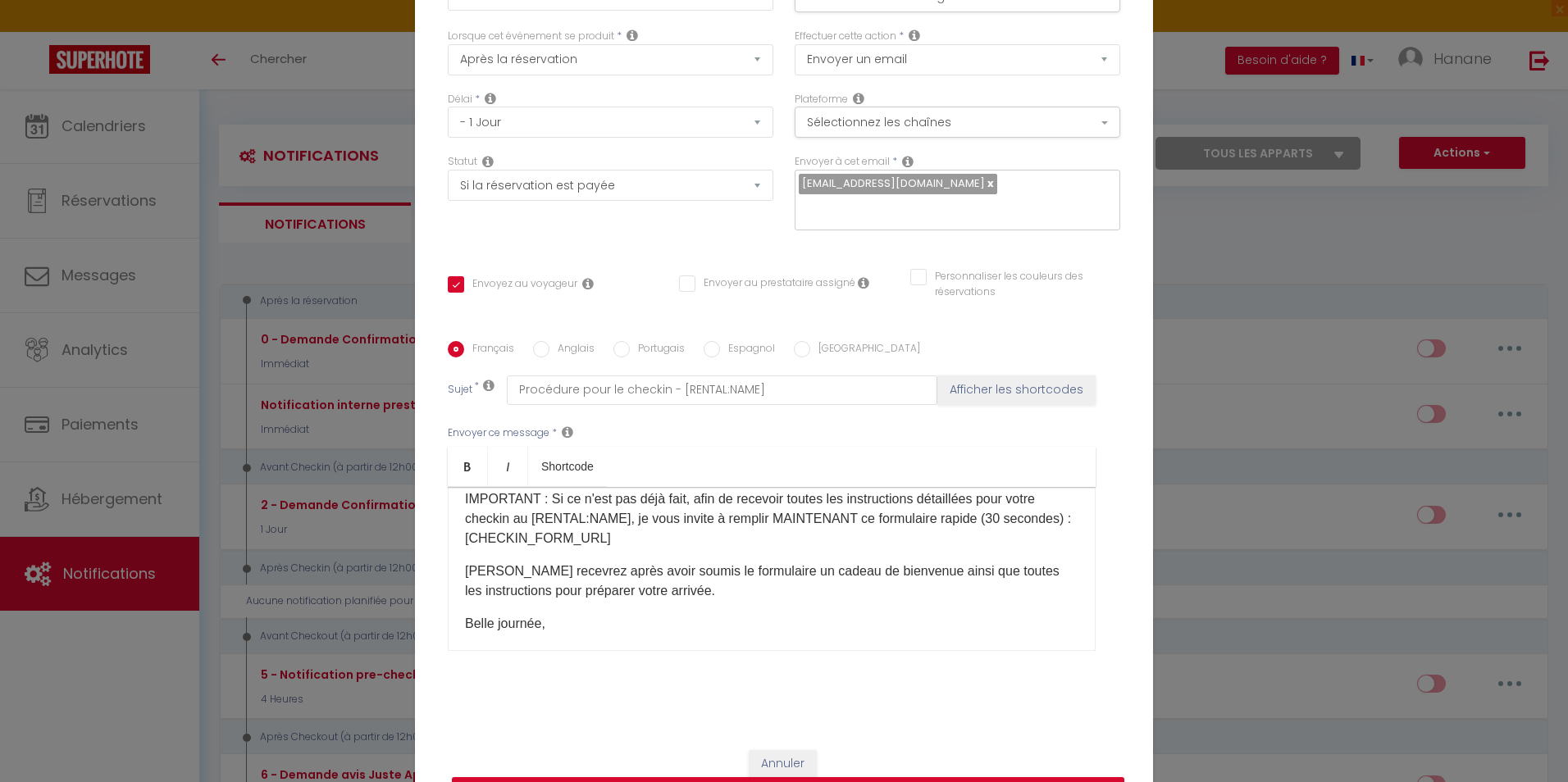
scroll to position [0, 0]
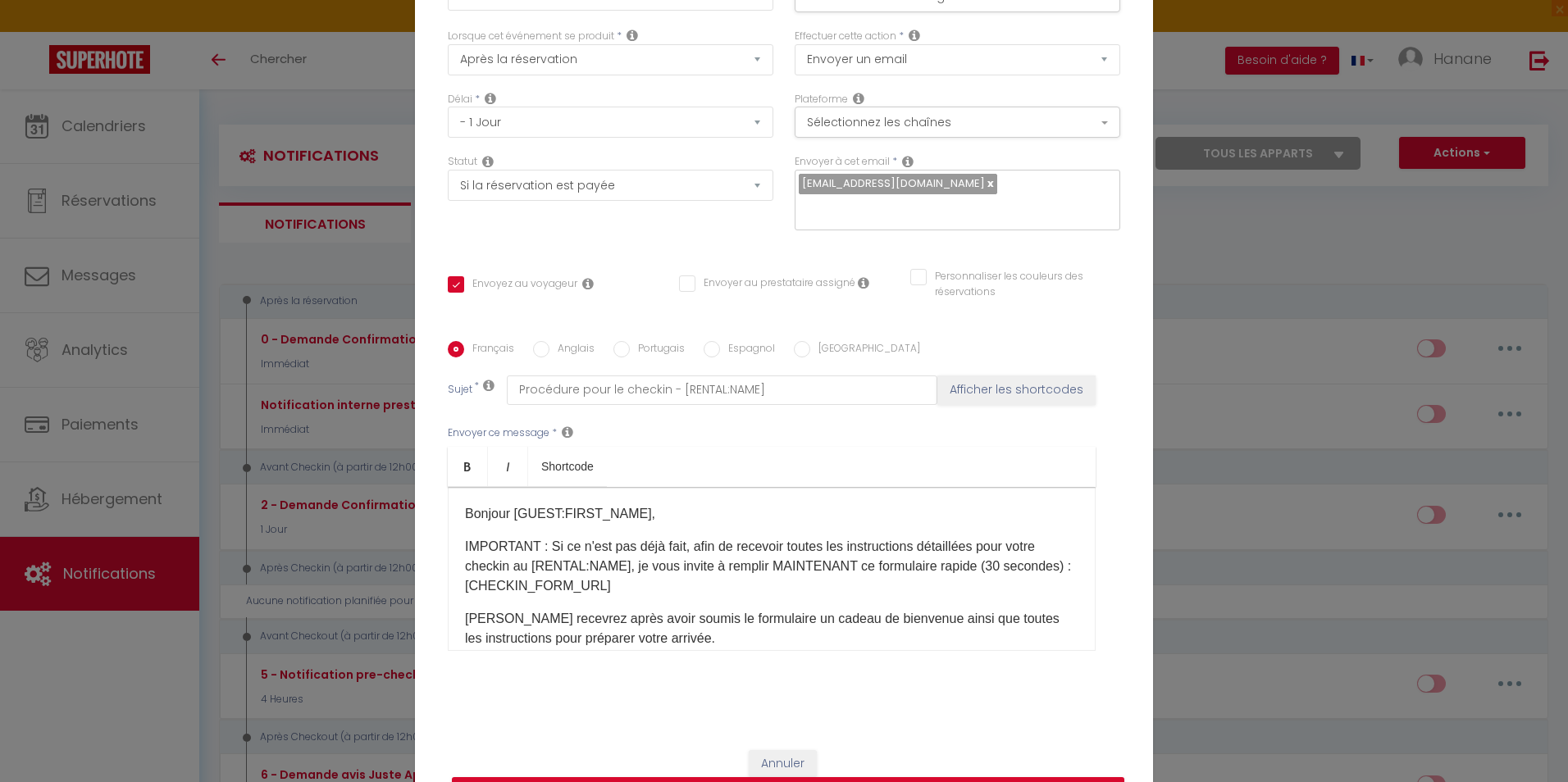
click at [537, 351] on input "Anglais" at bounding box center [541, 349] width 17 height 17
radio input "true"
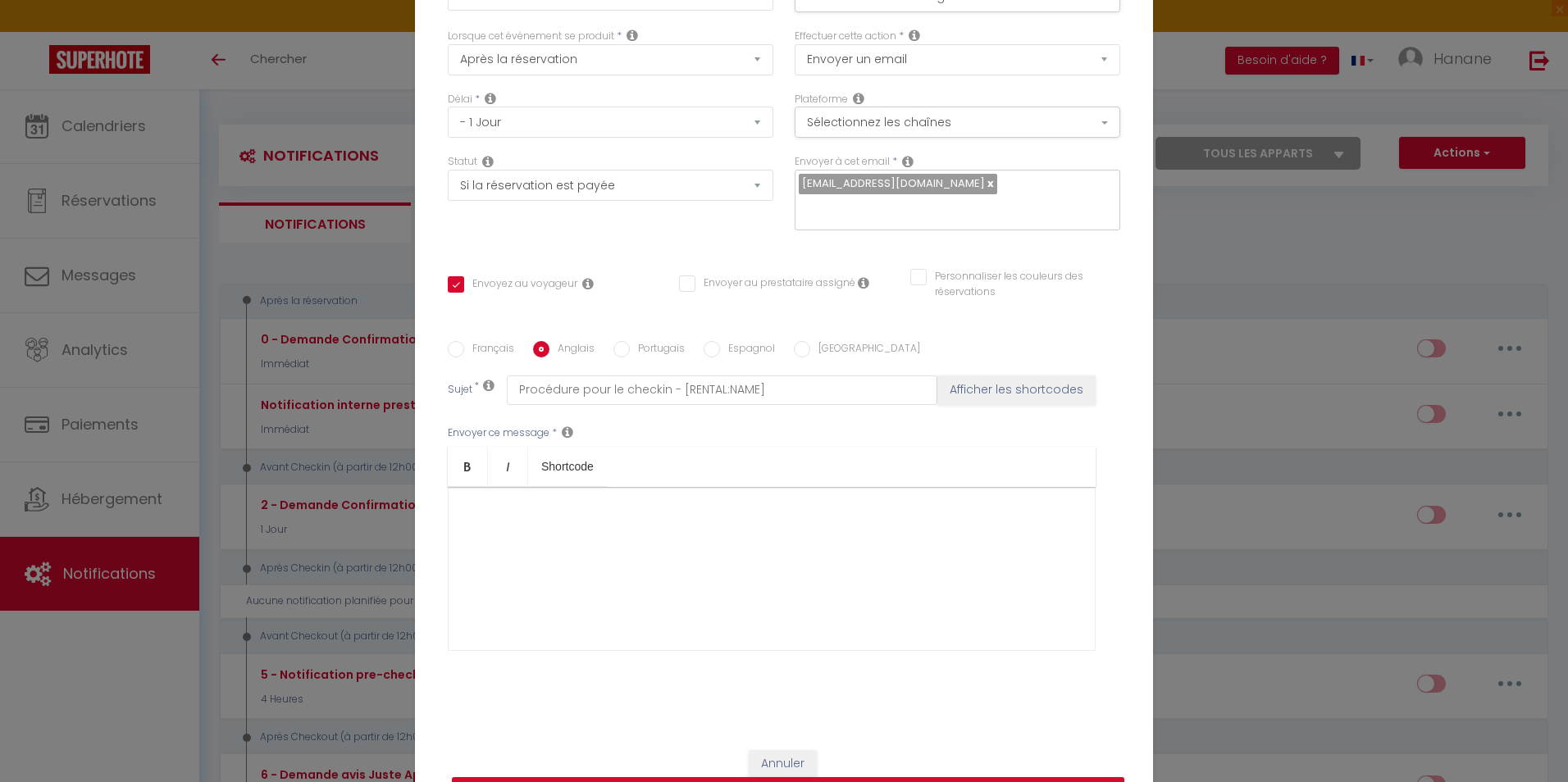
checkbox input "true"
checkbox input "false"
click at [451, 348] on input "Français" at bounding box center [455, 349] width 17 height 17
radio input "true"
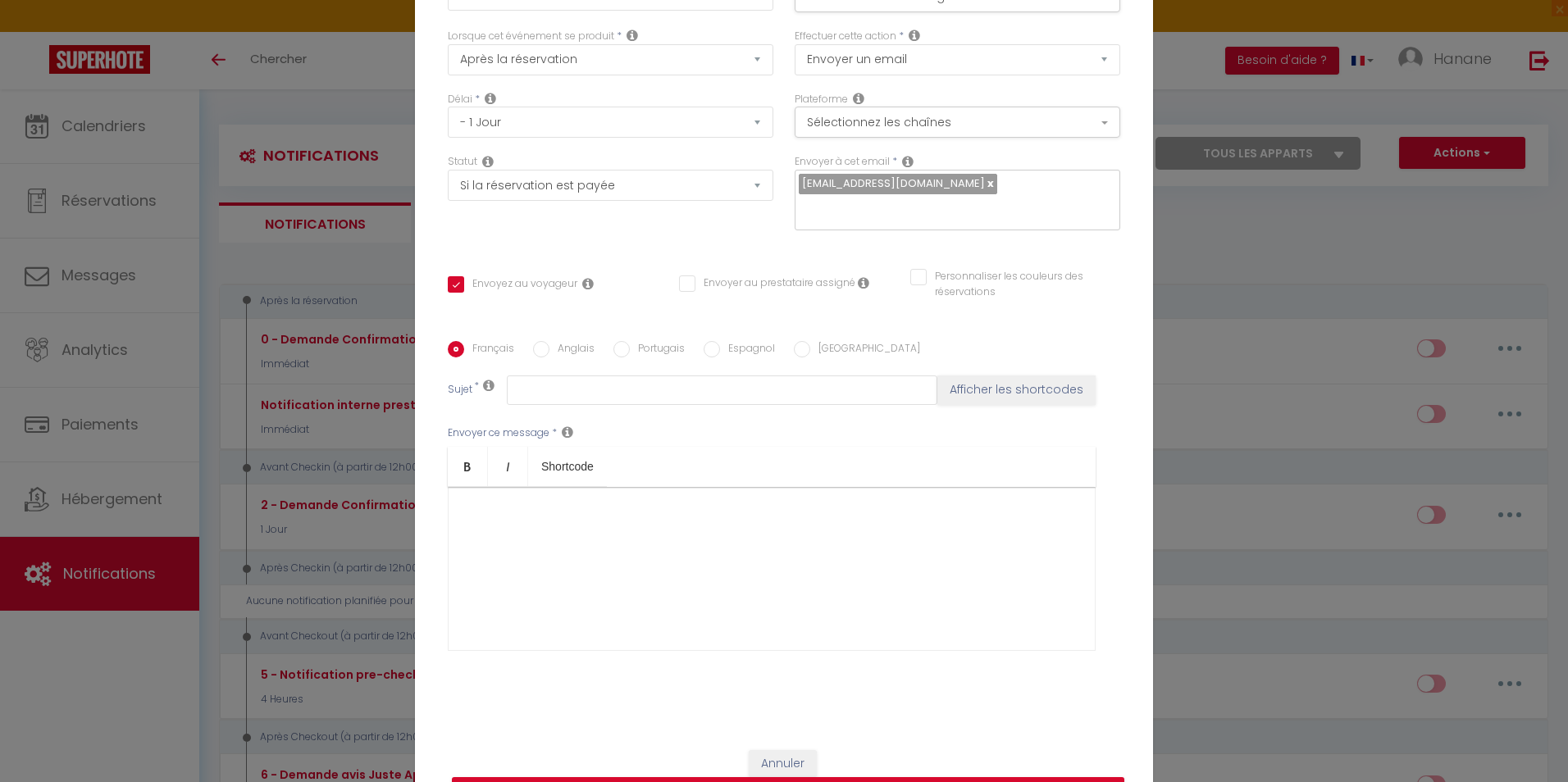
checkbox input "true"
checkbox input "false"
type input "Procédure pour le checkin - [RENTAL:NAME]"
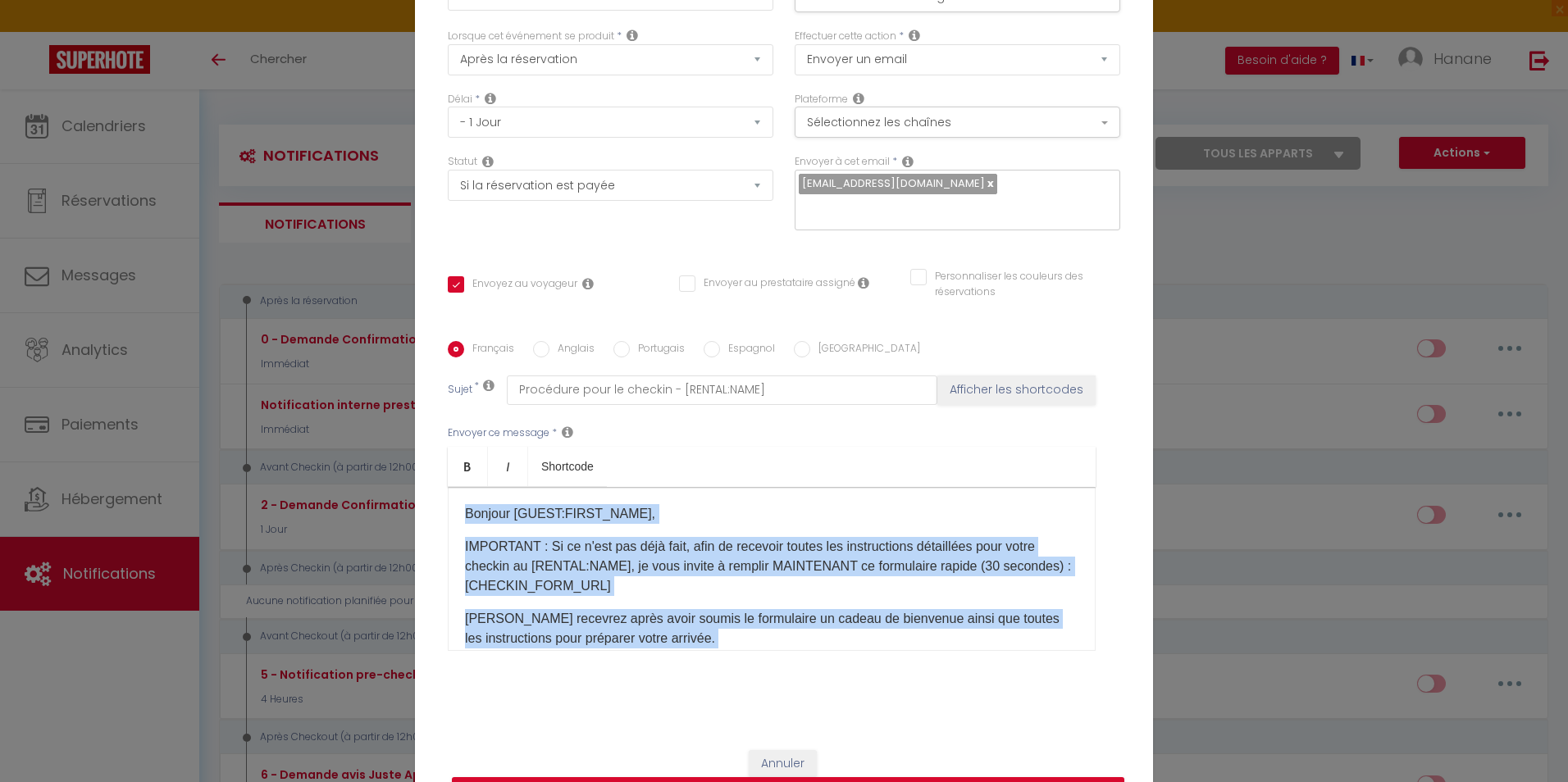
scroll to position [129, 0]
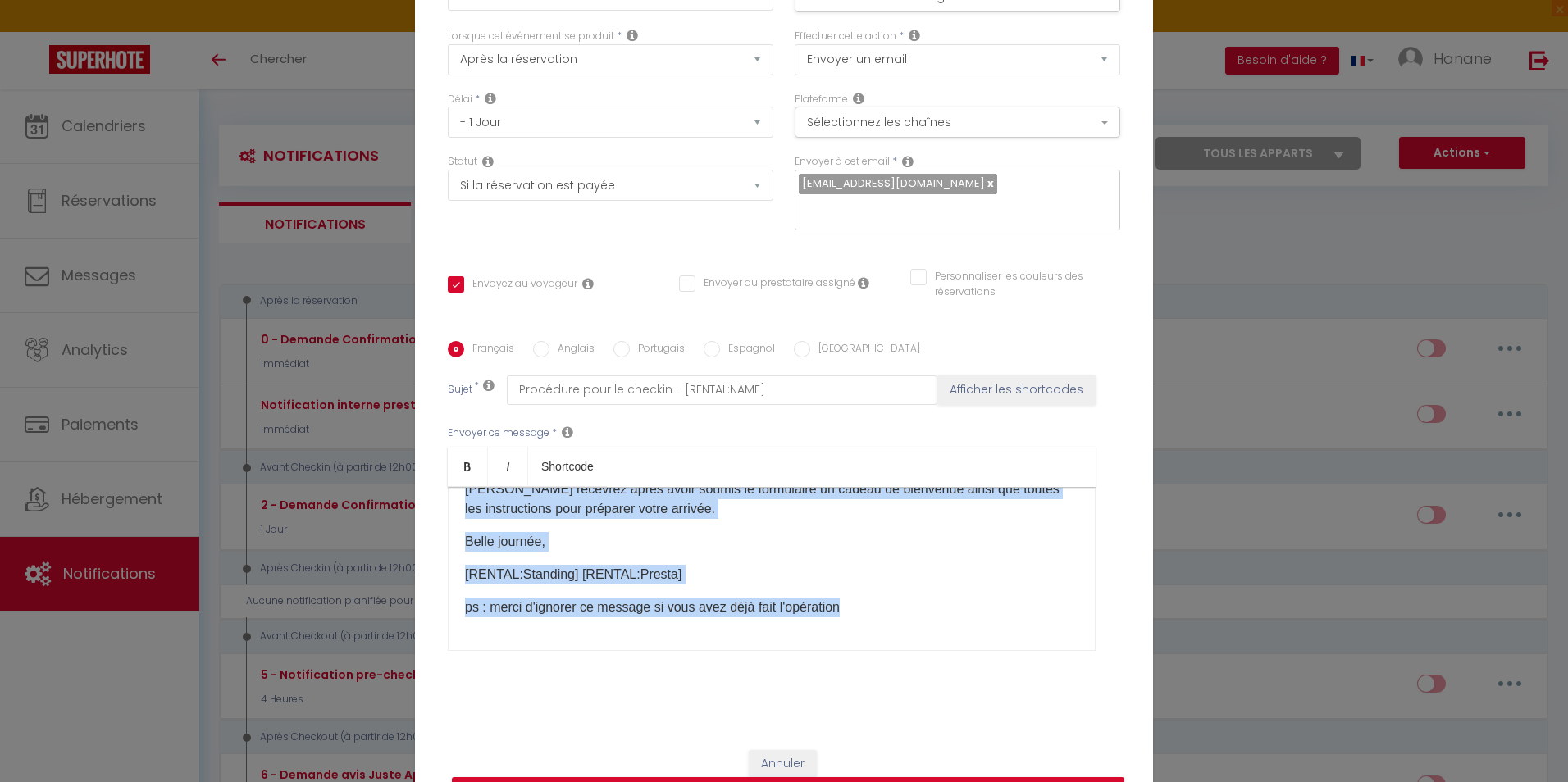
drag, startPoint x: 452, startPoint y: 515, endPoint x: 931, endPoint y: 647, distance: 496.9
click at [931, 647] on div "Bonjour [GUEST:FIRST_NAME], IMPORTANT : Si ce n'est pas déjà fait, afin de rece…" at bounding box center [771, 569] width 648 height 164
click at [840, 616] on div at bounding box center [840, 616] width 0 height 0
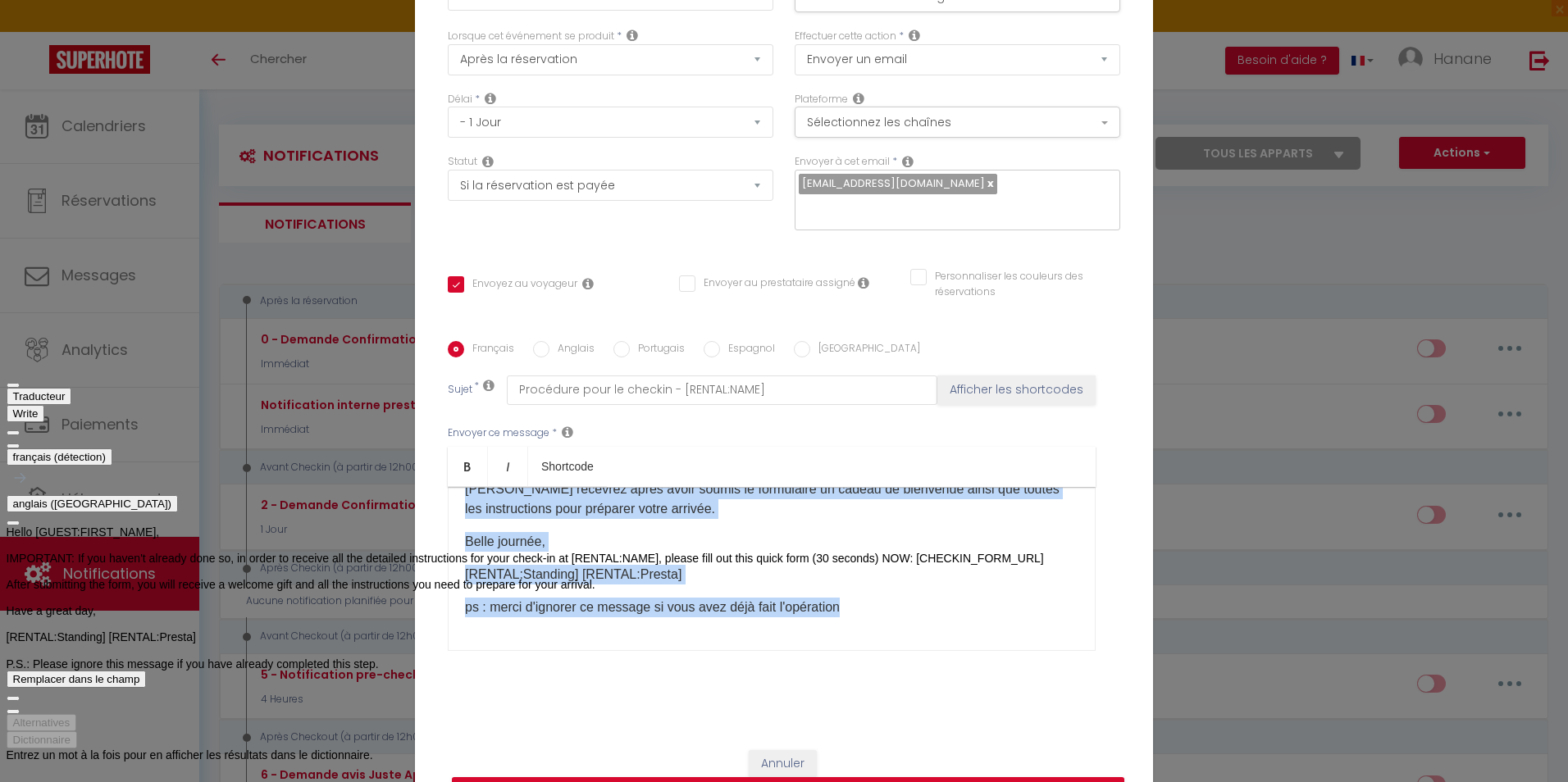
click at [13, 712] on span "button" at bounding box center [13, 712] width 0 height 0
click at [535, 347] on input "Anglais" at bounding box center [541, 349] width 17 height 17
radio input "true"
checkbox input "true"
checkbox input "false"
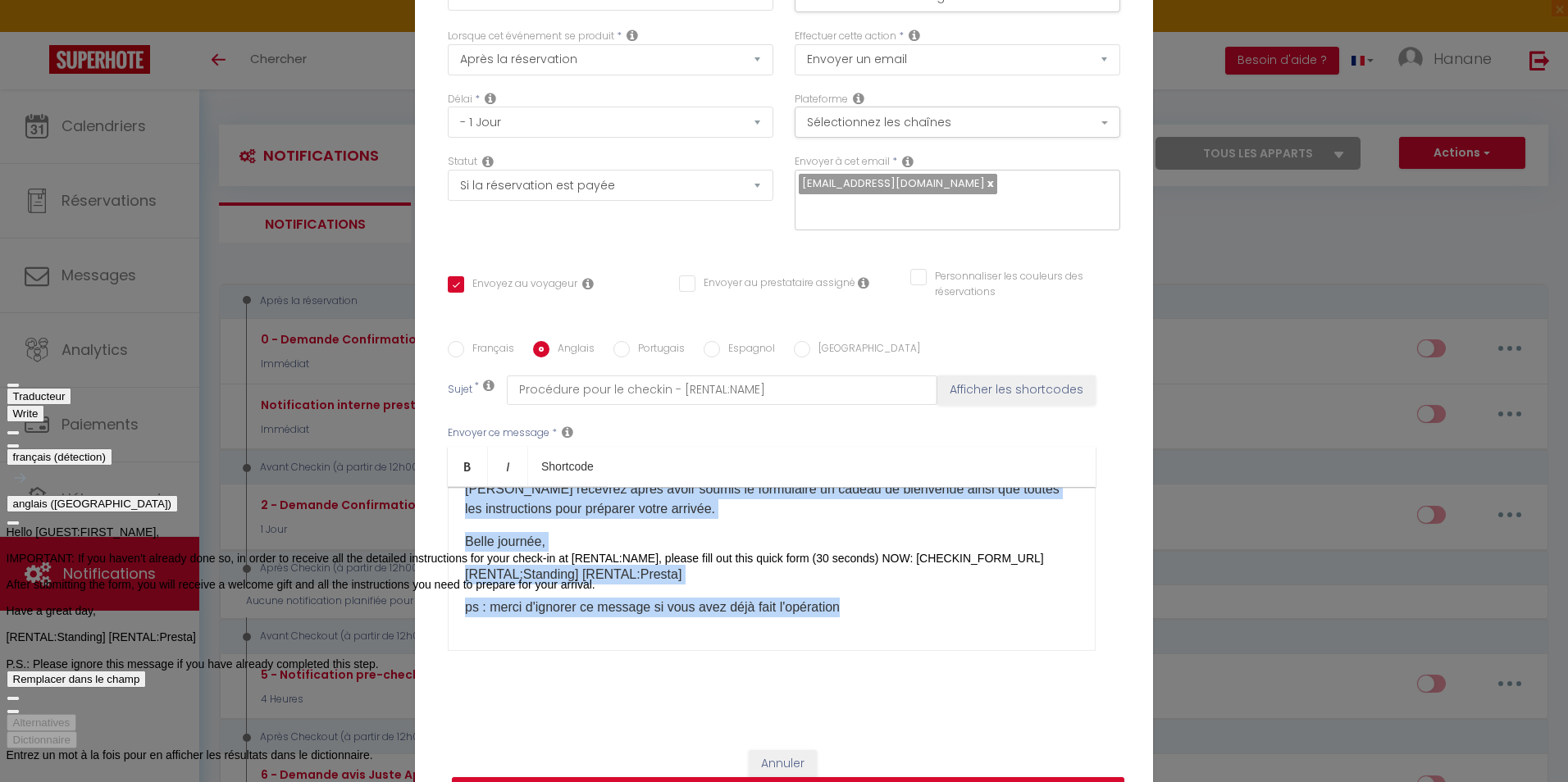
checkbox input "false"
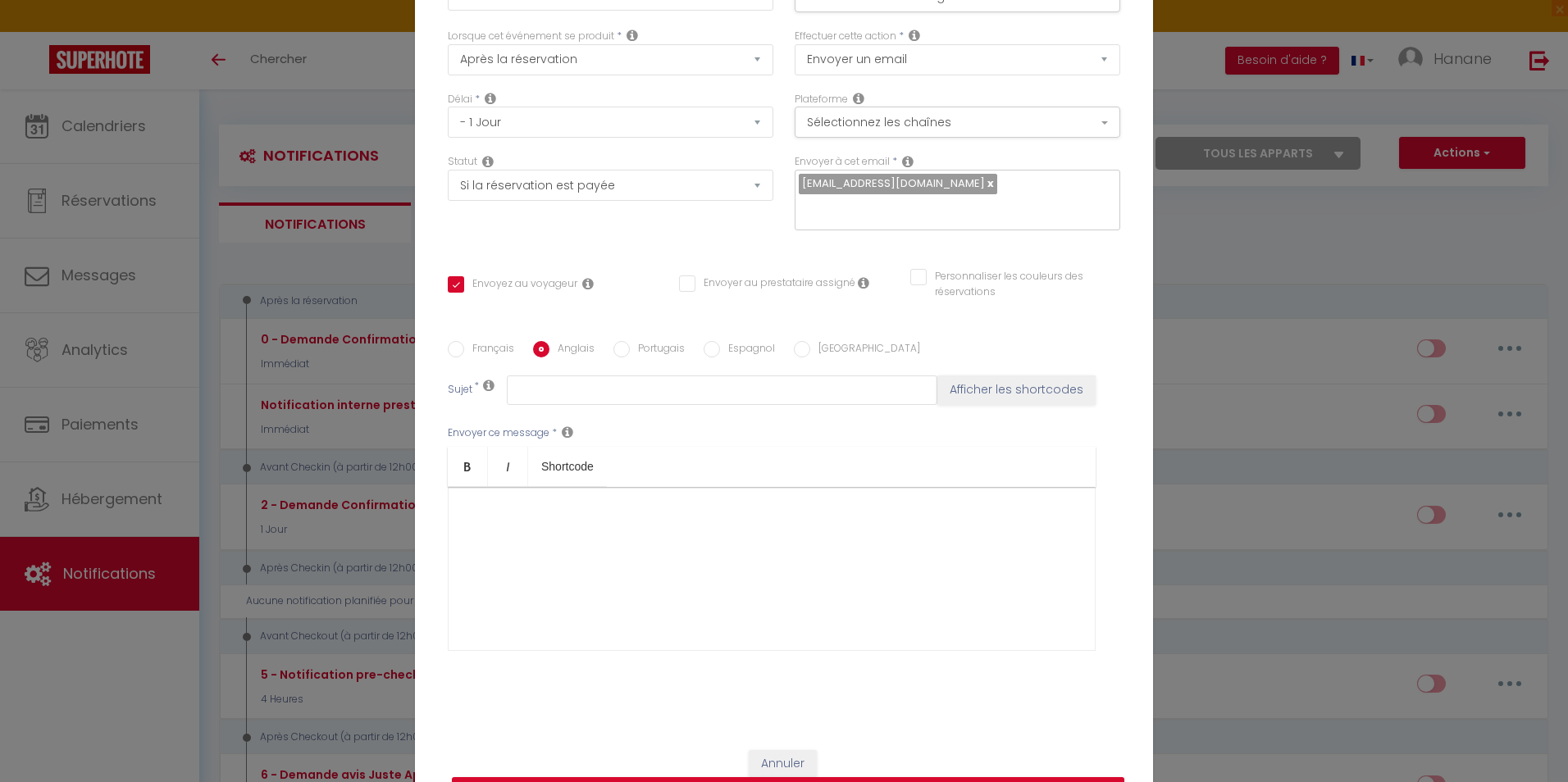
scroll to position [0, 0]
click at [500, 512] on div at bounding box center [771, 569] width 648 height 164
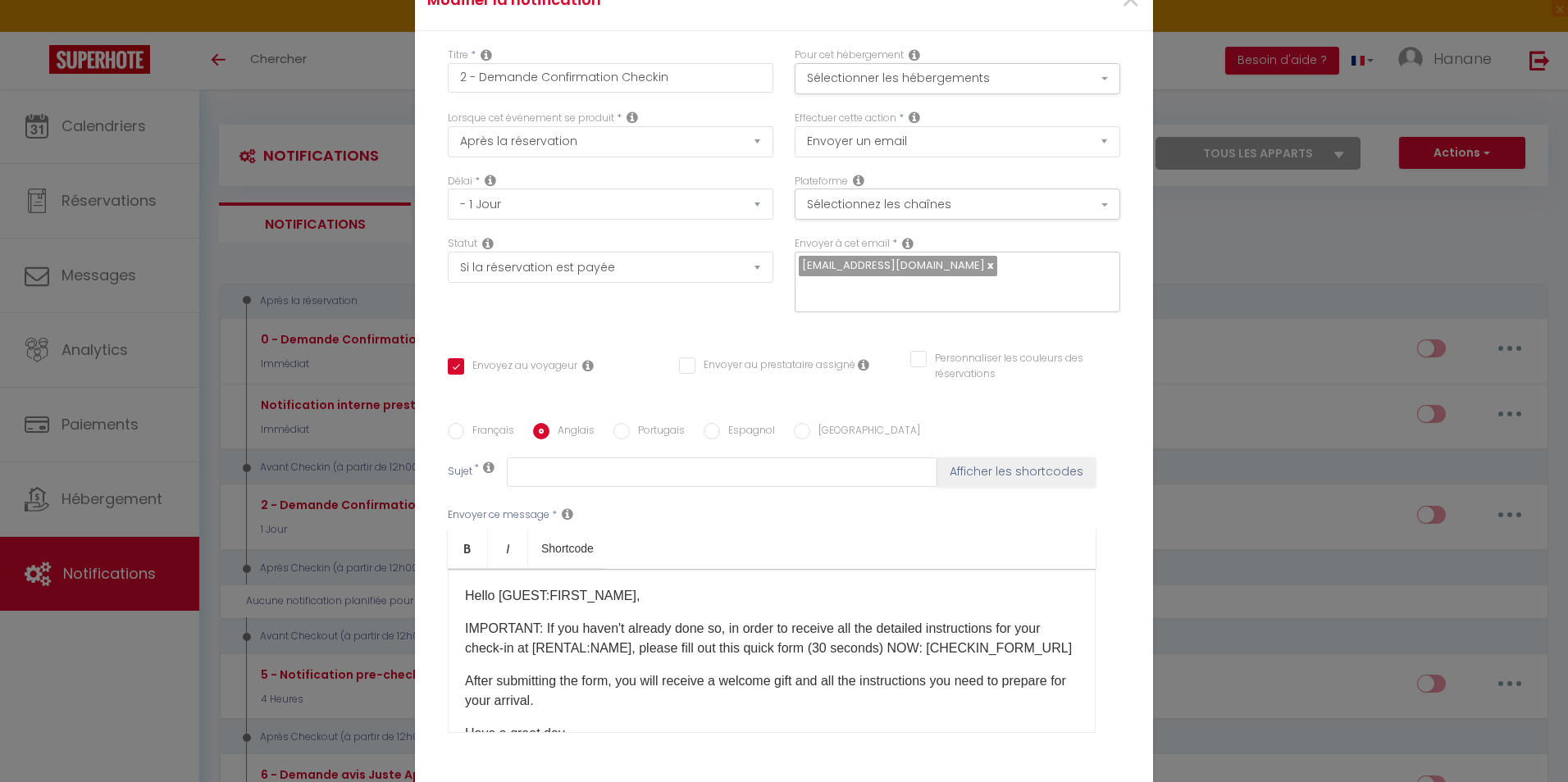
click at [450, 433] on input "Français" at bounding box center [455, 431] width 17 height 17
radio input "true"
checkbox input "true"
checkbox input "false"
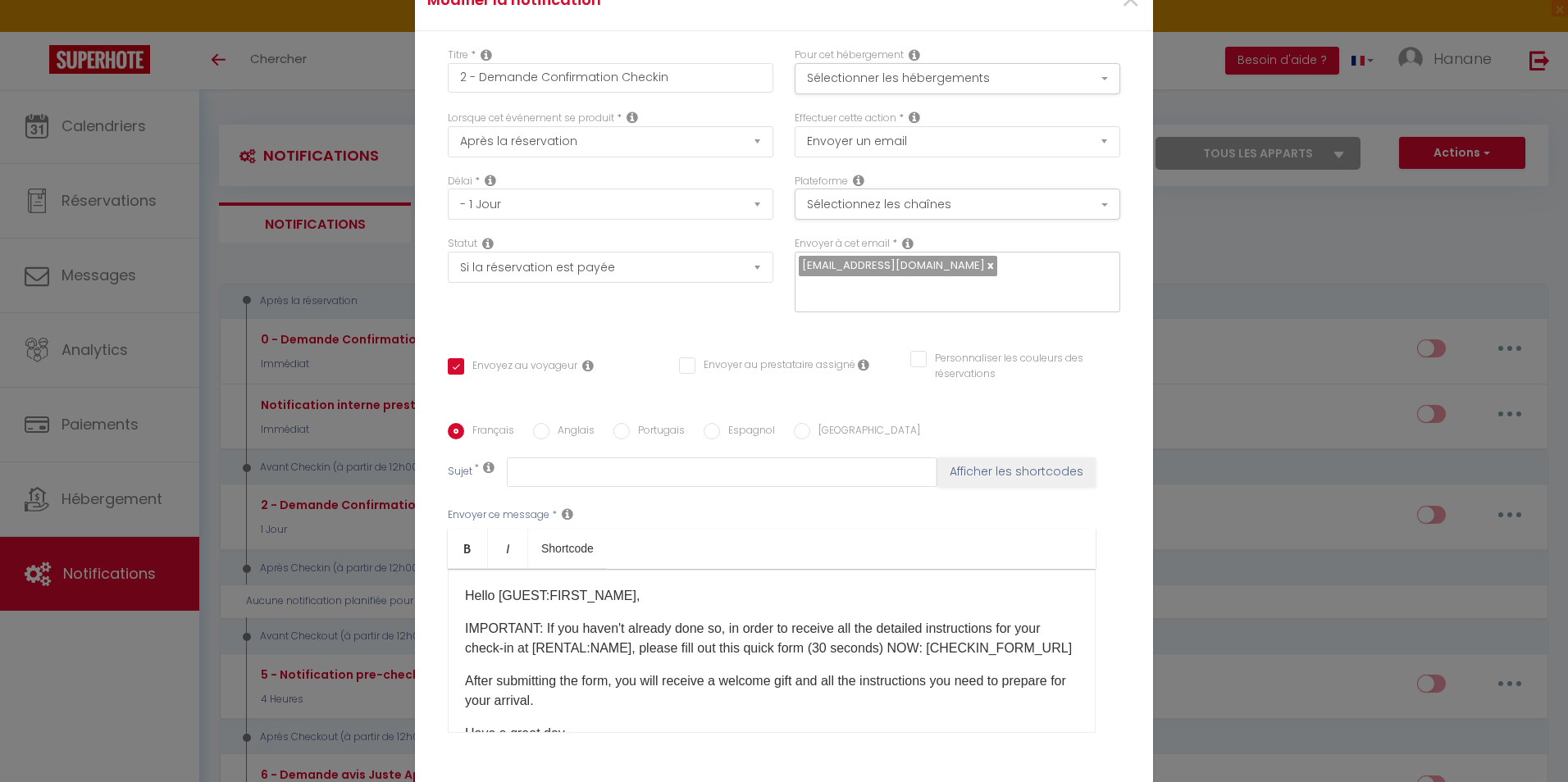
type input "Procédure pour le checkin - [RENTAL:NAME]"
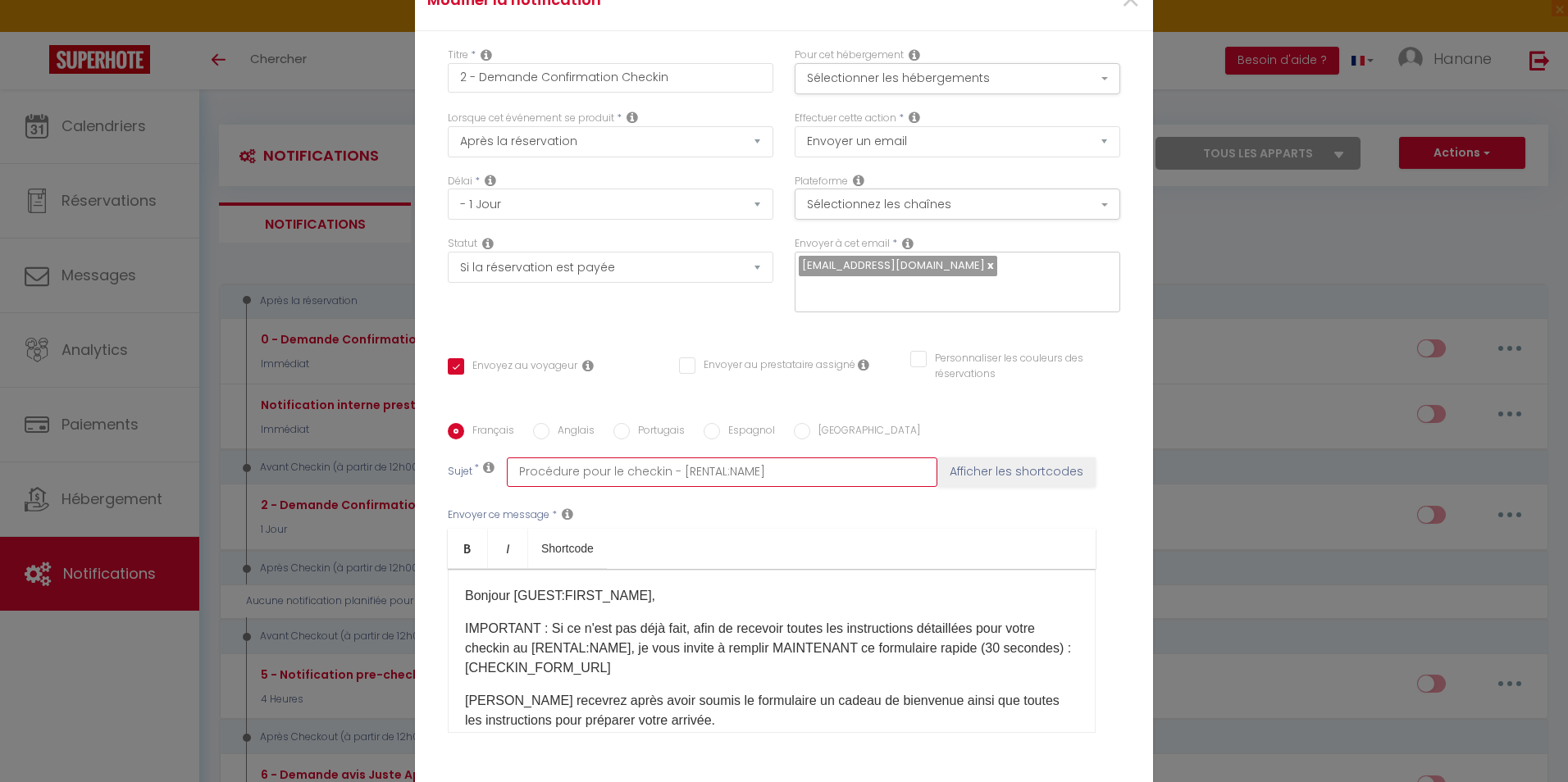
drag, startPoint x: 759, startPoint y: 472, endPoint x: 507, endPoint y: 480, distance: 252.1
click at [507, 480] on input "Procédure pour le checkin - [RENTAL:NAME]" at bounding box center [722, 473] width 431 height 29
click at [533, 433] on input "Anglais" at bounding box center [541, 431] width 17 height 17
radio input "true"
checkbox input "true"
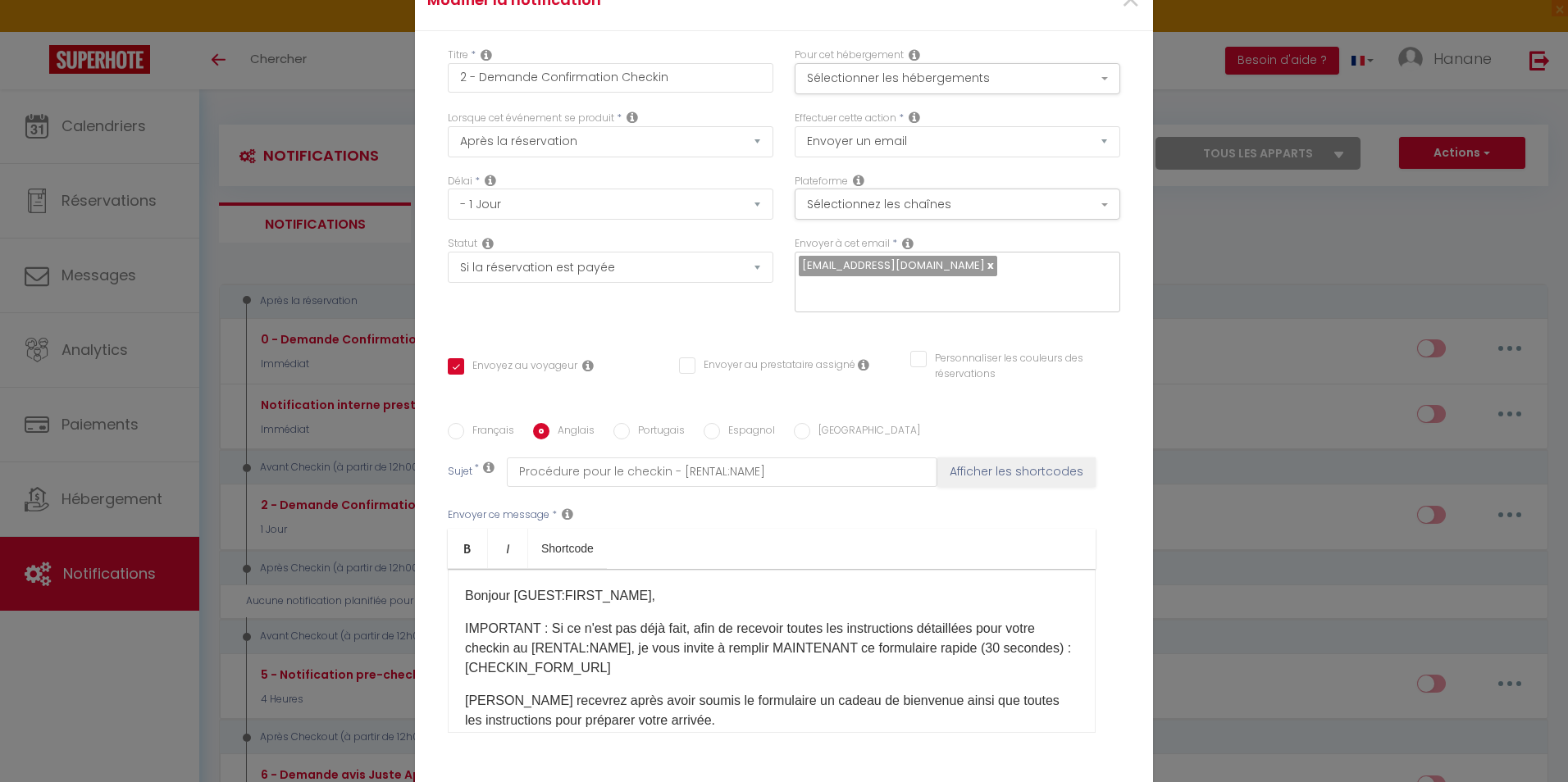
checkbox input "false"
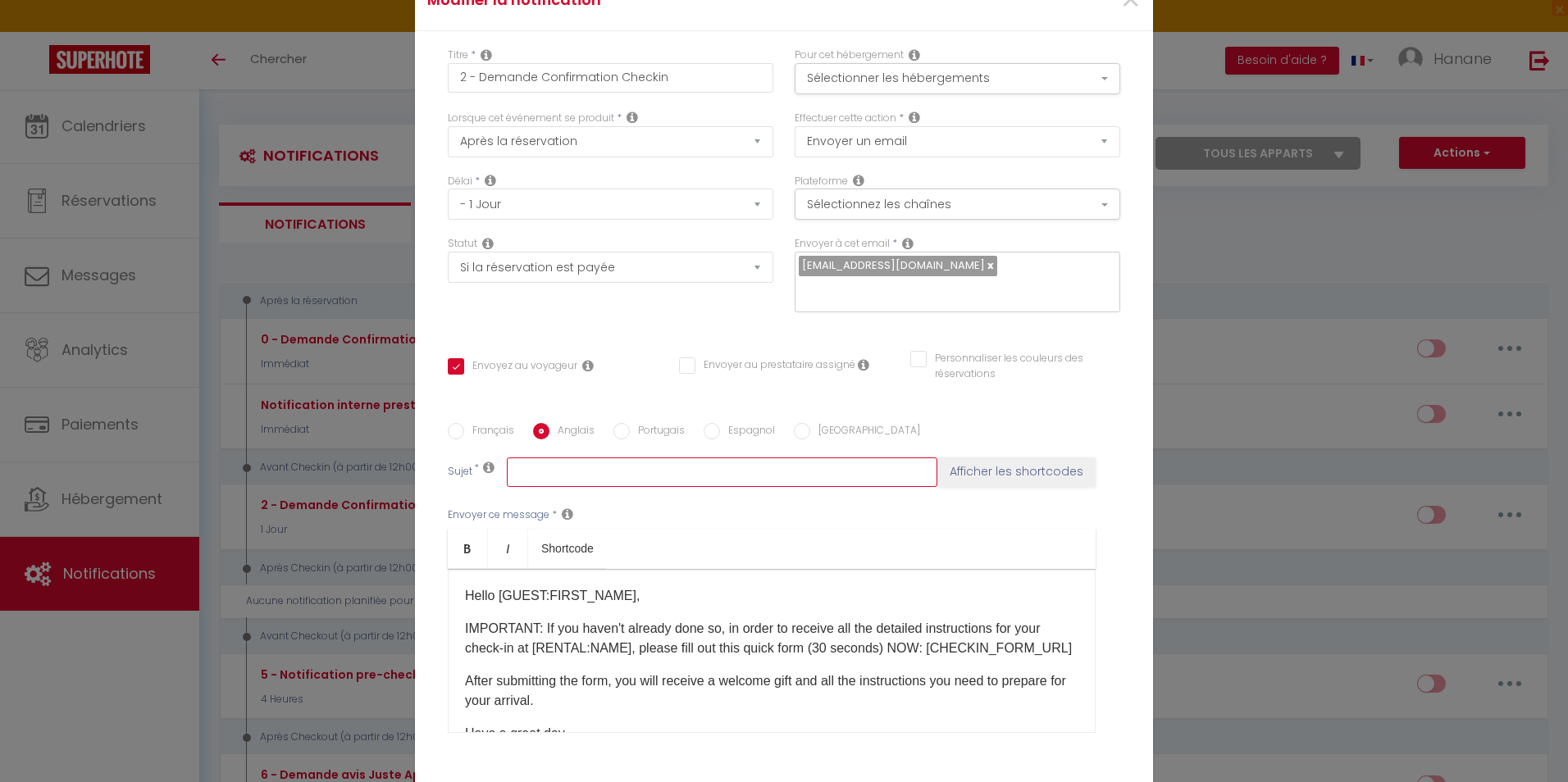
click at [548, 469] on input "text" at bounding box center [722, 473] width 431 height 29
paste input "Procédure pour le checkin - [RENTAL:NAME]"
type input "Procédure pour le checkin - [RENTAL:NAME]"
checkbox input "true"
checkbox input "false"
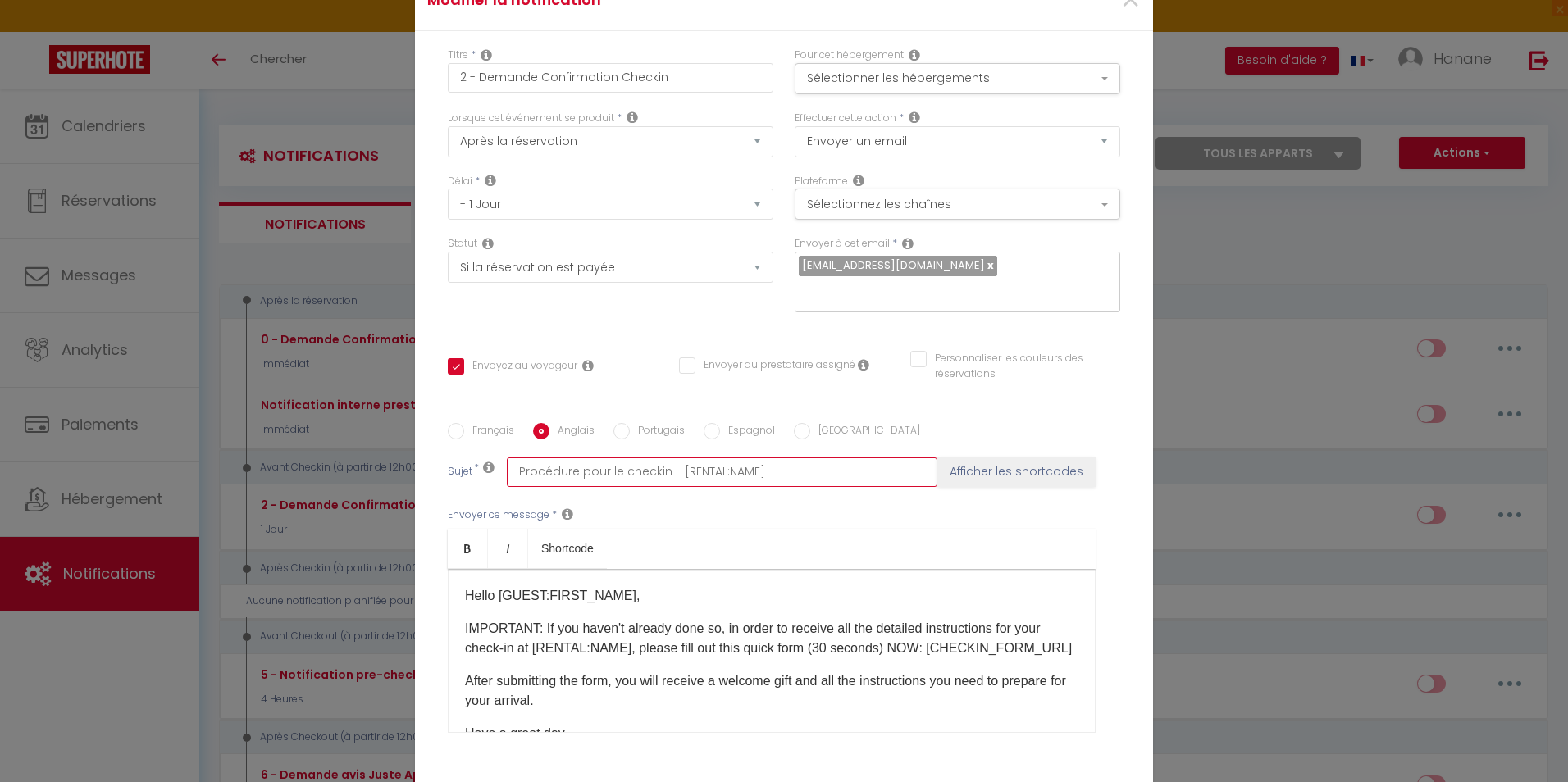
checkbox input "false"
click at [663, 472] on input "Procédure pour le checkin - [RENTAL:NAME]" at bounding box center [722, 473] width 431 height 29
drag, startPoint x: 656, startPoint y: 475, endPoint x: 513, endPoint y: 492, distance: 144.0
click at [513, 492] on div "Français Anglais Portugais Espagnol Italien Sujet * Procédure pour le checkin -…" at bounding box center [784, 588] width 681 height 331
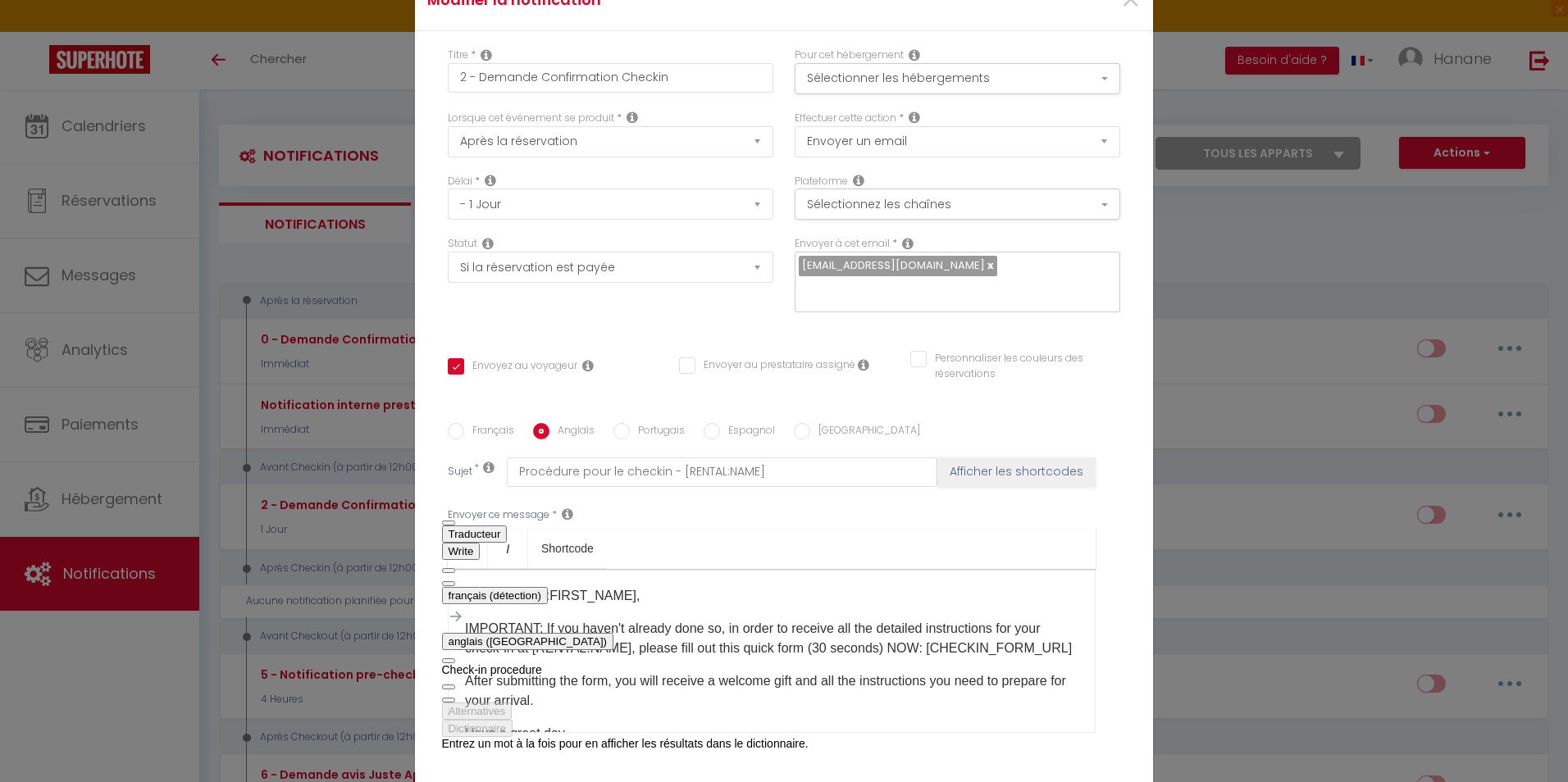
click at [448, 700] on span "button" at bounding box center [448, 700] width 0 height 0
paste input "Check-in procedure"
type input "Check-in procedure - [RENTAL:NAME]"
checkbox input "true"
checkbox input "false"
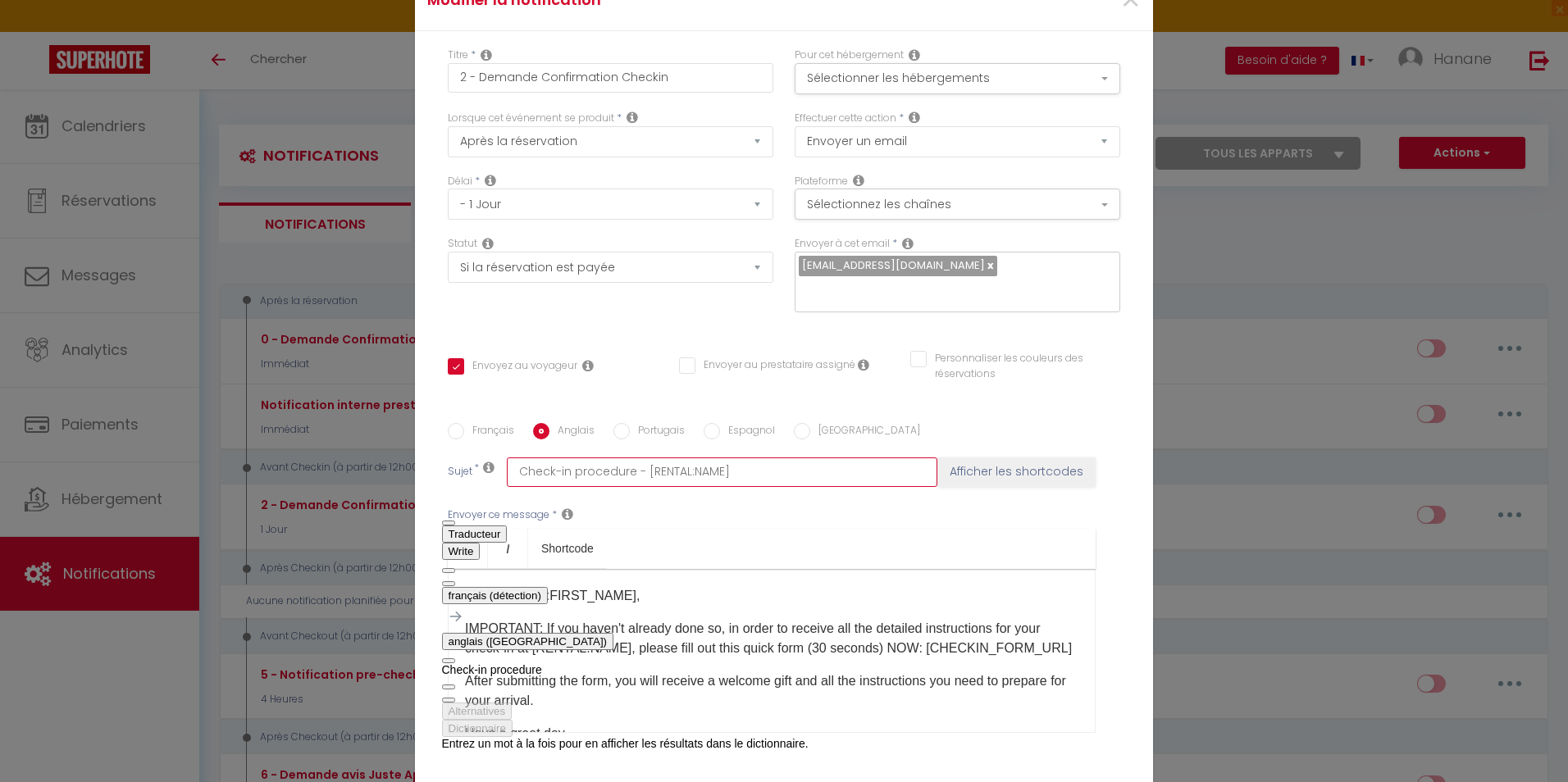
checkbox input "false"
type input "Check-in procedure - [RENTAL:NAME]"
click at [967, 532] on ul "Bold Italic Shortcode" at bounding box center [771, 549] width 648 height 40
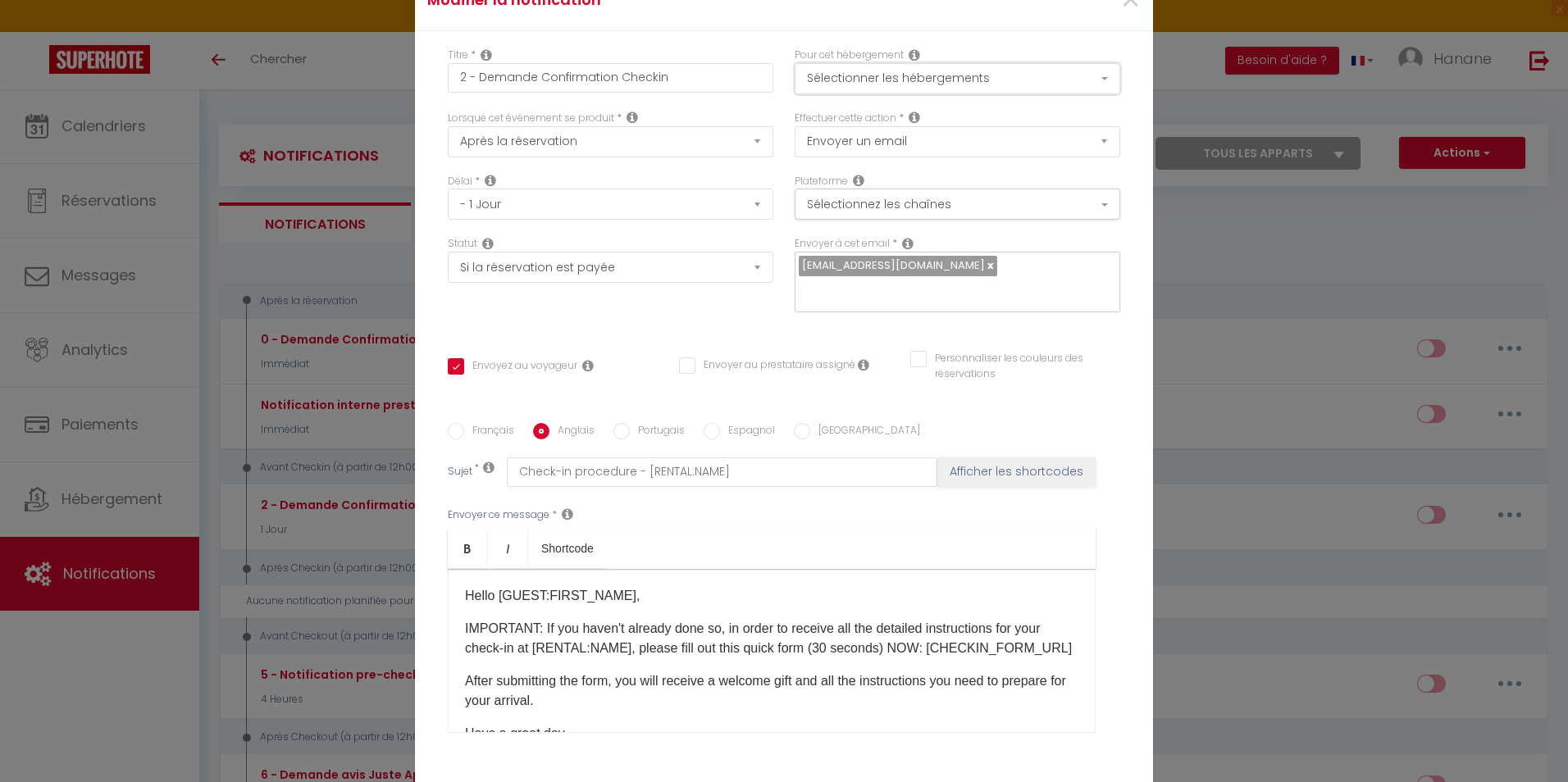
click at [1096, 77] on button "Sélectionner les hébergements" at bounding box center [957, 79] width 326 height 31
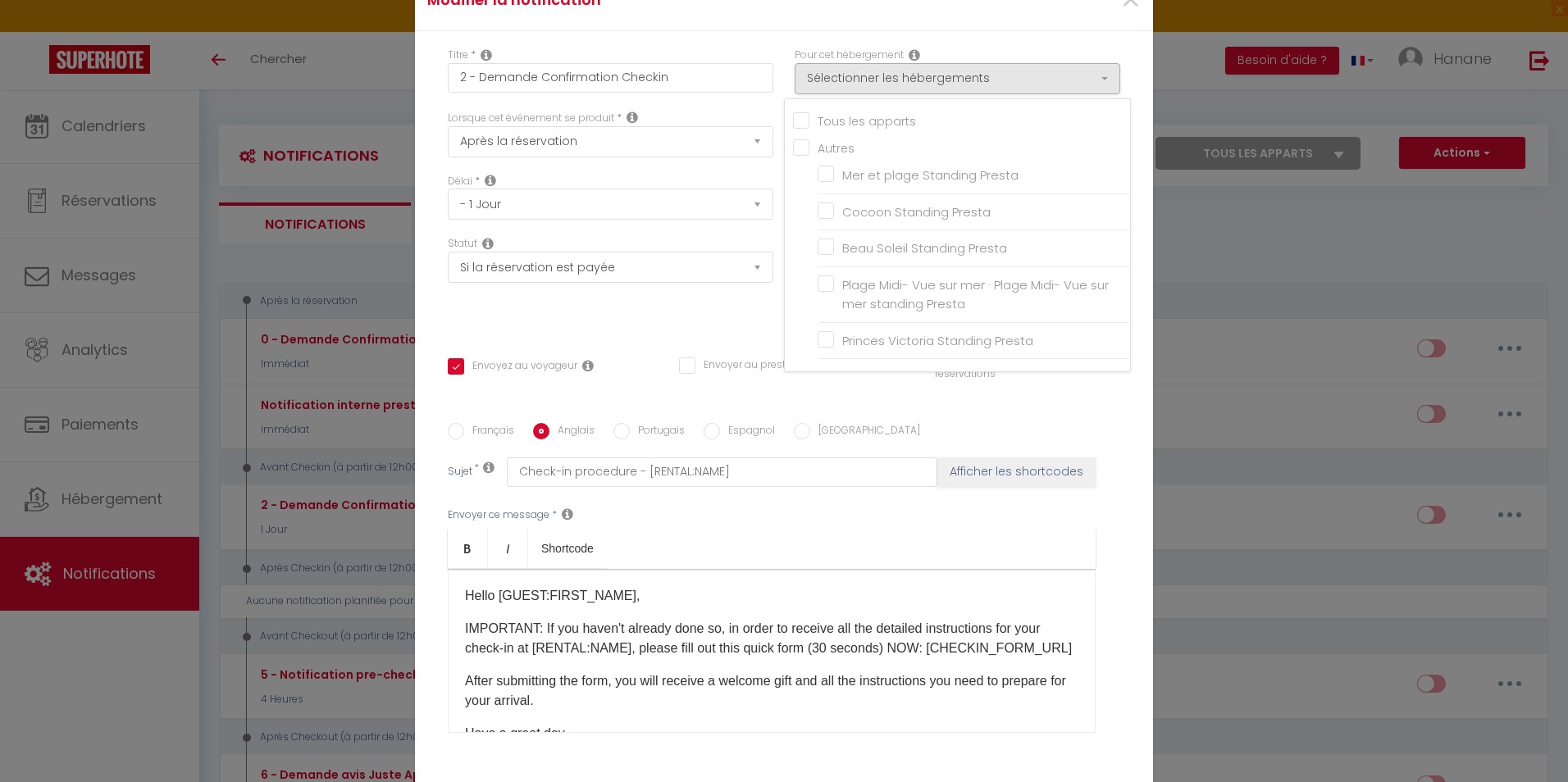
click at [798, 118] on input "Tous les apparts" at bounding box center [961, 120] width 338 height 17
checkbox input "true"
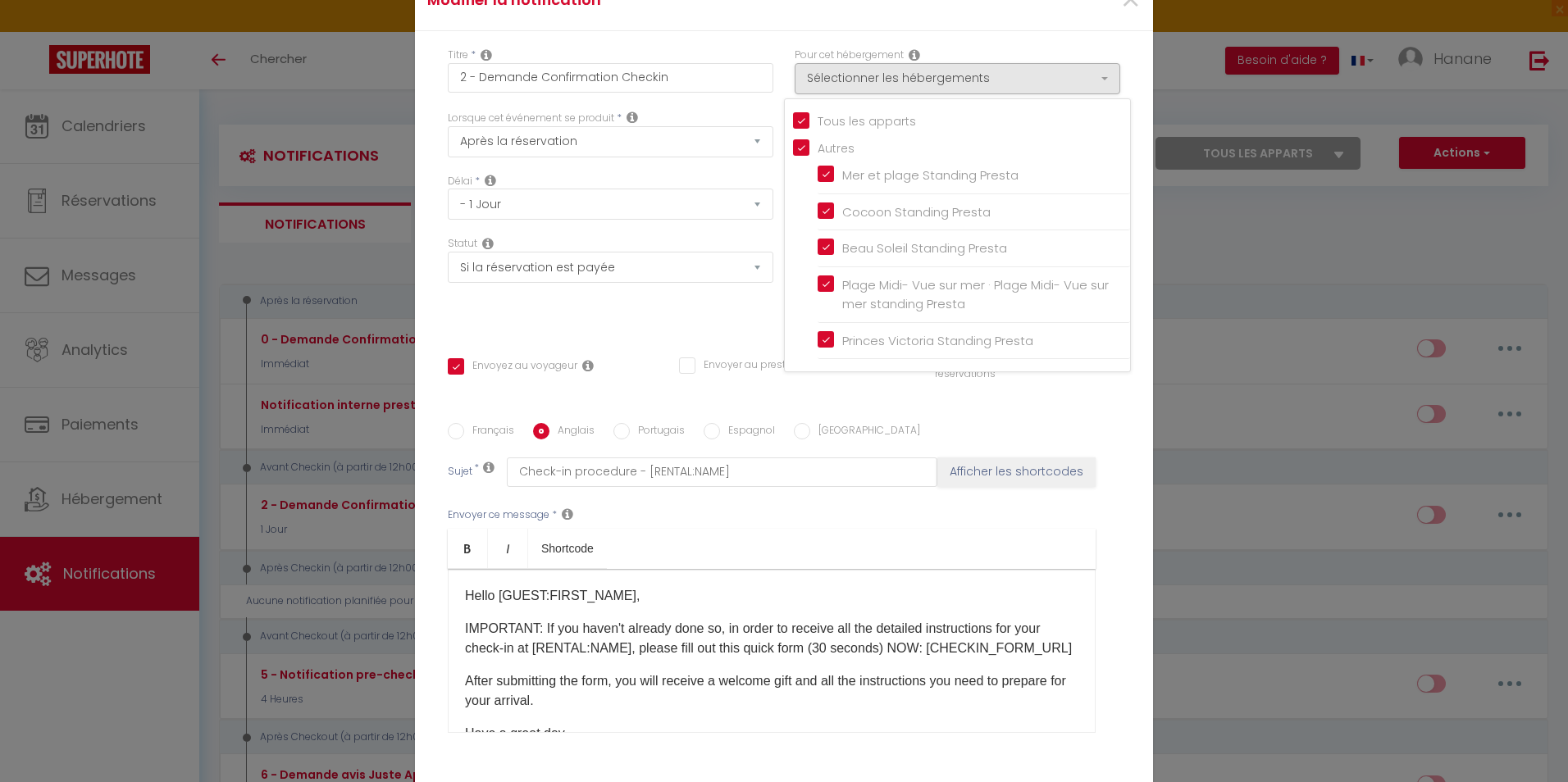
checkbox input "true"
checkbox input "false"
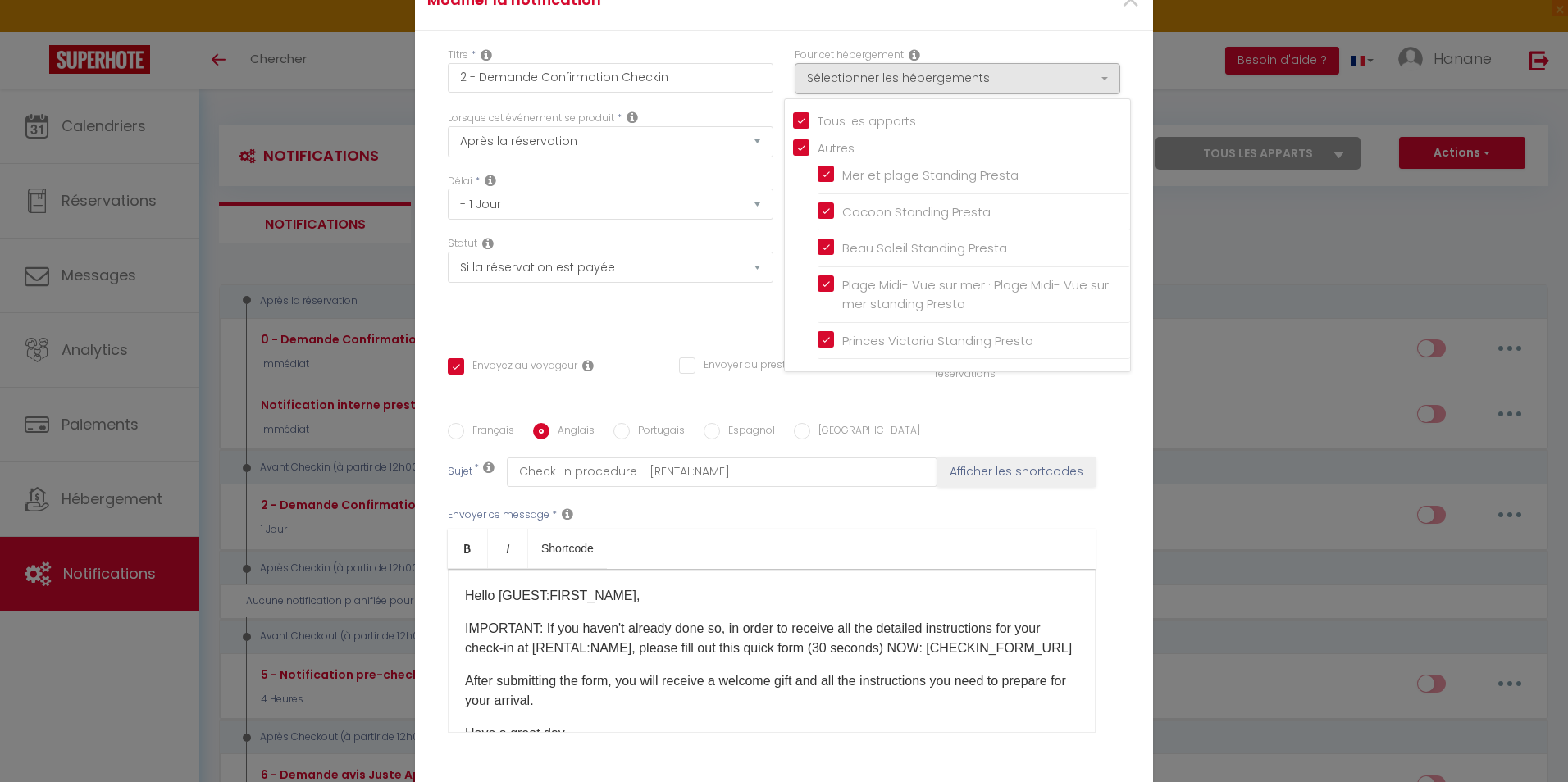
checkbox input "false"
click at [1051, 415] on div "Français Anglais Portugais Espagnol Italien Sujet * Check-in procedure - [RENTA…" at bounding box center [783, 588] width 672 height 379
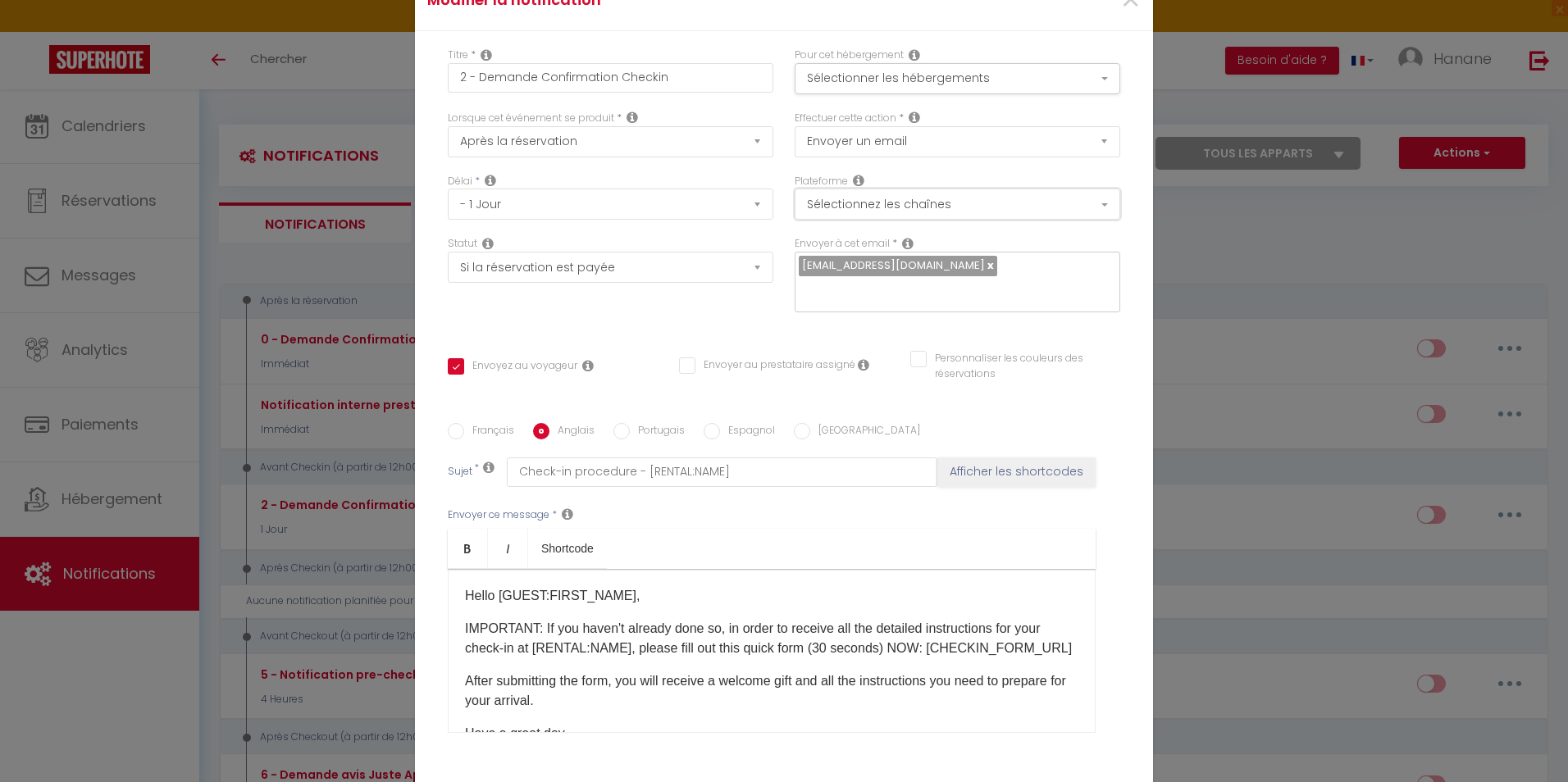
click at [1054, 202] on button "Sélectionnez les chaînes" at bounding box center [957, 204] width 326 height 31
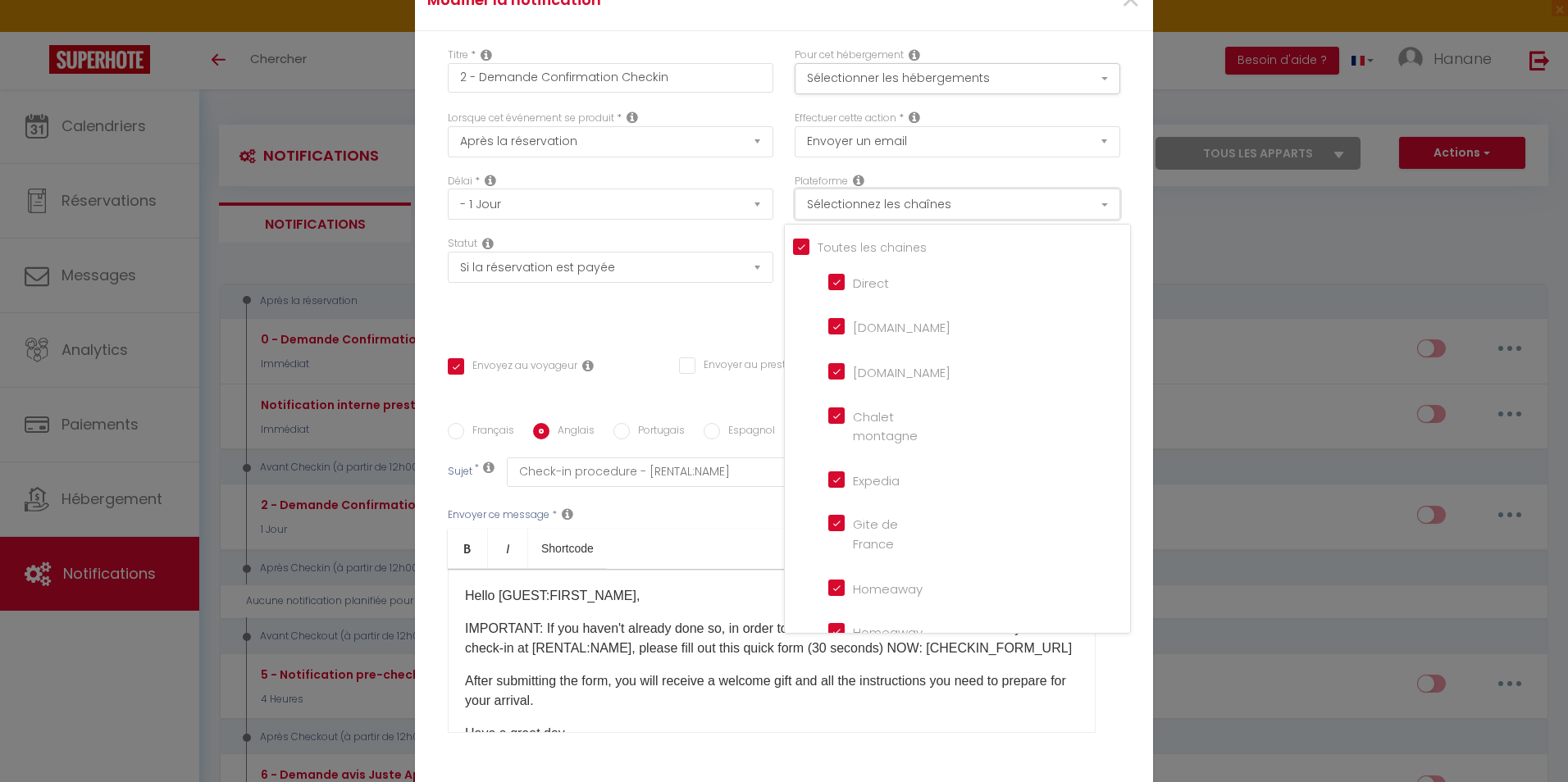
click at [1054, 202] on button "Sélectionnez les chaînes" at bounding box center [957, 204] width 326 height 31
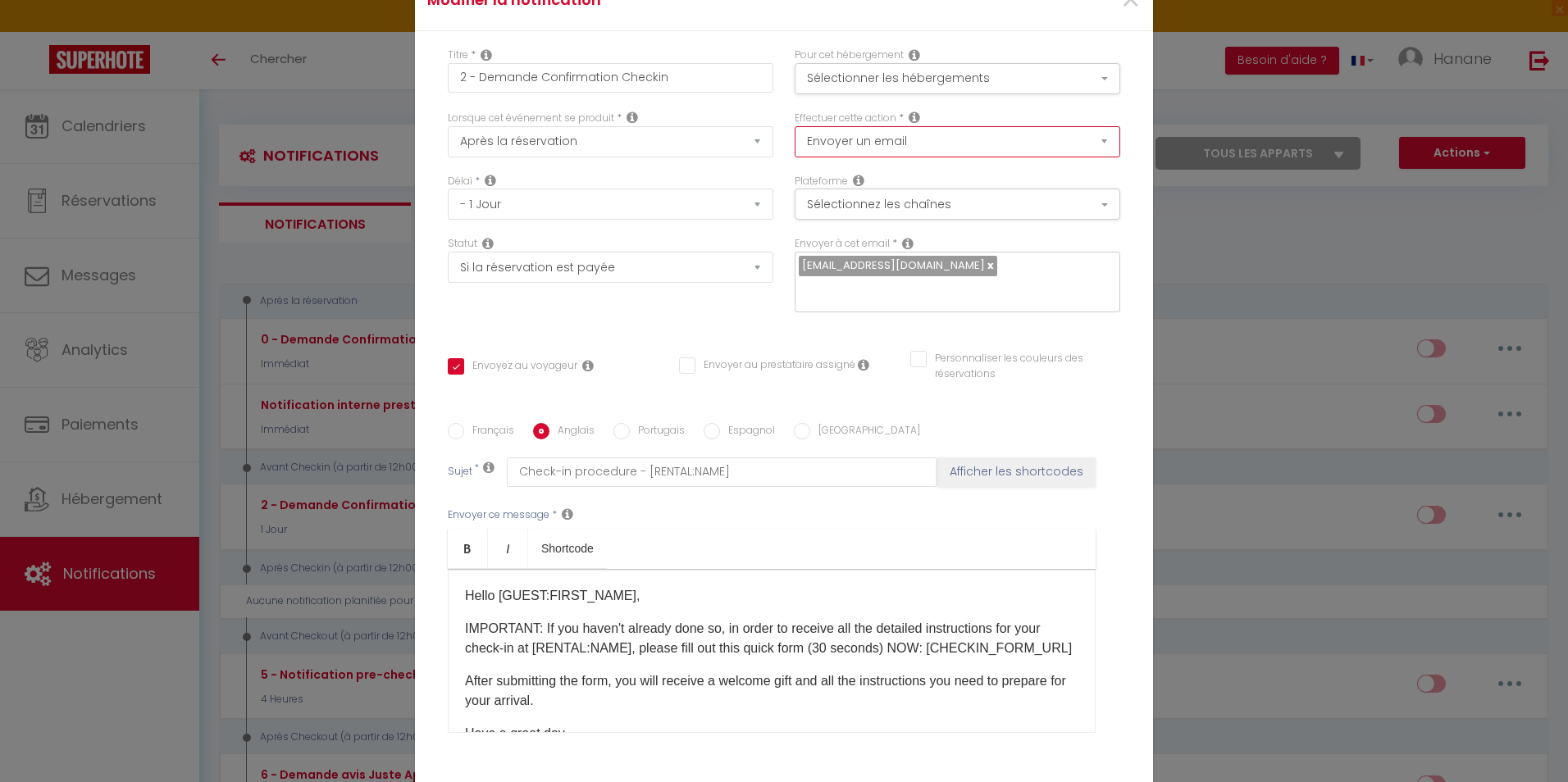
click at [1009, 145] on select "Envoyer un email Envoyer un SMS Envoyer une notification push" at bounding box center [957, 142] width 326 height 31
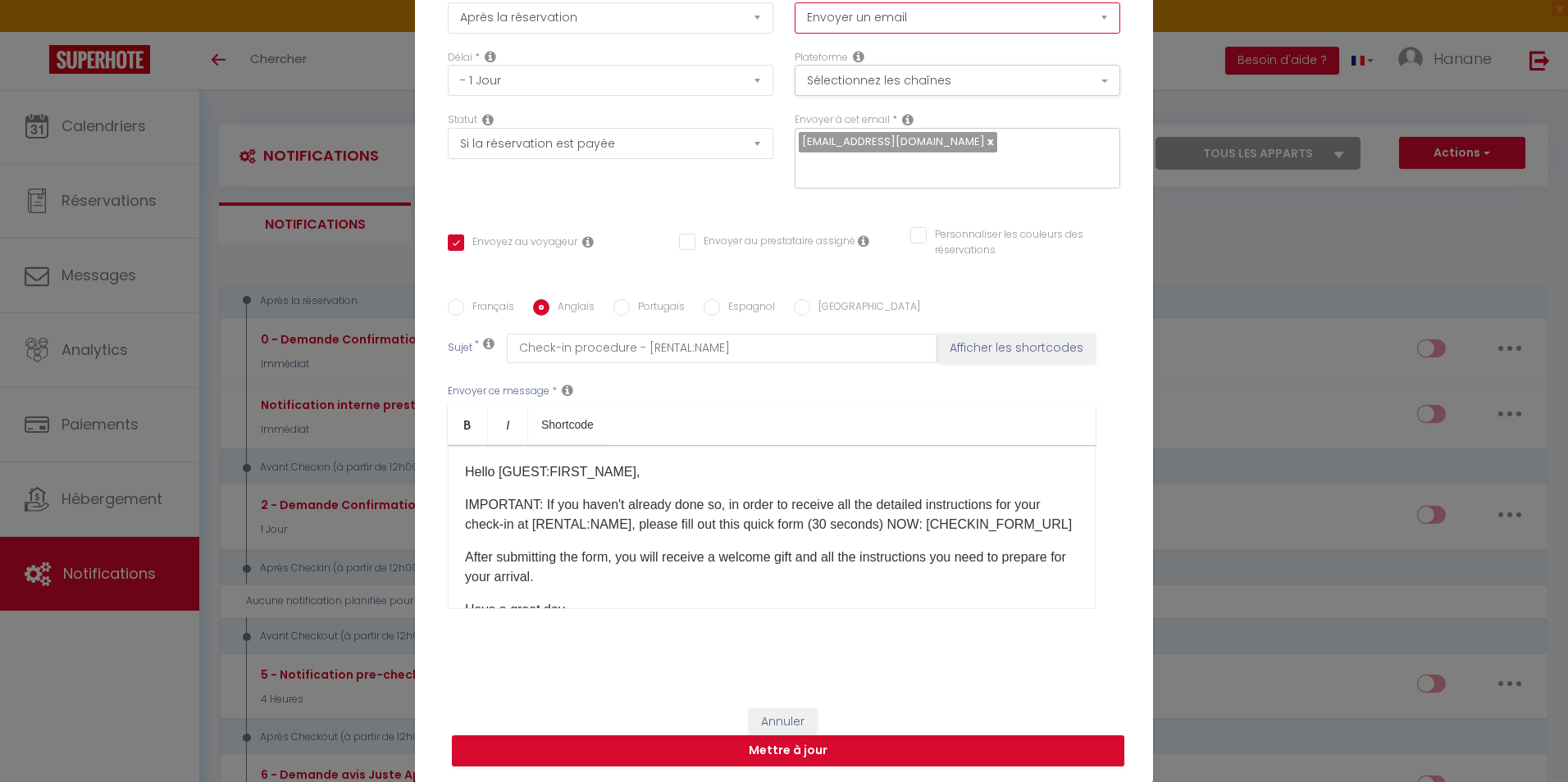
scroll to position [129, 0]
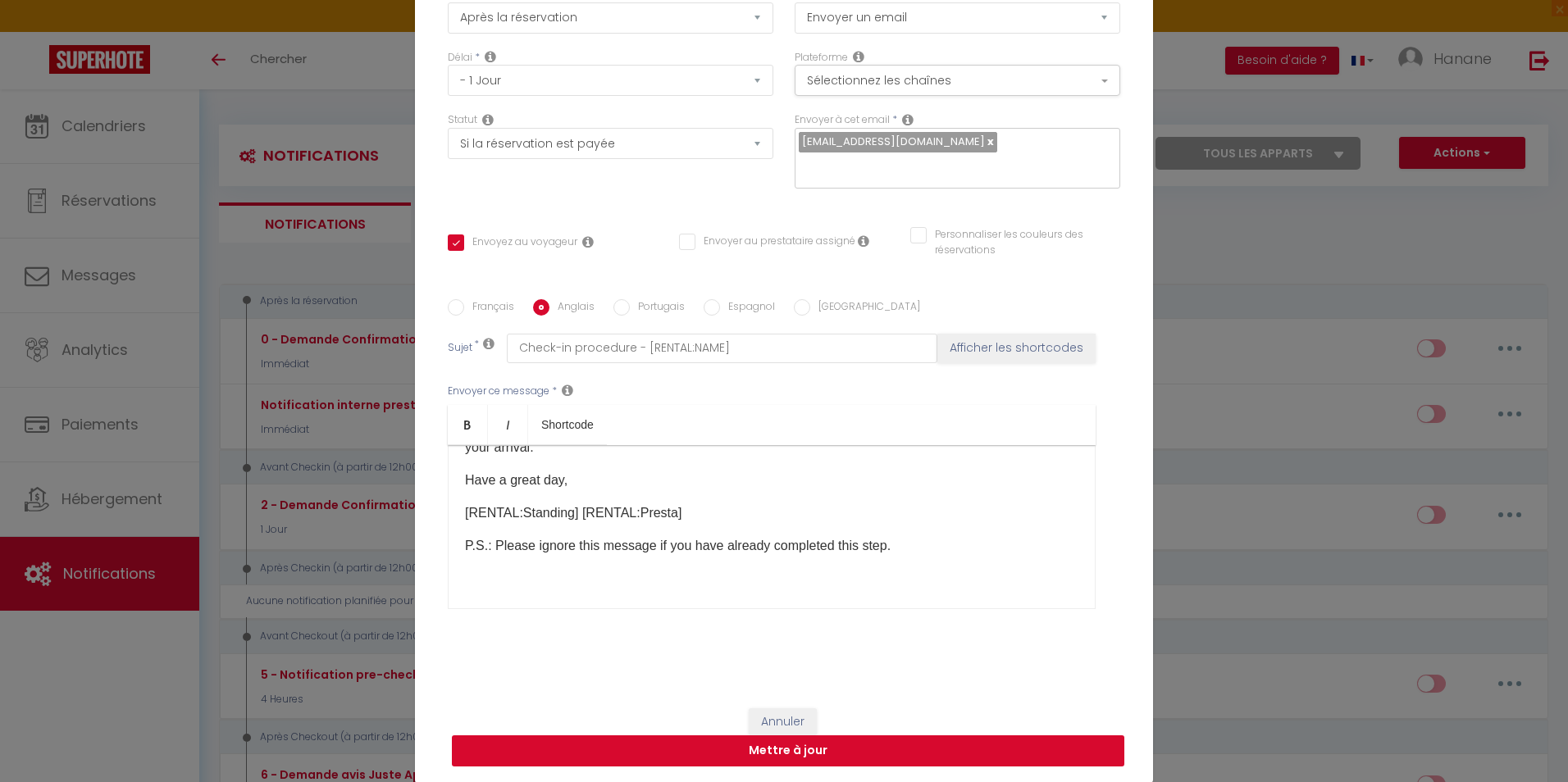
click at [996, 758] on button "Mettre à jour" at bounding box center [788, 751] width 672 height 31
checkbox input "true"
checkbox input "false"
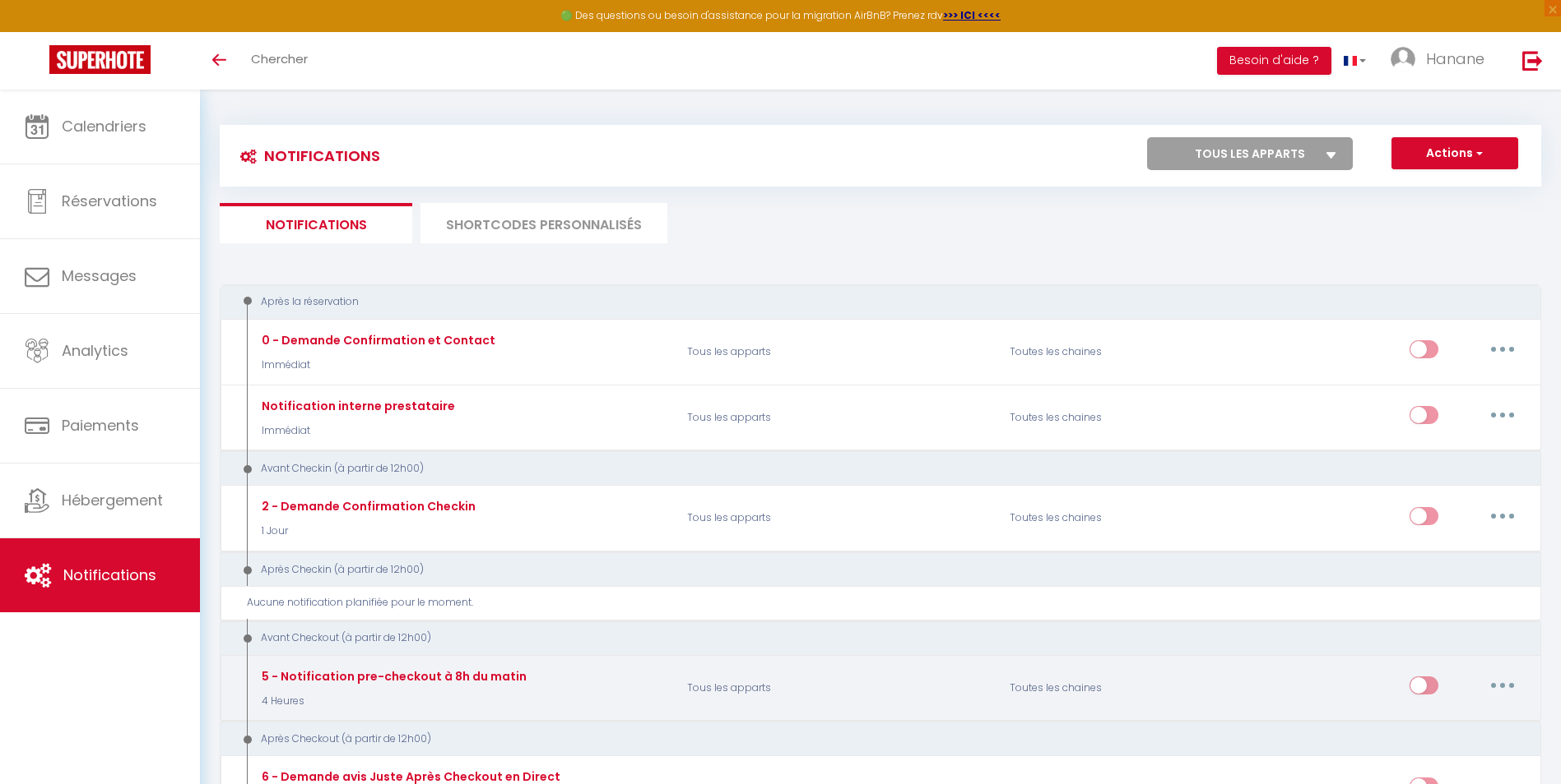
click at [1510, 680] on button "button" at bounding box center [1501, 686] width 46 height 26
click at [1427, 717] on link "Editer" at bounding box center [1460, 724] width 122 height 28
type input "5 - Notification pre-checkout à 8h du matin"
select select "4"
select select "4 Heures"
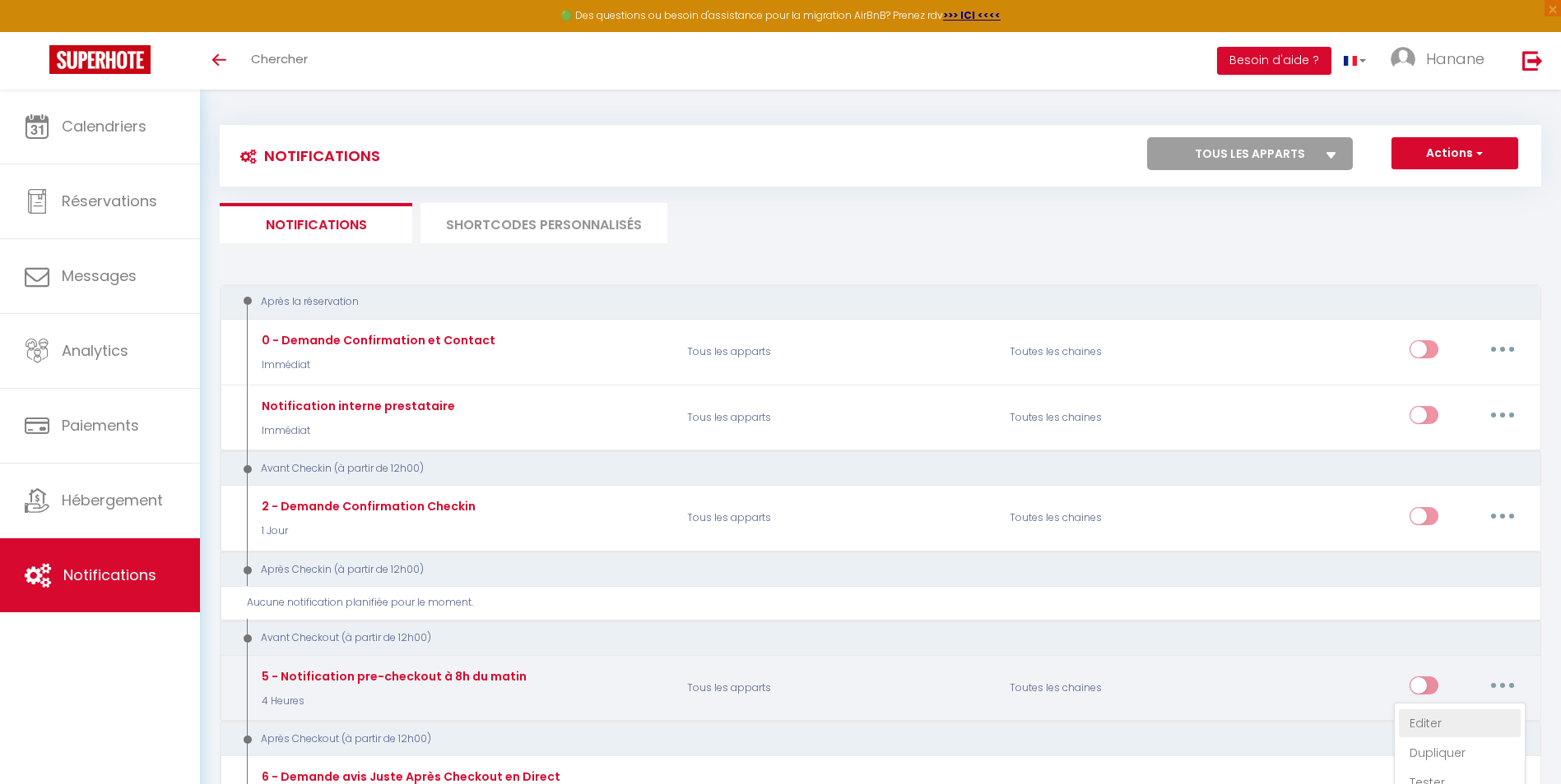
select select "if_booking_is_paid"
checkbox input "true"
checkbox input "false"
radio input "true"
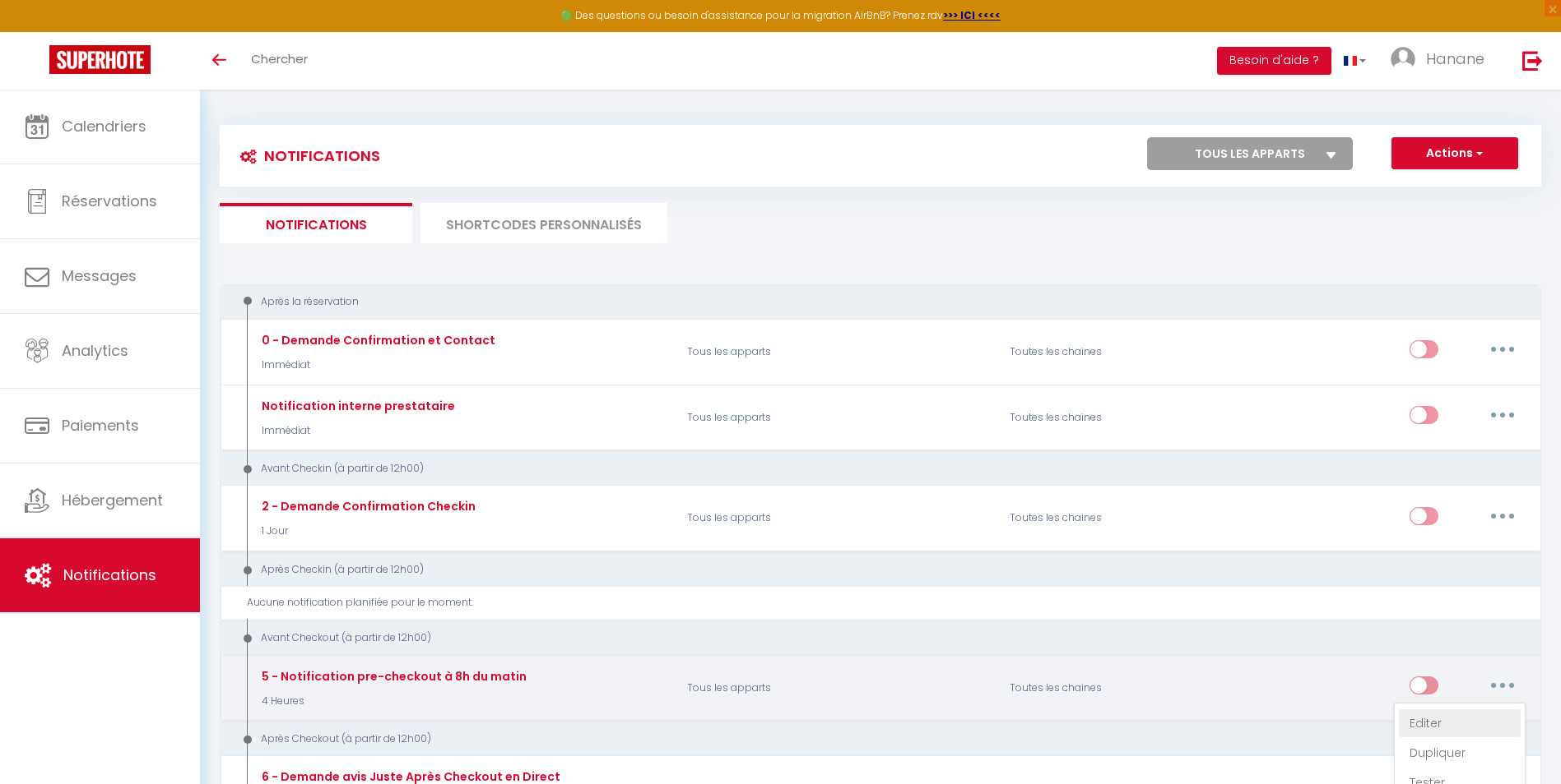
type input "Procédure pour votre départ - [RENTAL:NAME] - [GUEST:FIRST_NAME] [GUEST:NAME]"
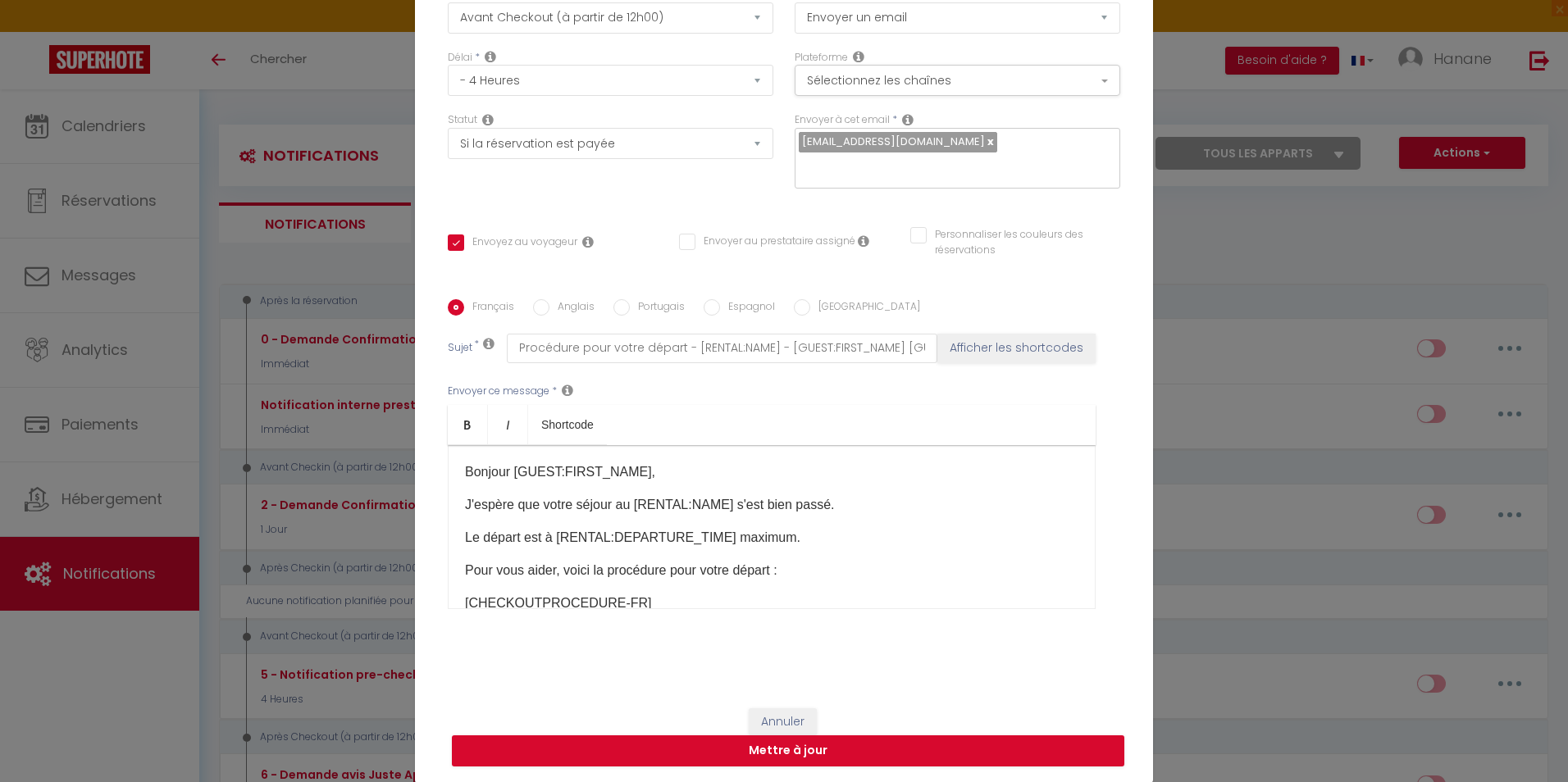
scroll to position [136, 0]
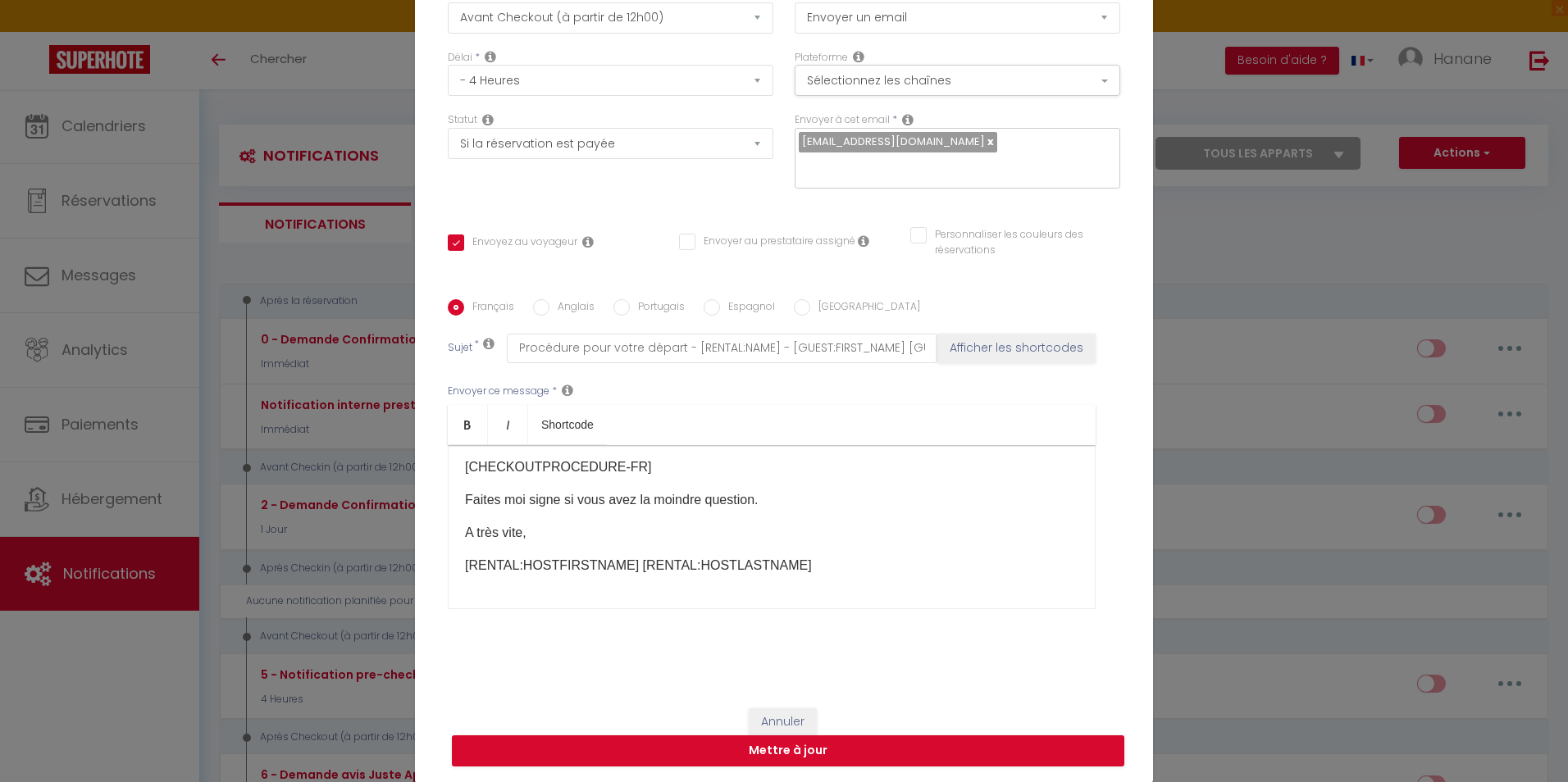
drag, startPoint x: 762, startPoint y: 568, endPoint x: 830, endPoint y: 592, distance: 72.1
click at [832, 602] on div "Bonjour [GUEST:FIRST_NAME], J'espère que votre séjour au [RENTAL:NAME] s'est bi…" at bounding box center [771, 527] width 648 height 164
drag, startPoint x: 607, startPoint y: 563, endPoint x: 514, endPoint y: 568, distance: 93.1
click at [514, 568] on p "[RENTAL:HOSTFIRSTNAME] [RENTAL:HOSTLASTNAME]" at bounding box center [771, 566] width 614 height 19
drag, startPoint x: 712, startPoint y: 564, endPoint x: 624, endPoint y: 571, distance: 88.3
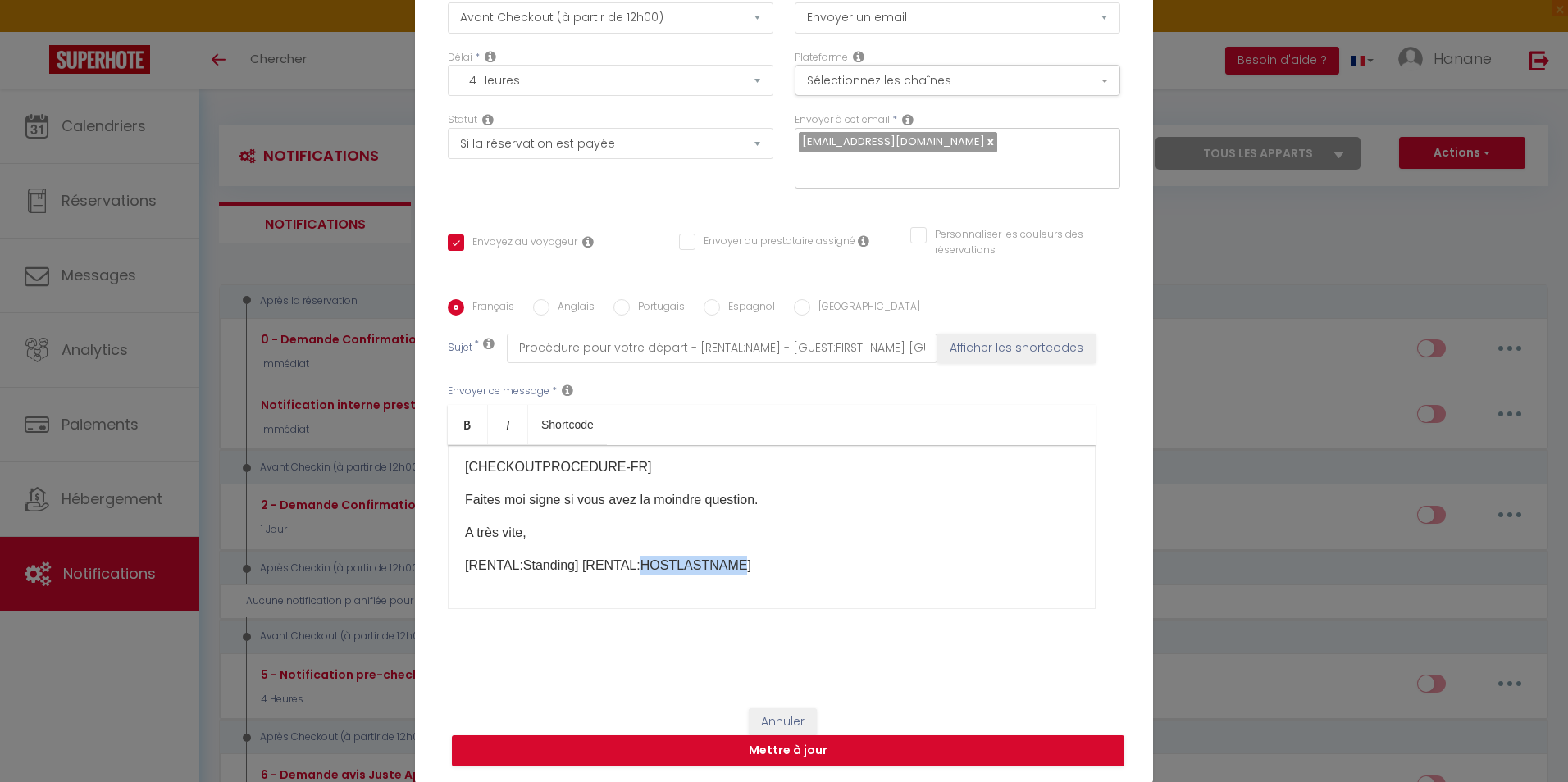
click at [624, 571] on p "[RENTAL:Standing] [RENTAL:HOSTLASTNAME]" at bounding box center [771, 566] width 614 height 19
click at [688, 586] on div "Bonjour [GUEST:FIRST_NAME], J'espère que votre séjour au [RENTAL:NAME] s'est bi…" at bounding box center [771, 527] width 648 height 164
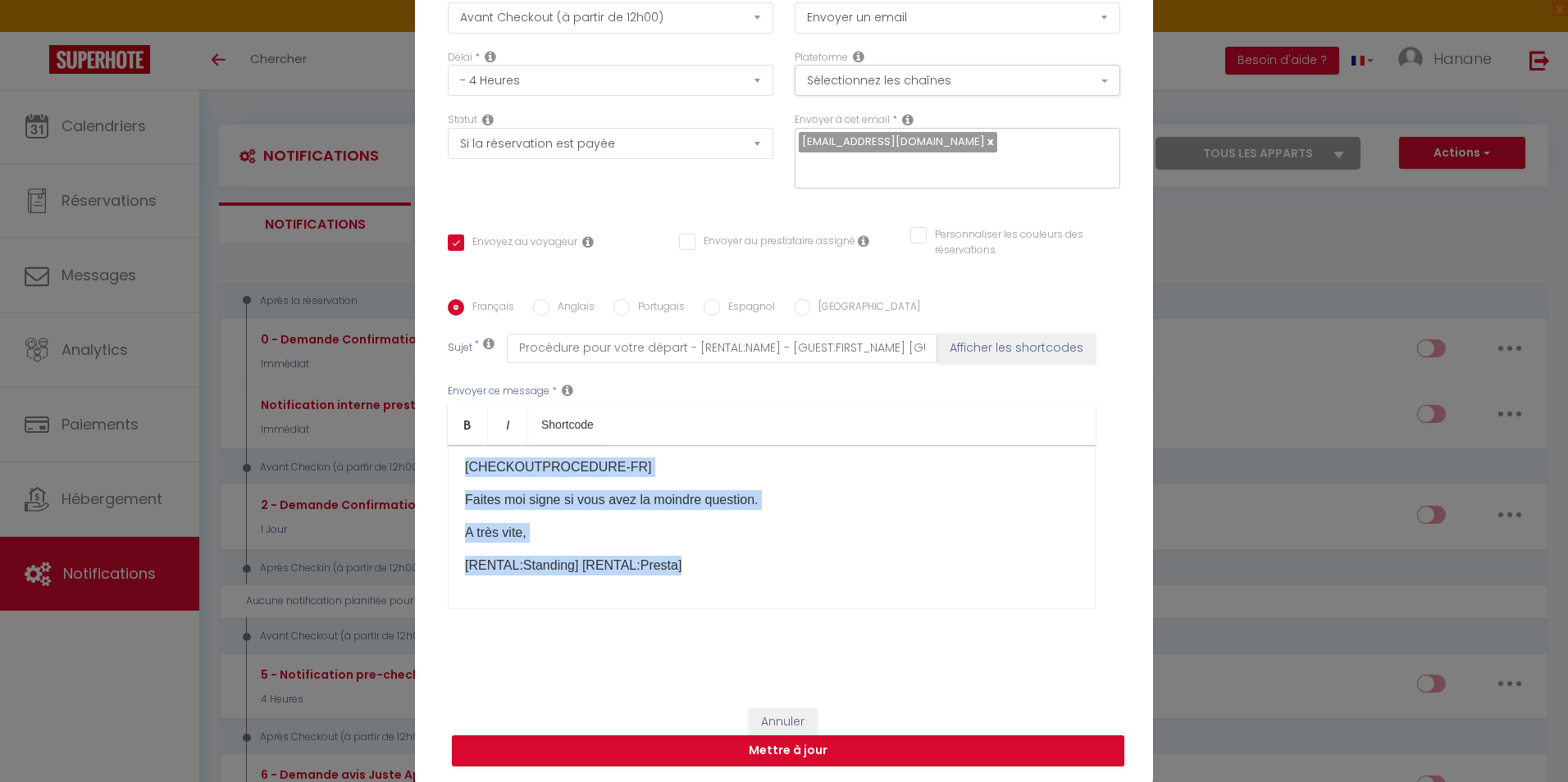
scroll to position [0, 0]
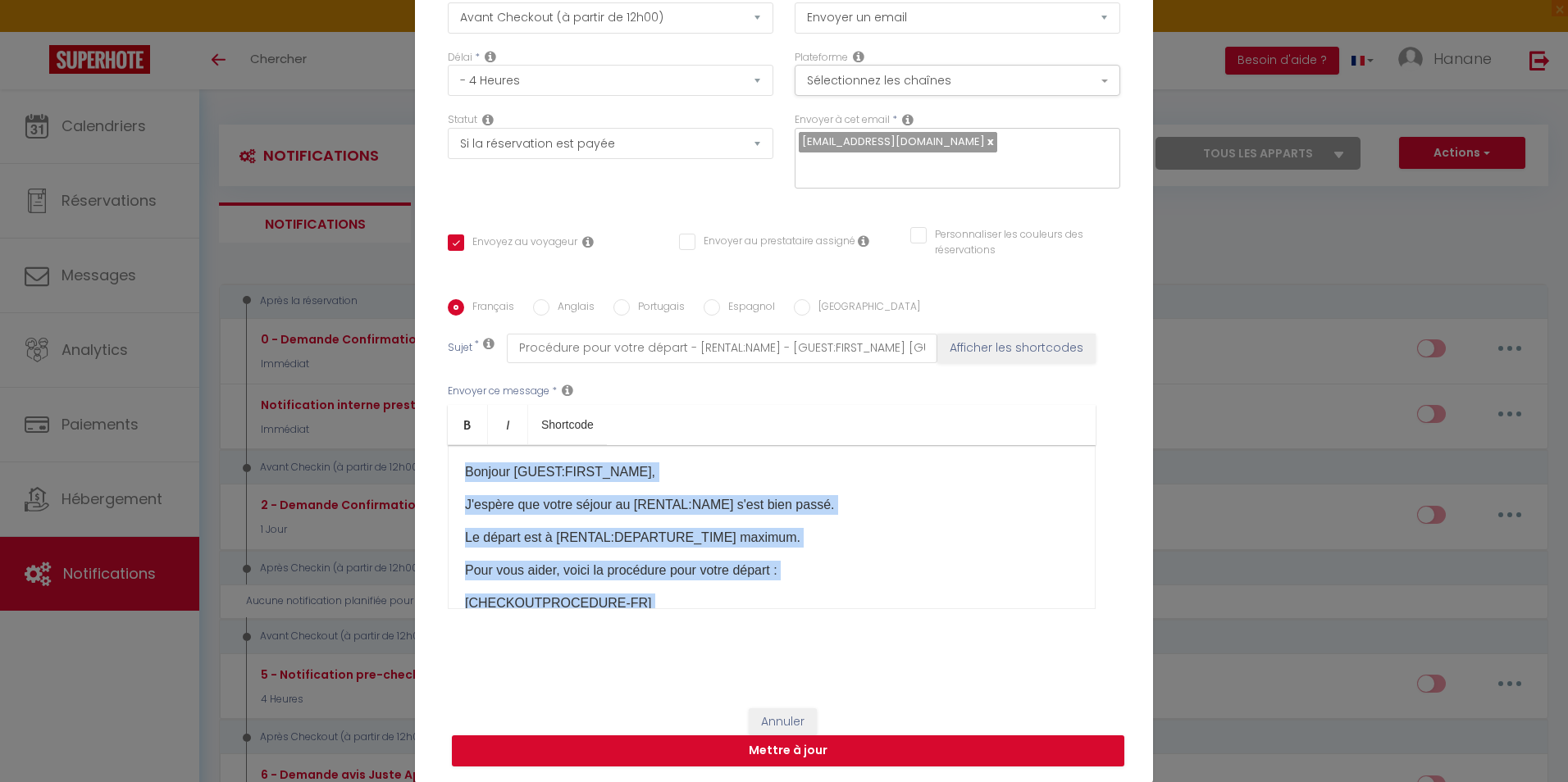
drag, startPoint x: 671, startPoint y: 571, endPoint x: 437, endPoint y: 432, distance: 272.2
click at [428, 432] on div "Titre * 5 - Notification pre-checkout à 8h du matin Pour cet hébergement Sélect…" at bounding box center [784, 300] width 738 height 785
click at [458, 438] on div at bounding box center [458, 438] width 0 height 0
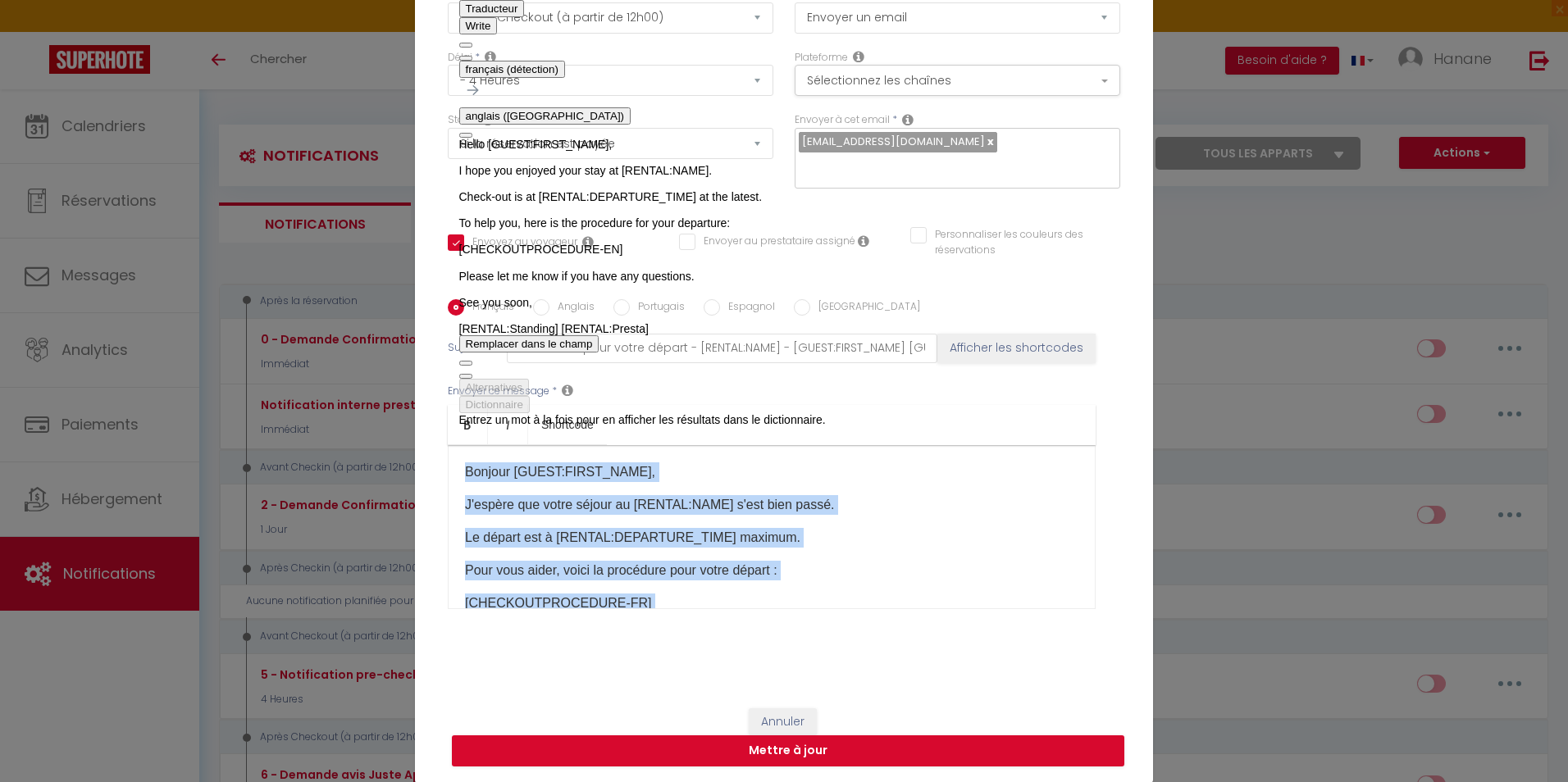
click at [466, 376] on span "button" at bounding box center [466, 376] width 0 height 0
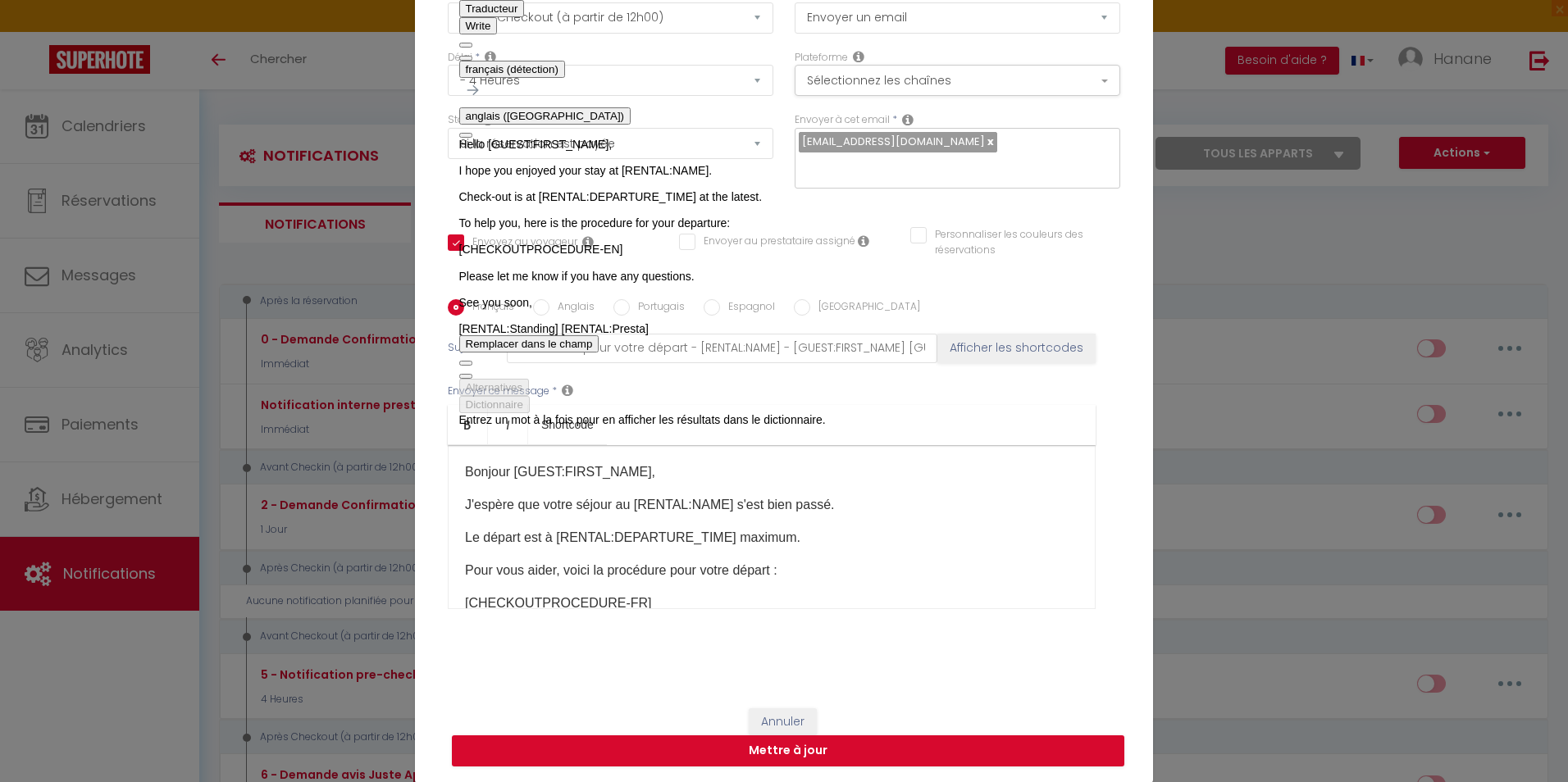
click at [1038, 407] on ul "Bold Italic Shortcode" at bounding box center [771, 425] width 648 height 40
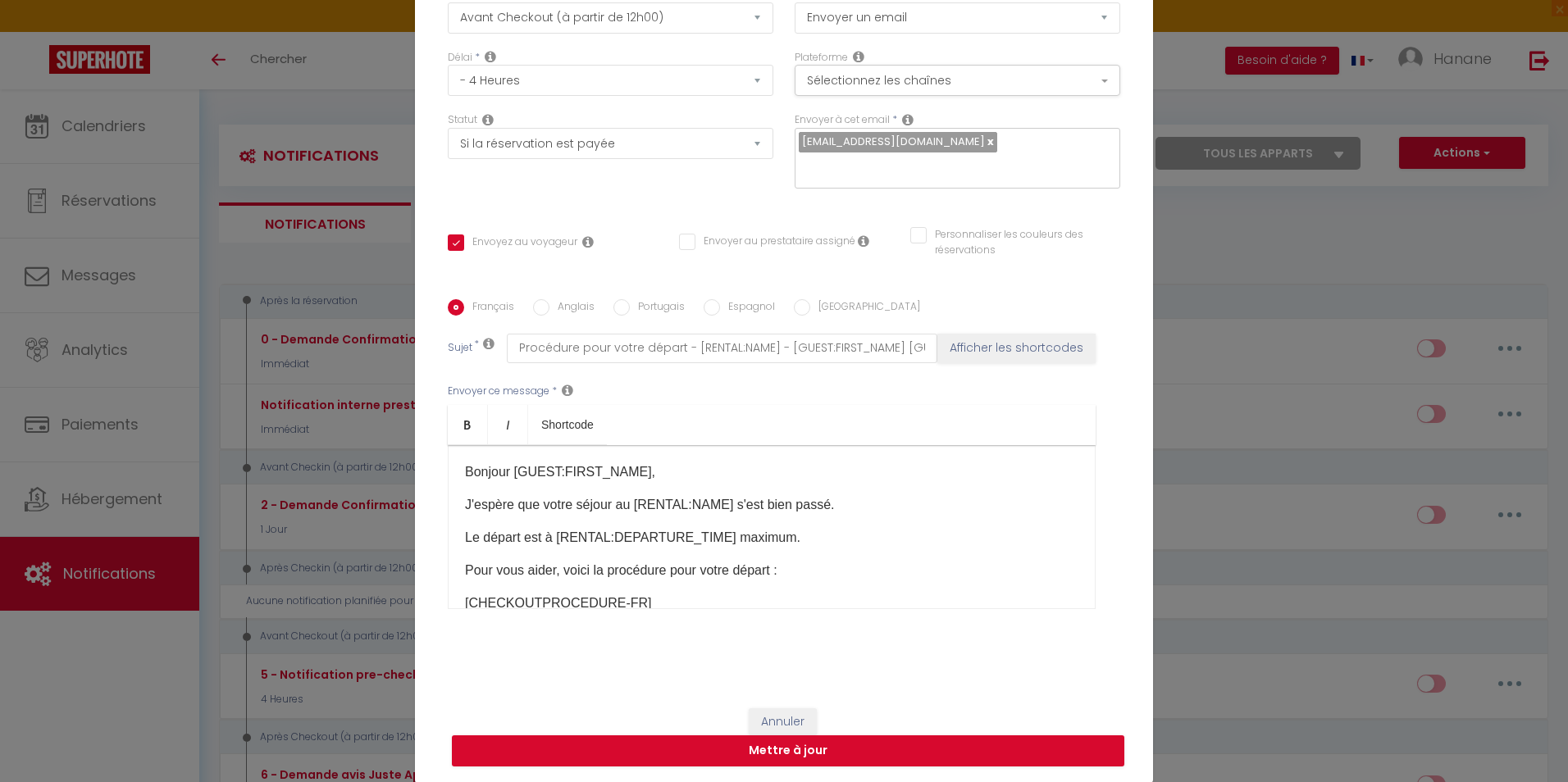
click at [539, 306] on input "Anglais" at bounding box center [541, 307] width 17 height 17
radio input "true"
checkbox input "true"
checkbox input "false"
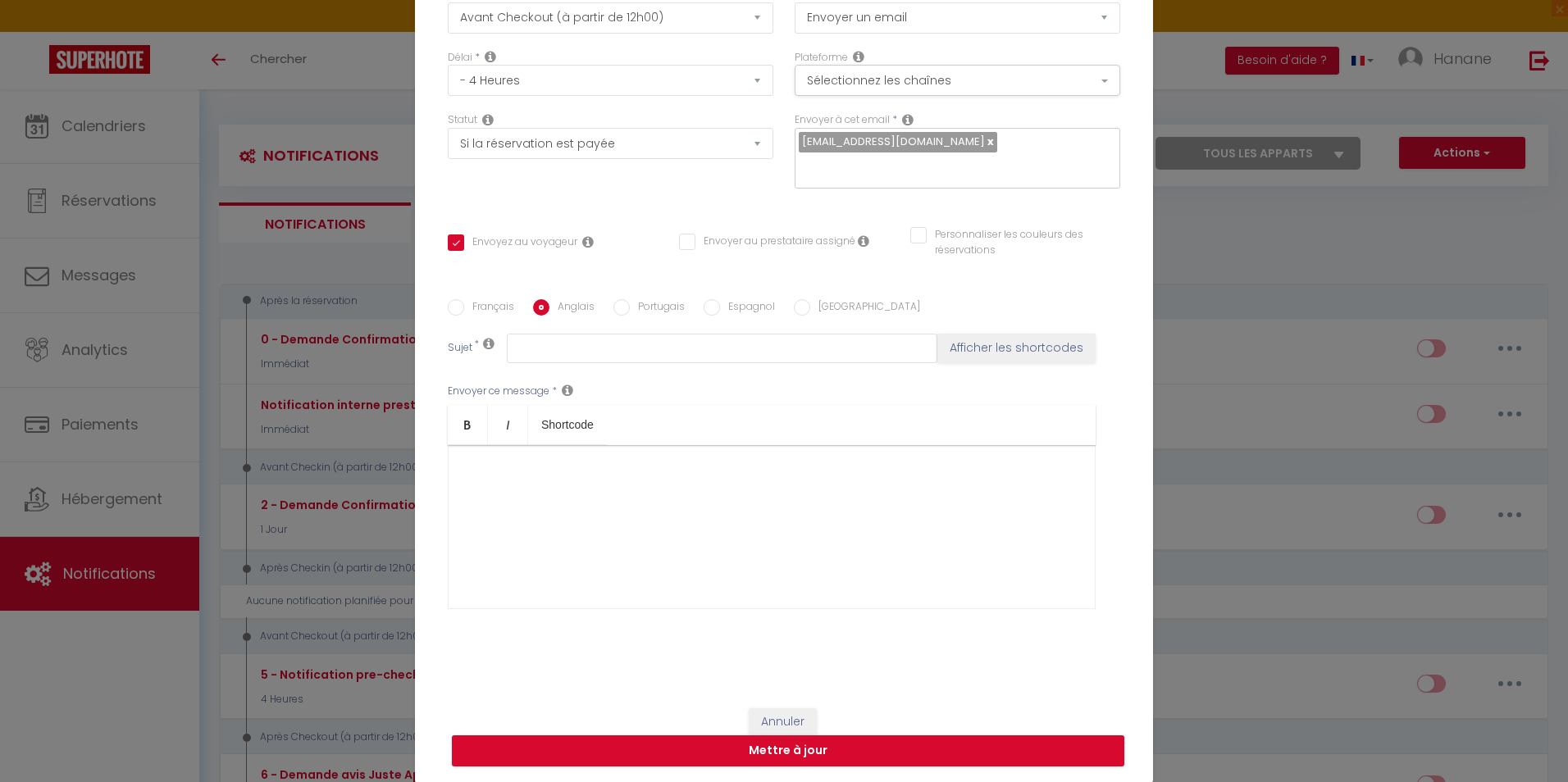
click at [552, 466] on div at bounding box center [771, 527] width 648 height 164
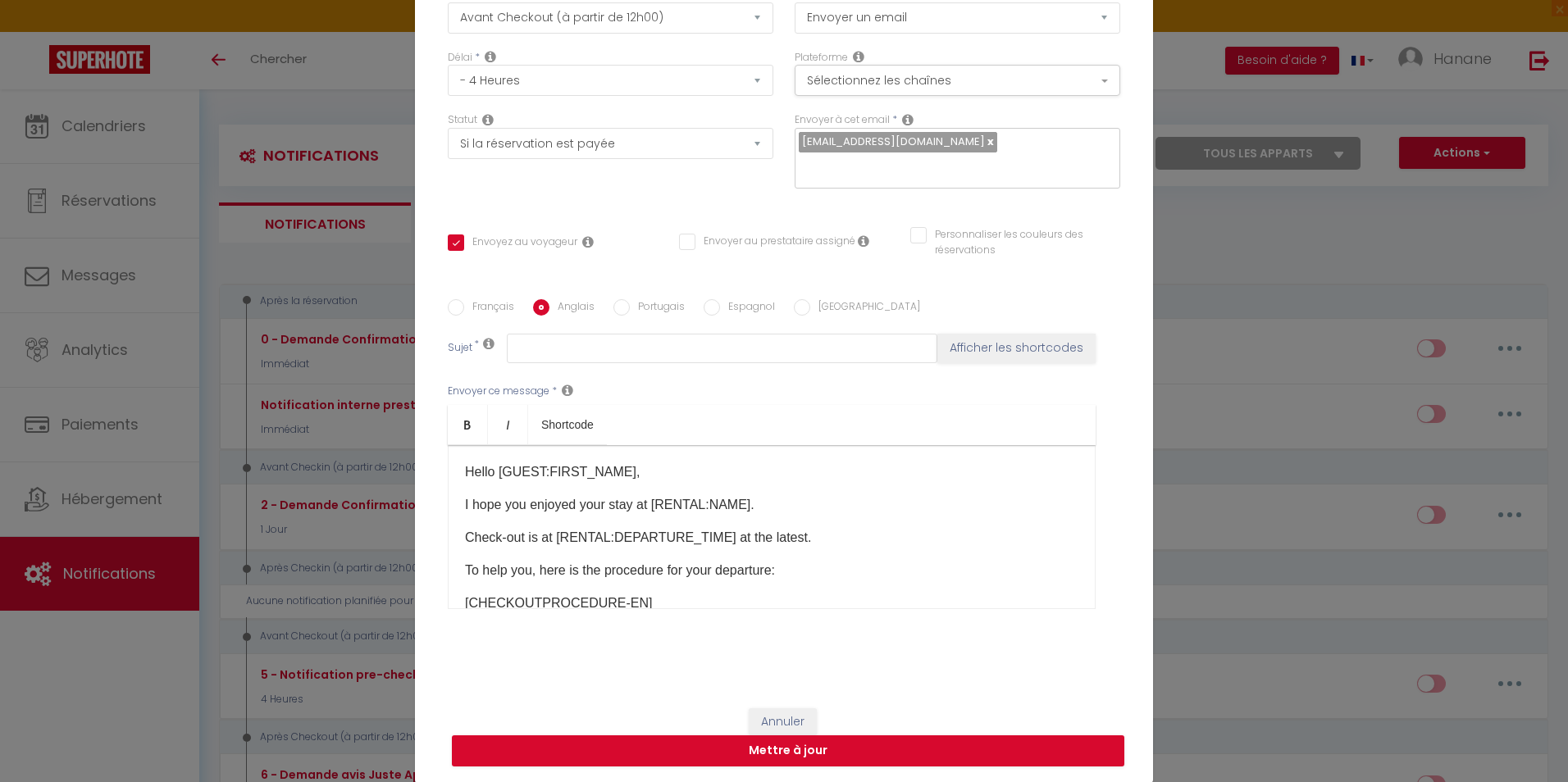
click at [452, 306] on input "Français" at bounding box center [455, 307] width 17 height 17
radio input "true"
checkbox input "true"
checkbox input "false"
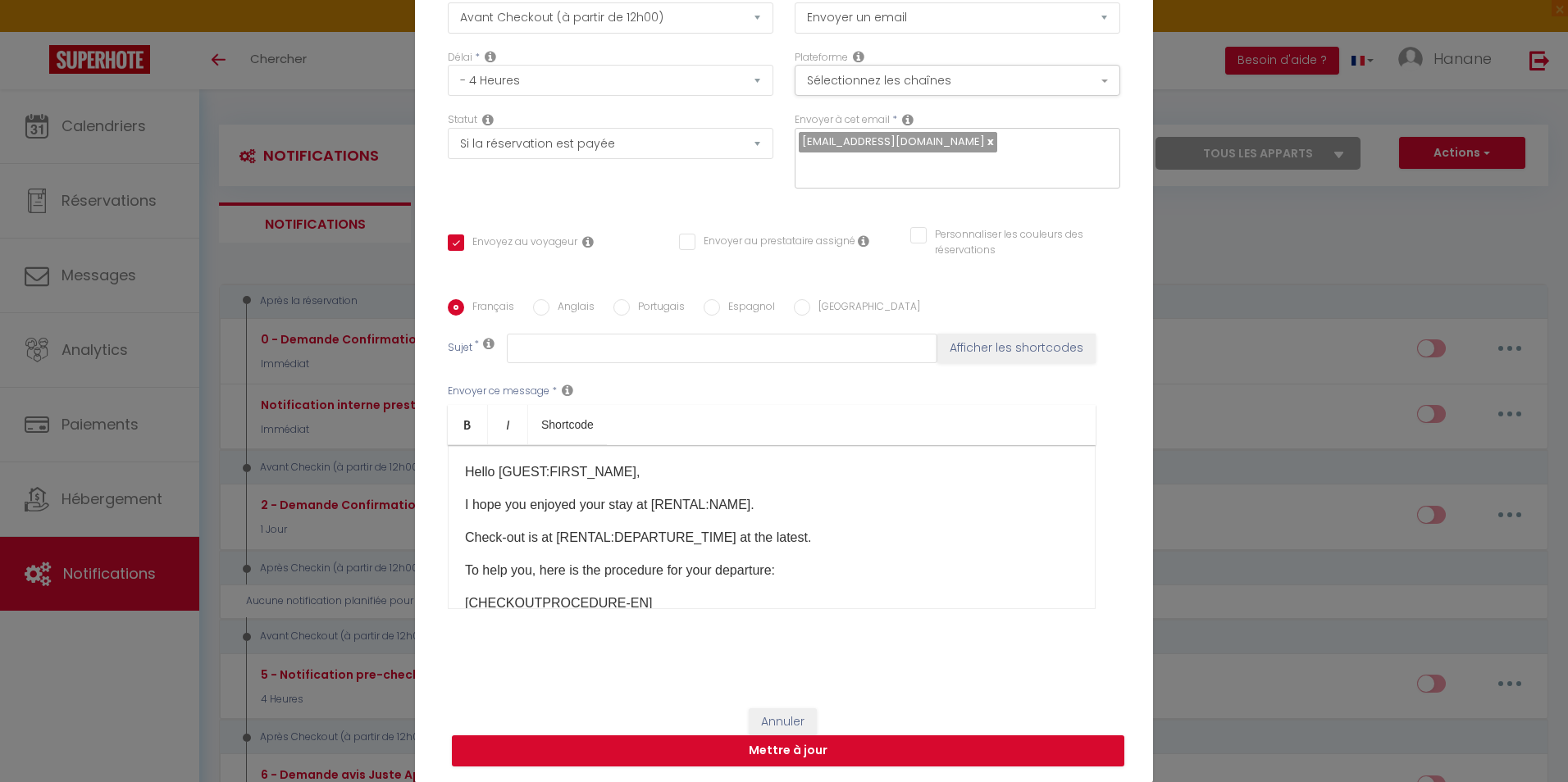
type input "Procédure pour votre départ - [RENTAL:NAME] - [GUEST:FIRST_NAME] [GUEST:NAME]"
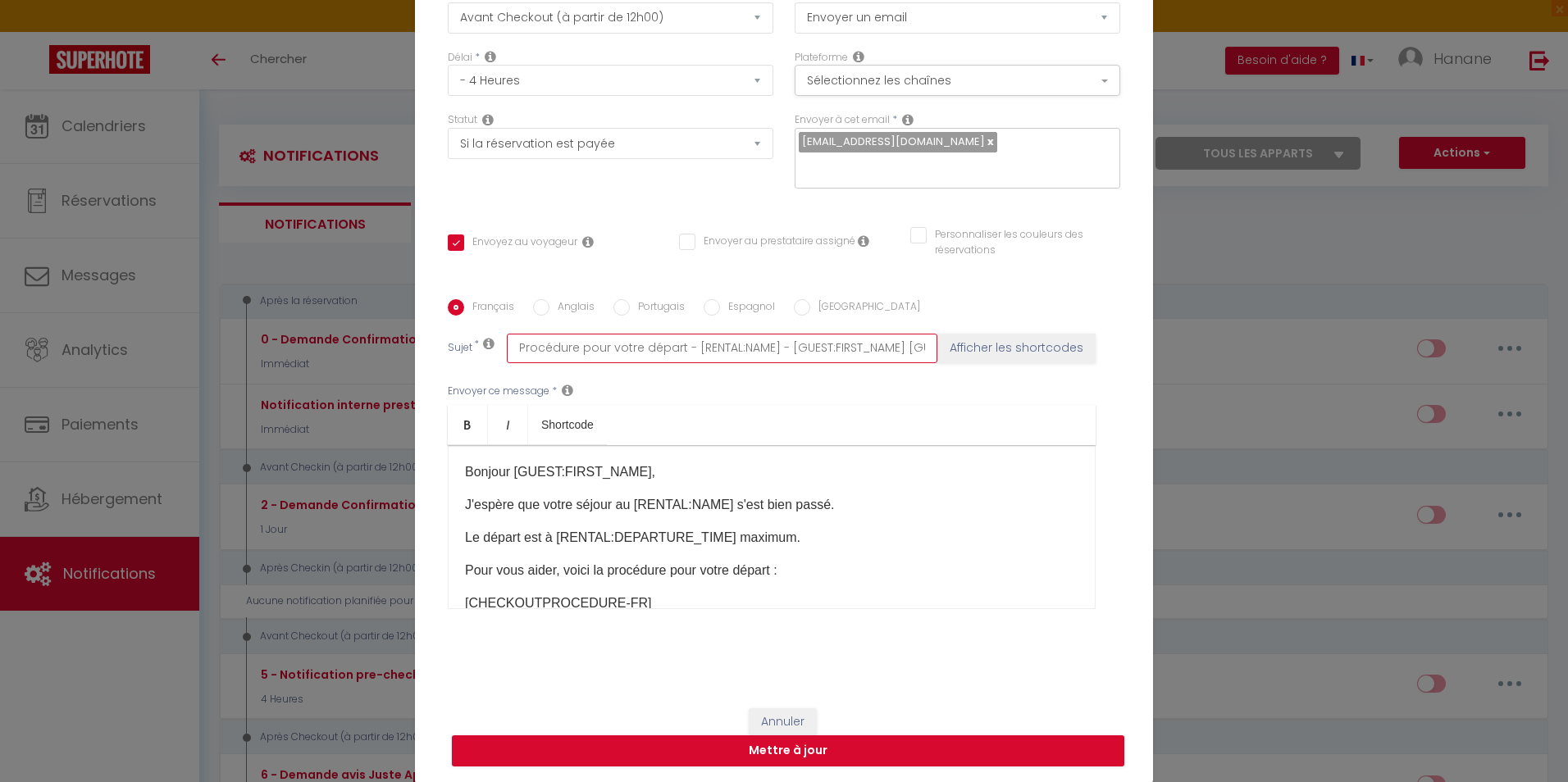
scroll to position [0, 48]
drag, startPoint x: 512, startPoint y: 348, endPoint x: 1070, endPoint y: 348, distance: 558.0
click at [1070, 348] on div "Sujet * Procédure pour votre départ - [RENTAL:NAME] - [GUEST:FIRST_NAME] [GUEST…" at bounding box center [783, 348] width 672 height 29
click at [541, 304] on input "Anglais" at bounding box center [541, 307] width 17 height 17
radio input "true"
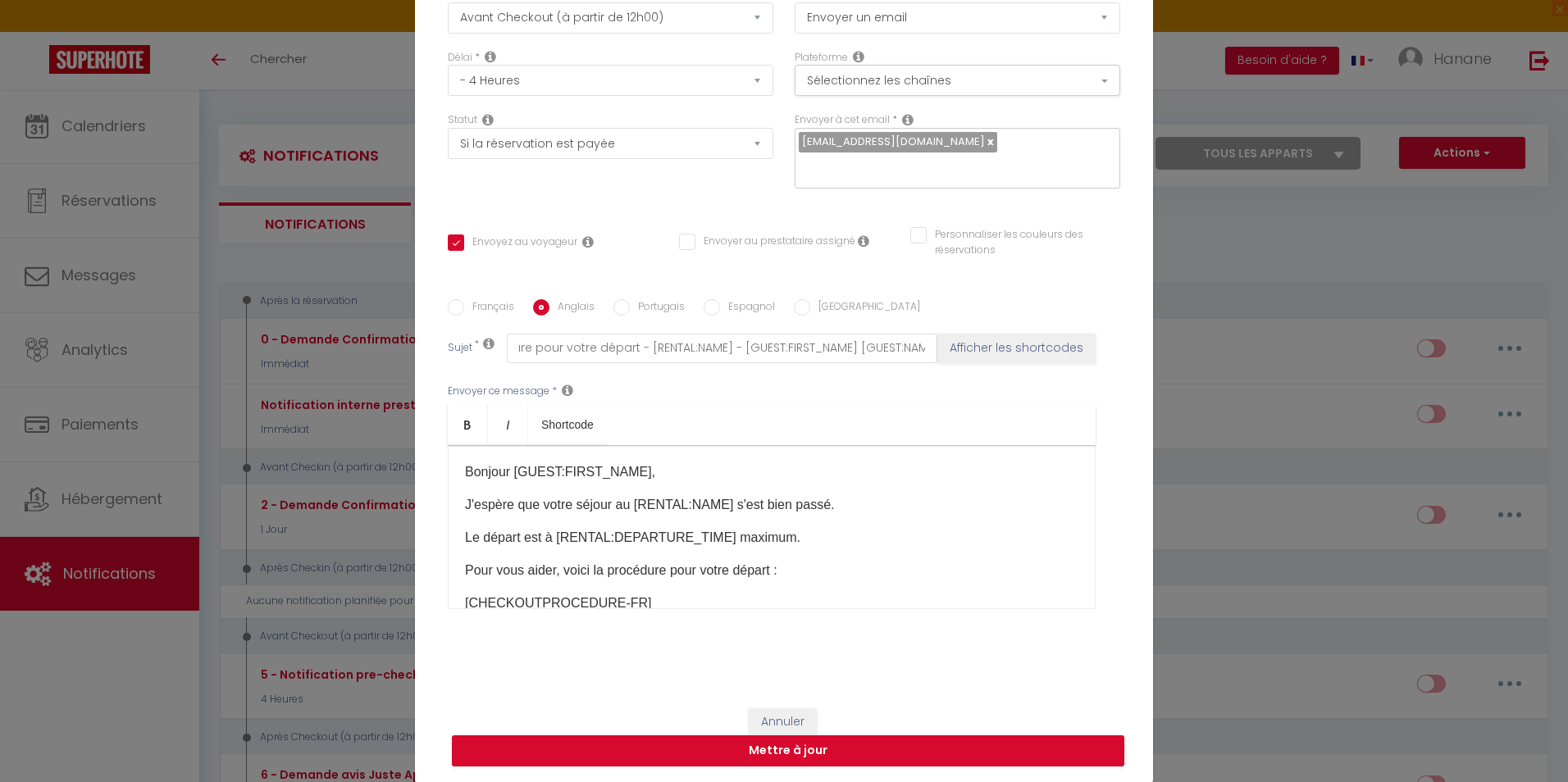
scroll to position [0, 0]
checkbox input "true"
checkbox input "false"
click at [584, 346] on input "text" at bounding box center [722, 348] width 431 height 29
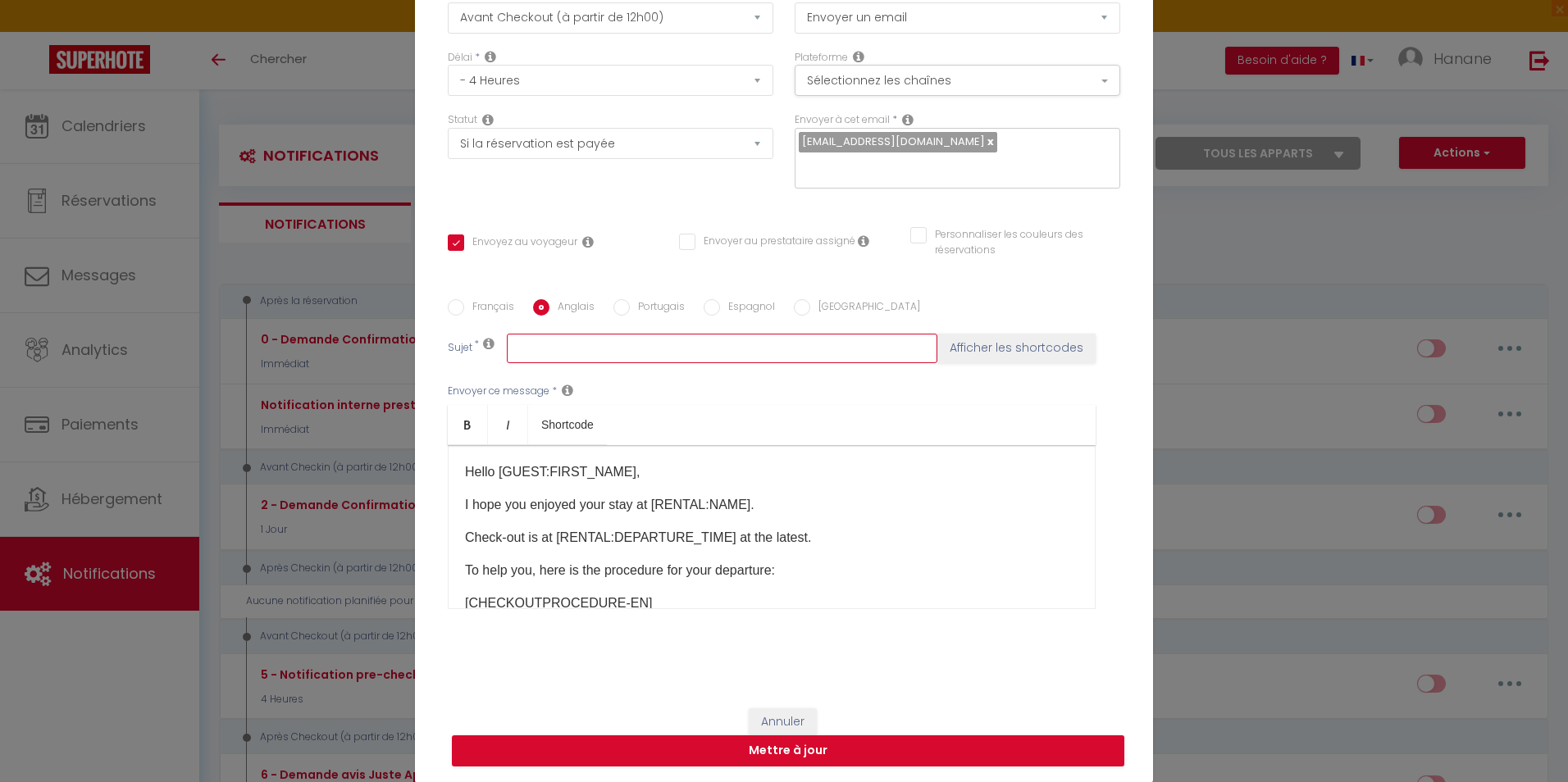
paste input "Procédure pour votre départ - [RENTAL:NAME] - [GUEST:FIRST_NAME] [GUEST:NAME]"
type input "Procédure pour votre départ - [RENTAL:NAME] - [GUEST:FIRST_NAME] [GUEST:NAME]"
checkbox input "true"
checkbox input "false"
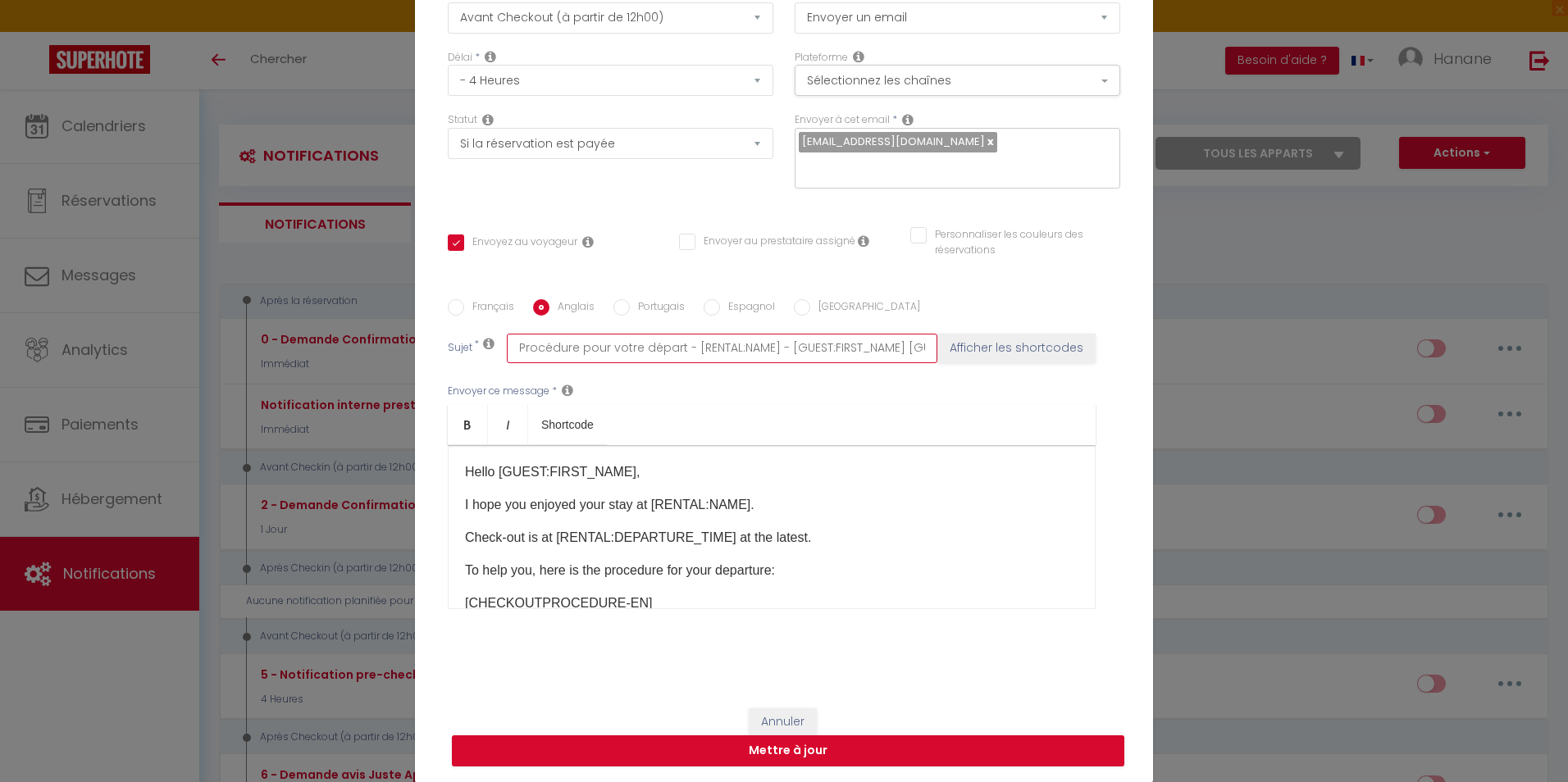
drag, startPoint x: 625, startPoint y: 351, endPoint x: 505, endPoint y: 356, distance: 120.1
click at [507, 356] on input "Procédure pour votre départ - [RENTAL:NAME] - [GUEST:FIRST_NAME] [GUEST:NAME]" at bounding box center [722, 348] width 431 height 29
drag, startPoint x: 674, startPoint y: 346, endPoint x: 500, endPoint y: 346, distance: 174.0
click at [507, 346] on input "Procédure pour votre départ - [RENTAL:NAME] - [GUEST:FIRST_NAME] [GUEST:NAME]" at bounding box center [722, 348] width 431 height 29
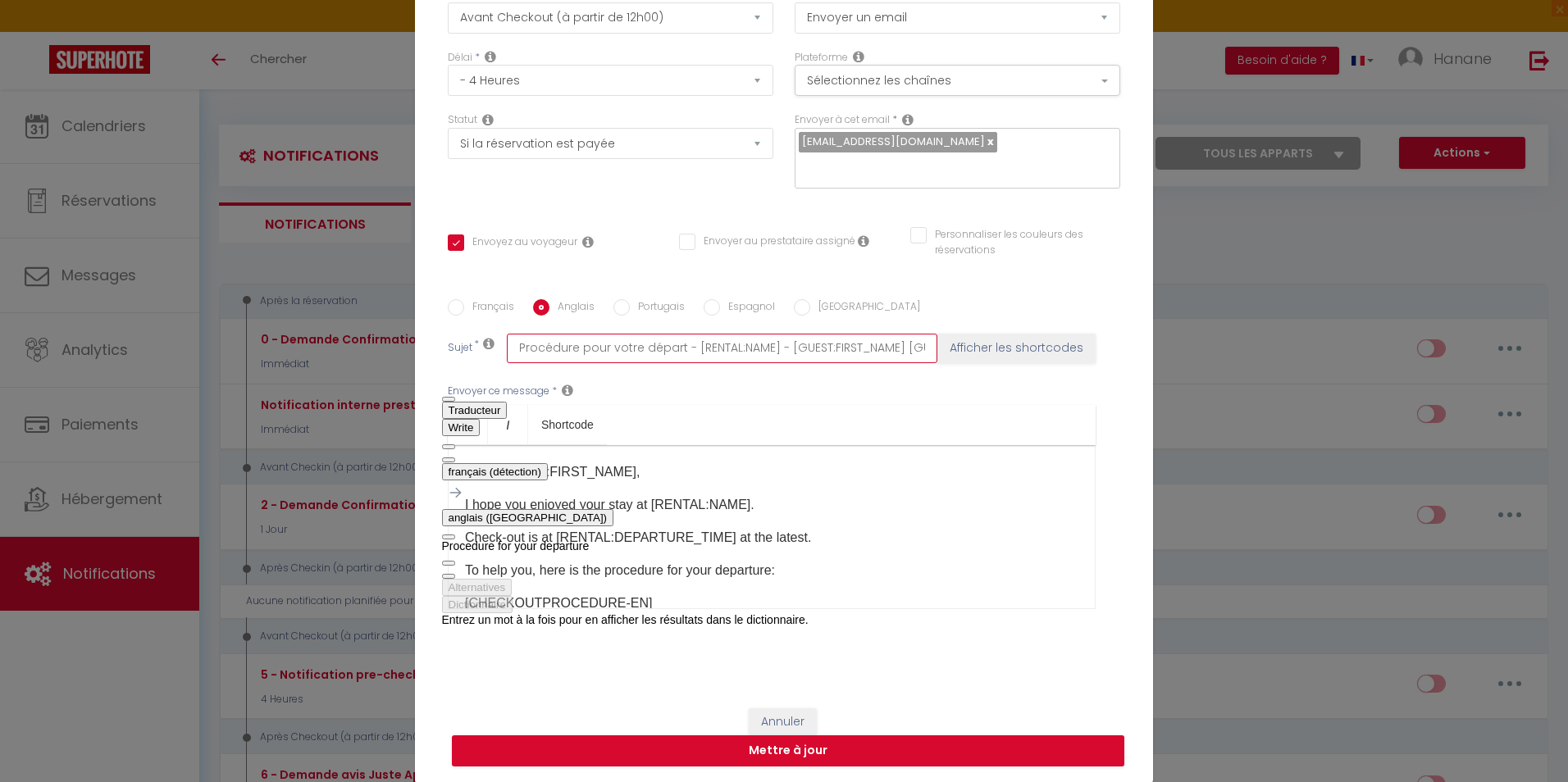
drag, startPoint x: 625, startPoint y: 497, endPoint x: 683, endPoint y: 519, distance: 62.0
click at [604, 540] on div "Procedure for your departure" at bounding box center [625, 546] width 367 height 13
click at [455, 574] on button "button" at bounding box center [448, 576] width 13 height 5
click at [448, 577] on span "button" at bounding box center [448, 577] width 0 height 0
paste input "edure for your departure"
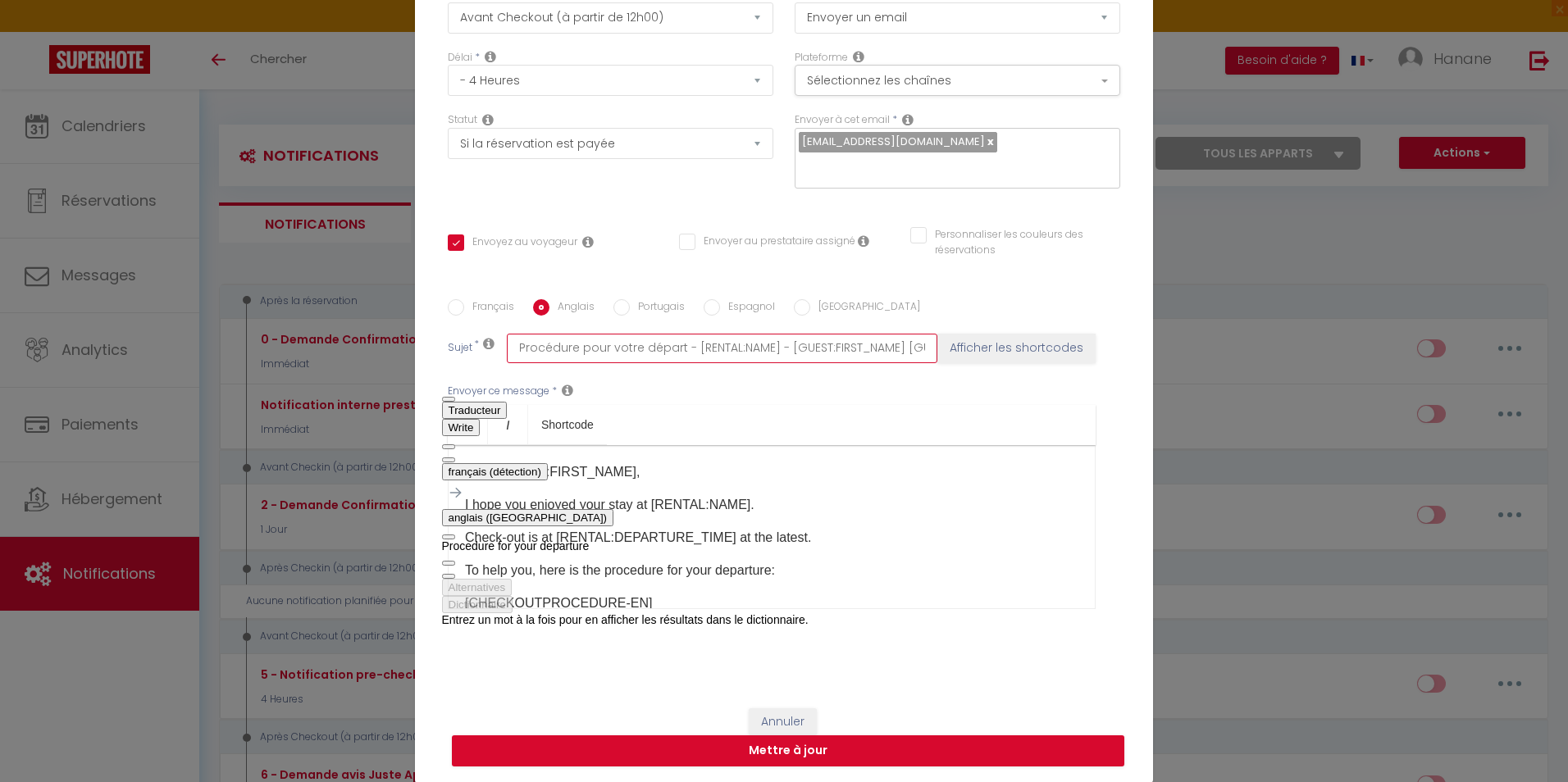
type input "Procedure for your departure - [RENTAL:NAME] - [GUEST:FIRST_NAME] [GUEST:NAME]"
checkbox input "true"
checkbox input "false"
type input "Procedure for your departure - [RENTAL:NAME] - [GUEST:FIRST_NAME] [GUEST:NAME]"
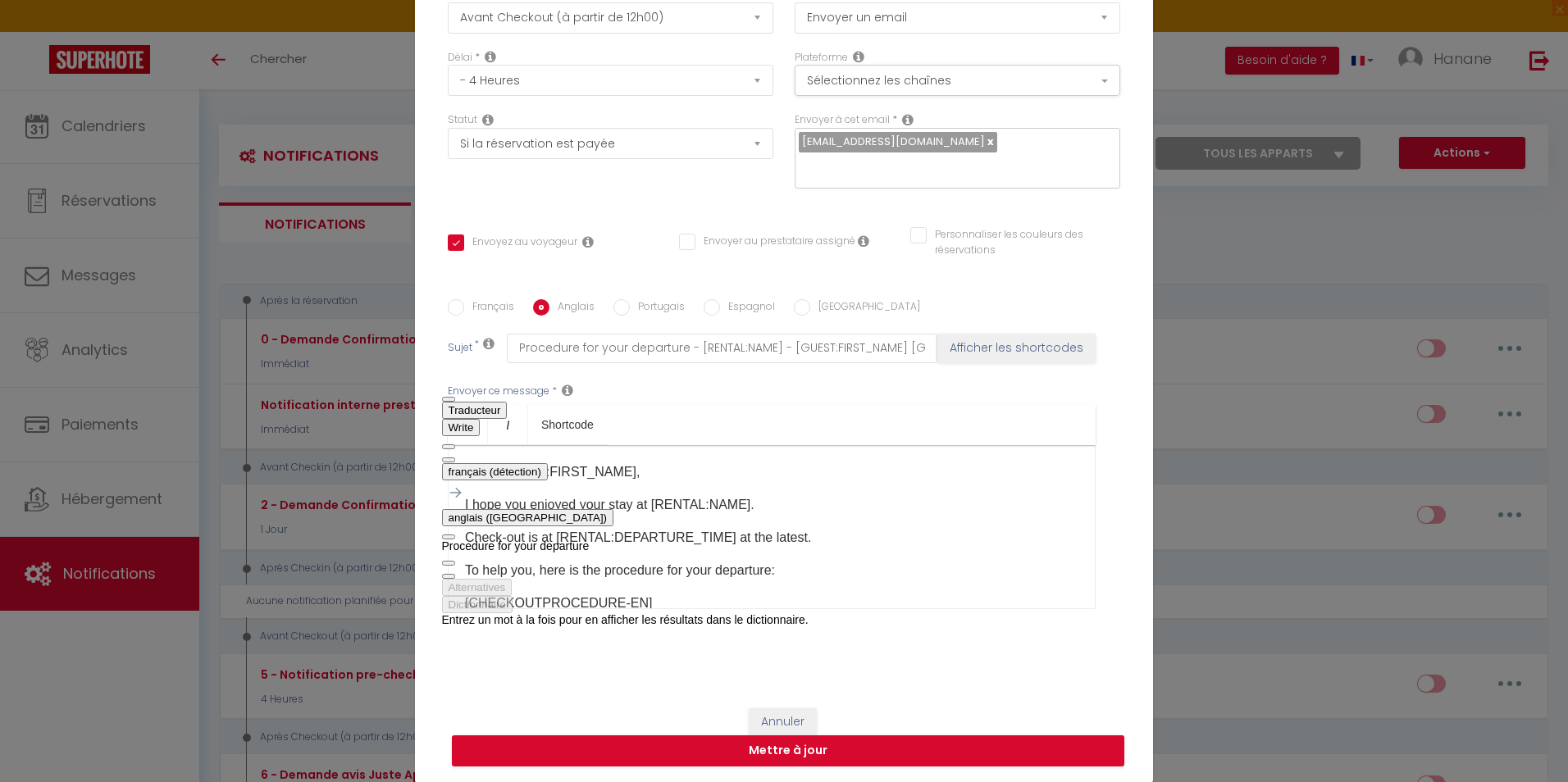
click at [992, 392] on div "Envoyer ce message * Bold Italic Shortcode Rich text editor Hello [GUEST:FIRST_…" at bounding box center [783, 497] width 672 height 267
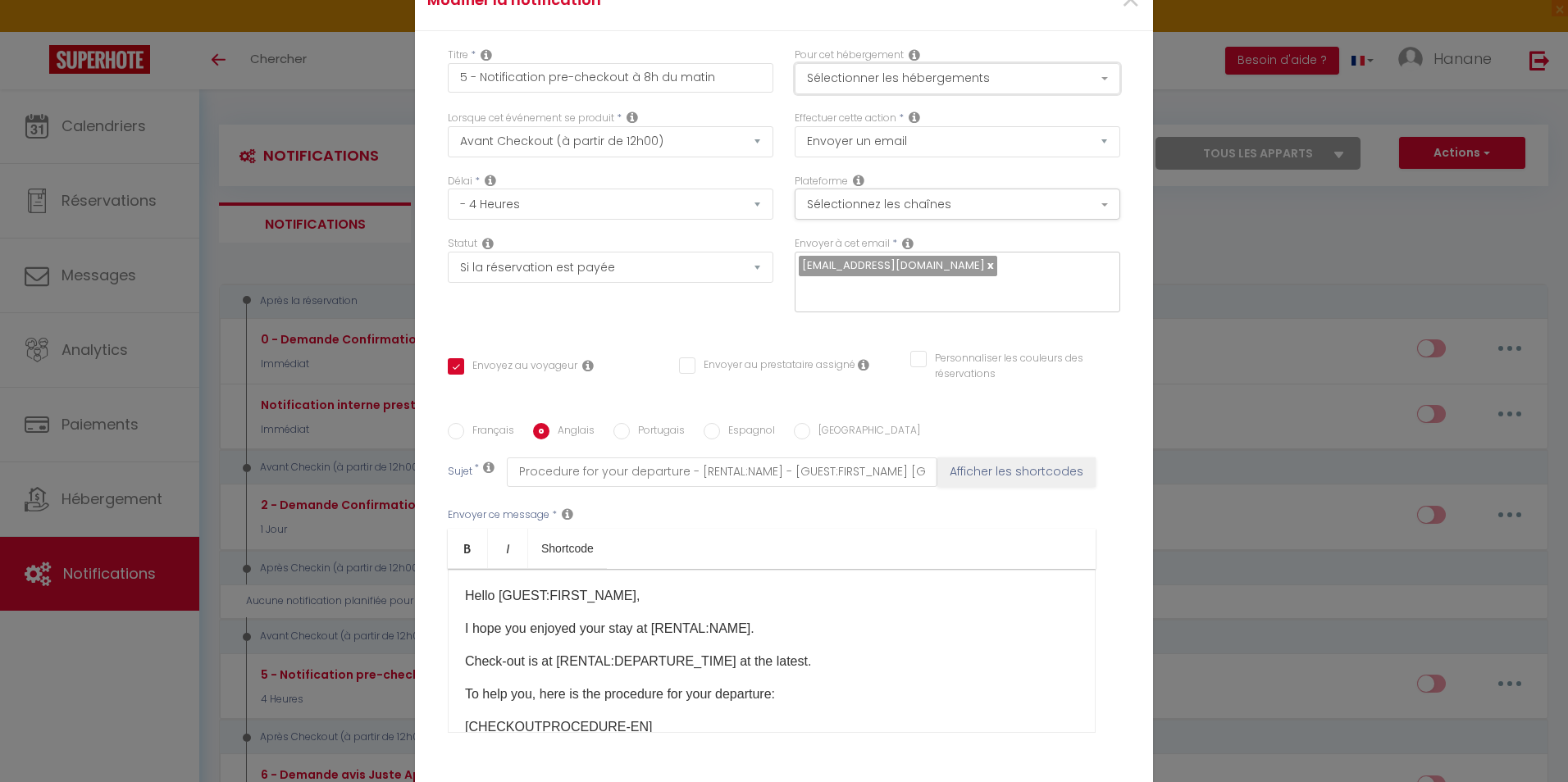
click at [1079, 82] on button "Sélectionner les hébergements" at bounding box center [957, 79] width 326 height 31
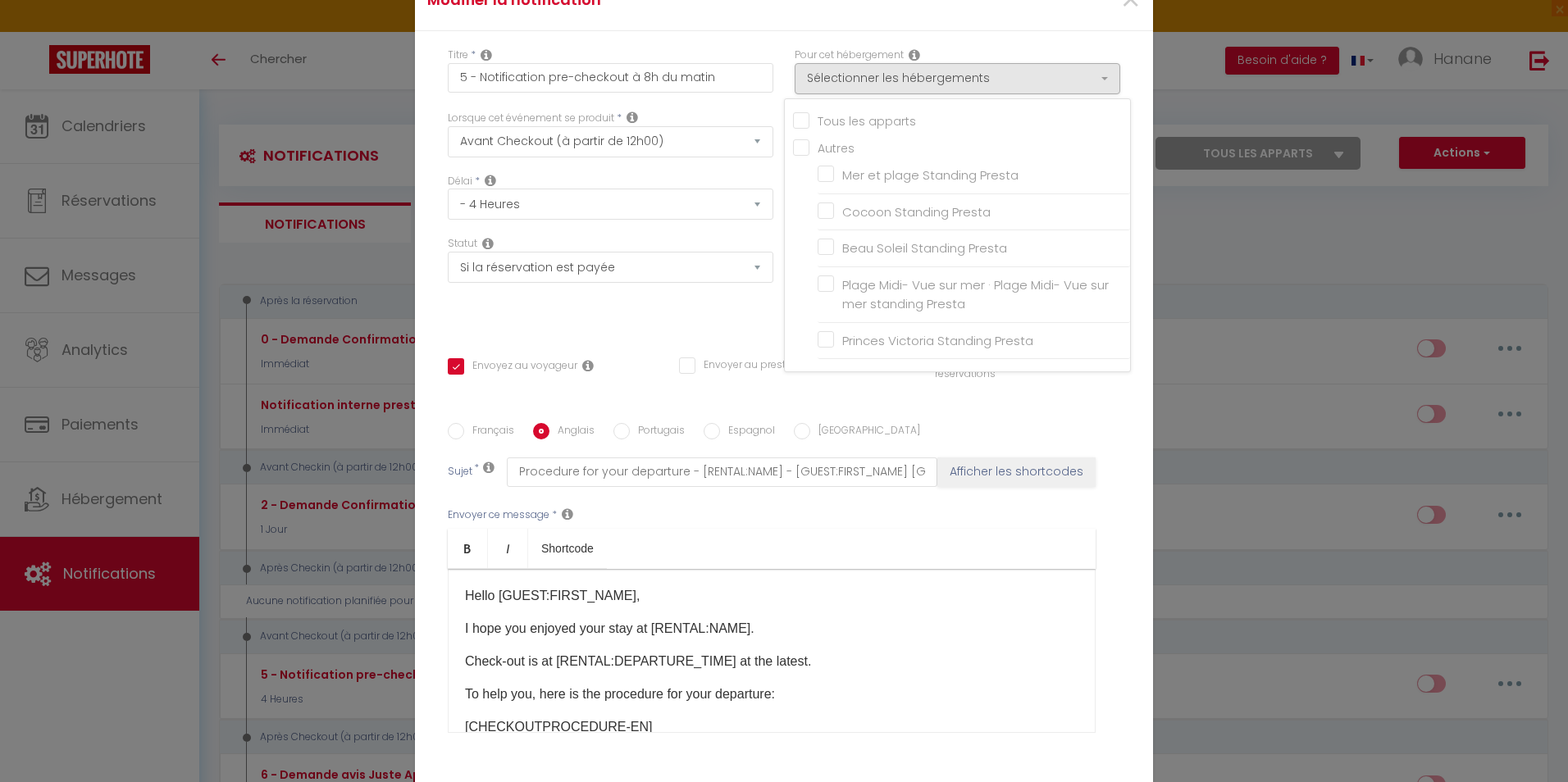
click at [793, 118] on input "Tous les apparts" at bounding box center [961, 120] width 338 height 17
checkbox input "true"
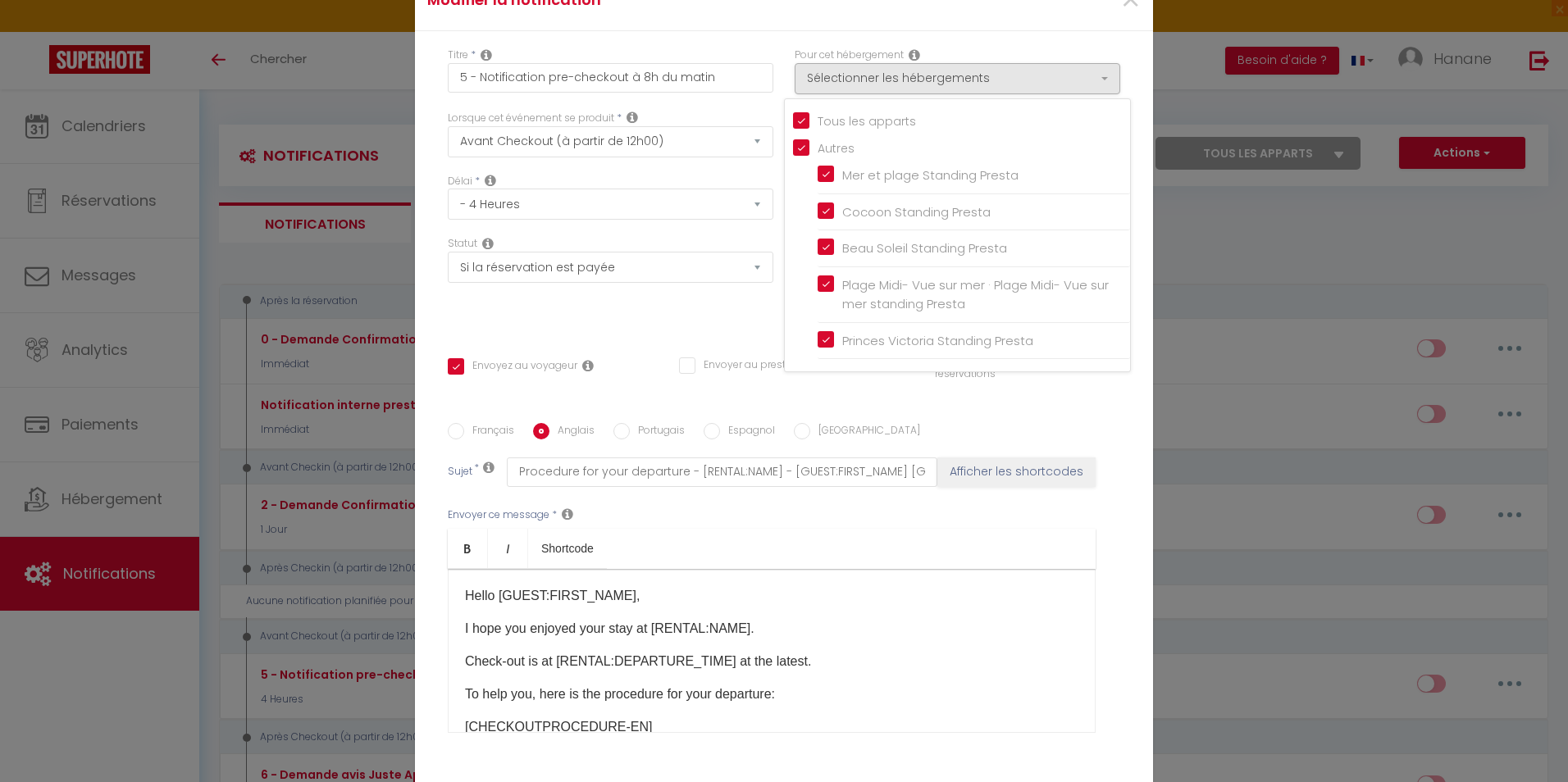
checkbox input "true"
checkbox input "false"
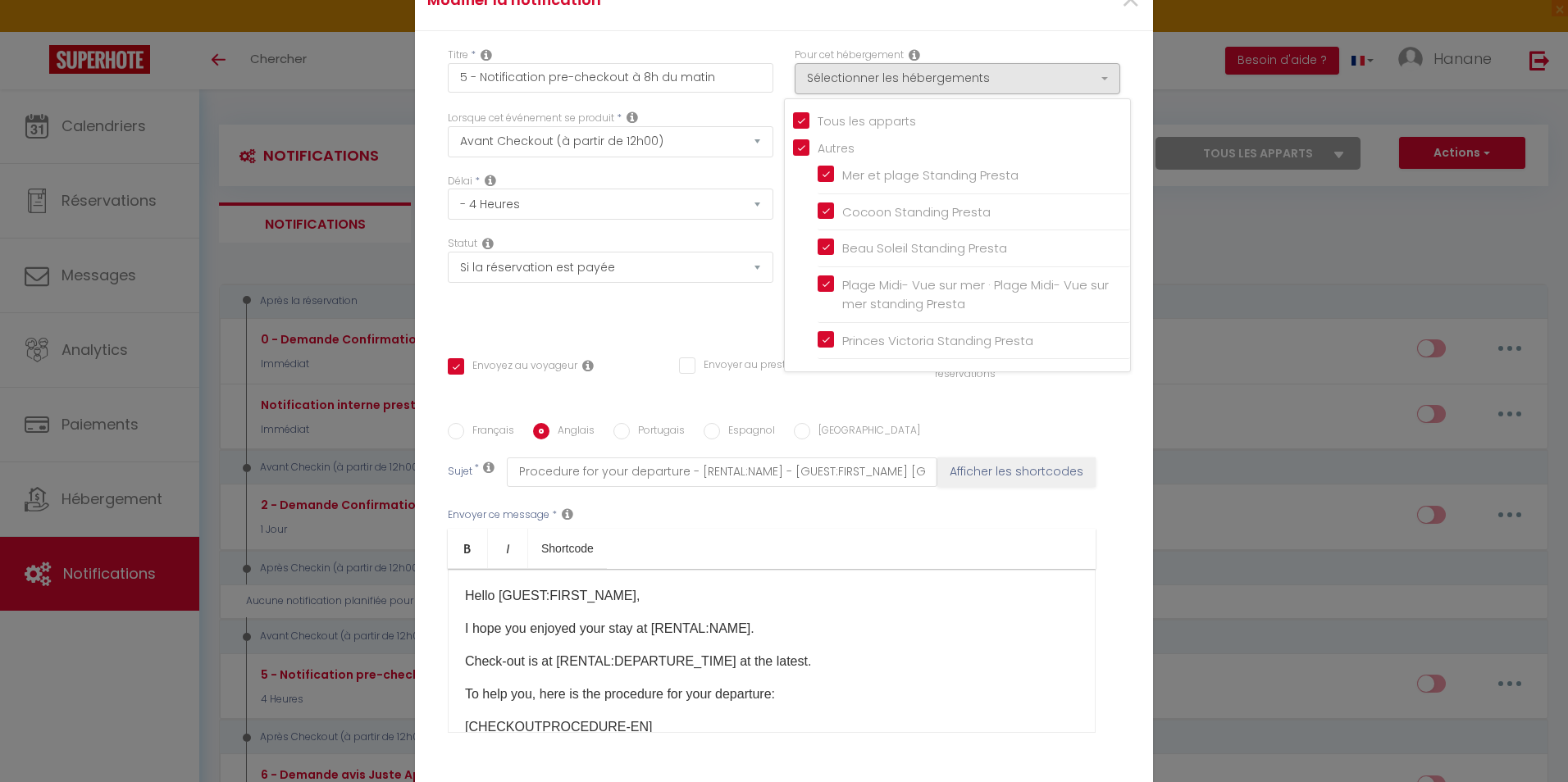
checkbox input "false"
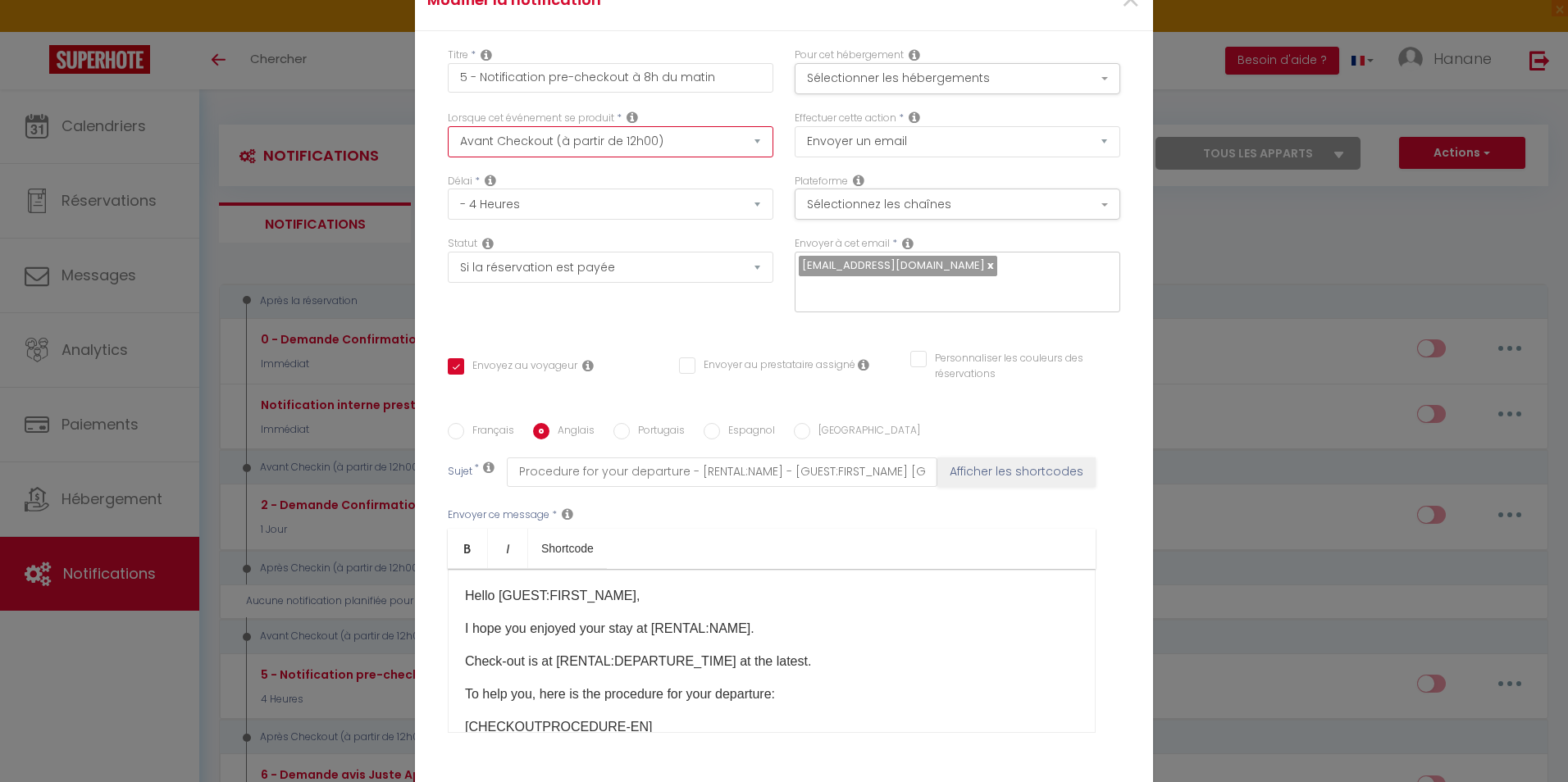
click at [744, 142] on select "Après la réservation Avant Checkin (à partir de 12h00) Après Checkin (à partir …" at bounding box center [610, 142] width 326 height 31
click at [447, 126] on select "Après la réservation Avant Checkin (à partir de 12h00) Après Checkin (à partir …" at bounding box center [610, 142] width 326 height 31
click at [749, 203] on select "Immédiat - 10 Minutes - 1 Heure - 2 Heures - 3 Heures - 4 Heures - 5 Heures - 6…" at bounding box center [610, 204] width 326 height 31
select select "23 Heures"
click at [447, 189] on select "Immédiat - 10 Minutes - 1 Heure - 2 Heures - 3 Heures - 4 Heures - 5 Heures - 6…" at bounding box center [610, 204] width 326 height 31
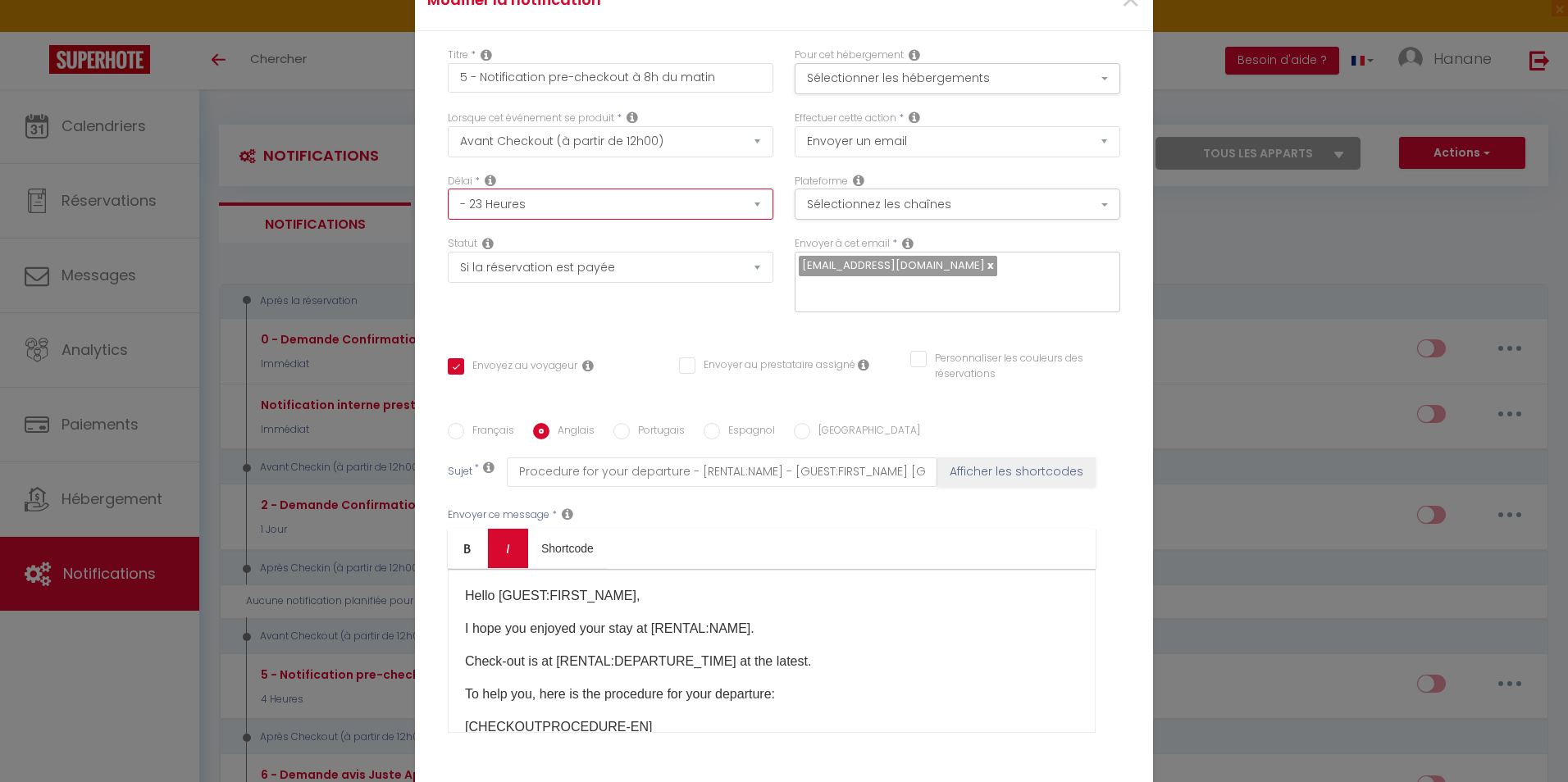
checkbox input "true"
checkbox input "false"
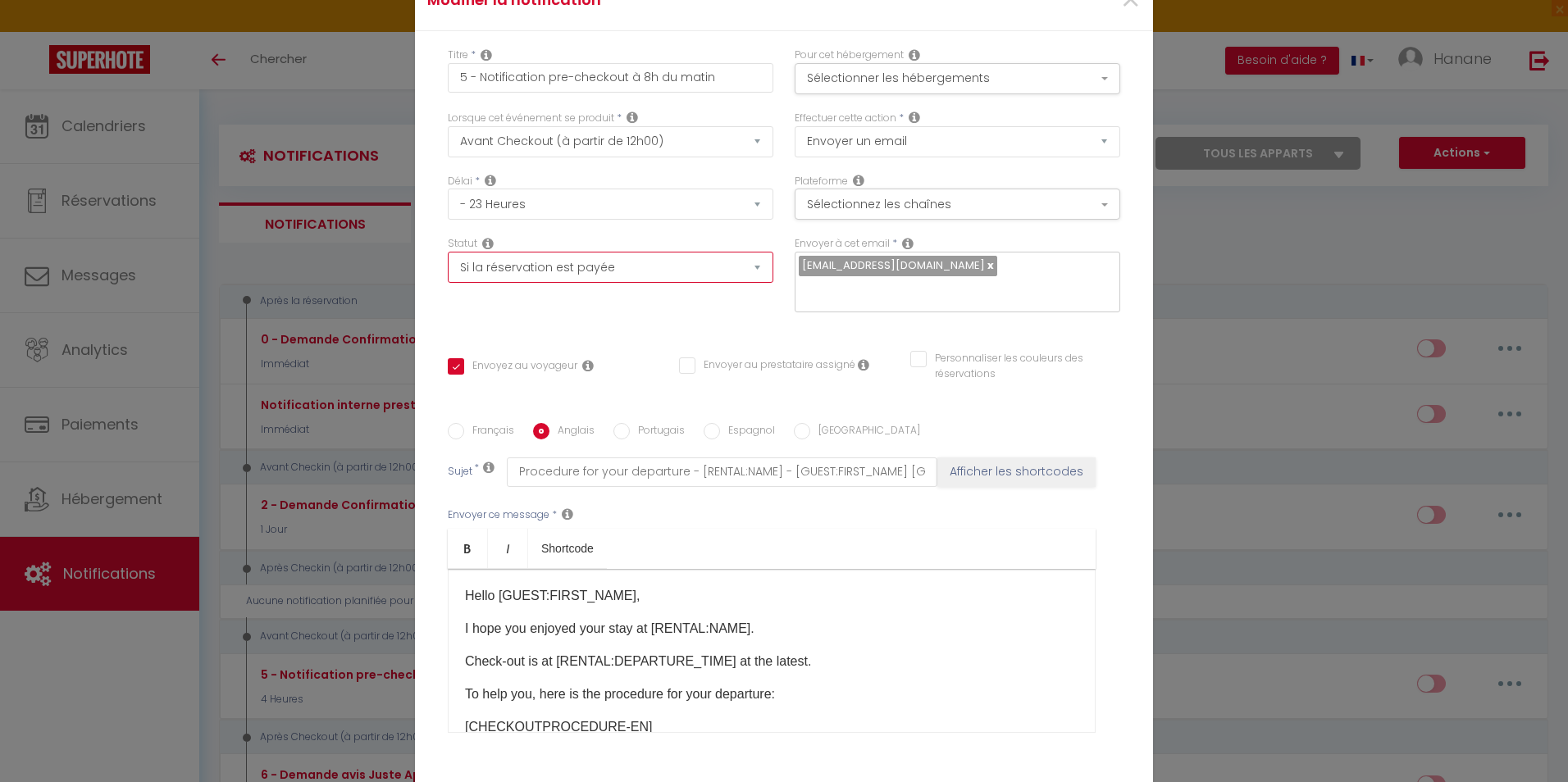
click at [652, 269] on select "Aucun Si la réservation est payée Si réservation non payée Si la caution a été …" at bounding box center [610, 267] width 326 height 31
click at [447, 252] on select "Aucun Si la réservation est payée Si réservation non payée Si la caution a été …" at bounding box center [610, 267] width 326 height 31
click at [739, 266] on select "Aucun Si la réservation est payée Si réservation non payée Si la caution a été …" at bounding box center [610, 267] width 326 height 31
click at [447, 252] on select "Aucun Si la réservation est payée Si réservation non payée Si la caution a été …" at bounding box center [610, 267] width 326 height 31
click at [452, 427] on input "Français" at bounding box center [455, 431] width 17 height 17
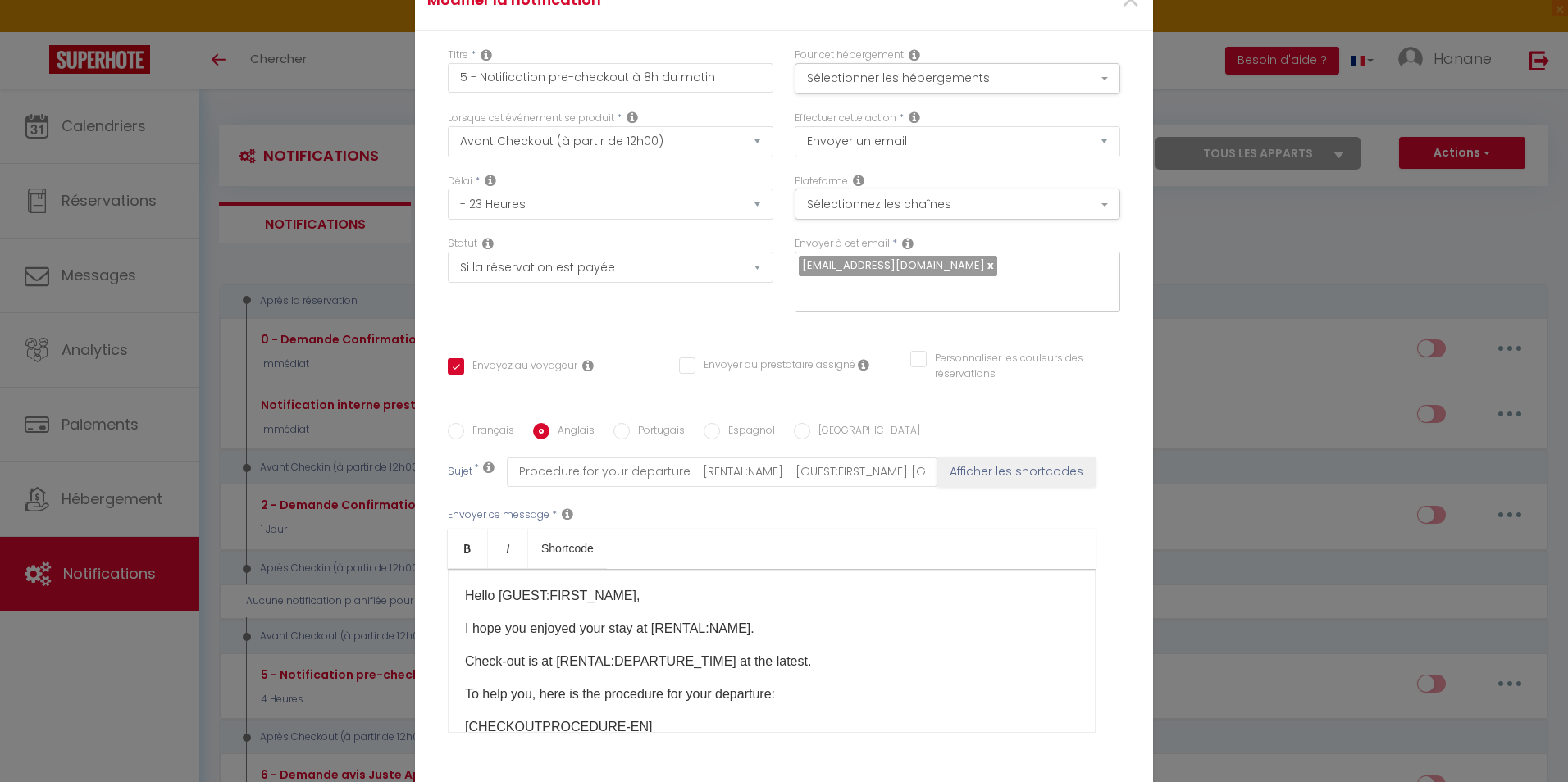
radio input "true"
checkbox input "true"
checkbox input "false"
type input "Procédure pour votre départ - [RENTAL:NAME] - [GUEST:FIRST_NAME] [GUEST:NAME]"
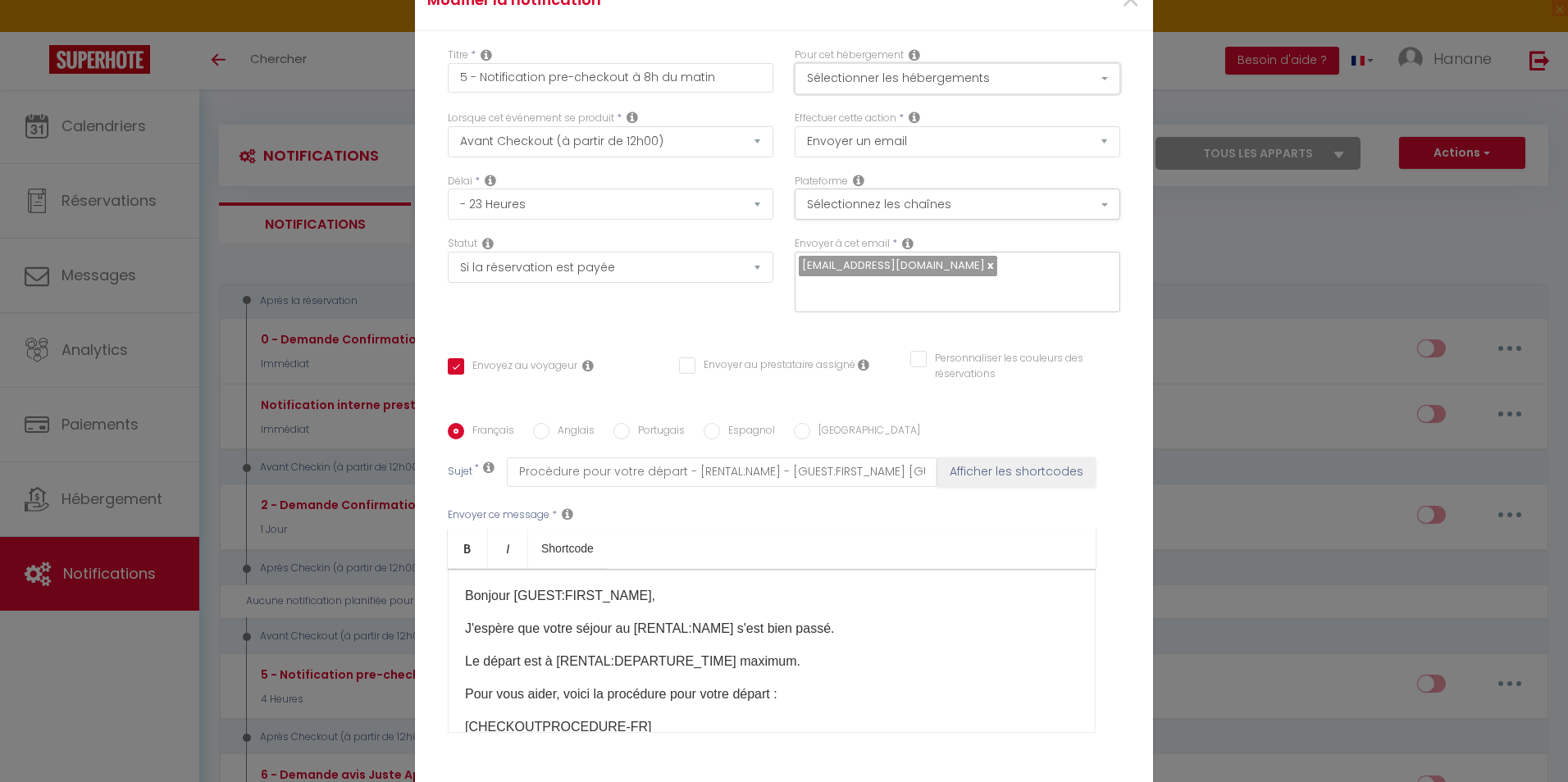
click at [1060, 85] on button "Sélectionner les hébergements" at bounding box center [957, 79] width 326 height 31
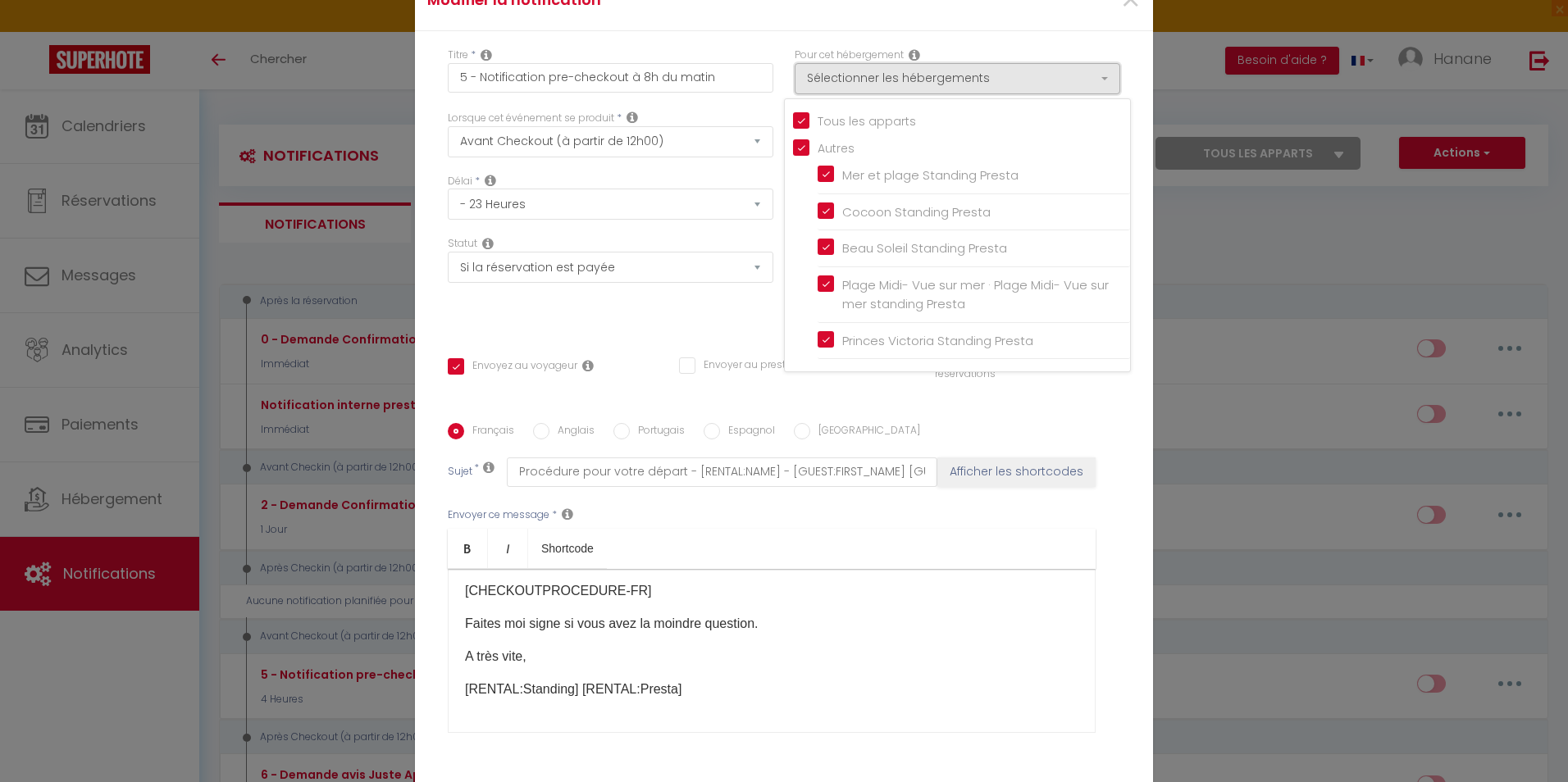
scroll to position [124, 0]
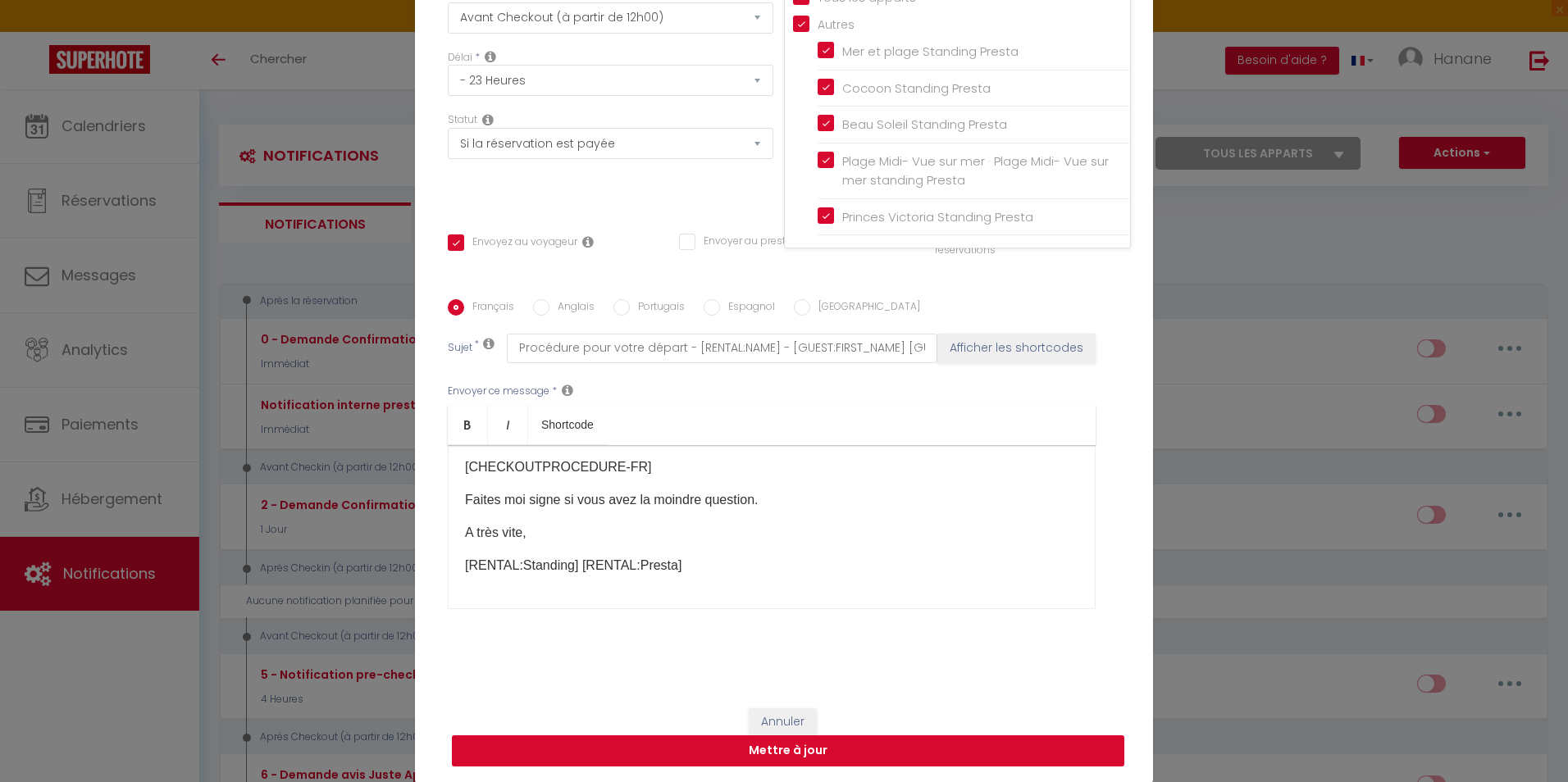
click at [933, 757] on button "Mettre à jour" at bounding box center [788, 751] width 672 height 31
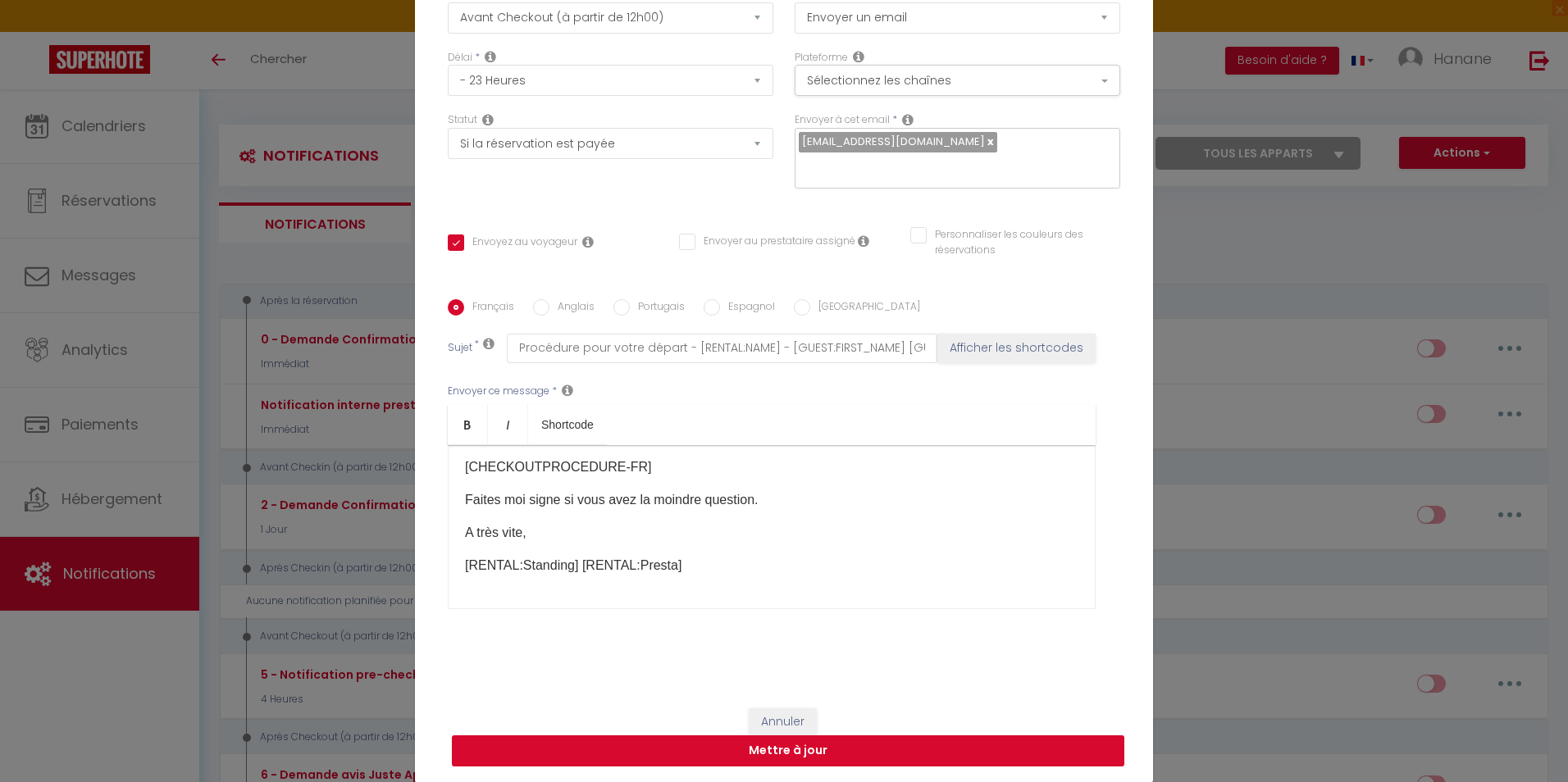
checkbox input "true"
checkbox input "false"
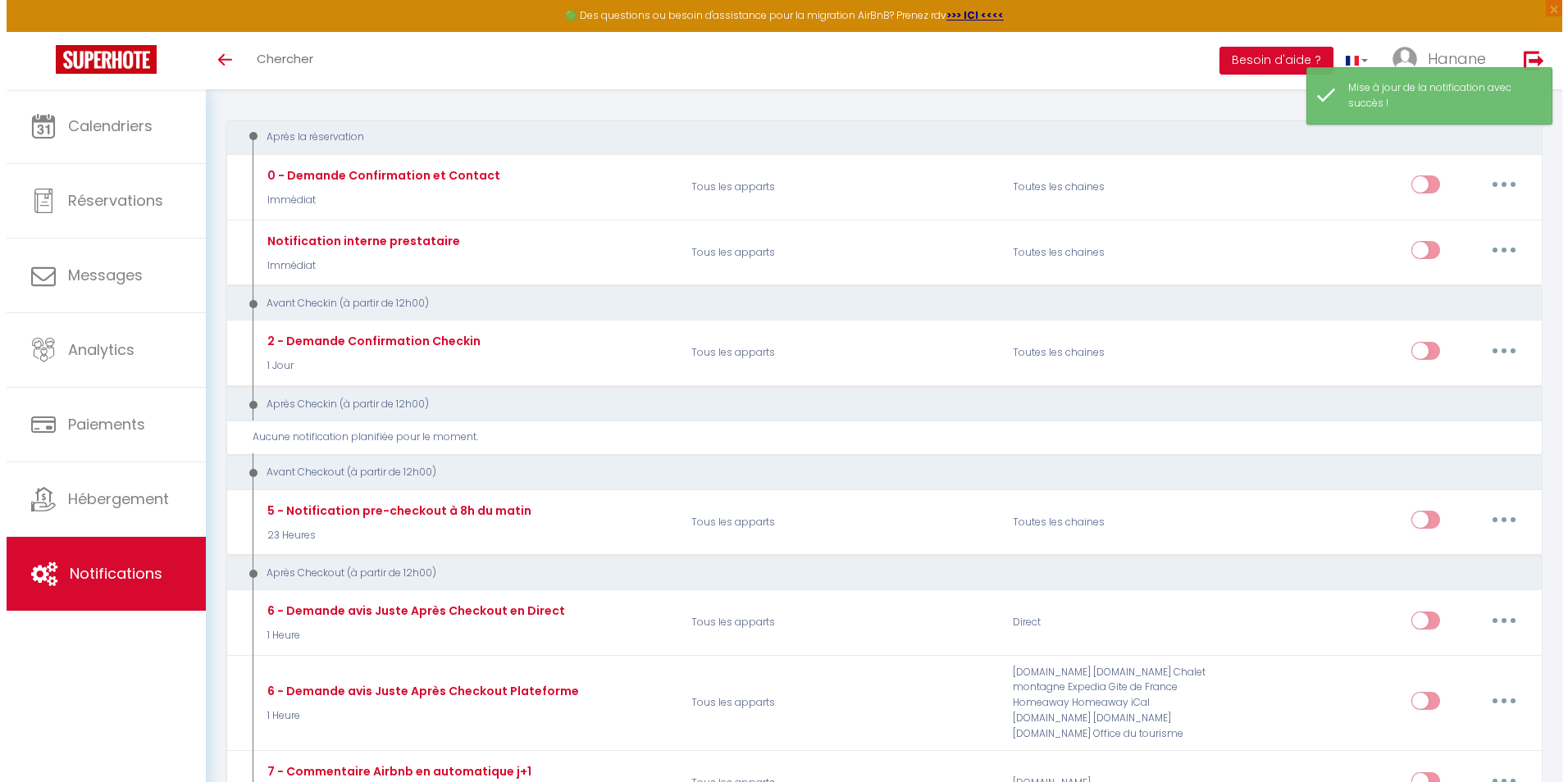
scroll to position [246, 0]
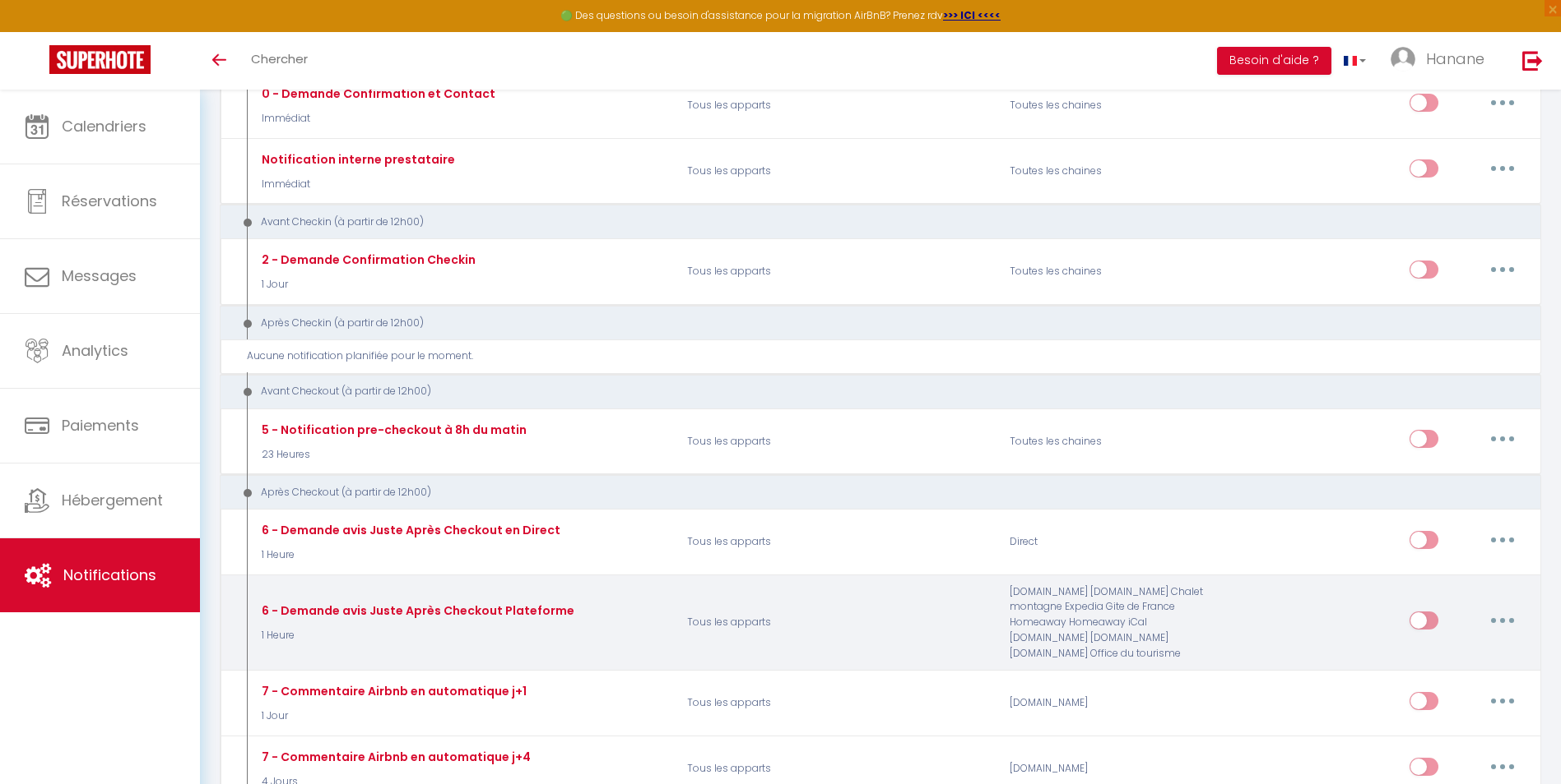
click at [1502, 618] on icon "button" at bounding box center [1501, 620] width 5 height 5
click at [1425, 650] on link "Editer" at bounding box center [1460, 657] width 122 height 28
type input "6 - Demande avis Juste Après Checkout Plateforme"
select select "5"
select select "1 Heure"
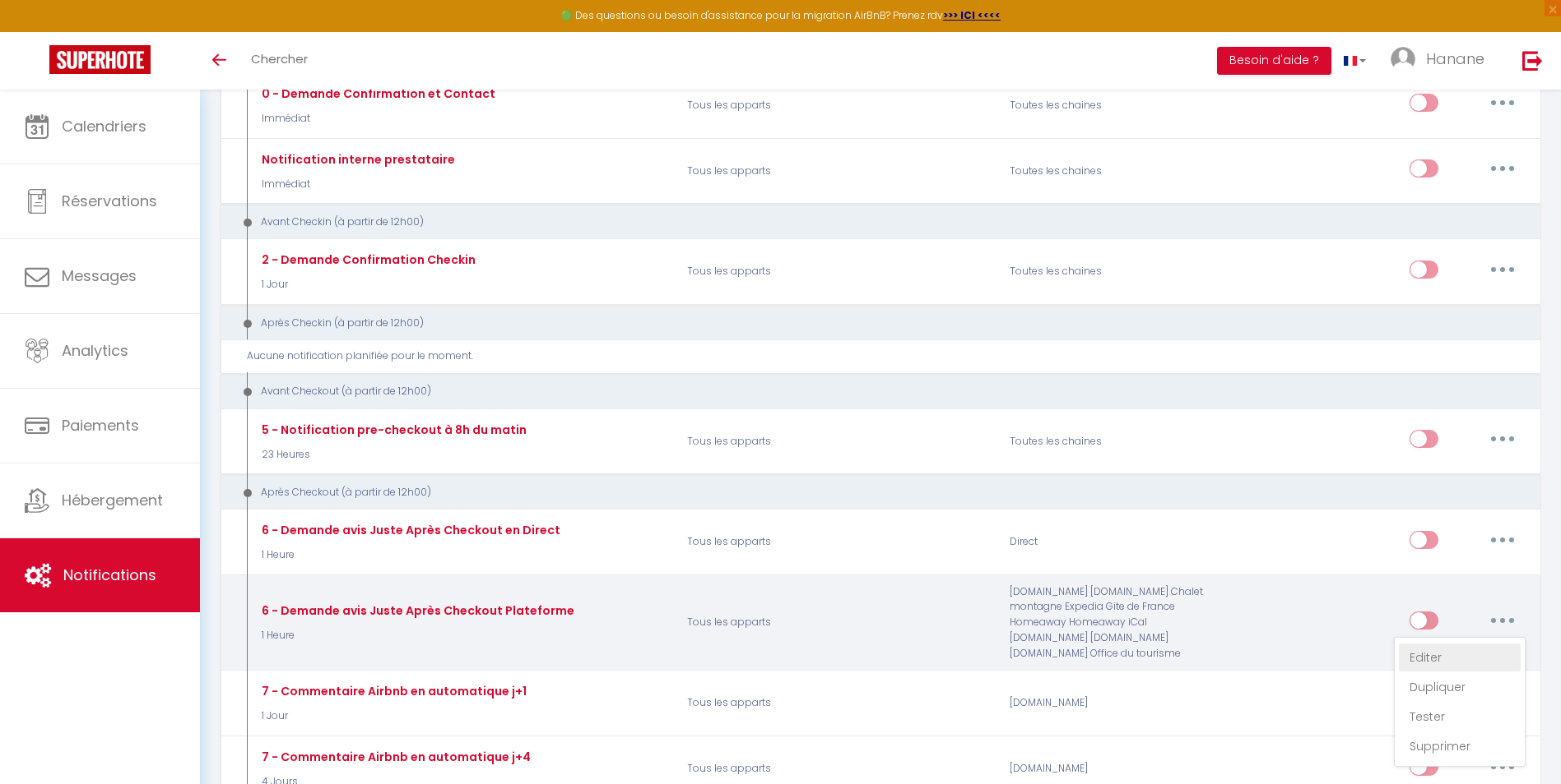
select select "if_booking_is_paid"
checkbox input "true"
checkbox input "false"
radio input "true"
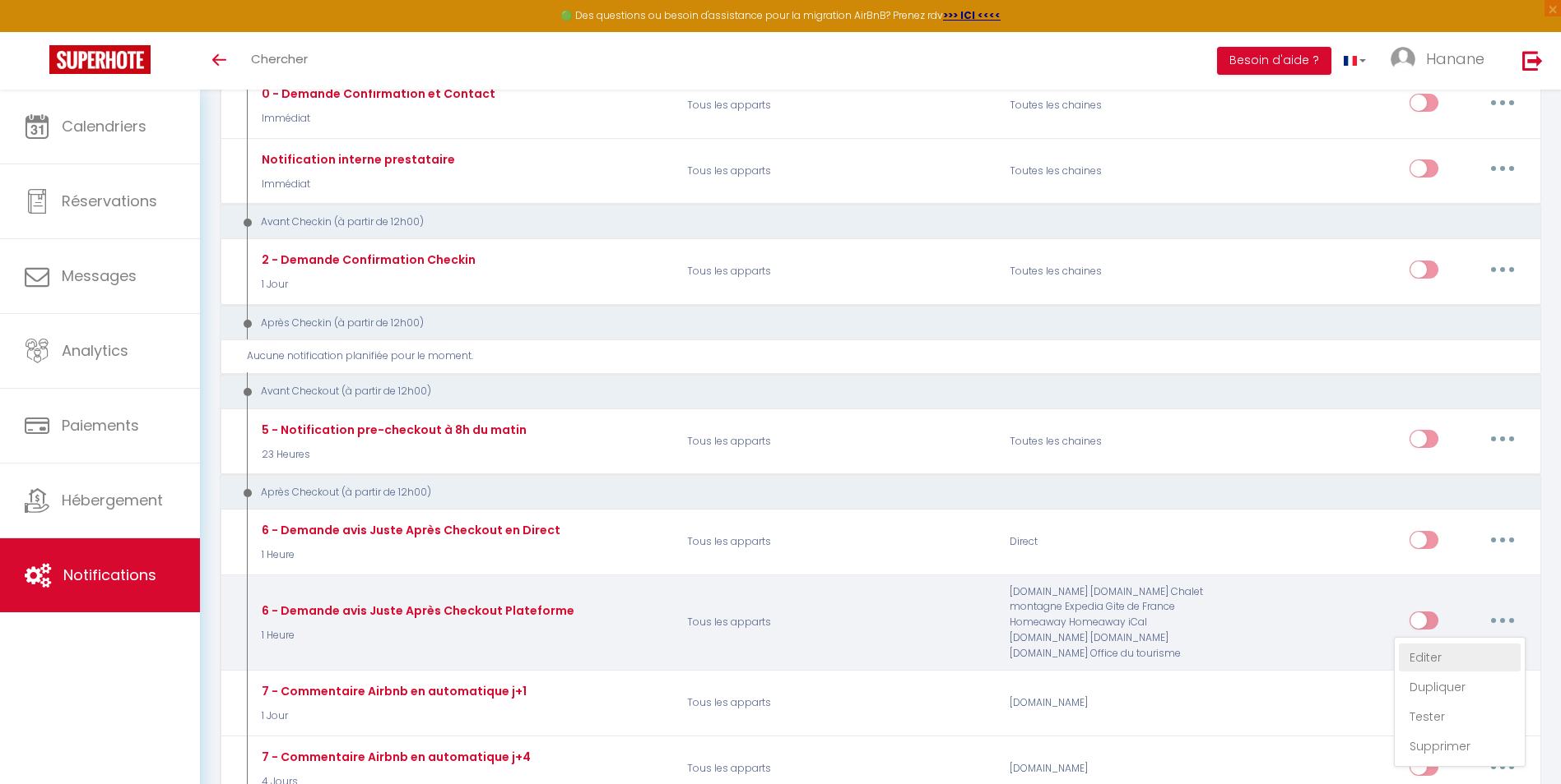
type input "[GUEST:FIRST_NAME], voici un cadeau pour vous avant de quitter [RENTAL:CITY]"
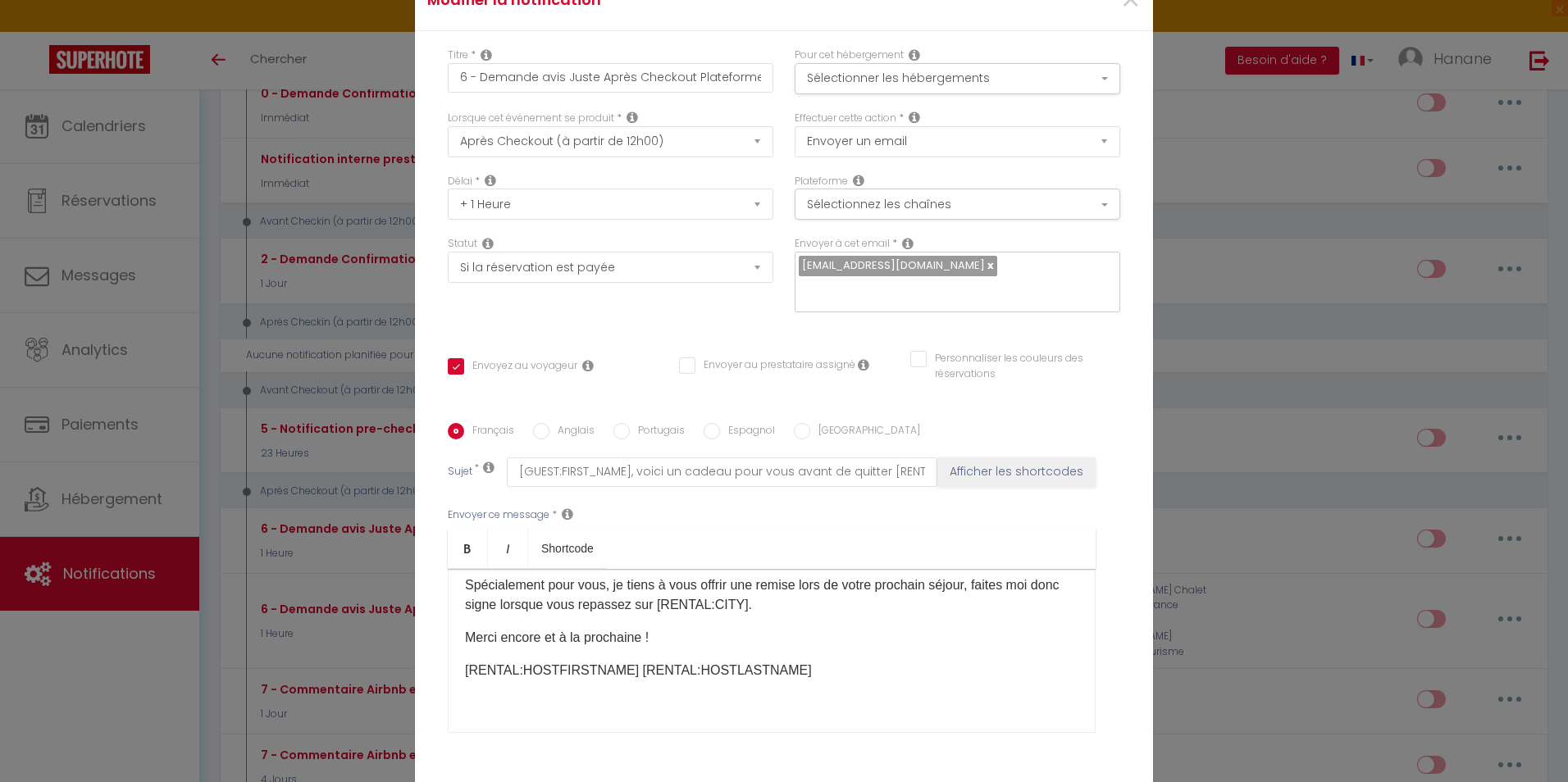
scroll to position [208, 0]
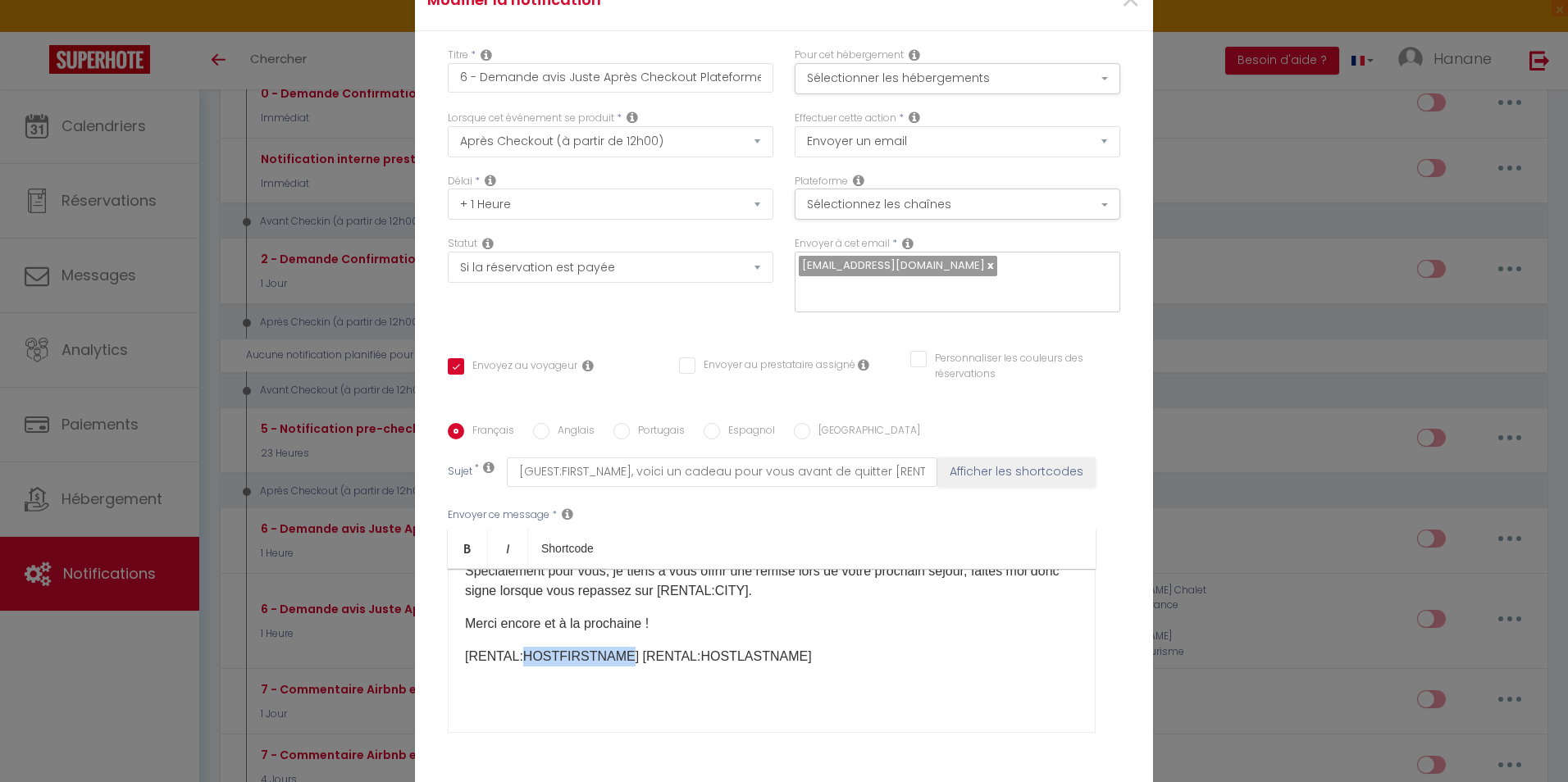
drag, startPoint x: 604, startPoint y: 657, endPoint x: 515, endPoint y: 661, distance: 89.1
click at [515, 661] on p "[RENTAL:HOSTFIRSTNAME] [RENTAL:HOSTLASTNAME]" at bounding box center [771, 657] width 614 height 19
drag, startPoint x: 711, startPoint y: 657, endPoint x: 625, endPoint y: 656, distance: 86.0
click at [625, 656] on p "[RENTAL:Standing] [RENTAL:HOSTLASTNAME]" at bounding box center [771, 657] width 614 height 19
click at [898, 667] on div "Bonjour [GUEST:FIRST_NAME], J’espère que vous allez bien et que votre retour se…" at bounding box center [771, 651] width 648 height 164
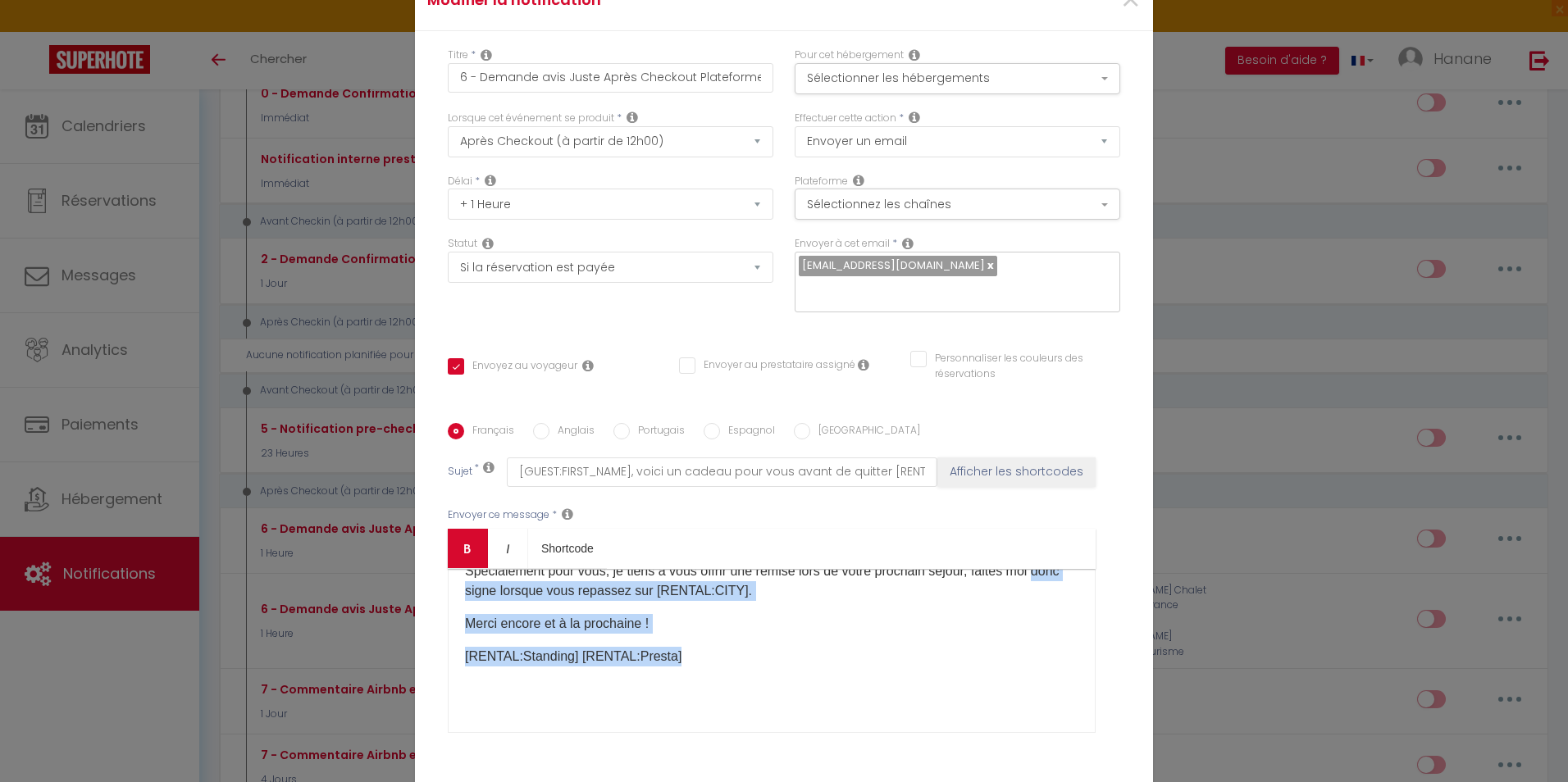
scroll to position [0, 0]
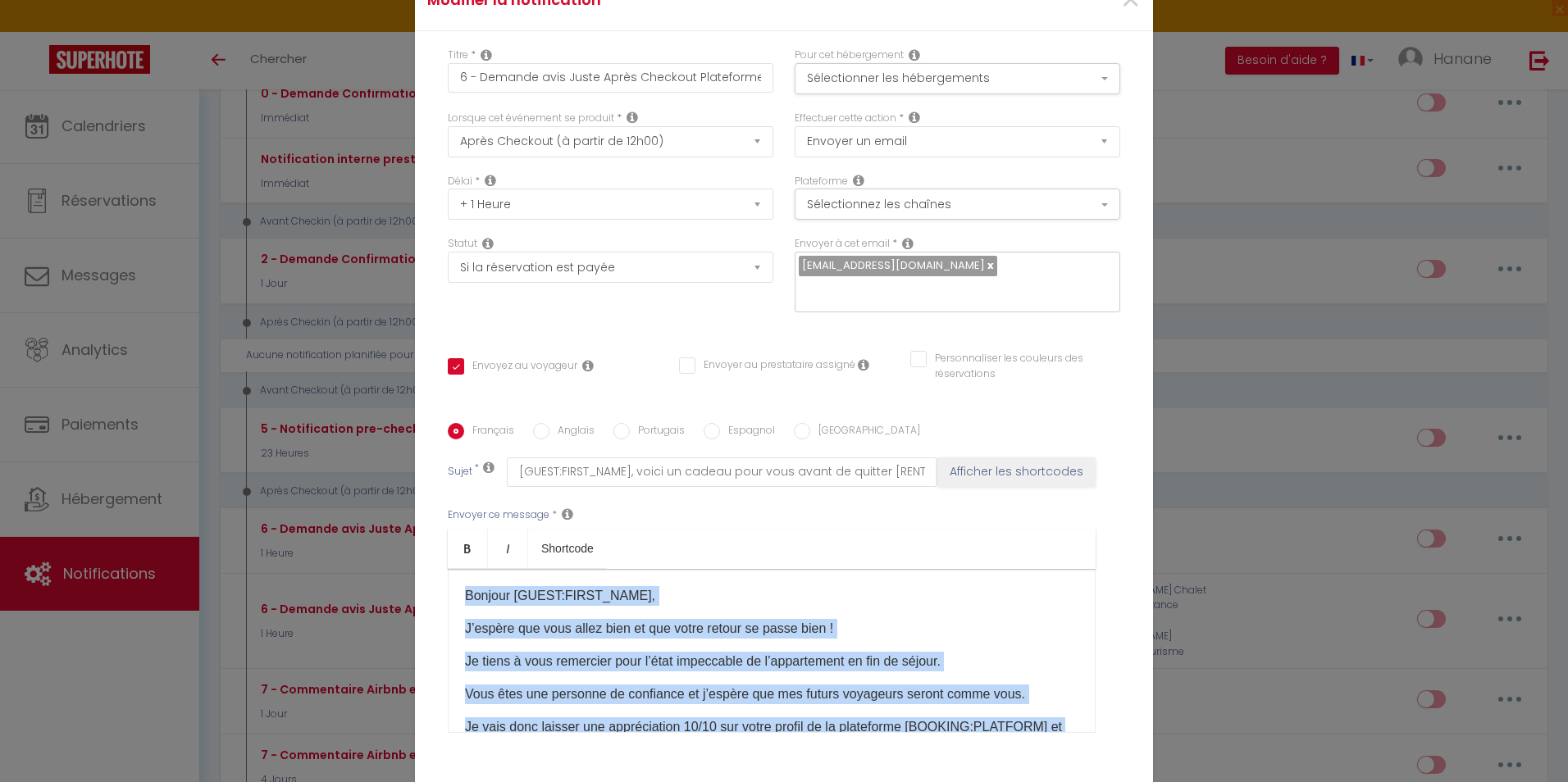
drag, startPoint x: 674, startPoint y: 667, endPoint x: 464, endPoint y: 605, distance: 219.0
click at [459, 605] on div "Bonjour [GUEST:FIRST_NAME], J’espère que vous allez bien et que votre retour se…" at bounding box center [771, 651] width 648 height 164
click at [458, 562] on div at bounding box center [458, 562] width 0 height 0
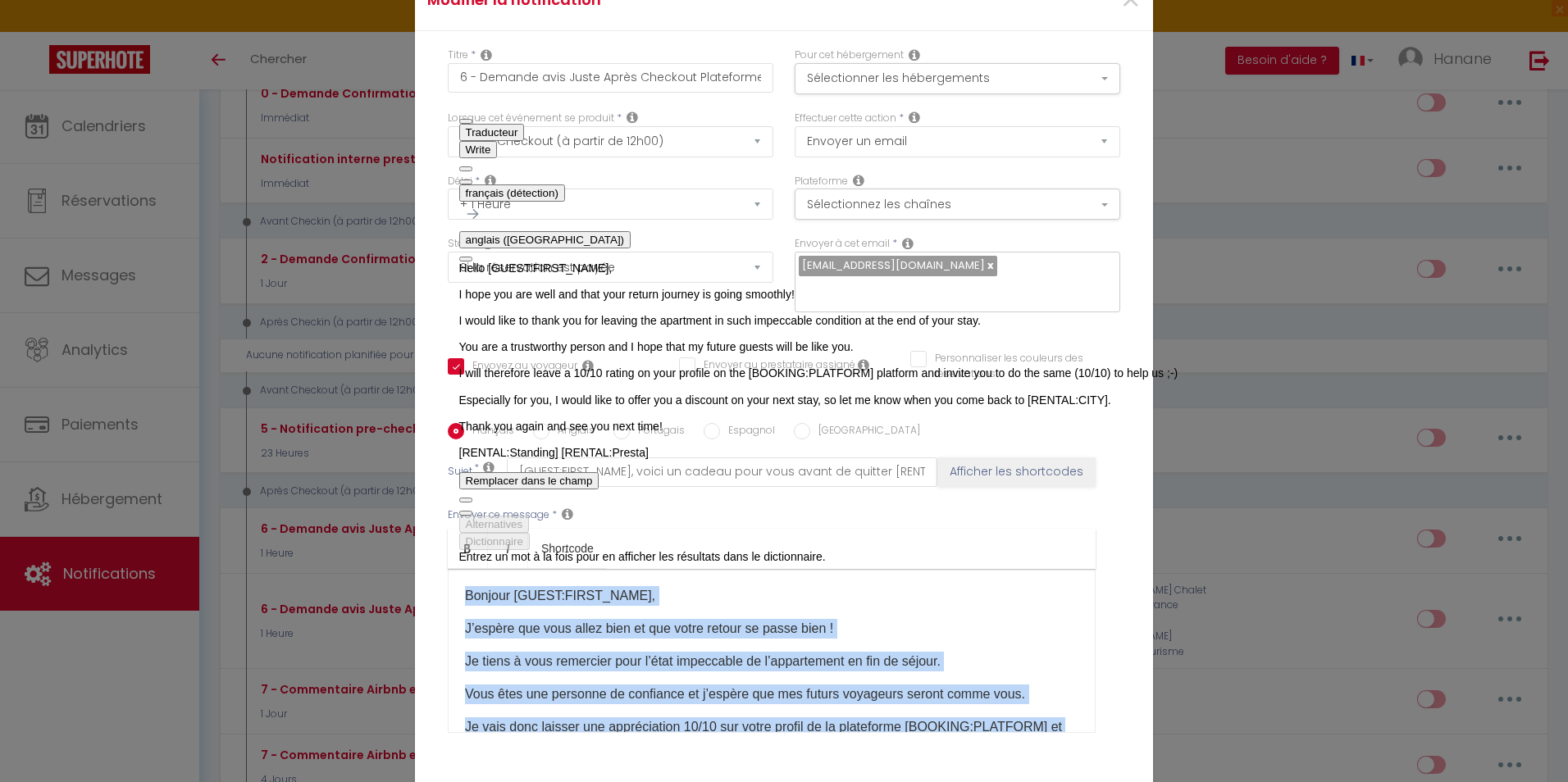
click at [466, 514] on span "button" at bounding box center [466, 514] width 0 height 0
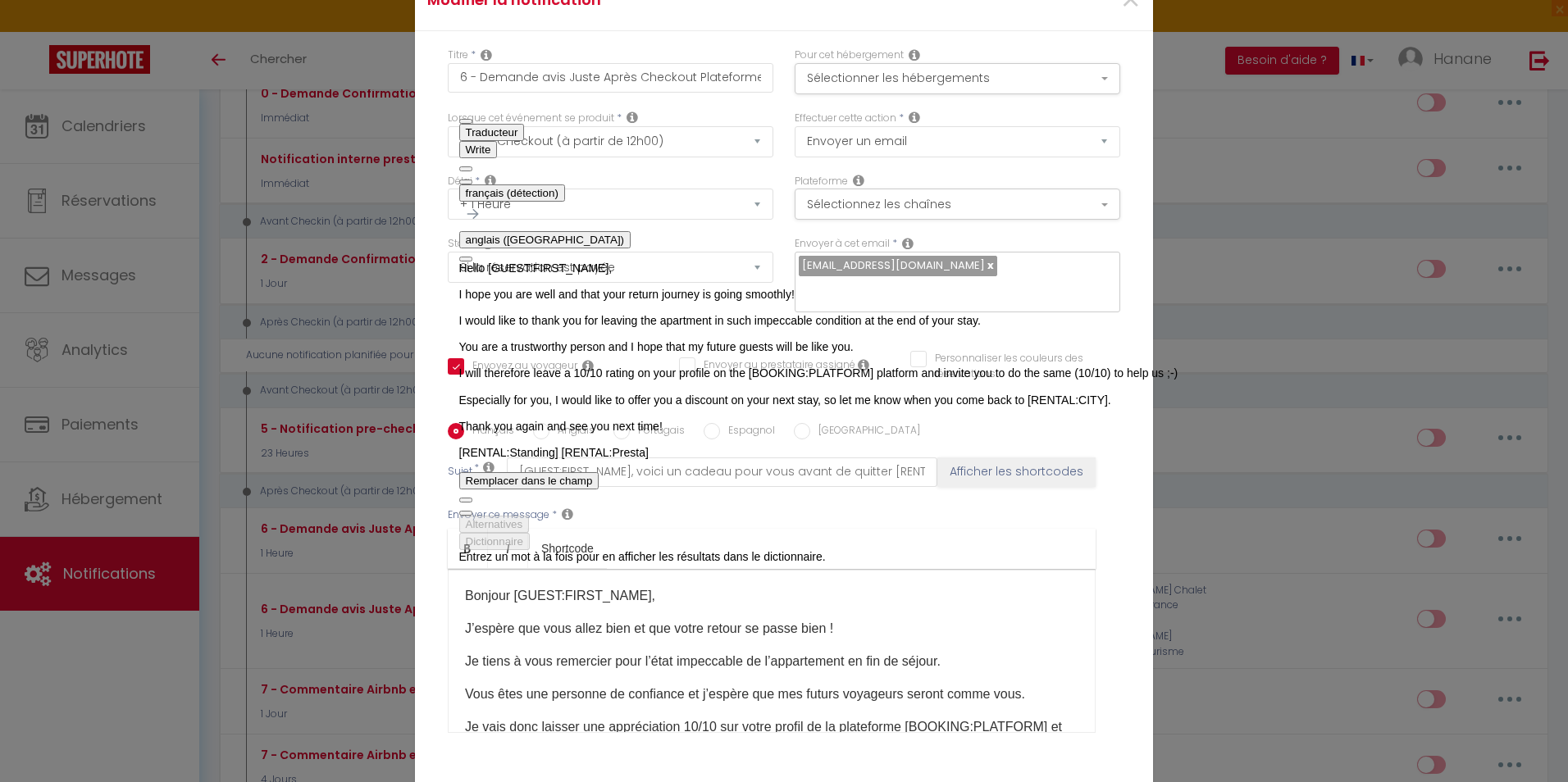
click at [1110, 416] on div "Français Anglais Portugais Espagnol Italien Sujet * [GUEST:FIRST_NAME], voici u…" at bounding box center [783, 588] width 672 height 379
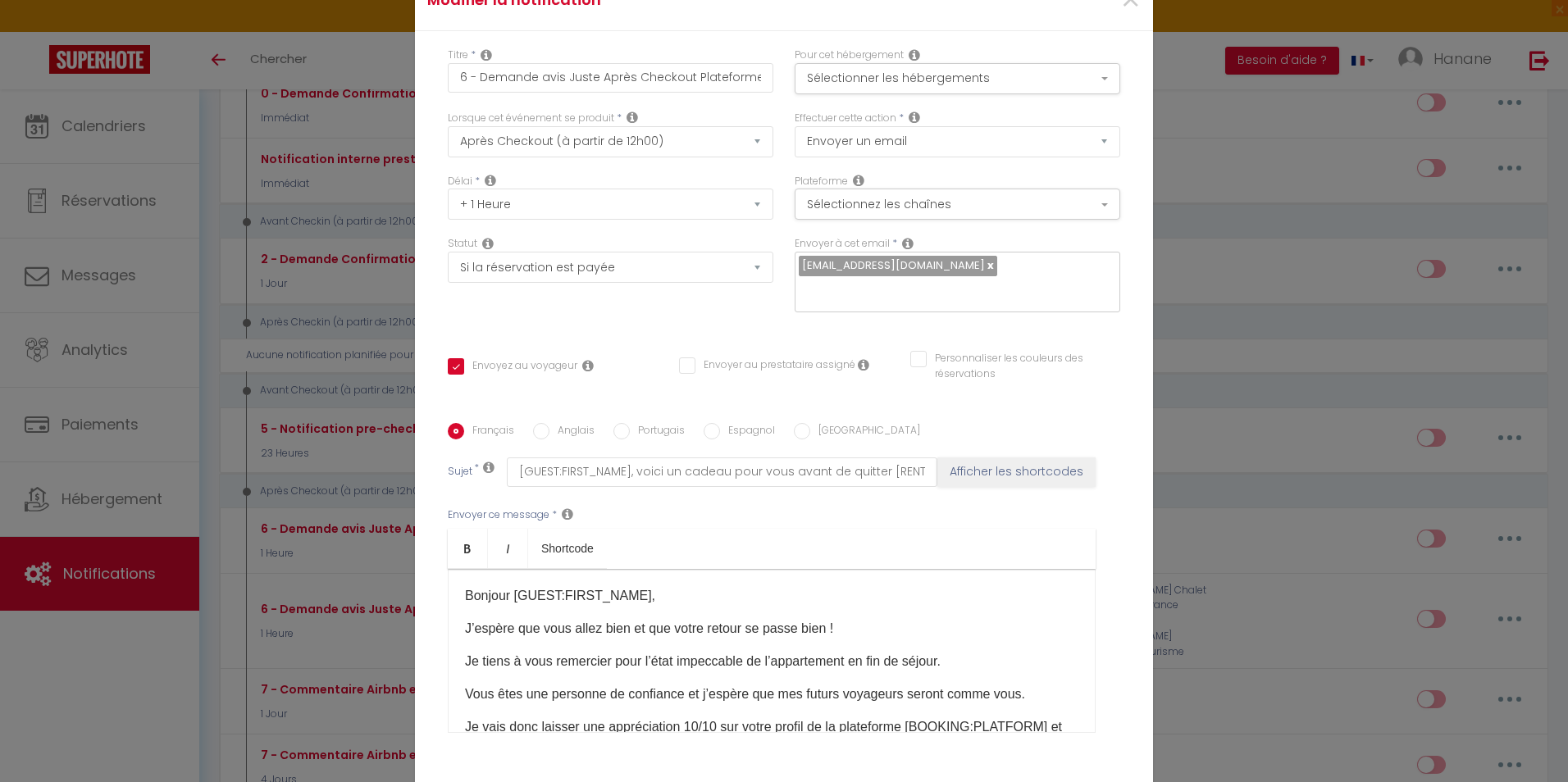
click at [541, 431] on input "Anglais" at bounding box center [541, 431] width 17 height 17
radio input "true"
checkbox input "true"
checkbox input "false"
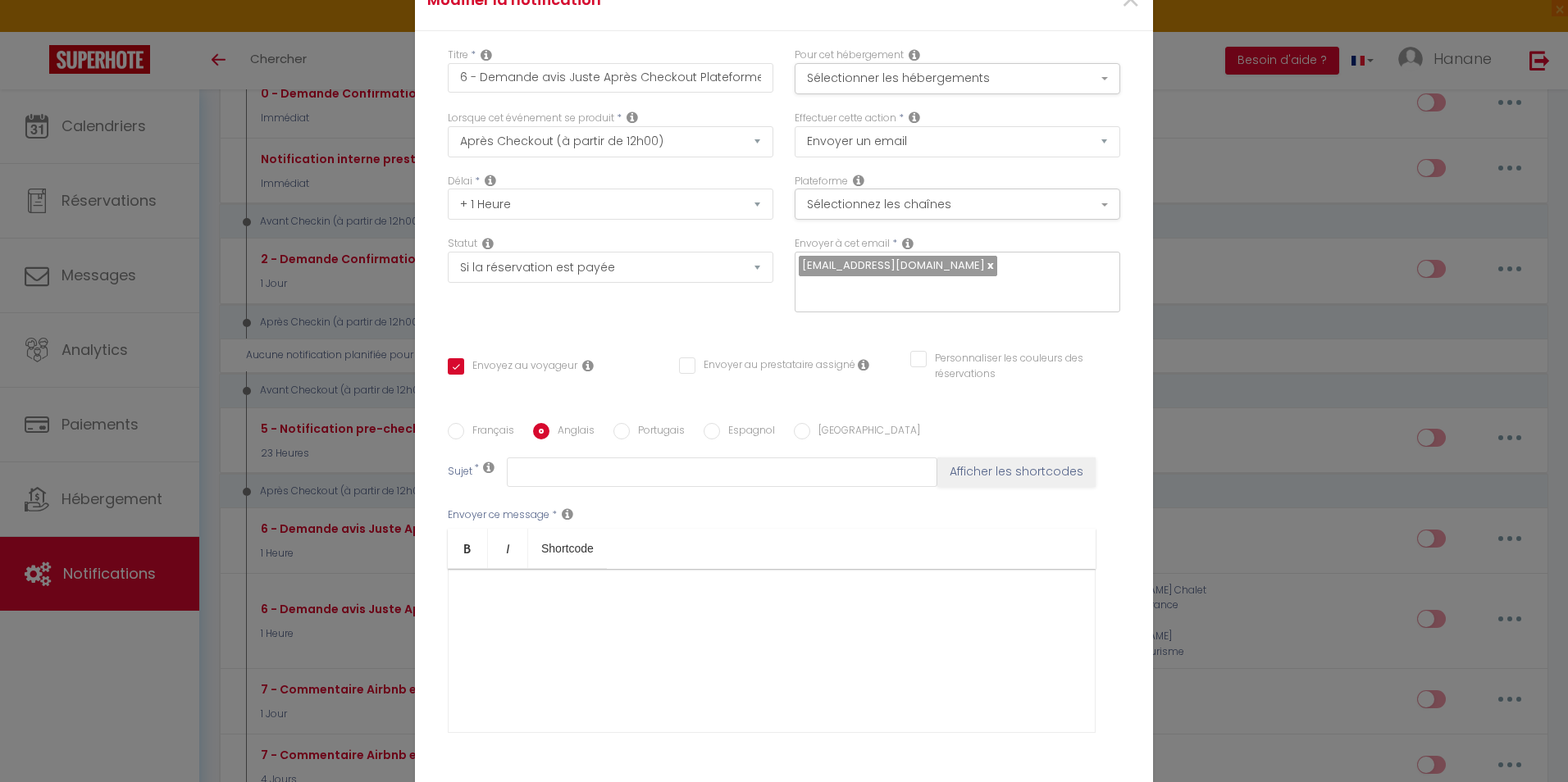
click at [505, 628] on div at bounding box center [771, 651] width 648 height 164
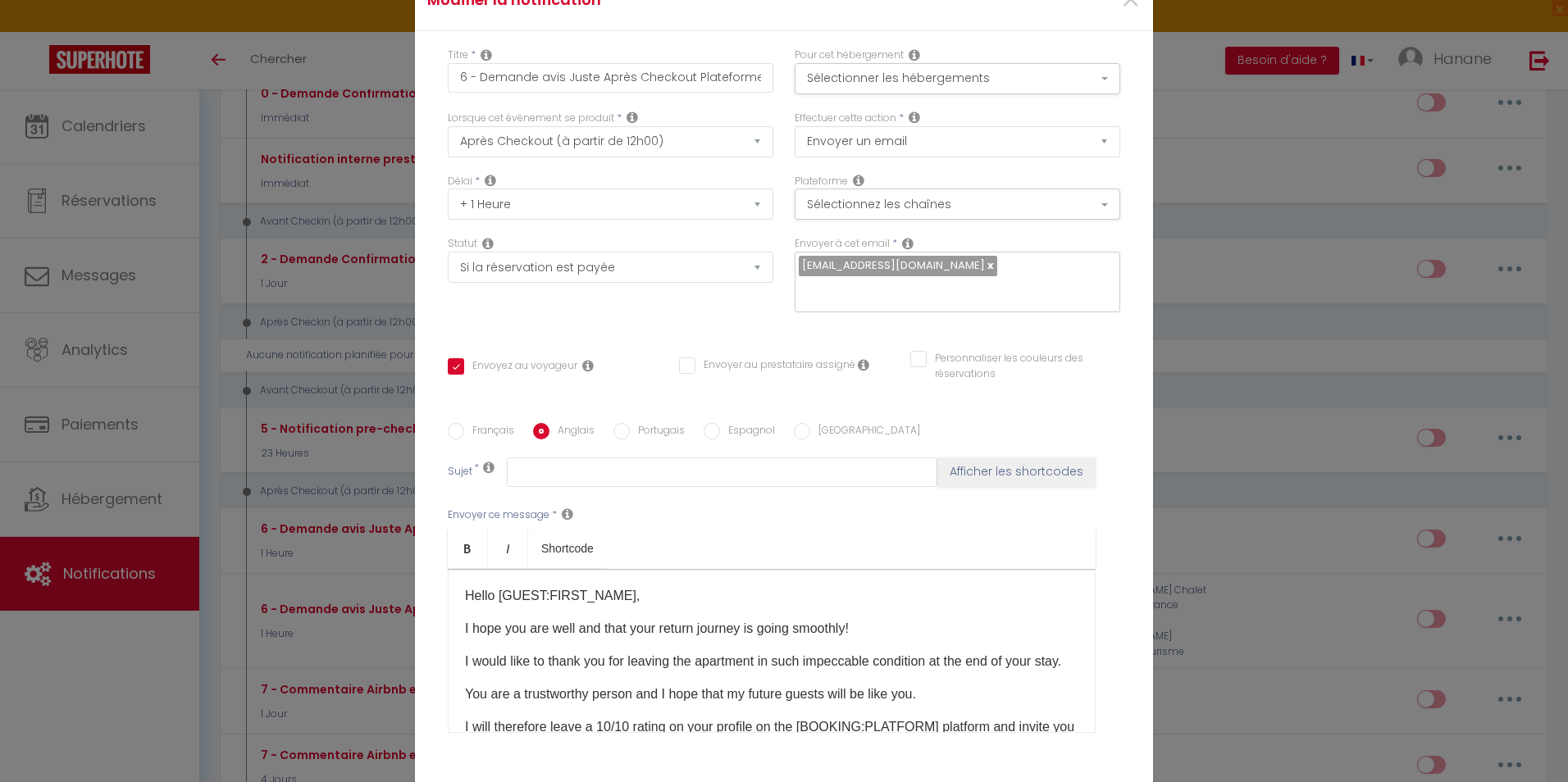
click at [450, 430] on input "Français" at bounding box center [455, 431] width 17 height 17
radio input "true"
checkbox input "true"
checkbox input "false"
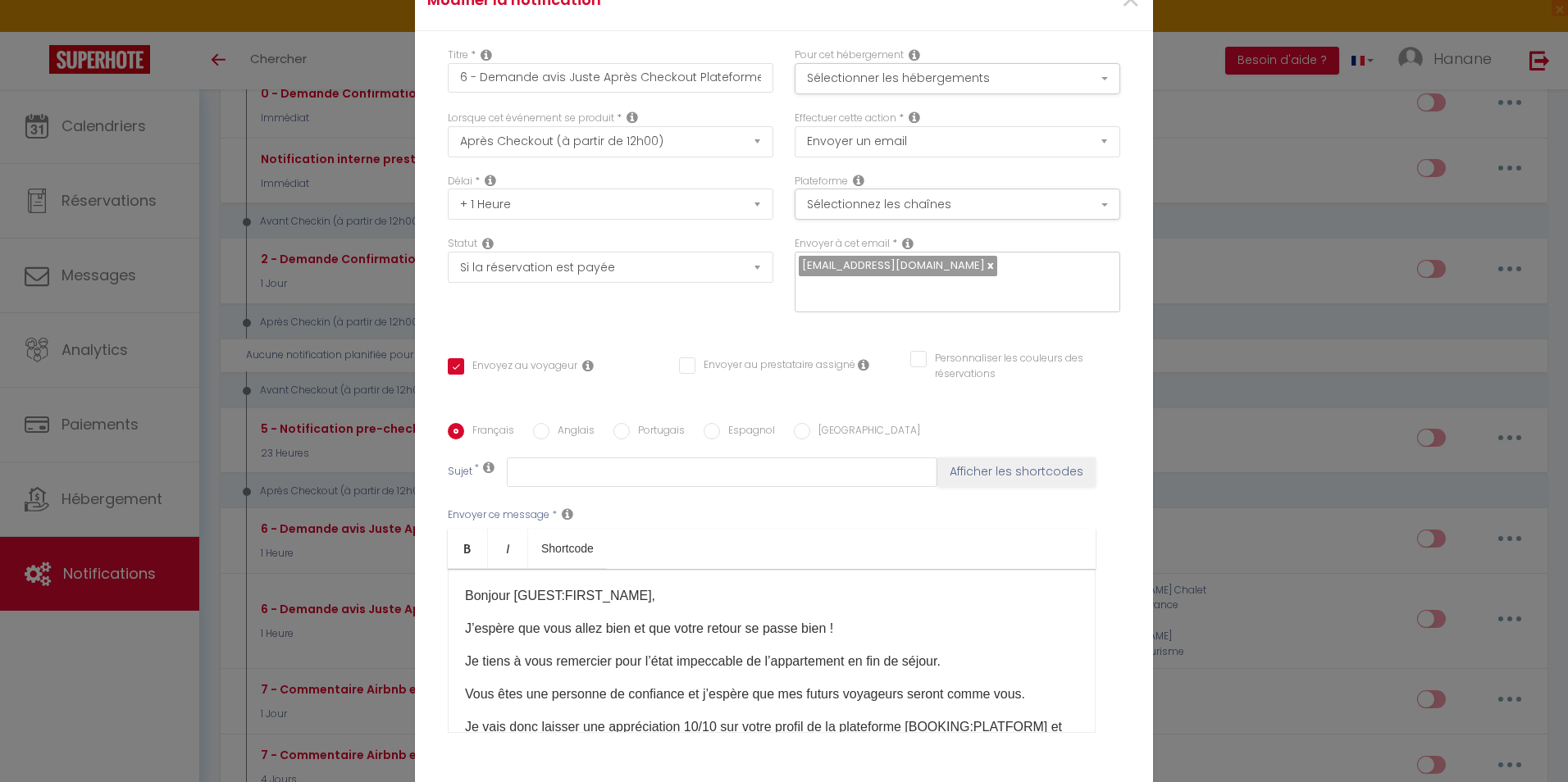
type input "[GUEST:FIRST_NAME], voici un cadeau pour vous avant de quitter [RENTAL:CITY]"
drag, startPoint x: 509, startPoint y: 474, endPoint x: 1249, endPoint y: 475, distance: 740.0
click at [1249, 475] on div "Modifier la notification × Titre * 6 - Demande avis Juste Après Checkout Platef…" at bounding box center [784, 391] width 1568 height 782
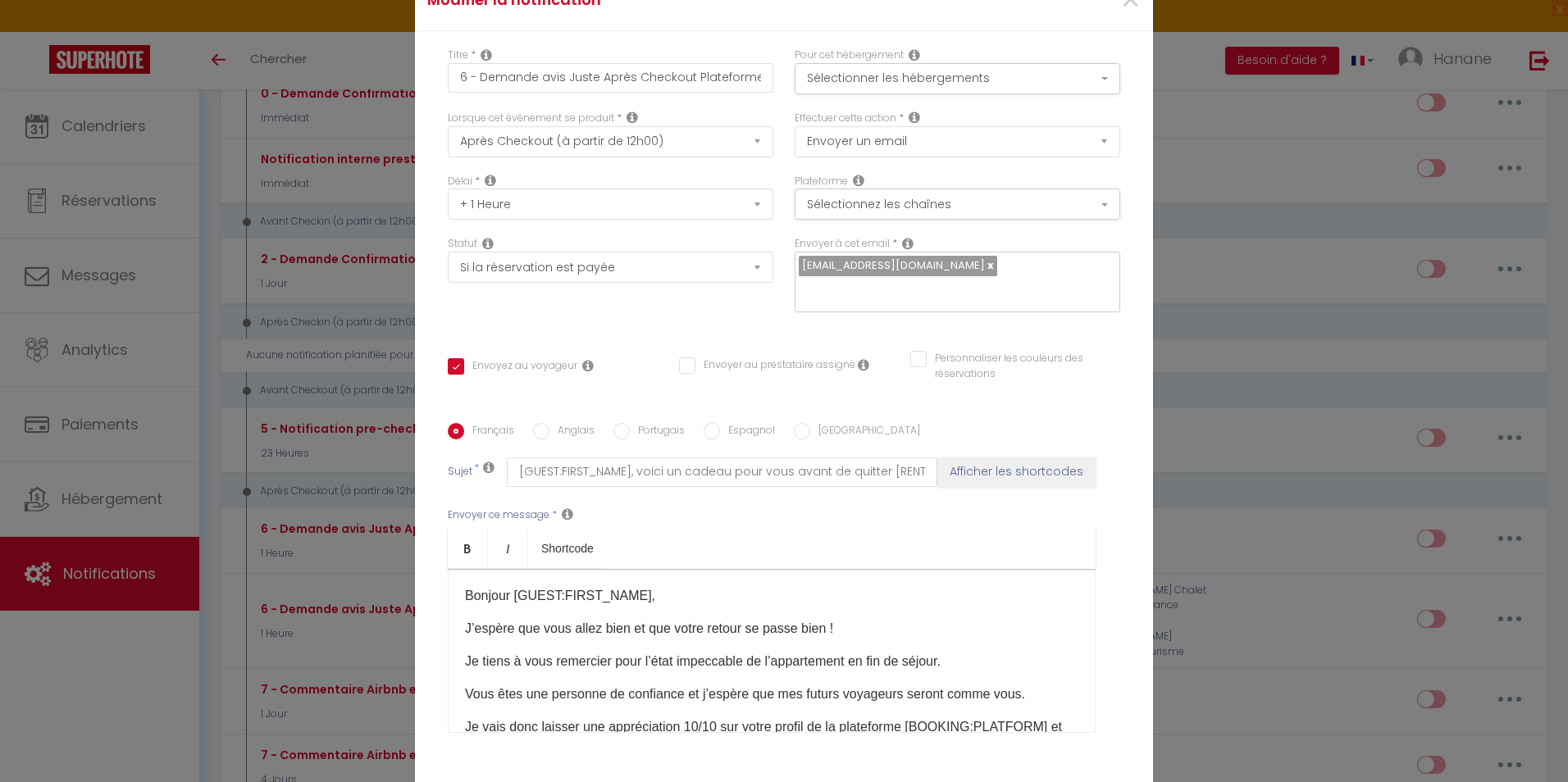
click at [533, 430] on input "Anglais" at bounding box center [541, 431] width 17 height 17
radio input "true"
checkbox input "true"
checkbox input "false"
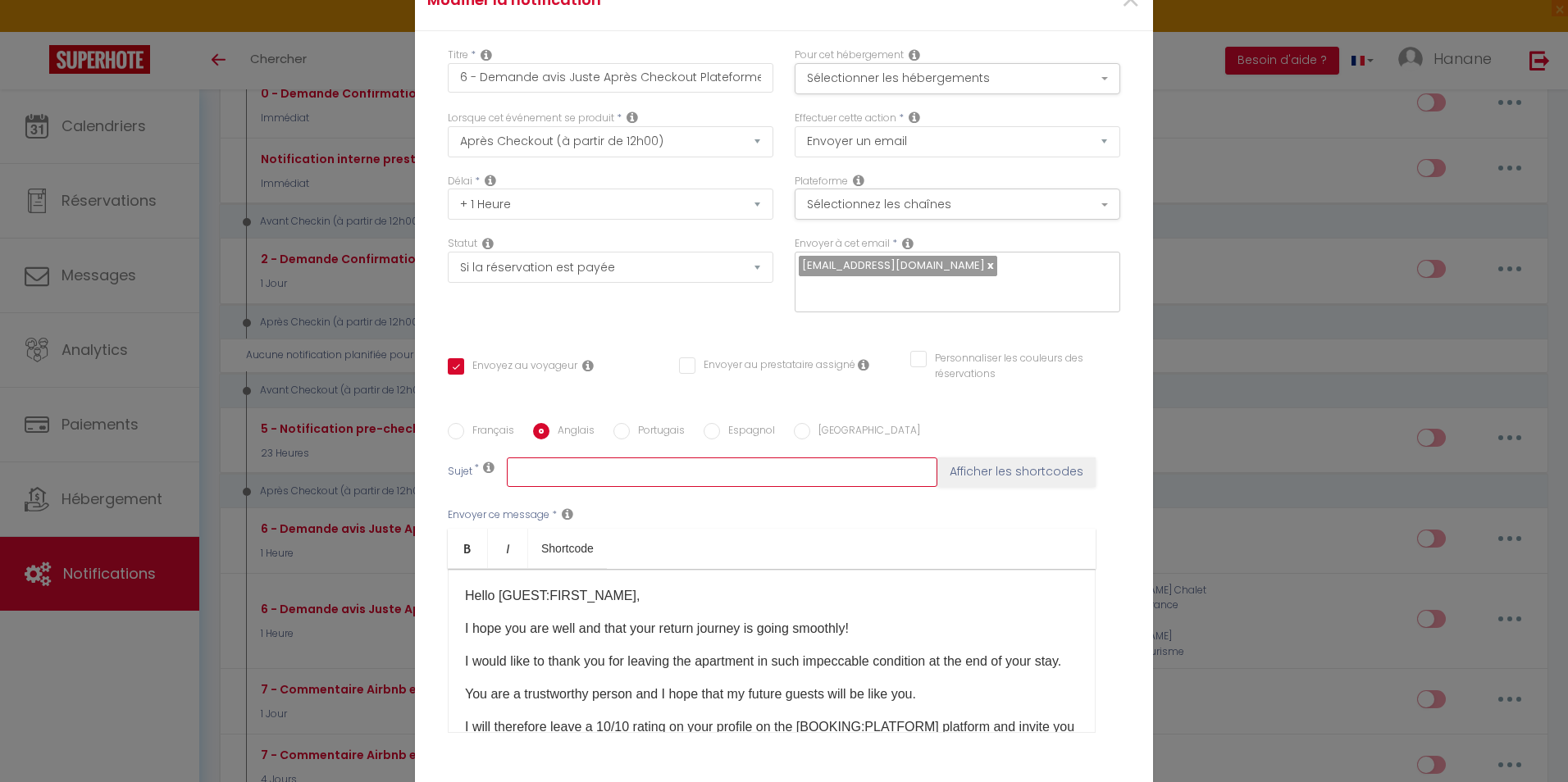
click at [547, 476] on input "text" at bounding box center [722, 473] width 431 height 29
paste input "[GUEST:FIRST_NAME], voici un cadeau pour vous avant de quitter [RENTAL:CITY]"
type input "[GUEST:FIRST_NAME], voici un cadeau pour vous avant de quitter [RENTAL:CITY]"
checkbox input "true"
checkbox input "false"
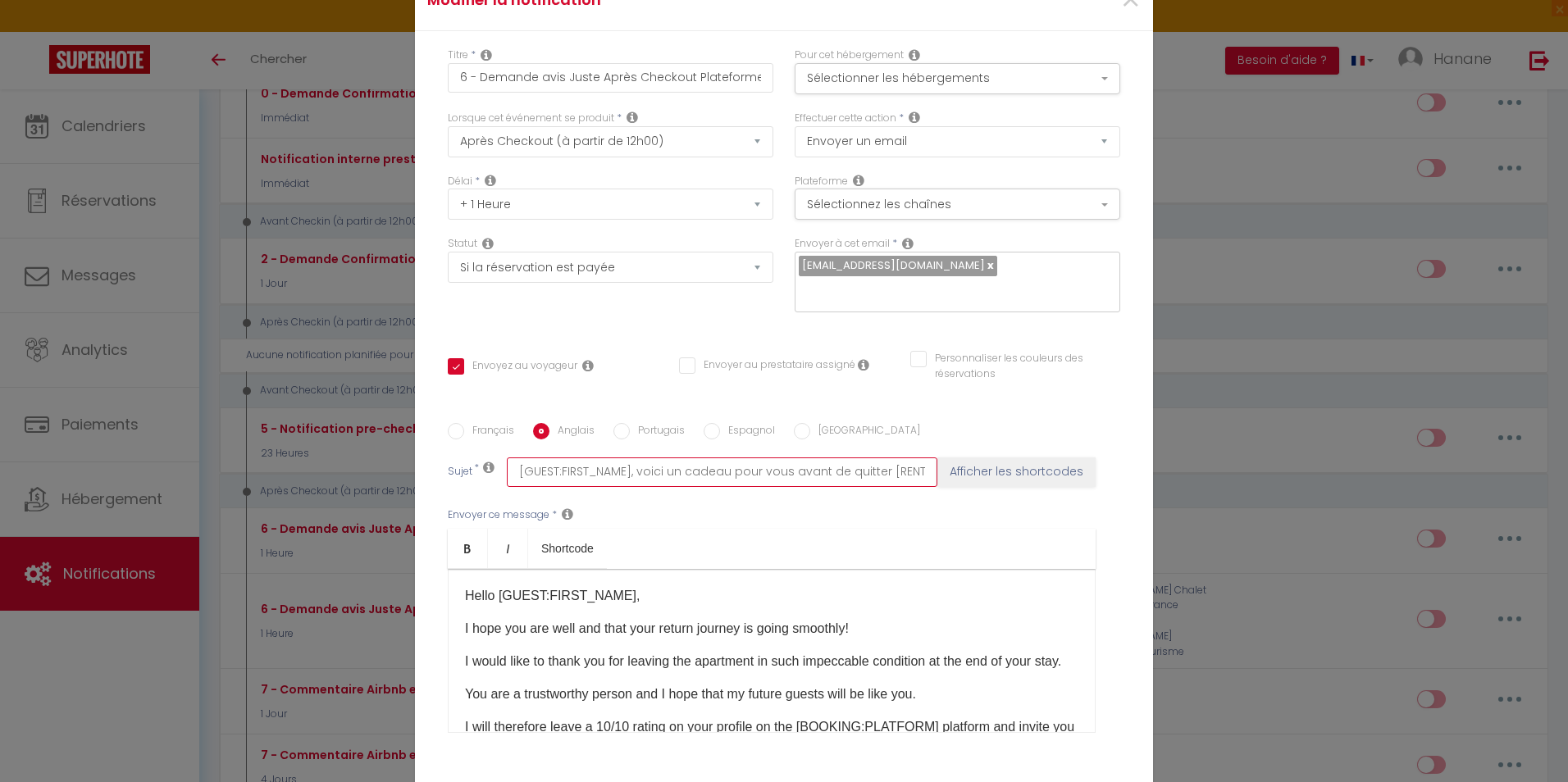
checkbox input "false"
click at [567, 474] on input "[GUEST:FIRST_NAME], voici un cadeau pour vous avant de quitter [RENTAL:CITY]" at bounding box center [722, 473] width 431 height 29
drag, startPoint x: 600, startPoint y: 471, endPoint x: 845, endPoint y: 475, distance: 245.0
click at [845, 475] on input "[GUEST:FIRST_NAME], voici un cadeau pour vous avant de quitter [RENTAL:CITY]" at bounding box center [722, 473] width 431 height 29
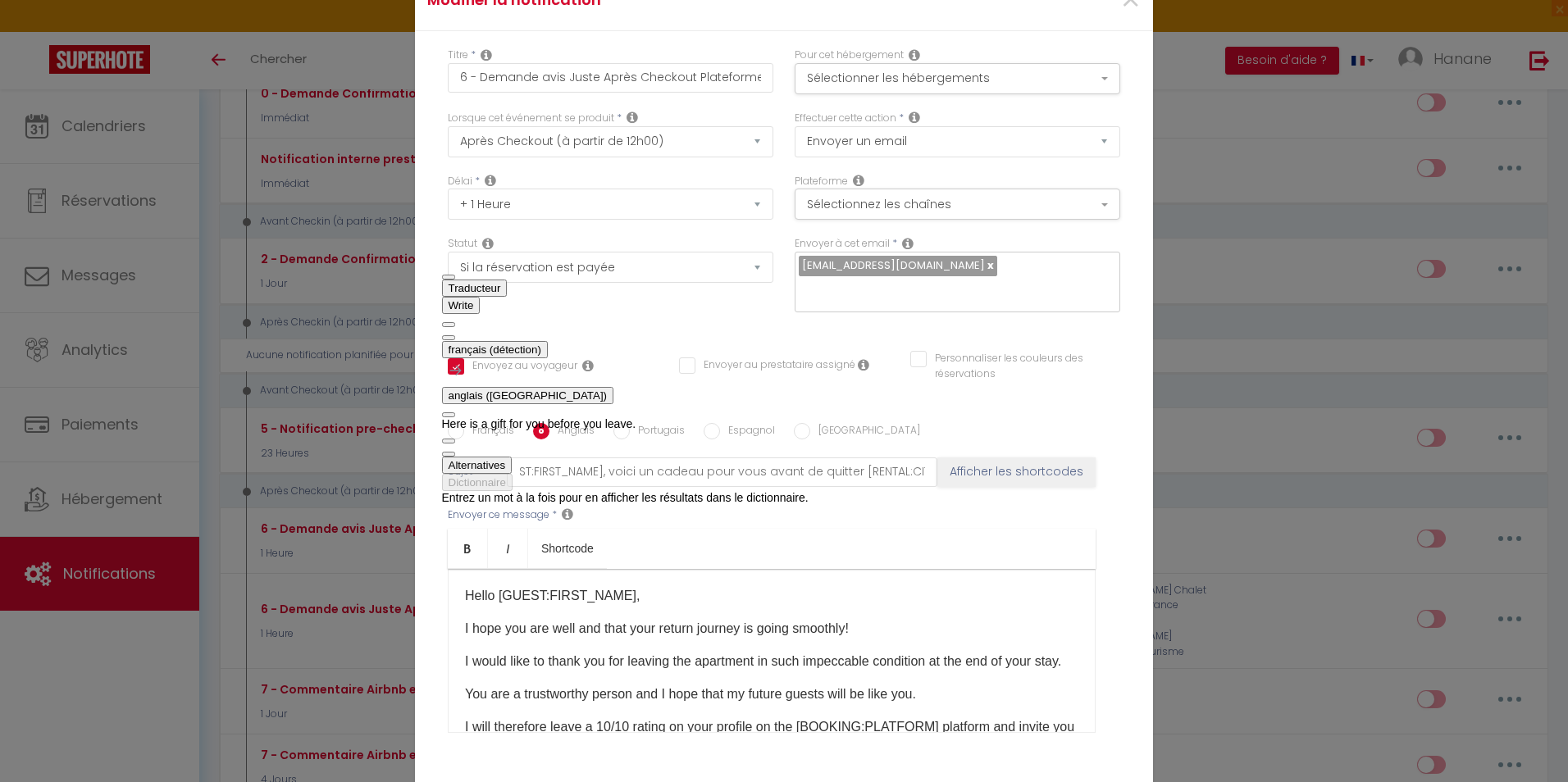
scroll to position [0, 0]
click at [448, 454] on span "button" at bounding box center [448, 454] width 0 height 0
click at [455, 336] on button at bounding box center [448, 338] width 13 height 5
click at [448, 454] on span "button" at bounding box center [448, 454] width 0 height 0
click at [927, 498] on div "Envoyer ce message * Bold Italic Shortcode Rich text editor Hello [GUEST:FIRST_…" at bounding box center [783, 621] width 672 height 267
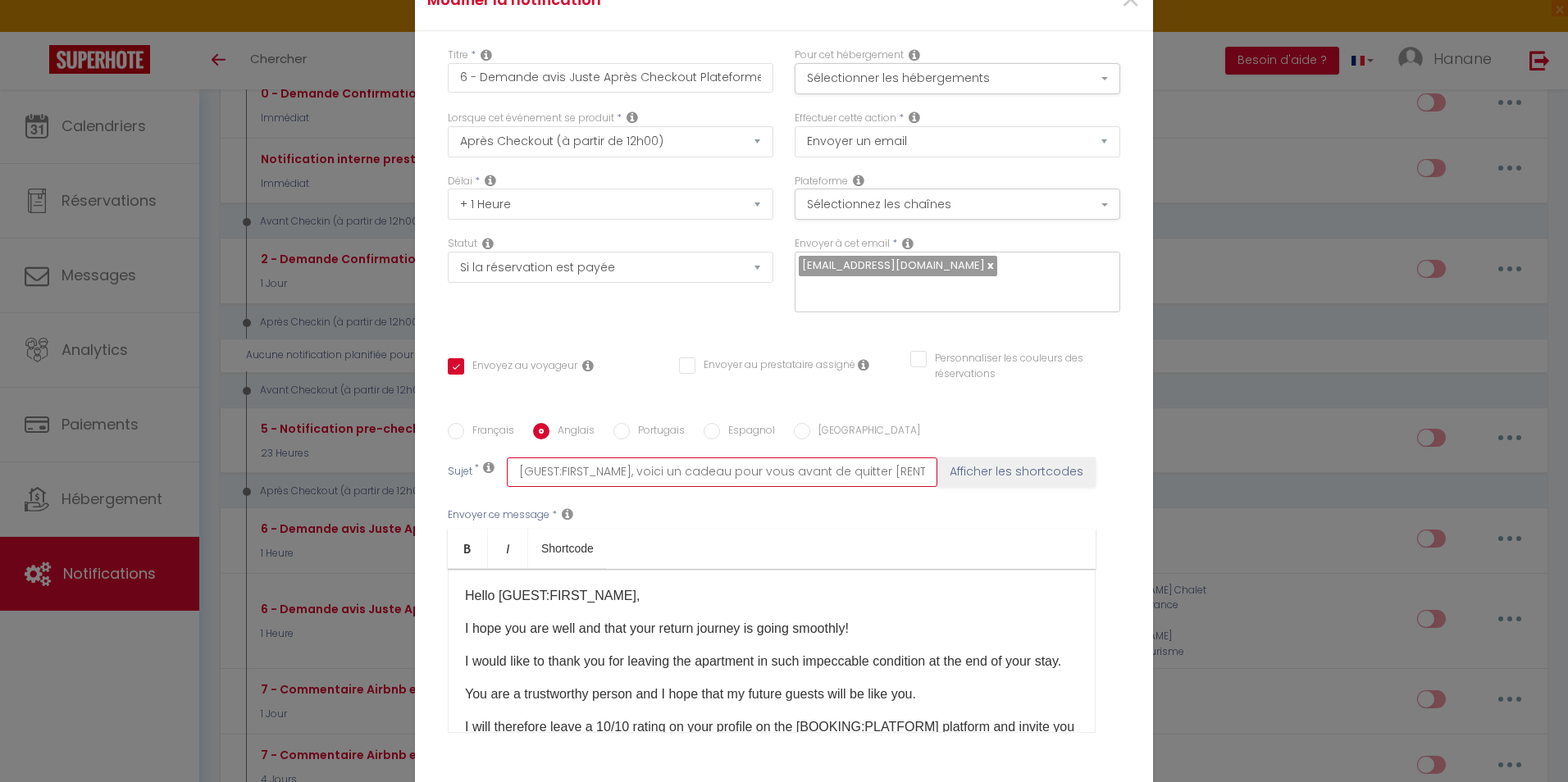
drag, startPoint x: 876, startPoint y: 464, endPoint x: 630, endPoint y: 480, distance: 246.5
click at [630, 480] on input "[GUEST:FIRST_NAME], voici un cadeau pour vous avant de quitter [RENTAL:CITY]" at bounding box center [722, 473] width 431 height 29
paste input "Here is a gift for you before you leave."
type input "[GUEST:FIRST_NAME], Here is a gift for you before you leave.[RENTAL:CITY]"
checkbox input "true"
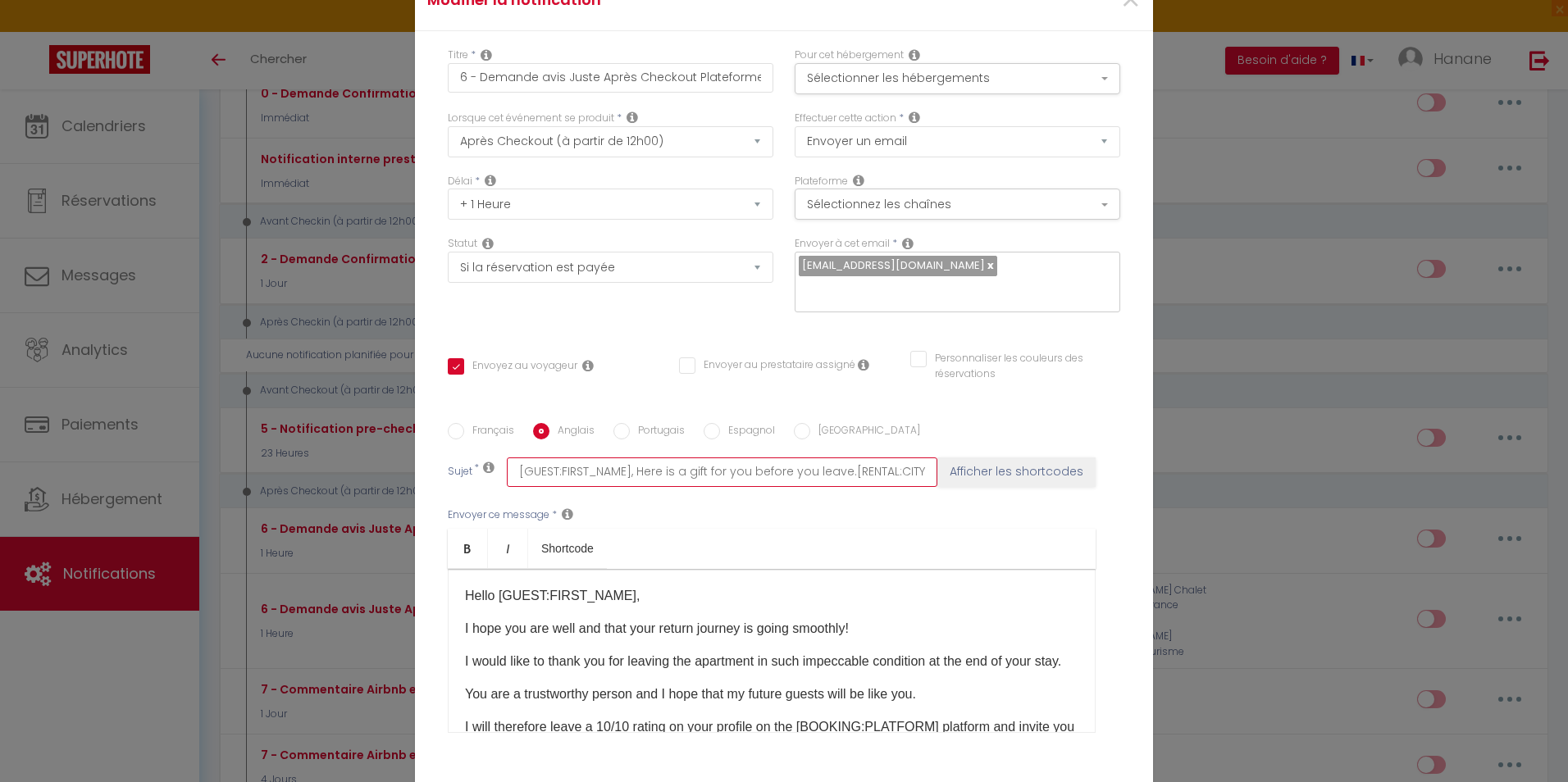
checkbox input "false"
type input "[GUEST:FIRST_NAME], Here is a gift for you before you leave.[RENTAL:CITY]"
click at [992, 513] on div "Envoyer ce message * Bold Italic Shortcode Rich text editor Hello [GUEST:FIRST_…" at bounding box center [783, 621] width 672 height 267
click at [447, 430] on input "Français" at bounding box center [455, 431] width 17 height 17
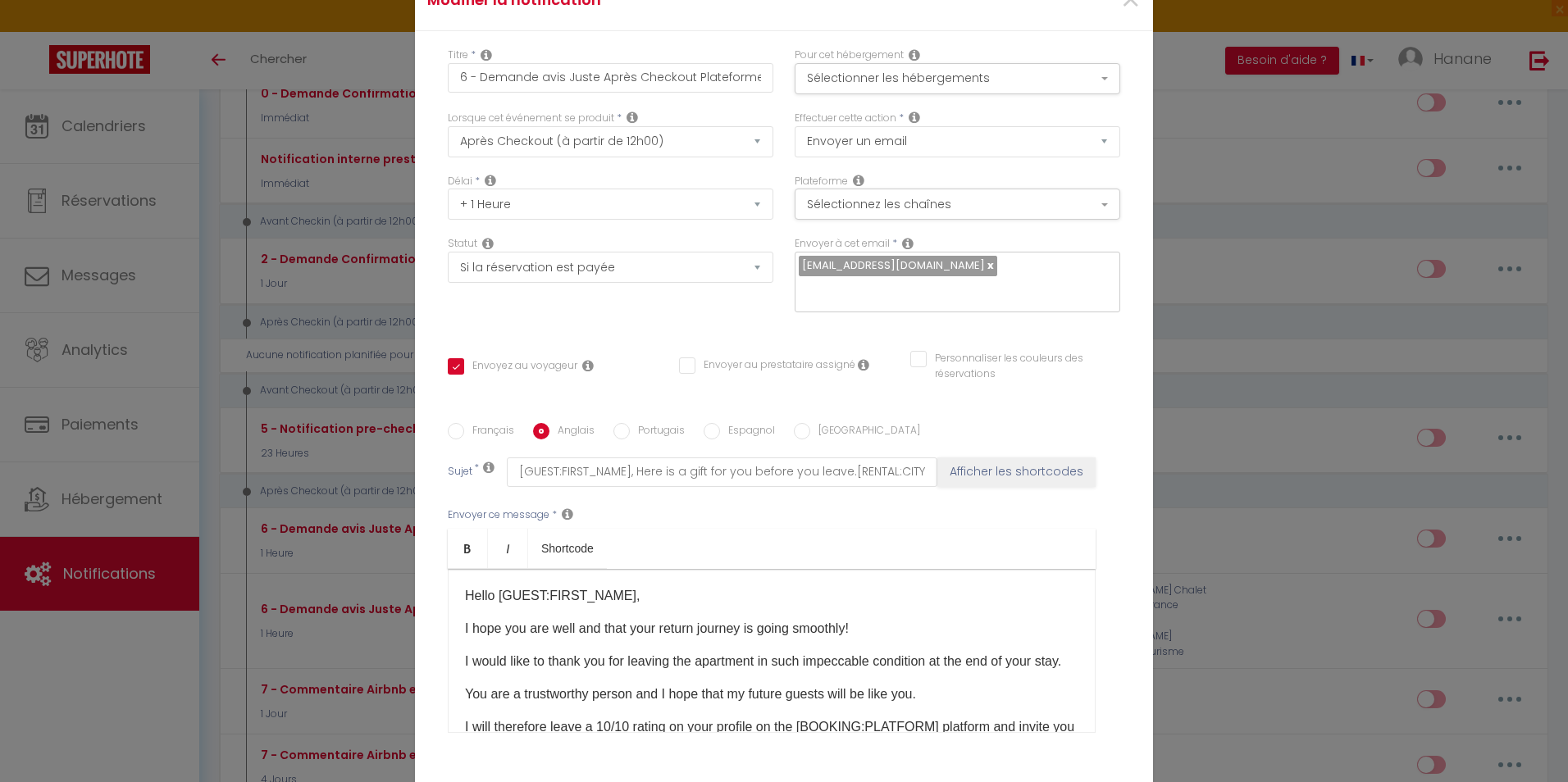
radio input "true"
checkbox input "true"
checkbox input "false"
type input "[GUEST:FIRST_NAME], voici un cadeau pour vous avant de quitter [RENTAL:CITY]"
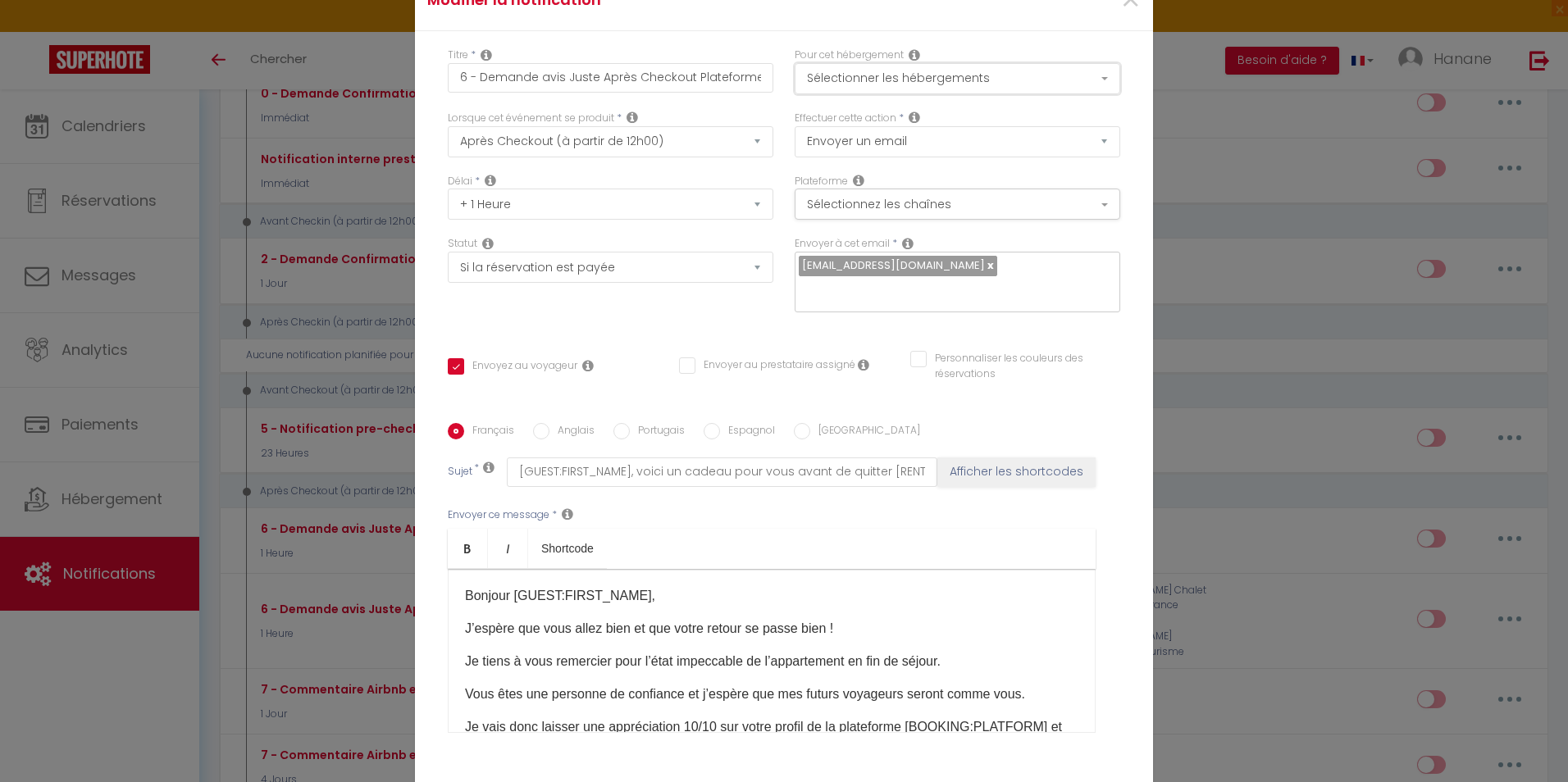
click at [1060, 80] on button "Sélectionner les hébergements" at bounding box center [957, 79] width 326 height 31
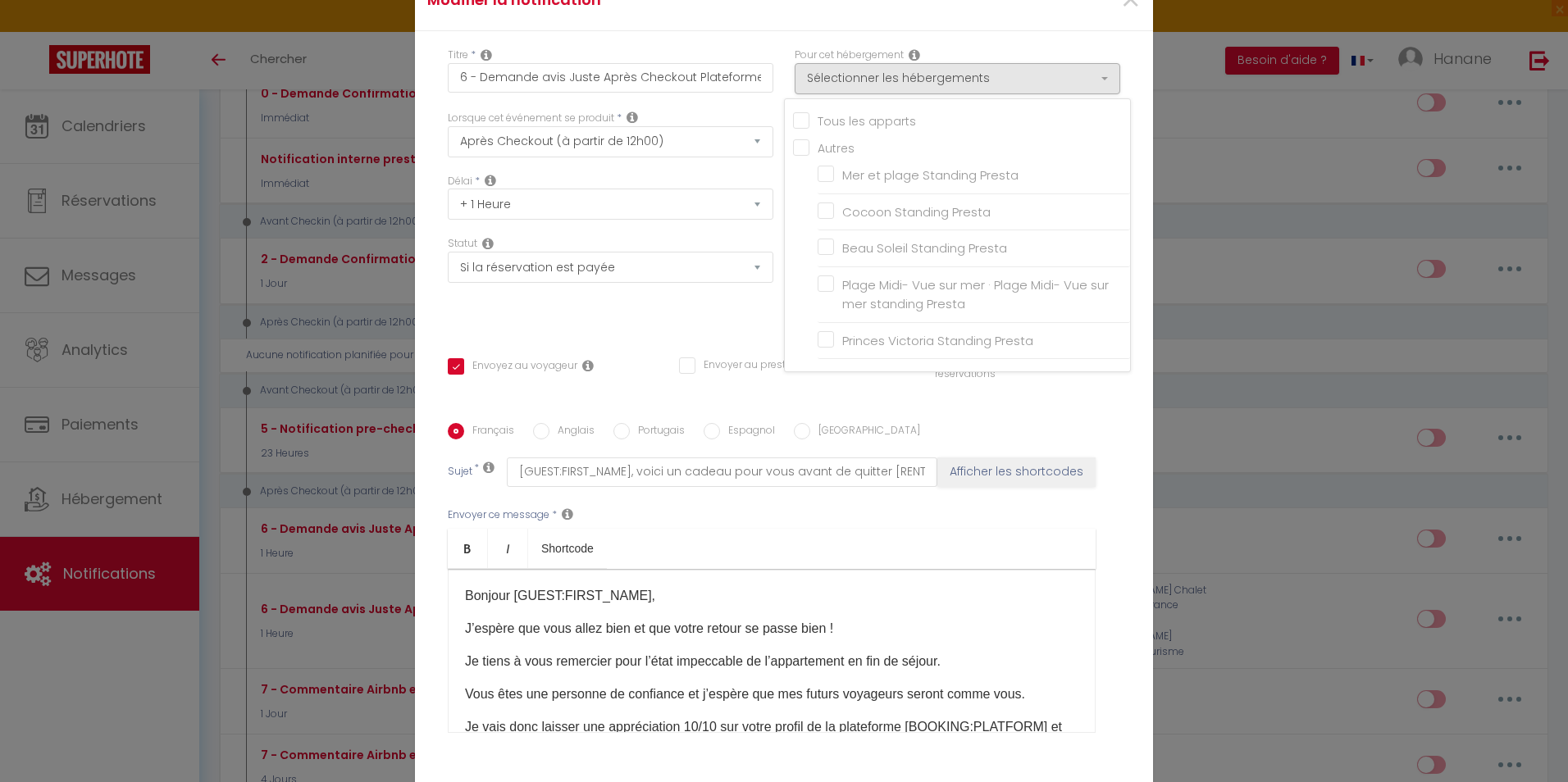
click at [795, 123] on input "Tous les apparts" at bounding box center [961, 120] width 338 height 17
checkbox input "true"
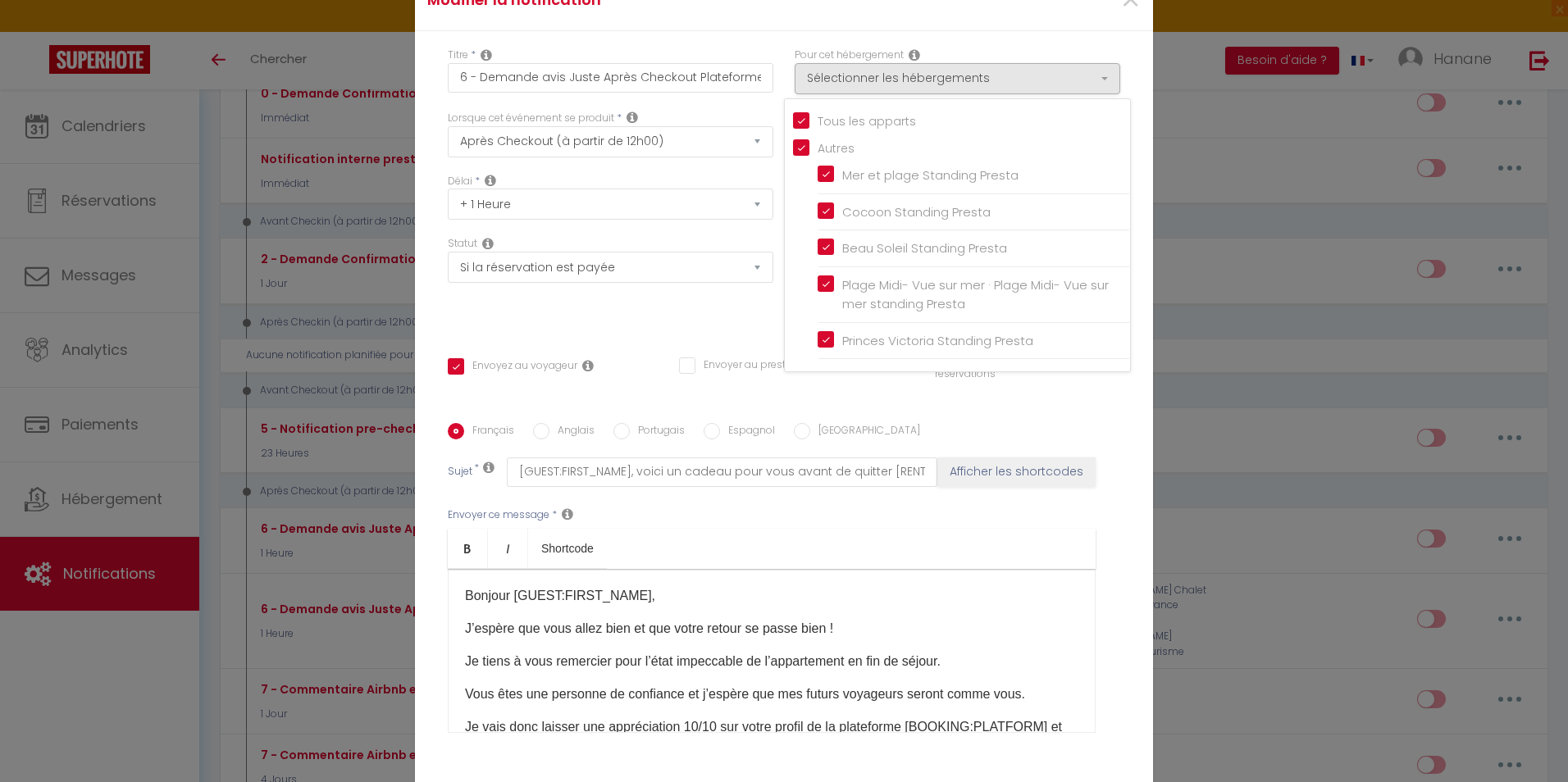
checkbox input "true"
checkbox input "false"
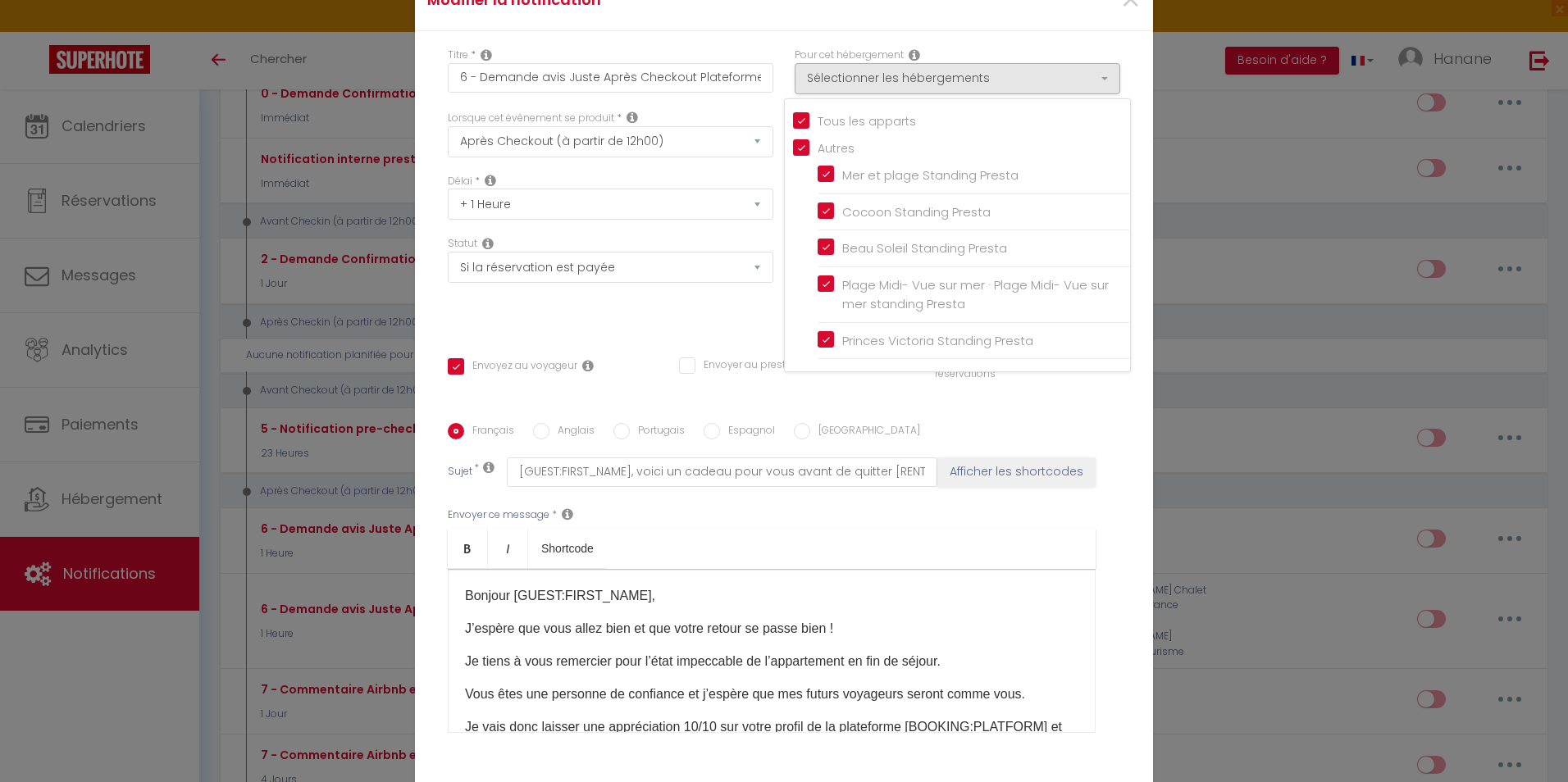
checkbox input "false"
click at [1070, 412] on div "Français Anglais Portugais Espagnol Italien Sujet * [GUEST:FIRST_NAME], voici u…" at bounding box center [783, 588] width 672 height 379
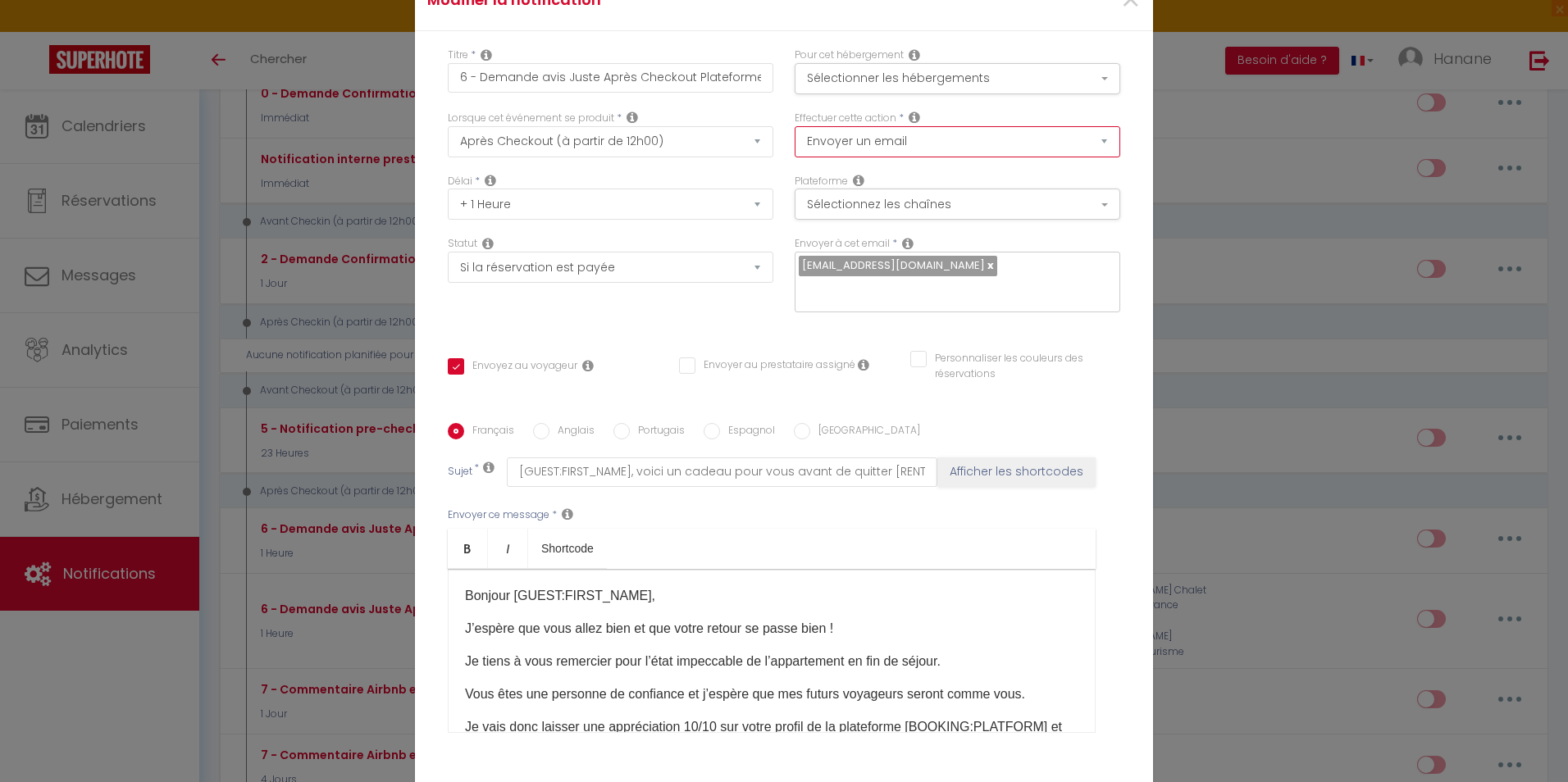
click at [1035, 133] on select "Envoyer un email Envoyer un SMS Envoyer une notification push Envoyer l'avis au…" at bounding box center [957, 142] width 326 height 31
click at [1036, 133] on select "Envoyer un email Envoyer un SMS Envoyer une notification push Envoyer l'avis au…" at bounding box center [957, 142] width 326 height 31
click at [795, 126] on select "Envoyer un email Envoyer un SMS Envoyer une notification push Envoyer l'avis au…" at bounding box center [957, 142] width 326 height 31
click at [979, 202] on button "Sélectionnez les chaînes" at bounding box center [957, 204] width 326 height 31
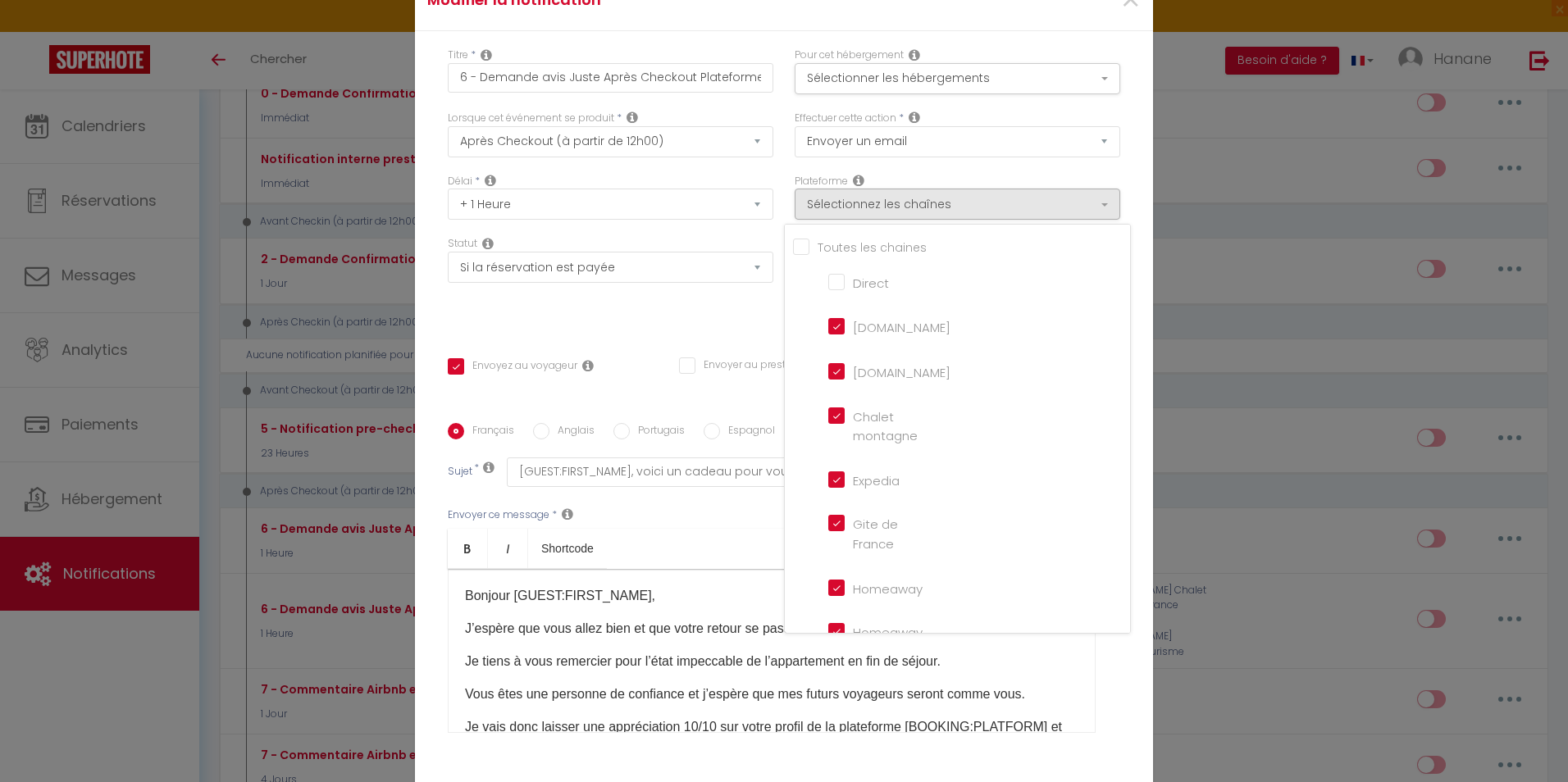
click at [795, 248] on input "Tous les apparts" at bounding box center [961, 245] width 338 height 17
checkbox input "true"
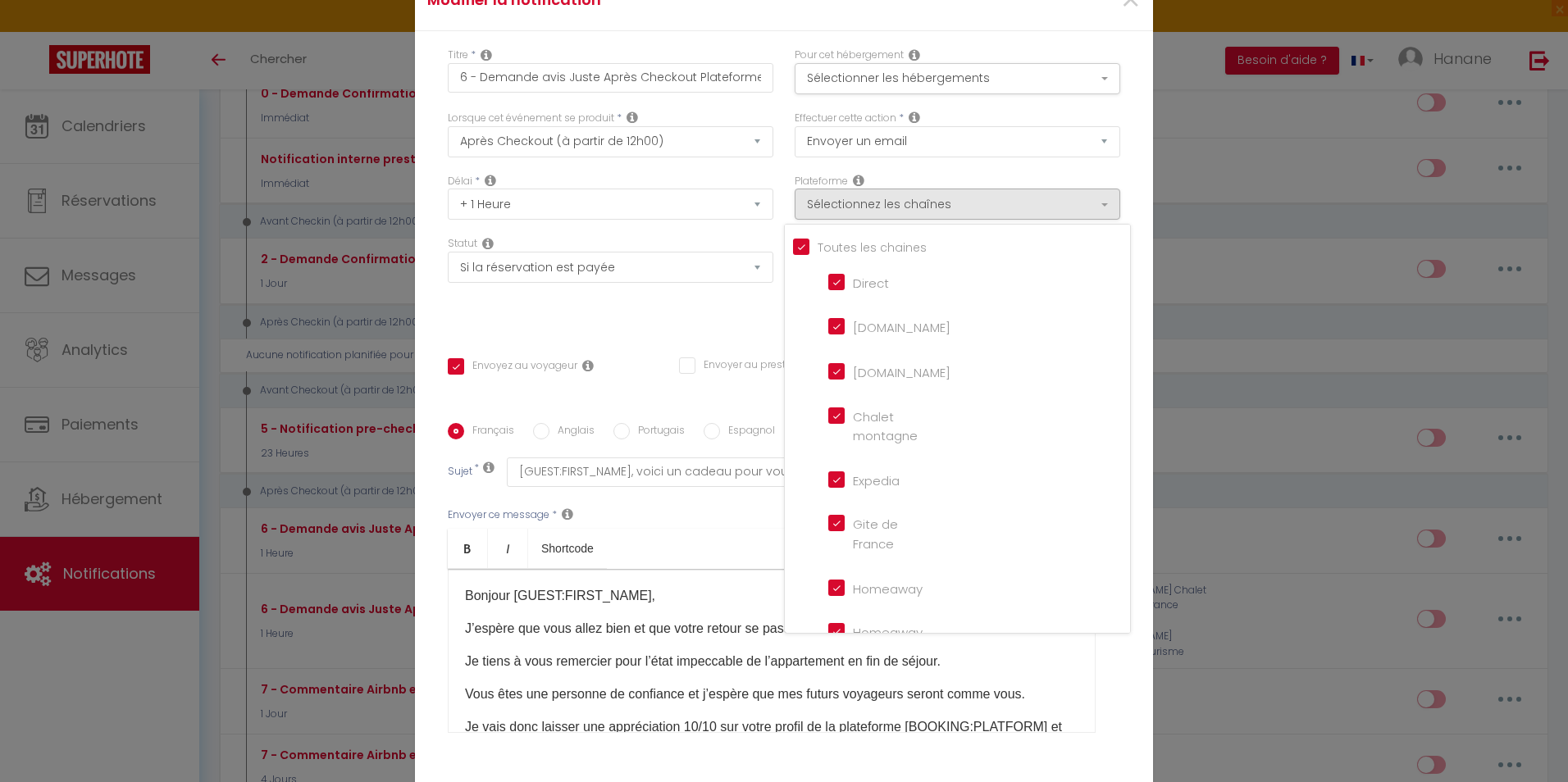
checkbox input "true"
checkbox input "false"
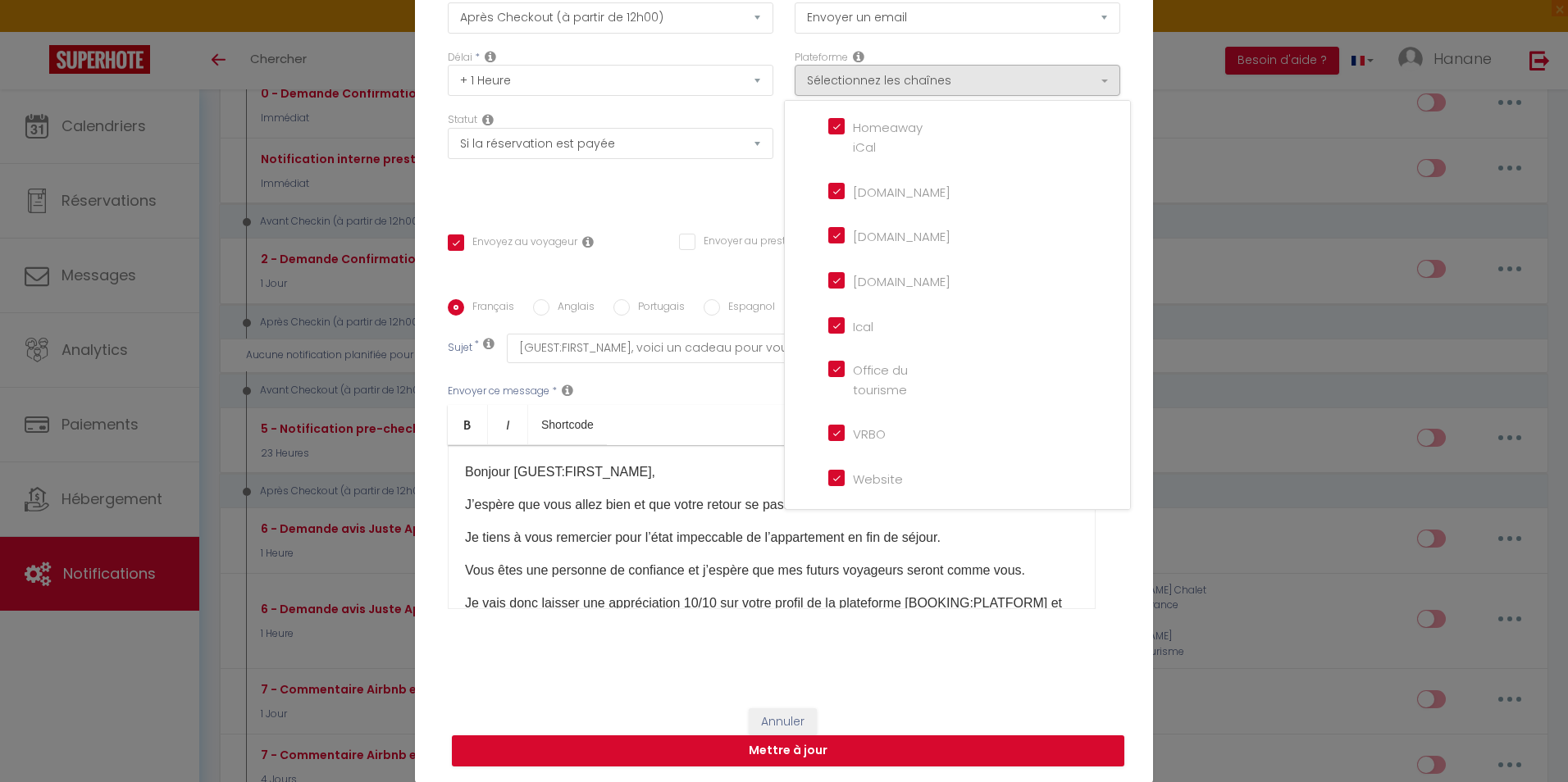
scroll to position [82, 0]
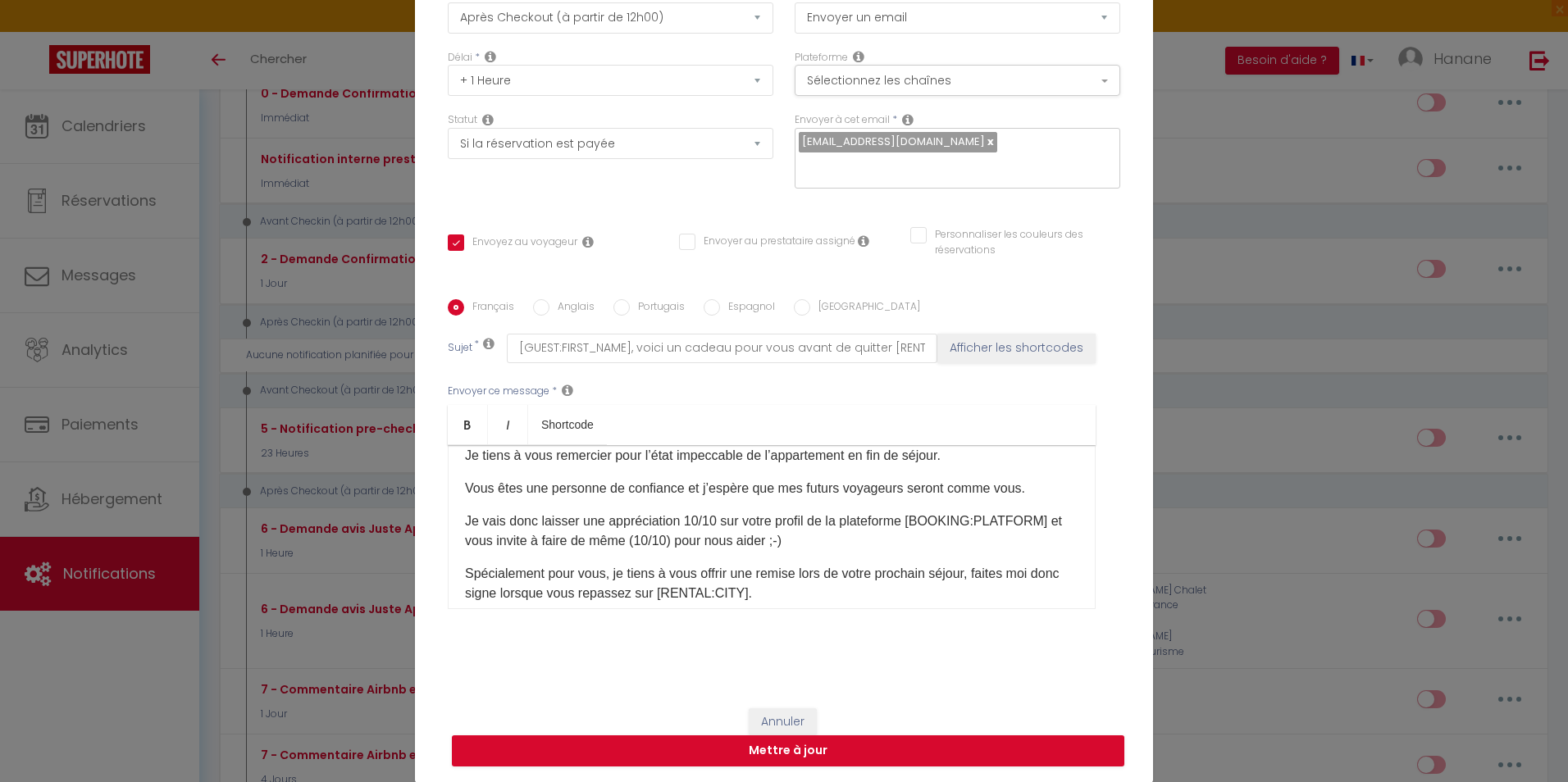
click at [533, 307] on input "Anglais" at bounding box center [541, 307] width 17 height 17
radio input "true"
checkbox input "true"
checkbox input "false"
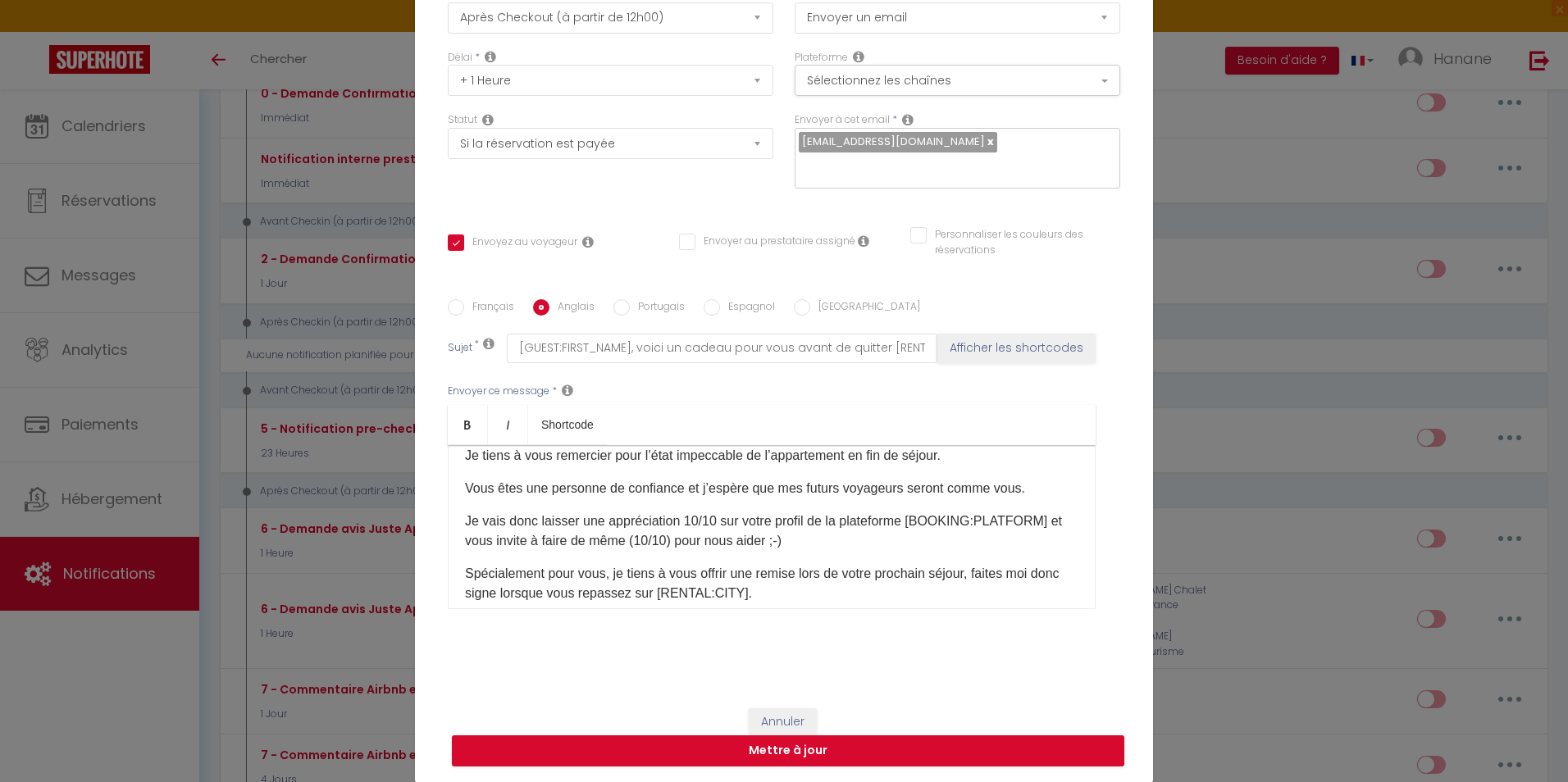
type input "[GUEST:FIRST_NAME], Here is a gift for you before you leave.[RENTAL:CITY]"
click at [845, 756] on button "Mettre à jour" at bounding box center [788, 751] width 672 height 31
checkbox input "true"
checkbox input "false"
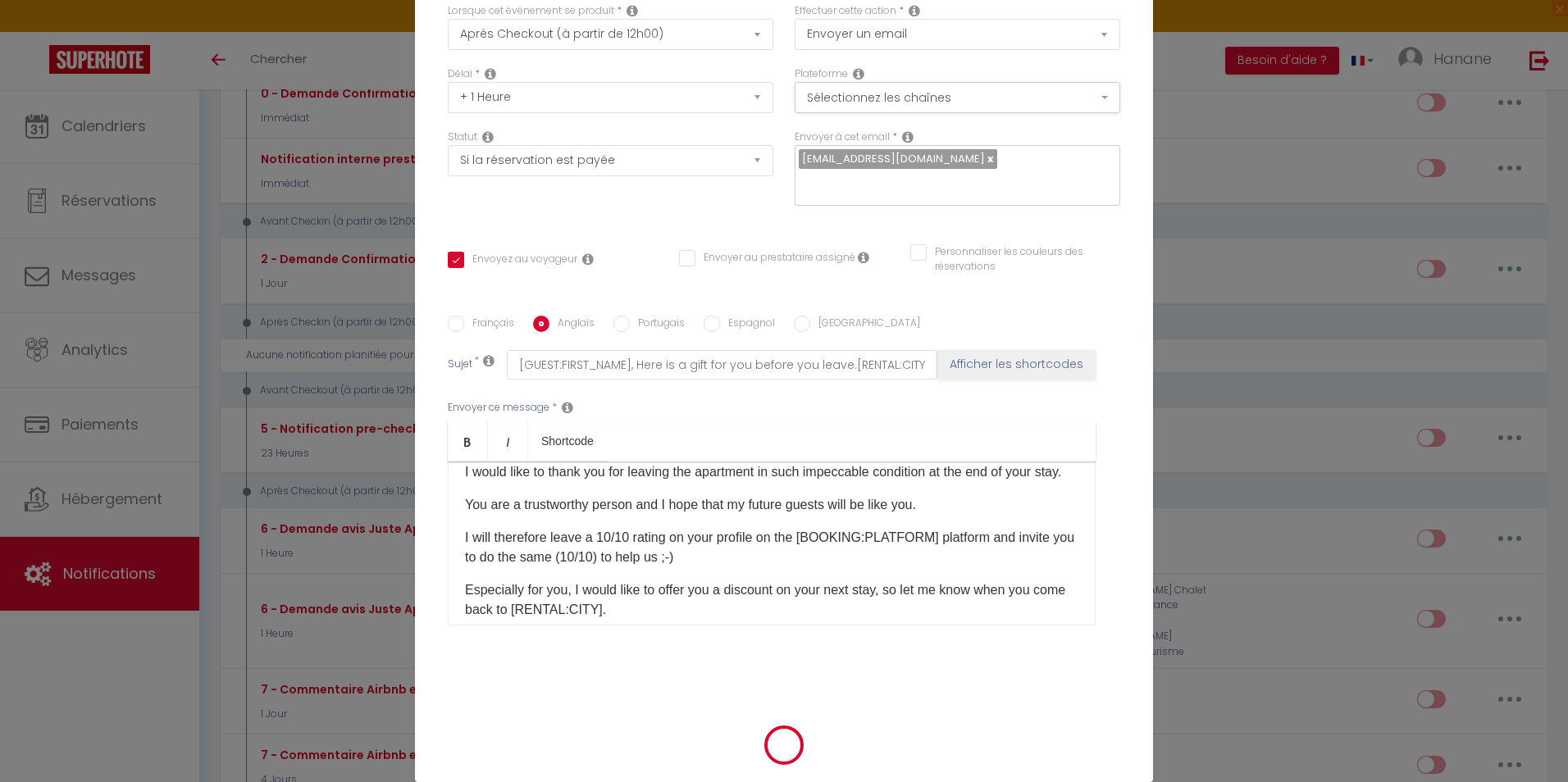
scroll to position [116, 0]
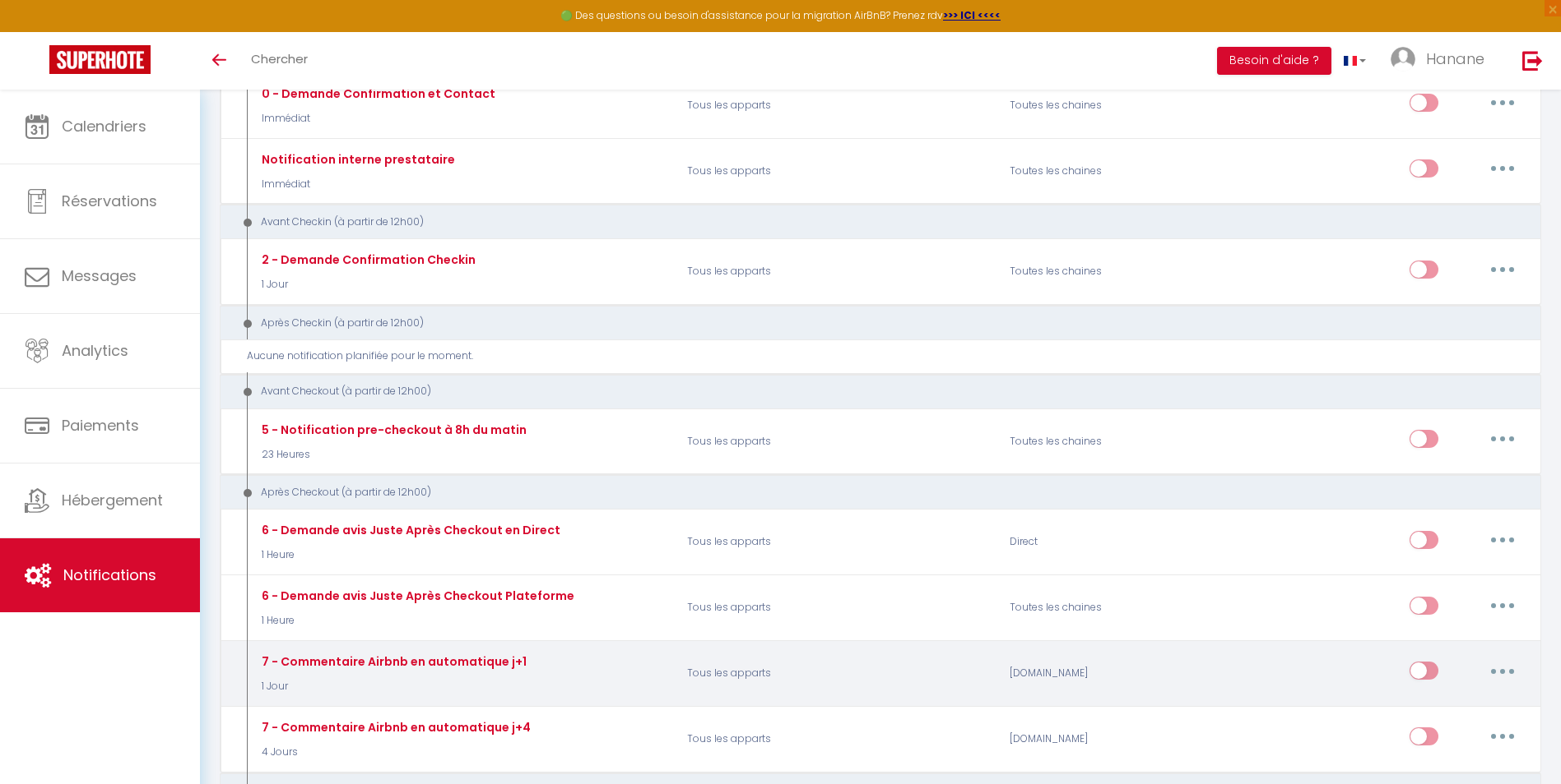
click at [1509, 669] on button "button" at bounding box center [1501, 671] width 46 height 26
click at [1442, 706] on link "Editer" at bounding box center [1460, 709] width 122 height 28
type input "7 - Commentaire Airbnb en automatique j+1"
select select "5"
select select "review"
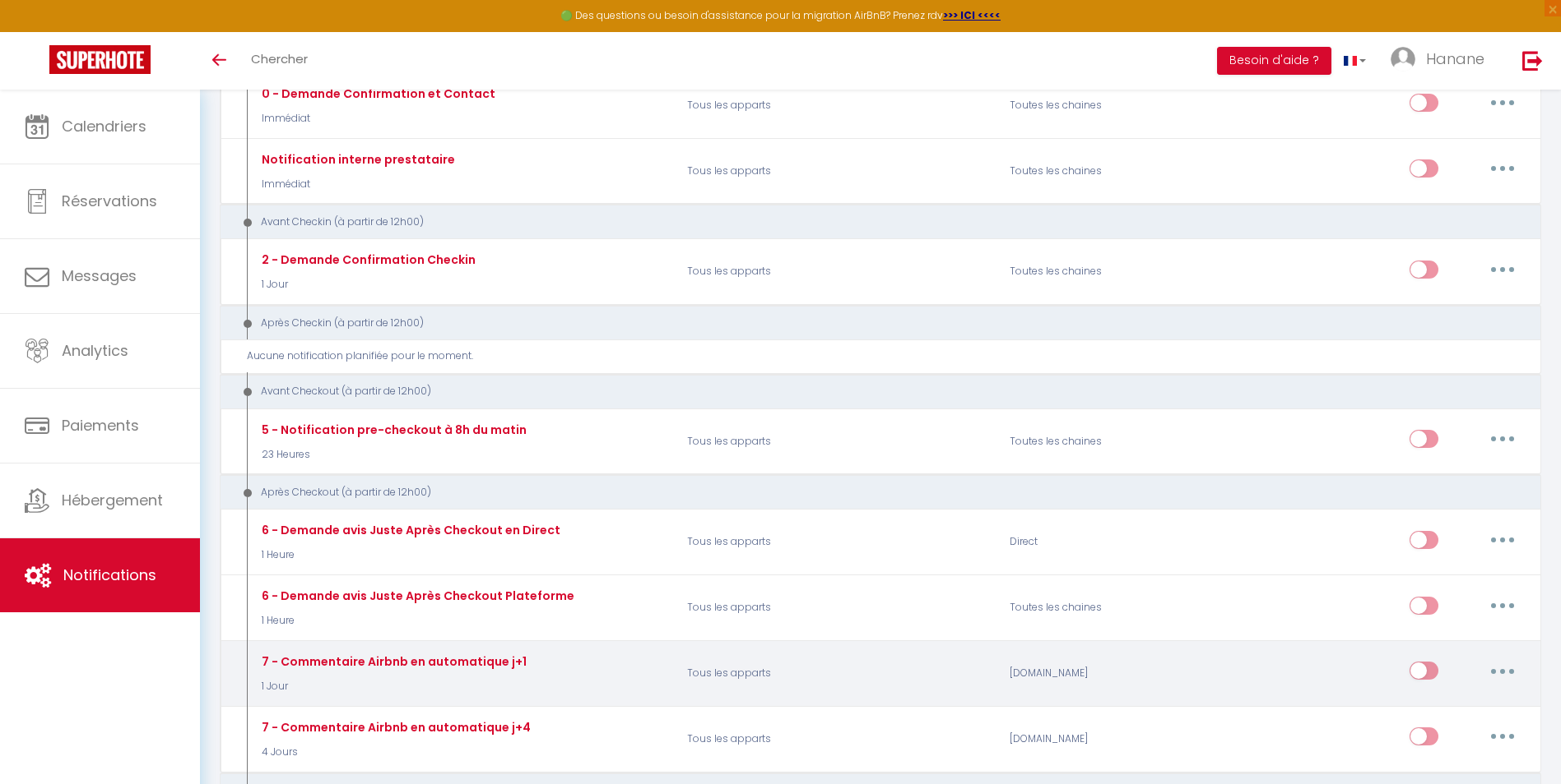
select select "1 Jour"
select select "if_booking_is_paid"
checkbox input "false"
radio input "true"
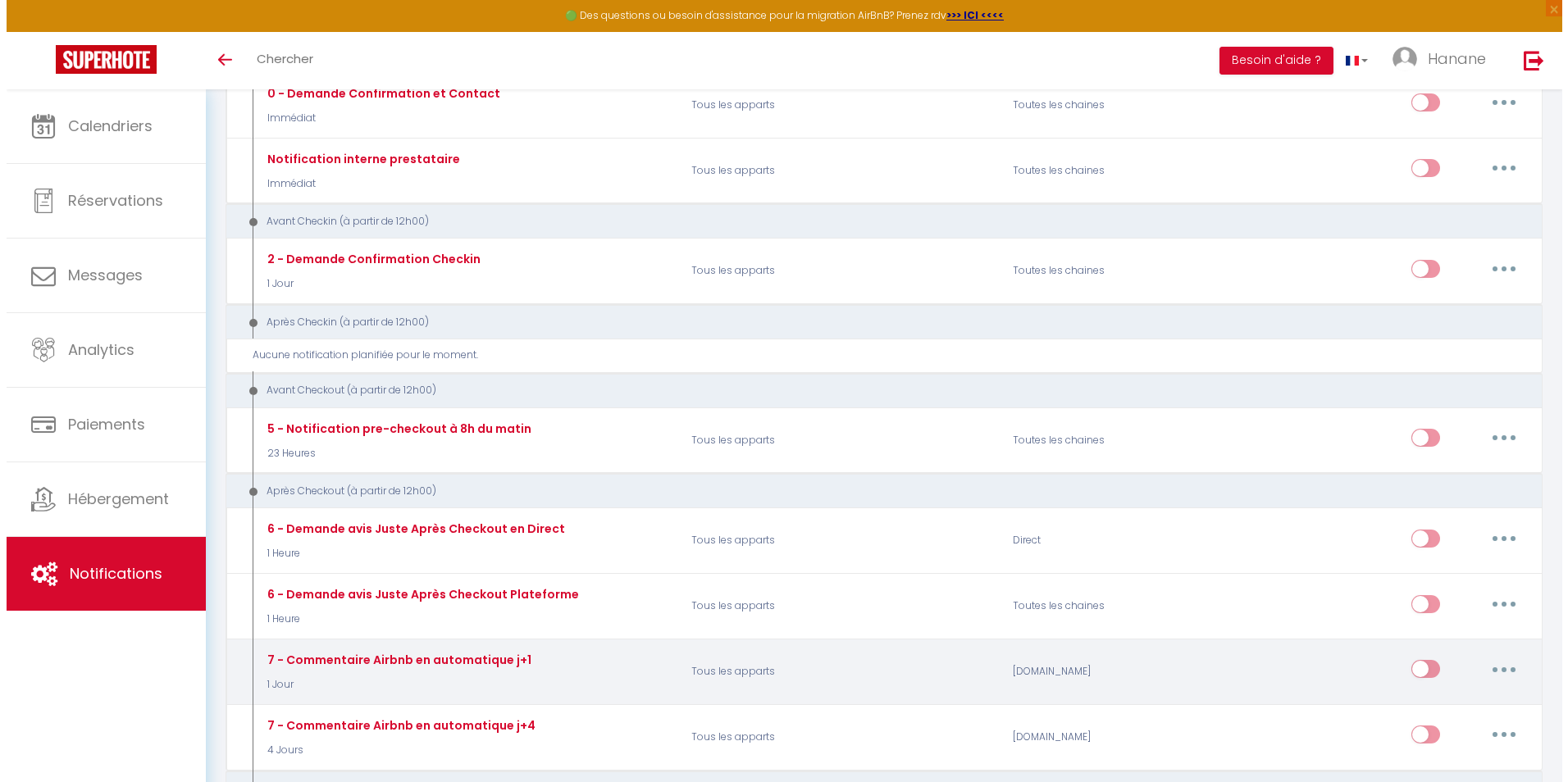
scroll to position [93, 0]
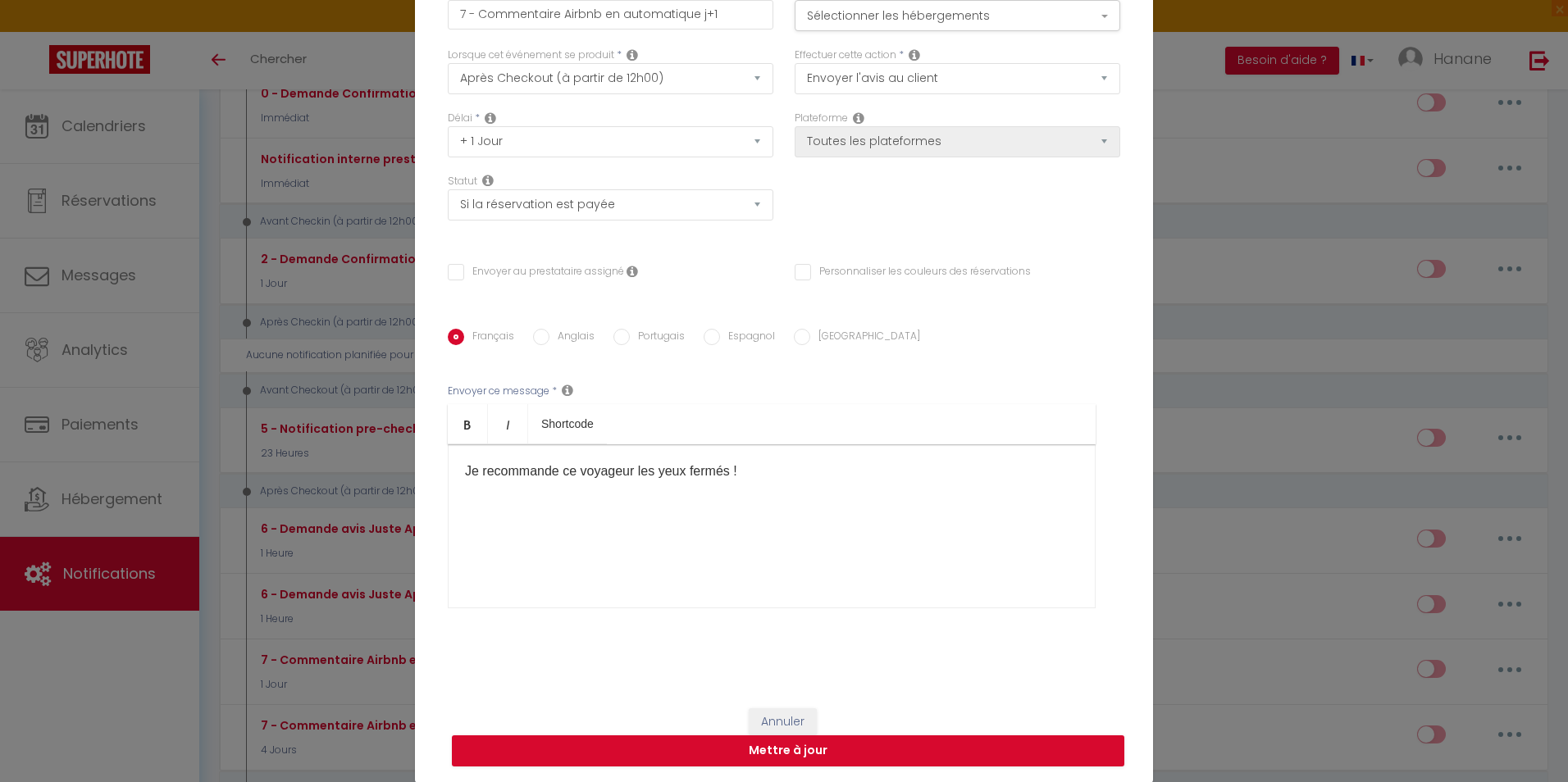
click at [536, 333] on input "Anglais" at bounding box center [541, 337] width 17 height 17
radio input "true"
checkbox input "false"
click at [447, 335] on input "Français" at bounding box center [455, 337] width 17 height 17
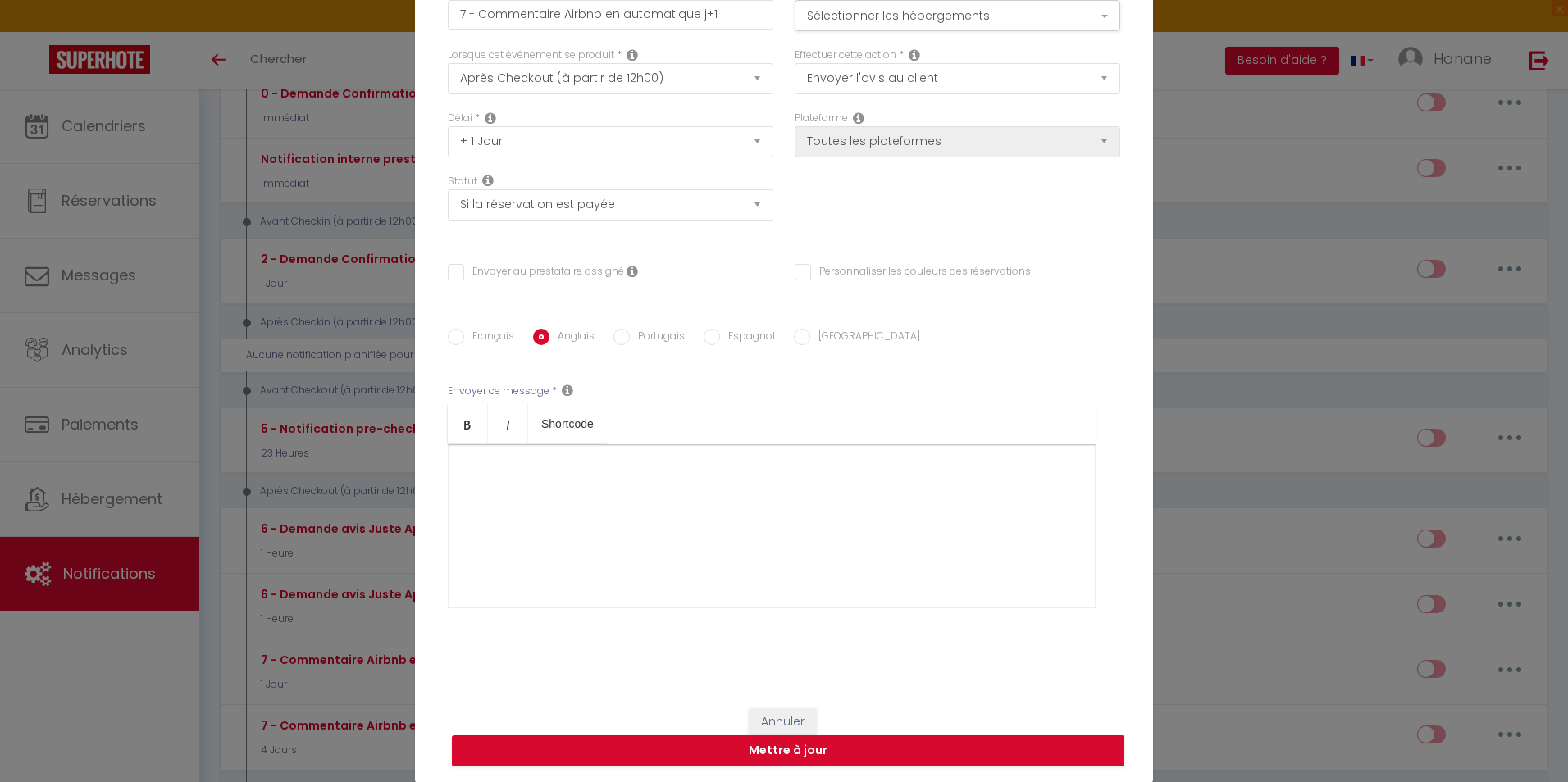
radio input "true"
checkbox input "false"
drag, startPoint x: 729, startPoint y: 473, endPoint x: 427, endPoint y: 485, distance: 302.2
click at [427, 485] on div "Titre * 7 - Commentaire Airbnb en automatique j+1 Pour cet hébergement Sélectio…" at bounding box center [784, 330] width 738 height 725
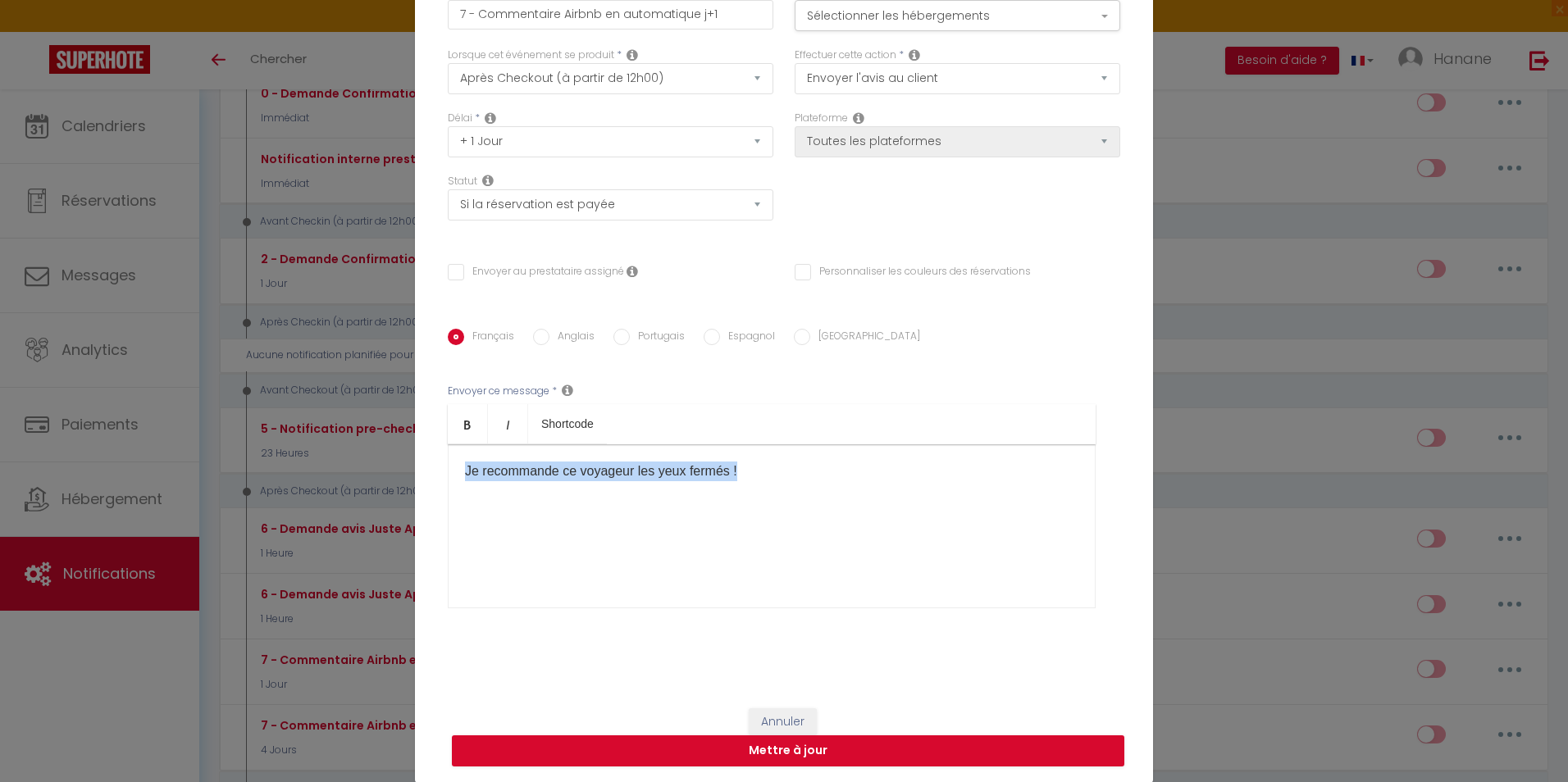
click at [458, 480] on div at bounding box center [458, 480] width 0 height 0
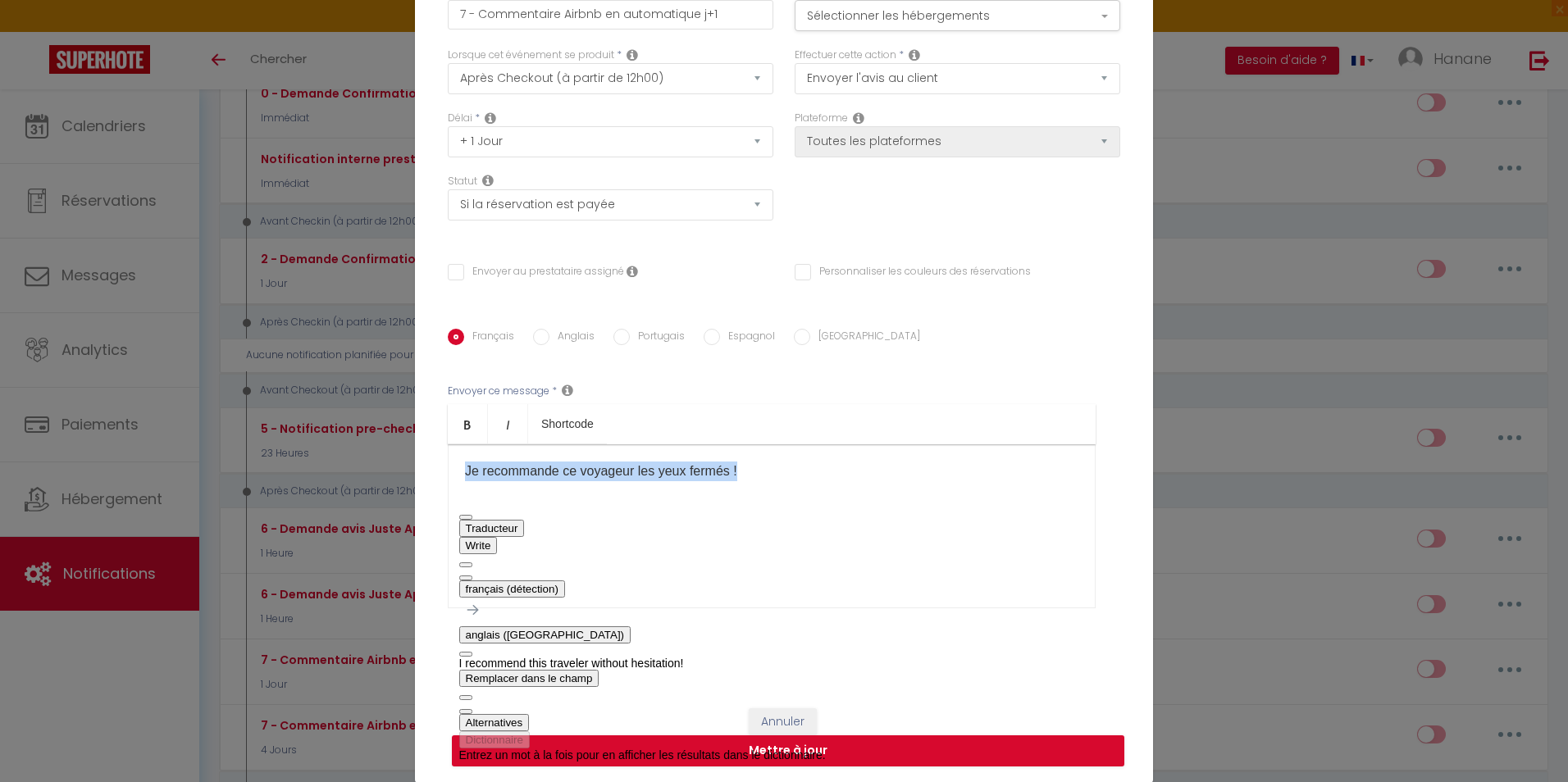
click at [466, 712] on span "button" at bounding box center [466, 712] width 0 height 0
click at [973, 365] on div "Envoyer ce message * Bold Italic Shortcode Rich text editor Je recommande ce vo…" at bounding box center [783, 497] width 672 height 267
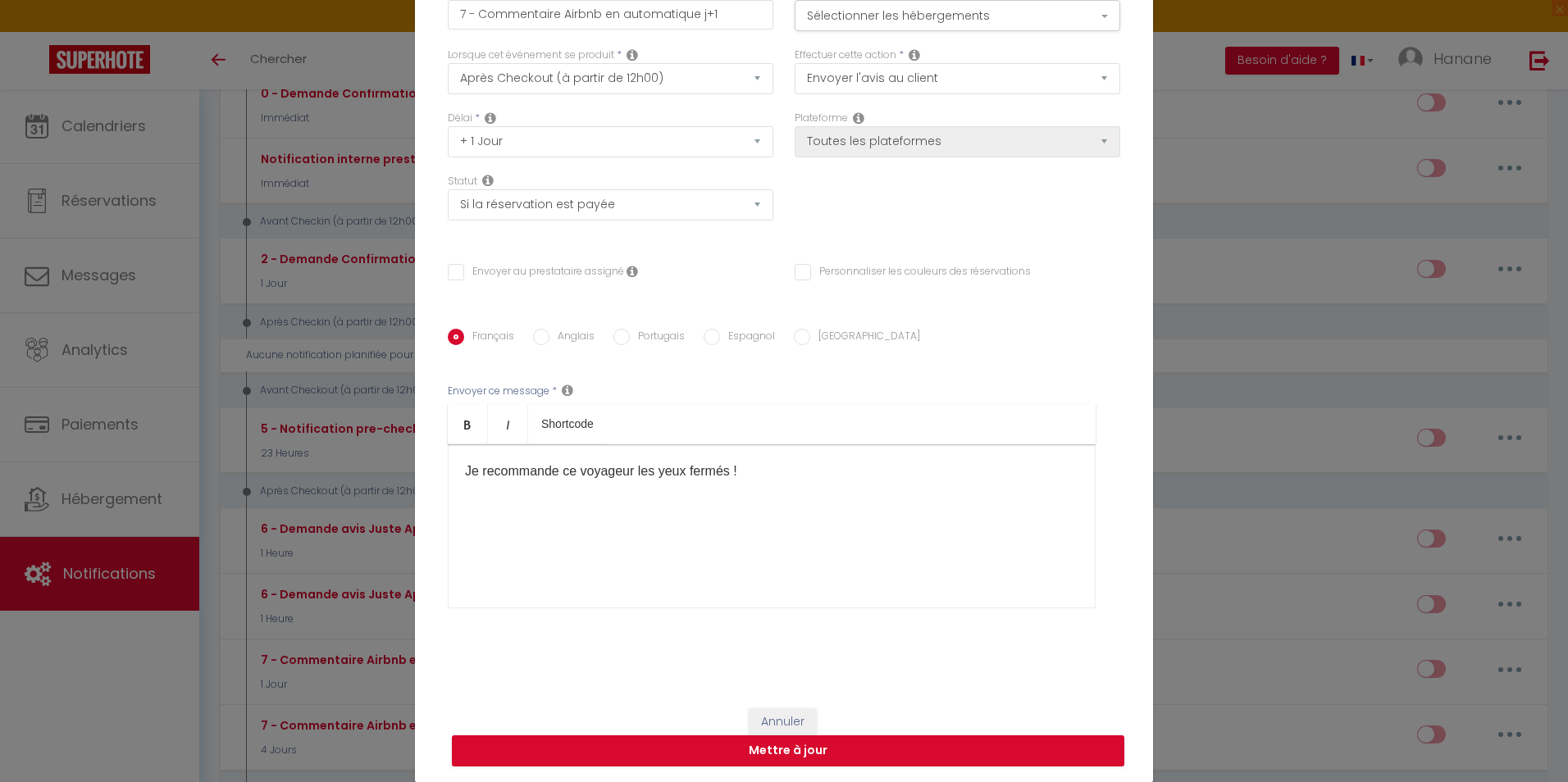
click at [536, 327] on div "Français Anglais Portugais Espagnol Italien Sujet * Afficher les shortcodes Env…" at bounding box center [783, 480] width 672 height 350
click at [535, 338] on input "Anglais" at bounding box center [541, 337] width 17 height 17
radio input "true"
checkbox input "false"
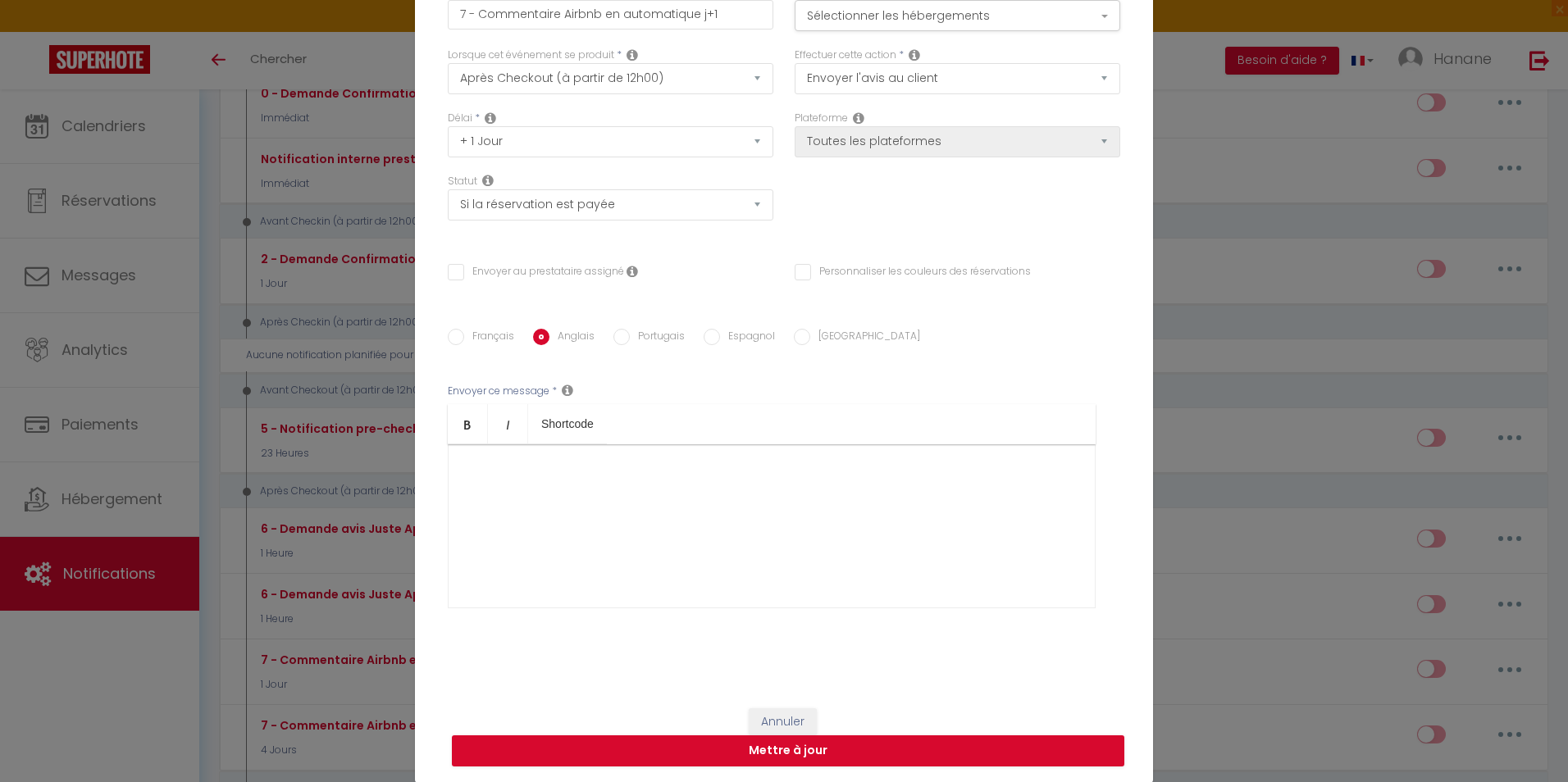
click at [482, 561] on div at bounding box center [771, 526] width 648 height 164
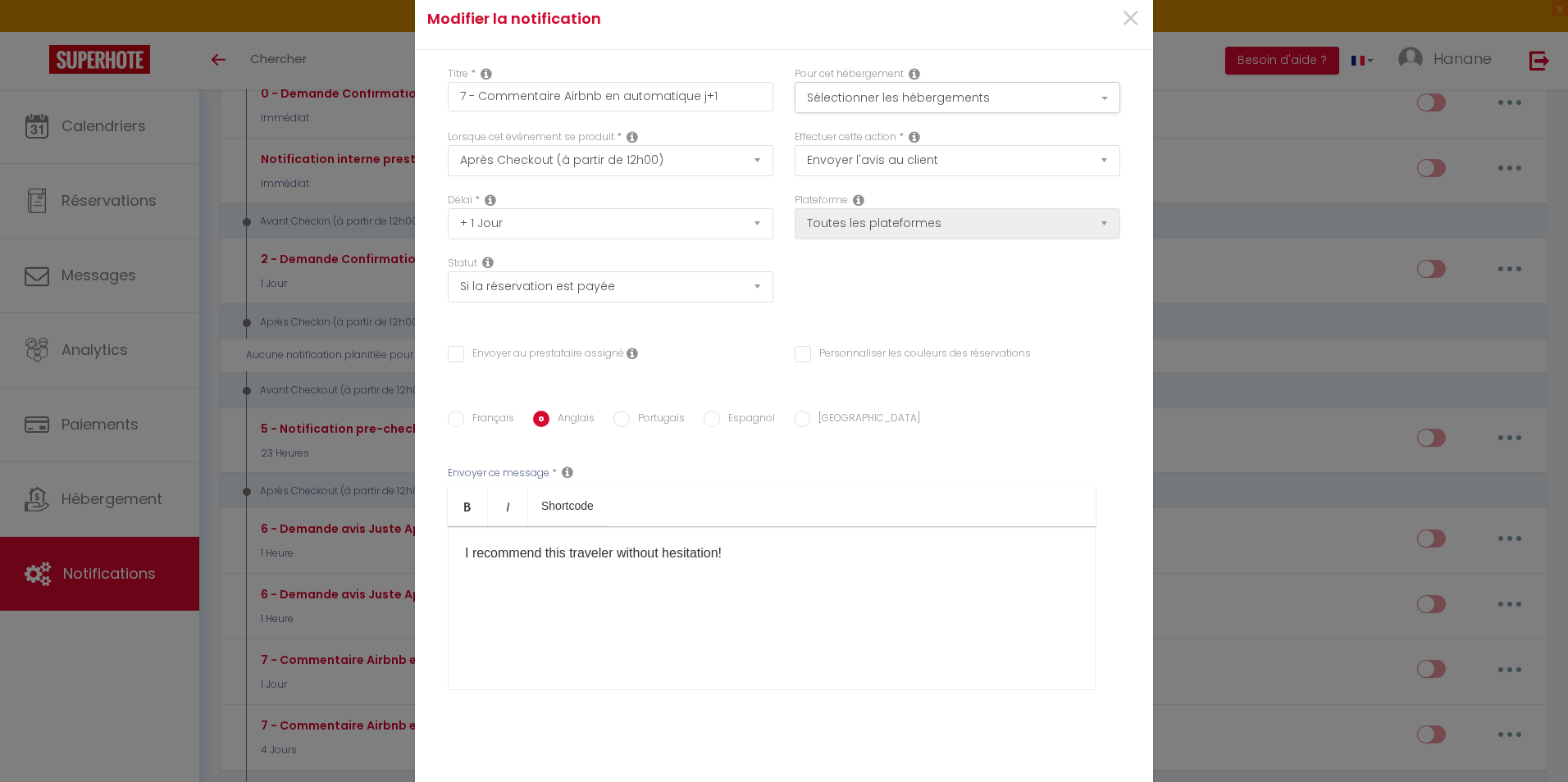
scroll to position [0, 0]
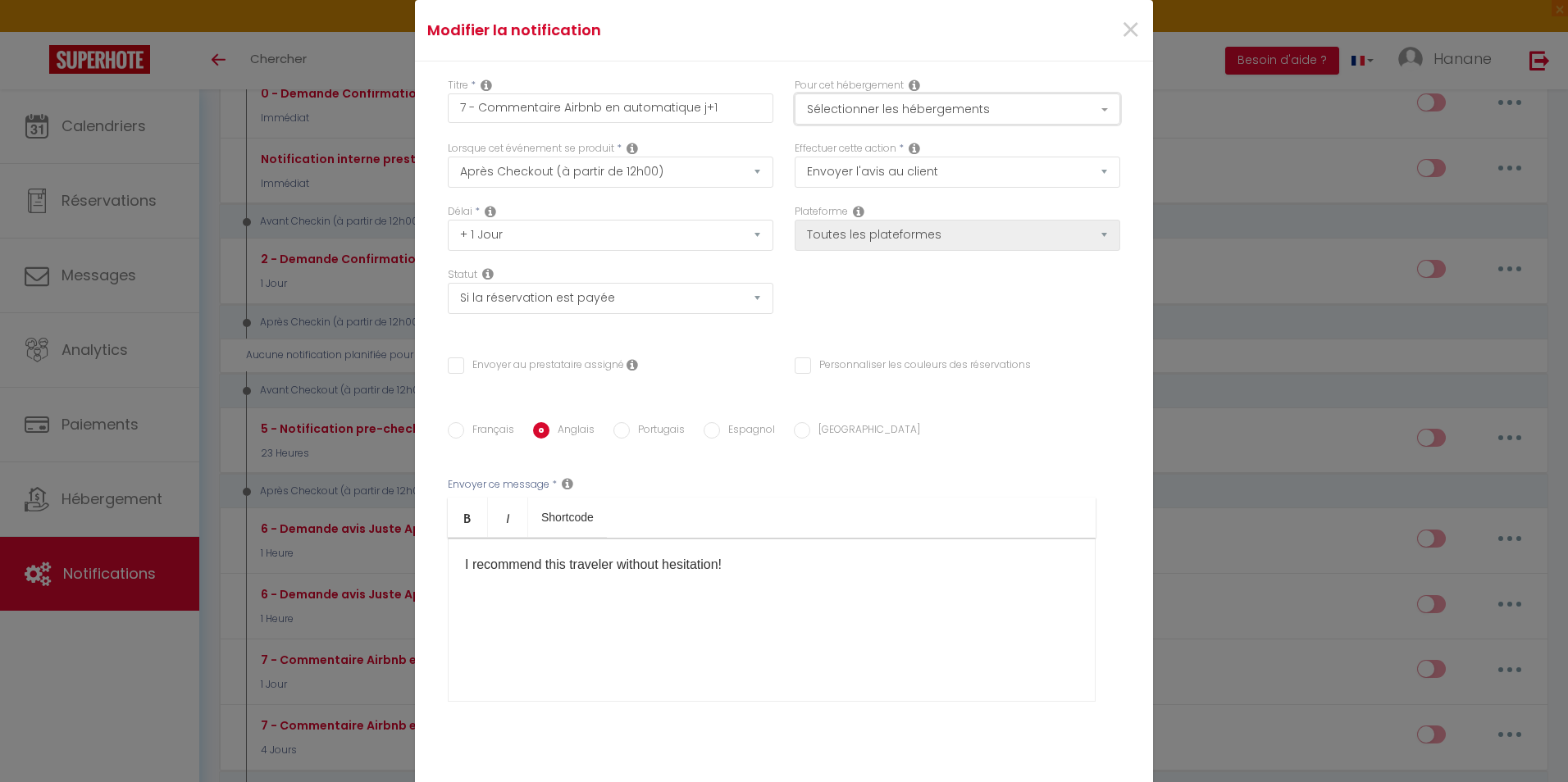
click at [1078, 107] on button "Sélectionner les hébergements" at bounding box center [957, 109] width 326 height 31
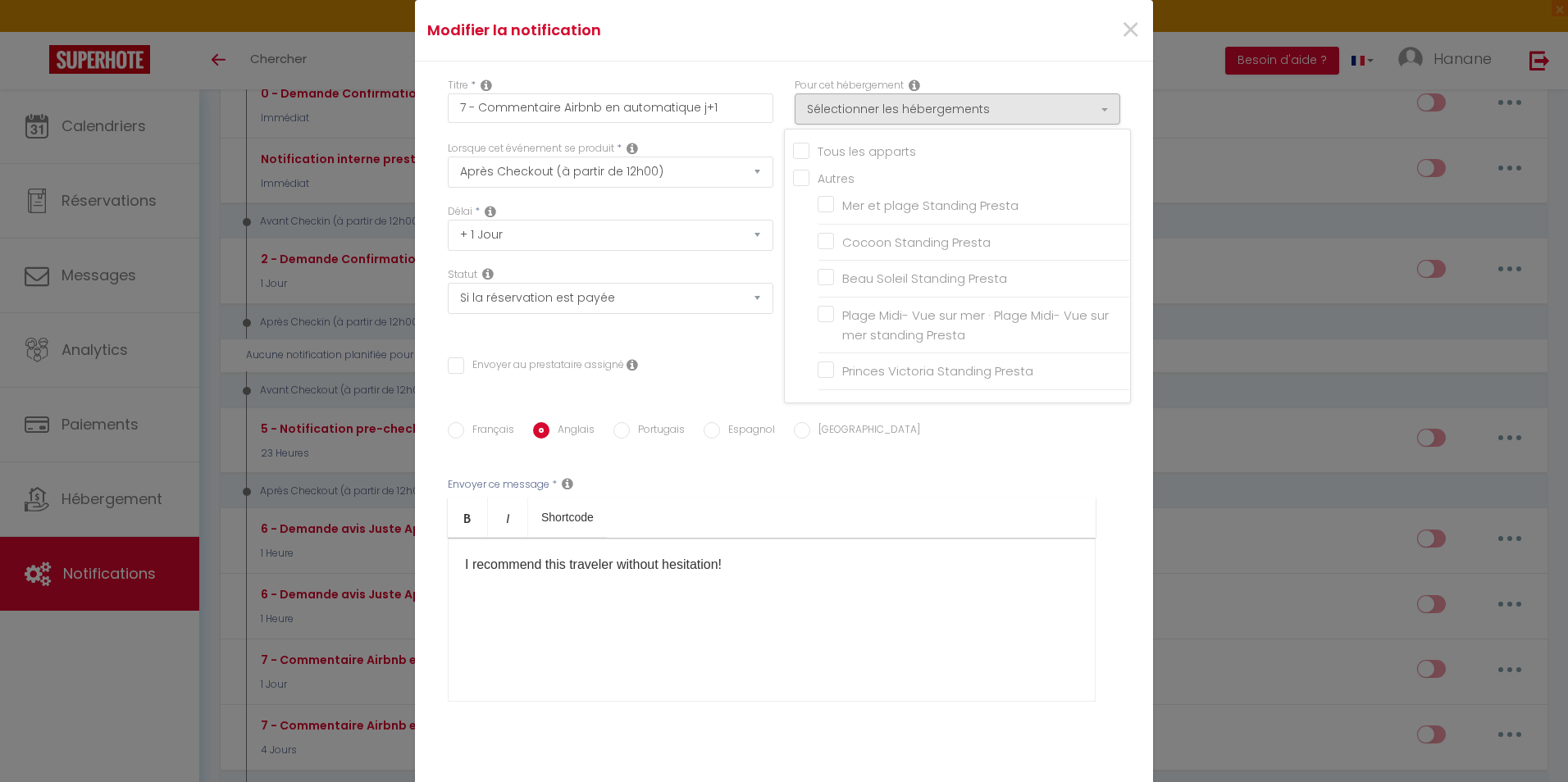
click at [802, 146] on input "Tous les apparts" at bounding box center [961, 150] width 338 height 17
checkbox input "true"
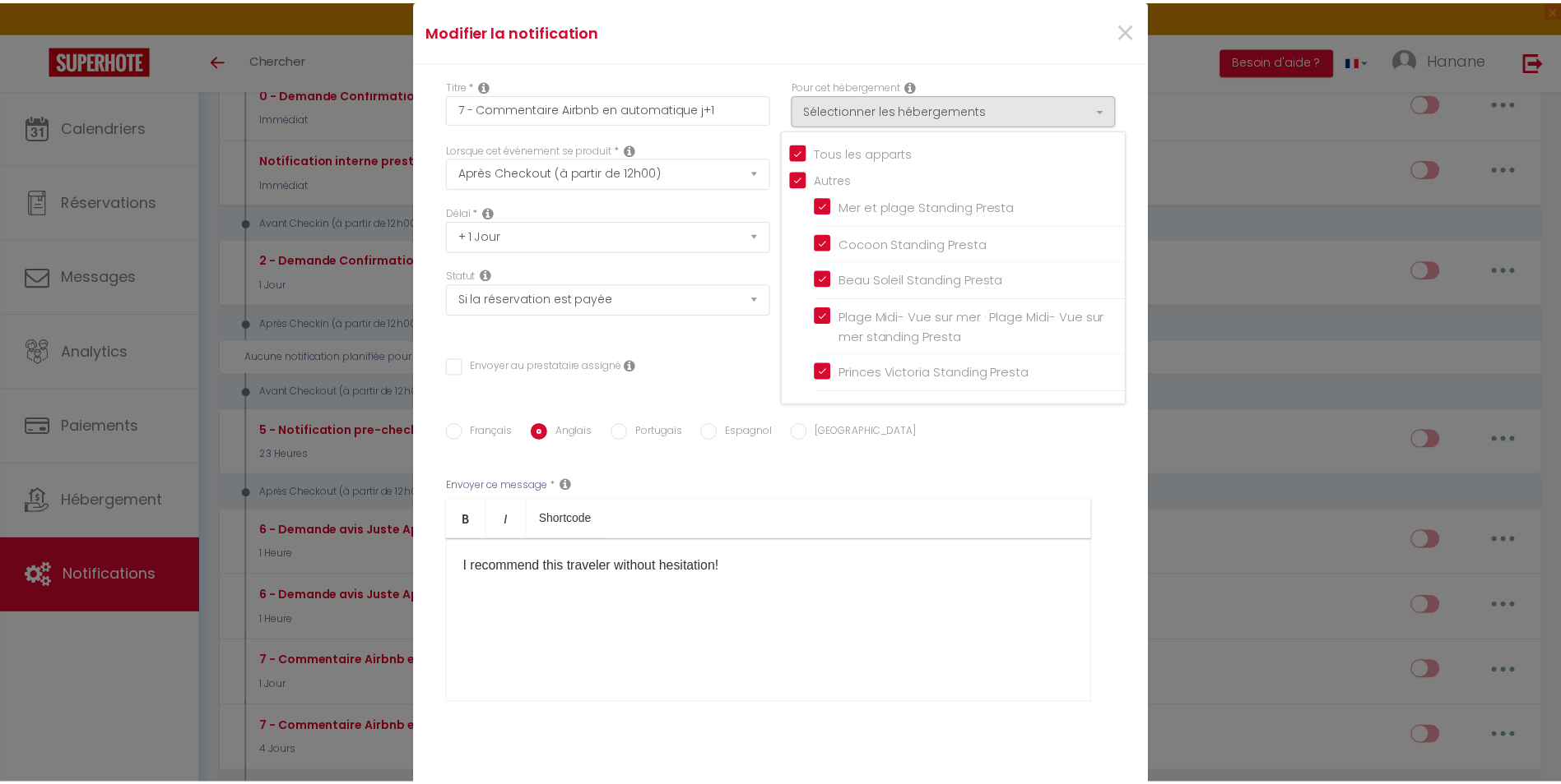
scroll to position [94, 0]
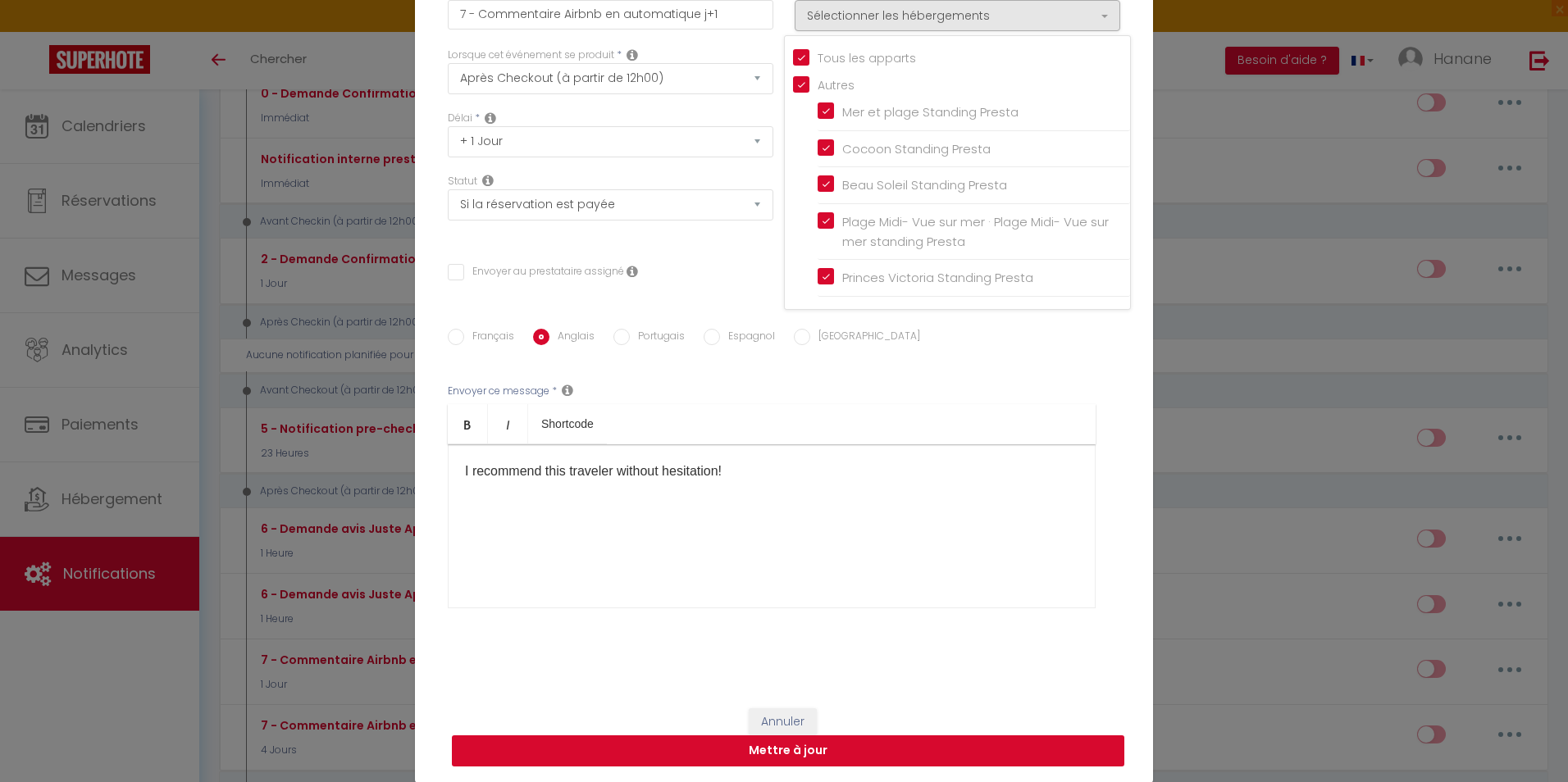
click at [862, 741] on button "Mettre à jour" at bounding box center [788, 751] width 672 height 31
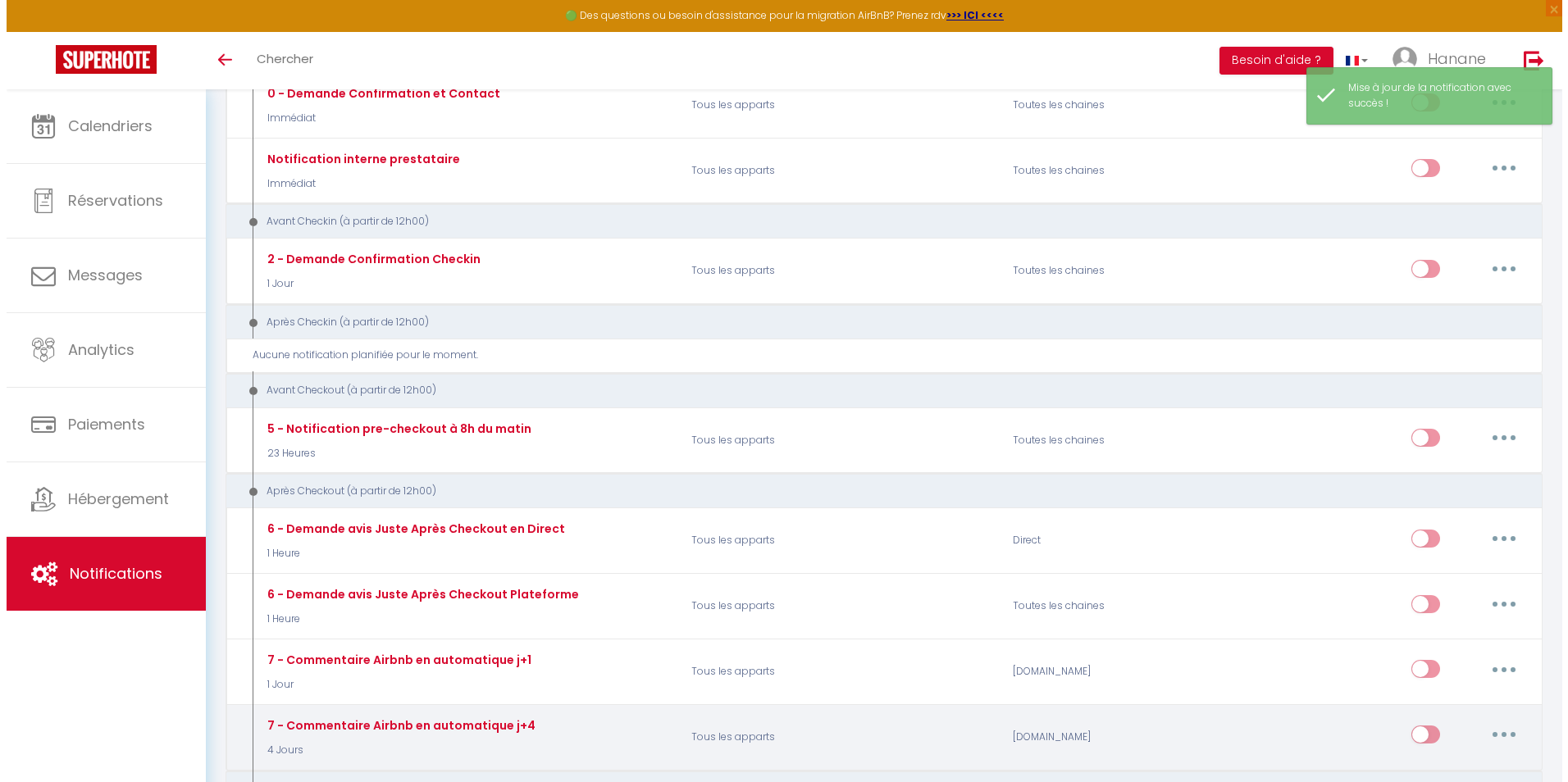
scroll to position [328, 0]
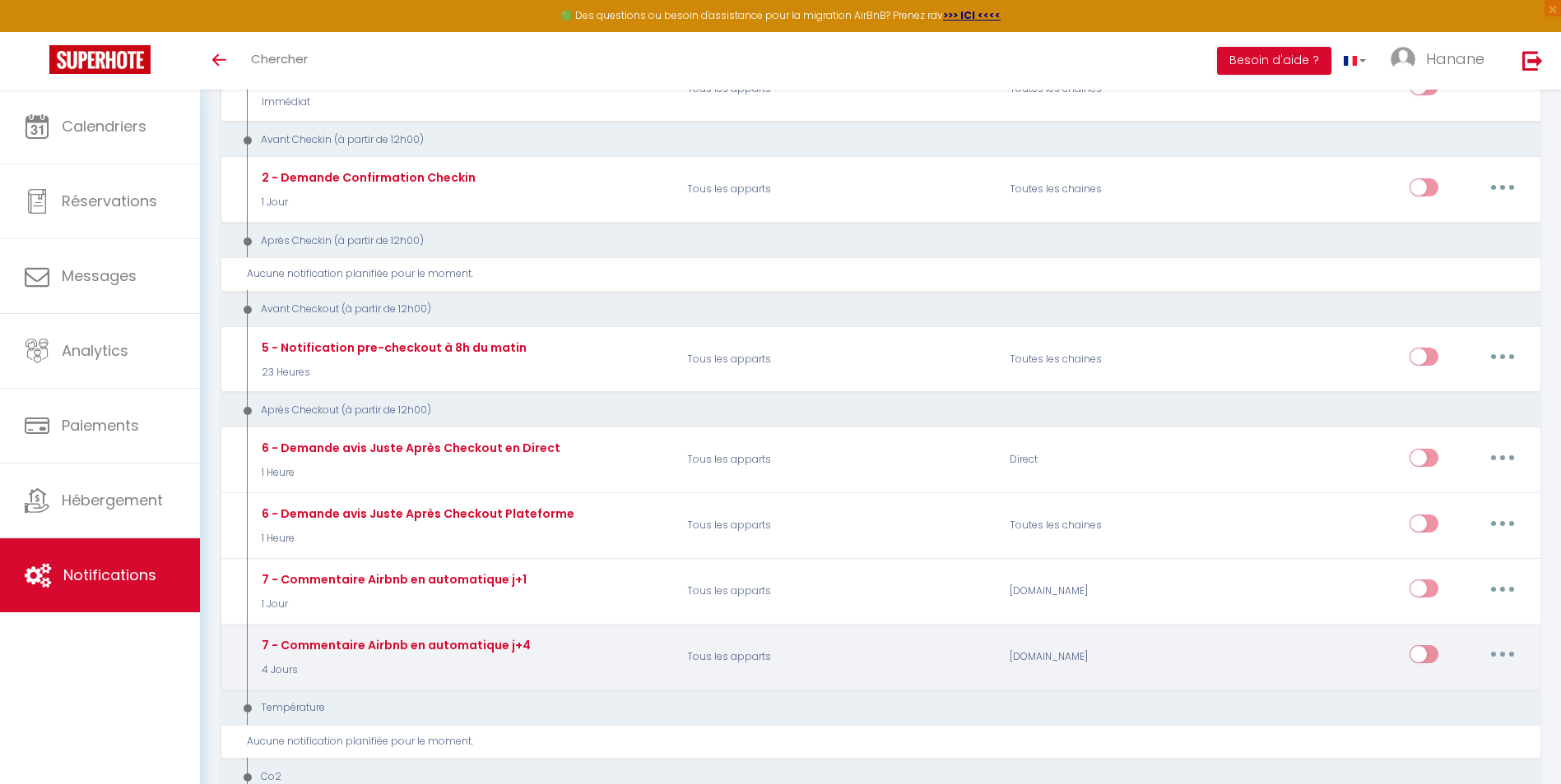
click at [1503, 654] on icon "button" at bounding box center [1501, 654] width 5 height 5
click at [1425, 685] on link "Editer" at bounding box center [1460, 692] width 122 height 28
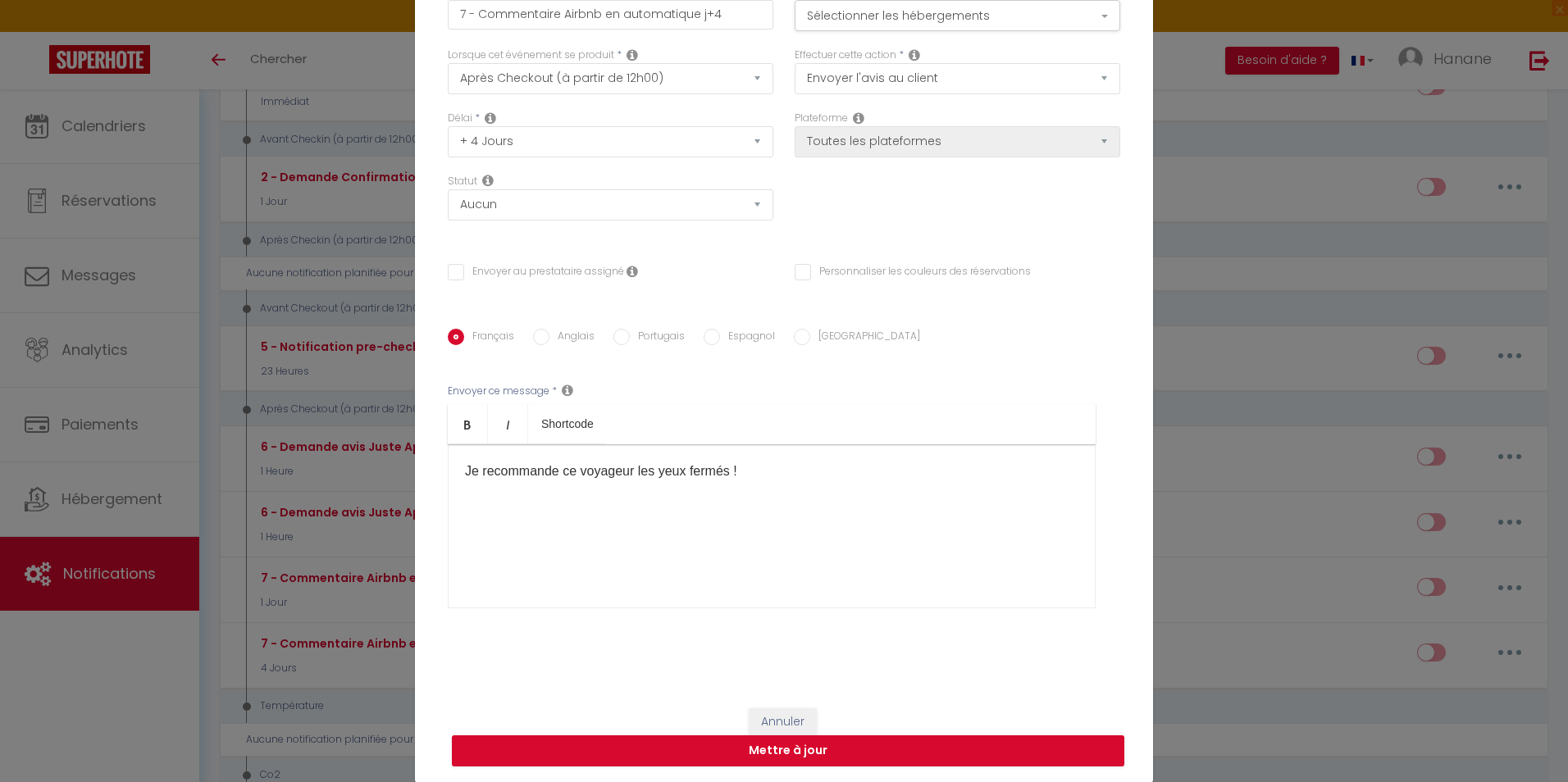
click at [533, 336] on input "Anglais" at bounding box center [541, 337] width 17 height 17
drag, startPoint x: 535, startPoint y: 477, endPoint x: 534, endPoint y: 468, distance: 9.1
click at [533, 474] on div at bounding box center [771, 526] width 648 height 164
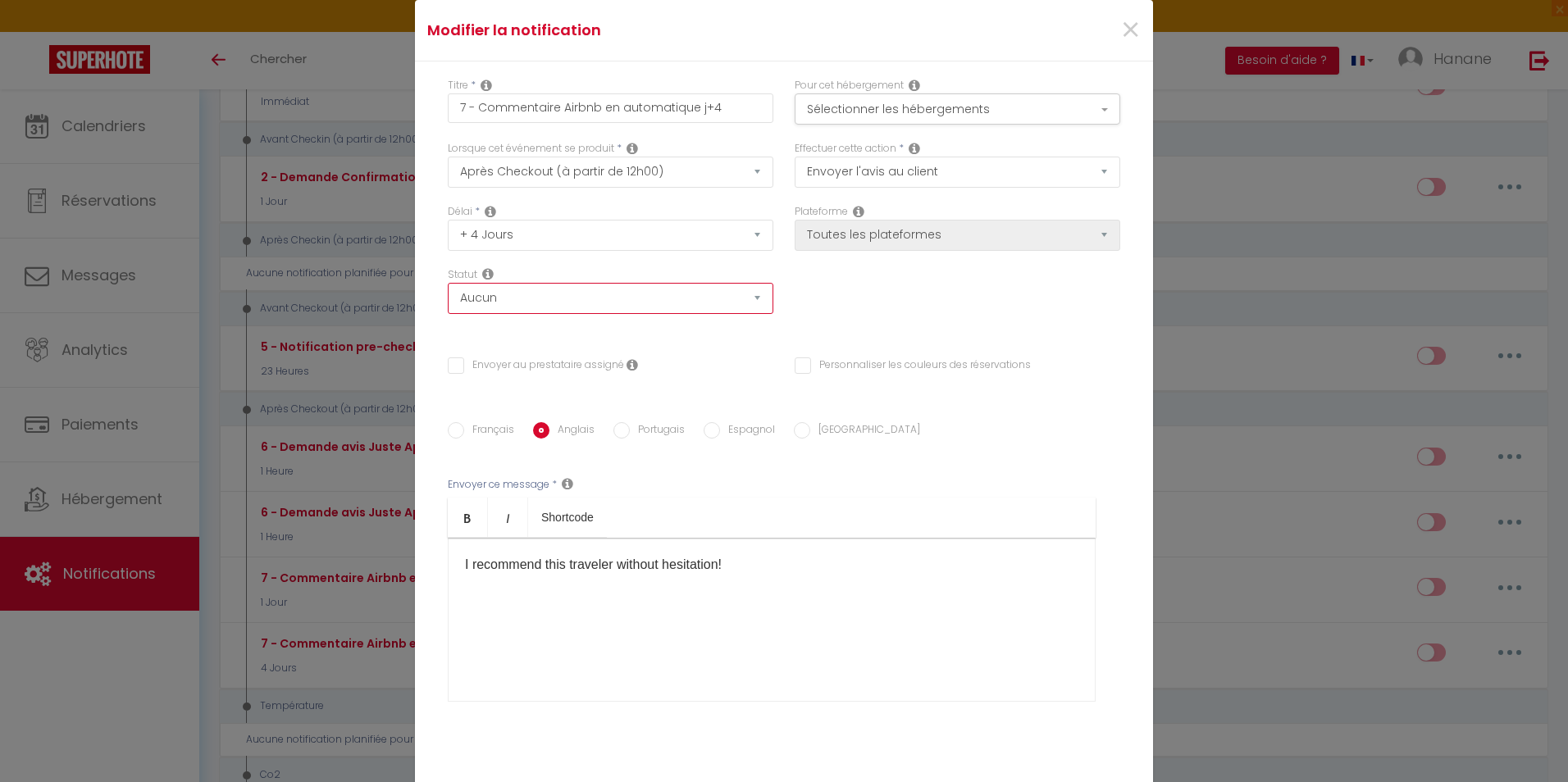
click at [740, 295] on select "Aucun Si la réservation est payée Si réservation non payée Si la caution a été …" at bounding box center [610, 299] width 326 height 31
click at [740, 296] on select "Aucun Si la réservation est payée Si réservation non payée Si la caution a été …" at bounding box center [610, 299] width 326 height 31
click at [747, 286] on select "Aucun Si la réservation est payée Si réservation non payée Si la caution a été …" at bounding box center [610, 299] width 326 height 31
click at [873, 303] on div "Délai * Immédiat + 10 Minutes + 1 Heure + 2 Heures + 3 Heures + 4 Heures + 5 He…" at bounding box center [783, 267] width 694 height 126
click at [1050, 114] on button "Sélectionner les hébergements" at bounding box center [957, 109] width 326 height 31
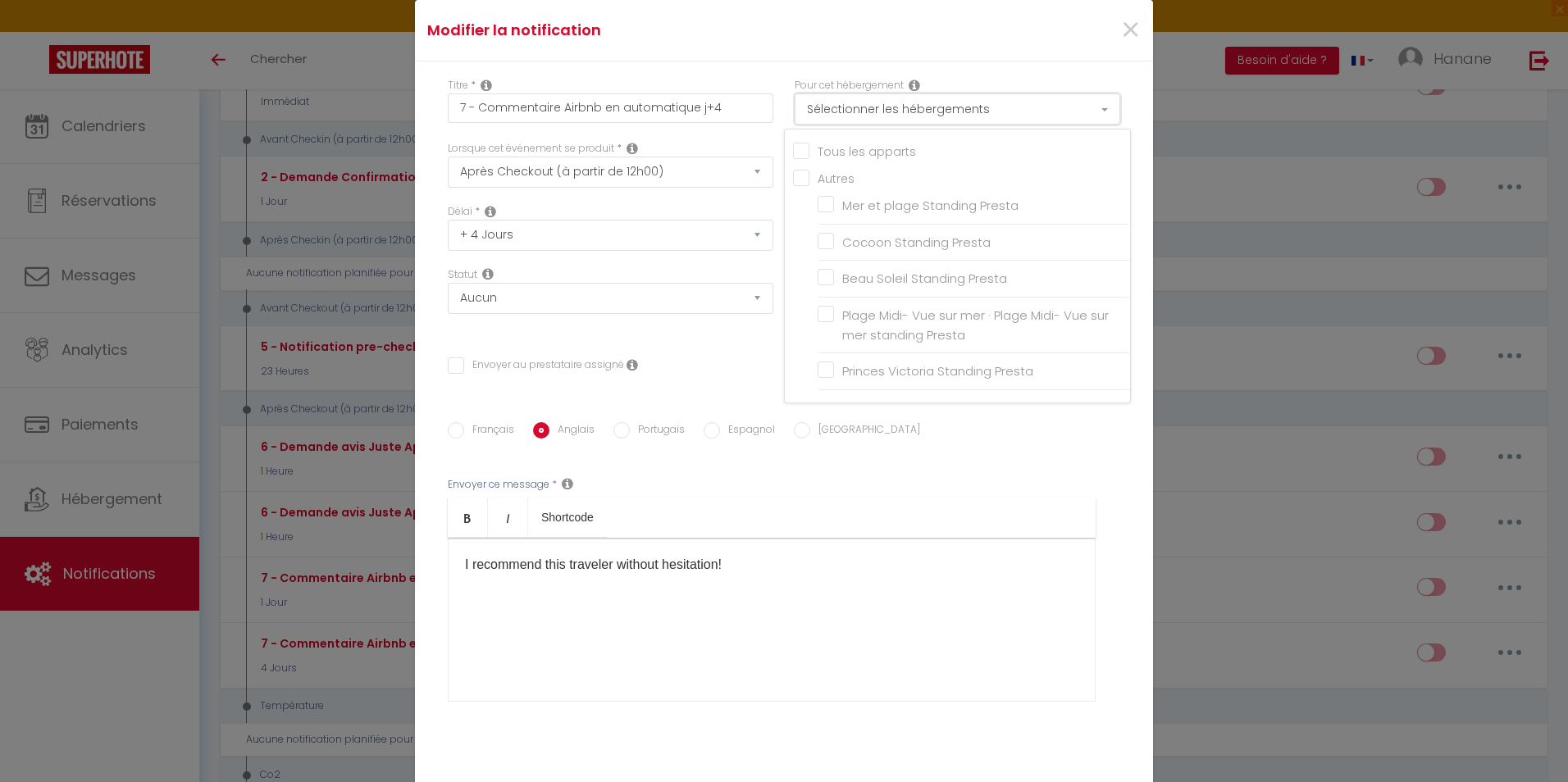
click at [1090, 107] on button "Sélectionner les hébergements" at bounding box center [957, 109] width 326 height 31
click at [1086, 99] on button "Sélectionner les hébergements" at bounding box center [957, 109] width 326 height 31
click at [793, 146] on input "Tous les apparts" at bounding box center [961, 150] width 338 height 17
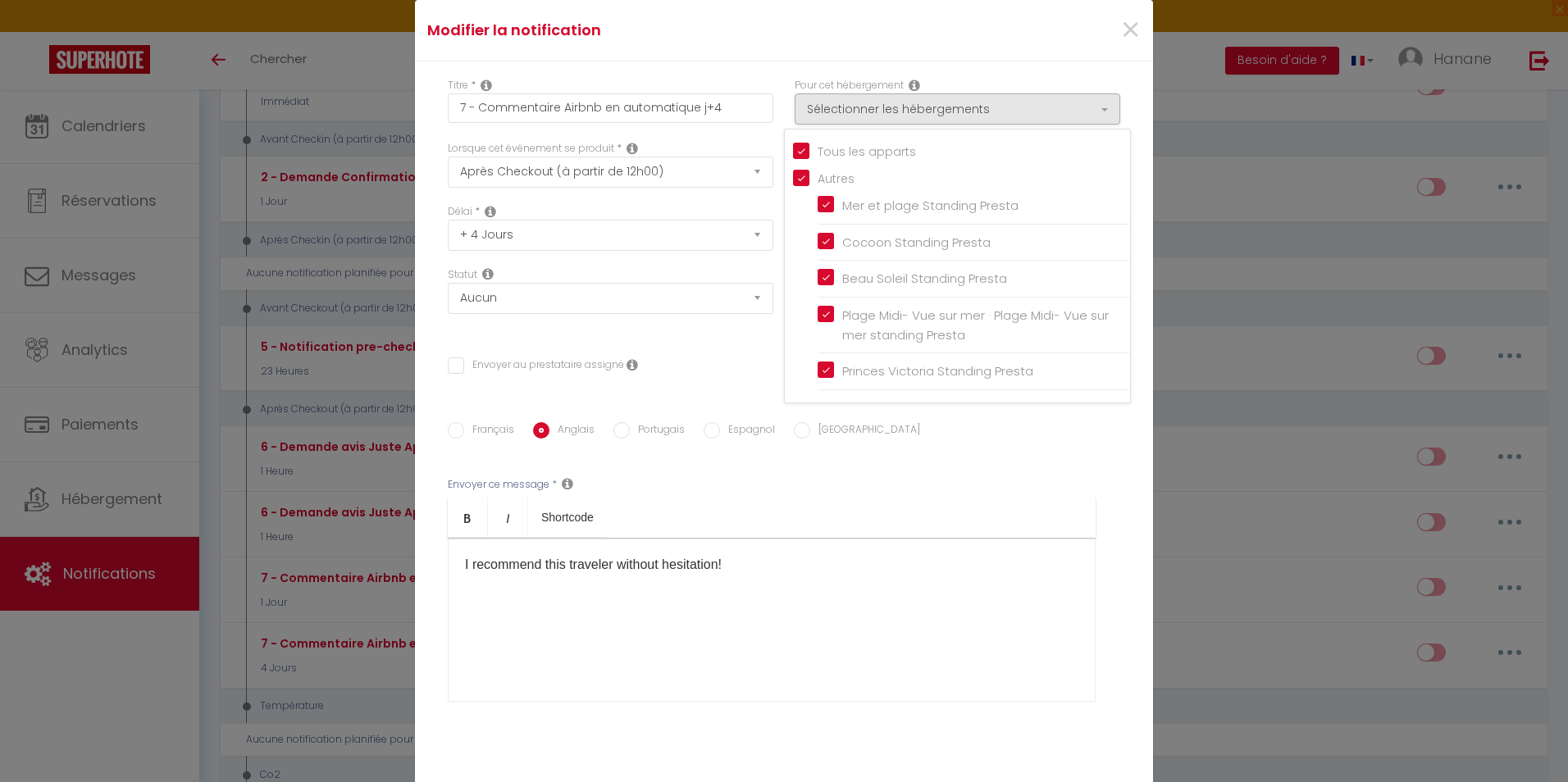
click at [892, 463] on div "Envoyer ce message * Bold Italic Shortcode Rich text editor I recommend this tr…" at bounding box center [783, 590] width 672 height 267
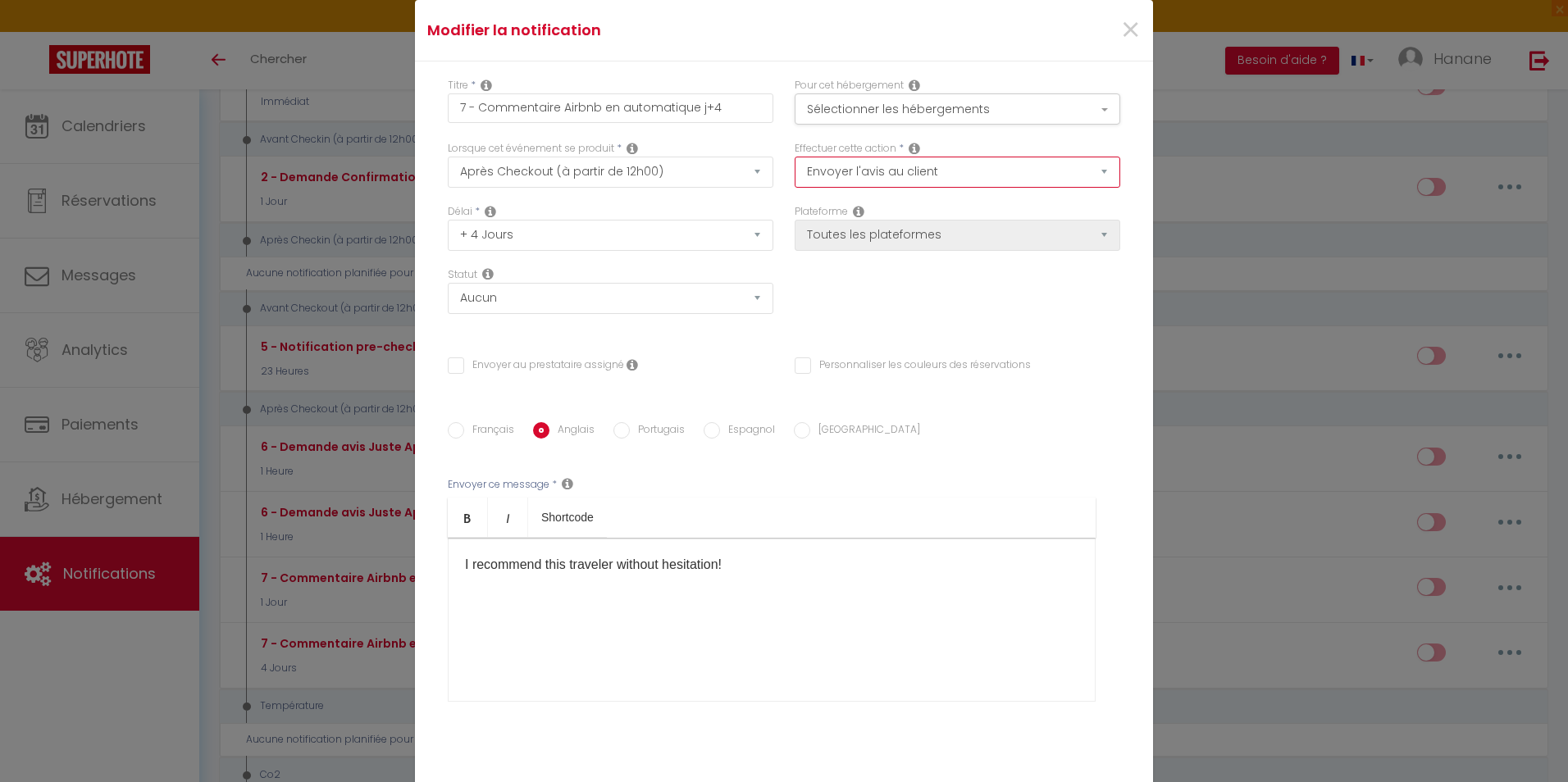
click at [1087, 167] on select "Envoyer un email Envoyer un SMS Envoyer une notification push Envoyer l'avis au…" at bounding box center [957, 172] width 326 height 31
click at [795, 157] on select "Envoyer un email Envoyer un SMS Envoyer une notification push Envoyer l'avis au…" at bounding box center [957, 172] width 326 height 31
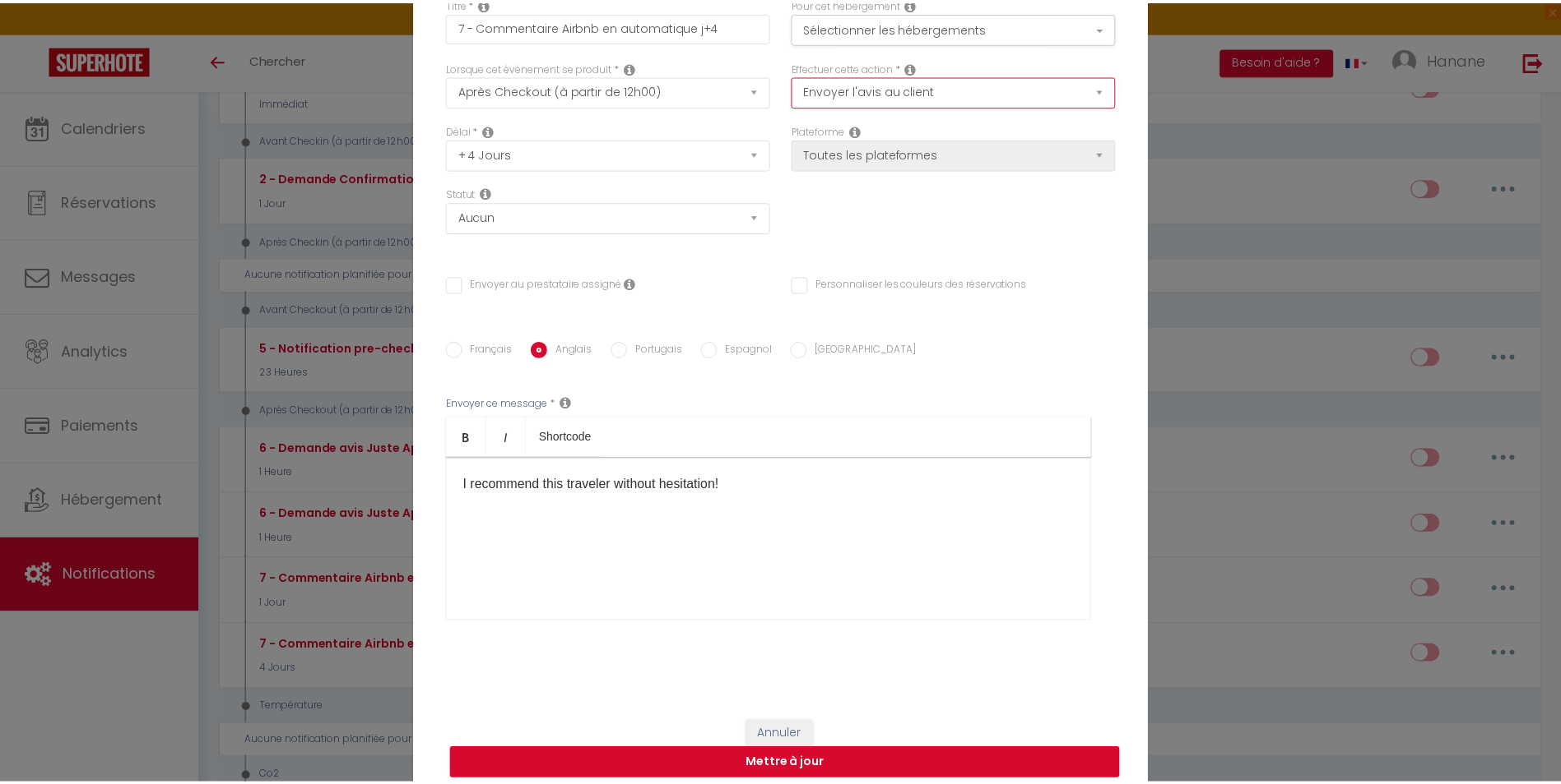
scroll to position [94, 0]
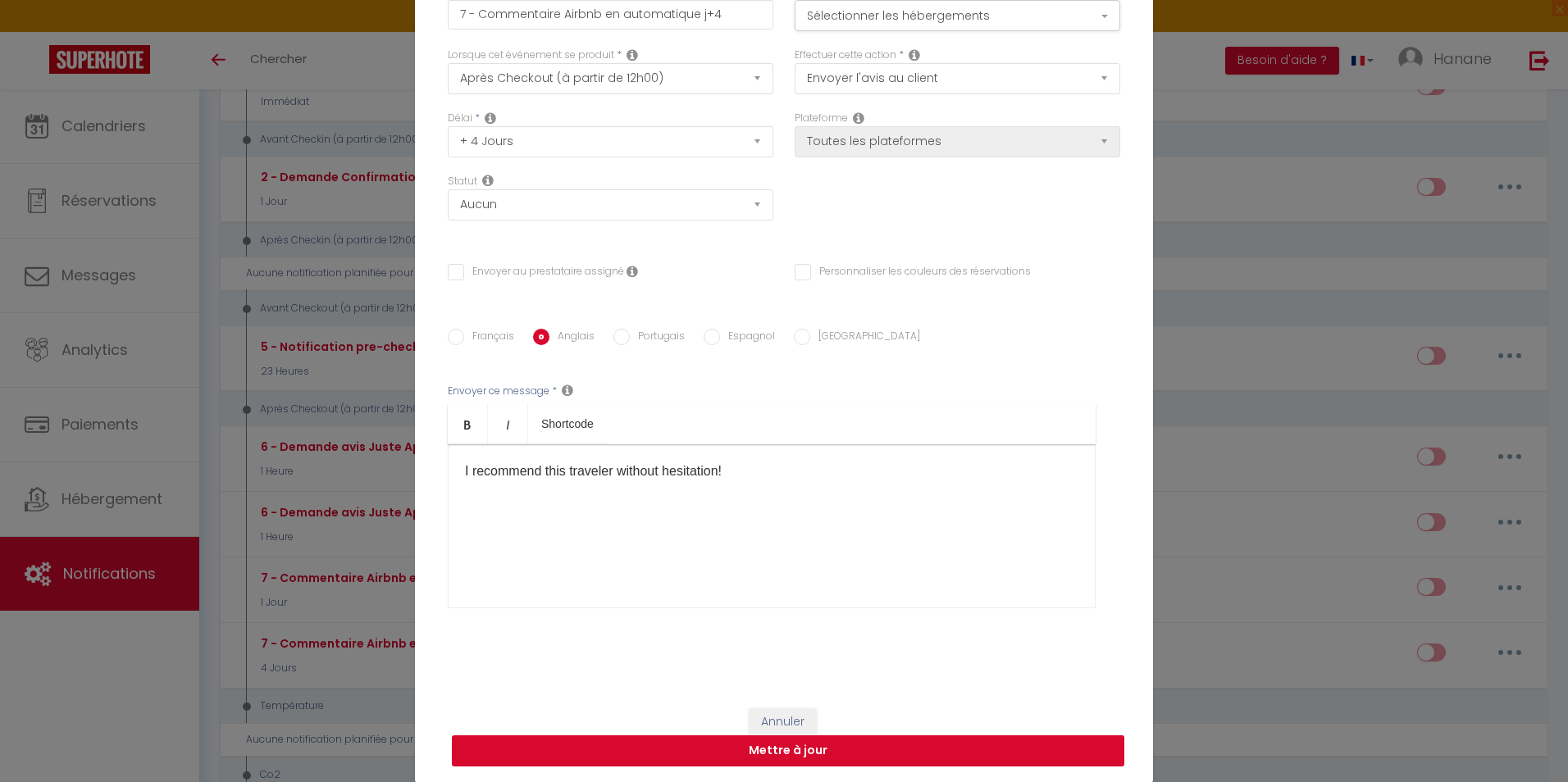
click at [924, 750] on button "Mettre à jour" at bounding box center [788, 751] width 672 height 31
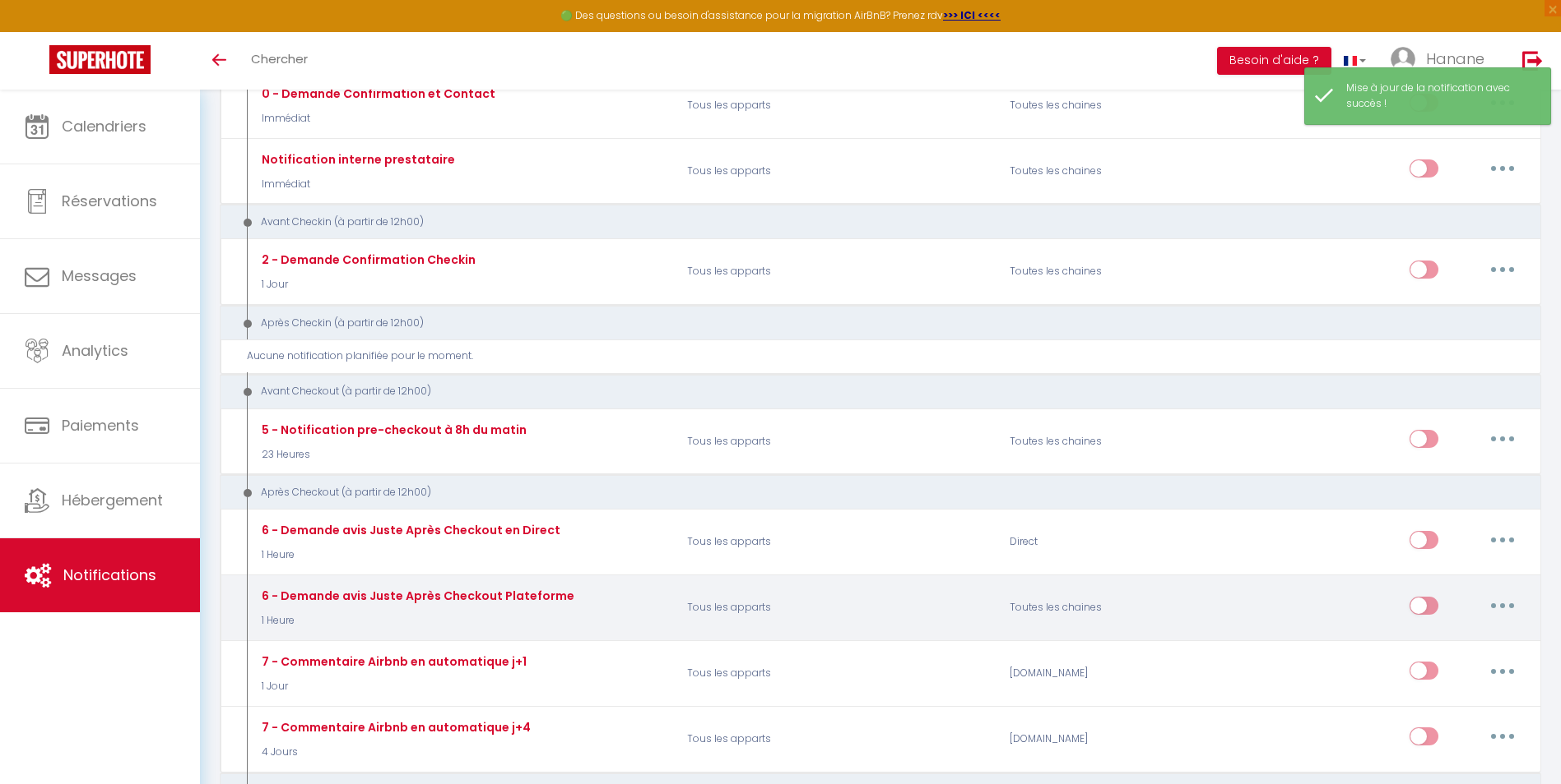
scroll to position [0, 0]
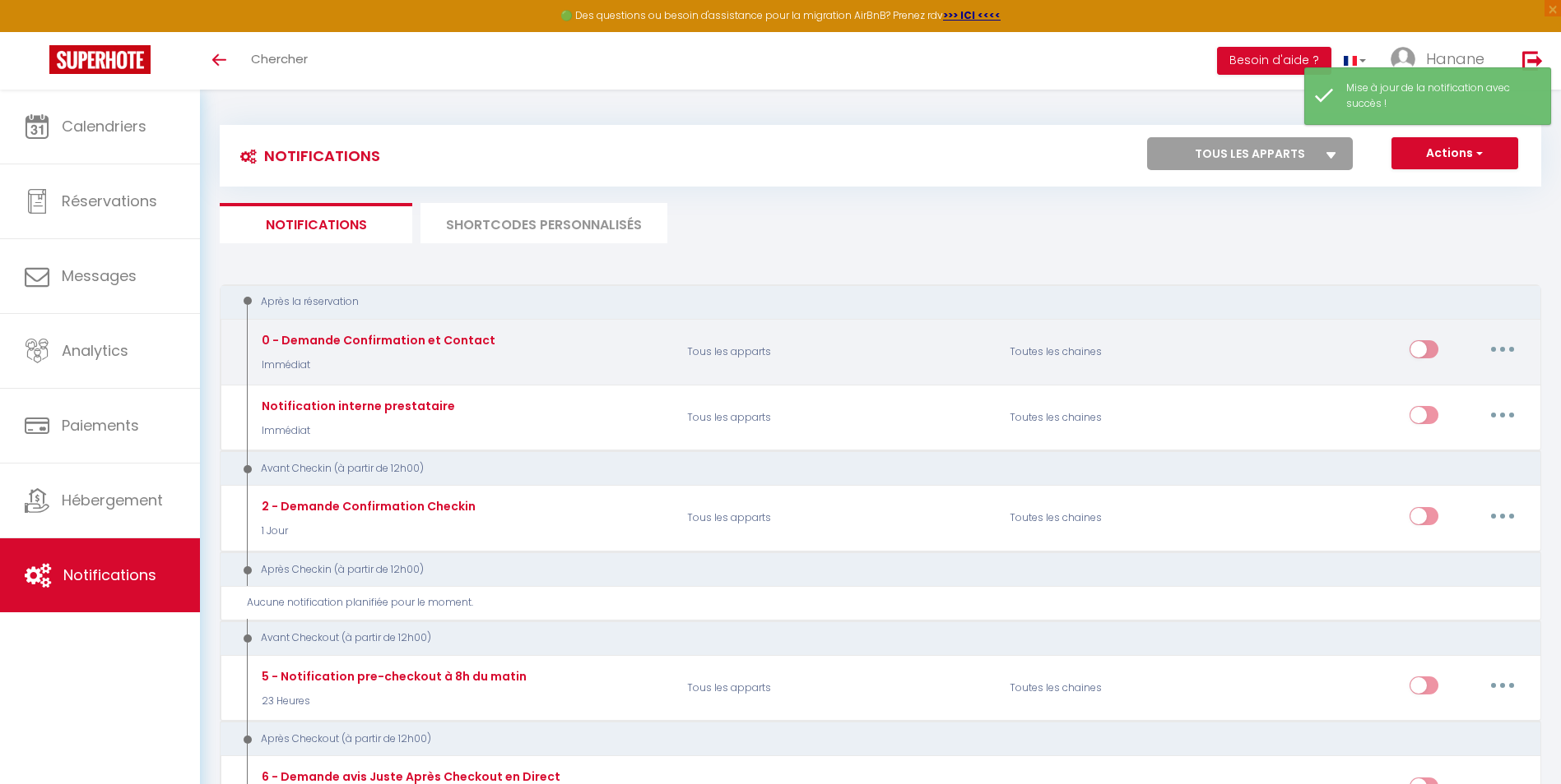
click at [1427, 343] on input "checkbox" at bounding box center [1423, 352] width 29 height 24
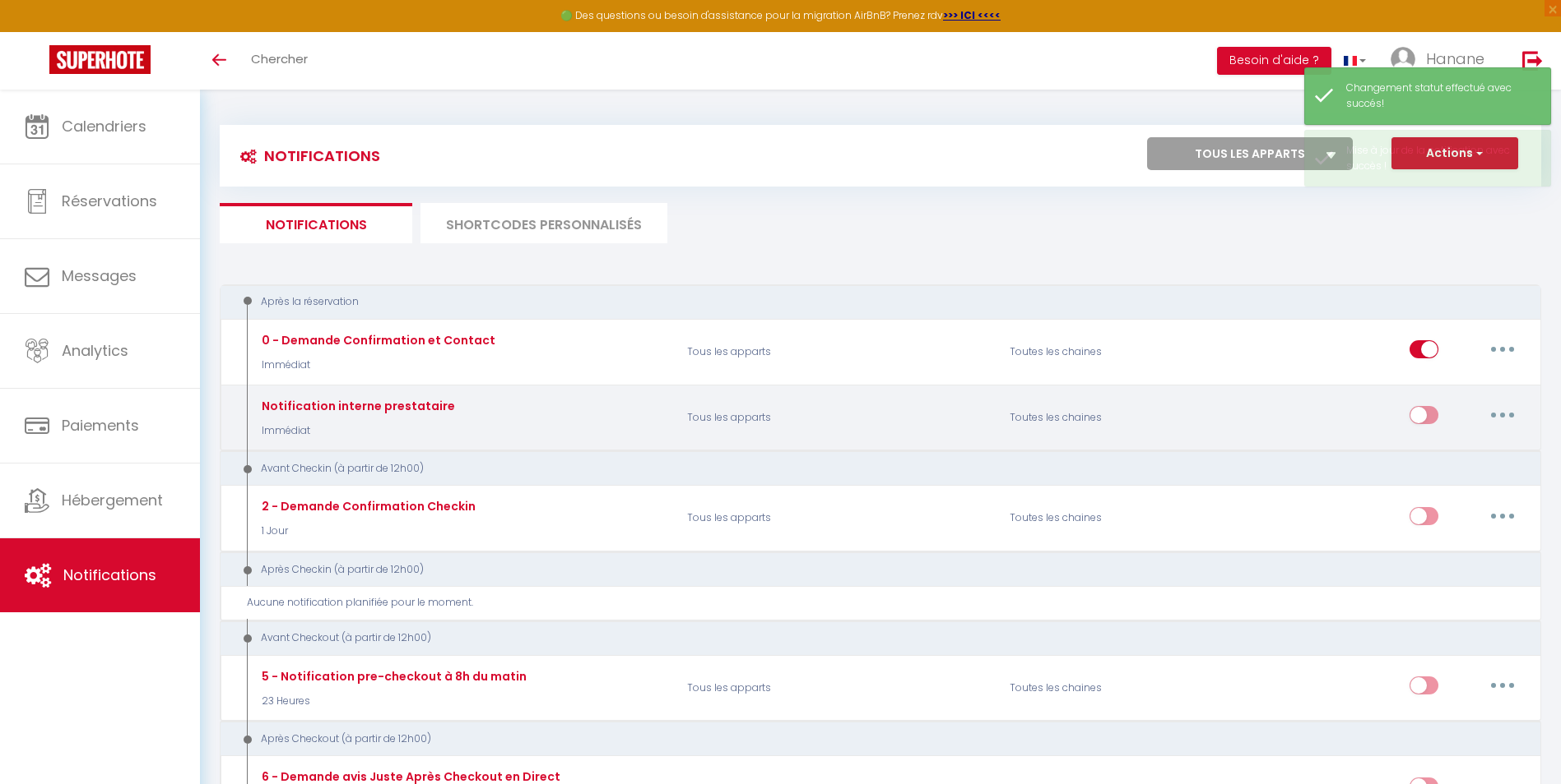
click at [1426, 419] on input "checkbox" at bounding box center [1423, 418] width 29 height 24
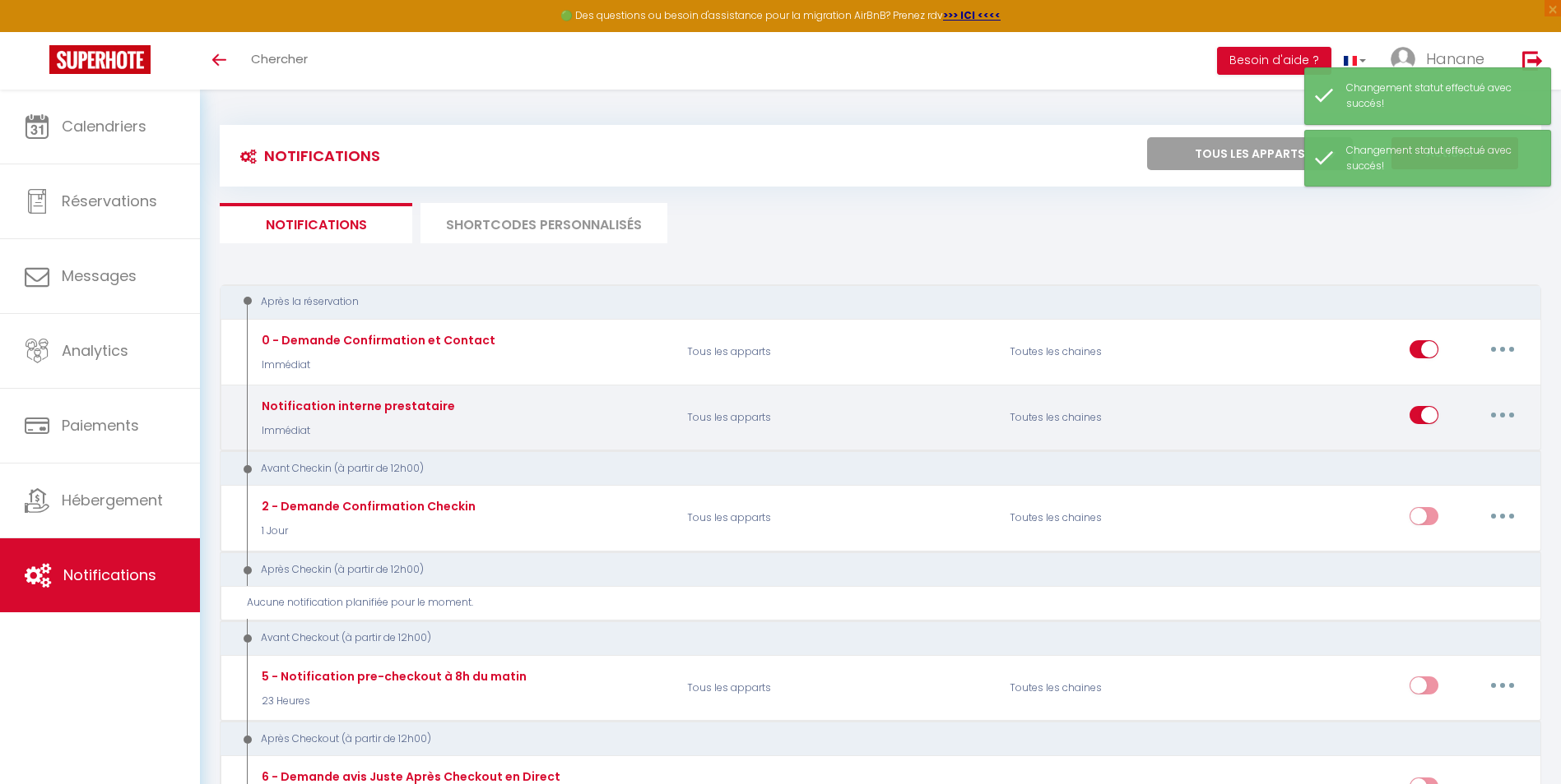
click at [1418, 417] on input "checkbox" at bounding box center [1423, 418] width 29 height 24
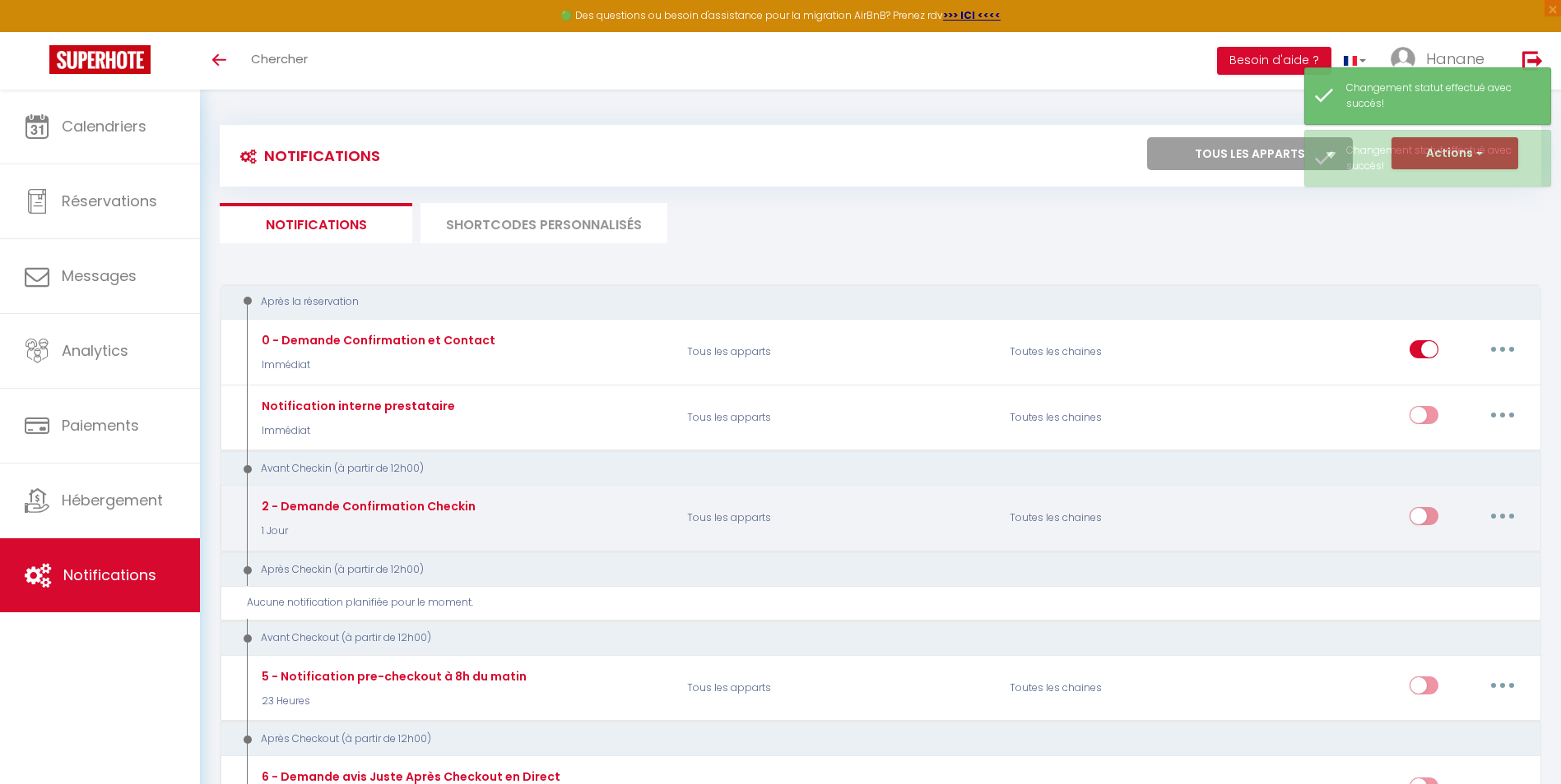
click at [1430, 517] on input "checkbox" at bounding box center [1423, 519] width 29 height 24
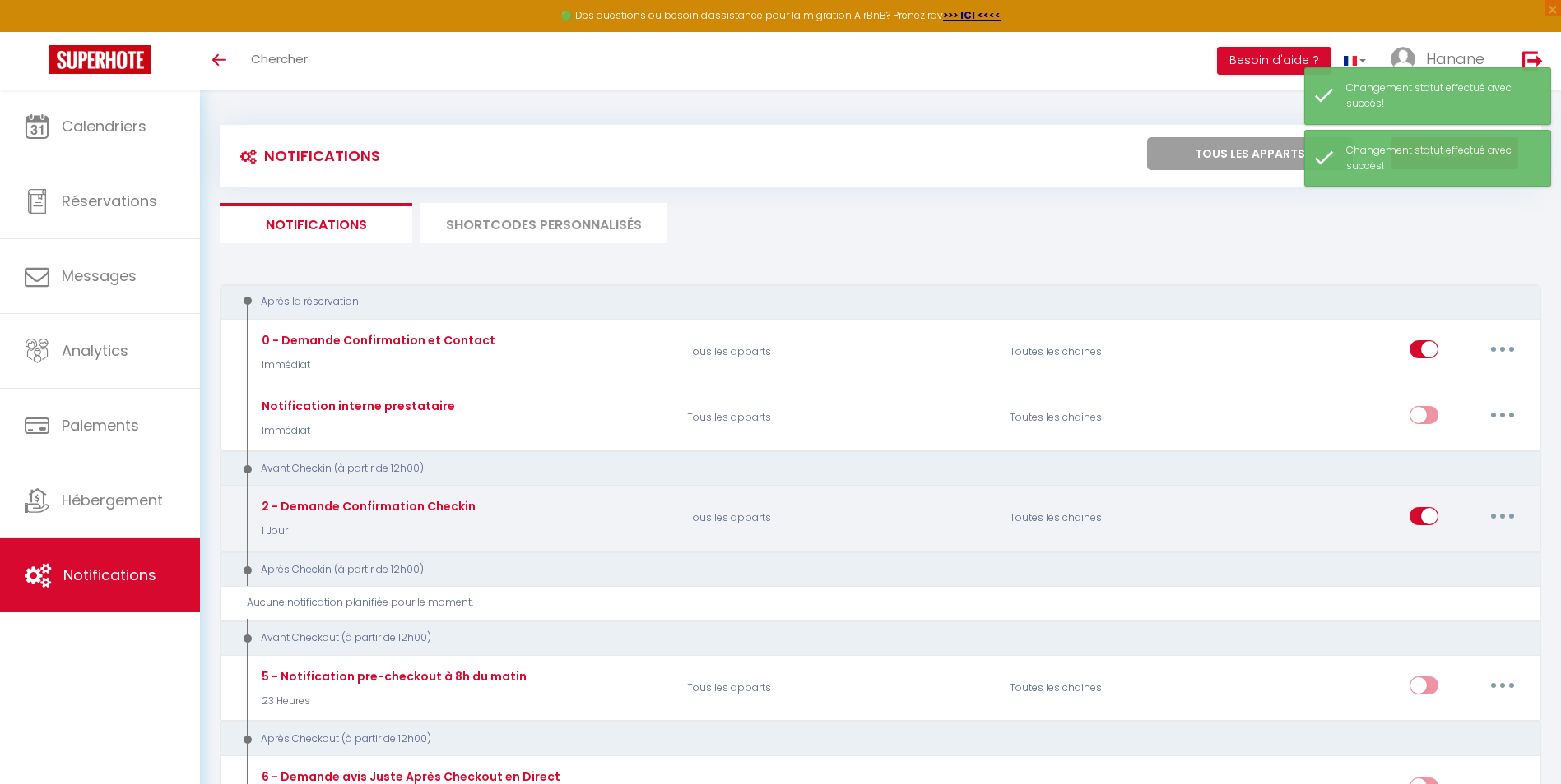
scroll to position [82, 0]
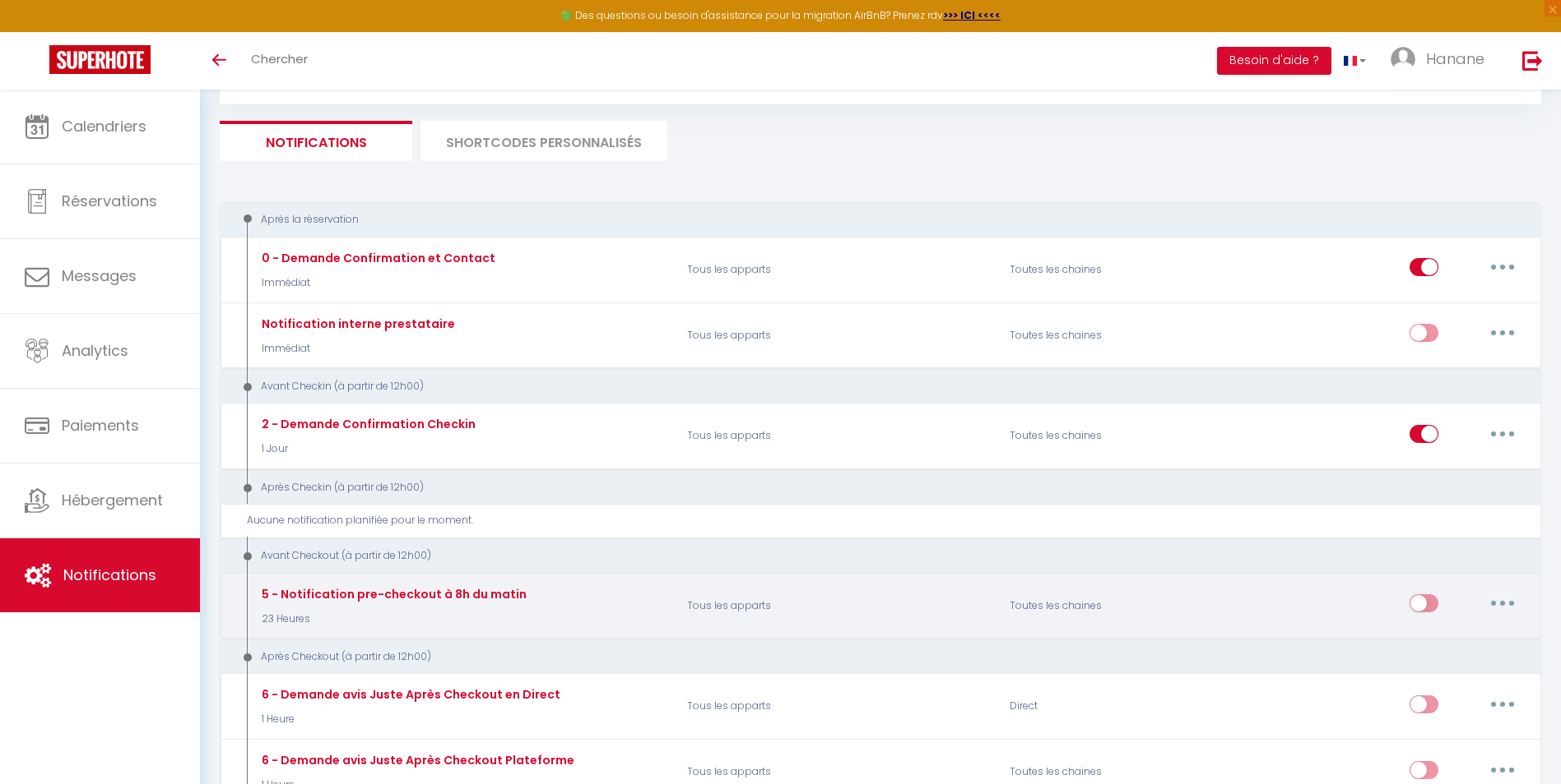
click at [1428, 599] on input "checkbox" at bounding box center [1423, 607] width 29 height 24
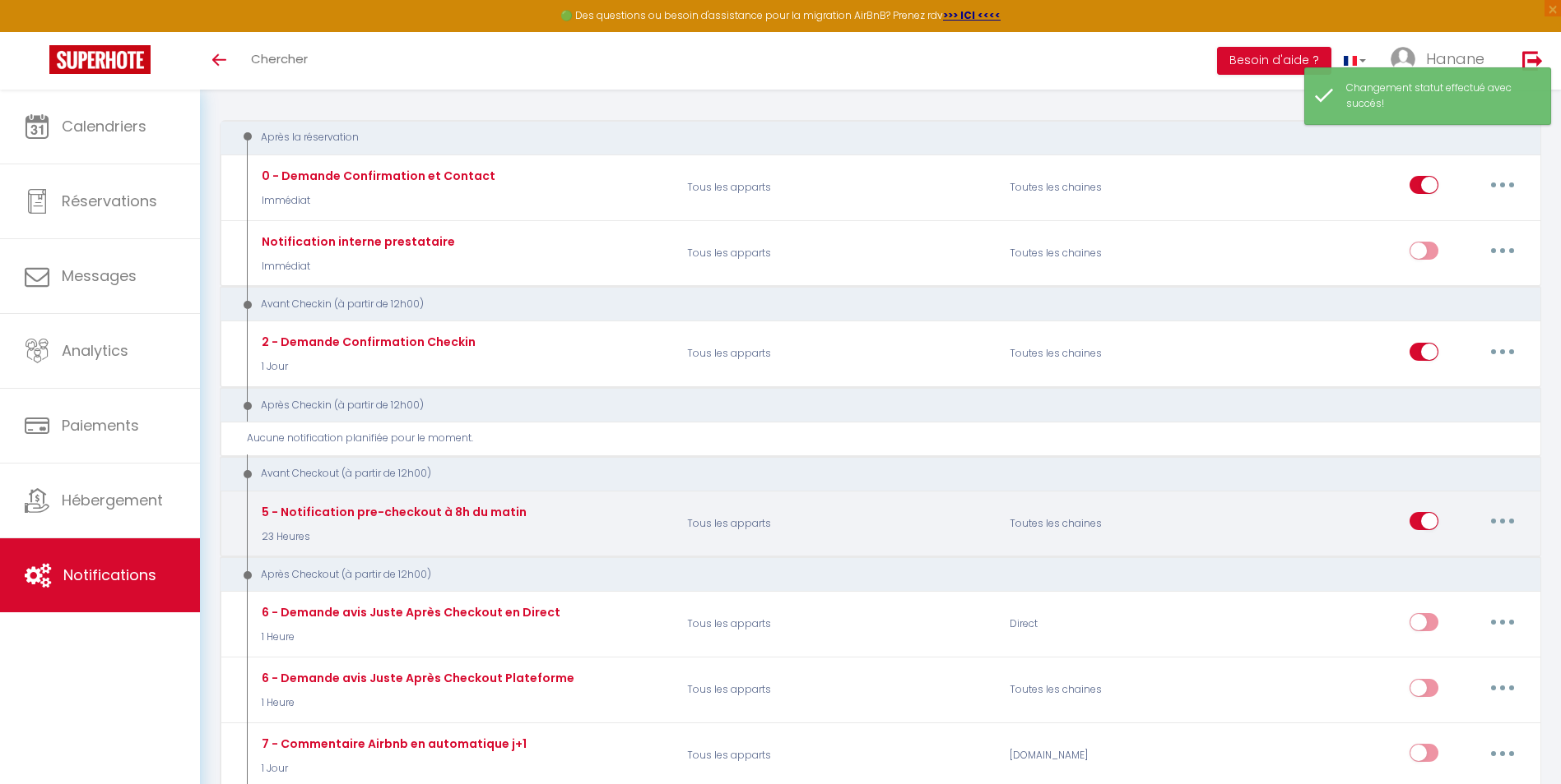
scroll to position [247, 0]
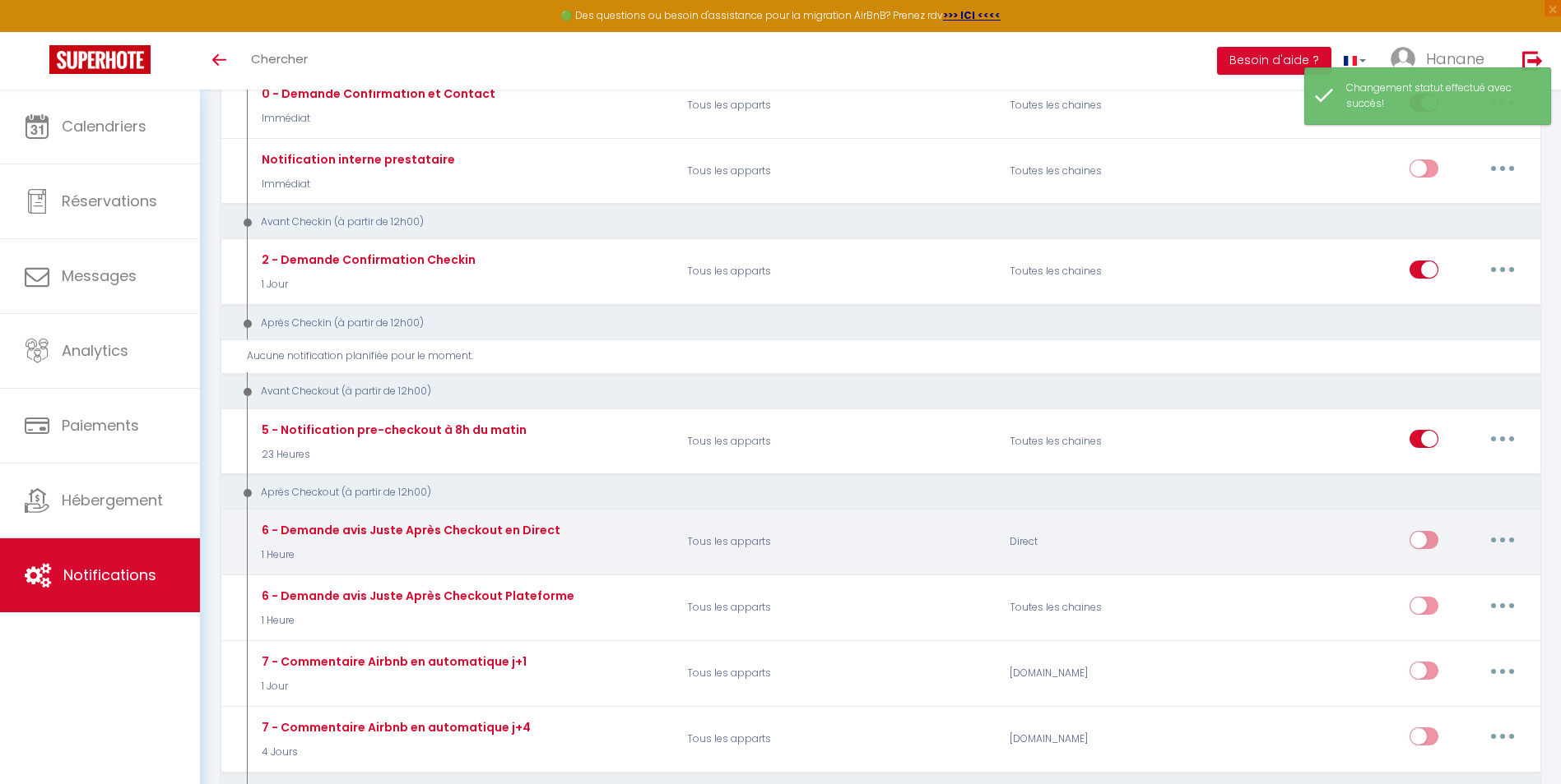
click at [1430, 535] on input "checkbox" at bounding box center [1423, 543] width 29 height 24
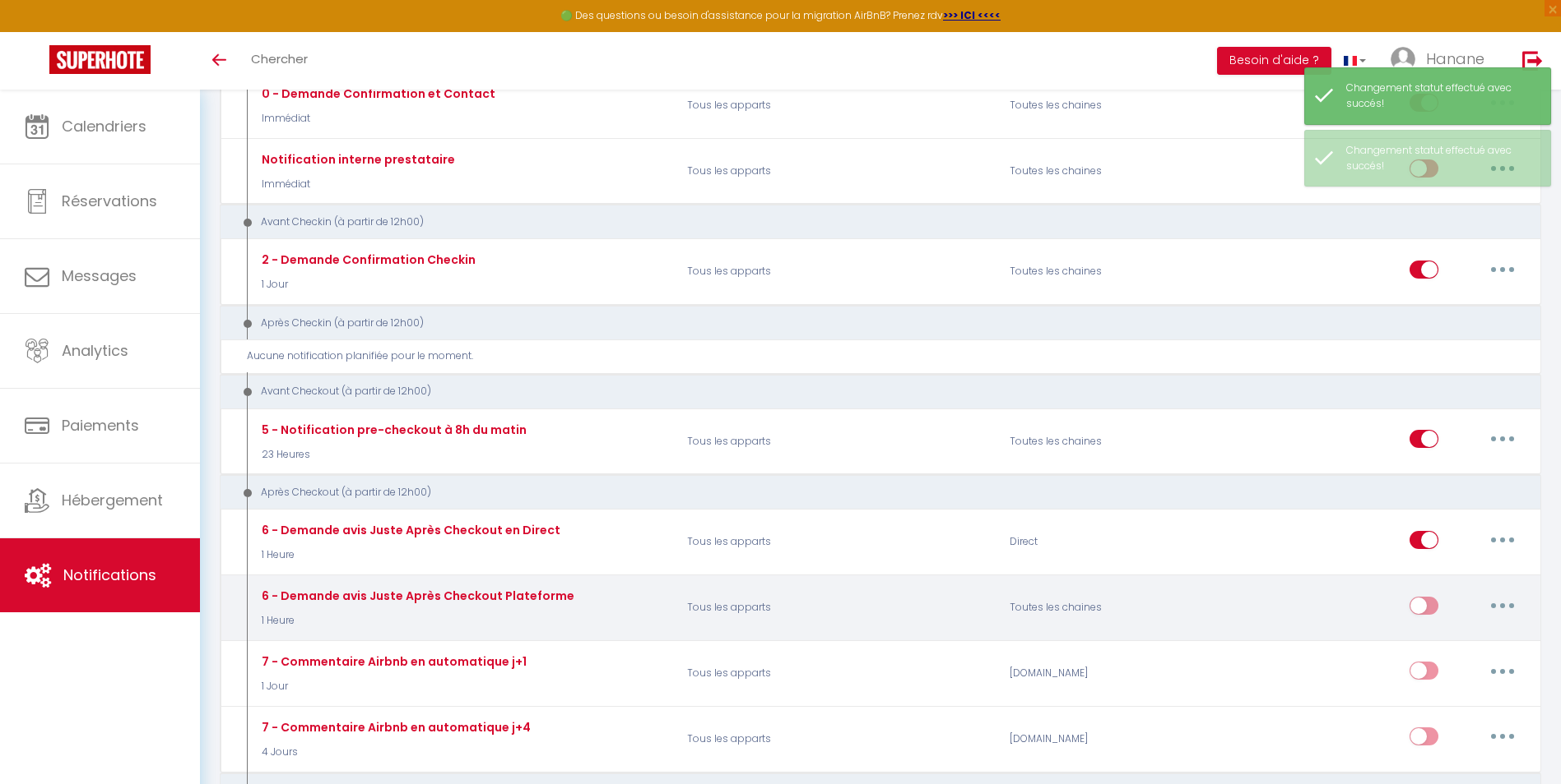
click at [1431, 603] on input "checkbox" at bounding box center [1423, 608] width 29 height 24
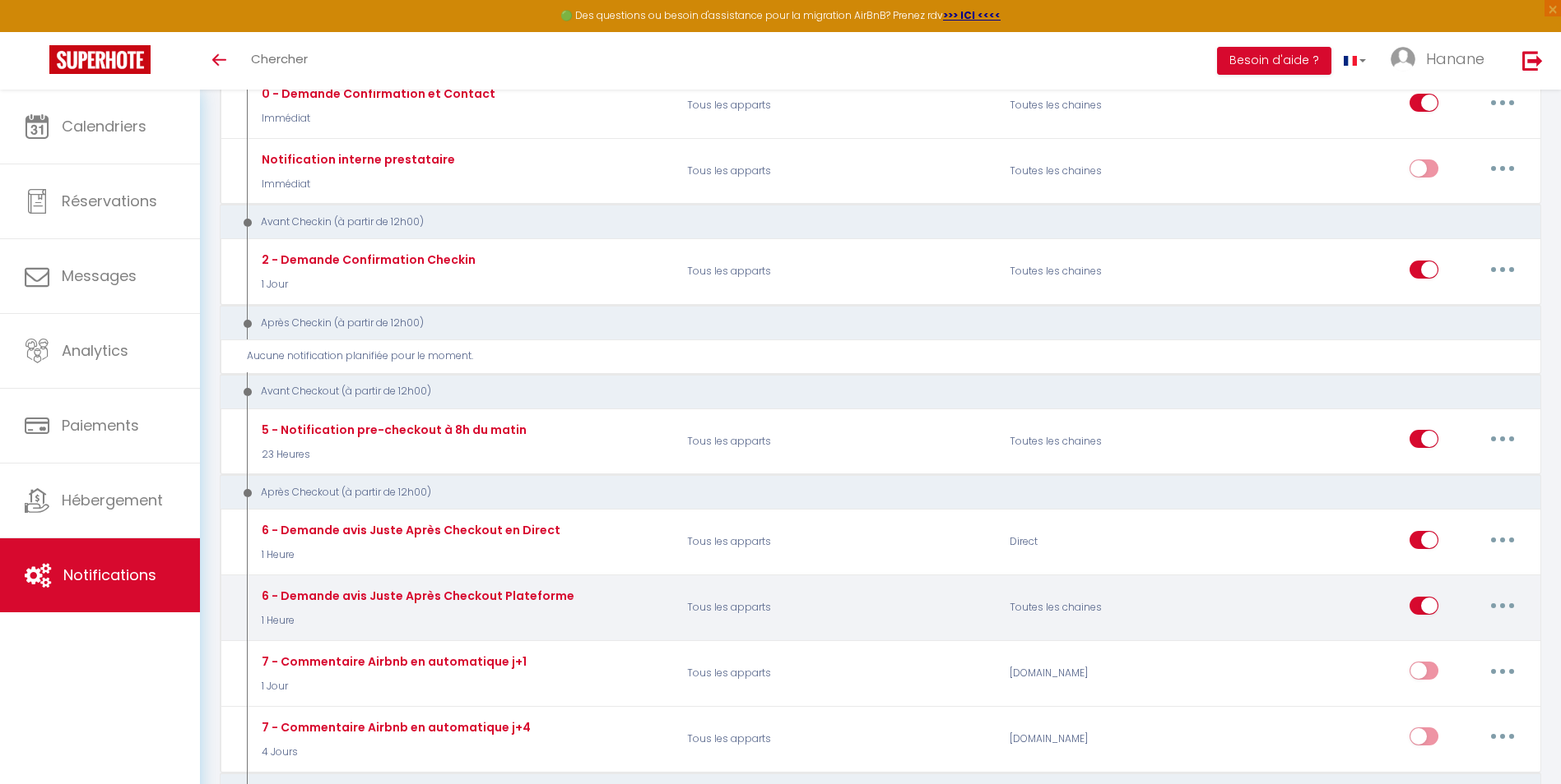
click at [1413, 603] on input "checkbox" at bounding box center [1423, 608] width 29 height 24
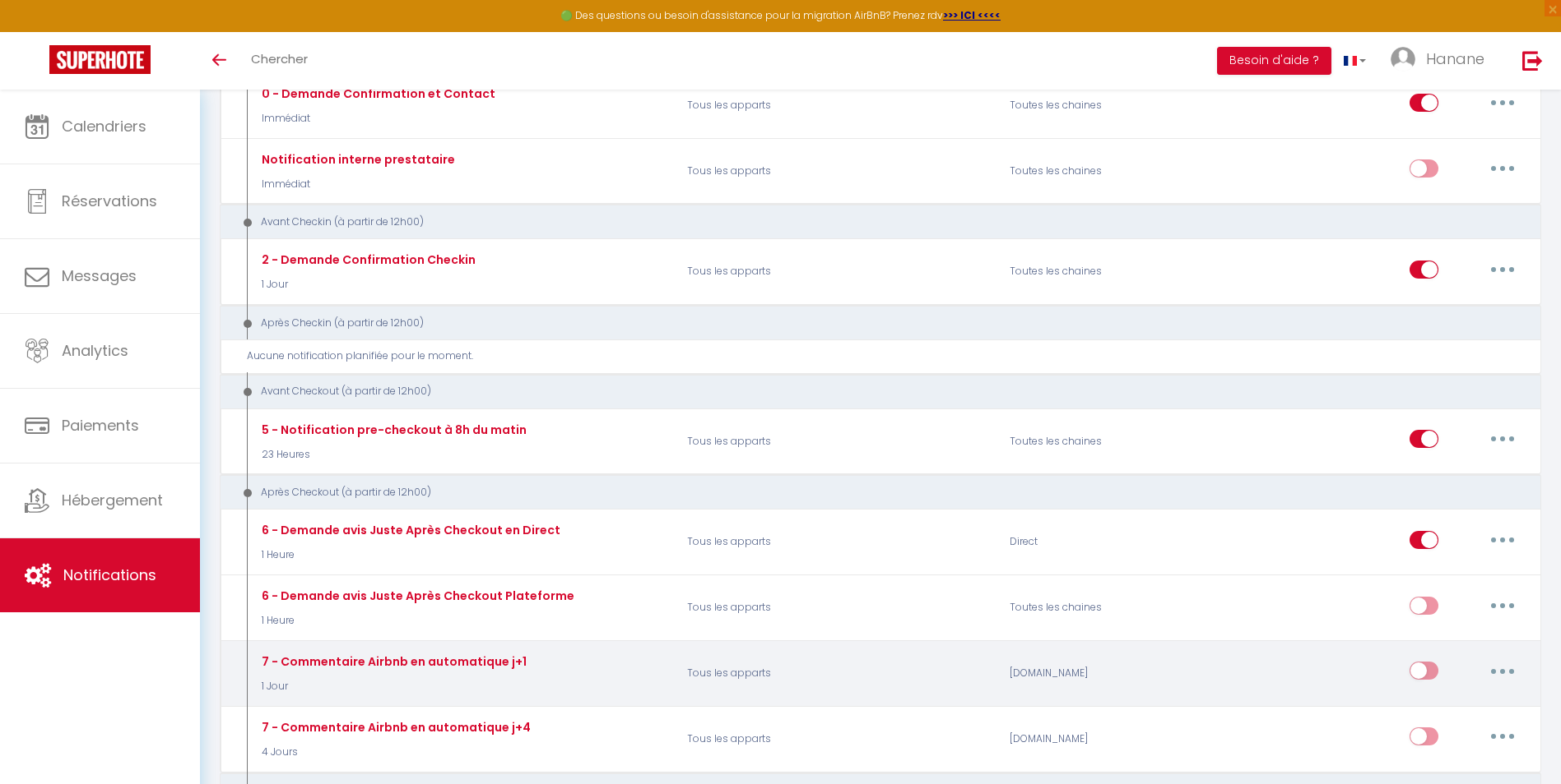
click at [1430, 670] on input "checkbox" at bounding box center [1423, 674] width 29 height 24
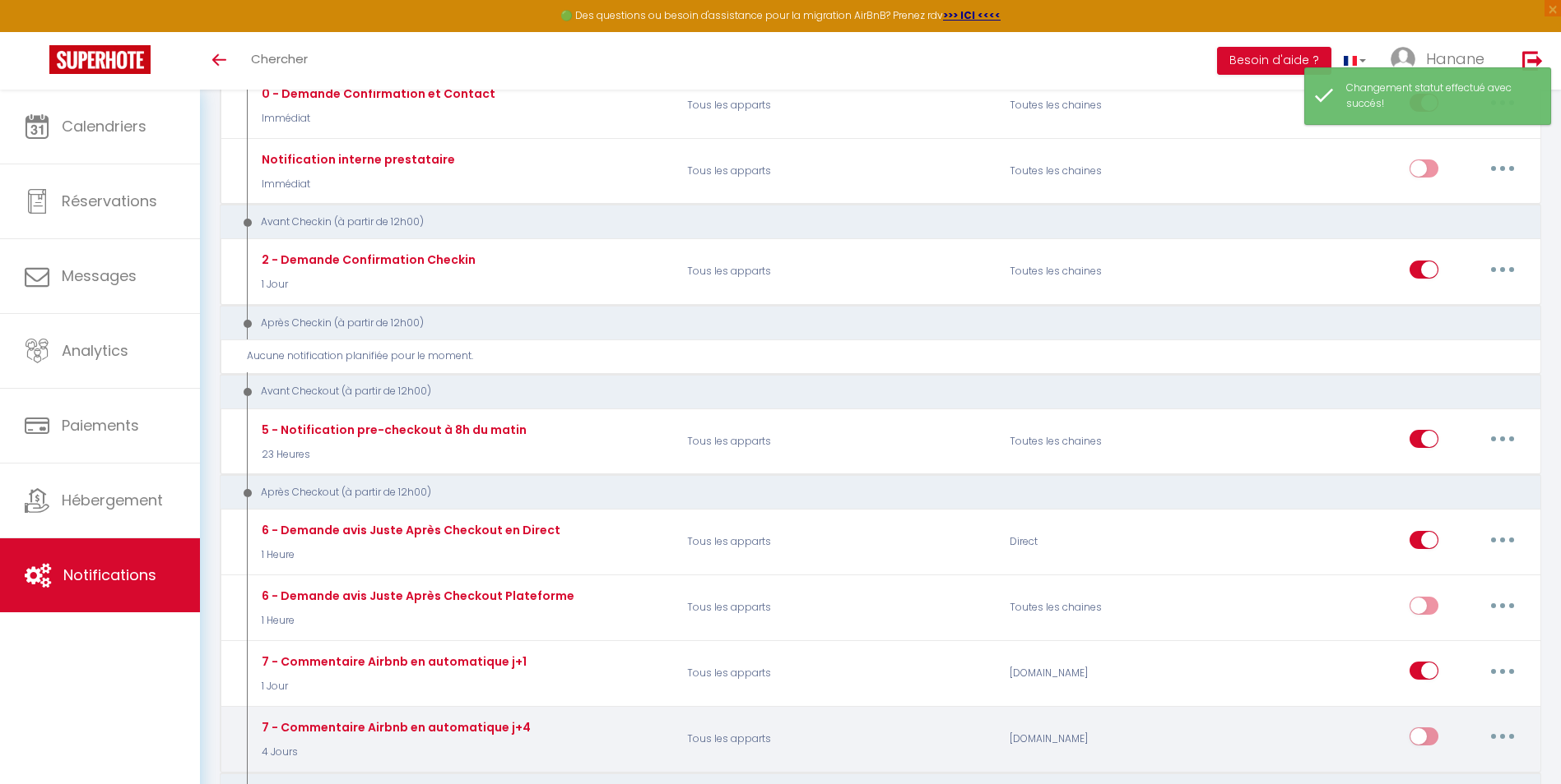
click at [1430, 741] on input "checkbox" at bounding box center [1423, 739] width 29 height 24
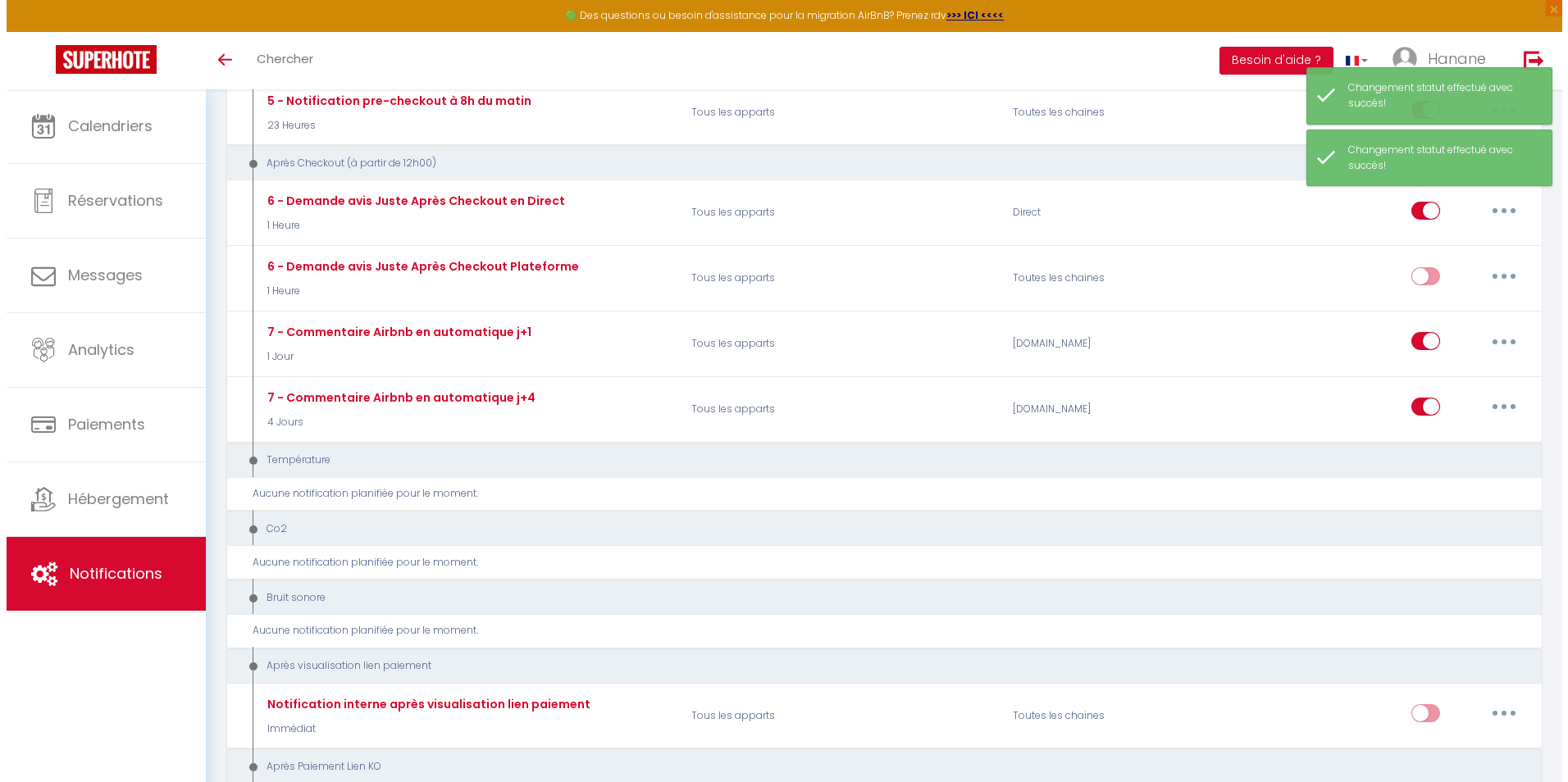
scroll to position [657, 0]
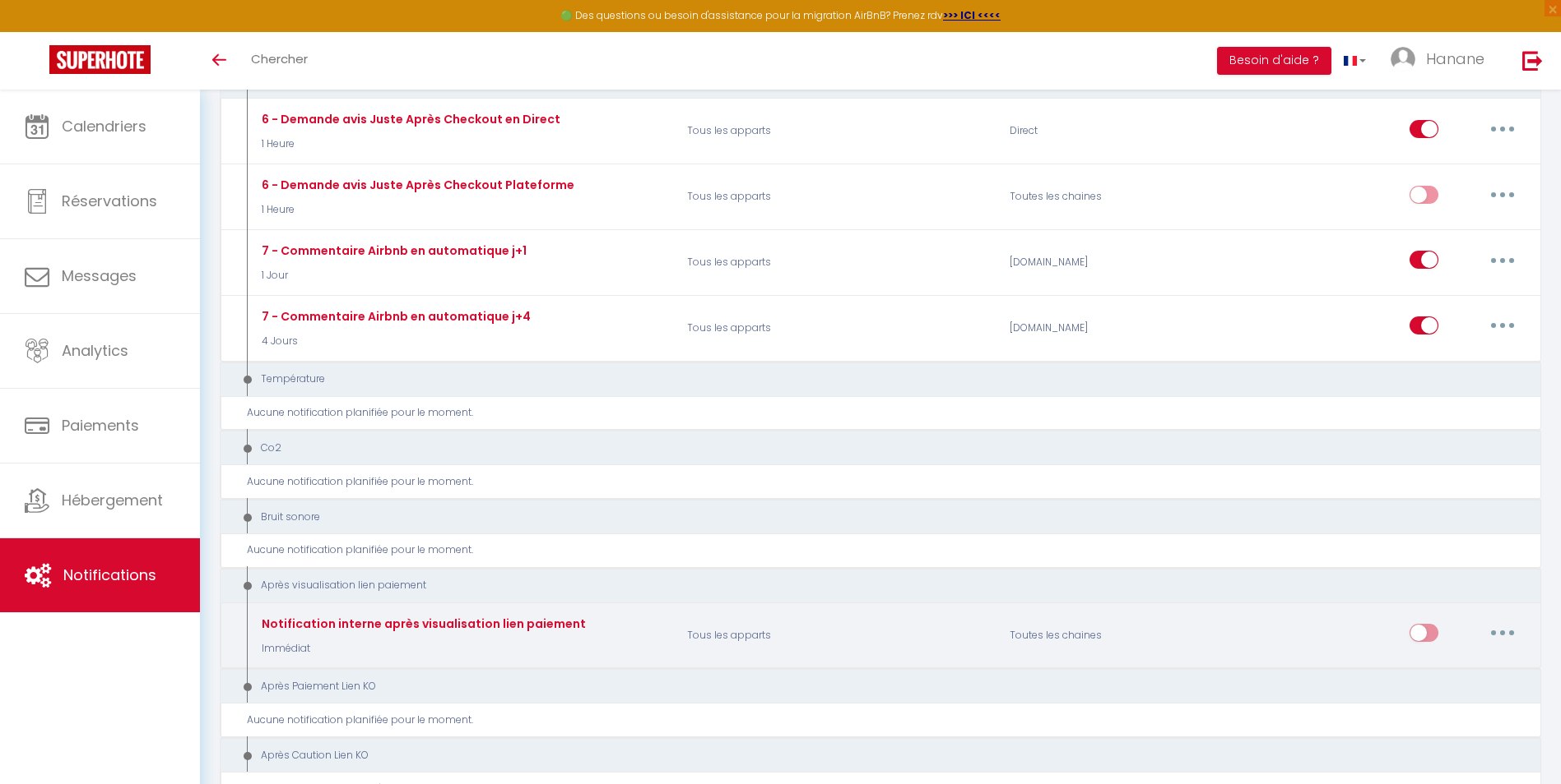
click at [1509, 632] on button "button" at bounding box center [1501, 633] width 46 height 26
click at [1425, 675] on link "Editer" at bounding box center [1460, 671] width 122 height 28
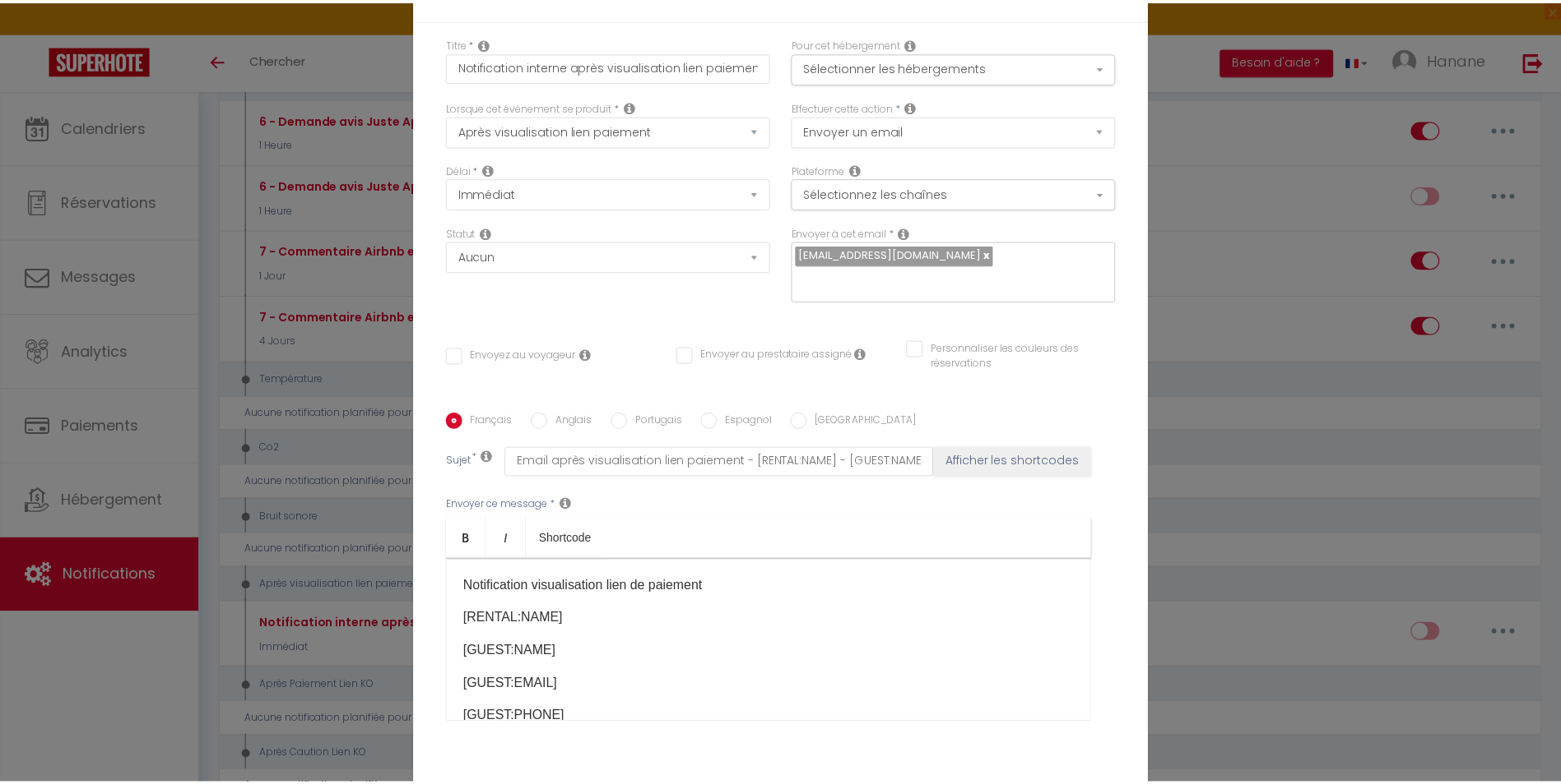
scroll to position [0, 0]
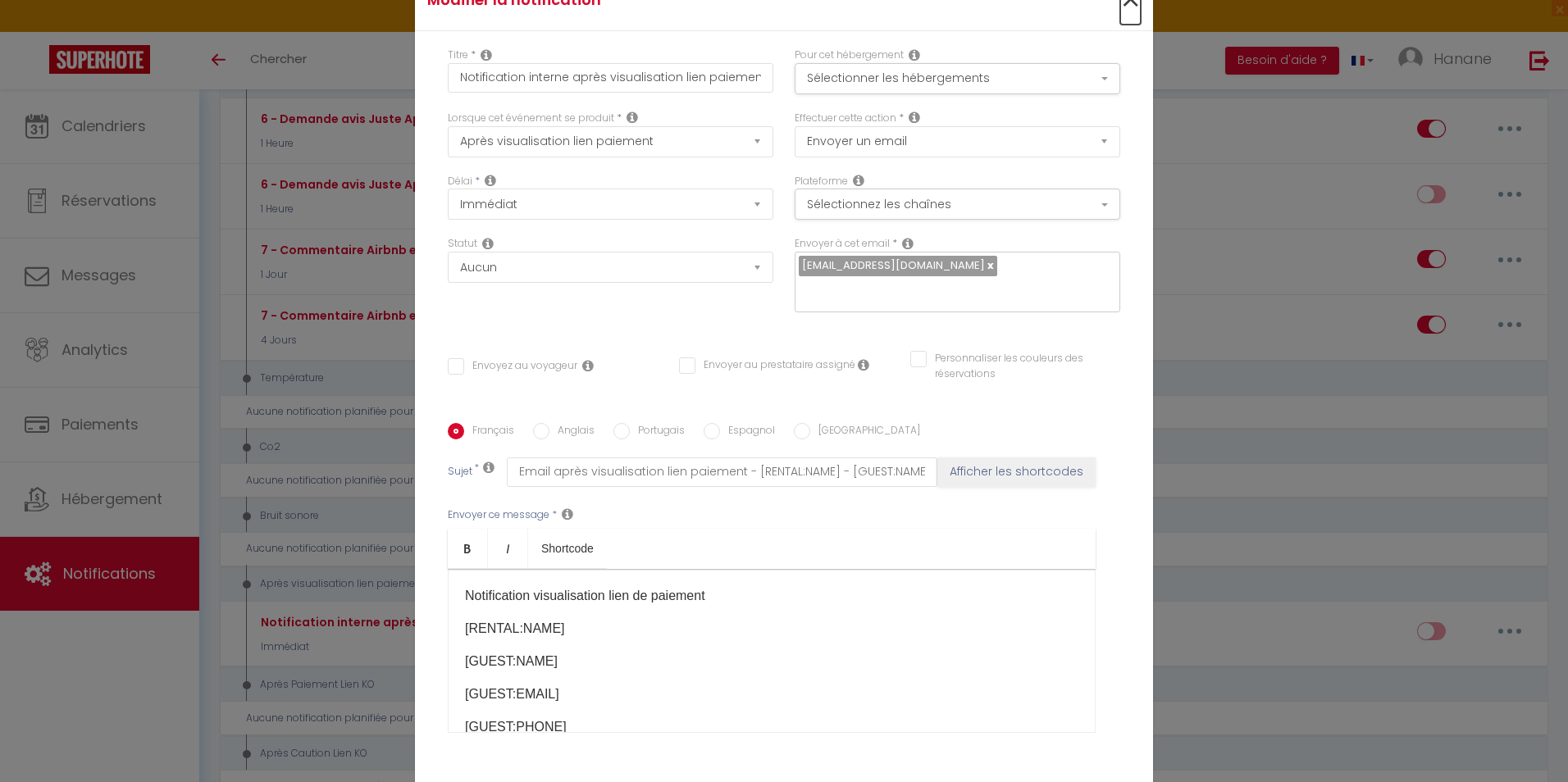
click at [1128, 10] on span "×" at bounding box center [1130, 0] width 20 height 50
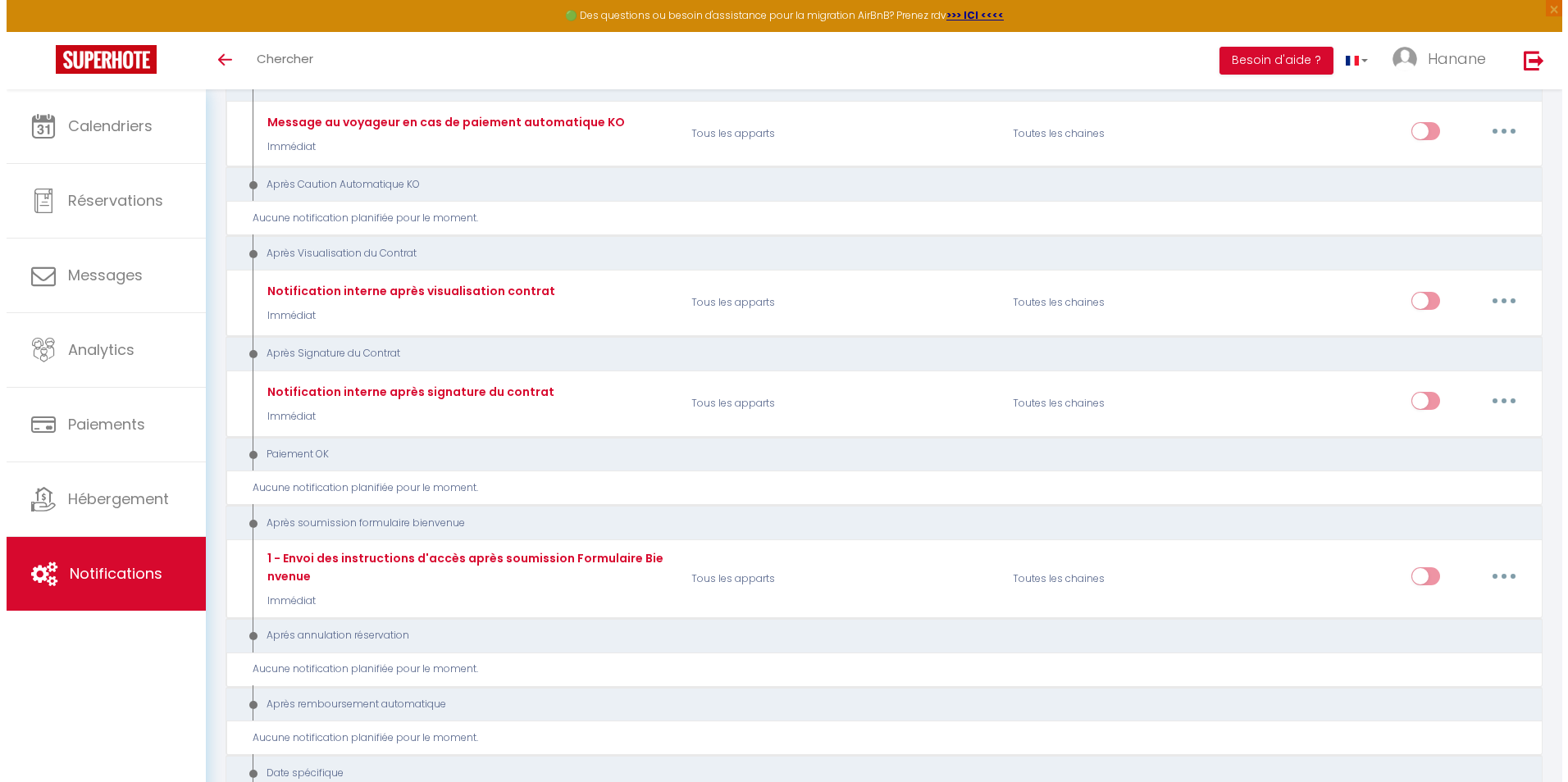
scroll to position [1476, 0]
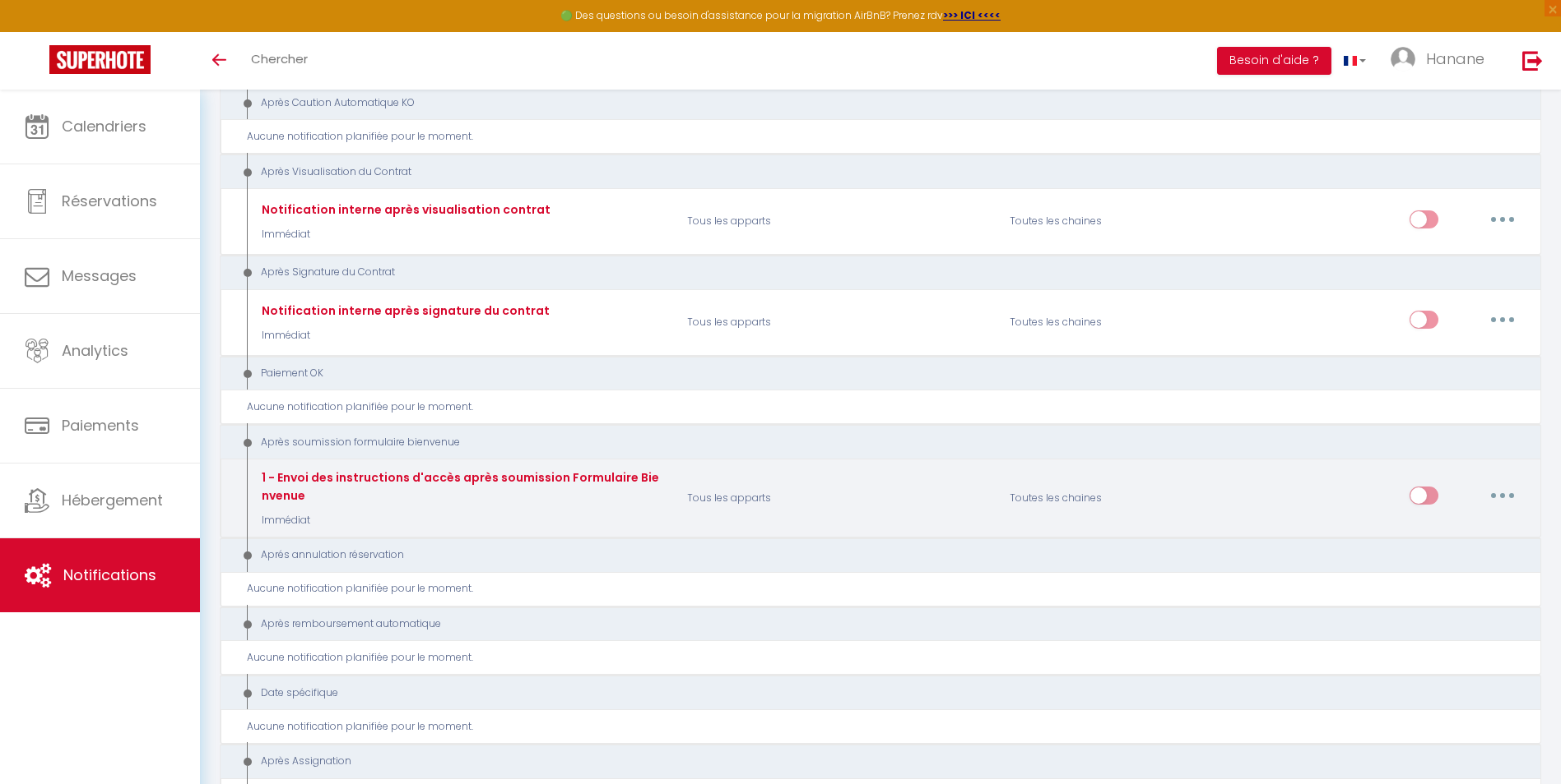
click at [1514, 495] on button "button" at bounding box center [1501, 495] width 46 height 26
click at [1449, 540] on link "Editer" at bounding box center [1460, 533] width 122 height 28
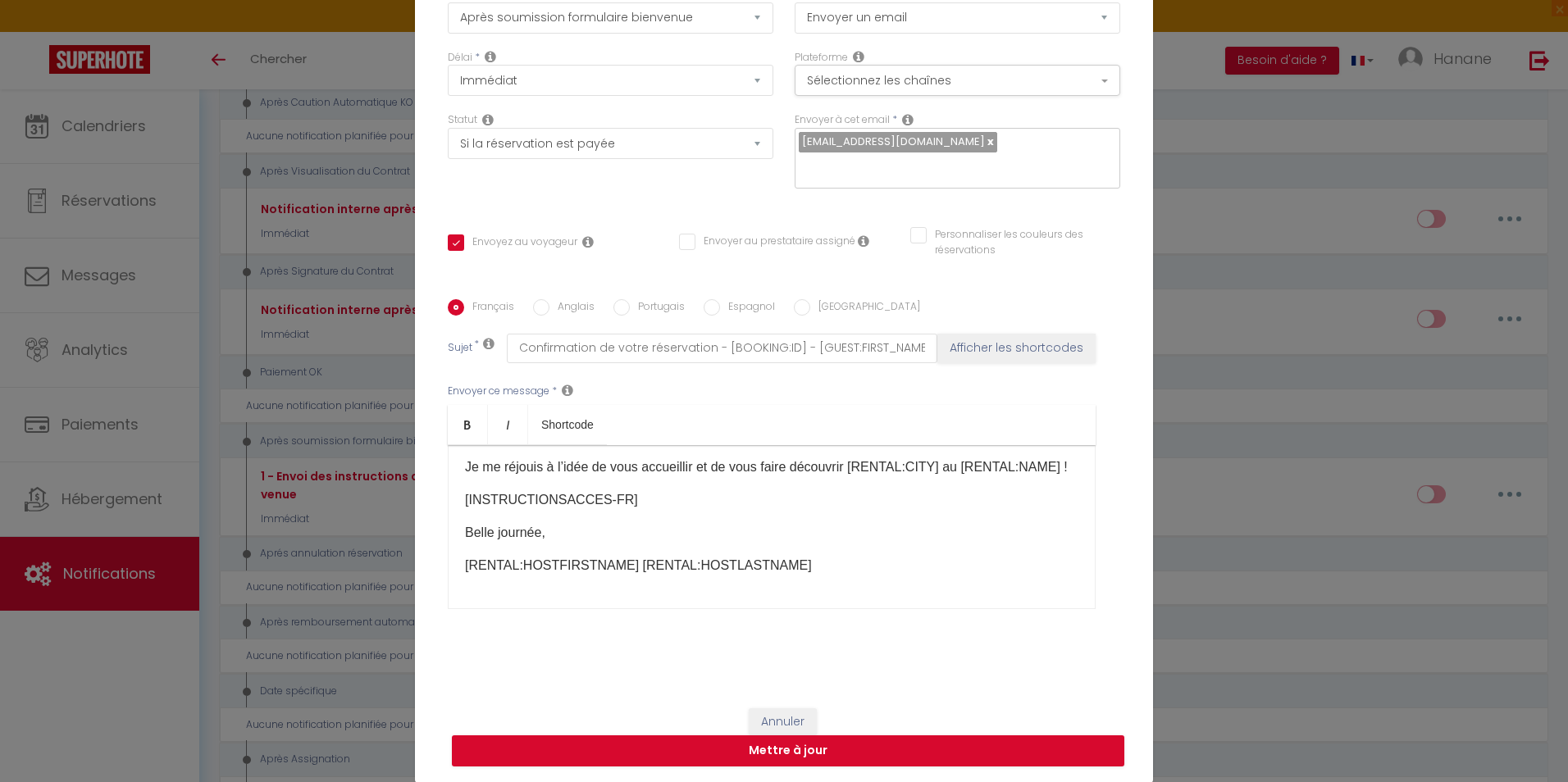
scroll to position [0, 0]
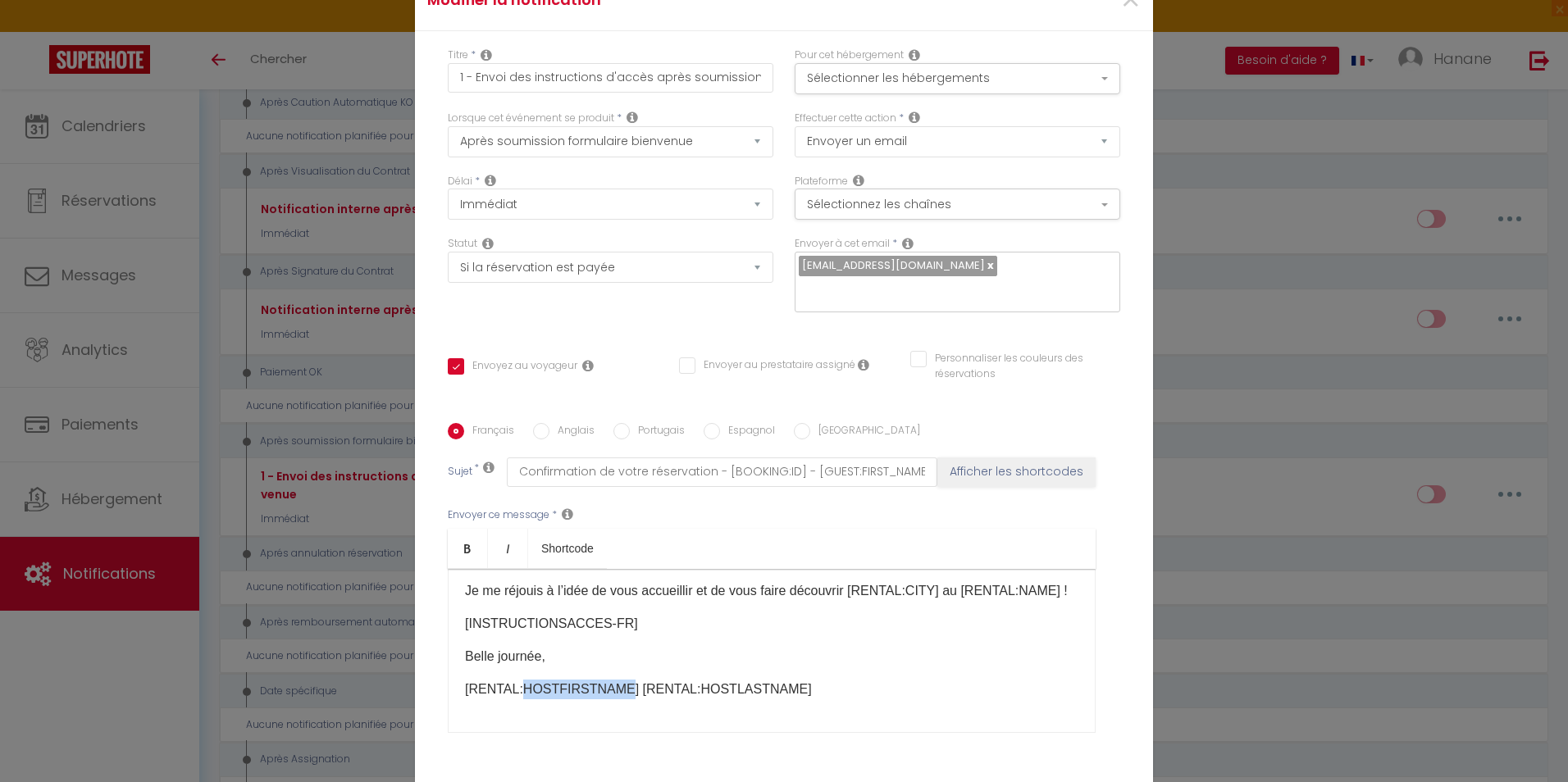
drag, startPoint x: 604, startPoint y: 687, endPoint x: 514, endPoint y: 683, distance: 90.1
click at [514, 683] on p "[RENTAL:HOSTFIRSTNAME] [RENTAL:HOSTLASTNAME]" at bounding box center [771, 690] width 614 height 19
drag, startPoint x: 710, startPoint y: 688, endPoint x: 625, endPoint y: 699, distance: 85.7
click at [625, 699] on div "Bonjour [GUEST:FIRST_NAME], Je me réjouis à l’idée de vous accueillir et de vou…" at bounding box center [771, 651] width 648 height 164
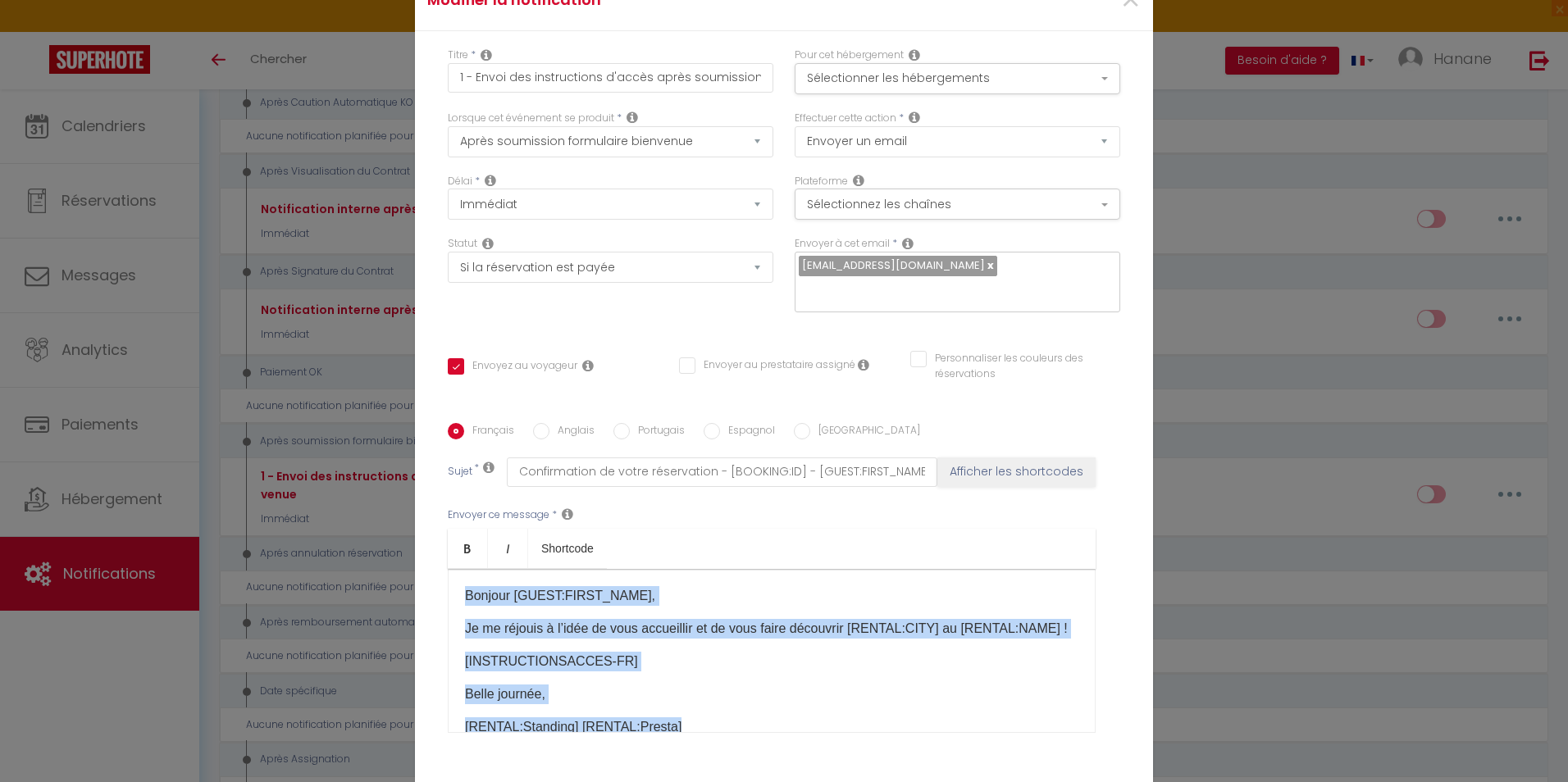
drag, startPoint x: 687, startPoint y: 683, endPoint x: 456, endPoint y: 580, distance: 252.9
click at [456, 580] on div "Bonjour [GUEST:FIRST_NAME], Je me réjouis à l’idée de vous accueillir et de vou…" at bounding box center [771, 651] width 648 height 164
click at [458, 562] on div at bounding box center [458, 562] width 0 height 0
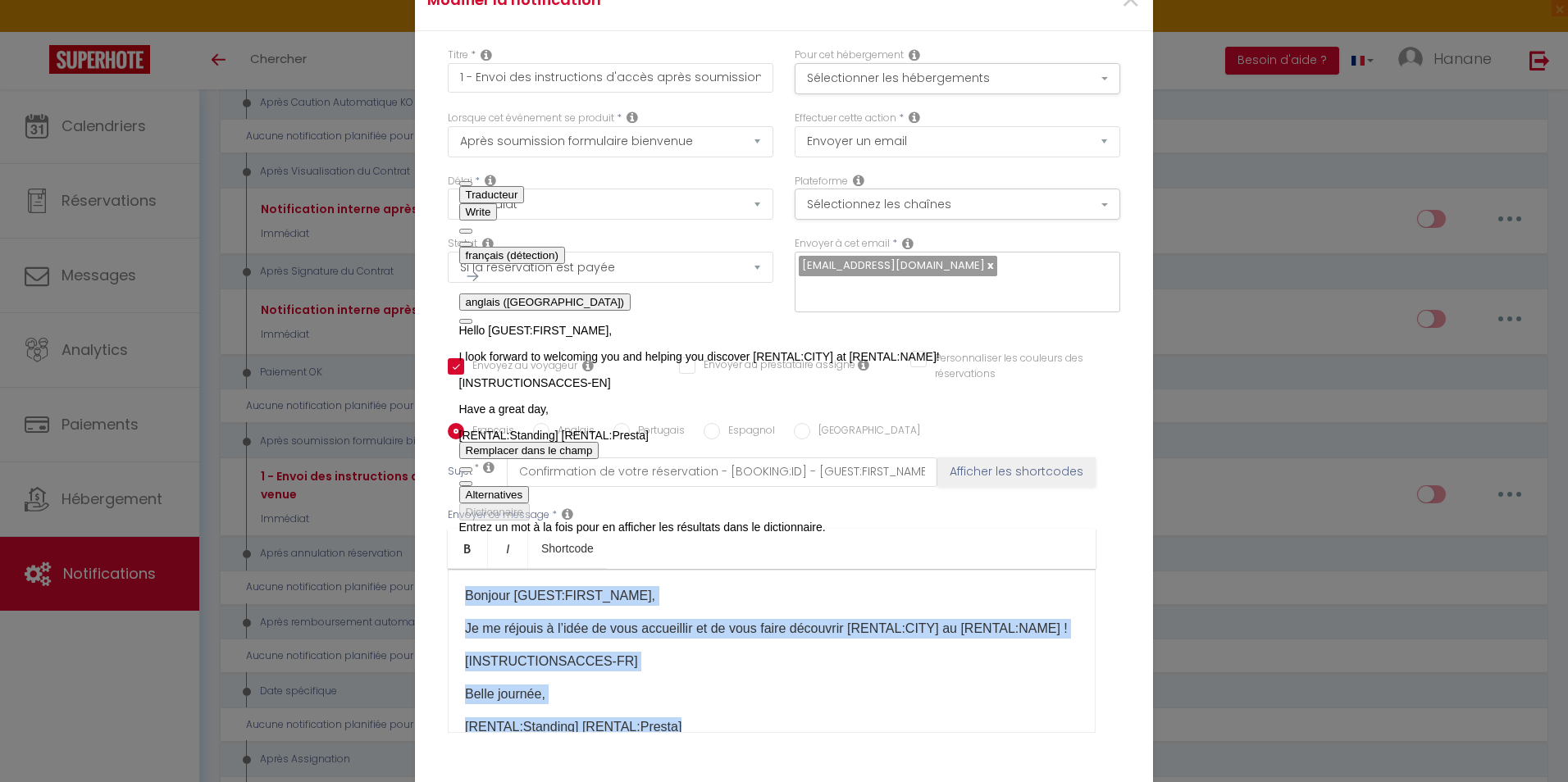
click at [466, 484] on span "button" at bounding box center [466, 484] width 0 height 0
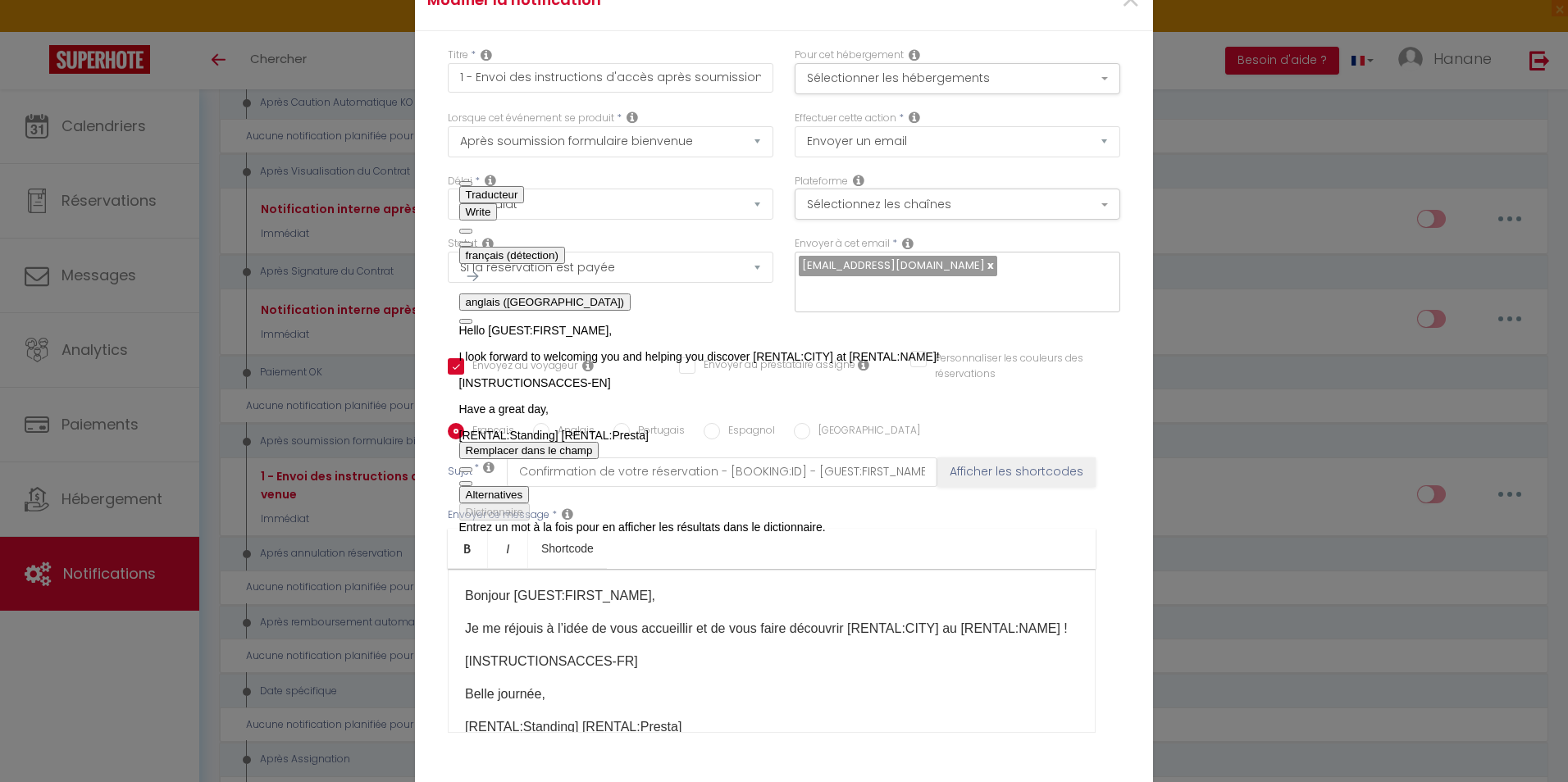
click at [1099, 409] on div "Français Anglais Portugais Espagnol Italien Sujet * Confirmation de votre réser…" at bounding box center [783, 588] width 672 height 379
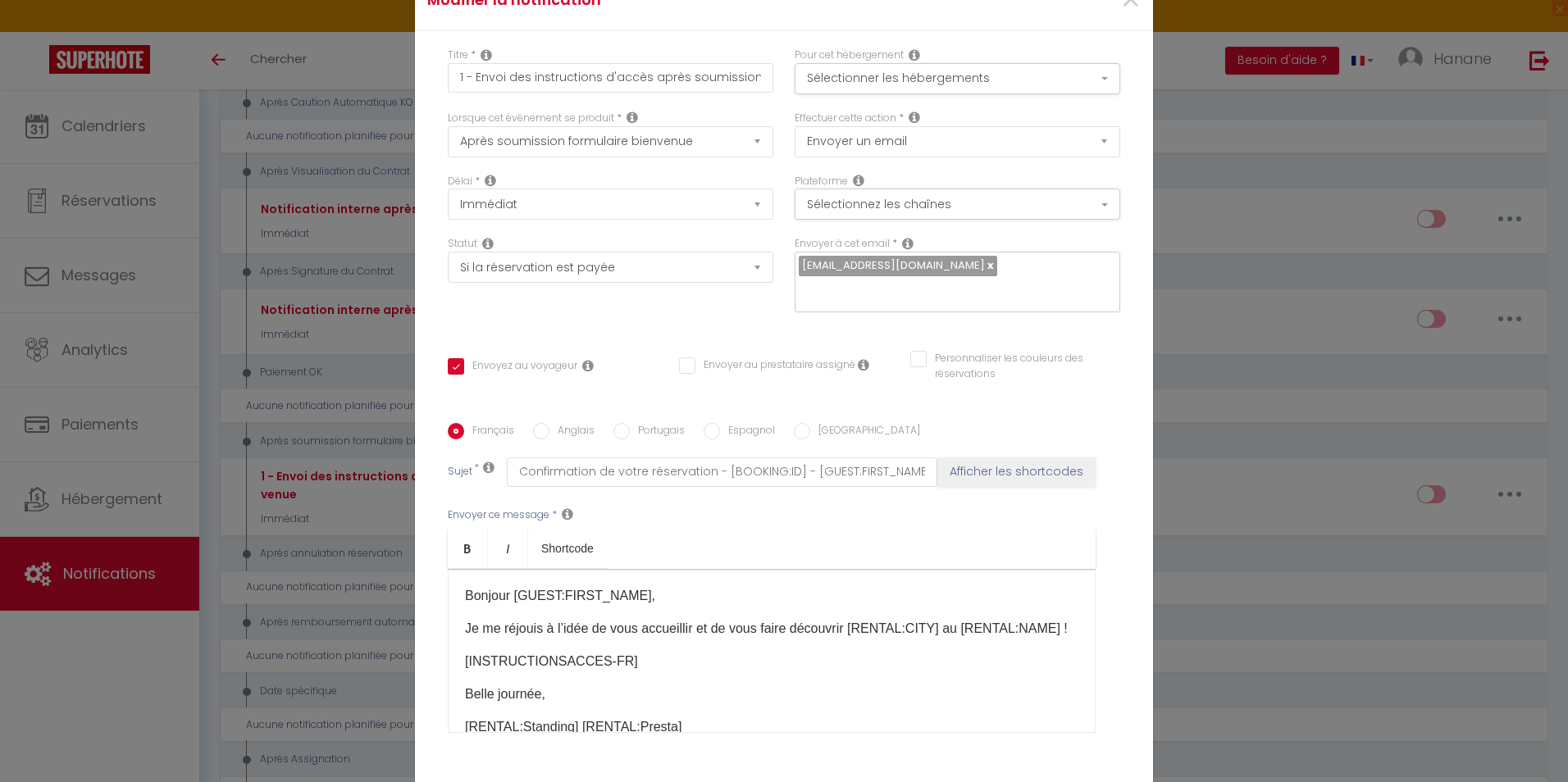
drag, startPoint x: 536, startPoint y: 432, endPoint x: 536, endPoint y: 442, distance: 10.0
click at [536, 432] on input "Anglais" at bounding box center [541, 431] width 17 height 17
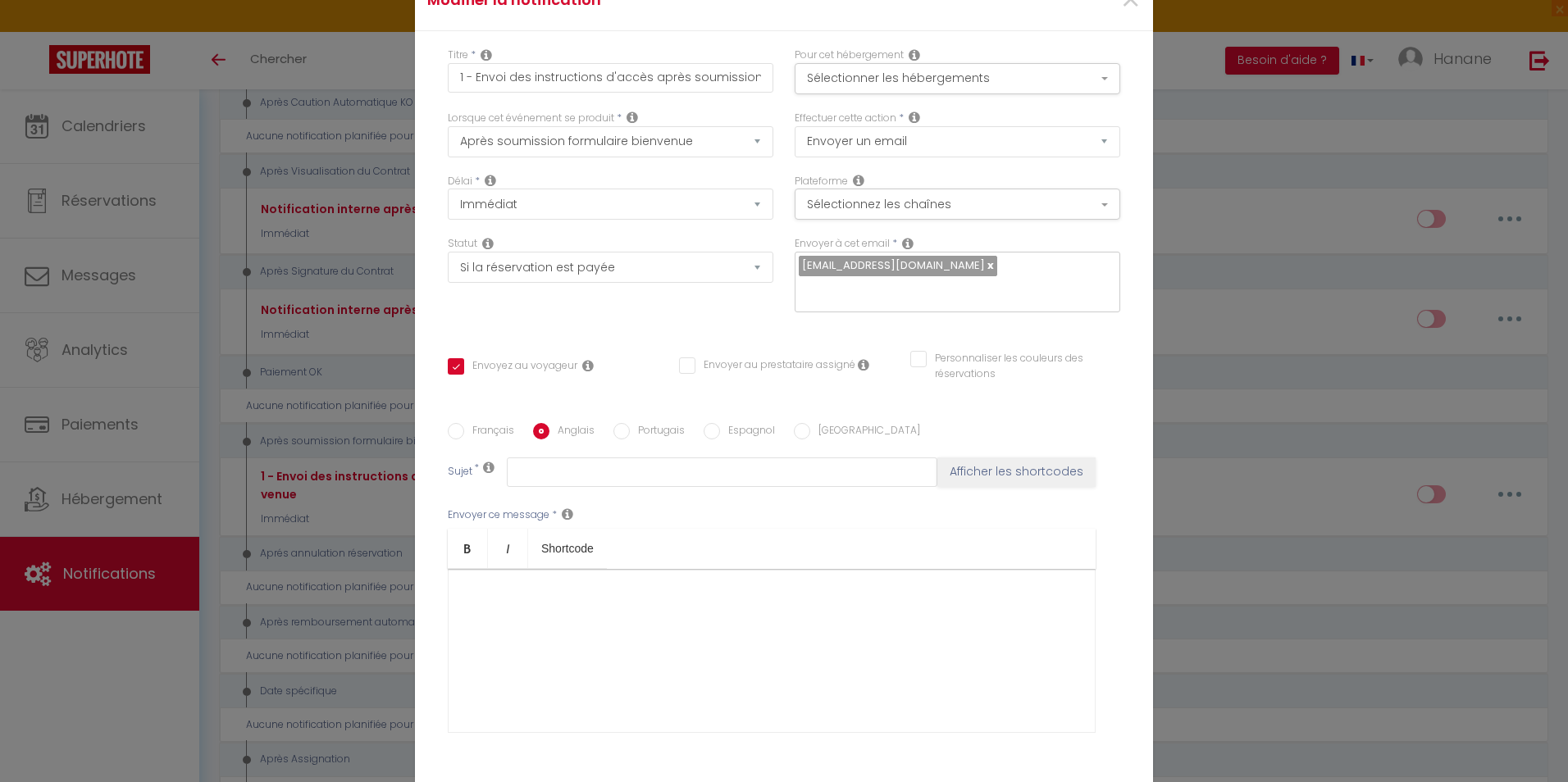
click at [563, 606] on div at bounding box center [771, 651] width 648 height 164
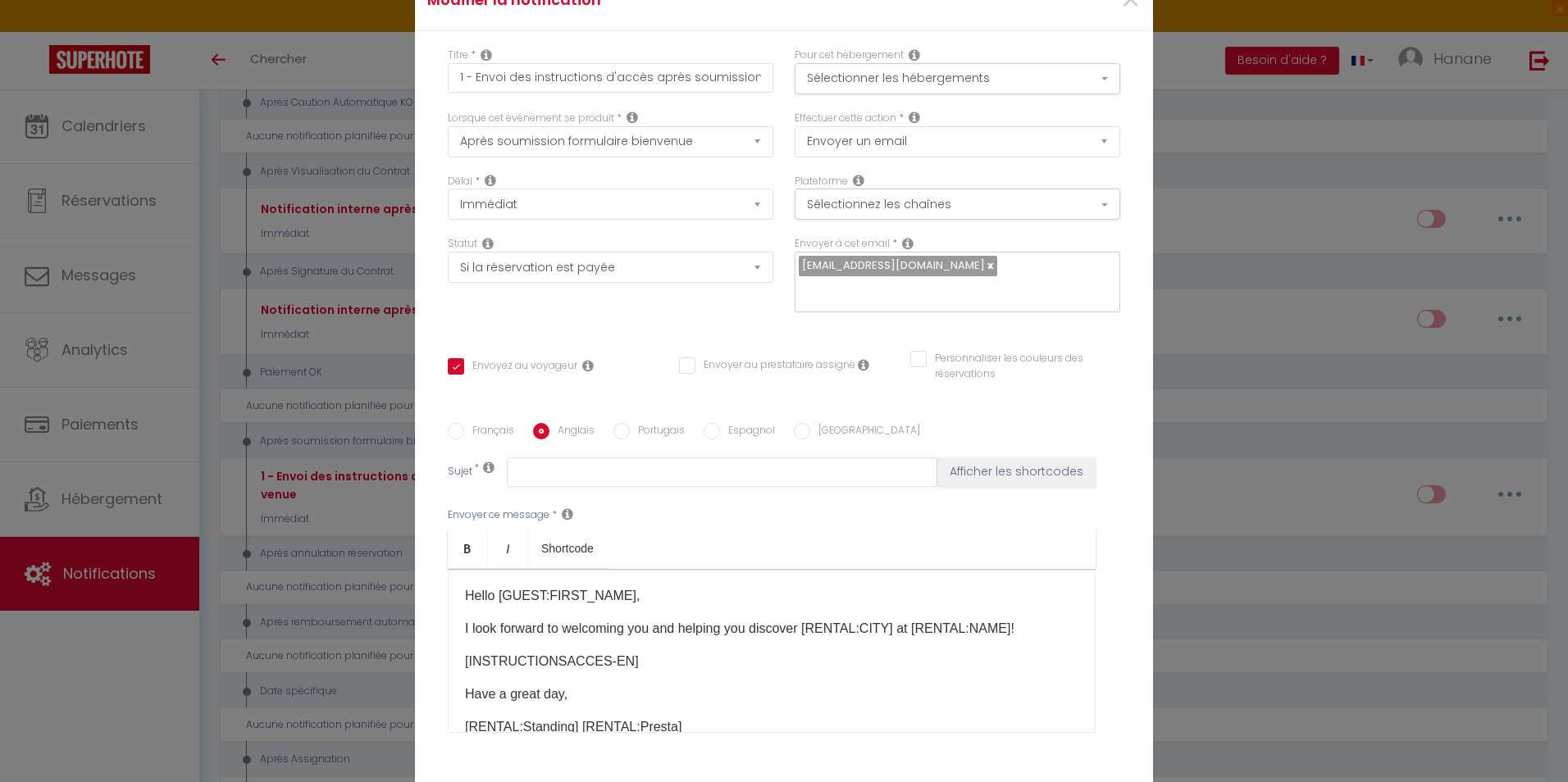
click at [465, 426] on label "Français" at bounding box center [488, 432] width 50 height 18
click at [464, 426] on input "Français" at bounding box center [455, 431] width 17 height 17
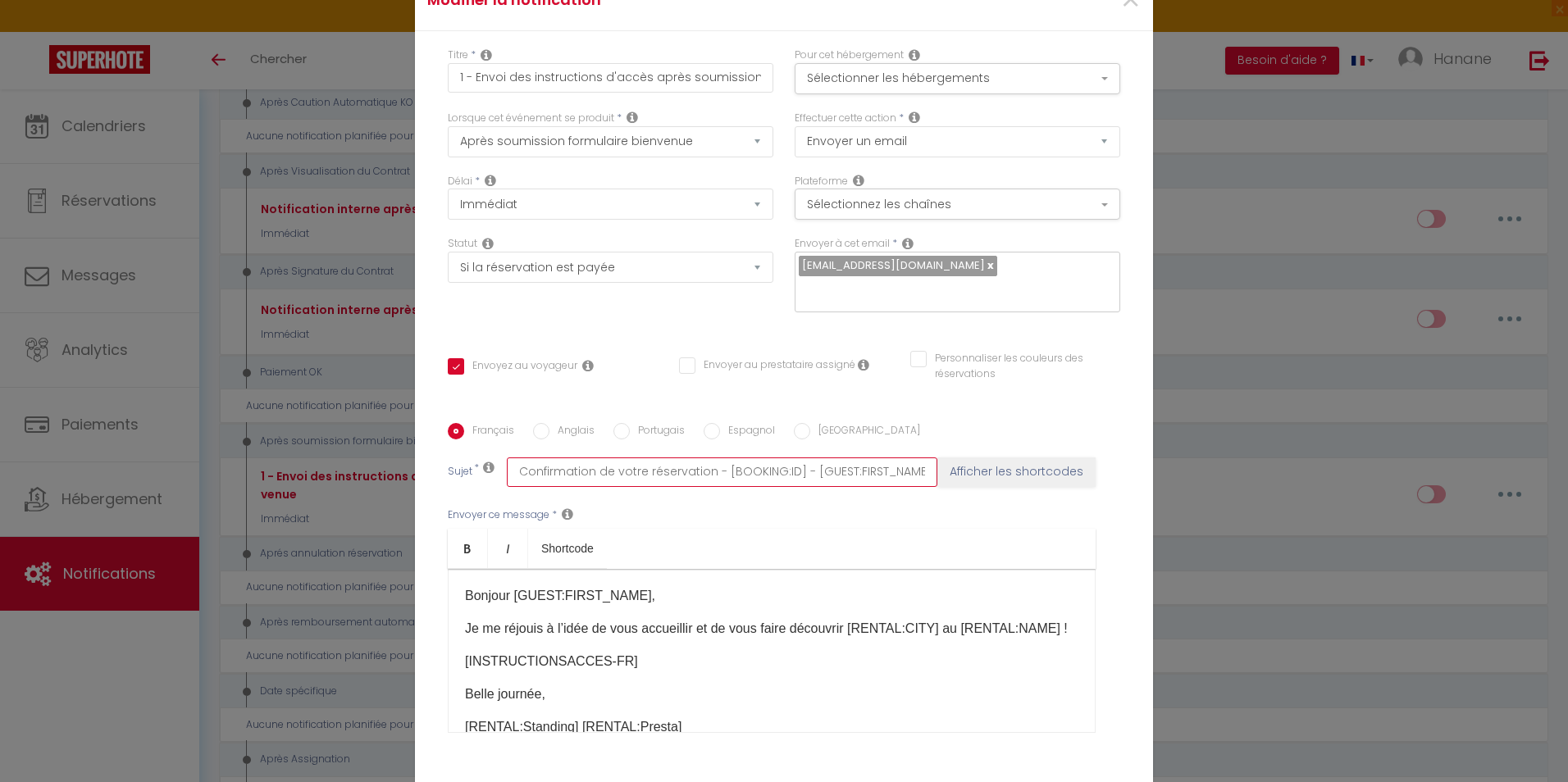
scroll to position [0, 195]
drag, startPoint x: 510, startPoint y: 473, endPoint x: 1224, endPoint y: 466, distance: 714.0
click at [1232, 470] on div "Modifier la notification × Titre * 1 - Envoi des instructions d'accès après sou…" at bounding box center [784, 391] width 1568 height 782
click at [533, 427] on input "Anglais" at bounding box center [541, 431] width 17 height 17
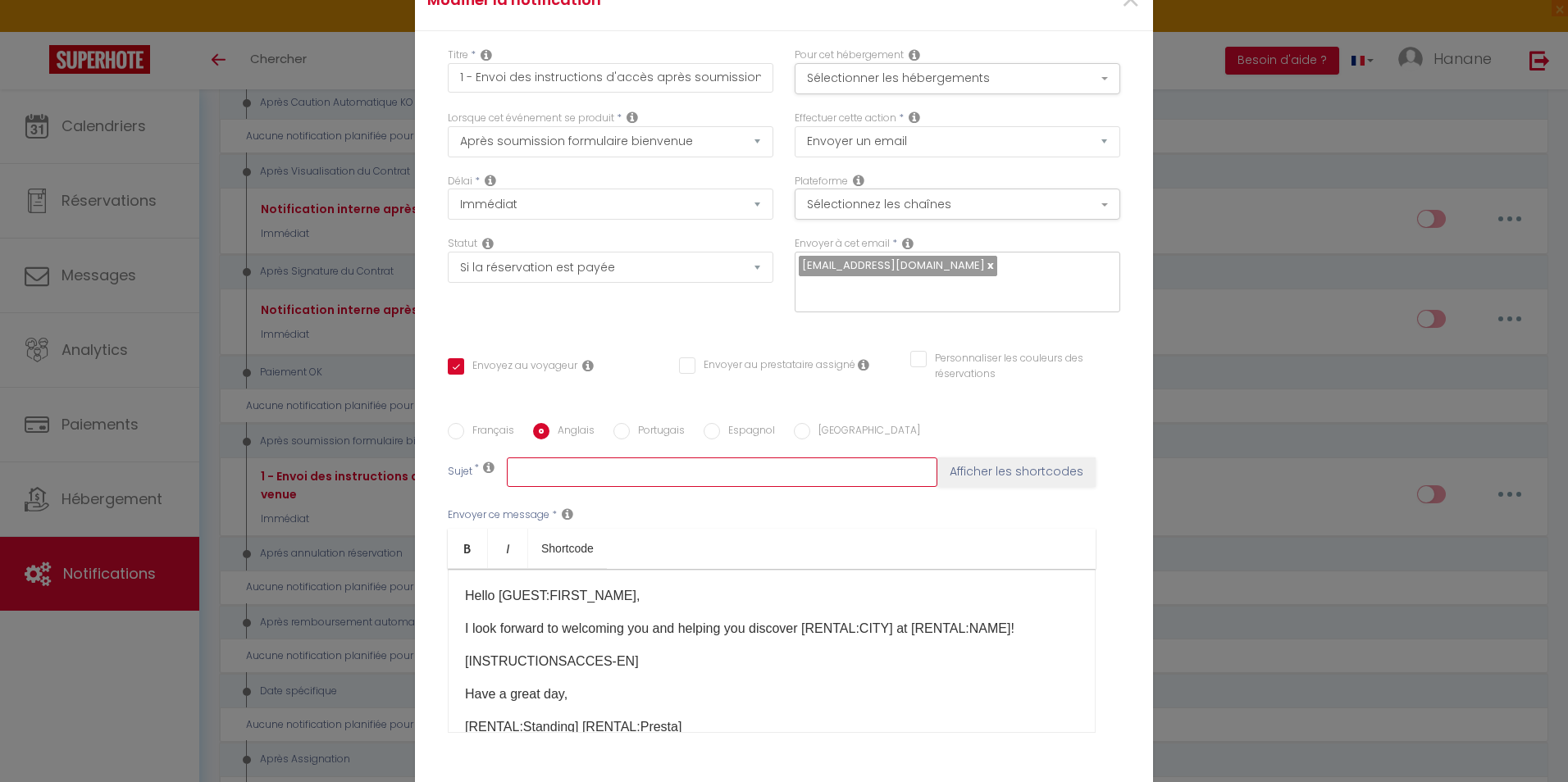
drag, startPoint x: 561, startPoint y: 466, endPoint x: 568, endPoint y: 456, distance: 12.2
click at [562, 465] on input "text" at bounding box center [722, 473] width 431 height 29
paste input "Confirmation de votre réservation - [BOOKING:ID] - [GUEST:FIRST_NAME] [GUEST:LA…"
click at [626, 474] on input "Confirmation de votre réservation - [BOOKING:ID] - [GUEST:FIRST_NAME] [GUEST:LA…" at bounding box center [722, 473] width 431 height 29
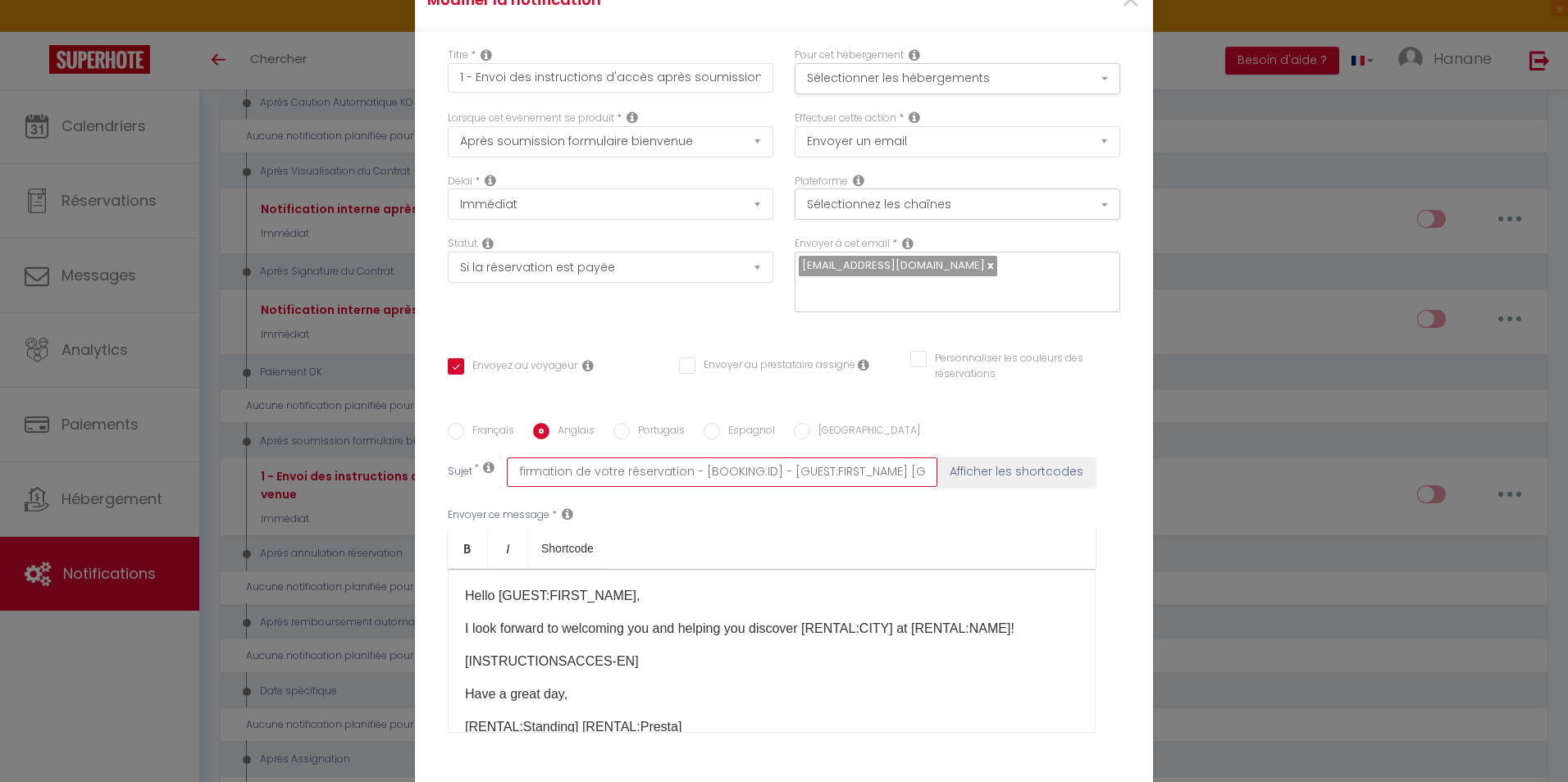
scroll to position [0, 0]
drag, startPoint x: 704, startPoint y: 473, endPoint x: 509, endPoint y: 487, distance: 195.5
click at [509, 487] on div "Français Anglais Portugais Espagnol Italien Sujet * Confirmation de votre réser…" at bounding box center [784, 588] width 681 height 331
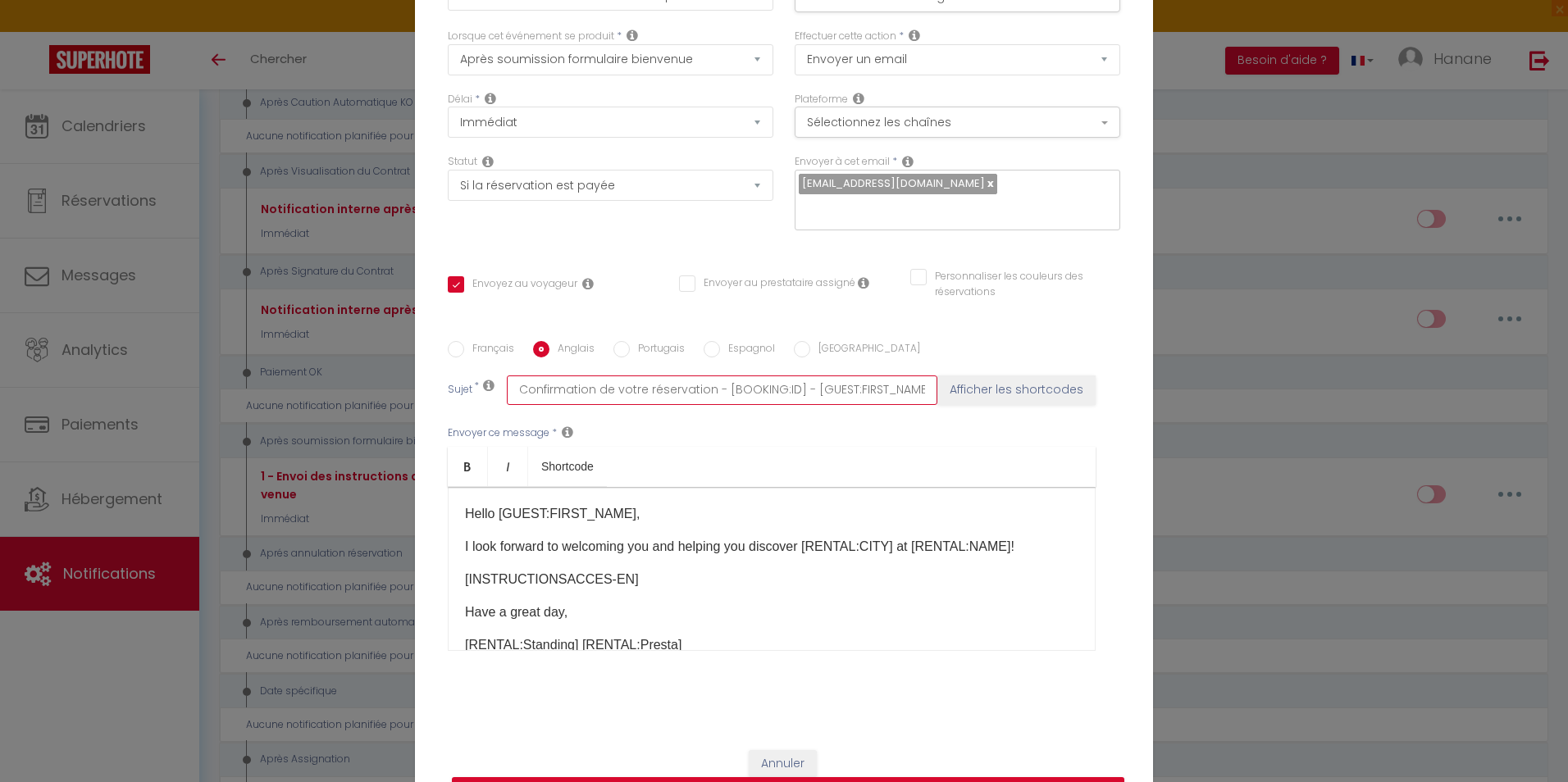
click at [704, 391] on input "Confirmation de votre réservation - [BOOKING:ID] - [GUEST:FIRST_NAME] [GUEST:LA…" at bounding box center [722, 390] width 431 height 29
paste input "of your reservation"
click at [799, 426] on div "Envoyer ce message * Bold Italic Shortcode Rich text editor Hello [GUEST:FIRST_…" at bounding box center [783, 539] width 672 height 267
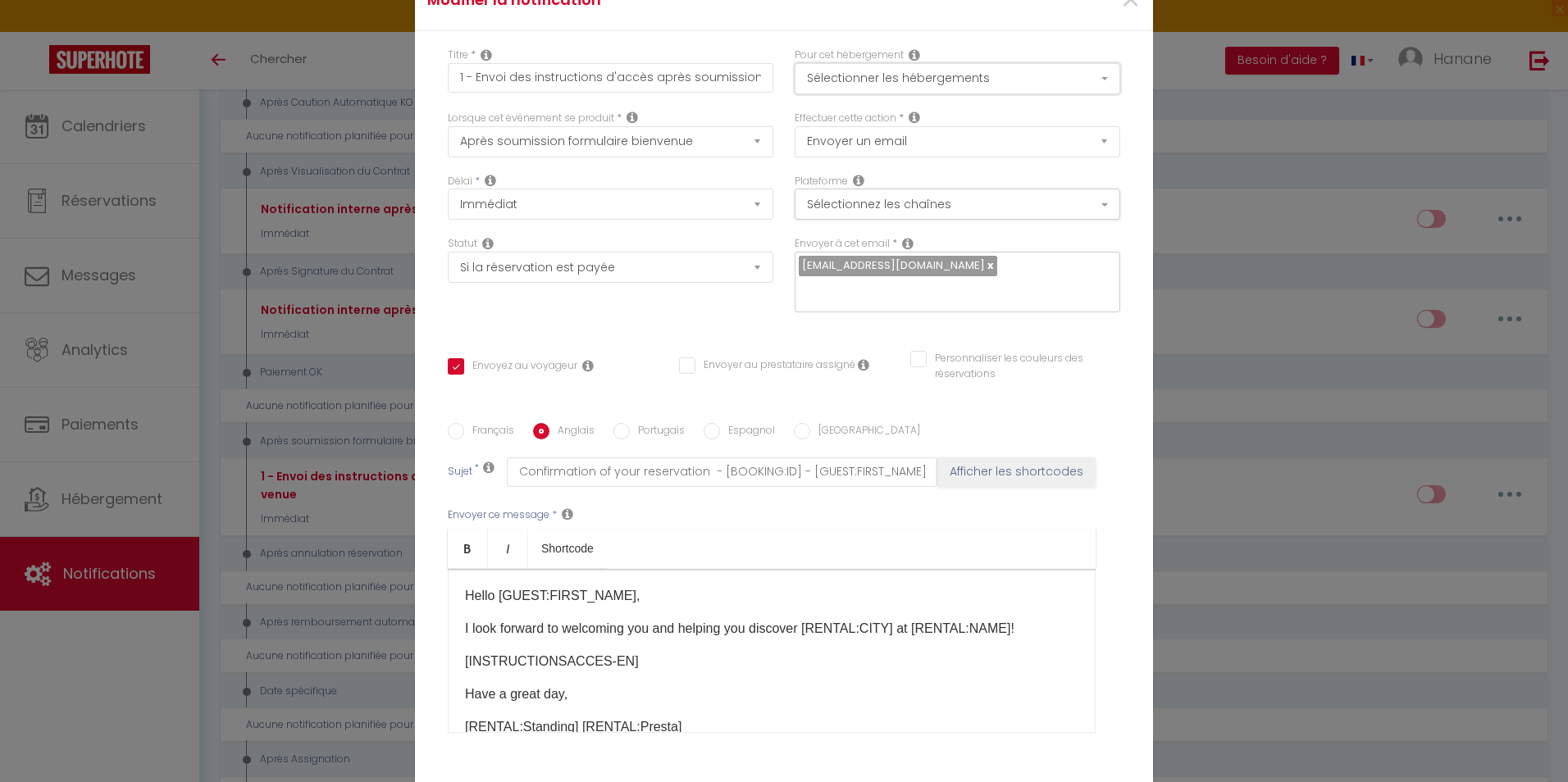
click at [1096, 80] on button "Sélectionner les hébergements" at bounding box center [957, 79] width 326 height 31
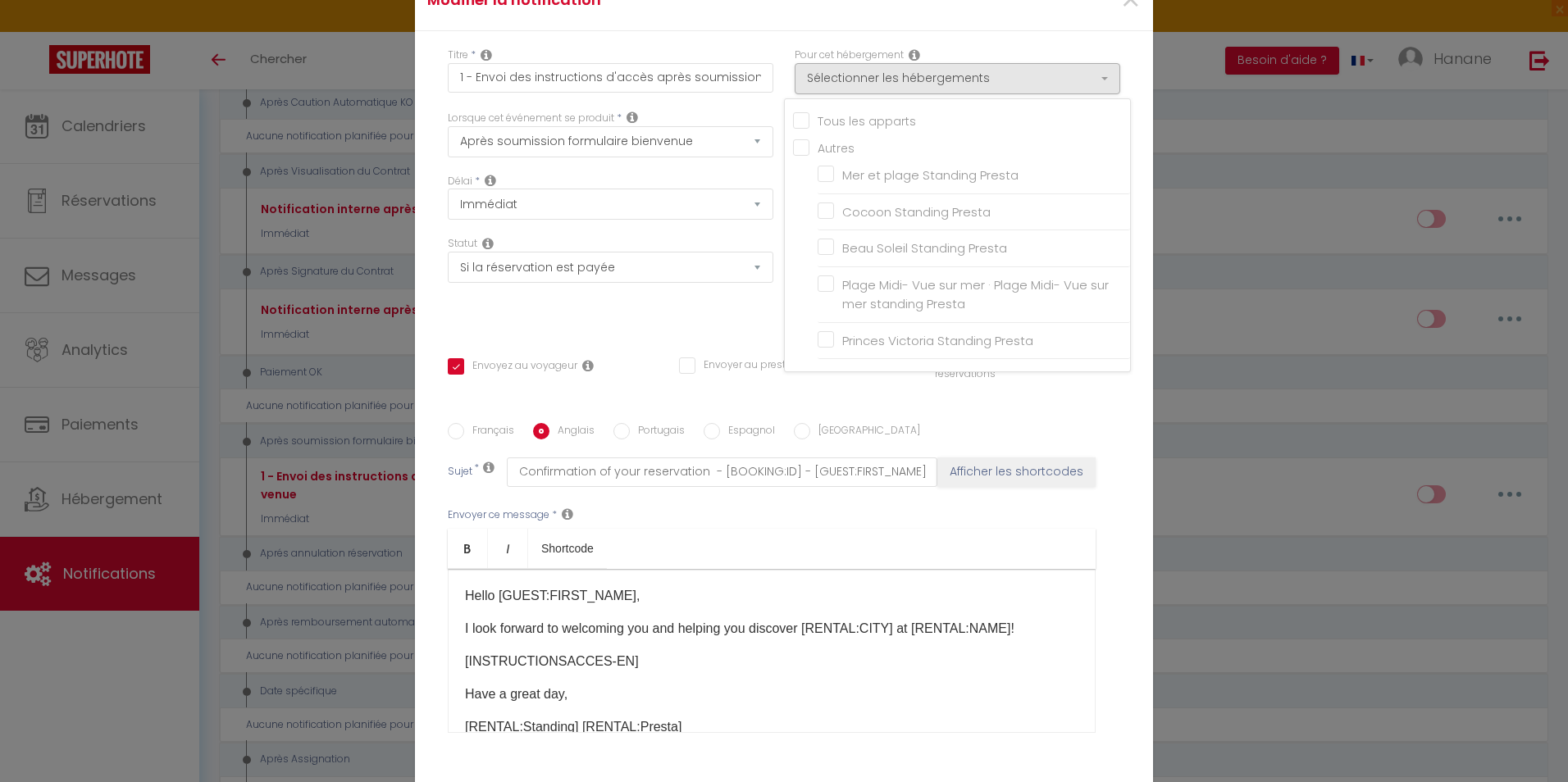
click at [796, 126] on input "Tous les apparts" at bounding box center [961, 120] width 338 height 17
click at [927, 380] on label "Personnaliser les couleurs des réservations" at bounding box center [1014, 367] width 173 height 31
click at [921, 368] on input "Personnaliser les couleurs des réservations" at bounding box center [1005, 359] width 190 height 17
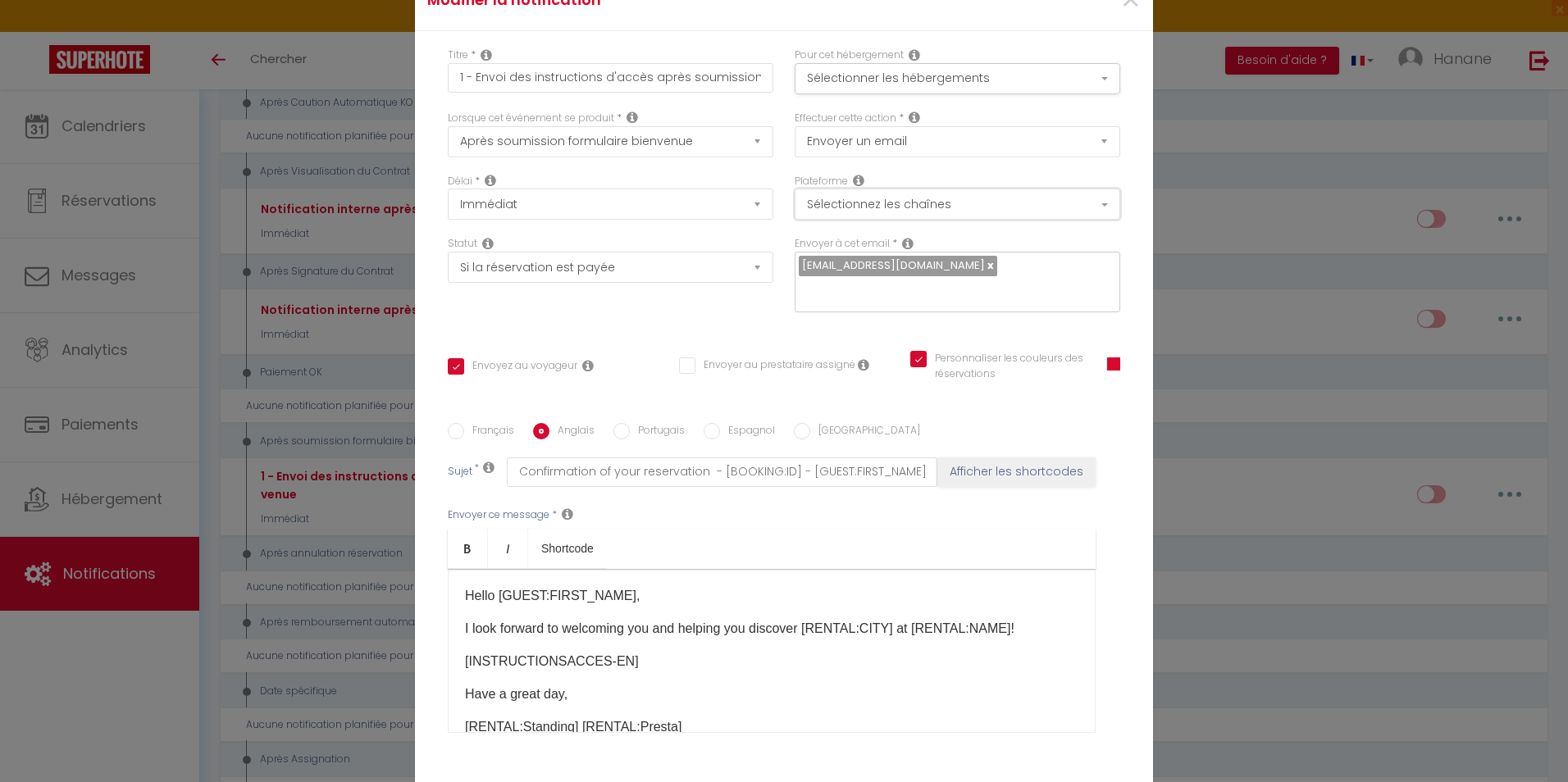
click at [1091, 193] on button "Sélectionnez les chaînes" at bounding box center [957, 204] width 326 height 31
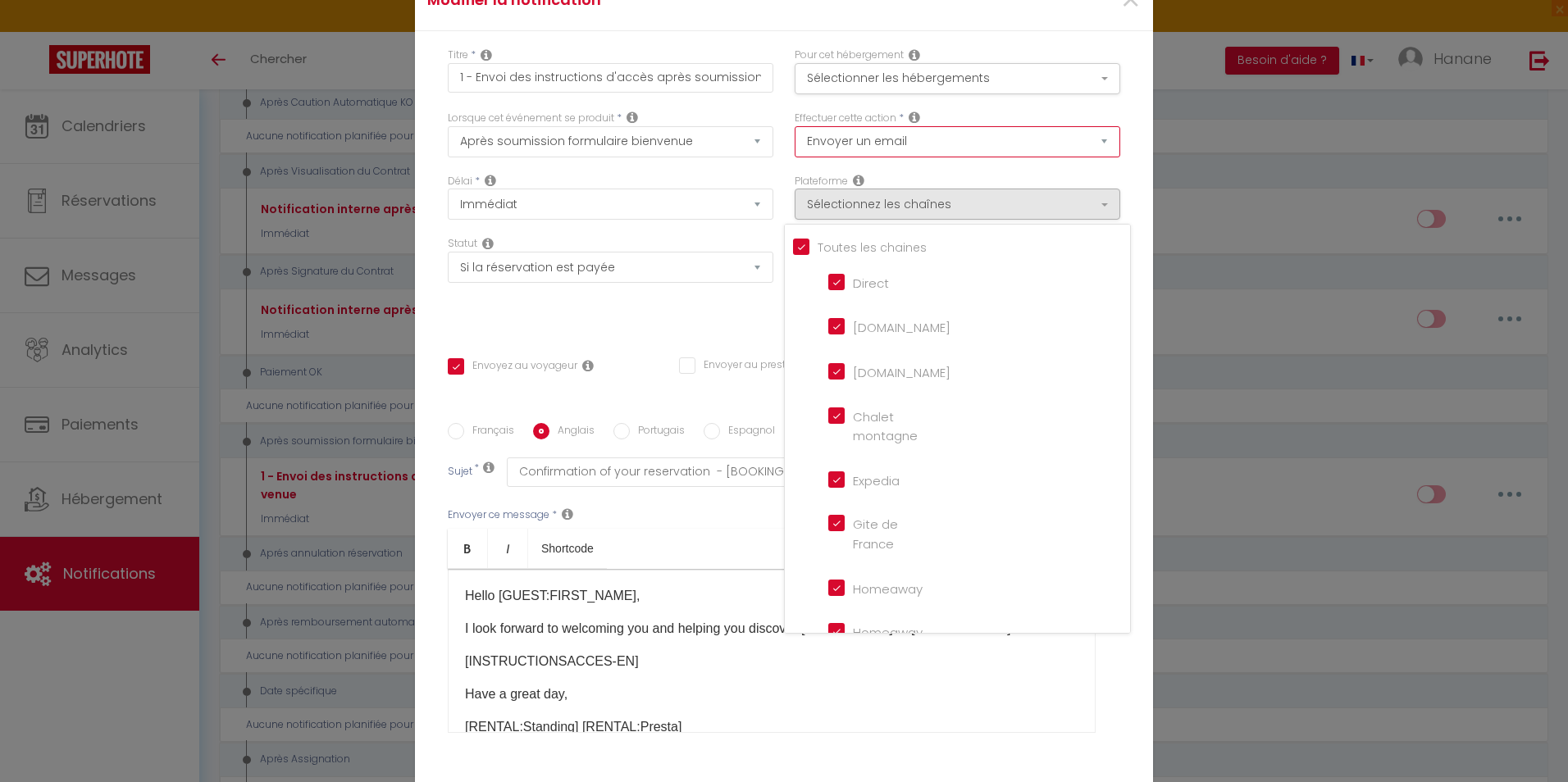
click at [1096, 146] on select "Envoyer un email Envoyer un SMS Envoyer une notification push" at bounding box center [957, 142] width 326 height 31
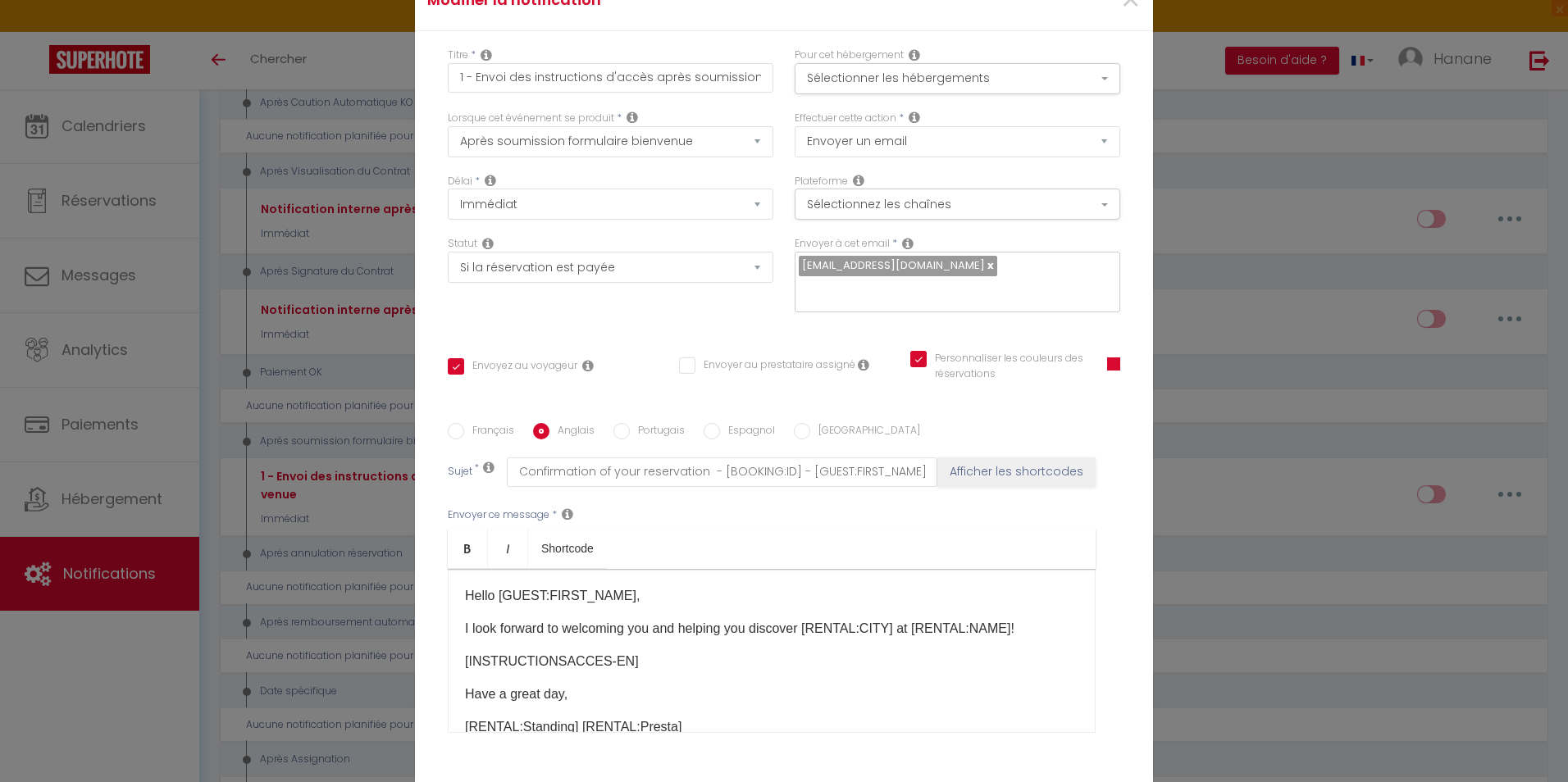
click at [698, 309] on div "Statut Aucun Si la réservation est payée Si réservation non payée Si la caution…" at bounding box center [610, 282] width 347 height 92
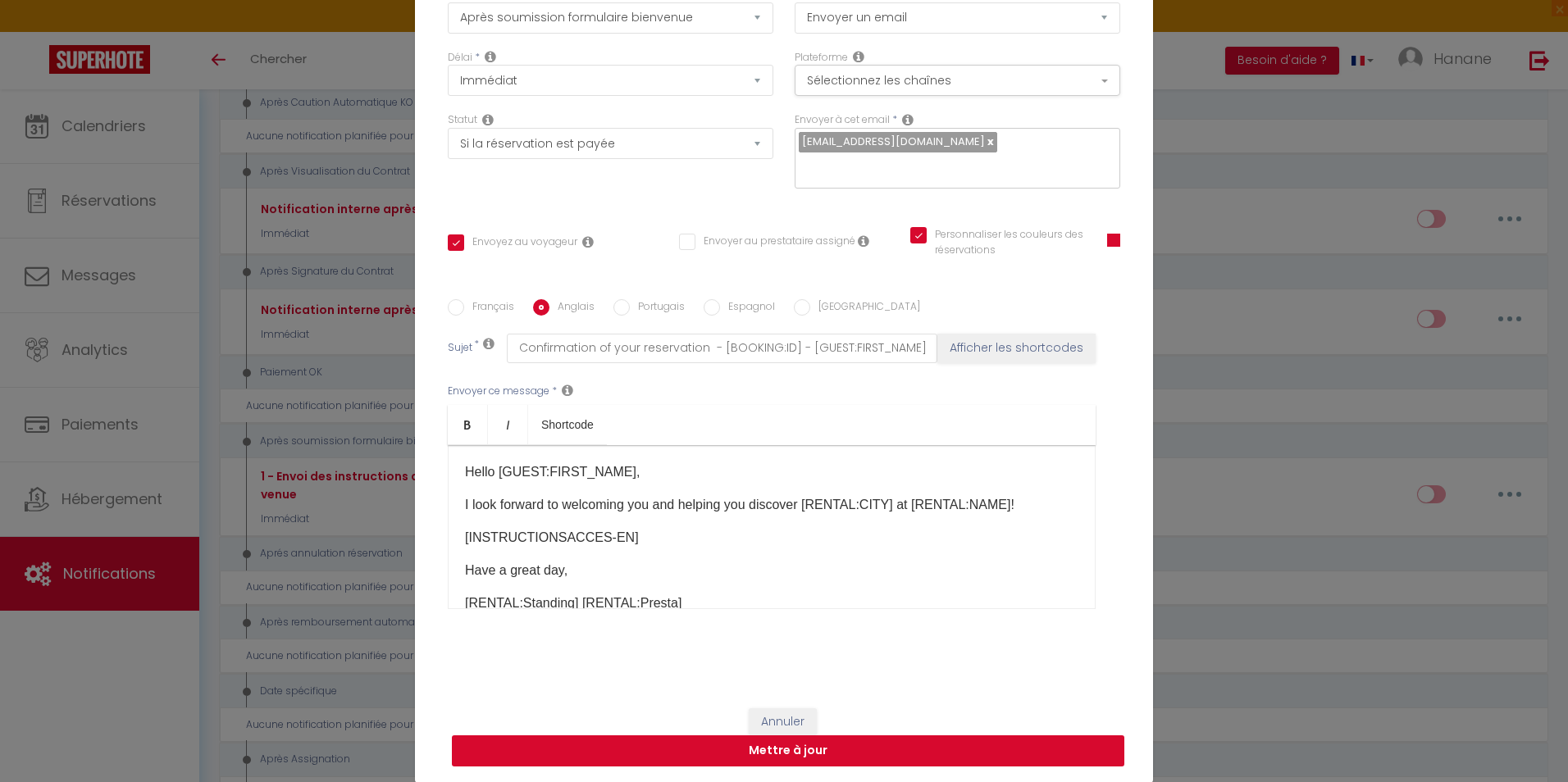
click at [925, 751] on button "Mettre à jour" at bounding box center [788, 751] width 672 height 31
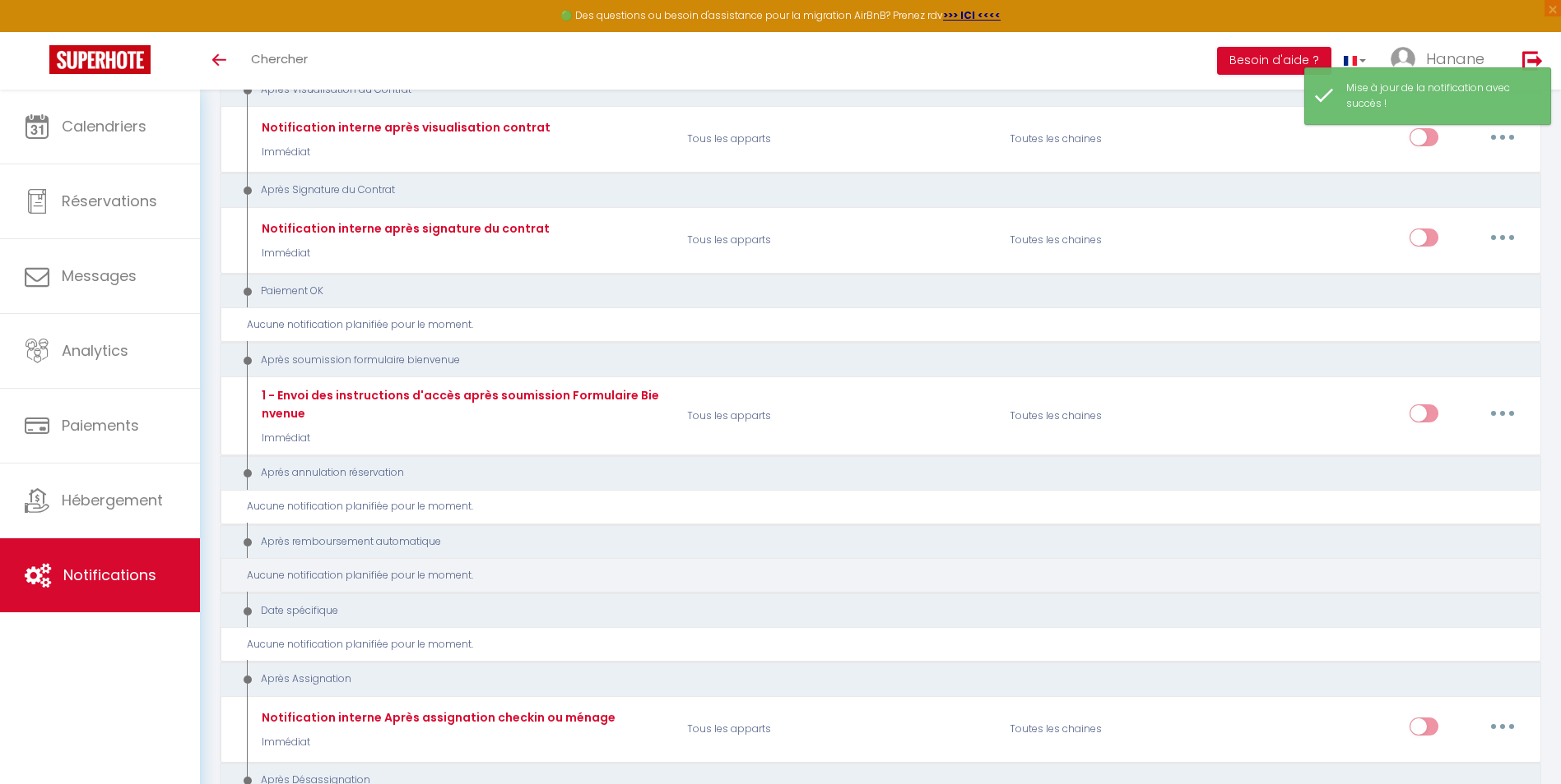
scroll to position [1645, 0]
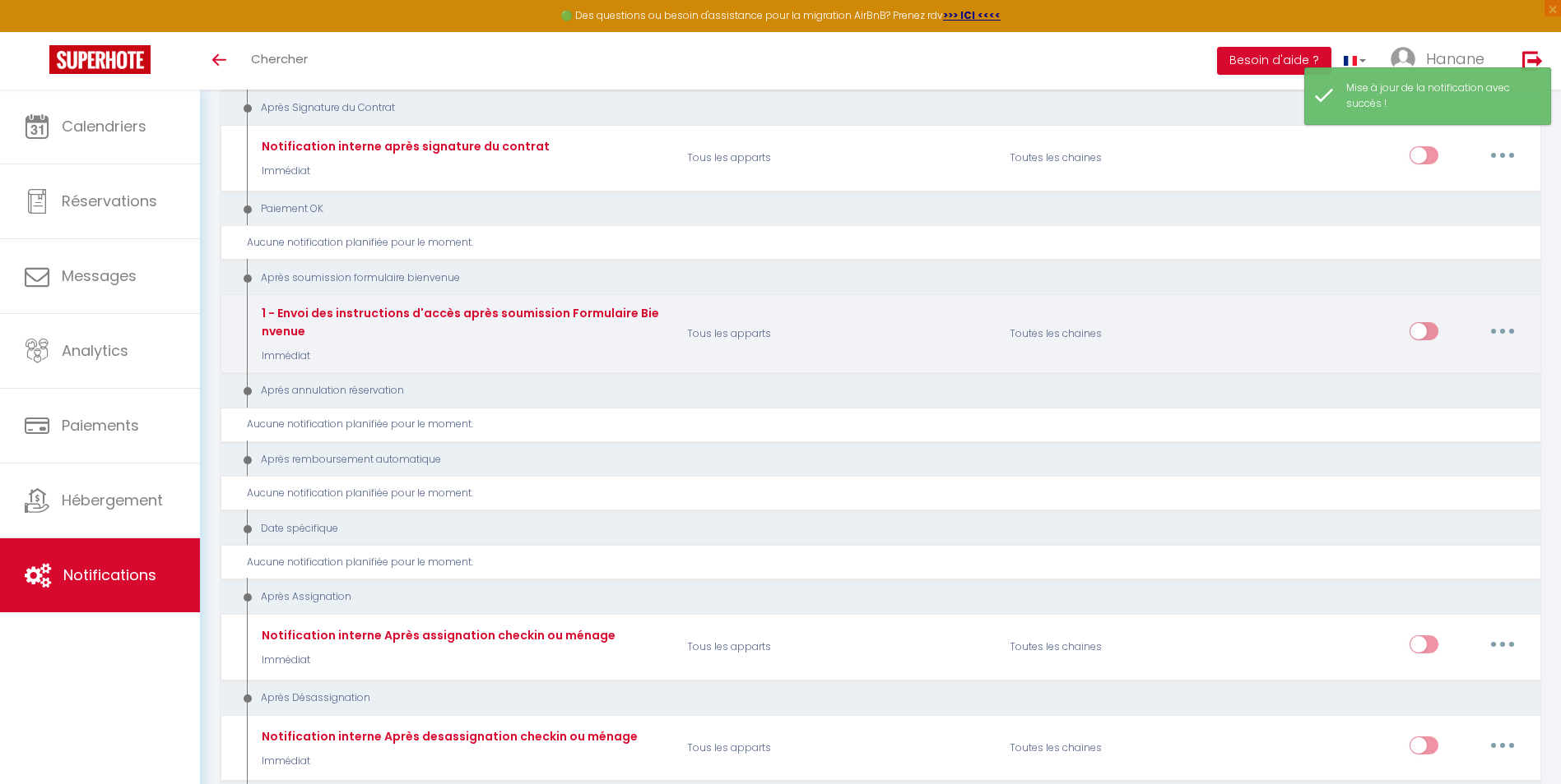
click at [1432, 326] on input "checkbox" at bounding box center [1423, 334] width 29 height 24
click at [1414, 332] on input "checkbox" at bounding box center [1423, 334] width 29 height 24
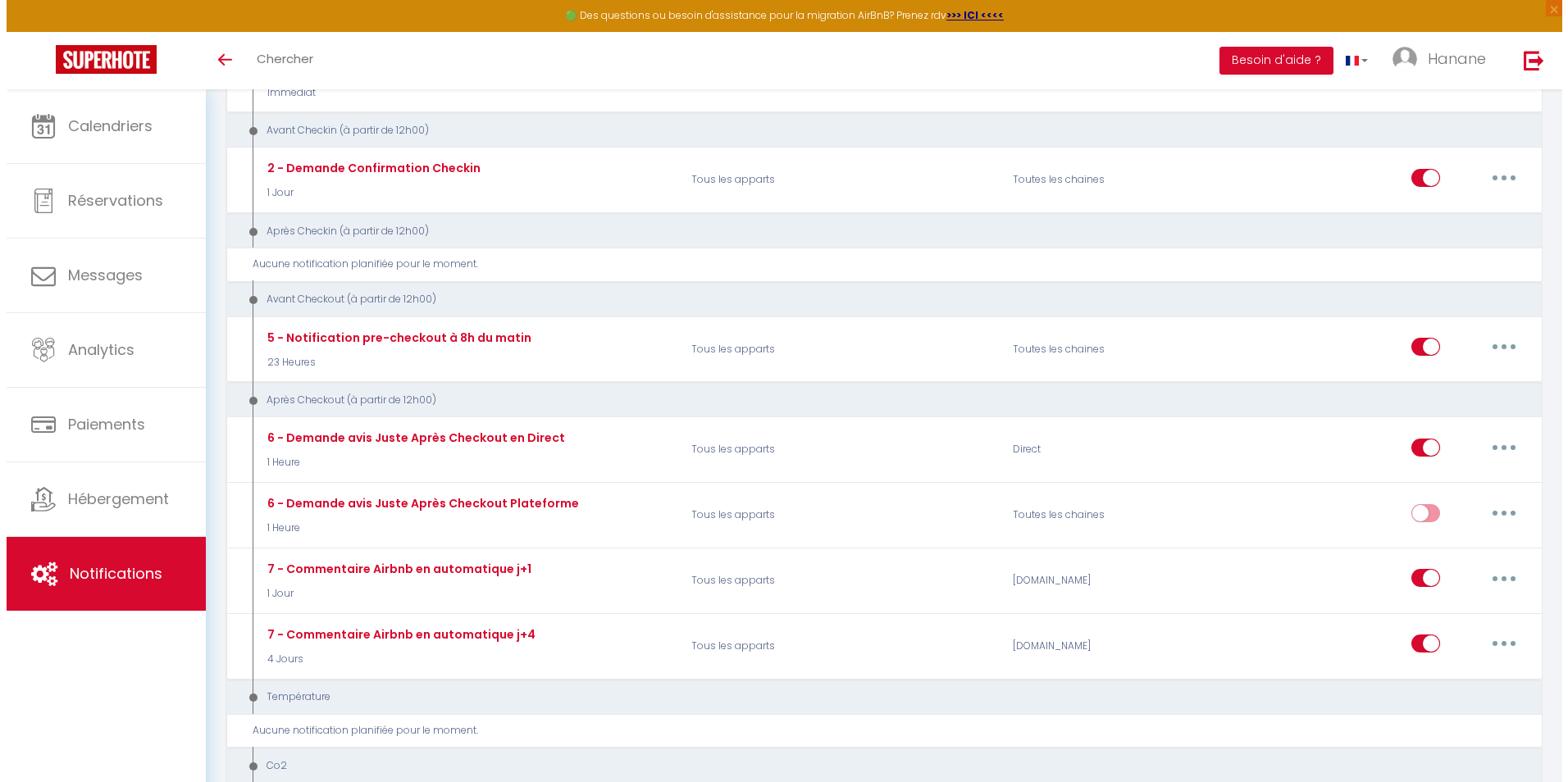
scroll to position [0, 0]
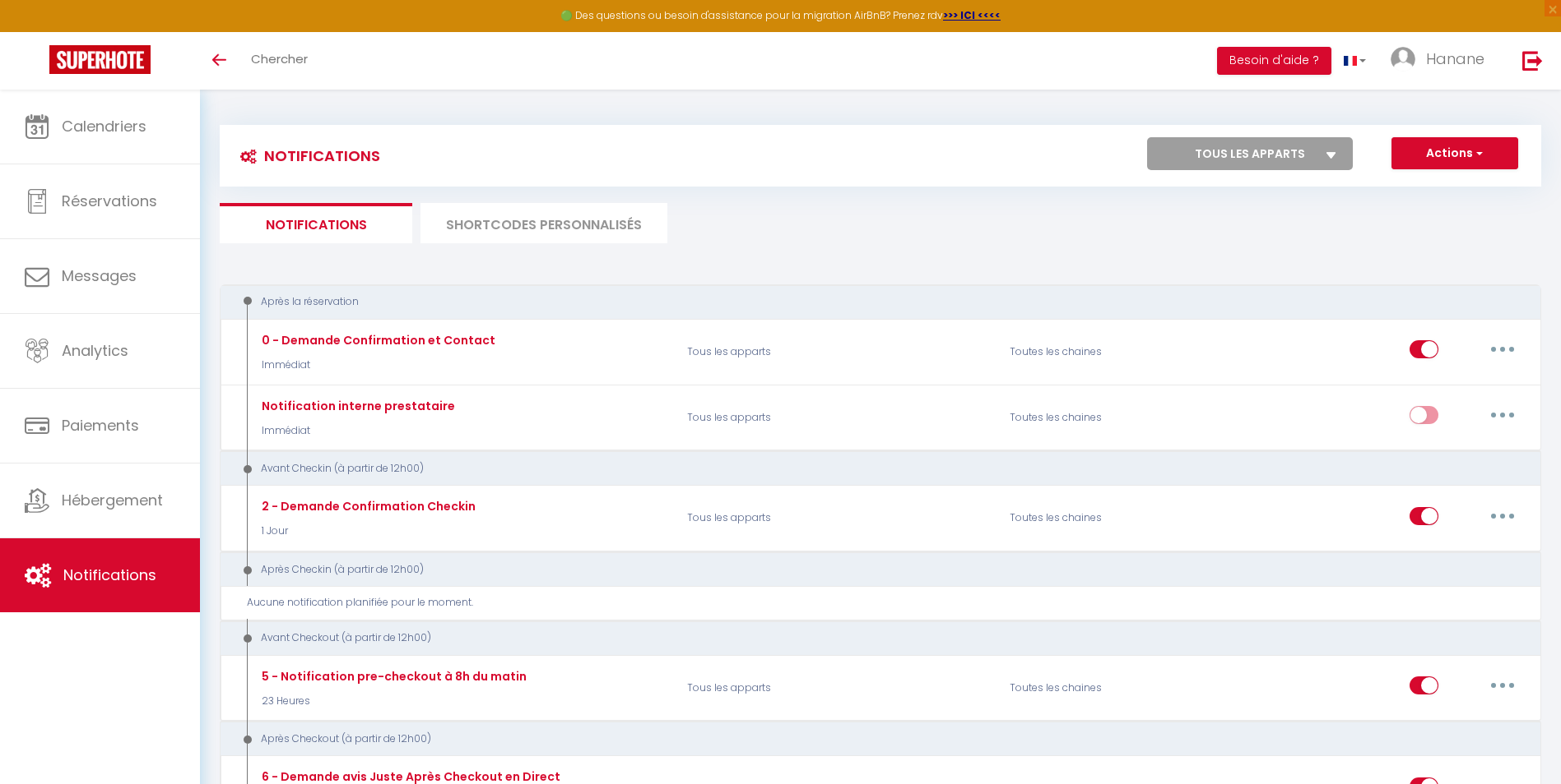
click at [524, 228] on li "SHORTCODES PERSONNALISÉS" at bounding box center [543, 222] width 247 height 40
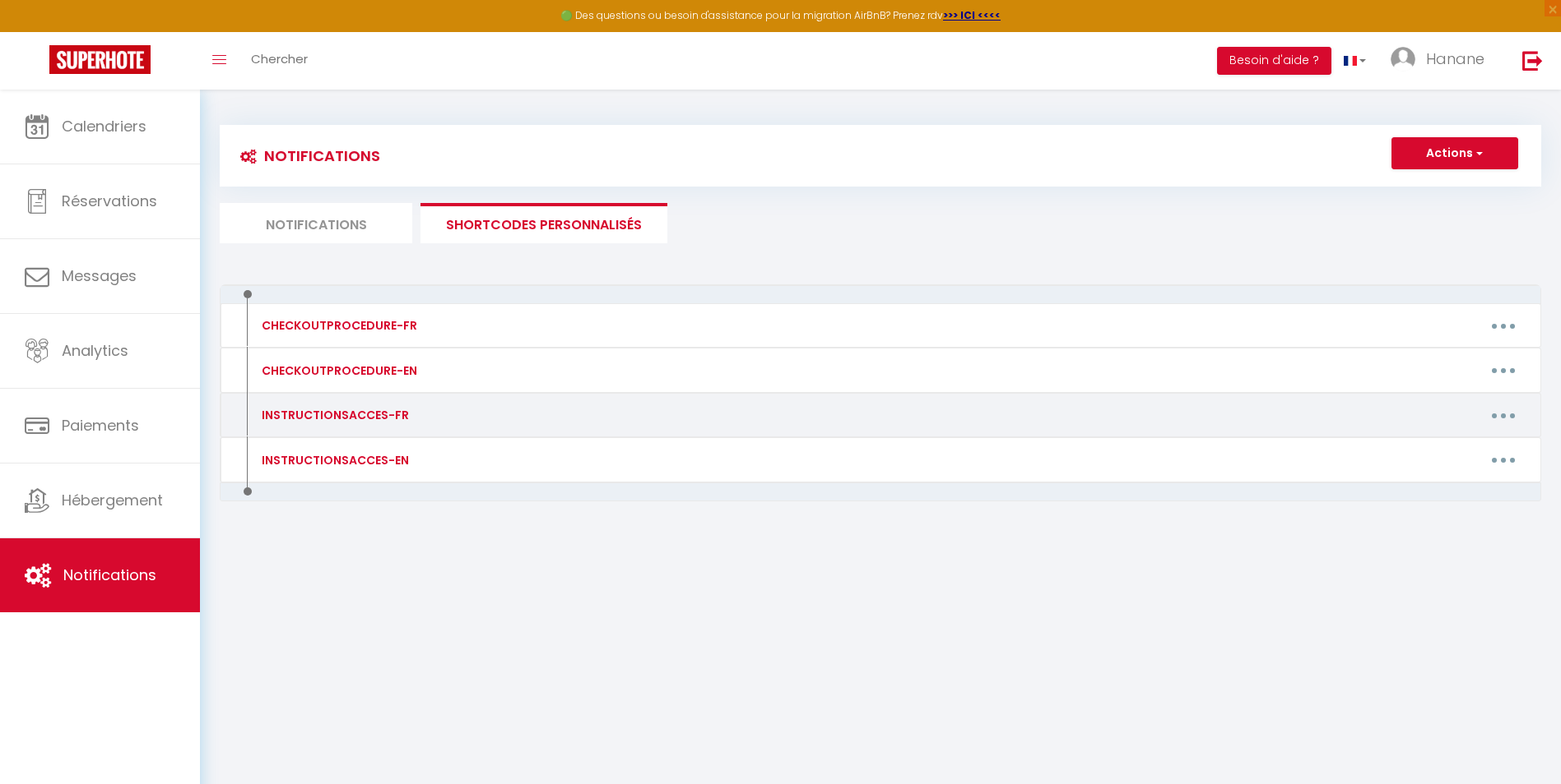
click at [375, 415] on div "INSTRUCTIONSACCES-FR" at bounding box center [333, 415] width 151 height 19
click at [1499, 407] on button "button" at bounding box center [1502, 414] width 46 height 26
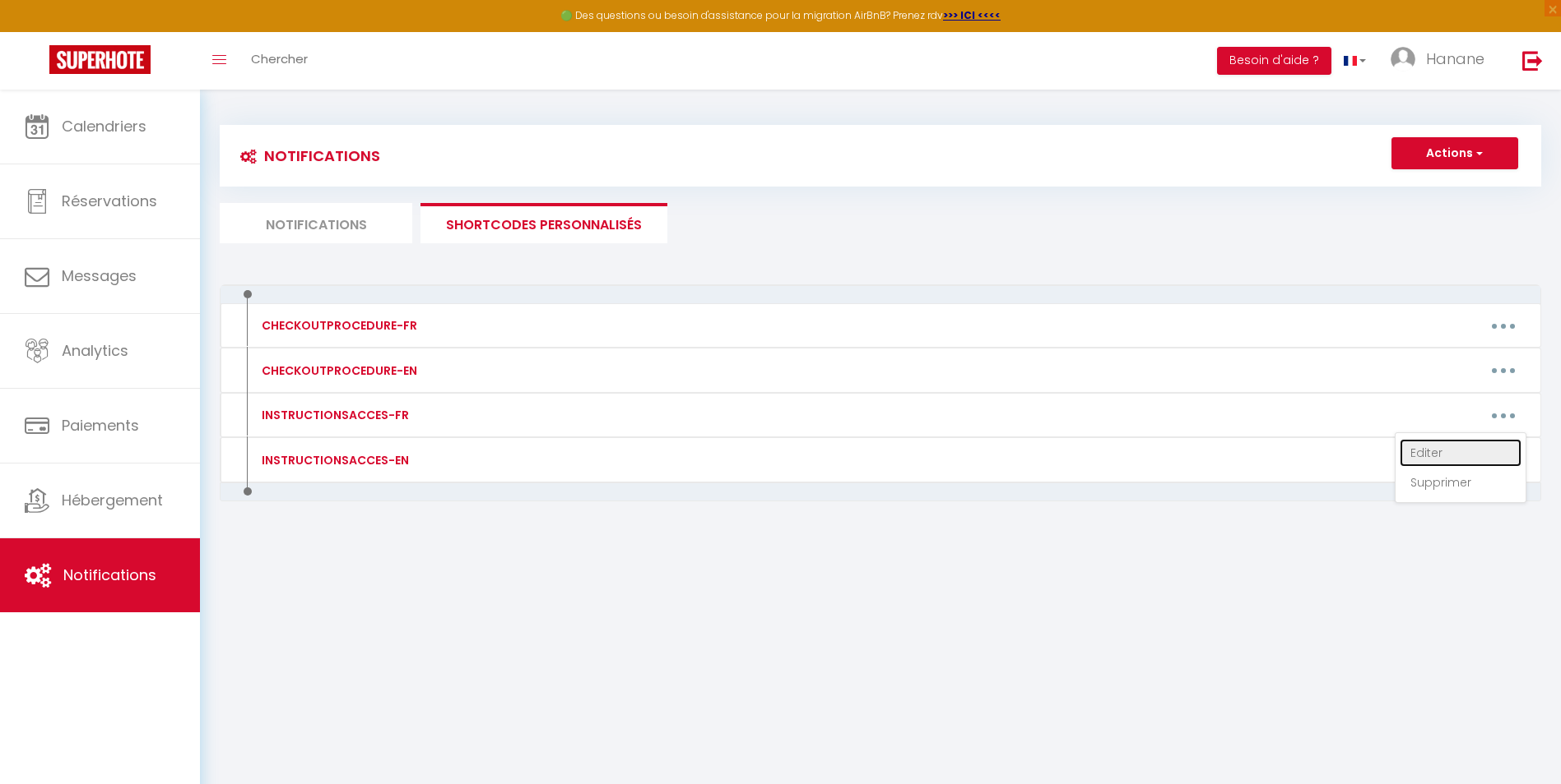
click at [1442, 451] on link "Editer" at bounding box center [1460, 452] width 122 height 28
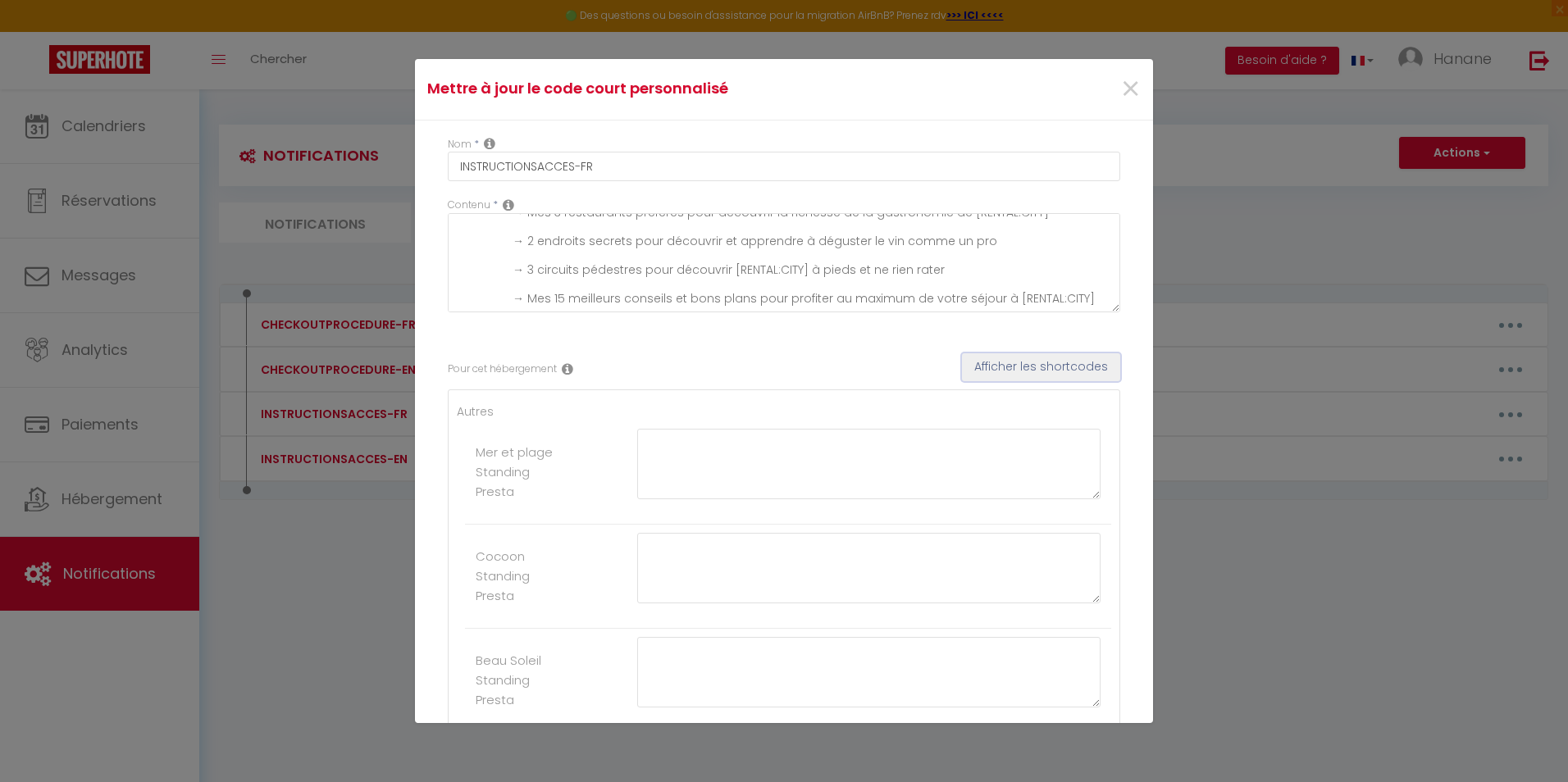
click at [1002, 359] on button "Afficher les shortcodes" at bounding box center [1041, 367] width 159 height 28
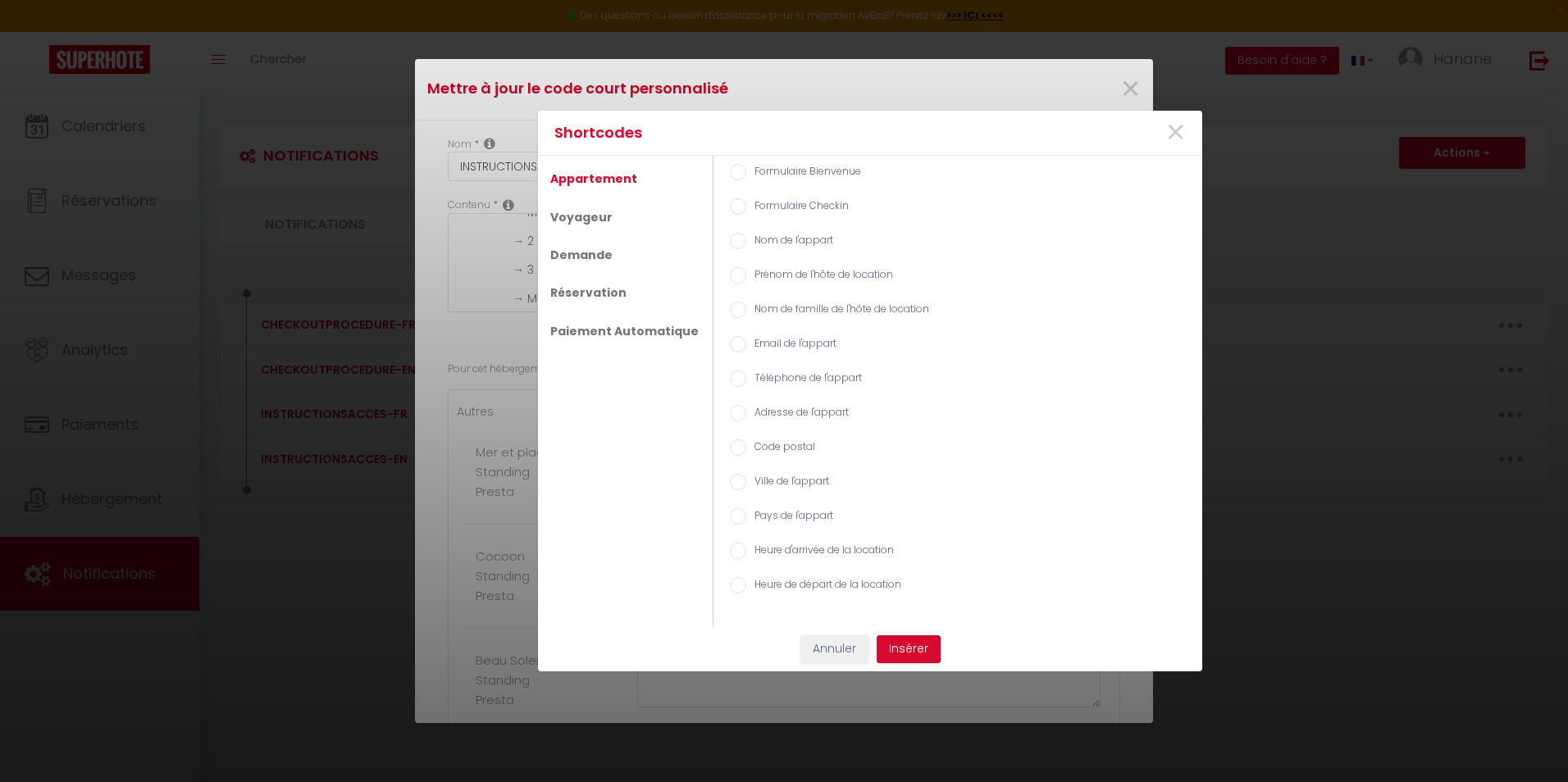
click at [731, 174] on input "Formulaire Bienvenue" at bounding box center [737, 172] width 17 height 17
click at [733, 206] on input "Formulaire Checkin" at bounding box center [737, 206] width 17 height 17
click at [730, 170] on input "Formulaire Bienvenue" at bounding box center [737, 172] width 17 height 17
click at [730, 209] on input "Formulaire Checkin" at bounding box center [737, 206] width 17 height 17
click at [594, 220] on link "Voyageur" at bounding box center [581, 217] width 79 height 29
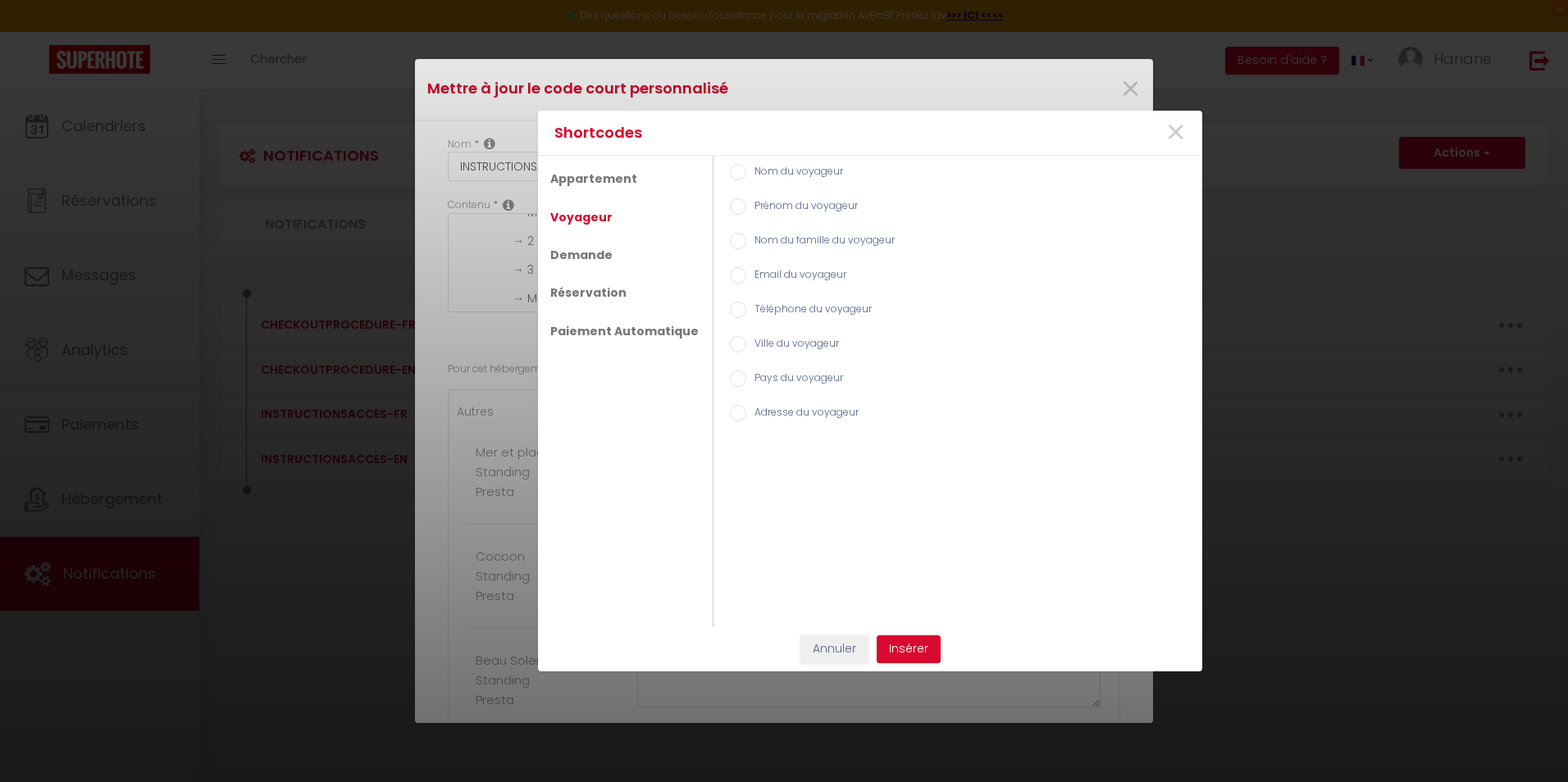
click at [730, 309] on input "Téléphone du voyageur" at bounding box center [737, 309] width 17 height 17
click at [730, 269] on input "Email du voyageur" at bounding box center [737, 275] width 17 height 17
click at [730, 302] on div "Téléphone du voyageur" at bounding box center [958, 310] width 473 height 34
drag, startPoint x: 730, startPoint y: 302, endPoint x: 1025, endPoint y: 296, distance: 295.1
click at [1025, 296] on div "Téléphone du voyageur" at bounding box center [958, 310] width 473 height 34
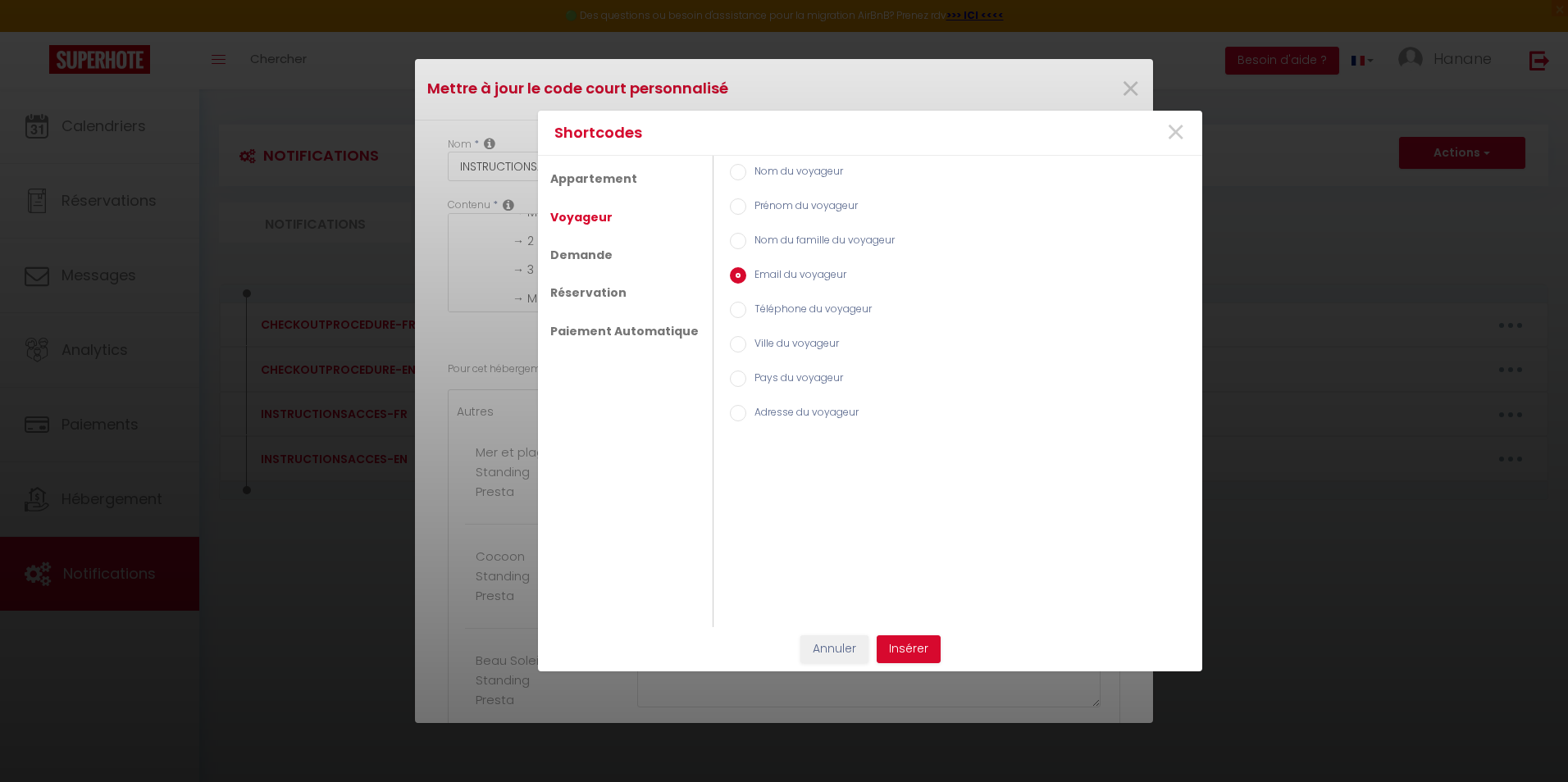
click at [730, 173] on input "Nom du voyageur" at bounding box center [737, 172] width 17 height 17
click at [731, 206] on input "Prénom du voyageur" at bounding box center [737, 206] width 17 height 17
click at [1168, 130] on span "×" at bounding box center [1175, 132] width 20 height 50
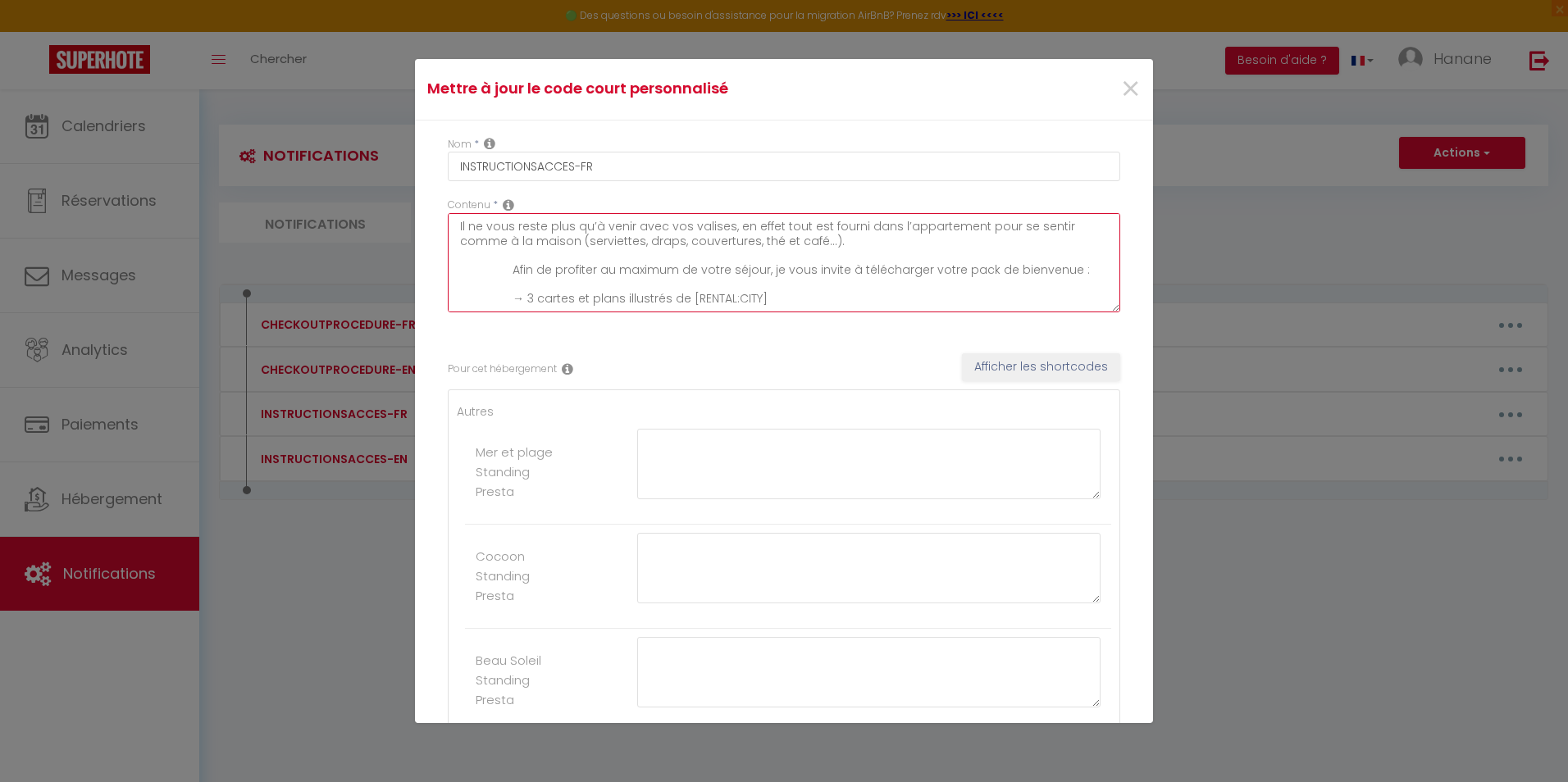
click at [816, 238] on textarea "Il ne vous reste plus qu’à venir avec vos valises, en effet tout est fourni dan…" at bounding box center [783, 263] width 672 height 99
click at [751, 249] on textarea "Il ne vous reste plus qu’à venir avec vos valises, en effet tout est fourni dan…" at bounding box center [783, 263] width 672 height 99
click at [877, 252] on textarea "Il ne vous reste plus qu’à venir avec vos valises, en effet tout est fourni dan…" at bounding box center [783, 263] width 672 height 99
drag, startPoint x: 753, startPoint y: 248, endPoint x: 762, endPoint y: 246, distance: 9.2
click at [754, 248] on textarea "Il ne vous reste plus qu’à venir avec vos valises, en effet tout est fourni dan…" at bounding box center [783, 263] width 672 height 99
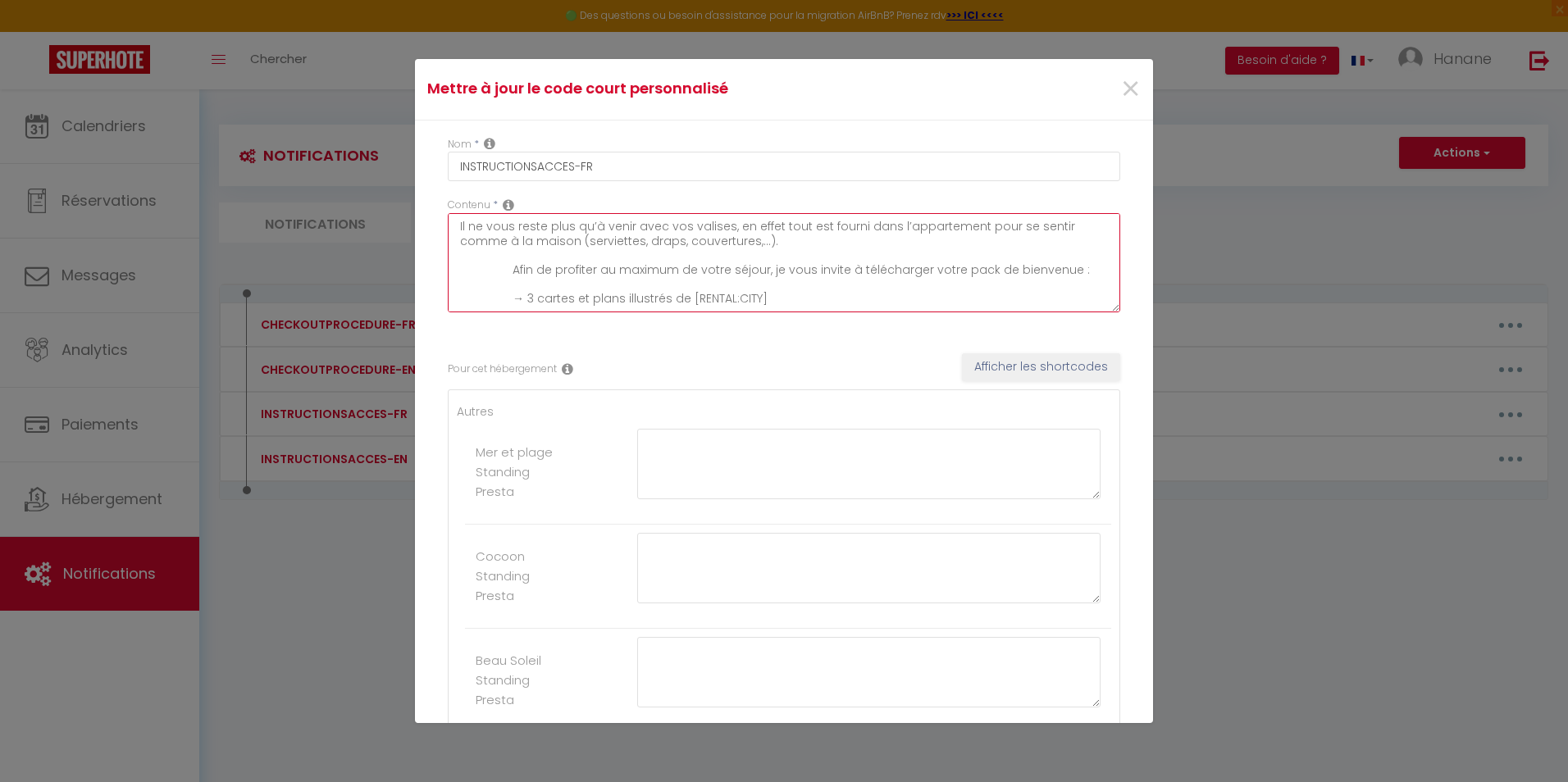
click at [0, 0] on lt-em ", …" at bounding box center [0, 0] width 0 height 0
click at [1121, 88] on span "×" at bounding box center [1130, 89] width 20 height 50
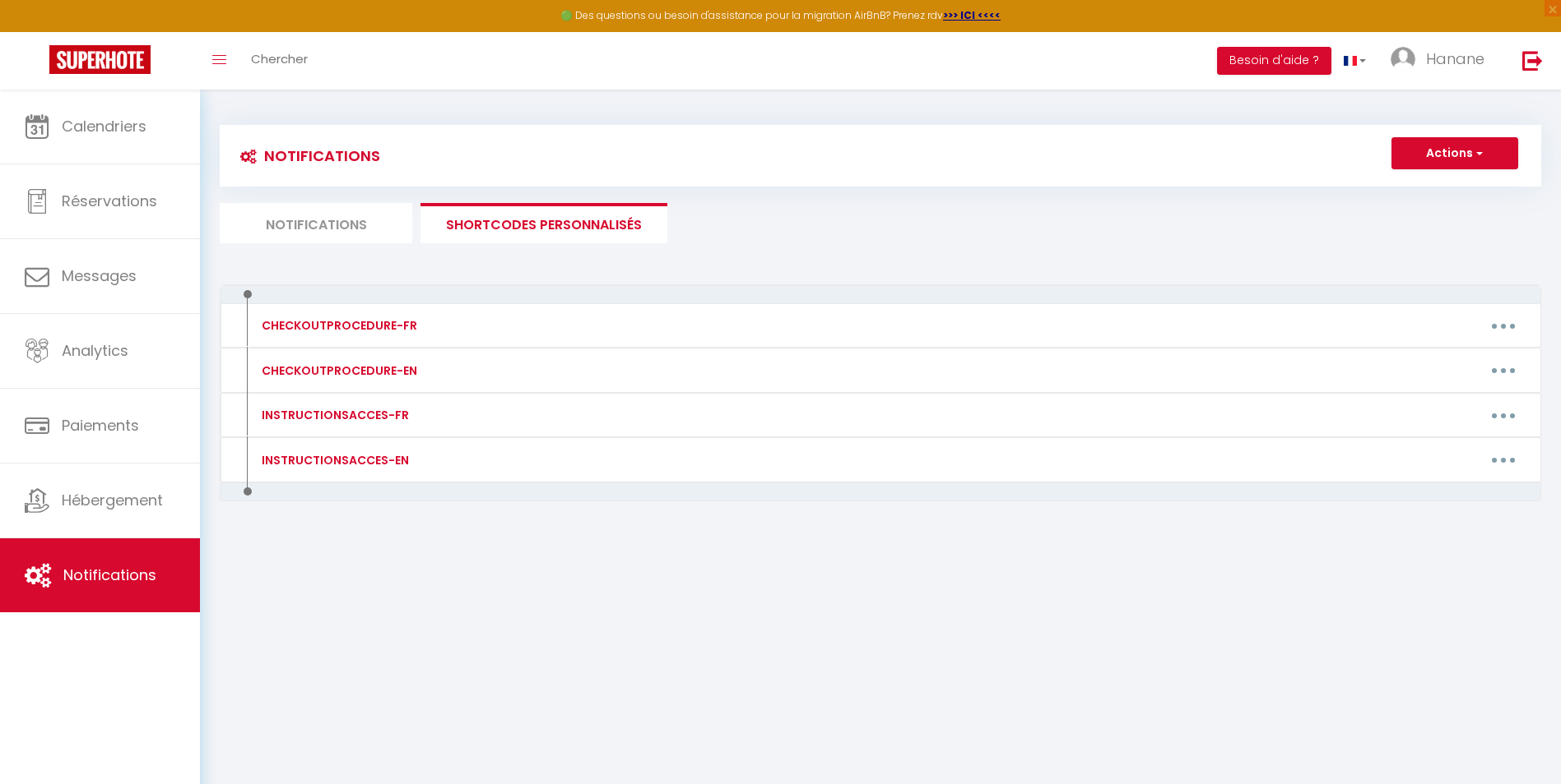
click at [545, 219] on li "SHORTCODES PERSONNALISÉS" at bounding box center [543, 222] width 247 height 40
click at [376, 220] on li "Notifications" at bounding box center [315, 222] width 192 height 40
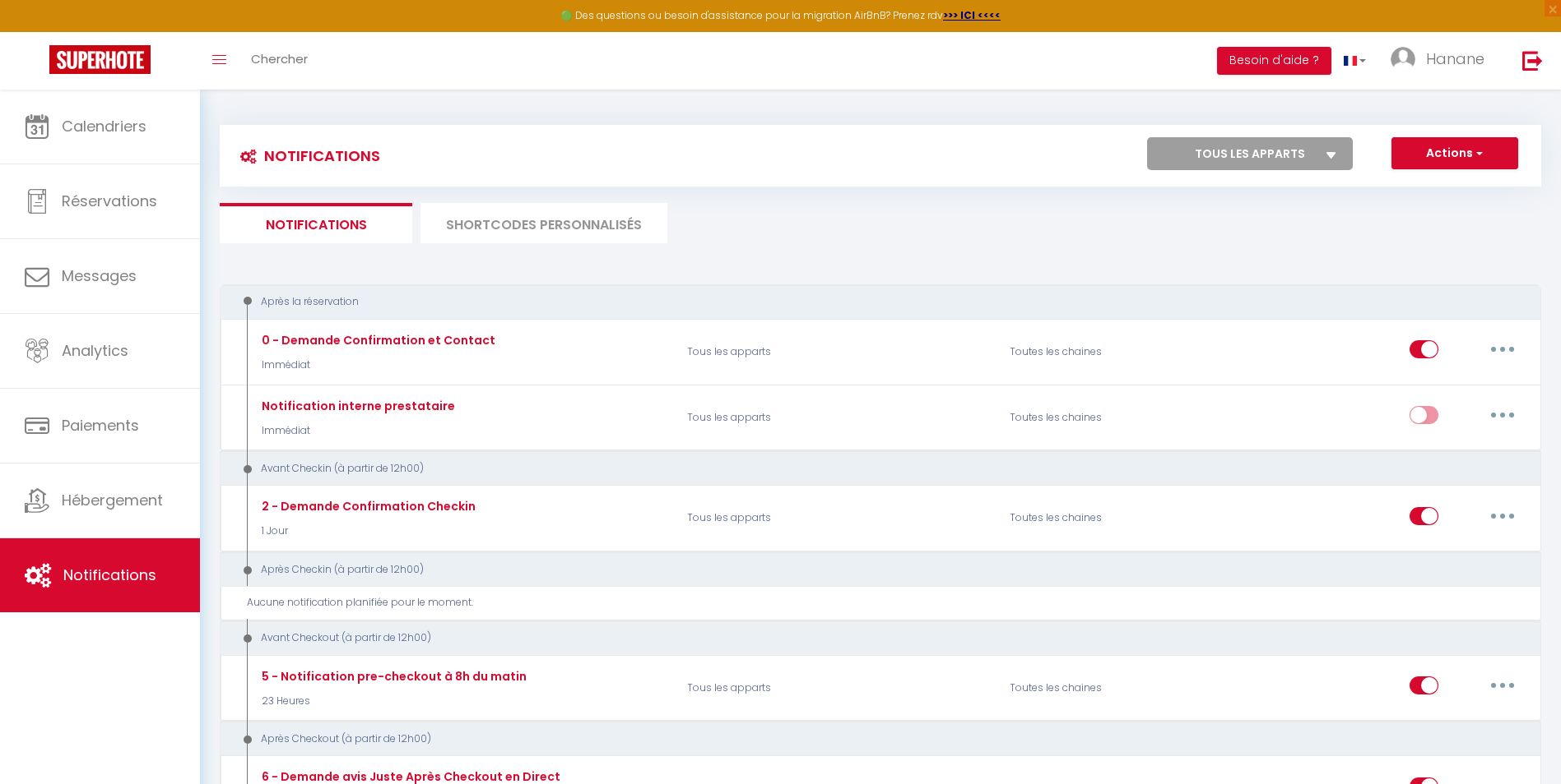
click at [1334, 152] on icon at bounding box center [1331, 155] width 10 height 7
click at [1334, 151] on select "Tous les apparts Mer et plage Standing Presta Cocoon Standing Presta Beau Solei…" at bounding box center [1249, 154] width 206 height 33
click at [1483, 148] on button "Actions" at bounding box center [1455, 154] width 127 height 33
click at [1251, 240] on ul "Notifications SHORTCODES PERSONNALISÉS" at bounding box center [880, 222] width 1321 height 40
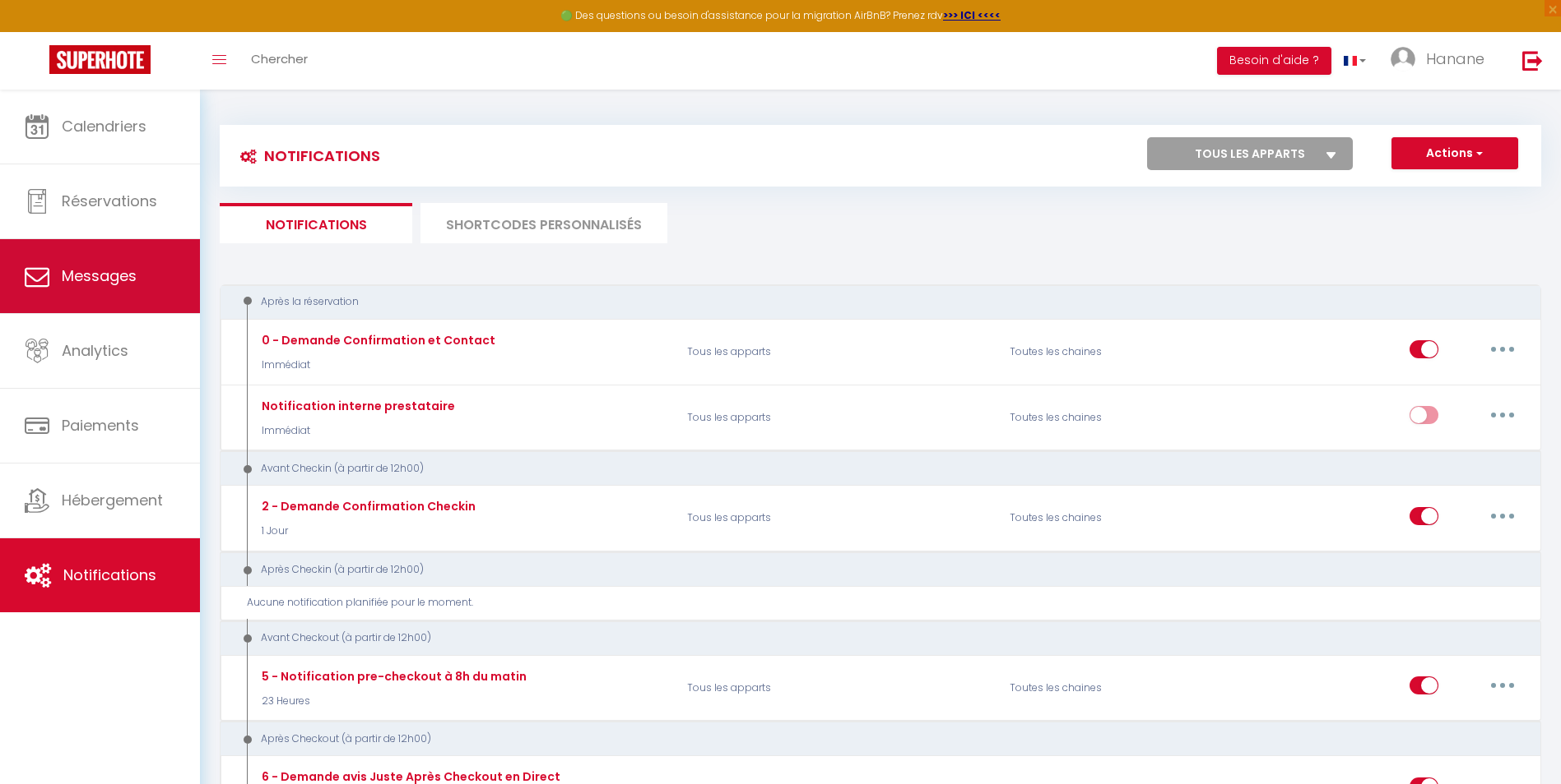
click at [136, 282] on link "Messages" at bounding box center [100, 276] width 200 height 74
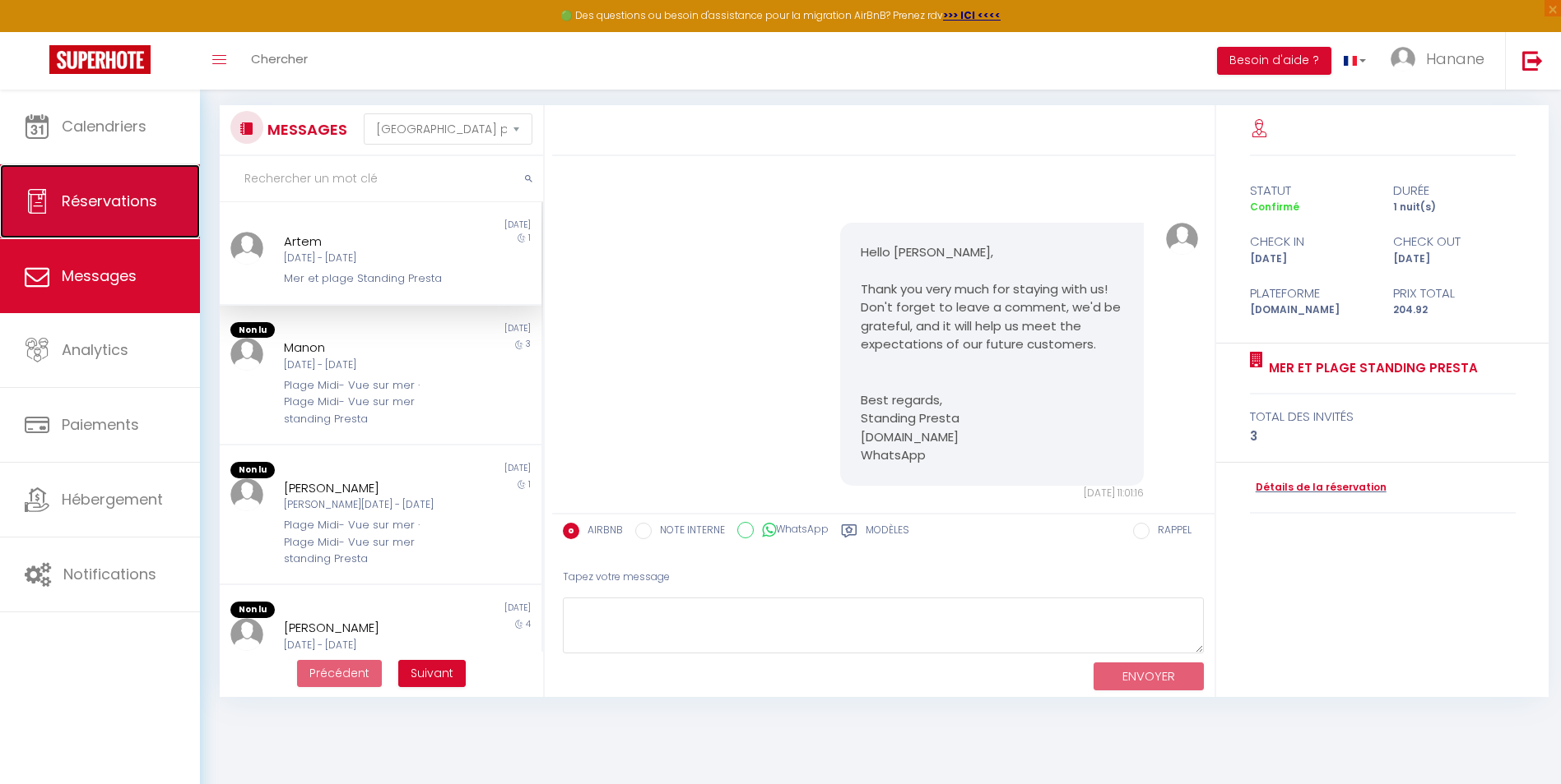
click at [127, 199] on span "Réservations" at bounding box center [109, 201] width 96 height 20
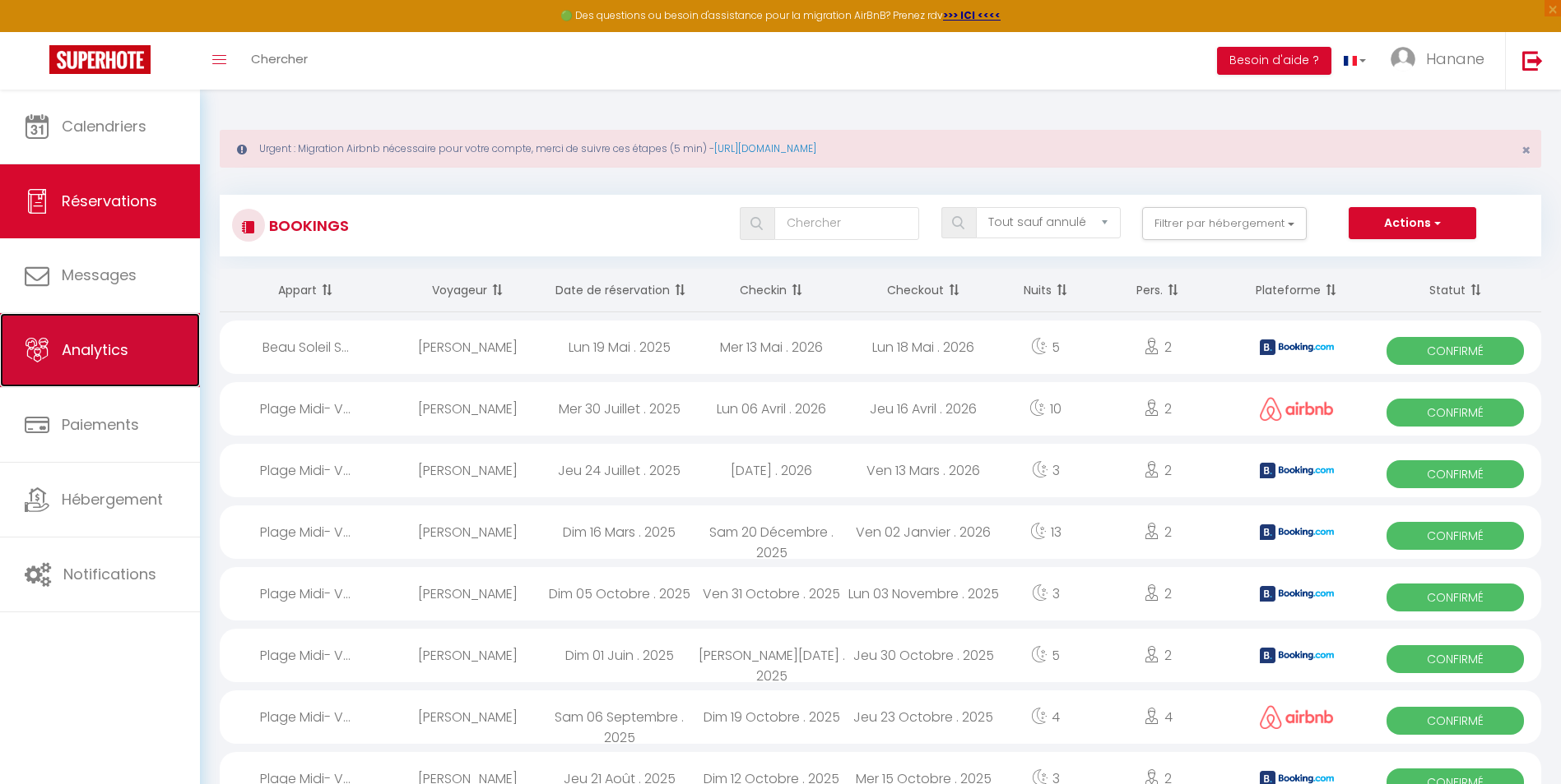
click at [128, 361] on link "Analytics" at bounding box center [100, 350] width 200 height 74
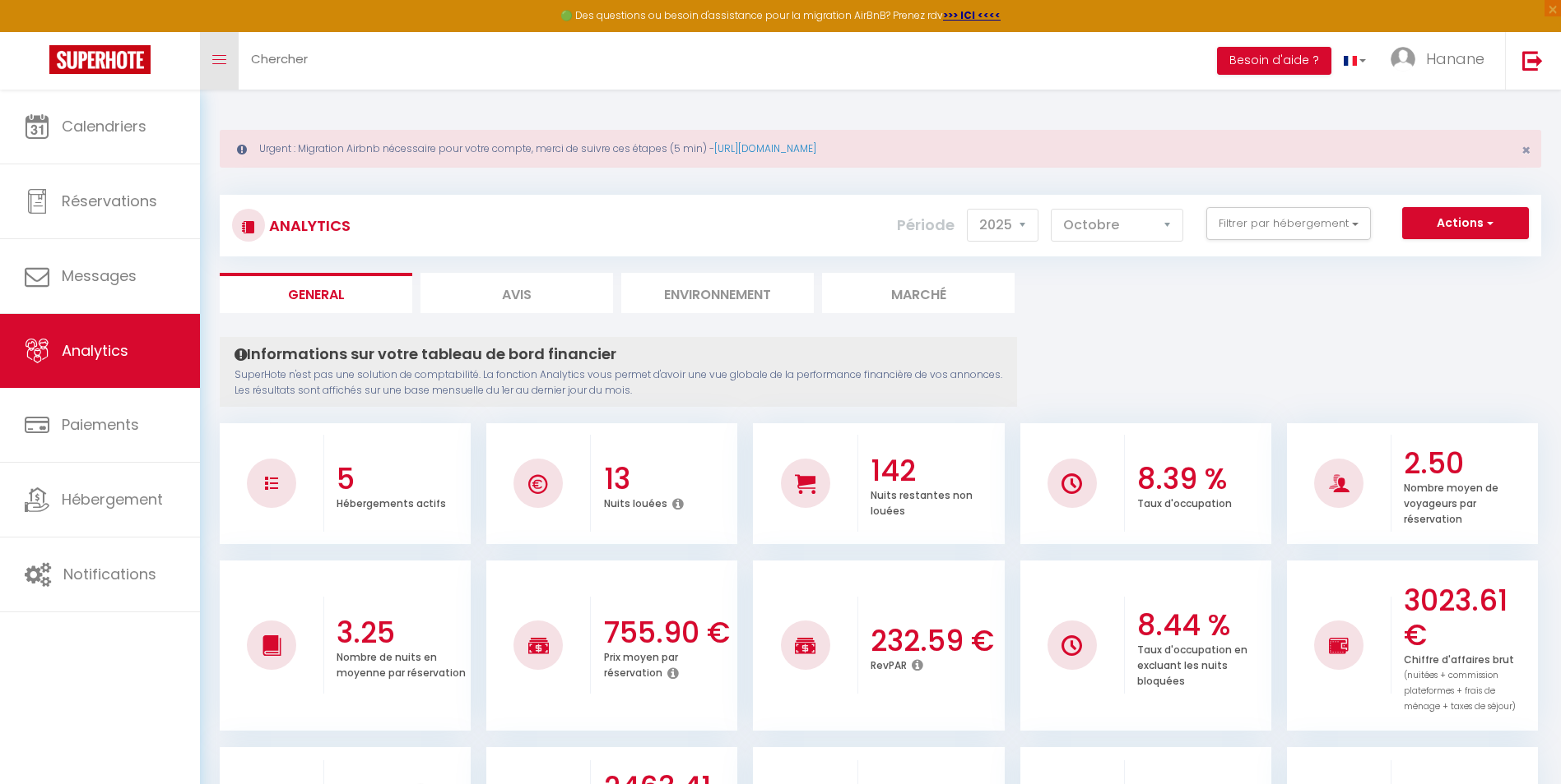
click at [223, 60] on icon "Toggle menubar" at bounding box center [220, 59] width 14 height 10
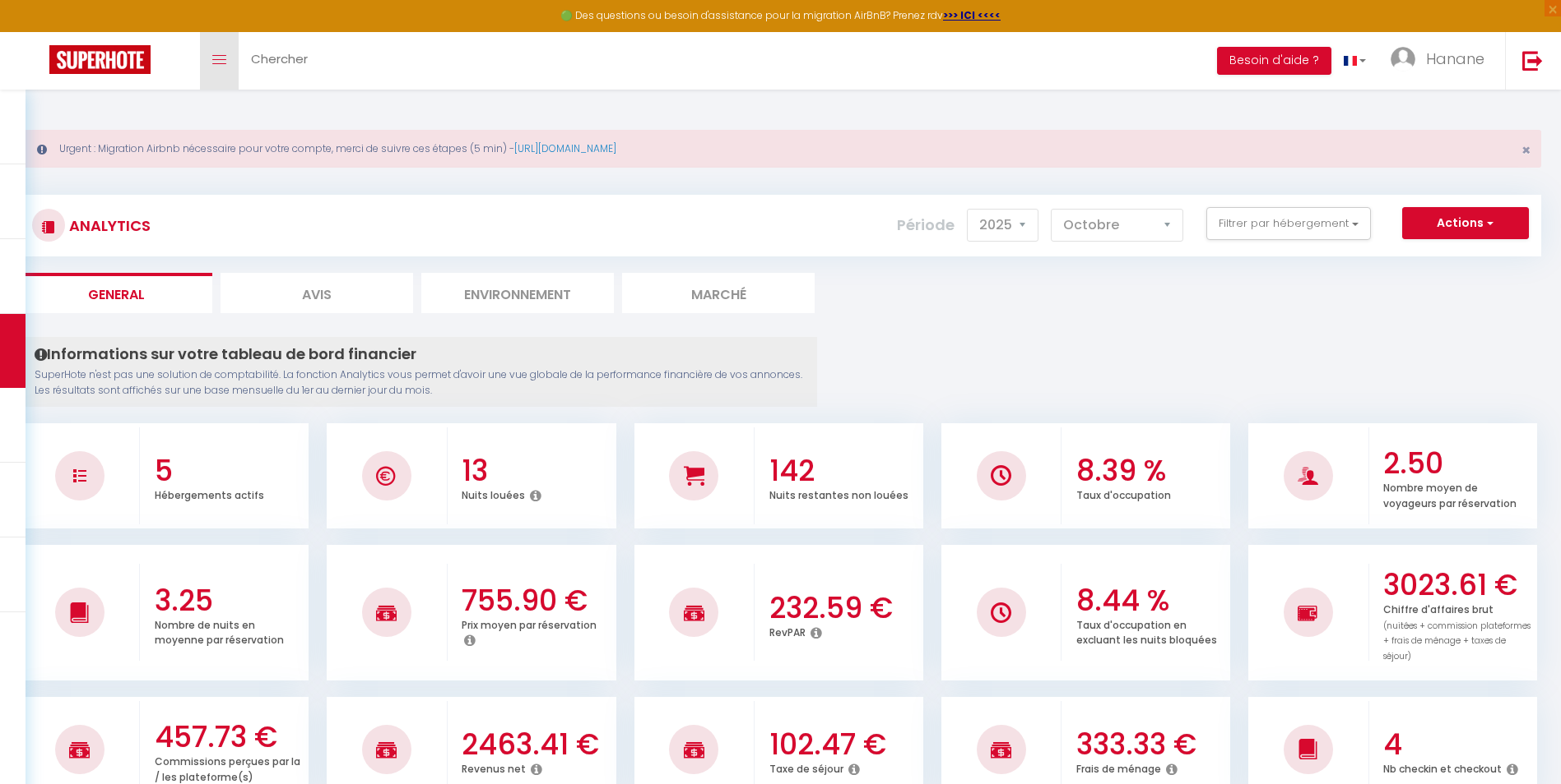
click at [233, 61] on link "Toggle menubar" at bounding box center [220, 60] width 39 height 58
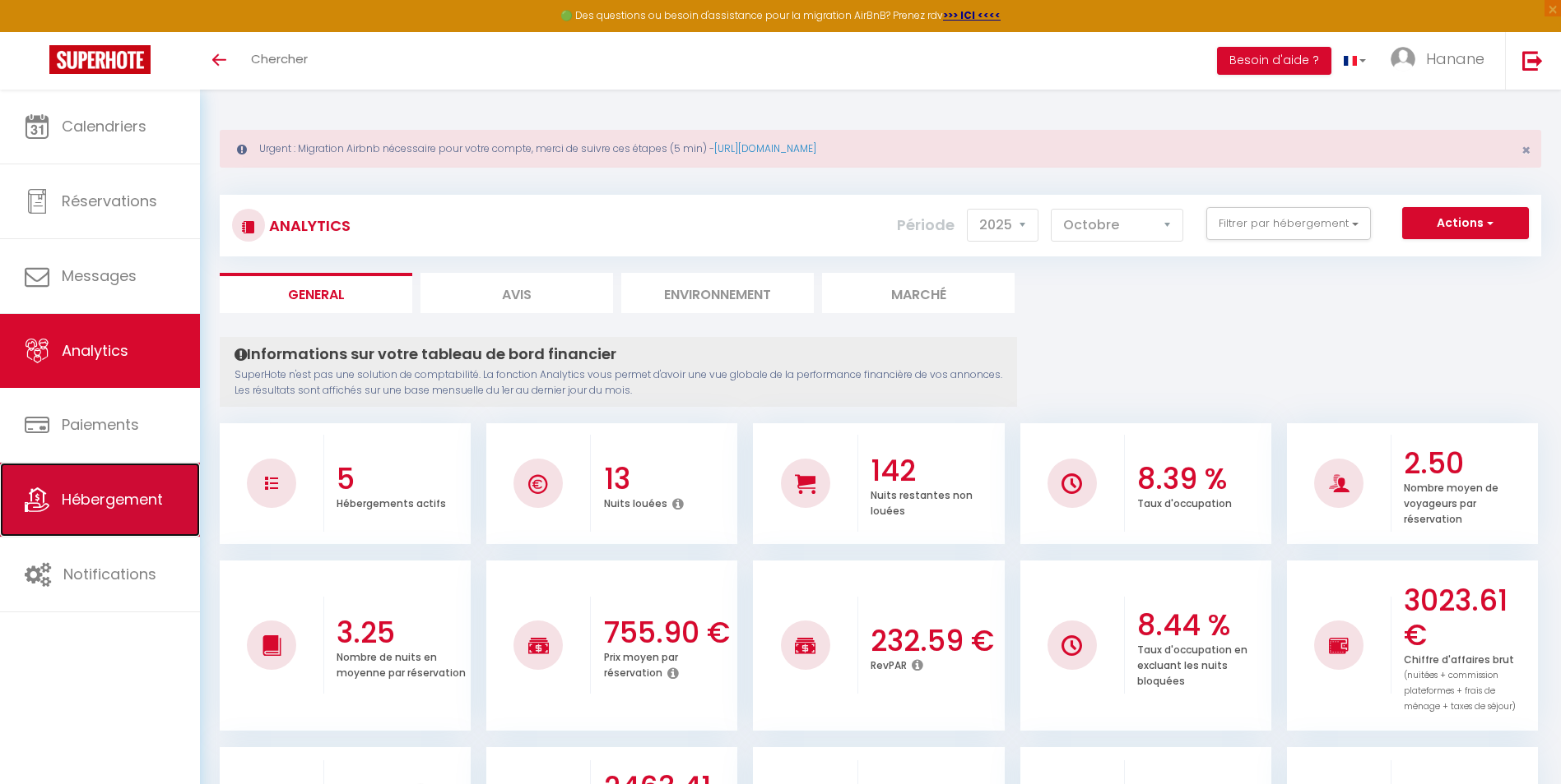
click at [129, 505] on span "Hébergement" at bounding box center [112, 499] width 101 height 20
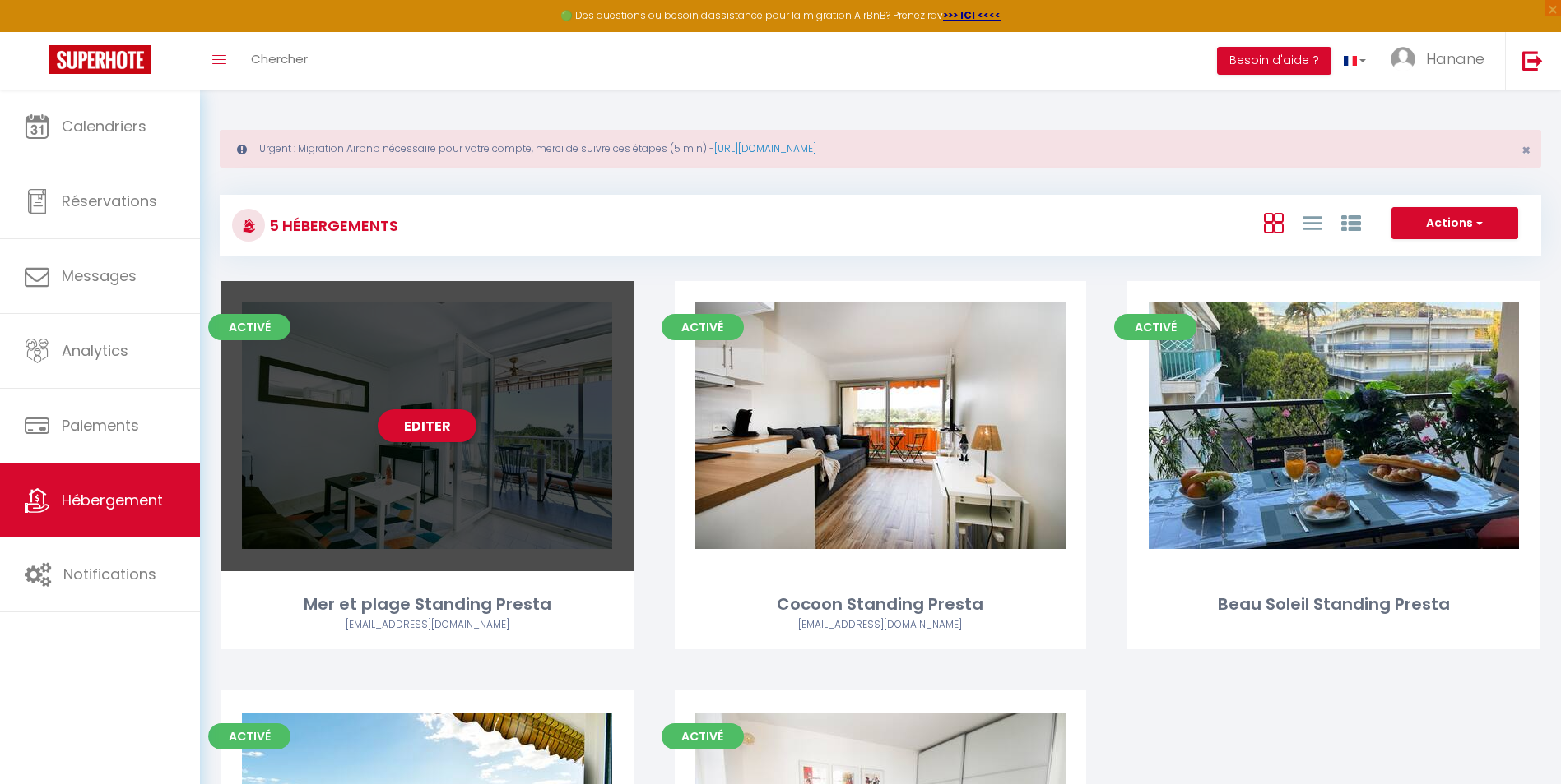
click at [564, 477] on div "Editer" at bounding box center [427, 426] width 412 height 291
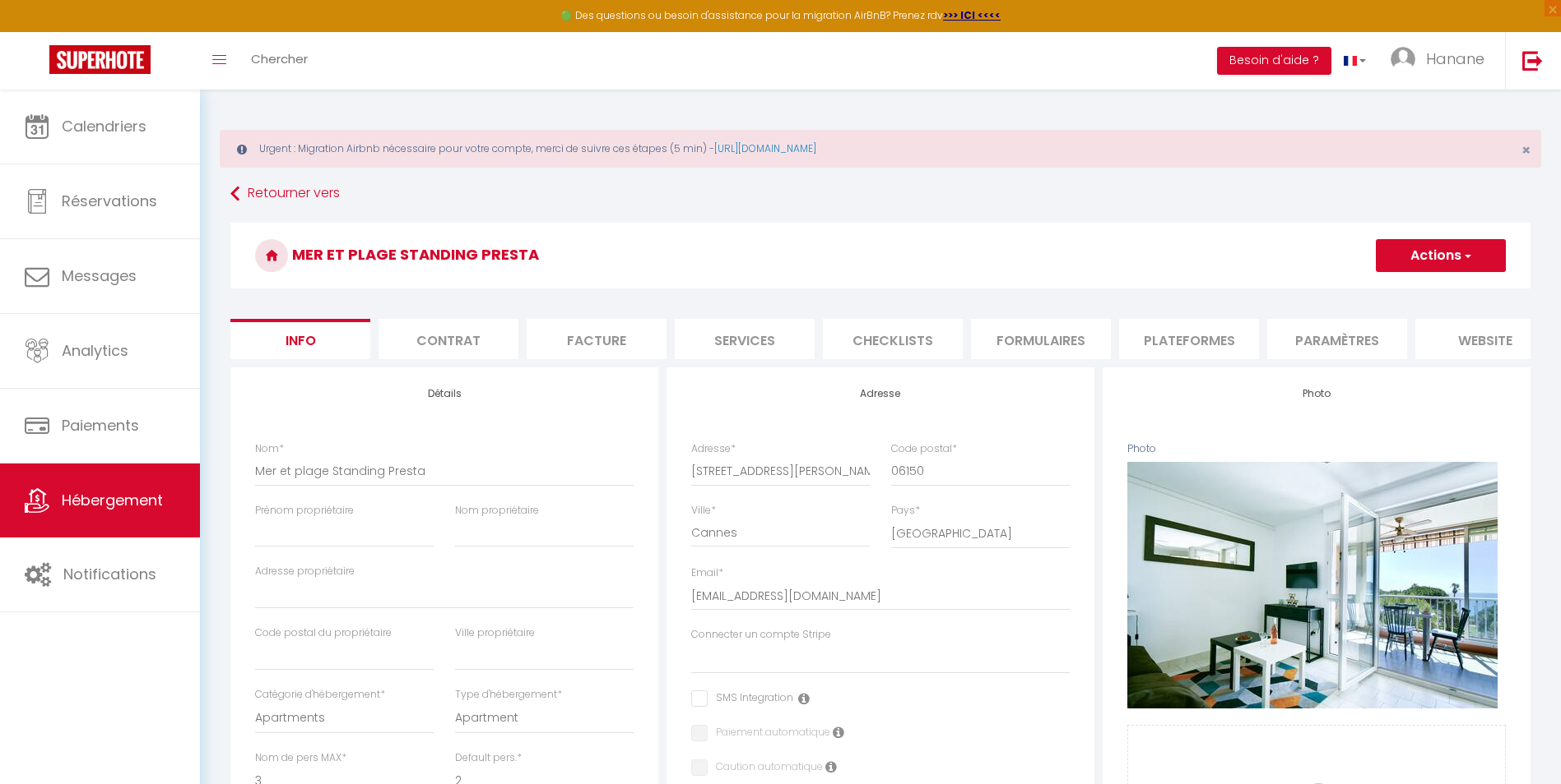
click at [726, 328] on li "Services" at bounding box center [743, 338] width 140 height 40
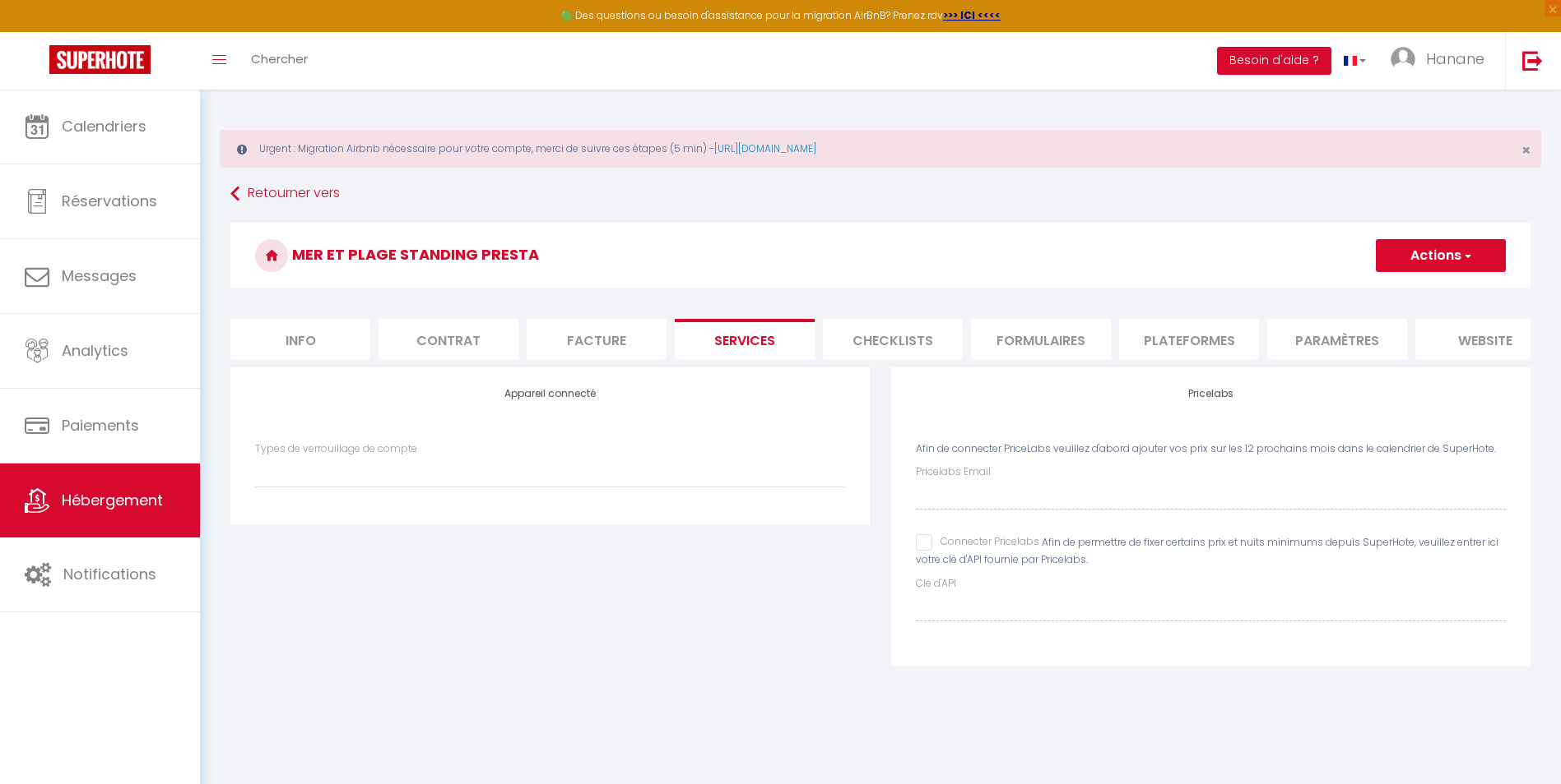
click at [900, 337] on li "Checklists" at bounding box center [892, 338] width 140 height 40
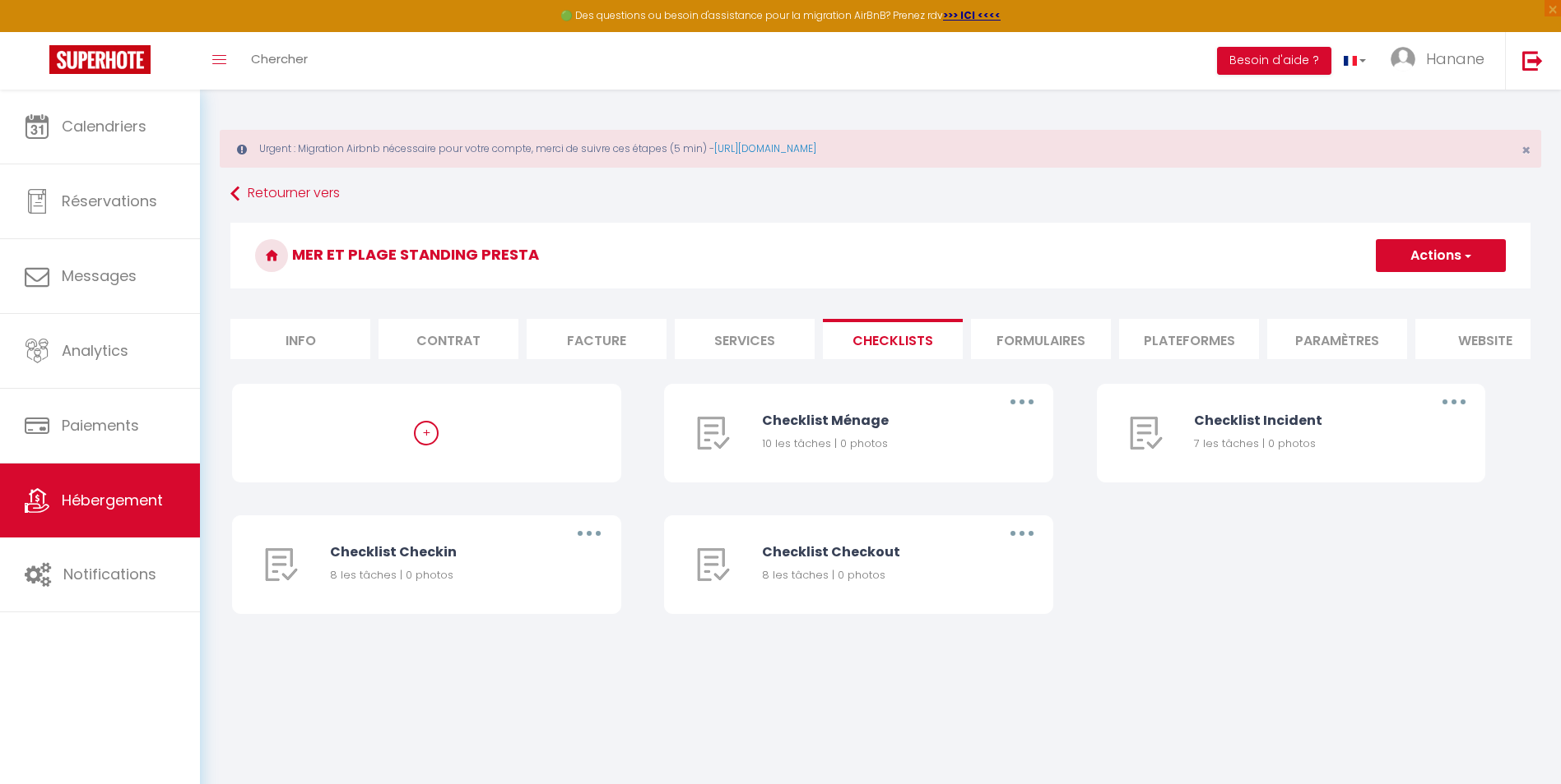
click at [1032, 342] on li "Formulaires" at bounding box center [1040, 338] width 140 height 40
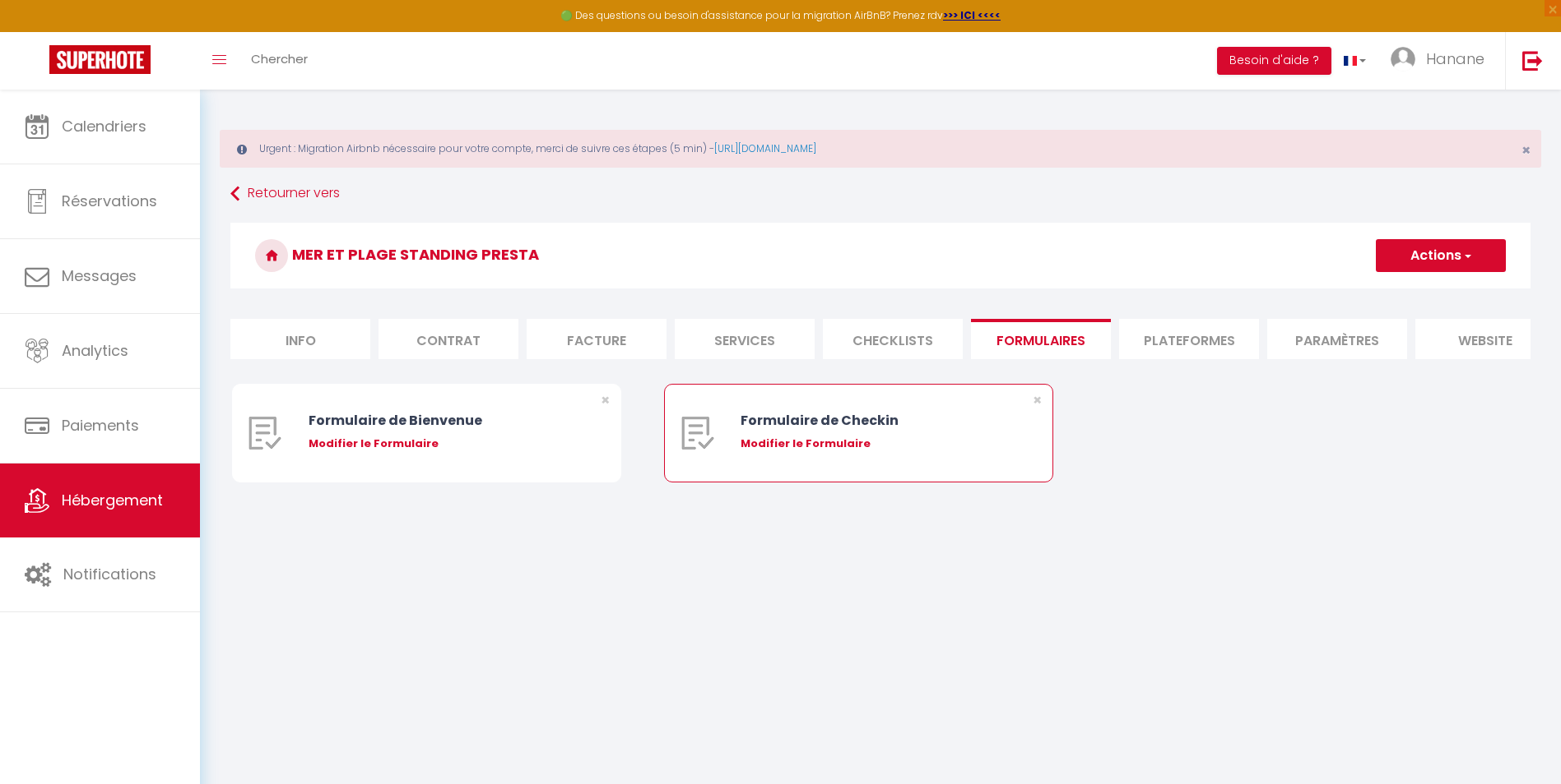
click at [817, 452] on div "Modifier le Formulaire" at bounding box center [875, 444] width 269 height 17
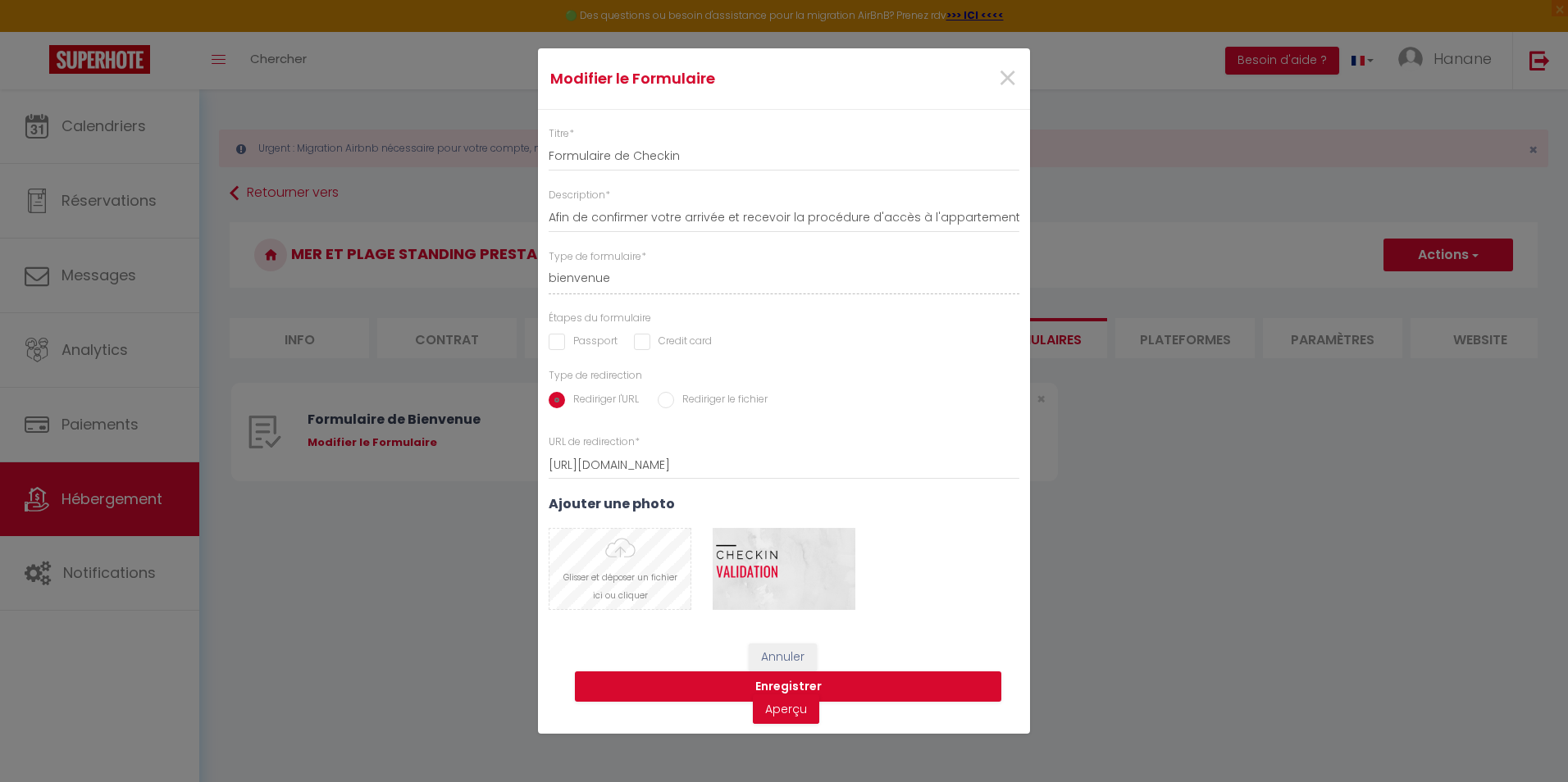
click at [621, 547] on input "file" at bounding box center [620, 569] width 141 height 81
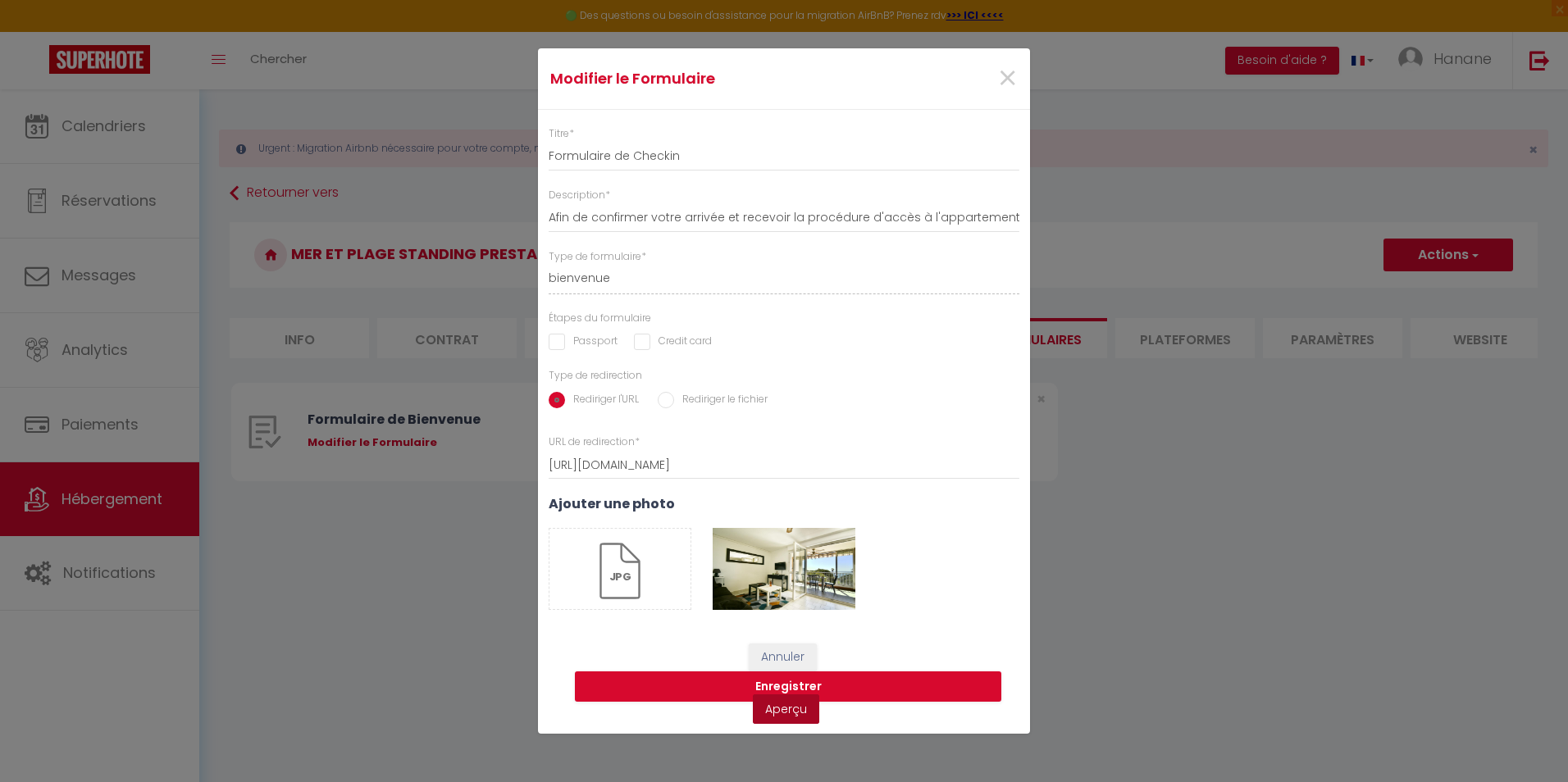
click at [790, 706] on link "Aperçu" at bounding box center [786, 709] width 66 height 29
click at [807, 687] on button "Enregistrer" at bounding box center [788, 688] width 426 height 31
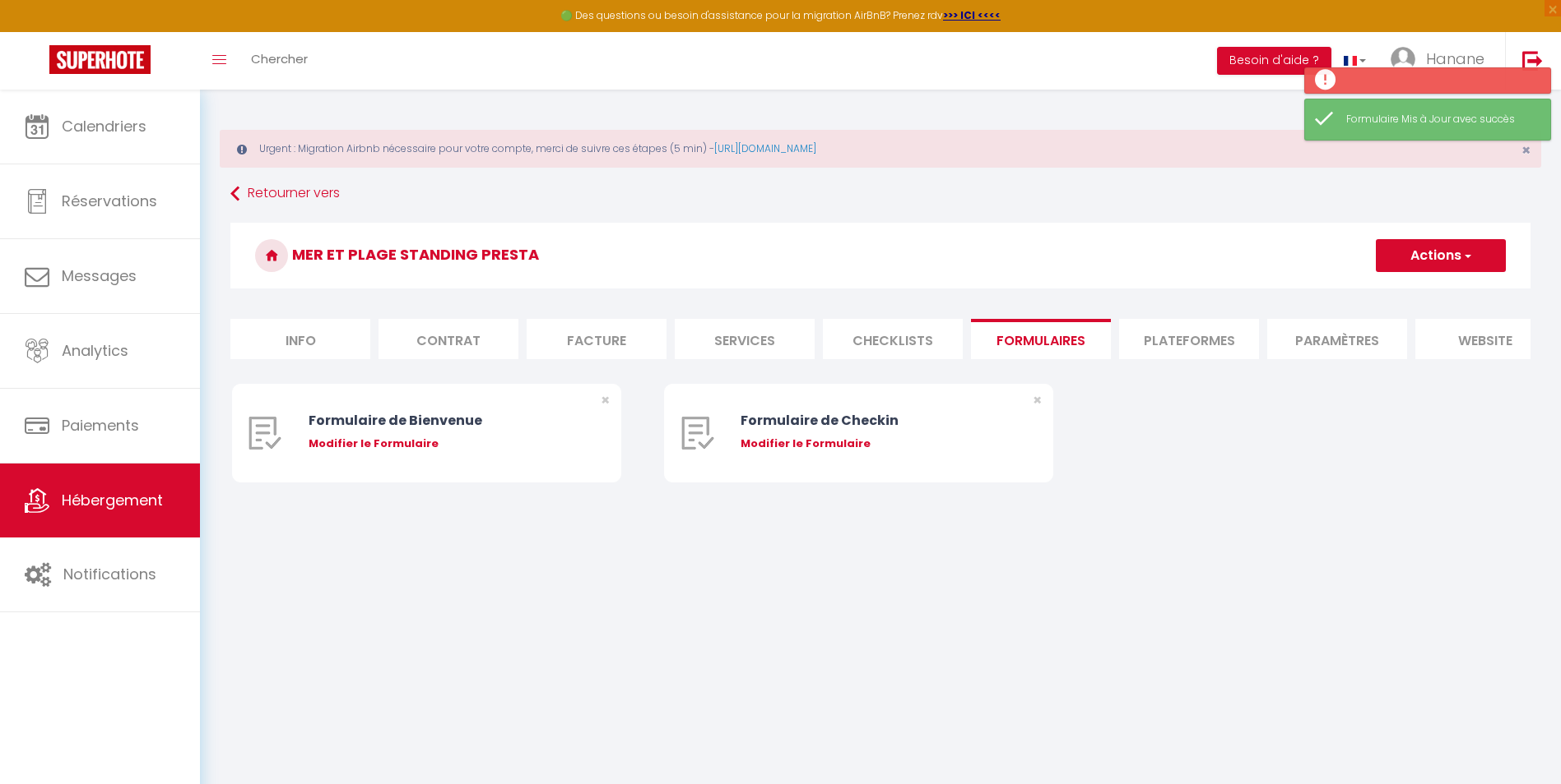
click at [798, 452] on div "Modifier le Formulaire" at bounding box center [875, 444] width 269 height 17
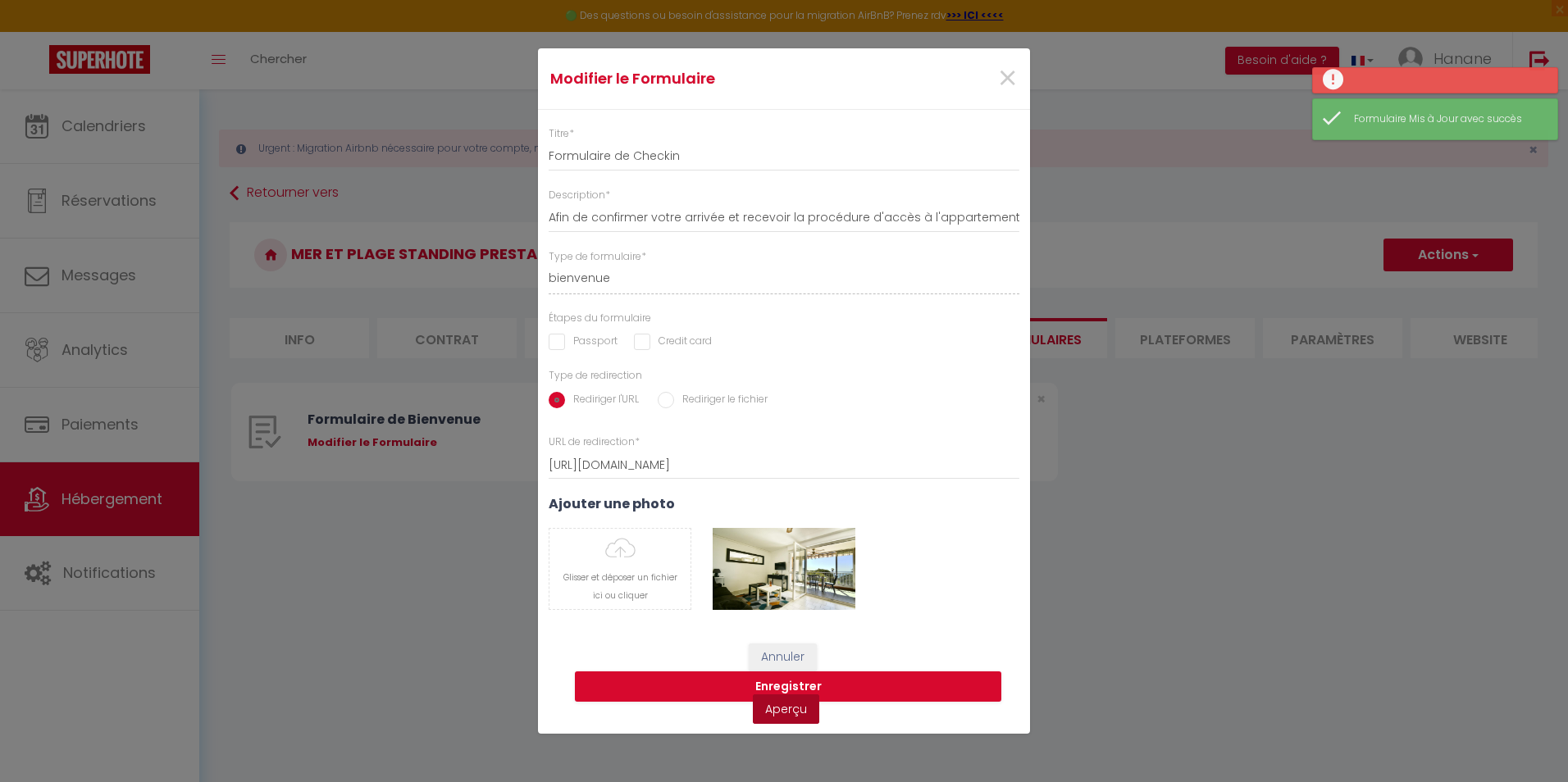
click at [799, 705] on link "Aperçu" at bounding box center [786, 709] width 66 height 29
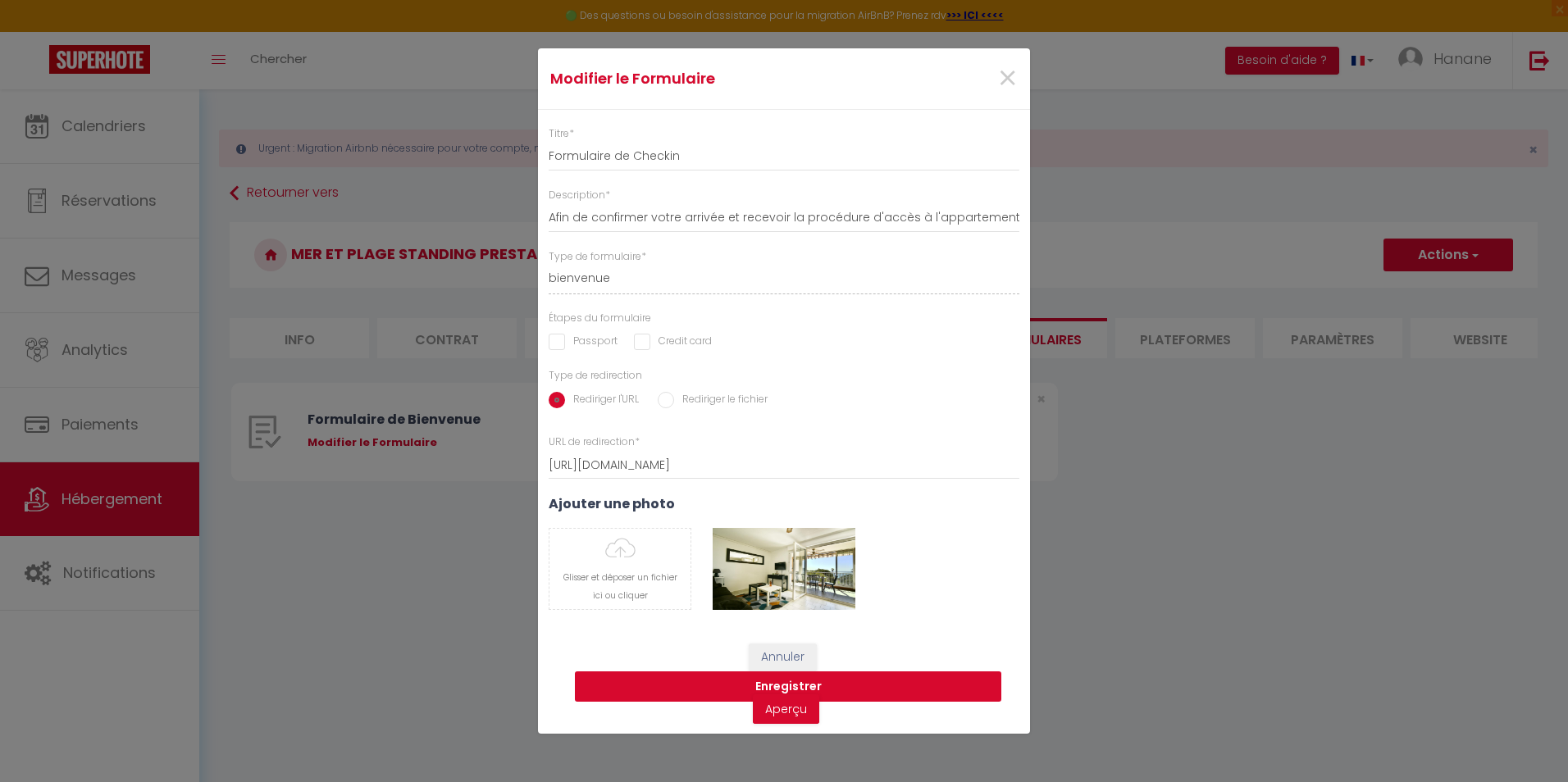
click at [803, 683] on button "Enregistrer" at bounding box center [788, 688] width 426 height 31
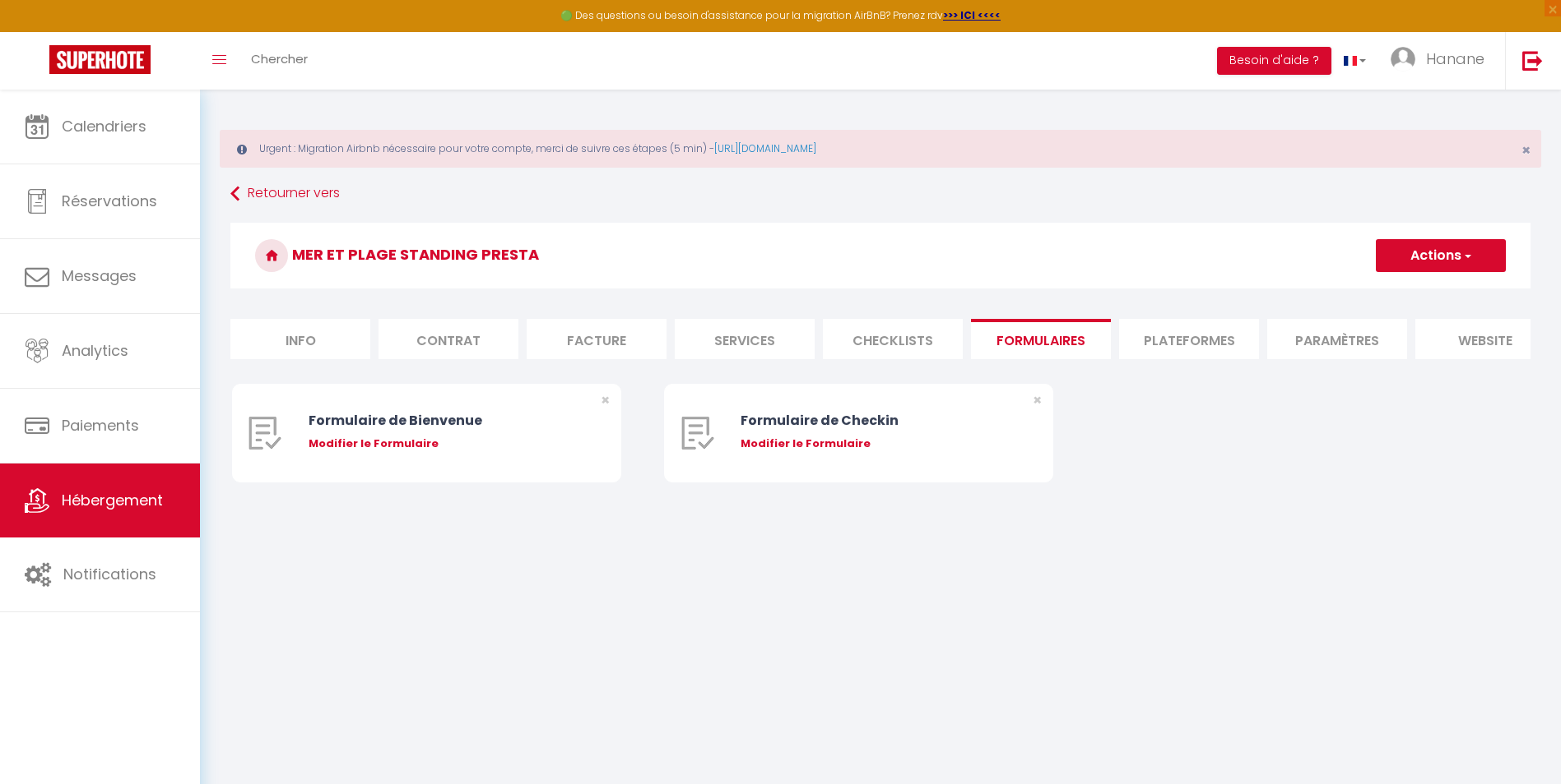
click at [1329, 346] on li "Paramètres" at bounding box center [1337, 338] width 140 height 40
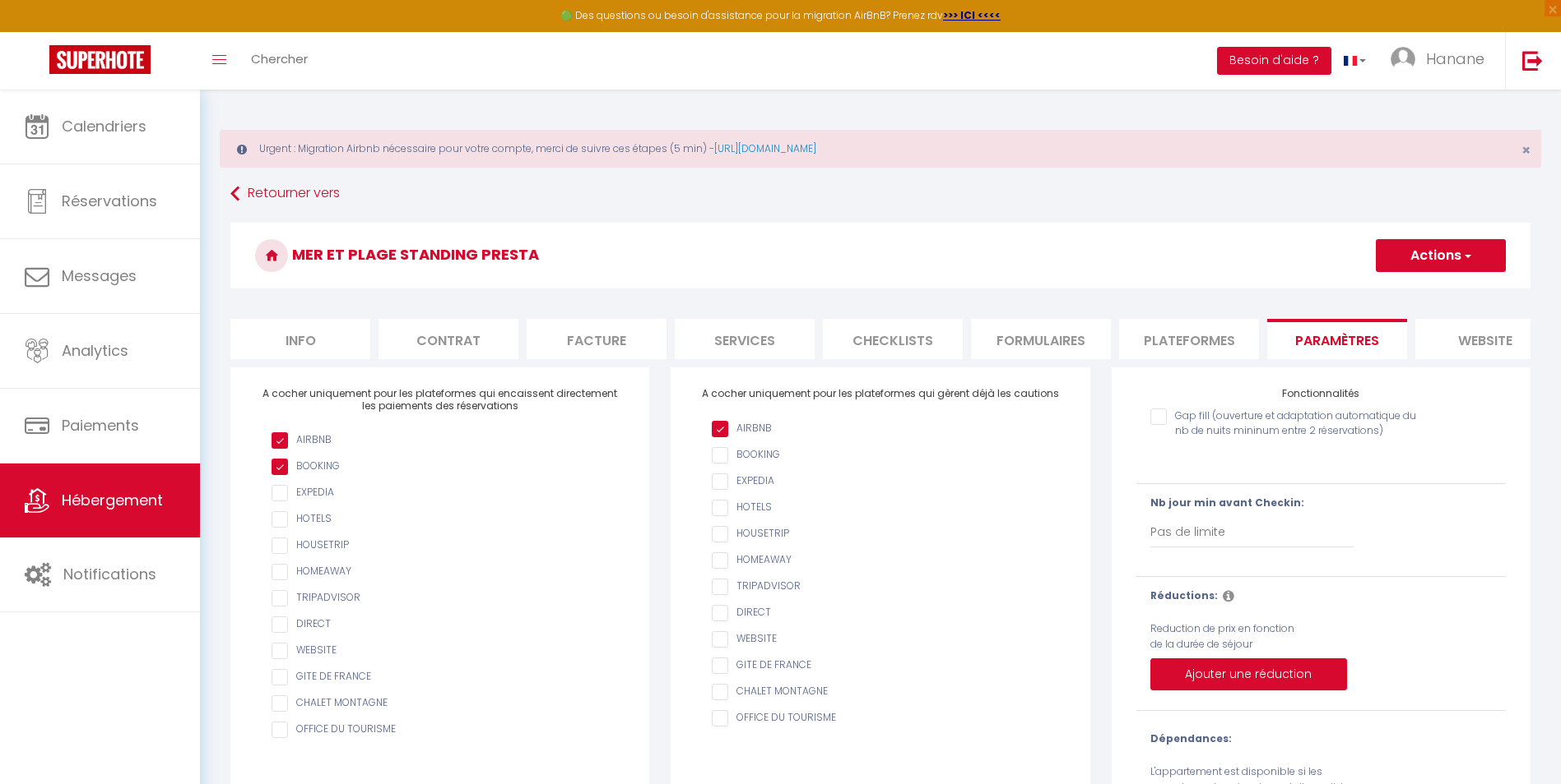
click at [722, 463] on input "AIRBNB" at bounding box center [888, 455] width 353 height 17
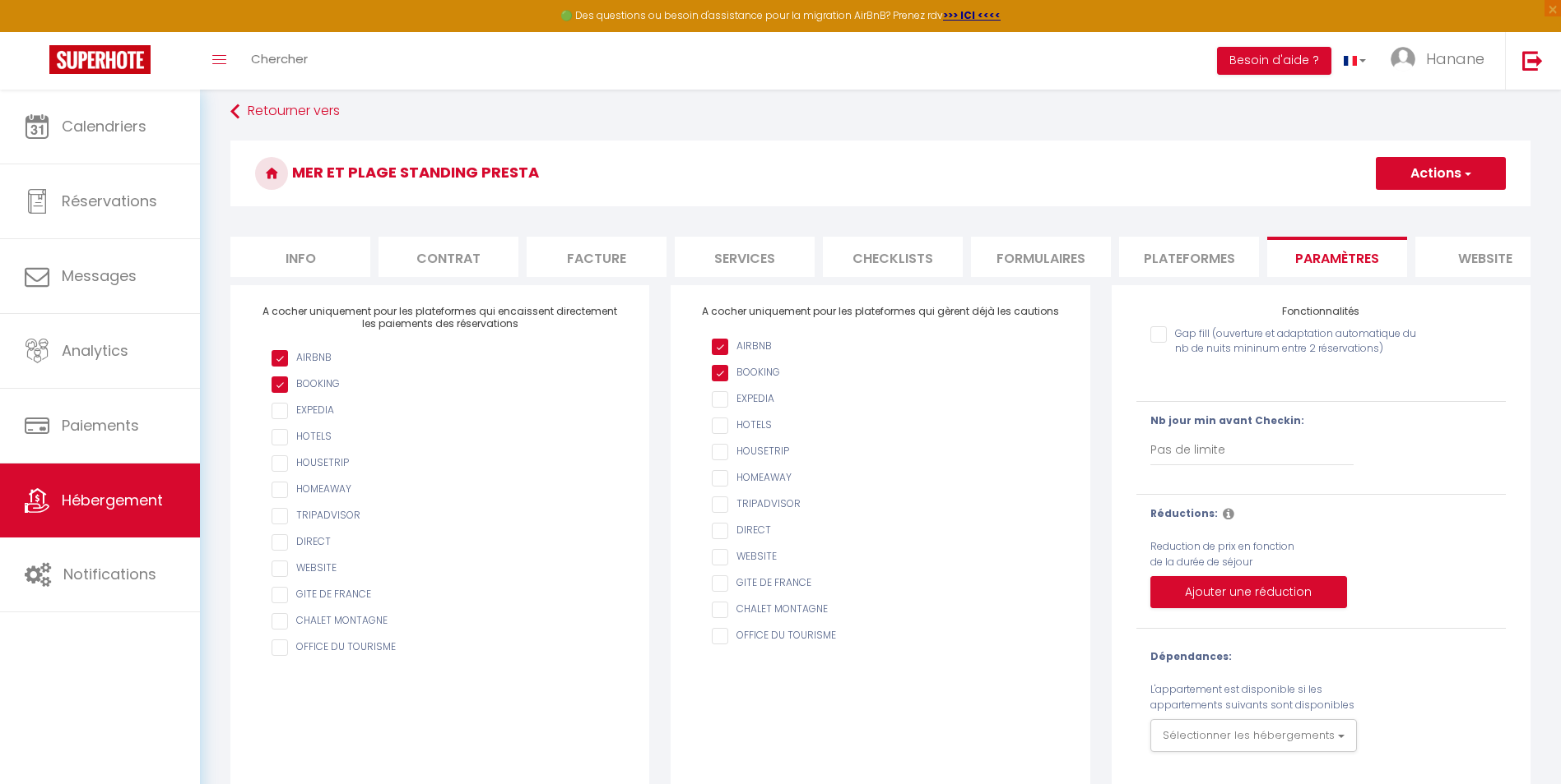
scroll to position [119, 0]
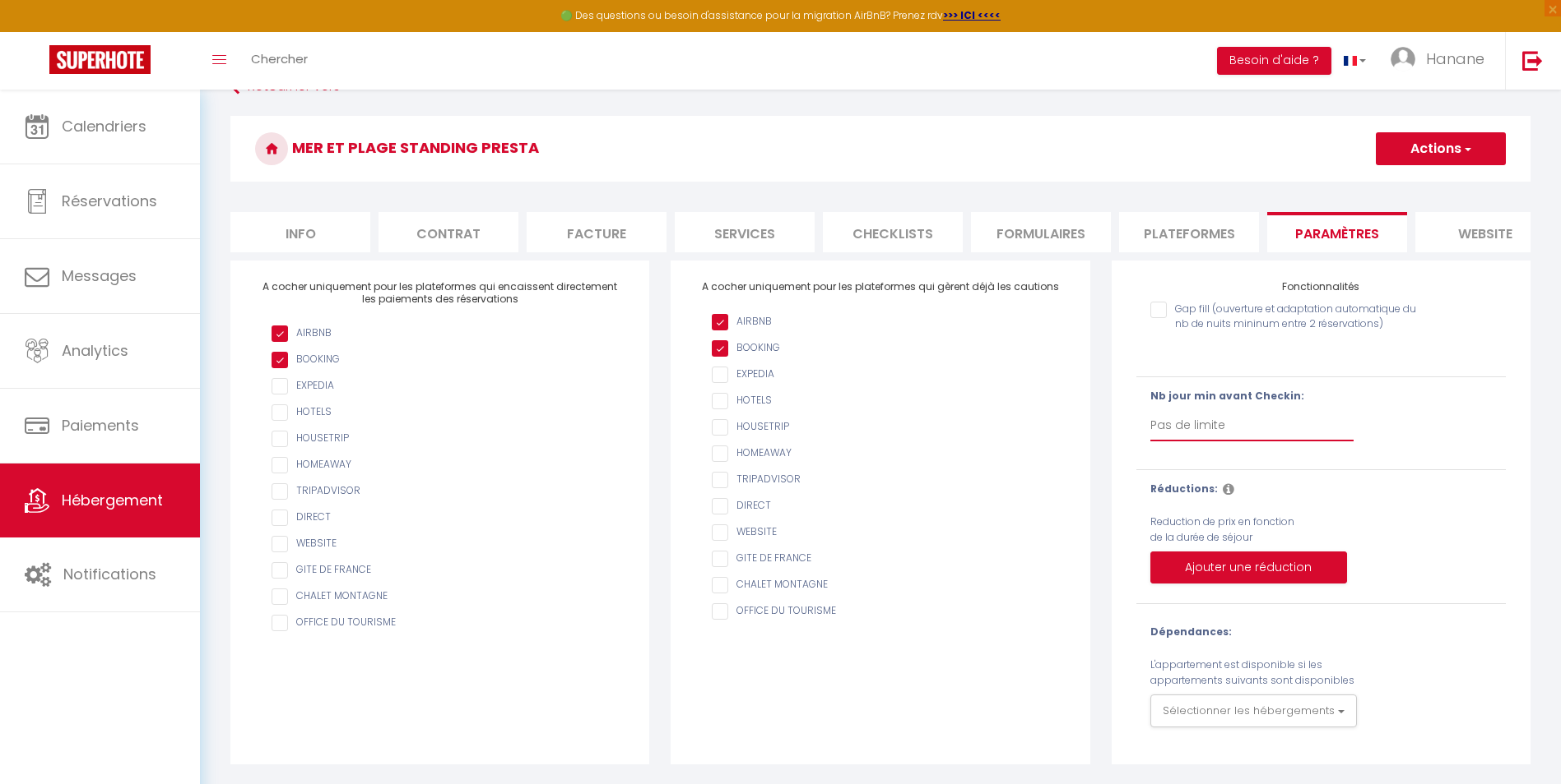
click at [1233, 422] on select "Pas de limite 1 2 3 4 5 6 7" at bounding box center [1252, 426] width 203 height 31
click at [1308, 413] on select "Pas de limite 1 2 3 4 5 6 7" at bounding box center [1252, 426] width 203 height 31
click at [1336, 711] on button "Sélectionner les hébergements" at bounding box center [1254, 712] width 207 height 33
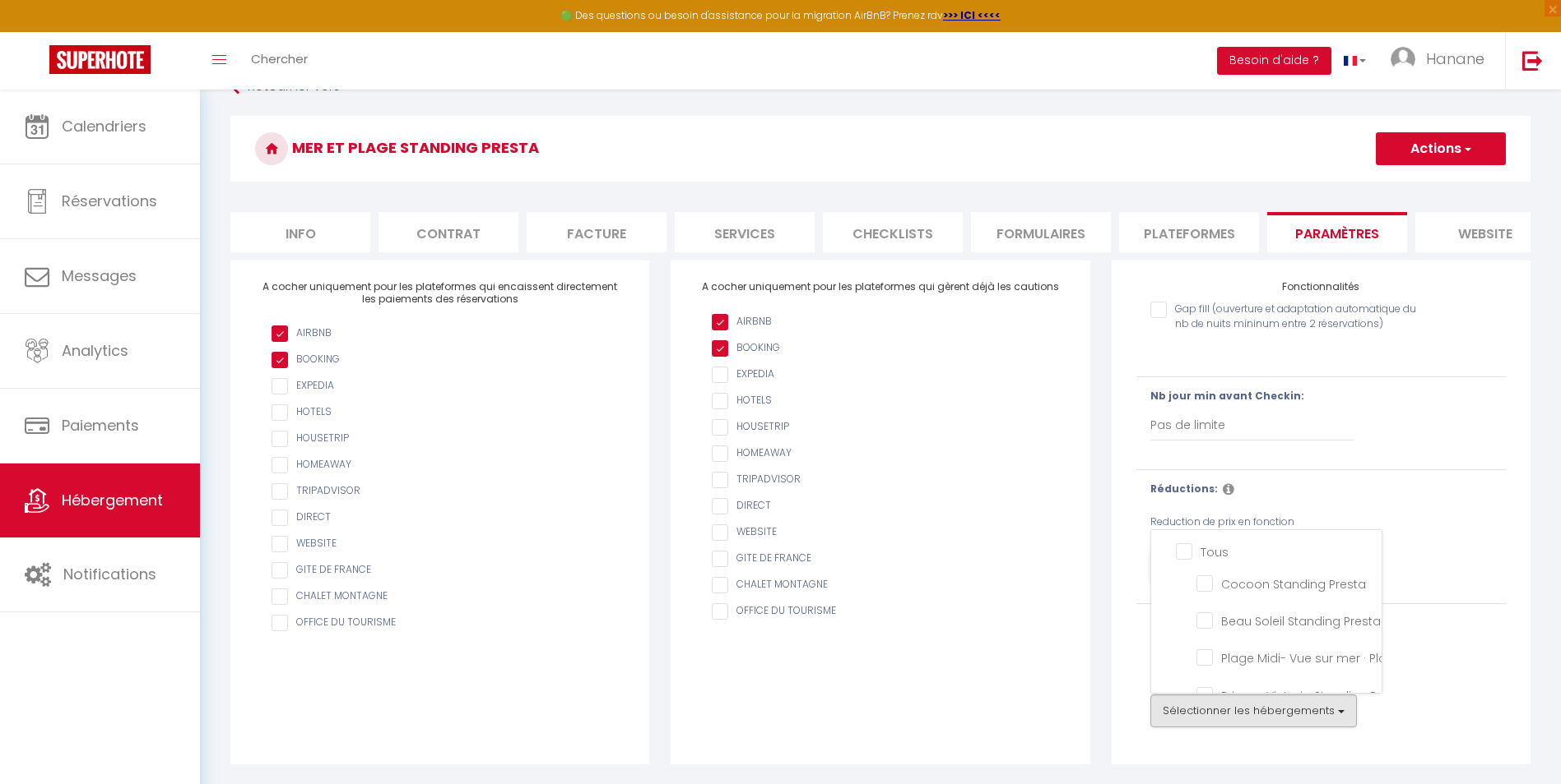
click at [1182, 550] on input "Tous" at bounding box center [1278, 551] width 206 height 17
click at [1467, 710] on div "Sélectionner les hébergements Tous Cocoon Standing Presta Beau Soleil Standing …" at bounding box center [1321, 712] width 341 height 33
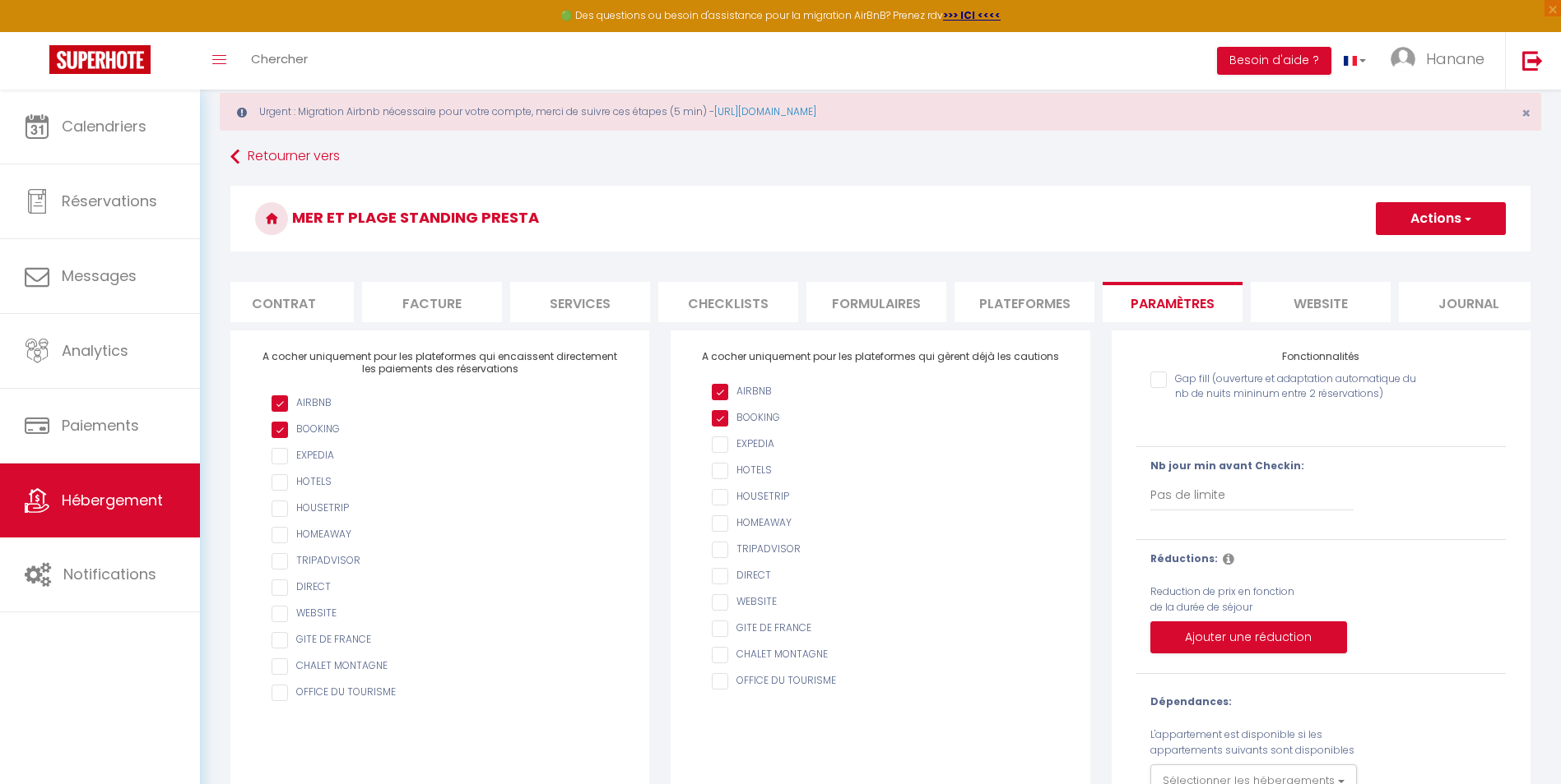
scroll to position [0, 181]
click at [1325, 303] on li "website" at bounding box center [1303, 301] width 140 height 40
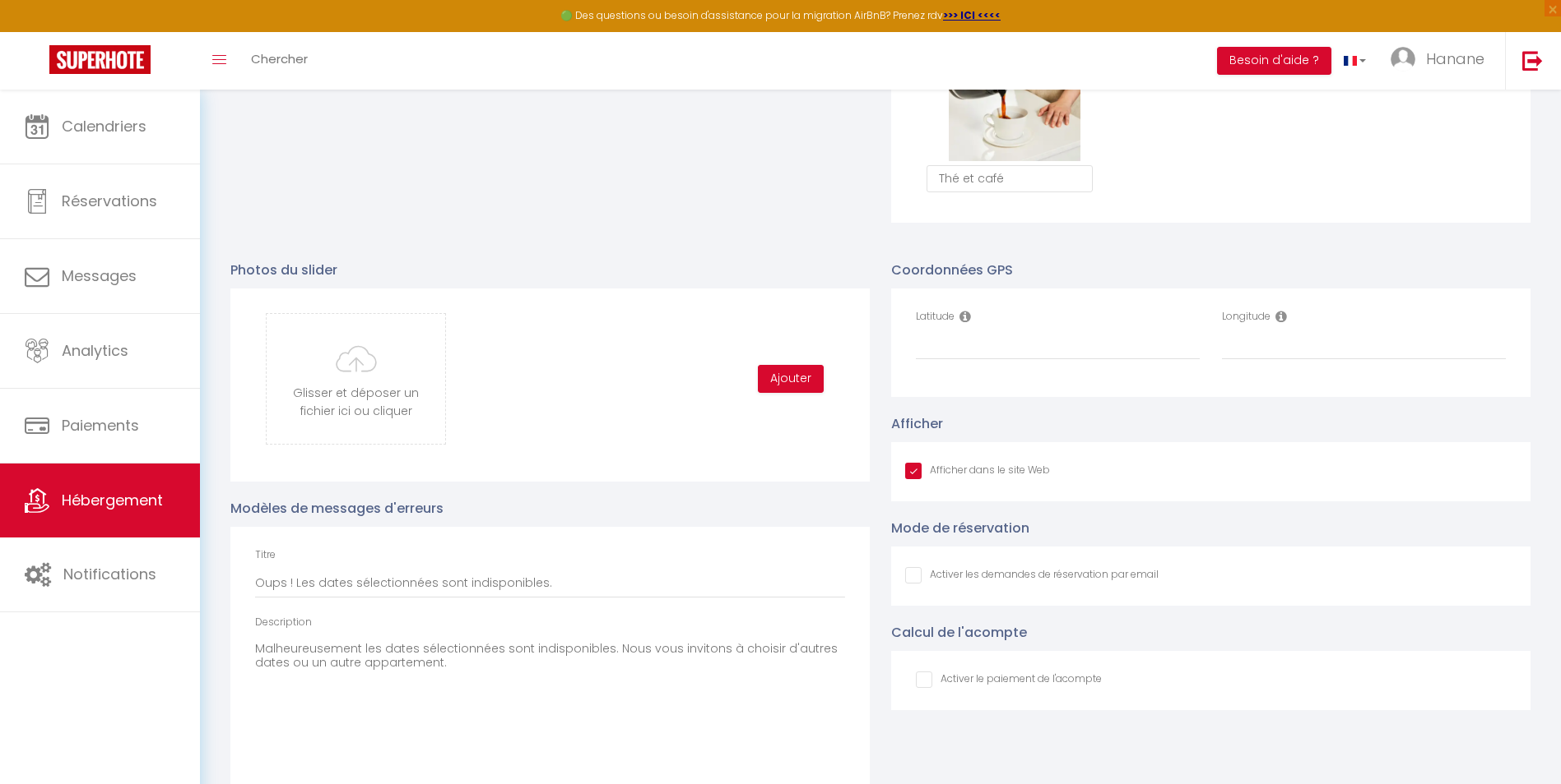
scroll to position [1720, 0]
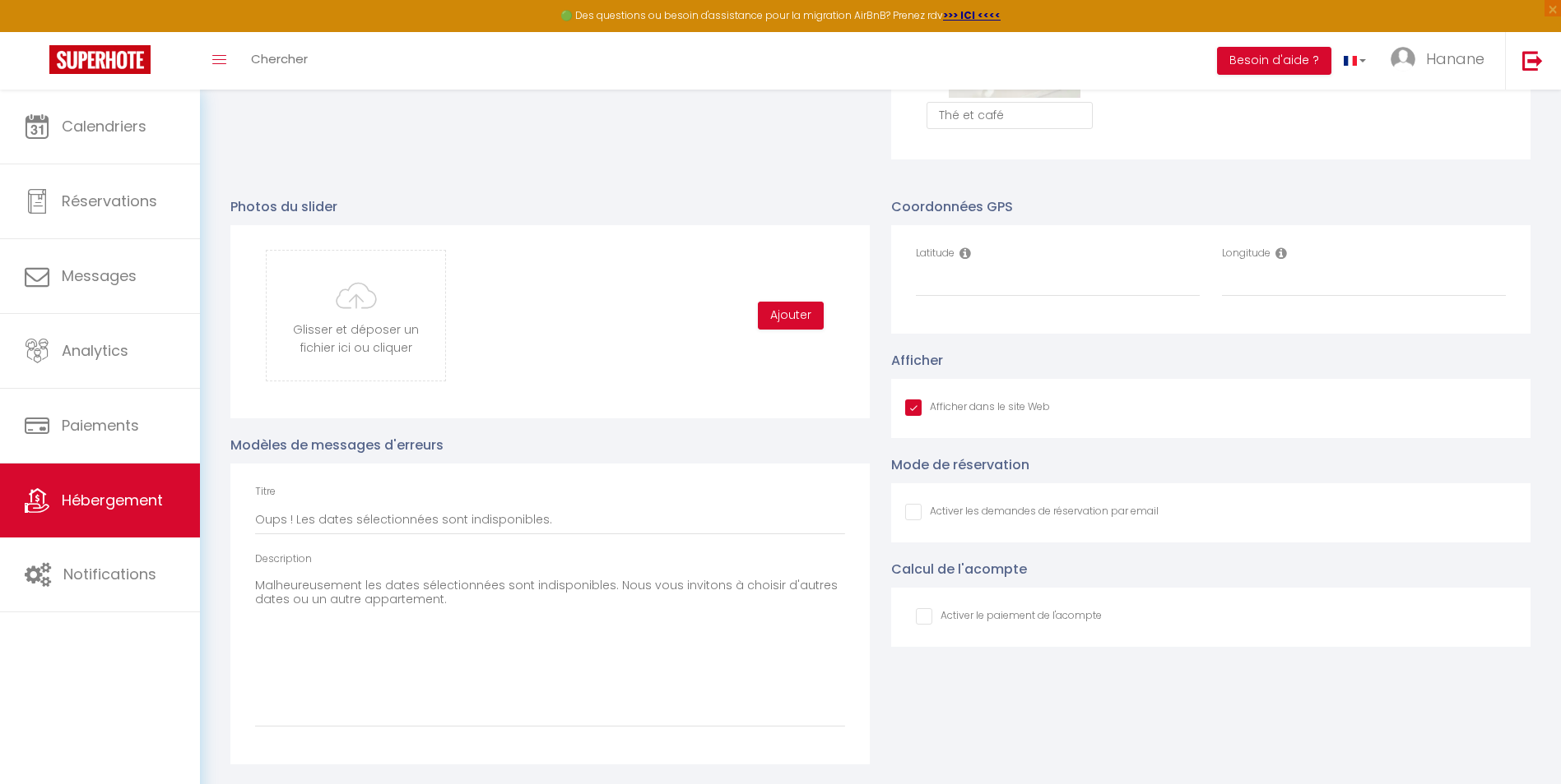
click at [913, 511] on input "Afficher dans le site Web" at bounding box center [1032, 512] width 254 height 17
click at [926, 616] on input "checkbox" at bounding box center [1009, 616] width 186 height 17
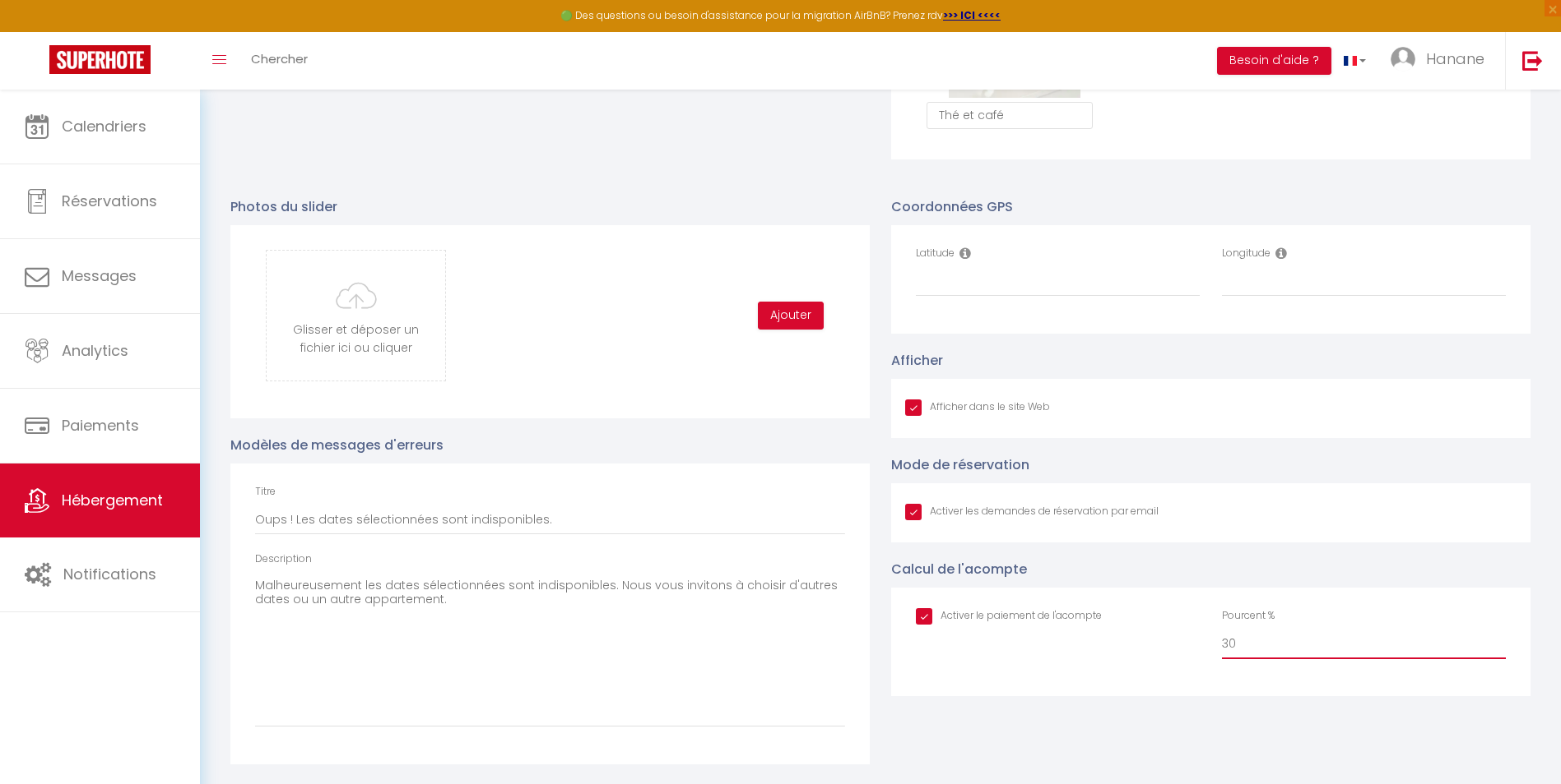
click at [1233, 641] on input "30" at bounding box center [1363, 645] width 284 height 29
drag, startPoint x: 1247, startPoint y: 647, endPoint x: 1181, endPoint y: 647, distance: 66.0
click at [1181, 647] on div "Activer le paiement de l'acompte Pourcent % 30" at bounding box center [1211, 642] width 612 height 67
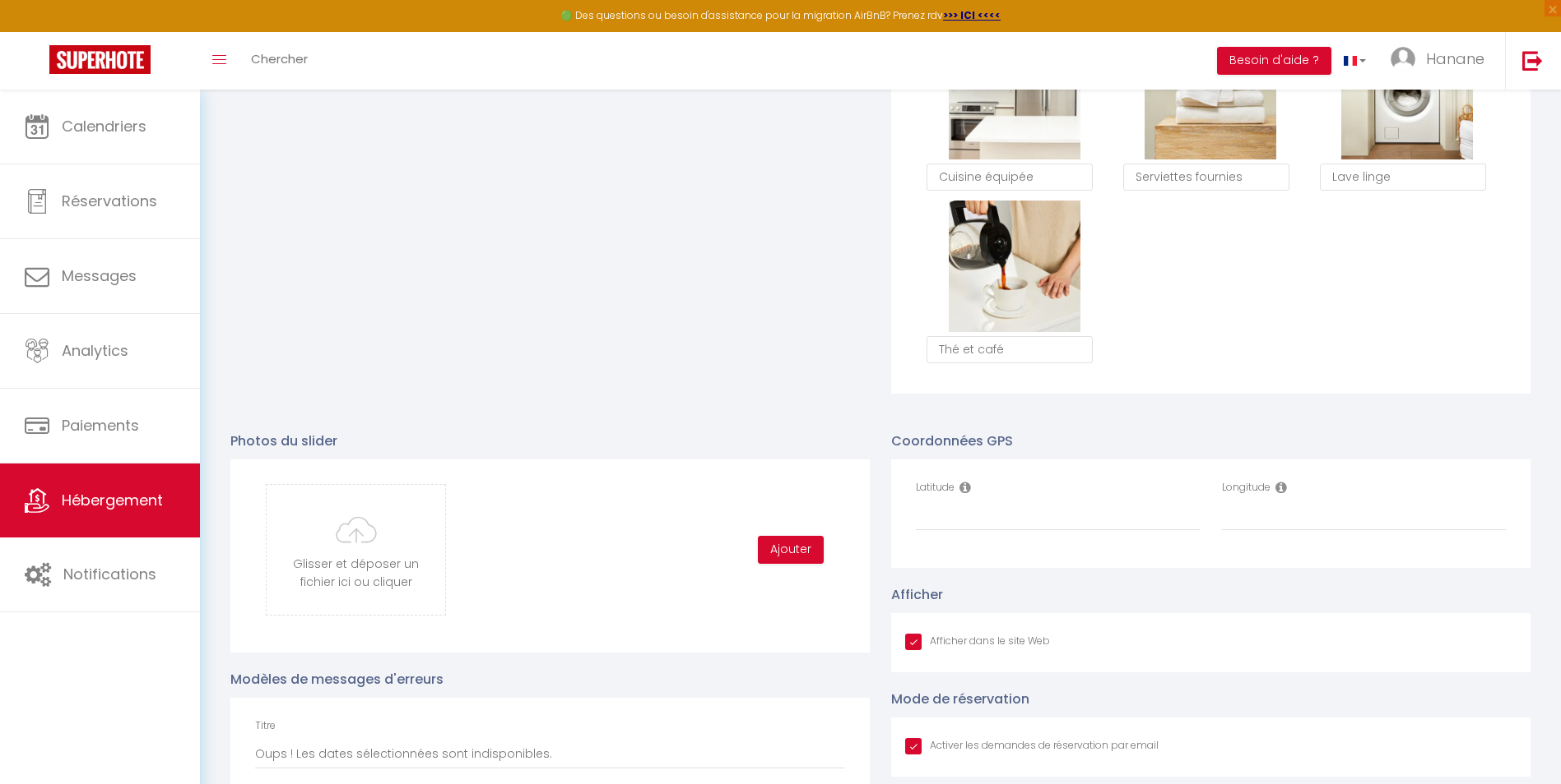
scroll to position [1555, 0]
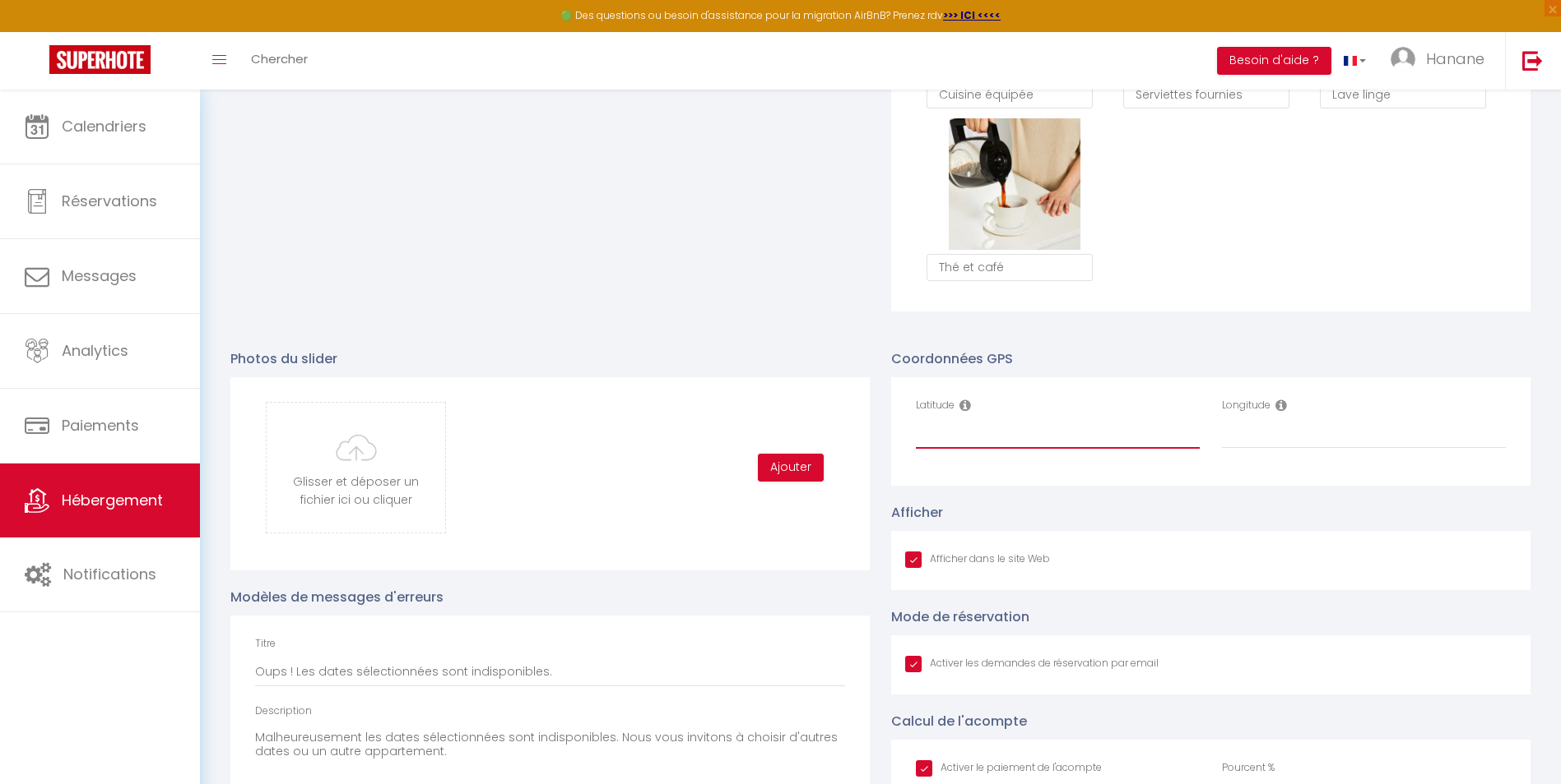
click at [940, 442] on input "Latitude" at bounding box center [1058, 434] width 284 height 29
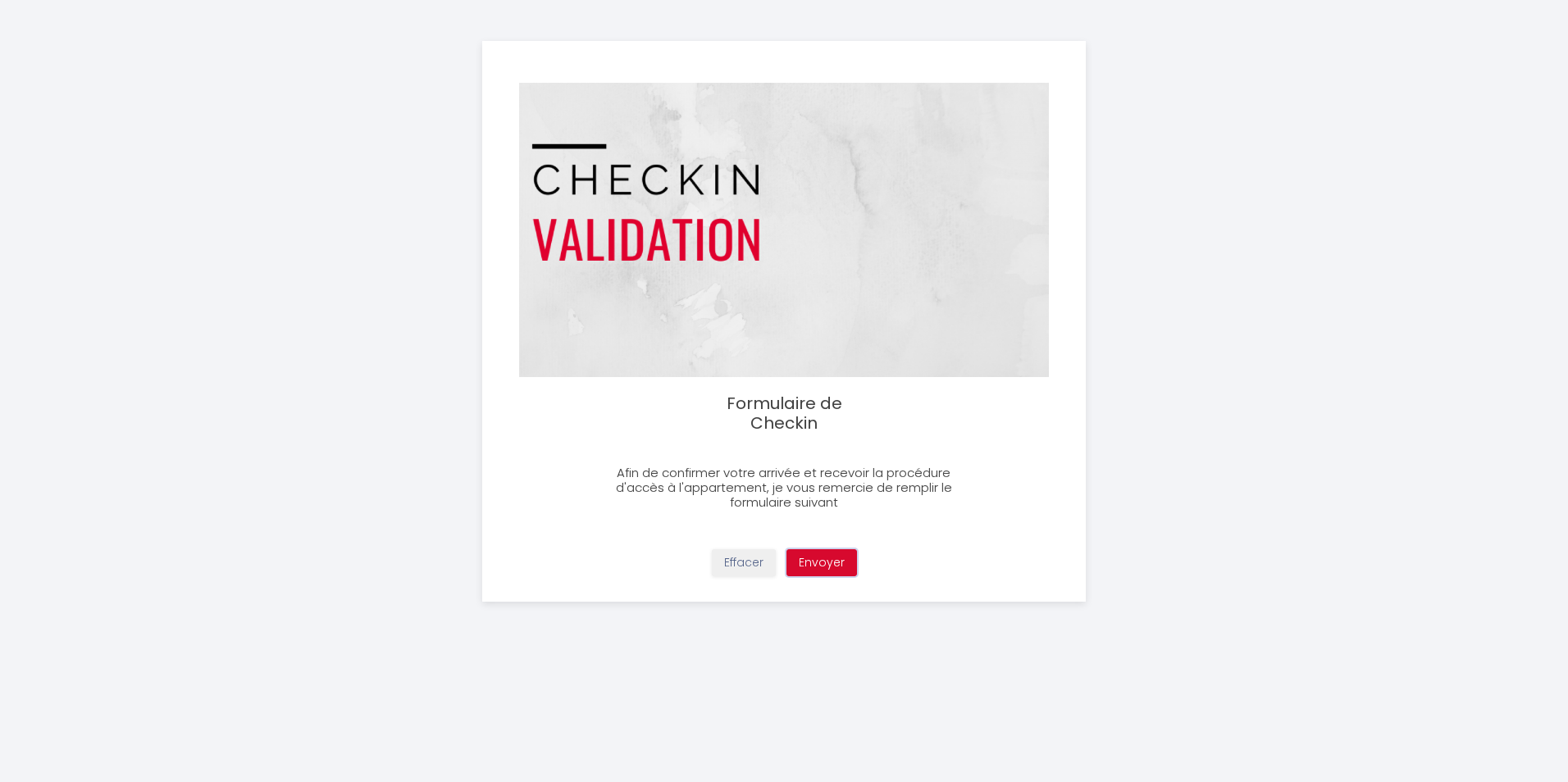
click at [838, 567] on button "Envoyer" at bounding box center [822, 563] width 71 height 28
click at [835, 562] on button "Envoyer" at bounding box center [822, 563] width 71 height 28
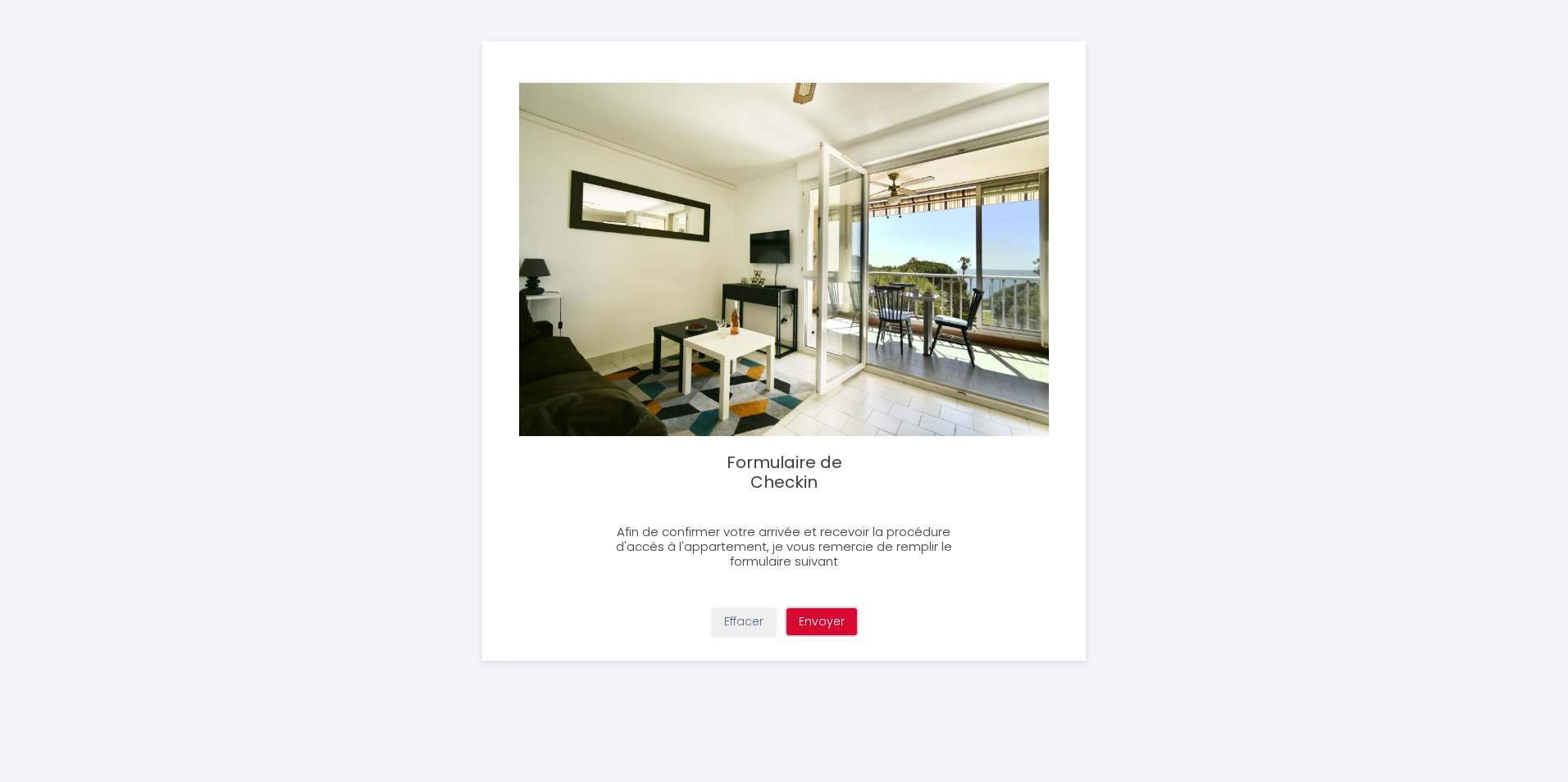
click at [837, 615] on button "Envoyer" at bounding box center [822, 622] width 71 height 28
click at [738, 624] on button "Effacer" at bounding box center [744, 622] width 64 height 28
